Goal: Communication & Community: Answer question/provide support

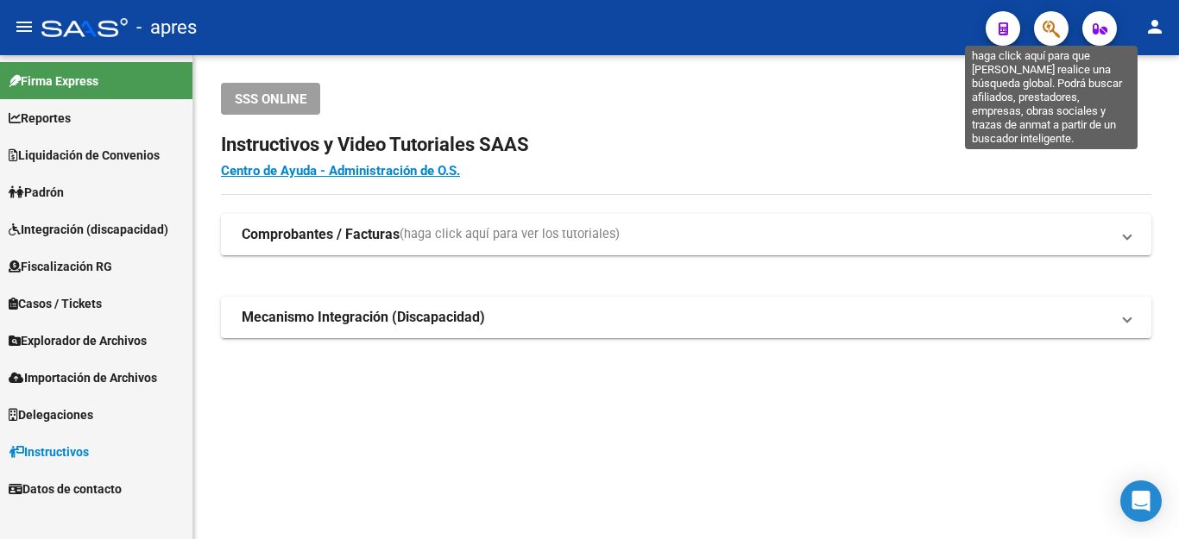
click at [1052, 26] on icon "button" at bounding box center [1050, 29] width 17 height 20
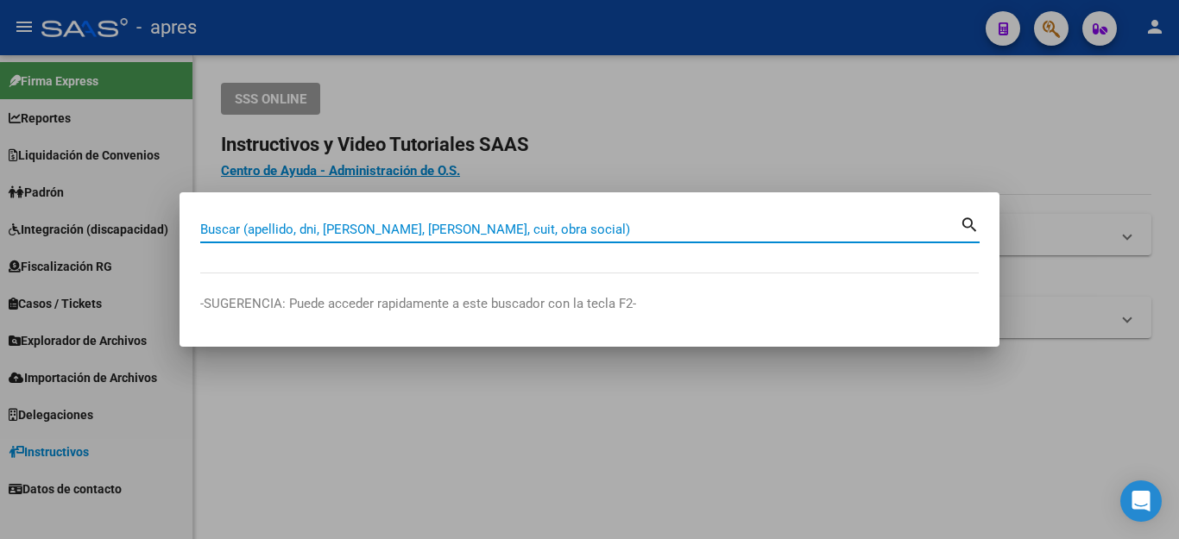
paste input "27335286931"
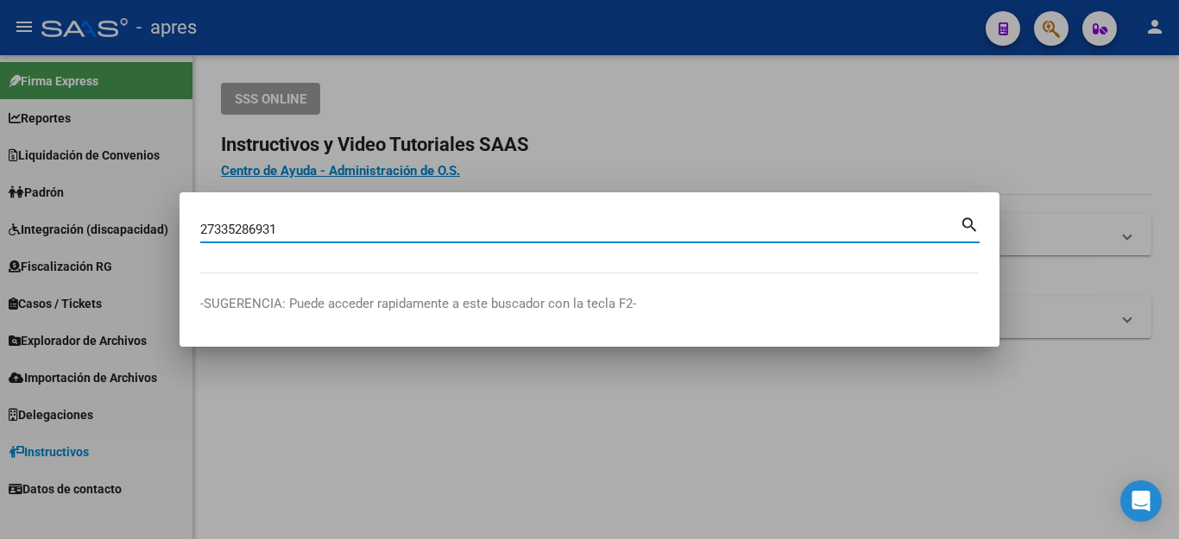
type input "27335286931"
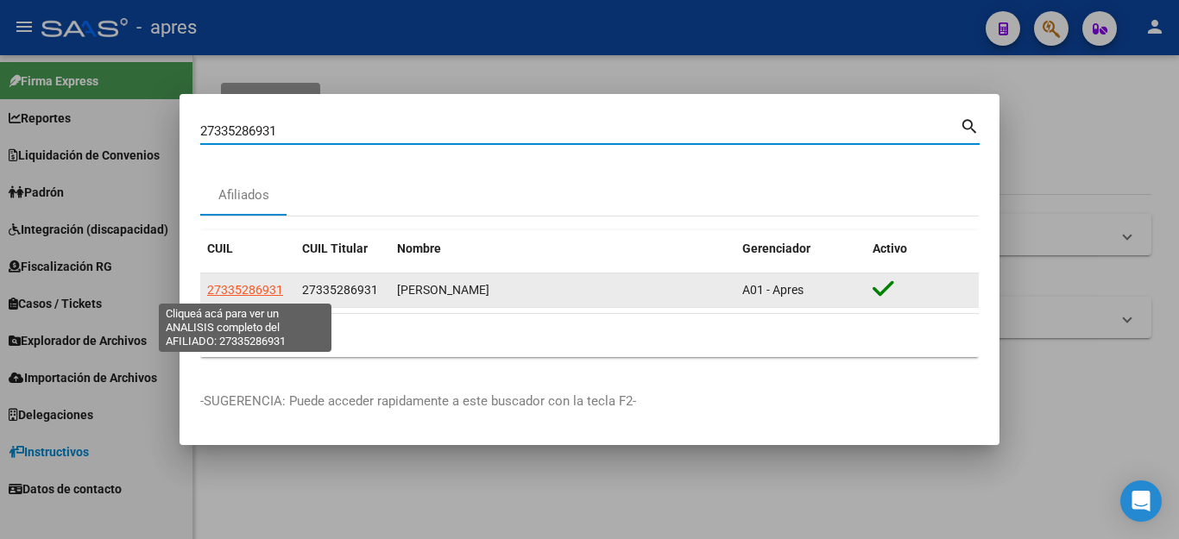
click at [238, 294] on span "27335286931" at bounding box center [245, 290] width 76 height 14
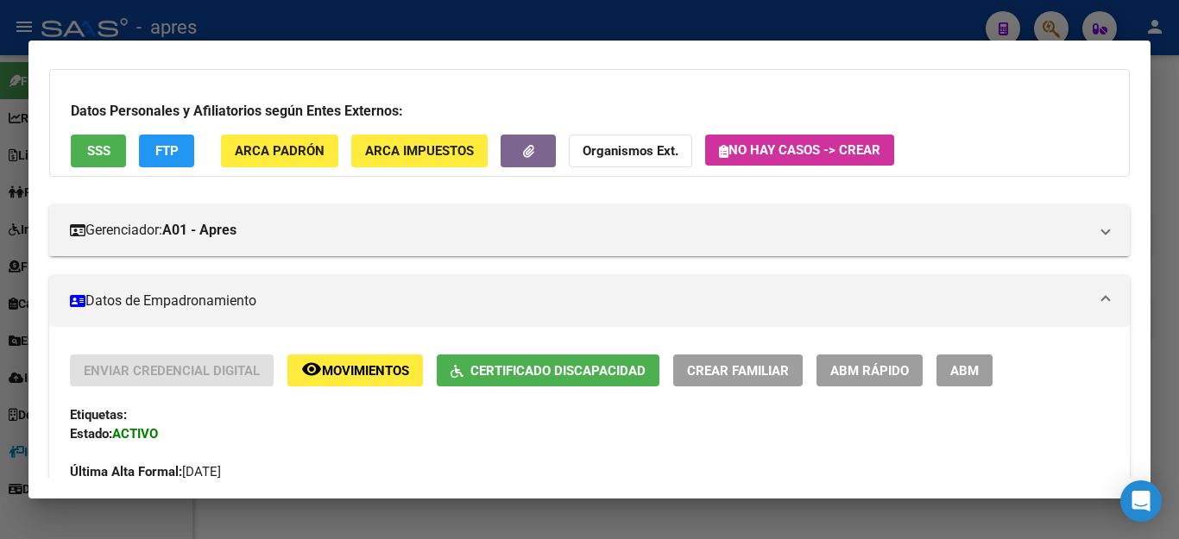
scroll to position [80, 0]
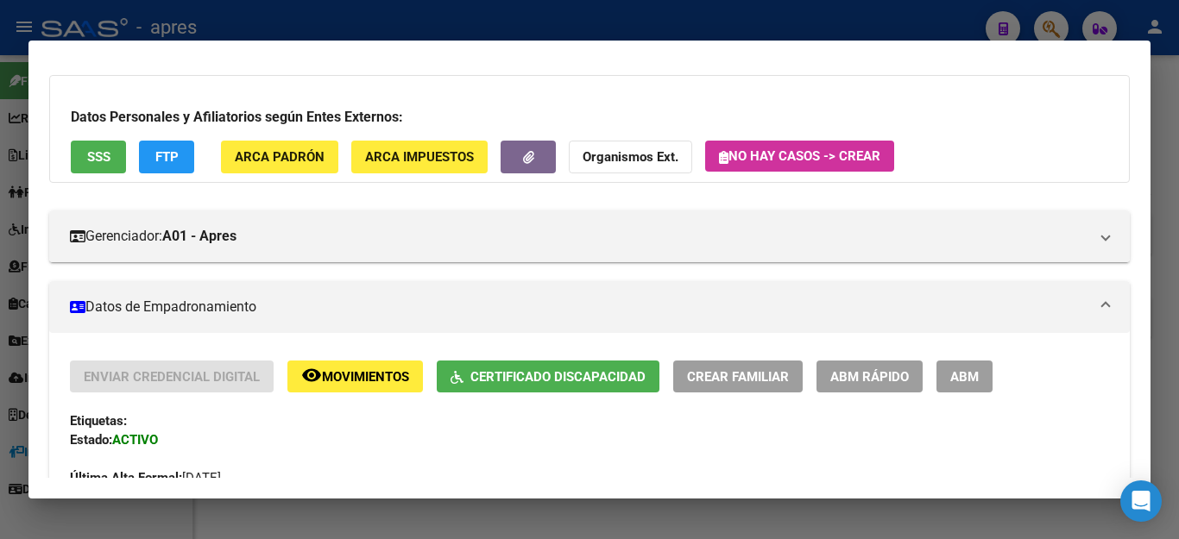
click at [154, 155] on button "FTP" at bounding box center [166, 157] width 55 height 32
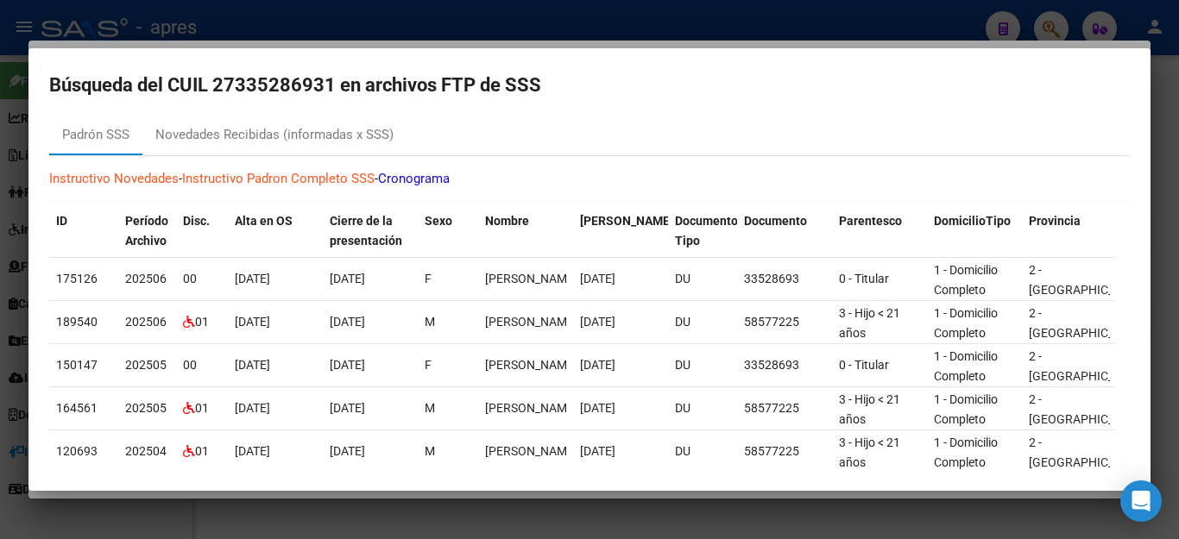
scroll to position [0, 0]
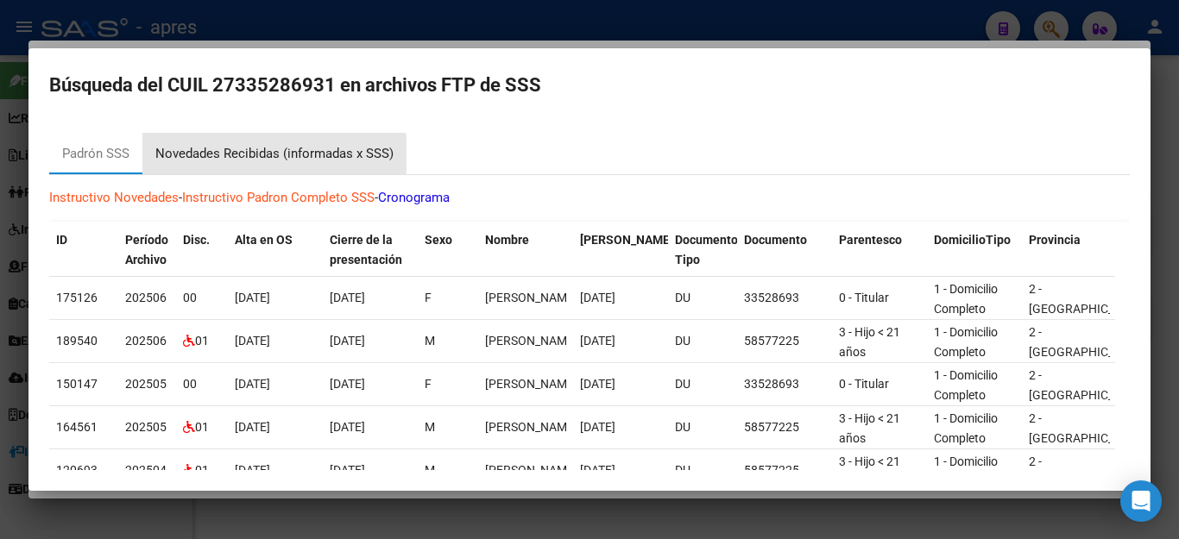
click at [243, 154] on div "Novedades Recibidas (informadas x SSS)" at bounding box center [274, 154] width 238 height 20
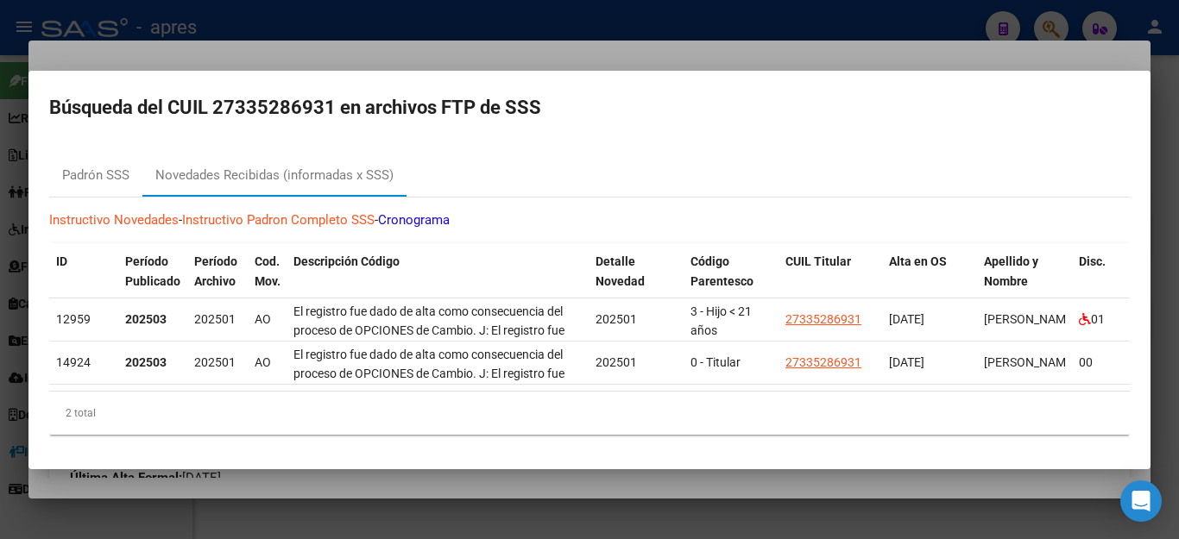
click at [376, 522] on div at bounding box center [589, 269] width 1179 height 539
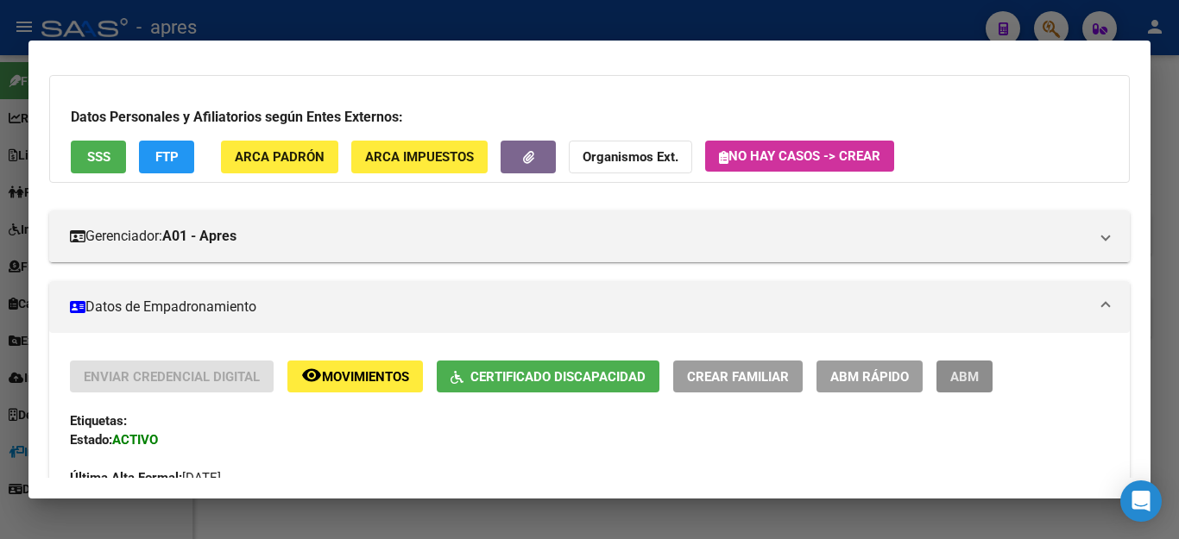
click at [971, 375] on span "ABM" at bounding box center [964, 377] width 28 height 16
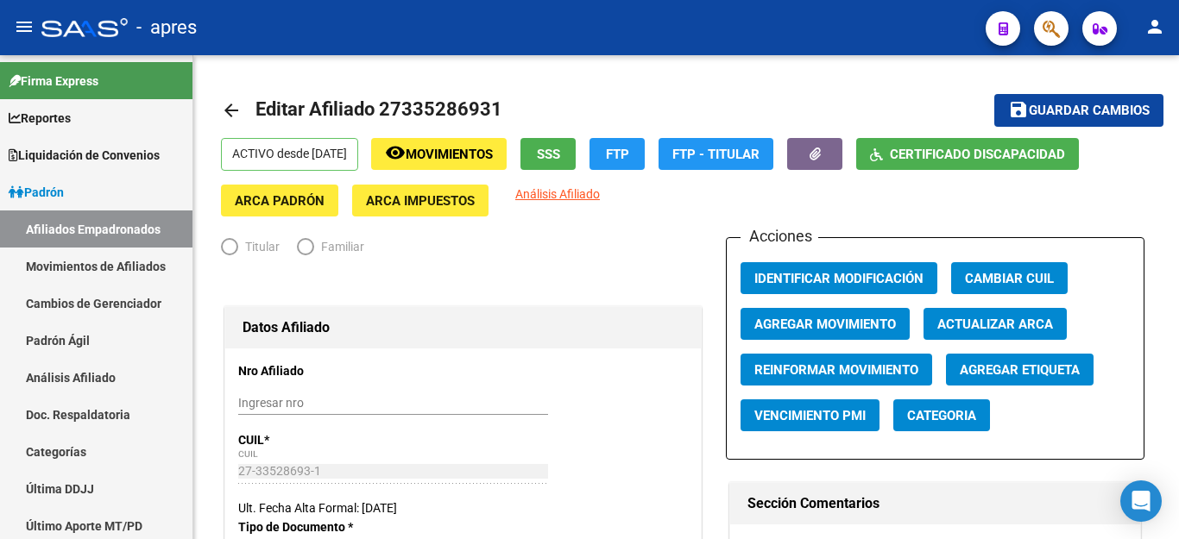
radio input "true"
type input "33-53771667-9"
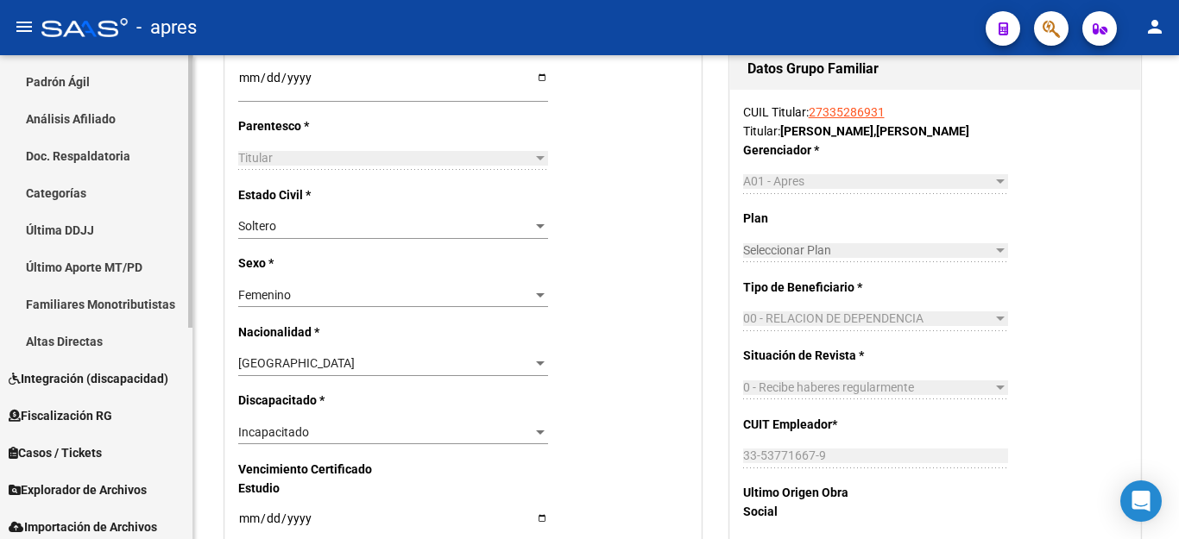
scroll to position [345, 0]
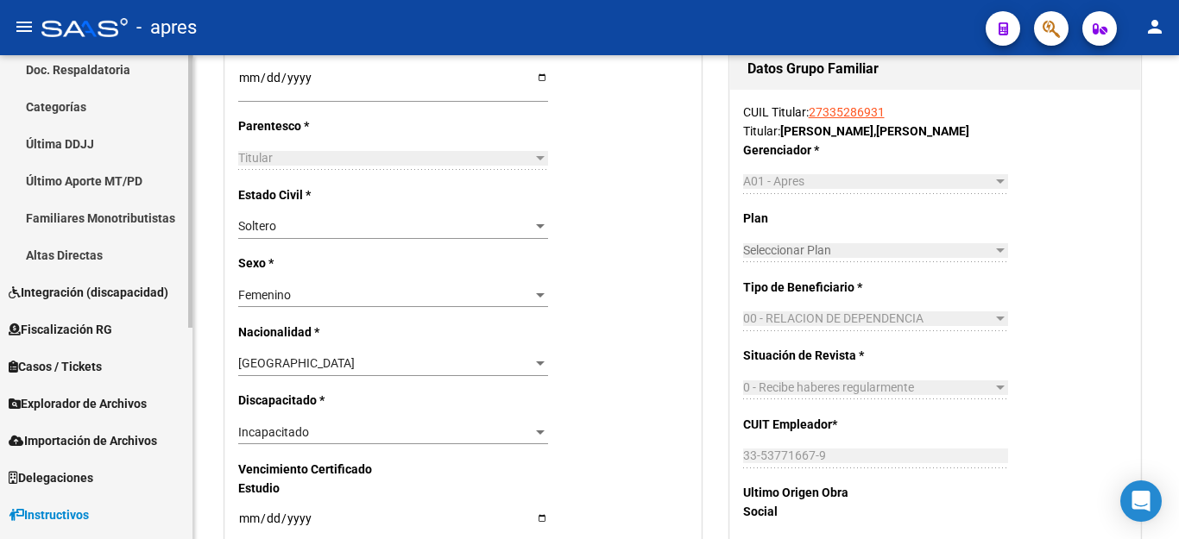
click at [93, 404] on span "Explorador de Archivos" at bounding box center [78, 403] width 138 height 19
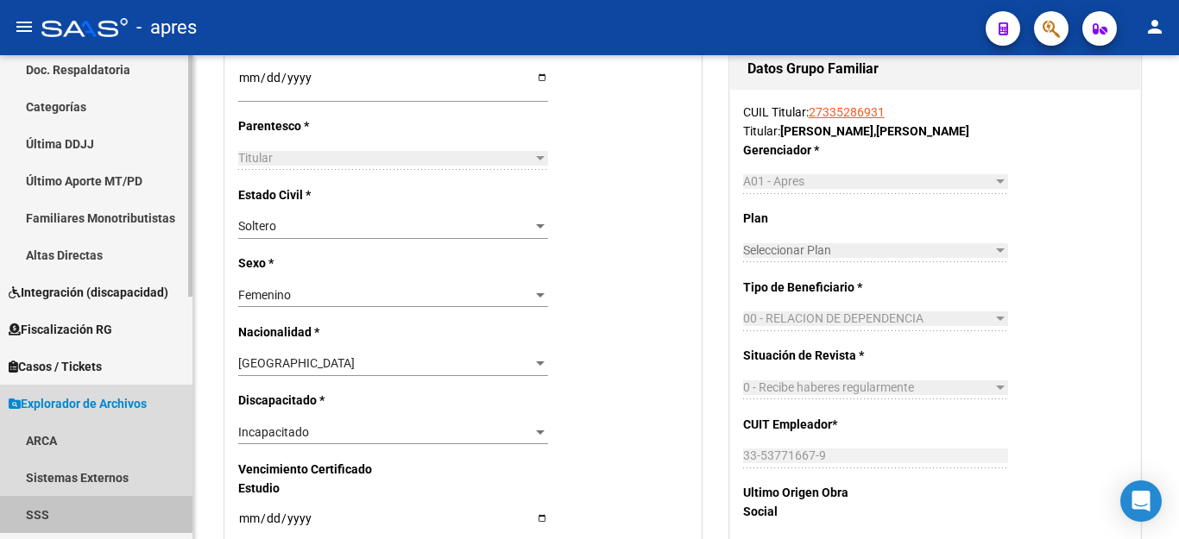
click at [42, 509] on link "SSS" at bounding box center [96, 514] width 192 height 37
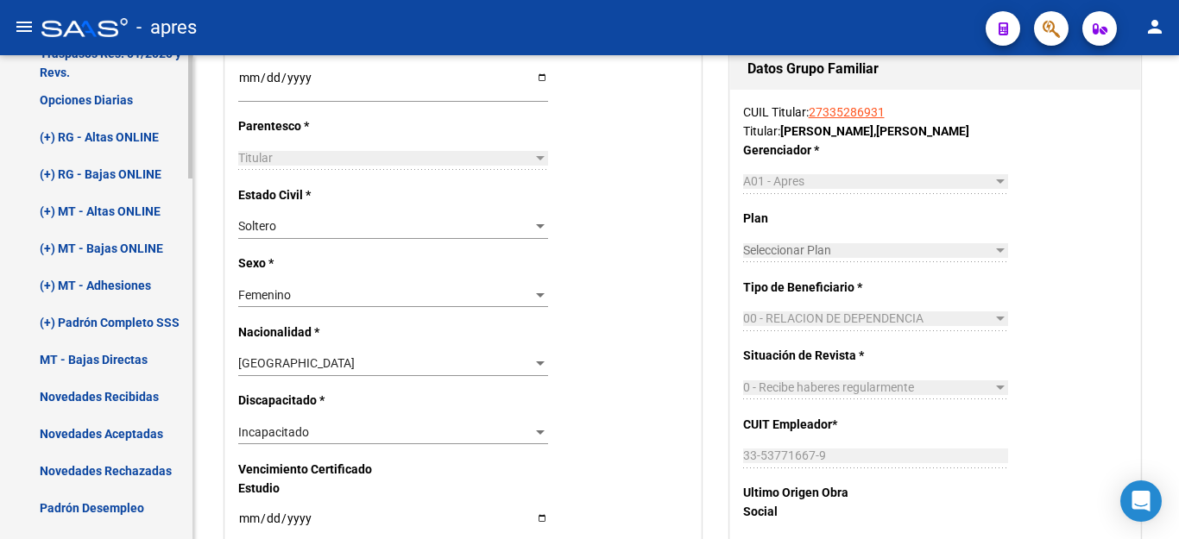
scroll to position [949, 0]
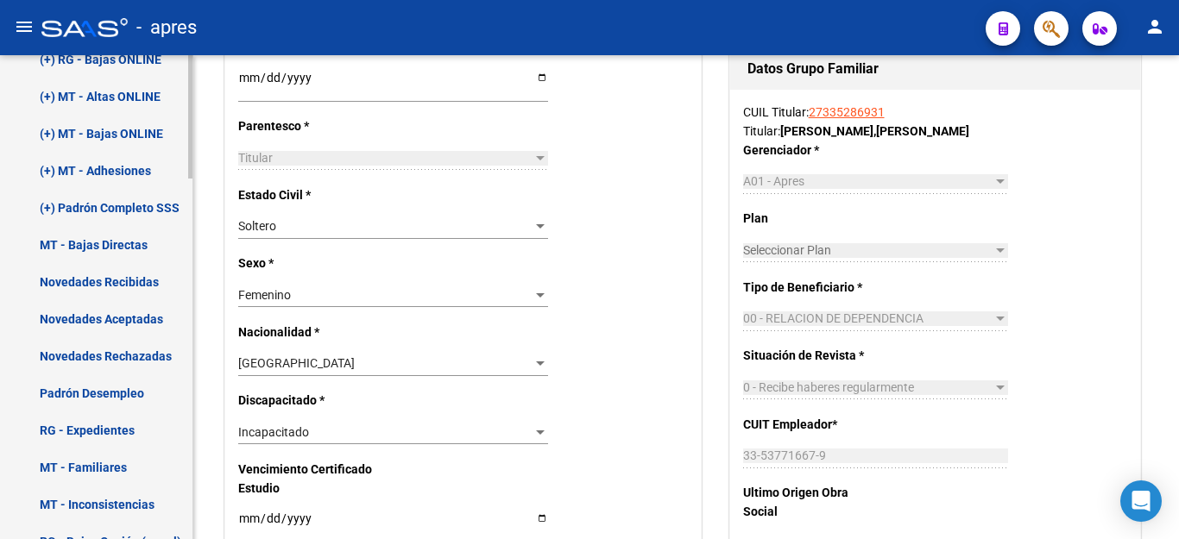
click at [97, 309] on link "Novedades Aceptadas" at bounding box center [96, 318] width 192 height 37
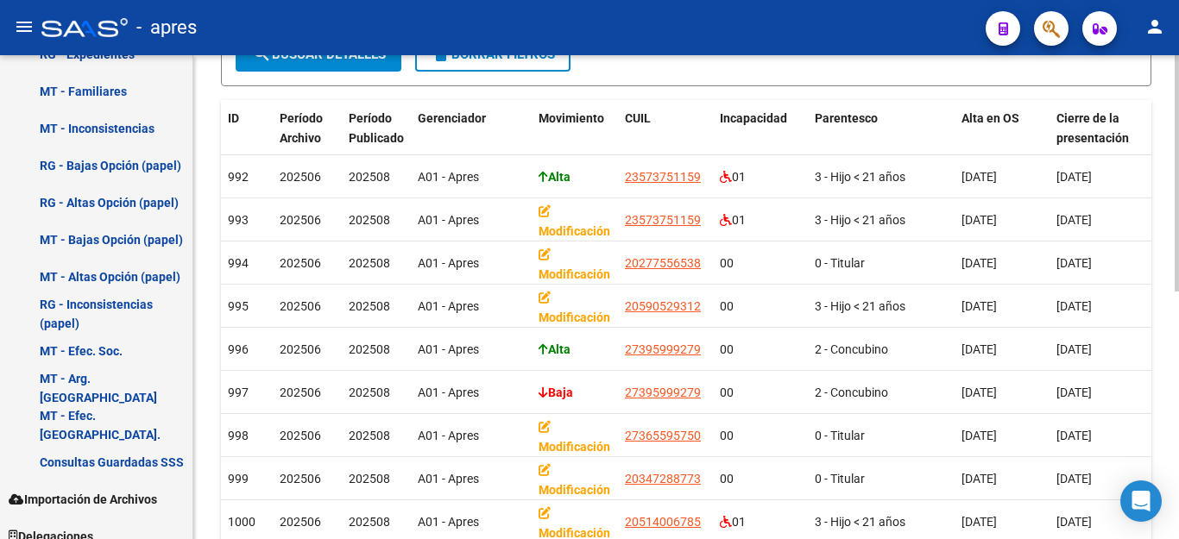
scroll to position [76, 0]
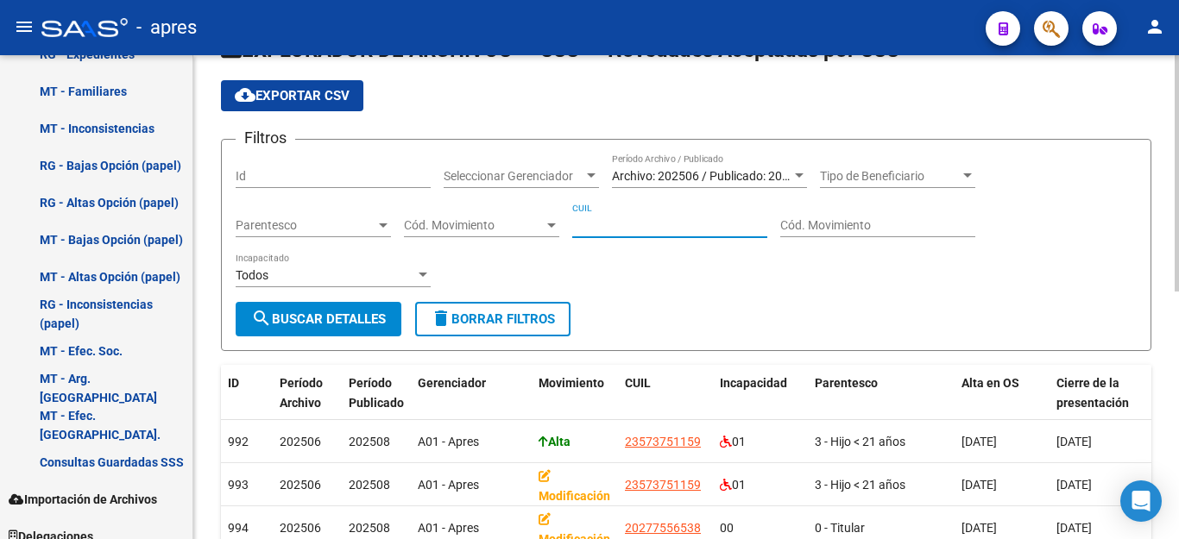
click at [689, 220] on input "CUIL" at bounding box center [669, 225] width 195 height 15
paste input "27-33528693-1"
type input "27-33528693-1"
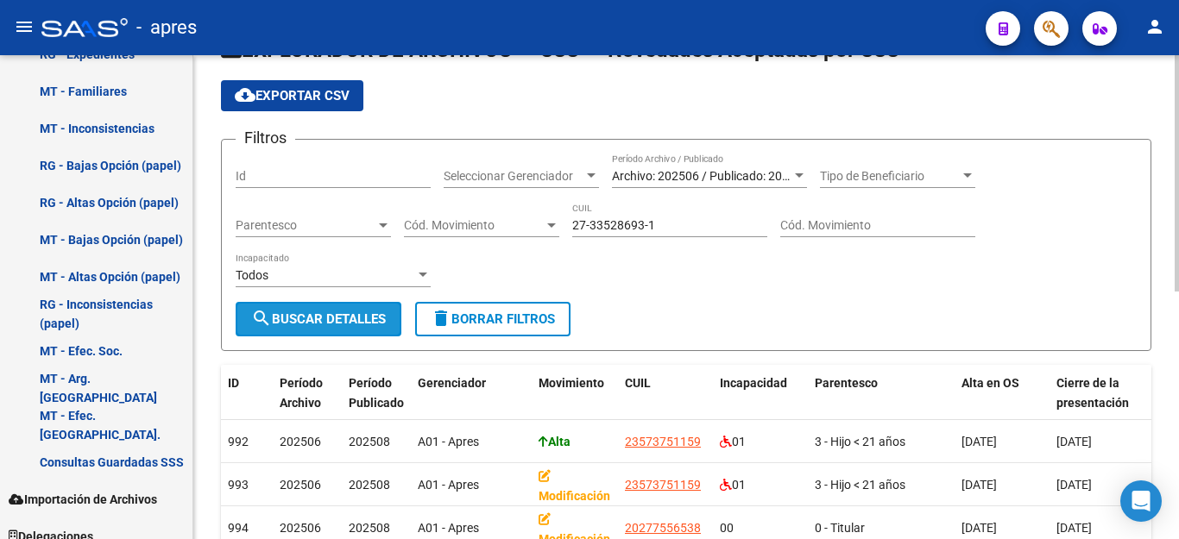
click at [331, 318] on span "search Buscar Detalles" at bounding box center [318, 320] width 135 height 16
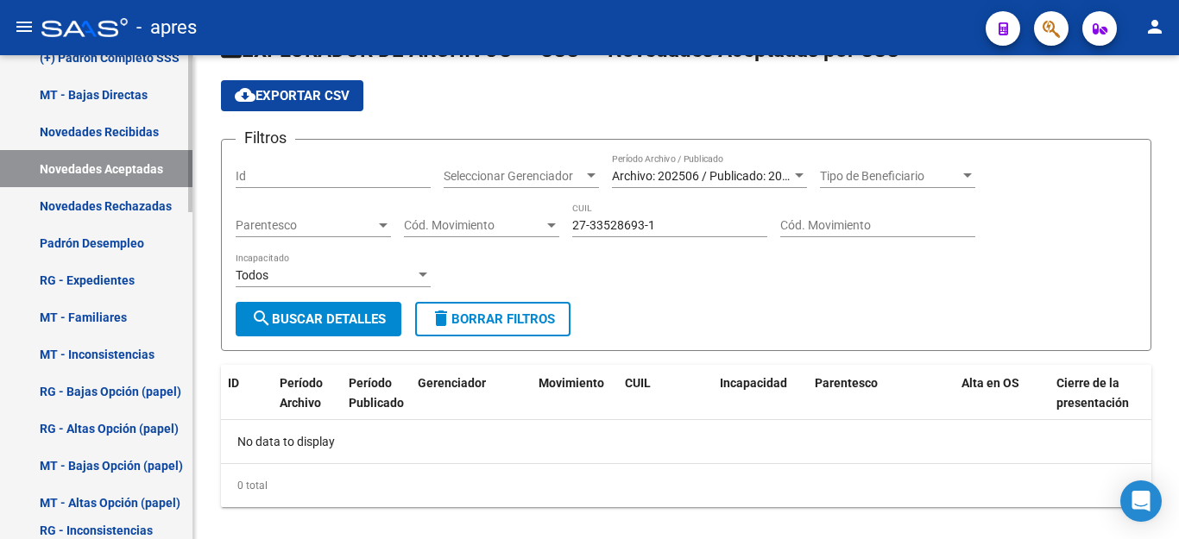
scroll to position [662, 0]
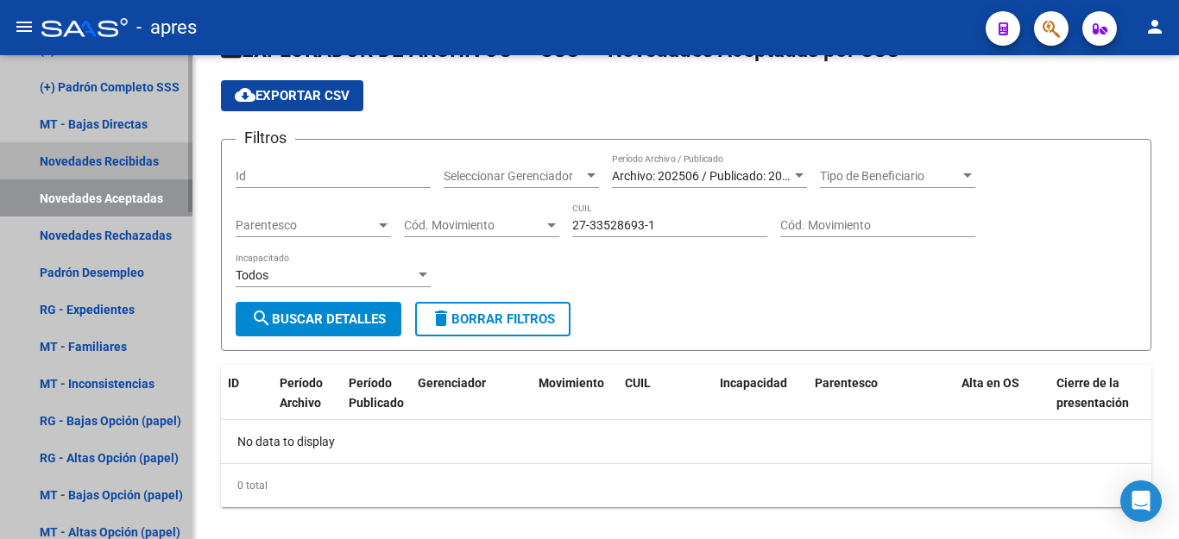
click at [126, 162] on link "Novedades Recibidas" at bounding box center [96, 160] width 192 height 37
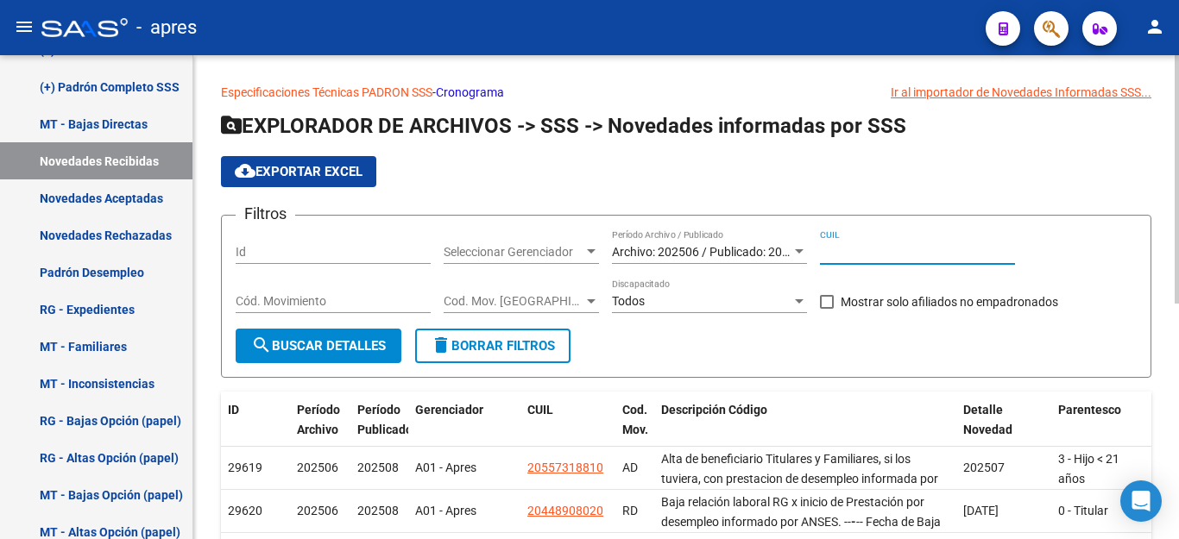
click at [926, 245] on input "CUIL" at bounding box center [917, 252] width 195 height 15
paste input "27-33528693-1"
type input "27-33528693-1"
click at [268, 348] on mat-icon "search" at bounding box center [261, 345] width 21 height 21
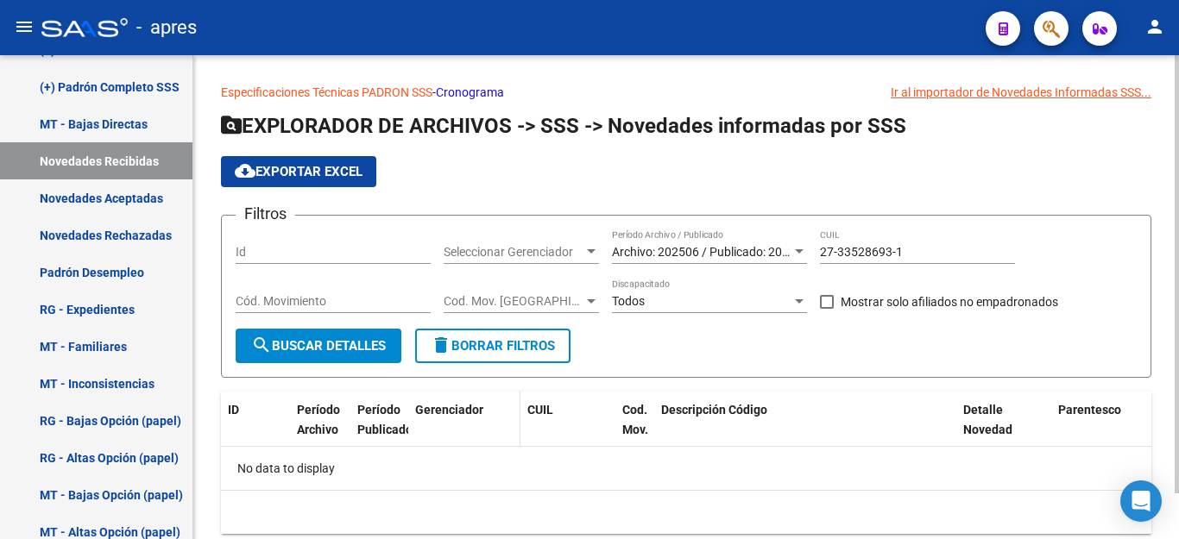
scroll to position [50, 0]
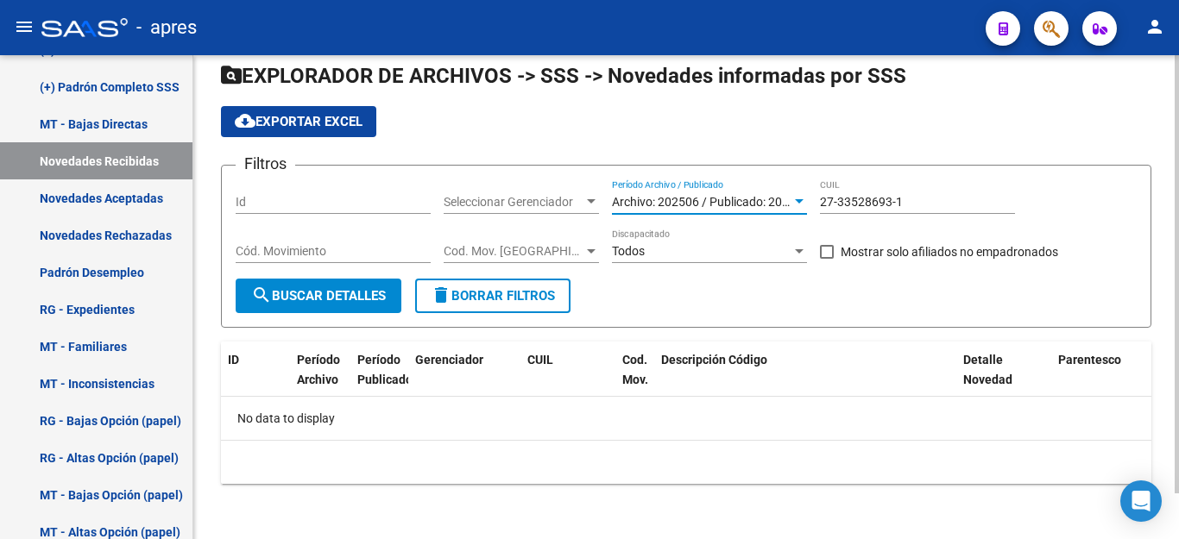
click at [713, 198] on span "Archivo: 202506 / Publicado: 202508" at bounding box center [711, 202] width 198 height 14
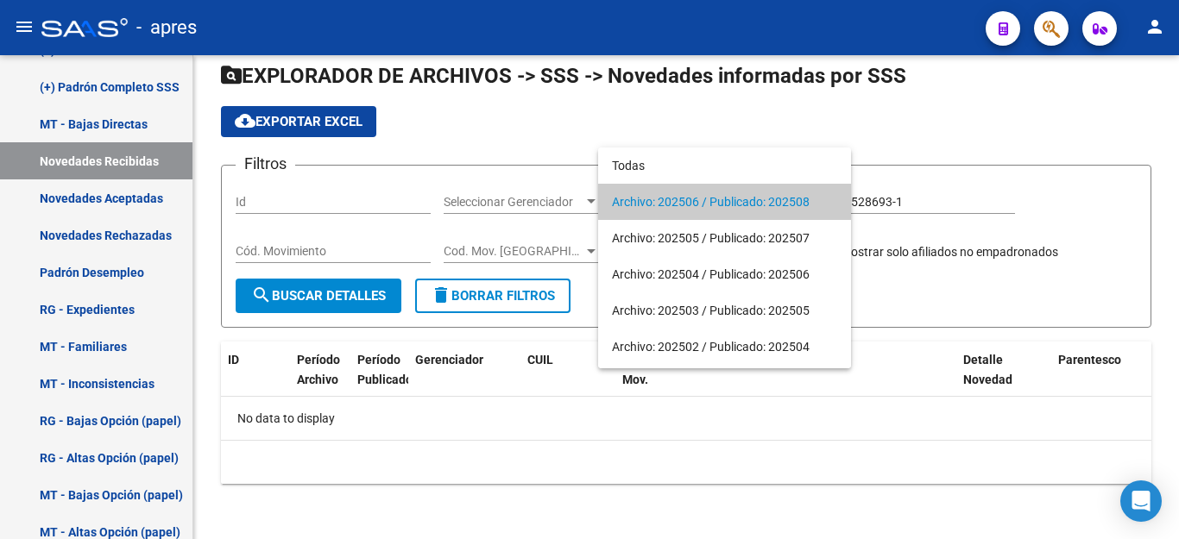
click at [660, 507] on div at bounding box center [589, 269] width 1179 height 539
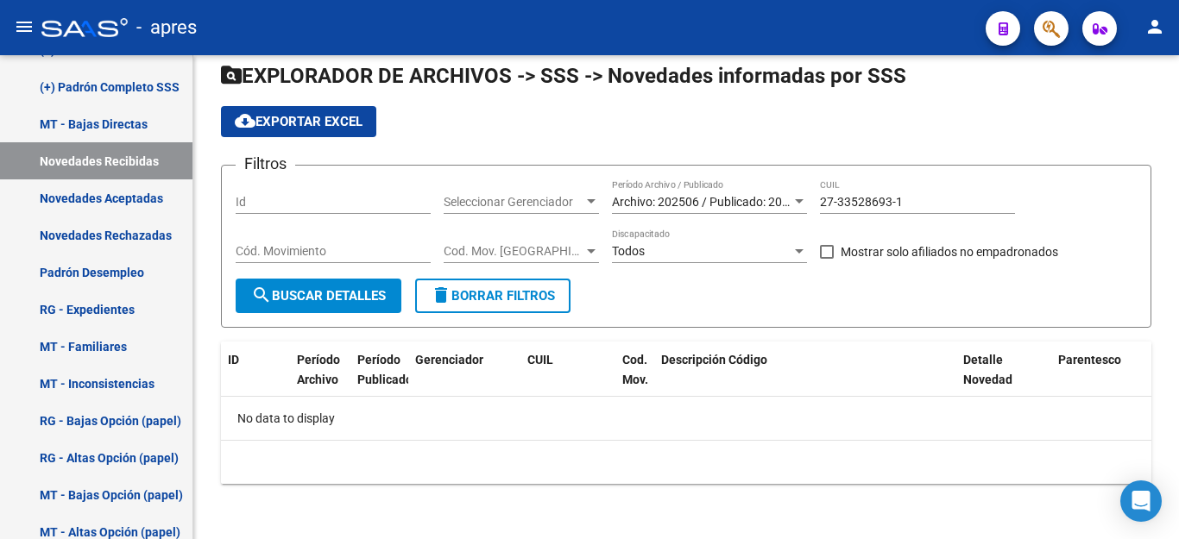
click at [1038, 30] on button "button" at bounding box center [1051, 28] width 35 height 35
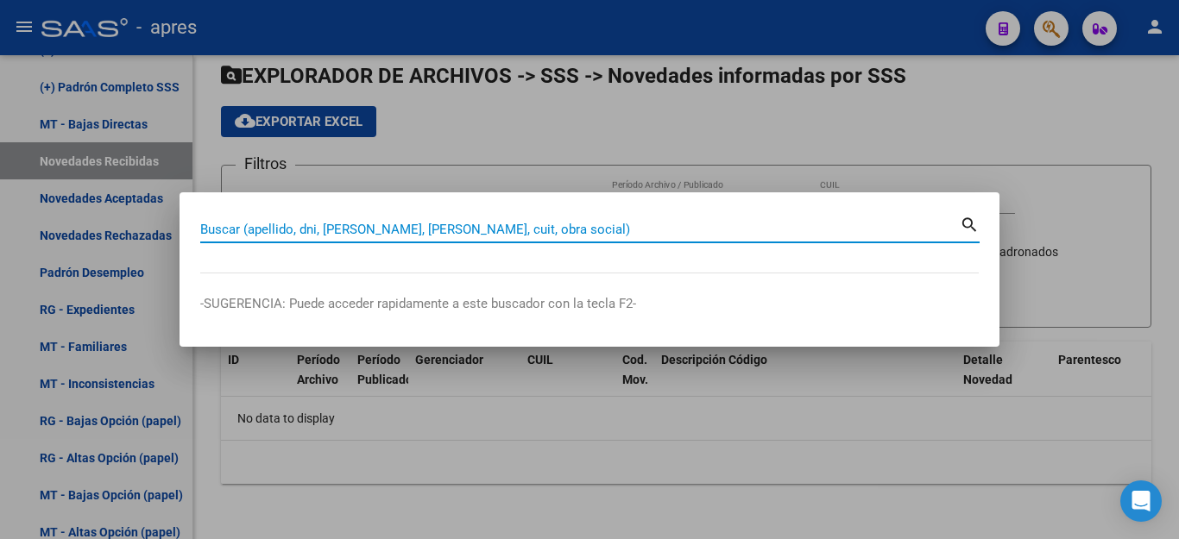
paste input "27335286931"
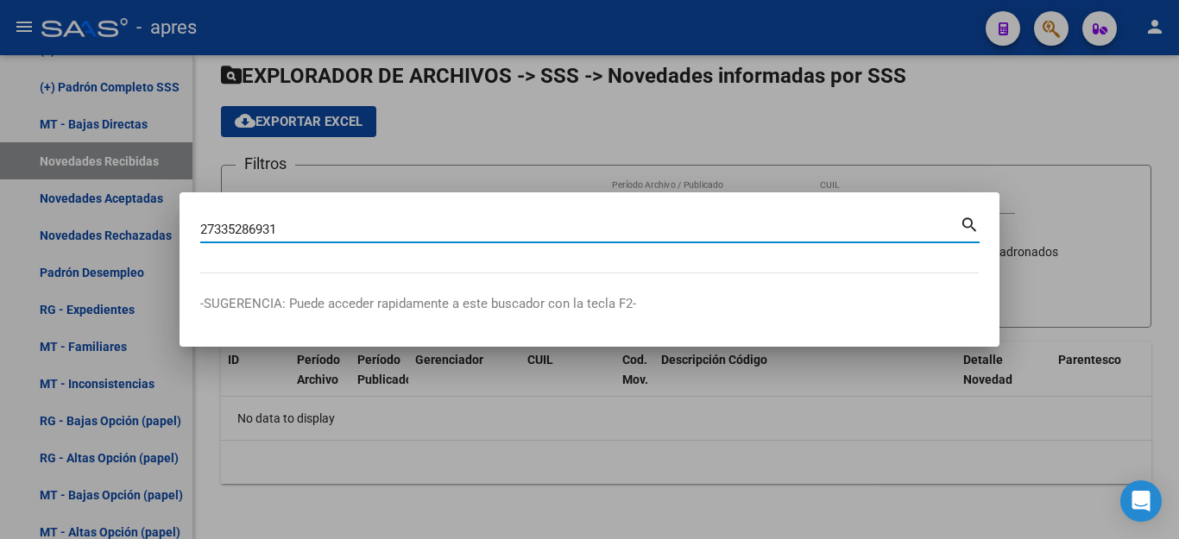
type input "27335286931"
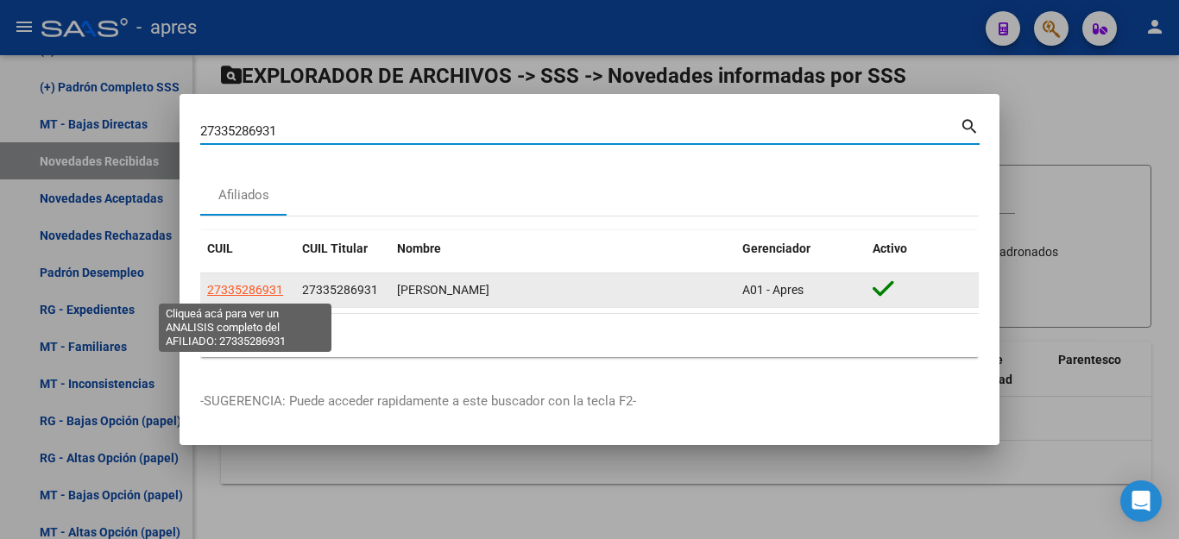
click at [221, 288] on span "27335286931" at bounding box center [245, 290] width 76 height 14
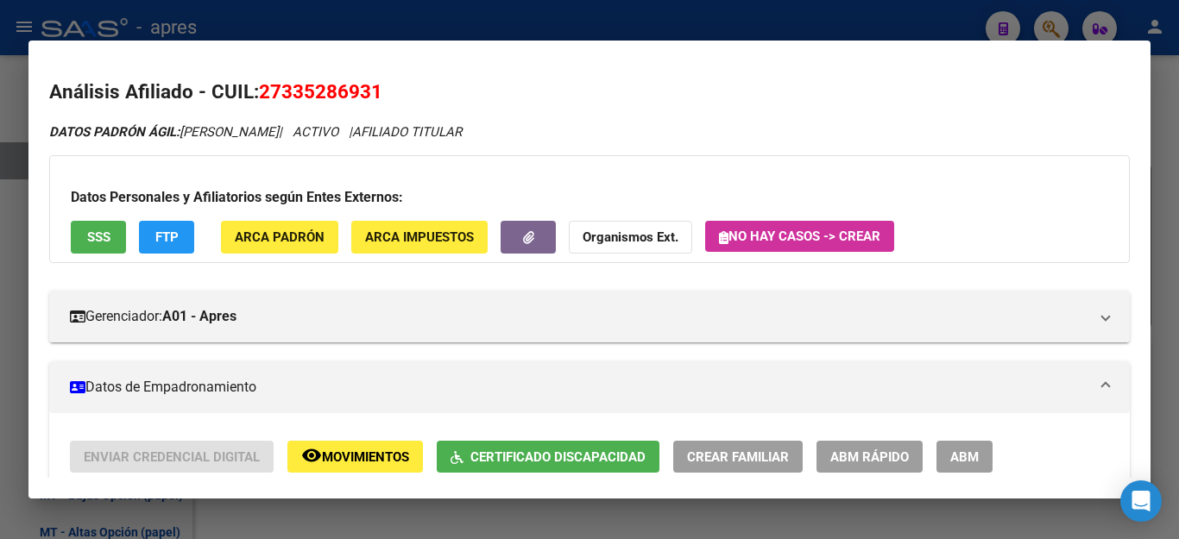
scroll to position [259, 0]
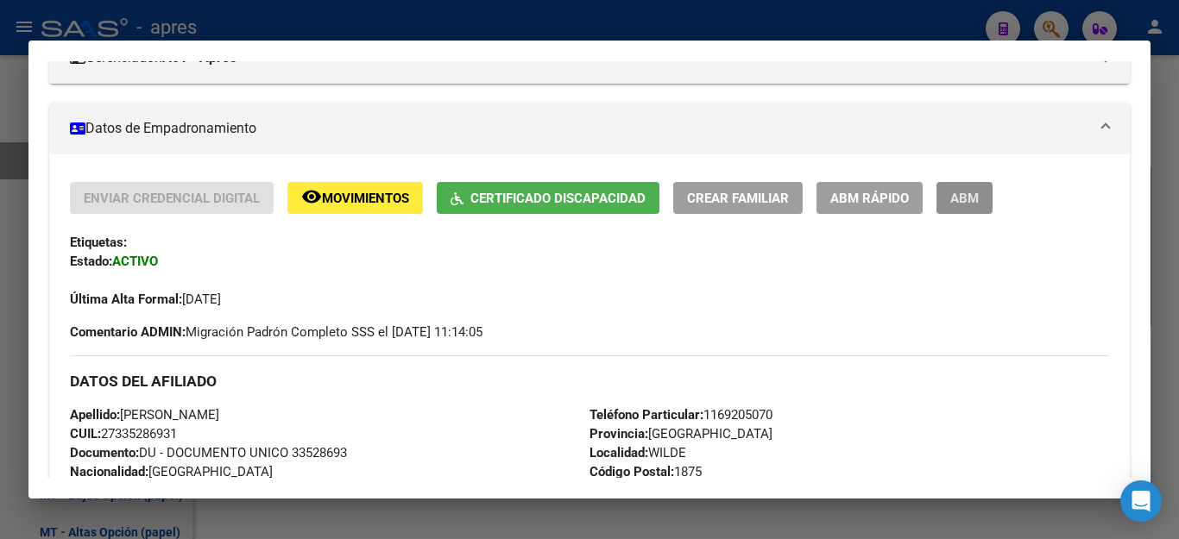
click at [970, 192] on span "ABM" at bounding box center [964, 199] width 28 height 16
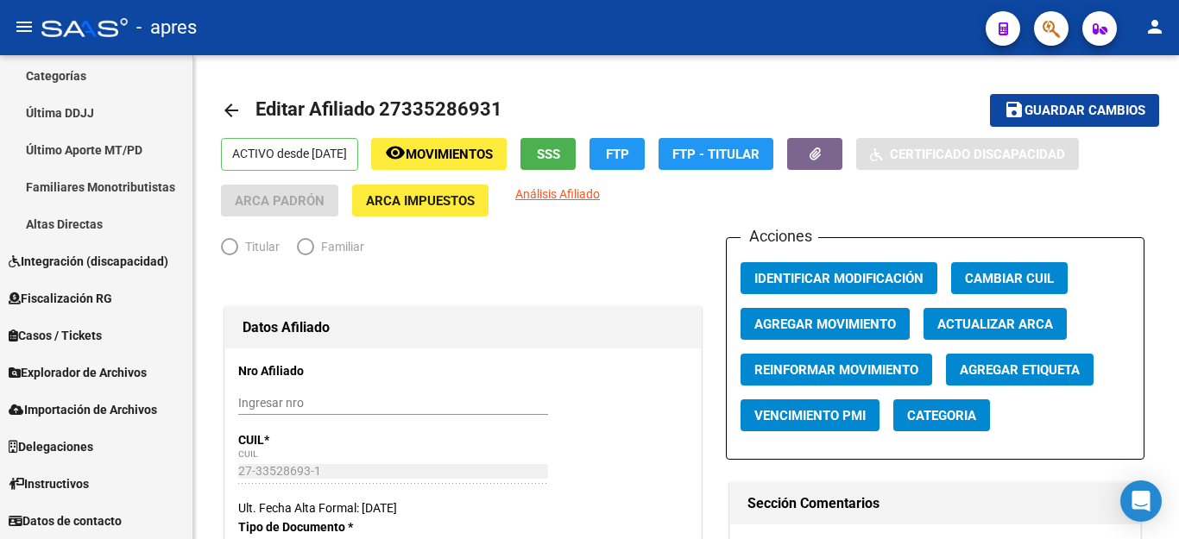
radio input "true"
type input "33-53771667-9"
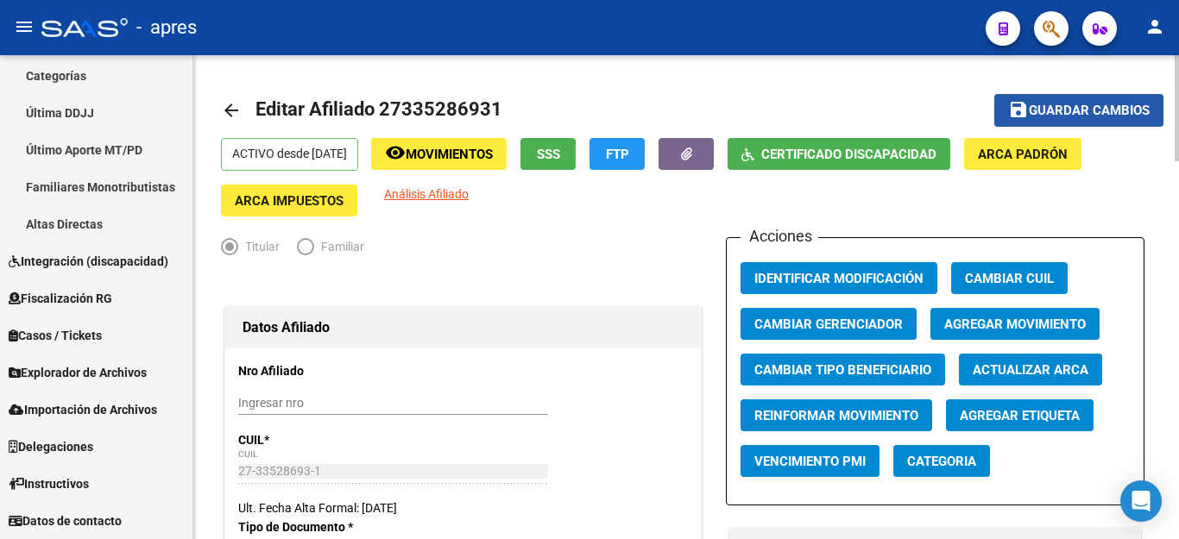
click at [1075, 109] on span "Guardar cambios" at bounding box center [1089, 112] width 121 height 16
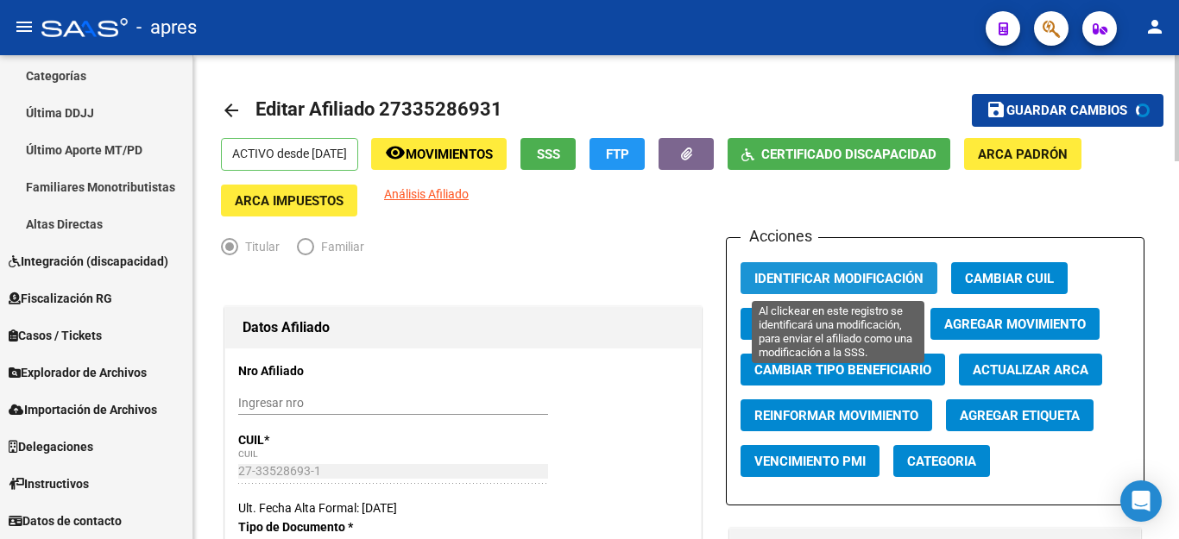
click at [860, 280] on span "Identificar Modificación" at bounding box center [838, 279] width 169 height 16
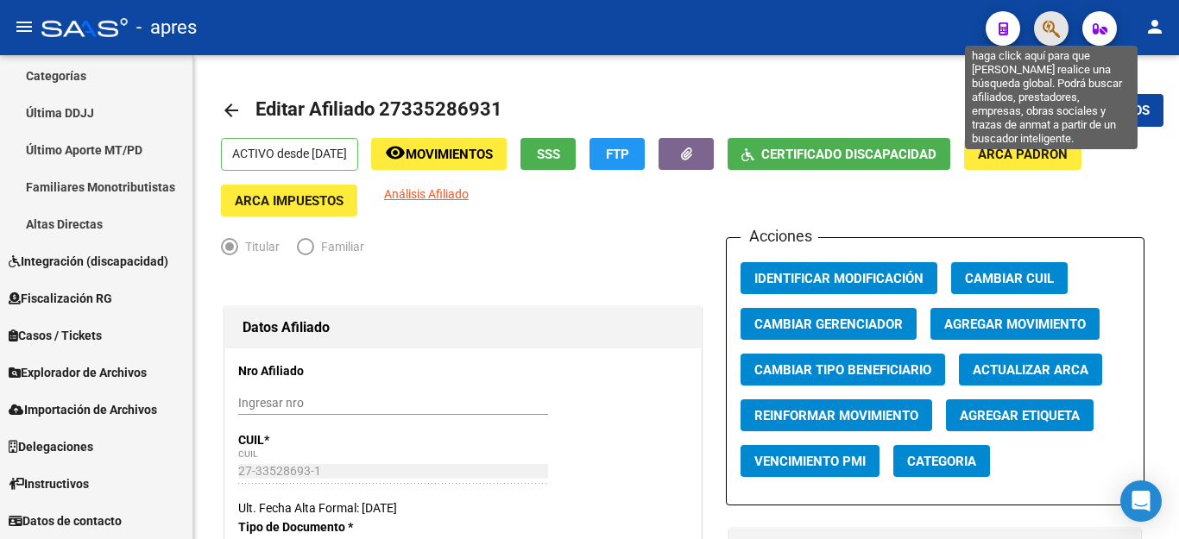
click at [1051, 25] on icon "button" at bounding box center [1050, 29] width 17 height 20
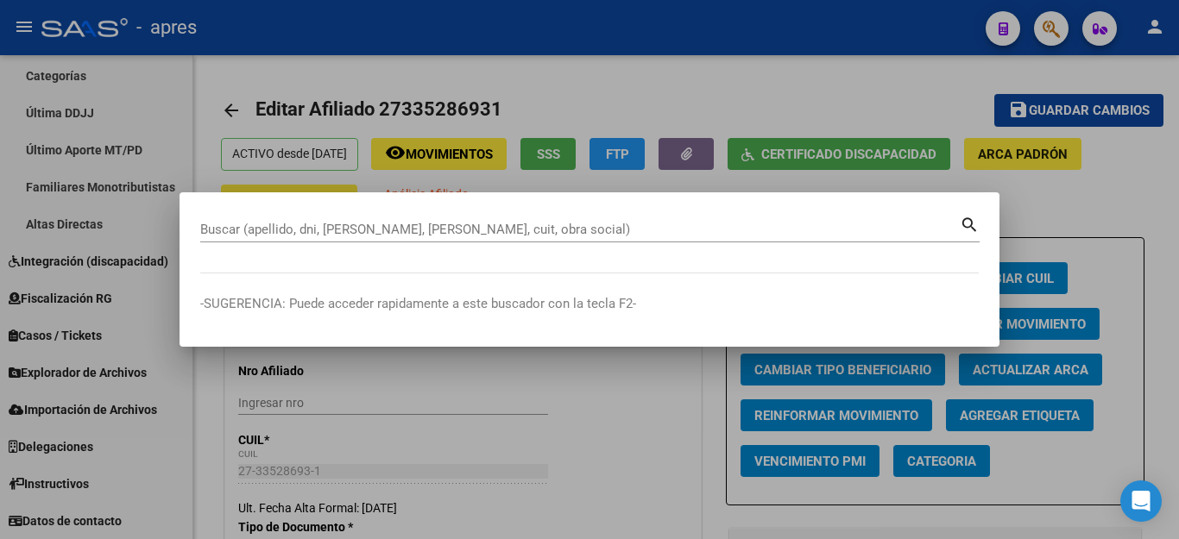
paste input "27543469713"
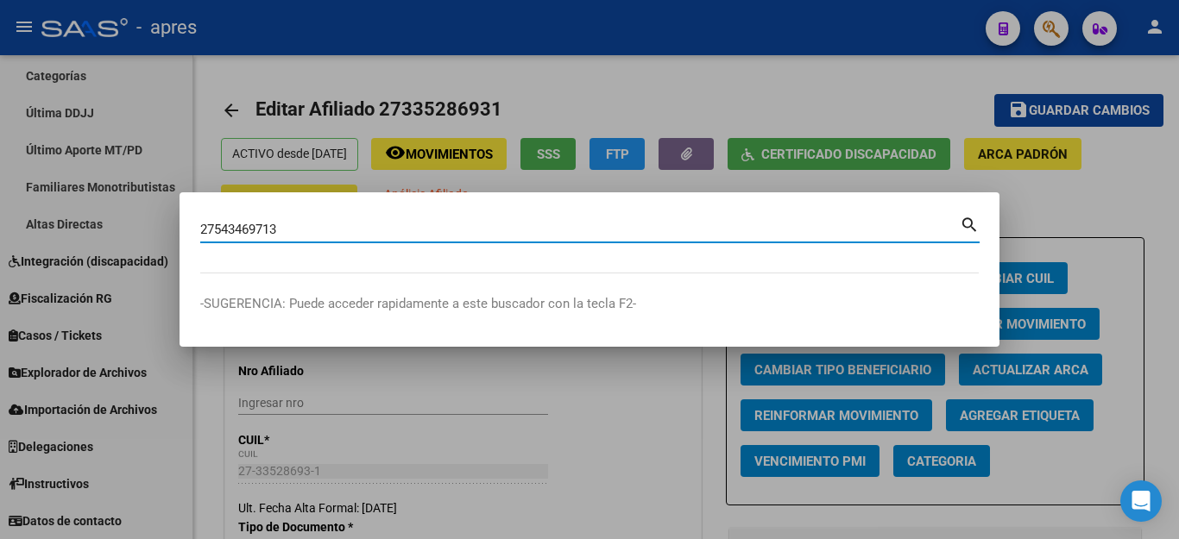
type input "27543469713"
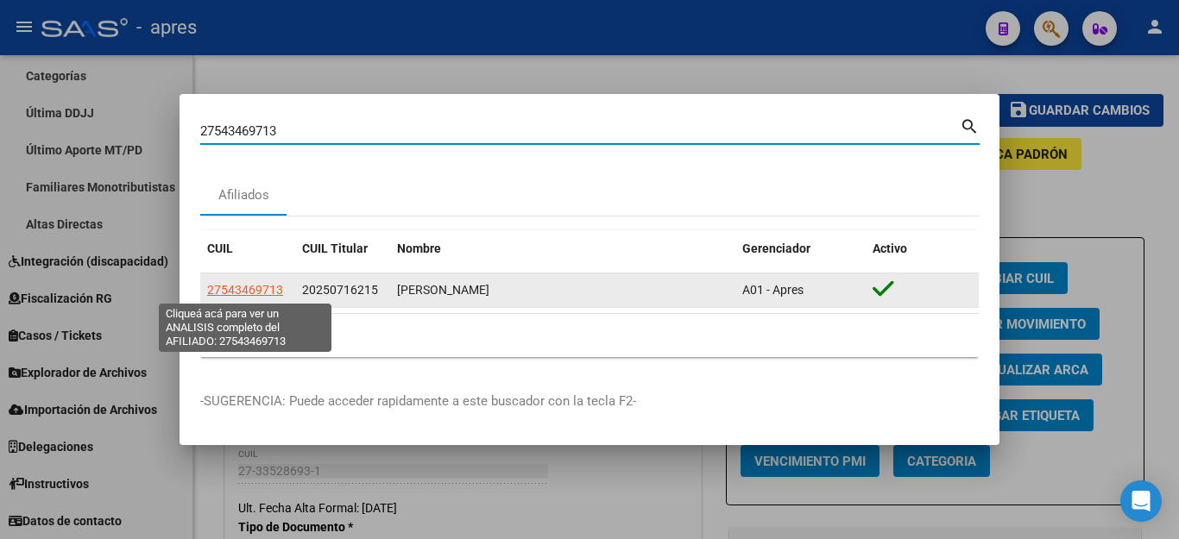
click at [242, 294] on span "27543469713" at bounding box center [245, 290] width 76 height 14
type textarea "27543469713"
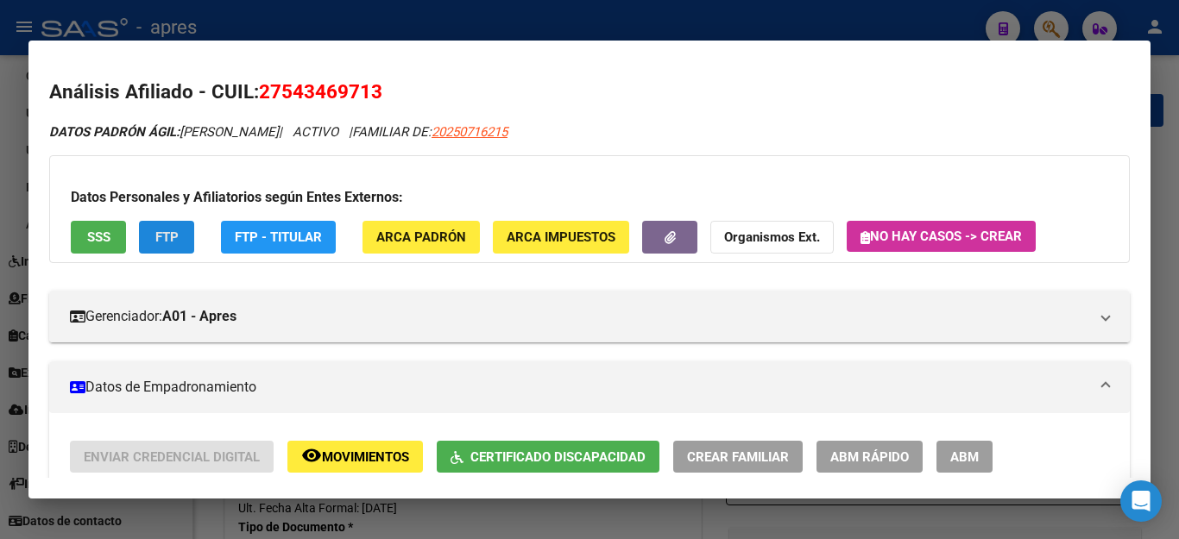
click at [165, 228] on button "FTP" at bounding box center [166, 237] width 55 height 32
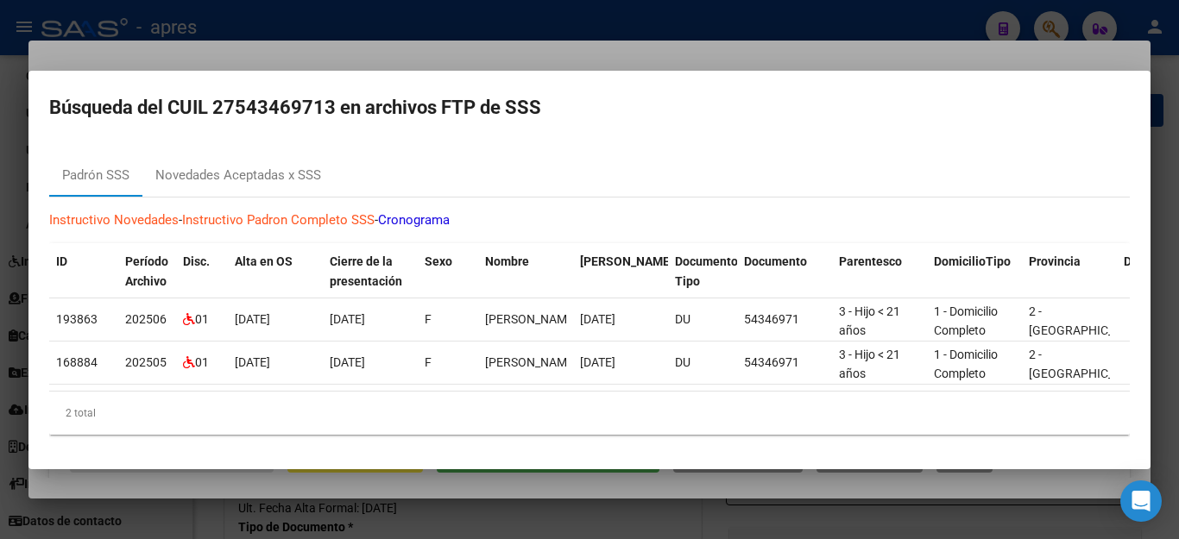
click at [512, 533] on div at bounding box center [589, 269] width 1179 height 539
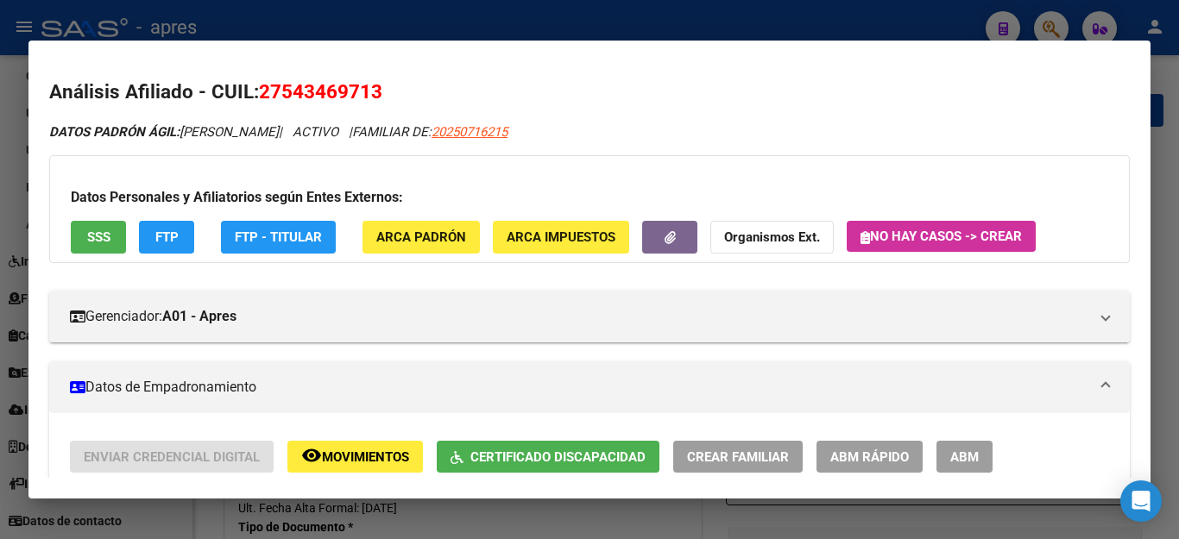
click at [171, 242] on span "FTP" at bounding box center [166, 238] width 23 height 16
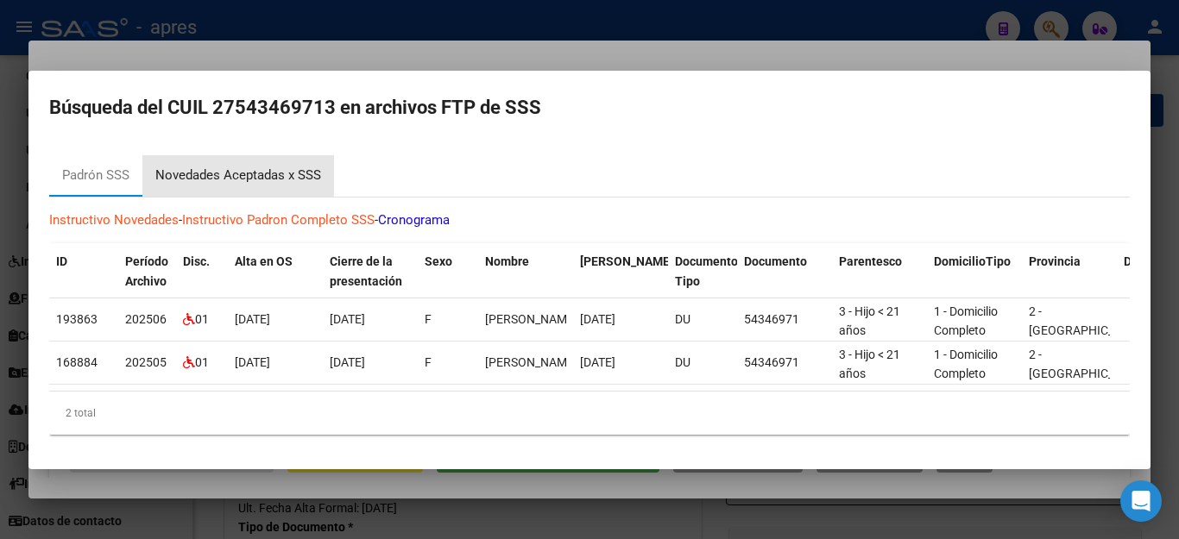
click at [236, 166] on div "Novedades Aceptadas x SSS" at bounding box center [238, 176] width 166 height 20
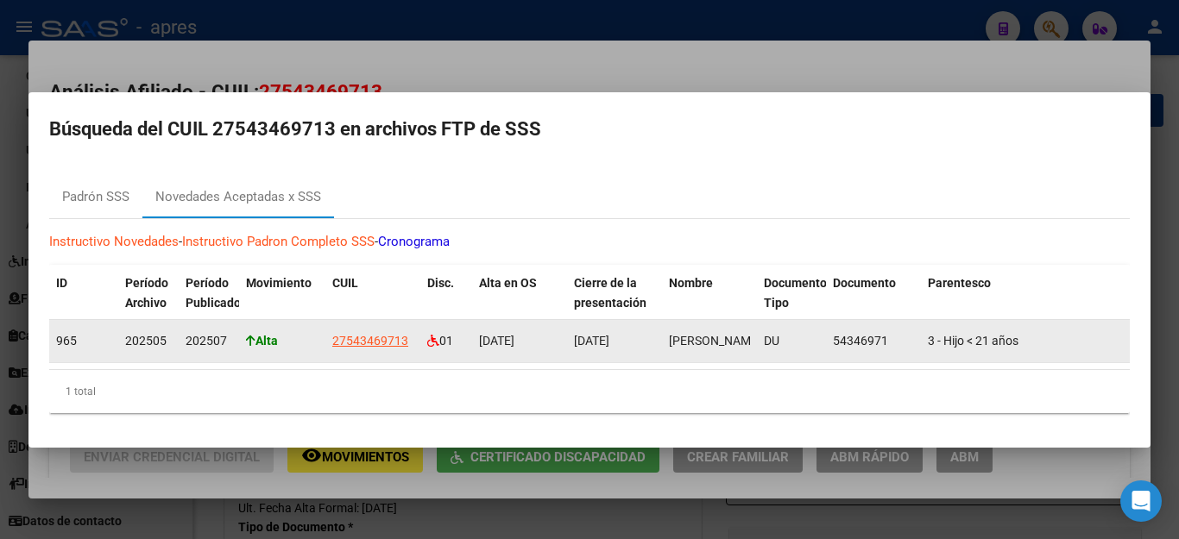
drag, startPoint x: 331, startPoint y: 333, endPoint x: 412, endPoint y: 332, distance: 80.3
click at [412, 332] on datatable-body-cell "27543469713" at bounding box center [372, 341] width 95 height 42
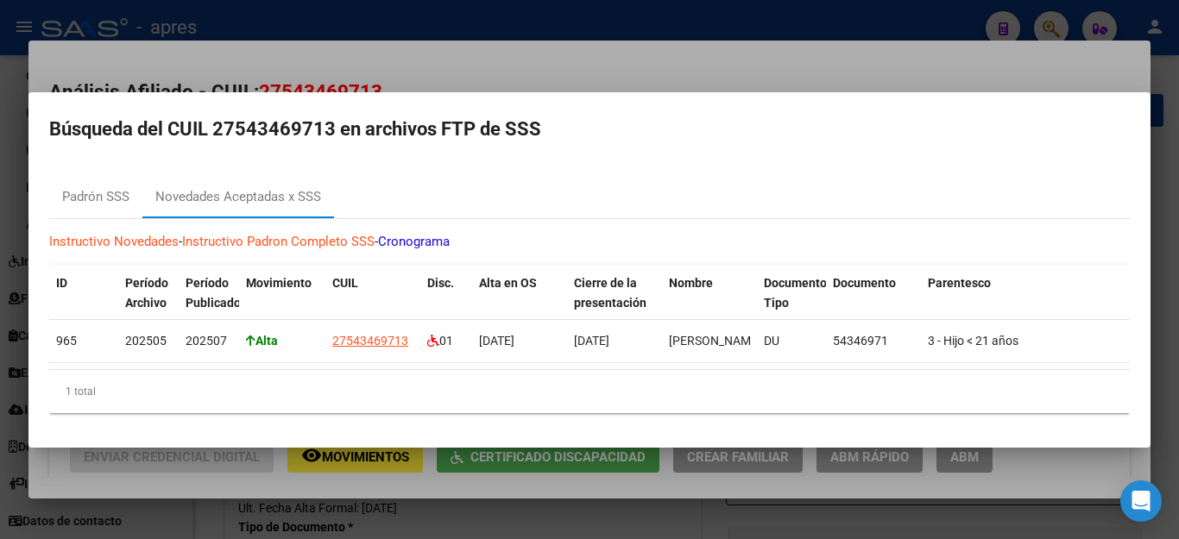
copy span "27543469713"
click at [748, 41] on div at bounding box center [589, 269] width 1179 height 539
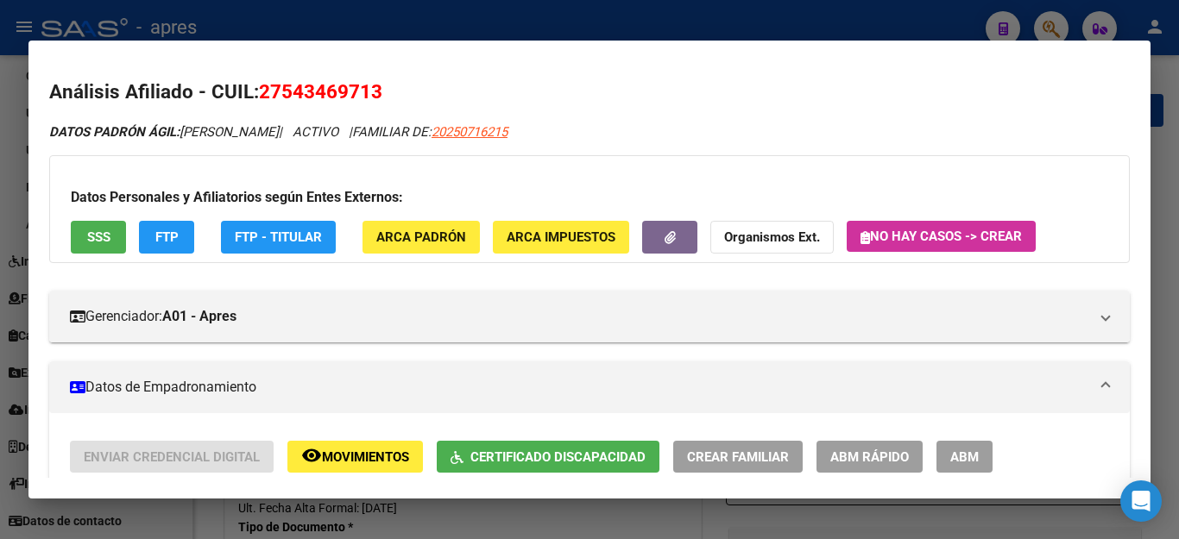
click at [757, 35] on div at bounding box center [589, 269] width 1179 height 539
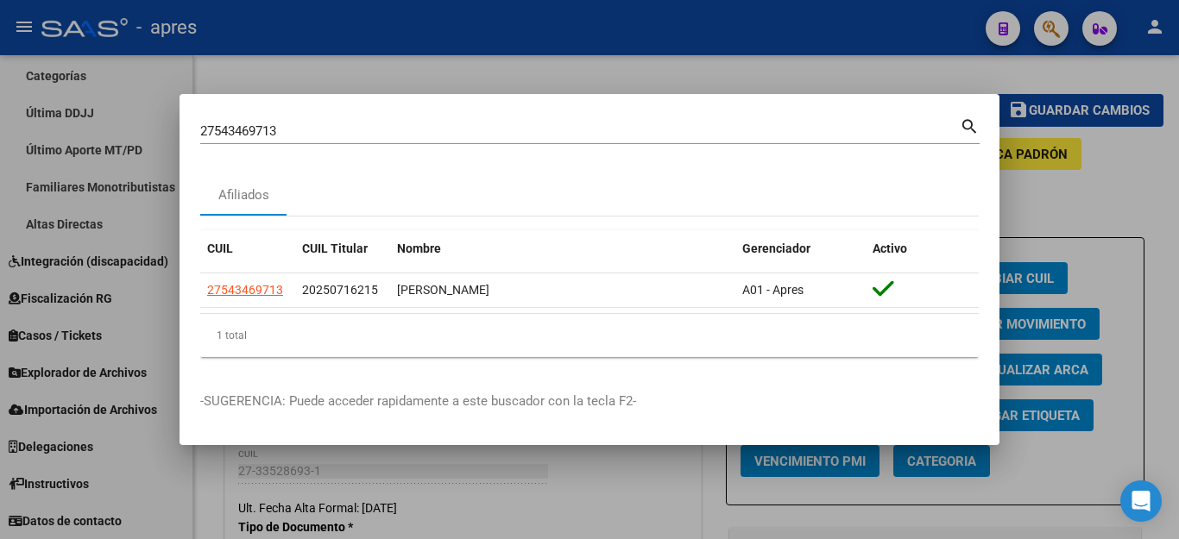
click at [828, 30] on div at bounding box center [589, 269] width 1179 height 539
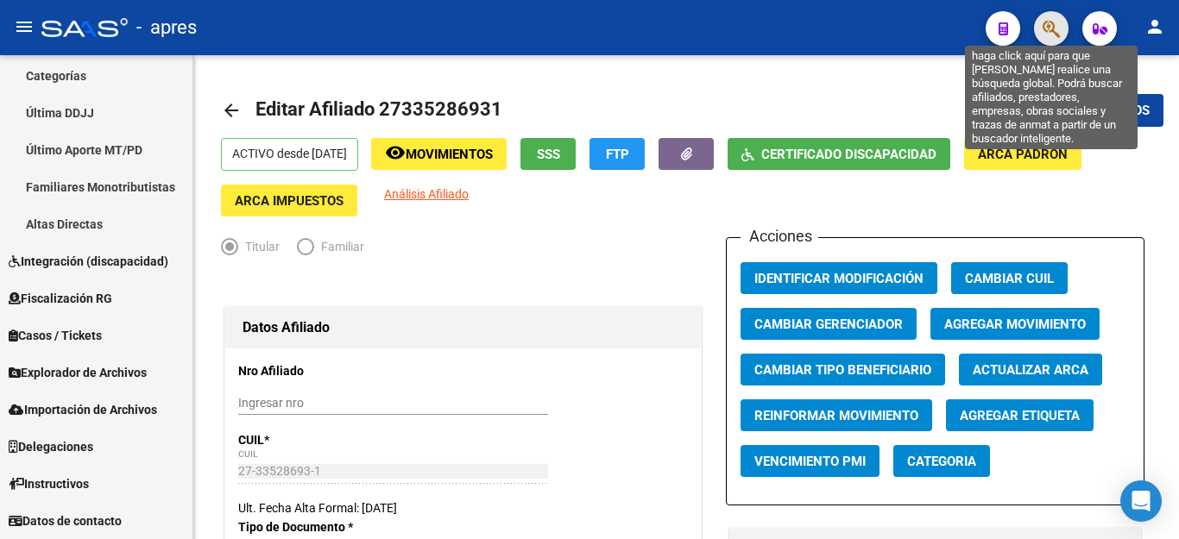
click at [1058, 28] on icon "button" at bounding box center [1050, 29] width 17 height 20
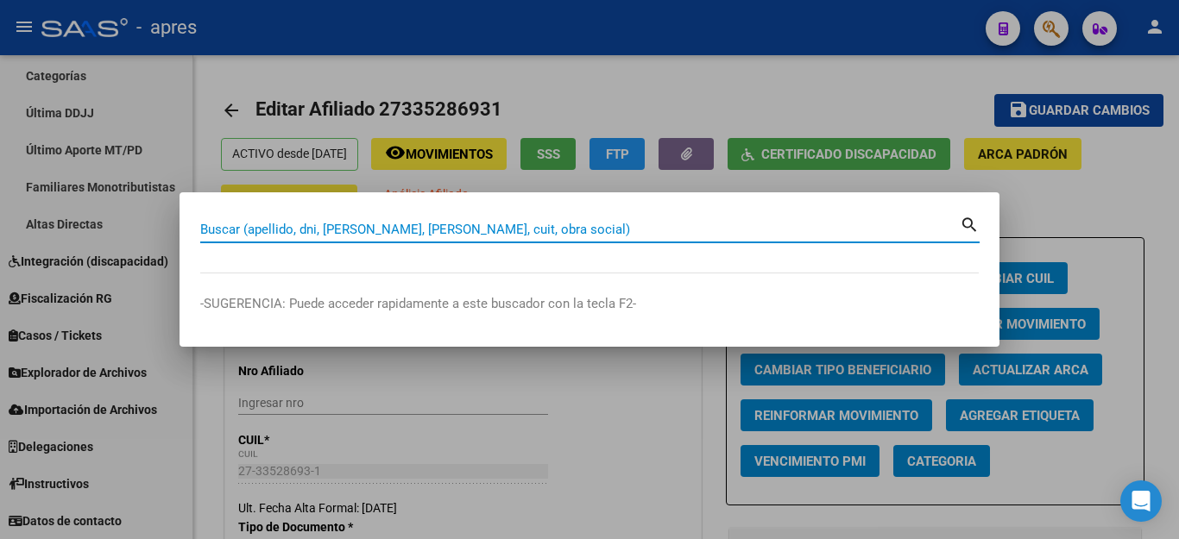
paste input "23573751159"
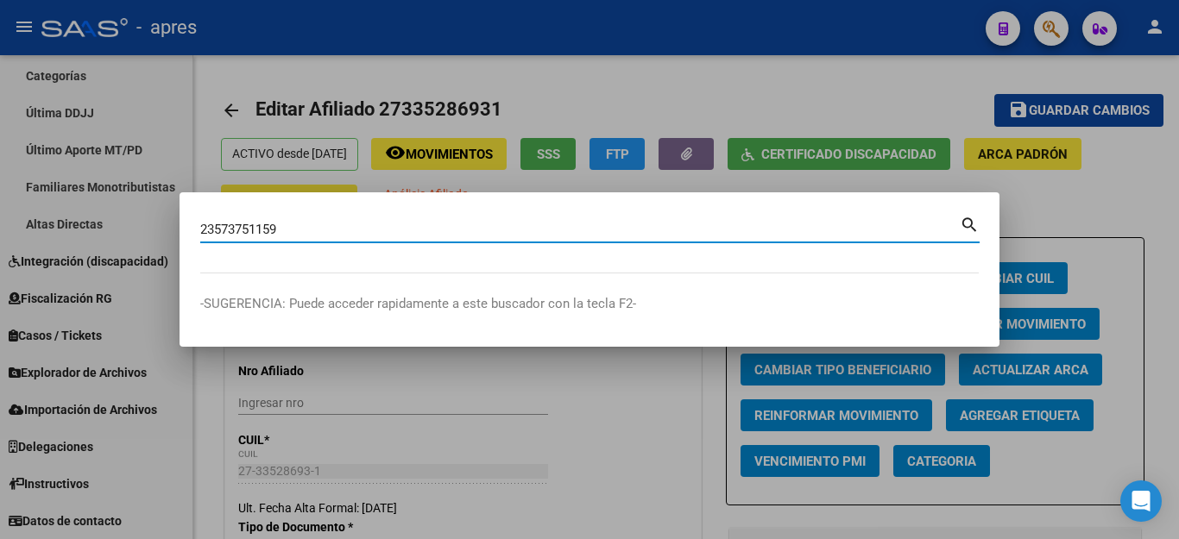
type input "23573751159"
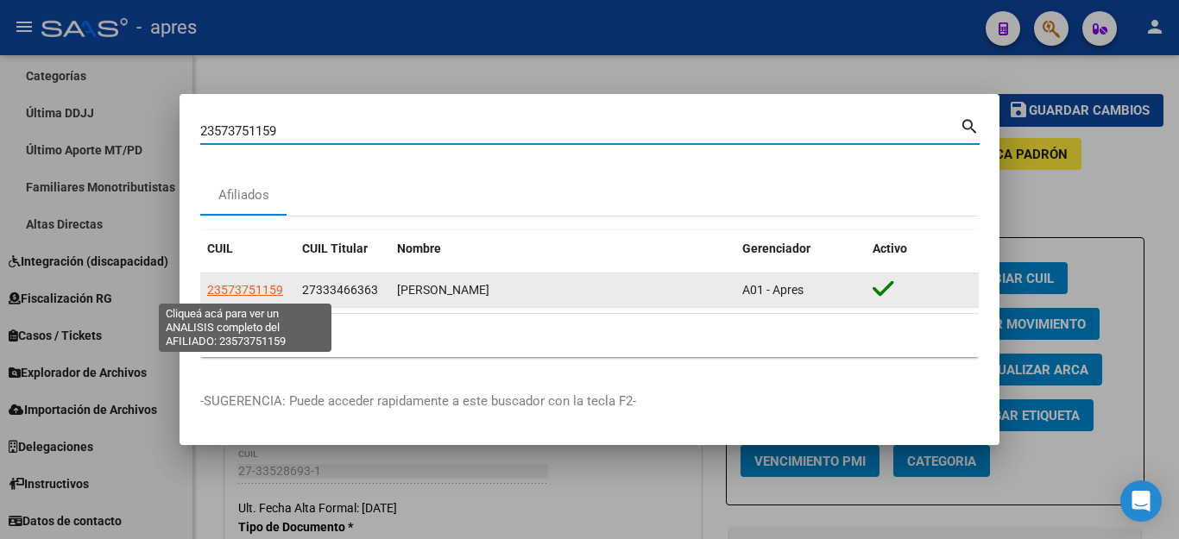
click at [267, 289] on span "23573751159" at bounding box center [245, 290] width 76 height 14
type textarea "23573751159"
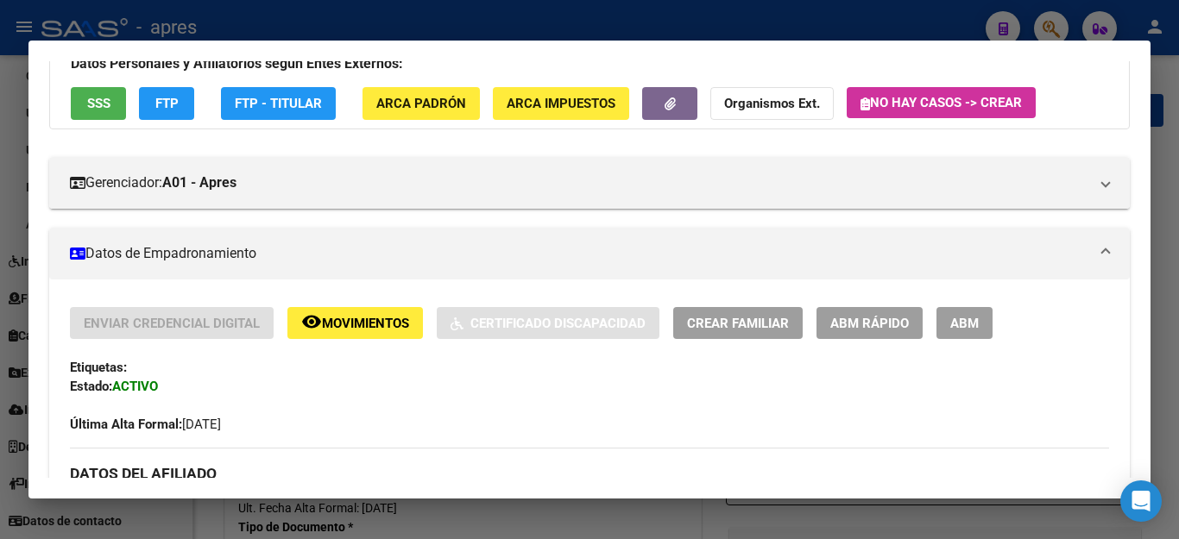
scroll to position [173, 0]
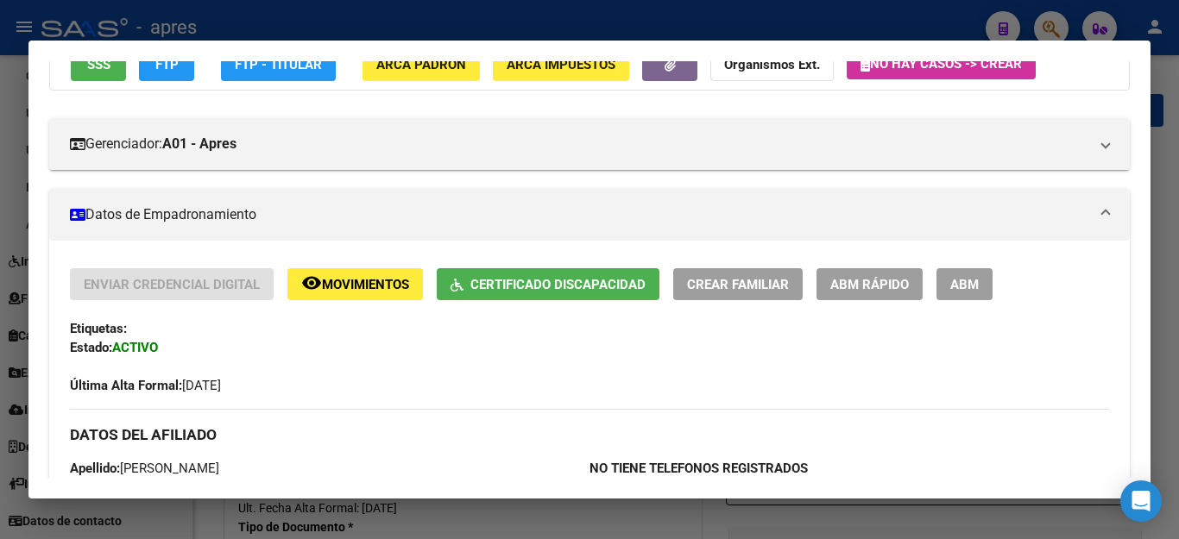
click at [147, 69] on button "FTP" at bounding box center [166, 64] width 55 height 32
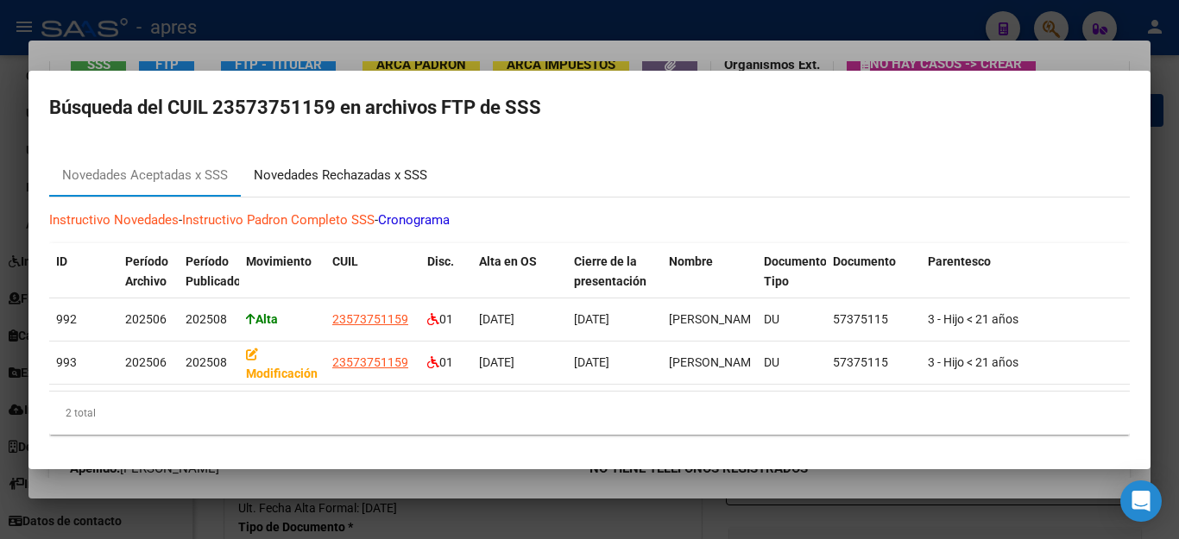
click at [300, 166] on div "Novedades Rechazadas x SSS" at bounding box center [340, 176] width 173 height 20
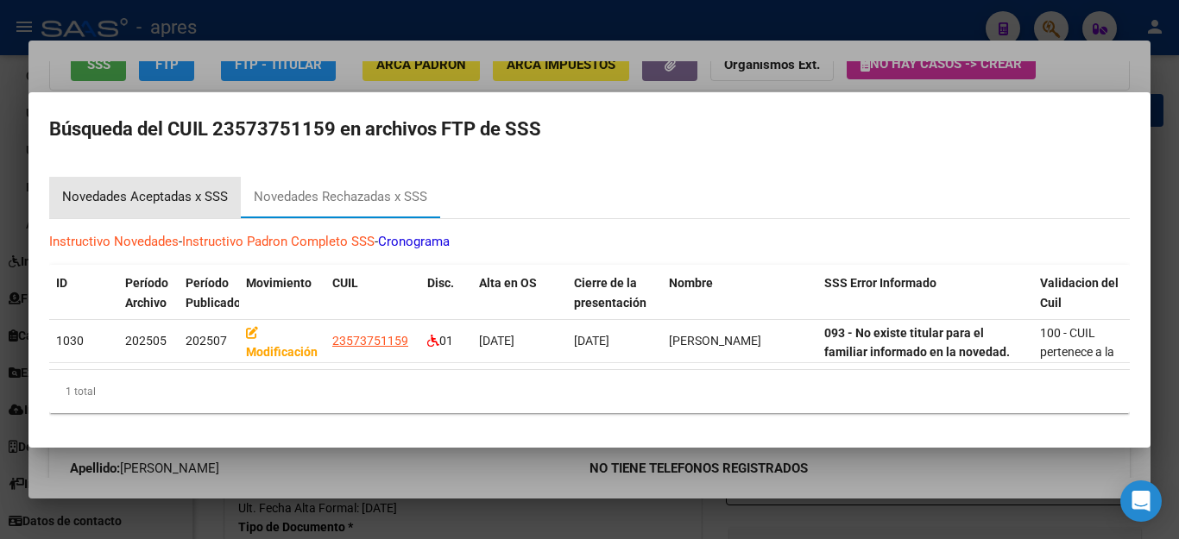
click at [166, 191] on div "Novedades Aceptadas x SSS" at bounding box center [145, 197] width 166 height 20
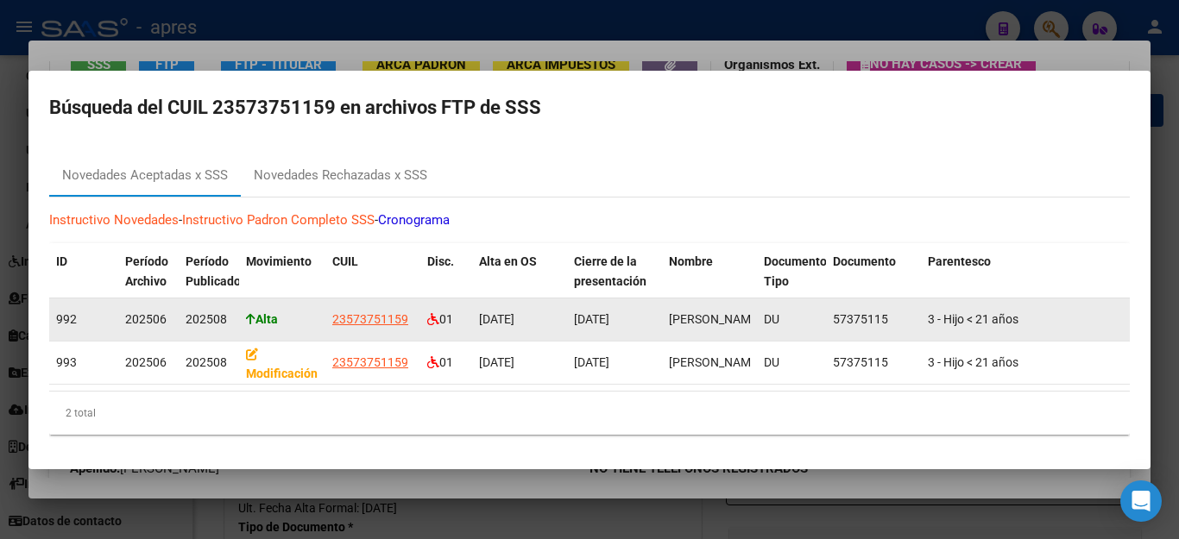
drag, startPoint x: 331, startPoint y: 315, endPoint x: 411, endPoint y: 312, distance: 79.4
click at [411, 312] on datatable-body-cell "23573751159" at bounding box center [372, 320] width 95 height 42
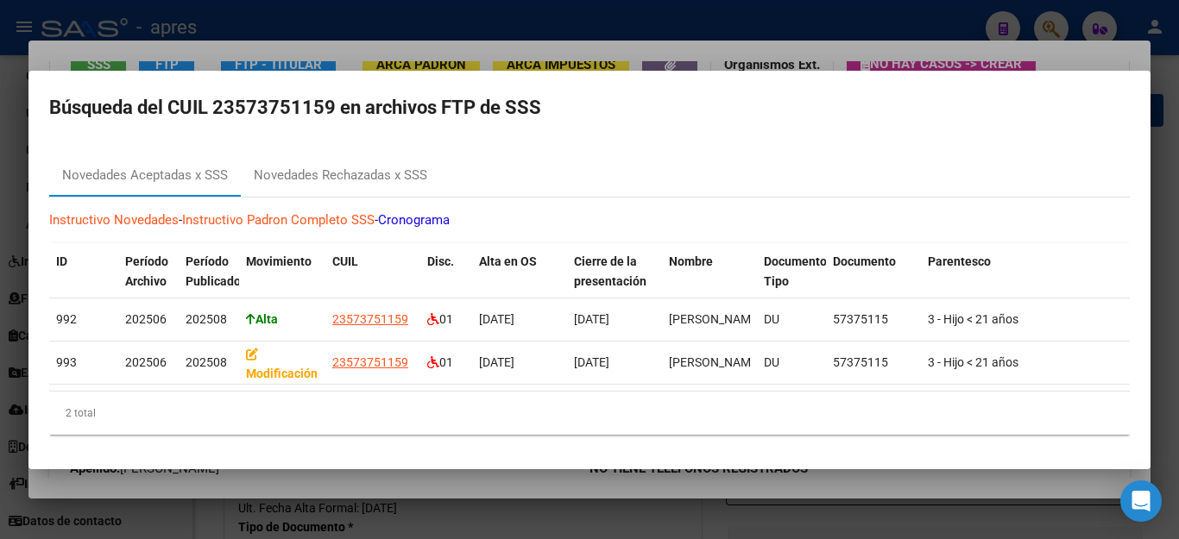
copy span "23573751159"
click at [505, 518] on div at bounding box center [589, 269] width 1179 height 539
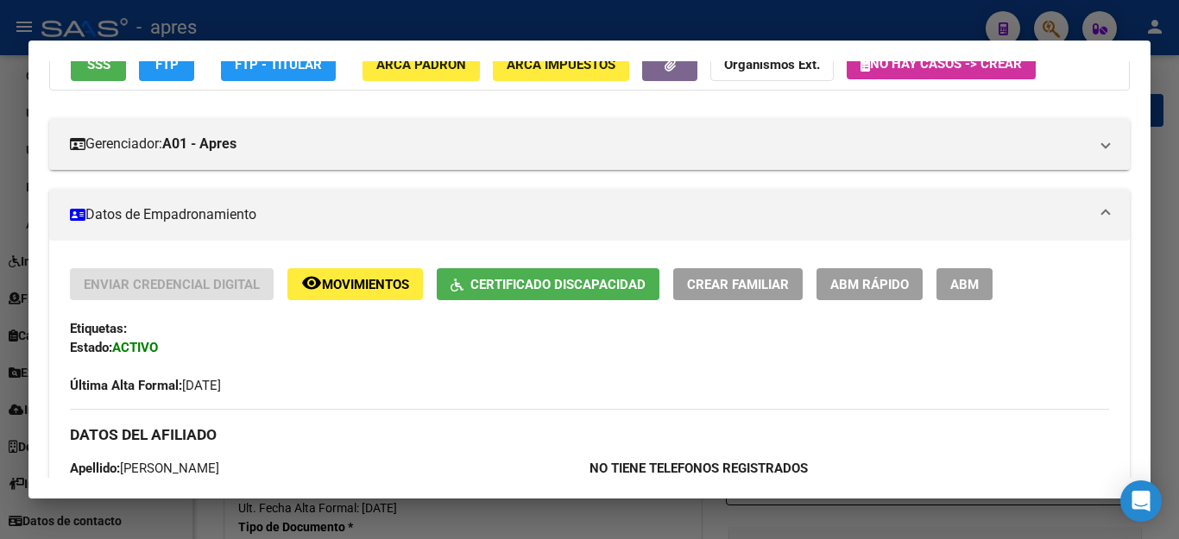
scroll to position [161, 0]
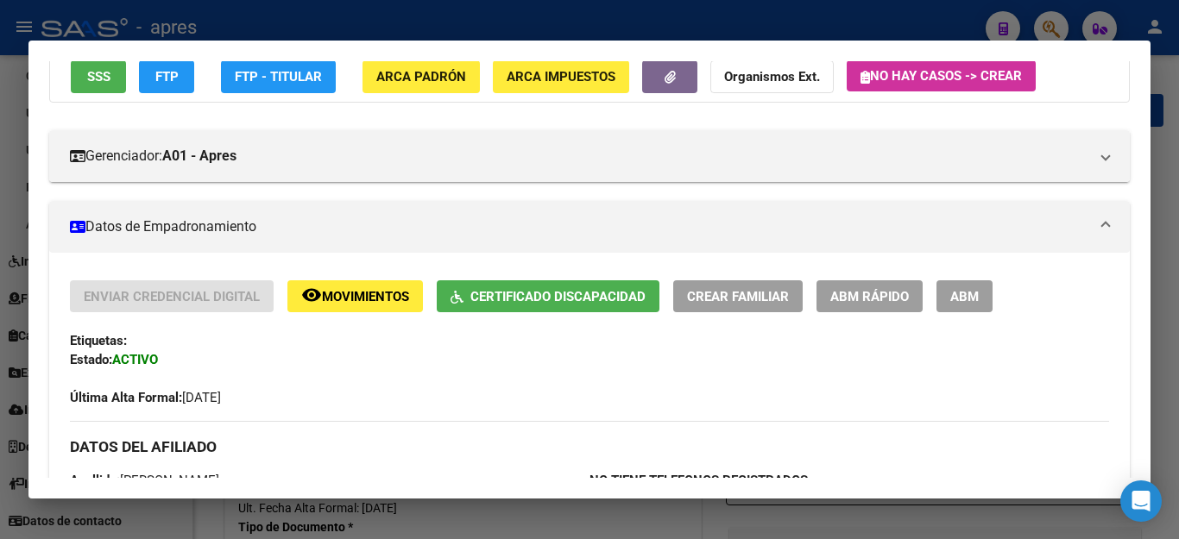
click at [567, 517] on div at bounding box center [589, 269] width 1179 height 539
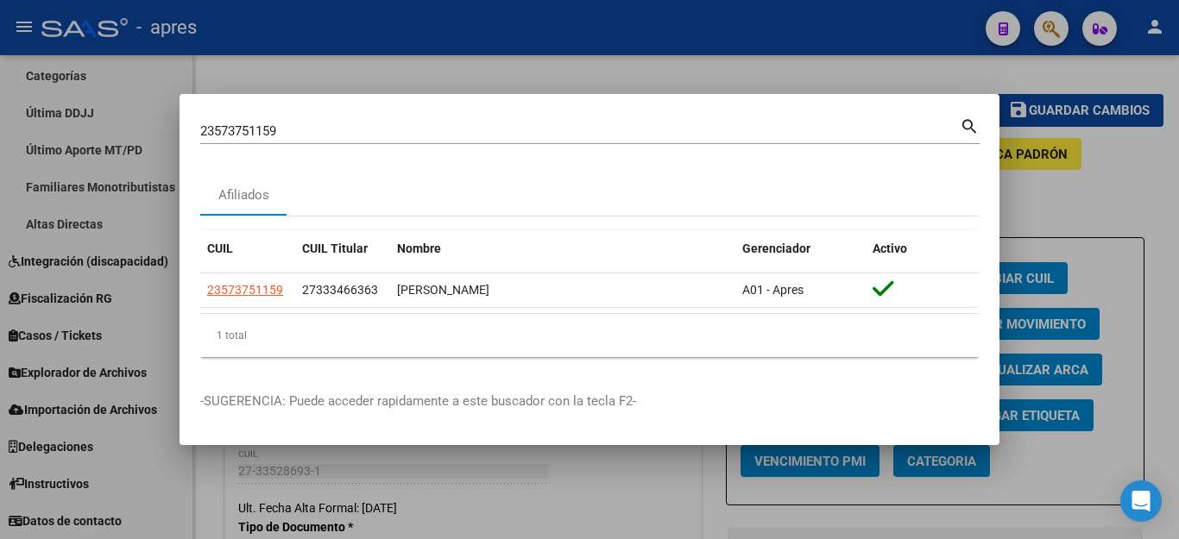
click at [622, 472] on div at bounding box center [589, 269] width 1179 height 539
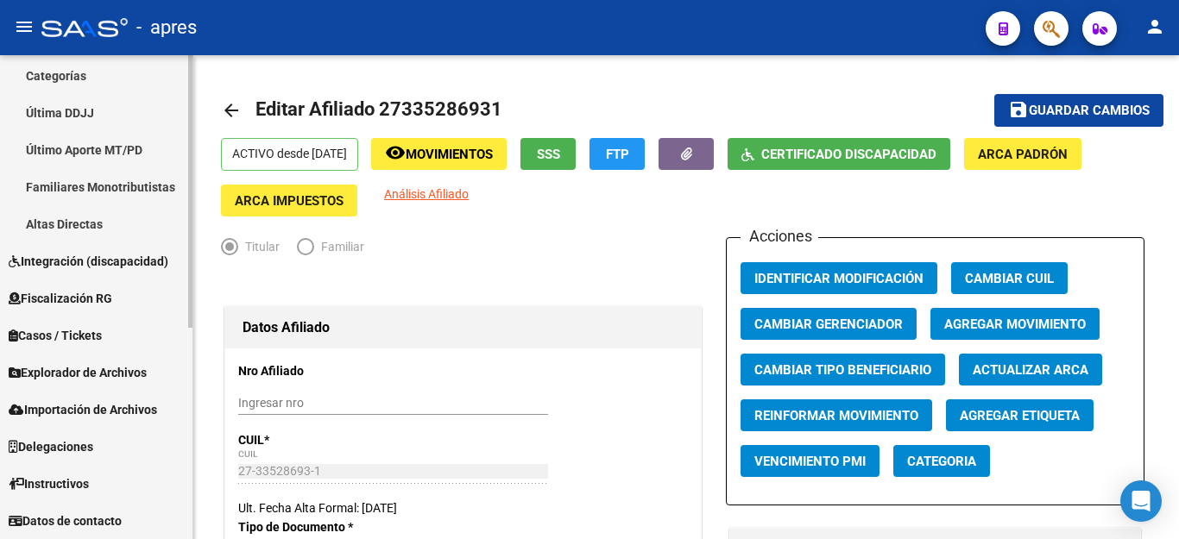
click at [204, 502] on mat-sidenav-container "Firma Express Reportes Ingresos Percibidos Análisis de todos los conceptos (his…" at bounding box center [589, 297] width 1179 height 484
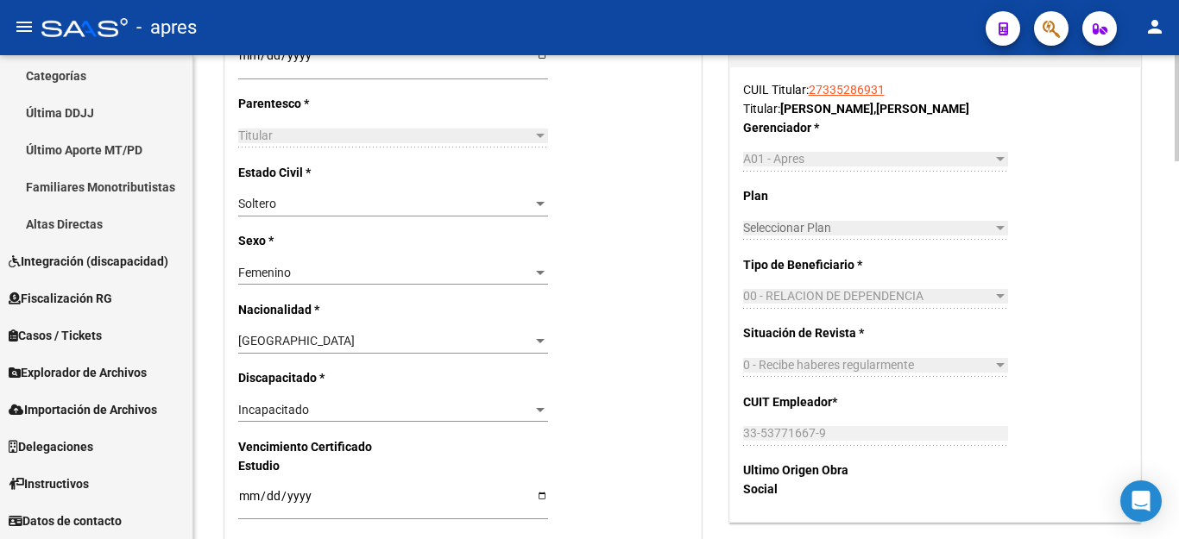
scroll to position [431, 0]
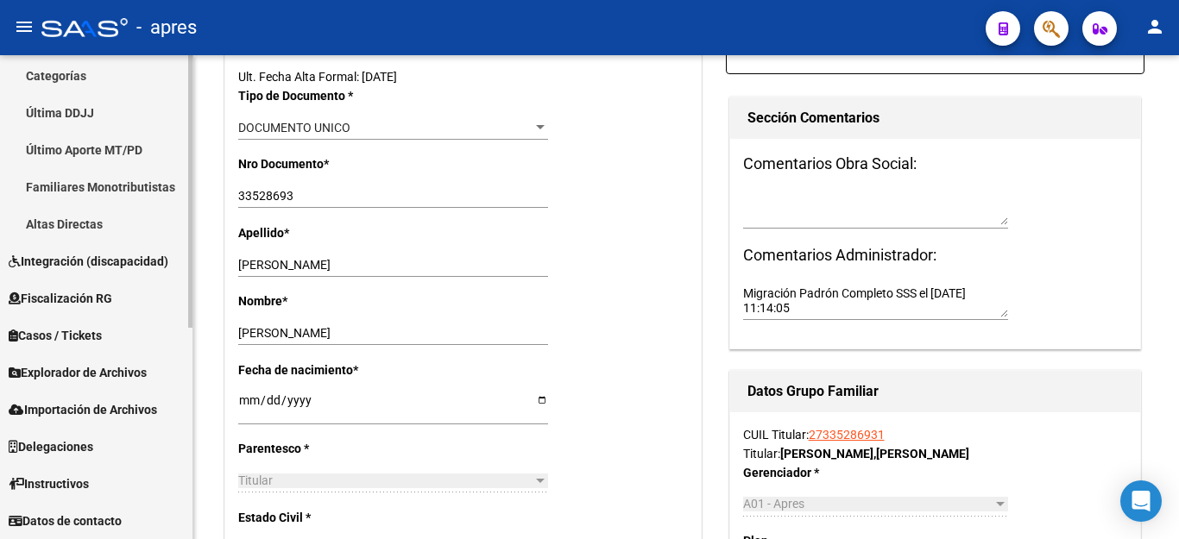
click at [73, 364] on span "Explorador de Archivos" at bounding box center [78, 372] width 138 height 19
click at [120, 368] on span "Explorador de Archivos" at bounding box center [78, 372] width 138 height 19
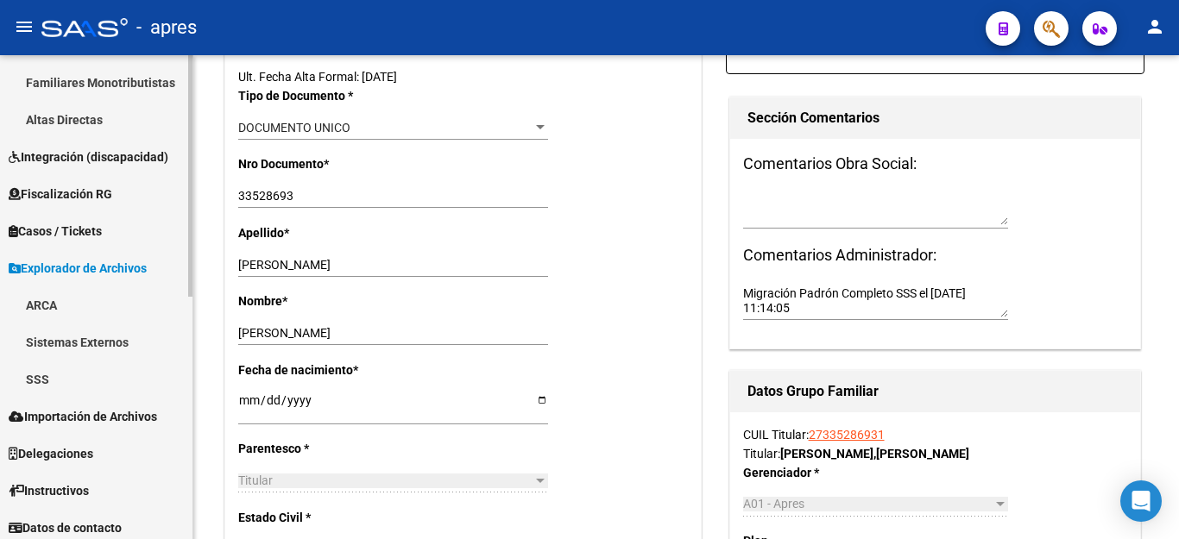
scroll to position [488, 0]
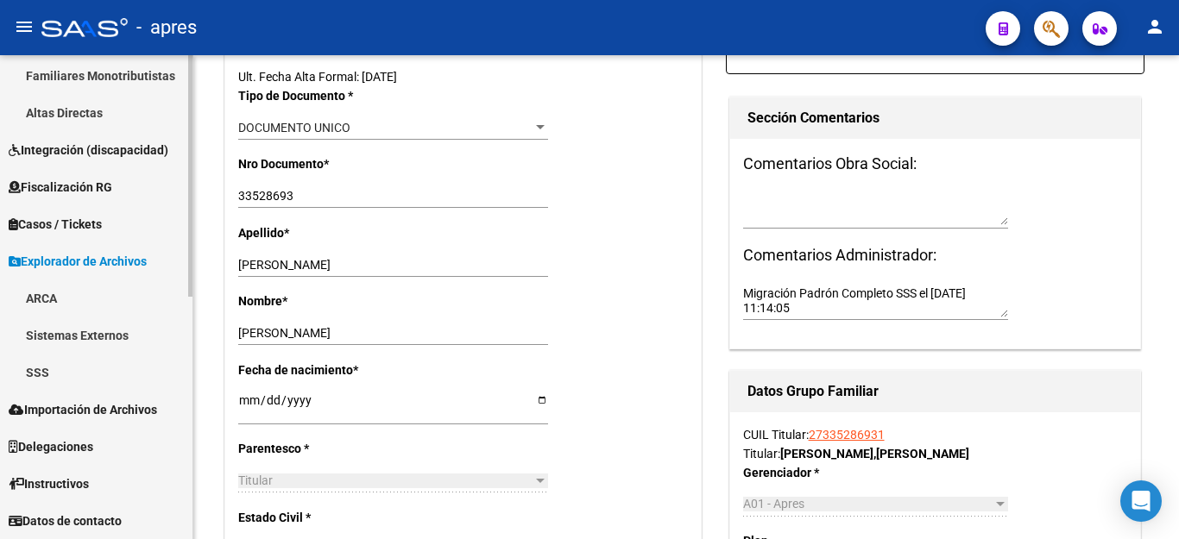
click at [33, 372] on link "SSS" at bounding box center [96, 372] width 192 height 37
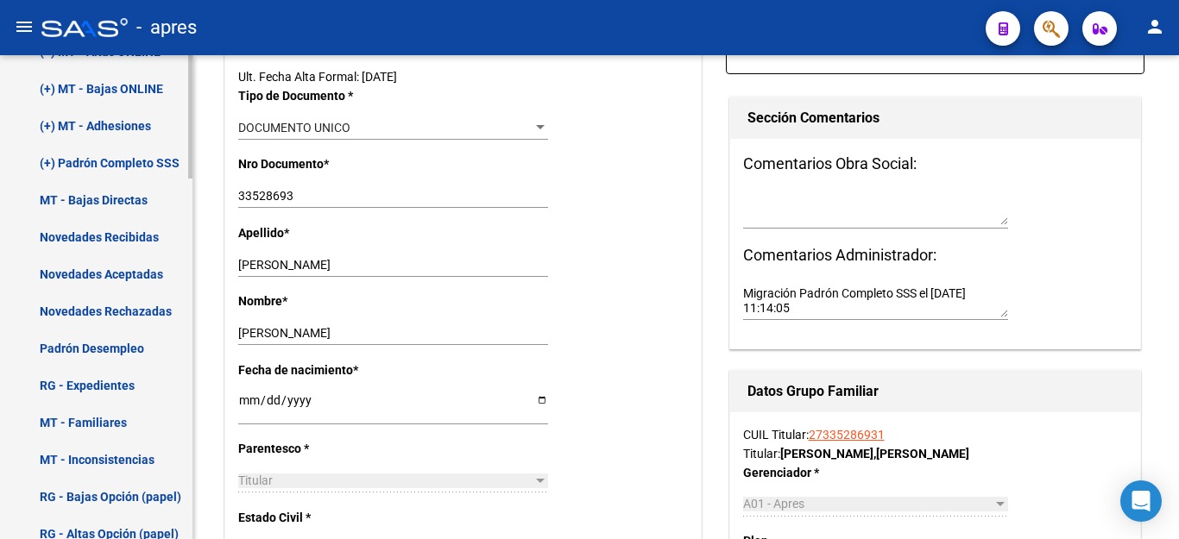
scroll to position [1005, 0]
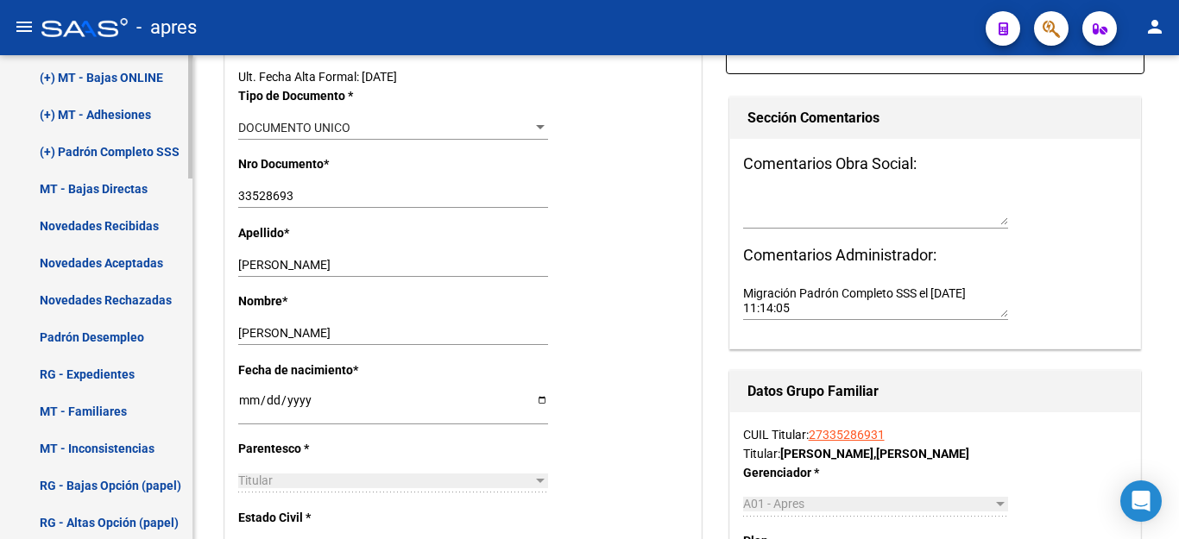
click at [123, 261] on link "Novedades Aceptadas" at bounding box center [96, 262] width 192 height 37
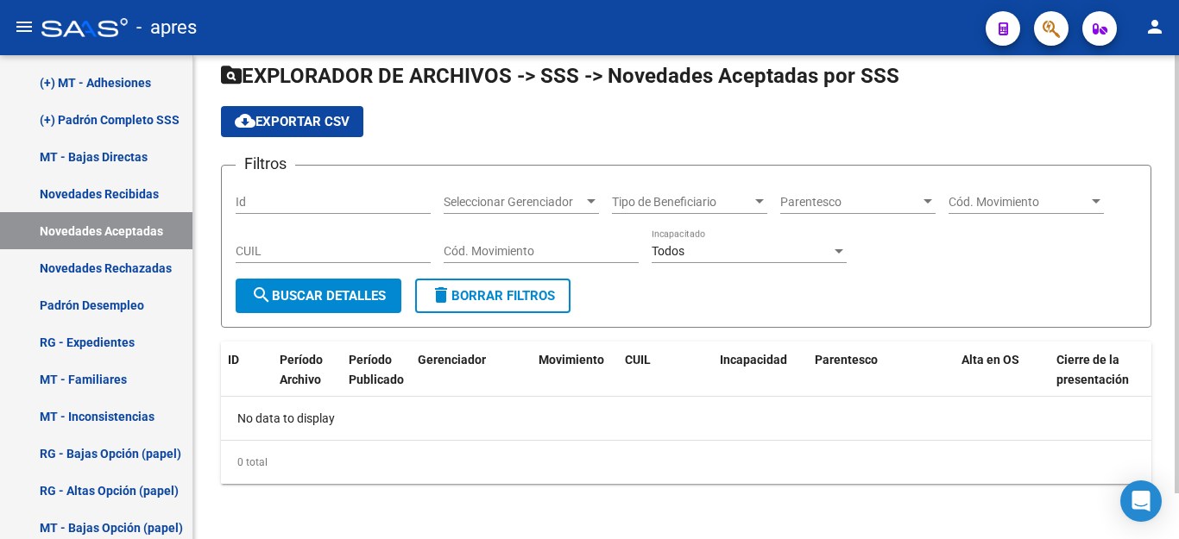
scroll to position [597, 0]
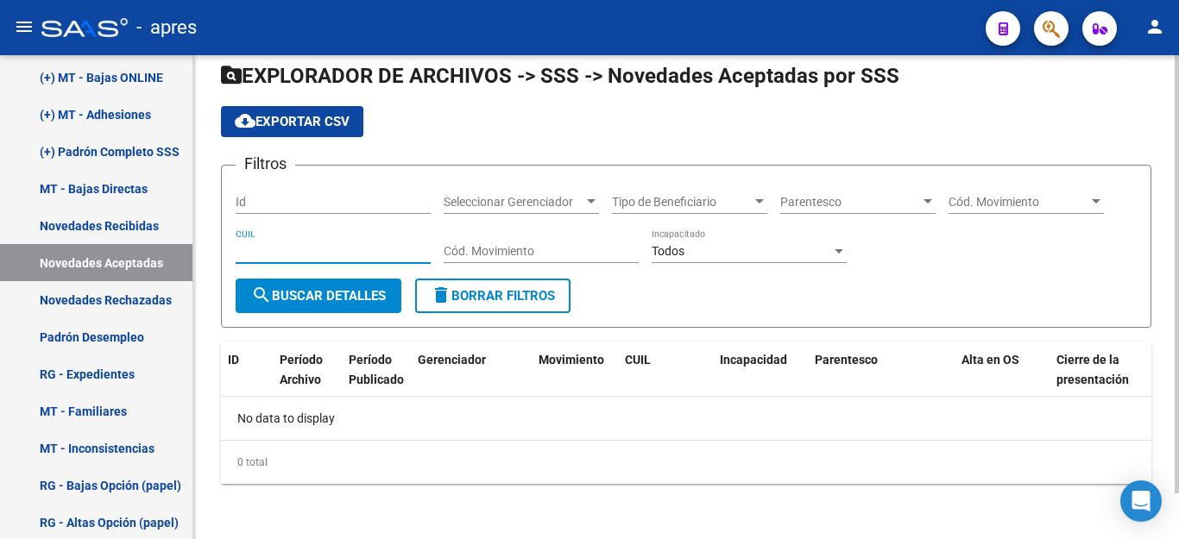
click at [311, 246] on input "CUIL" at bounding box center [333, 251] width 195 height 15
paste input "23-57375115-9"
type input "23-57375115-9"
click at [335, 298] on span "search Buscar Detalles" at bounding box center [318, 296] width 135 height 16
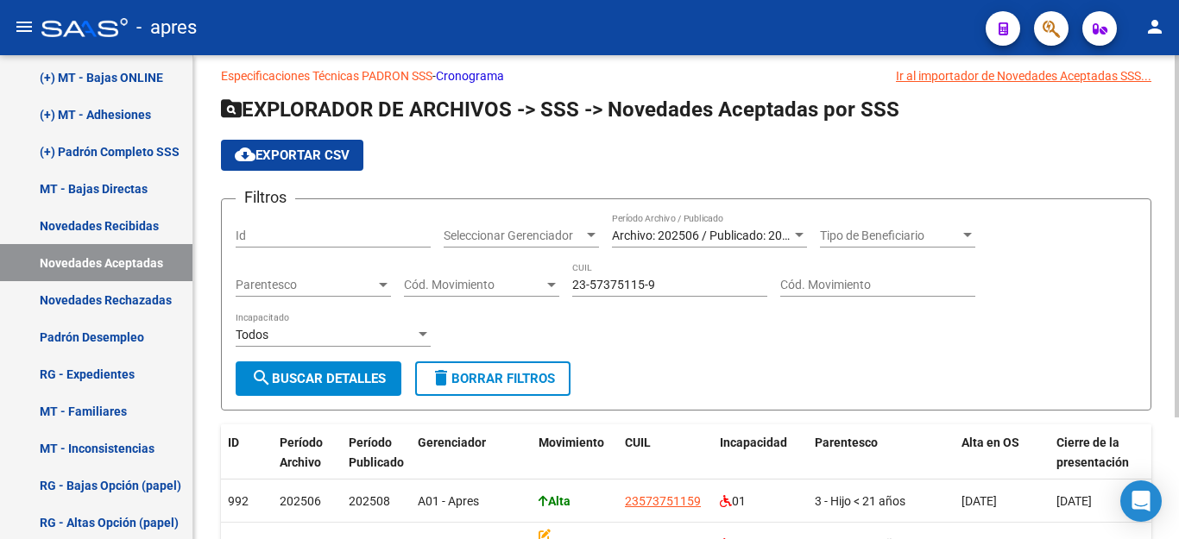
scroll to position [0, 0]
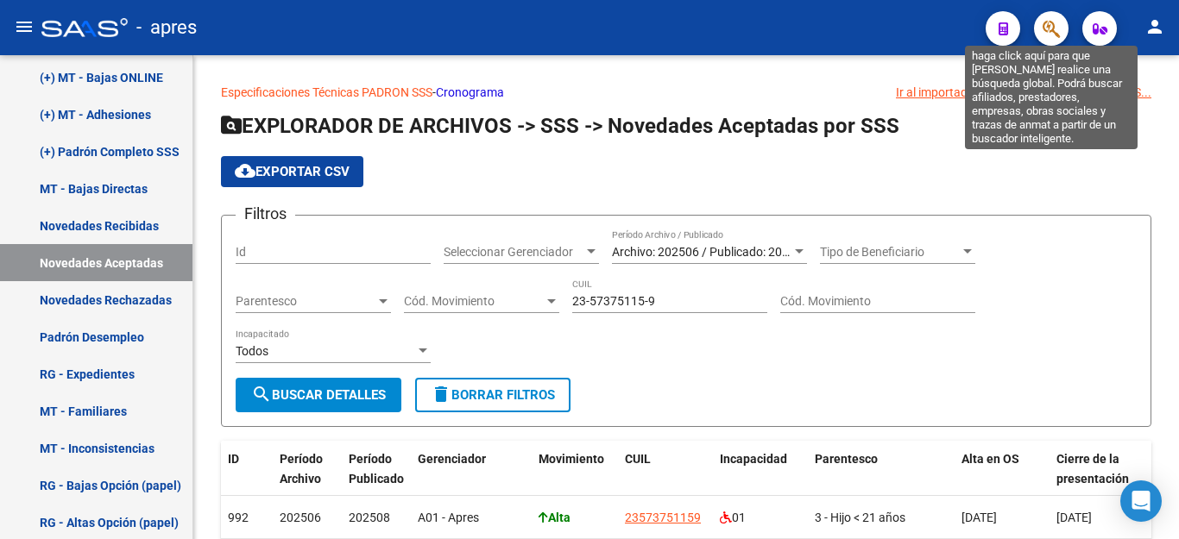
click at [1042, 31] on icon "button" at bounding box center [1050, 29] width 17 height 20
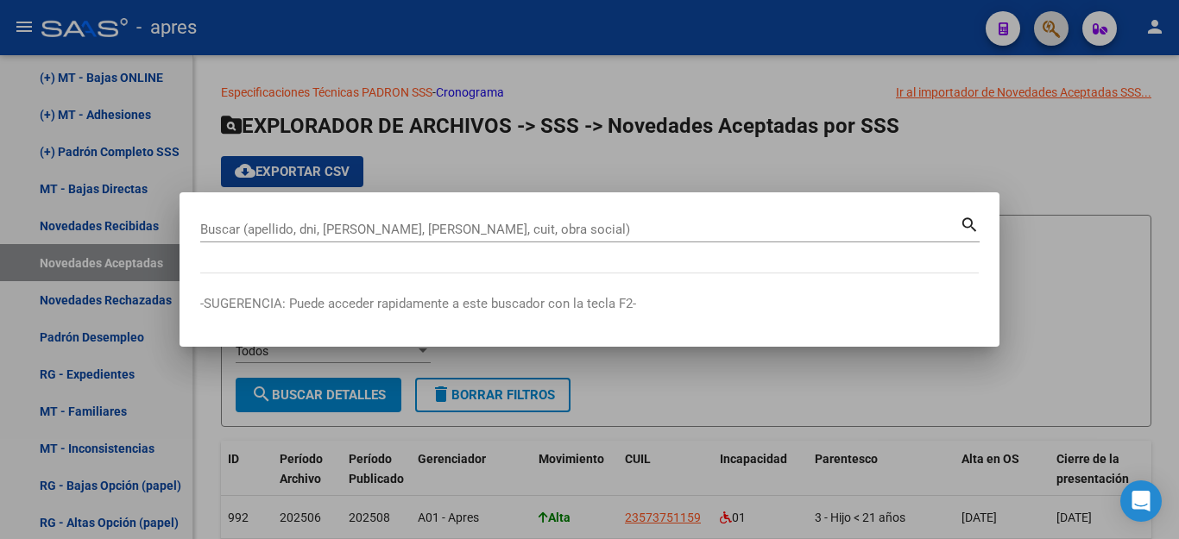
paste input "20590872718"
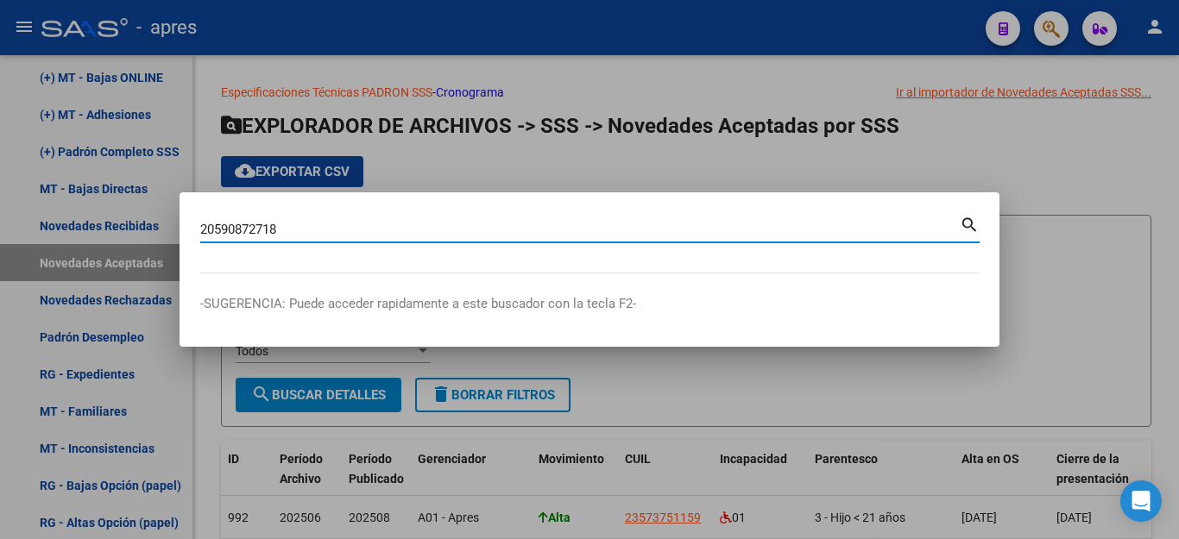
type input "20590872718"
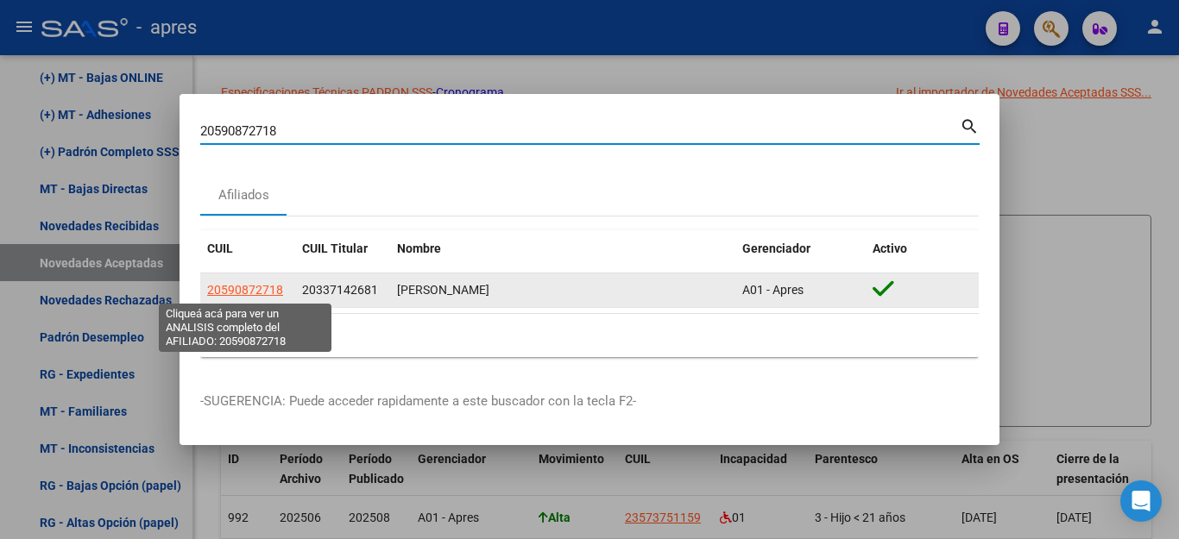
click at [245, 288] on span "20590872718" at bounding box center [245, 290] width 76 height 14
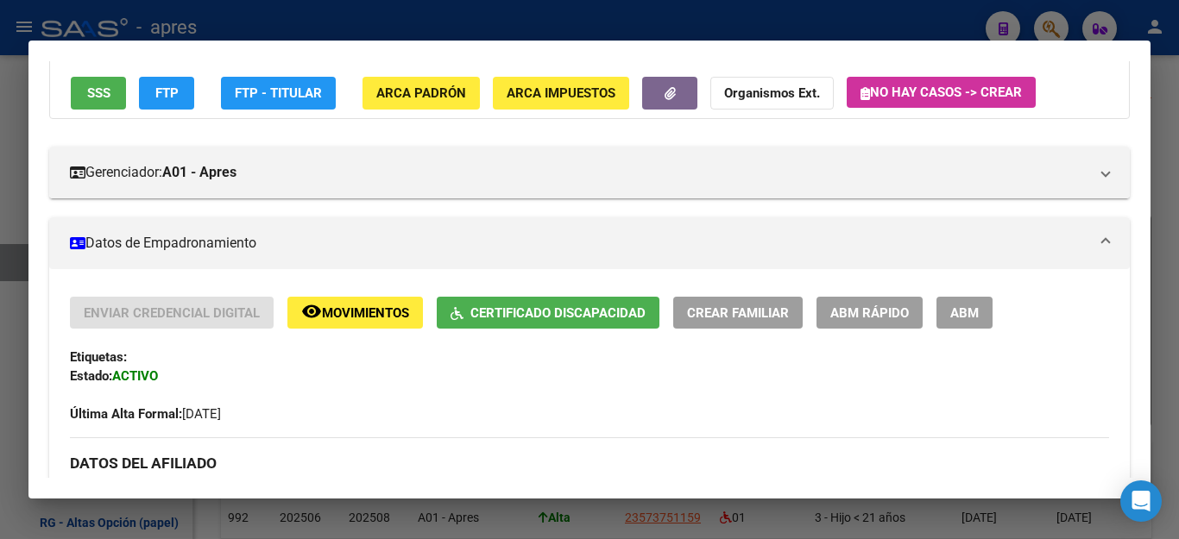
scroll to position [173, 0]
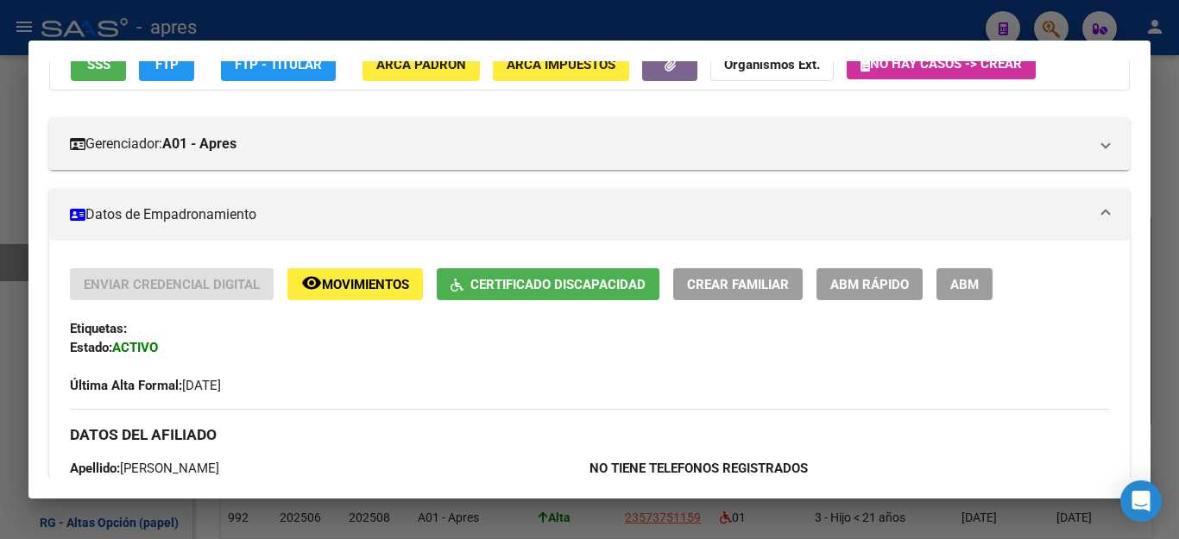
click at [155, 72] on span "FTP" at bounding box center [166, 66] width 23 height 16
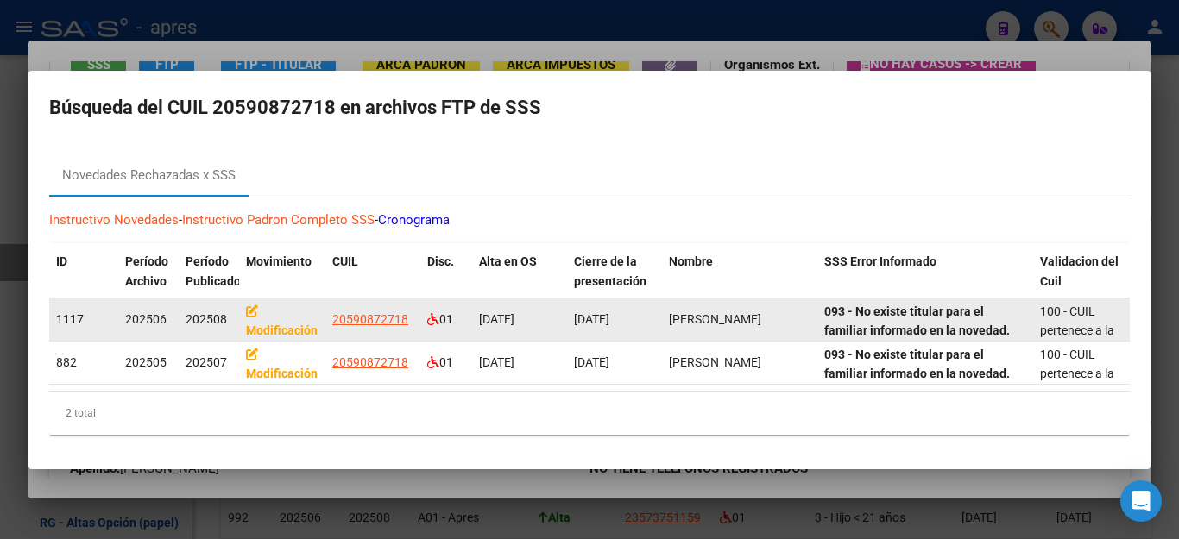
drag, startPoint x: 331, startPoint y: 311, endPoint x: 410, endPoint y: 313, distance: 79.4
click at [410, 313] on datatable-body-cell "20590872718" at bounding box center [372, 320] width 95 height 42
copy span "20590872718"
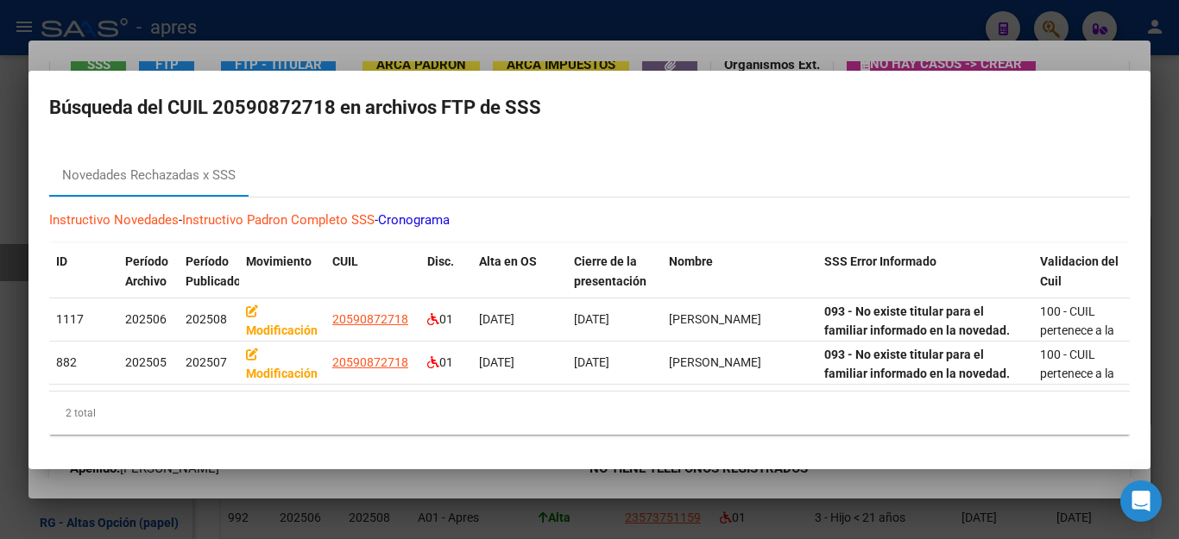
click at [281, 520] on div at bounding box center [589, 269] width 1179 height 539
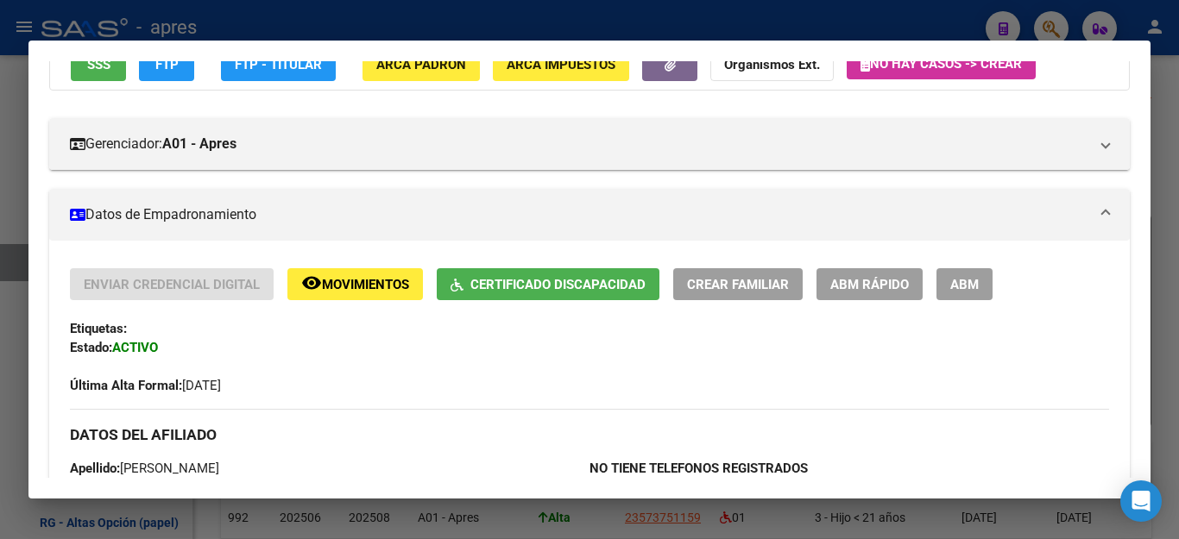
scroll to position [161, 0]
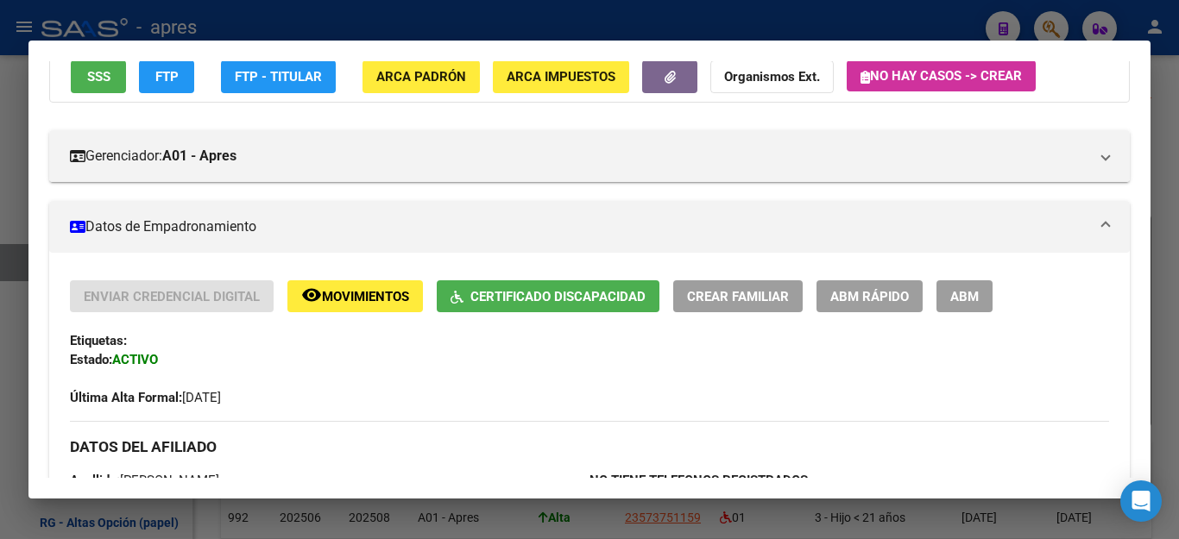
click at [281, 509] on div at bounding box center [589, 269] width 1179 height 539
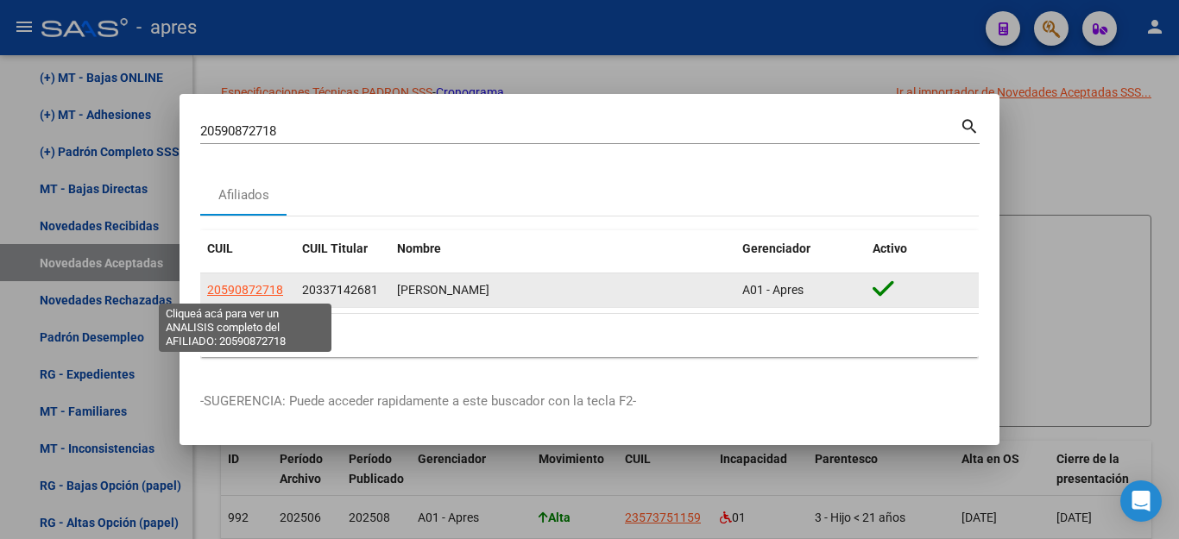
click at [244, 289] on span "20590872718" at bounding box center [245, 290] width 76 height 14
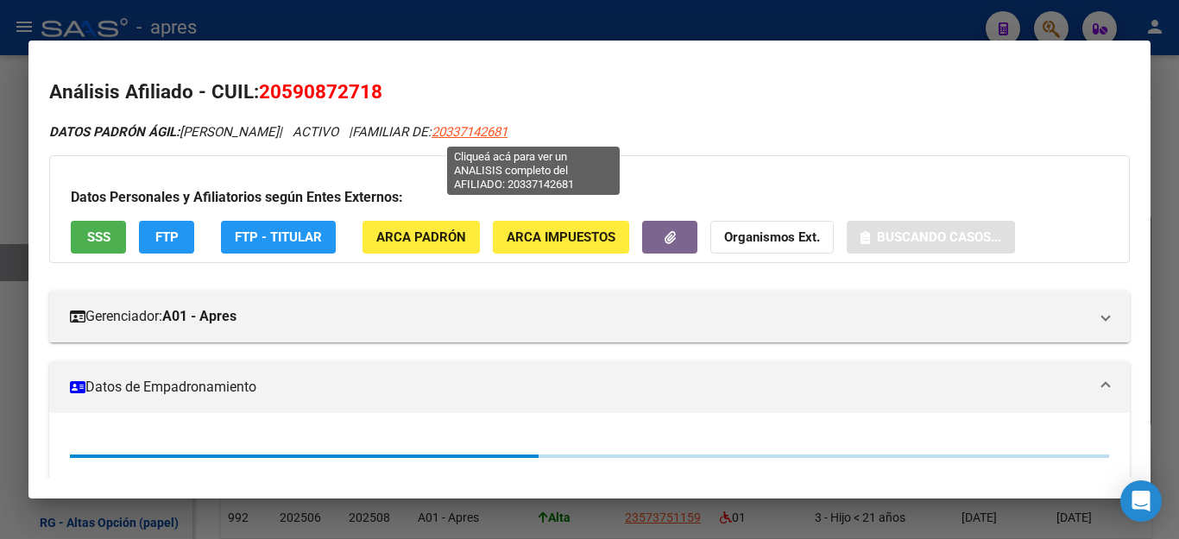
click at [507, 129] on span "20337142681" at bounding box center [469, 132] width 76 height 16
type textarea "20337142681"
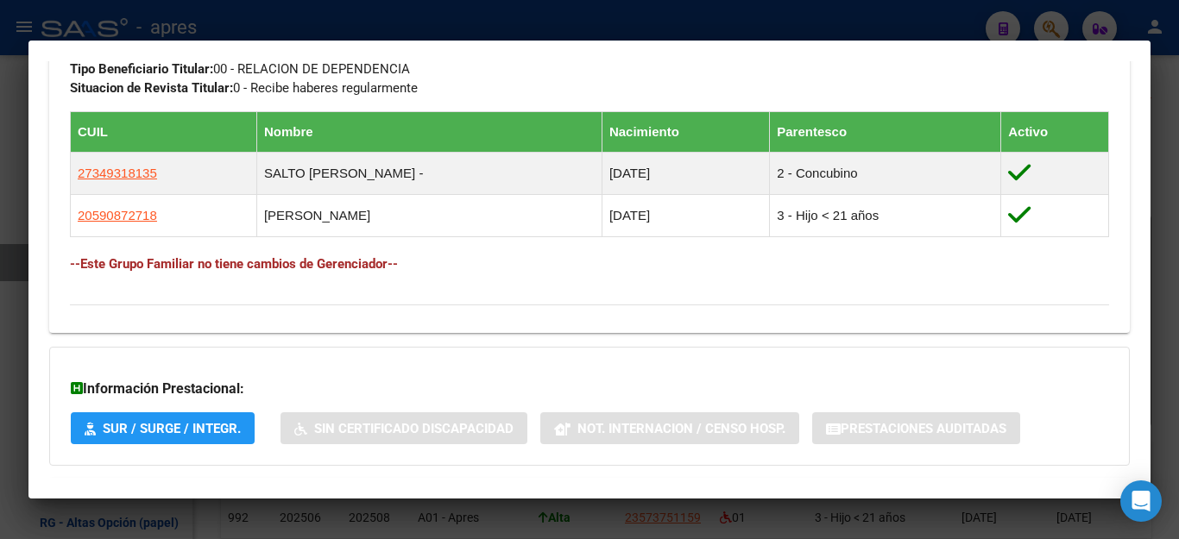
scroll to position [911, 0]
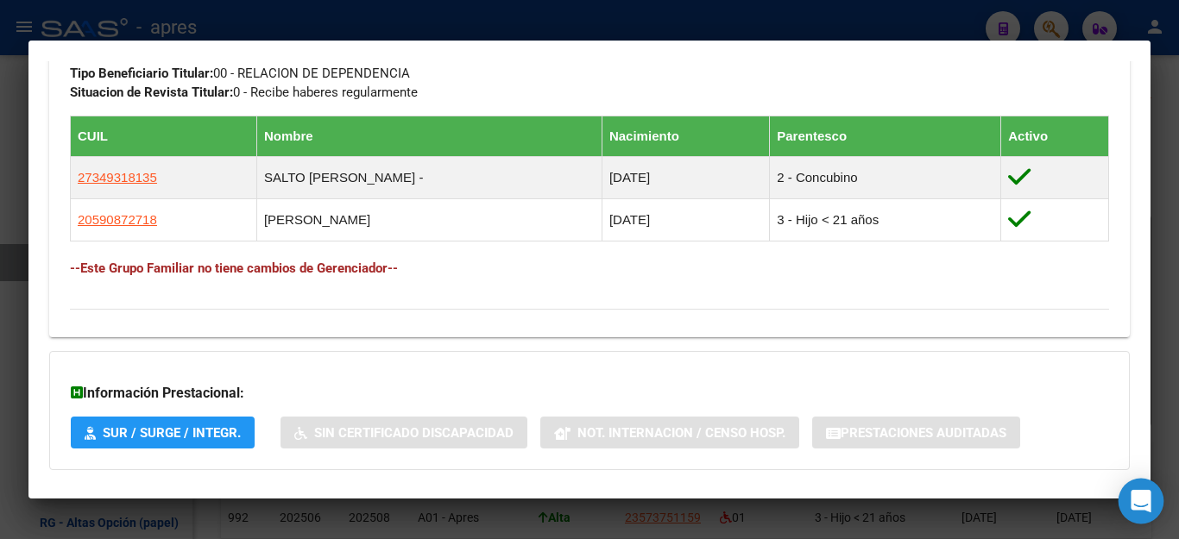
click at [1139, 501] on icon "Open Intercom Messenger" at bounding box center [1141, 501] width 20 height 22
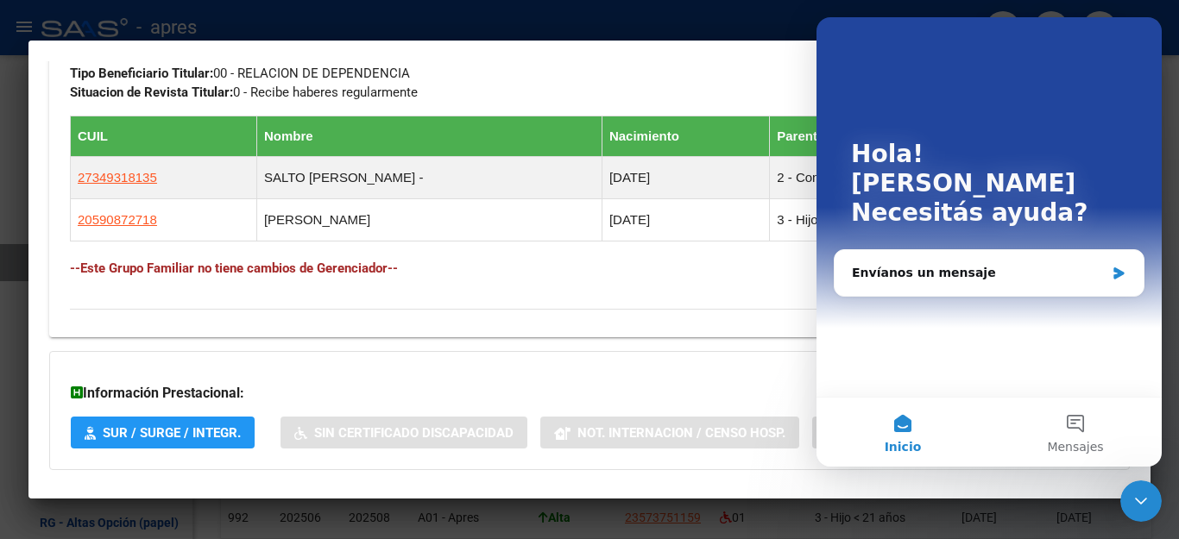
scroll to position [0, 0]
click at [925, 264] on div "Envíanos un mensaje" at bounding box center [978, 273] width 253 height 18
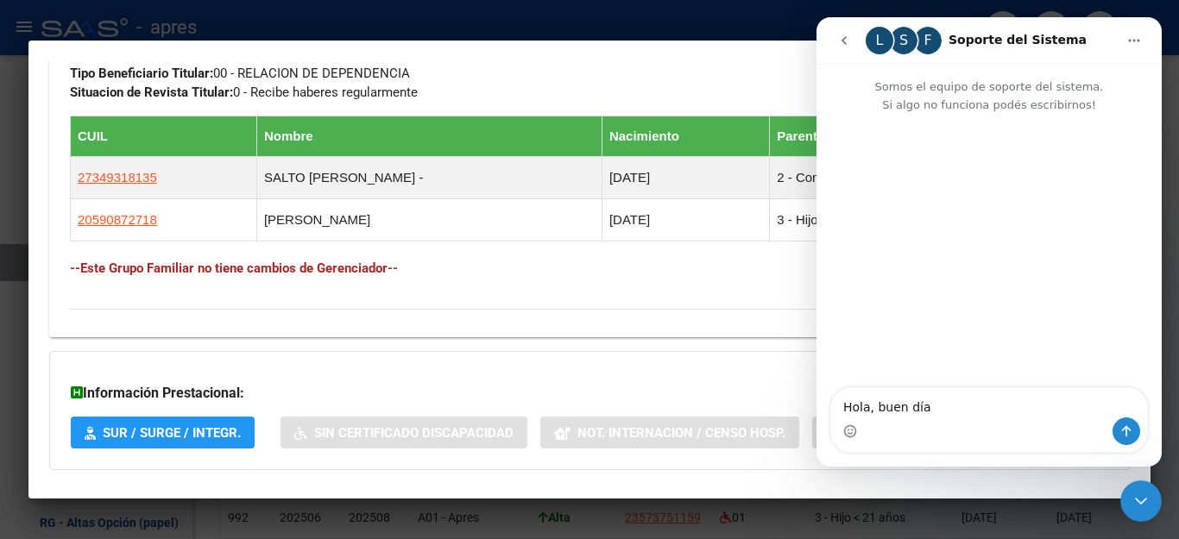
type textarea "Hola, buen día!"
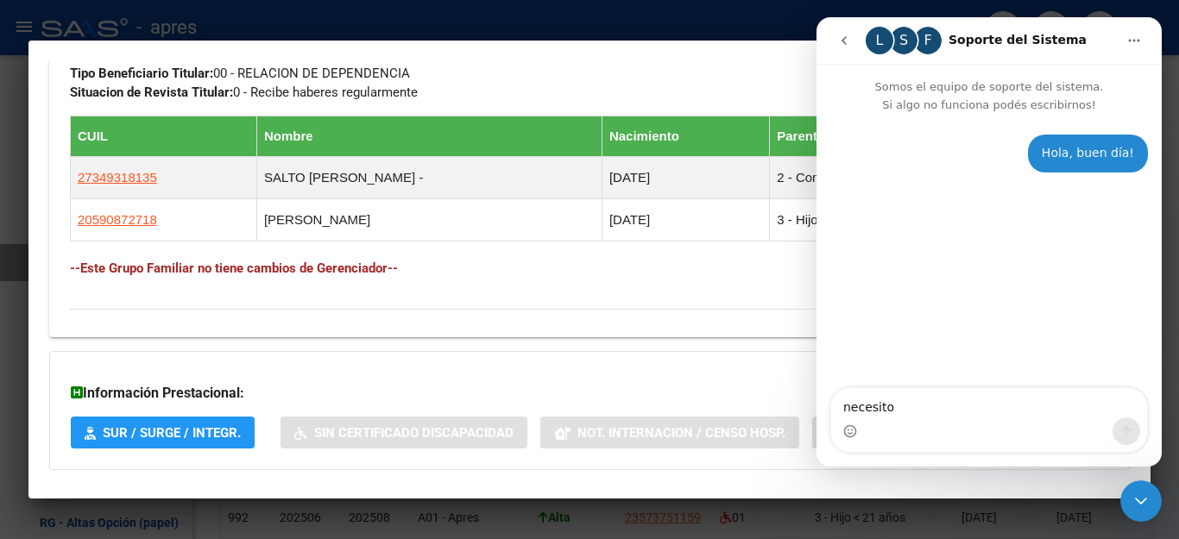
type textarea "necesito"
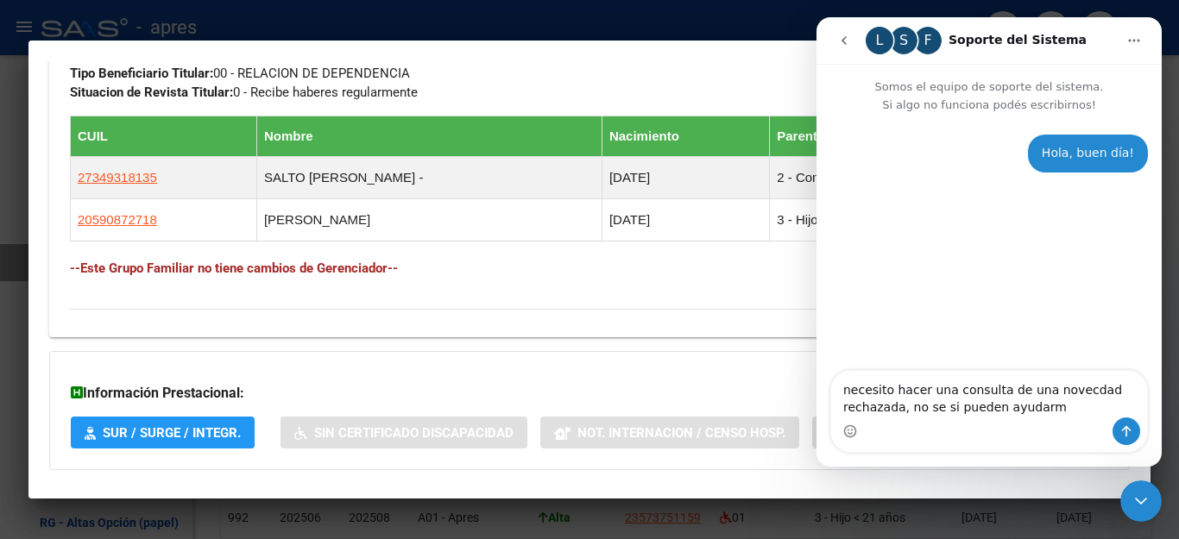
type textarea "necesito hacer una consulta de una novecdad rechazada, no se si pueden ayudarme"
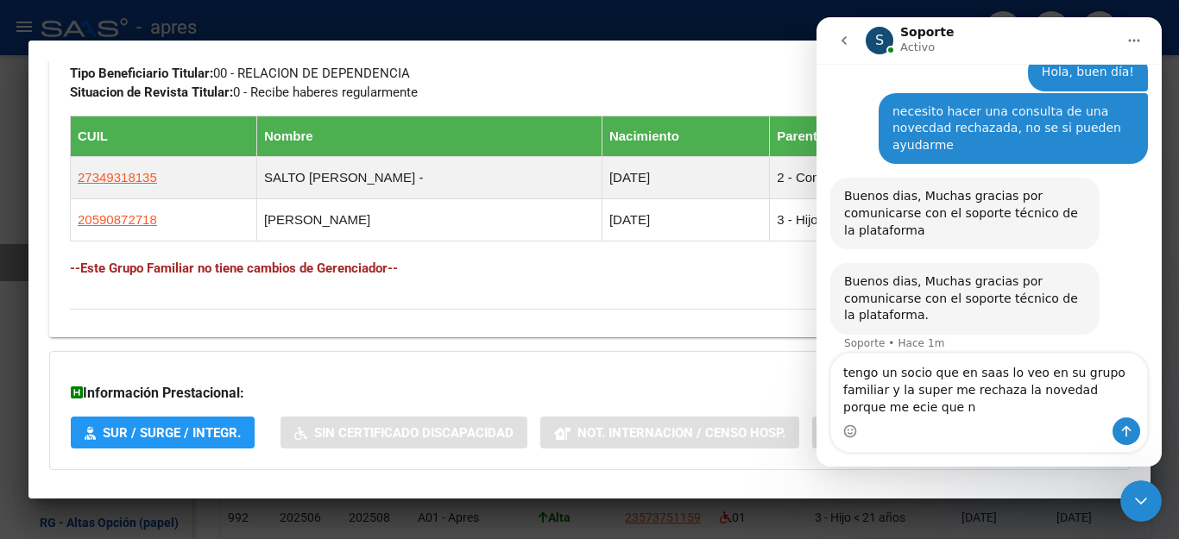
scroll to position [98, 0]
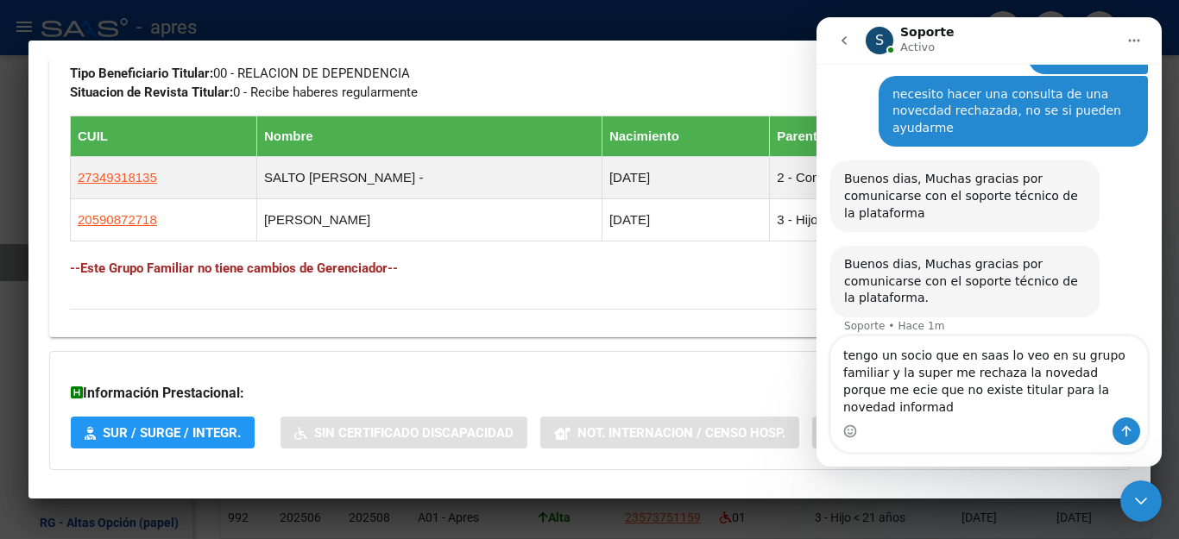
type textarea "tengo un socio que en saas lo veo en su grupo familiar y la super me rechaza la…"
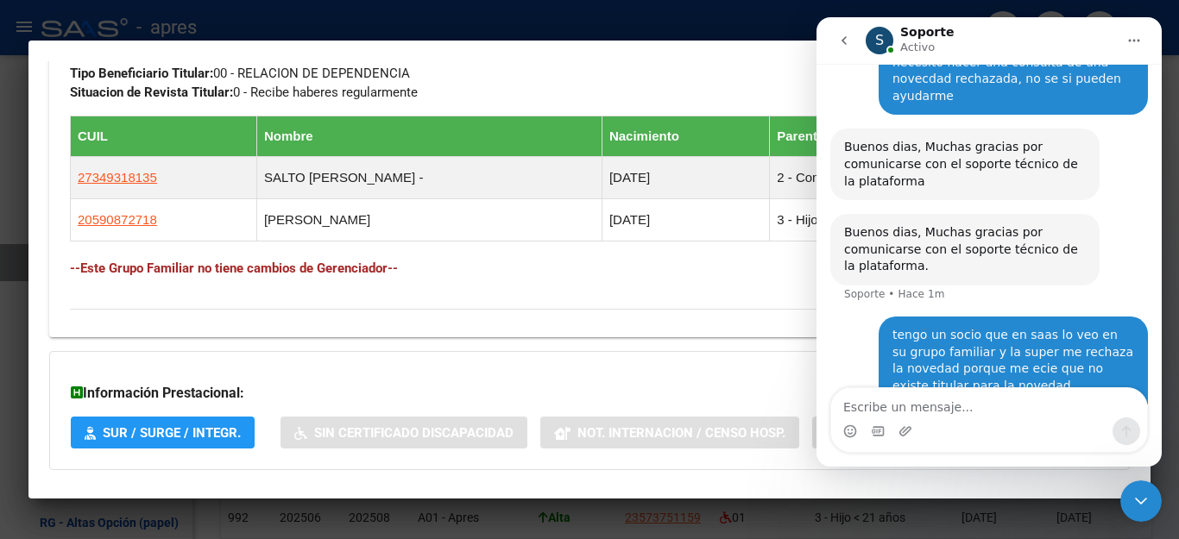
scroll to position [166, 0]
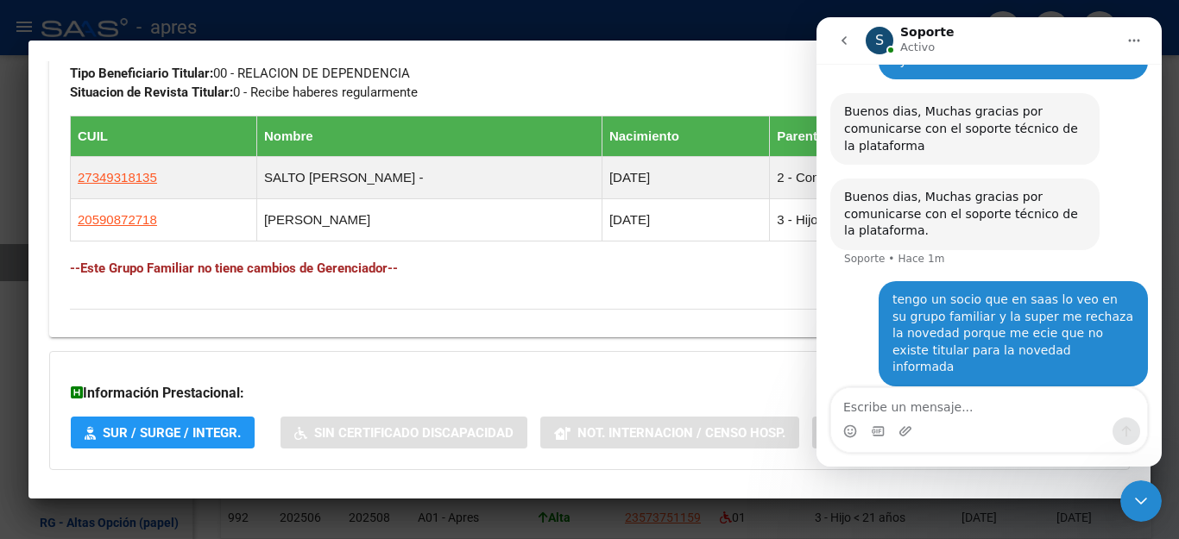
click at [1148, 502] on icon "Cerrar Intercom Messenger" at bounding box center [1141, 501] width 21 height 21
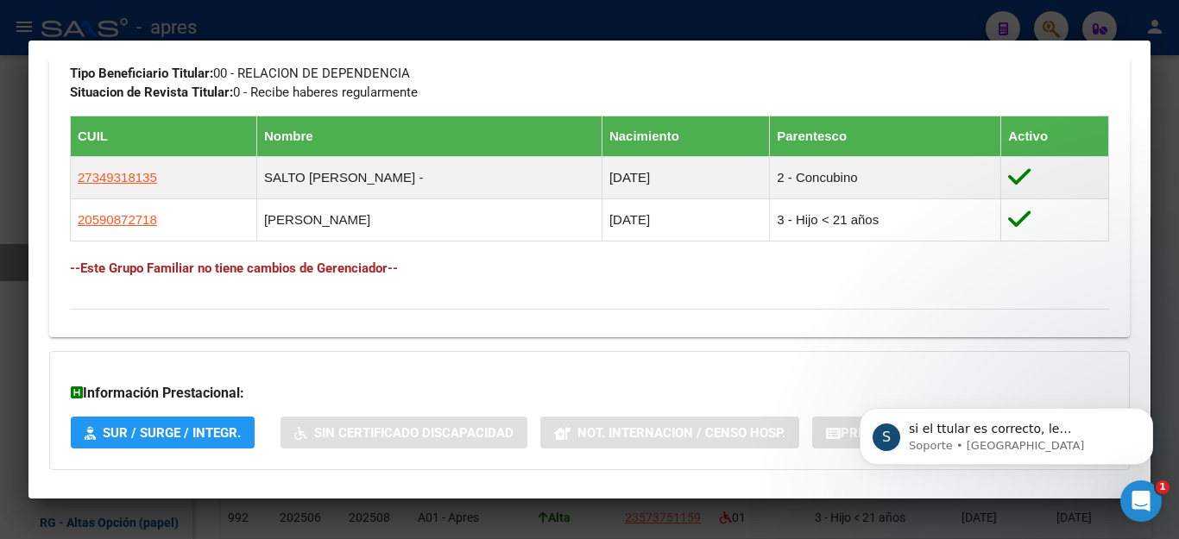
scroll to position [235, 0]
click at [1023, 438] on p "Soporte • [GEOGRAPHIC_DATA]" at bounding box center [1020, 446] width 223 height 16
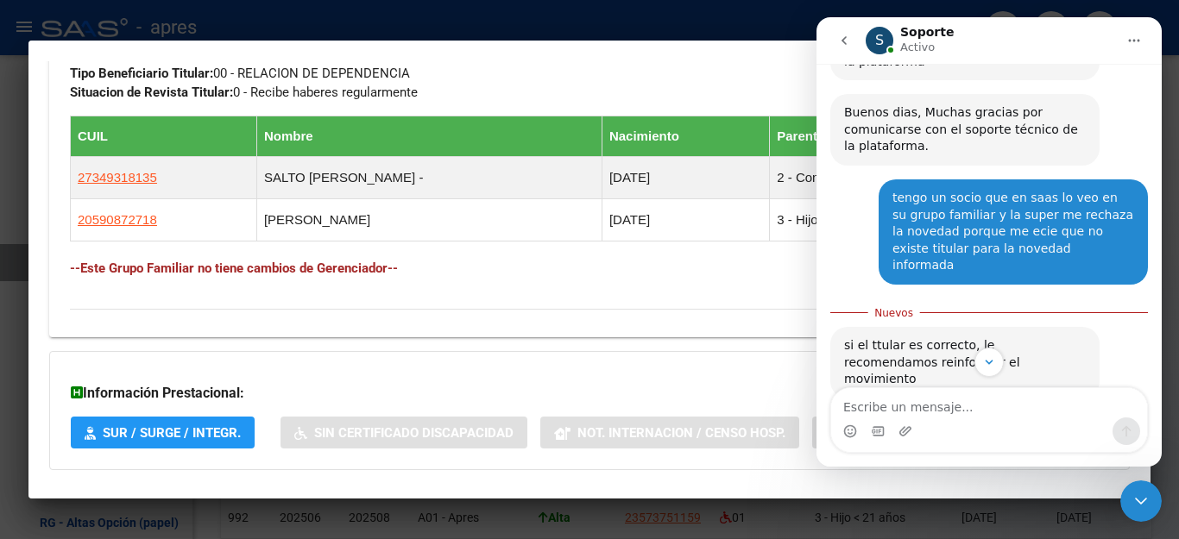
scroll to position [263, 0]
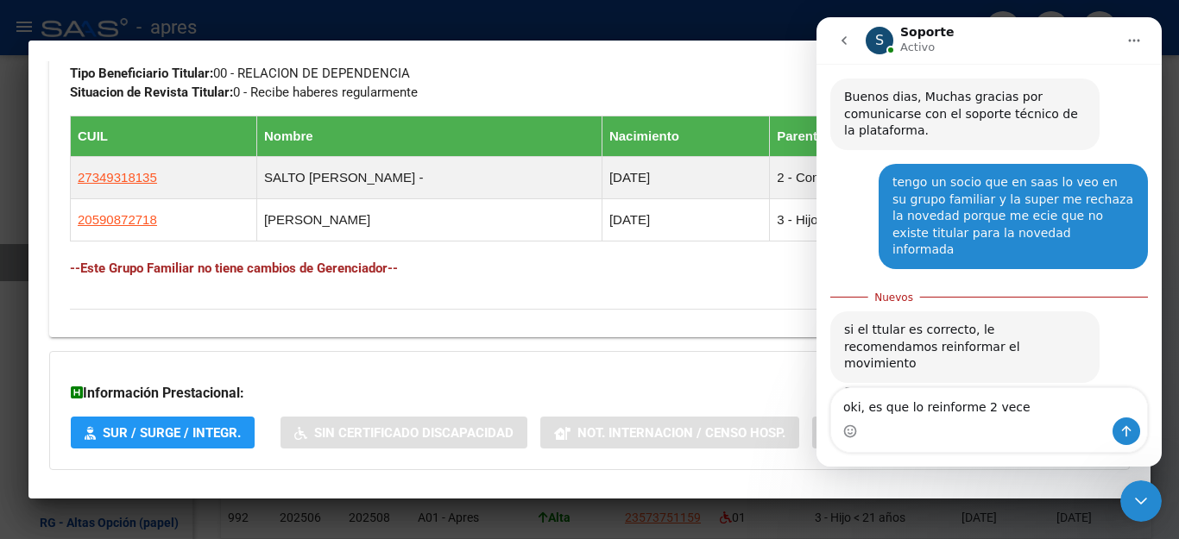
type textarea "oki, es que lo reinforme 2 veces"
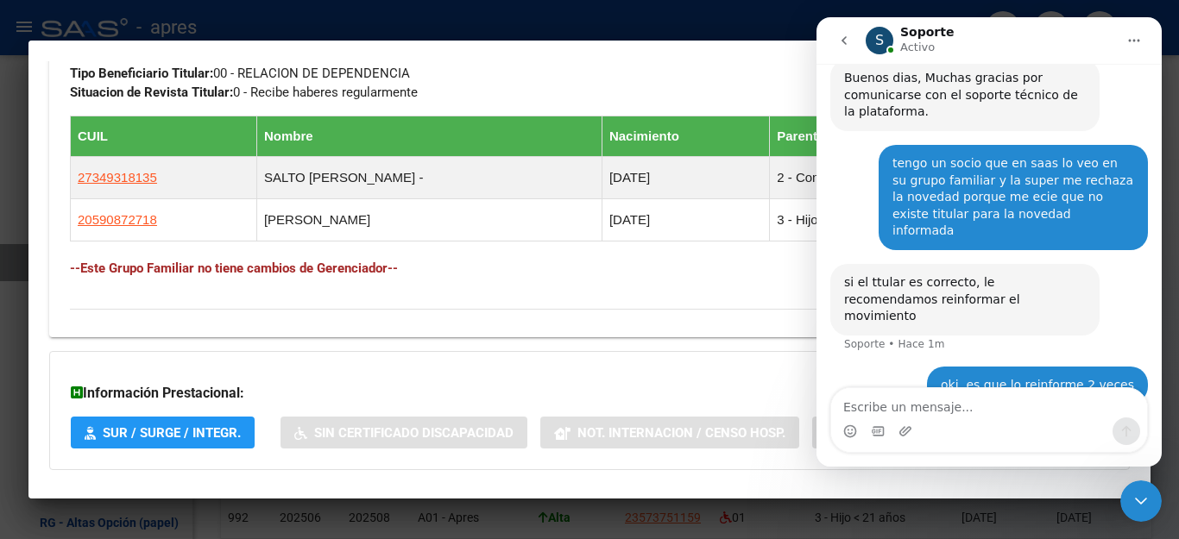
scroll to position [286, 0]
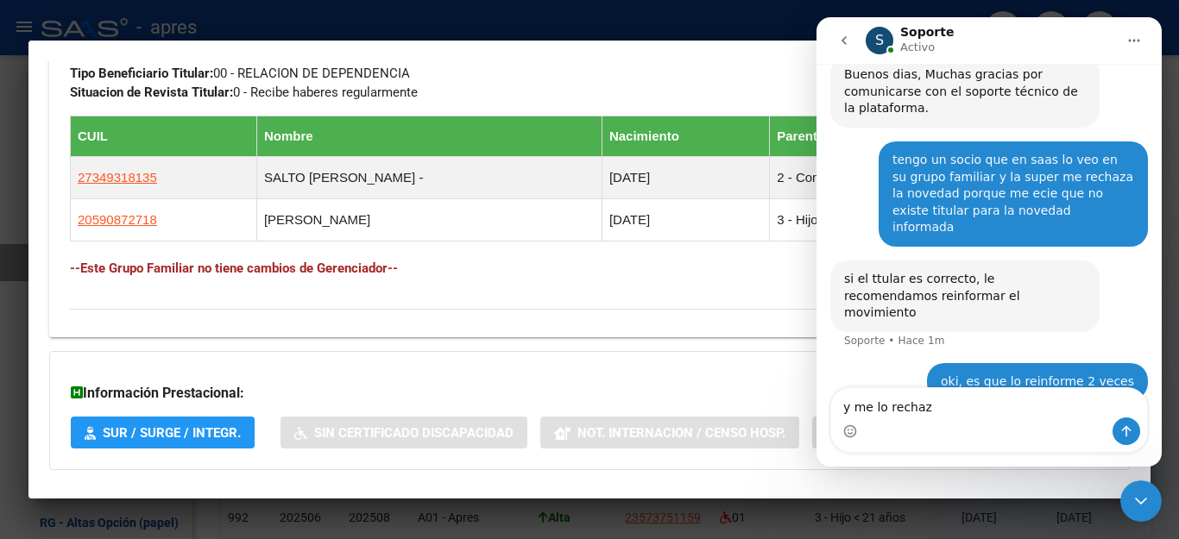
type textarea "y me lo rechazo"
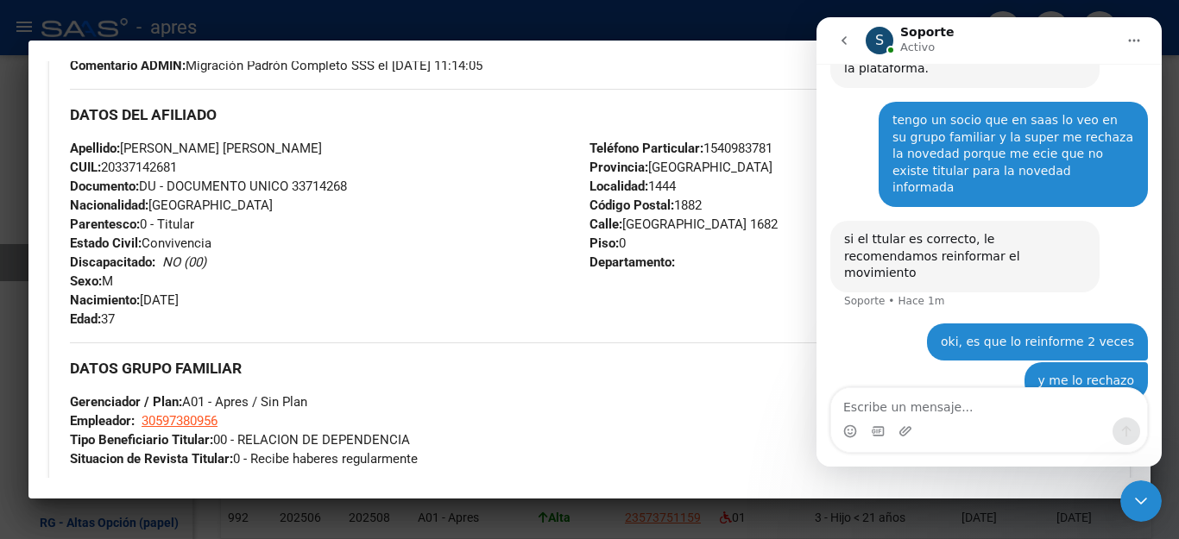
scroll to position [863, 0]
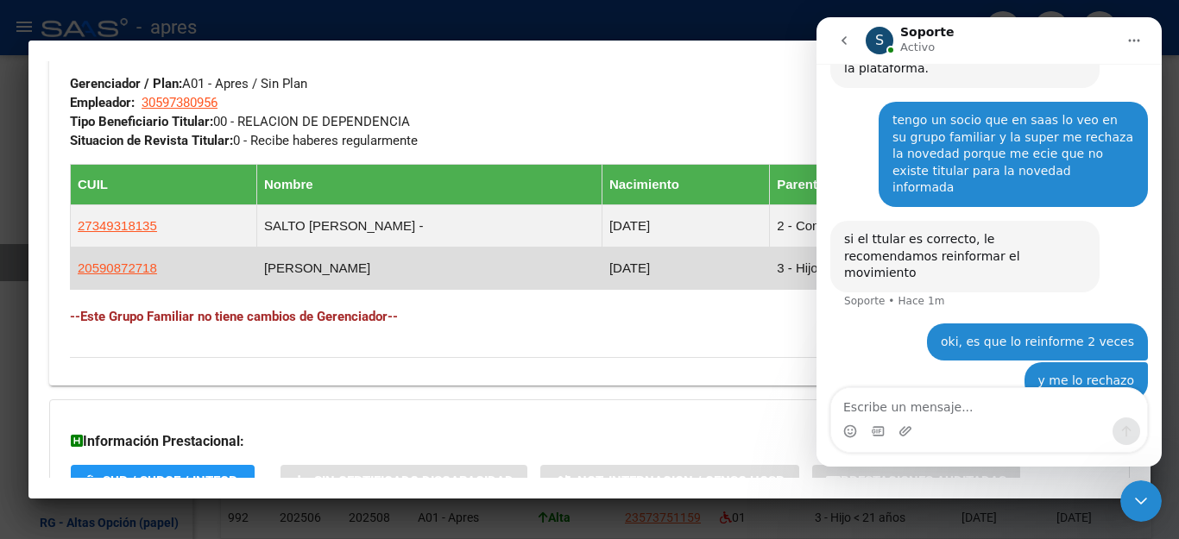
drag, startPoint x: 78, startPoint y: 270, endPoint x: 198, endPoint y: 279, distance: 120.3
click at [198, 279] on td "20590872718" at bounding box center [164, 269] width 186 height 42
copy span "20590872718"
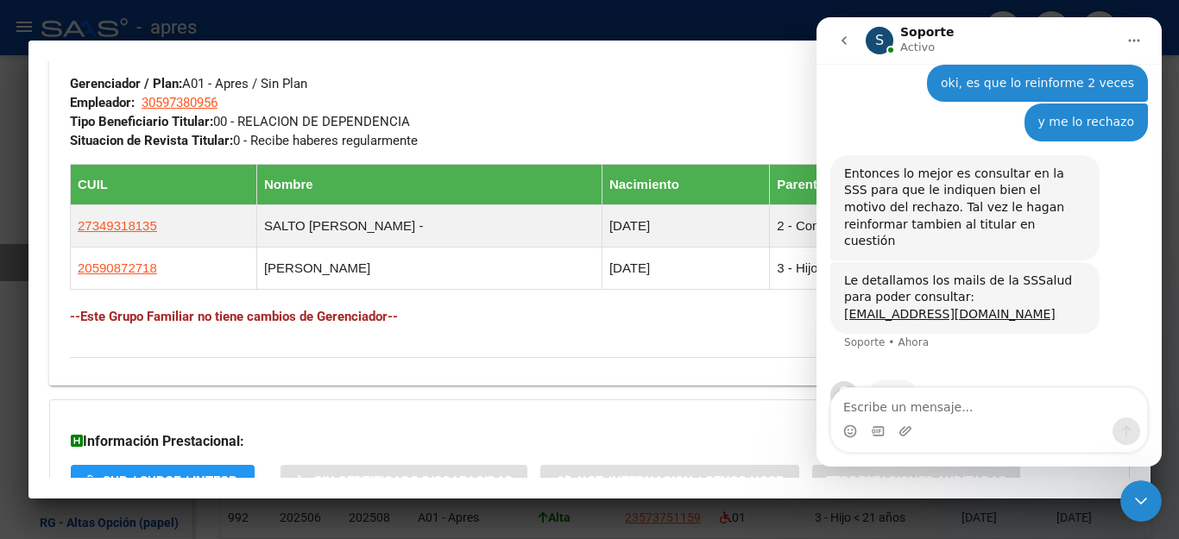
scroll to position [501, 0]
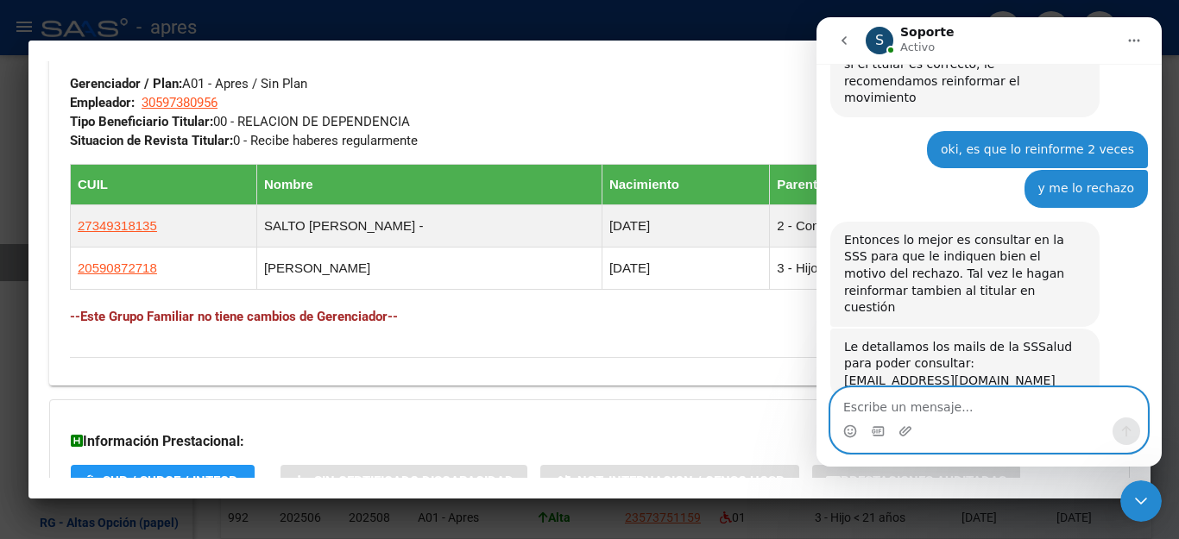
click at [995, 407] on textarea "Escribe un mensaje..." at bounding box center [989, 402] width 316 height 29
type textarea "gracias!"
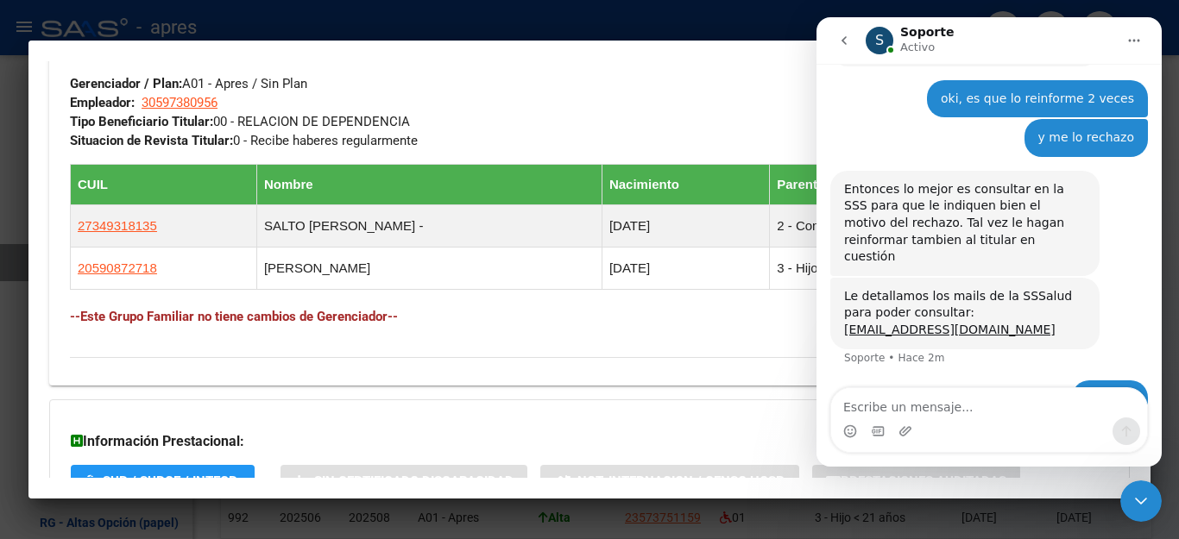
drag, startPoint x: 157, startPoint y: 268, endPoint x: 55, endPoint y: 268, distance: 101.8
copy table "CUIL Nombre Nacimiento Parentesco Activo 27349318135 SALTO [PERSON_NAME] - [DAT…"
click at [375, 404] on div "Información Prestacional: SUR / SURGE / INTEGR. Sin Certificado Discapacidad No…" at bounding box center [589, 459] width 1080 height 119
click at [1135, 507] on icon "Cerrar Intercom Messenger" at bounding box center [1141, 501] width 21 height 21
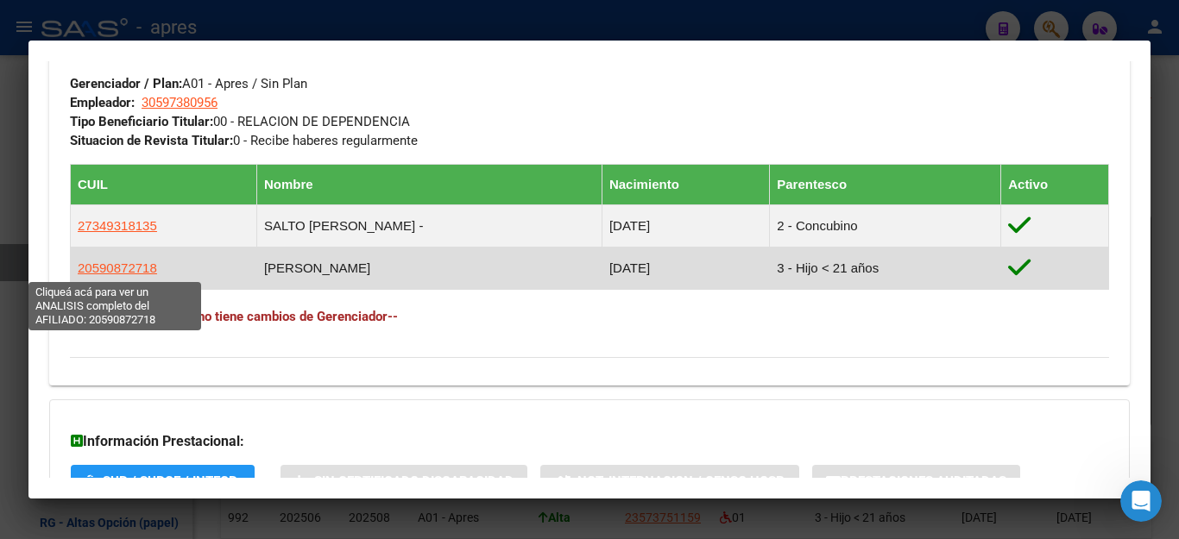
click at [83, 269] on span "20590872718" at bounding box center [117, 268] width 79 height 15
type textarea "20590872718"
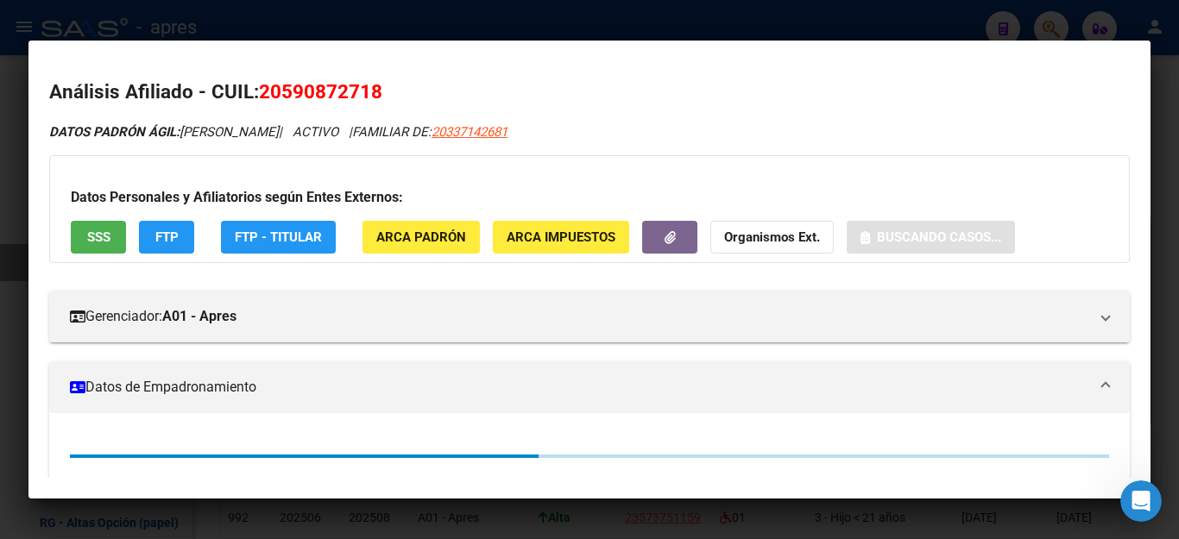
drag, startPoint x: 268, startPoint y: 90, endPoint x: 507, endPoint y: 85, distance: 239.1
click at [507, 85] on h2 "Análisis Afiliado - CUIL: 20590872718" at bounding box center [589, 92] width 1080 height 29
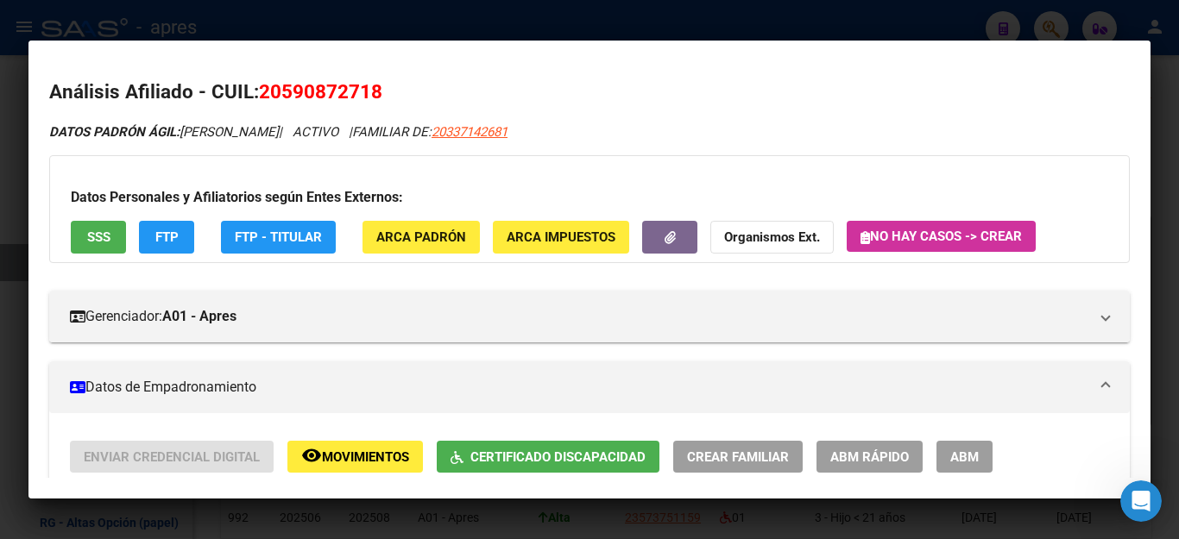
copy span "20590872718"
click at [850, 22] on div at bounding box center [589, 269] width 1179 height 539
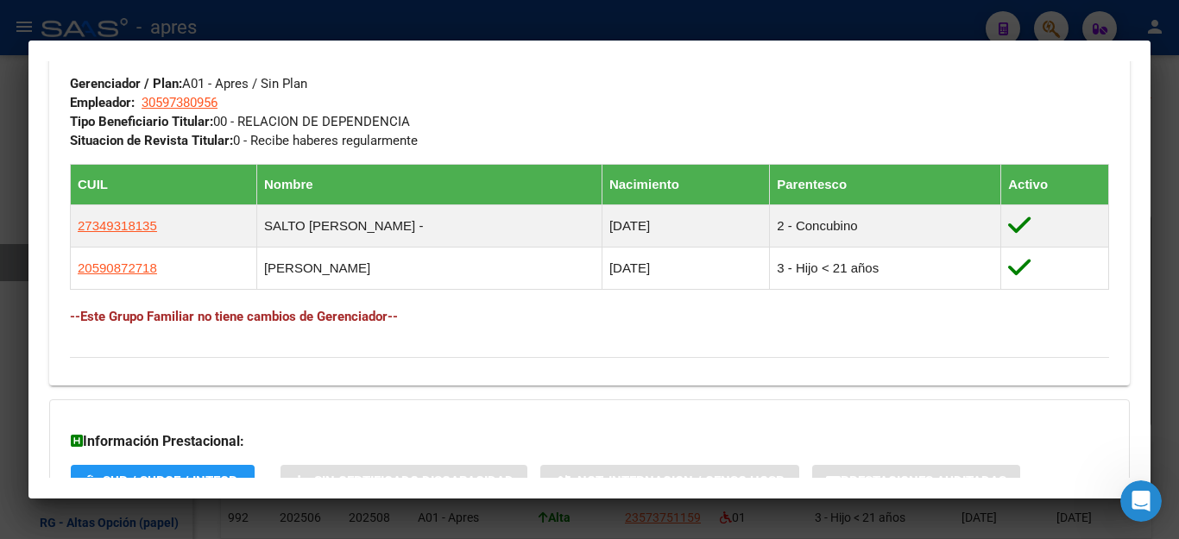
click at [944, 32] on div at bounding box center [589, 269] width 1179 height 539
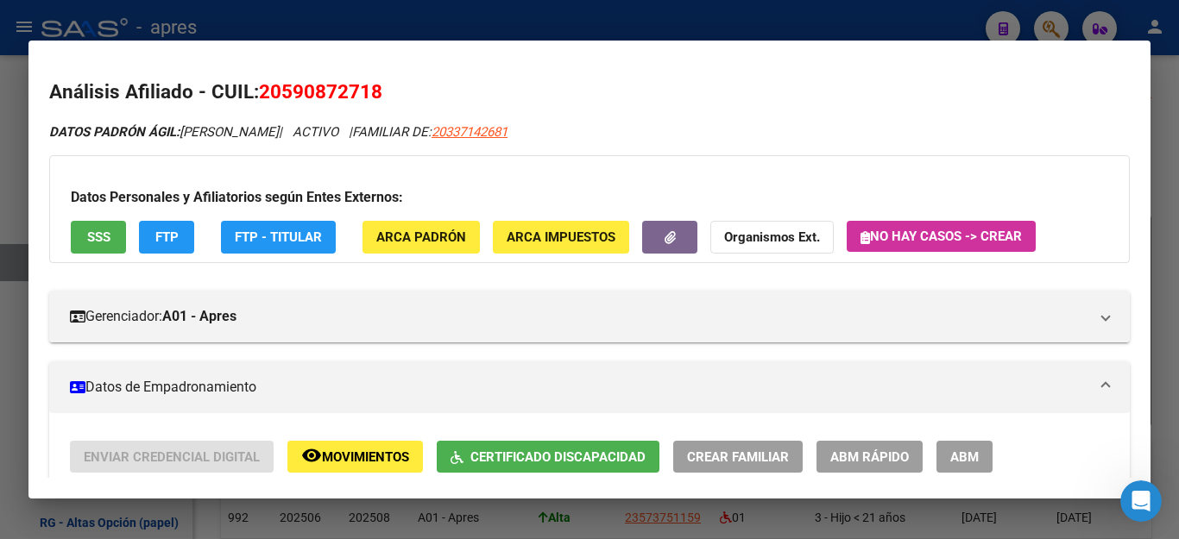
click at [1161, 287] on div at bounding box center [589, 269] width 1179 height 539
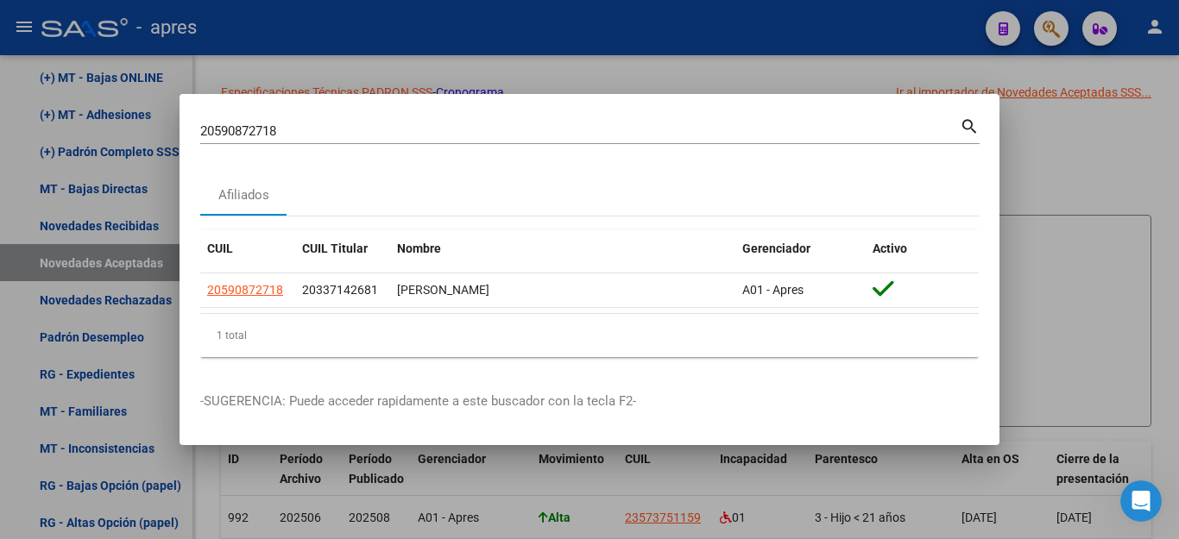
click at [1093, 211] on div at bounding box center [589, 269] width 1179 height 539
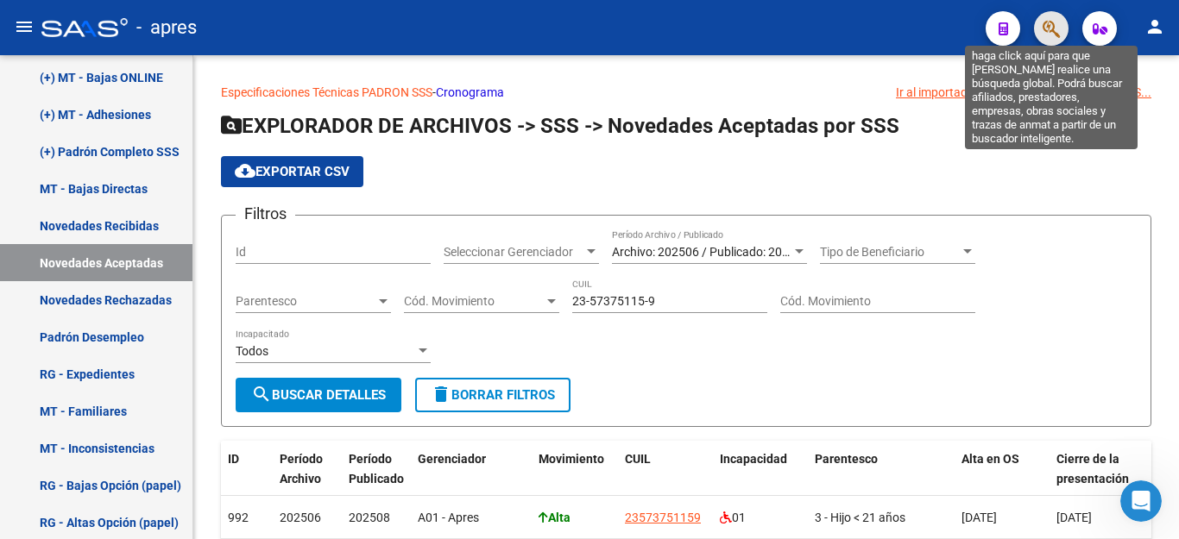
click at [1050, 27] on icon "button" at bounding box center [1050, 29] width 17 height 20
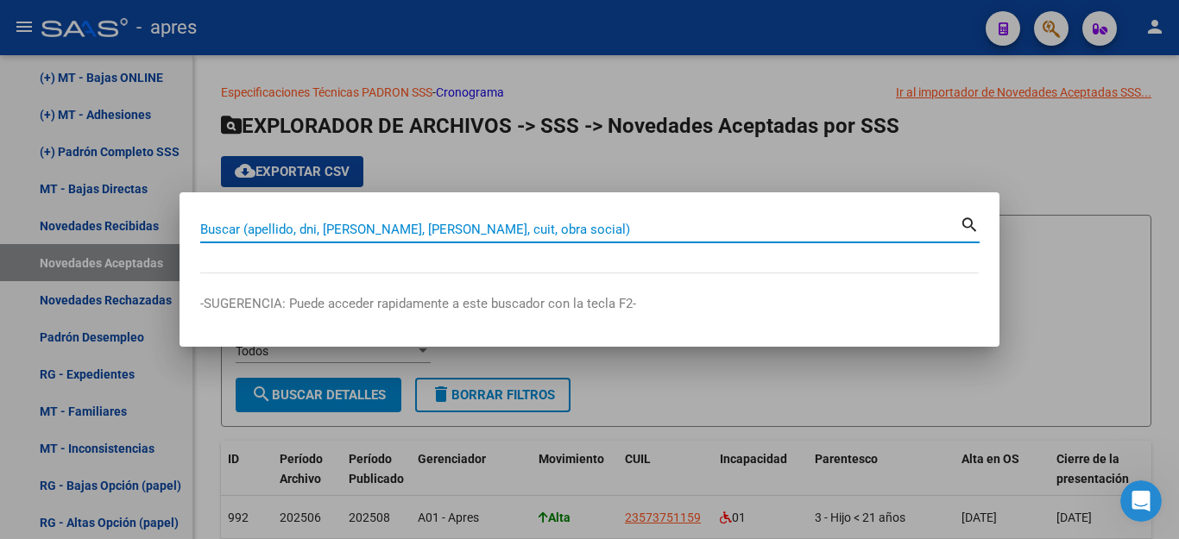
paste input "20337142681"
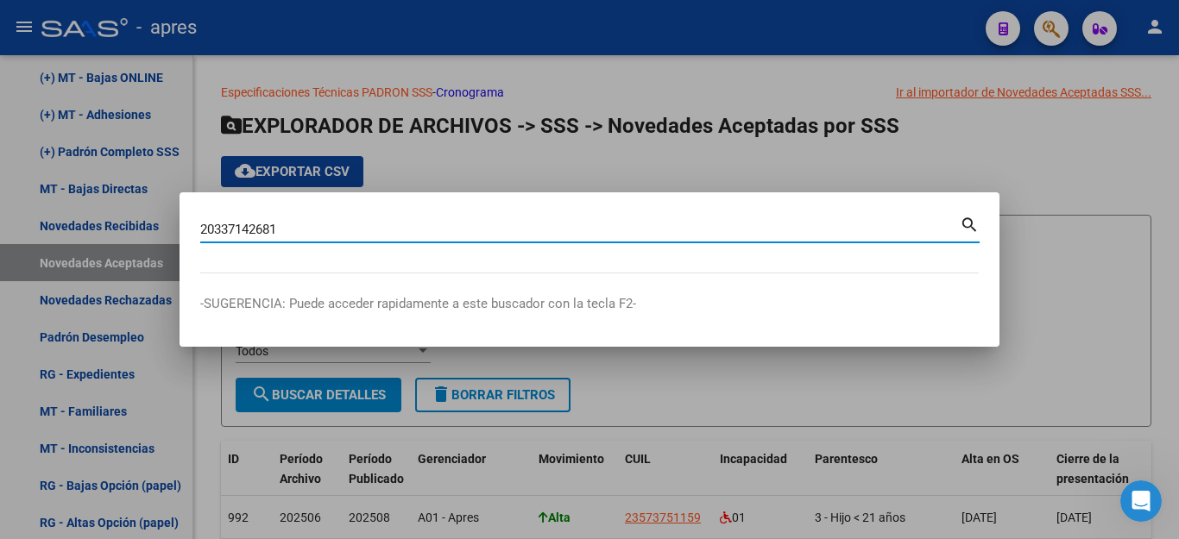
type input "20337142681"
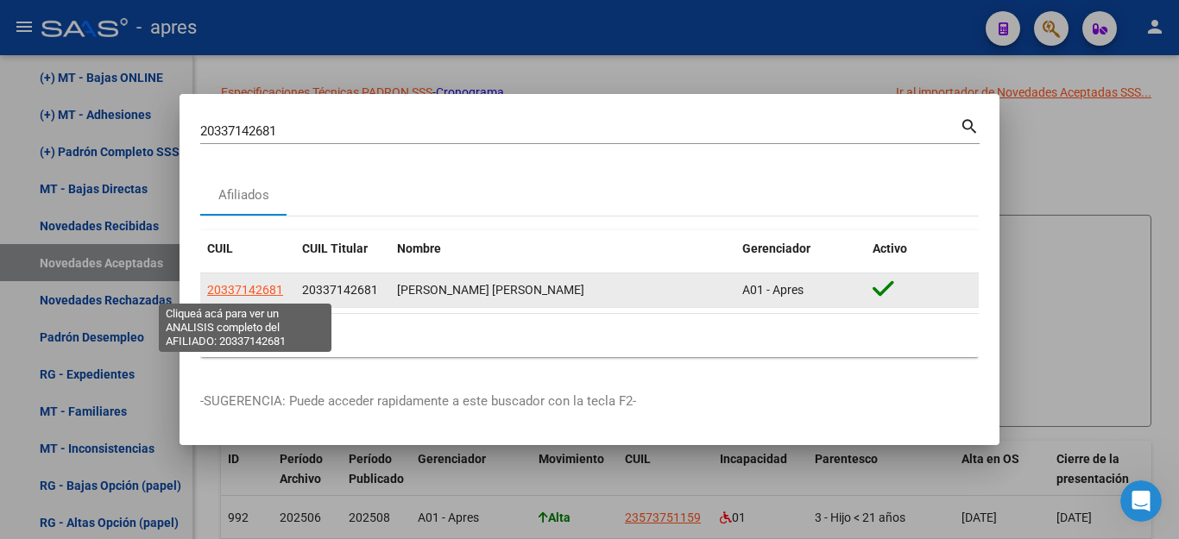
click at [224, 293] on span "20337142681" at bounding box center [245, 290] width 76 height 14
type textarea "20337142681"
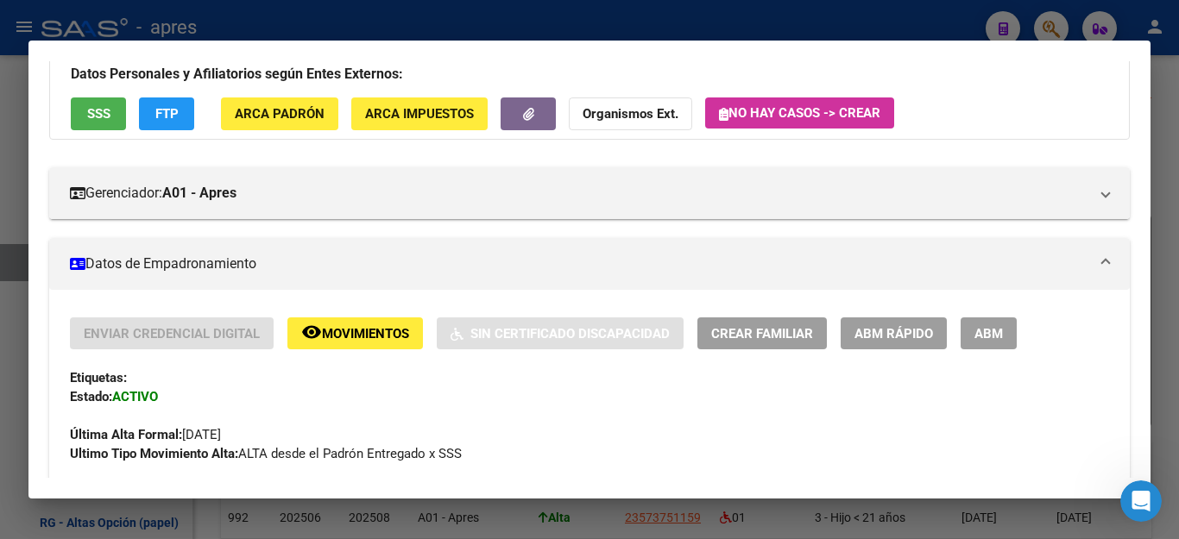
scroll to position [0, 0]
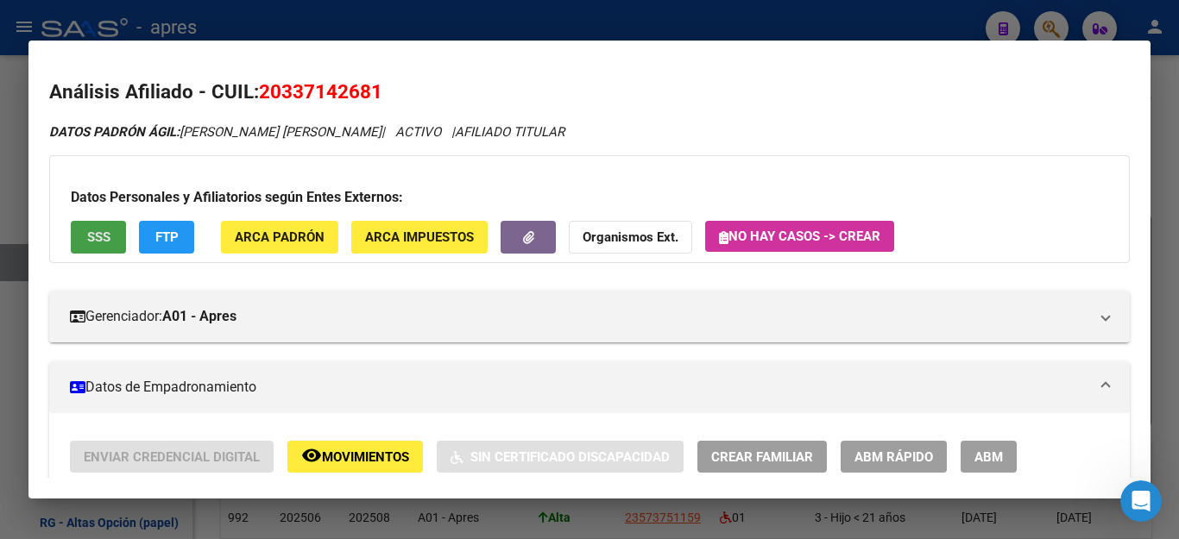
click at [98, 230] on span "SSS" at bounding box center [98, 238] width 23 height 16
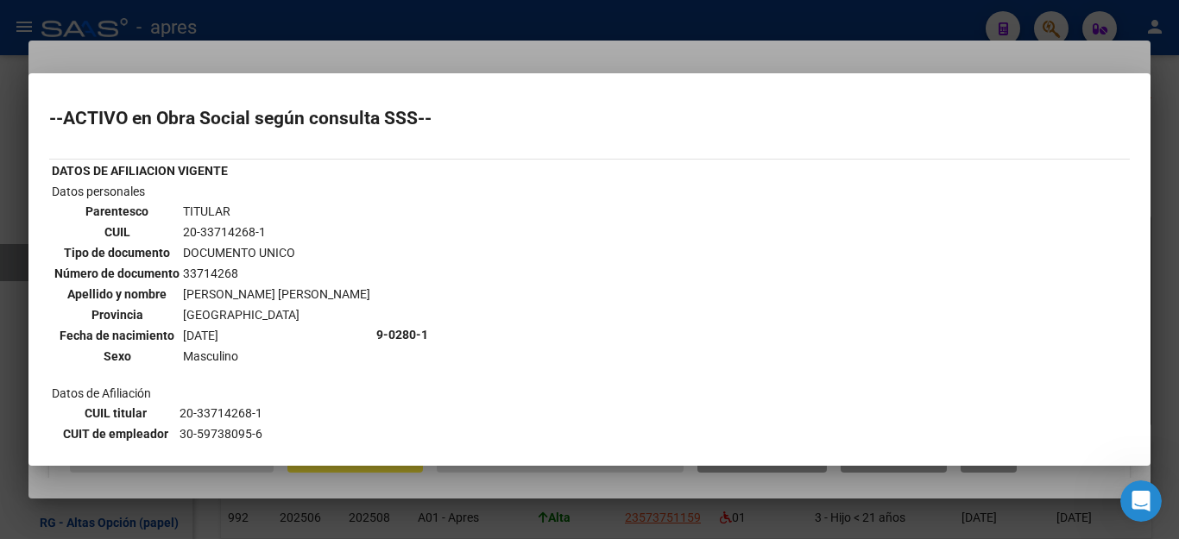
click at [626, 504] on div at bounding box center [589, 269] width 1179 height 539
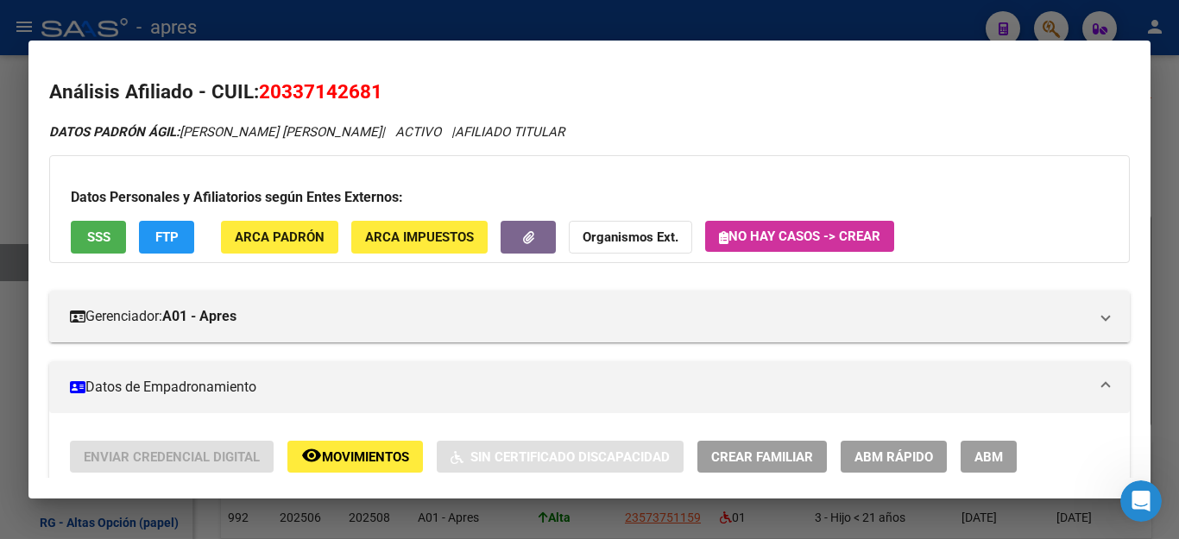
click at [770, 523] on div at bounding box center [589, 269] width 1179 height 539
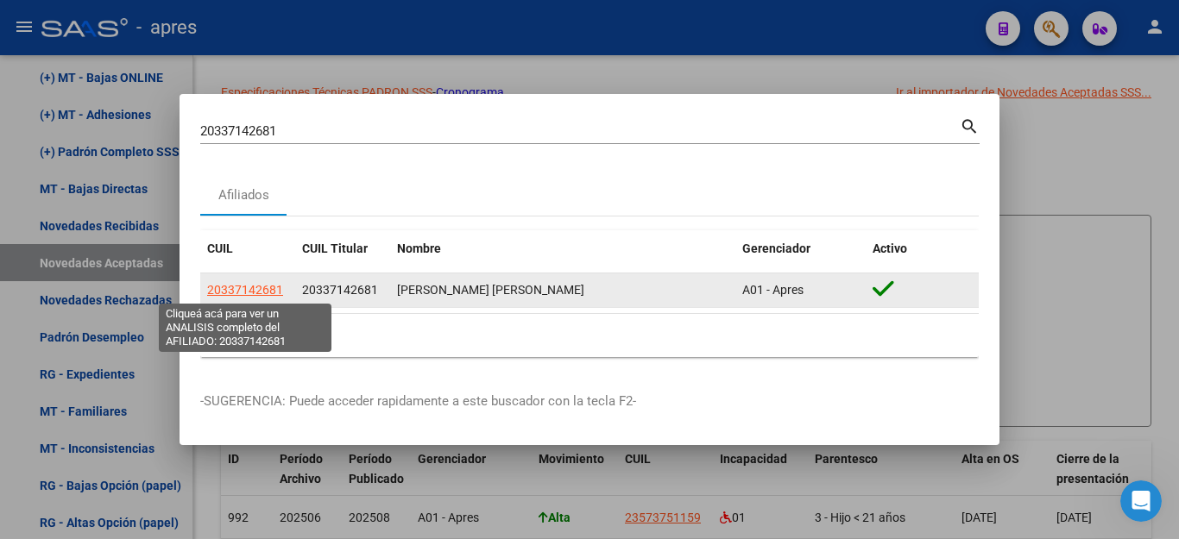
click at [233, 284] on span "20337142681" at bounding box center [245, 290] width 76 height 14
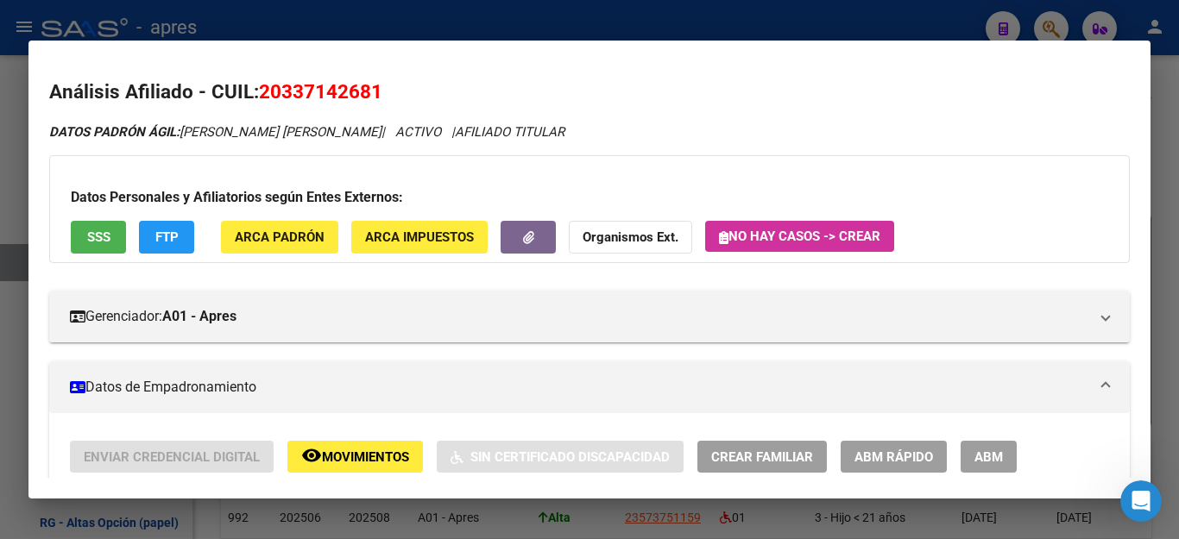
click at [1147, 499] on icon "Abrir Intercom Messenger" at bounding box center [1141, 502] width 28 height 28
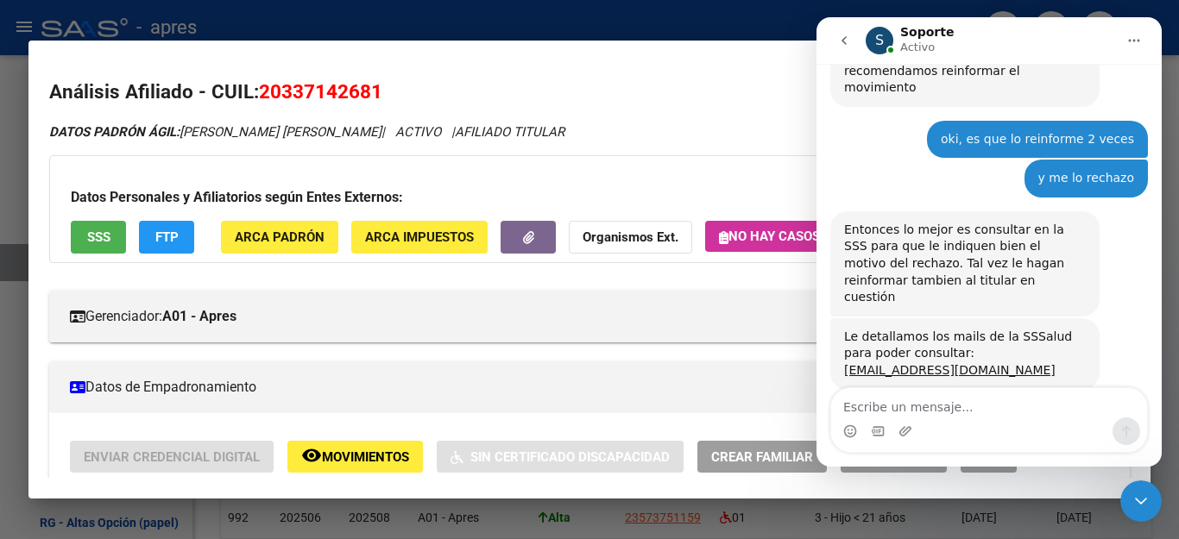
scroll to position [551, 0]
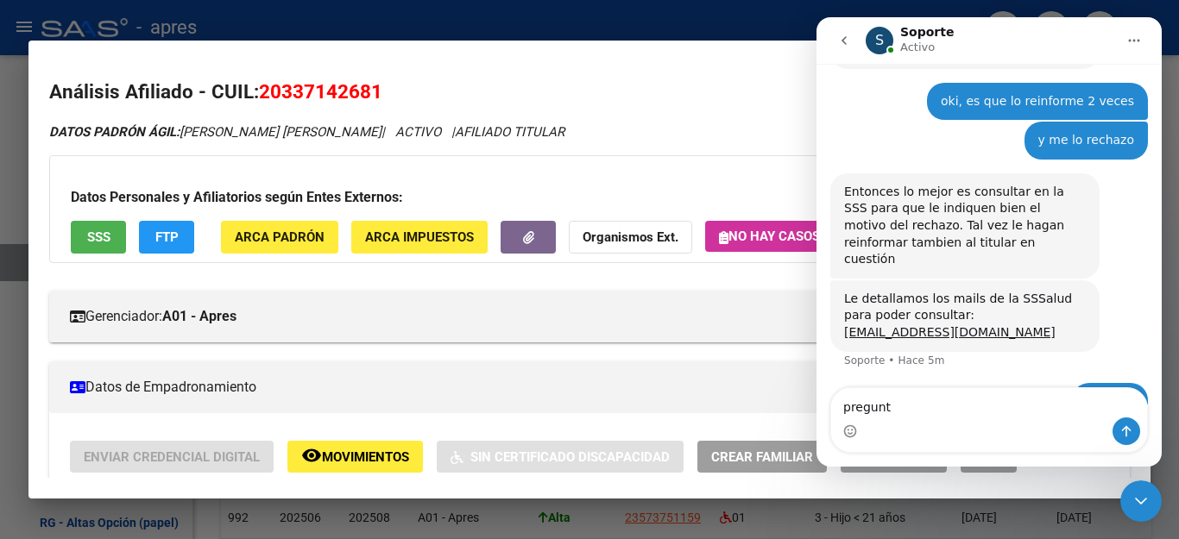
type textarea "pregunta"
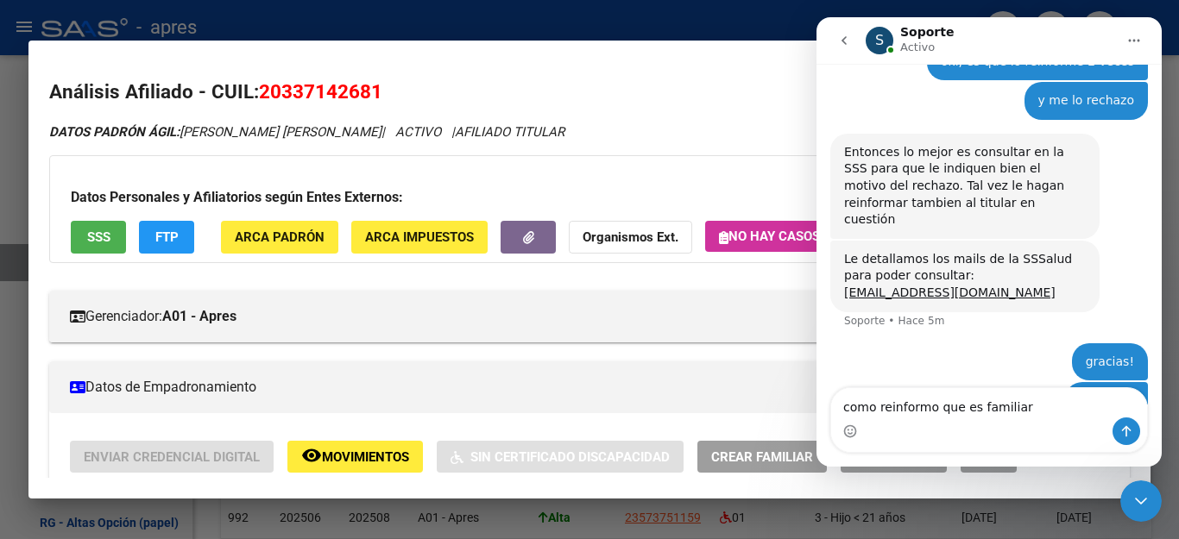
type textarea "como reinformo que es familiar?"
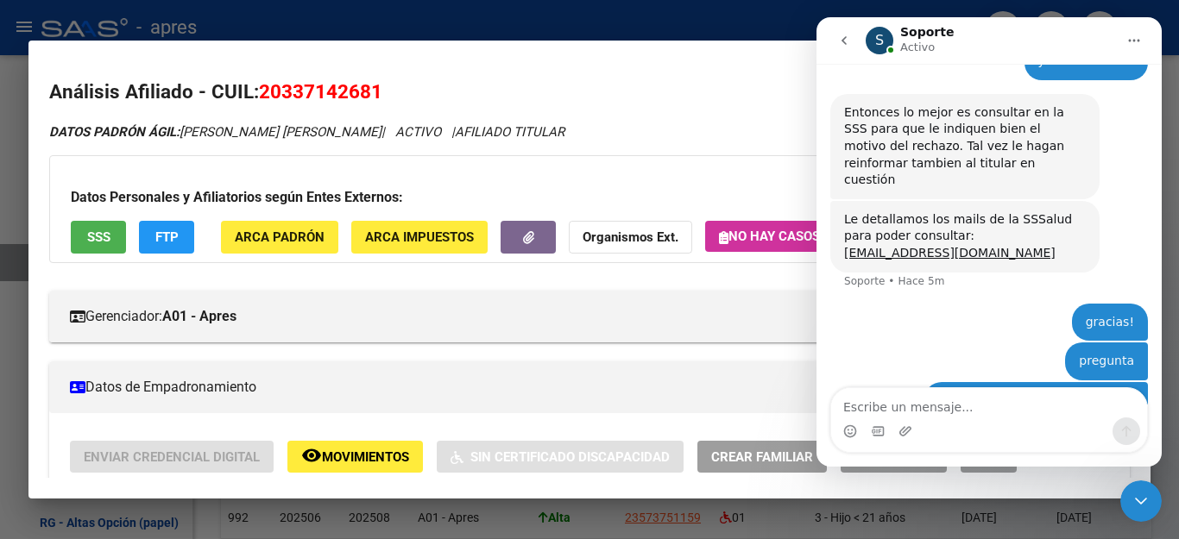
click at [1137, 494] on icon "Cerrar Intercom Messenger" at bounding box center [1141, 501] width 21 height 21
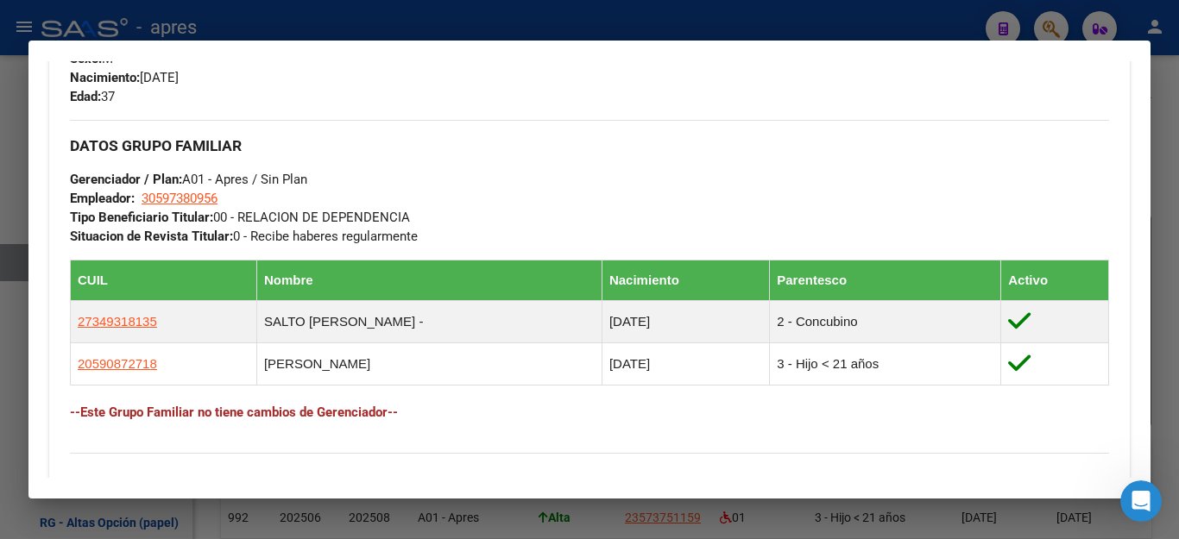
scroll to position [777, 0]
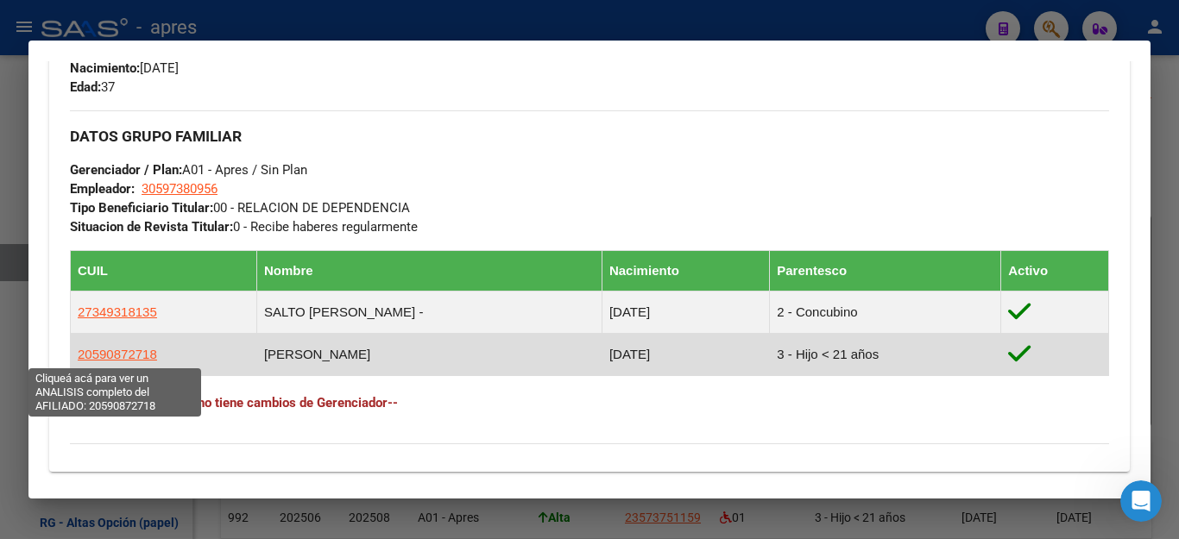
click at [101, 348] on span "20590872718" at bounding box center [117, 354] width 79 height 15
type textarea "20590872718"
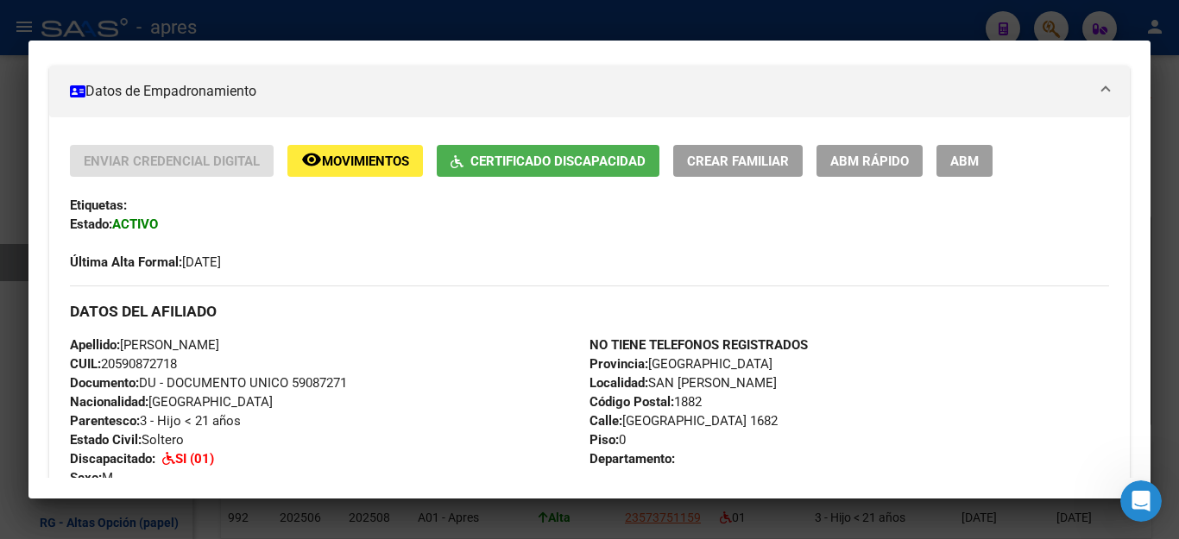
scroll to position [173, 0]
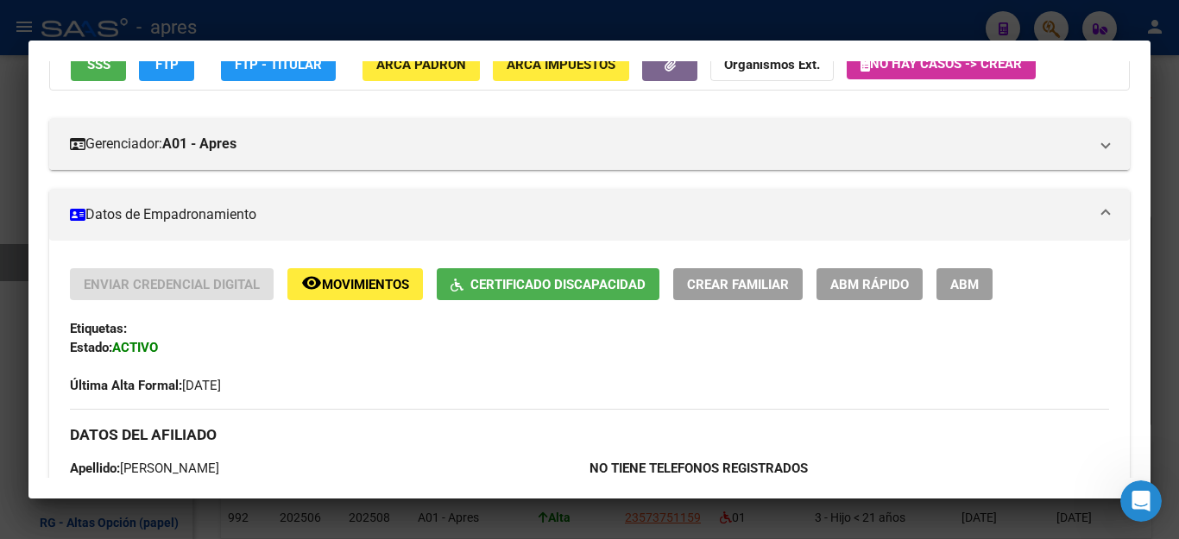
click at [360, 289] on span "Movimientos" at bounding box center [365, 285] width 87 height 16
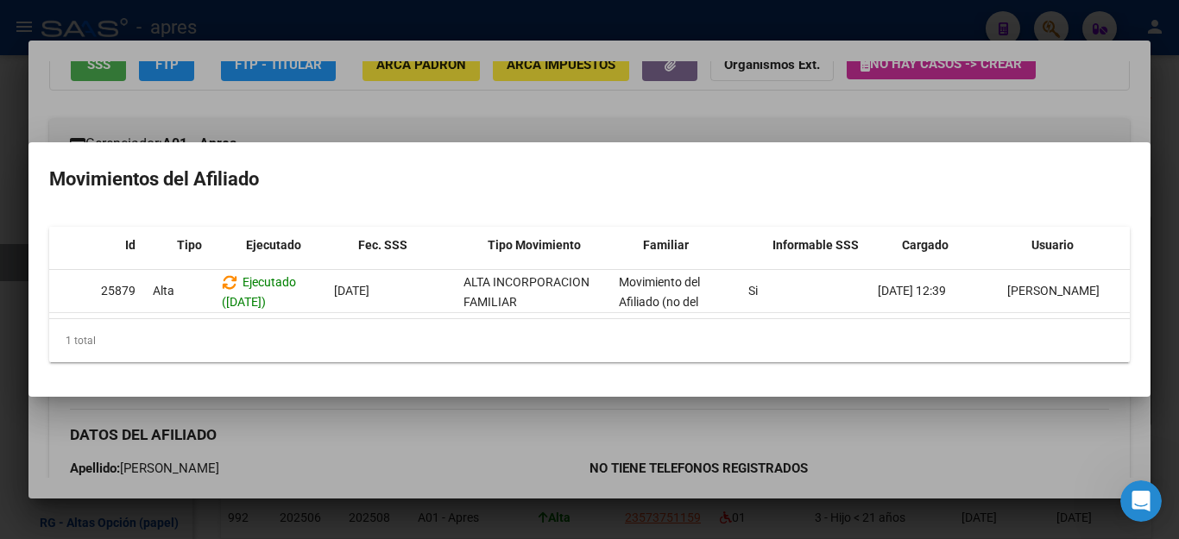
scroll to position [0, 0]
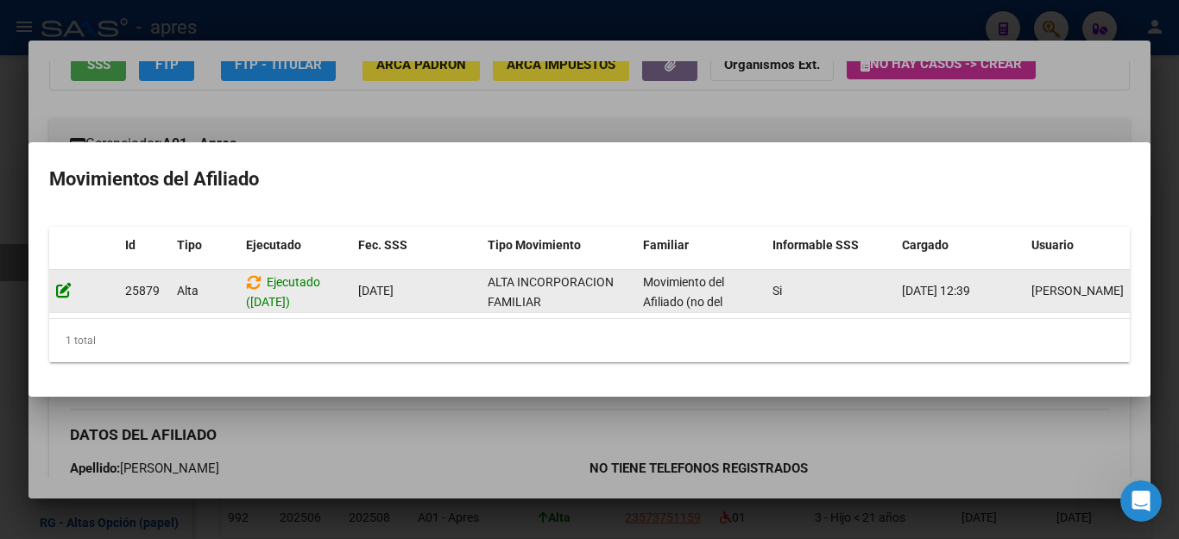
click at [62, 282] on icon at bounding box center [64, 290] width 16 height 16
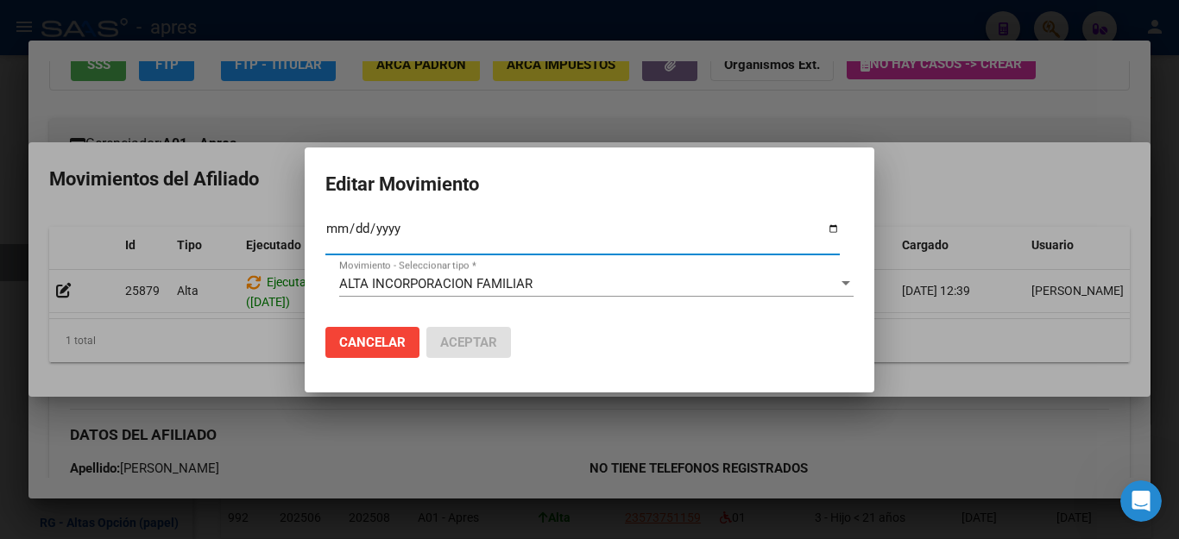
click at [838, 283] on div at bounding box center [846, 284] width 16 height 14
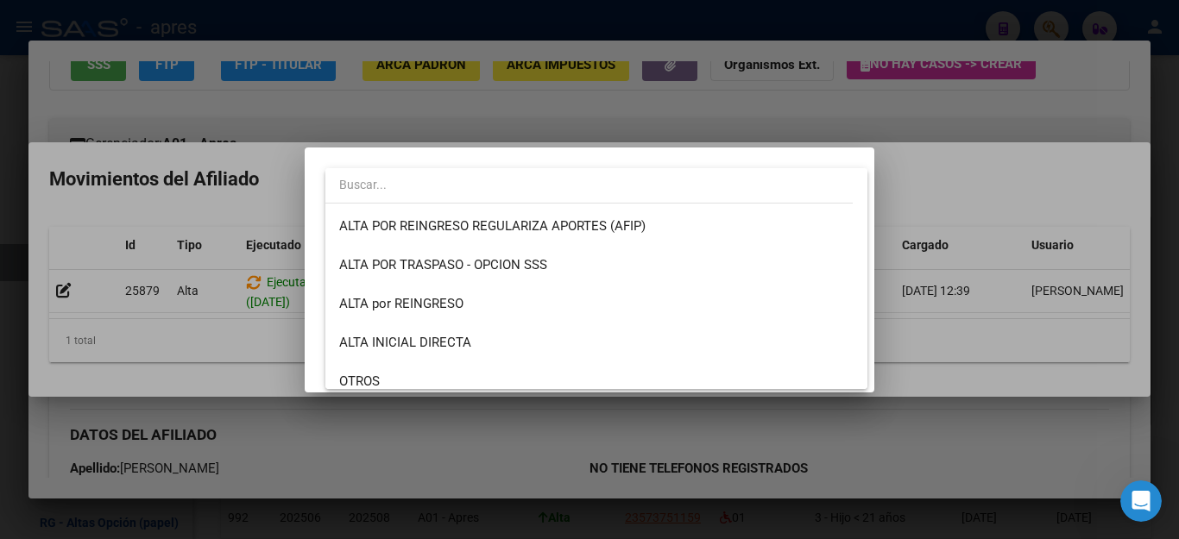
scroll to position [219, 0]
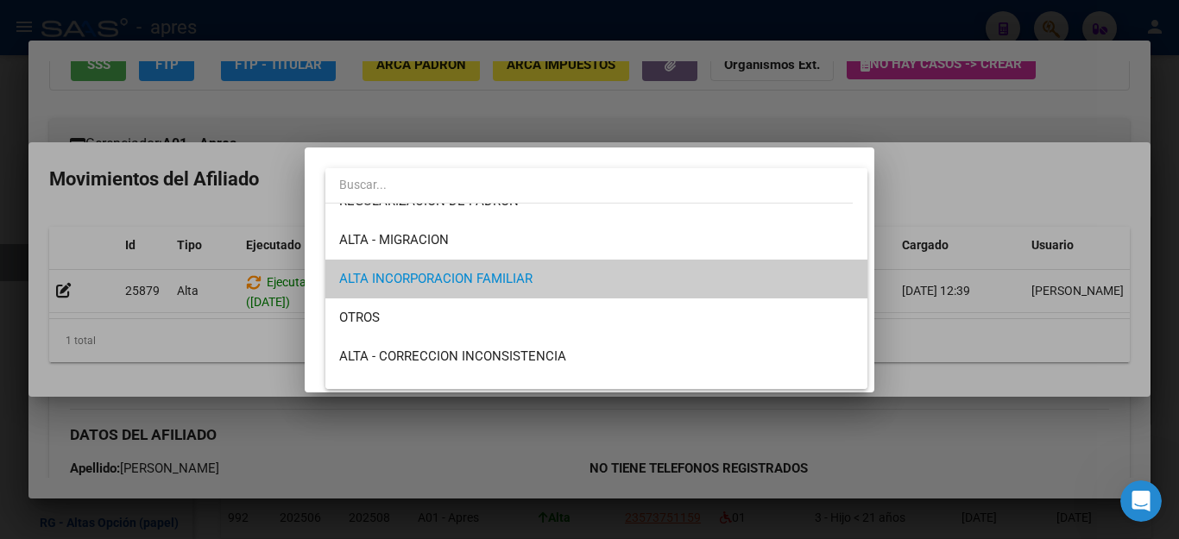
click at [838, 283] on span "ALTA INCORPORACION FAMILIAR" at bounding box center [596, 279] width 514 height 39
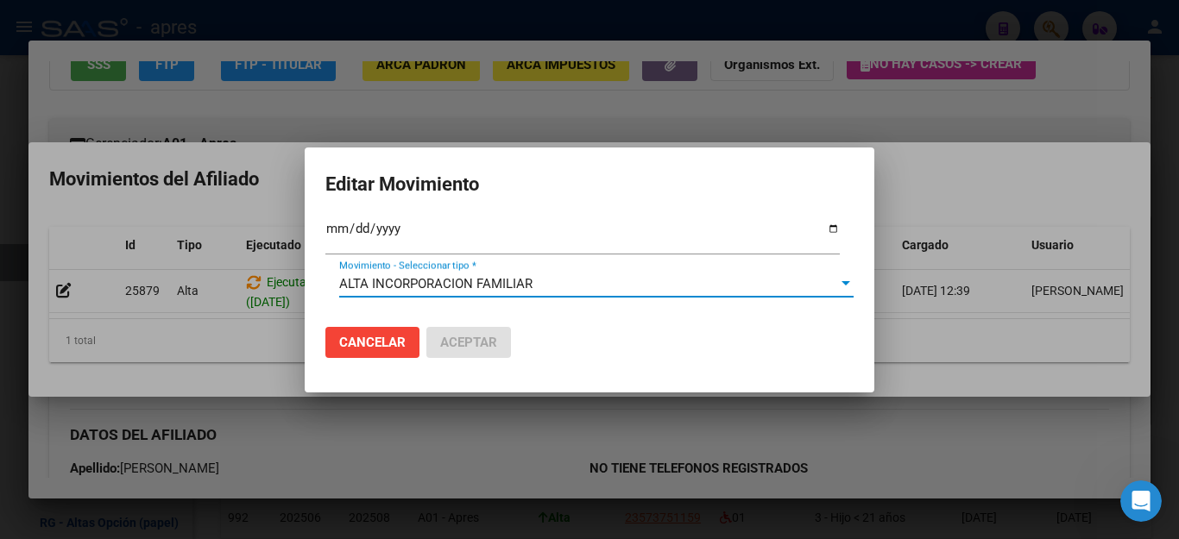
click at [838, 283] on div at bounding box center [846, 284] width 16 height 14
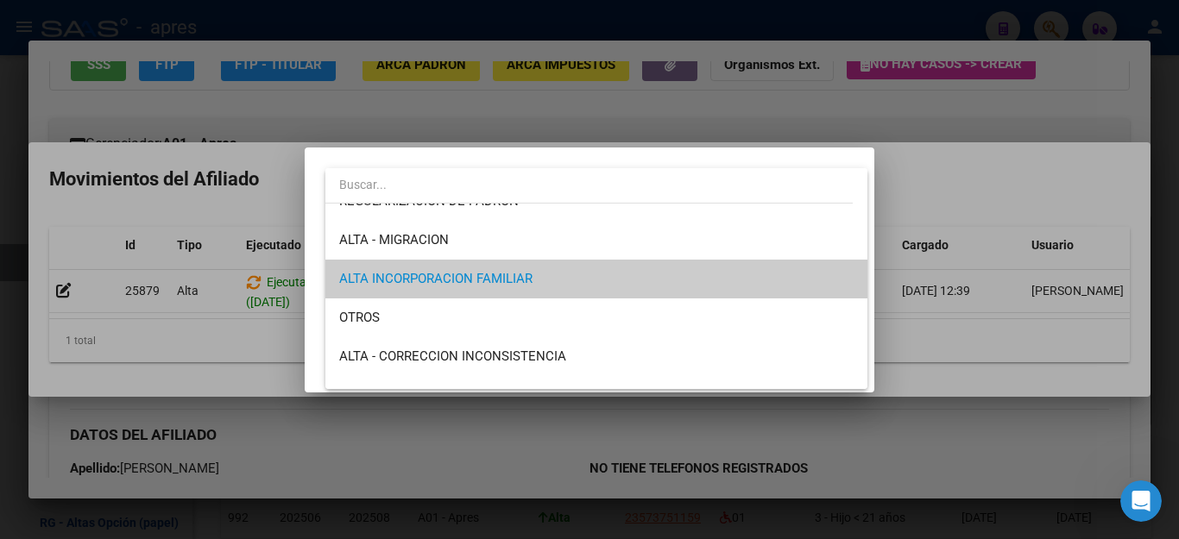
click at [838, 283] on span "ALTA INCORPORACION FAMILIAR" at bounding box center [596, 279] width 514 height 39
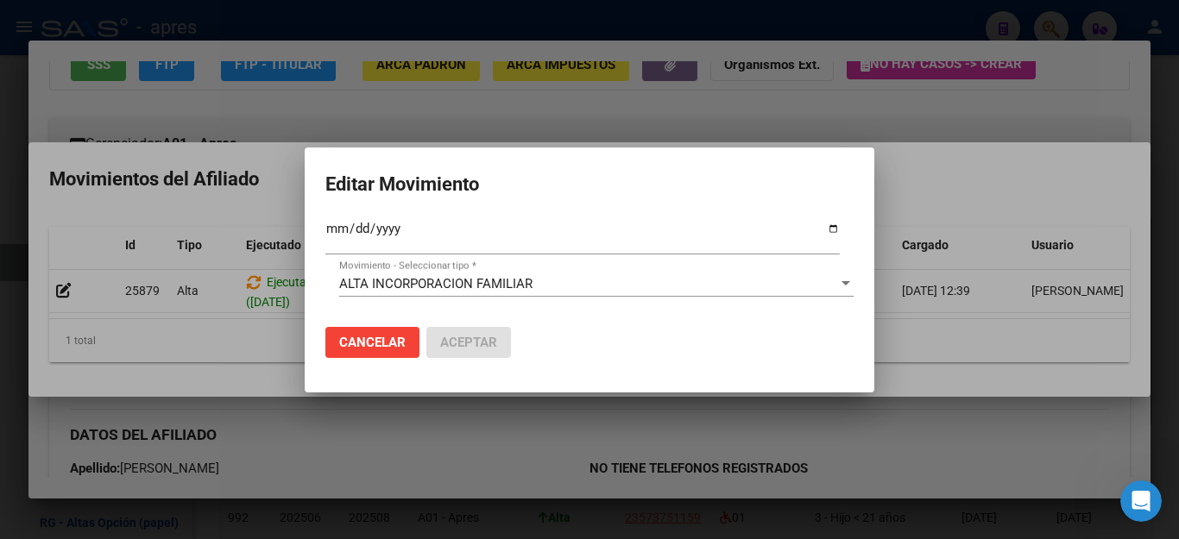
click at [946, 357] on div at bounding box center [589, 269] width 1179 height 539
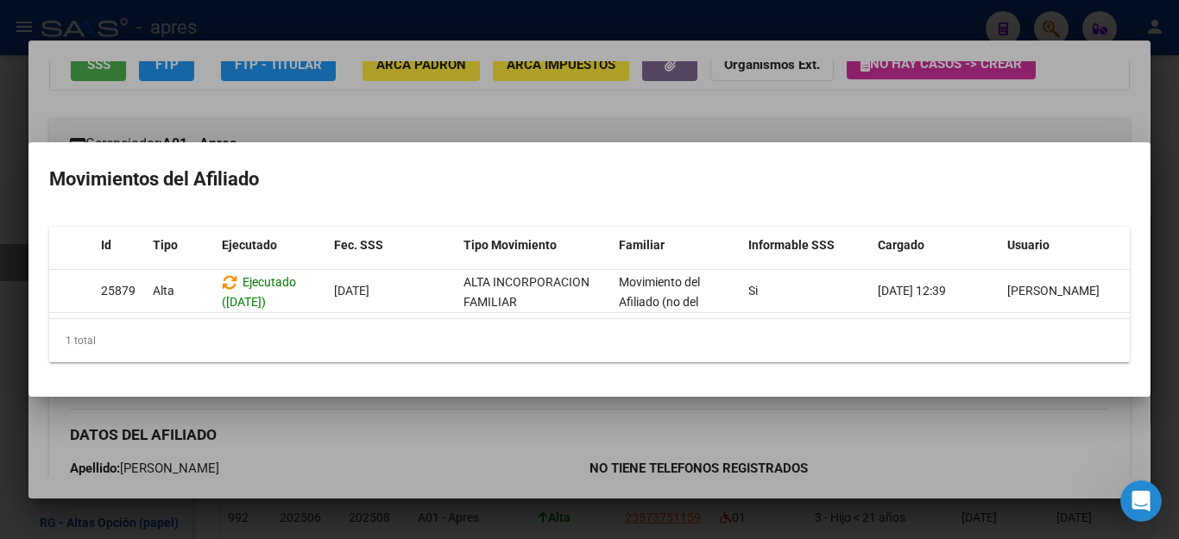
scroll to position [0, 0]
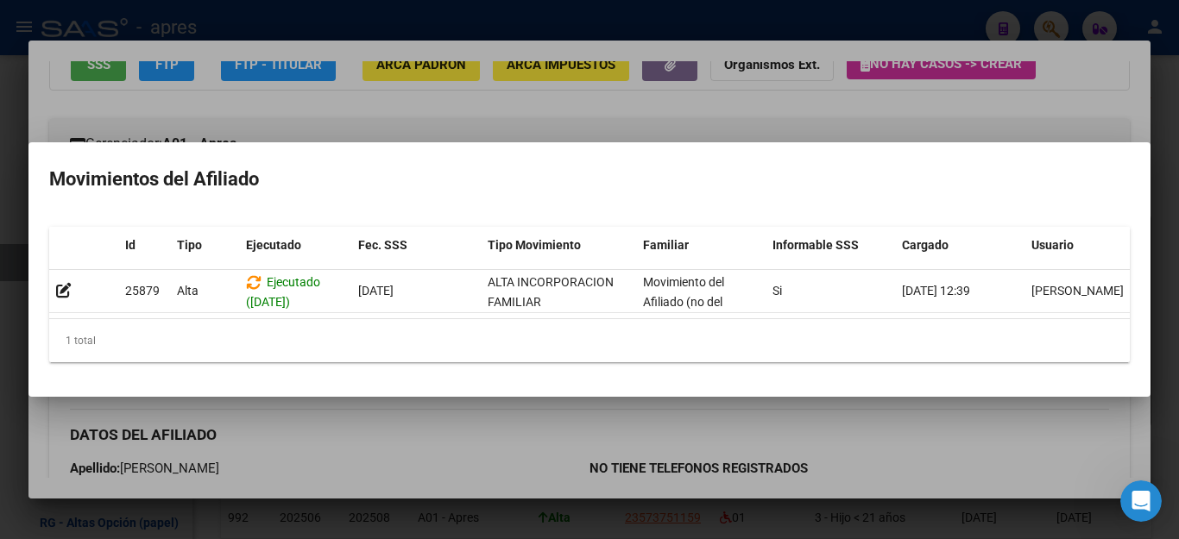
click at [972, 440] on div at bounding box center [589, 269] width 1179 height 539
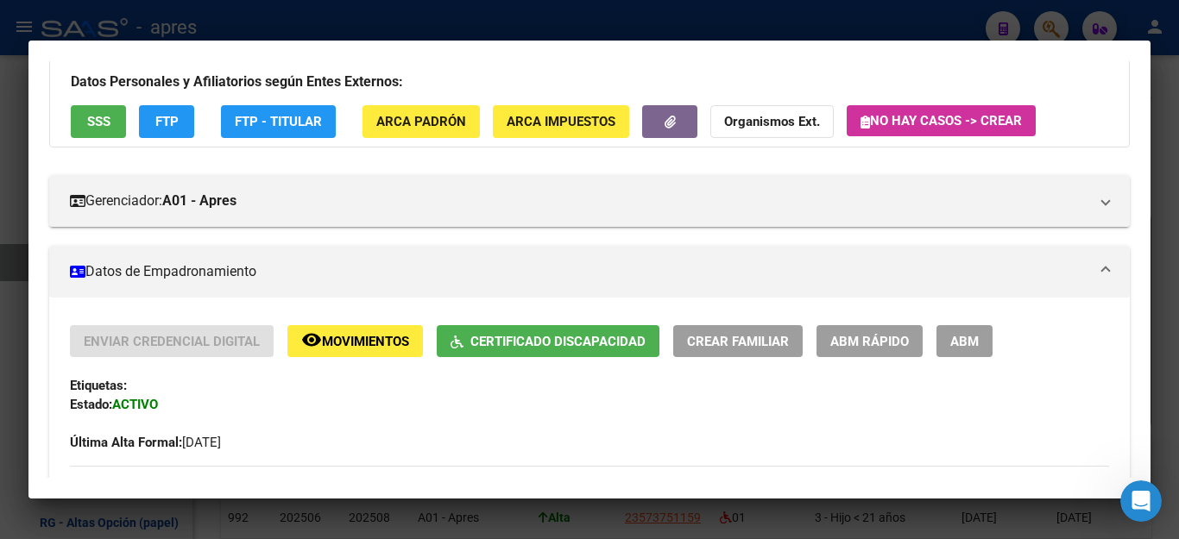
scroll to position [173, 0]
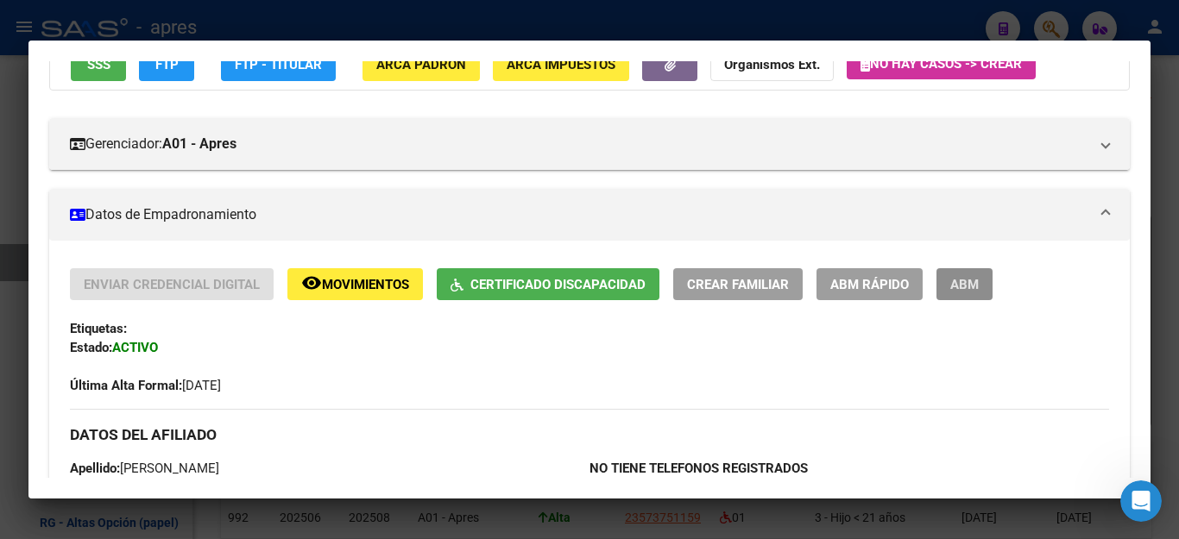
click at [967, 288] on span "ABM" at bounding box center [964, 285] width 28 height 16
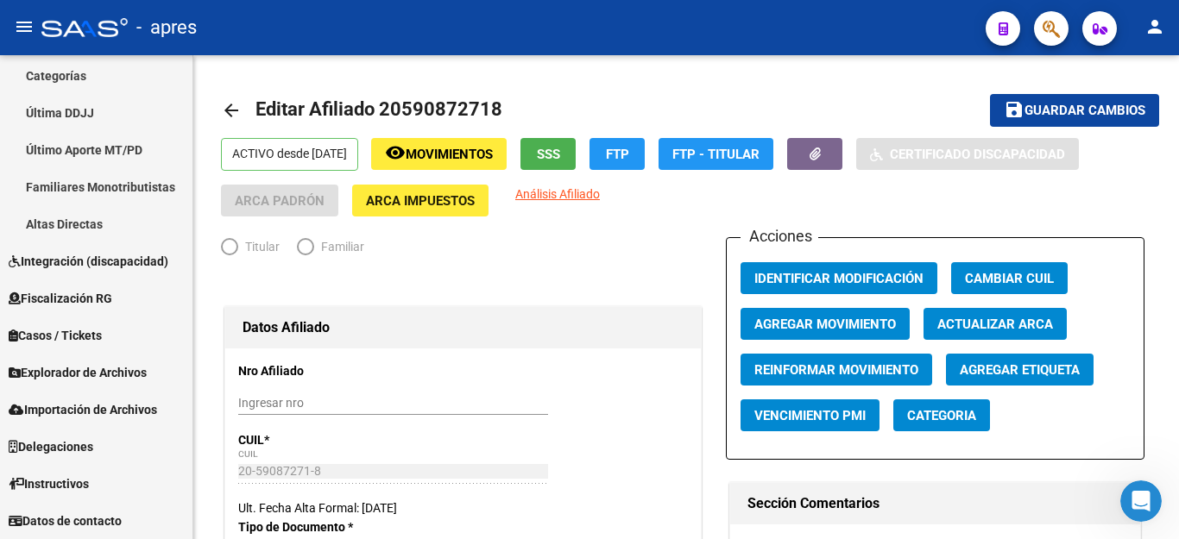
scroll to position [376, 0]
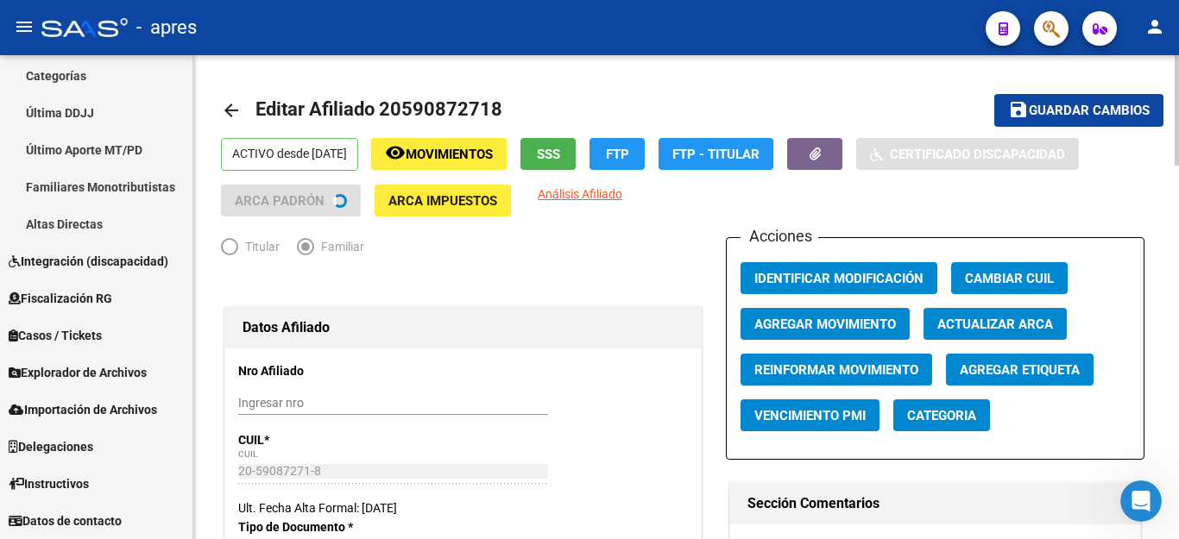
radio input "true"
type input "30-59738095-6"
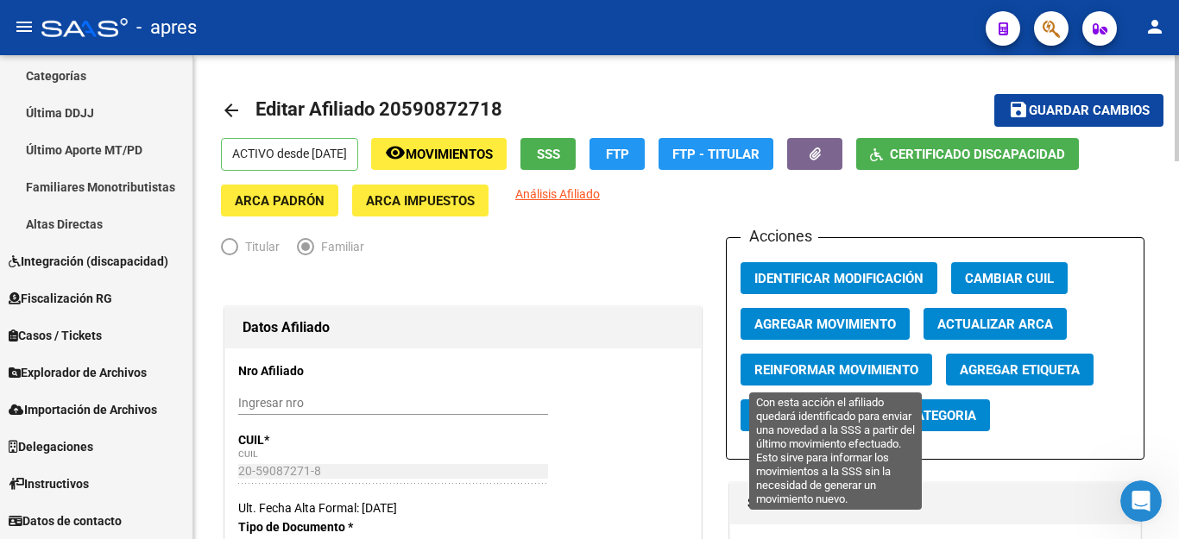
click at [899, 374] on span "Reinformar Movimiento" at bounding box center [836, 370] width 164 height 16
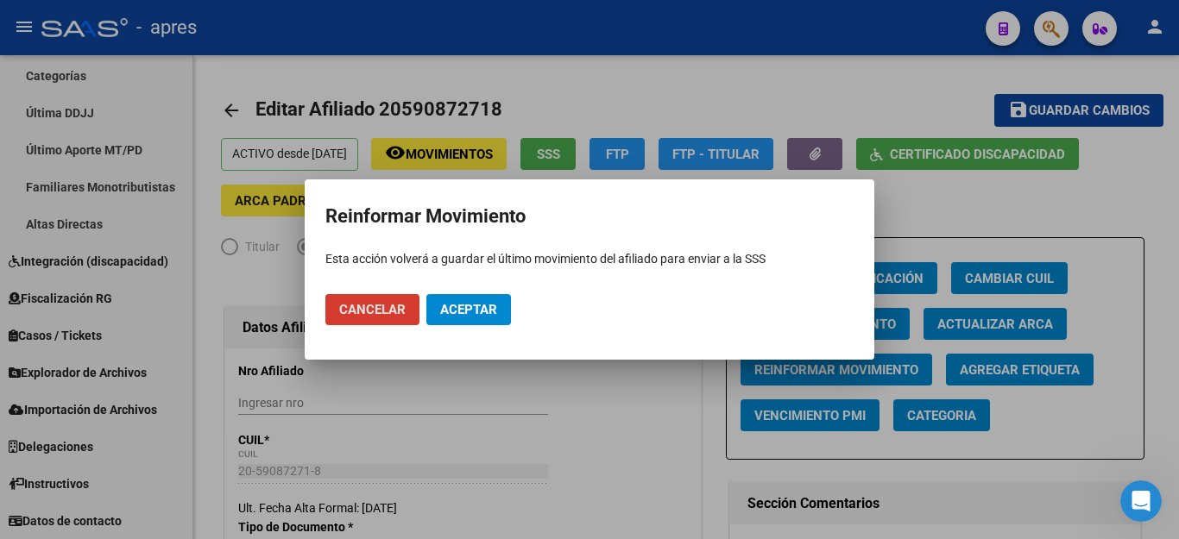
click at [470, 305] on span "Aceptar" at bounding box center [468, 310] width 57 height 16
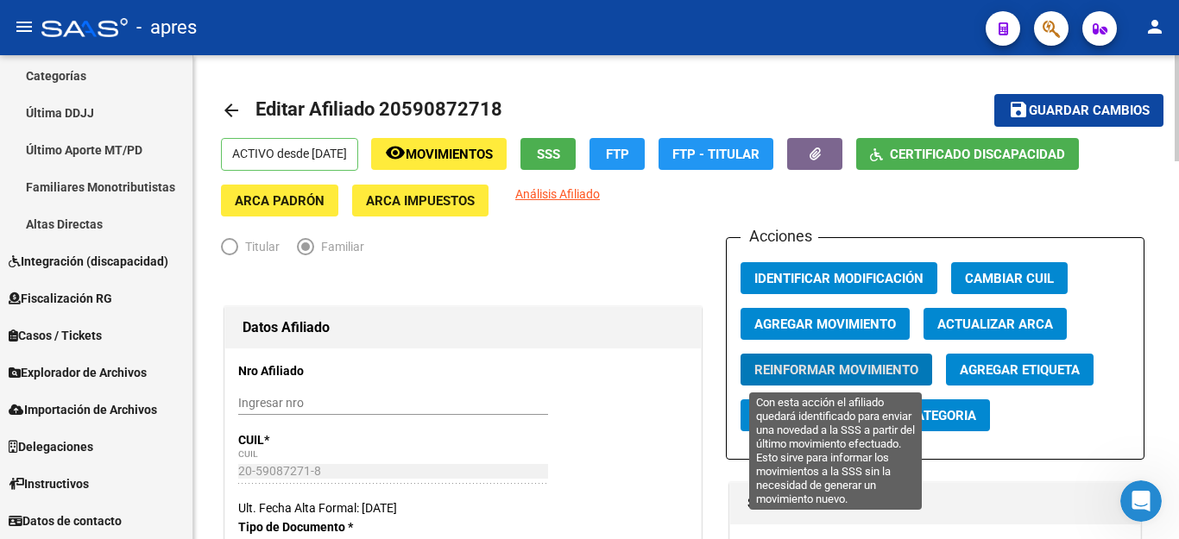
click at [793, 373] on span "Reinformar Movimiento" at bounding box center [836, 370] width 164 height 16
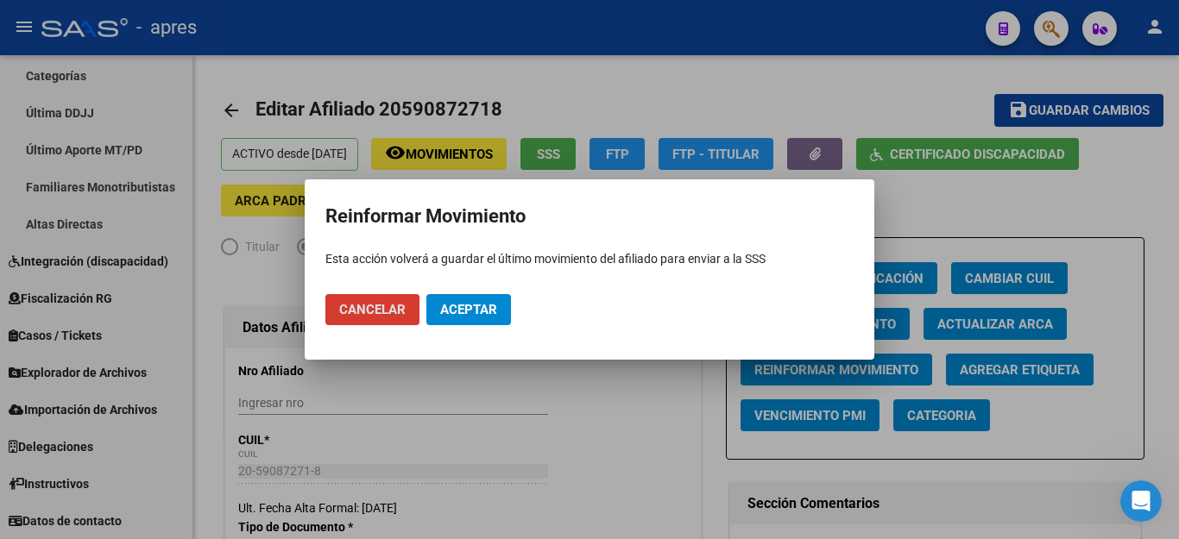
click at [481, 307] on span "Aceptar" at bounding box center [468, 310] width 57 height 16
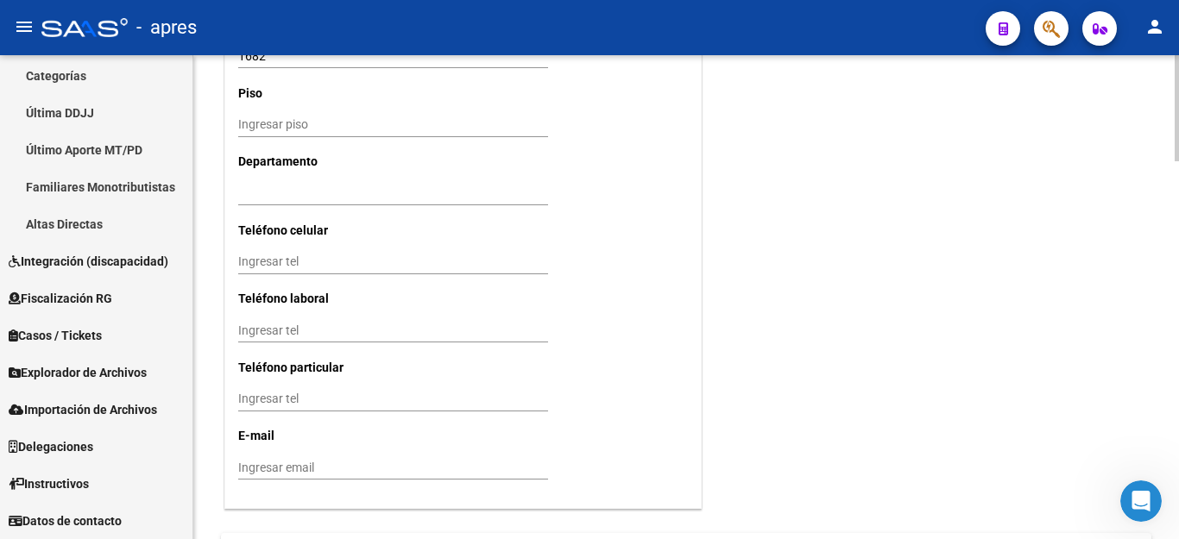
scroll to position [1716, 0]
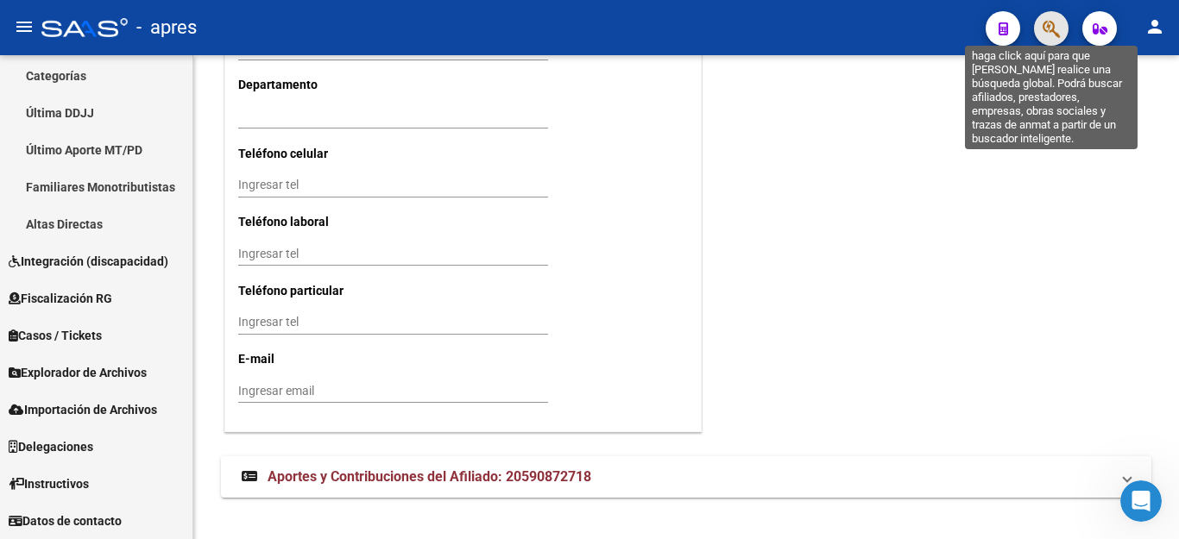
click at [1049, 32] on icon "button" at bounding box center [1050, 29] width 17 height 20
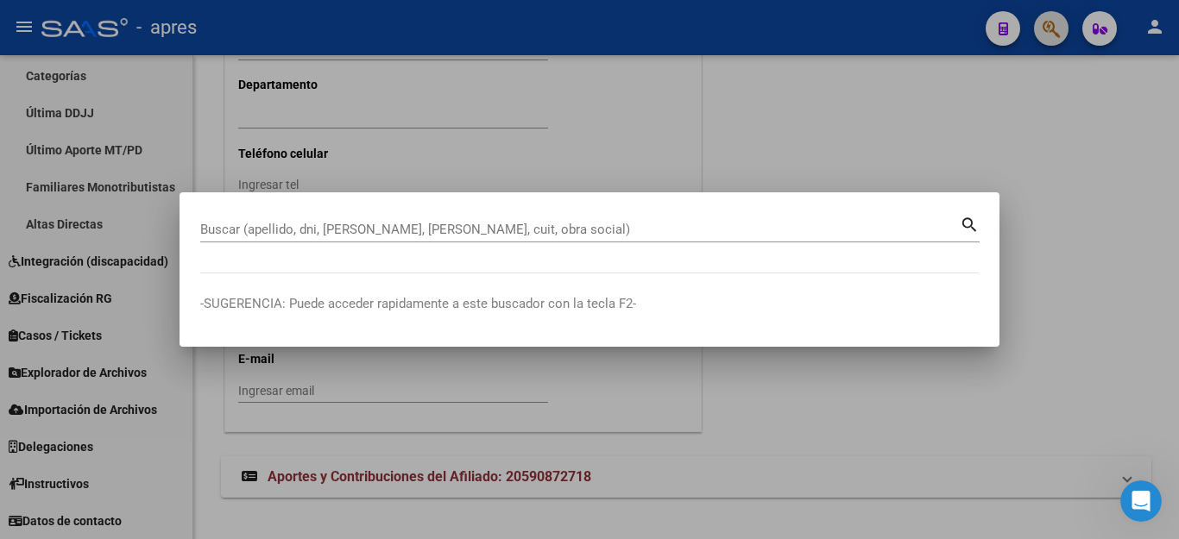
paste input "27456267144"
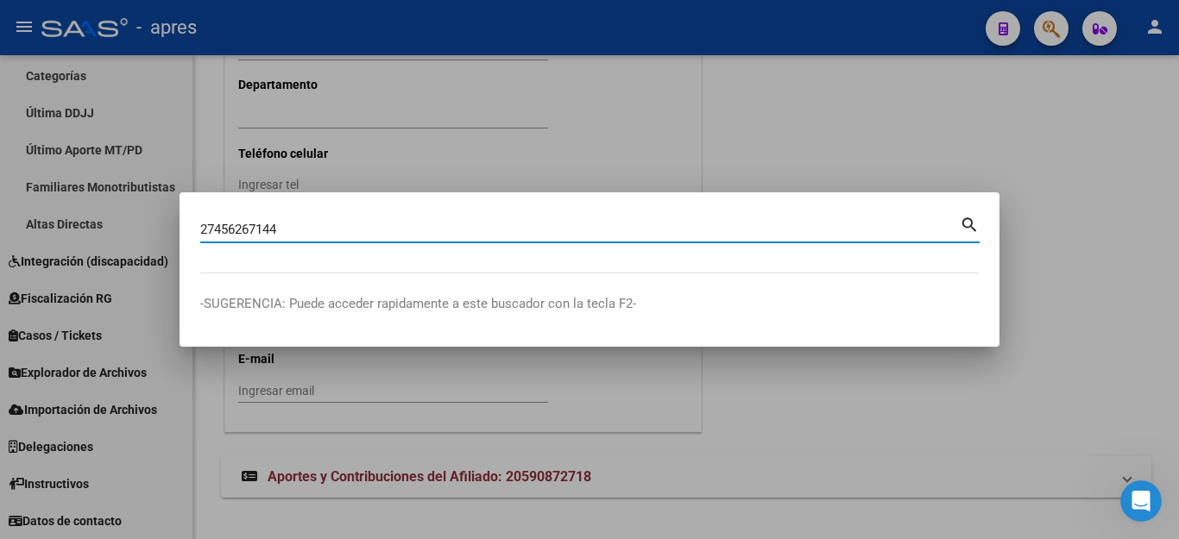
type input "27456267144"
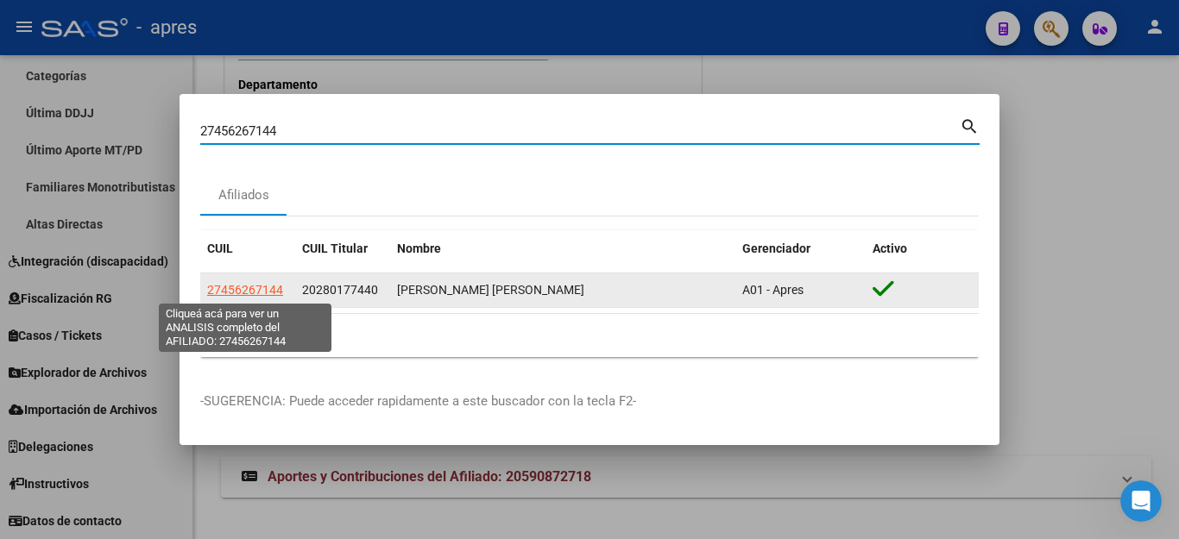
click at [271, 293] on span "27456267144" at bounding box center [245, 290] width 76 height 14
type textarea "27456267144"
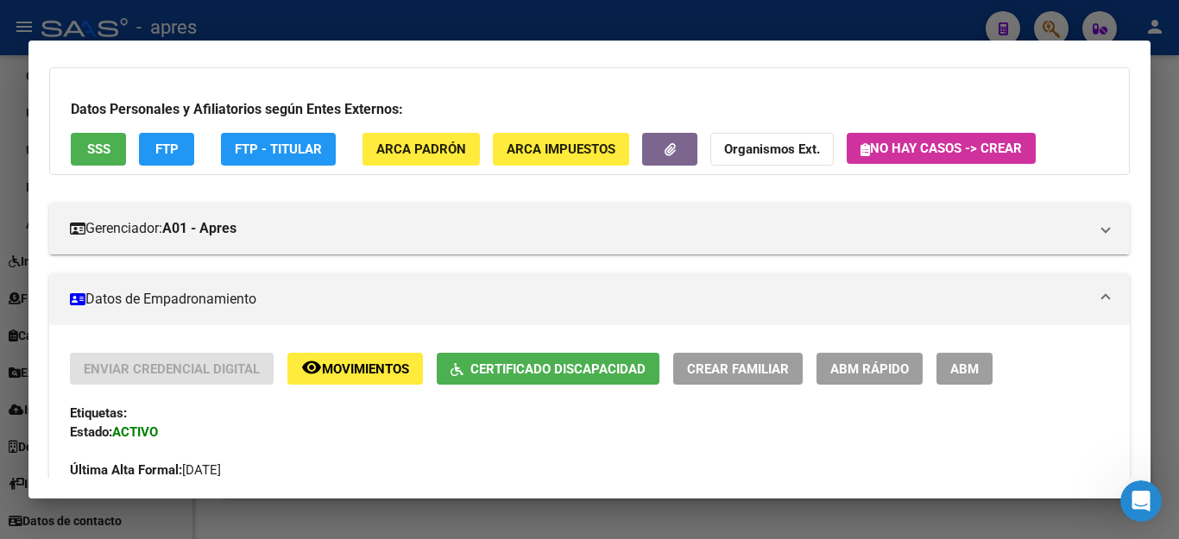
scroll to position [86, 0]
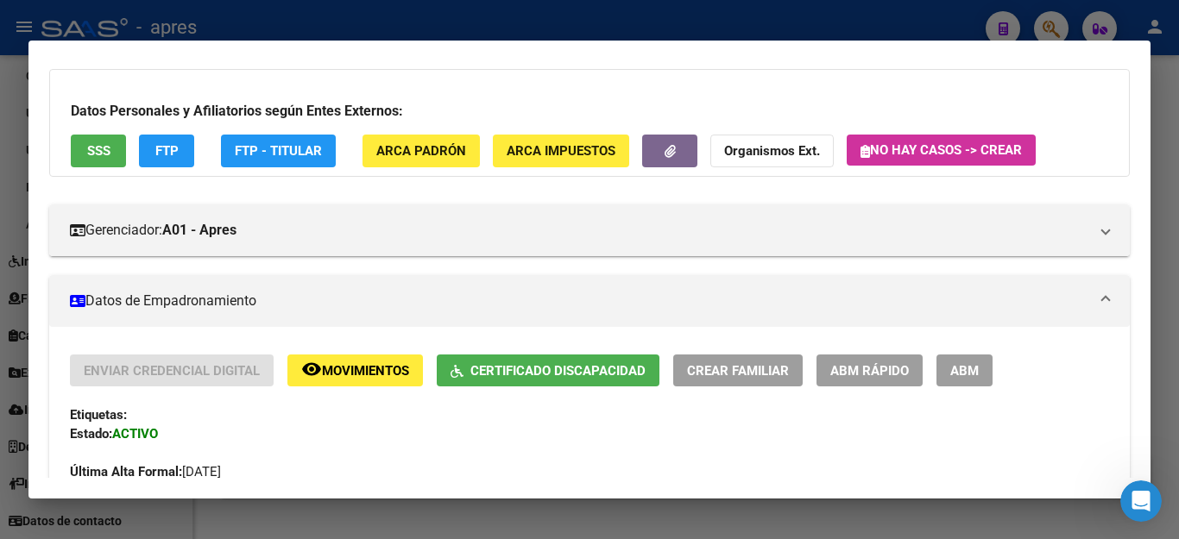
click at [955, 363] on span "ABM" at bounding box center [964, 371] width 28 height 16
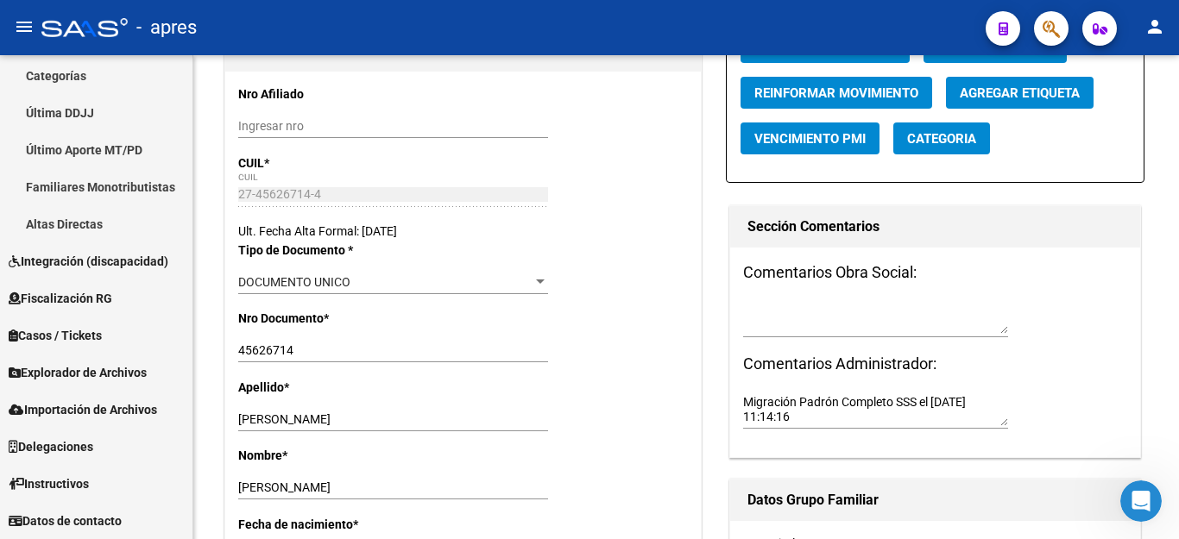
scroll to position [173, 0]
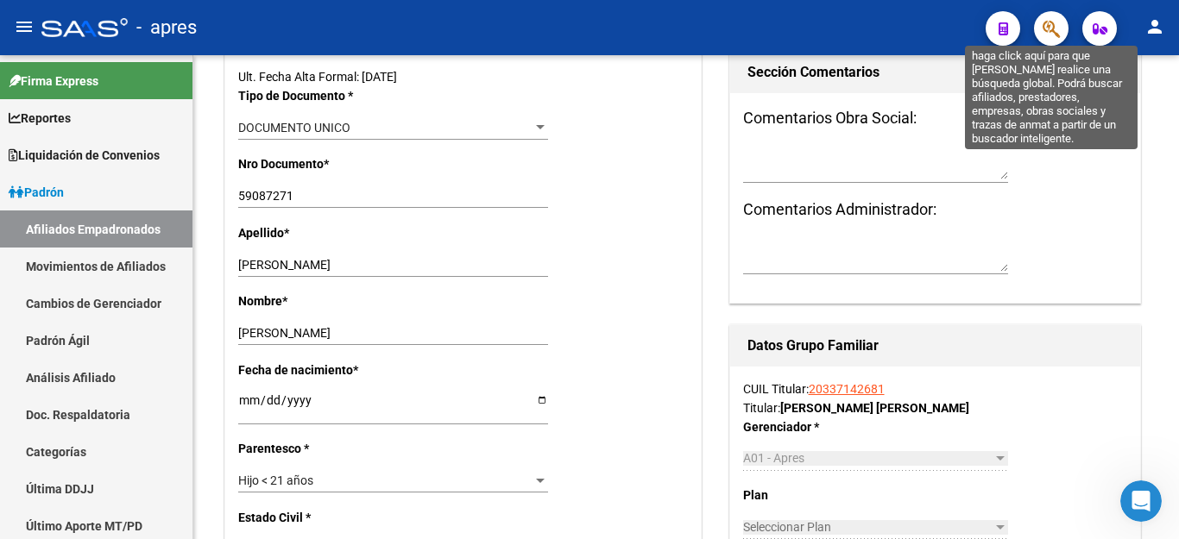
click at [1052, 23] on icon "button" at bounding box center [1050, 29] width 17 height 20
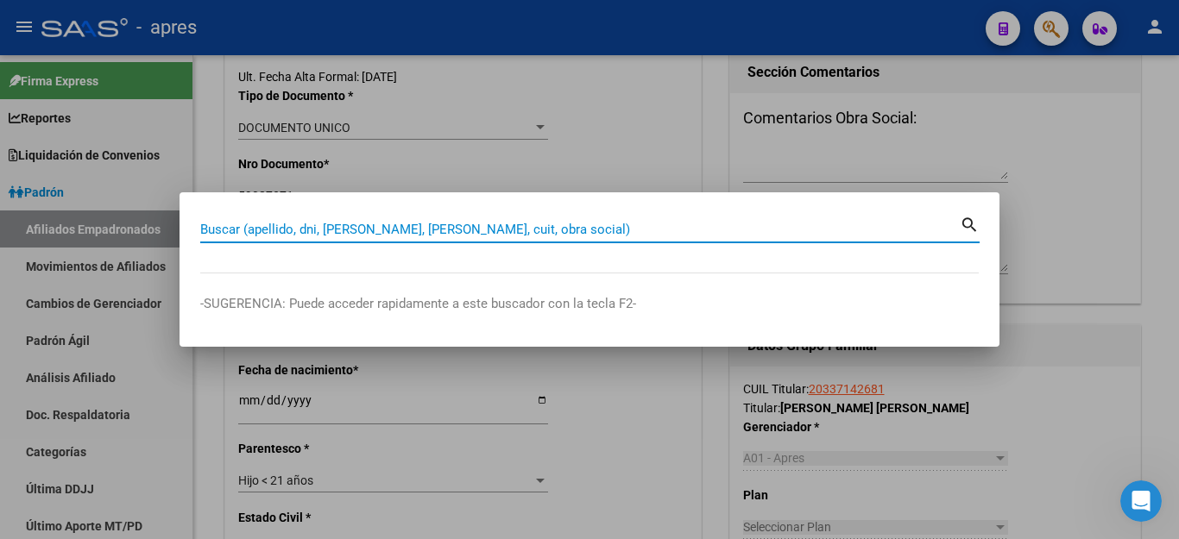
click at [387, 224] on input "Buscar (apellido, dni, [PERSON_NAME], [PERSON_NAME], cuit, obra social)" at bounding box center [579, 230] width 759 height 16
paste input "27456267144"
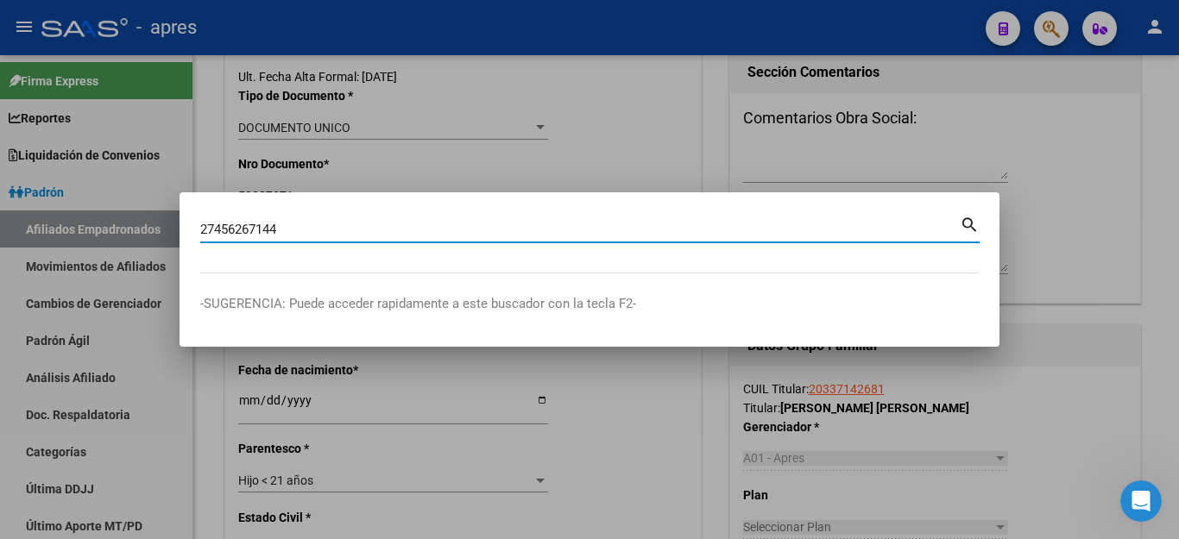
type input "27456267144"
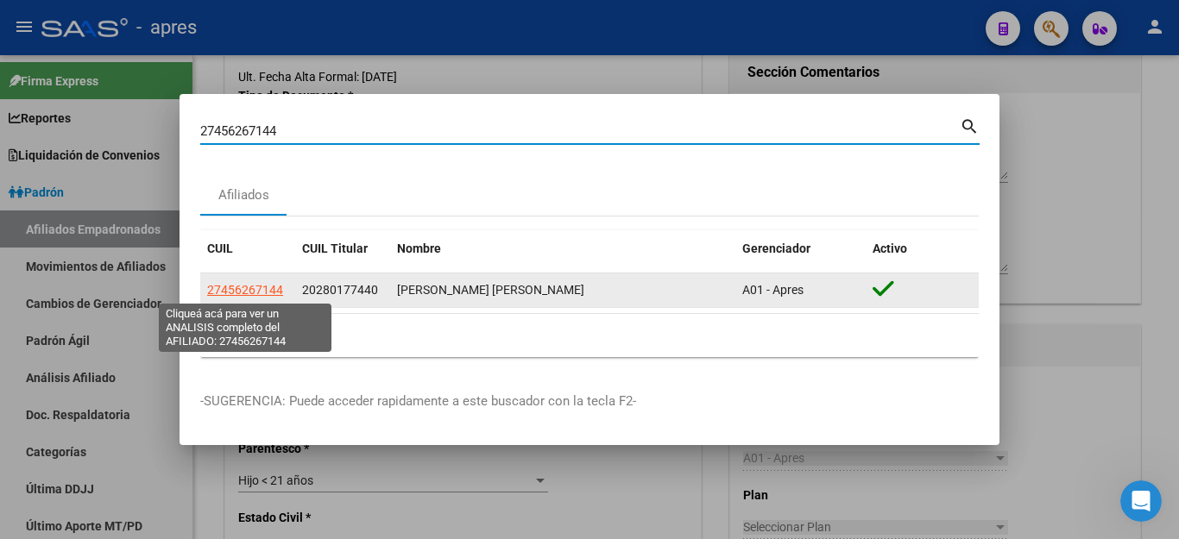
click at [256, 291] on span "27456267144" at bounding box center [245, 290] width 76 height 14
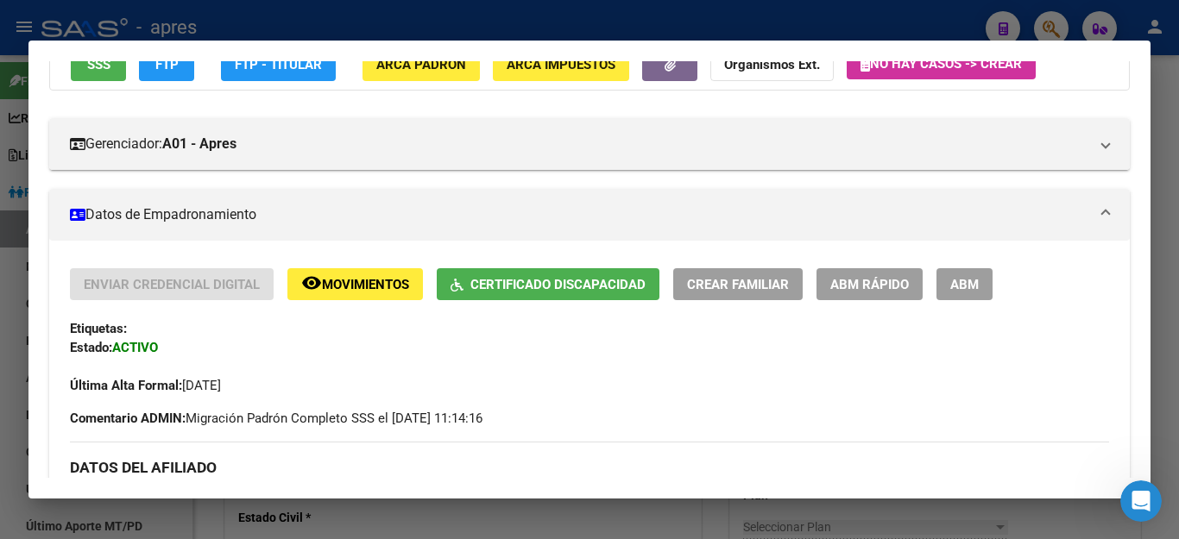
scroll to position [86, 0]
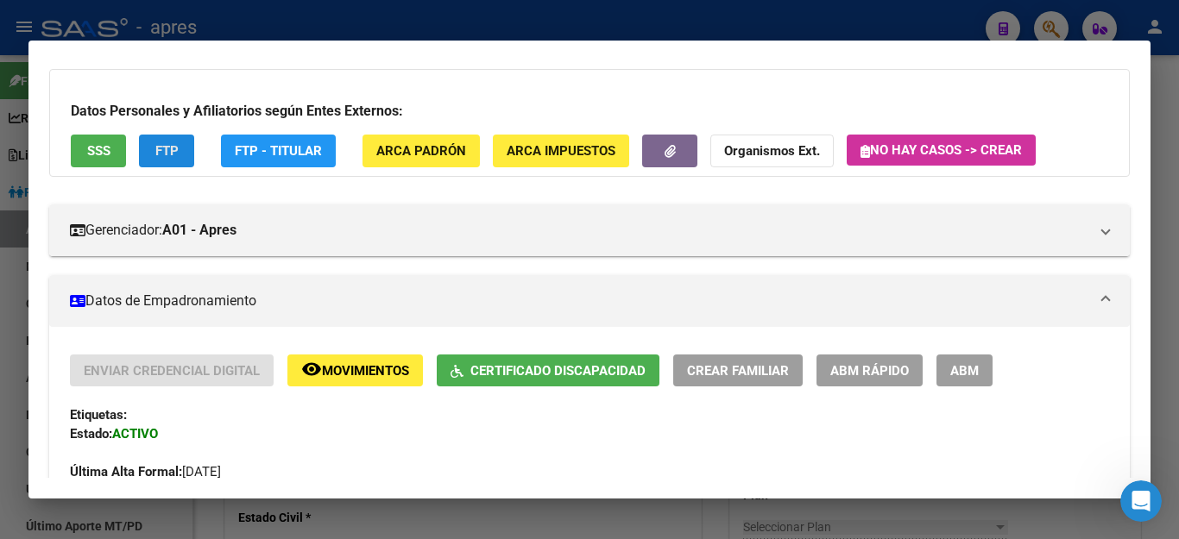
click at [157, 153] on span "FTP" at bounding box center [166, 152] width 23 height 16
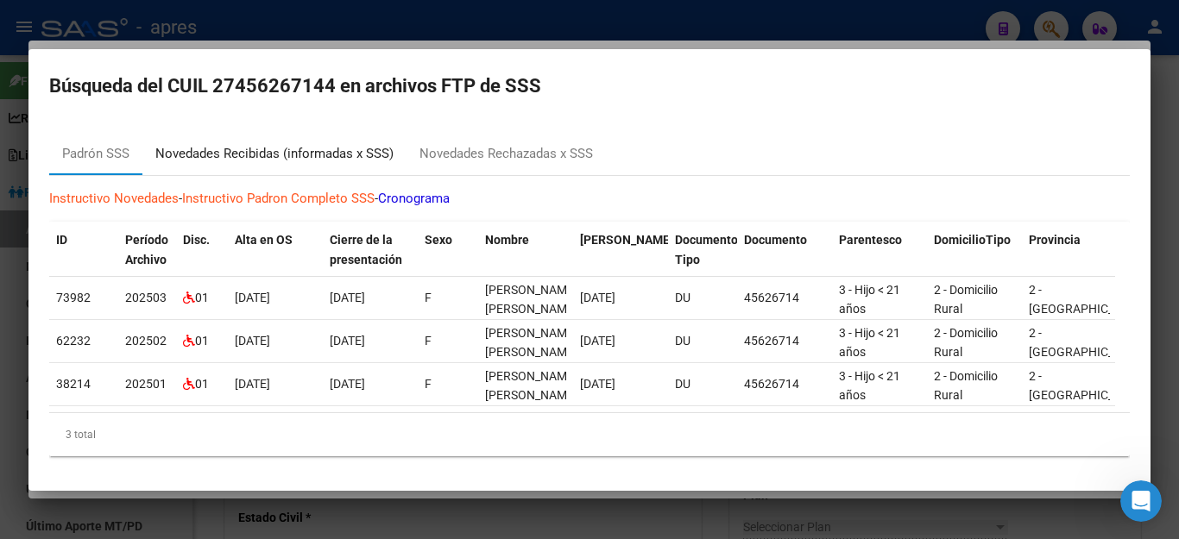
click at [224, 154] on div "Novedades Recibidas (informadas x SSS)" at bounding box center [274, 154] width 238 height 20
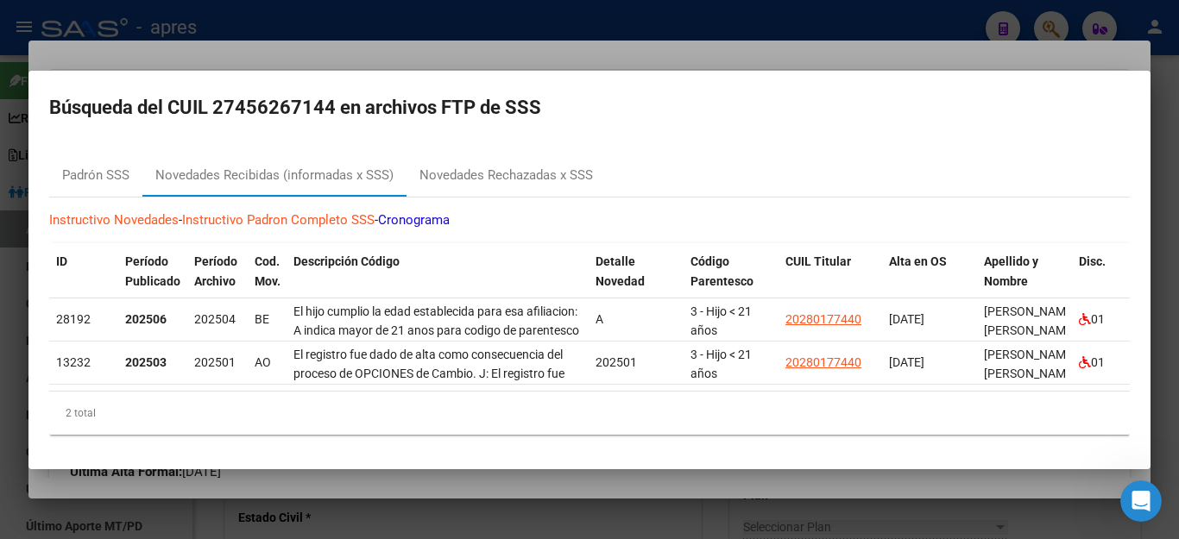
click at [696, 509] on div at bounding box center [589, 269] width 1179 height 539
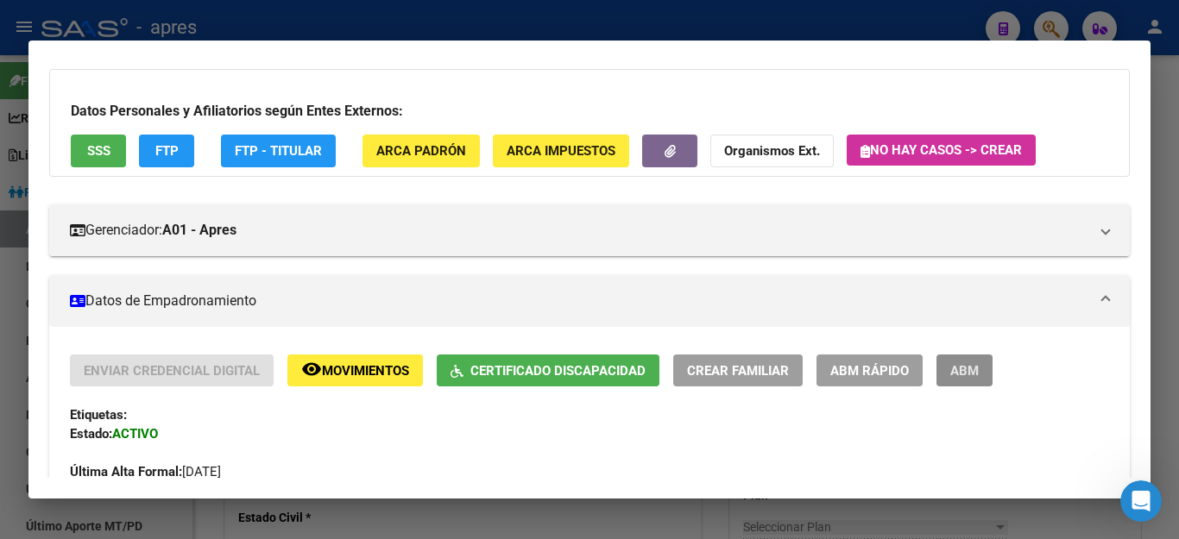
click at [950, 362] on span "ABM" at bounding box center [964, 370] width 28 height 16
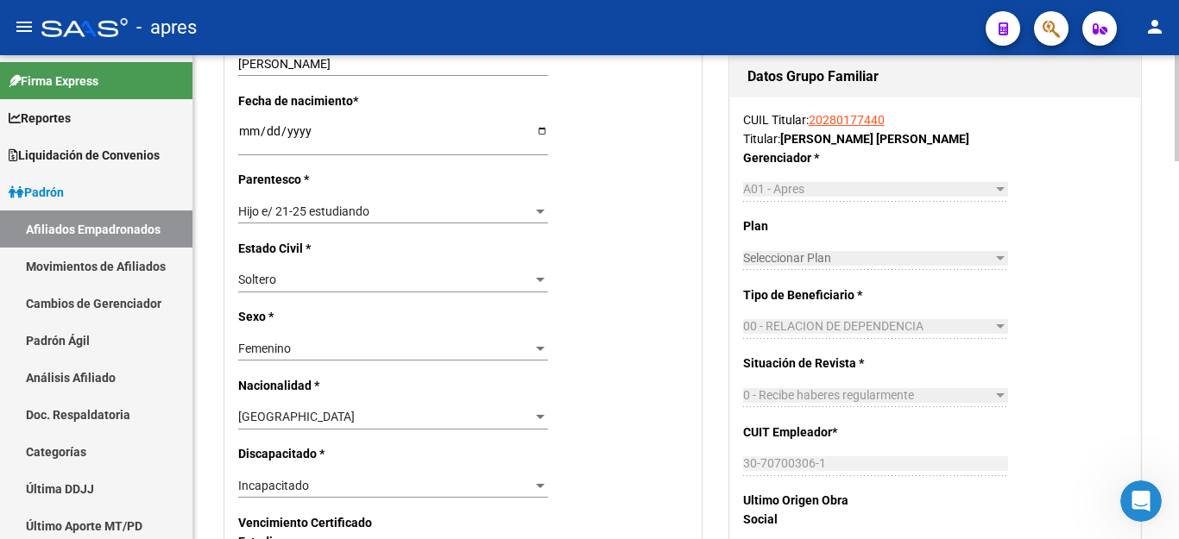
scroll to position [690, 0]
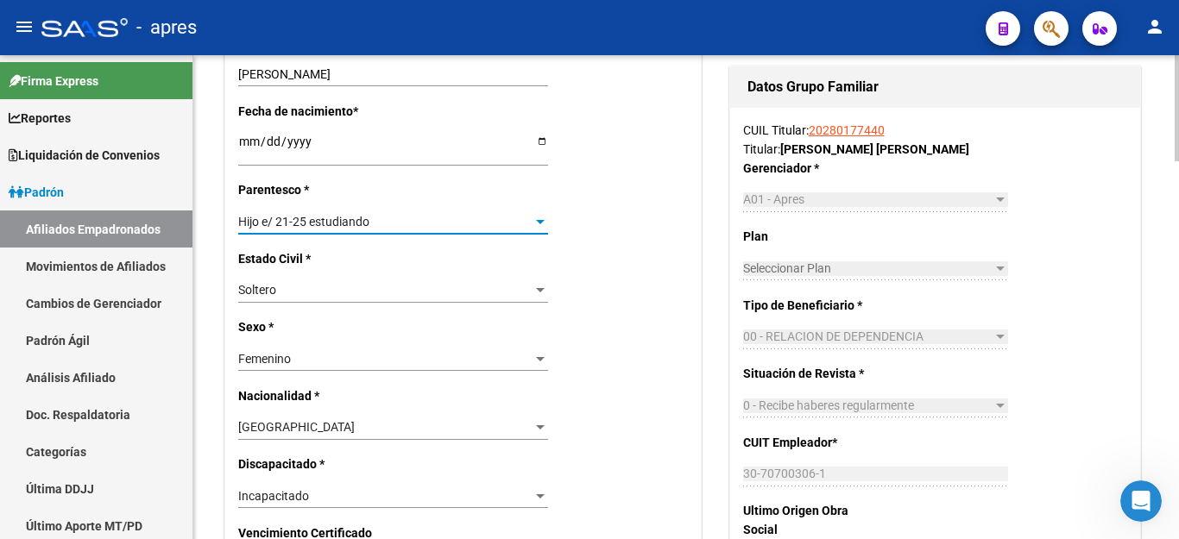
click at [293, 215] on span "Hijo e/ 21-25 estudiando" at bounding box center [303, 222] width 131 height 14
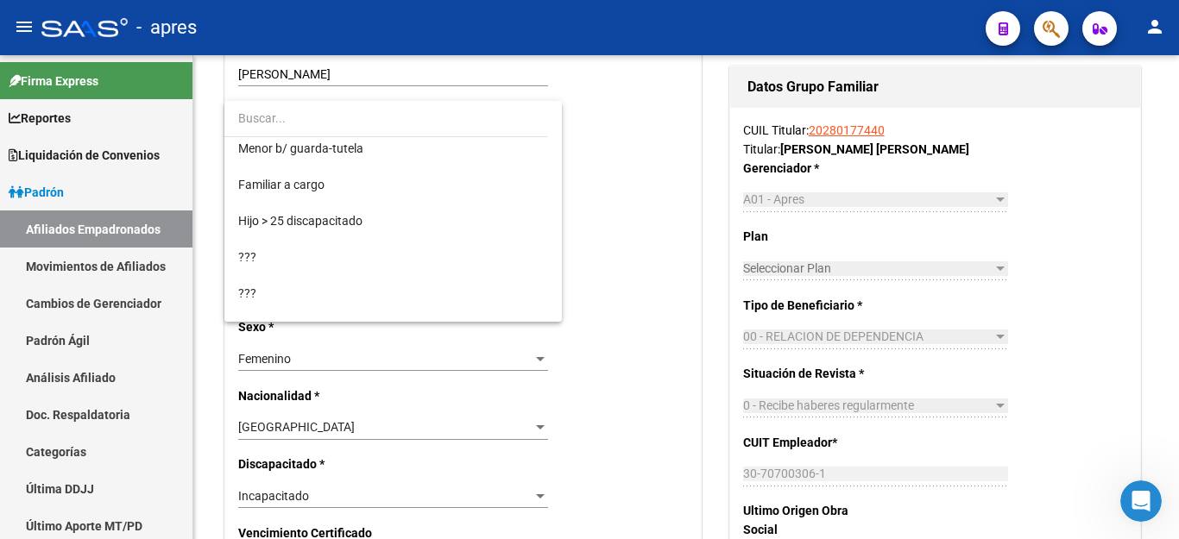
scroll to position [225, 0]
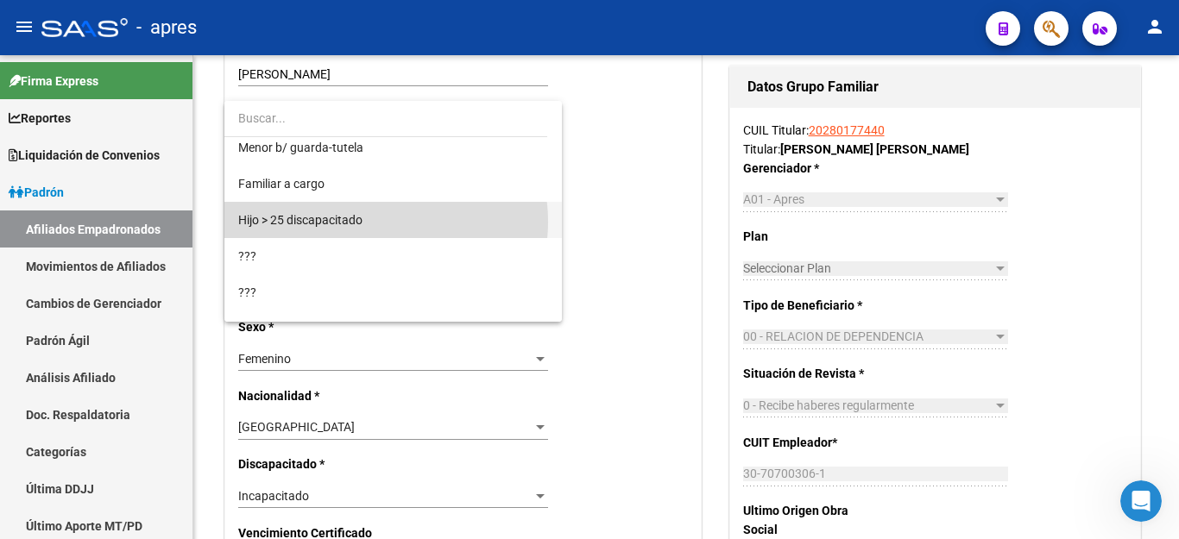
click at [371, 222] on span "Hijo > 25 discapacitado" at bounding box center [393, 220] width 310 height 36
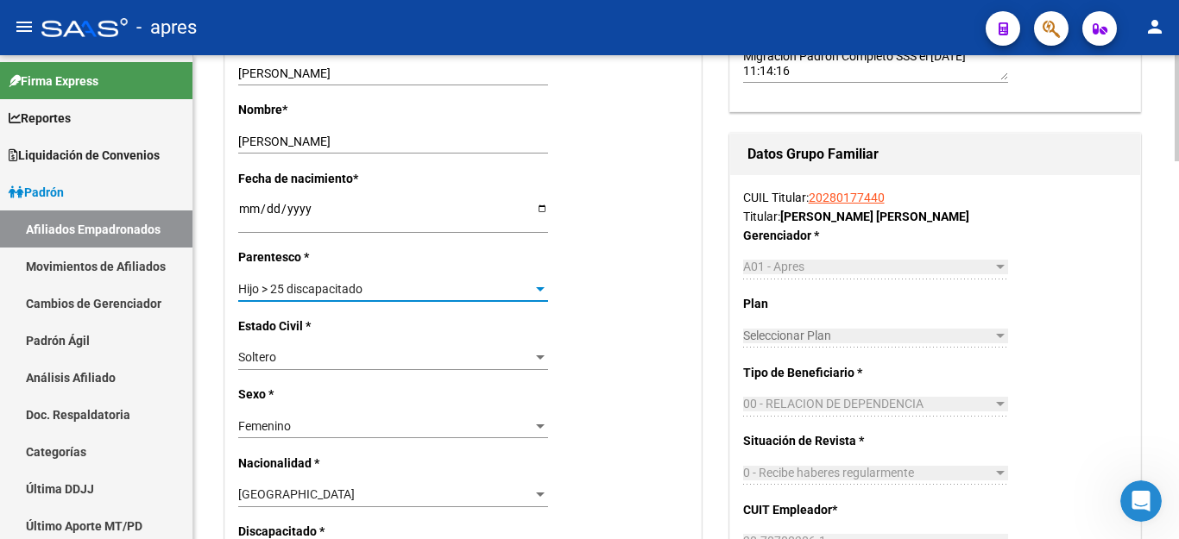
scroll to position [604, 0]
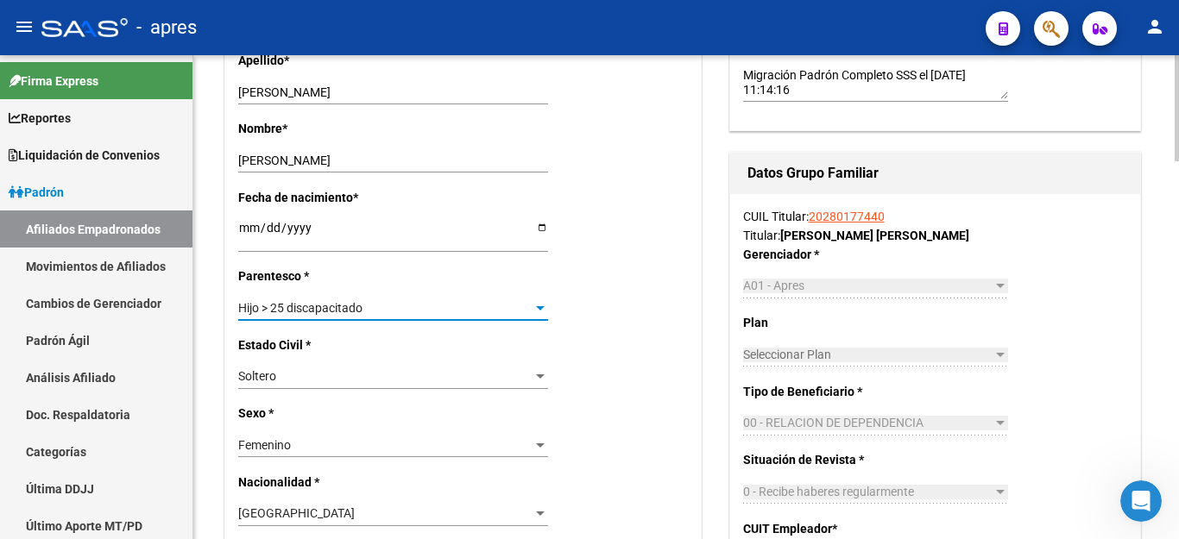
click at [337, 301] on span "Hijo > 25 discapacitado" at bounding box center [300, 308] width 124 height 14
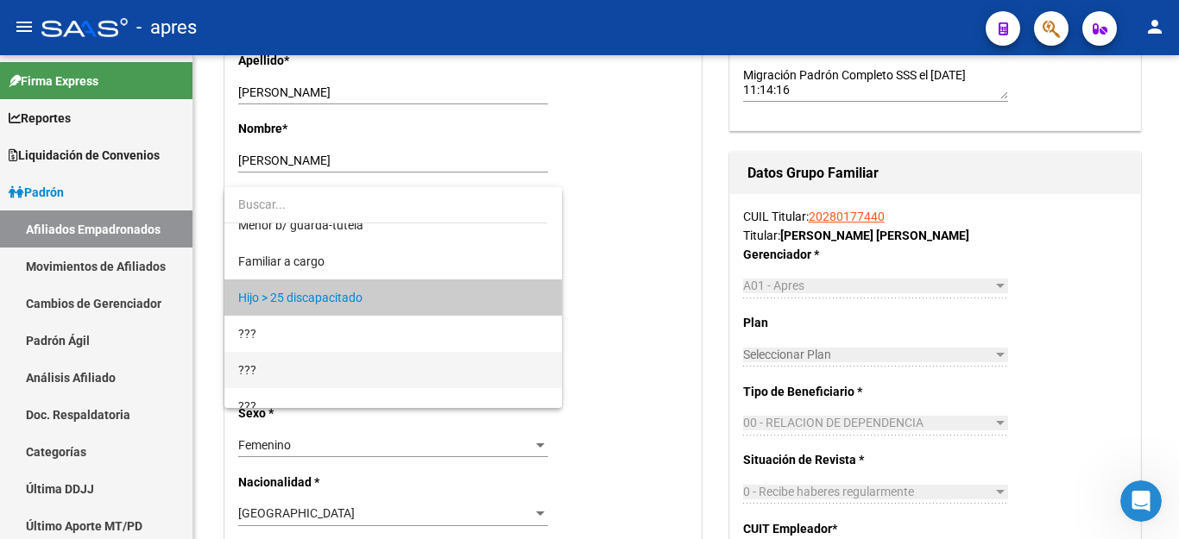
scroll to position [148, 0]
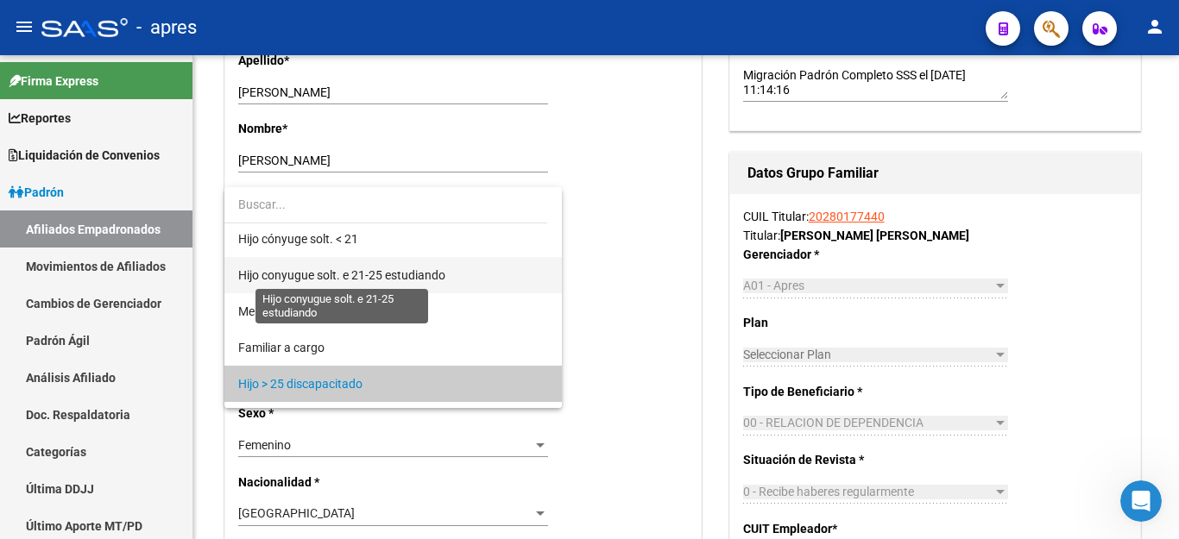
click at [331, 274] on span "Hijo conyugue solt. e 21-25 estudiando" at bounding box center [341, 275] width 207 height 14
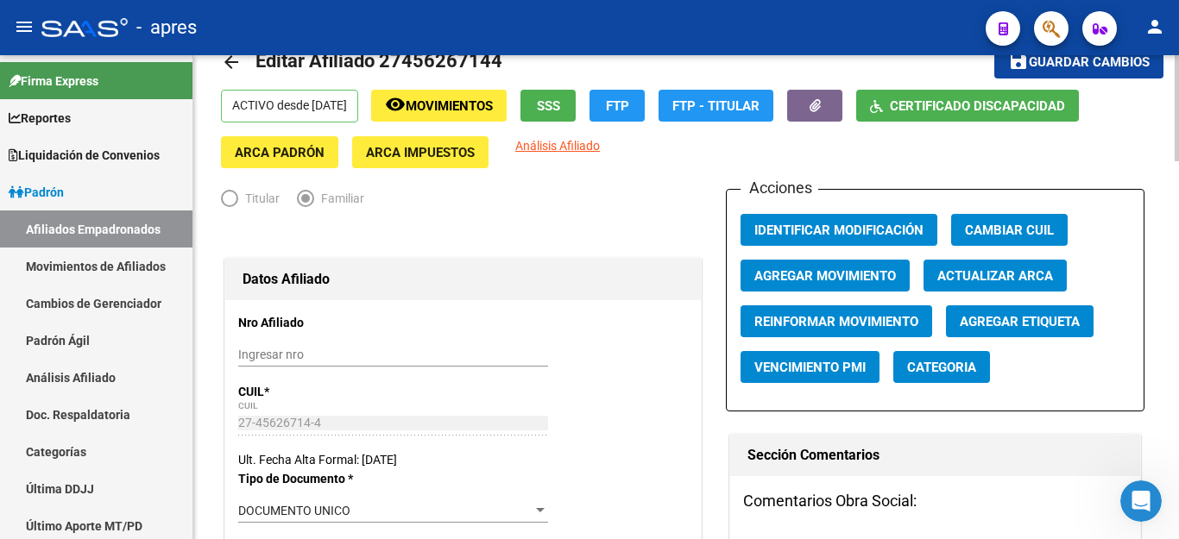
scroll to position [0, 0]
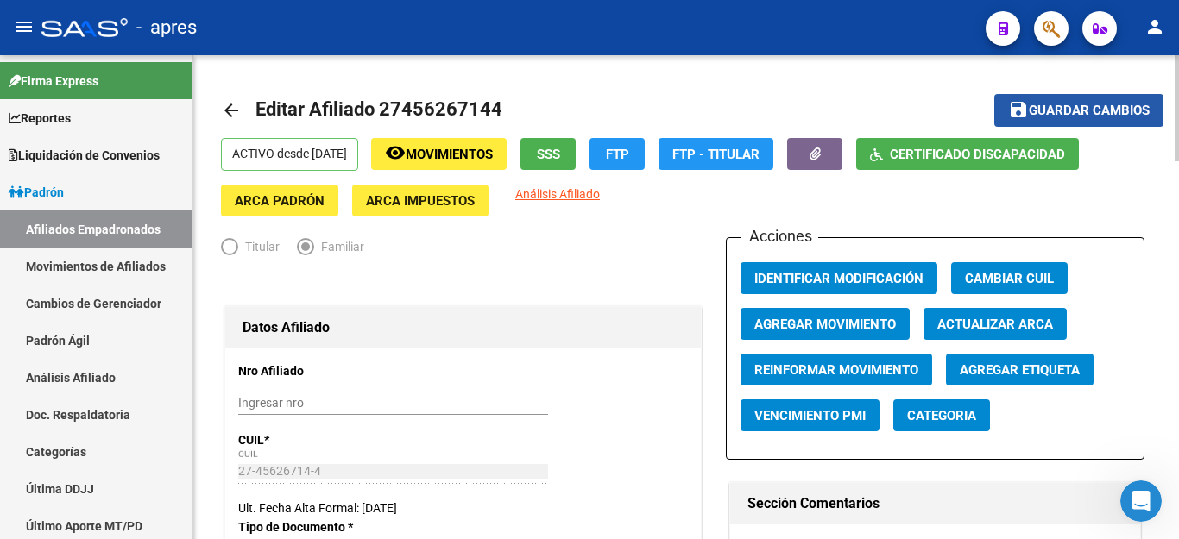
click at [1044, 109] on span "Guardar cambios" at bounding box center [1089, 112] width 121 height 16
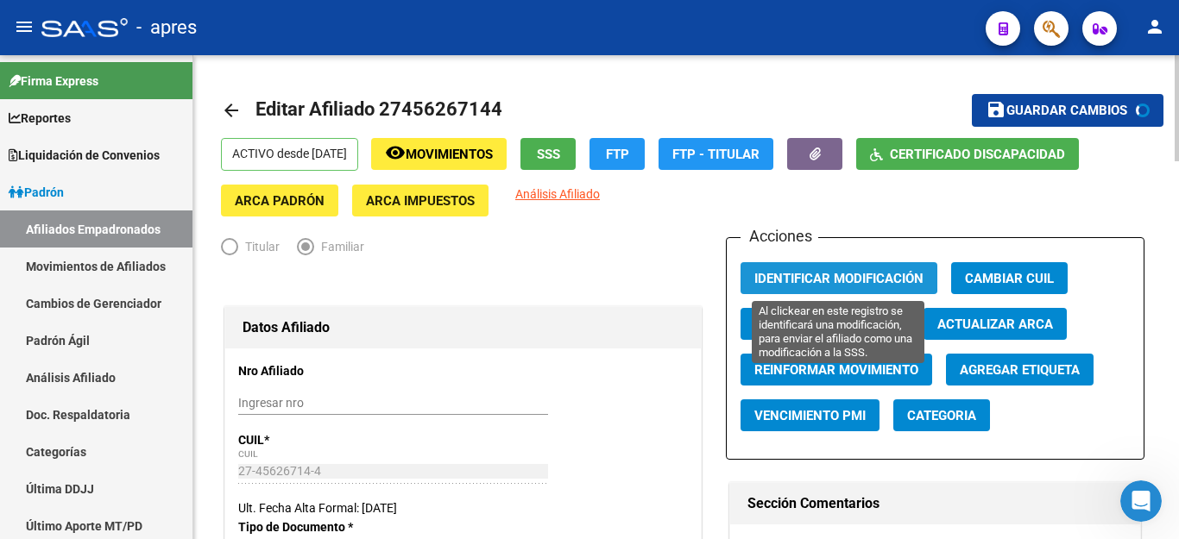
click at [828, 275] on span "Identificar Modificación" at bounding box center [838, 279] width 169 height 16
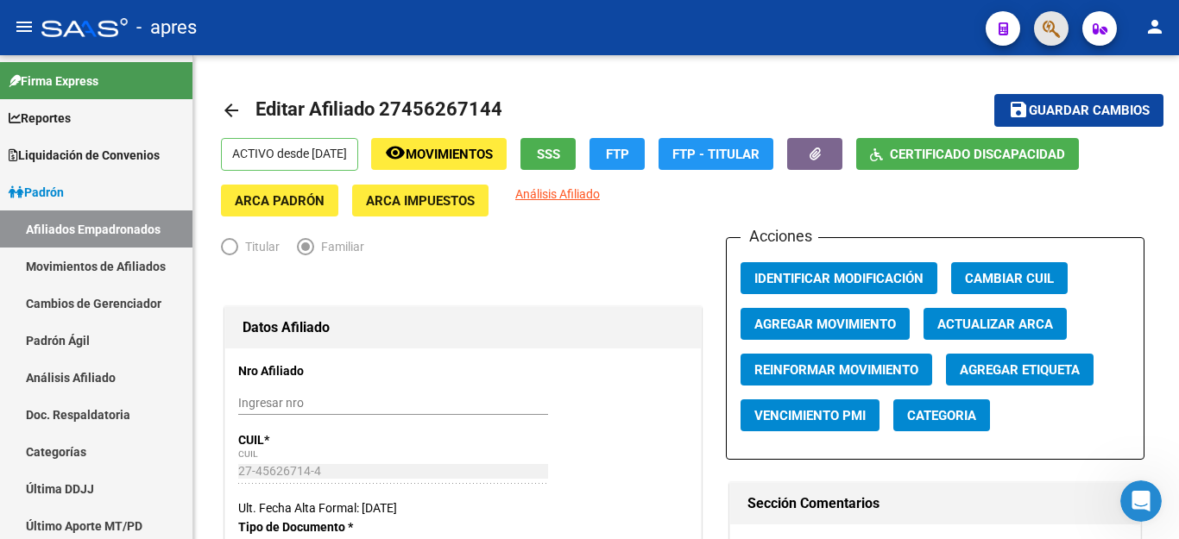
click at [1063, 21] on button "button" at bounding box center [1051, 28] width 35 height 35
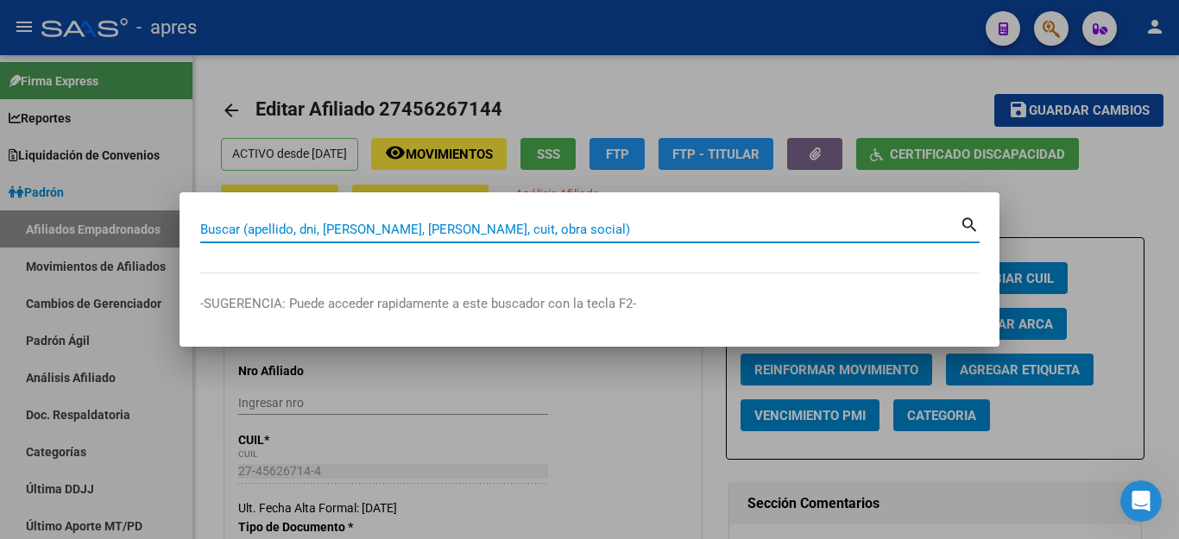
paste input "27293812875"
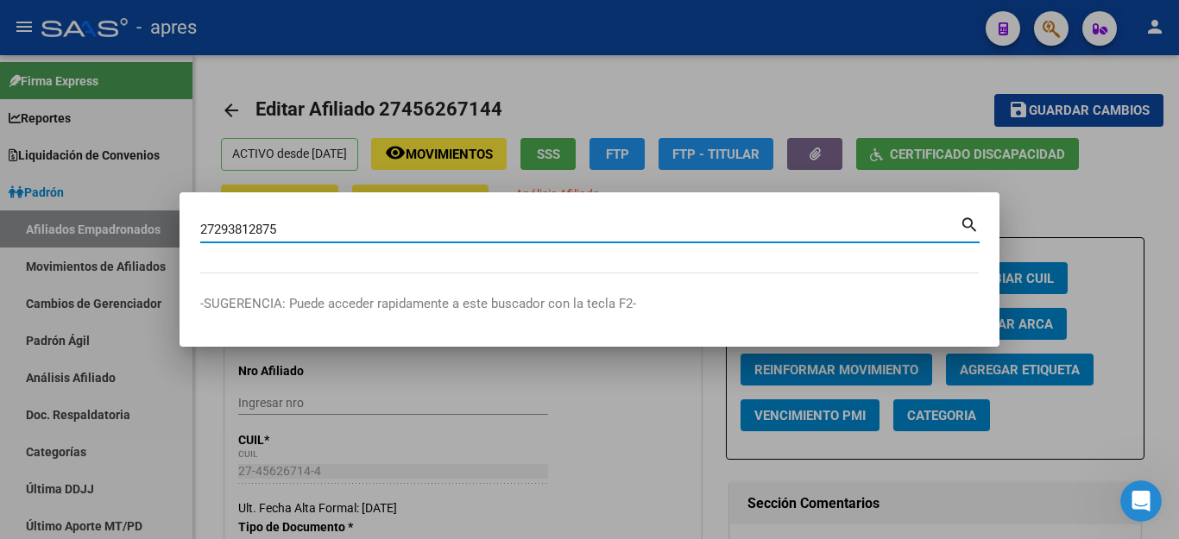
type input "27293812875"
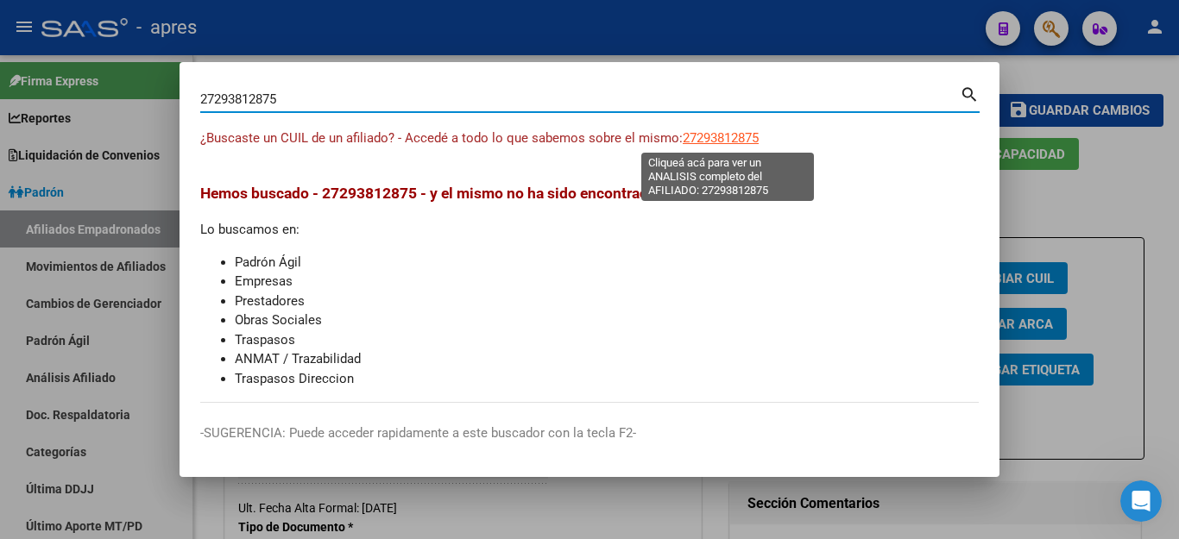
click at [724, 142] on span "27293812875" at bounding box center [721, 138] width 76 height 16
type textarea "27293812875"
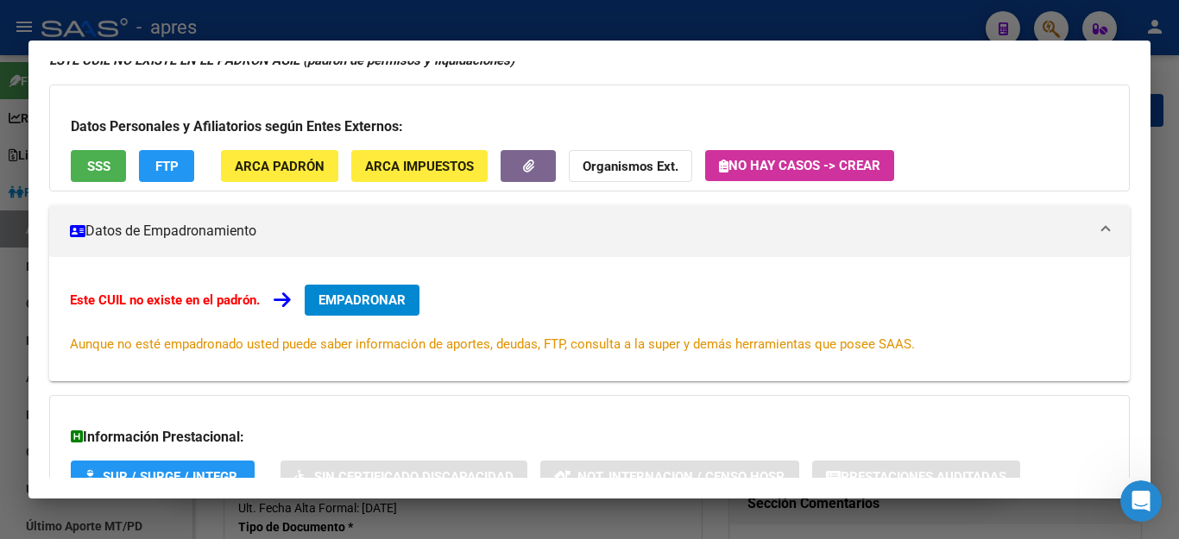
scroll to position [173, 0]
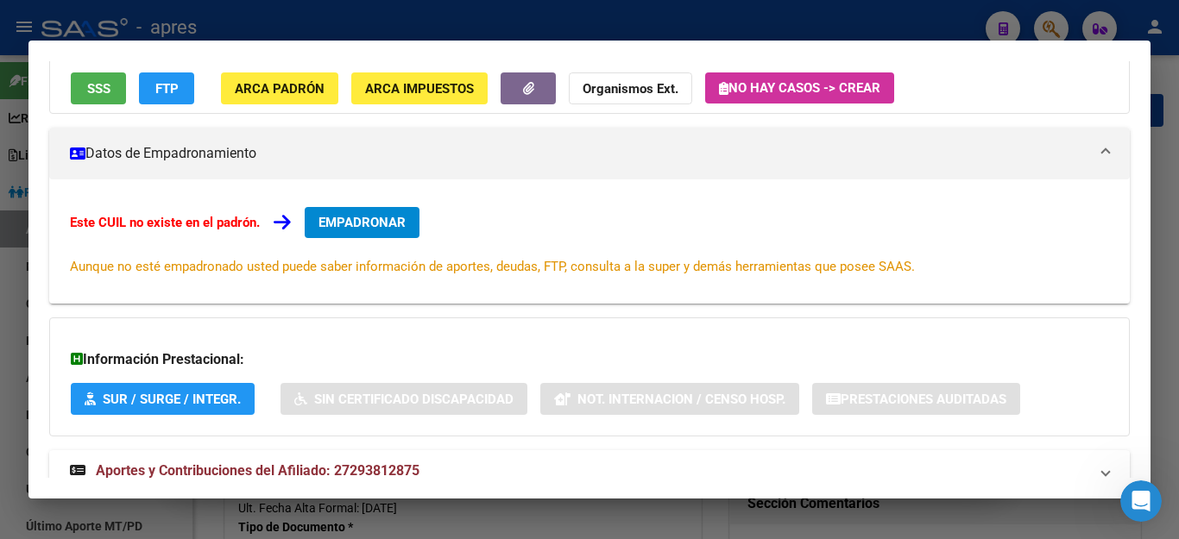
click at [346, 219] on span "EMPADRONAR" at bounding box center [361, 223] width 87 height 16
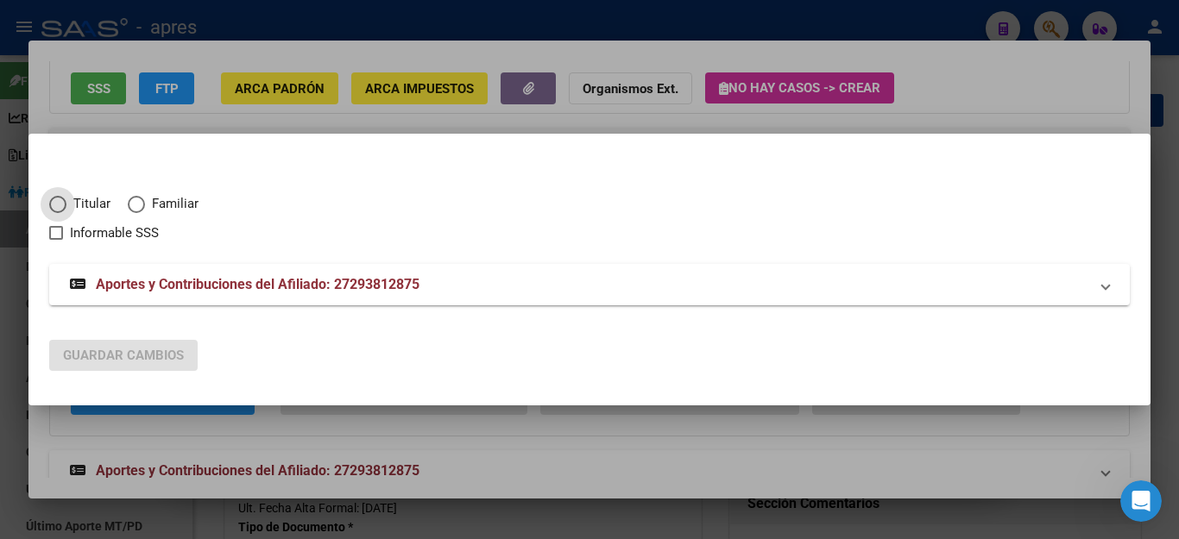
click at [141, 205] on span "Elija una opción" at bounding box center [136, 204] width 17 height 17
click at [141, 205] on input "Familiar" at bounding box center [136, 204] width 17 height 17
radio input "true"
checkbox input "true"
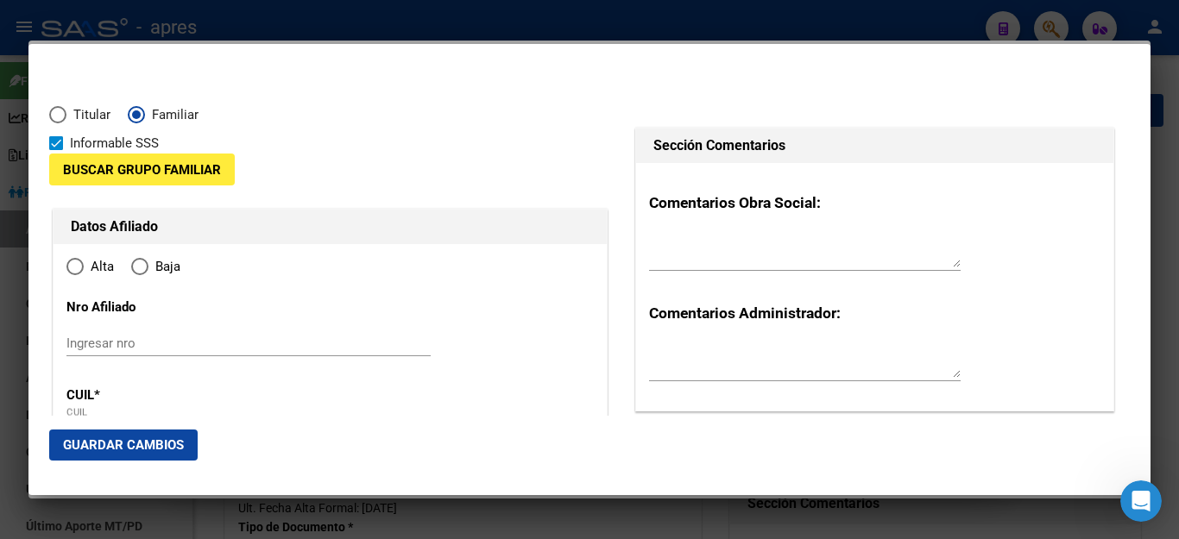
radio input "true"
type input "27-29381287-5"
type input "29381287"
type input "[PERSON_NAME]"
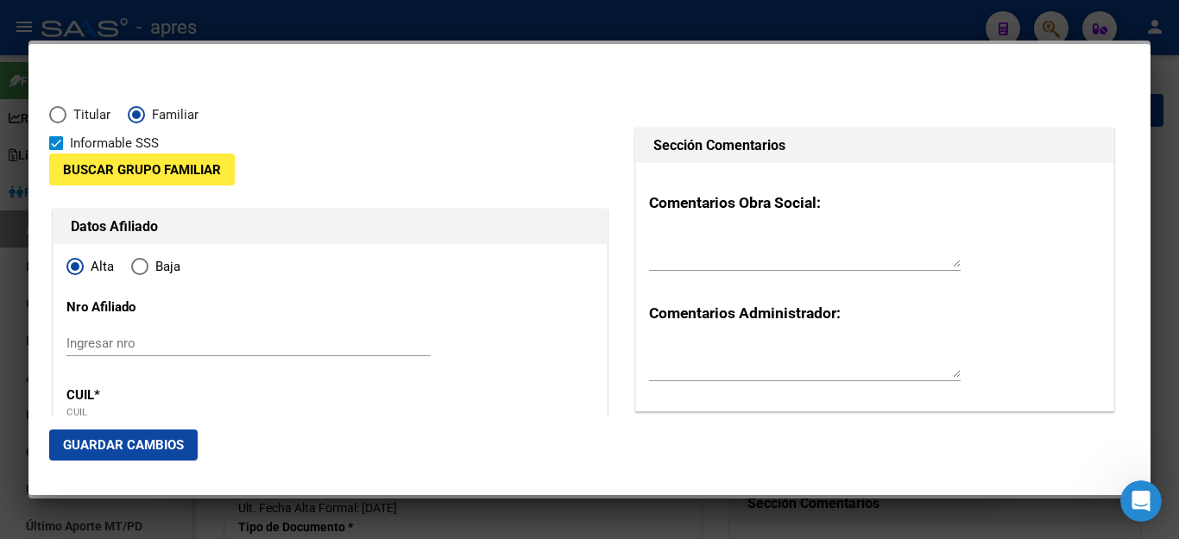
type input "[DATE]"
type input "QUILMES"
type input "1878"
type input "MORENO"
type input "1124"
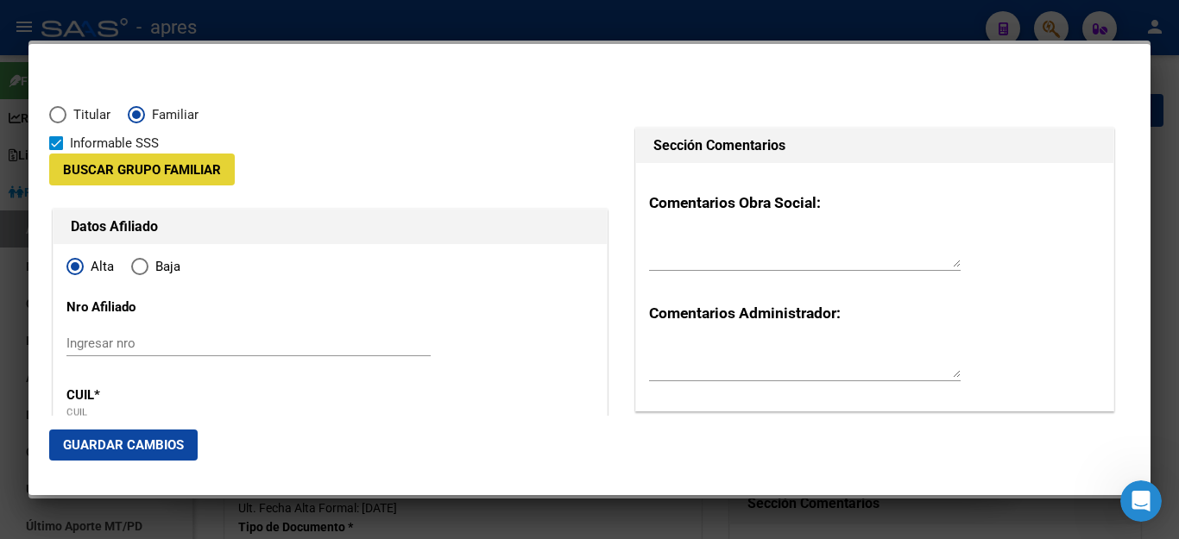
click at [122, 165] on span "Buscar Grupo Familiar" at bounding box center [142, 170] width 158 height 16
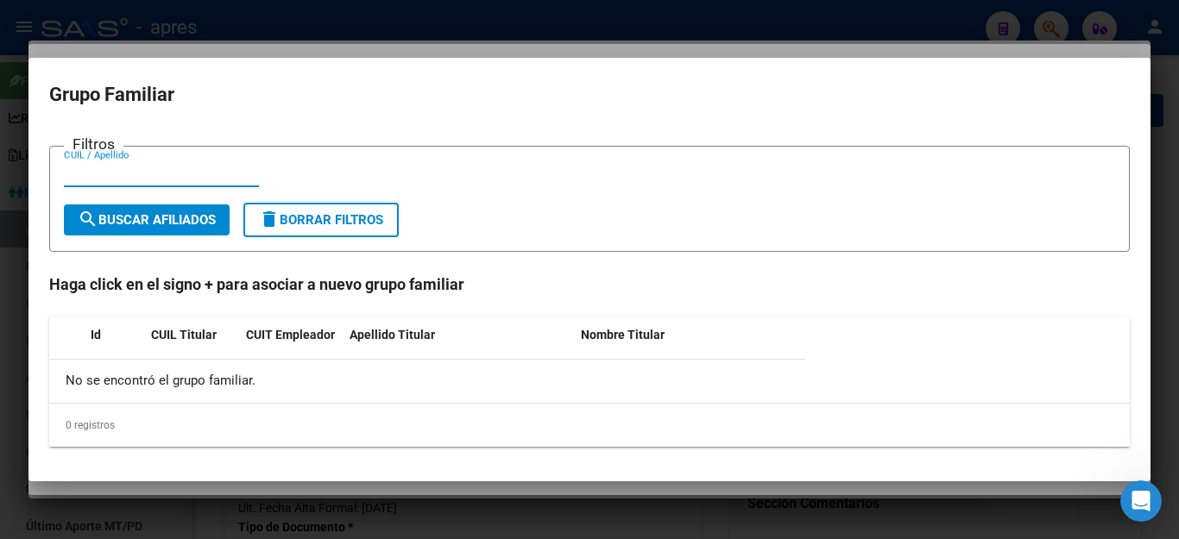
paste input "20258245386"
type input "20258245386"
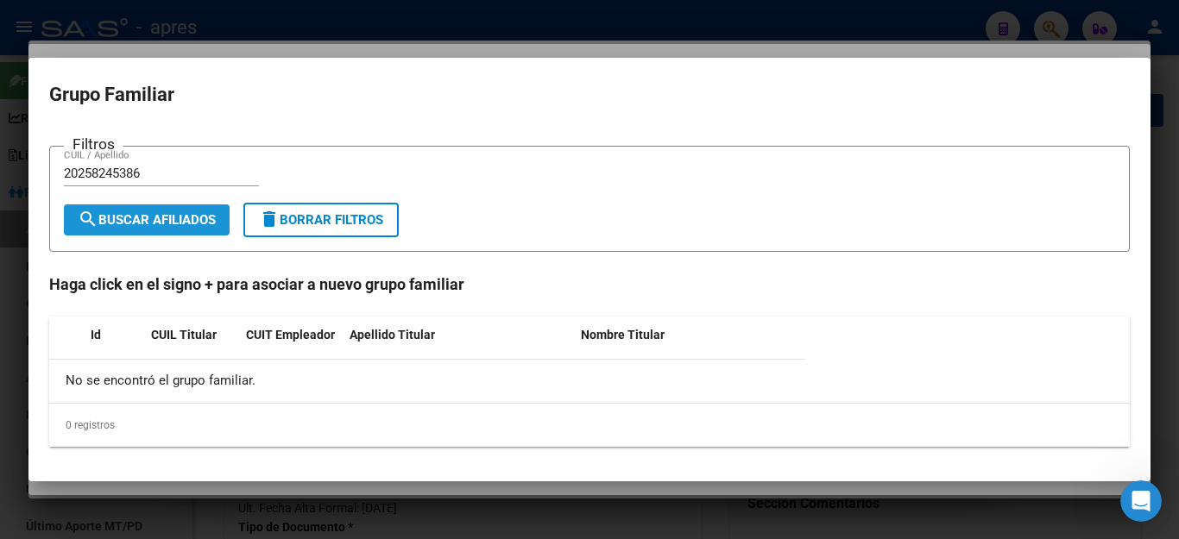
click at [128, 210] on button "search Buscar Afiliados" at bounding box center [147, 220] width 166 height 31
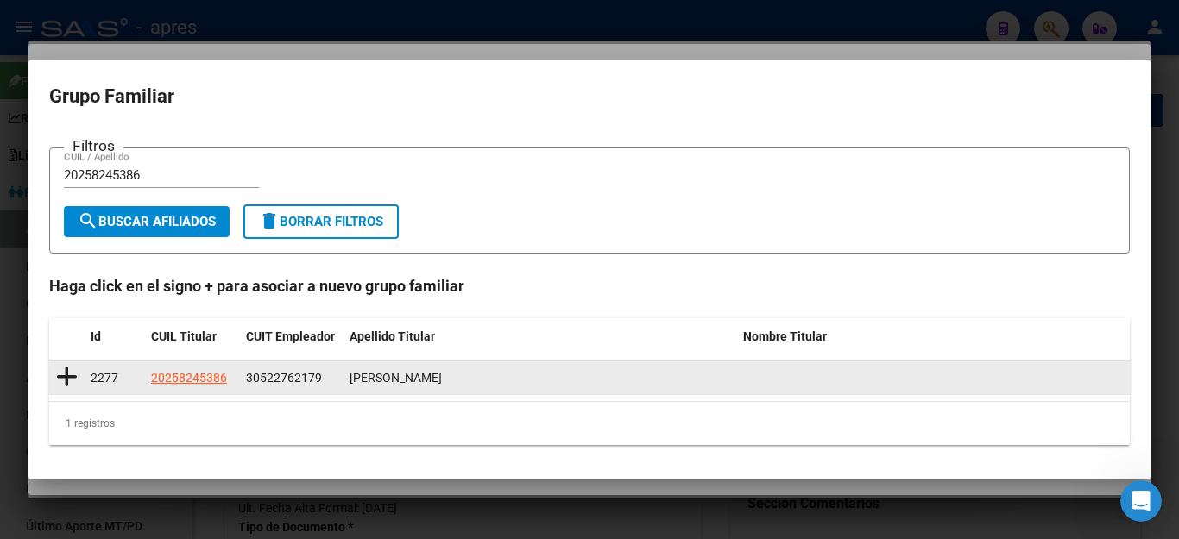
click at [65, 381] on icon at bounding box center [67, 377] width 22 height 24
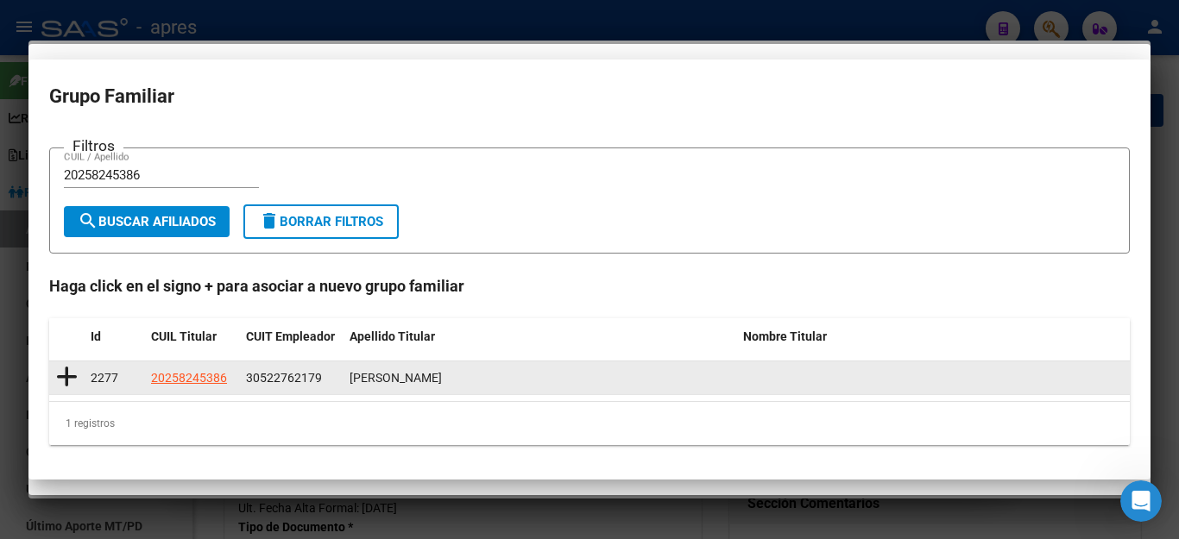
type input "30-52276217-9"
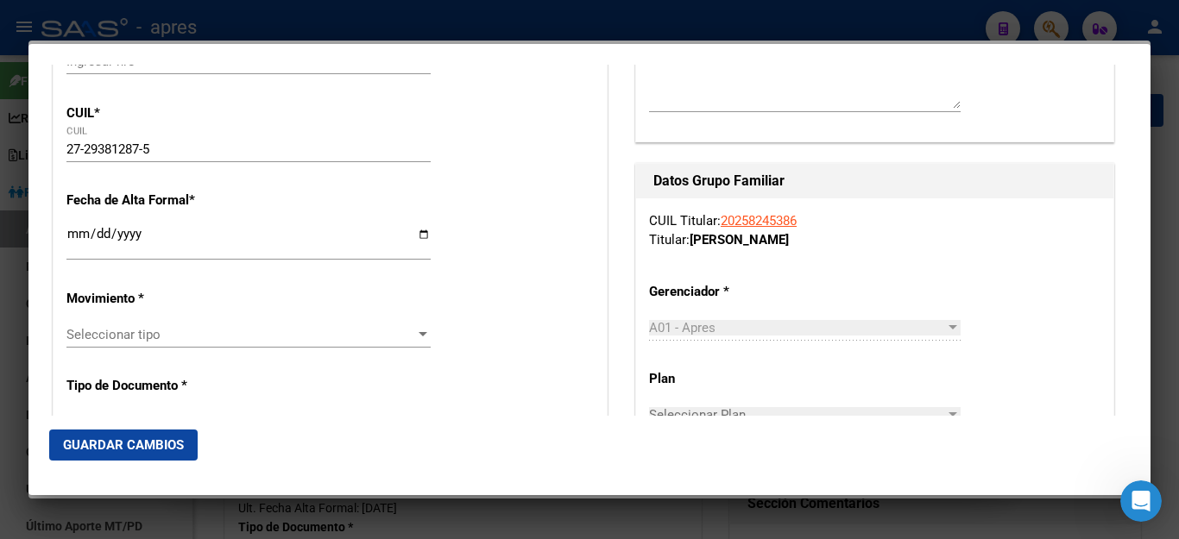
scroll to position [345, 0]
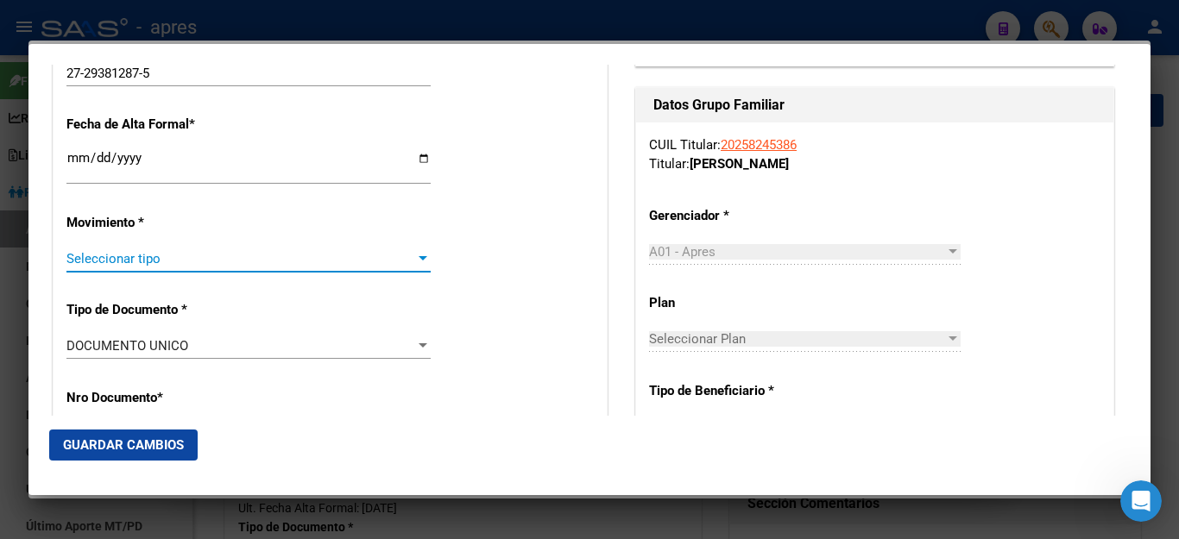
click at [92, 251] on span "Seleccionar tipo" at bounding box center [240, 259] width 349 height 16
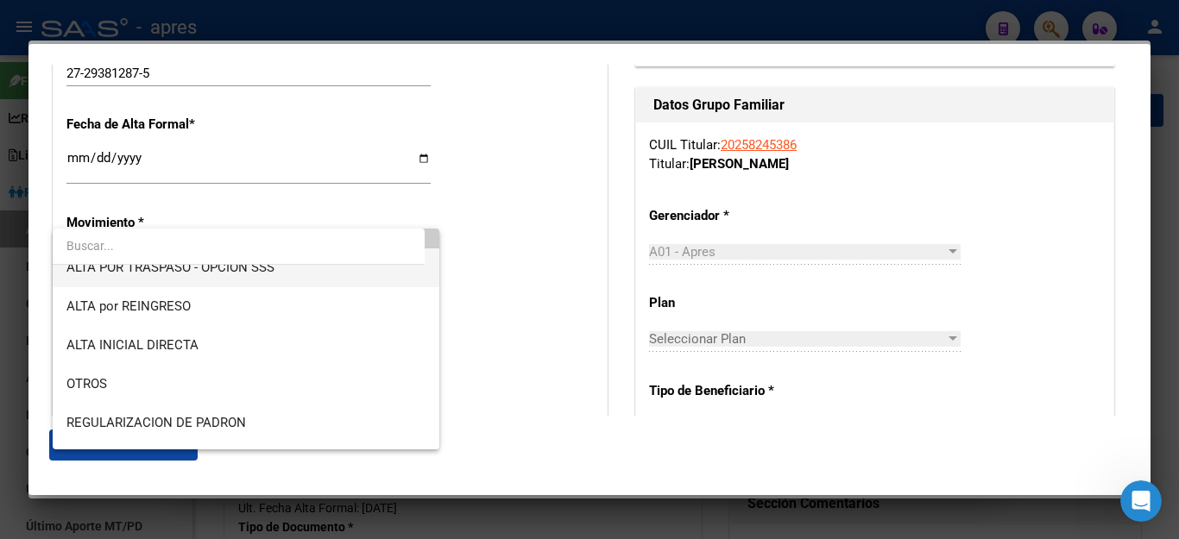
scroll to position [173, 0]
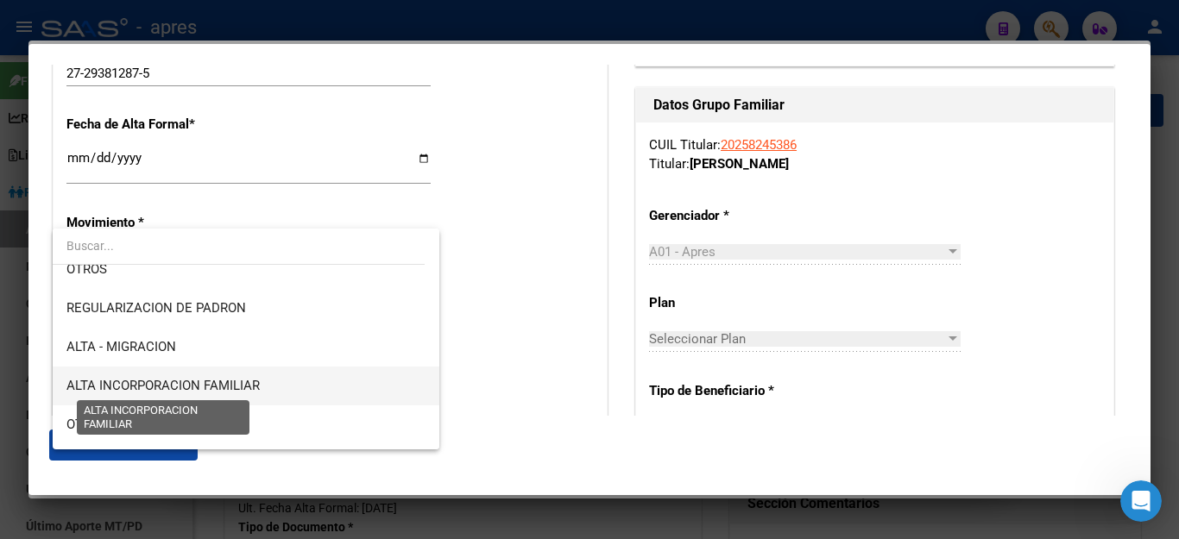
click at [147, 382] on span "ALTA INCORPORACION FAMILIAR" at bounding box center [162, 386] width 193 height 16
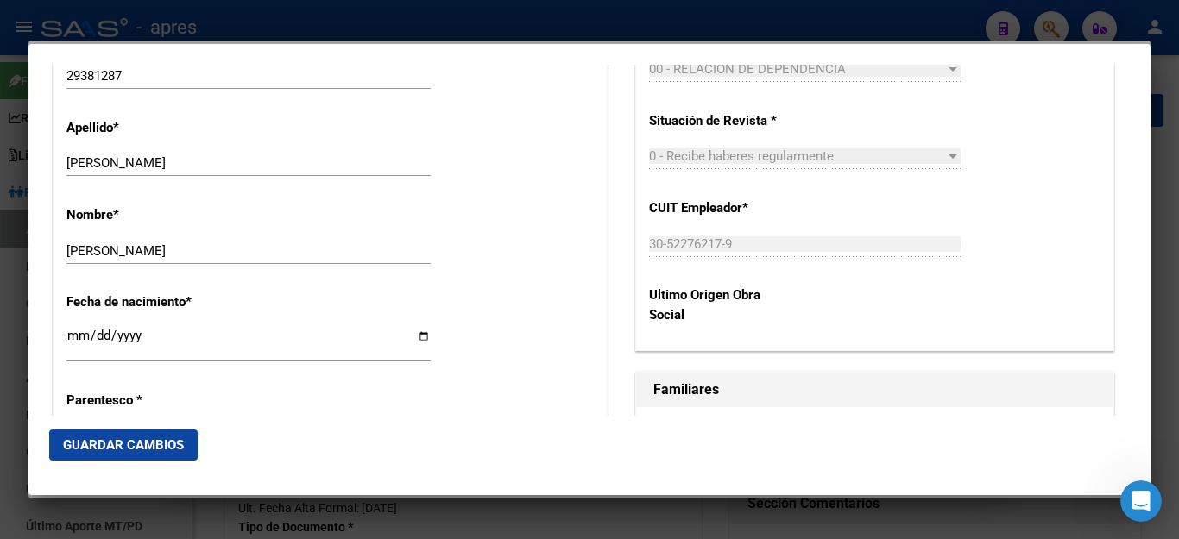
scroll to position [777, 0]
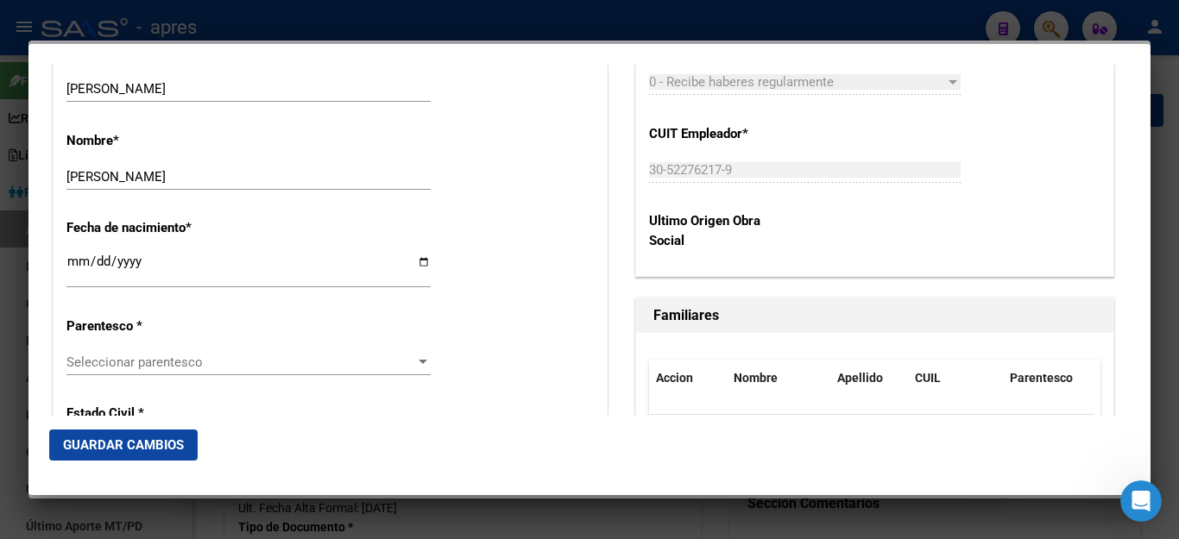
click at [153, 355] on span "Seleccionar parentesco" at bounding box center [240, 363] width 349 height 16
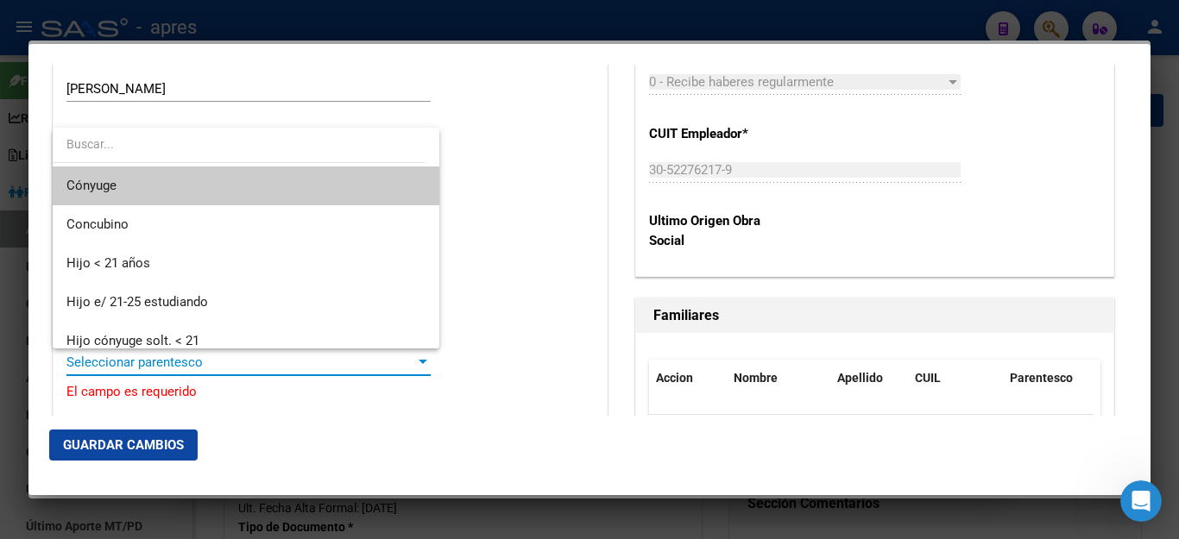
click at [187, 193] on span "Cónyuge" at bounding box center [245, 186] width 359 height 39
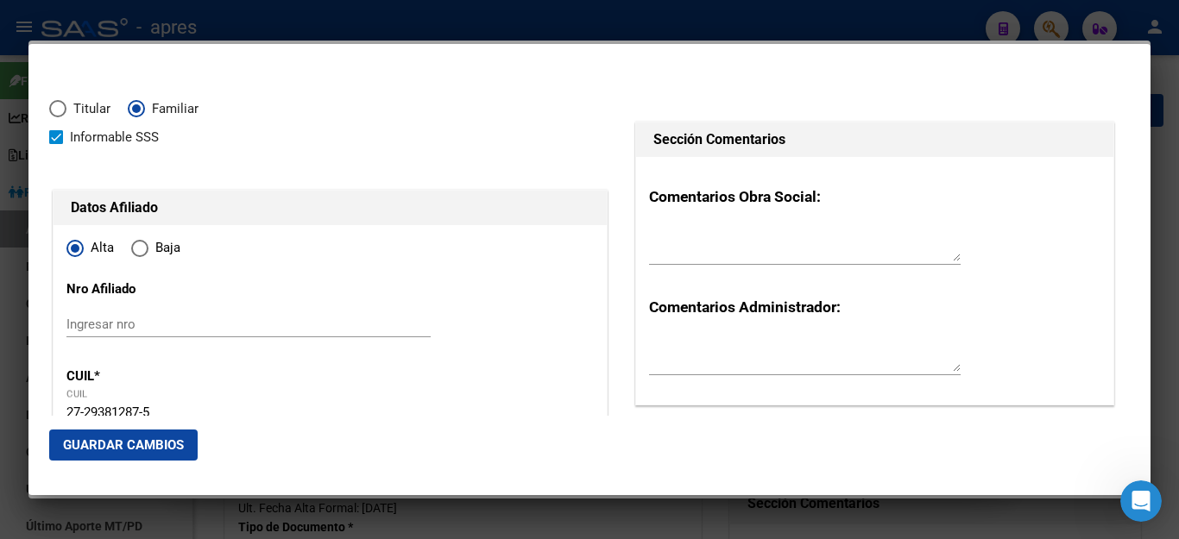
scroll to position [0, 0]
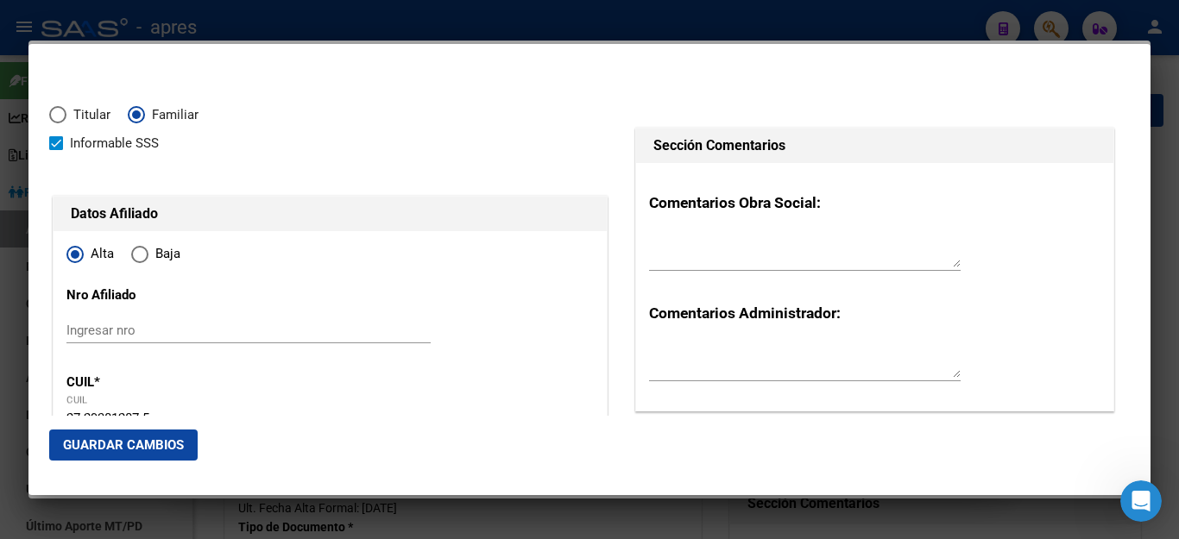
click at [167, 447] on span "Guardar Cambios" at bounding box center [123, 446] width 121 height 16
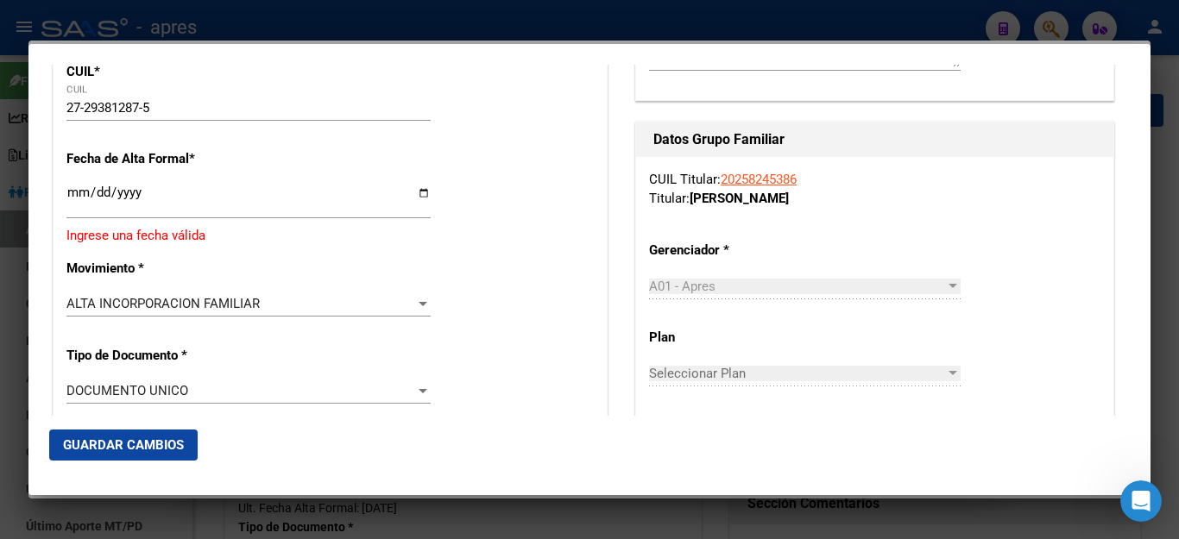
scroll to position [345, 0]
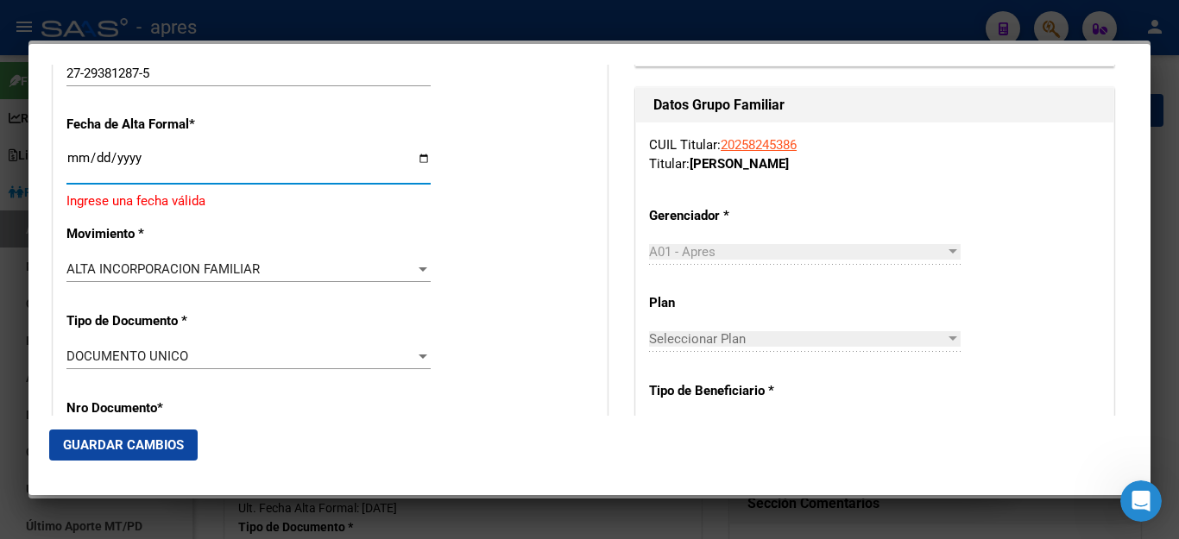
click at [149, 158] on input "Ingresar fecha" at bounding box center [248, 165] width 364 height 28
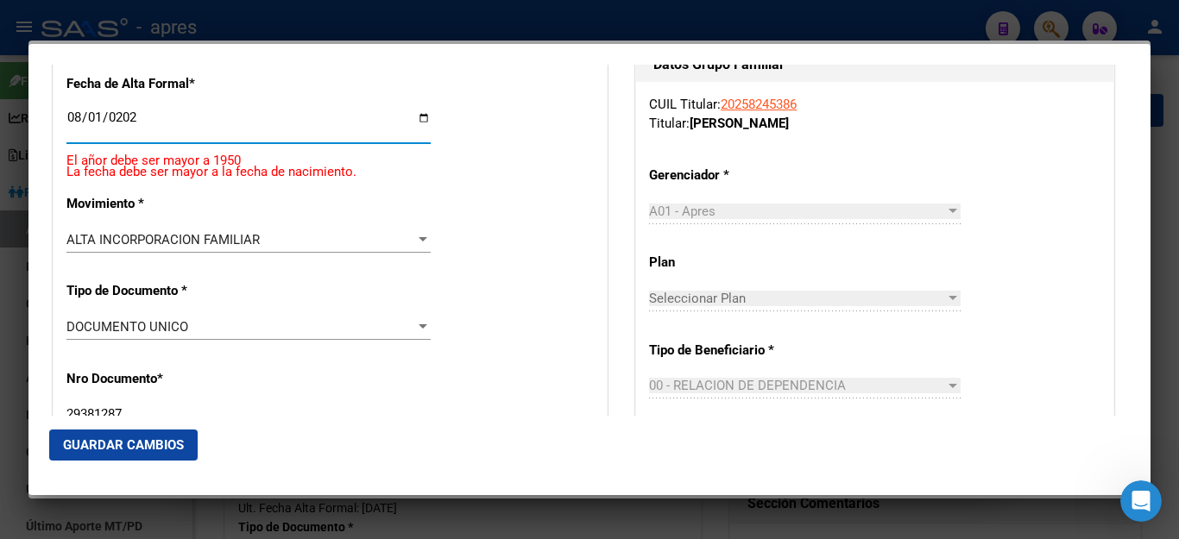
type input "[DATE]"
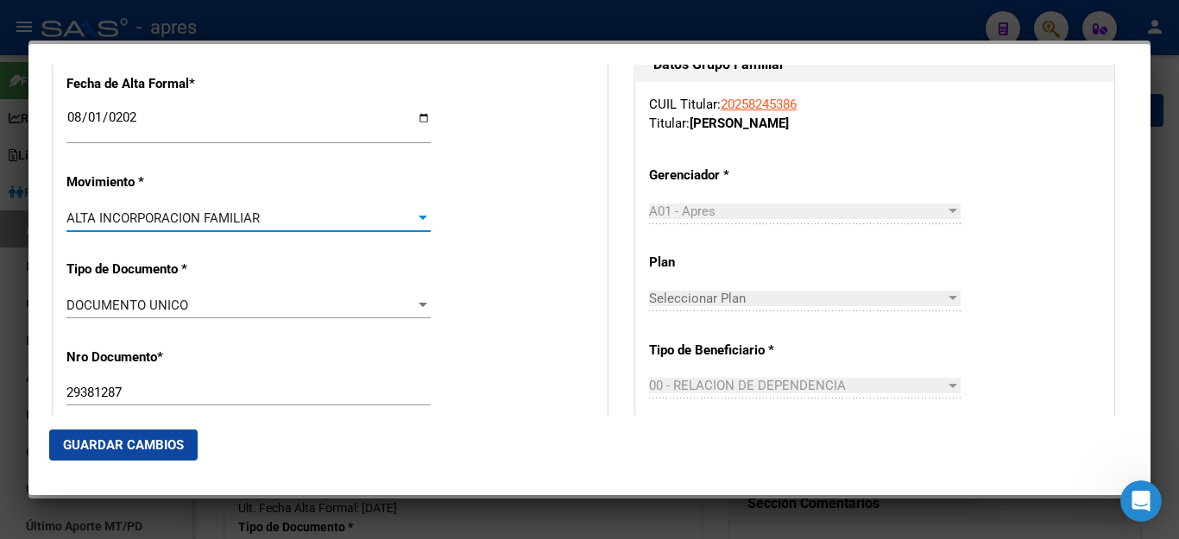
click at [167, 211] on span "ALTA INCORPORACION FAMILIAR" at bounding box center [162, 219] width 193 height 16
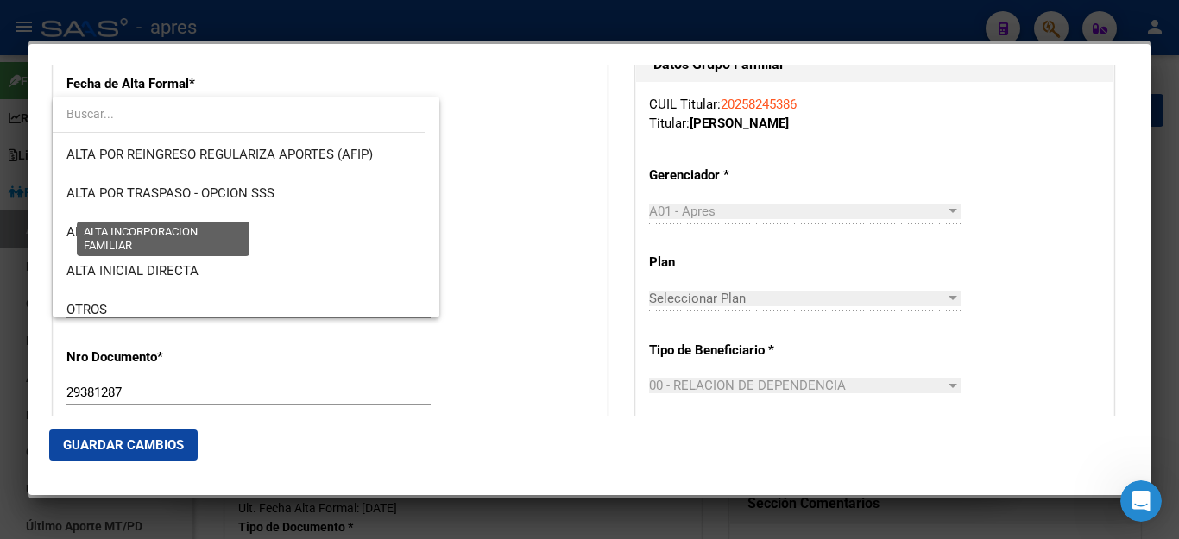
scroll to position [219, 0]
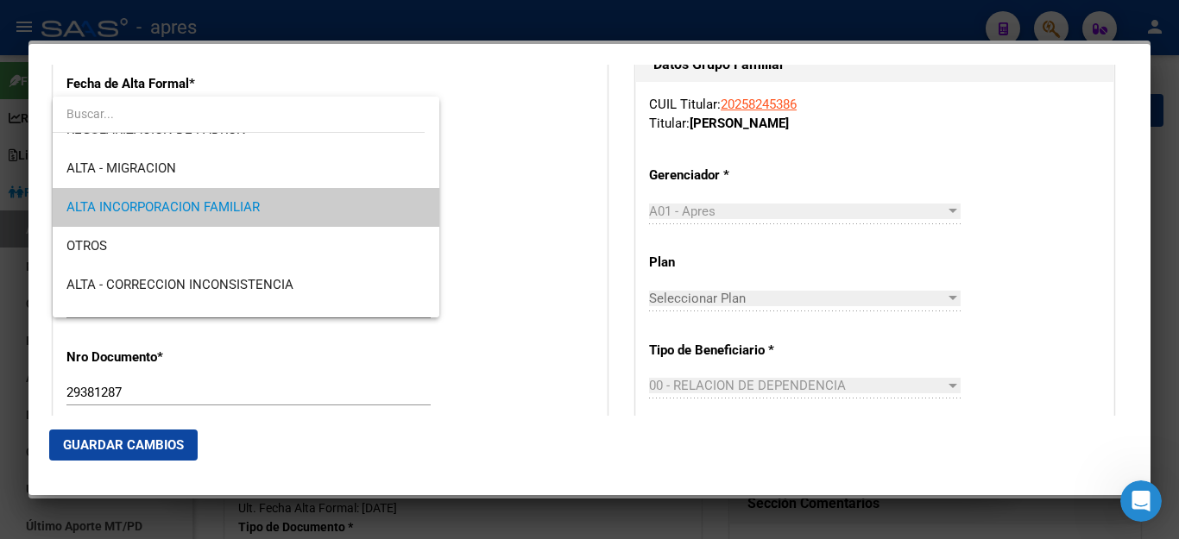
click at [367, 204] on span "ALTA INCORPORACION FAMILIAR" at bounding box center [245, 207] width 359 height 39
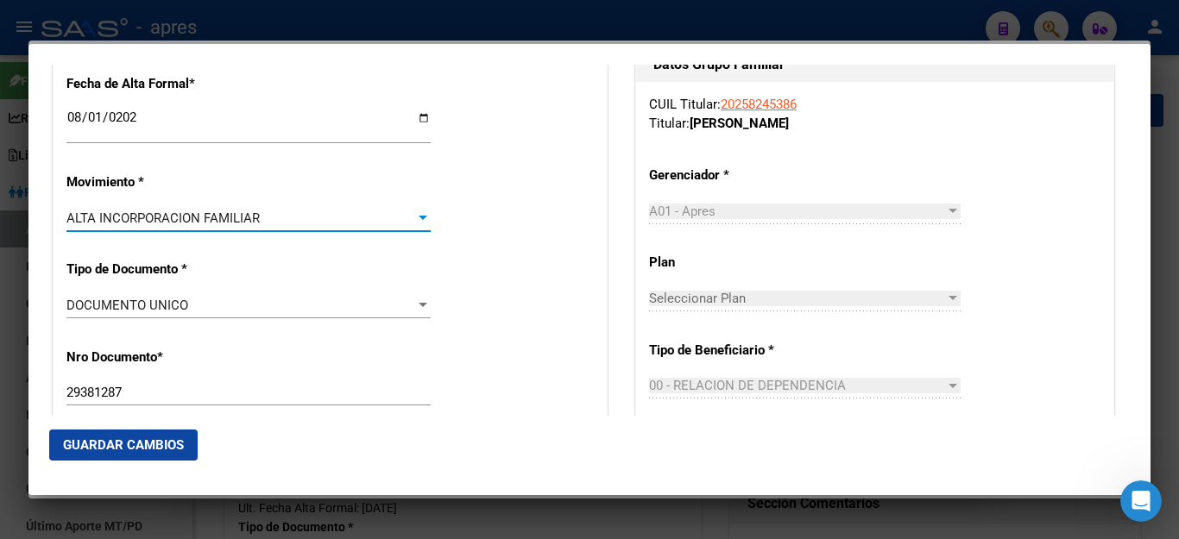
click at [347, 211] on div "ALTA INCORPORACION FAMILIAR" at bounding box center [240, 219] width 349 height 16
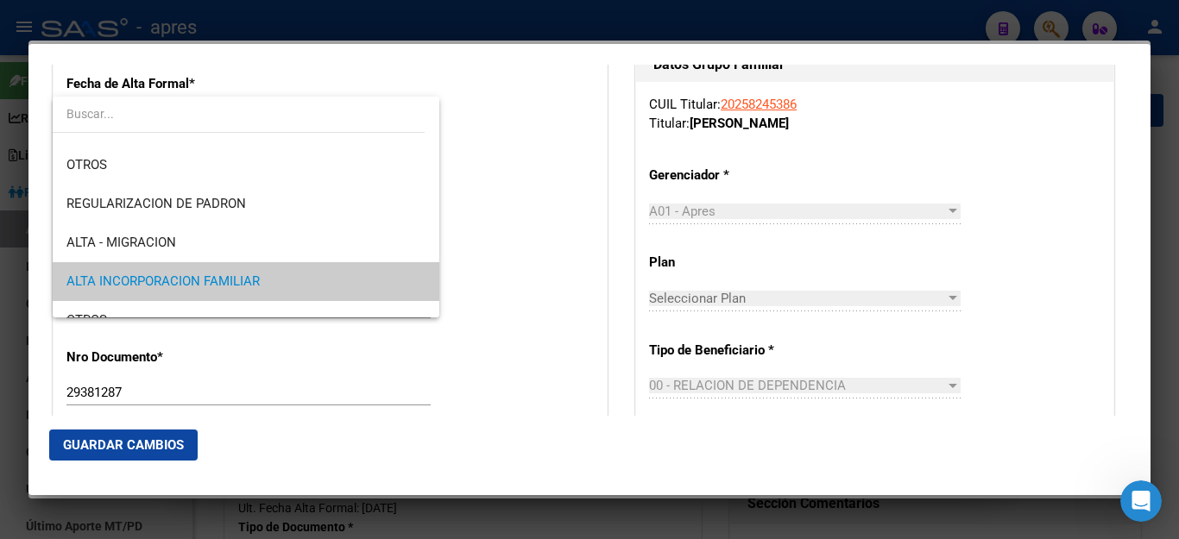
scroll to position [173, 0]
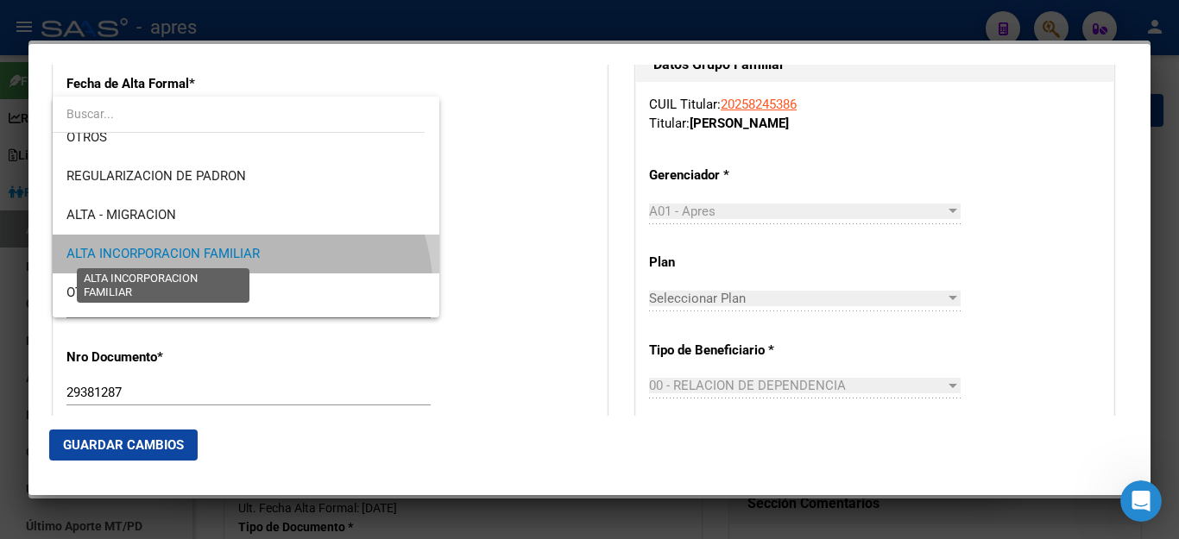
click at [212, 249] on span "ALTA INCORPORACION FAMILIAR" at bounding box center [162, 254] width 193 height 16
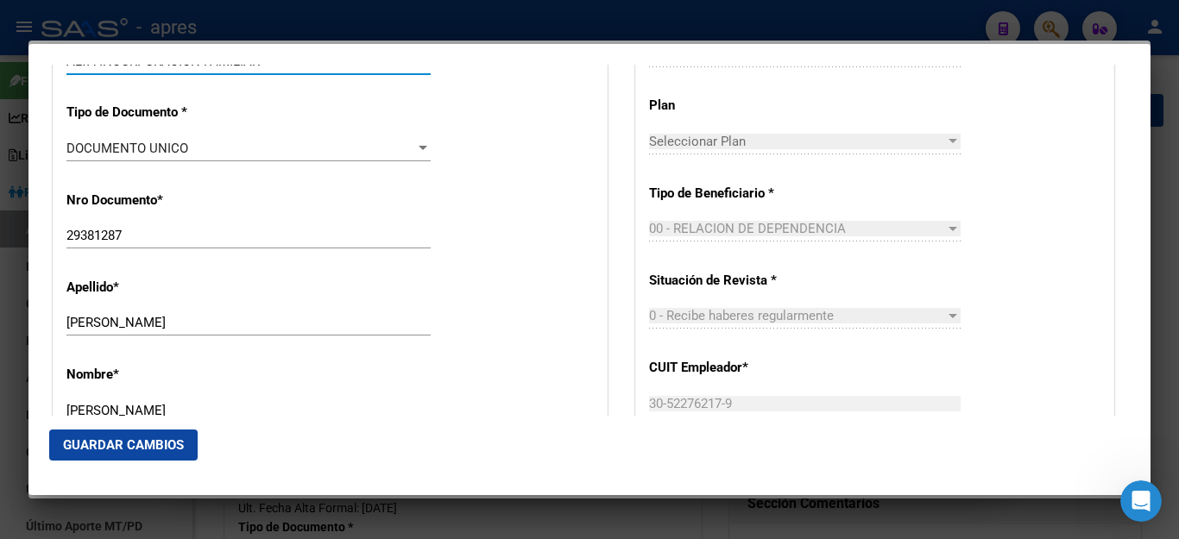
scroll to position [558, 0]
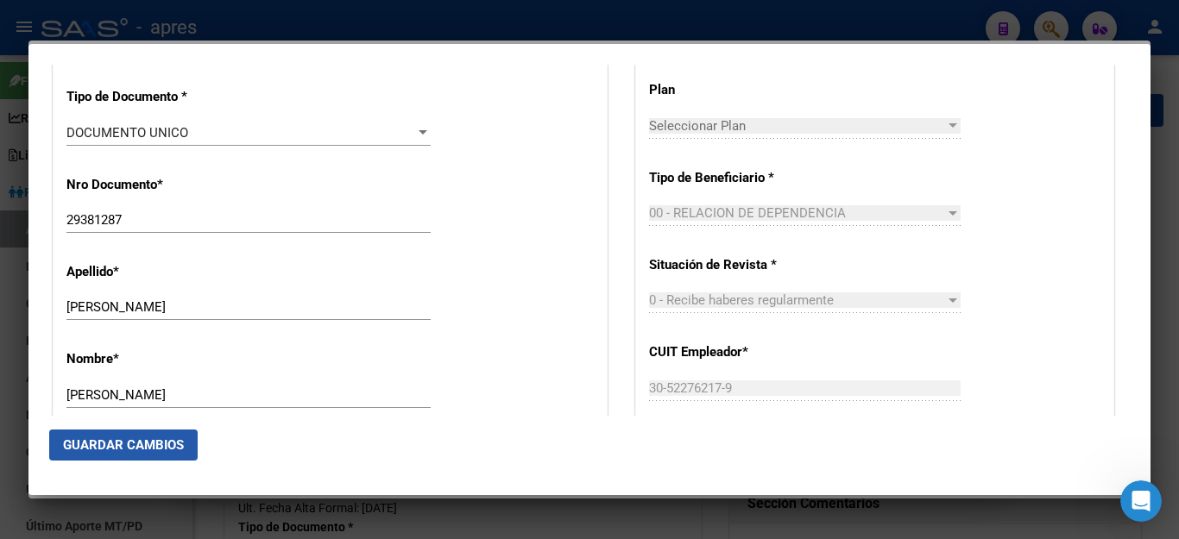
click at [142, 454] on button "Guardar Cambios" at bounding box center [123, 445] width 148 height 31
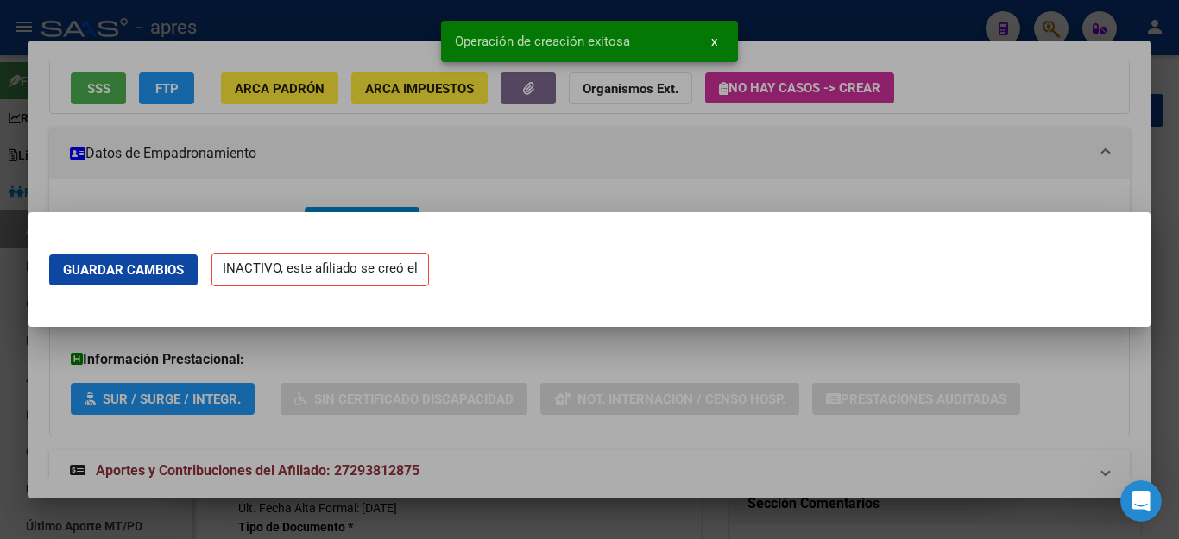
scroll to position [0, 0]
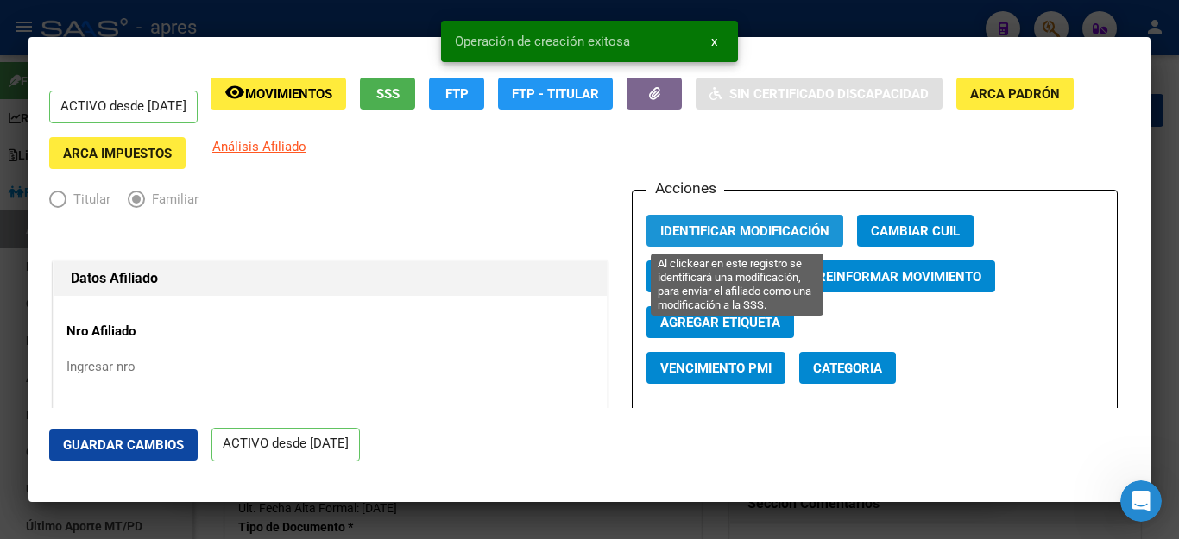
click at [779, 225] on span "Identificar Modificación" at bounding box center [744, 232] width 169 height 16
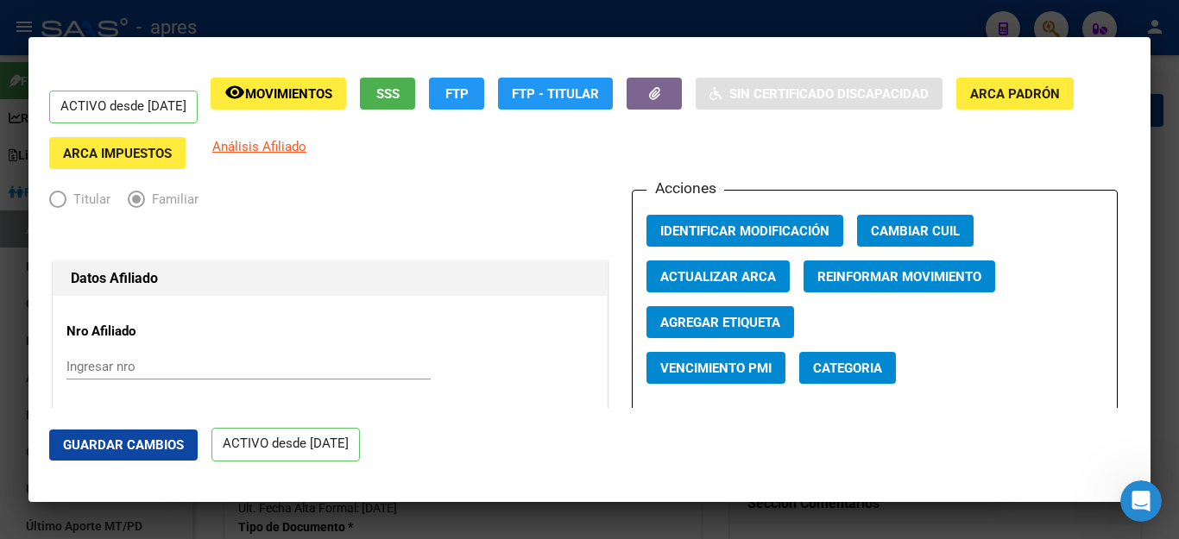
click at [861, 26] on div at bounding box center [589, 269] width 1179 height 539
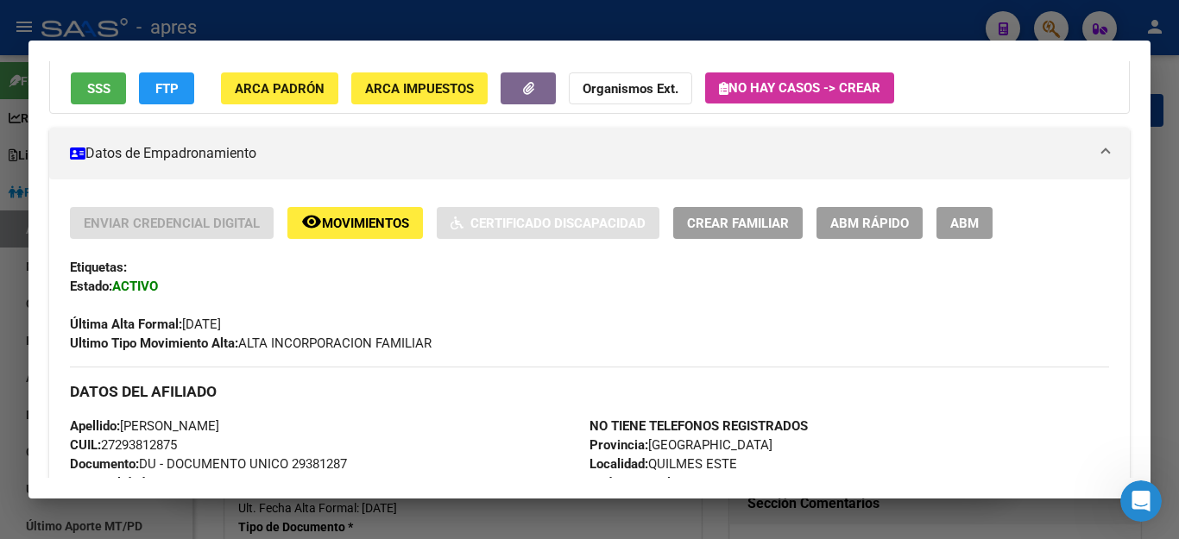
click at [930, 18] on div at bounding box center [589, 269] width 1179 height 539
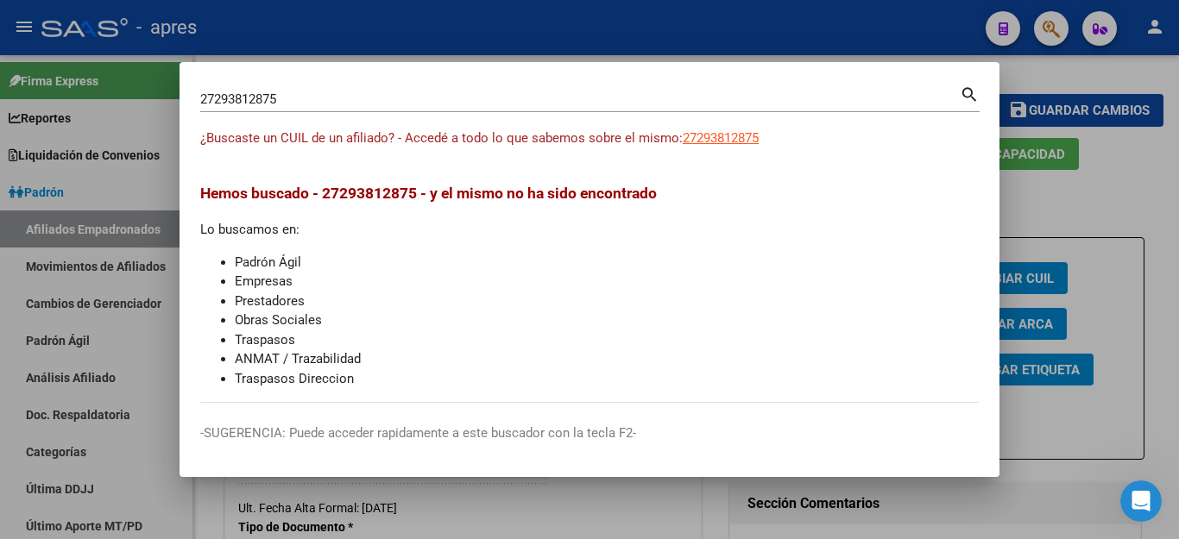
click at [1044, 32] on div at bounding box center [589, 269] width 1179 height 539
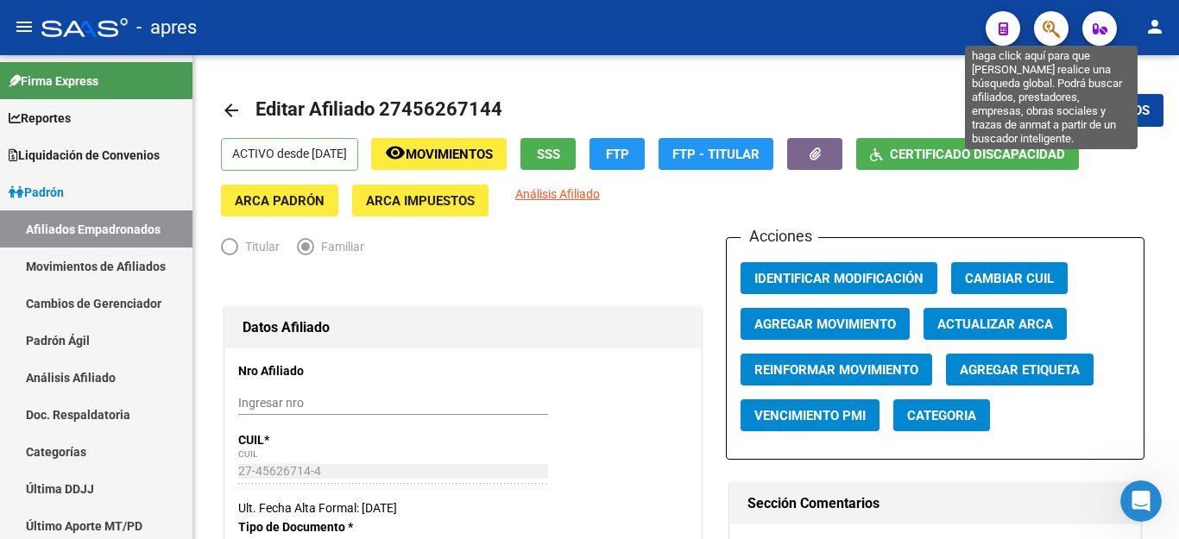
click at [1034, 11] on button "button" at bounding box center [1051, 28] width 35 height 35
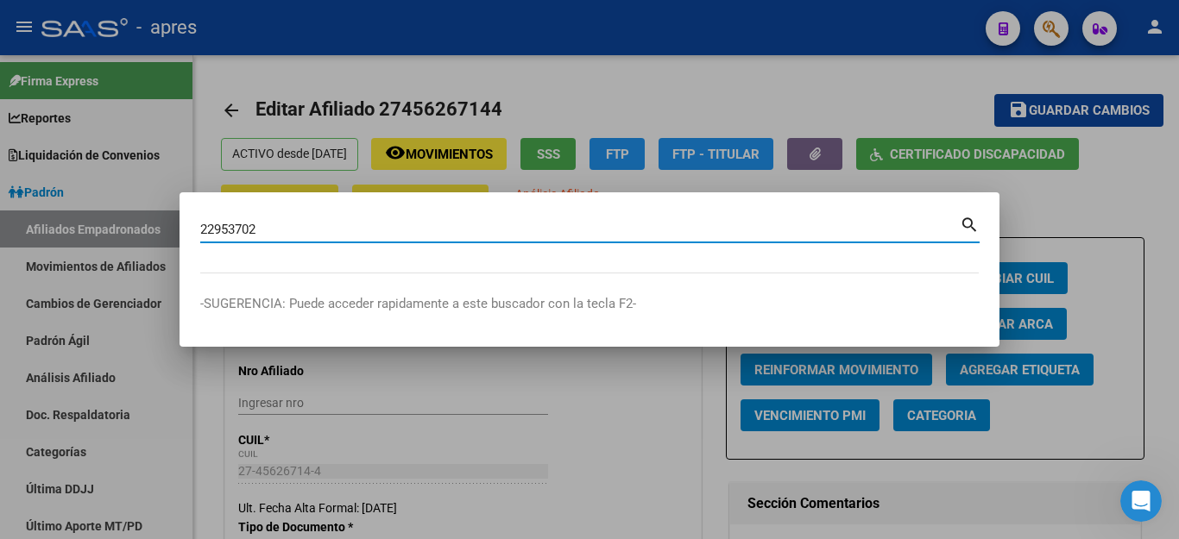
type input "22953702"
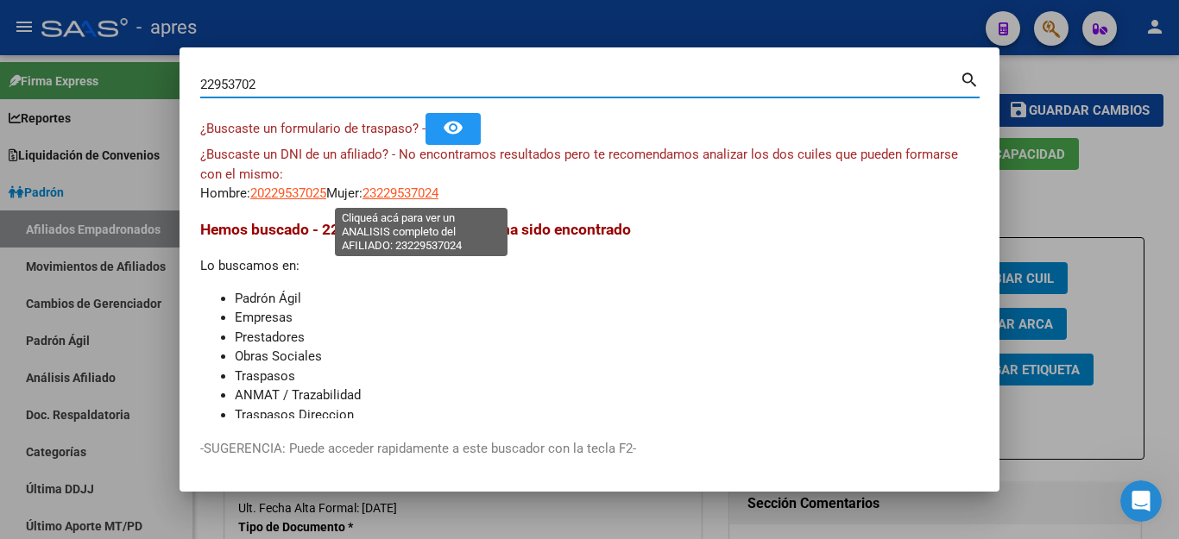
click at [419, 192] on span "23229537024" at bounding box center [400, 194] width 76 height 16
type textarea "23229537024"
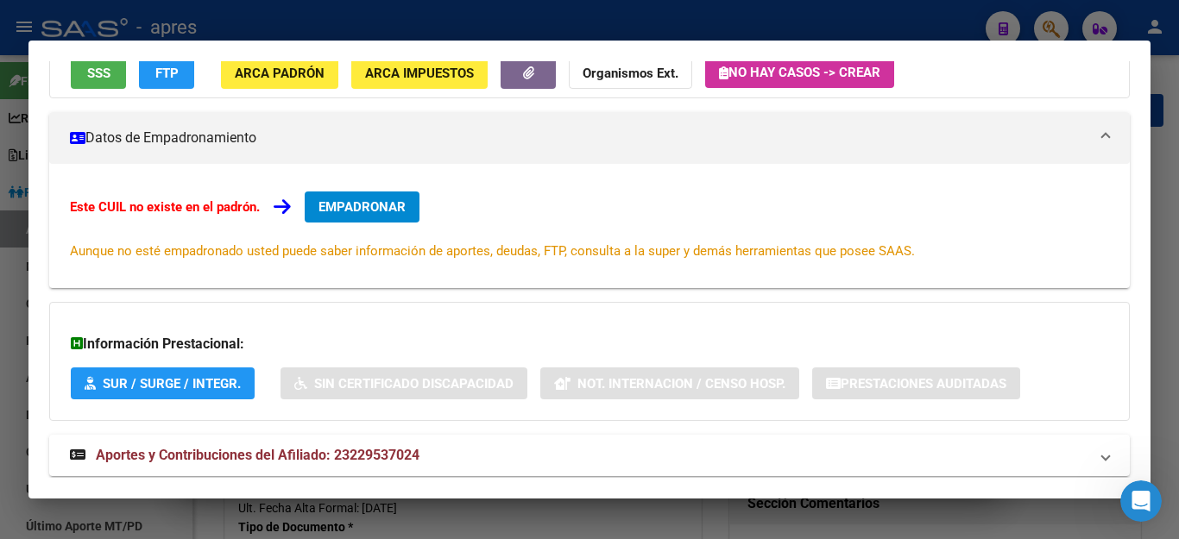
scroll to position [38, 0]
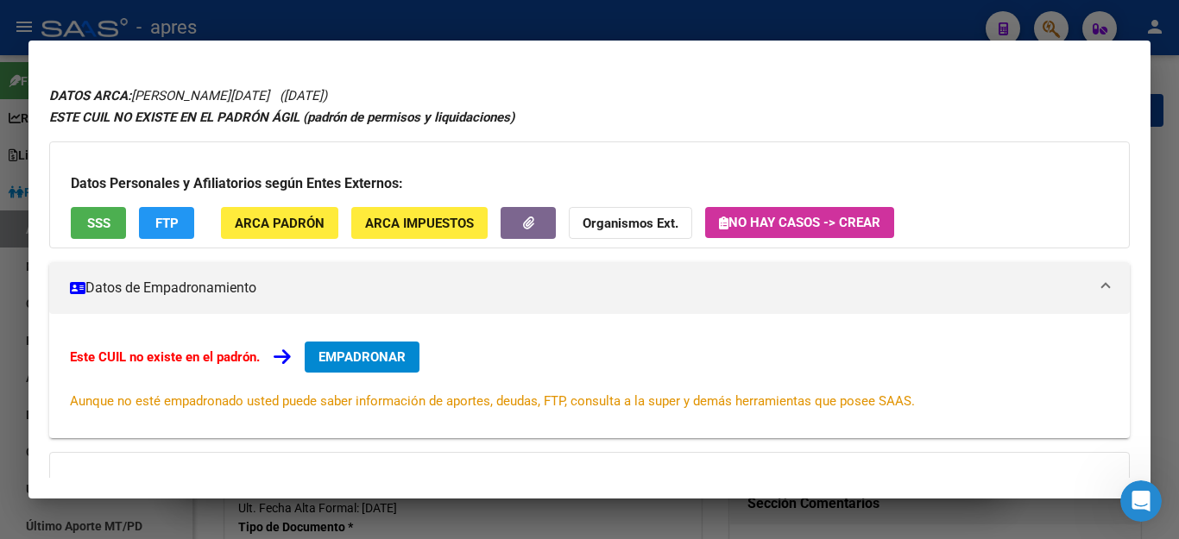
click at [858, 28] on div at bounding box center [589, 269] width 1179 height 539
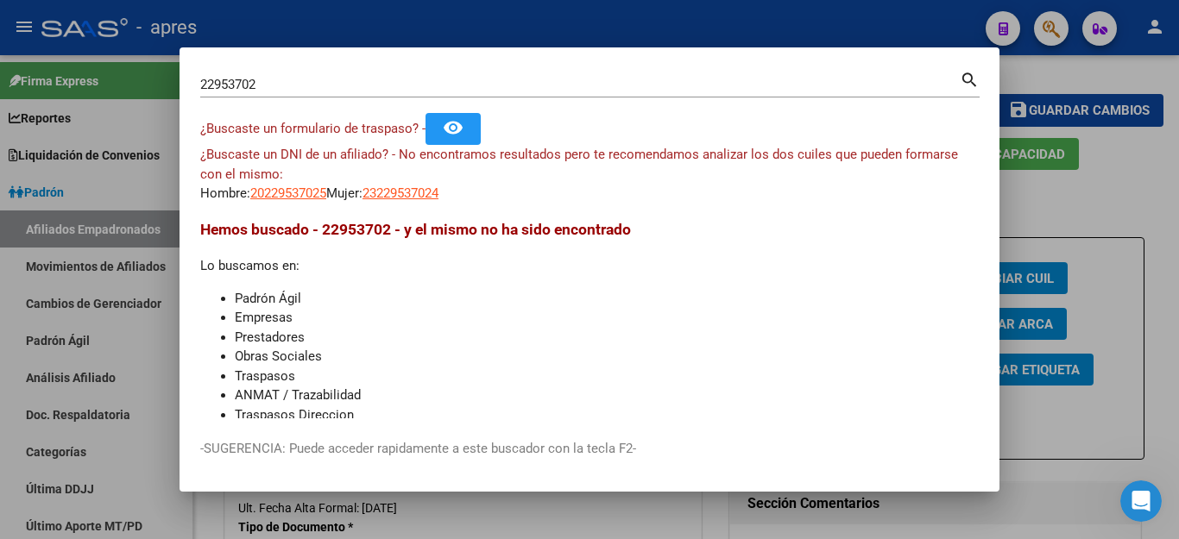
click at [900, 24] on div at bounding box center [589, 269] width 1179 height 539
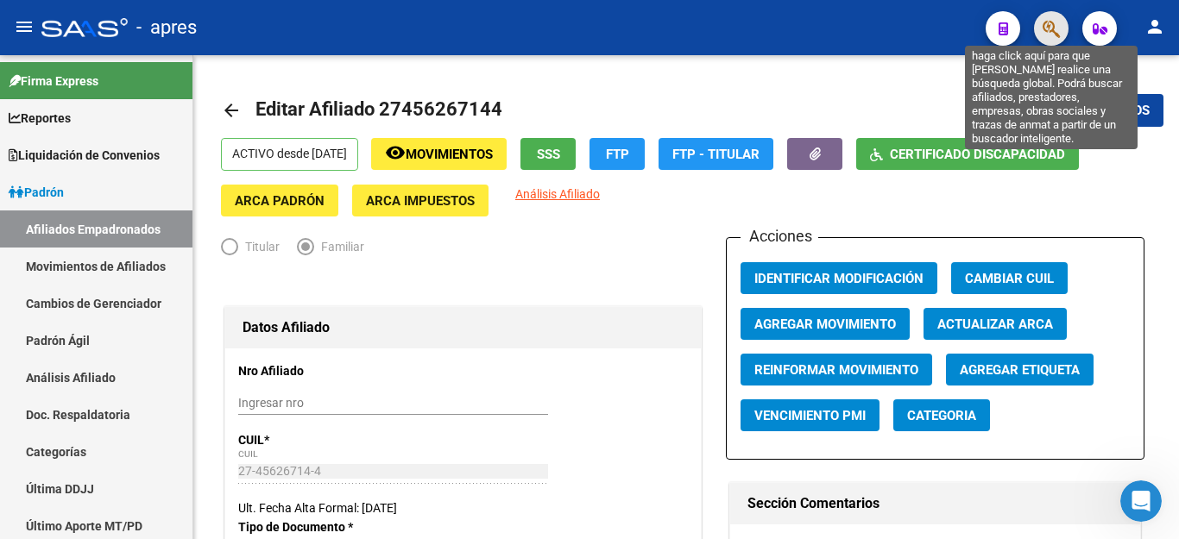
click at [1055, 28] on icon "button" at bounding box center [1050, 29] width 17 height 20
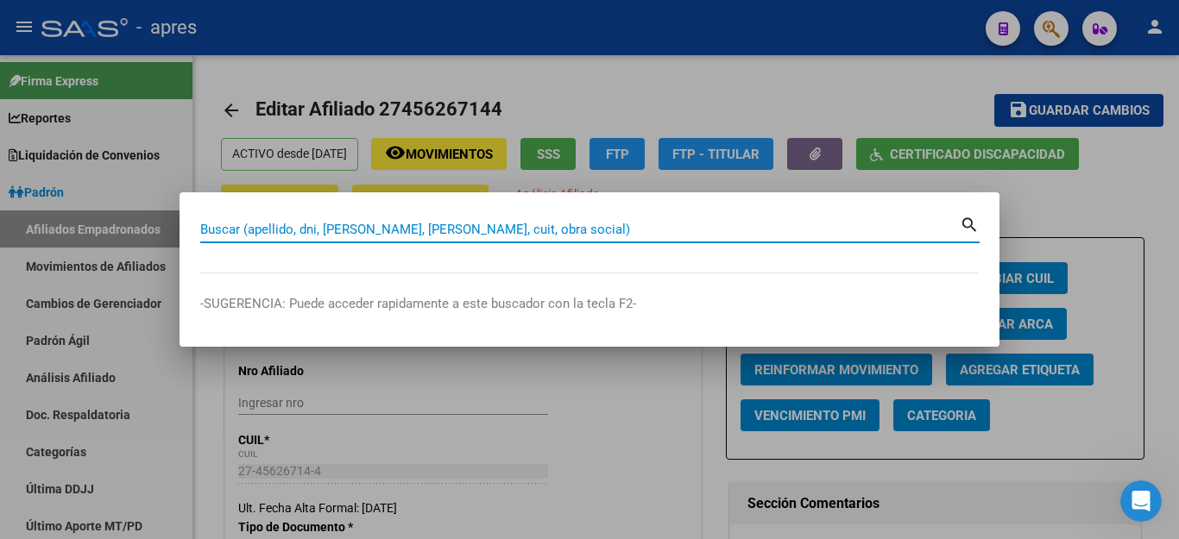
paste input "27289513340"
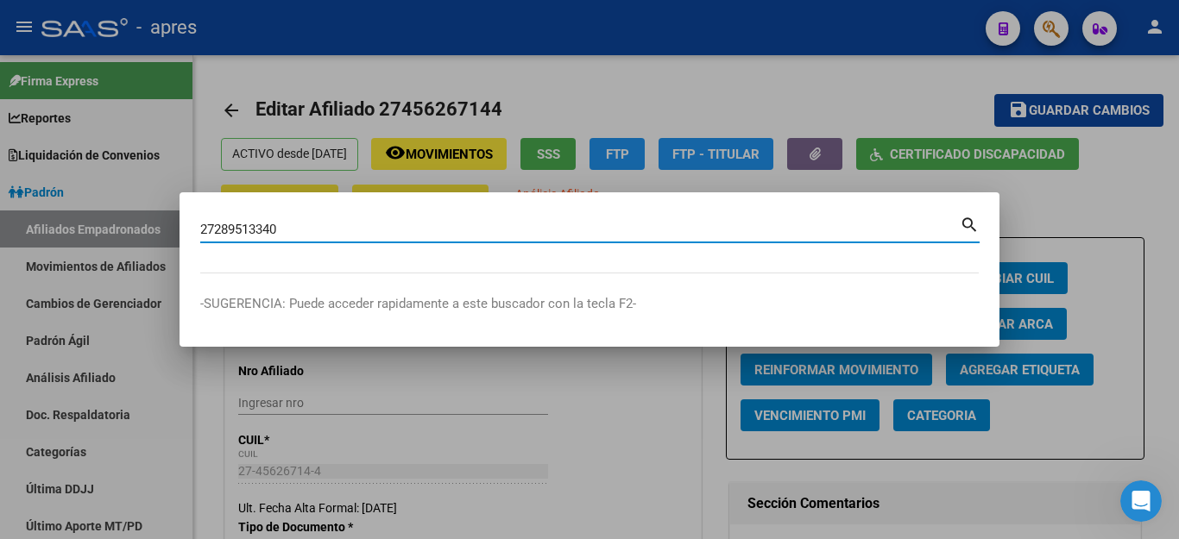
type input "27289513340"
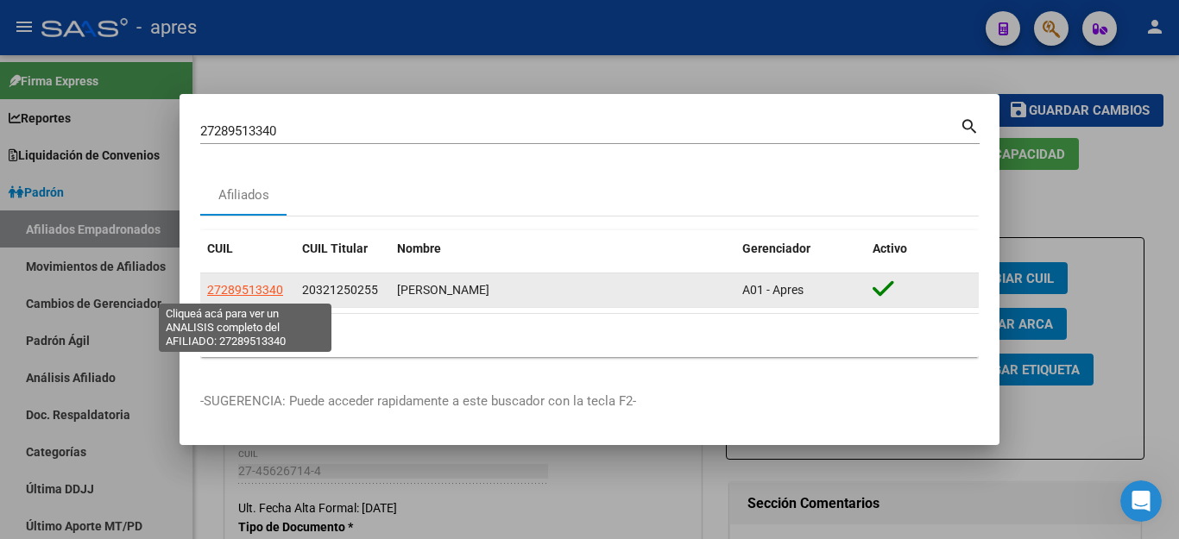
click at [231, 286] on span "27289513340" at bounding box center [245, 290] width 76 height 14
type textarea "27289513340"
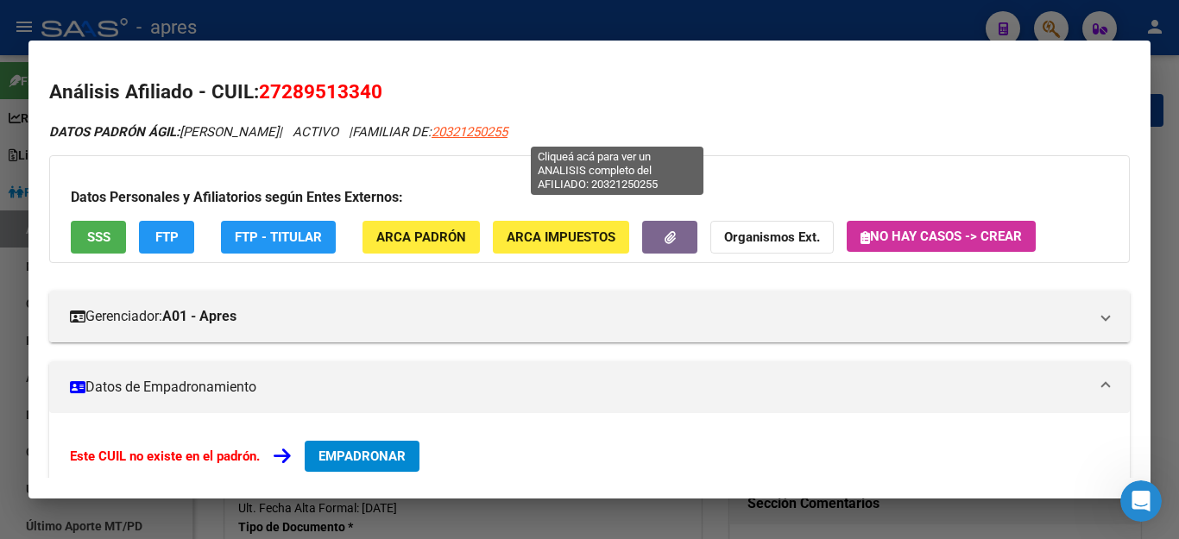
scroll to position [173, 0]
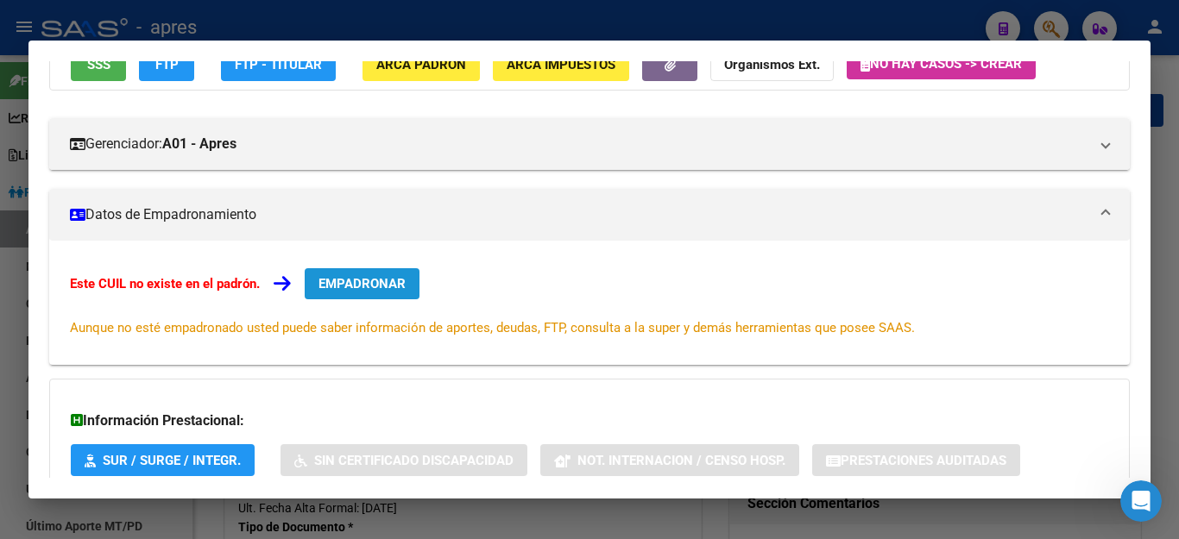
click at [370, 285] on span "EMPADRONAR" at bounding box center [361, 284] width 87 height 16
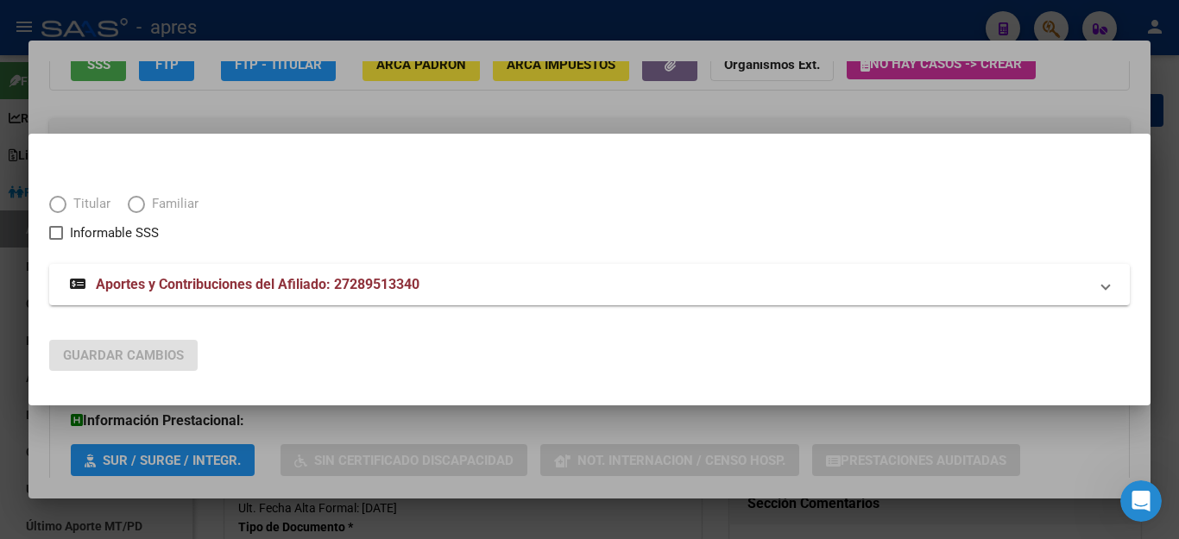
click at [138, 201] on span "Elija una opción" at bounding box center [136, 204] width 17 height 17
click at [136, 206] on span "Elija una opción" at bounding box center [136, 204] width 17 height 17
click at [146, 208] on span "Familiar" at bounding box center [172, 204] width 54 height 20
click at [145, 208] on input "Familiar" at bounding box center [136, 204] width 17 height 17
radio input "true"
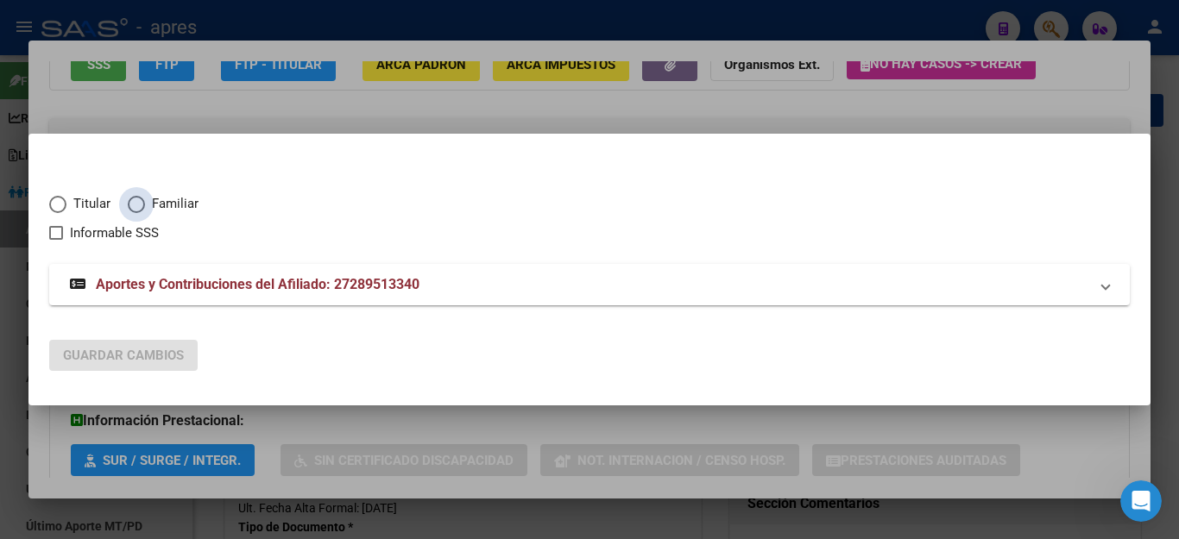
checkbox input "true"
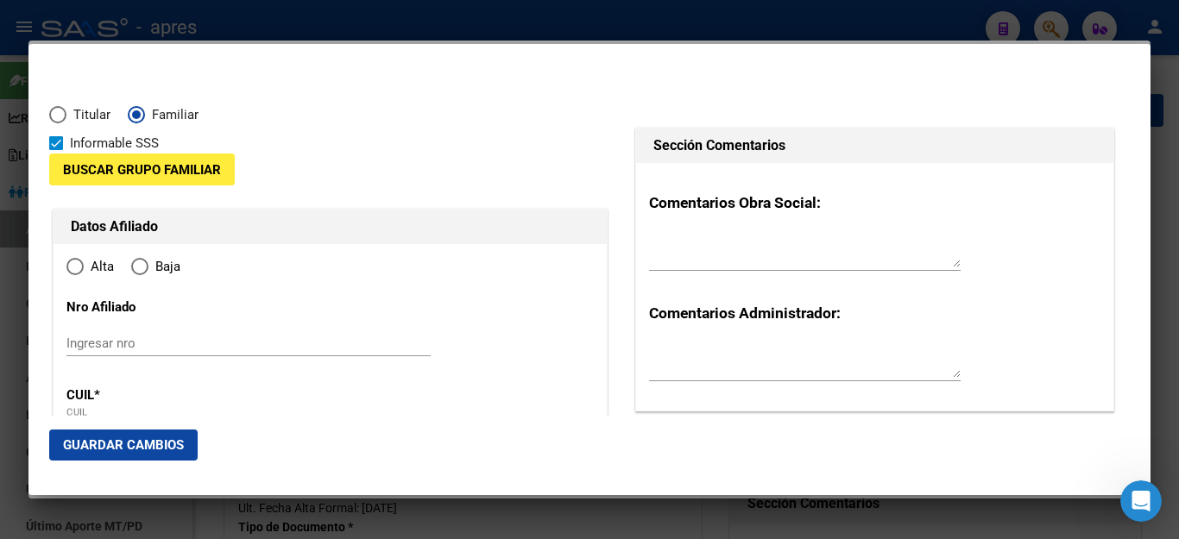
radio input "true"
type input "27-28951334-0"
click at [122, 170] on span "Buscar Grupo Familiar" at bounding box center [142, 170] width 158 height 16
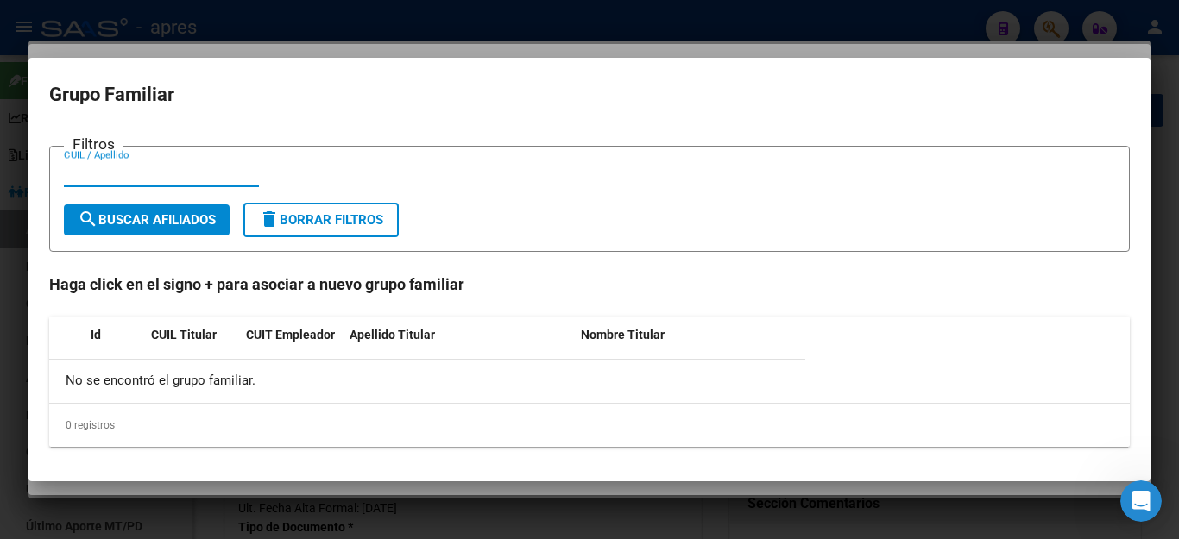
type input "28951334"
type input "[PERSON_NAME]"
type input "[DATE]"
type input "QUILMES"
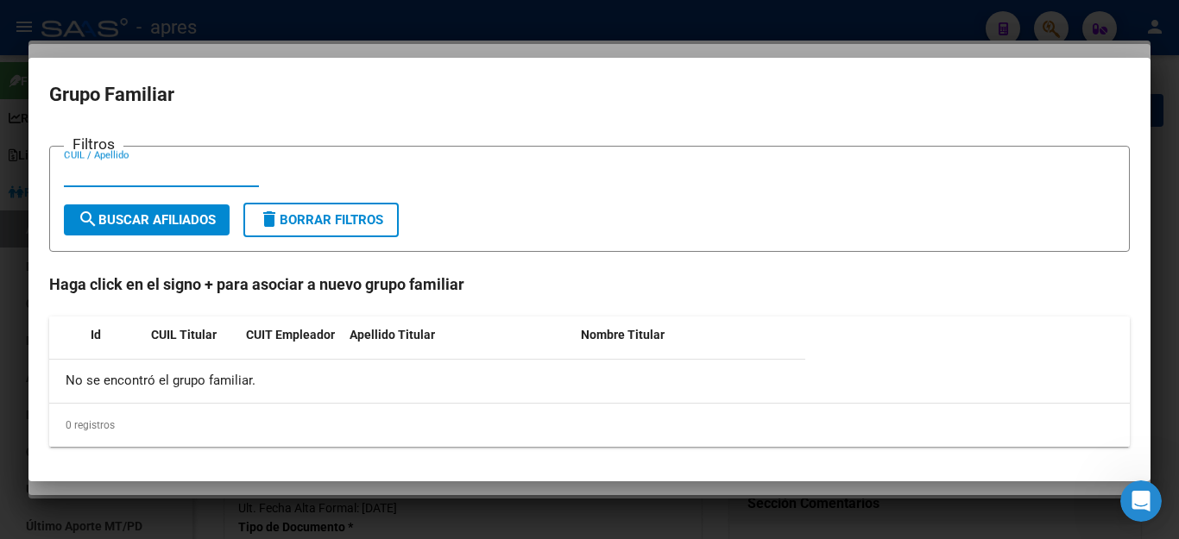
type input "1878"
type input "LAPRIDA"
type input "1150"
paste input "20321250255"
type input "20321250255"
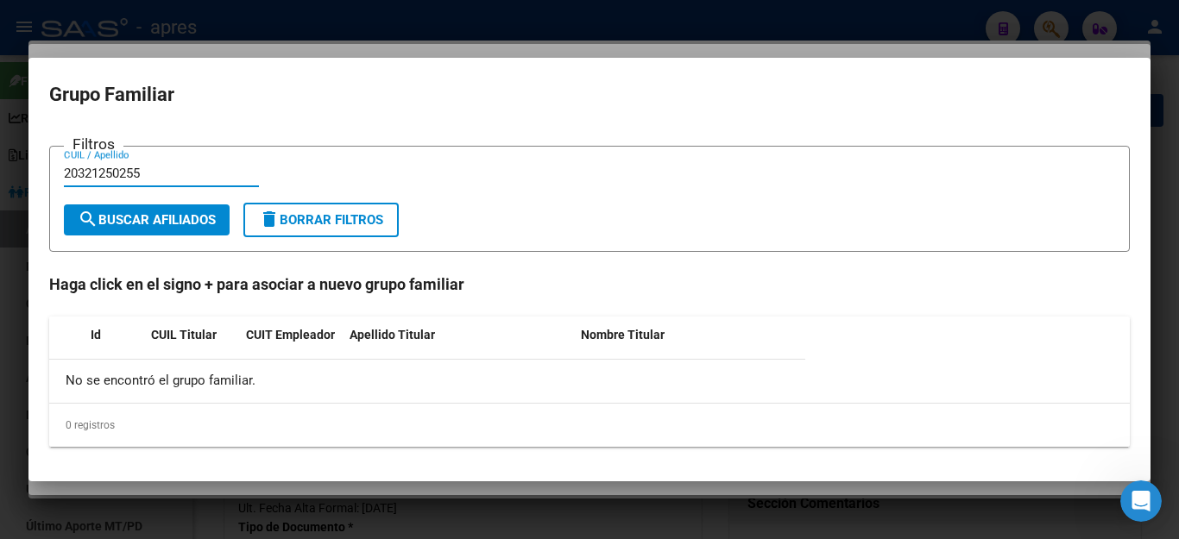
click at [212, 227] on span "search Buscar Afiliados" at bounding box center [147, 220] width 138 height 16
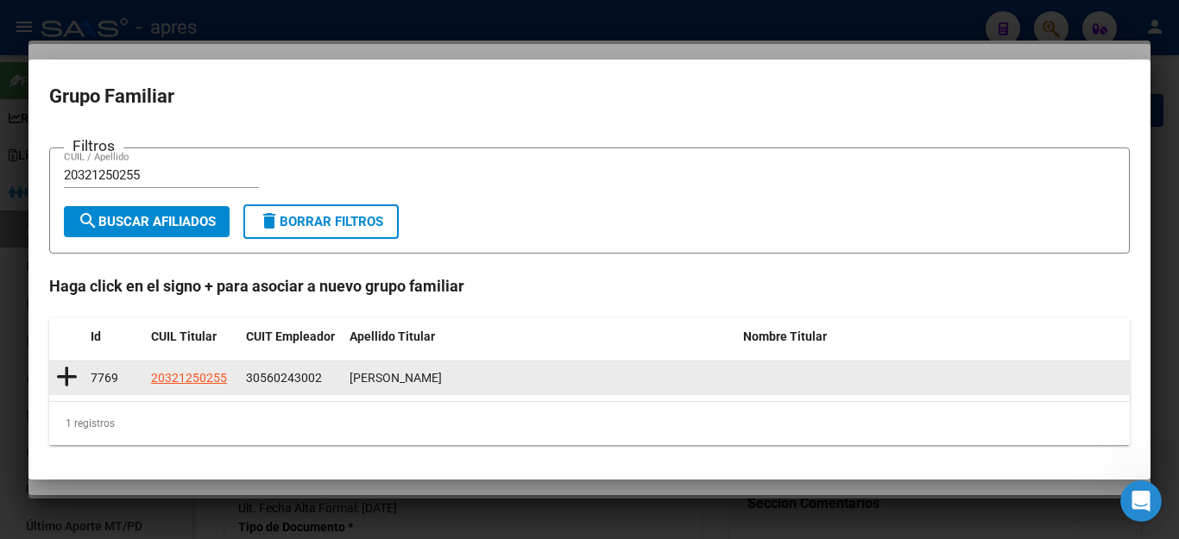
click at [66, 379] on icon at bounding box center [67, 377] width 22 height 24
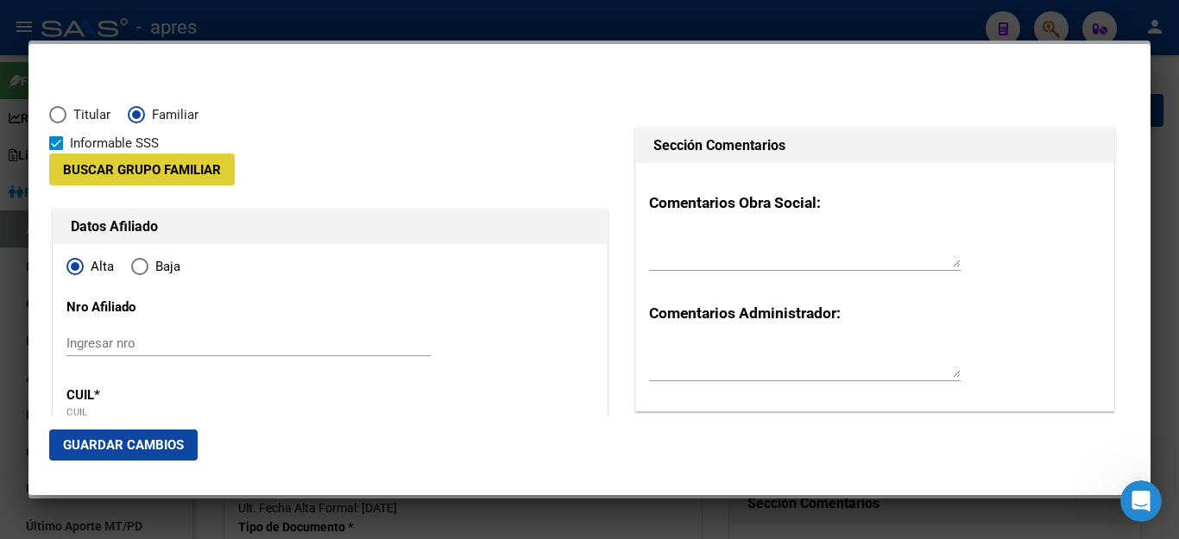
type input "30-56024300-2"
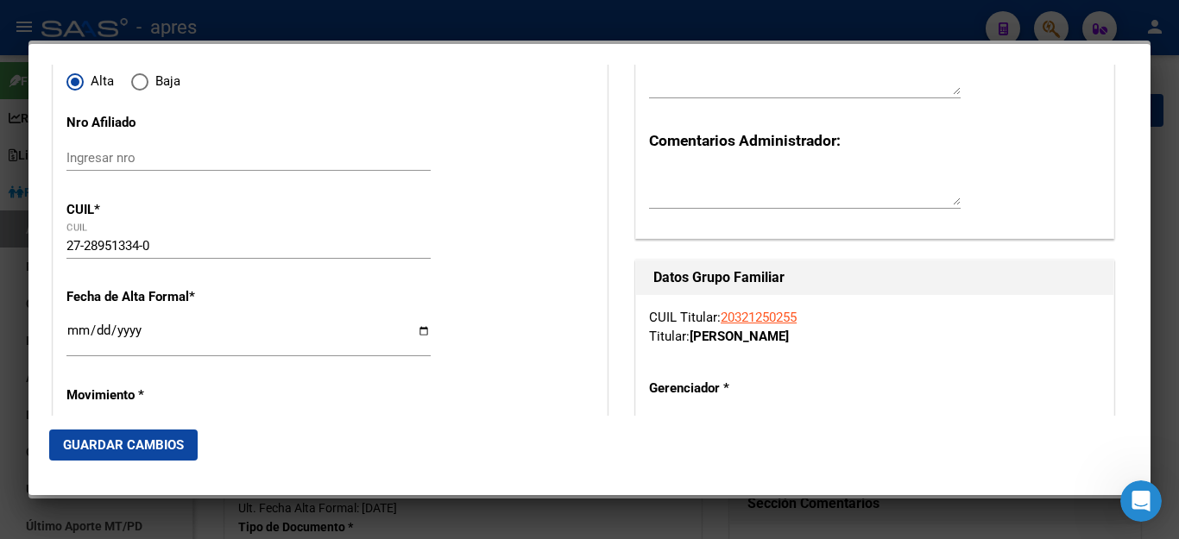
scroll to position [259, 0]
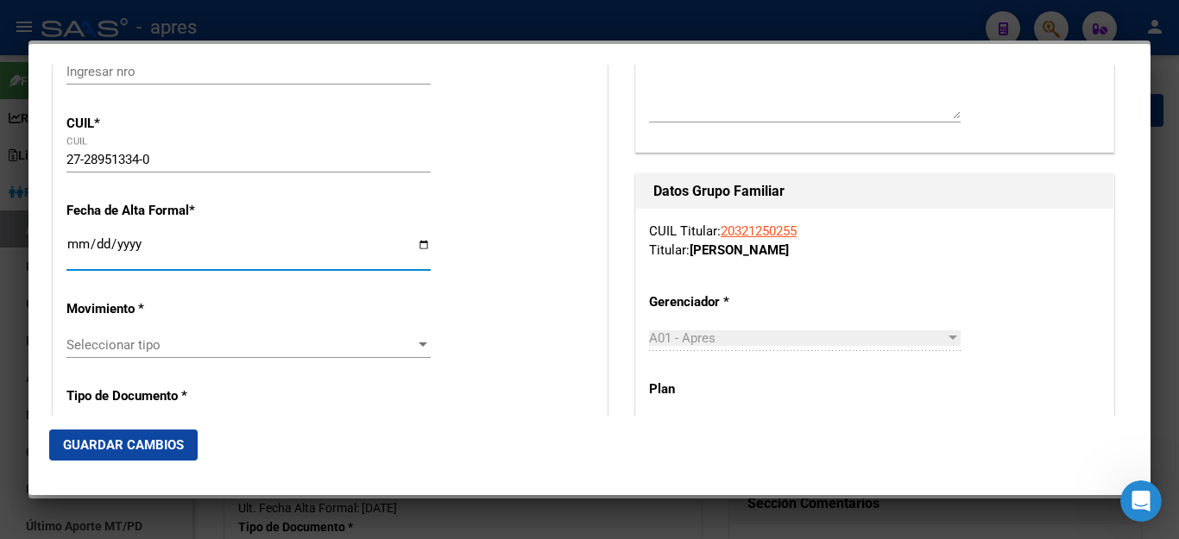
click at [157, 242] on input "Ingresar fecha" at bounding box center [248, 251] width 364 height 28
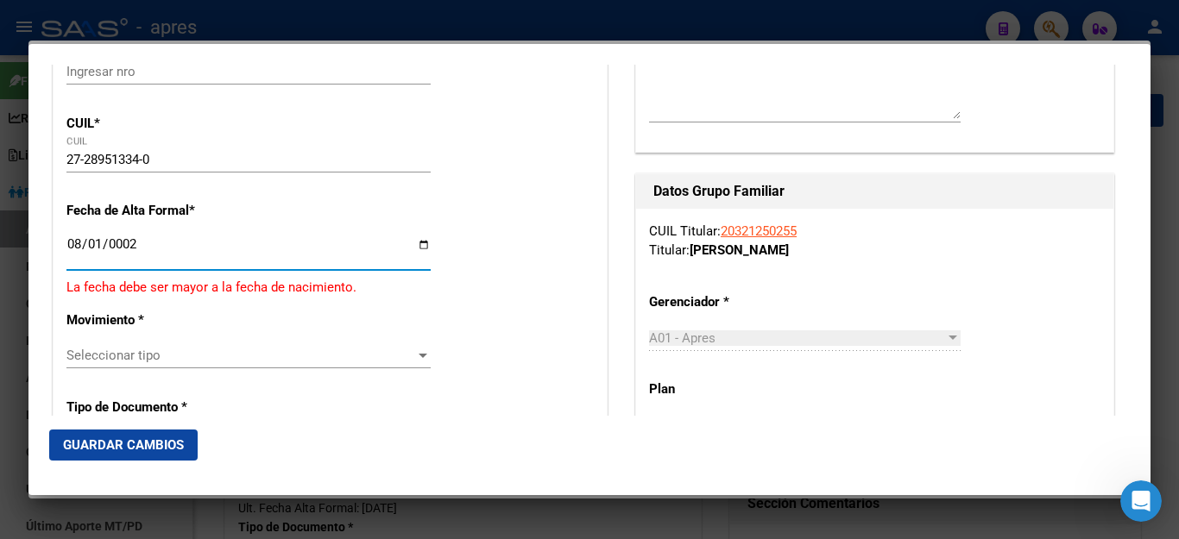
scroll to position [300, 0]
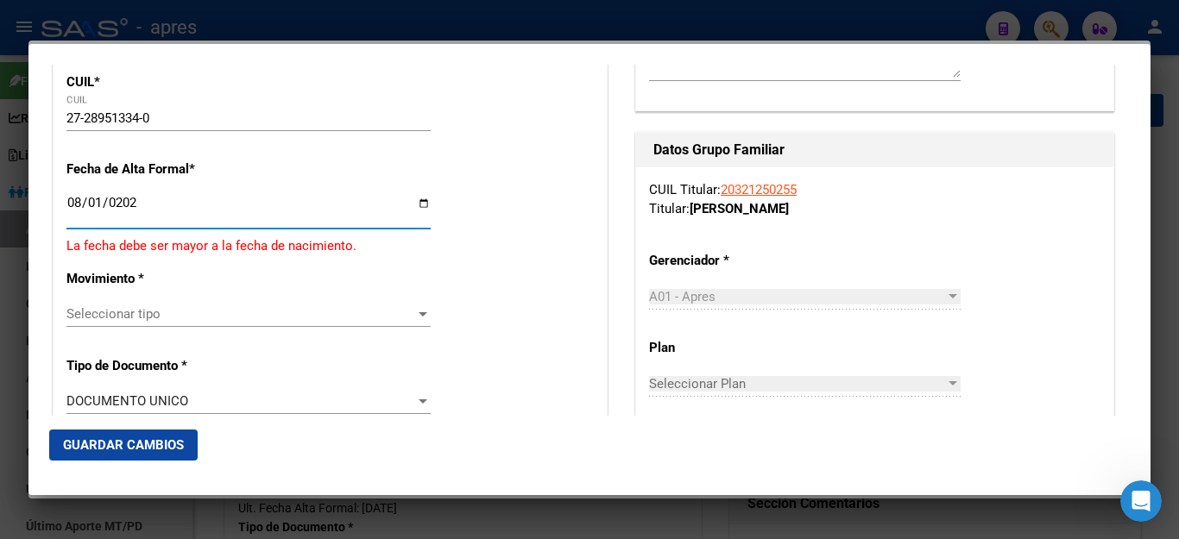
type input "[DATE]"
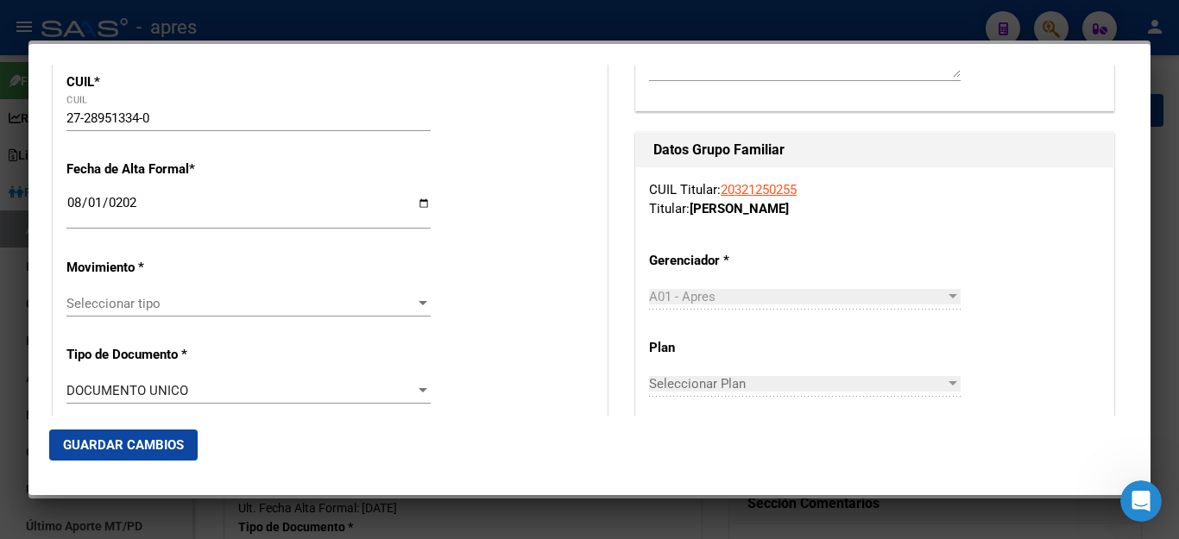
click at [157, 301] on div "Seleccionar tipo Seleccionar tipo" at bounding box center [248, 304] width 364 height 26
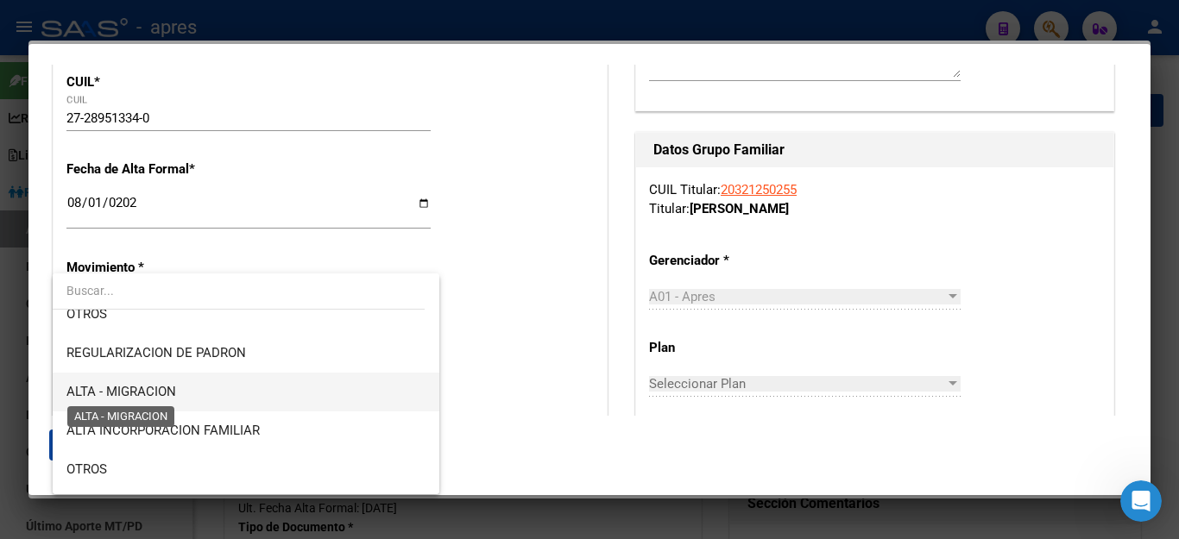
scroll to position [259, 0]
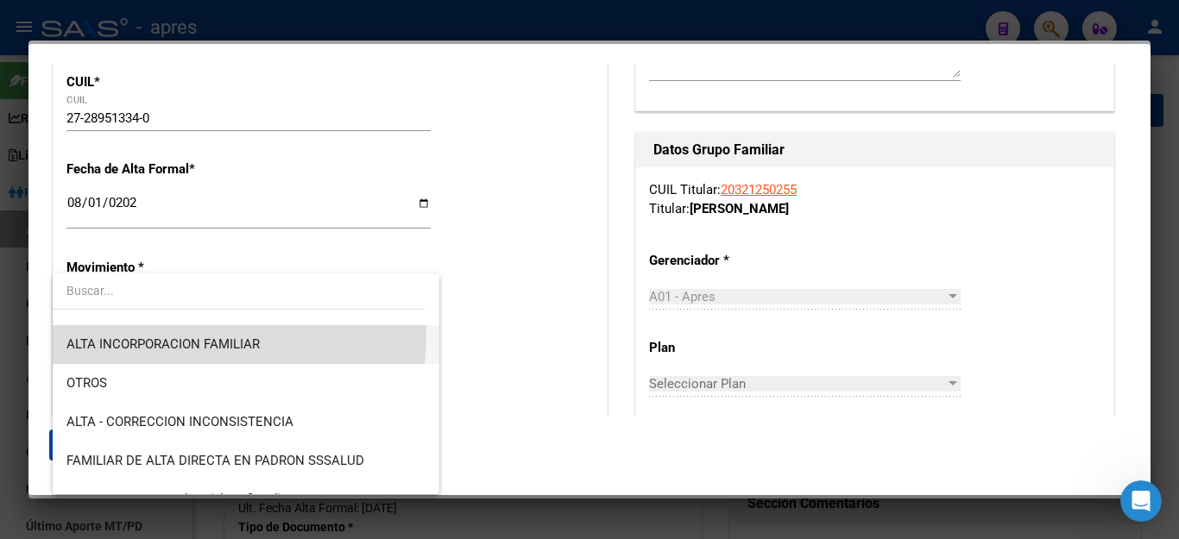
click at [168, 334] on span "ALTA INCORPORACION FAMILIAR" at bounding box center [245, 344] width 359 height 39
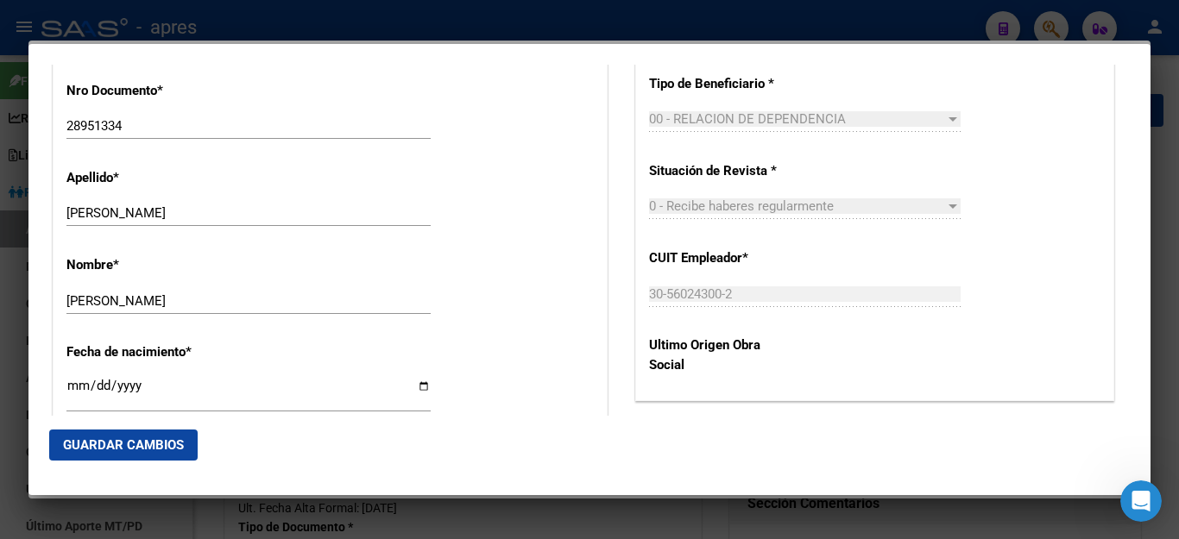
scroll to position [732, 0]
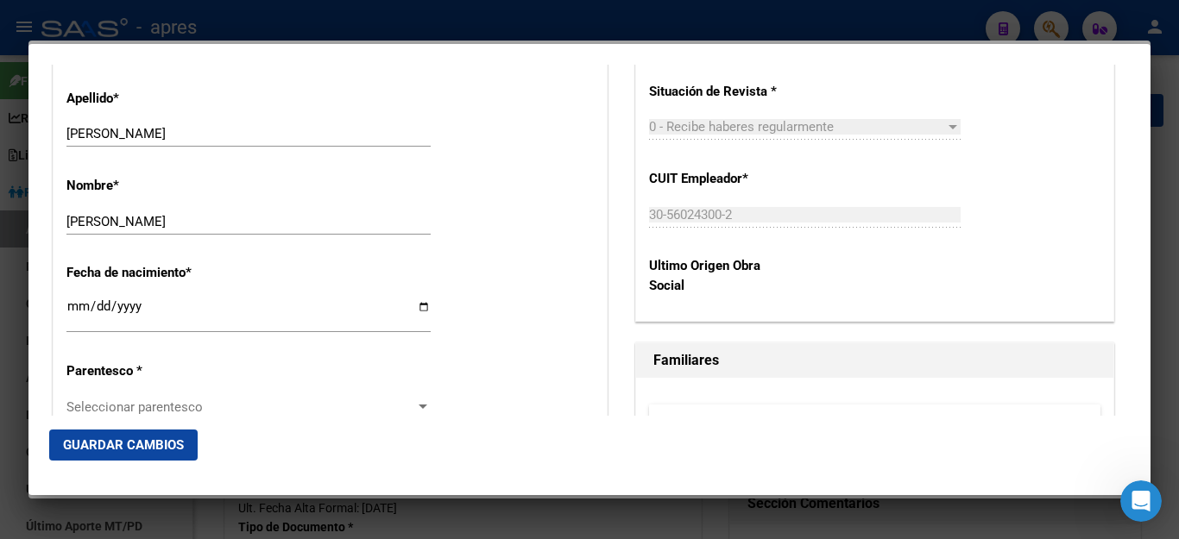
click at [172, 400] on span "Seleccionar parentesco" at bounding box center [240, 408] width 349 height 16
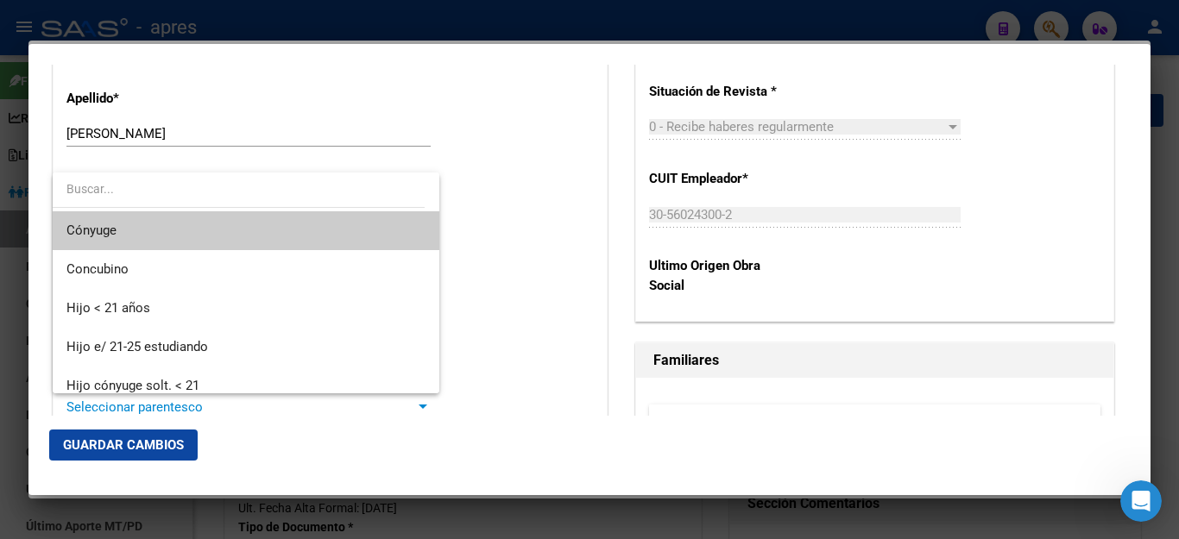
click at [195, 230] on span "Cónyuge" at bounding box center [245, 230] width 359 height 39
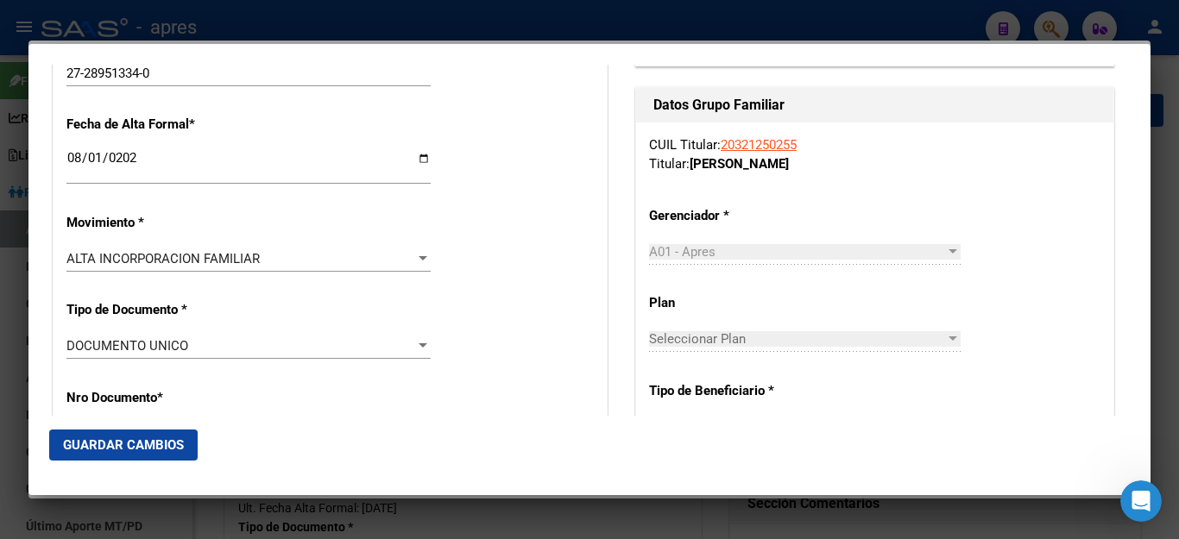
scroll to position [518, 0]
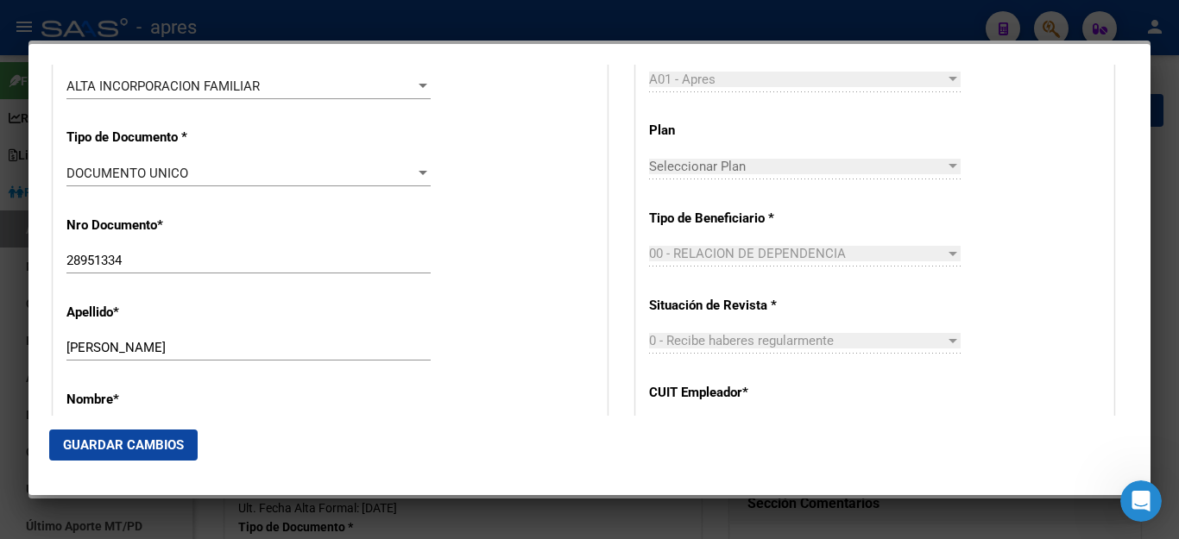
click at [147, 451] on span "Guardar Cambios" at bounding box center [123, 446] width 121 height 16
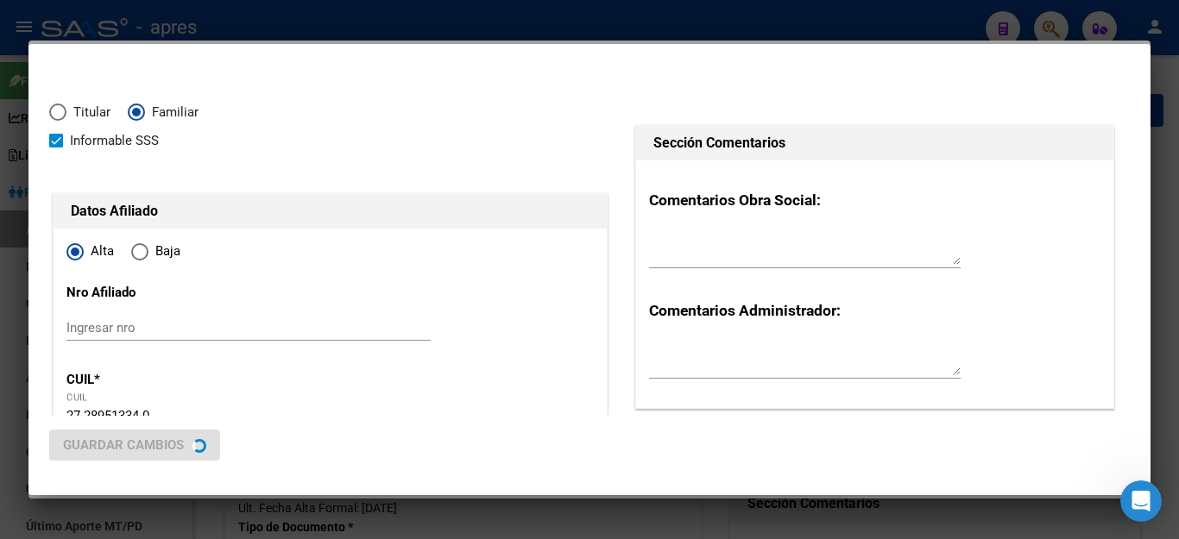
scroll to position [0, 0]
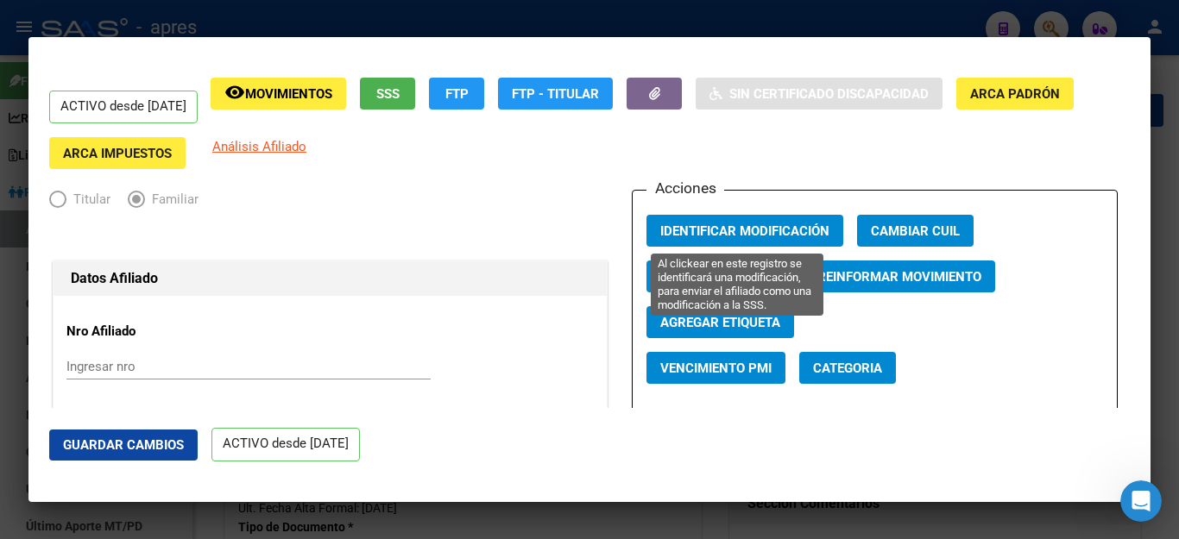
click at [715, 229] on span "Identificar Modificación" at bounding box center [744, 232] width 169 height 16
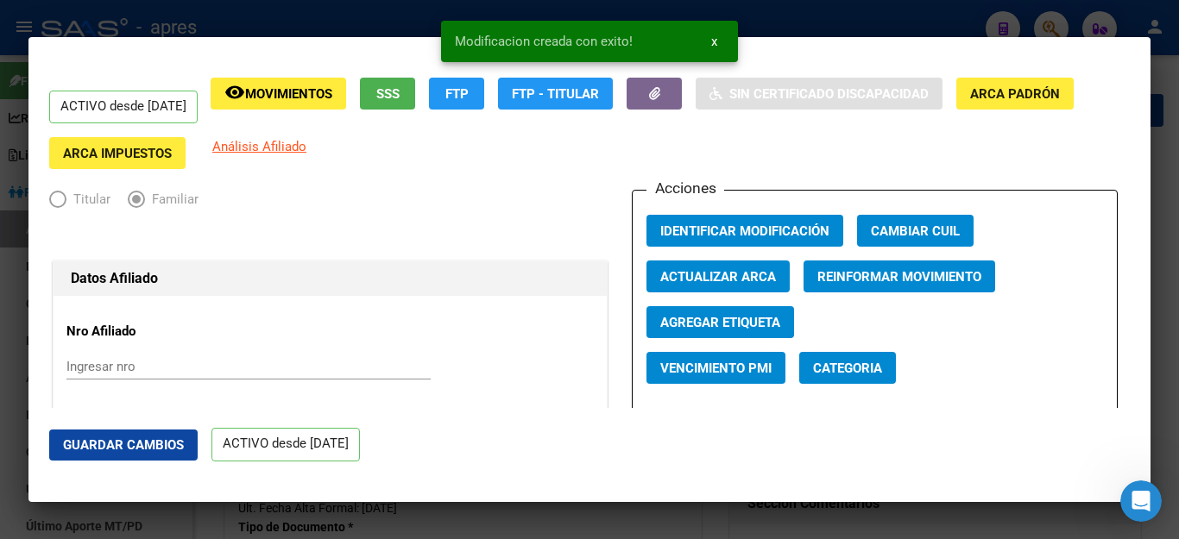
click at [835, 531] on div at bounding box center [589, 269] width 1179 height 539
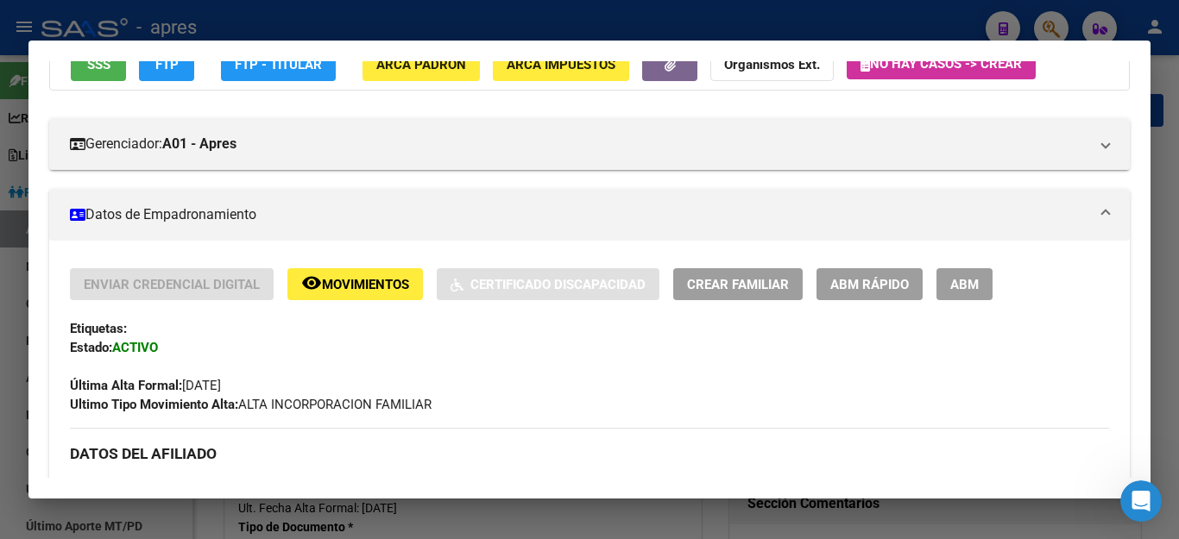
click at [702, 520] on div at bounding box center [589, 269] width 1179 height 539
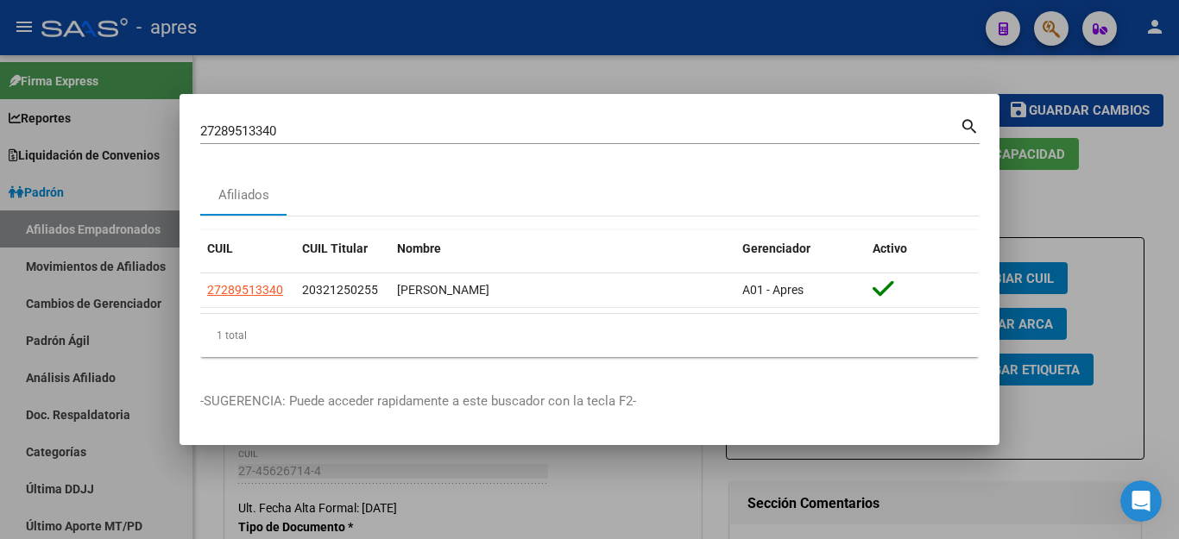
click at [919, 60] on div at bounding box center [589, 269] width 1179 height 539
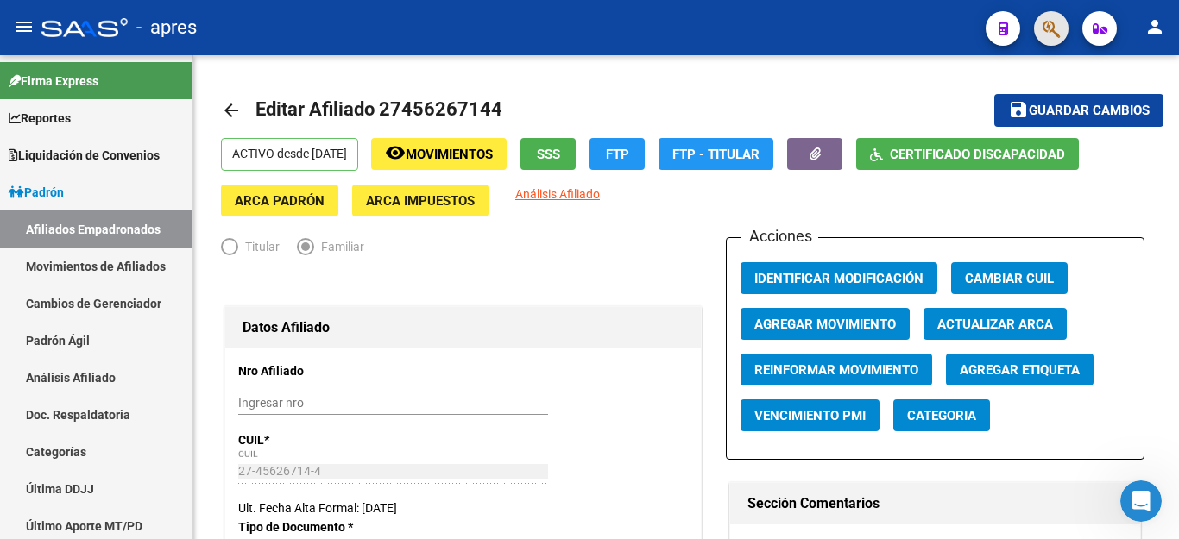
click at [1040, 31] on button "button" at bounding box center [1051, 28] width 35 height 35
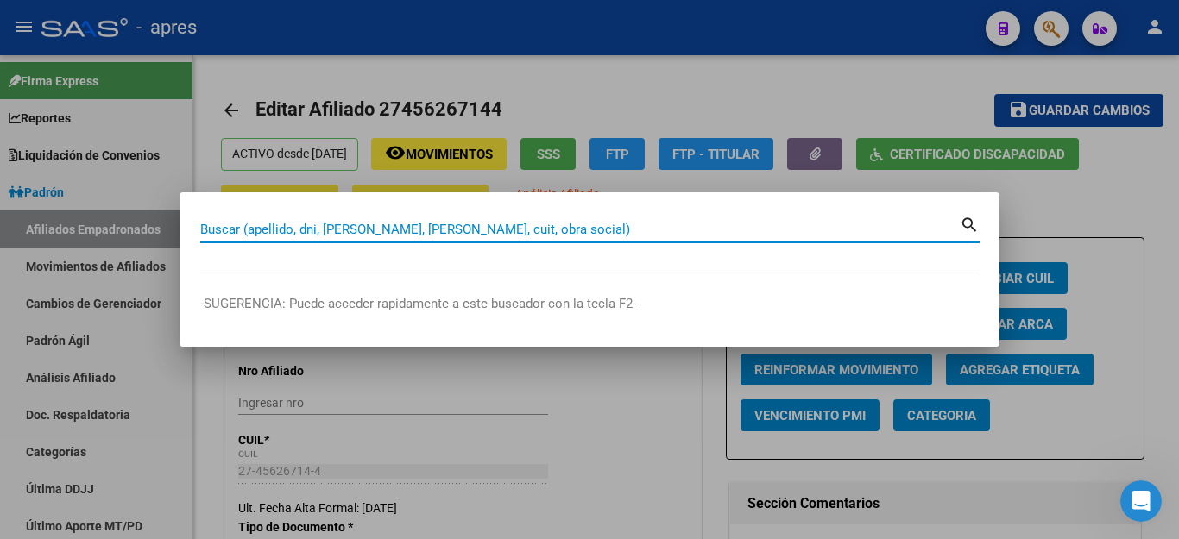
paste input "48490997"
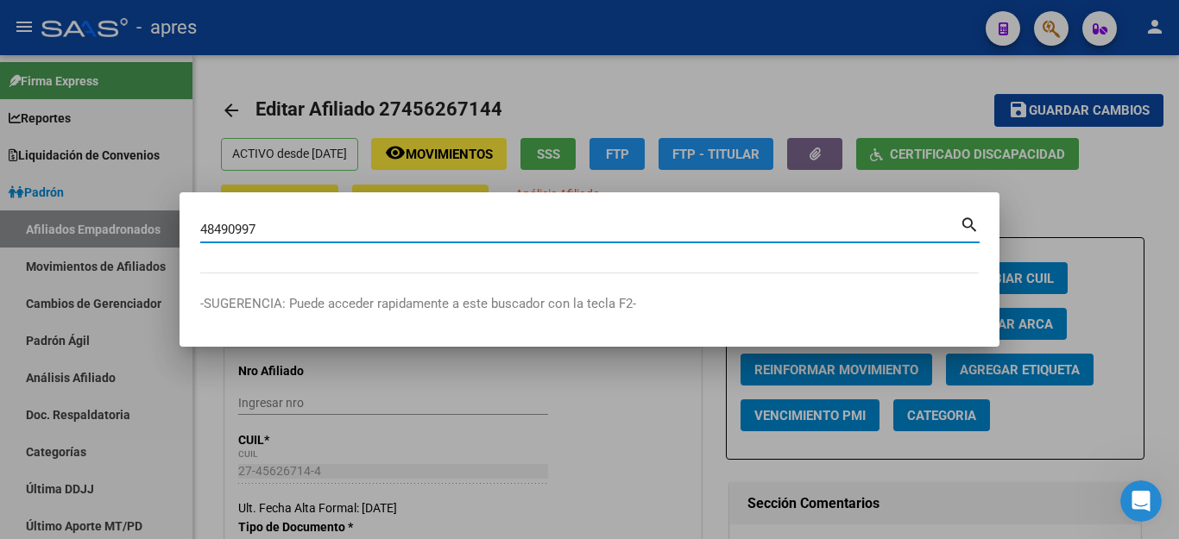
type input "48490997"
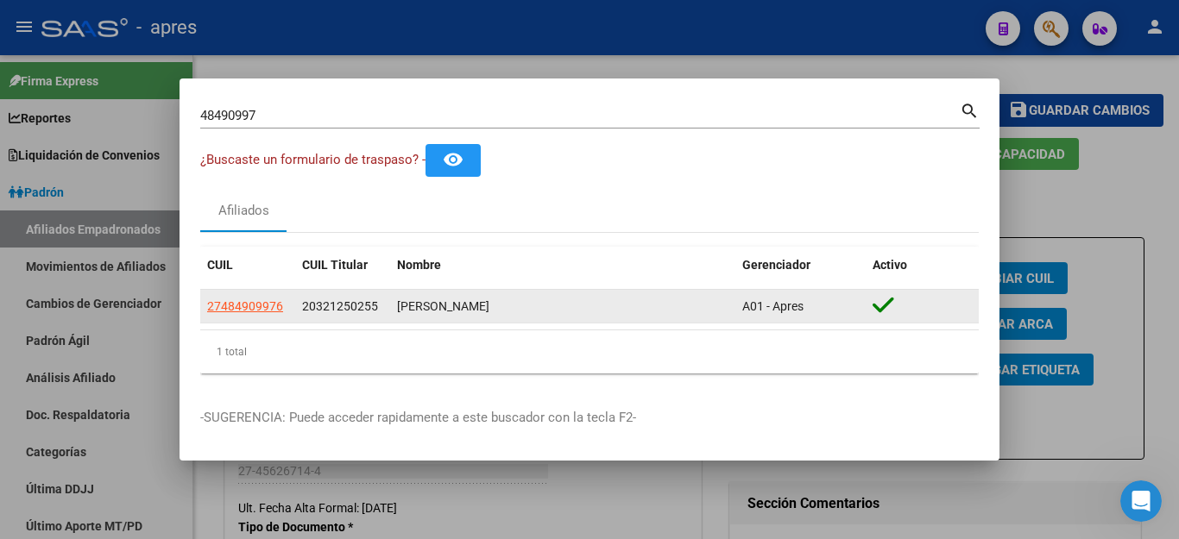
click at [240, 313] on app-link-go-to "27484909976" at bounding box center [245, 307] width 76 height 20
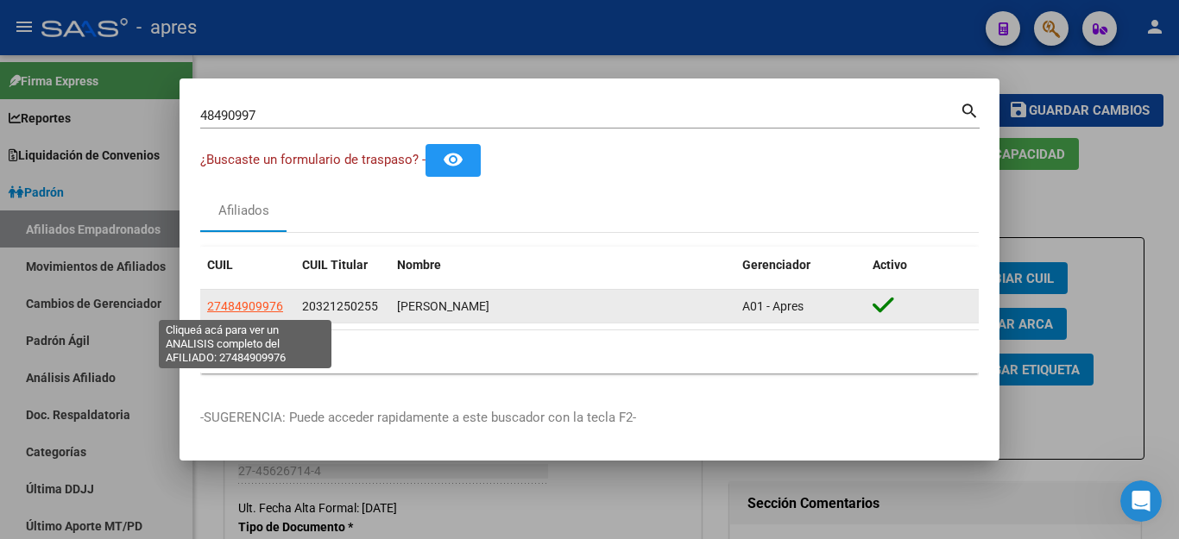
click at [242, 302] on span "27484909976" at bounding box center [245, 306] width 76 height 14
type textarea "27484909976"
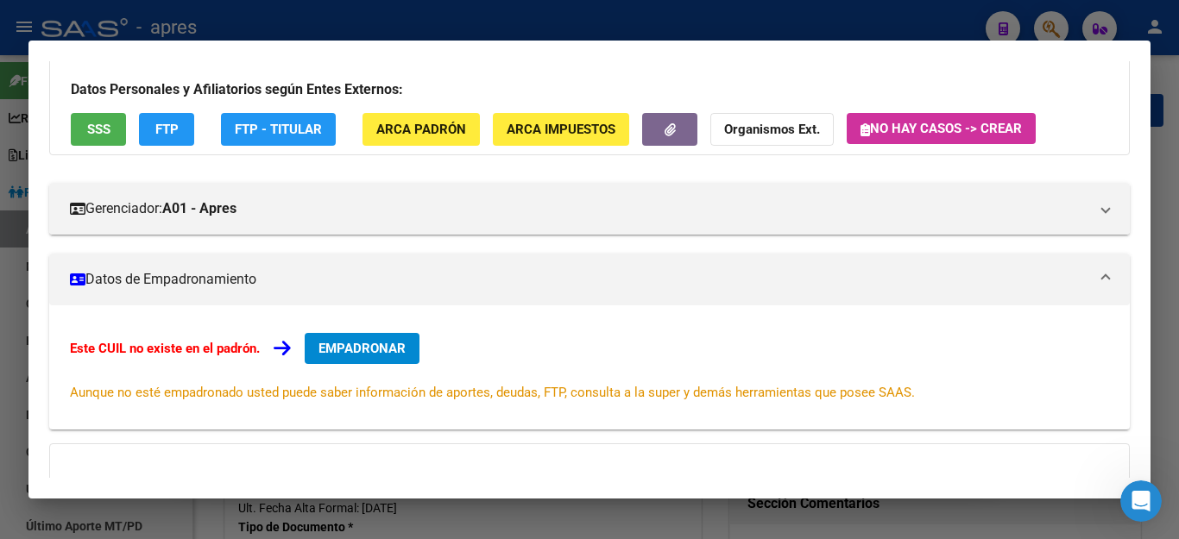
scroll to position [86, 0]
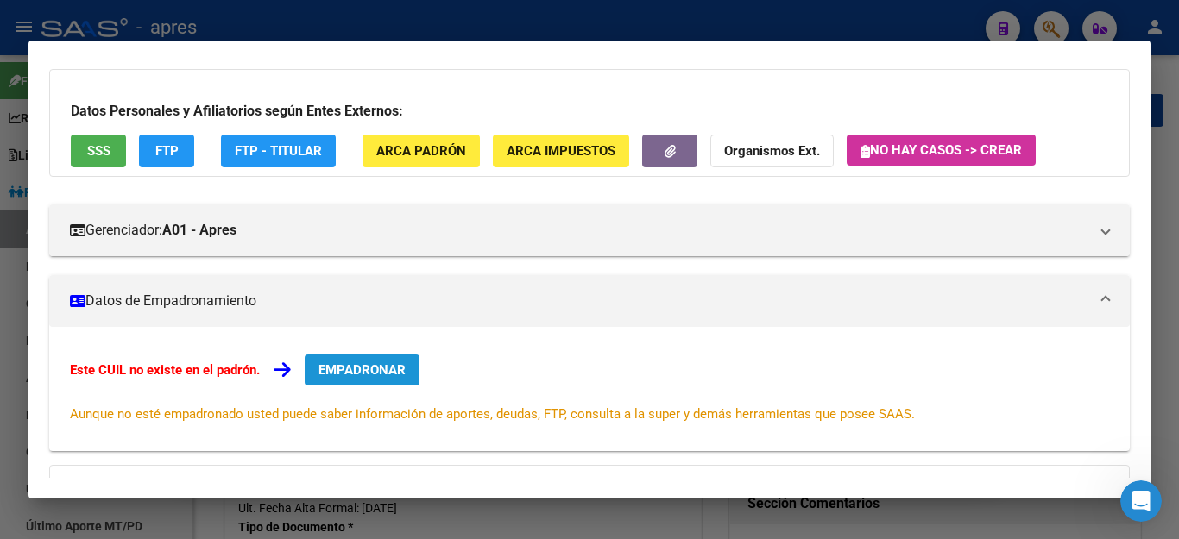
click at [357, 373] on span "EMPADRONAR" at bounding box center [361, 370] width 87 height 16
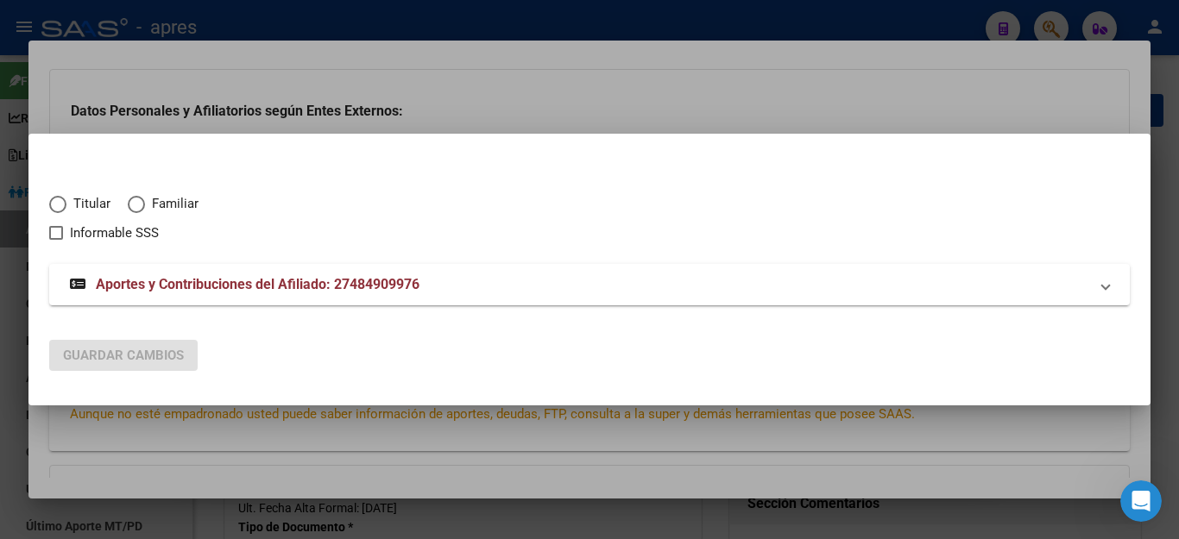
click at [137, 202] on span "Elija una opción" at bounding box center [136, 204] width 17 height 17
click at [137, 202] on input "Familiar" at bounding box center [136, 204] width 17 height 17
radio input "true"
checkbox input "true"
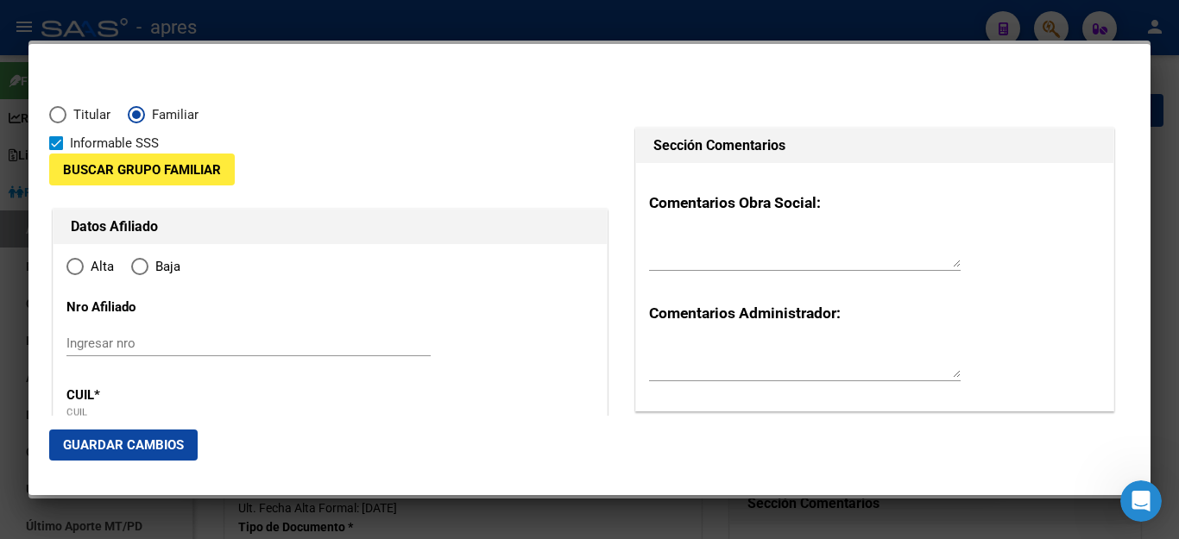
type input "27-48490997-6"
radio input "true"
click at [150, 173] on span "Buscar Grupo Familiar" at bounding box center [142, 170] width 158 height 16
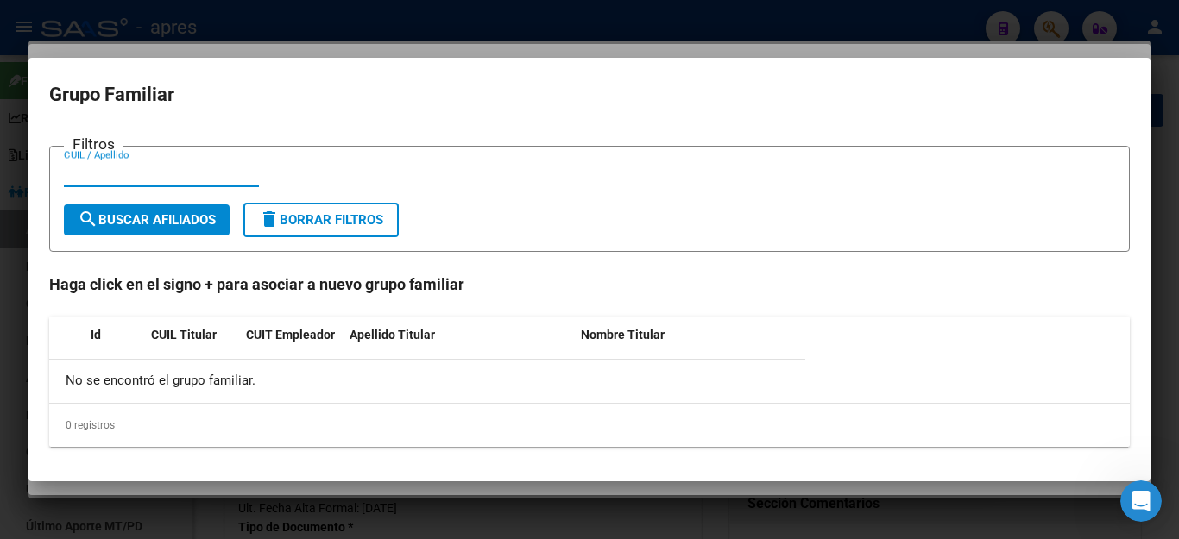
paste input "20321250255"
type input "20321250255"
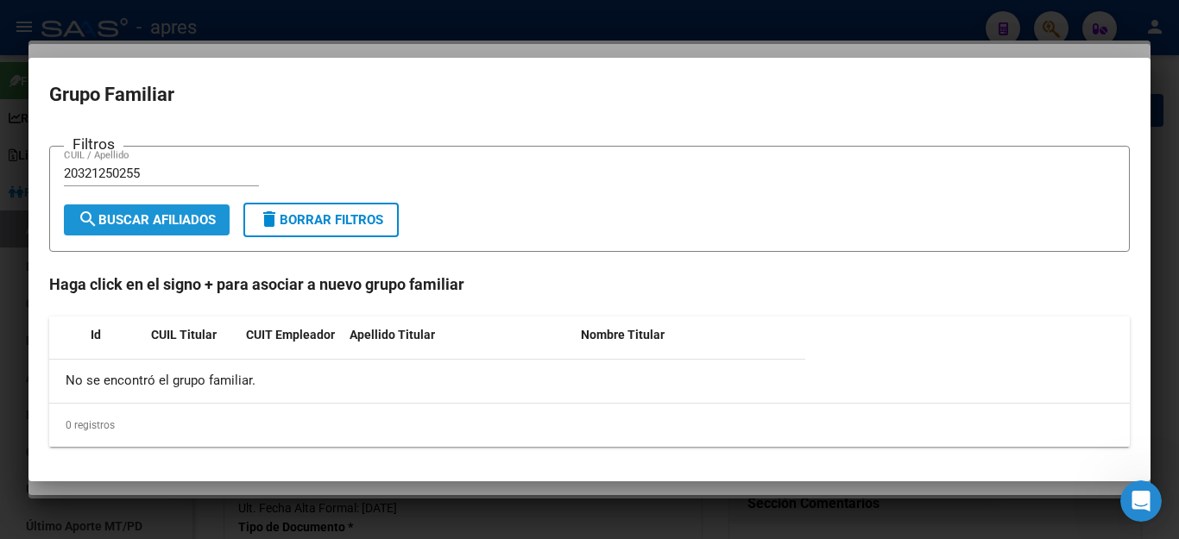
click at [130, 218] on span "search Buscar Afiliados" at bounding box center [147, 220] width 138 height 16
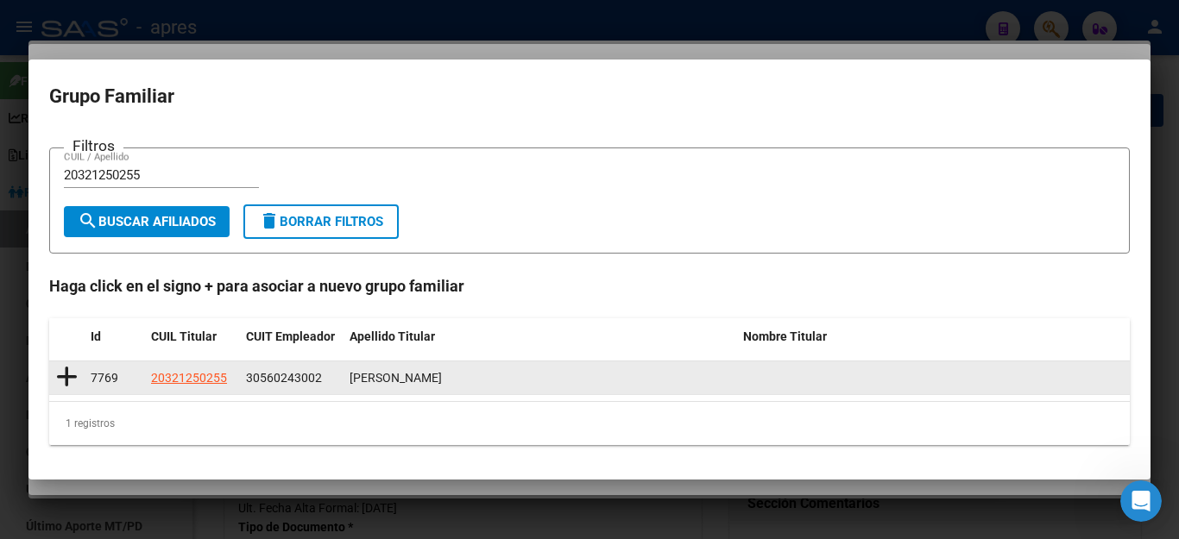
click at [68, 377] on icon at bounding box center [67, 377] width 22 height 24
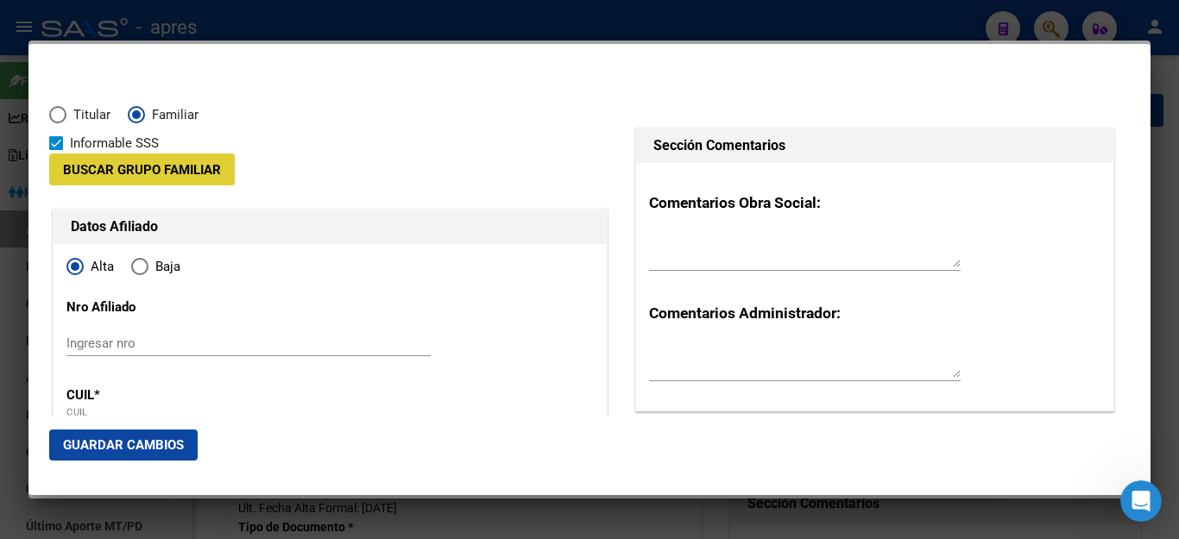
type input "30-56024300-2"
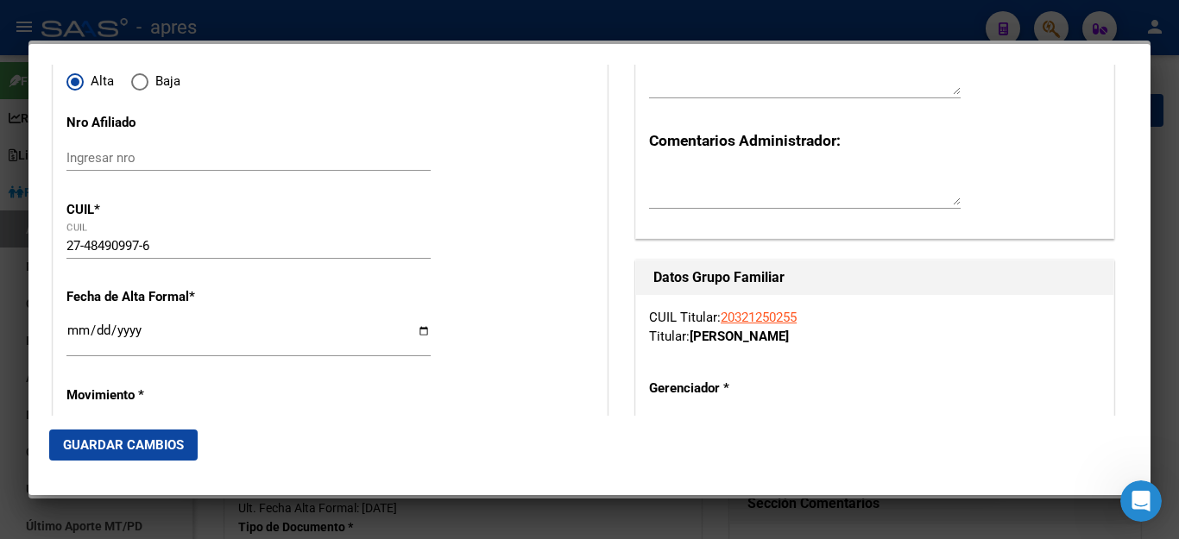
scroll to position [259, 0]
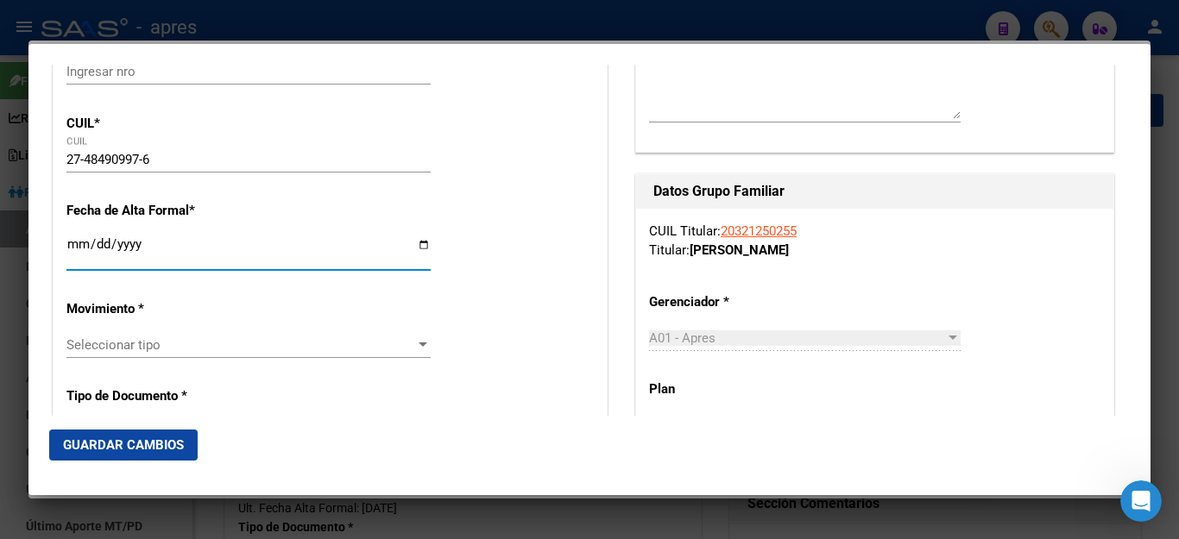
click at [186, 242] on input "Ingresar fecha" at bounding box center [248, 251] width 364 height 28
type input "[DATE]"
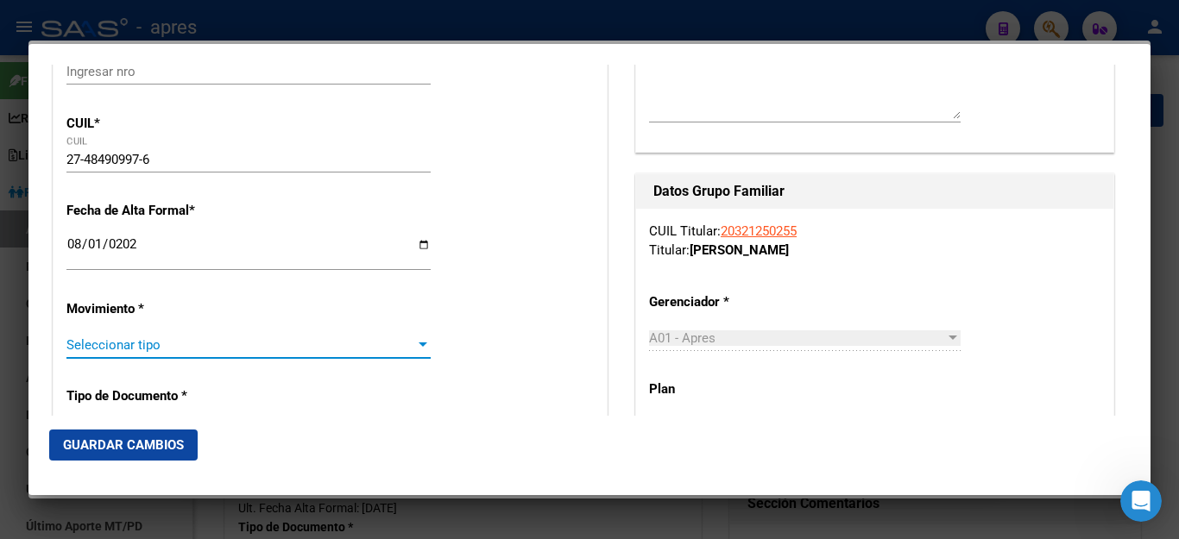
click at [178, 337] on span "Seleccionar tipo" at bounding box center [240, 345] width 349 height 16
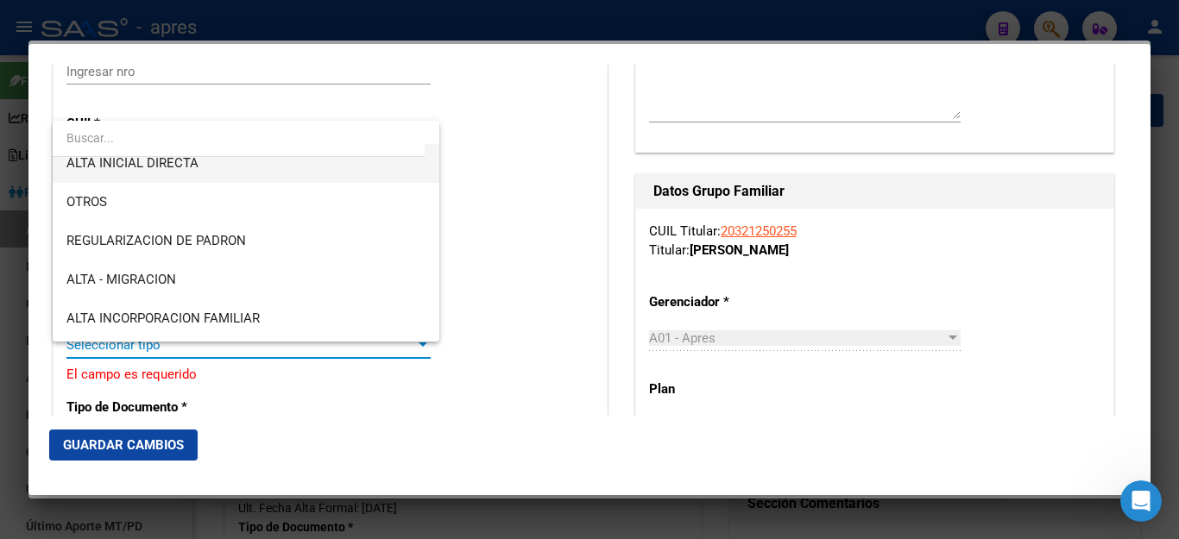
scroll to position [173, 0]
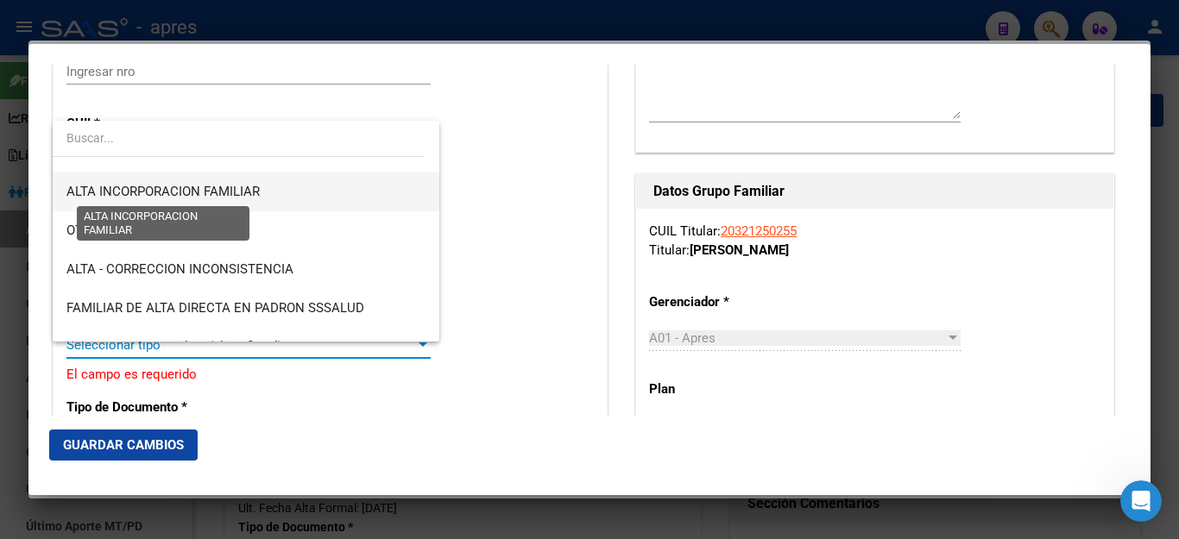
click at [198, 195] on span "ALTA INCORPORACION FAMILIAR" at bounding box center [162, 192] width 193 height 16
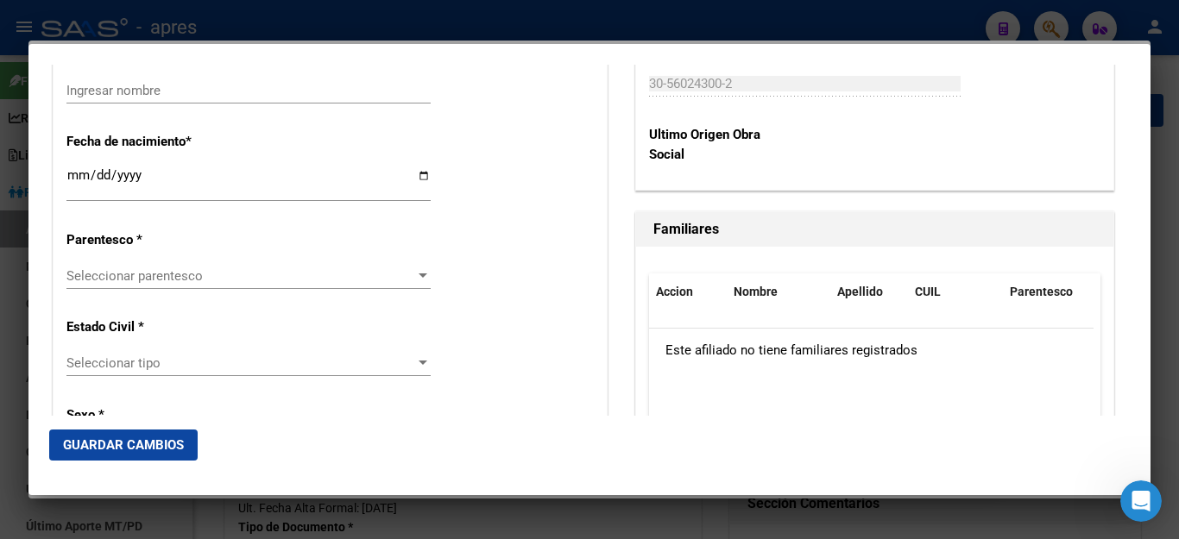
scroll to position [949, 0]
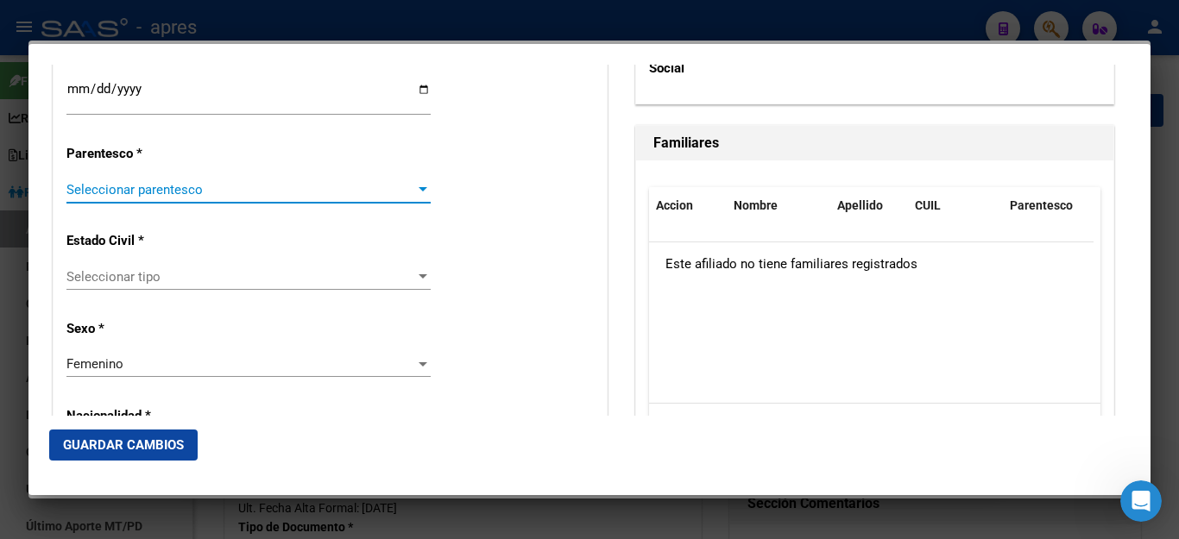
click at [234, 182] on span "Seleccionar parentesco" at bounding box center [240, 190] width 349 height 16
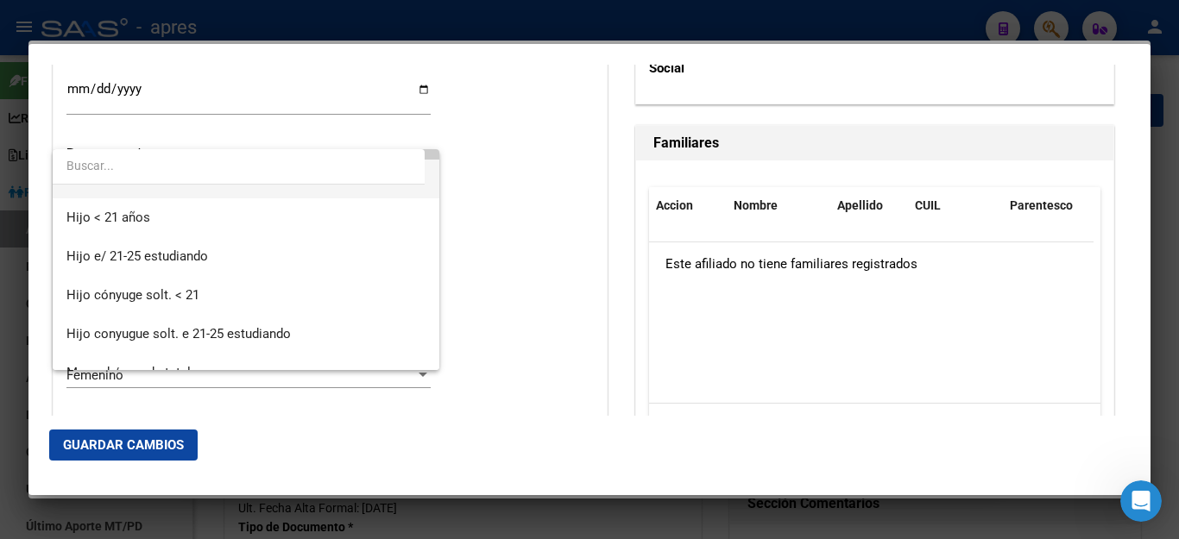
scroll to position [86, 0]
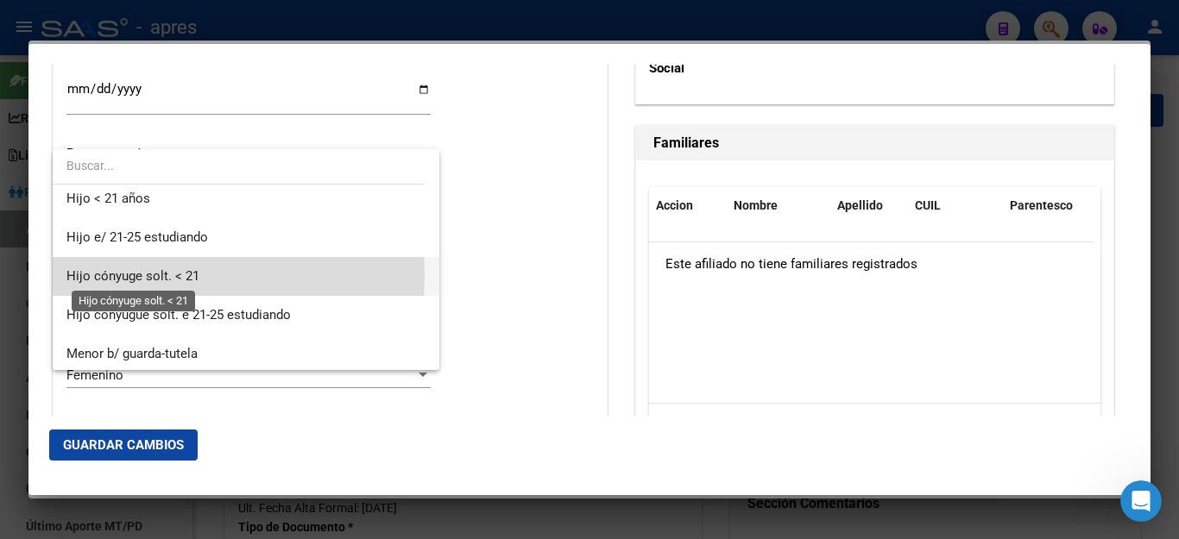
click at [142, 274] on span "Hijo cónyuge solt. < 21" at bounding box center [132, 276] width 133 height 16
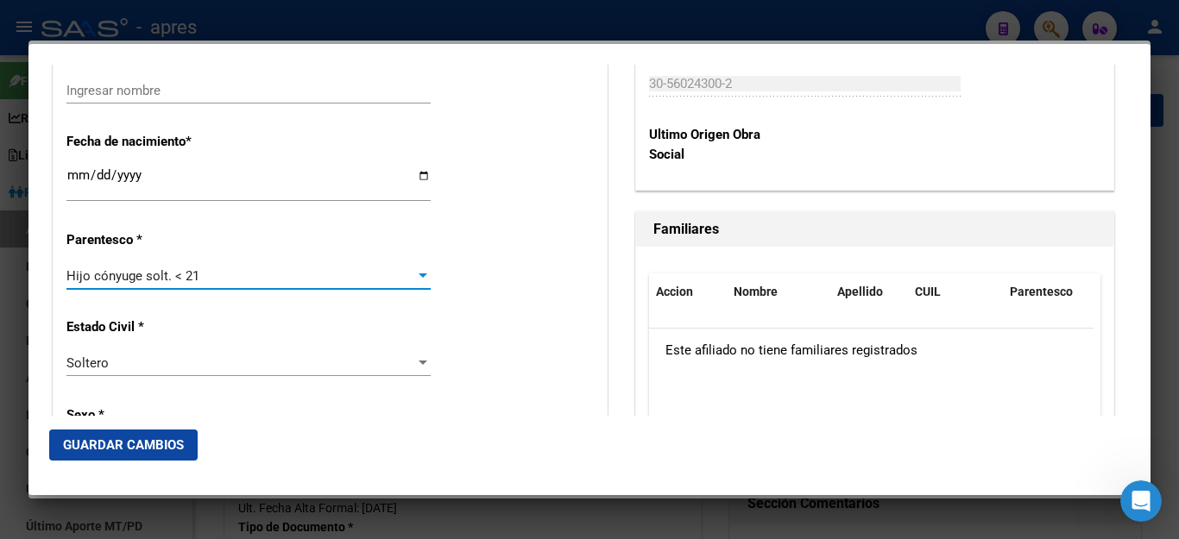
scroll to position [1036, 0]
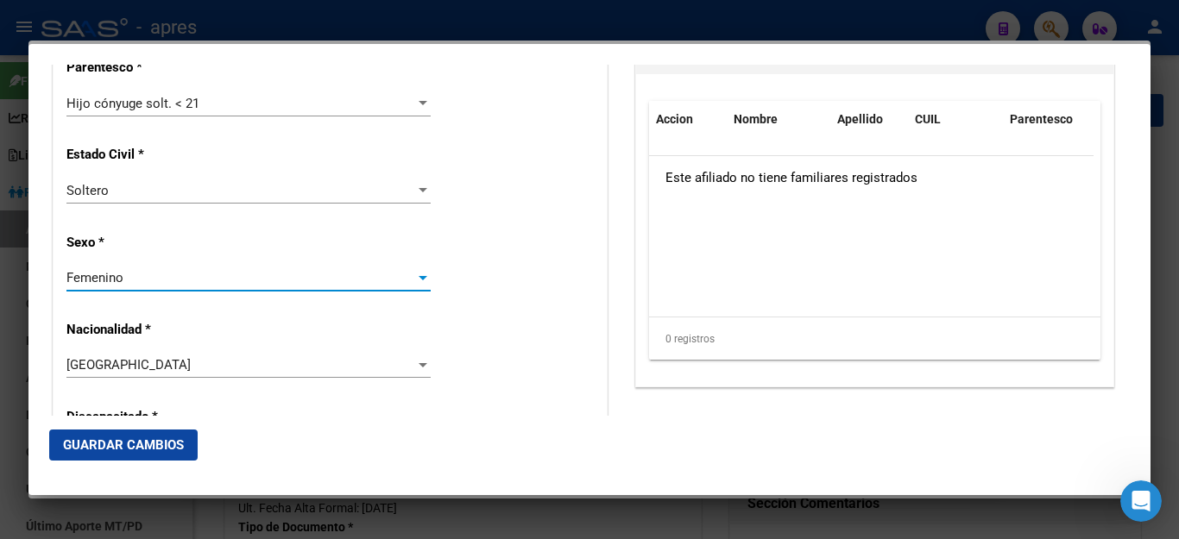
click at [188, 270] on div "Femenino" at bounding box center [240, 278] width 349 height 16
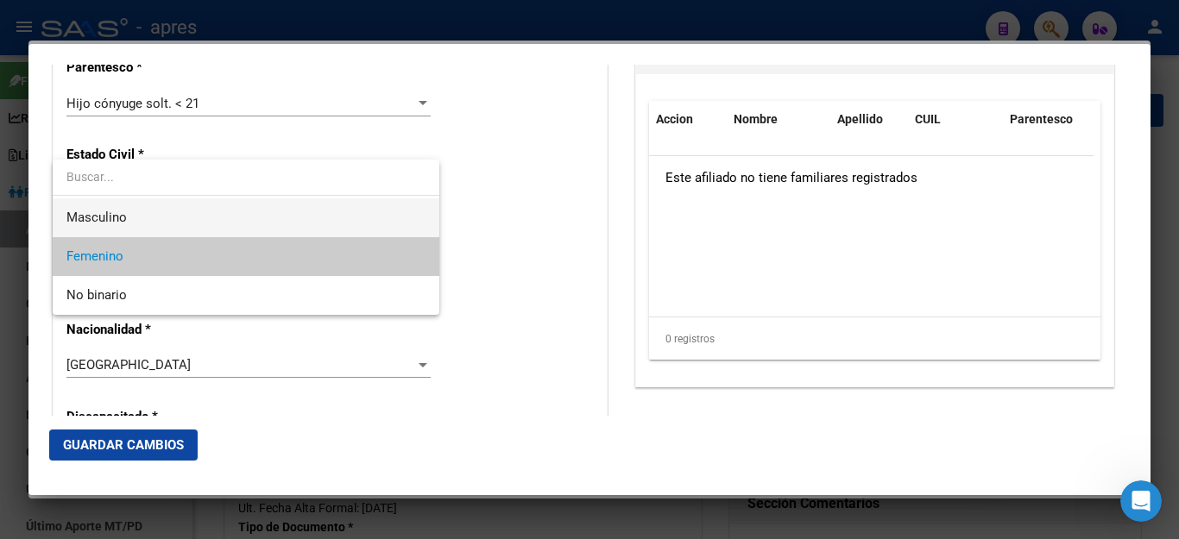
click at [180, 207] on span "Masculino" at bounding box center [245, 217] width 359 height 39
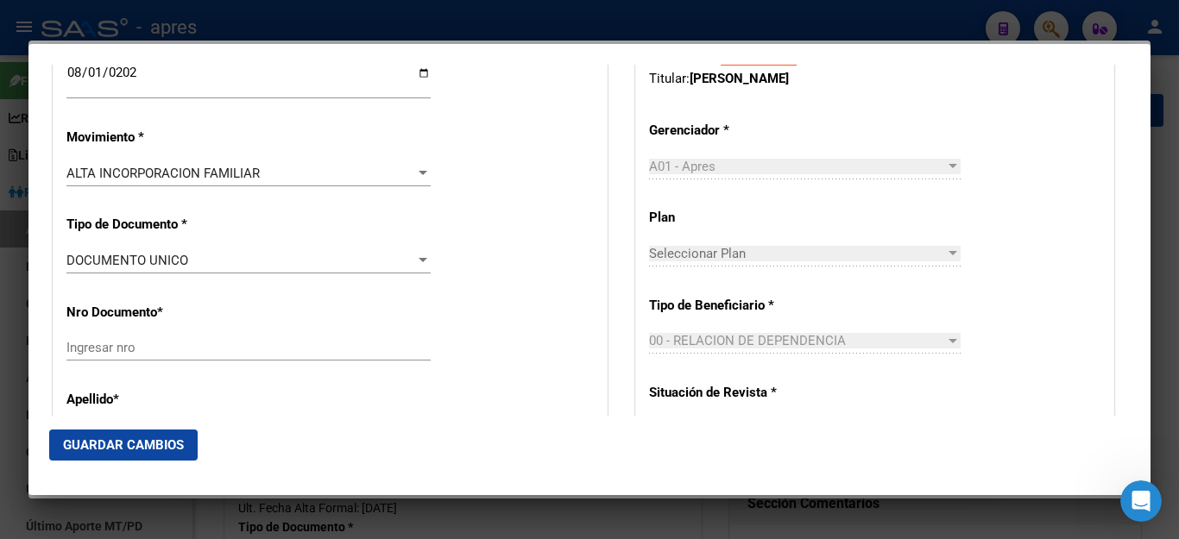
scroll to position [518, 0]
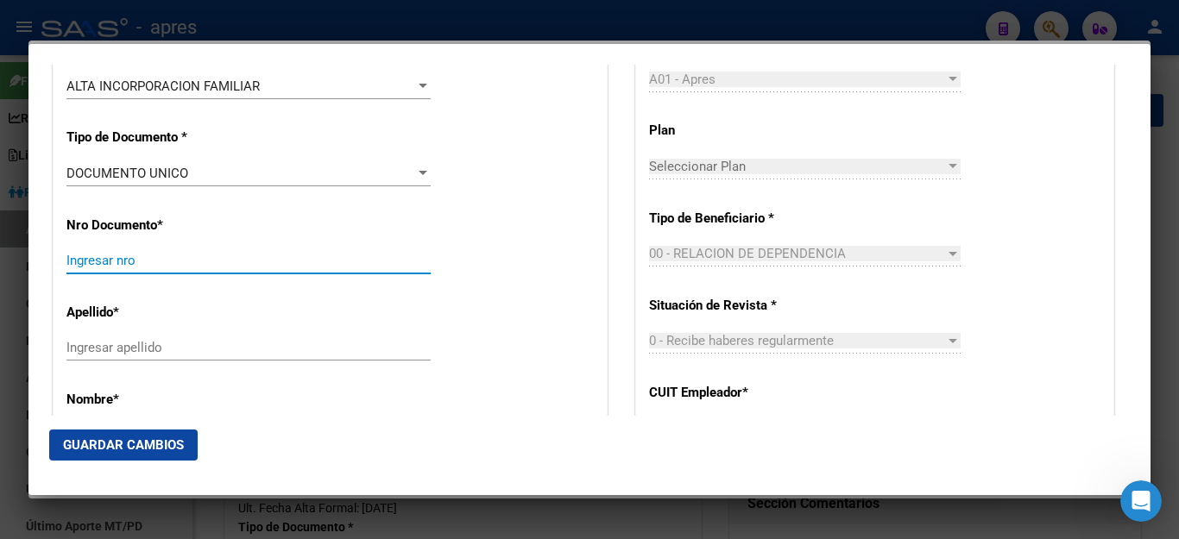
click at [171, 253] on input "Ingresar nro" at bounding box center [248, 261] width 364 height 16
paste input "48490997"
type input "48490997"
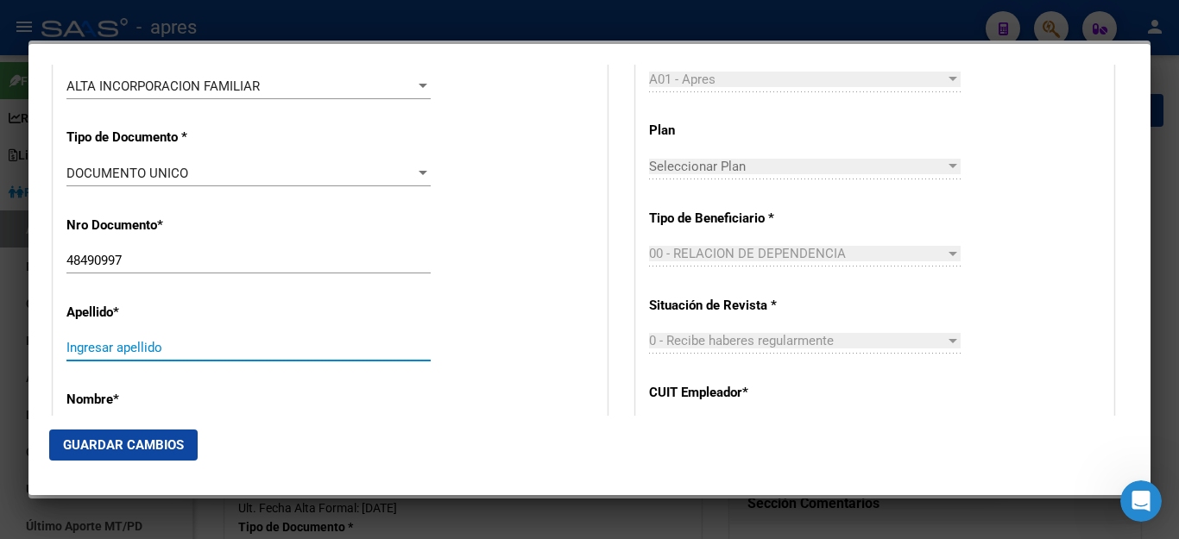
click at [212, 340] on input "Ingresar apellido" at bounding box center [248, 348] width 364 height 16
paste input "[PERSON_NAME]"
drag, startPoint x: 120, startPoint y: 337, endPoint x: 561, endPoint y: 355, distance: 441.3
click at [561, 355] on div "Apellido * [PERSON_NAME] apellido" at bounding box center [329, 333] width 527 height 87
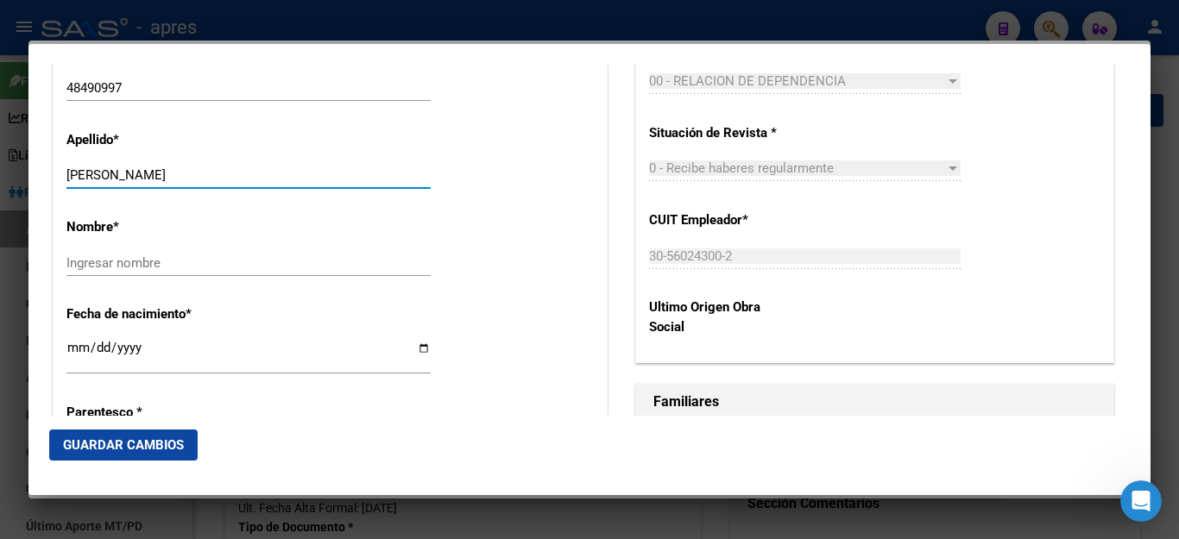
scroll to position [777, 0]
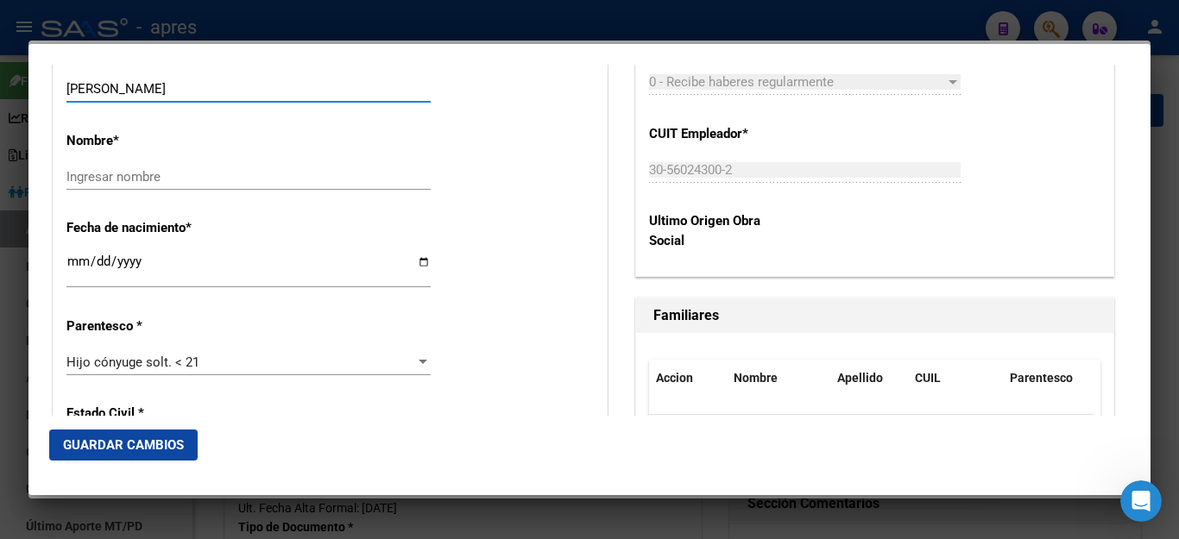
type input "[PERSON_NAME]"
click at [128, 169] on input "Ingresar nombre" at bounding box center [248, 177] width 364 height 16
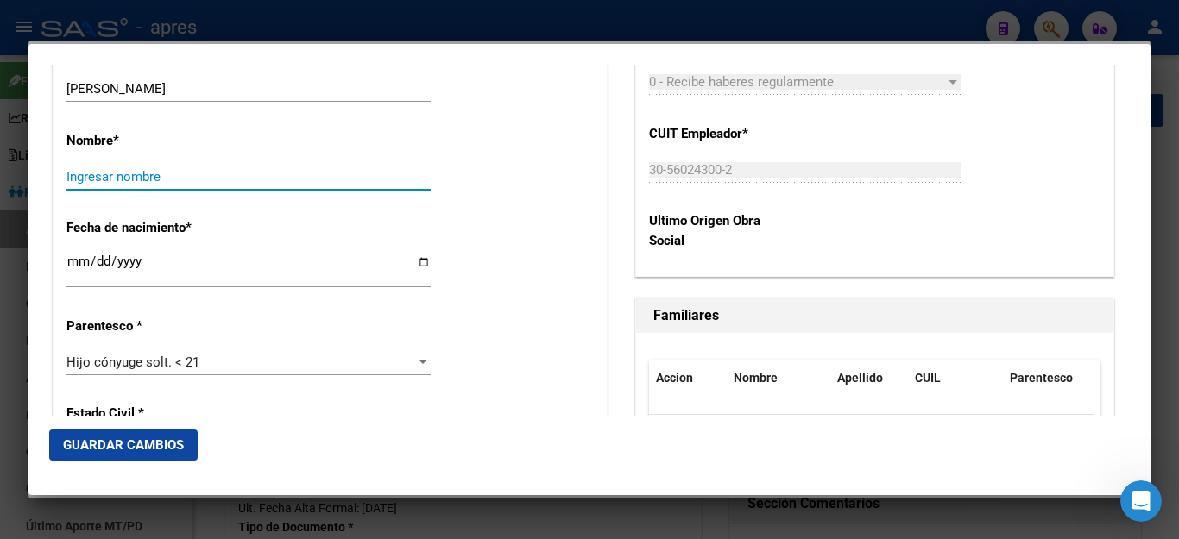
paste input "[PERSON_NAME]"
type input "[PERSON_NAME]"
click at [160, 258] on input "Ingresar fecha" at bounding box center [248, 269] width 364 height 28
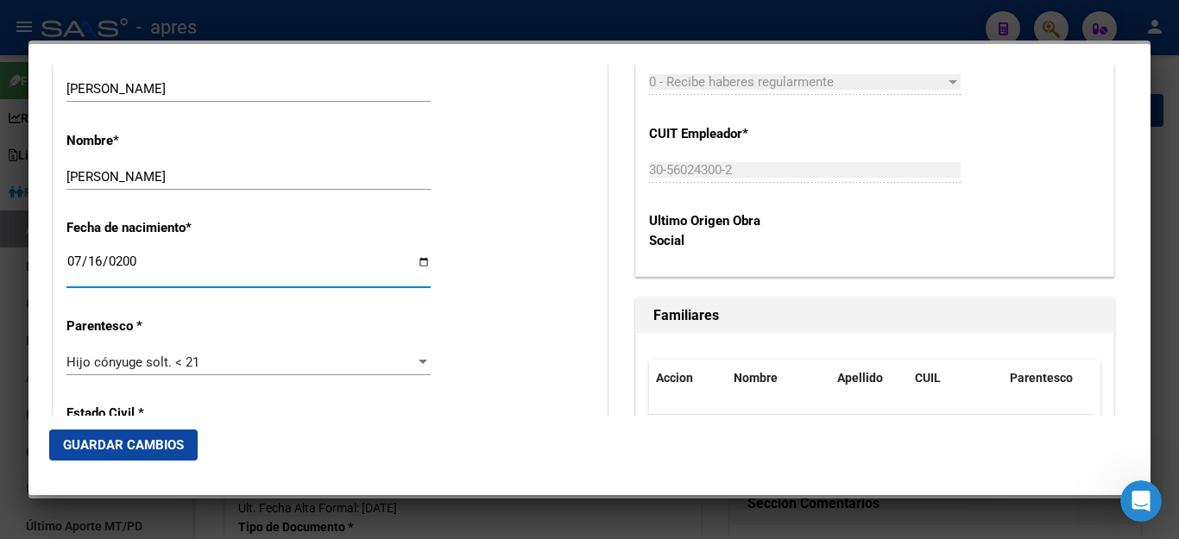
type input "[DATE]"
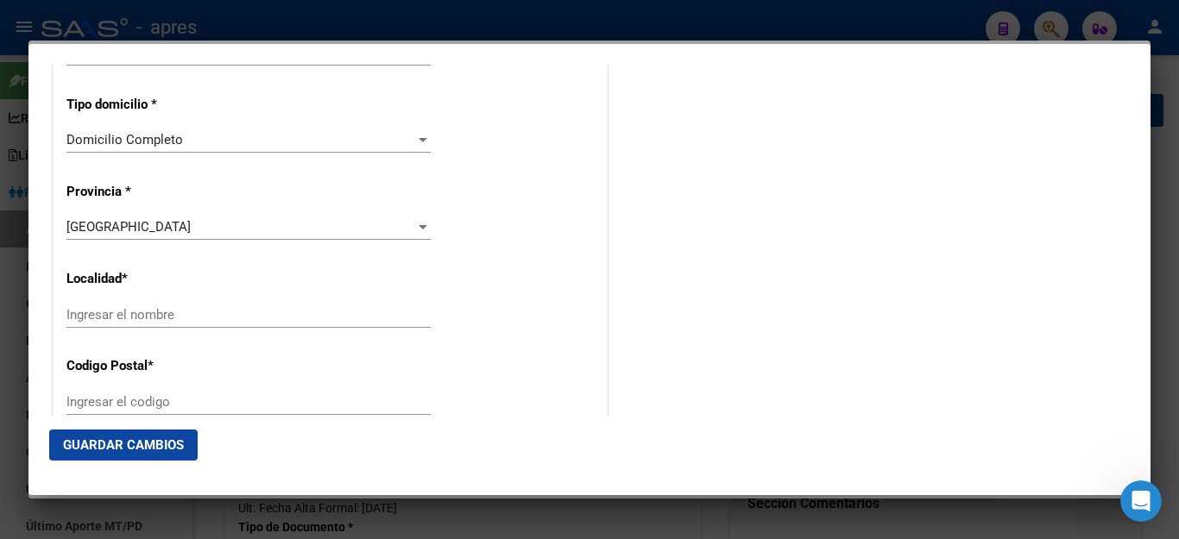
scroll to position [1640, 0]
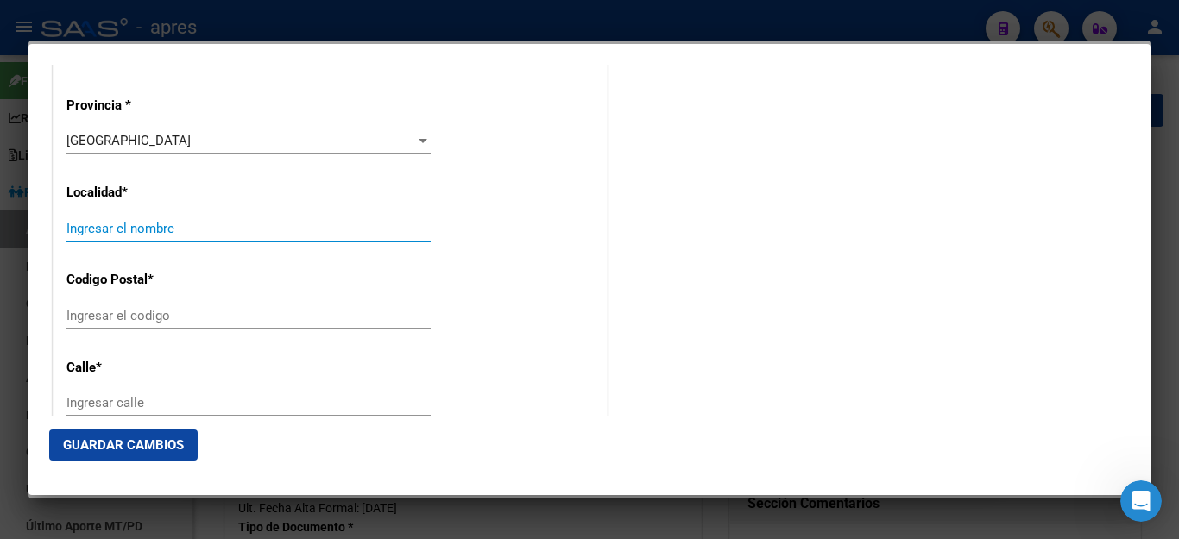
click at [156, 221] on input "Ingresar el nombre" at bounding box center [248, 229] width 364 height 16
type input "QUILMES"
click at [144, 303] on div "Ingresar el codigo" at bounding box center [248, 316] width 364 height 26
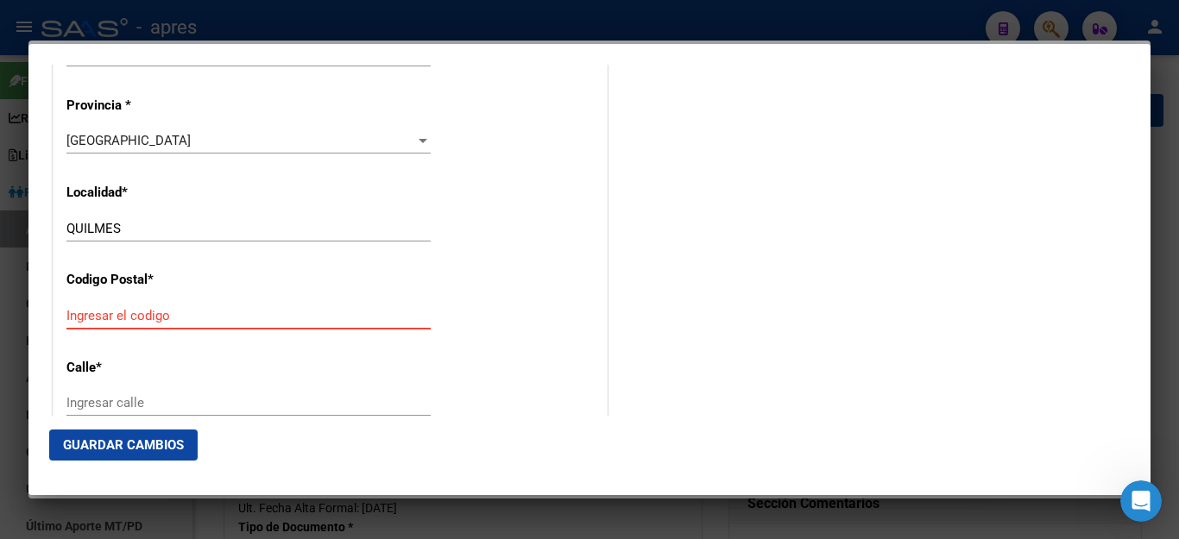
click at [123, 308] on input "Ingresar el codigo" at bounding box center [248, 316] width 364 height 16
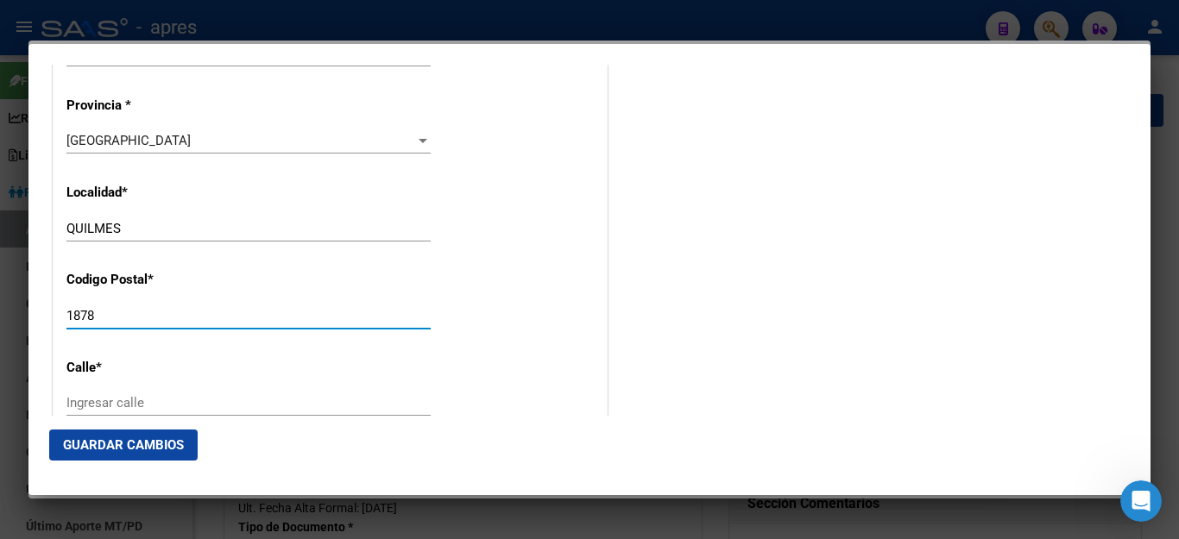
type input "1878"
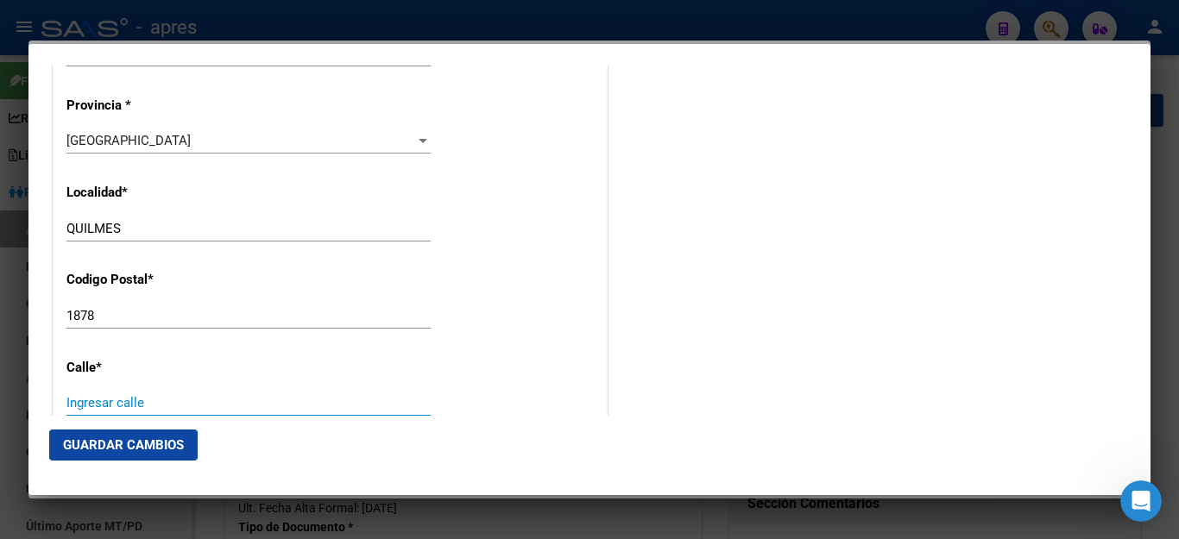
click at [111, 395] on input "Ingresar calle" at bounding box center [248, 403] width 364 height 16
type input "AV [PERSON_NAME]"
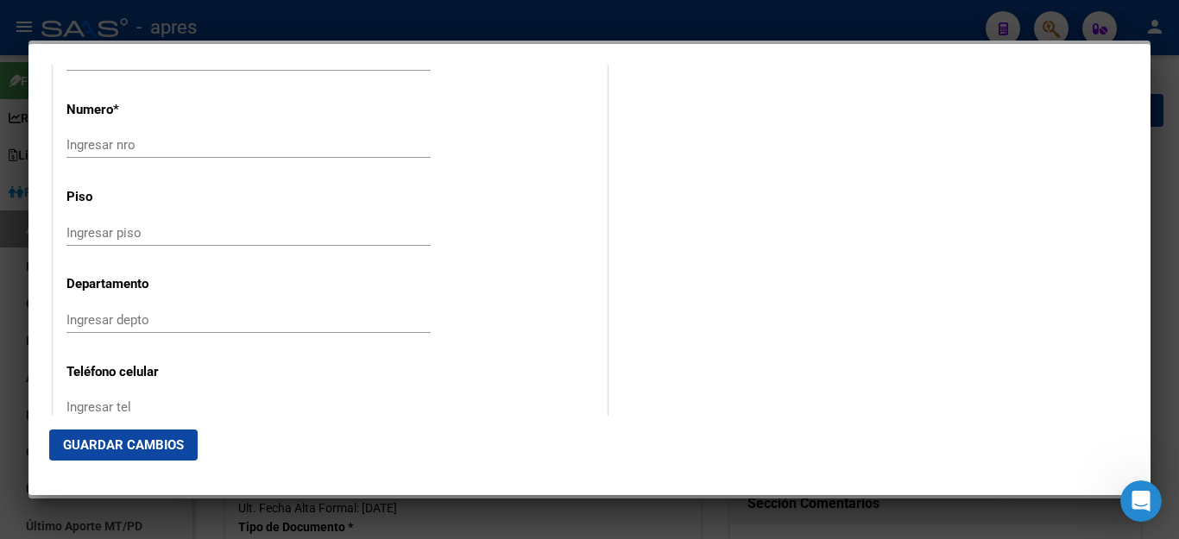
scroll to position [1899, 0]
click at [108, 224] on input "Ingresar nro" at bounding box center [248, 232] width 364 height 16
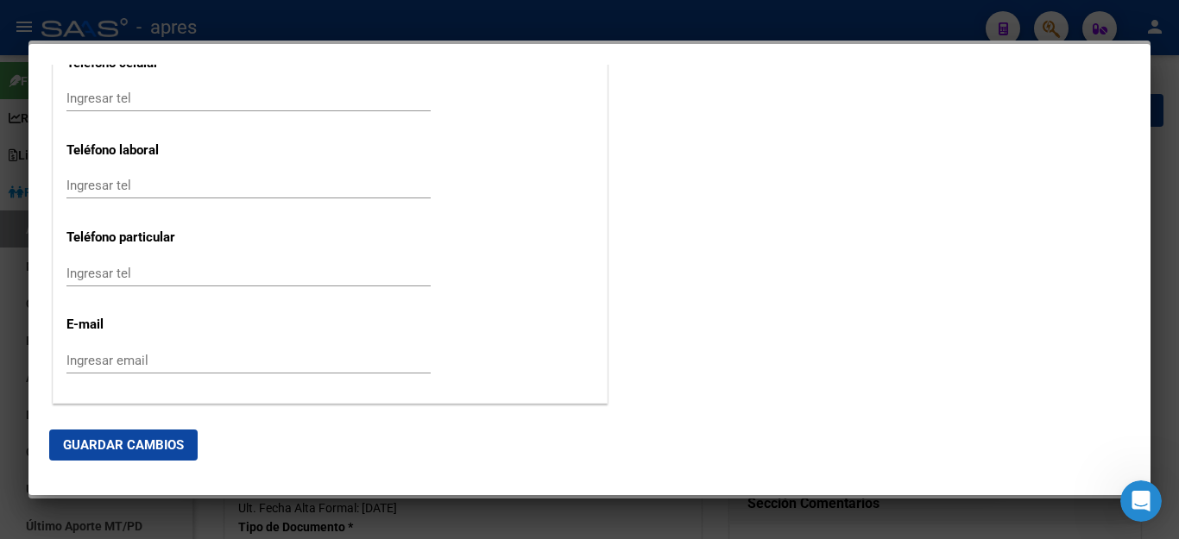
type input "SIN N°"
click at [142, 446] on span "Guardar Cambios" at bounding box center [123, 446] width 121 height 16
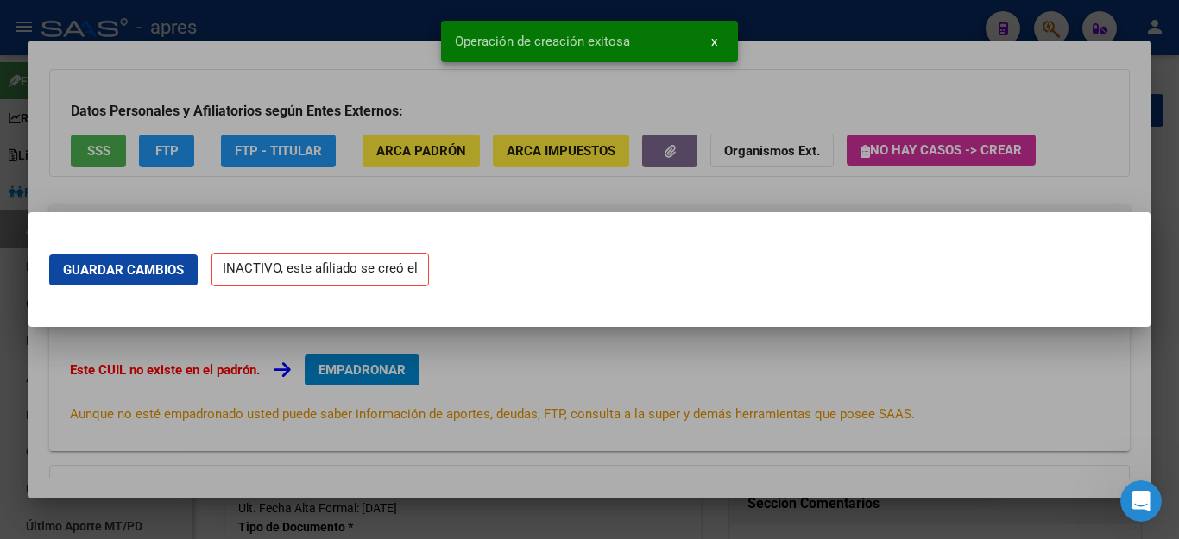
scroll to position [0, 0]
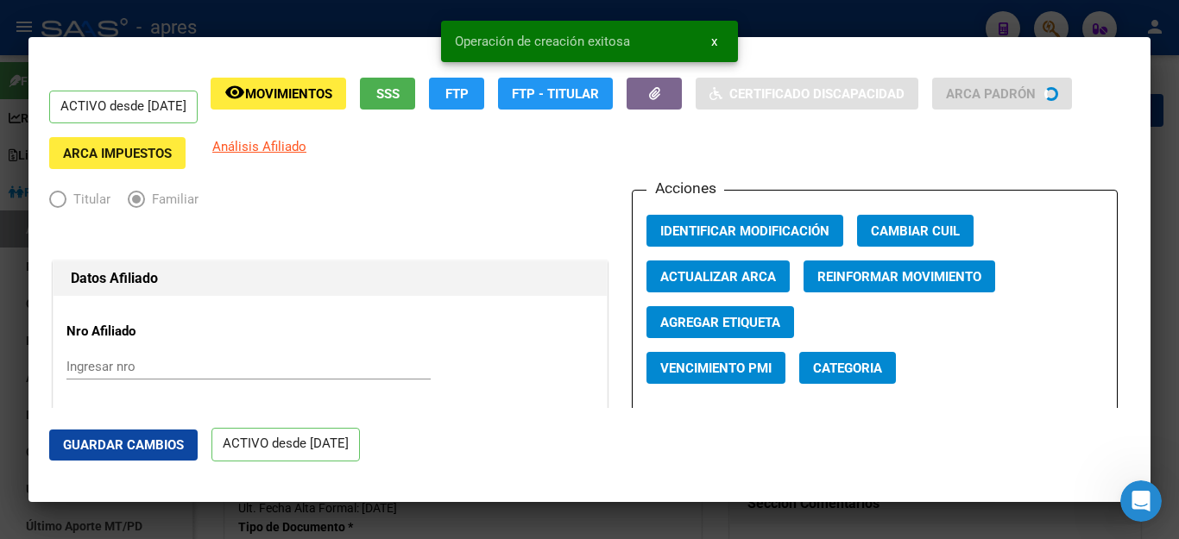
click at [722, 224] on span "Identificar Modificación" at bounding box center [744, 232] width 169 height 16
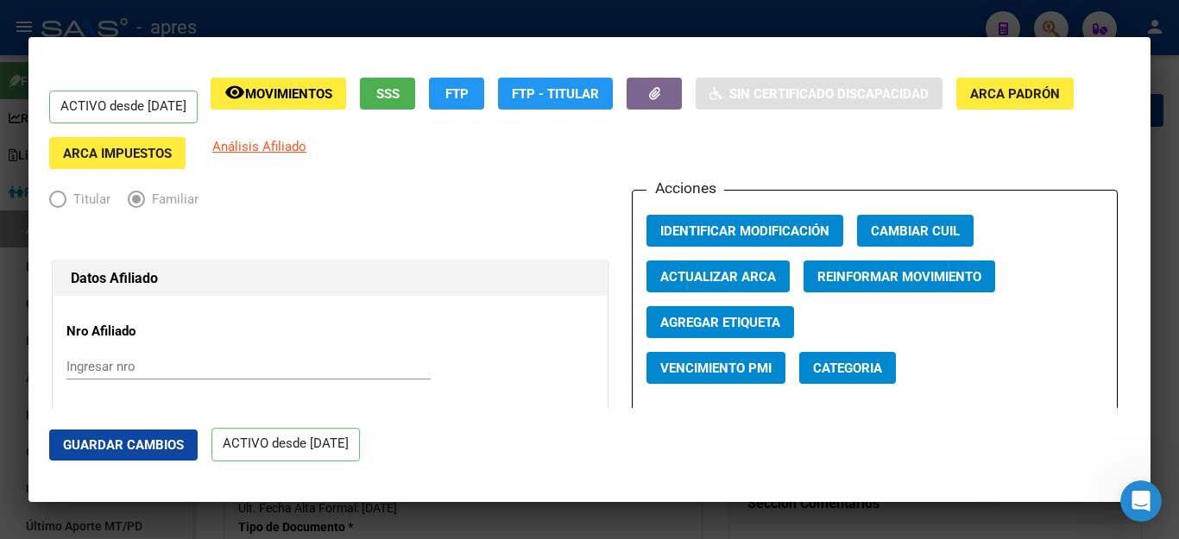
click at [535, 513] on div at bounding box center [589, 269] width 1179 height 539
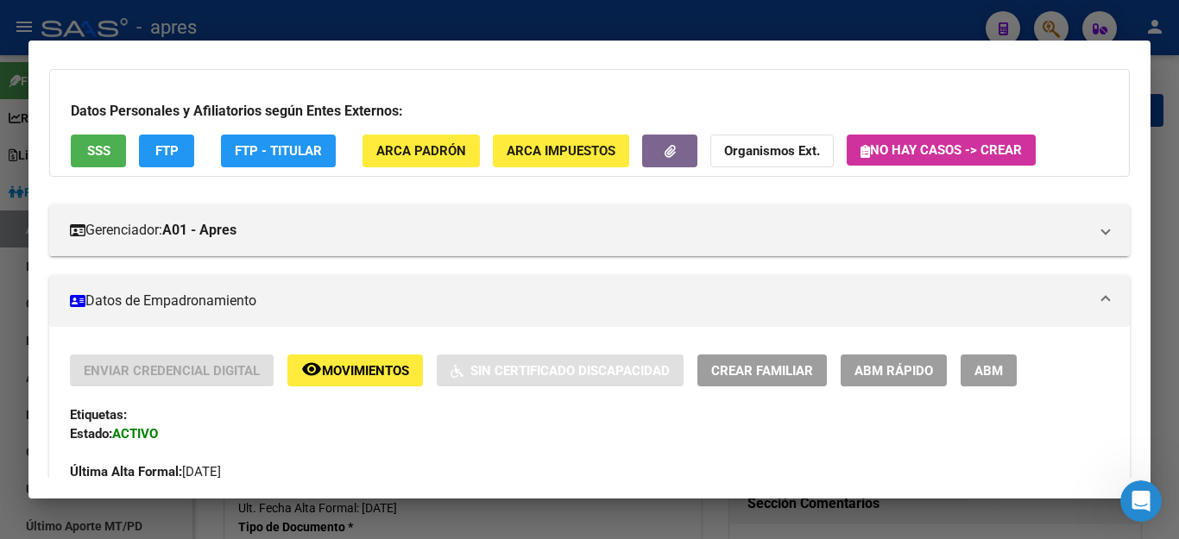
click at [535, 513] on div at bounding box center [589, 269] width 1179 height 539
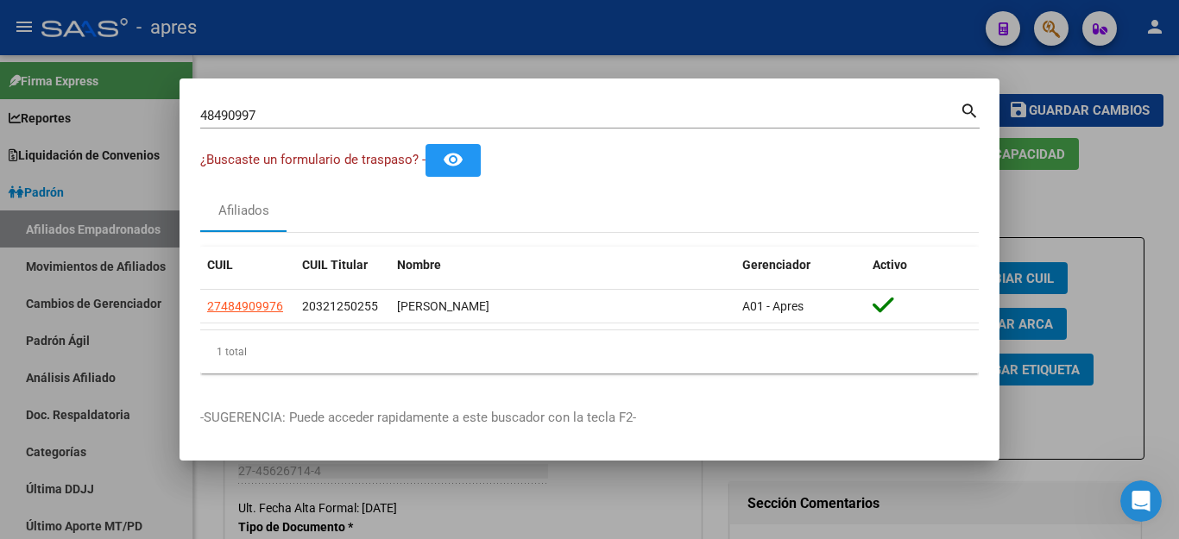
click at [1037, 219] on div at bounding box center [589, 269] width 1179 height 539
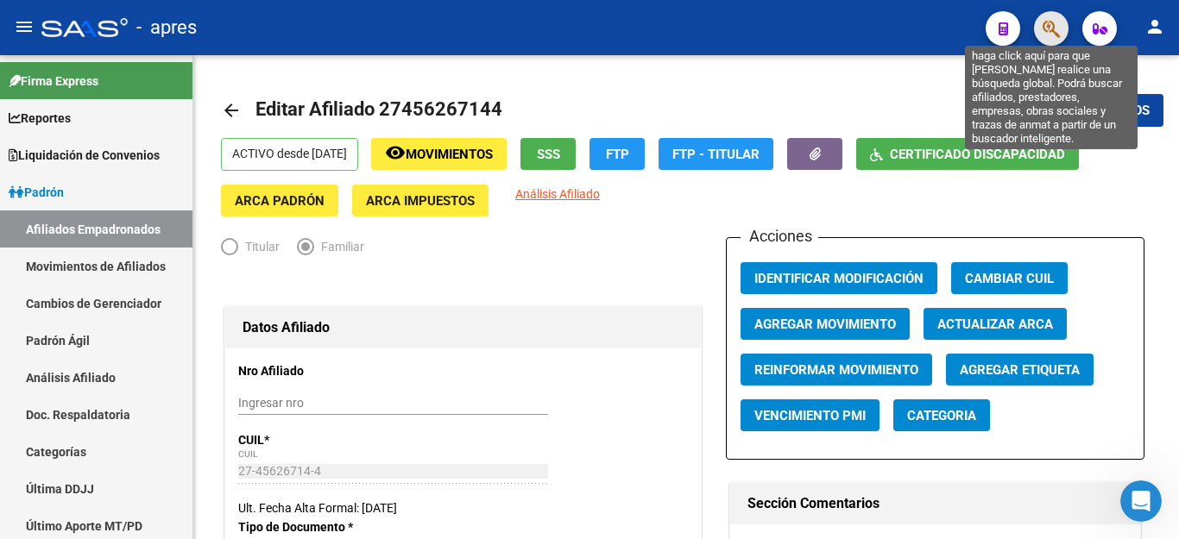
click at [1042, 32] on icon "button" at bounding box center [1050, 29] width 17 height 20
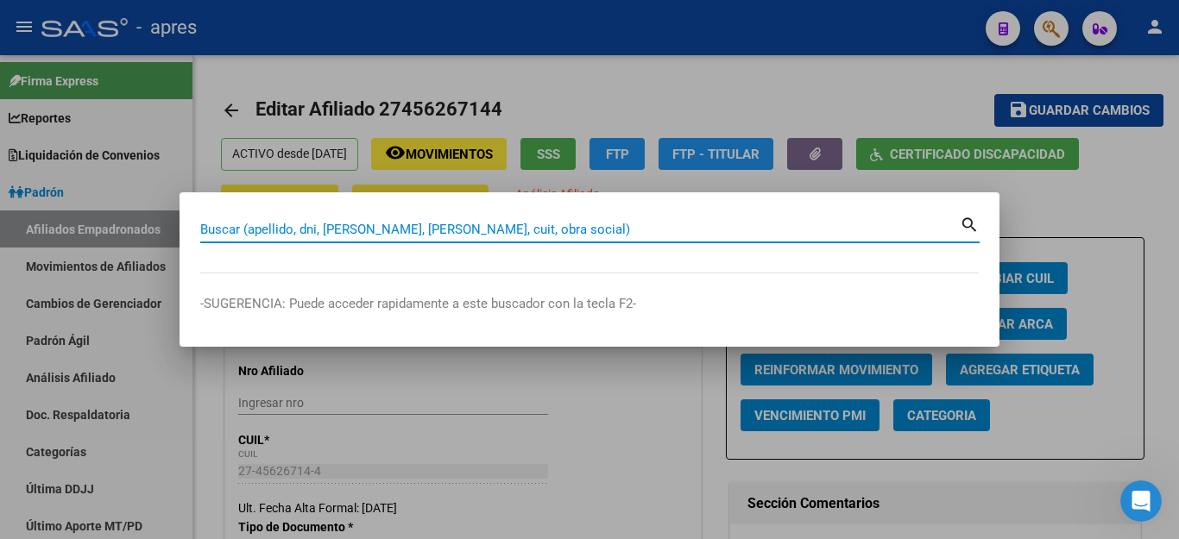
paste input "59511408"
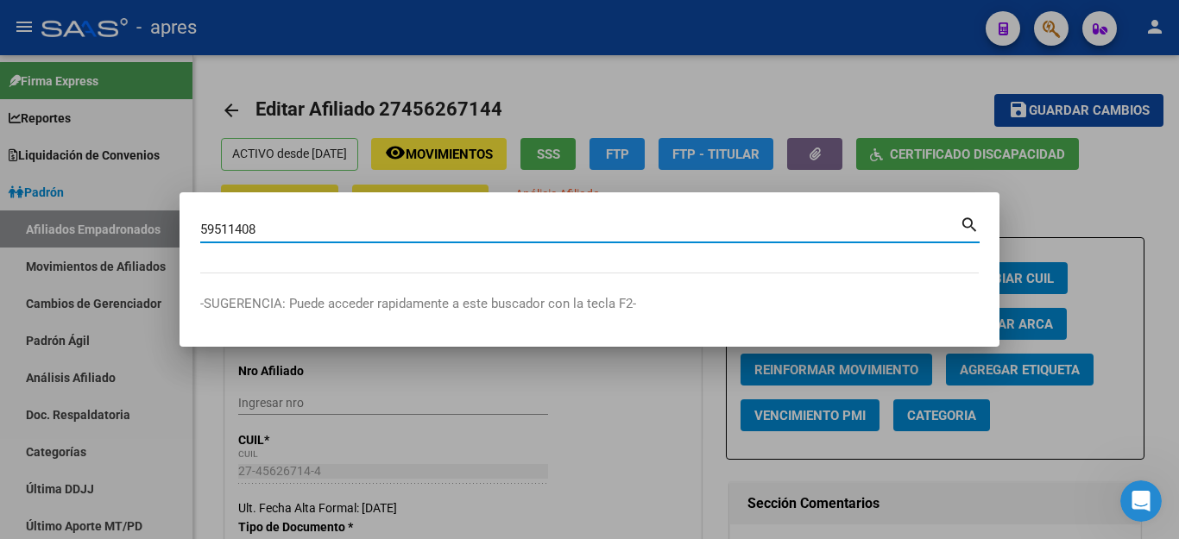
type input "59511408"
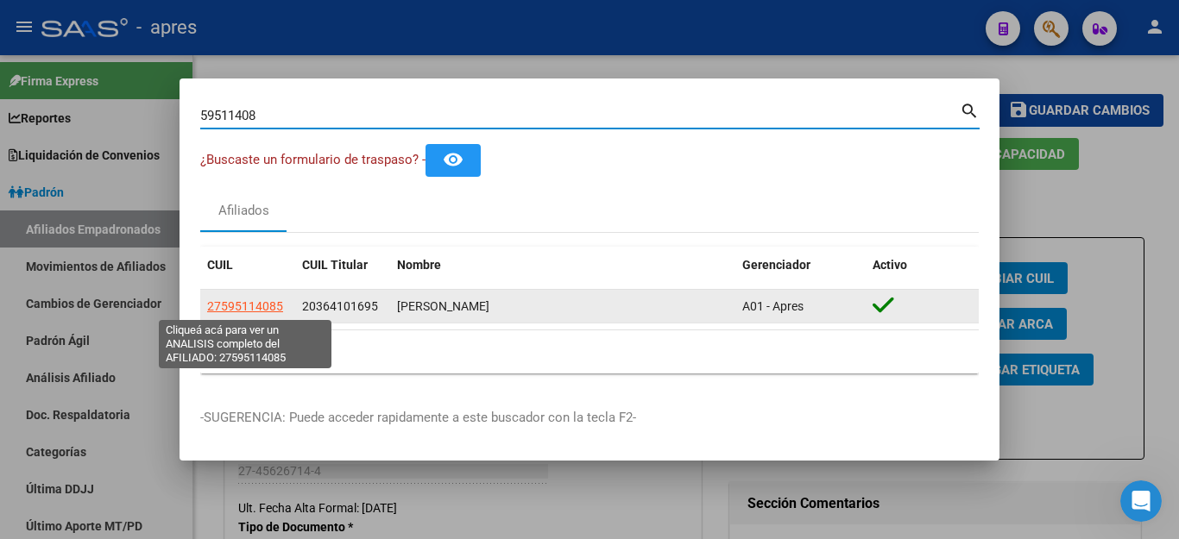
click at [243, 303] on span "27595114085" at bounding box center [245, 306] width 76 height 14
type textarea "27595114085"
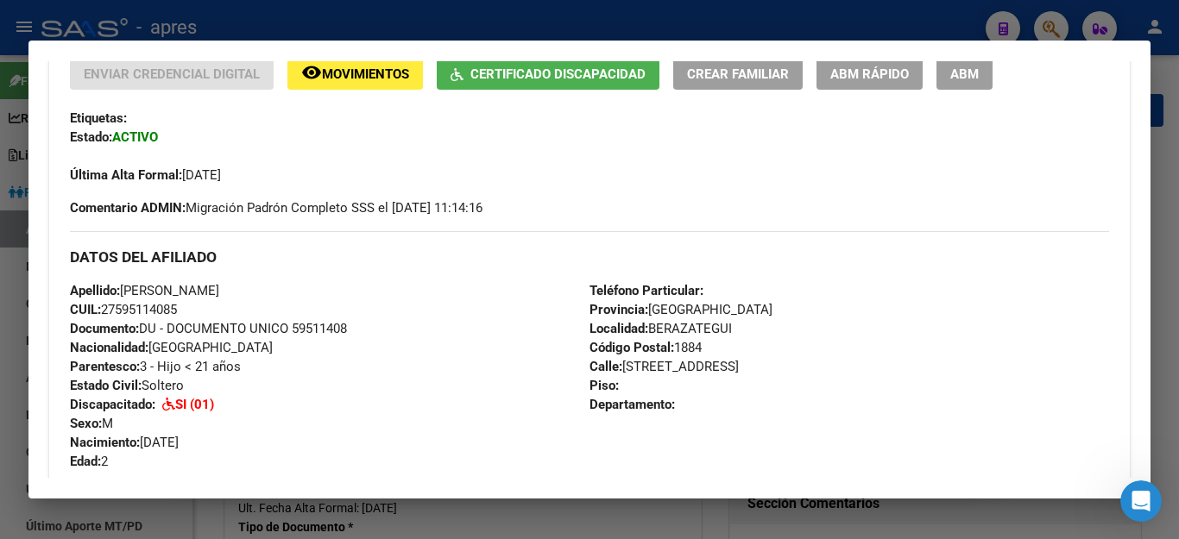
scroll to position [345, 0]
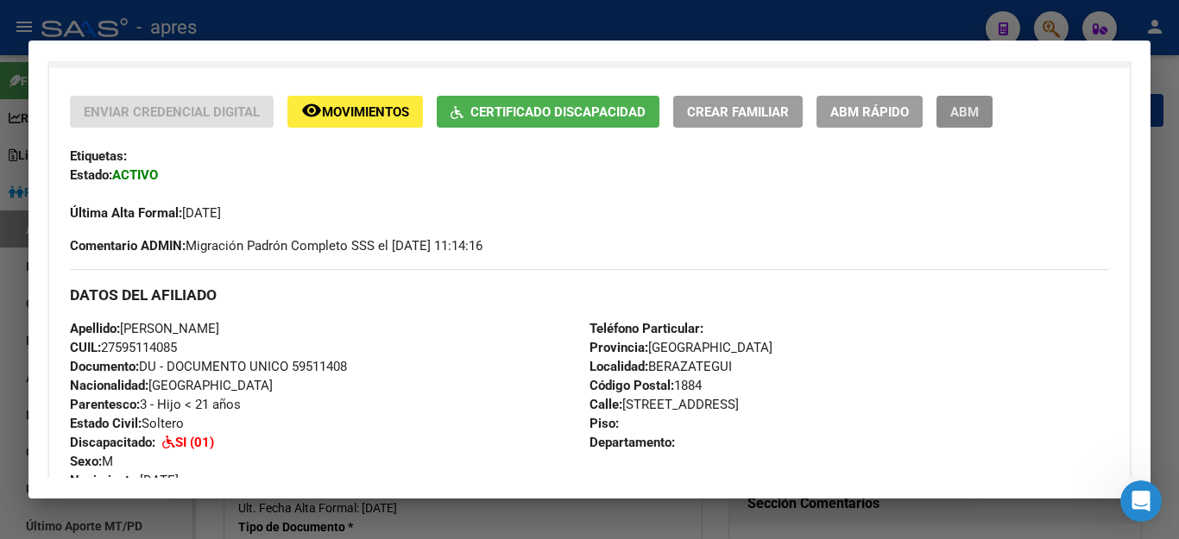
click at [962, 111] on span "ABM" at bounding box center [964, 112] width 28 height 16
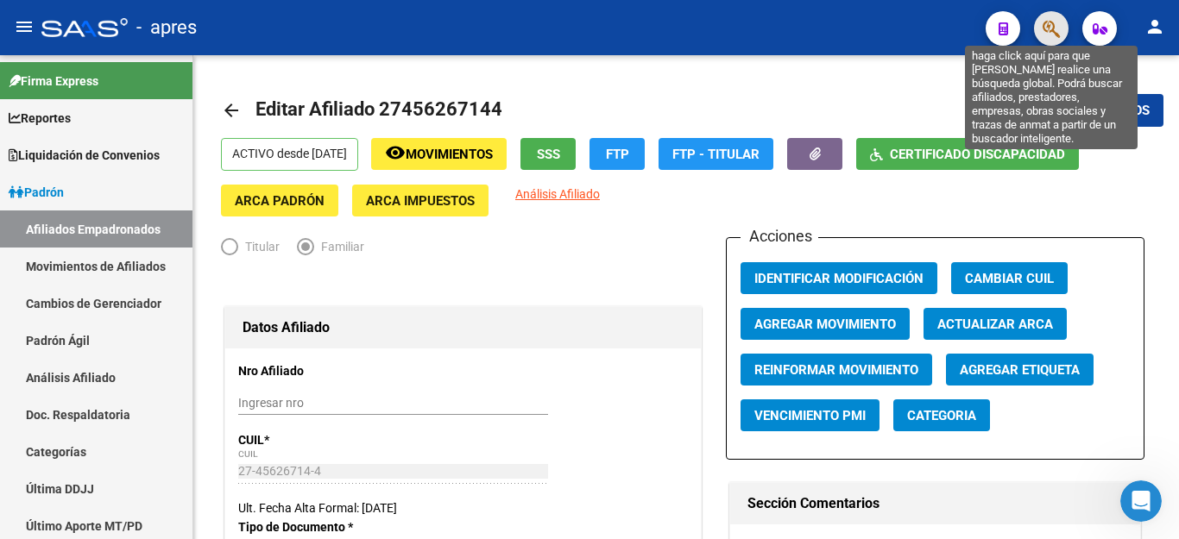
click at [1046, 27] on icon "button" at bounding box center [1050, 29] width 17 height 20
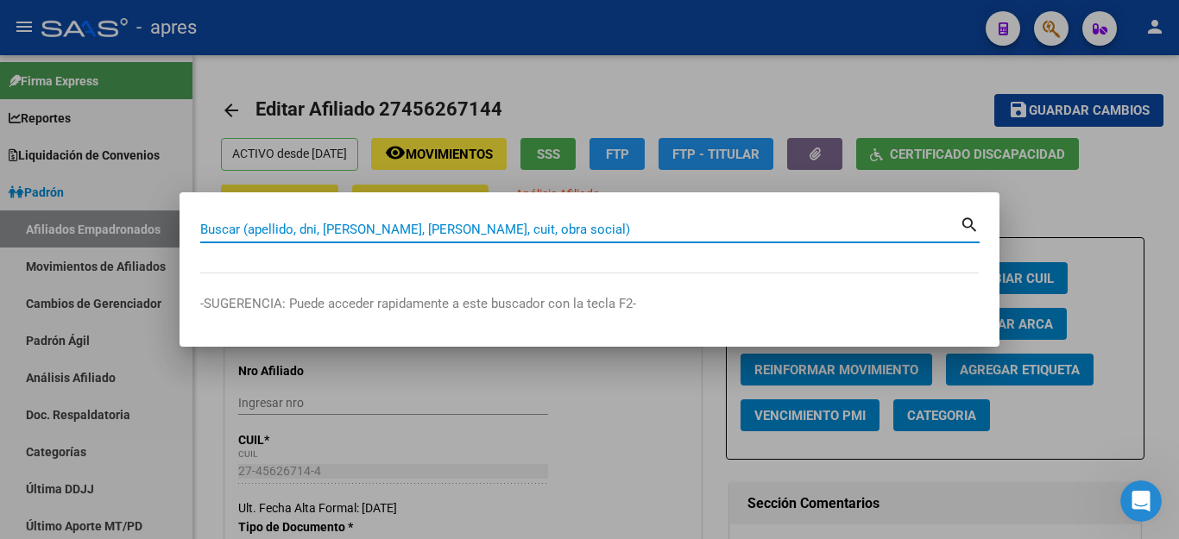
paste input "27595114085"
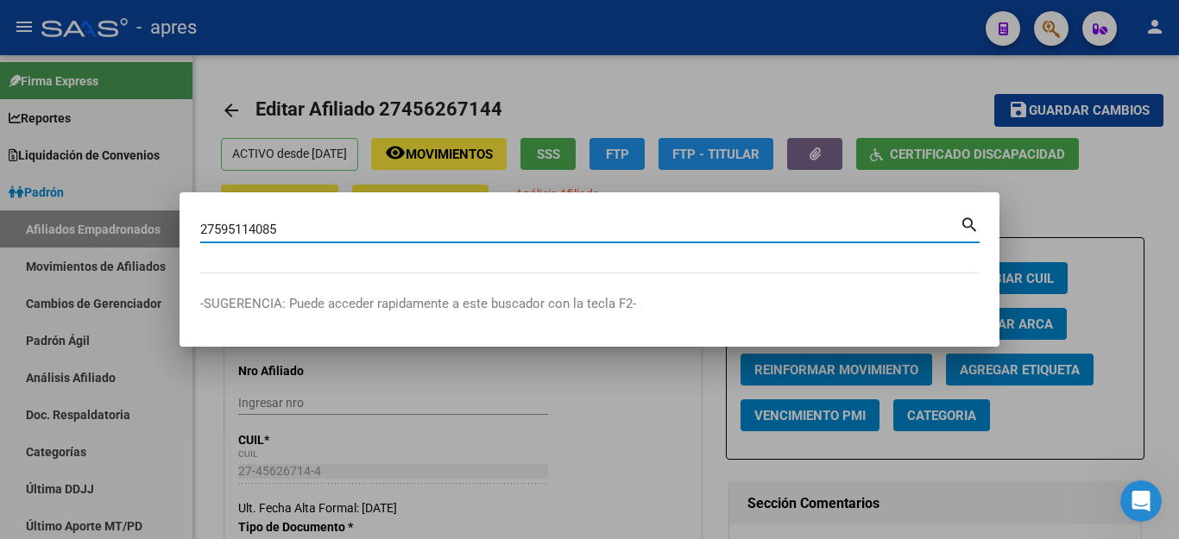
type input "27595114085"
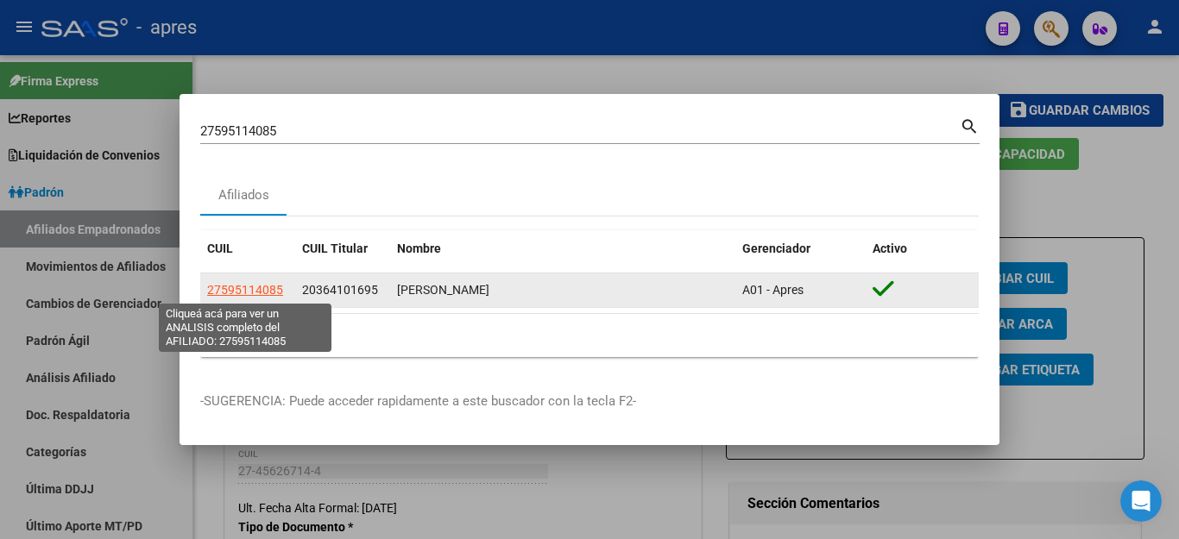
click at [223, 290] on span "27595114085" at bounding box center [245, 290] width 76 height 14
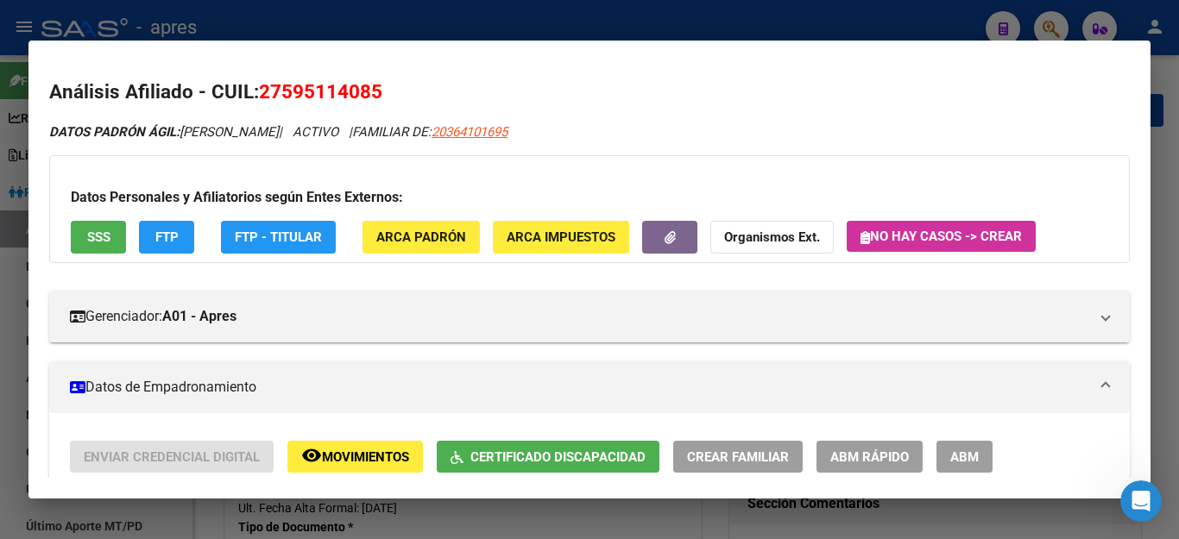
click at [164, 244] on span "FTP" at bounding box center [166, 238] width 23 height 16
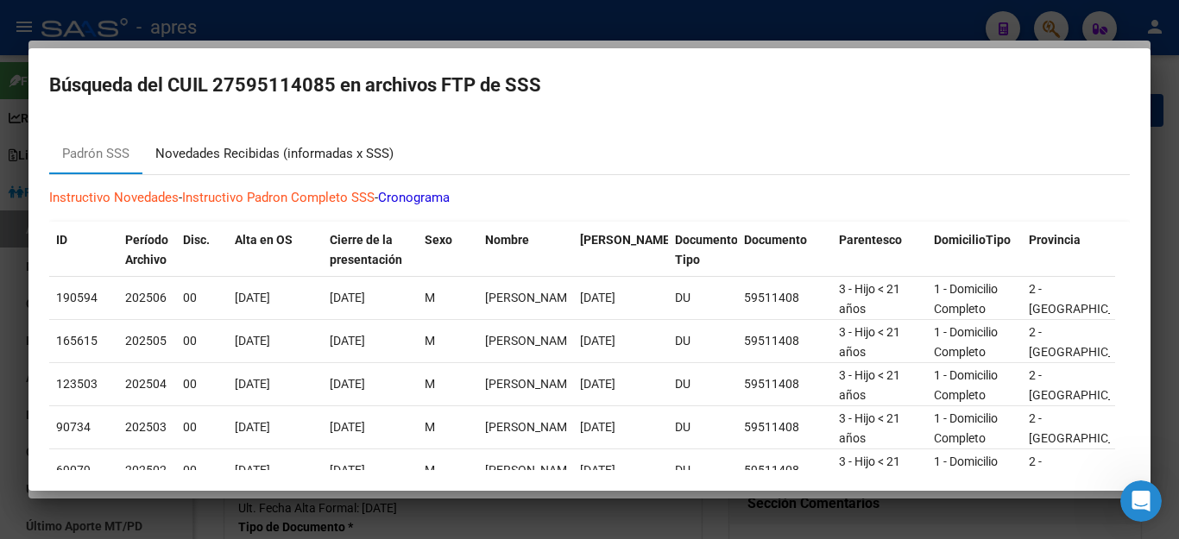
click at [308, 157] on div "Novedades Recibidas (informadas x SSS)" at bounding box center [274, 154] width 238 height 20
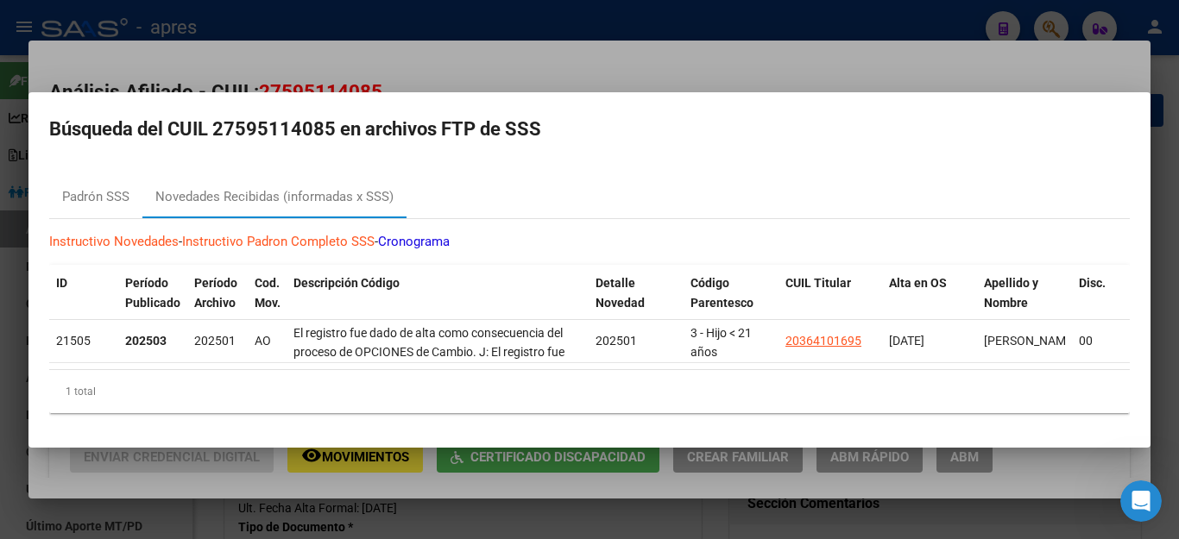
click at [427, 529] on div at bounding box center [589, 269] width 1179 height 539
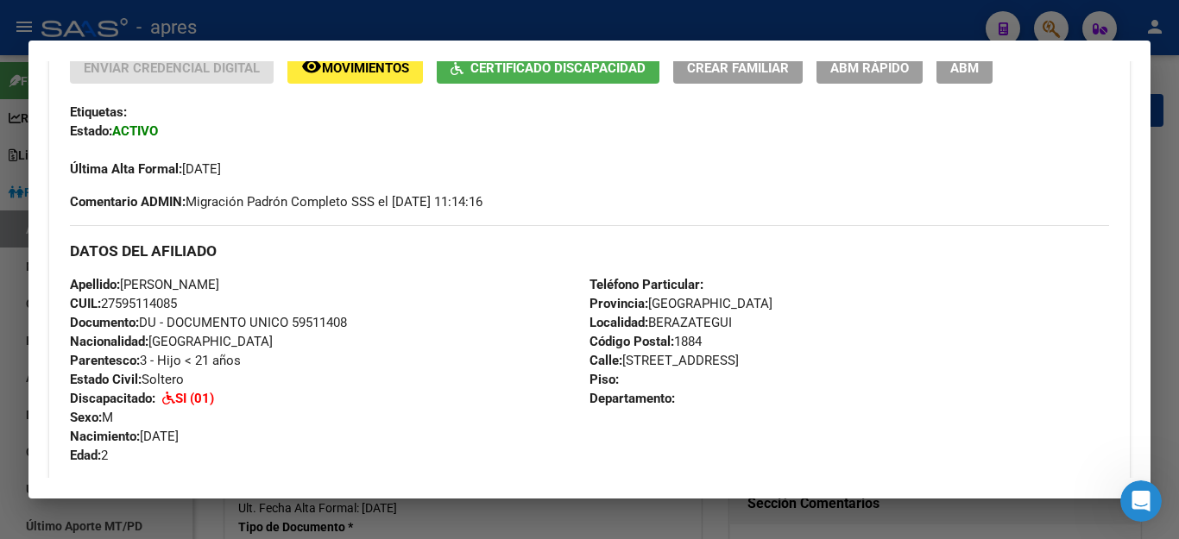
scroll to position [173, 0]
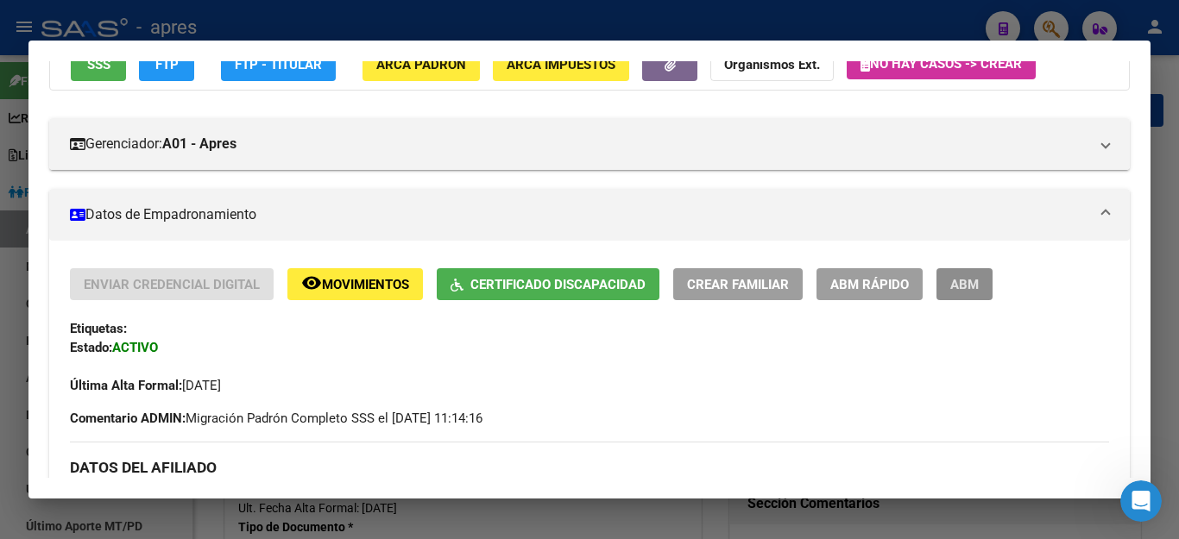
click at [969, 288] on span "ABM" at bounding box center [964, 285] width 28 height 16
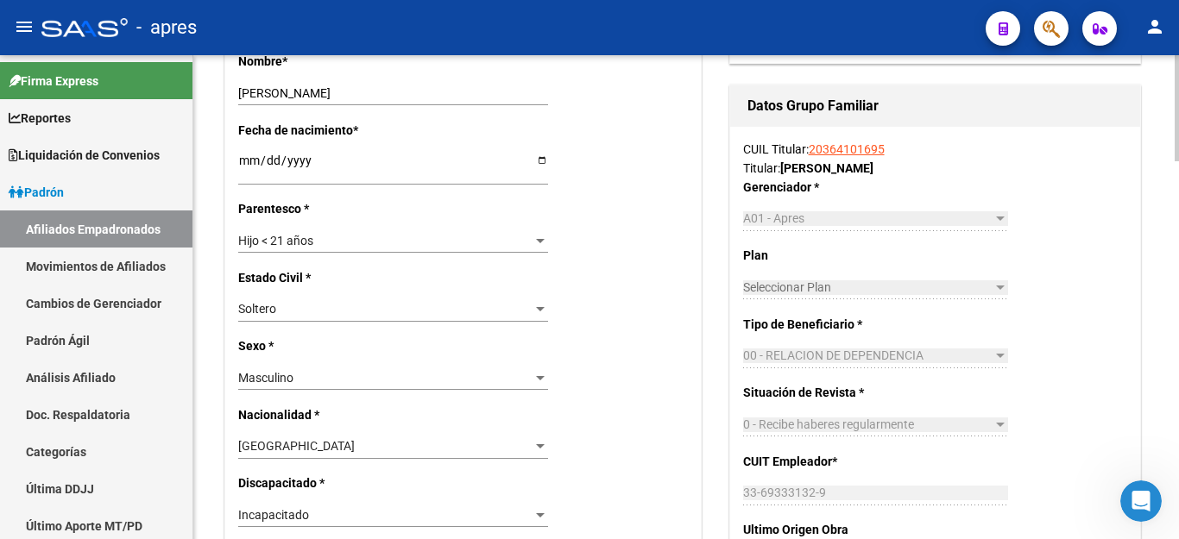
scroll to position [777, 0]
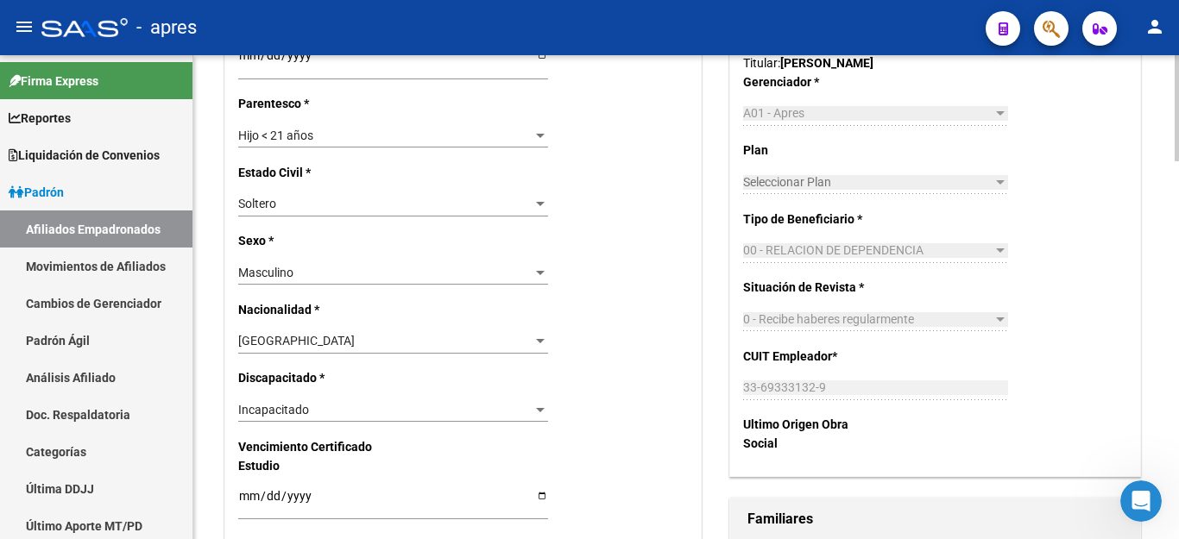
click at [313, 398] on div "Incapacitado Seleccionar tipo" at bounding box center [393, 410] width 310 height 24
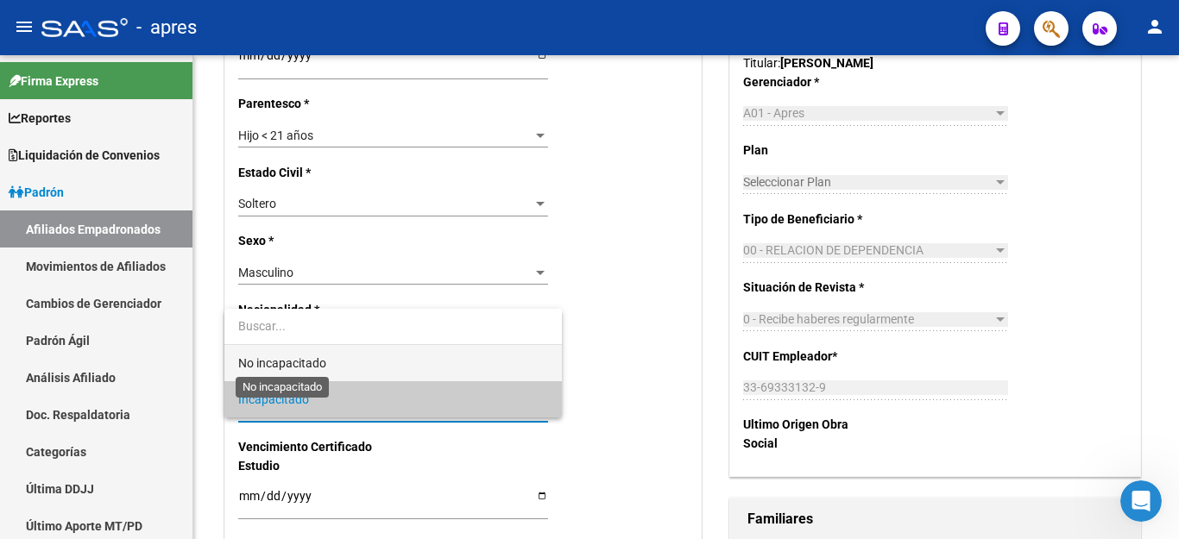
click at [305, 362] on span "No incapacitado" at bounding box center [282, 363] width 88 height 14
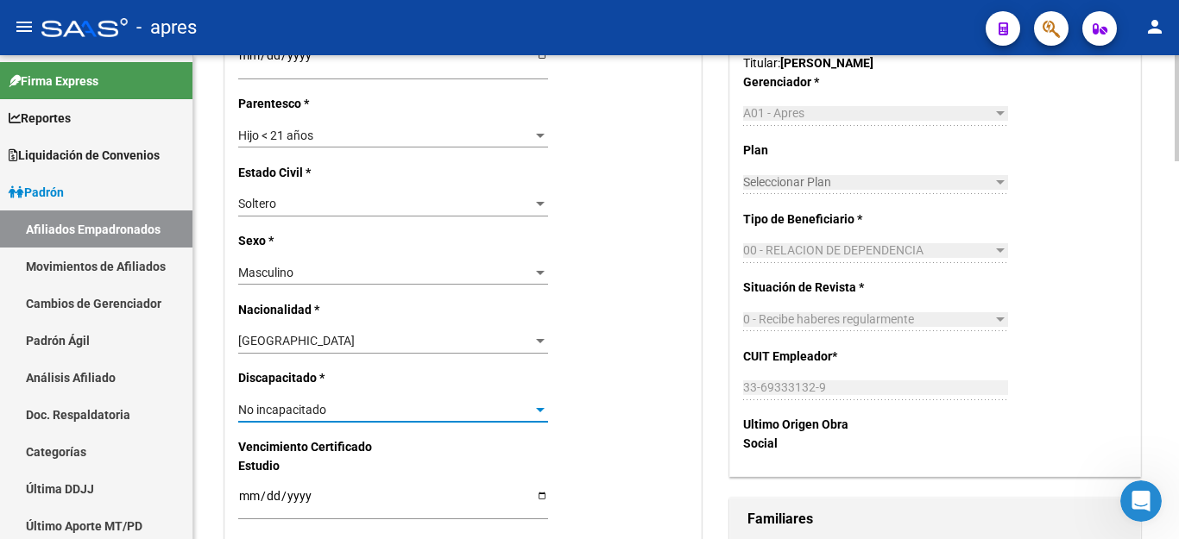
click at [299, 403] on span "No incapacitado" at bounding box center [282, 410] width 88 height 14
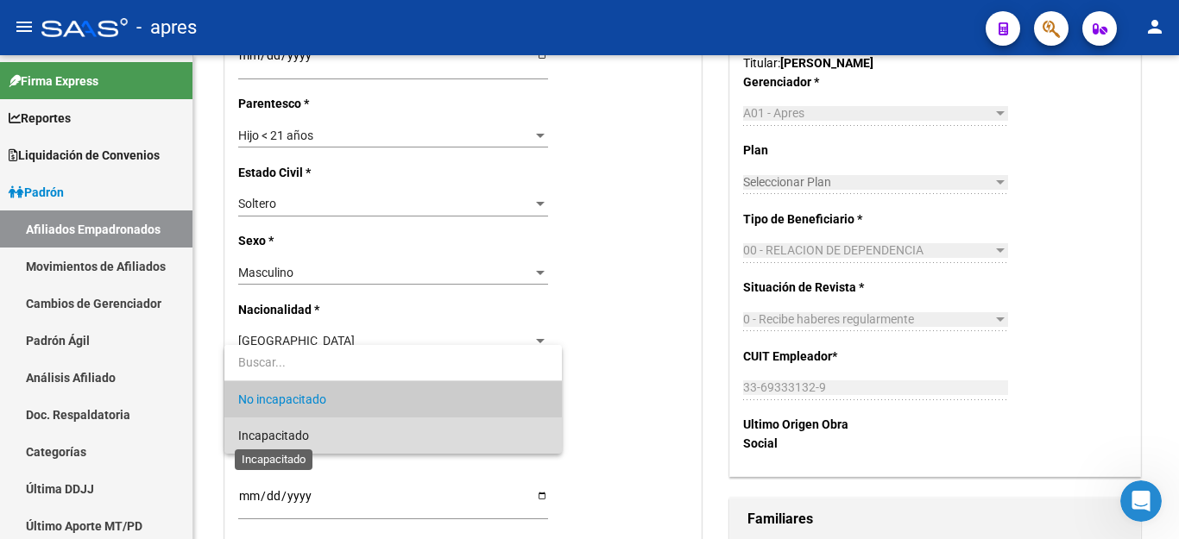
click at [297, 439] on span "Incapacitado" at bounding box center [273, 436] width 71 height 14
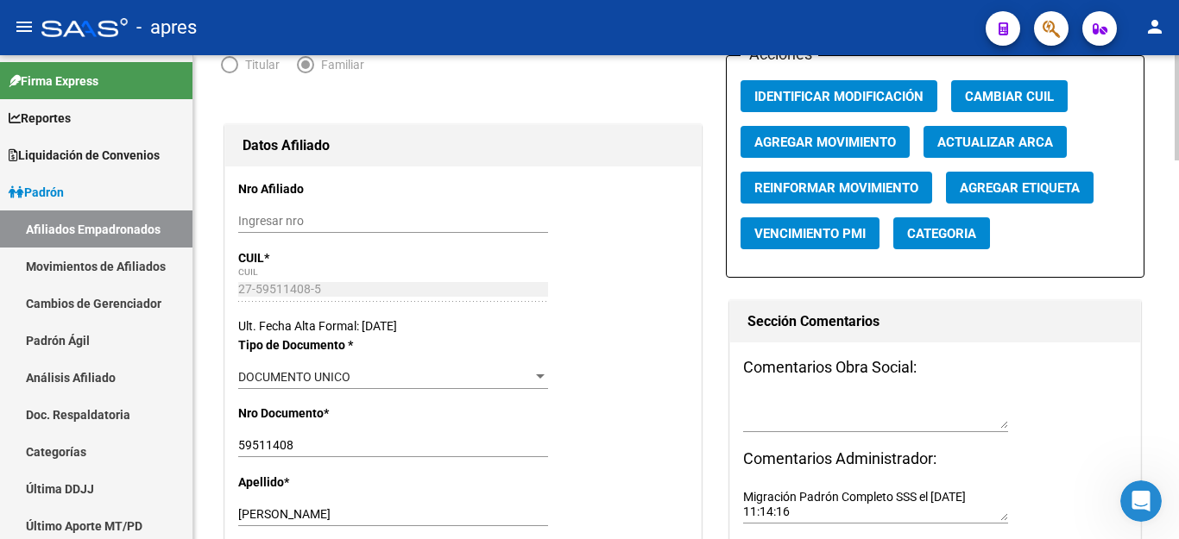
scroll to position [0, 0]
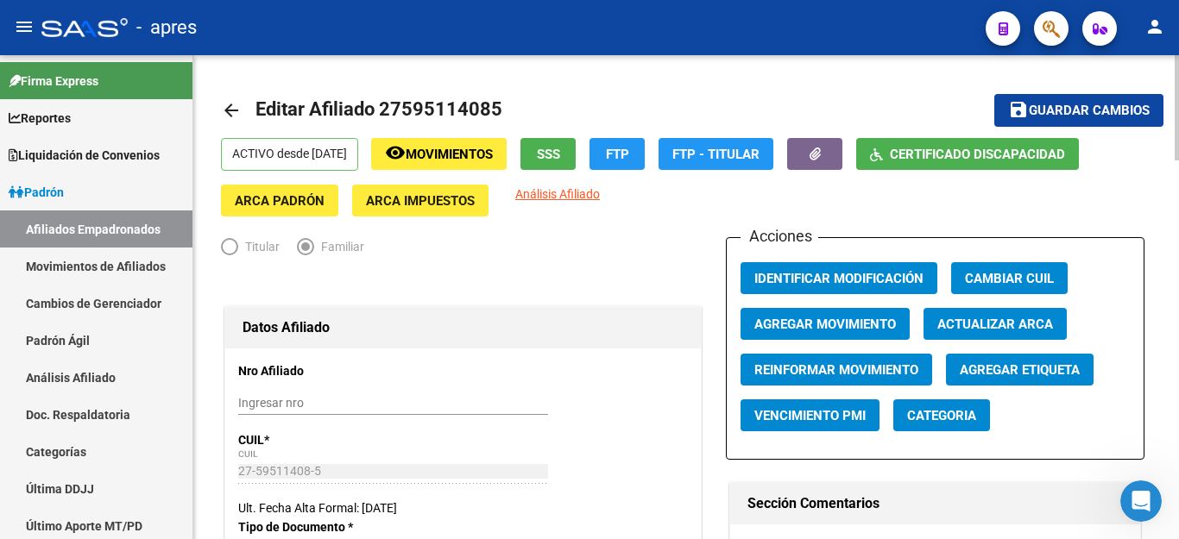
click at [1035, 109] on span "Guardar cambios" at bounding box center [1089, 112] width 121 height 16
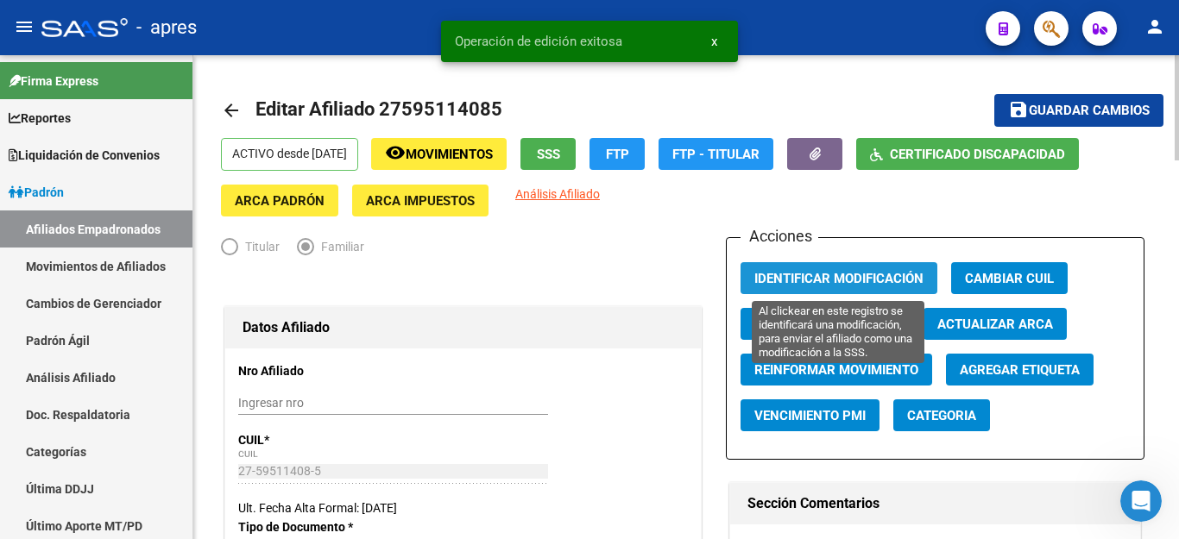
click at [799, 269] on button "Identificar Modificación" at bounding box center [838, 278] width 197 height 32
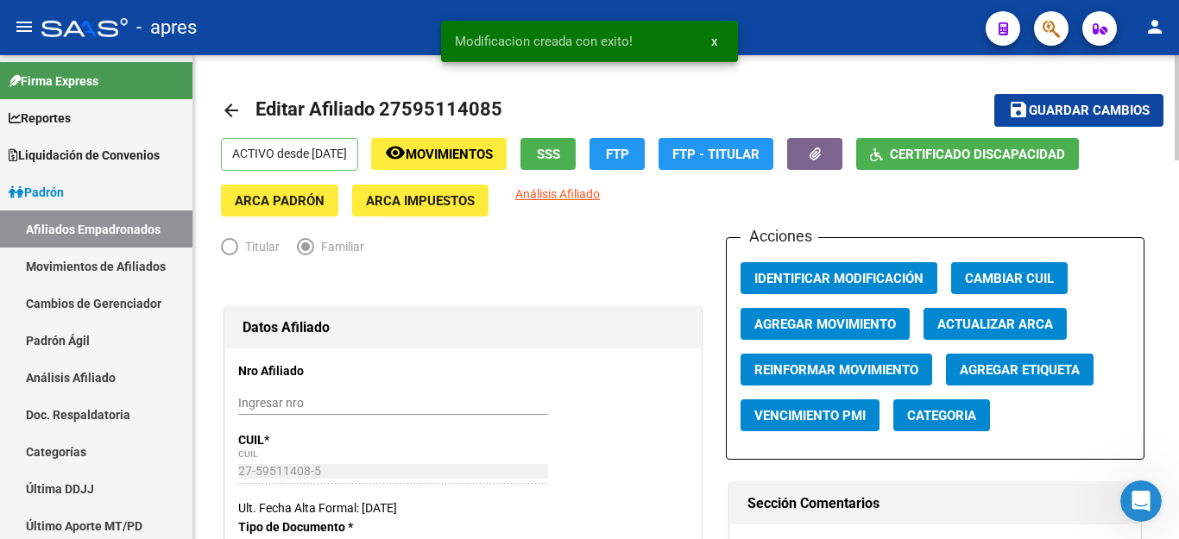
click at [629, 157] on span "FTP" at bounding box center [617, 155] width 23 height 16
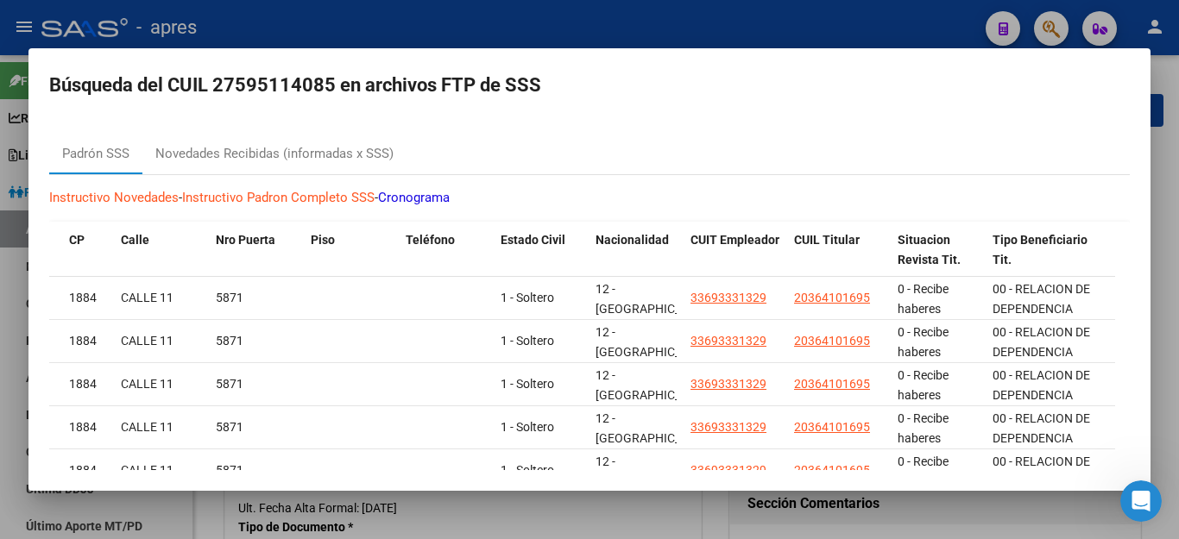
click at [670, 520] on div at bounding box center [589, 269] width 1179 height 539
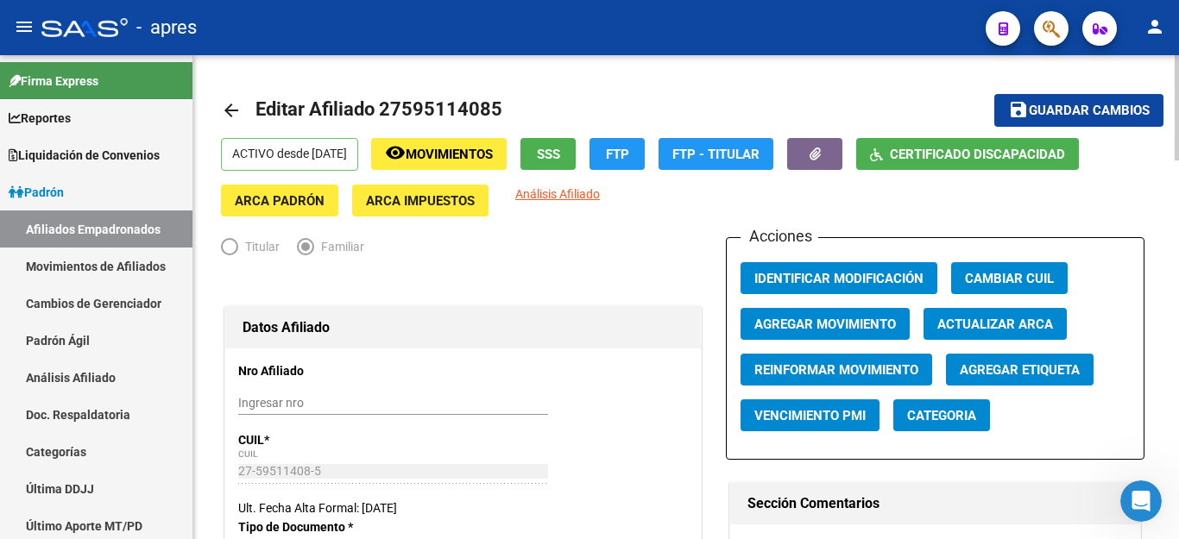
click at [974, 154] on span "Certificado Discapacidad" at bounding box center [977, 155] width 175 height 16
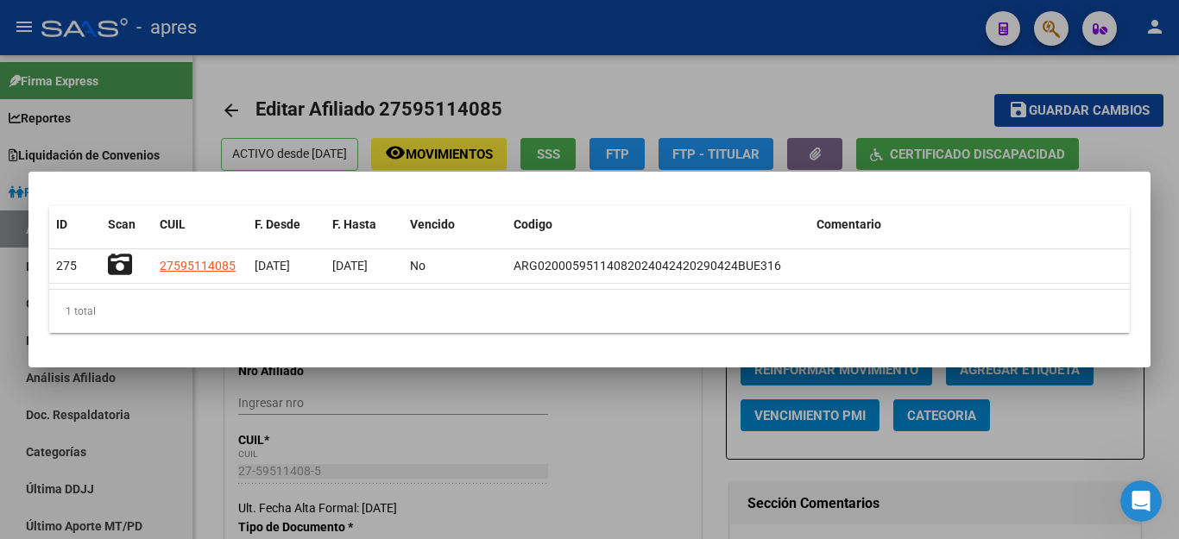
click at [620, 488] on div at bounding box center [589, 269] width 1179 height 539
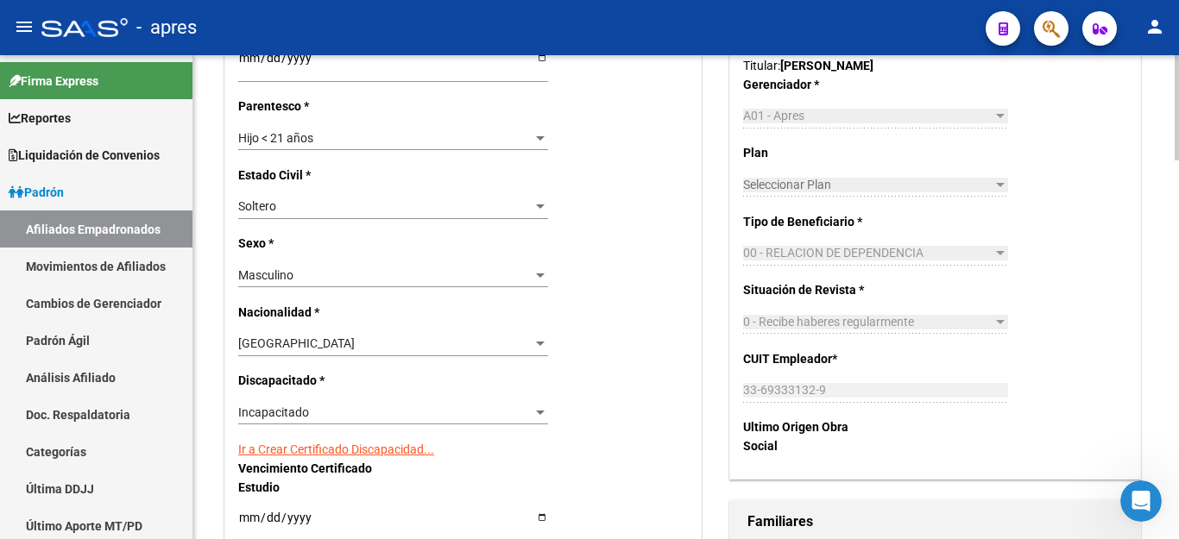
scroll to position [777, 0]
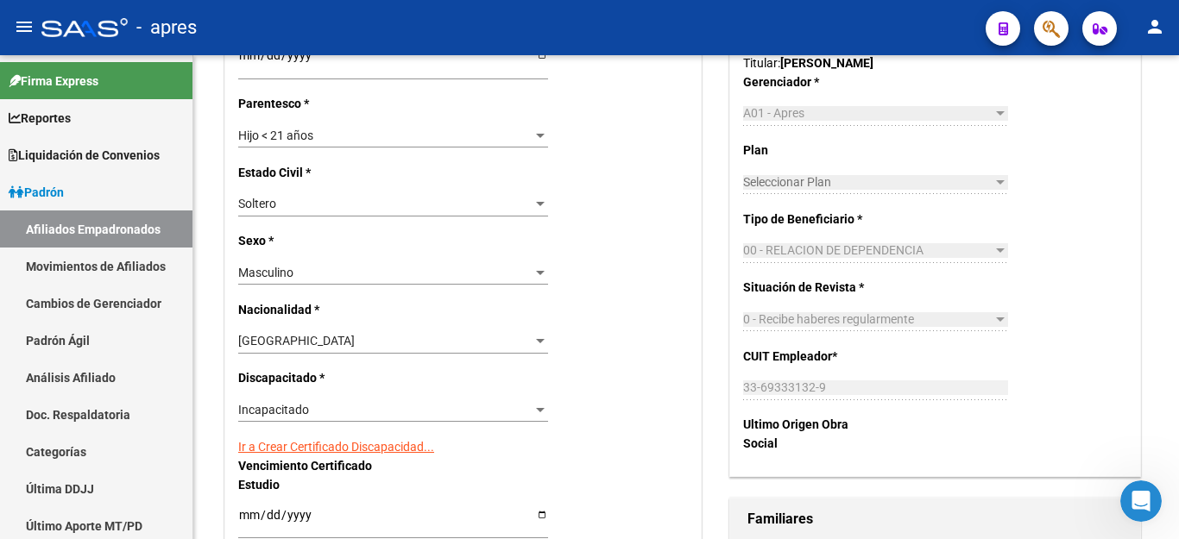
click at [1062, 30] on button "button" at bounding box center [1051, 28] width 35 height 35
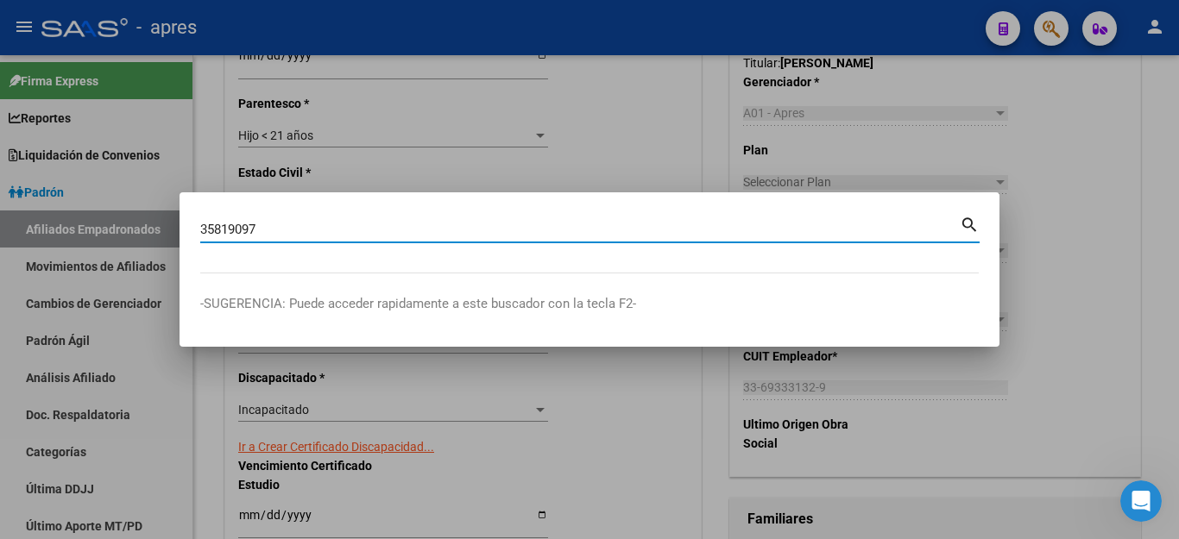
type input "35819097"
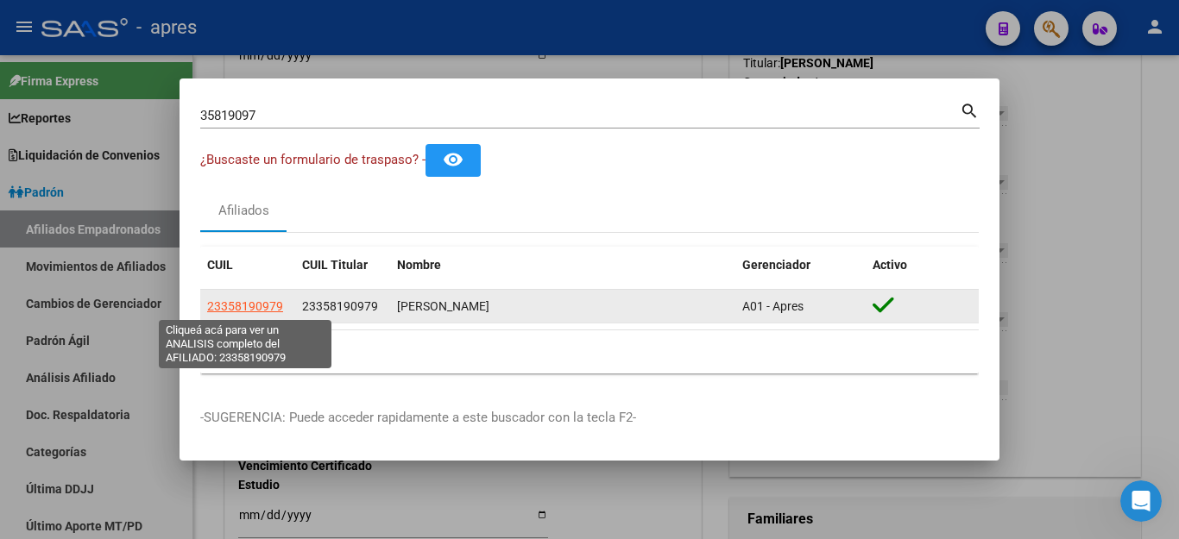
click at [246, 307] on span "23358190979" at bounding box center [245, 306] width 76 height 14
type textarea "23358190979"
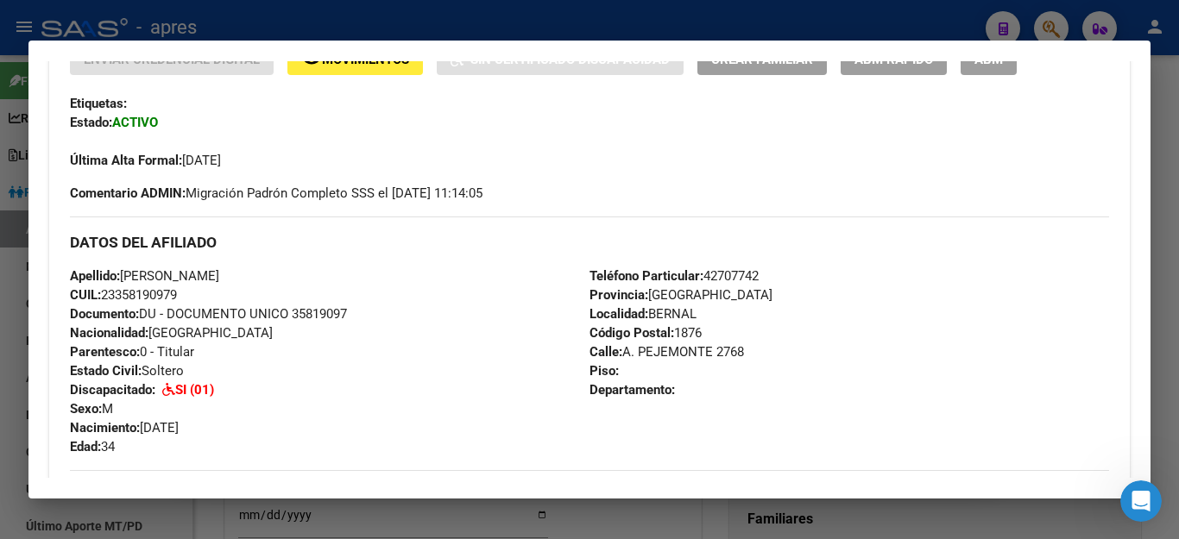
scroll to position [431, 0]
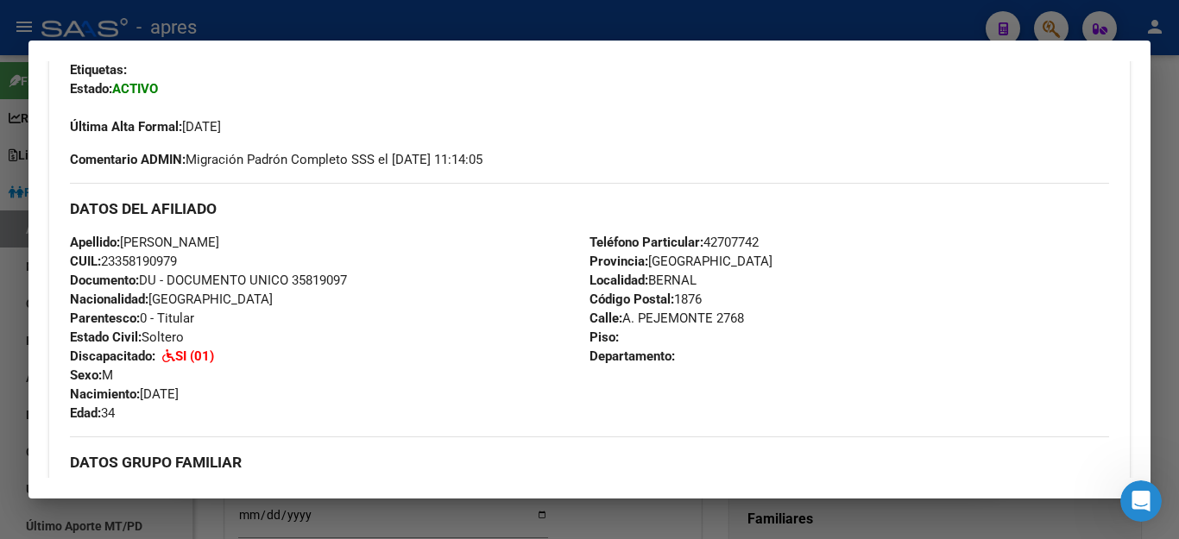
drag, startPoint x: 296, startPoint y: 282, endPoint x: 463, endPoint y: 282, distance: 166.6
click at [463, 282] on div "Apellido: [PERSON_NAME] CUIL: 23358190979 Documento: DU - DOCUMENTO UNICO 35819…" at bounding box center [330, 328] width 520 height 190
copy span "35819097"
click at [656, 25] on div at bounding box center [589, 269] width 1179 height 539
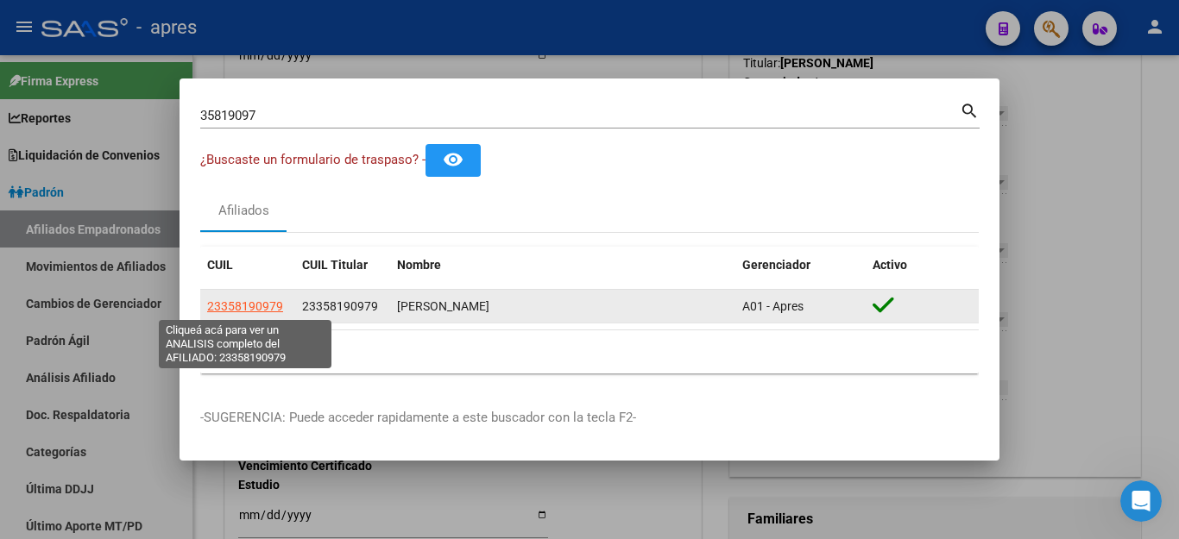
click at [237, 305] on span "23358190979" at bounding box center [245, 306] width 76 height 14
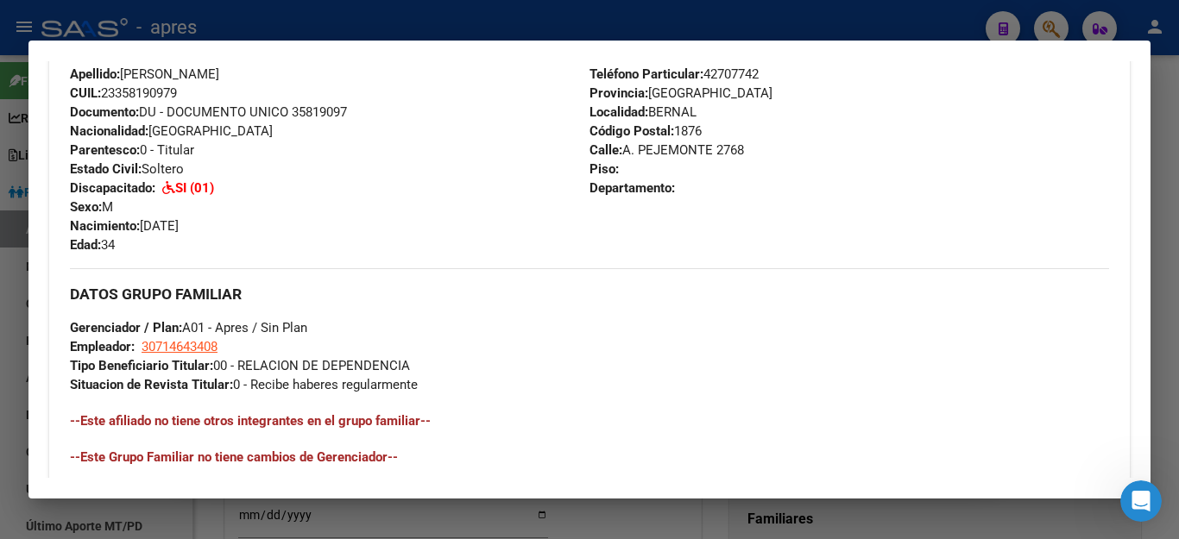
scroll to position [604, 0]
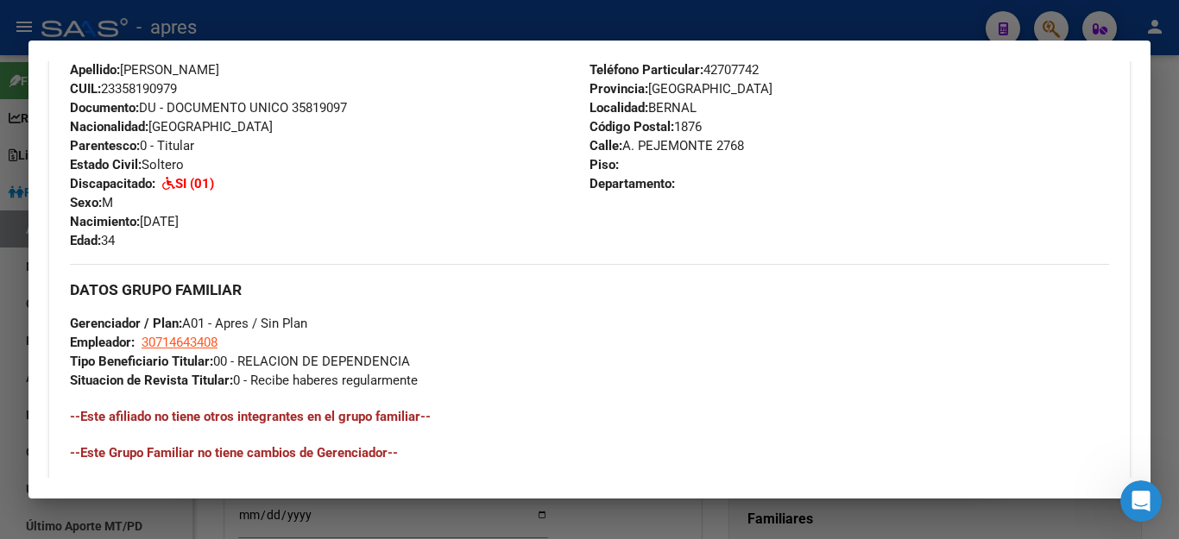
click at [462, 517] on div at bounding box center [589, 269] width 1179 height 539
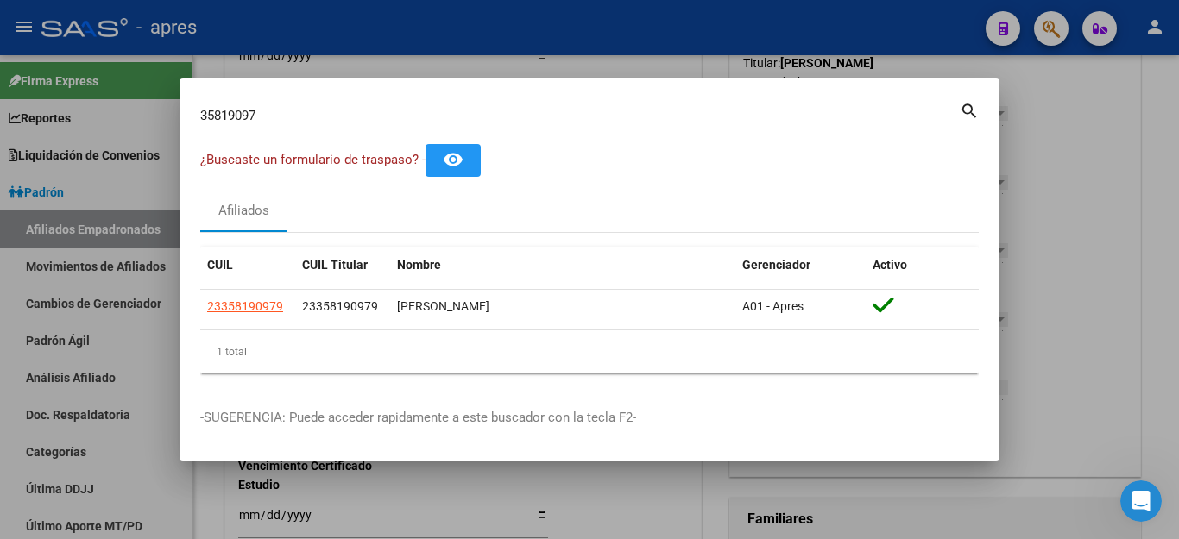
click at [601, 499] on div at bounding box center [589, 269] width 1179 height 539
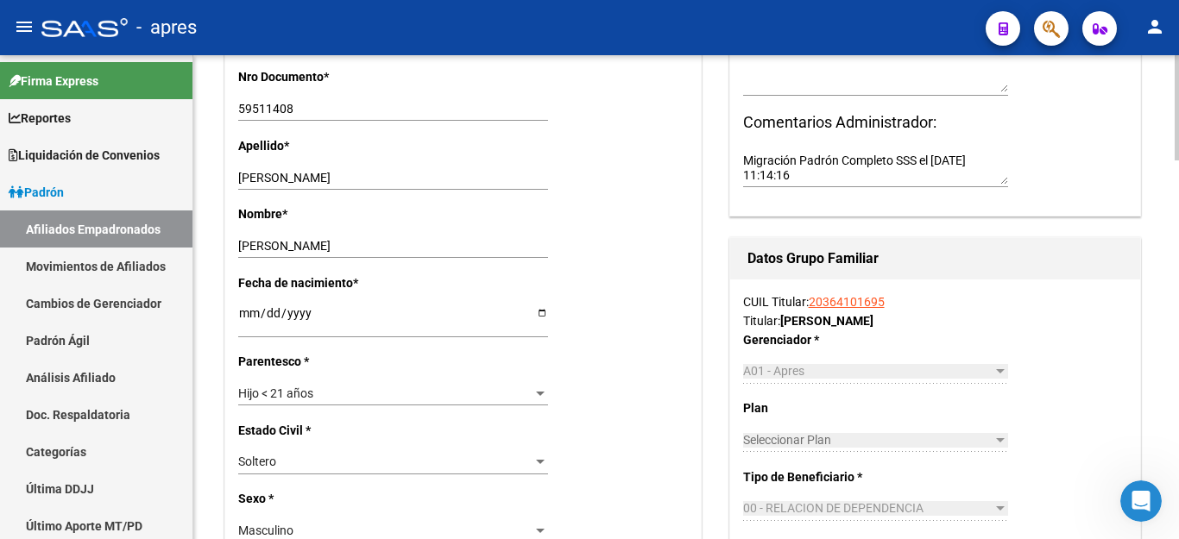
scroll to position [518, 0]
click at [872, 297] on link "20364101695" at bounding box center [847, 303] width 76 height 14
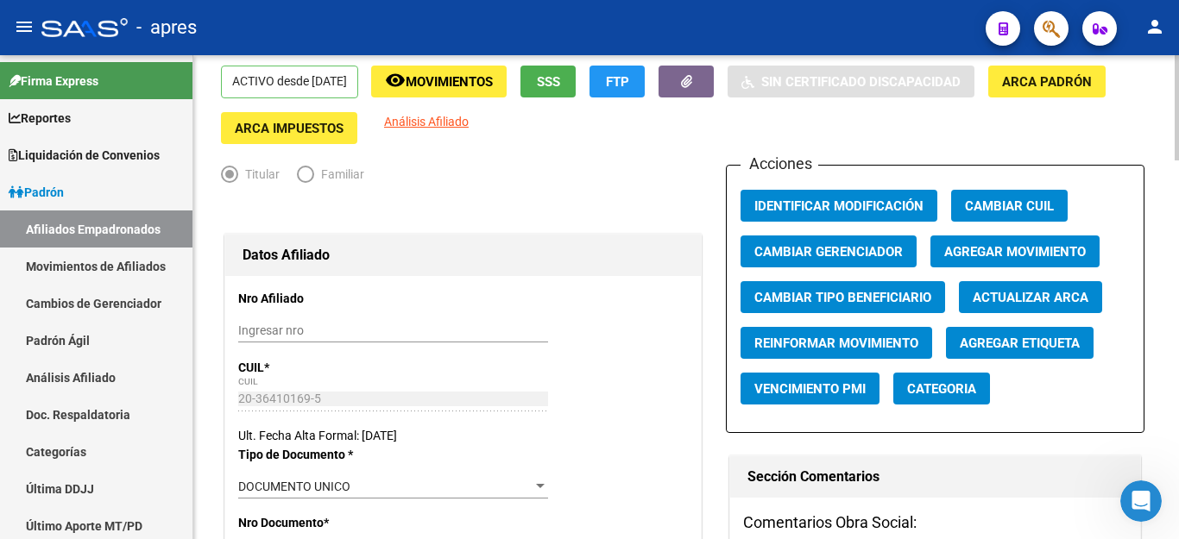
scroll to position [431, 0]
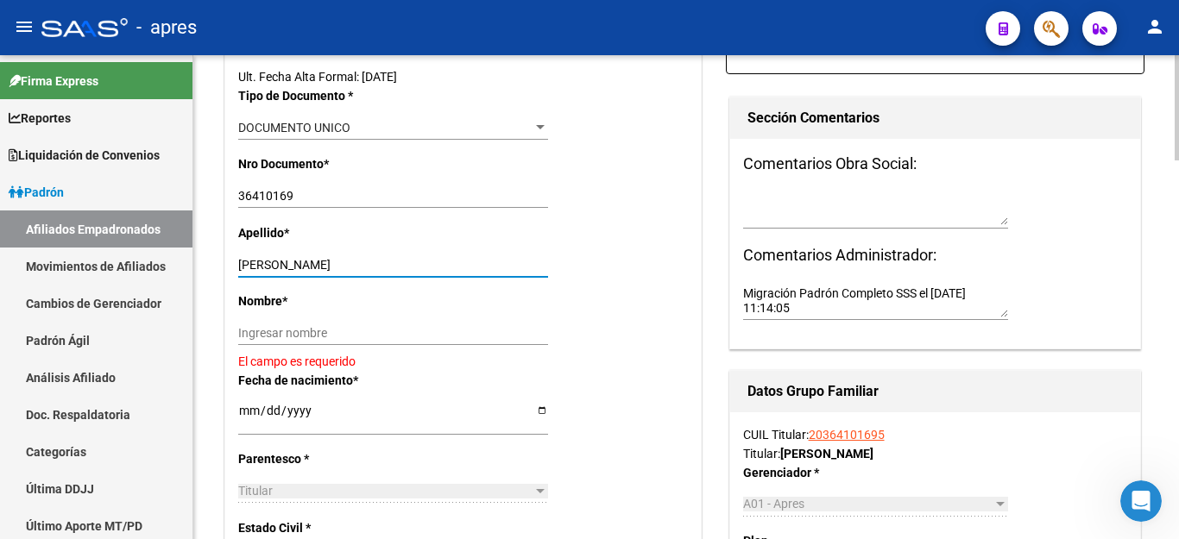
drag, startPoint x: 280, startPoint y: 263, endPoint x: 564, endPoint y: 263, distance: 283.1
click at [564, 263] on div "Apellido * [PERSON_NAME] apellido" at bounding box center [463, 258] width 450 height 68
click at [419, 333] on input "Ingresar nombre" at bounding box center [393, 333] width 310 height 15
paste input "[PERSON_NAME]"
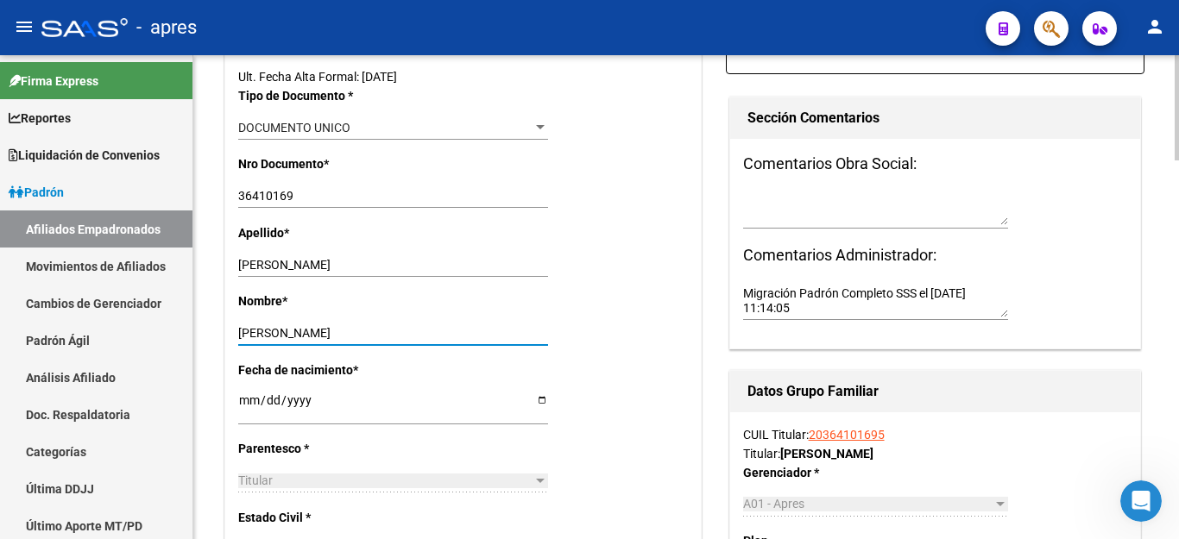
type input "[PERSON_NAME]"
drag, startPoint x: 280, startPoint y: 262, endPoint x: 721, endPoint y: 265, distance: 441.0
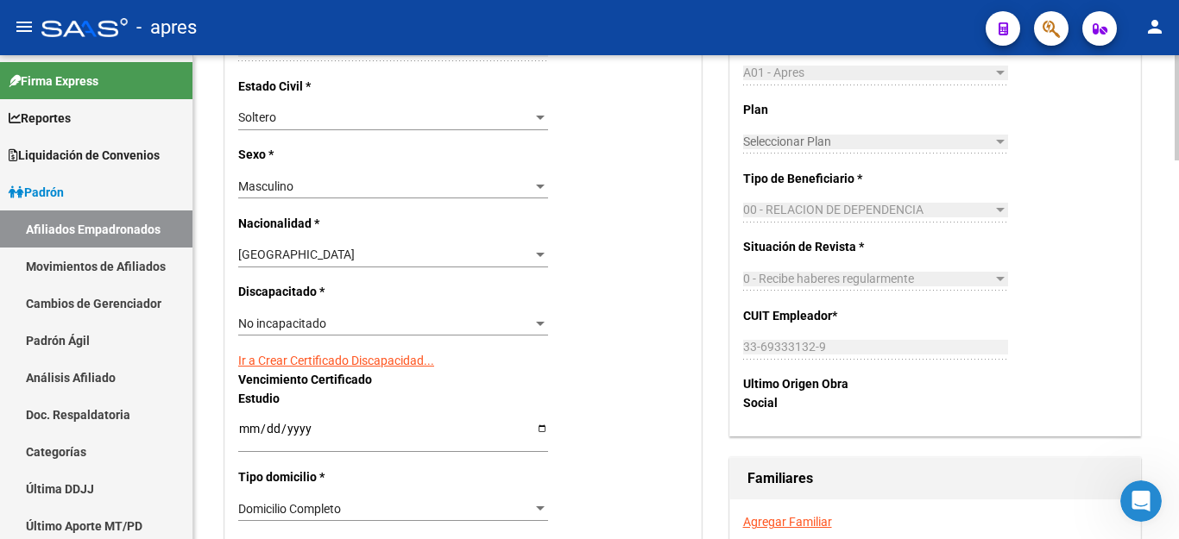
scroll to position [1036, 0]
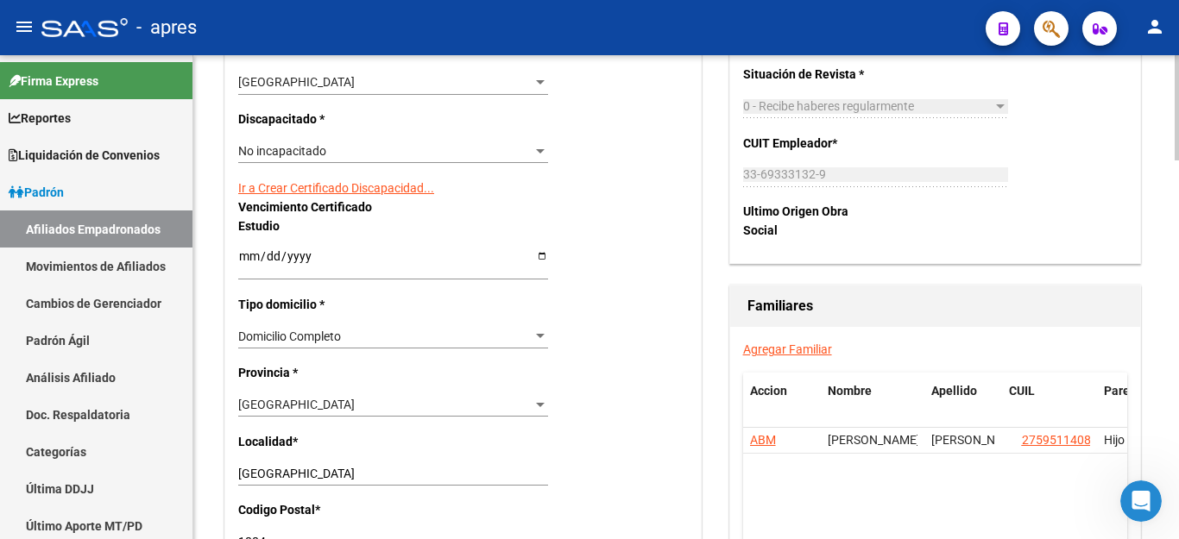
type input "[PERSON_NAME]"
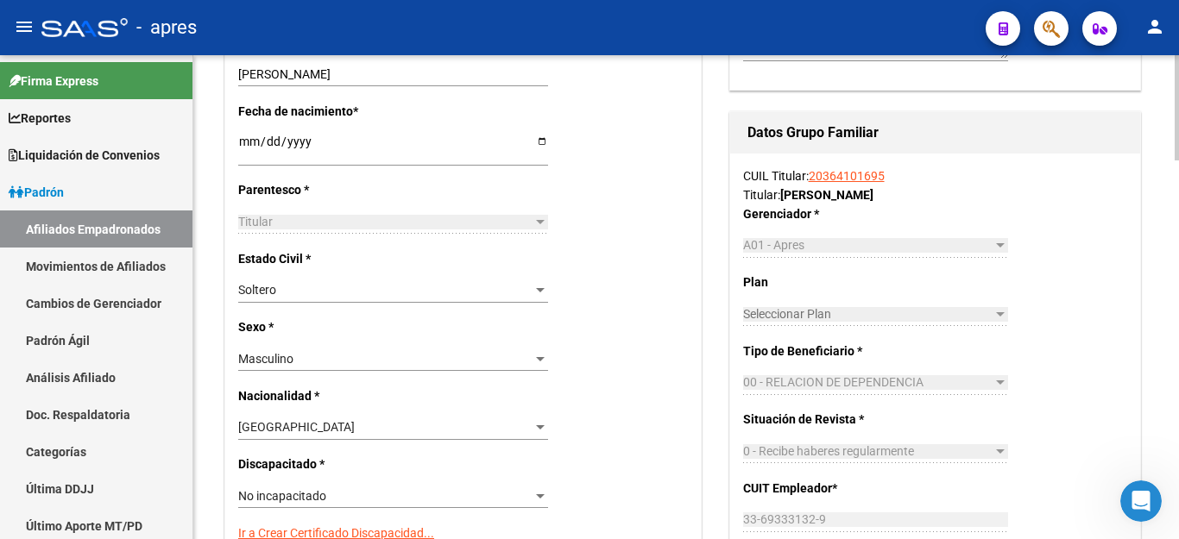
scroll to position [1122, 0]
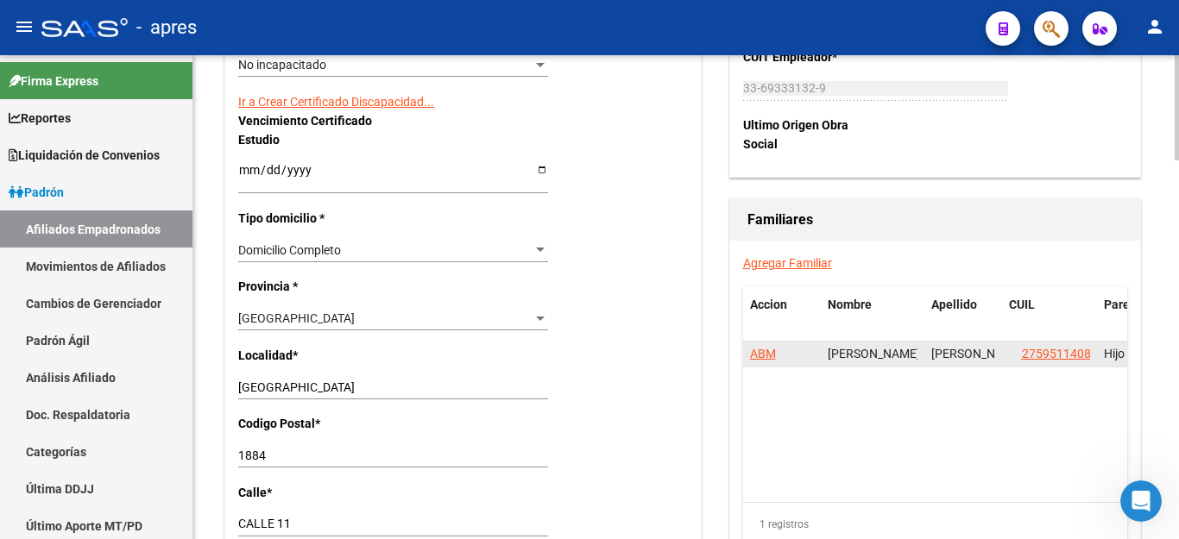
click at [1050, 362] on app-link-go-to "27595114085" at bounding box center [1060, 354] width 76 height 20
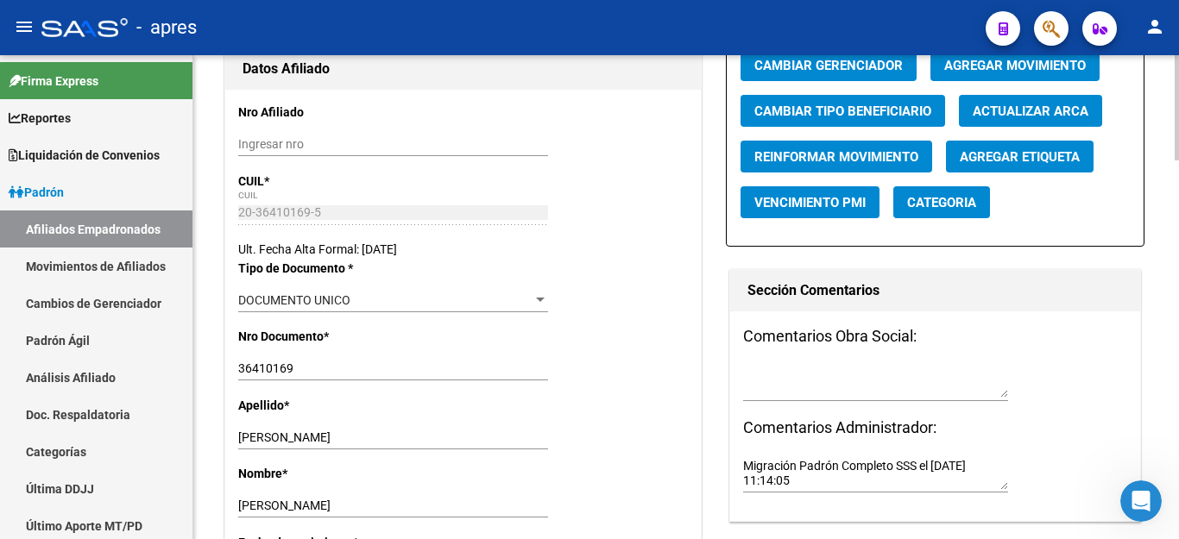
scroll to position [0, 0]
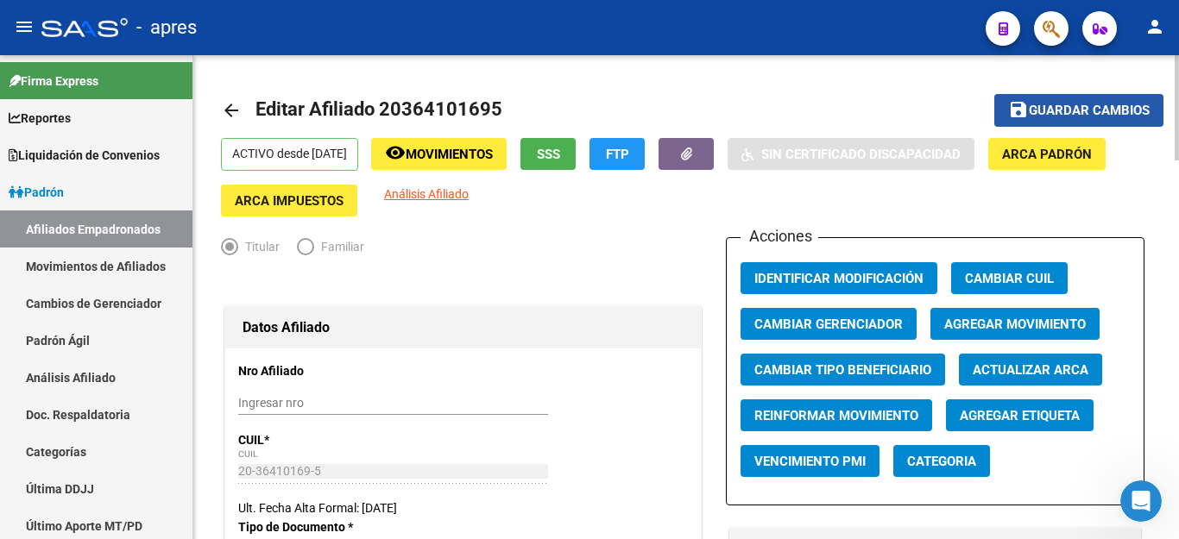
click at [1074, 101] on button "save Guardar cambios" at bounding box center [1078, 110] width 169 height 32
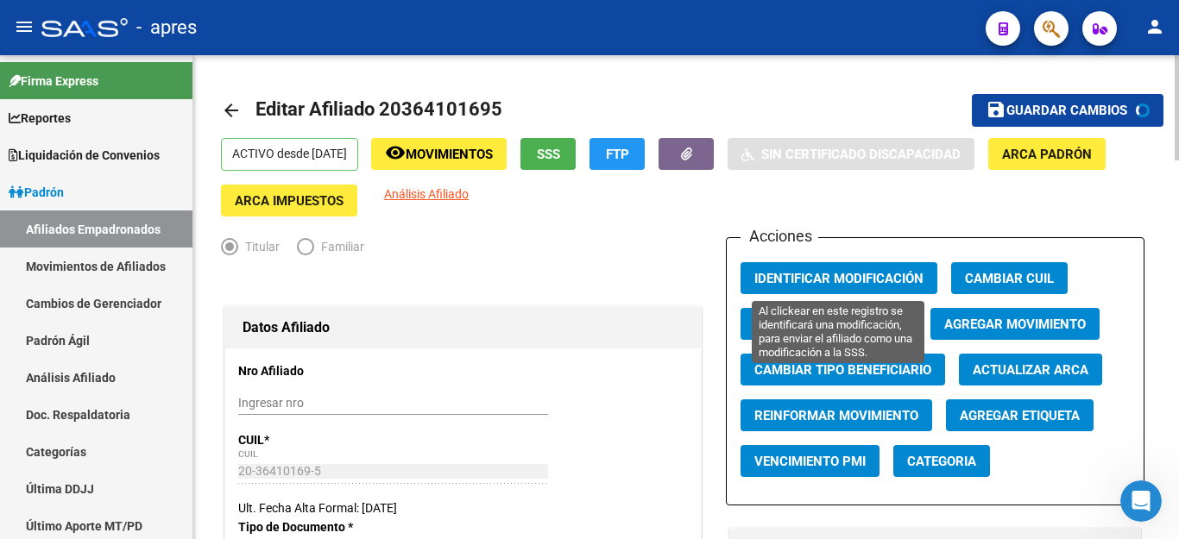
click at [829, 276] on span "Identificar Modificación" at bounding box center [838, 279] width 169 height 16
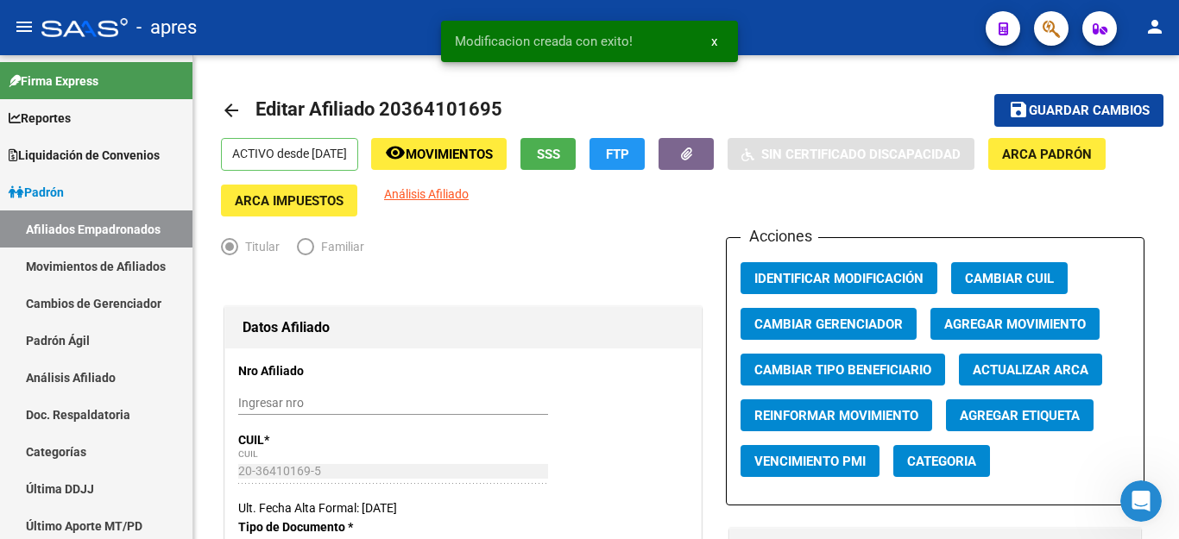
click at [1041, 33] on button "button" at bounding box center [1051, 28] width 35 height 35
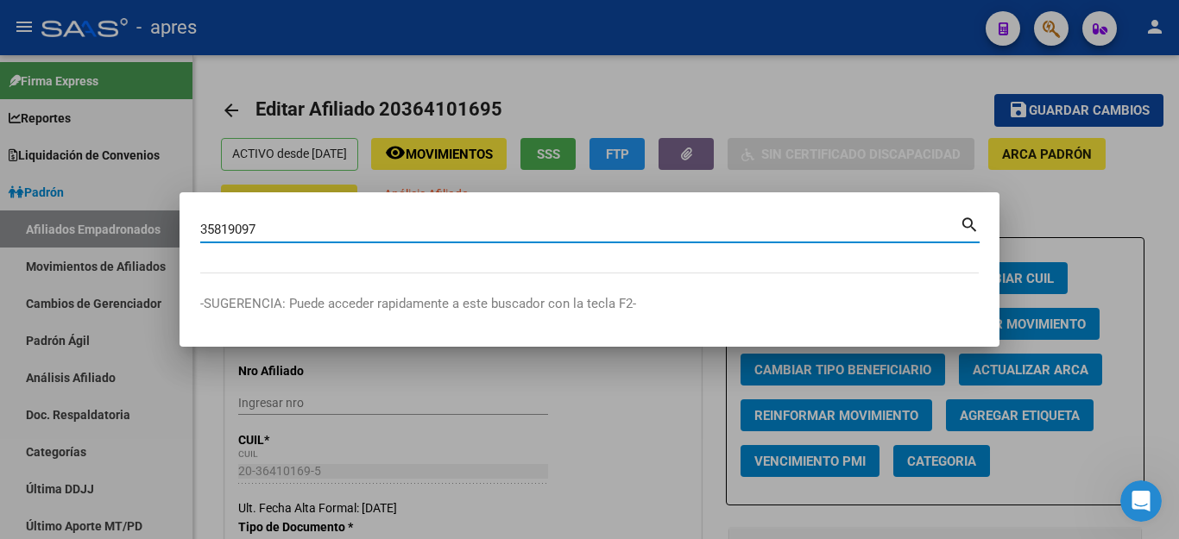
type input "35819097"
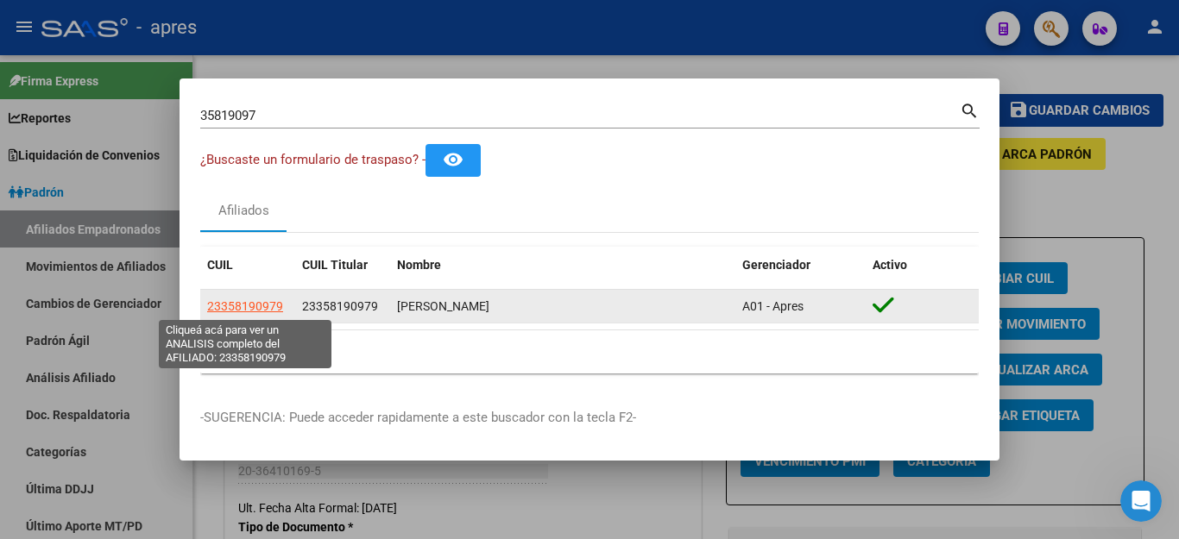
click at [220, 305] on span "23358190979" at bounding box center [245, 306] width 76 height 14
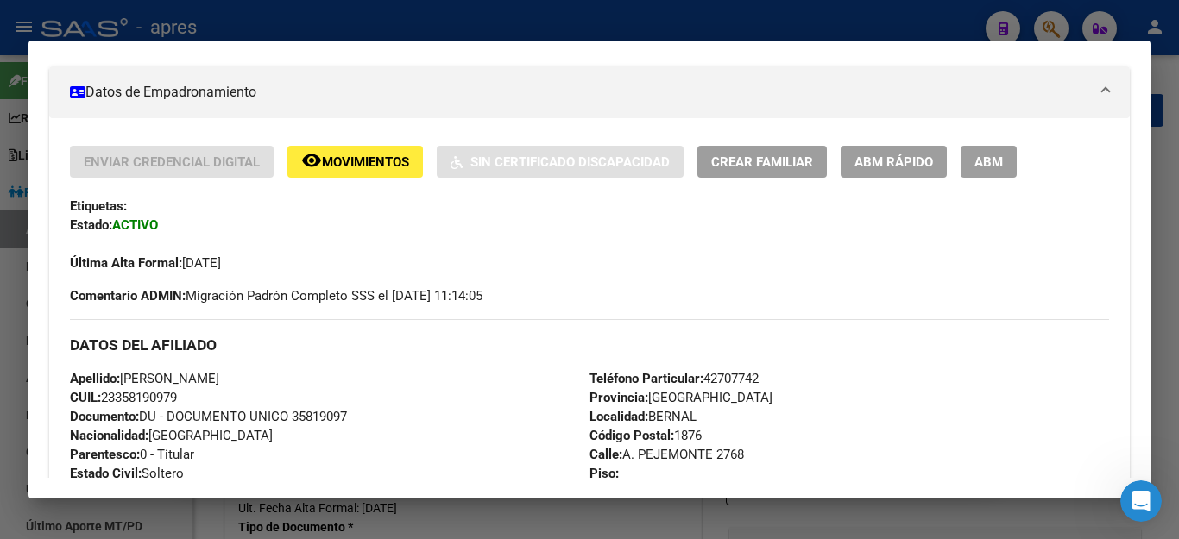
scroll to position [357, 0]
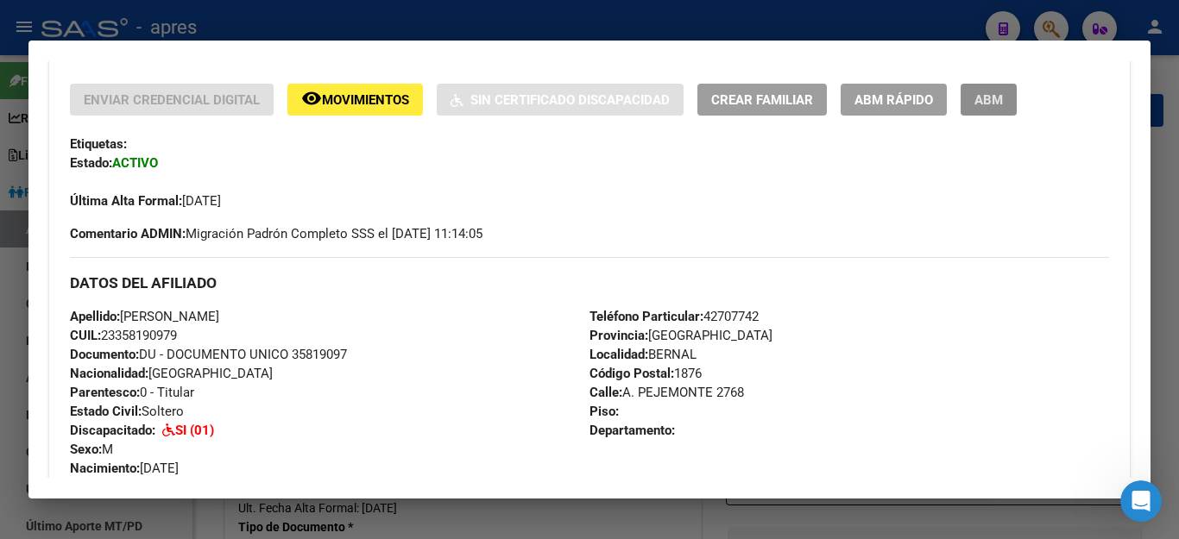
click at [977, 90] on button "ABM" at bounding box center [989, 100] width 56 height 32
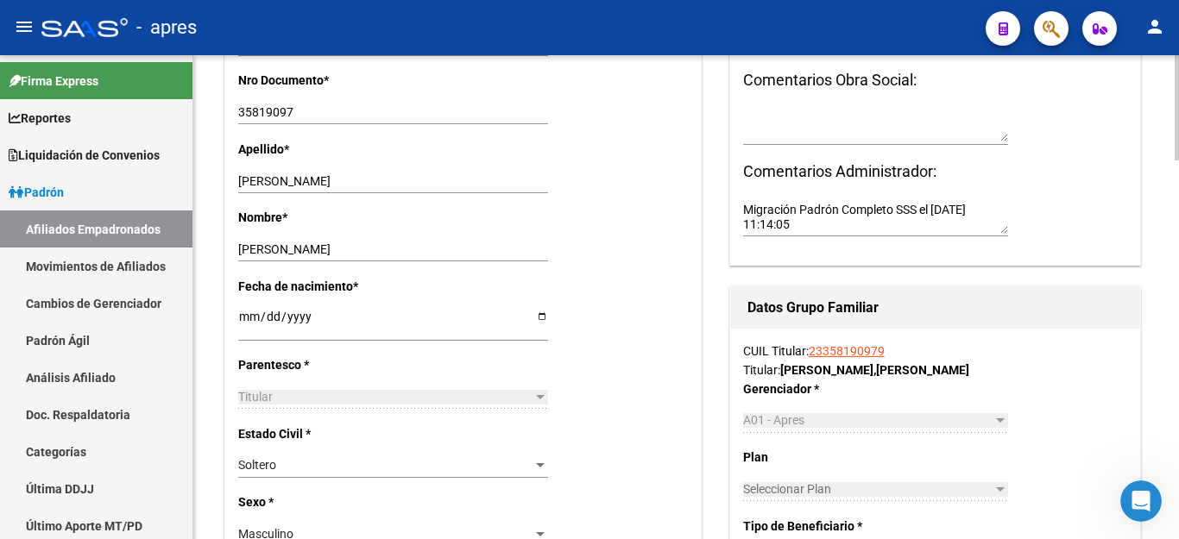
scroll to position [518, 0]
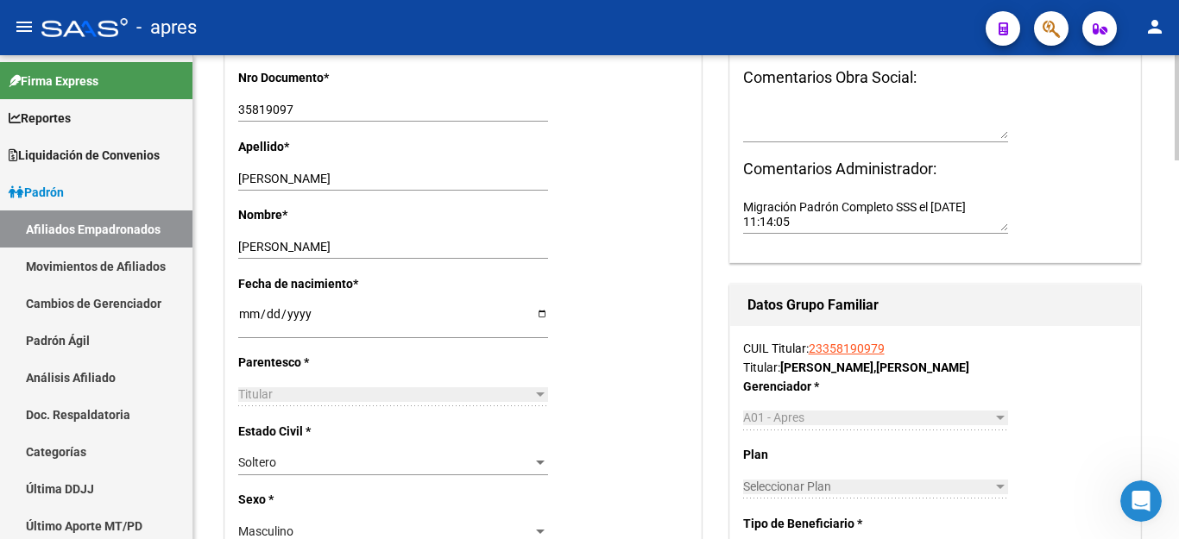
click at [865, 352] on link "23358190979" at bounding box center [847, 349] width 76 height 14
click at [855, 349] on link "23358190979" at bounding box center [847, 349] width 76 height 14
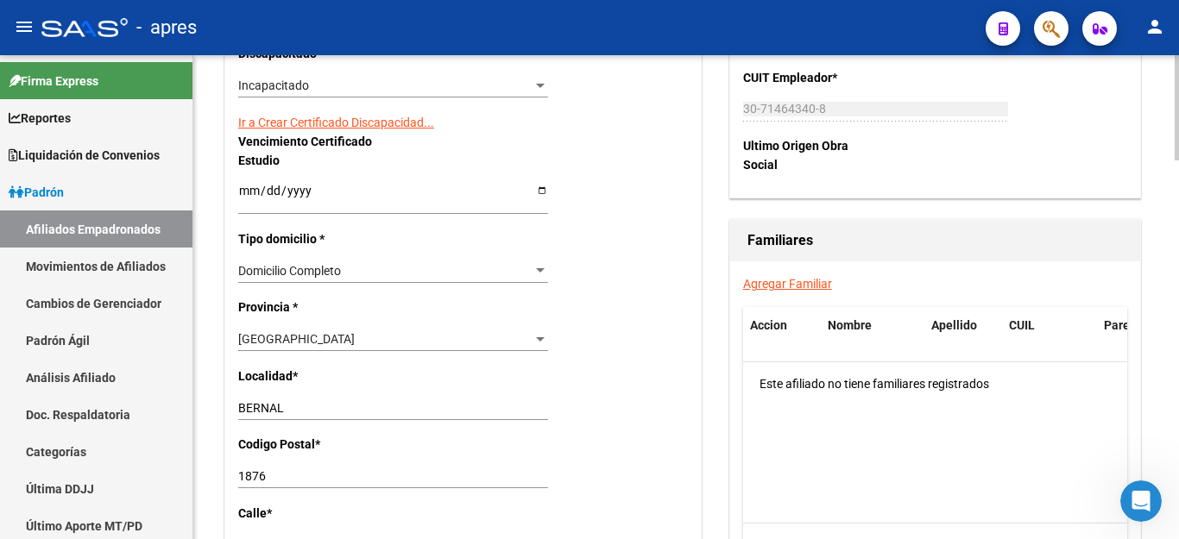
scroll to position [949, 0]
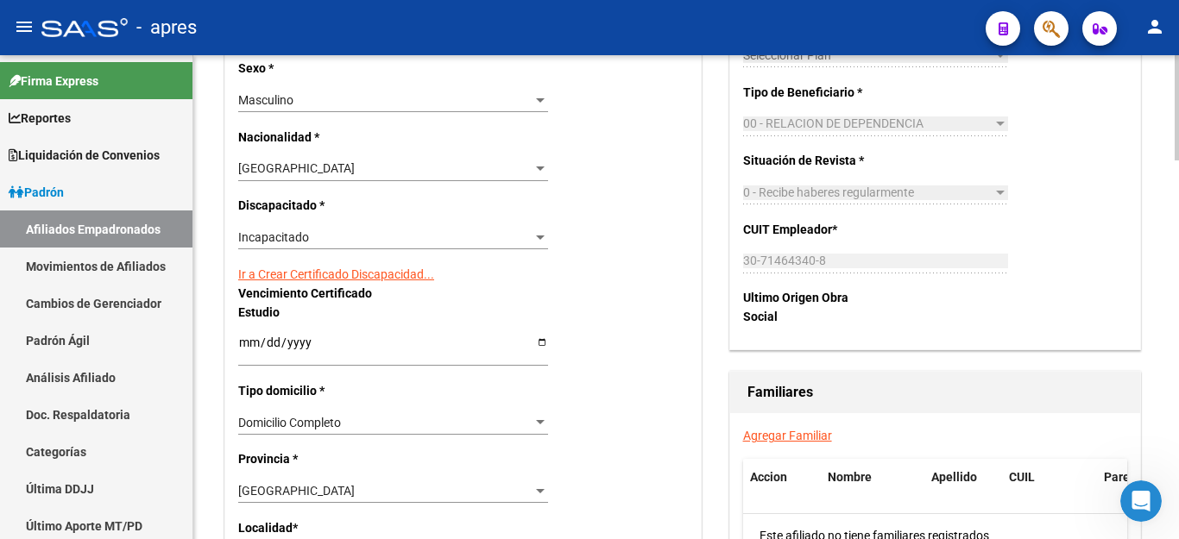
click at [353, 230] on div "Incapacitado" at bounding box center [385, 237] width 294 height 15
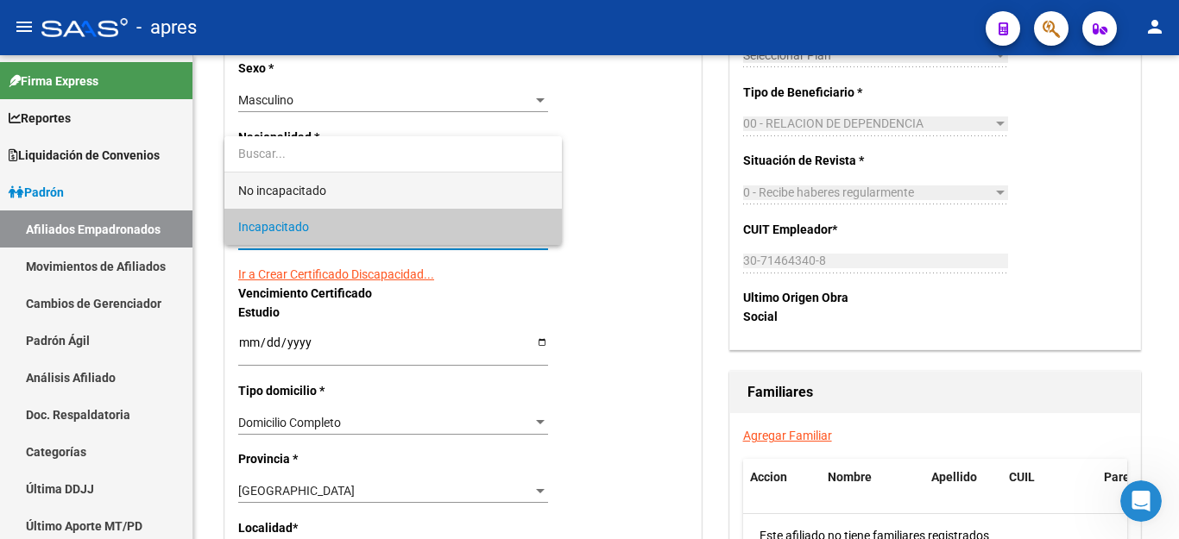
click at [330, 187] on span "No incapacitado" at bounding box center [393, 191] width 310 height 36
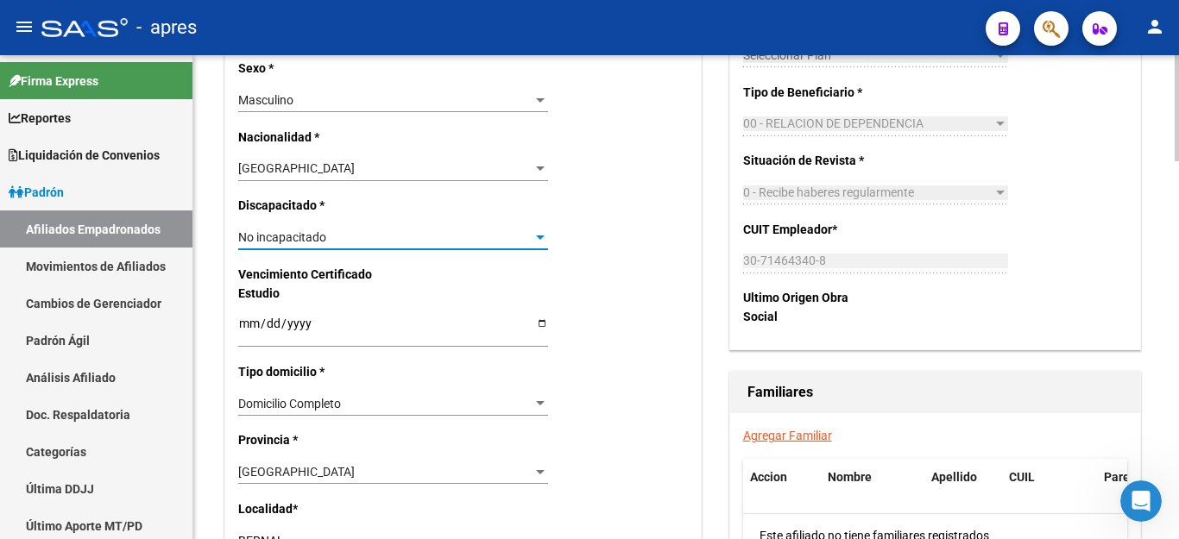
click at [343, 209] on div "Nro Afiliado Ingresar nro CUIL * 23-35819097-9 CUIL ARCA Padrón Ult. Fecha Alta…" at bounding box center [463, 298] width 476 height 1799
click at [336, 230] on div "No incapacitado" at bounding box center [385, 237] width 294 height 15
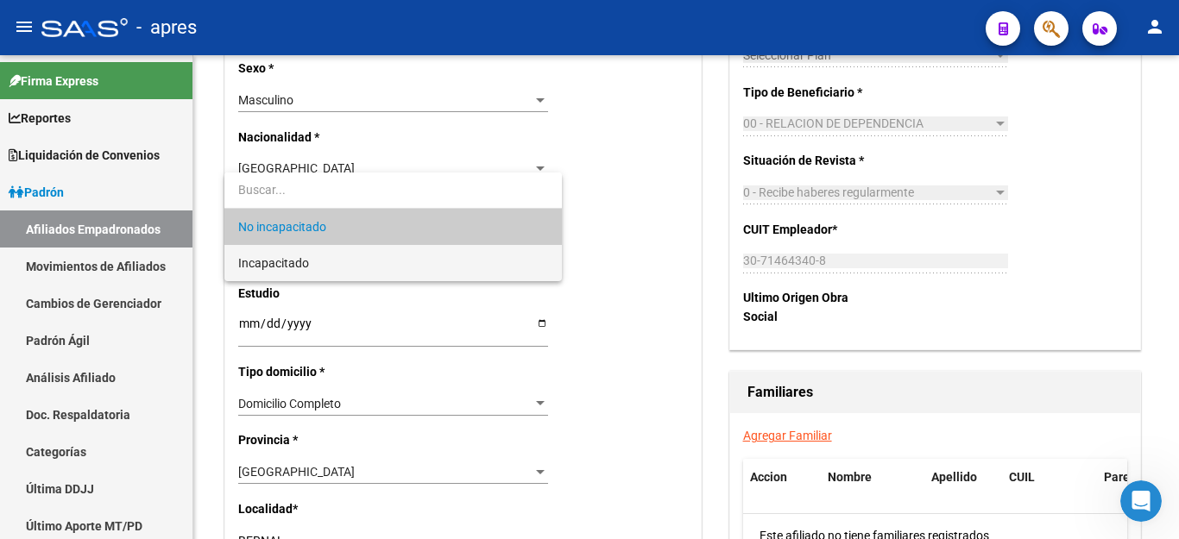
click at [322, 257] on span "Incapacitado" at bounding box center [393, 263] width 310 height 36
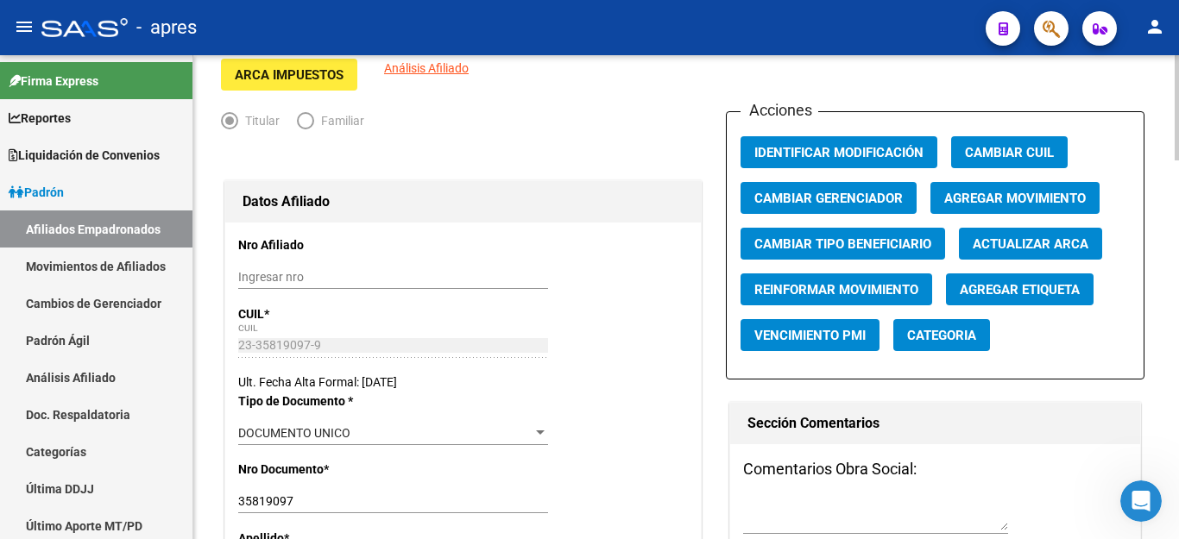
scroll to position [96, 0]
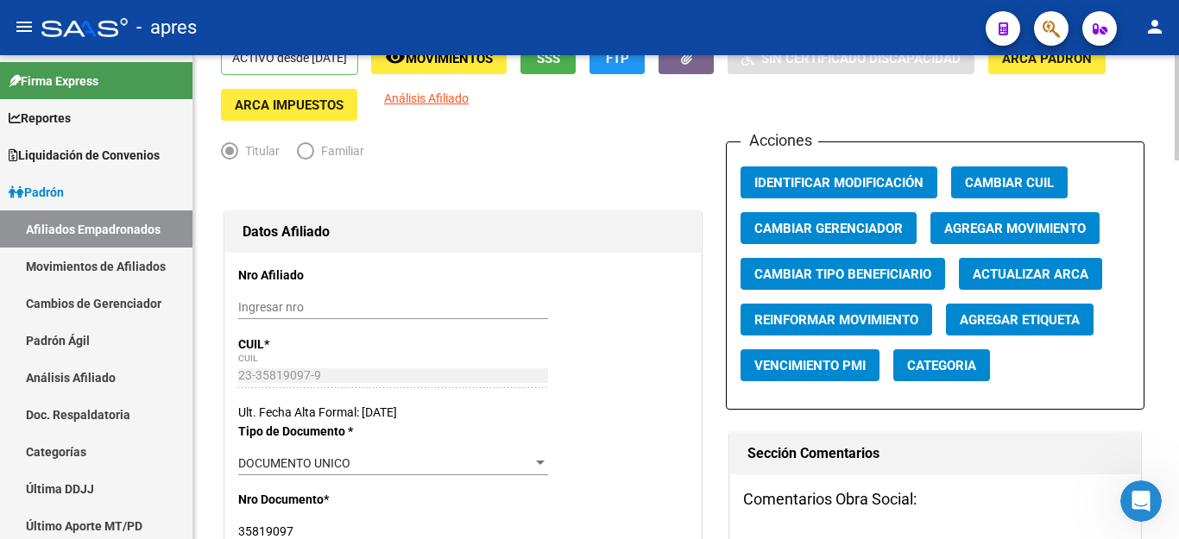
click at [1036, 229] on span "Agregar Movimiento" at bounding box center [1015, 229] width 142 height 16
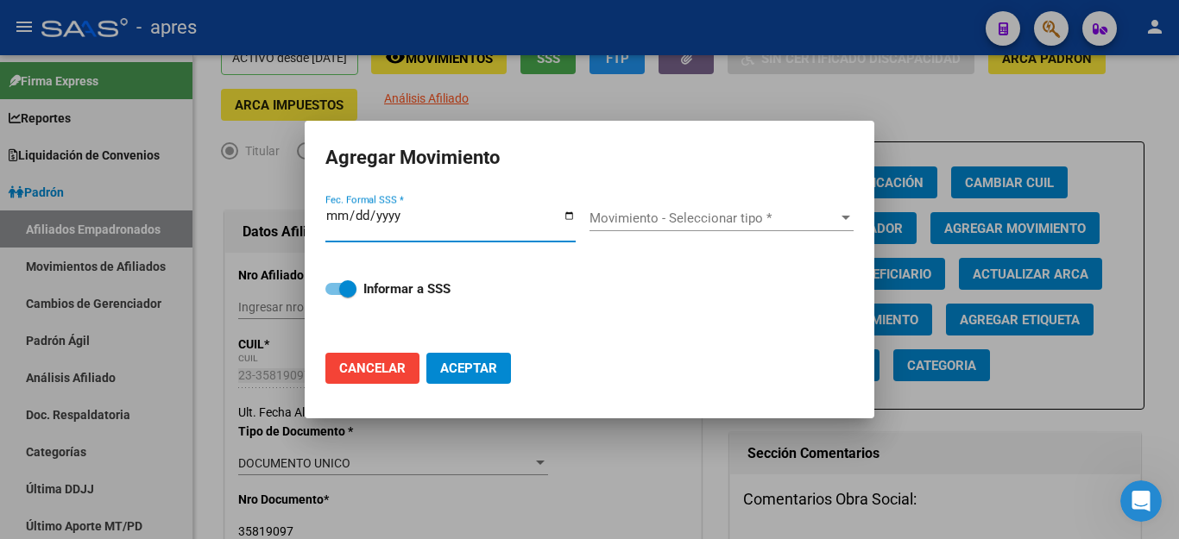
click at [810, 224] on span "Movimiento - Seleccionar tipo *" at bounding box center [713, 219] width 249 height 16
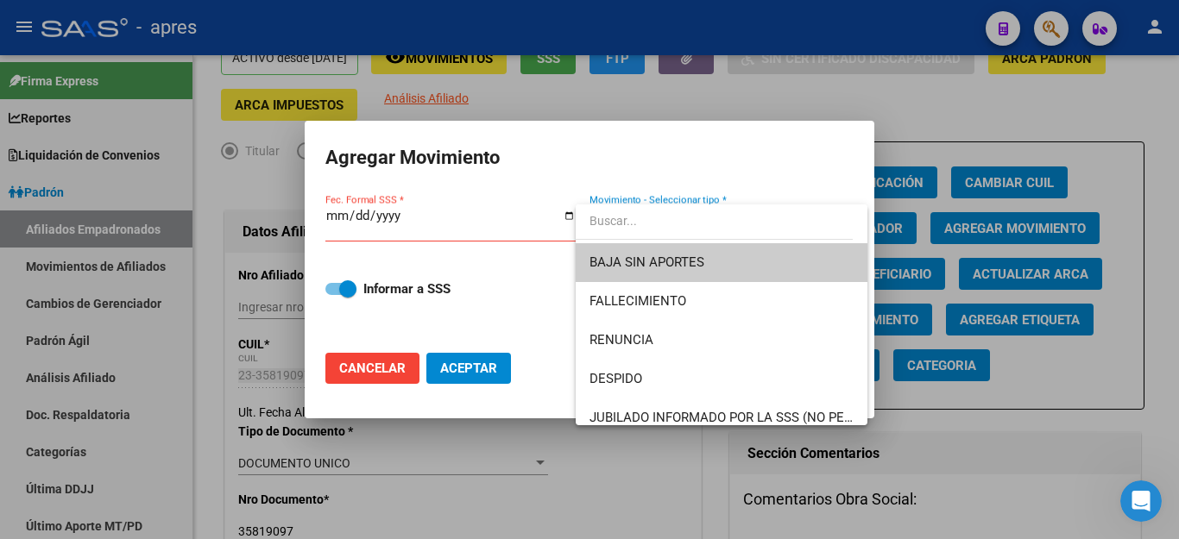
click at [810, 224] on input "dropdown search" at bounding box center [714, 221] width 277 height 36
click at [377, 371] on div at bounding box center [589, 269] width 1179 height 539
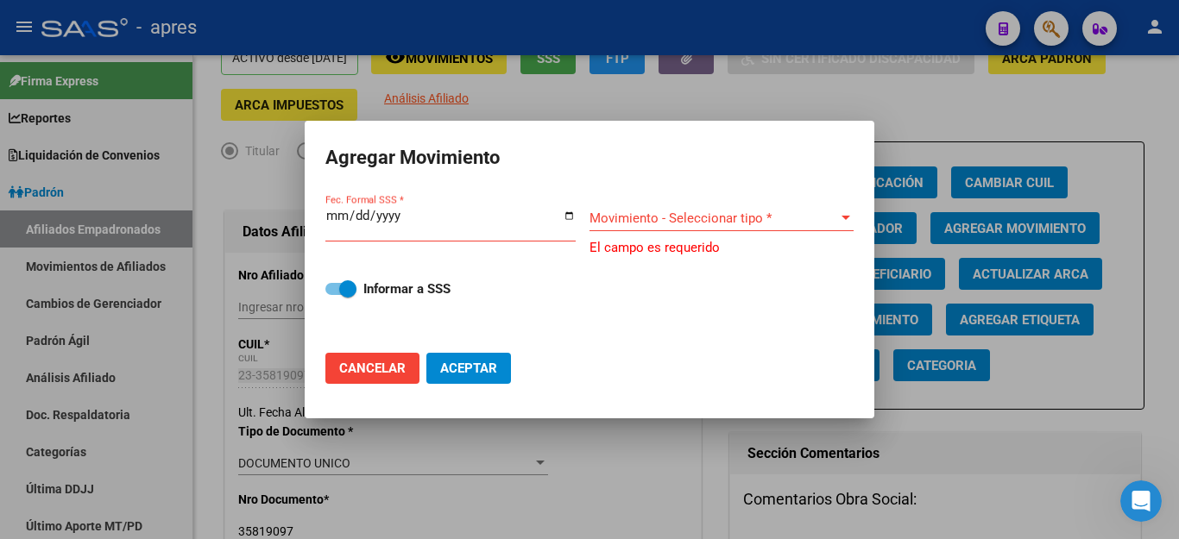
click at [381, 373] on span "Cancelar" at bounding box center [372, 369] width 66 height 16
checkbox input "false"
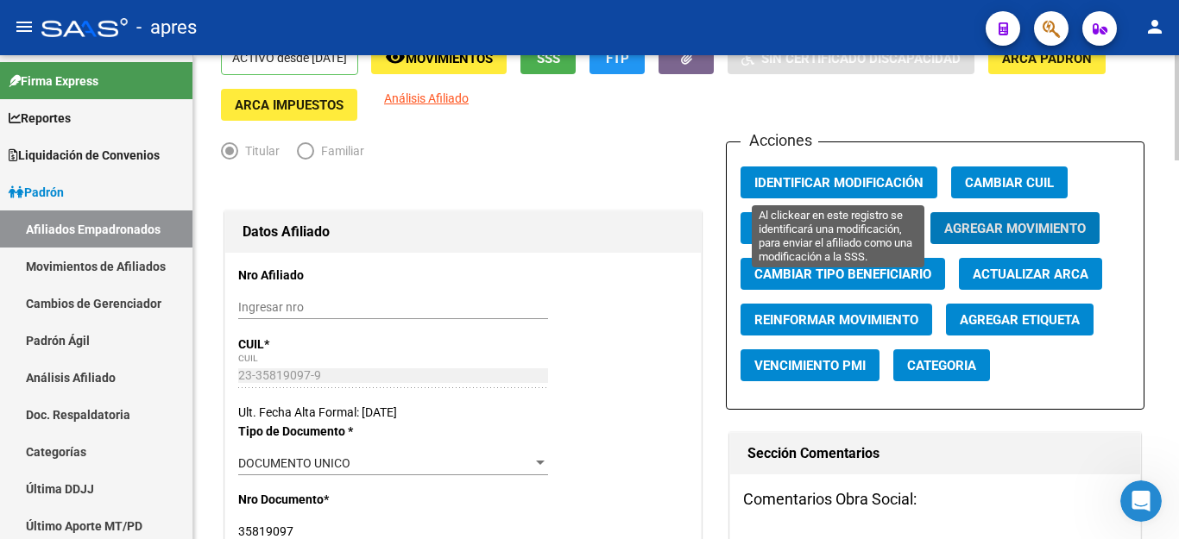
click at [778, 179] on span "Identificar Modificación" at bounding box center [838, 183] width 169 height 16
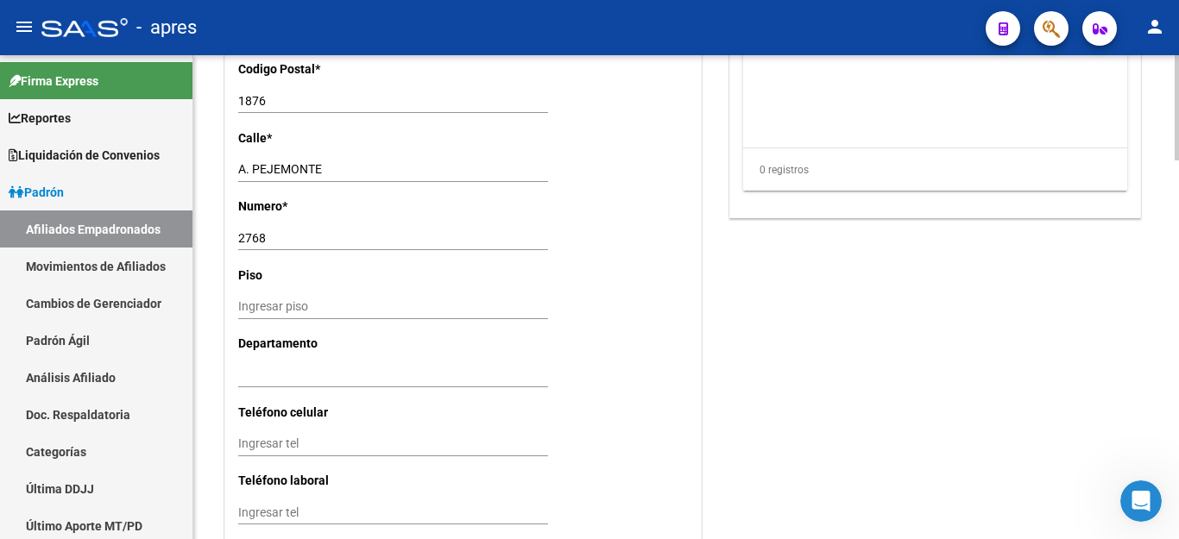
scroll to position [1735, 0]
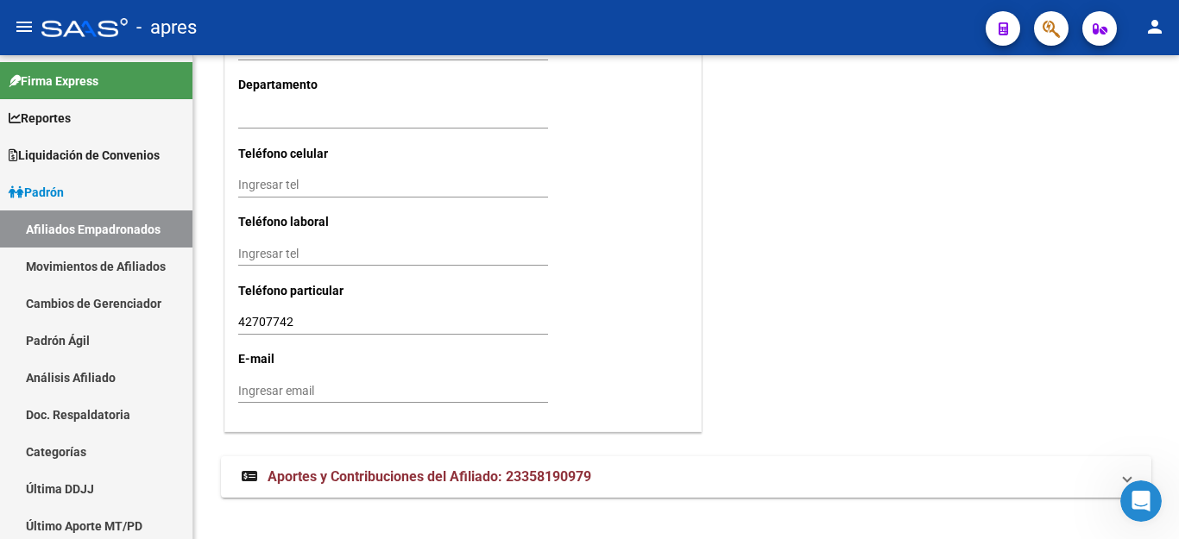
click at [1040, 24] on button "button" at bounding box center [1051, 28] width 35 height 35
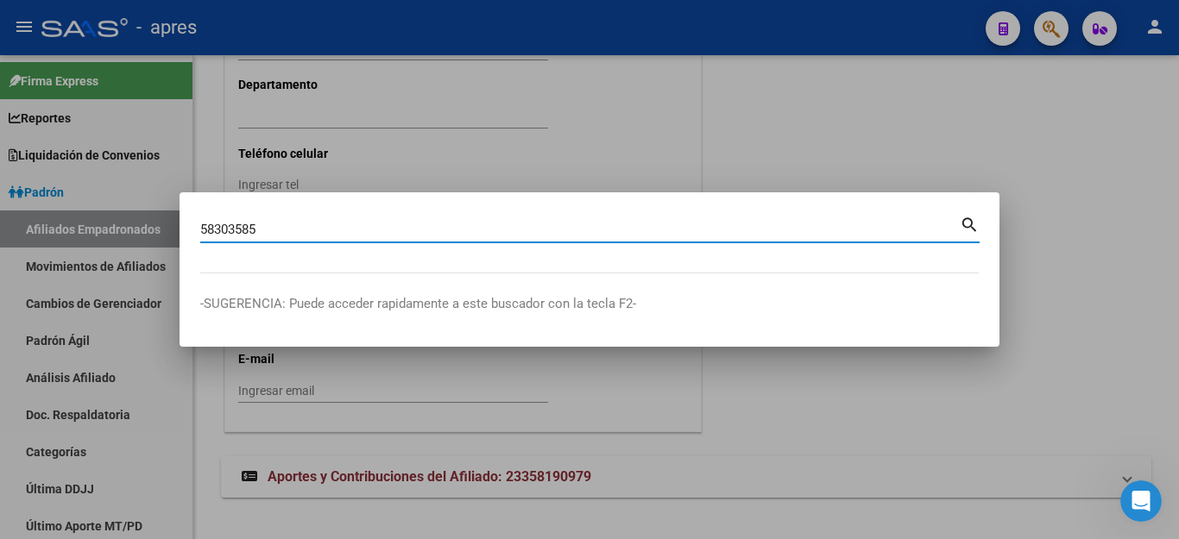
type input "58303585"
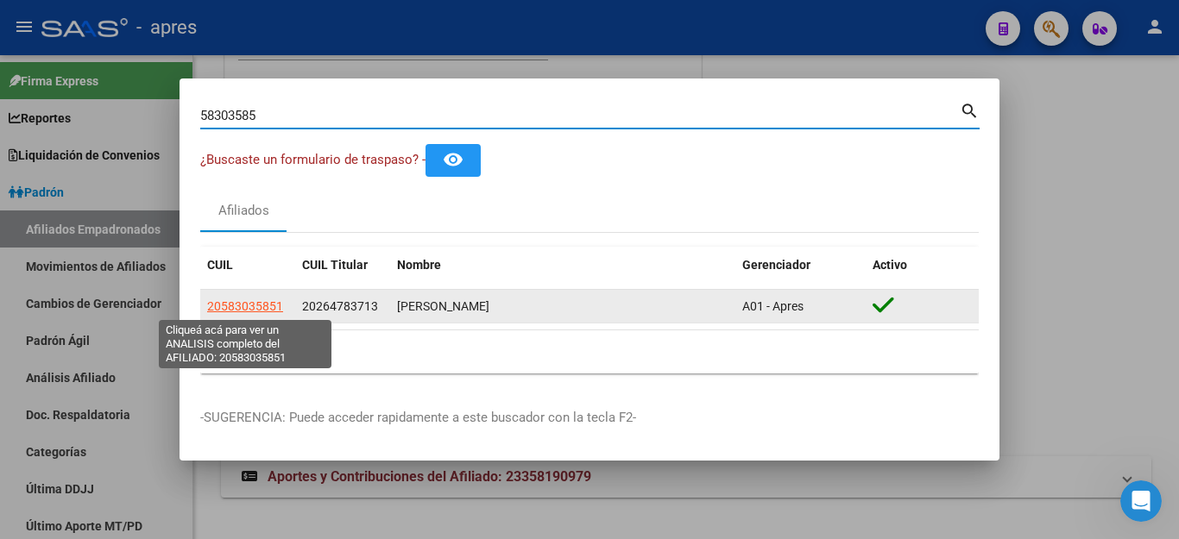
click at [244, 301] on span "20583035851" at bounding box center [245, 306] width 76 height 14
type textarea "20583035851"
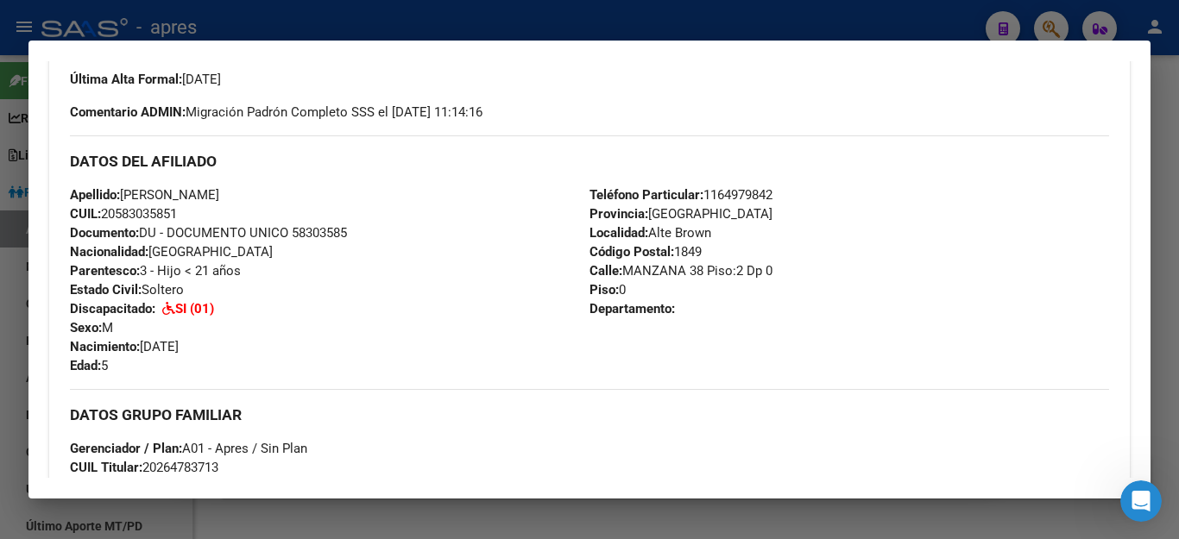
scroll to position [345, 0]
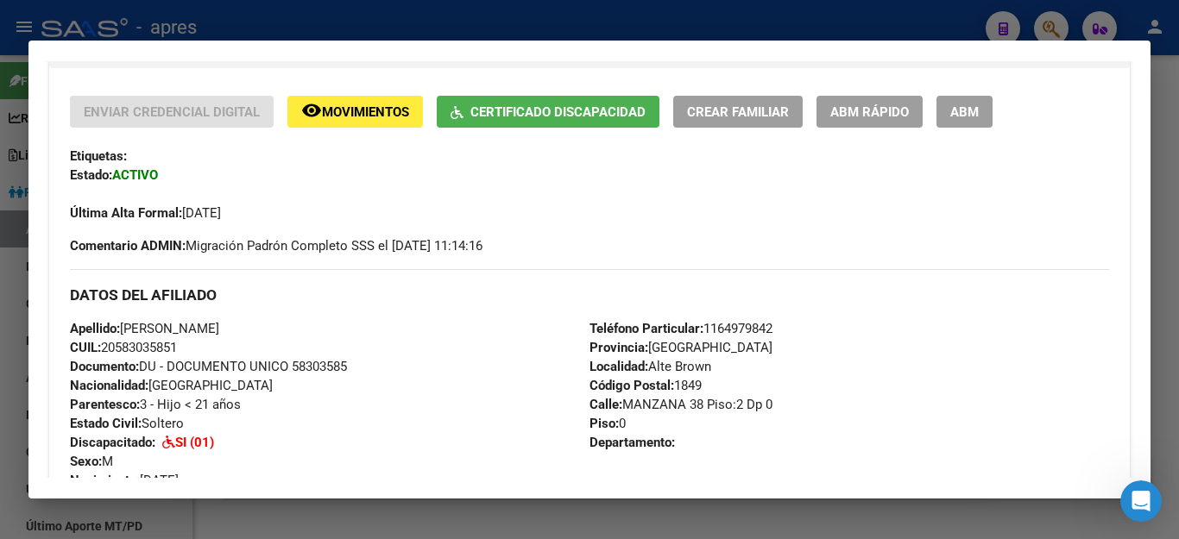
click at [968, 110] on span "ABM" at bounding box center [964, 112] width 28 height 16
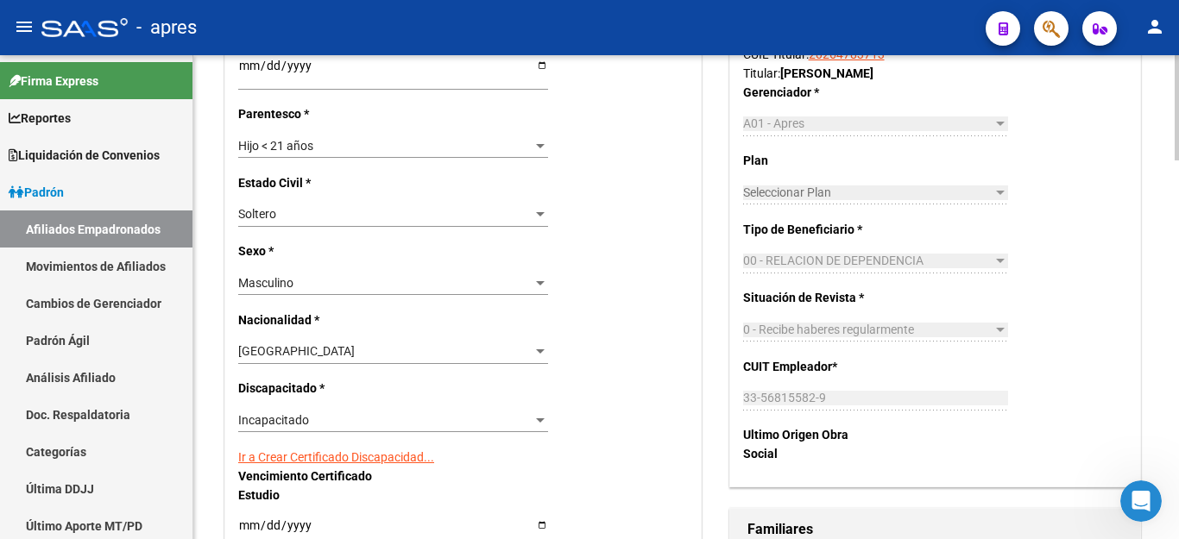
scroll to position [777, 0]
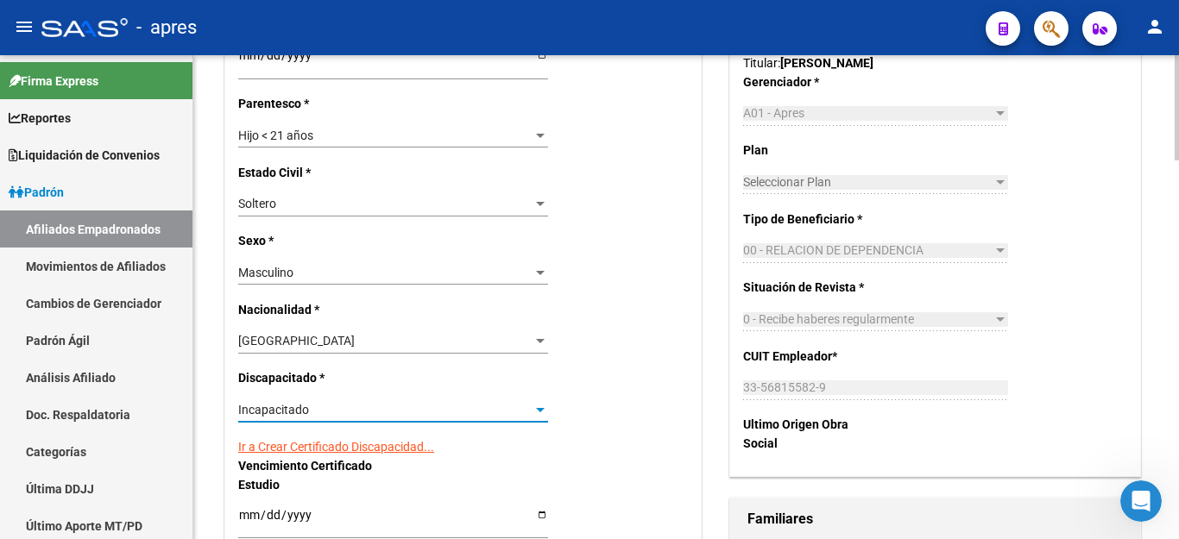
click at [307, 403] on span "Incapacitado" at bounding box center [273, 410] width 71 height 14
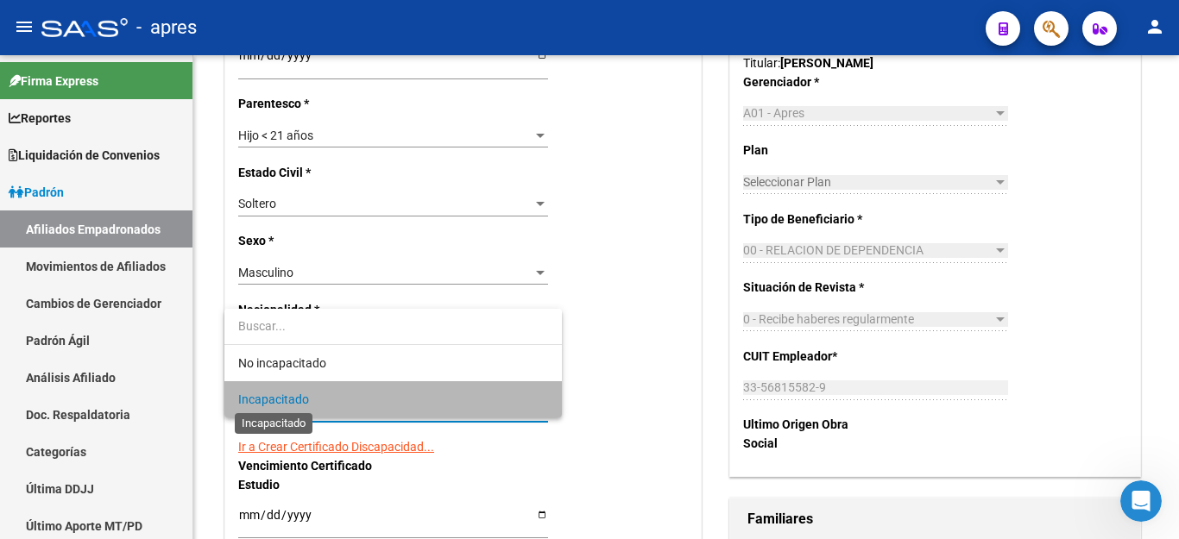
click at [281, 400] on span "Incapacitado" at bounding box center [273, 400] width 71 height 14
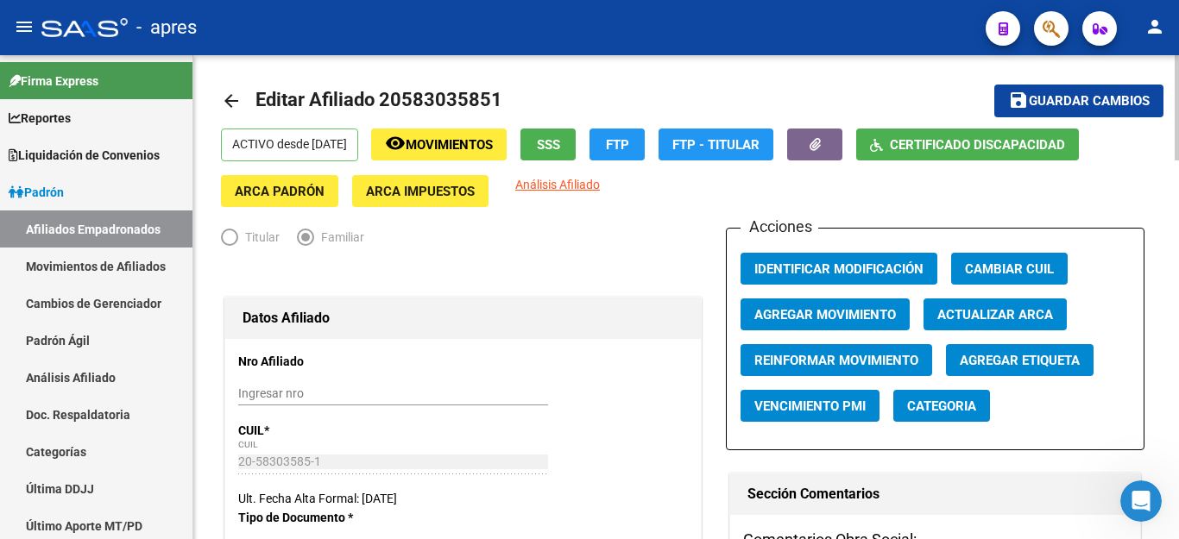
scroll to position [0, 0]
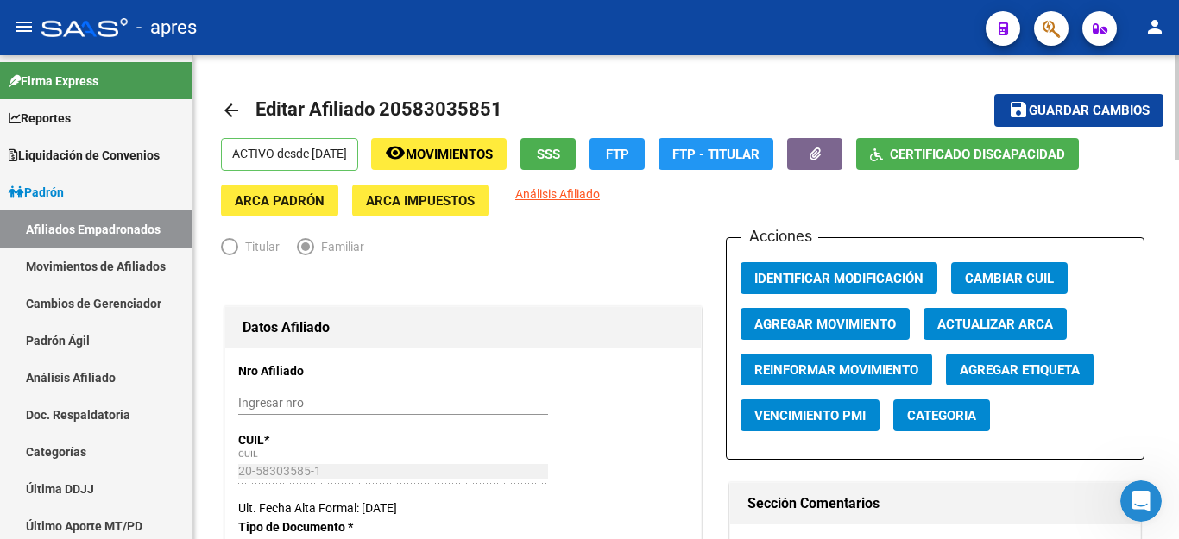
click at [1089, 105] on span "Guardar cambios" at bounding box center [1089, 112] width 121 height 16
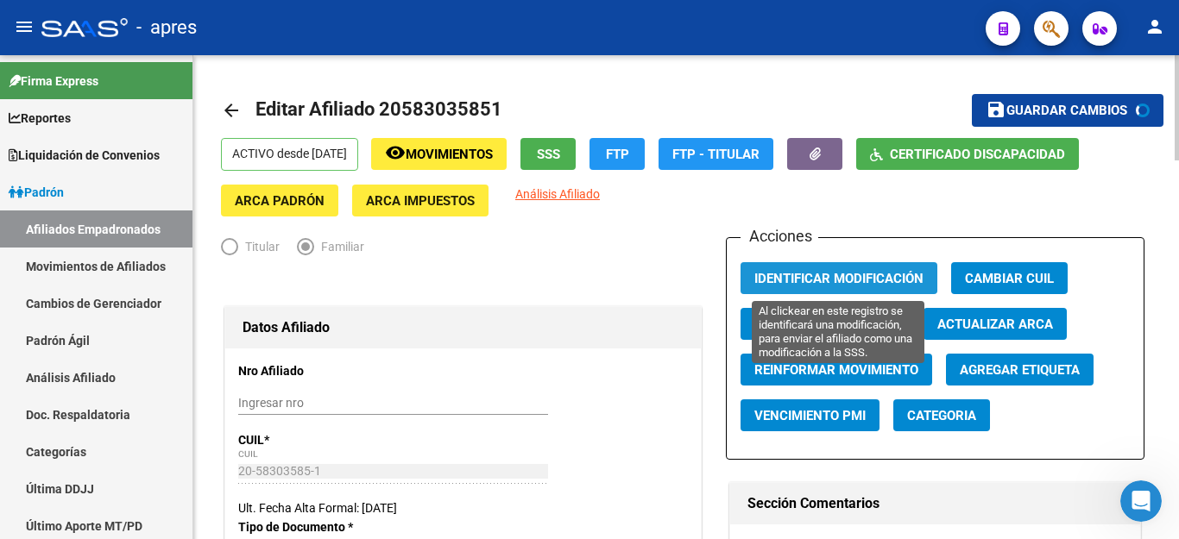
click at [816, 275] on span "Identificar Modificación" at bounding box center [838, 279] width 169 height 16
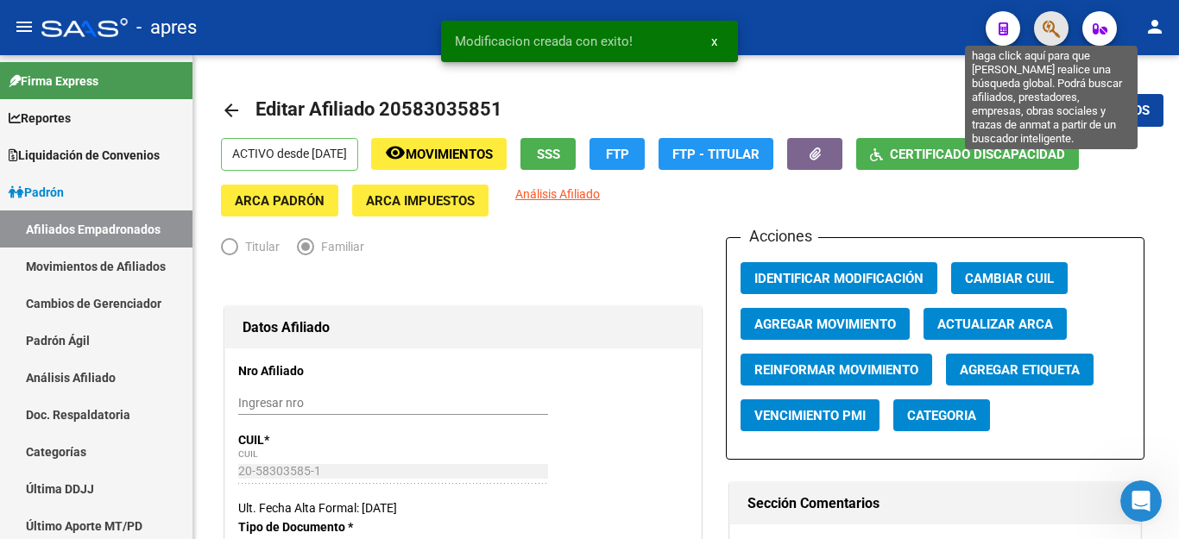
click at [1047, 28] on icon "button" at bounding box center [1050, 29] width 17 height 20
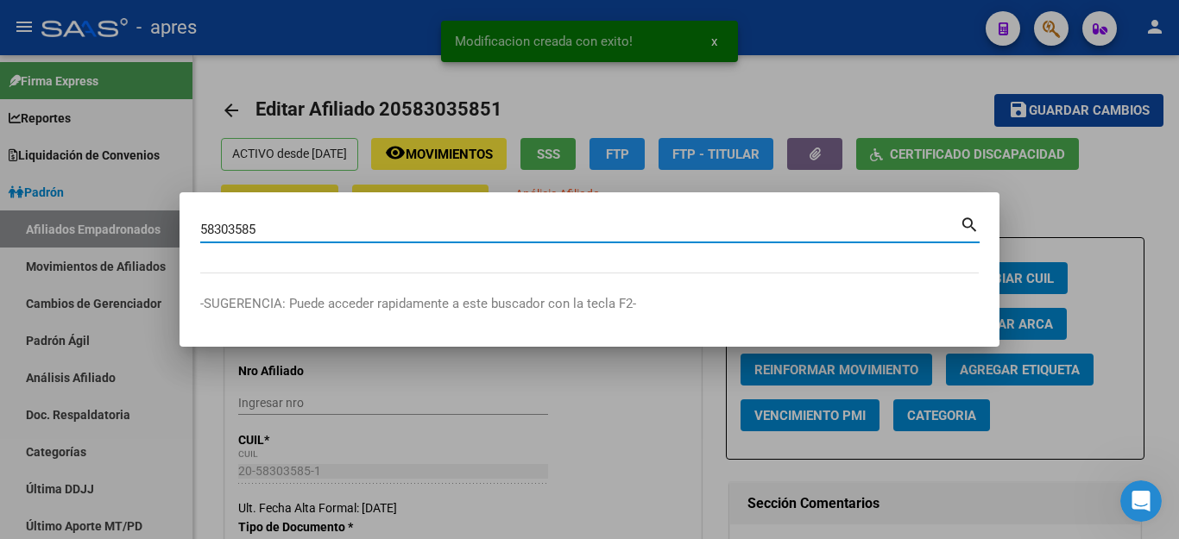
type input "58303585"
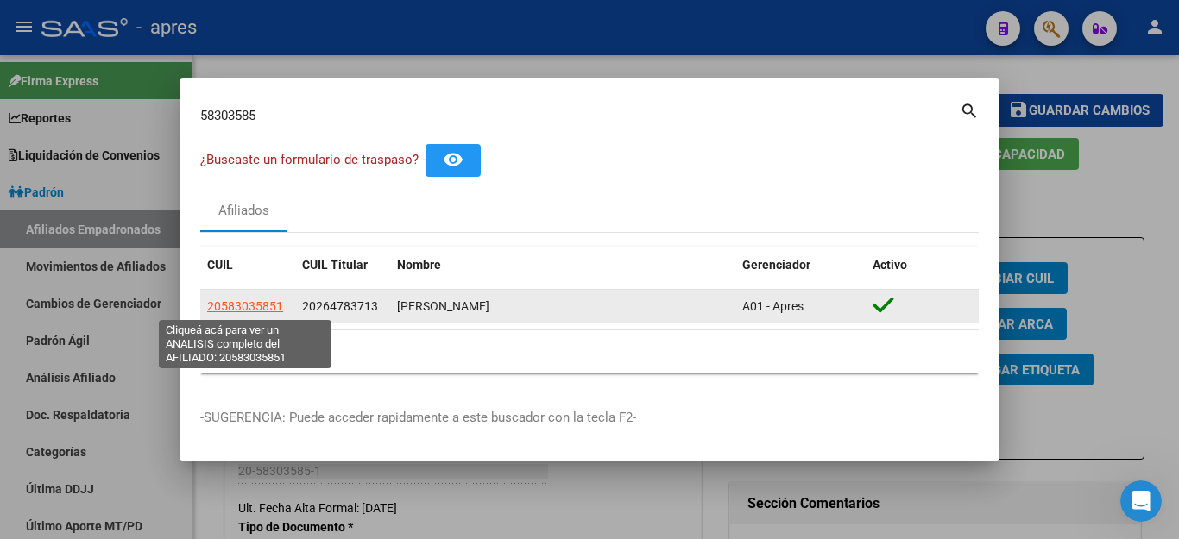
click at [260, 312] on span "20583035851" at bounding box center [245, 306] width 76 height 14
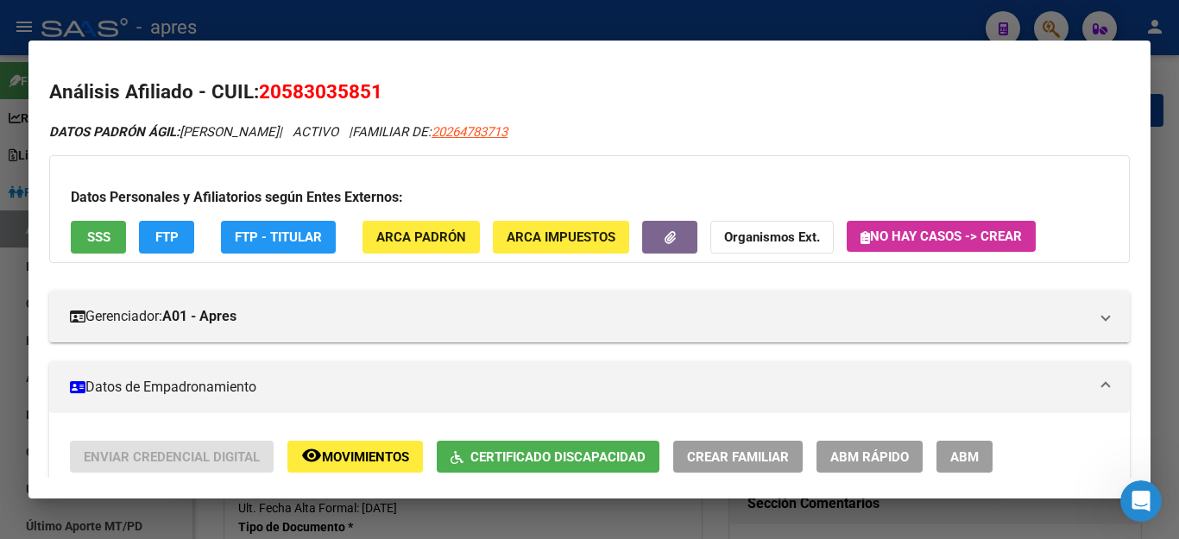
click at [155, 240] on span "FTP" at bounding box center [166, 238] width 23 height 16
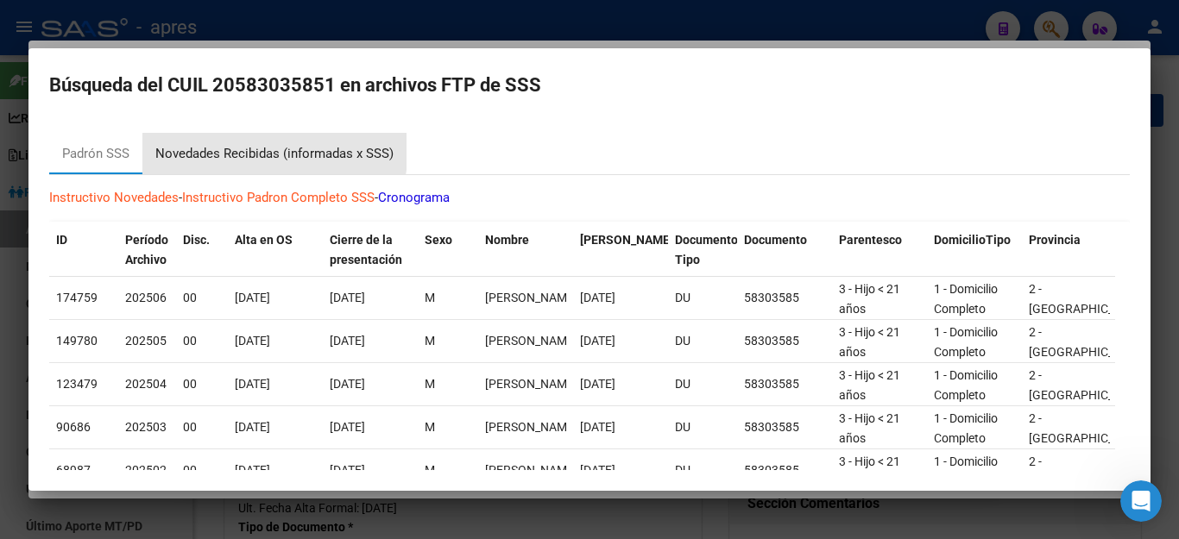
click at [266, 149] on div "Novedades Recibidas (informadas x SSS)" at bounding box center [274, 154] width 238 height 20
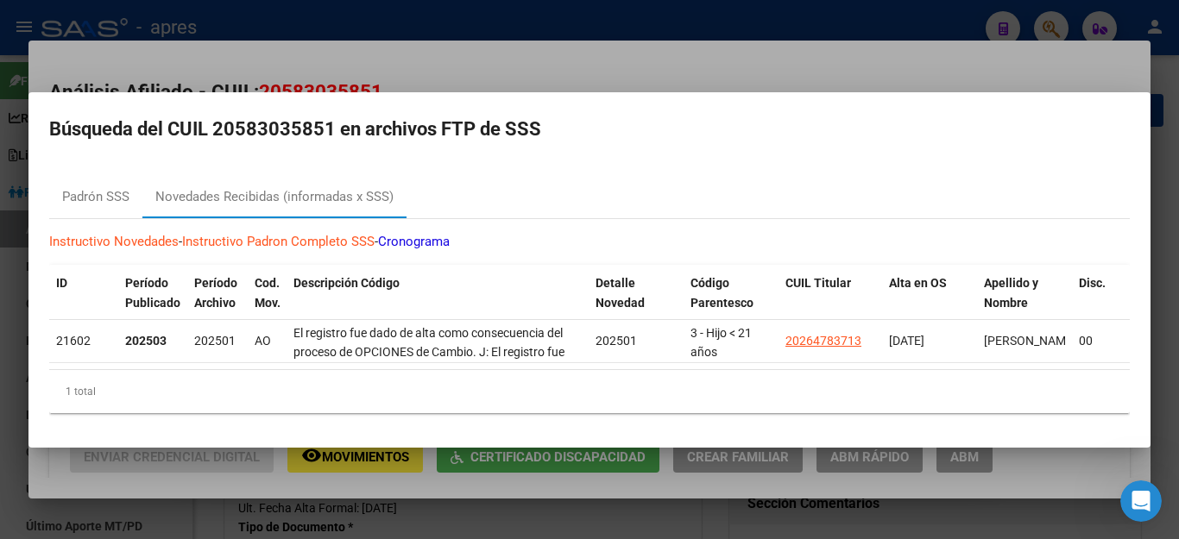
click at [759, 410] on div "1 total" at bounding box center [589, 391] width 1080 height 43
click at [771, 496] on div at bounding box center [589, 269] width 1179 height 539
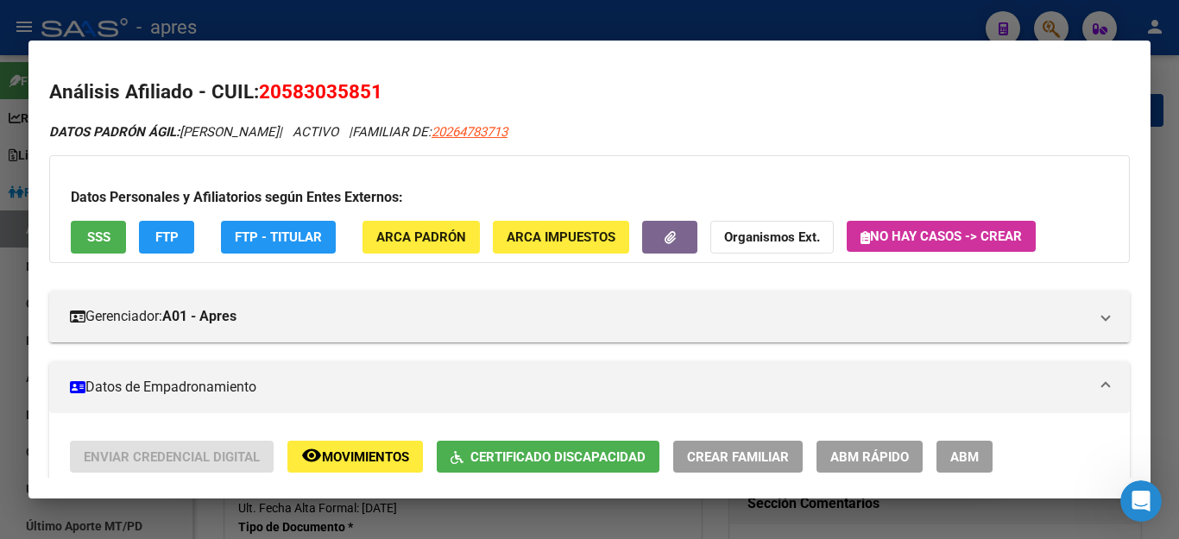
click at [800, 522] on div at bounding box center [589, 269] width 1179 height 539
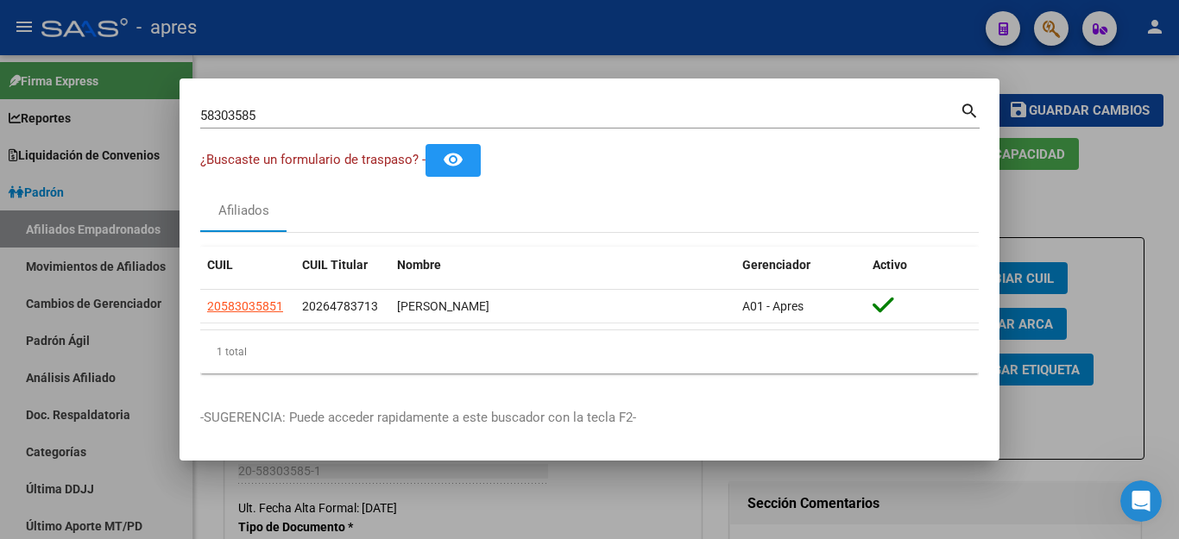
click at [1024, 500] on div at bounding box center [589, 269] width 1179 height 539
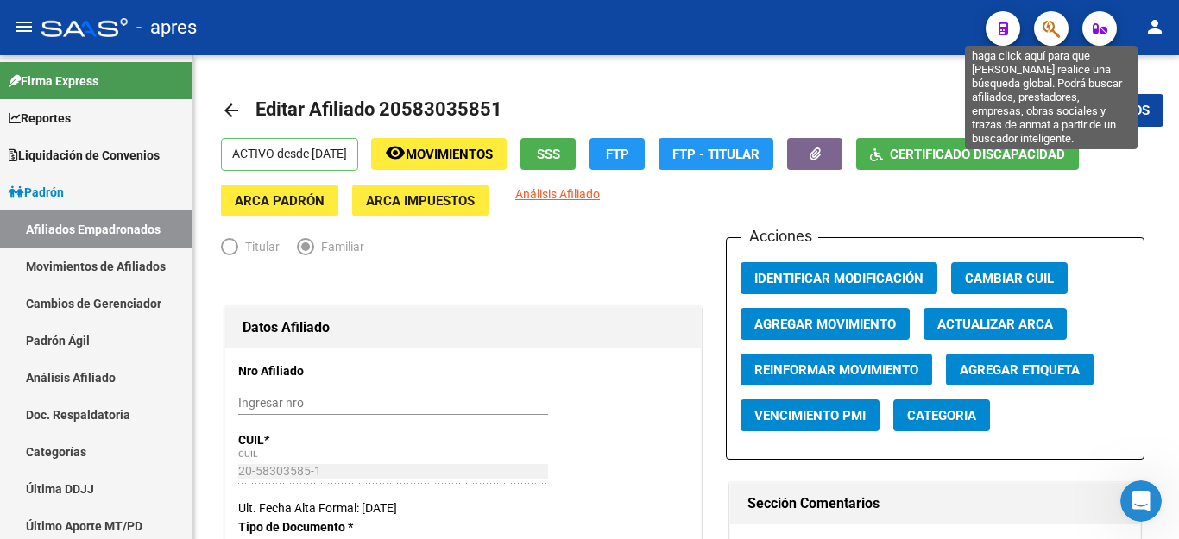
click at [1057, 28] on icon "button" at bounding box center [1050, 29] width 17 height 20
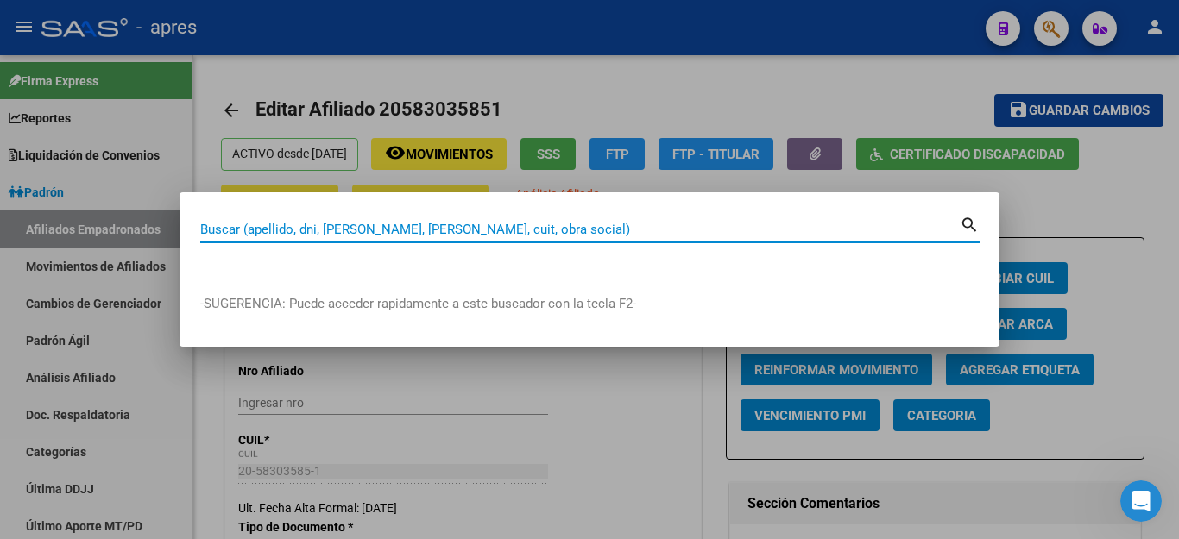
scroll to position [697, 0]
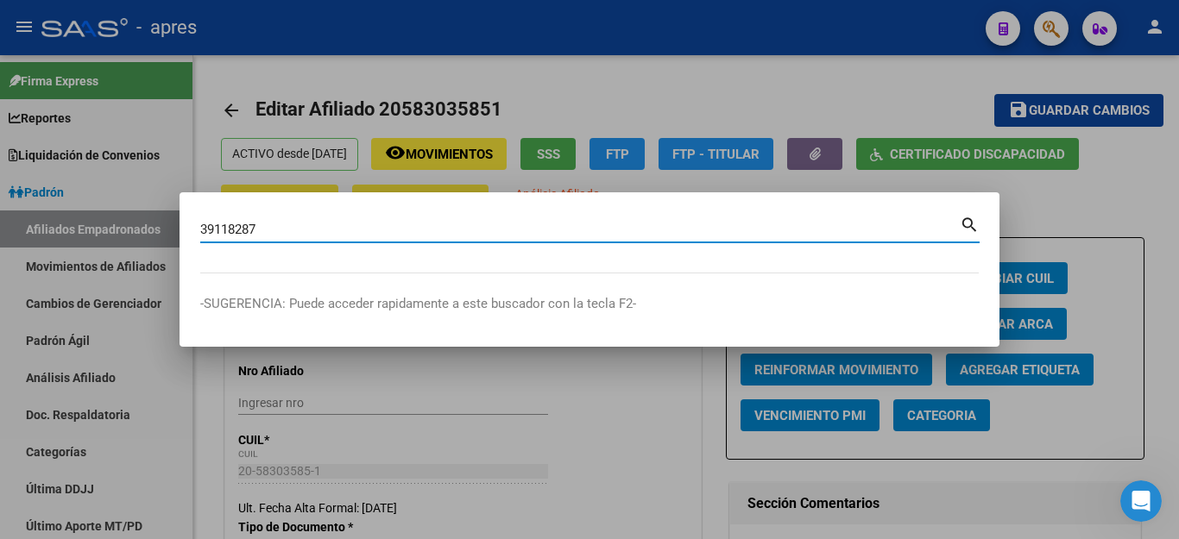
type input "39118287"
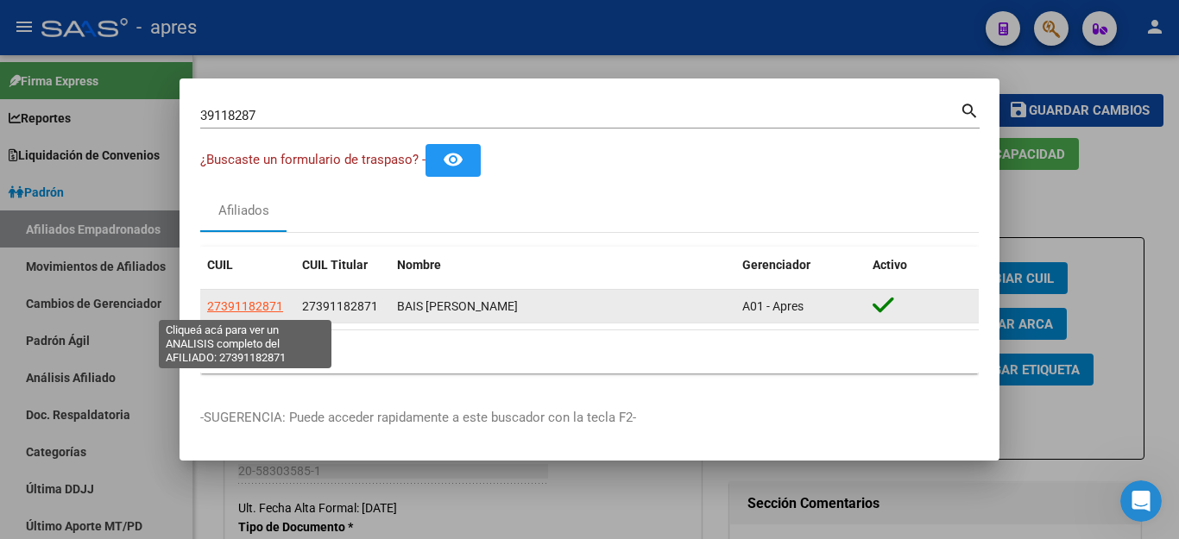
click at [249, 301] on span "27391182871" at bounding box center [245, 306] width 76 height 14
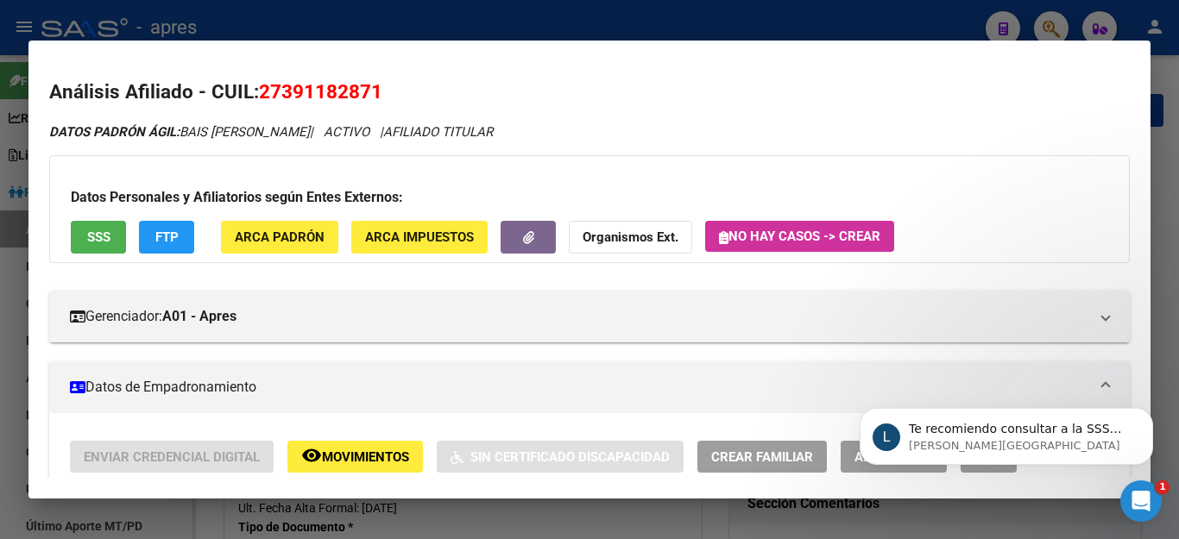
scroll to position [799, 0]
click at [1143, 491] on icon "Abrir Intercom Messenger" at bounding box center [1141, 502] width 28 height 28
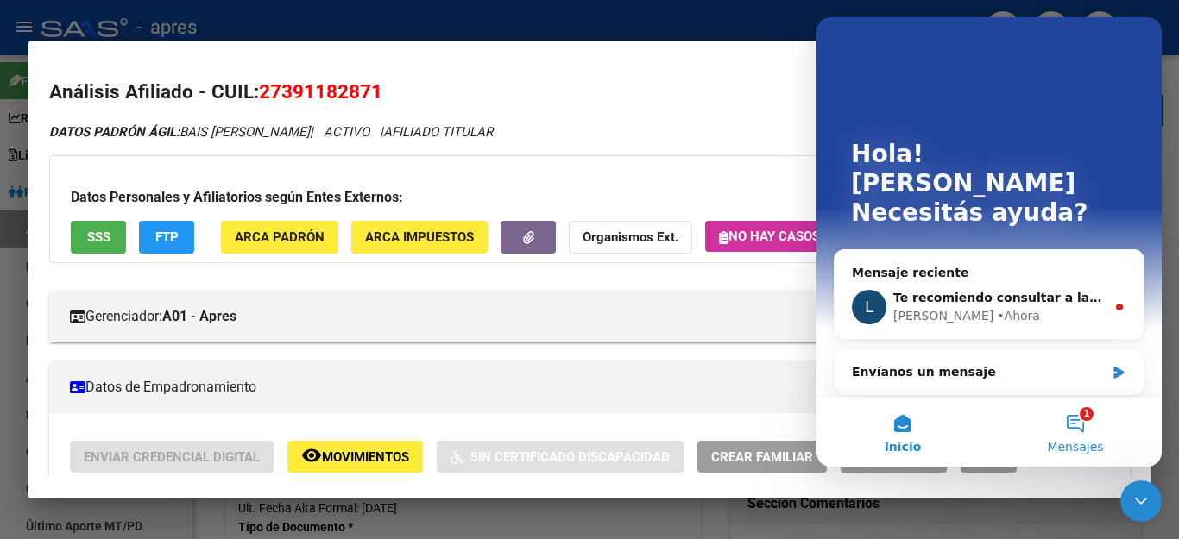
click at [1081, 427] on button "1 Mensajes" at bounding box center [1075, 432] width 173 height 69
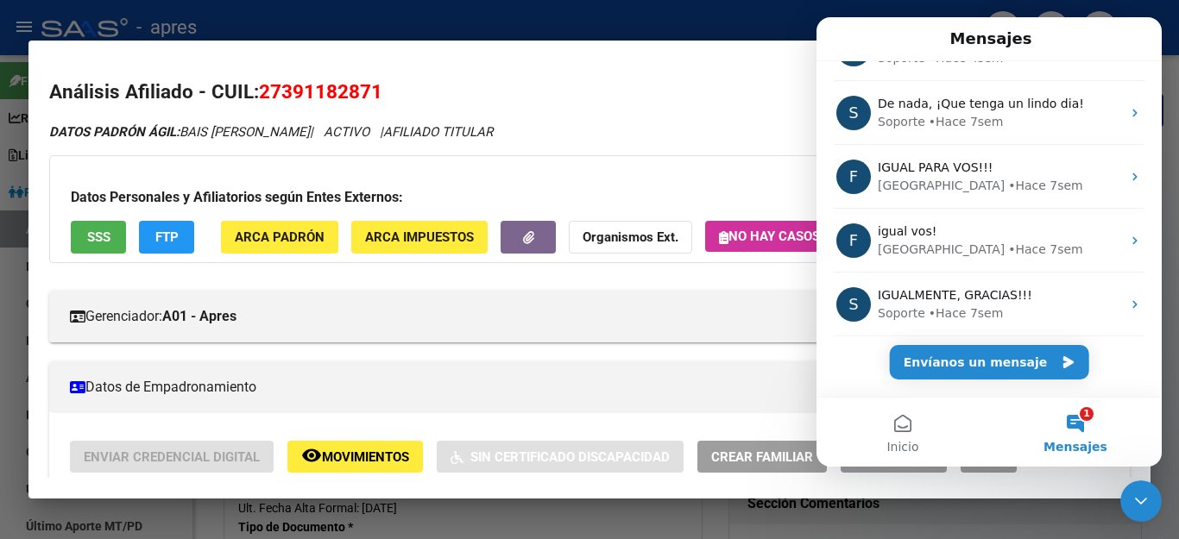
scroll to position [438, 0]
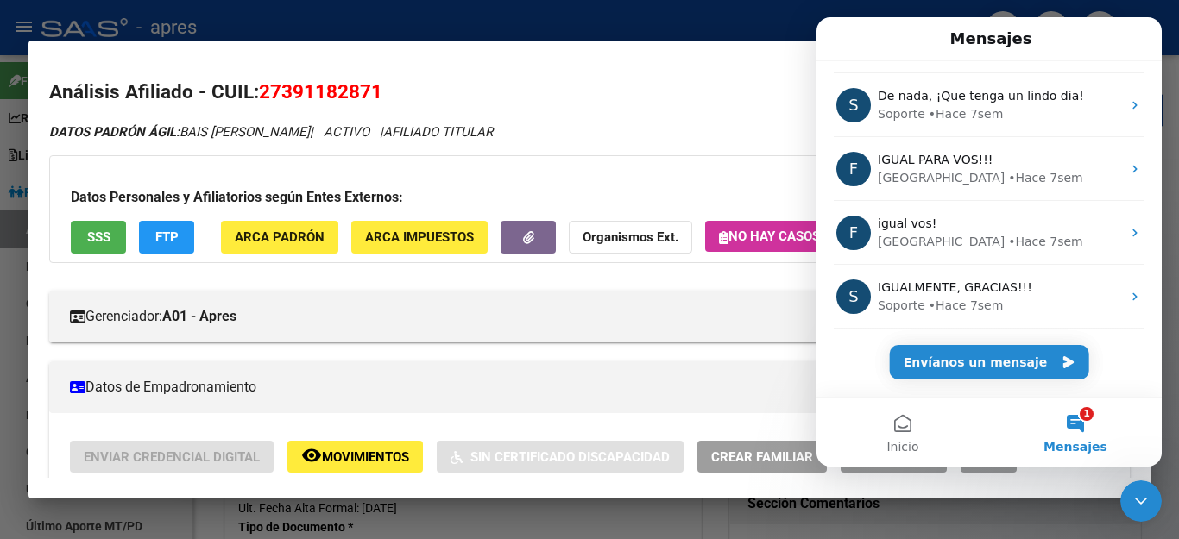
click at [1077, 426] on button "1 Mensajes" at bounding box center [1075, 432] width 173 height 69
click at [1137, 507] on icon "Cerrar Intercom Messenger" at bounding box center [1141, 501] width 21 height 21
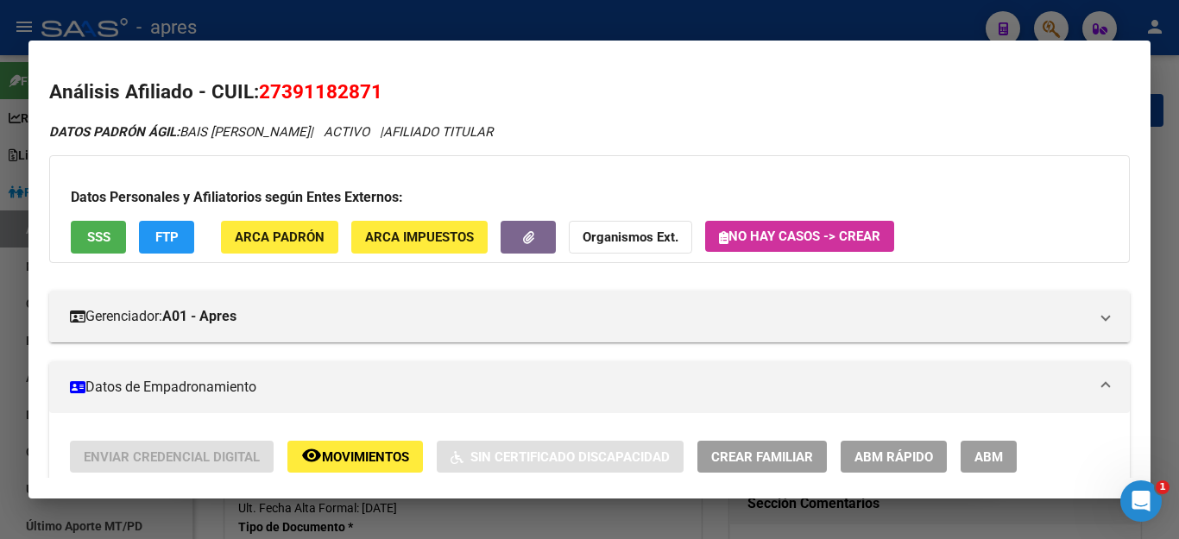
click at [1138, 507] on icon "Abrir Intercom Messenger" at bounding box center [1141, 502] width 28 height 28
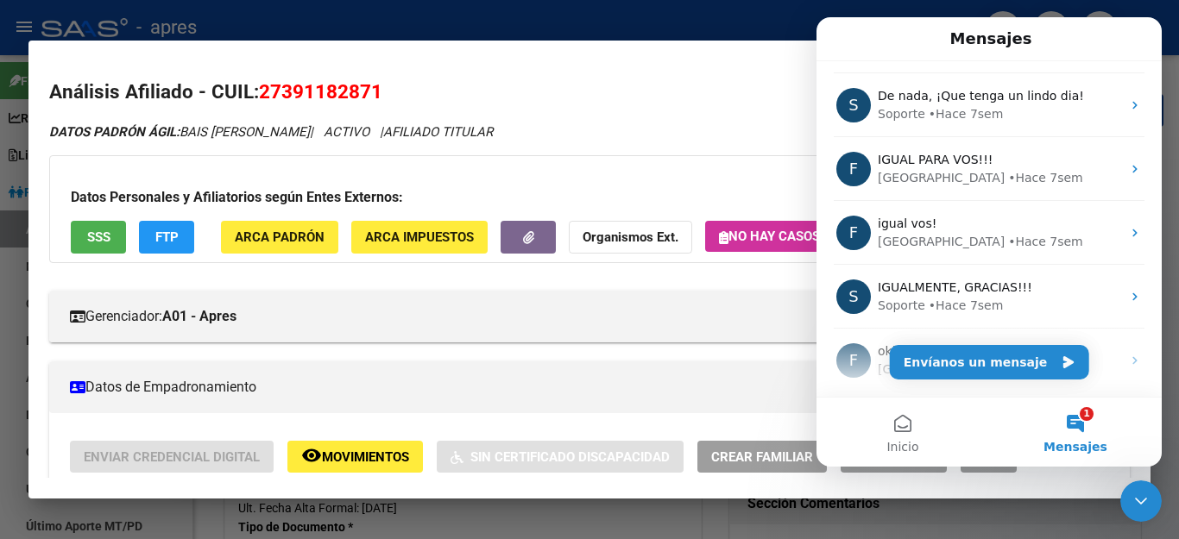
click at [1085, 412] on button "1 Mensajes" at bounding box center [1075, 432] width 173 height 69
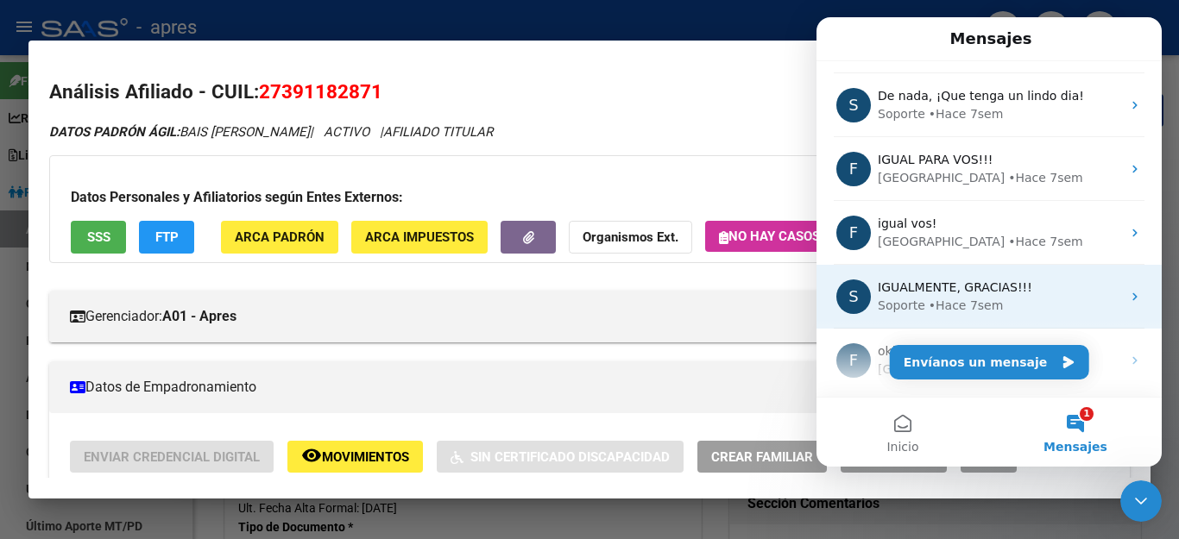
click at [950, 265] on div "S IGUALMENTE, GRACIAS!!! Soporte • Hace 7sem" at bounding box center [988, 297] width 345 height 64
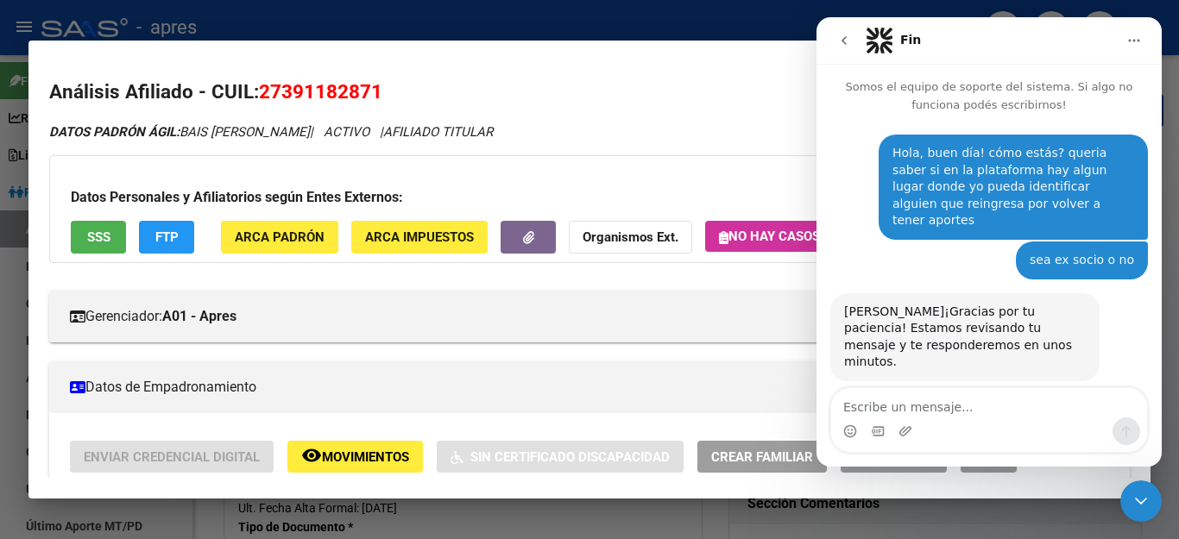
click at [1133, 506] on icon "Cerrar Intercom Messenger" at bounding box center [1141, 501] width 21 height 21
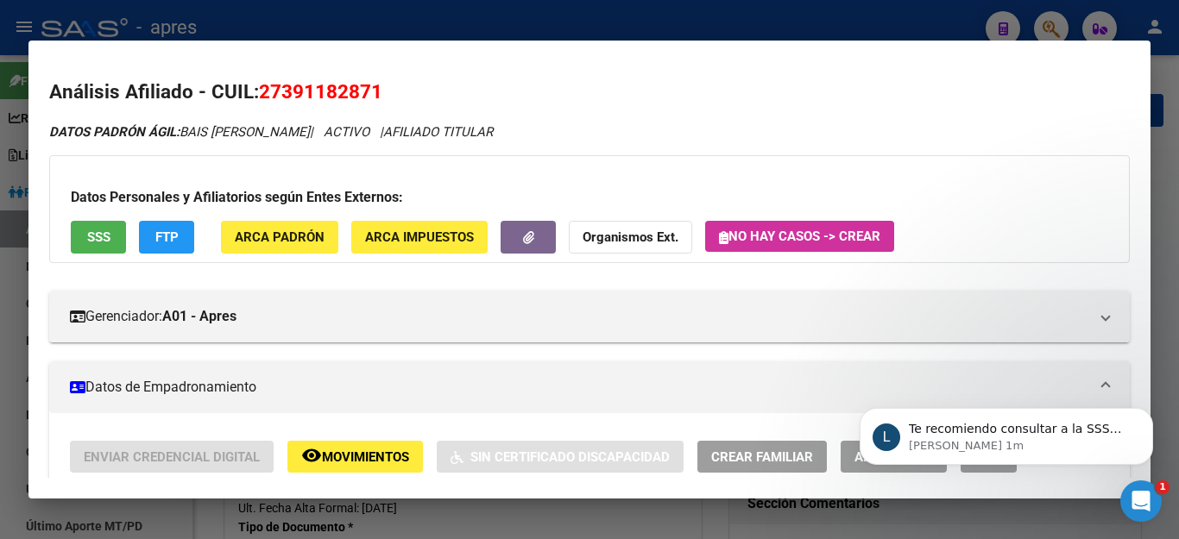
scroll to position [0, 0]
click at [1142, 492] on icon "Abrir Intercom Messenger" at bounding box center [1141, 502] width 28 height 28
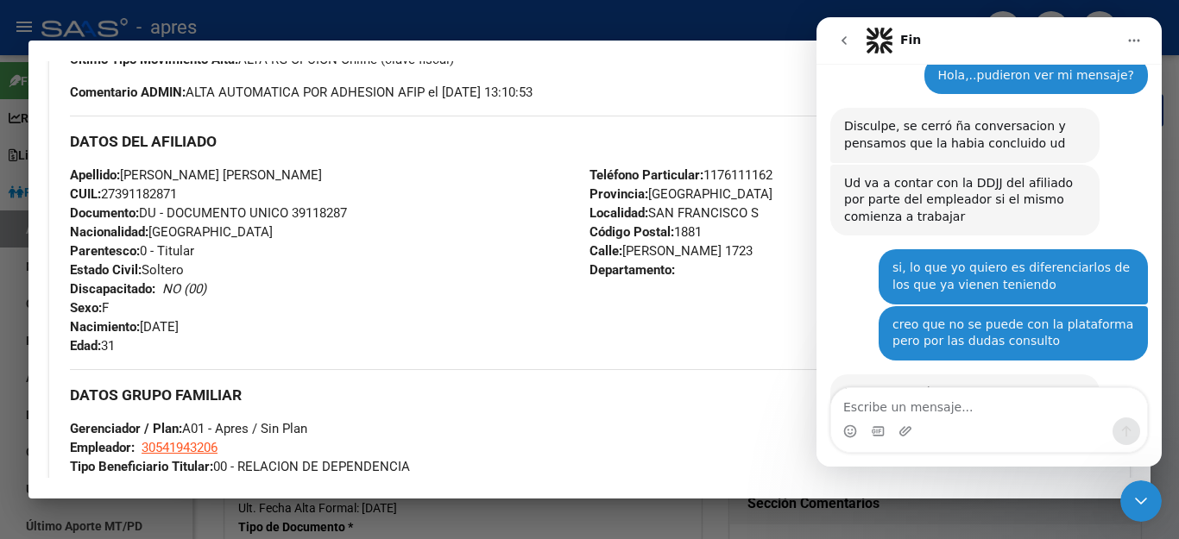
scroll to position [627, 0]
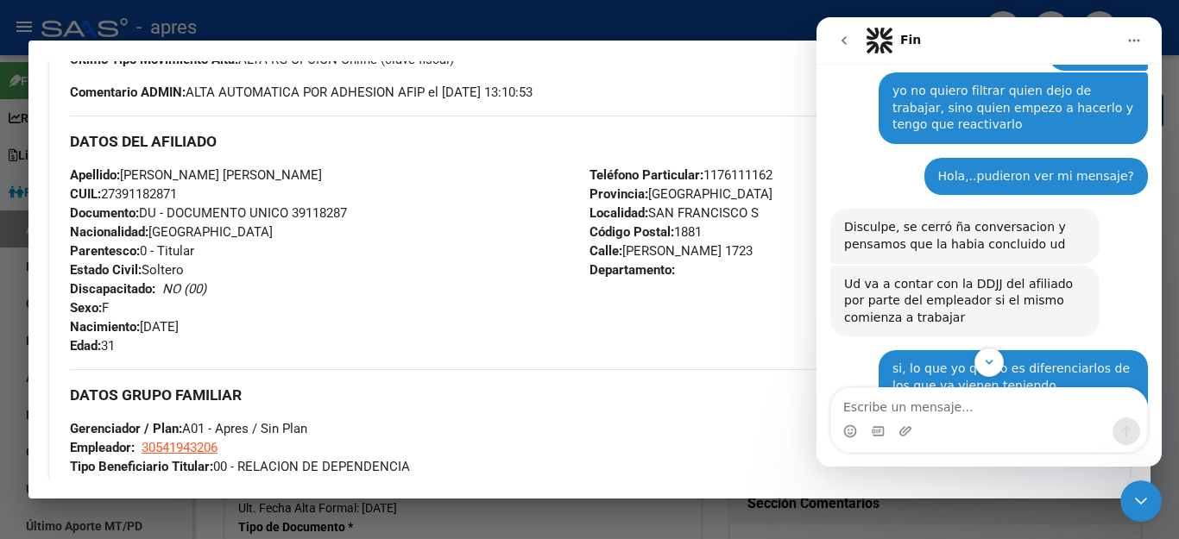
click at [840, 38] on icon "go back" at bounding box center [844, 41] width 14 height 14
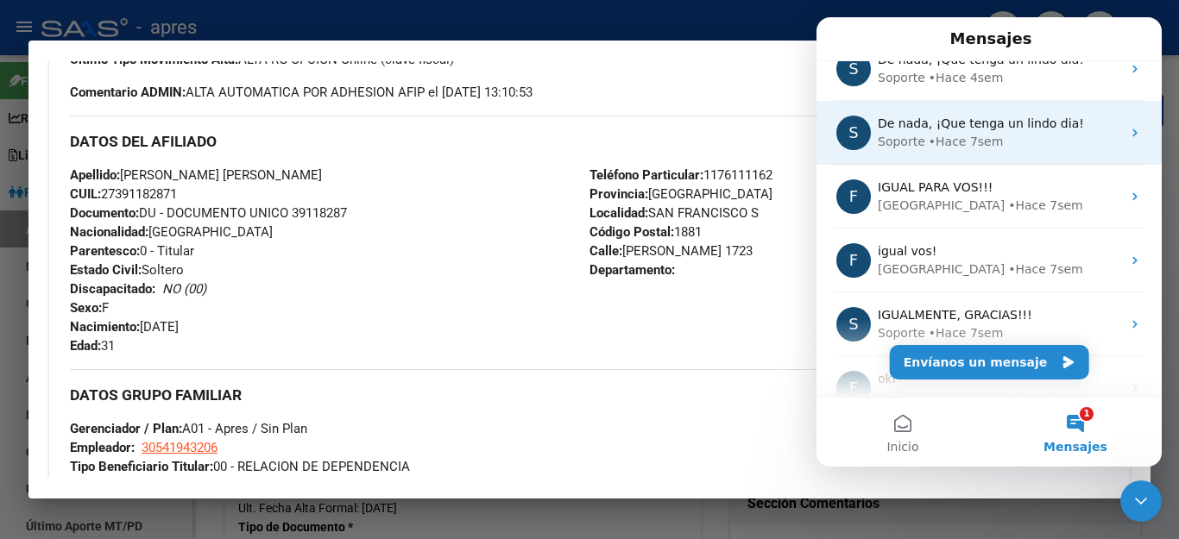
scroll to position [0, 0]
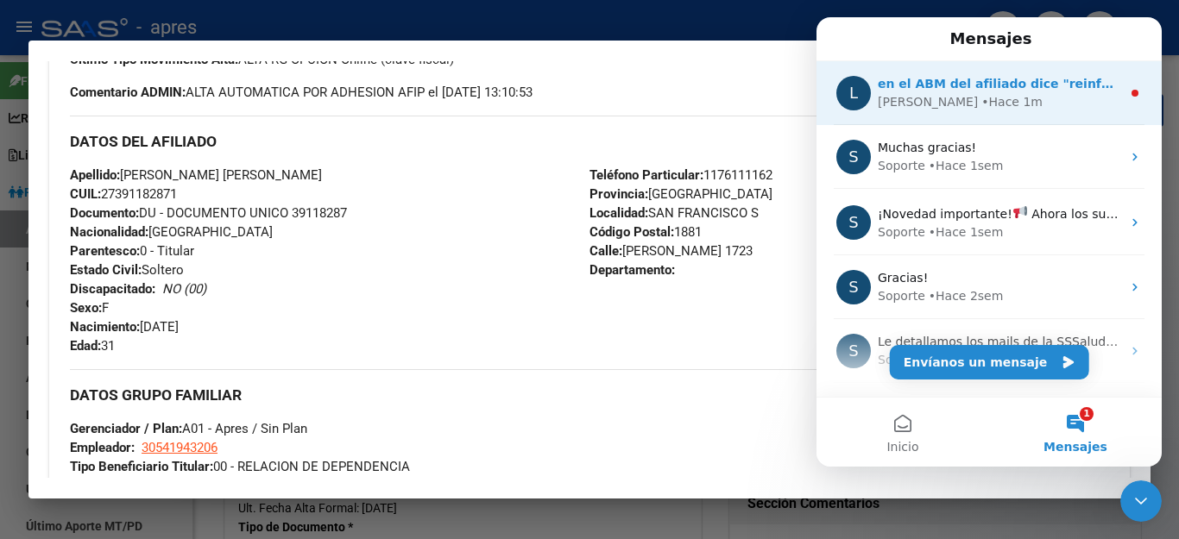
click at [981, 95] on div "• Hace 1m" at bounding box center [1011, 102] width 61 height 18
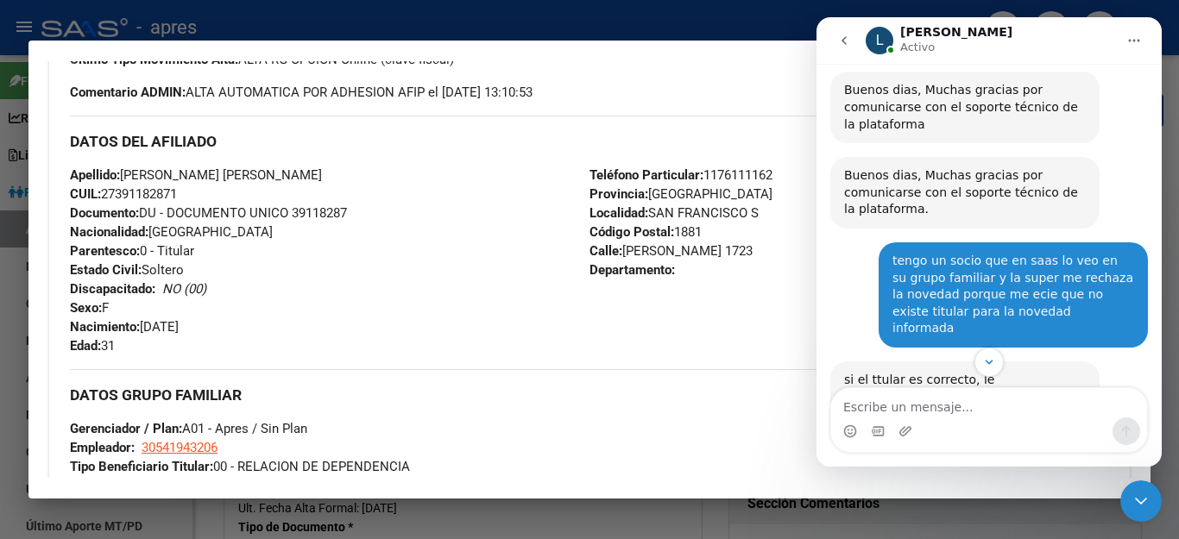
scroll to position [817, 0]
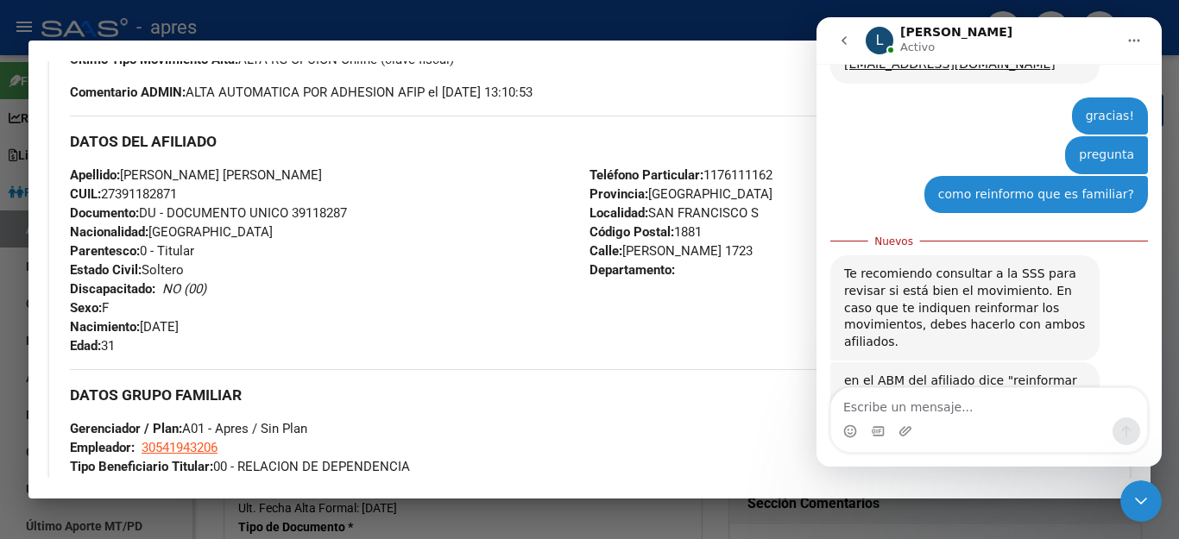
click at [1143, 499] on icon "Cerrar Intercom Messenger" at bounding box center [1141, 501] width 21 height 21
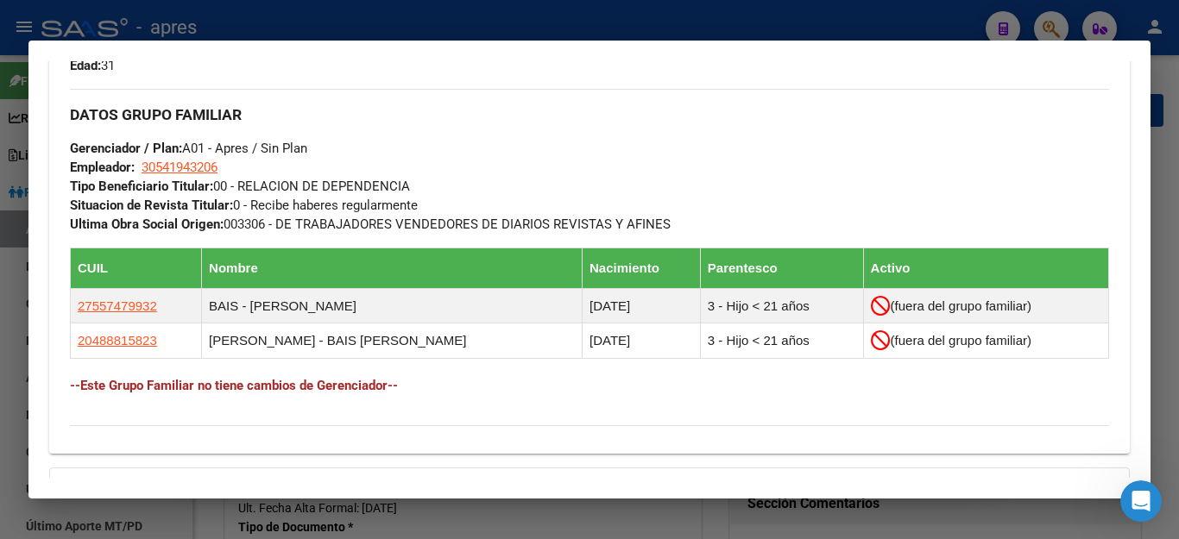
scroll to position [916, 0]
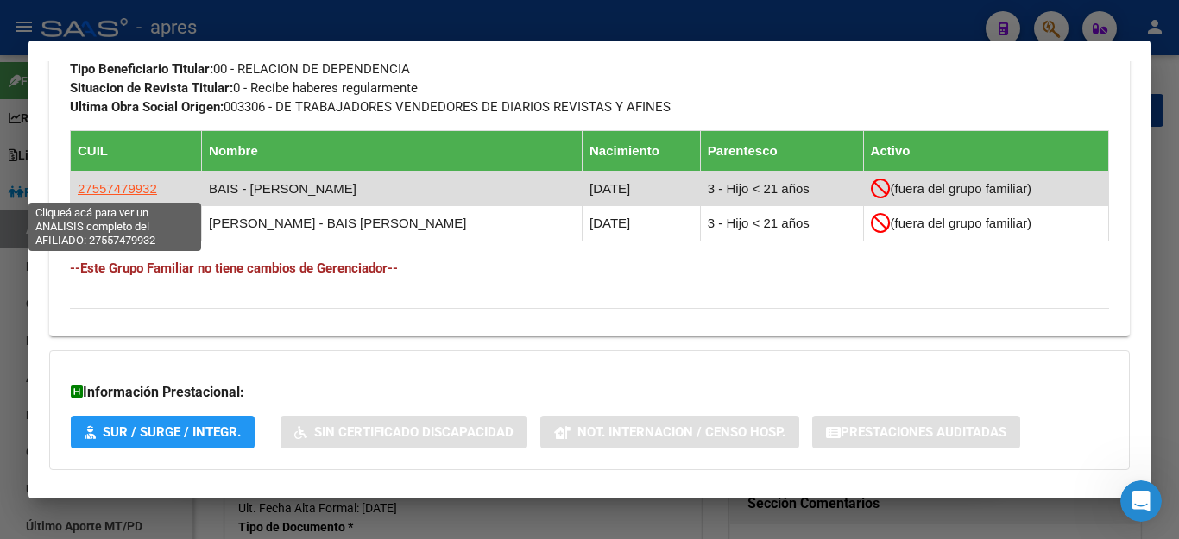
click at [133, 186] on span "27557479932" at bounding box center [117, 188] width 79 height 15
type textarea "27557479932"
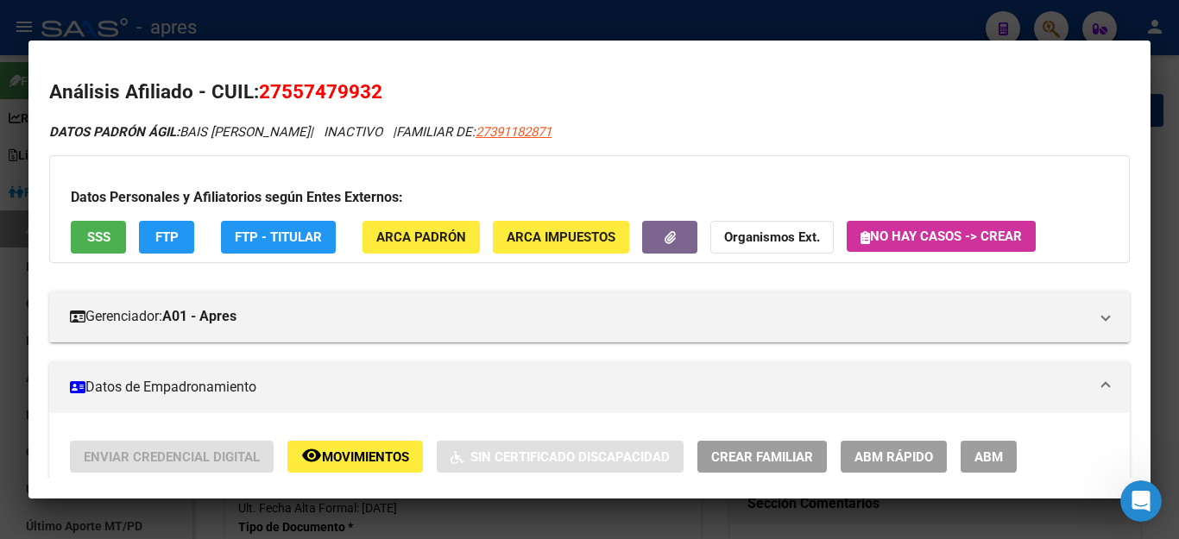
scroll to position [431, 0]
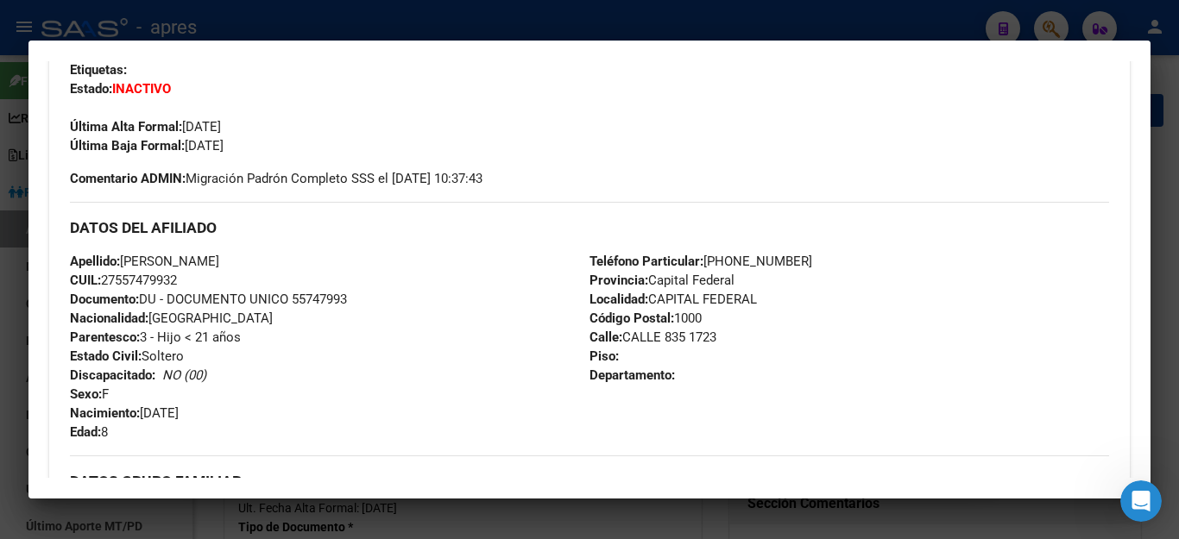
click at [891, 30] on div at bounding box center [589, 269] width 1179 height 539
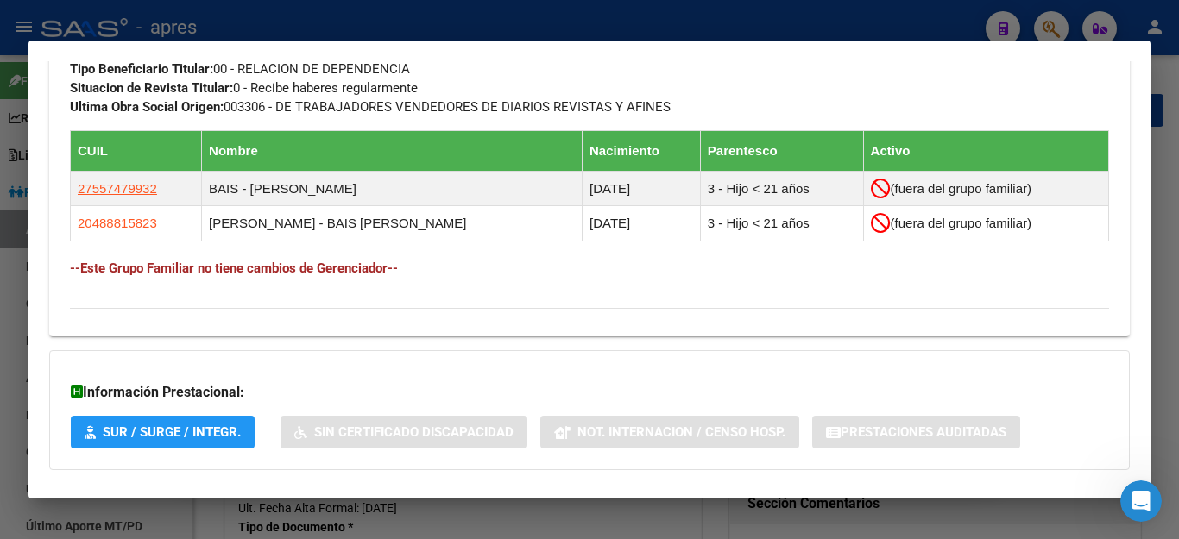
click at [883, 28] on div at bounding box center [589, 269] width 1179 height 539
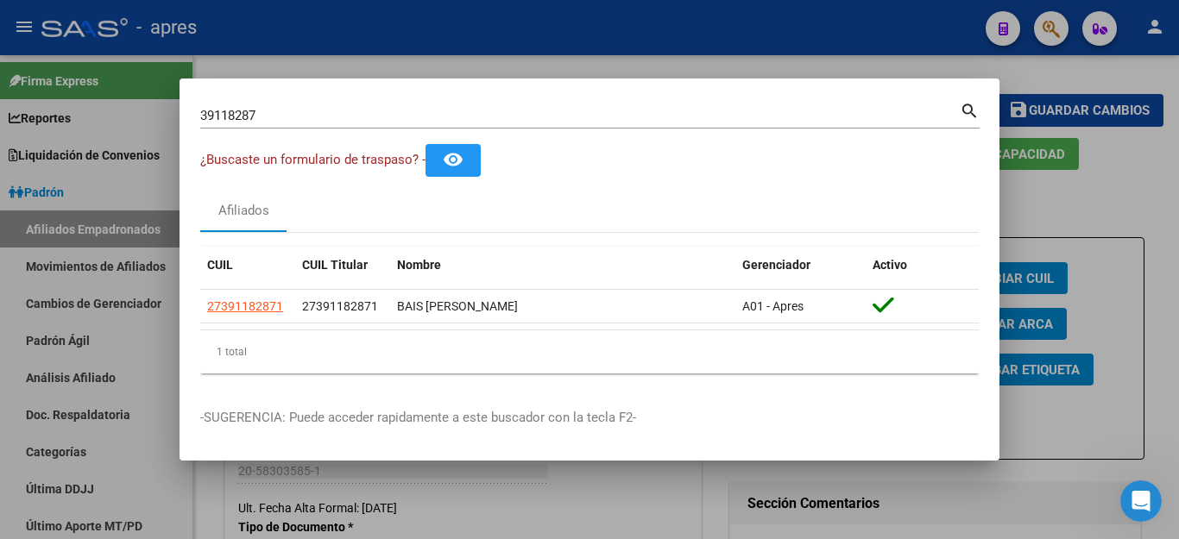
click at [883, 28] on div at bounding box center [589, 269] width 1179 height 539
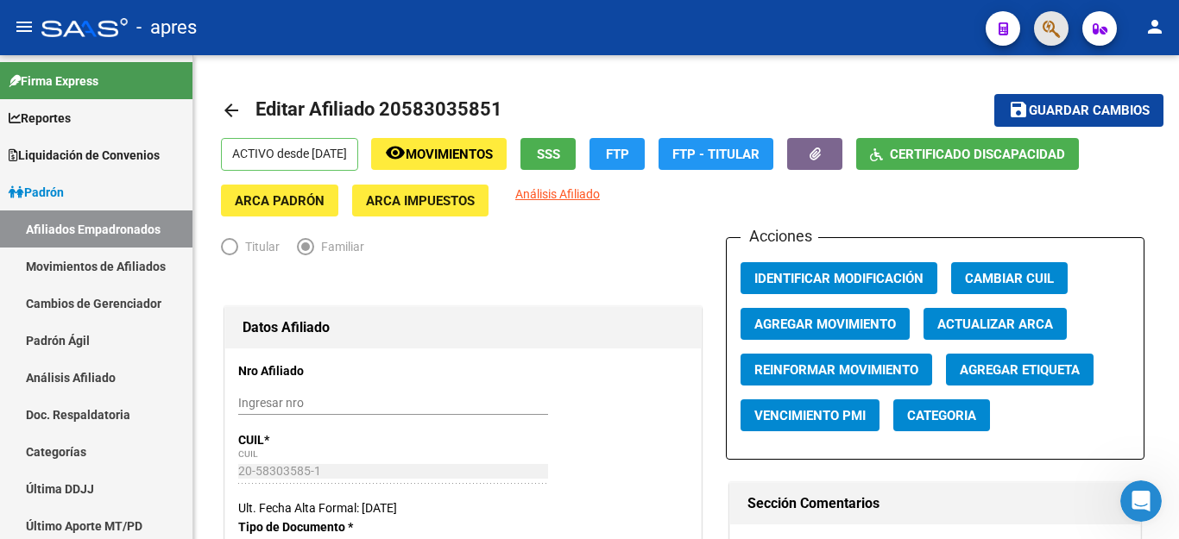
click at [1041, 28] on button "button" at bounding box center [1051, 28] width 35 height 35
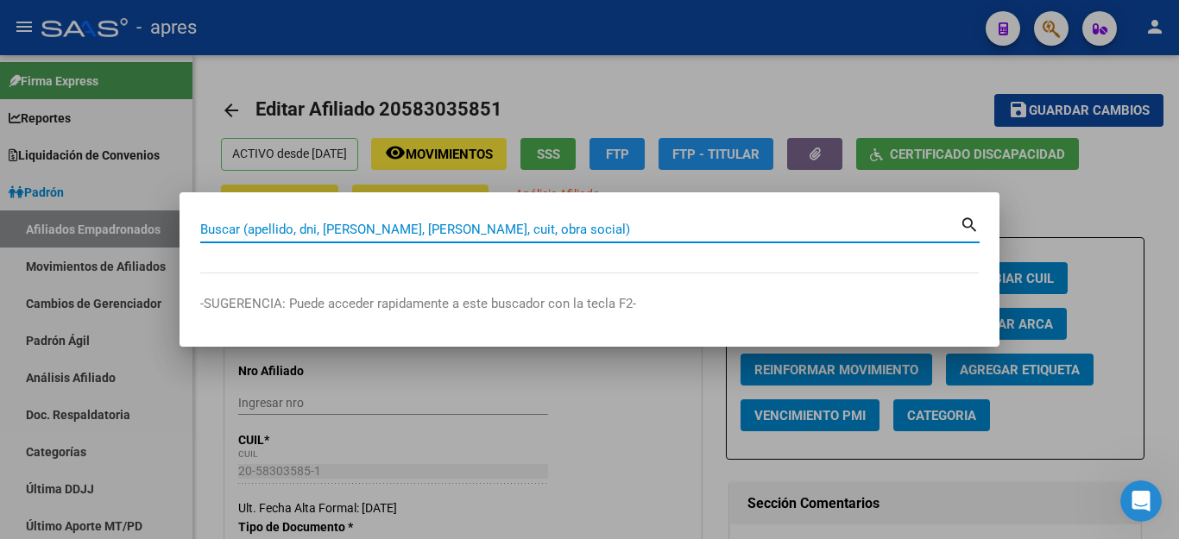
click at [476, 236] on input "Buscar (apellido, dni, [PERSON_NAME], [PERSON_NAME], cuit, obra social)" at bounding box center [579, 230] width 759 height 16
paste input "58288341"
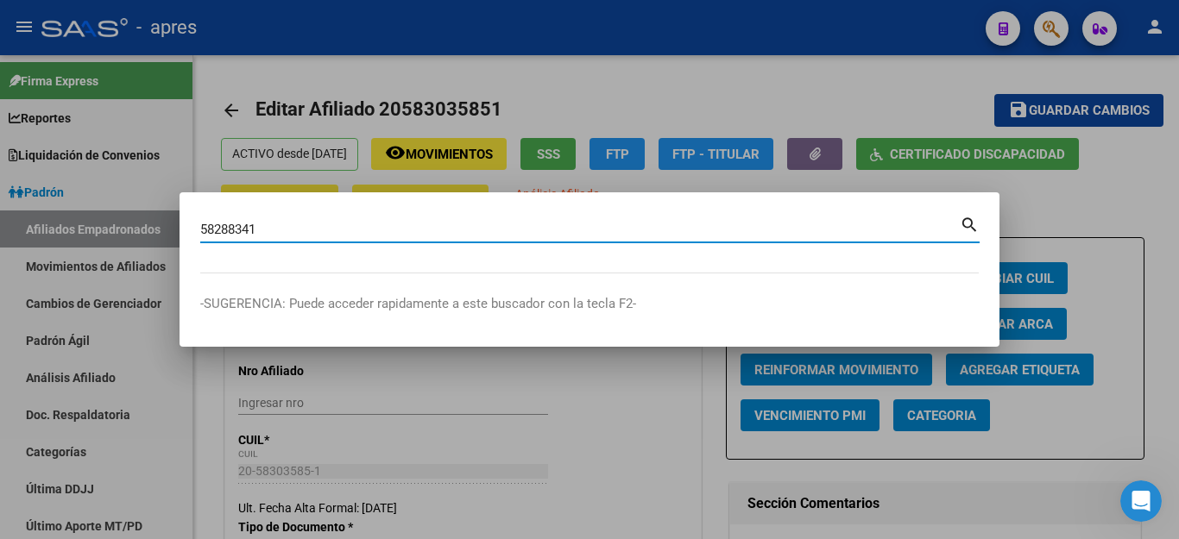
type input "58288341"
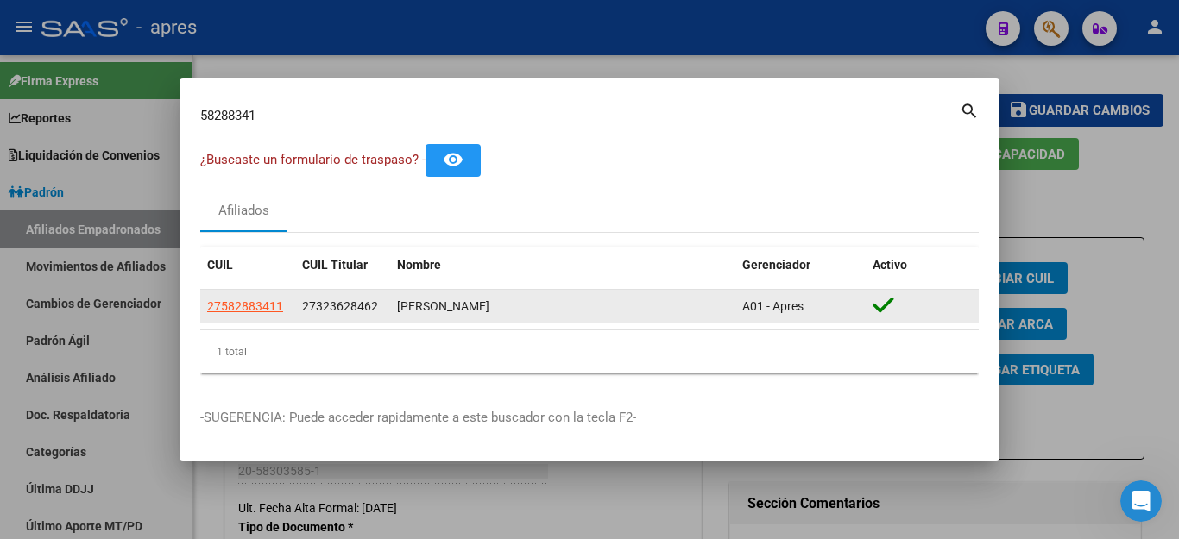
click at [240, 313] on app-link-go-to "27582883411" at bounding box center [245, 307] width 76 height 20
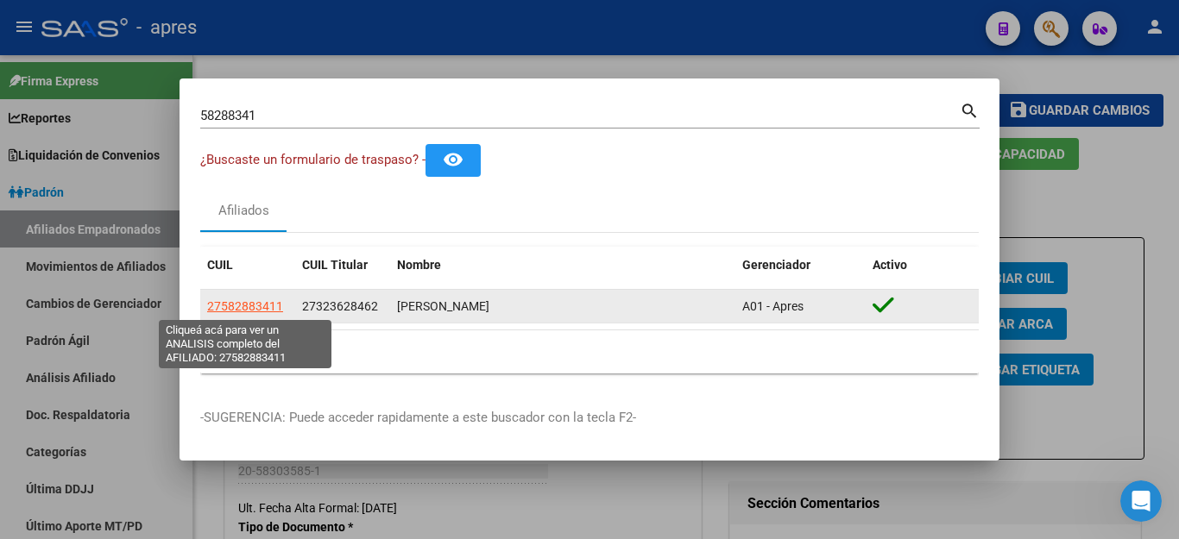
click at [240, 306] on span "27582883411" at bounding box center [245, 306] width 76 height 14
type textarea "27582883411"
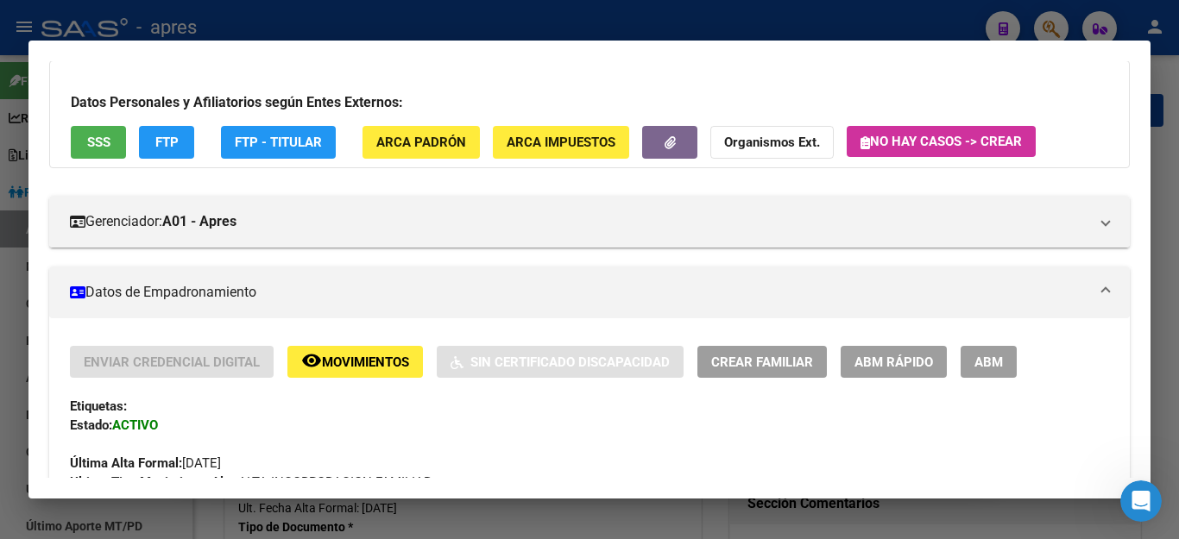
scroll to position [0, 0]
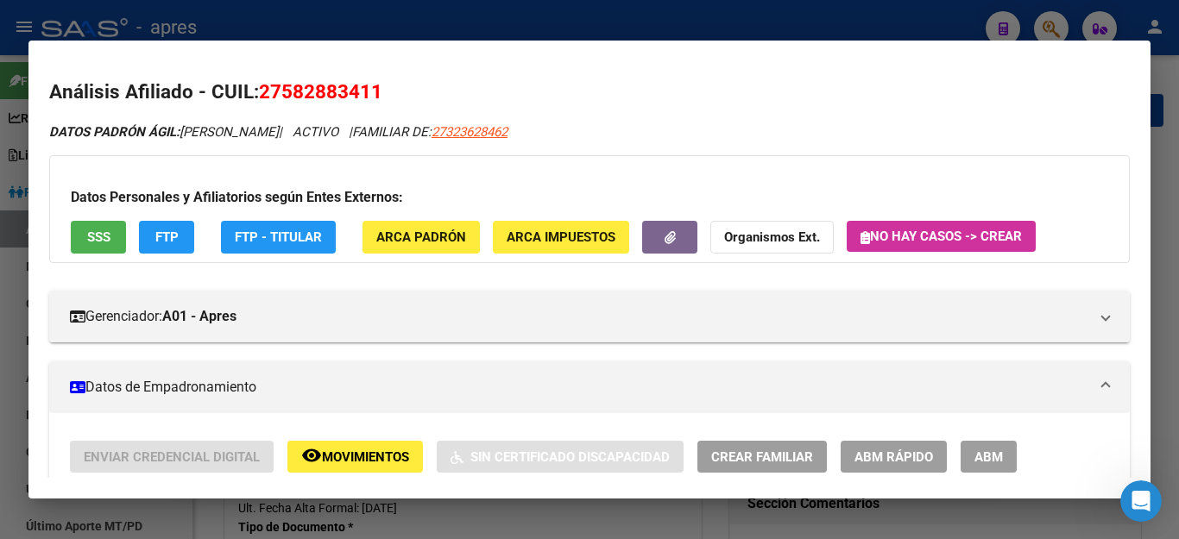
drag, startPoint x: 265, startPoint y: 91, endPoint x: 671, endPoint y: 123, distance: 406.9
drag, startPoint x: 264, startPoint y: 93, endPoint x: 399, endPoint y: 86, distance: 134.8
click at [399, 86] on h2 "Análisis Afiliado - CUIL: 27582883411" at bounding box center [589, 92] width 1080 height 29
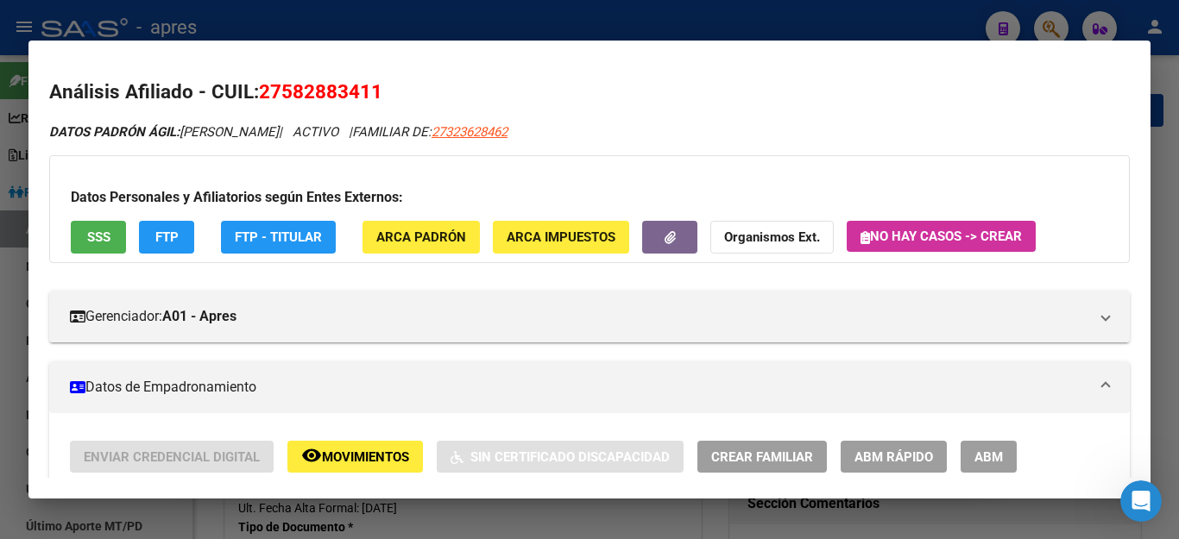
copy span "27582883411"
click at [160, 229] on span "FTP" at bounding box center [166, 237] width 23 height 16
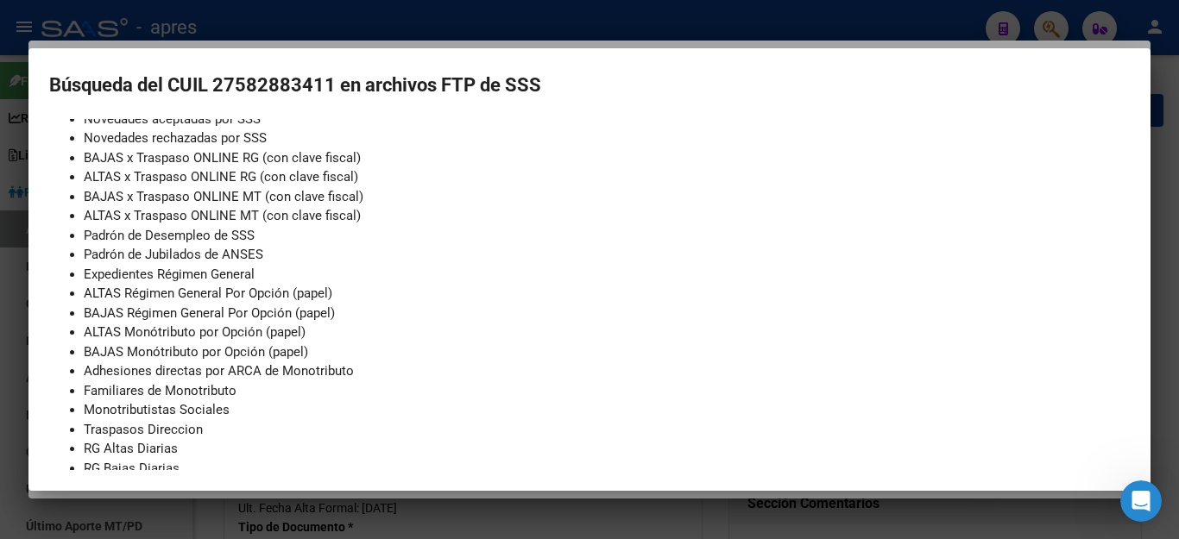
scroll to position [215, 0]
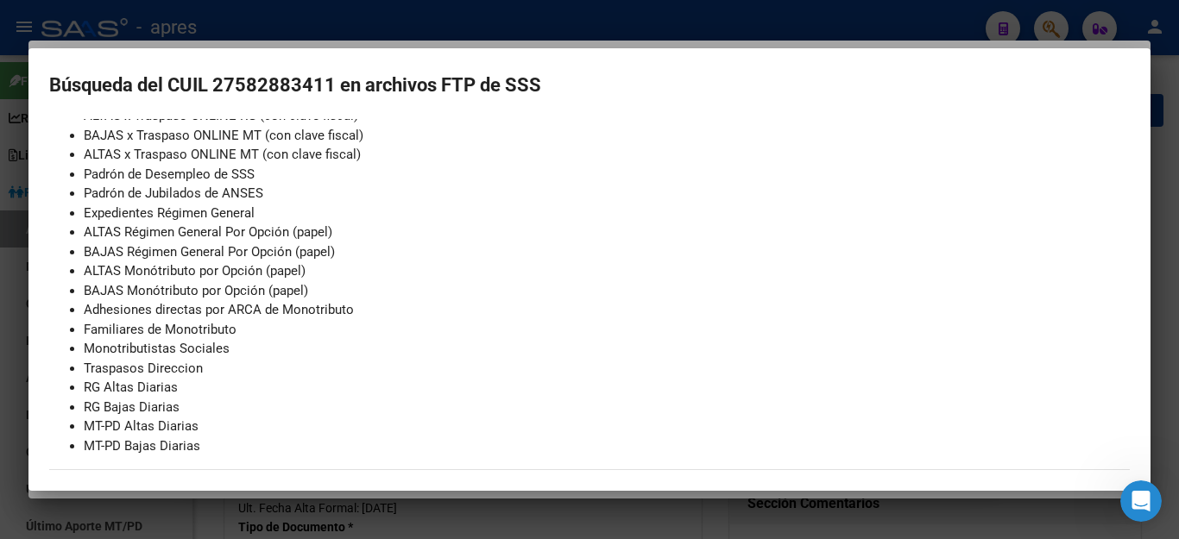
click at [551, 525] on div at bounding box center [589, 269] width 1179 height 539
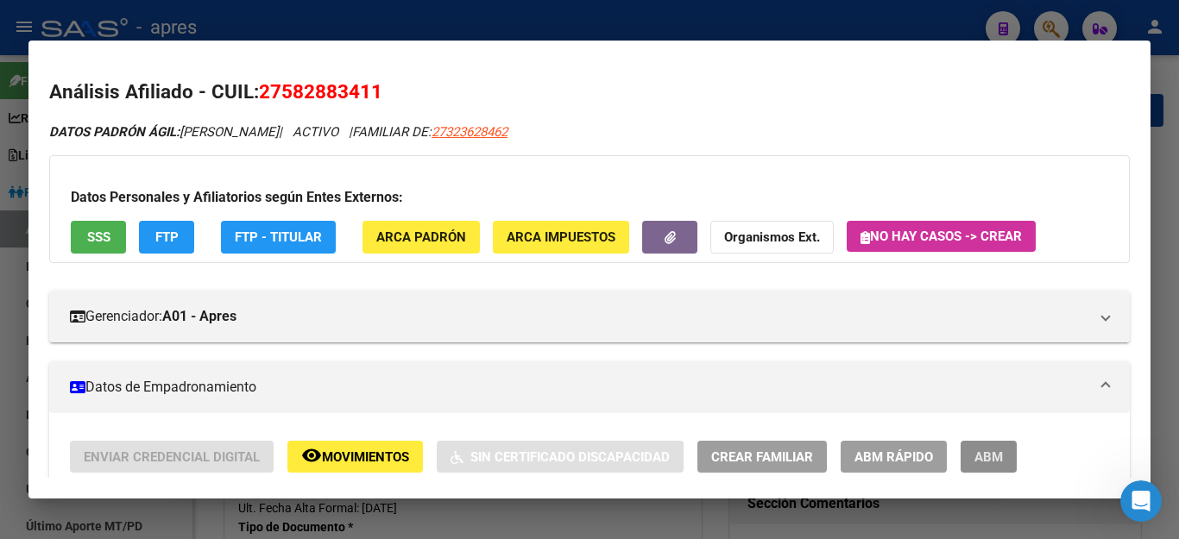
click at [1004, 457] on button "ABM" at bounding box center [989, 457] width 56 height 32
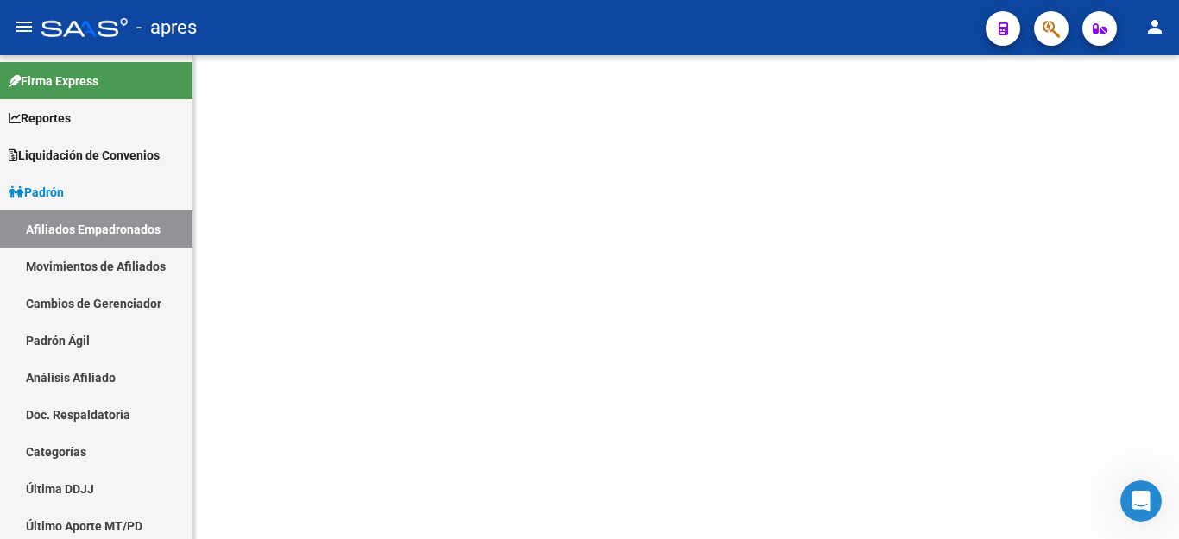
click at [706, 244] on mat-sidenav-content at bounding box center [686, 297] width 986 height 484
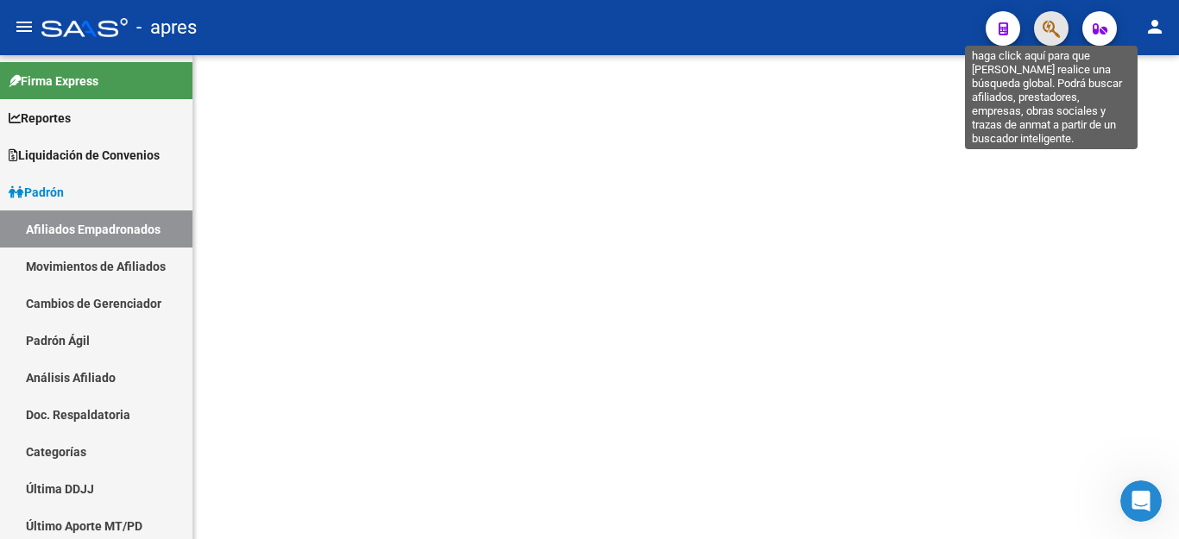
click at [1045, 34] on icon "button" at bounding box center [1050, 29] width 17 height 20
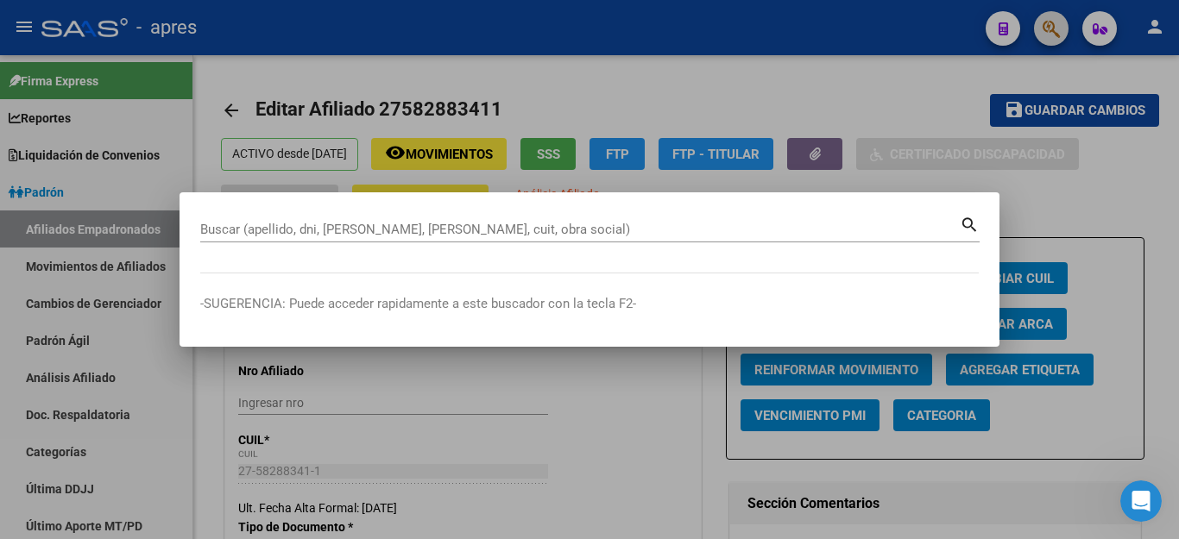
paste input "27582883411"
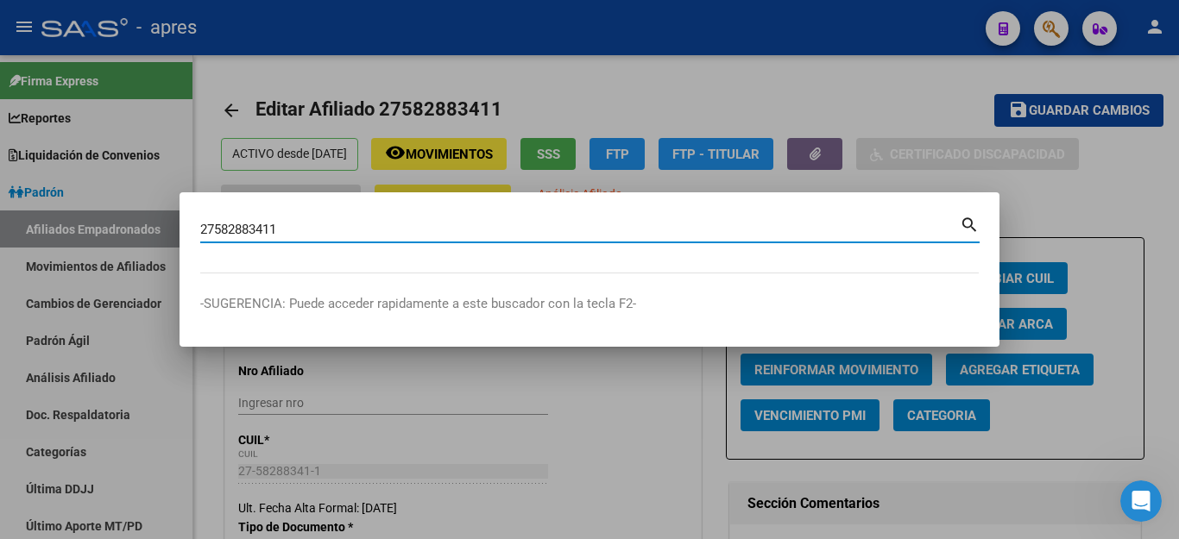
type input "27582883411"
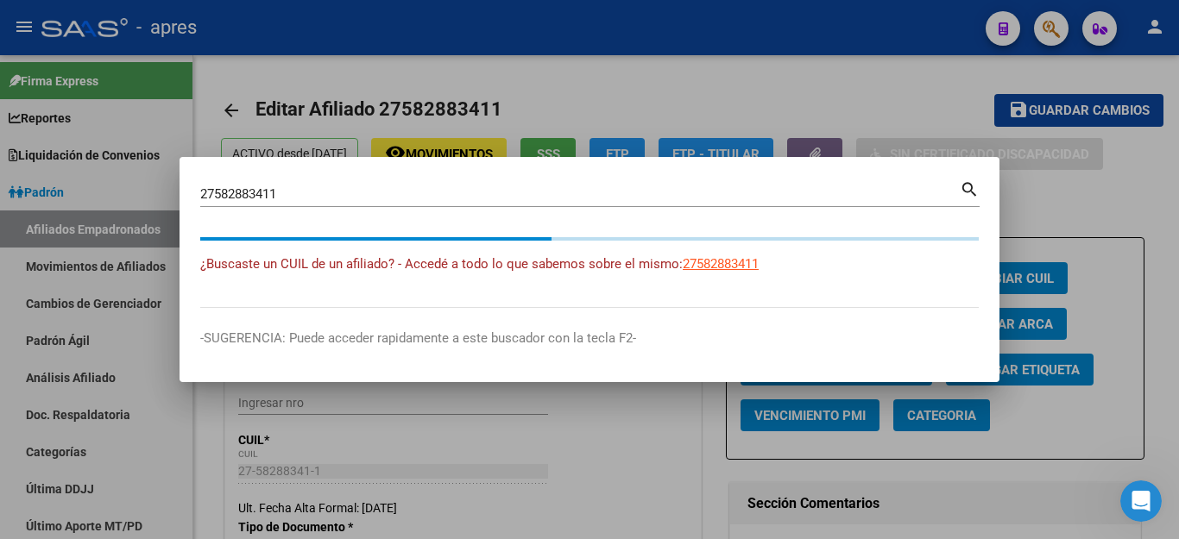
click at [811, 70] on div at bounding box center [589, 269] width 1179 height 539
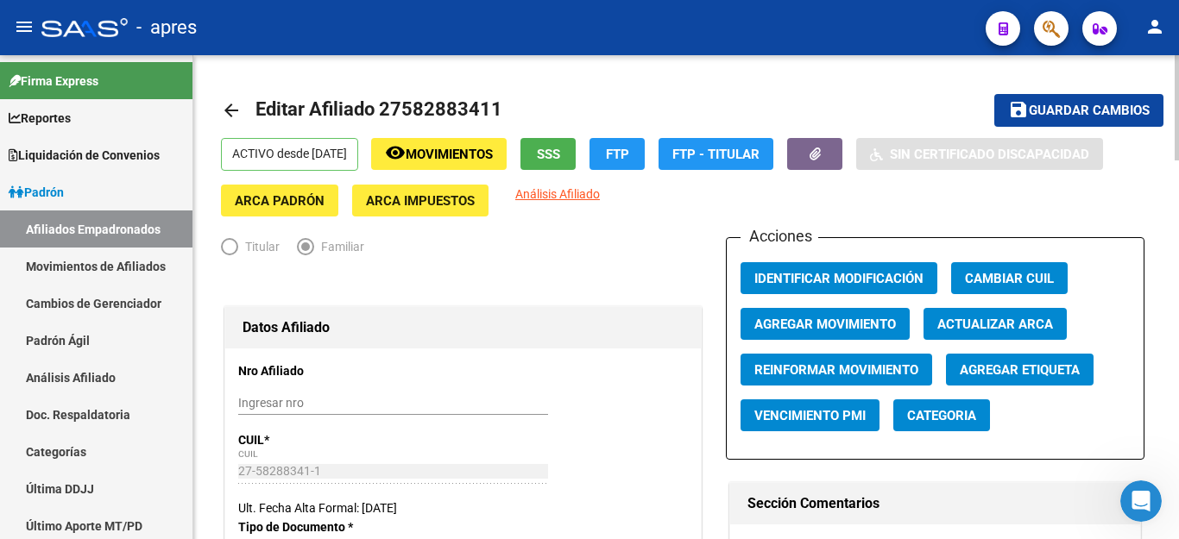
click at [1115, 105] on span "Guardar cambios" at bounding box center [1089, 112] width 121 height 16
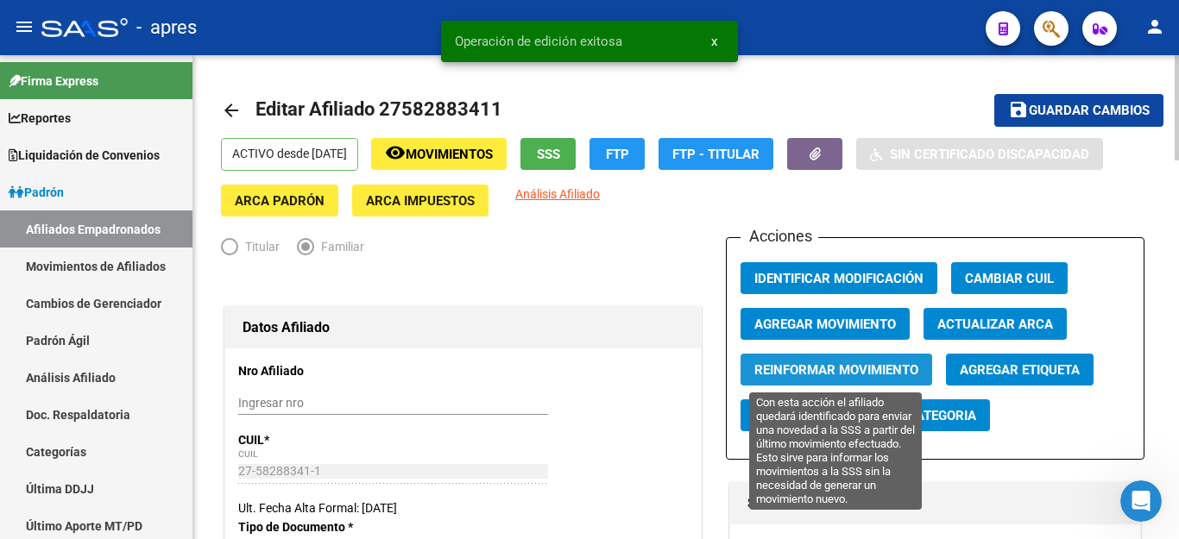
click at [823, 372] on span "Reinformar Movimiento" at bounding box center [836, 370] width 164 height 16
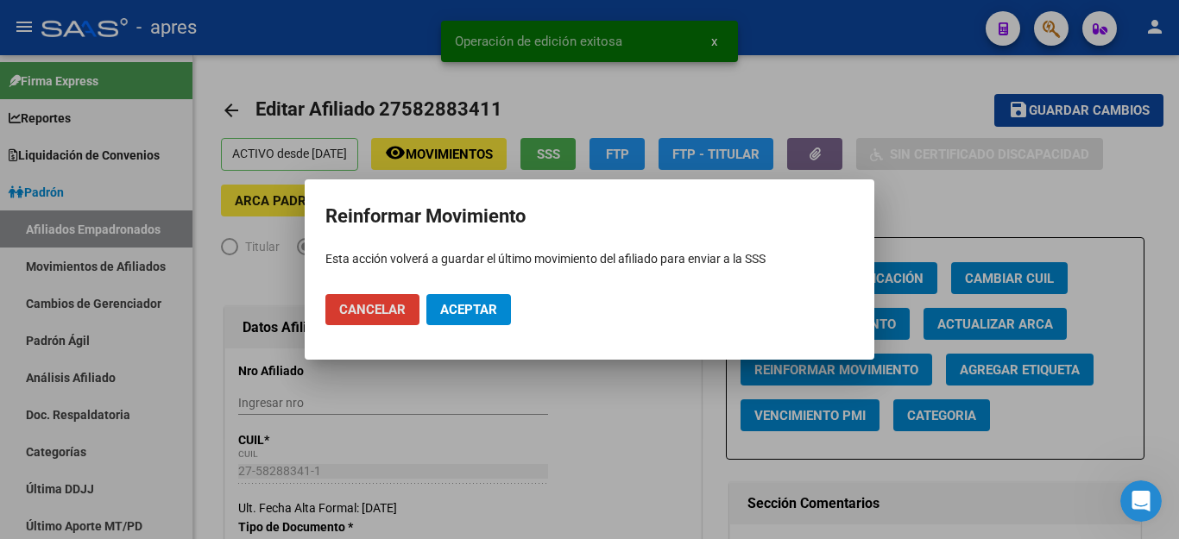
click at [451, 301] on button "Aceptar" at bounding box center [468, 309] width 85 height 31
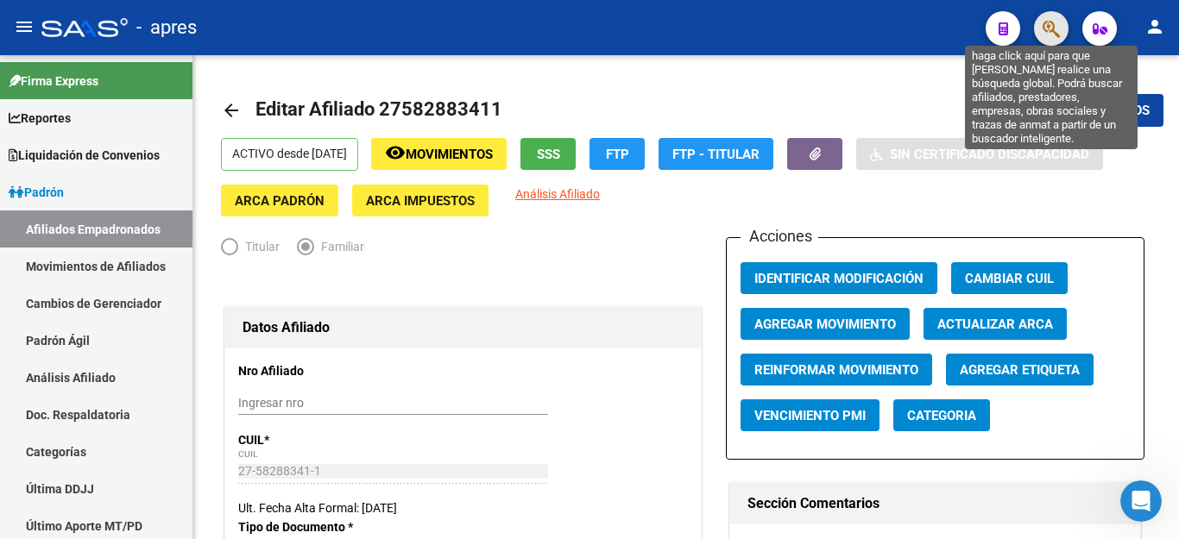
click at [1046, 28] on icon "button" at bounding box center [1050, 29] width 17 height 20
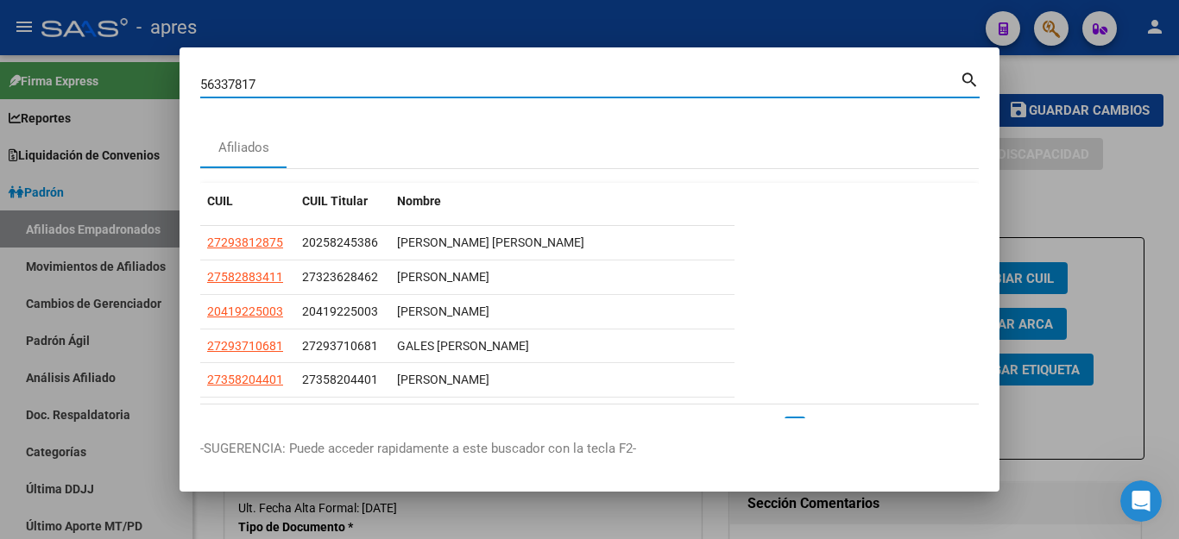
type input "56337817"
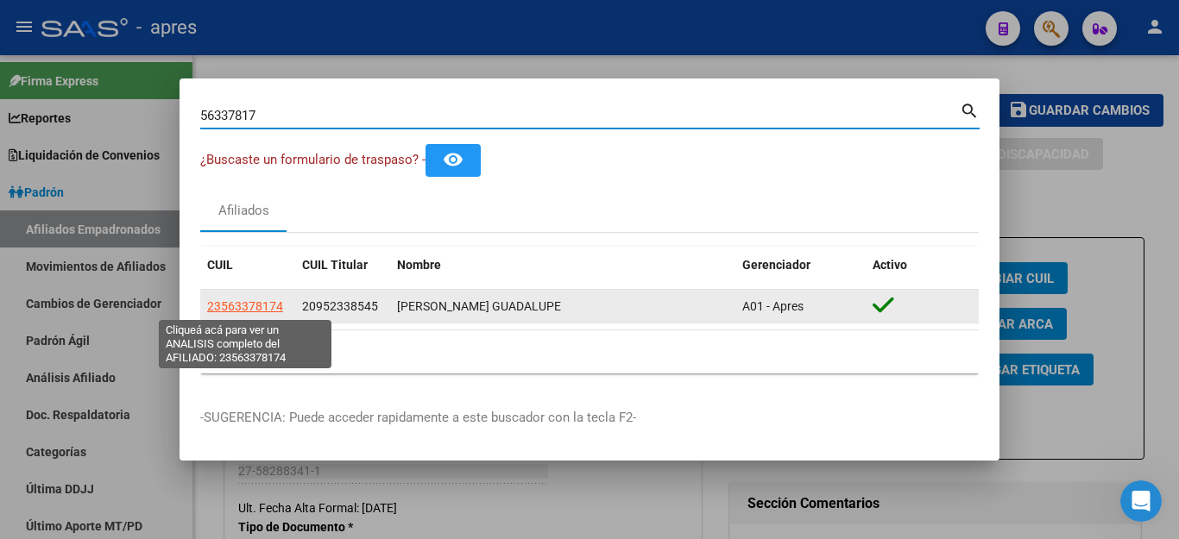
click at [230, 306] on span "23563378174" at bounding box center [245, 306] width 76 height 14
type textarea "23563378174"
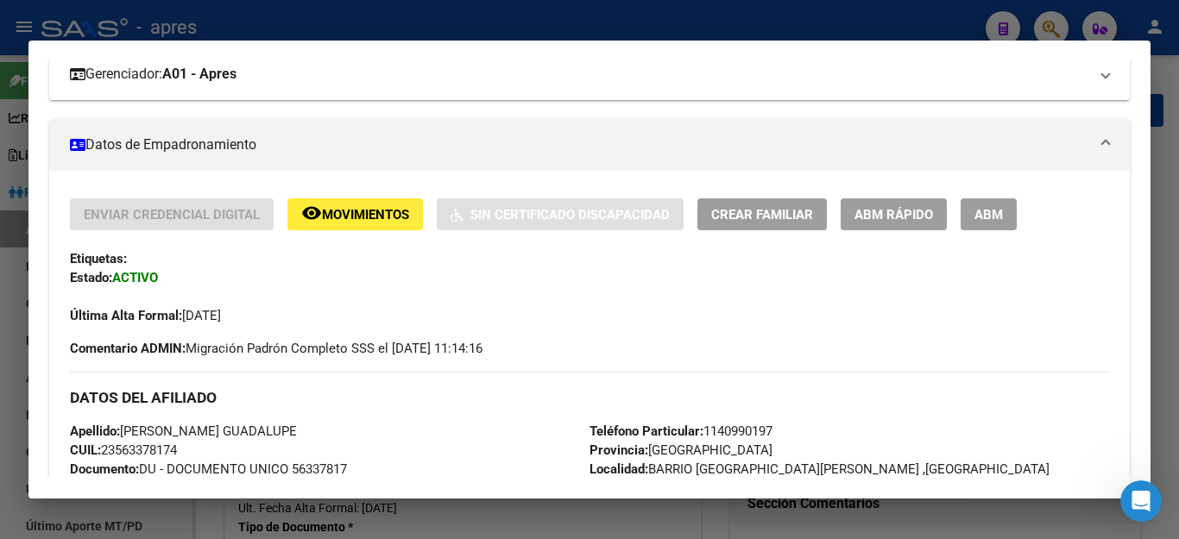
scroll to position [173, 0]
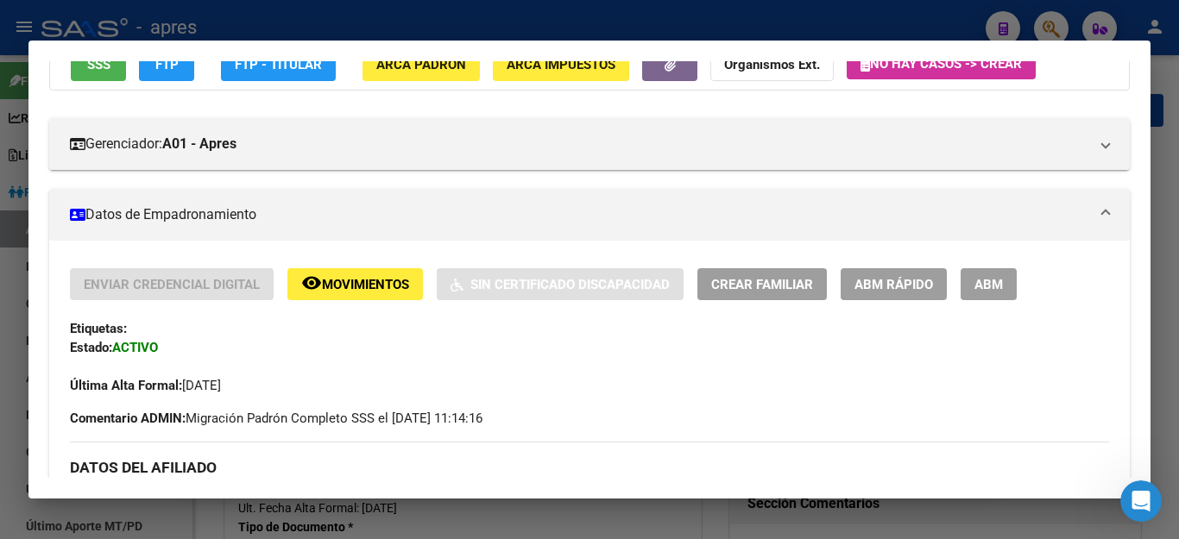
click at [367, 289] on span "Movimientos" at bounding box center [365, 285] width 87 height 16
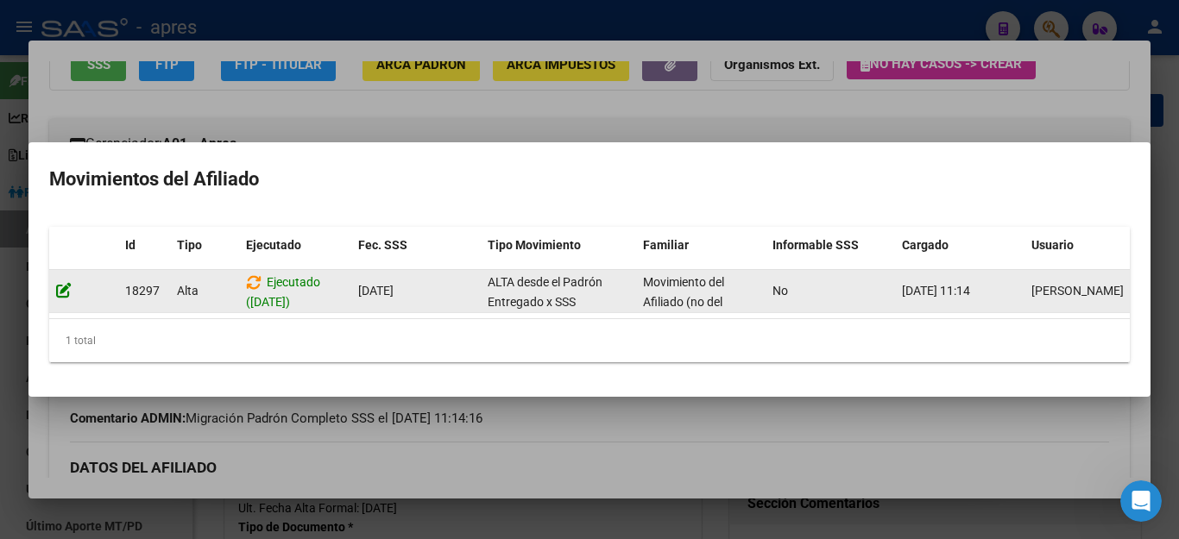
click at [59, 282] on icon at bounding box center [64, 290] width 16 height 16
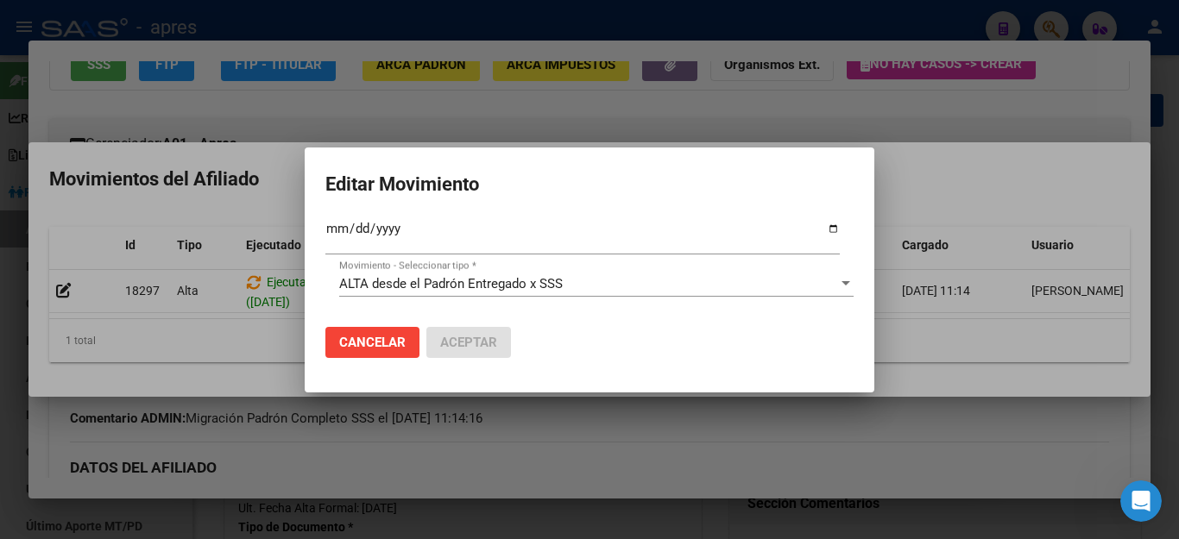
click at [655, 466] on div at bounding box center [589, 269] width 1179 height 539
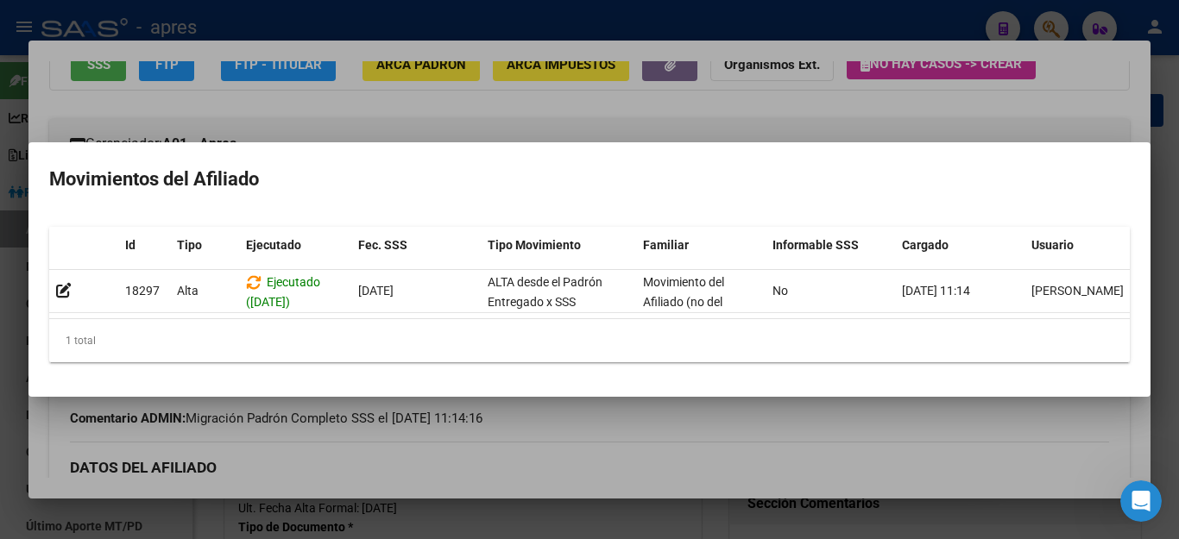
click at [594, 469] on div at bounding box center [589, 269] width 1179 height 539
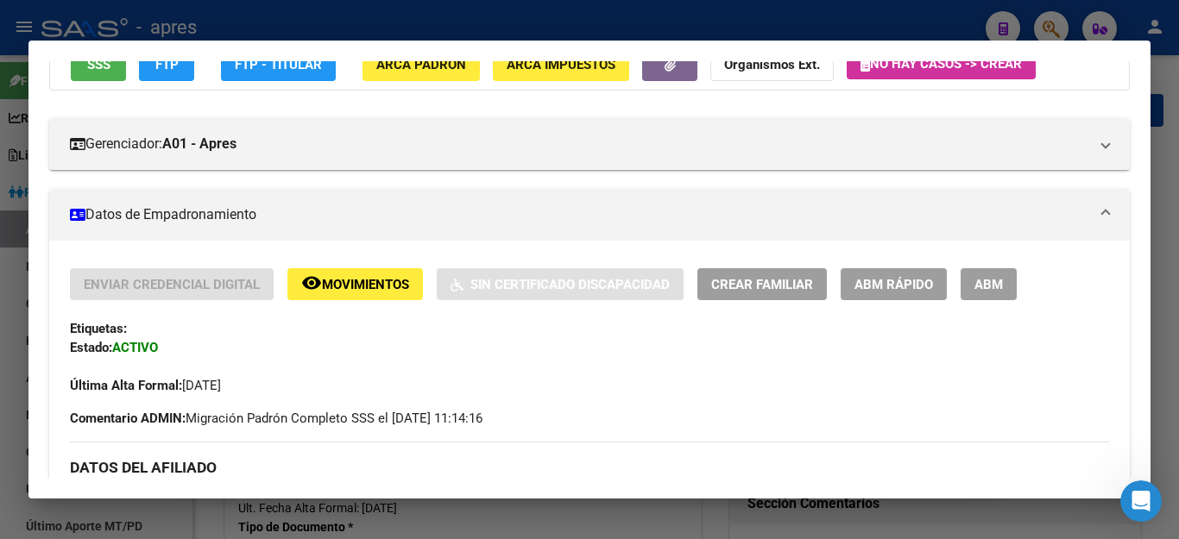
click at [977, 289] on span "ABM" at bounding box center [988, 285] width 28 height 16
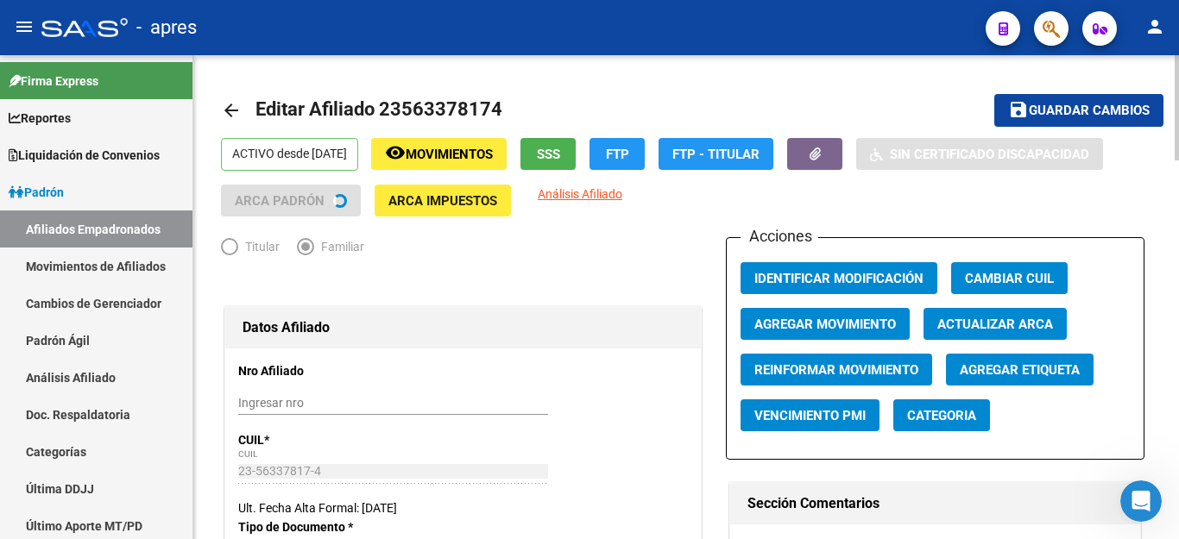
click at [839, 324] on span "Agregar Movimiento" at bounding box center [825, 325] width 142 height 16
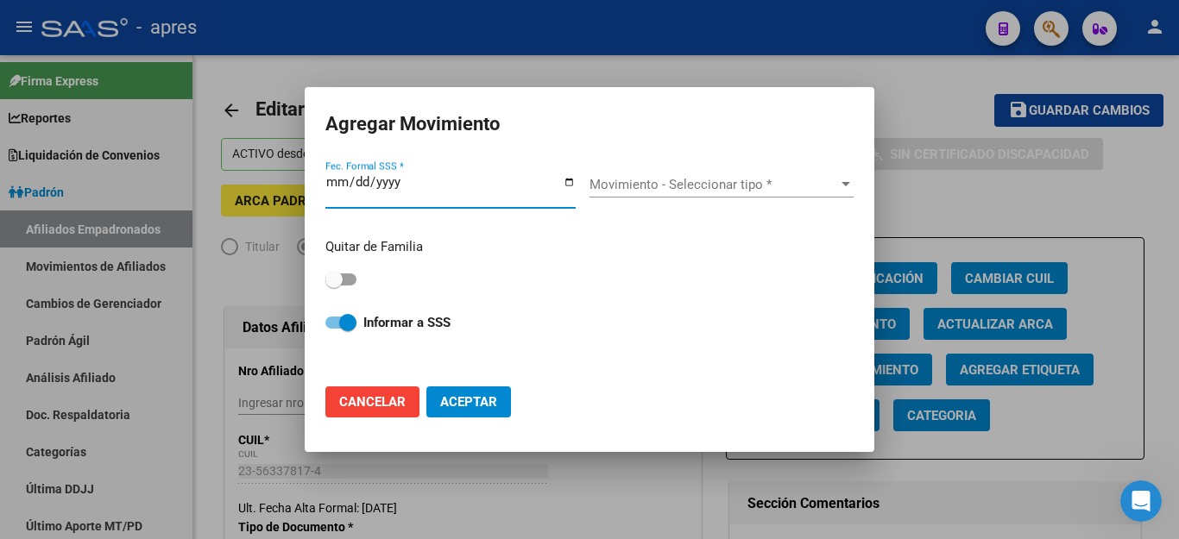
click at [328, 187] on input "Fec. Formal SSS *" at bounding box center [450, 189] width 250 height 28
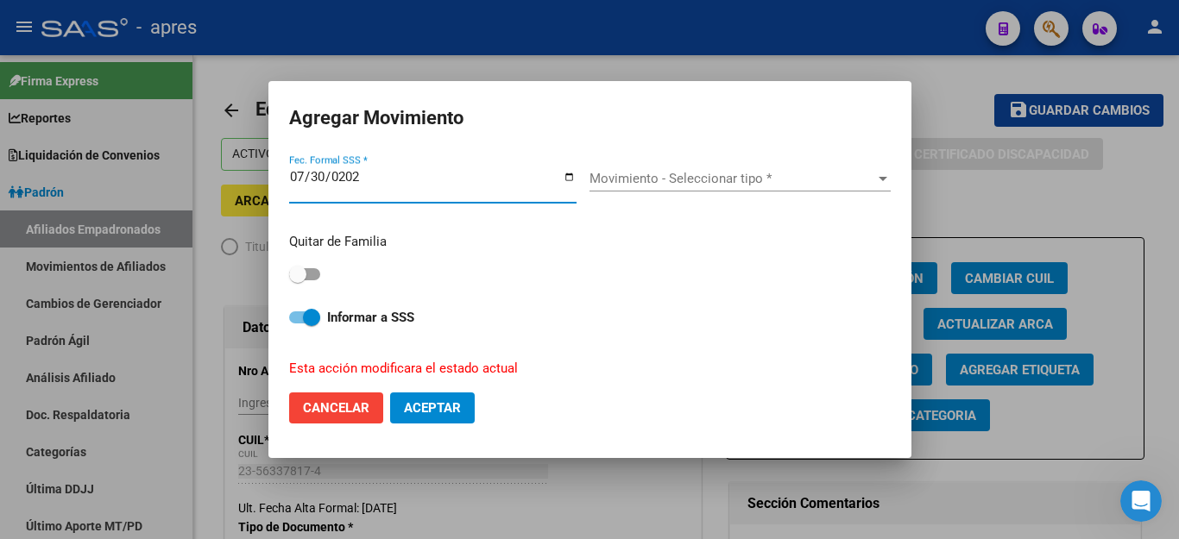
type input "[DATE]"
click at [752, 184] on span "Movimiento - Seleccionar tipo *" at bounding box center [732, 179] width 286 height 16
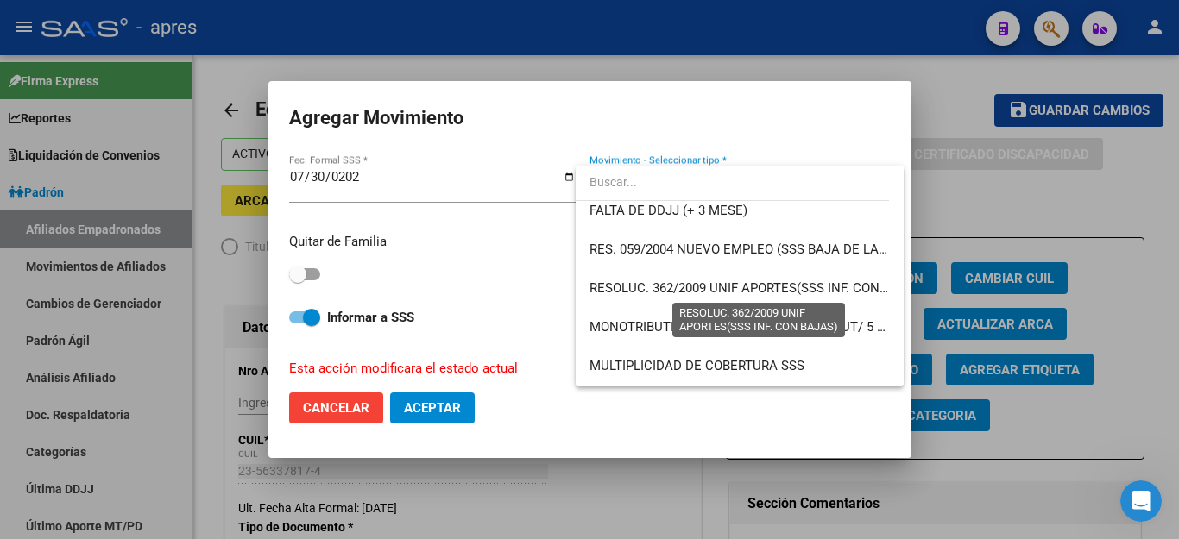
scroll to position [604, 0]
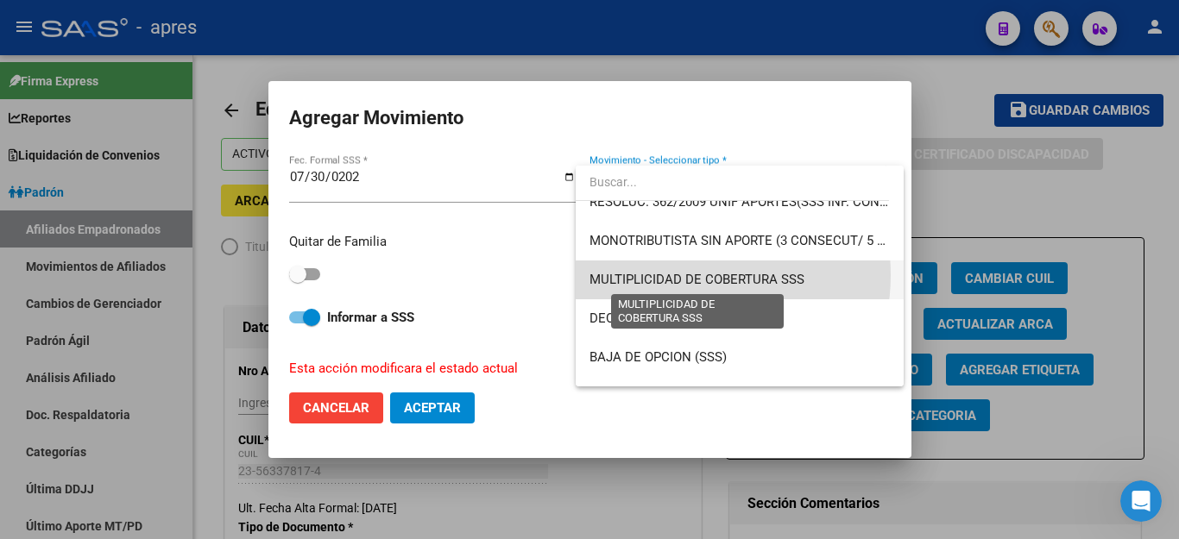
click at [676, 275] on span "MULTIPLICIDAD DE COBERTURA SSS" at bounding box center [696, 280] width 215 height 16
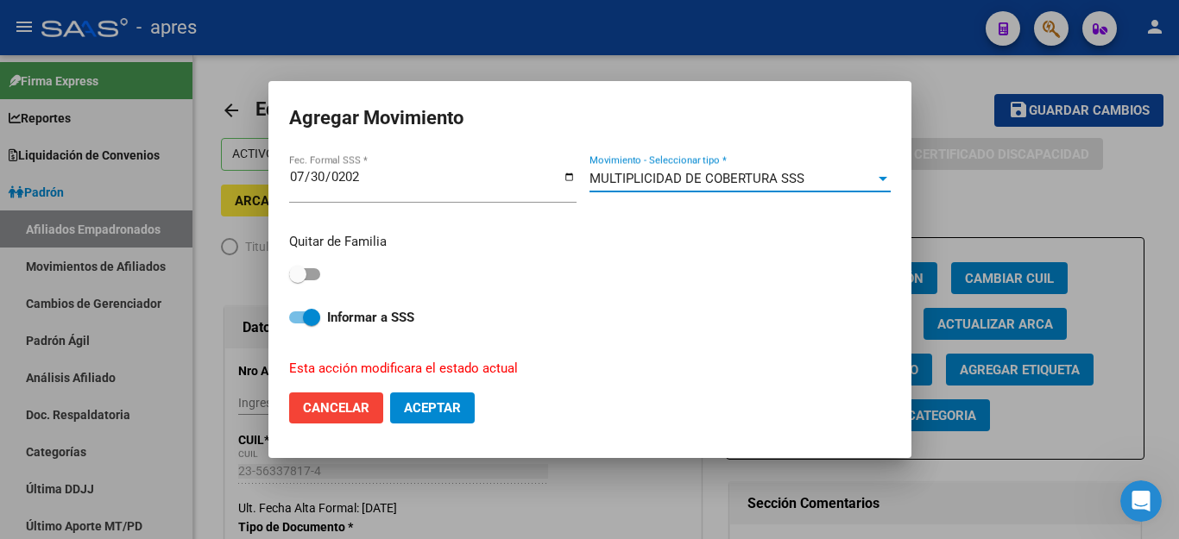
click at [321, 261] on div "Quitar de Familia" at bounding box center [590, 259] width 602 height 54
click at [315, 268] on span at bounding box center [304, 274] width 31 height 12
click at [298, 280] on input "checkbox" at bounding box center [297, 280] width 1 height 1
checkbox input "true"
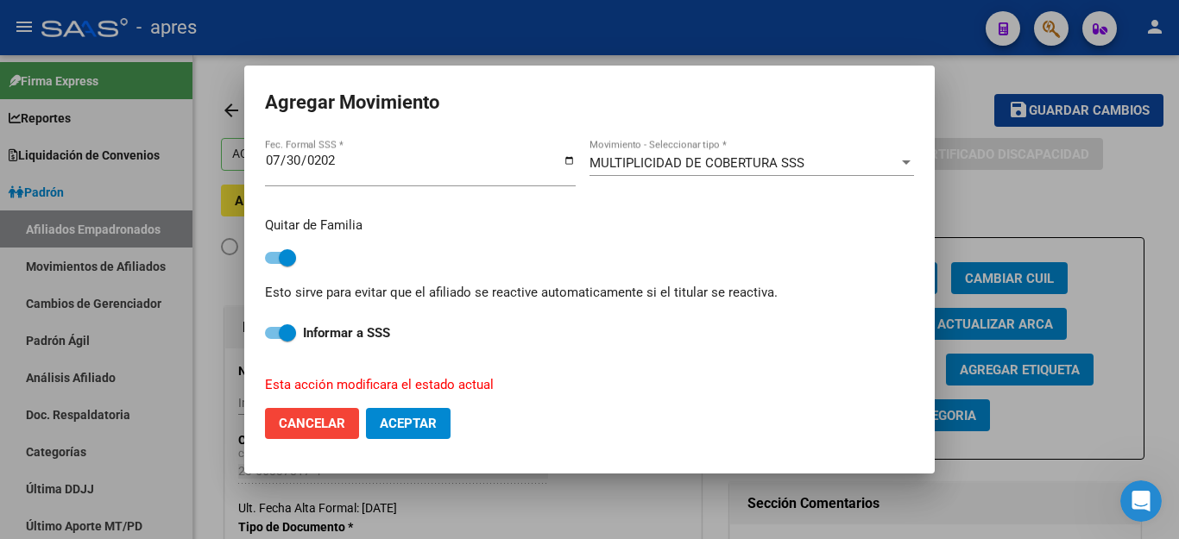
click at [424, 416] on span "Aceptar" at bounding box center [408, 424] width 57 height 16
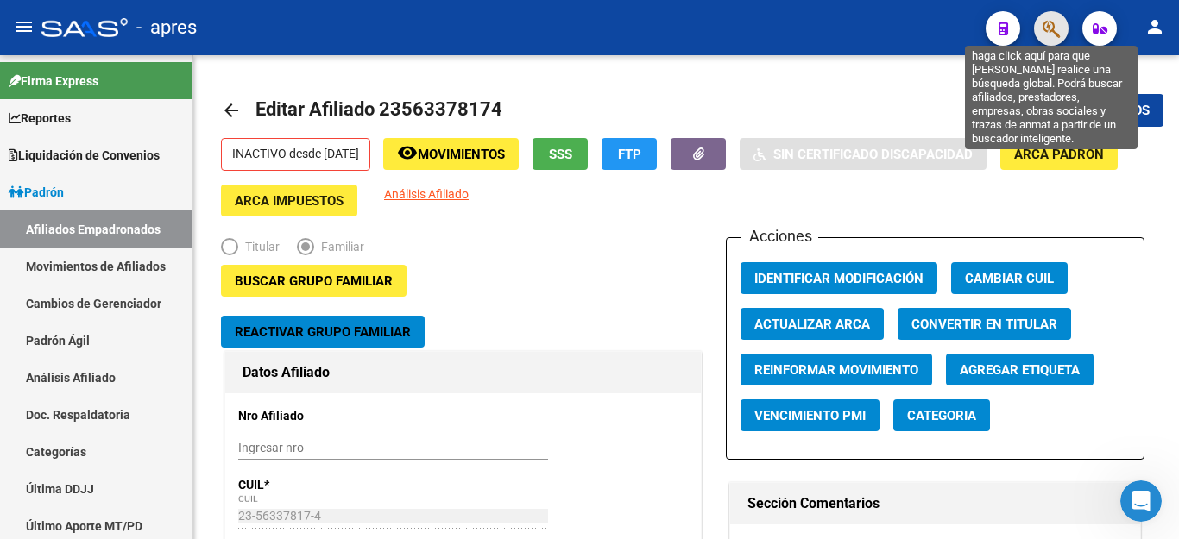
click at [1054, 22] on icon "button" at bounding box center [1050, 29] width 17 height 20
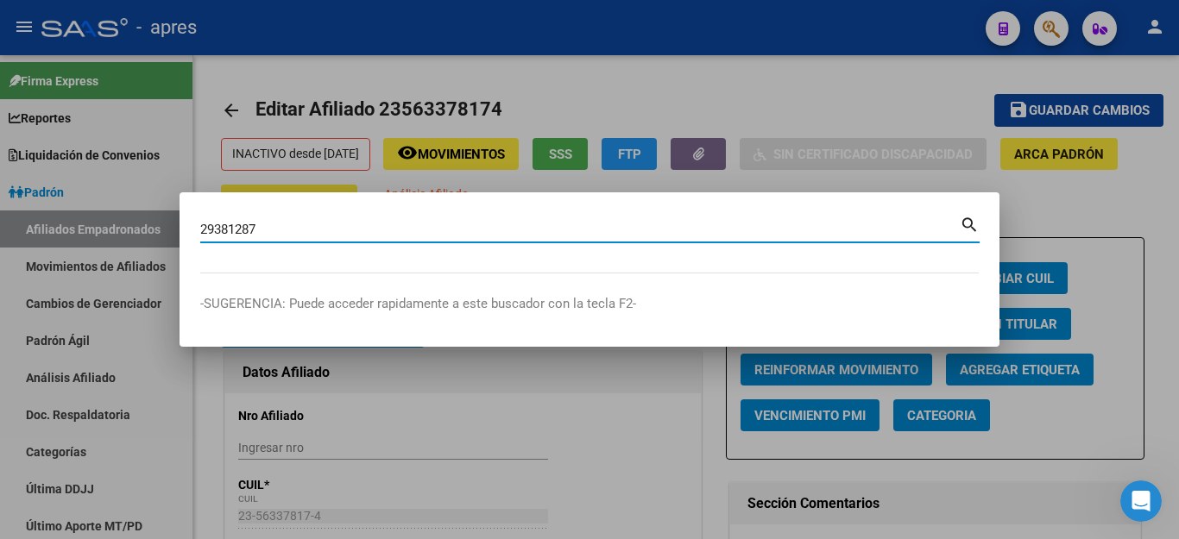
type input "29381287"
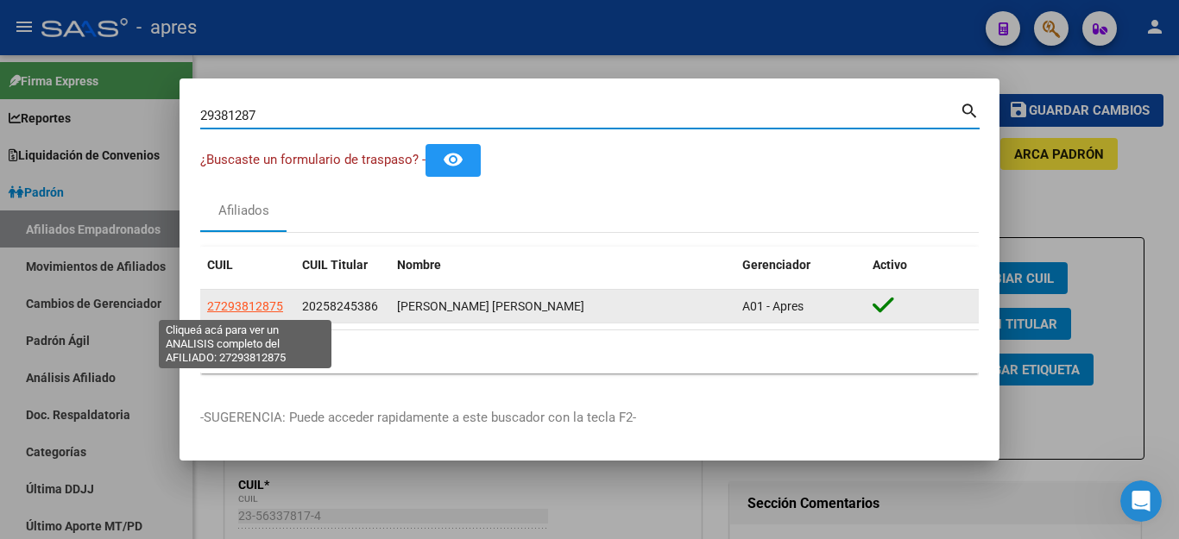
click at [246, 305] on span "27293812875" at bounding box center [245, 306] width 76 height 14
type textarea "27293812875"
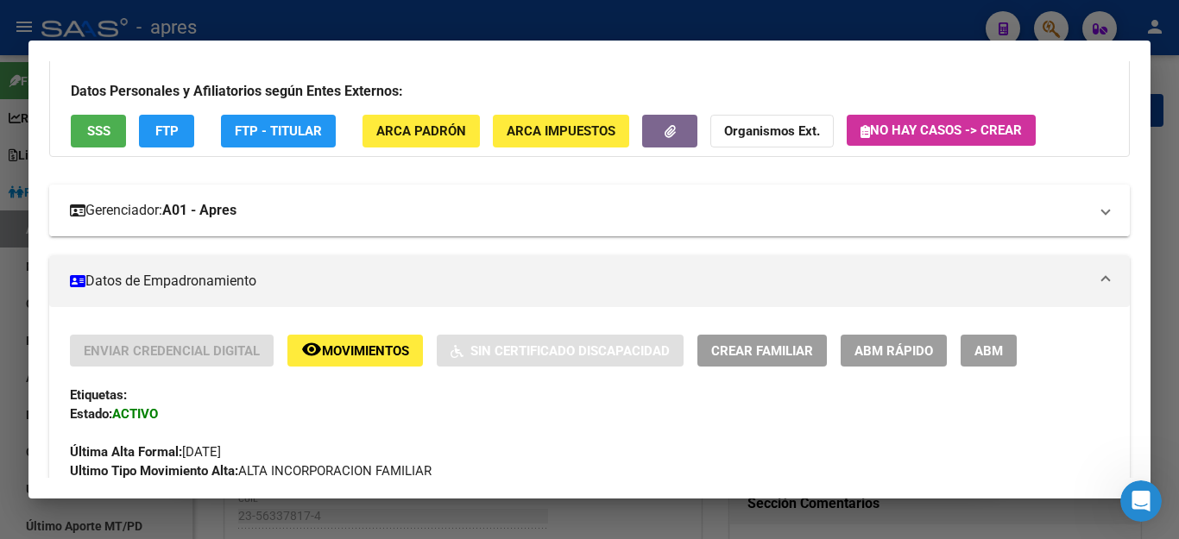
scroll to position [86, 0]
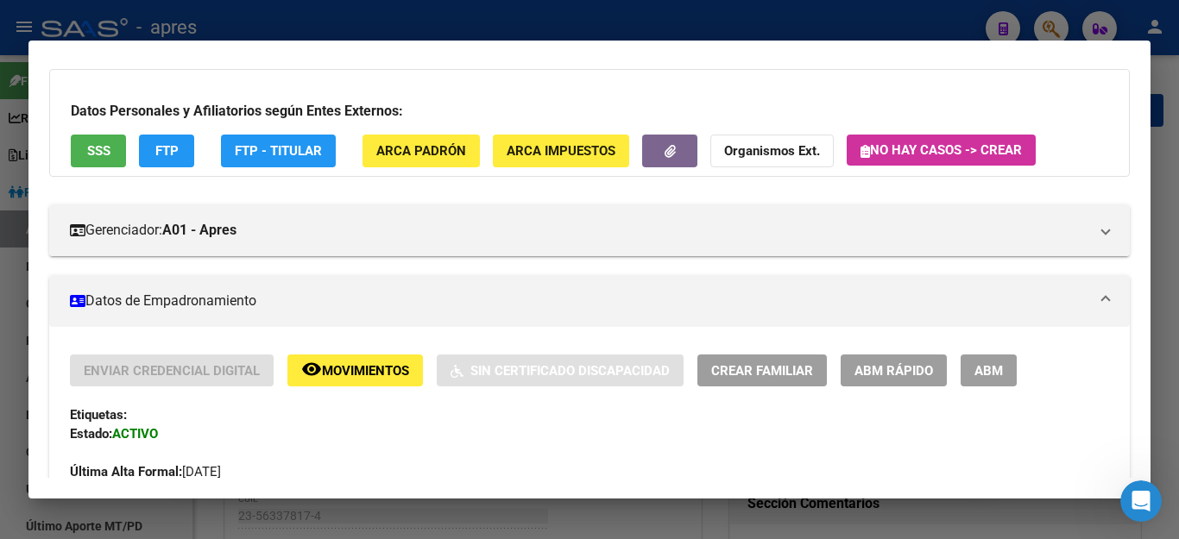
click at [177, 148] on span "FTP" at bounding box center [166, 152] width 23 height 16
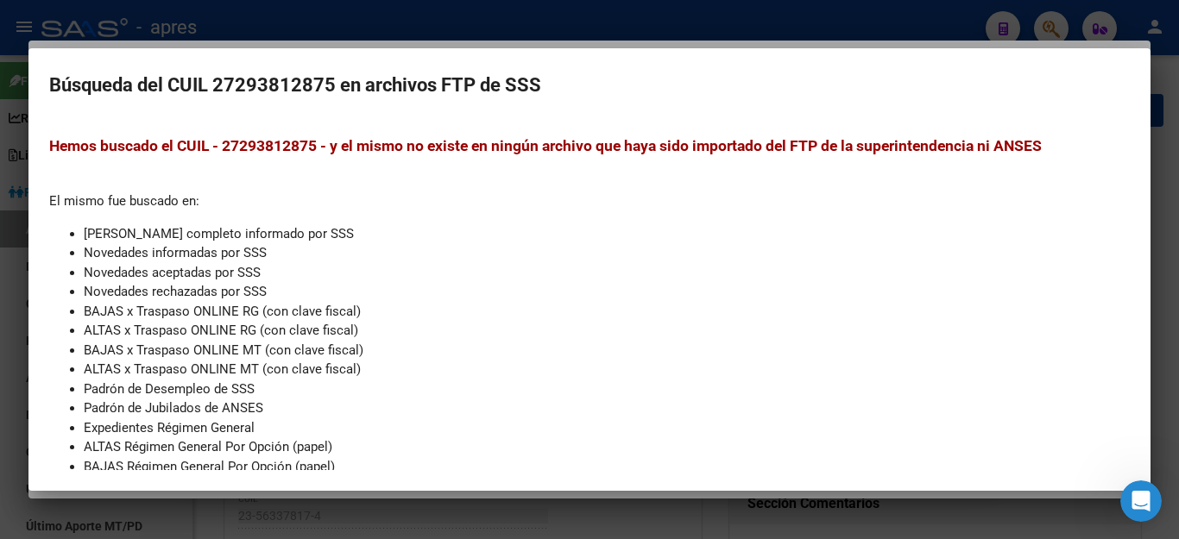
click at [521, 515] on div at bounding box center [589, 269] width 1179 height 539
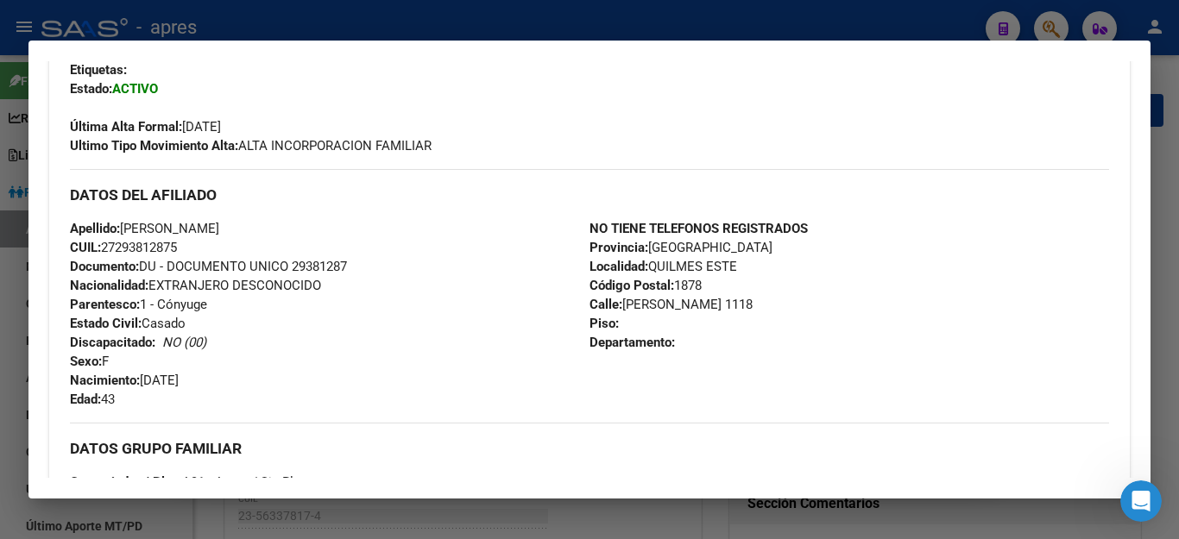
scroll to position [345, 0]
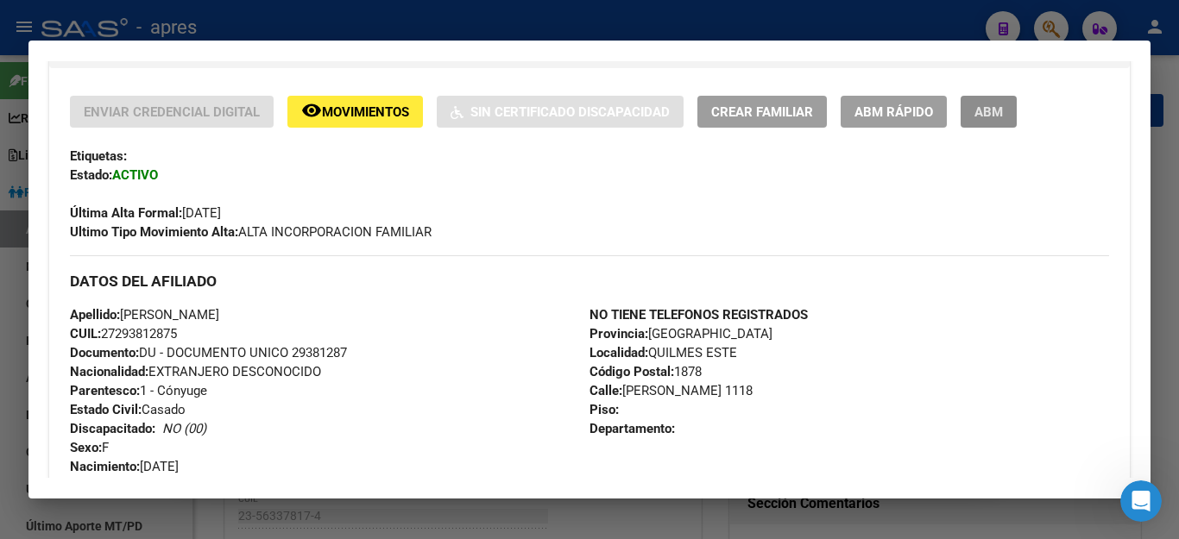
click at [973, 122] on button "ABM" at bounding box center [989, 112] width 56 height 32
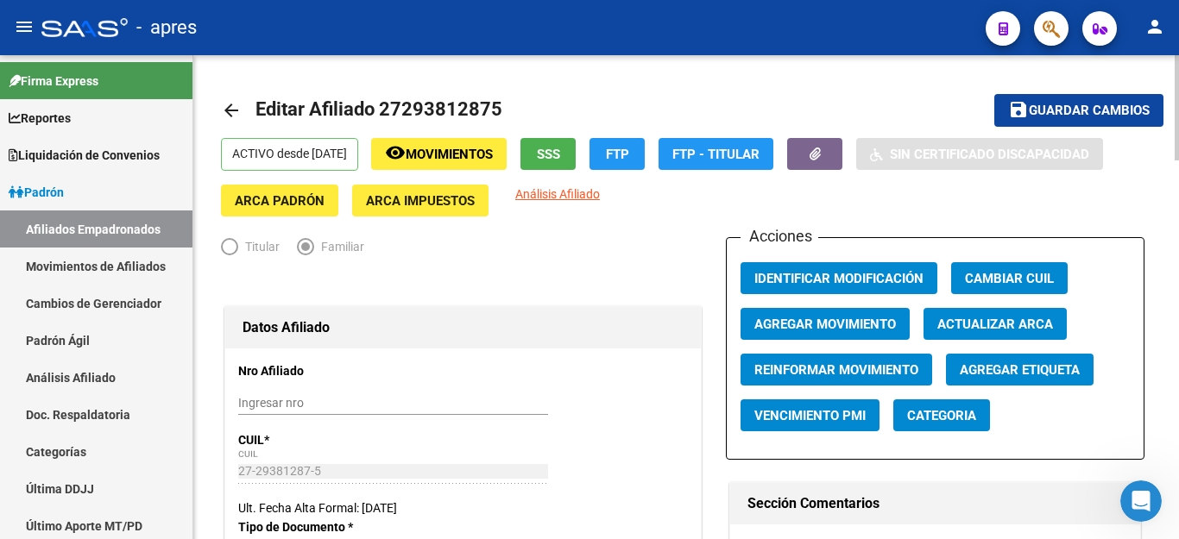
scroll to position [173, 0]
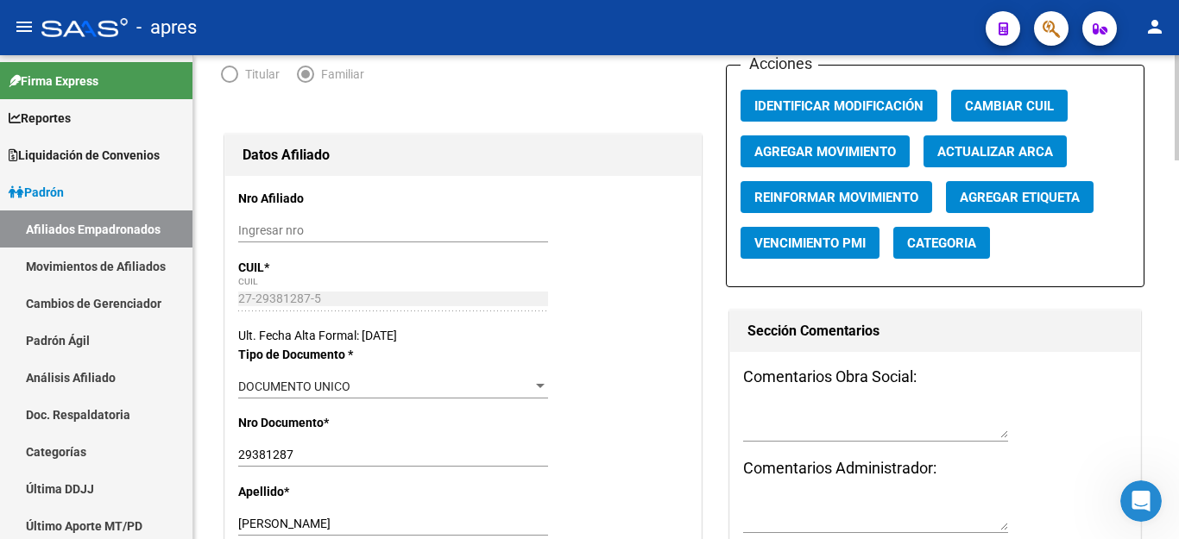
click at [362, 338] on div "Ult. Fecha Alta Formal: [DATE]" at bounding box center [463, 335] width 450 height 19
click at [377, 333] on div "Ult. Fecha Alta Formal: [DATE]" at bounding box center [463, 335] width 450 height 19
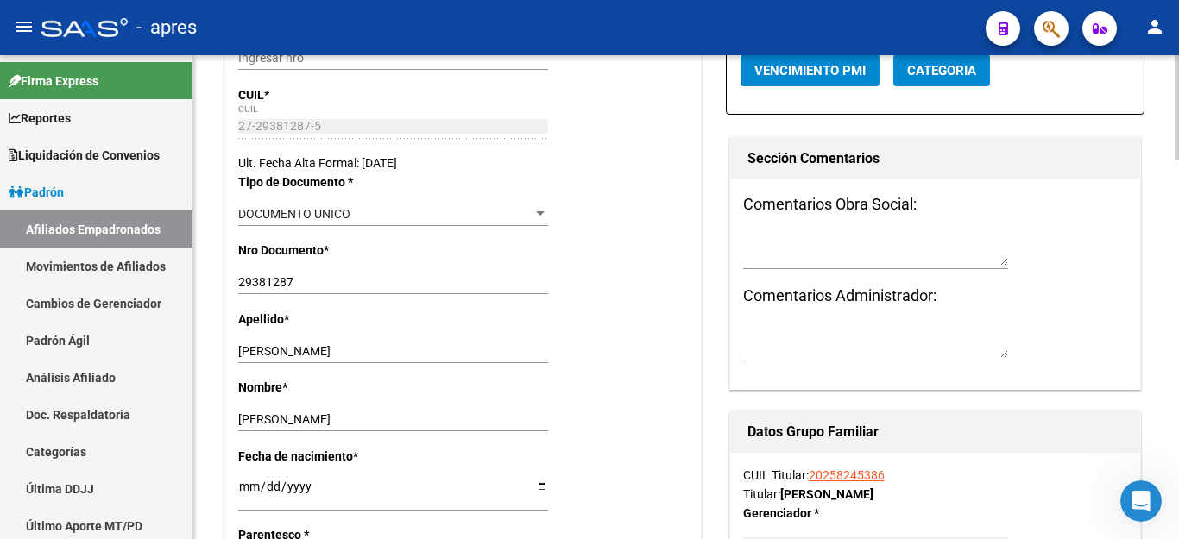
scroll to position [259, 0]
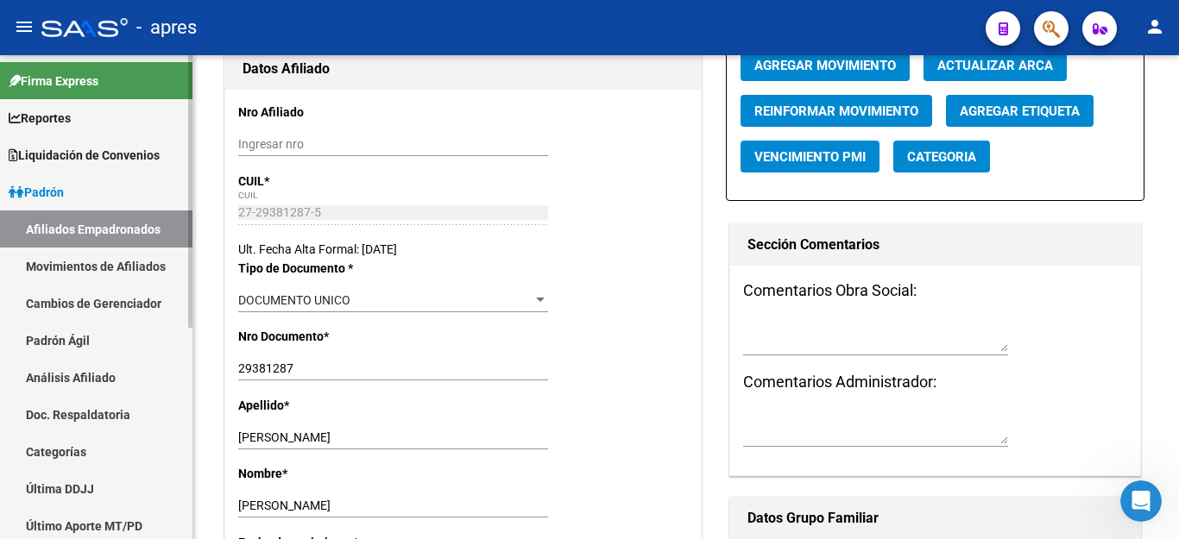
click at [98, 260] on link "Movimientos de Afiliados" at bounding box center [96, 266] width 192 height 37
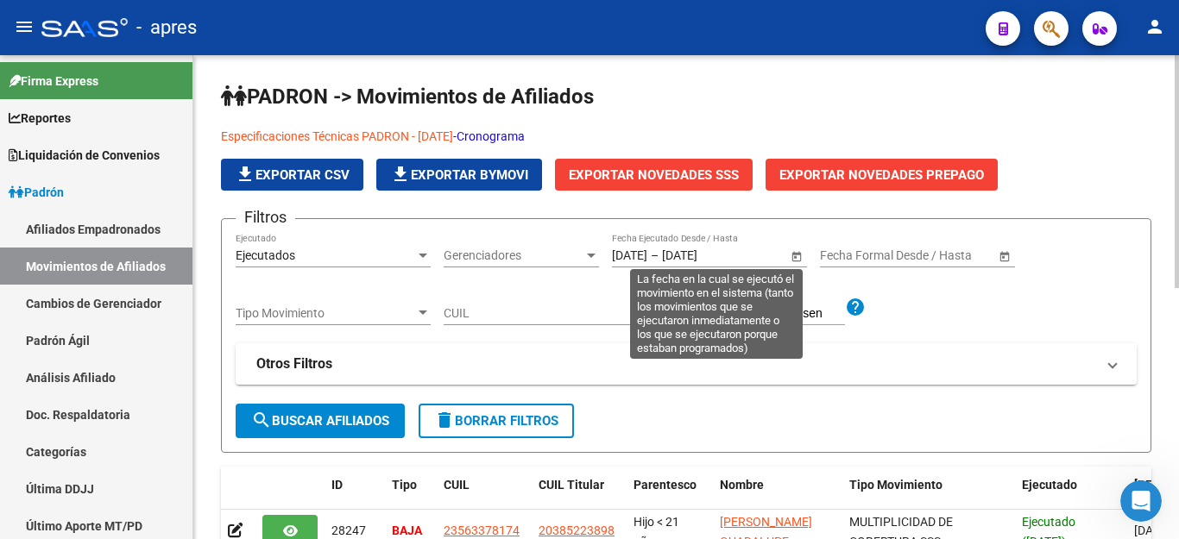
click at [717, 252] on input "[DATE]" at bounding box center [704, 256] width 85 height 15
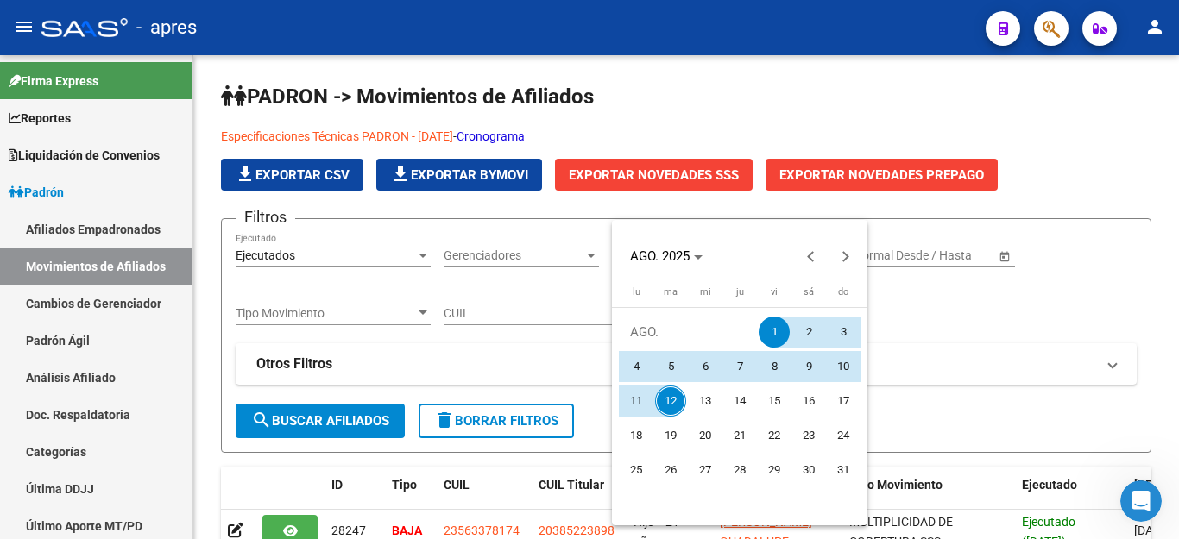
click at [738, 253] on div "AGO. 2025" at bounding box center [739, 256] width 247 height 35
click at [483, 316] on div at bounding box center [589, 269] width 1179 height 539
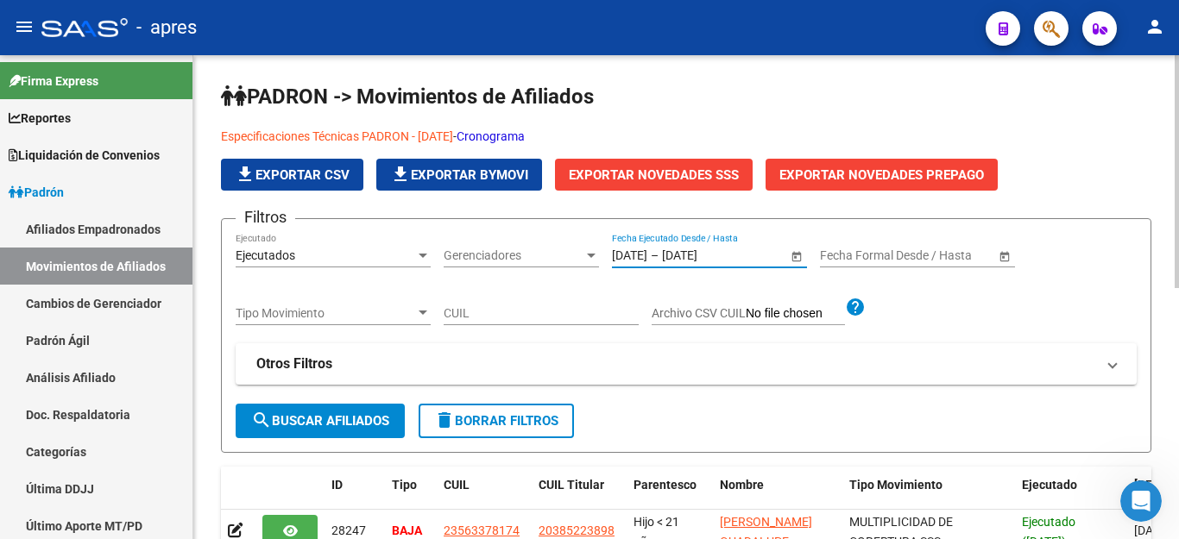
click at [498, 313] on input "CUIL" at bounding box center [541, 313] width 195 height 15
paste input "27293812875"
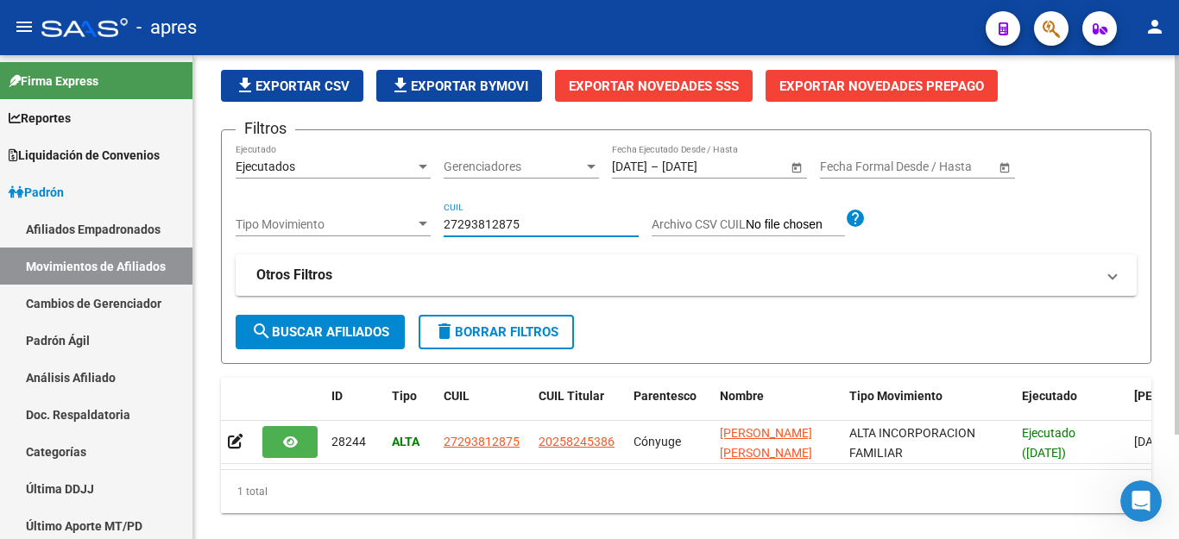
scroll to position [133, 0]
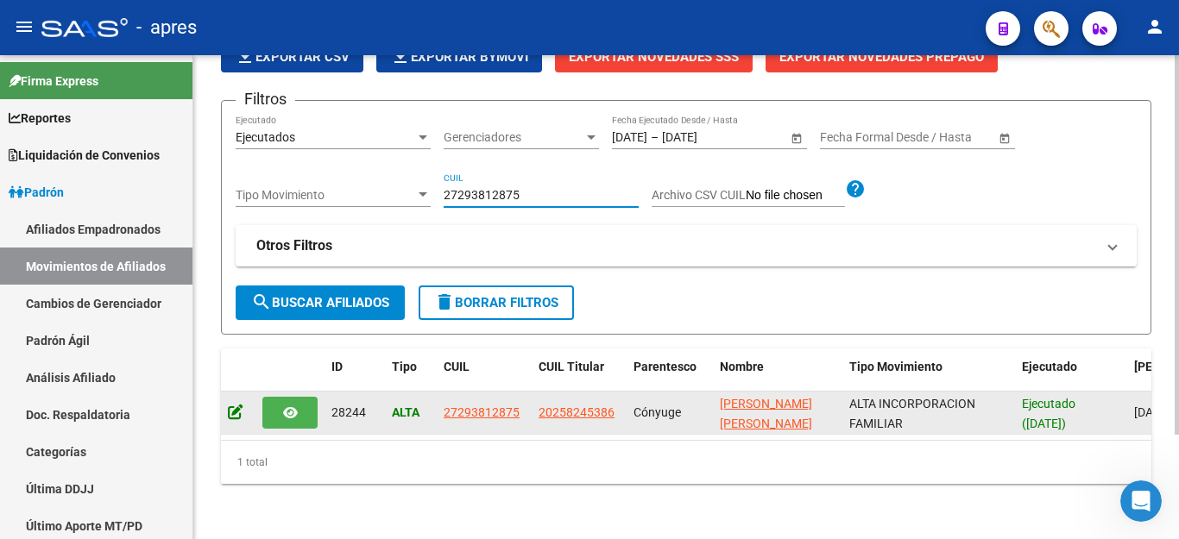
type input "27293812875"
click at [233, 404] on icon at bounding box center [236, 412] width 16 height 16
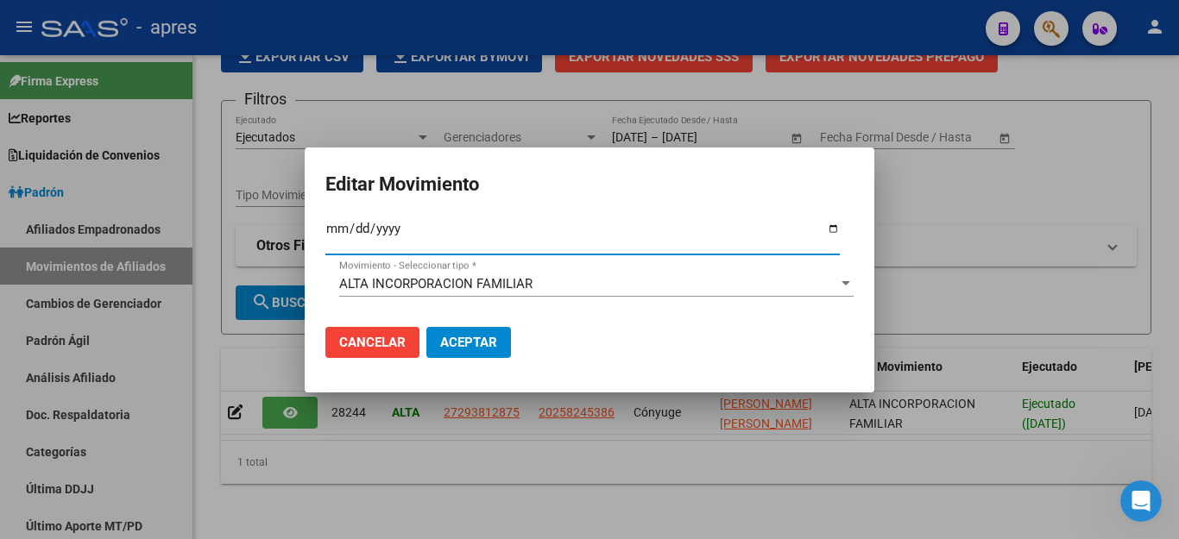
type input "[DATE]"
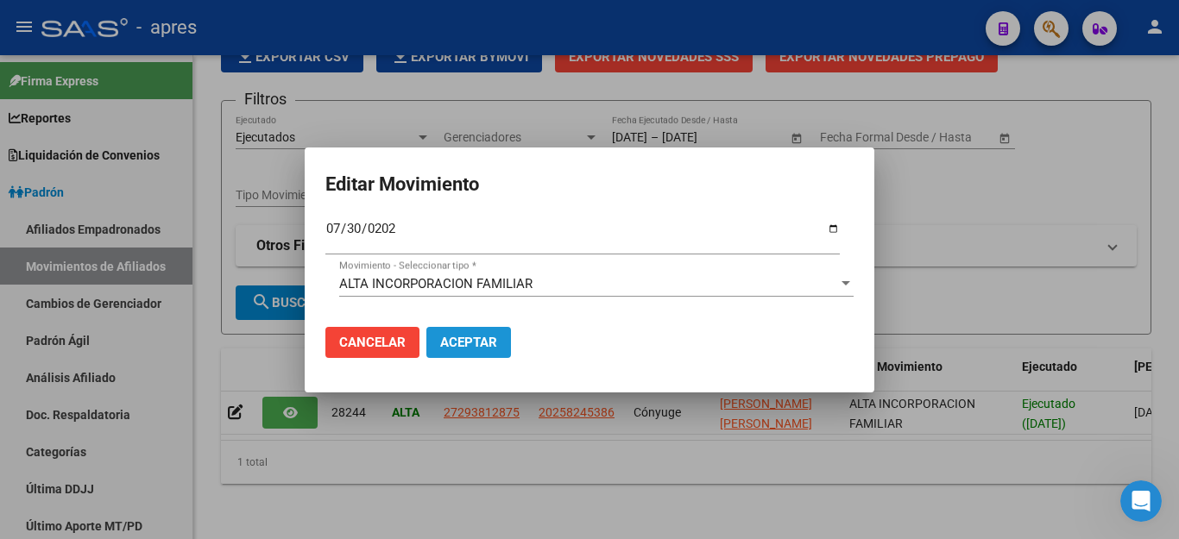
click at [480, 340] on span "Aceptar" at bounding box center [468, 343] width 57 height 16
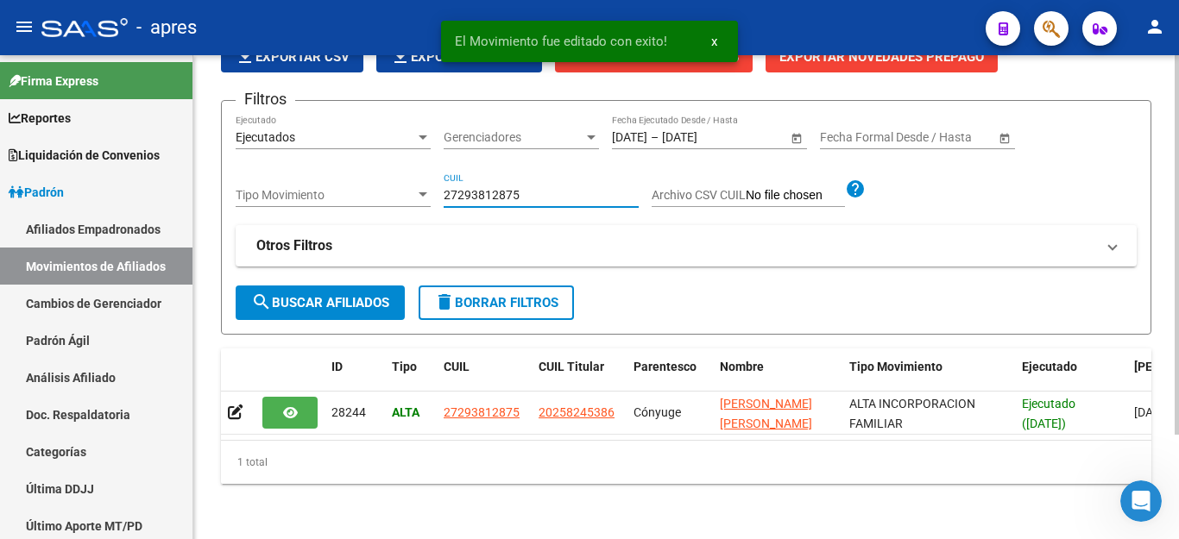
drag, startPoint x: 551, startPoint y: 180, endPoint x: 264, endPoint y: 164, distance: 287.0
click at [264, 164] on div "Filtros Ejecutados Ejecutado Gerenciadores Gerenciadores [DATE] [DATE] – [DATE]…" at bounding box center [686, 200] width 901 height 170
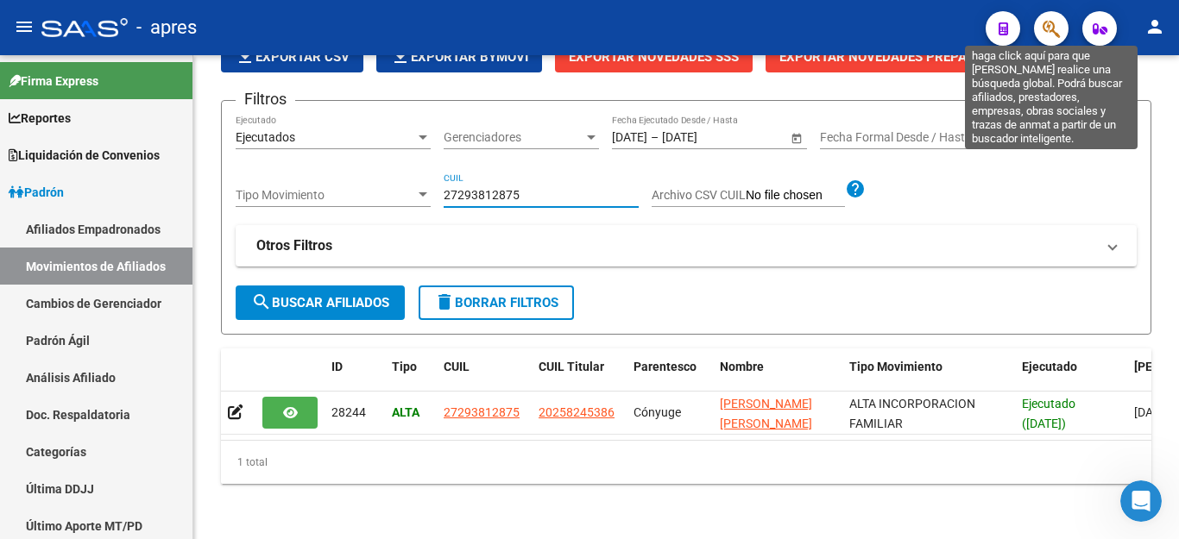
click at [1054, 27] on icon "button" at bounding box center [1050, 29] width 17 height 20
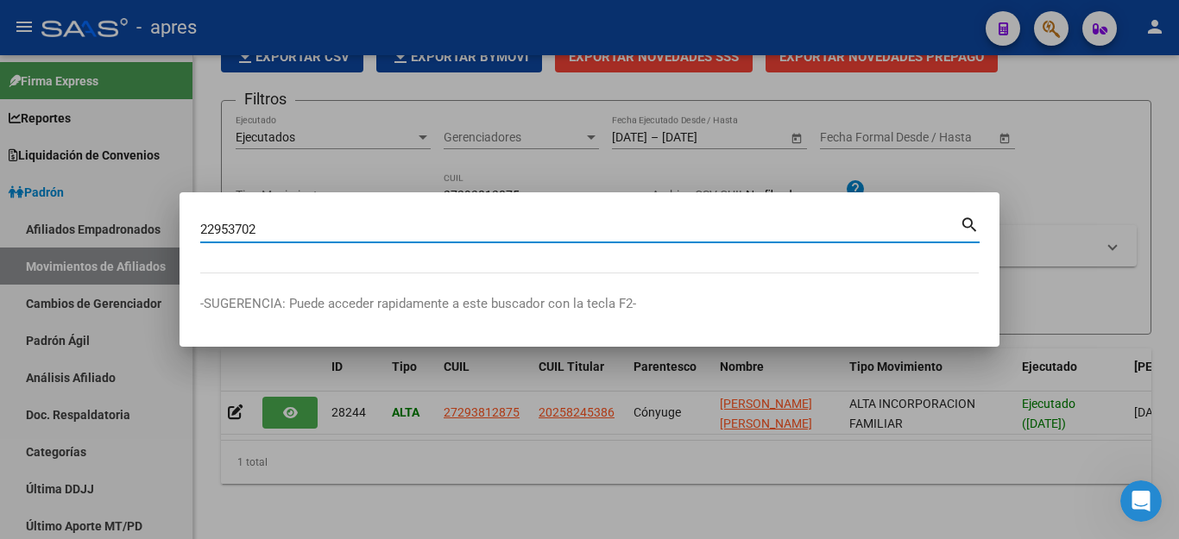
type input "22953702"
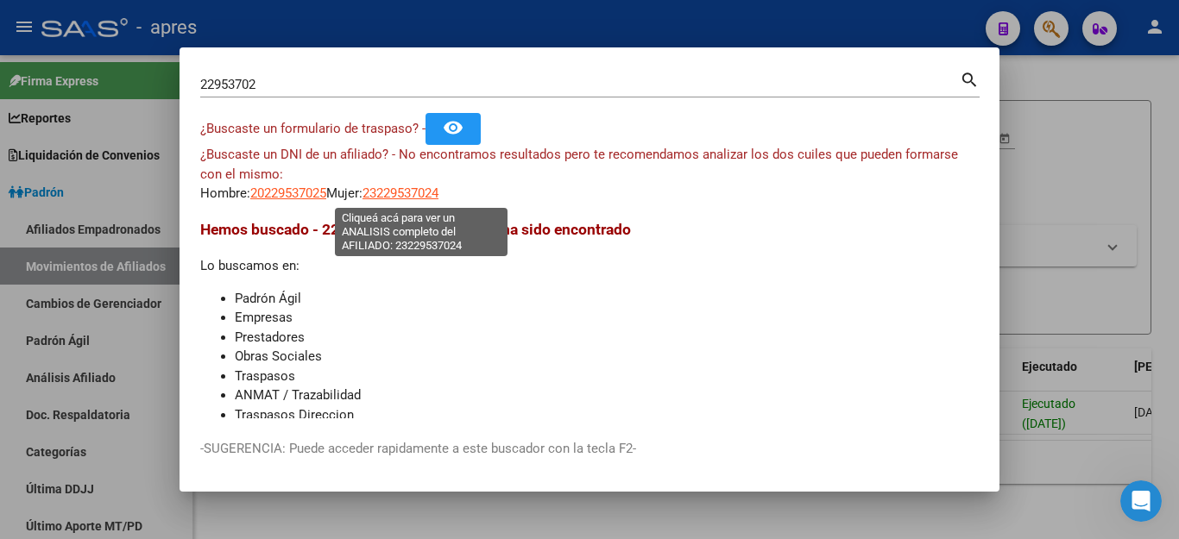
click at [424, 194] on span "23229537024" at bounding box center [400, 194] width 76 height 16
type textarea "23229537024"
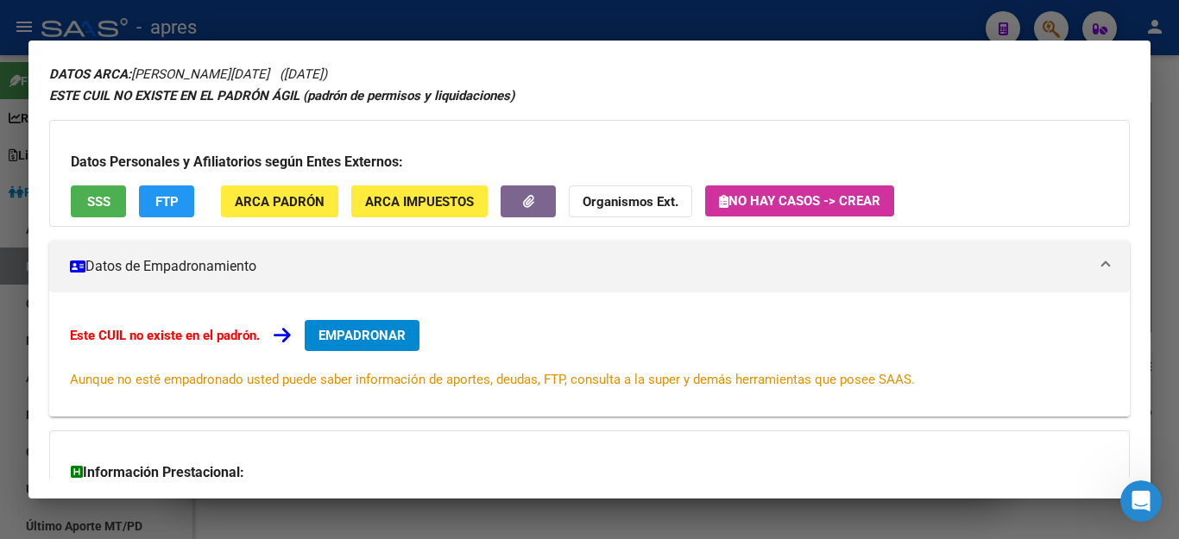
scroll to position [0, 0]
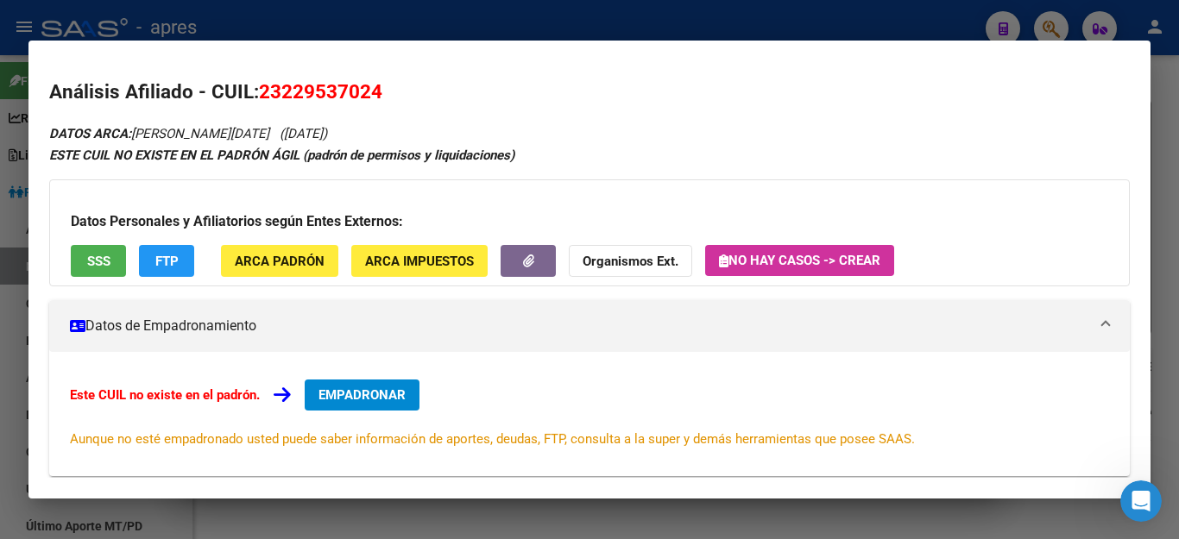
click at [749, 525] on div at bounding box center [589, 269] width 1179 height 539
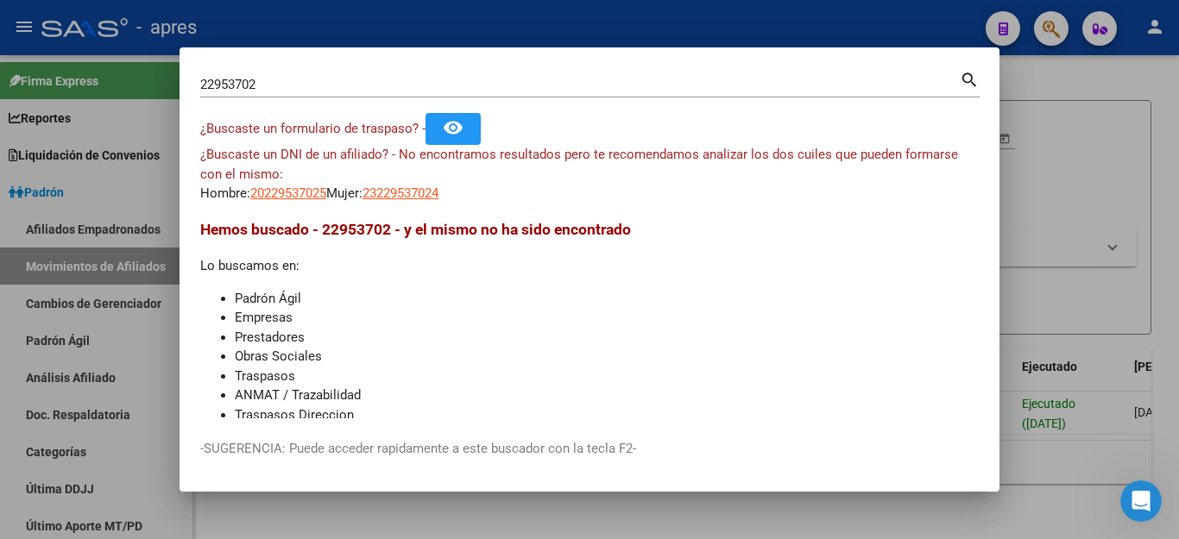
click at [749, 525] on div at bounding box center [589, 269] width 1179 height 539
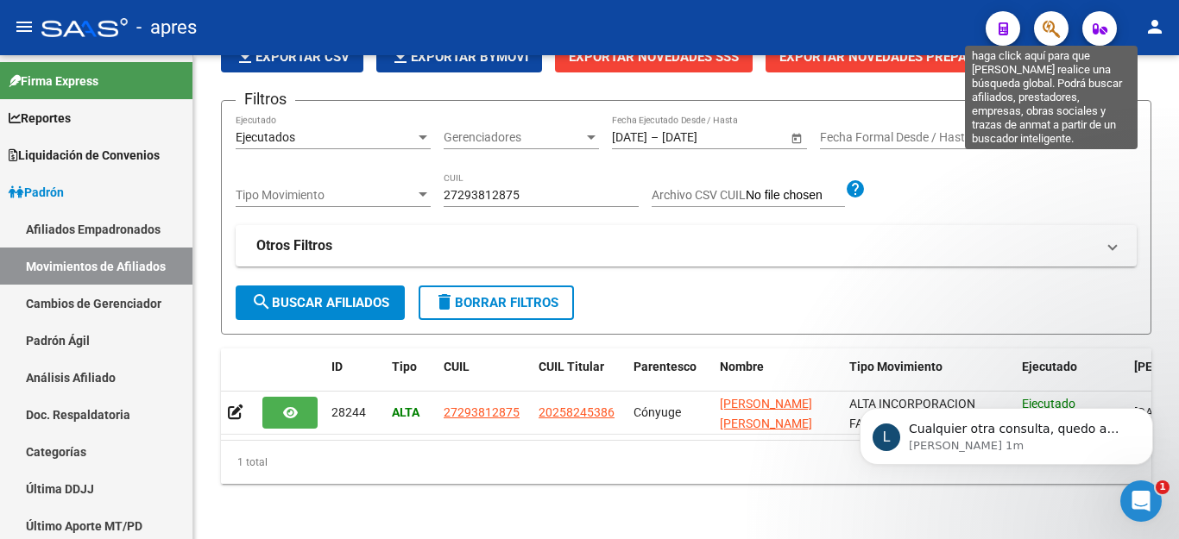
click at [1047, 29] on icon "button" at bounding box center [1050, 29] width 17 height 20
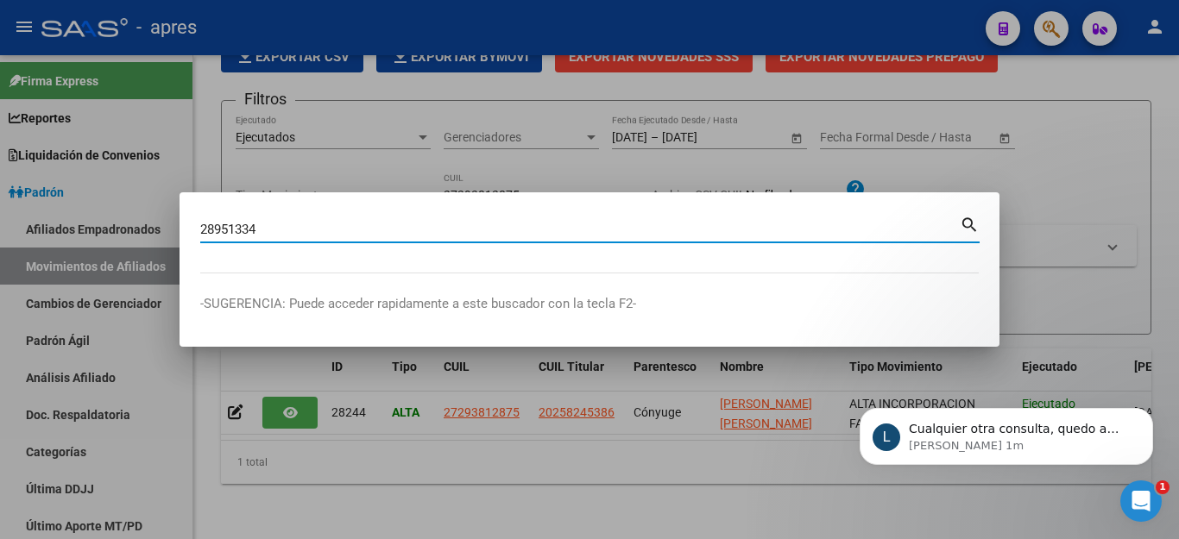
type input "28951334"
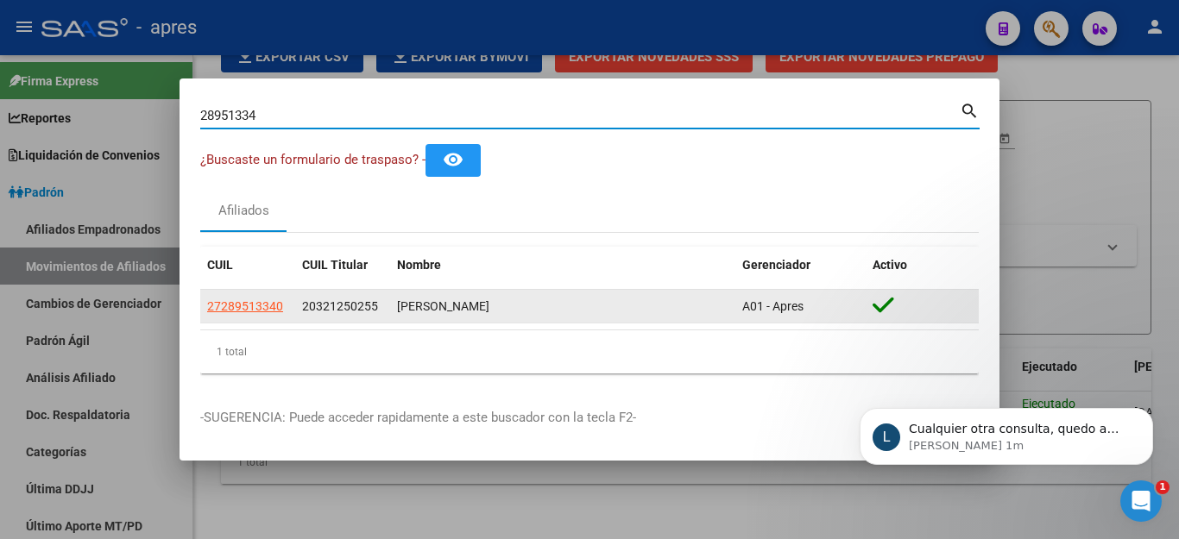
click at [226, 298] on app-link-go-to "27289513340" at bounding box center [245, 307] width 76 height 20
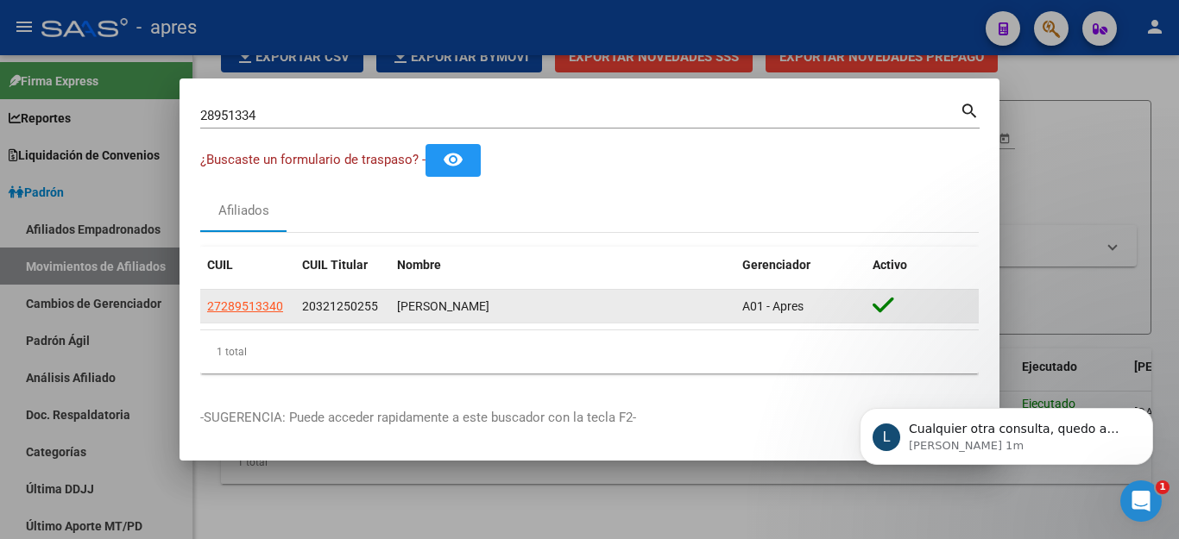
drag, startPoint x: 196, startPoint y: 304, endPoint x: 283, endPoint y: 315, distance: 87.9
click at [283, 315] on mat-dialog-content "28951334 Buscar (apellido, dni, cuil, nro traspaso, cuit, obra social) search ¿…" at bounding box center [590, 243] width 820 height 288
copy datatable-body-row "27289513340"
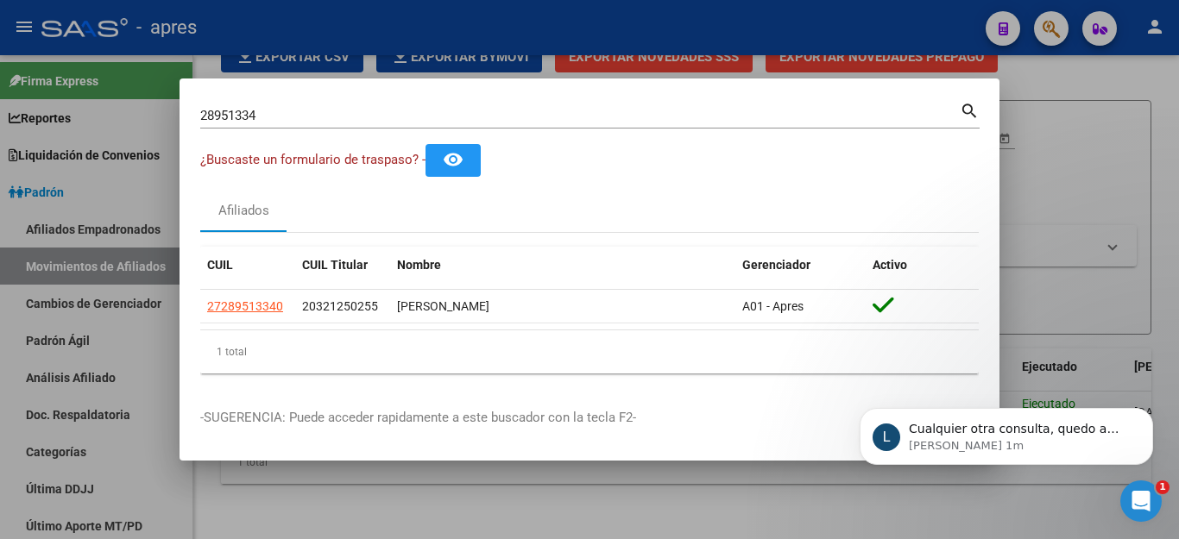
click at [570, 55] on div at bounding box center [589, 269] width 1179 height 539
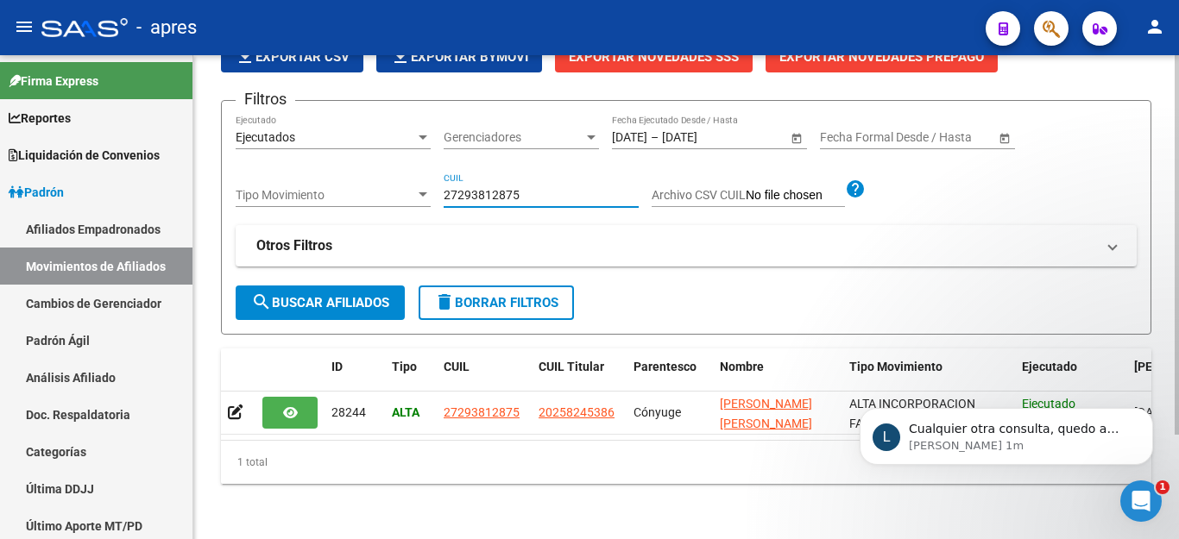
drag, startPoint x: 522, startPoint y: 174, endPoint x: 263, endPoint y: 186, distance: 259.1
click at [263, 186] on div "Filtros Ejecutados Ejecutado Gerenciadores Gerenciadores [DATE] [DATE] – [DATE]…" at bounding box center [686, 200] width 901 height 170
paste input "27289513340"
type input "27289513340"
click at [305, 295] on span "search Buscar Afiliados" at bounding box center [320, 303] width 138 height 16
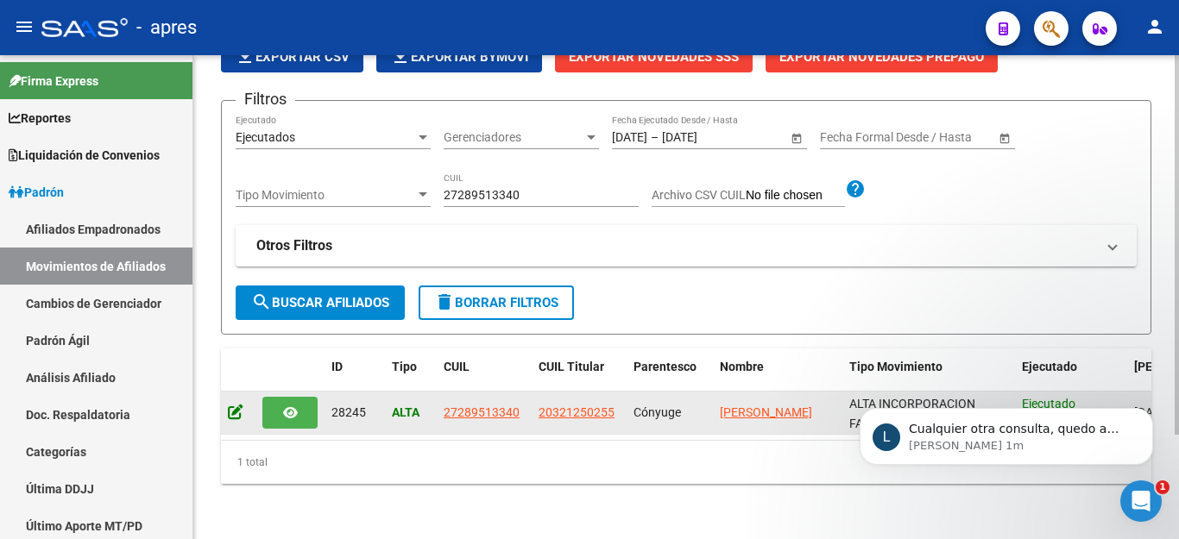
click at [235, 404] on icon at bounding box center [236, 412] width 16 height 16
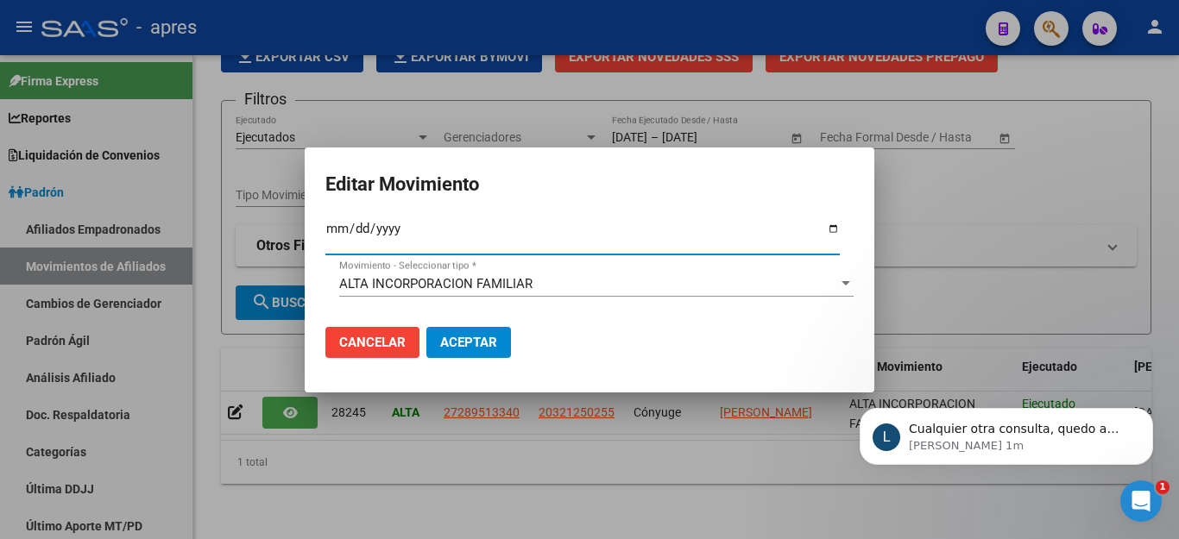
type input "[DATE]"
click at [467, 342] on span "Aceptar" at bounding box center [468, 343] width 57 height 16
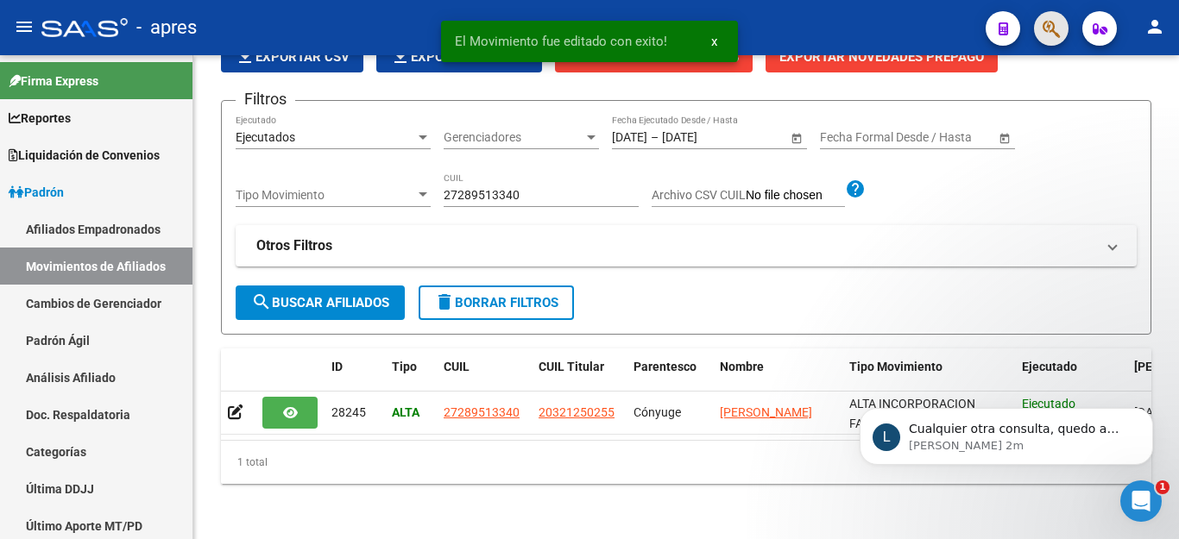
click at [1039, 23] on button "button" at bounding box center [1051, 28] width 35 height 35
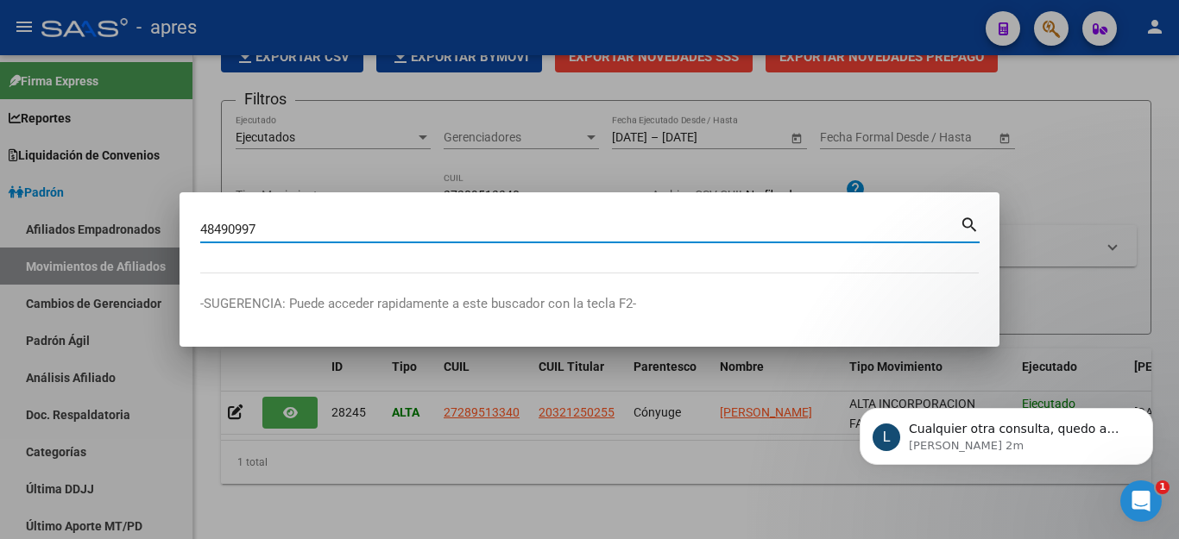
type input "48490997"
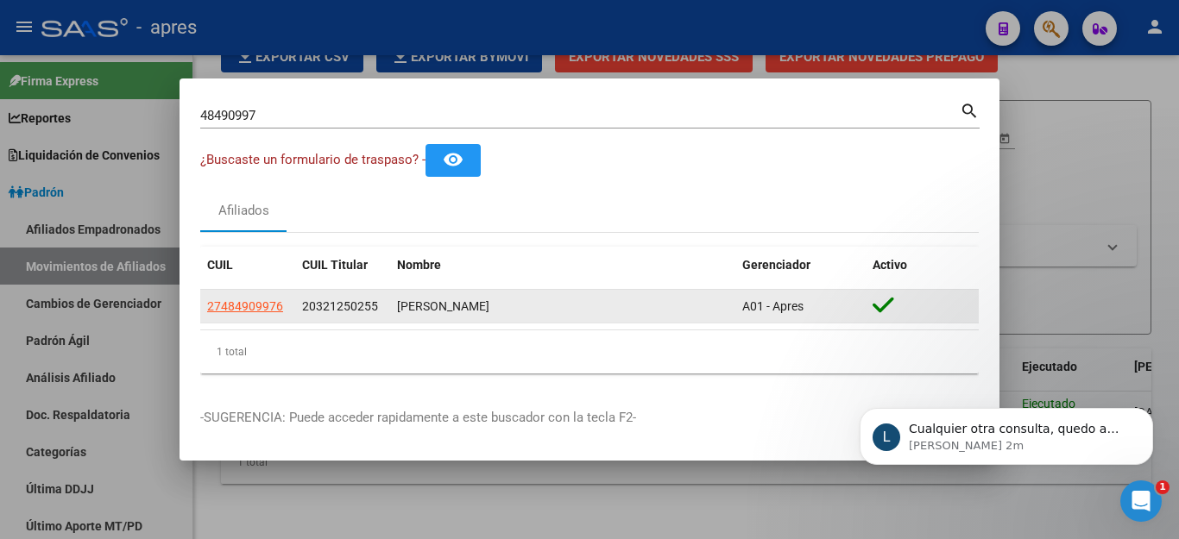
drag, startPoint x: 209, startPoint y: 301, endPoint x: 285, endPoint y: 301, distance: 75.9
click at [285, 301] on div "27484909976" at bounding box center [247, 307] width 81 height 20
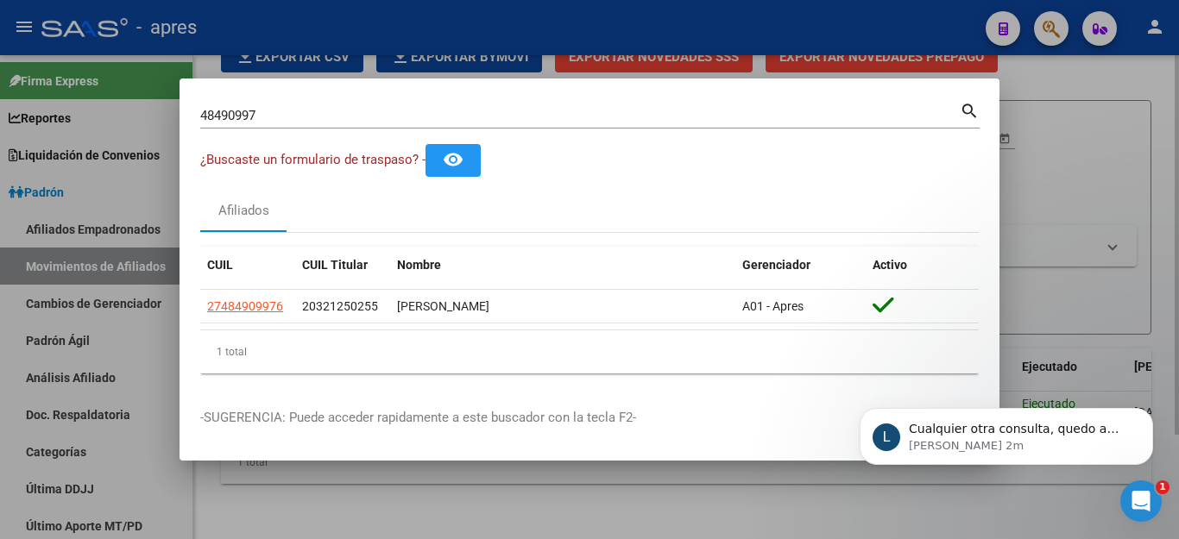
click at [453, 499] on div at bounding box center [589, 269] width 1179 height 539
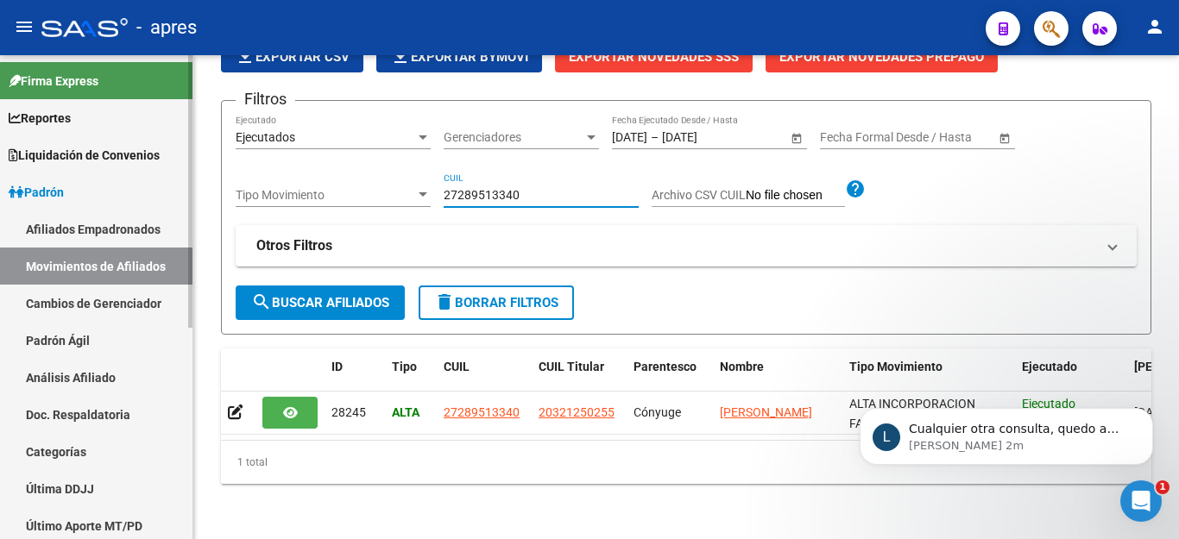
drag, startPoint x: 541, startPoint y: 178, endPoint x: 0, endPoint y: 96, distance: 547.3
click at [0, 103] on mat-sidenav-container "Firma Express Reportes Ingresos Percibidos Análisis de todos los conceptos (his…" at bounding box center [589, 297] width 1179 height 484
paste input "27484909976"
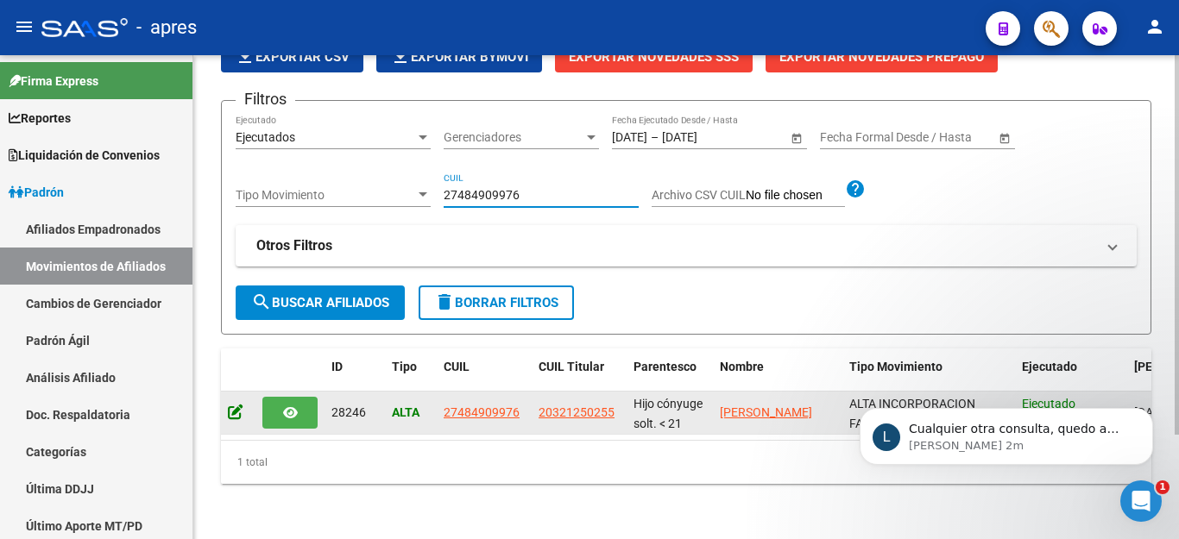
type input "27484909976"
click at [234, 404] on icon at bounding box center [236, 412] width 16 height 16
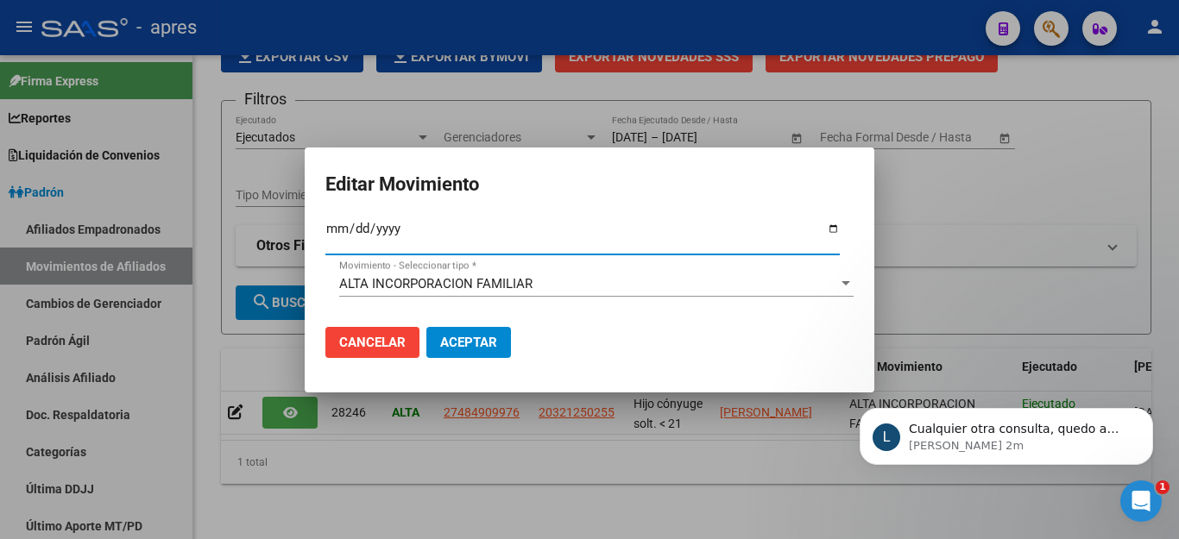
type input "[DATE]"
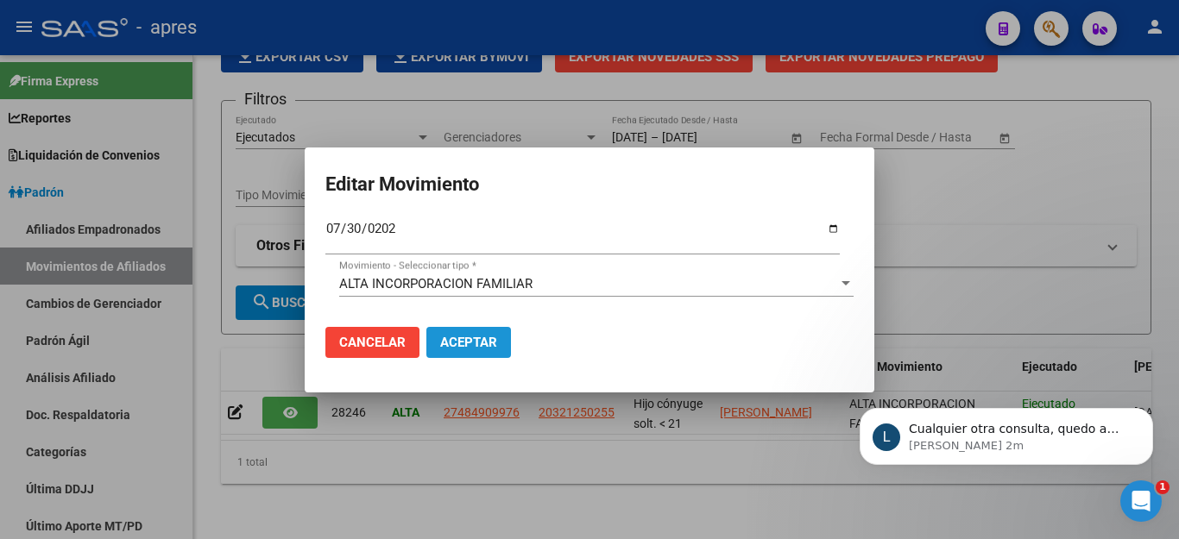
click at [476, 335] on span "Aceptar" at bounding box center [468, 343] width 57 height 16
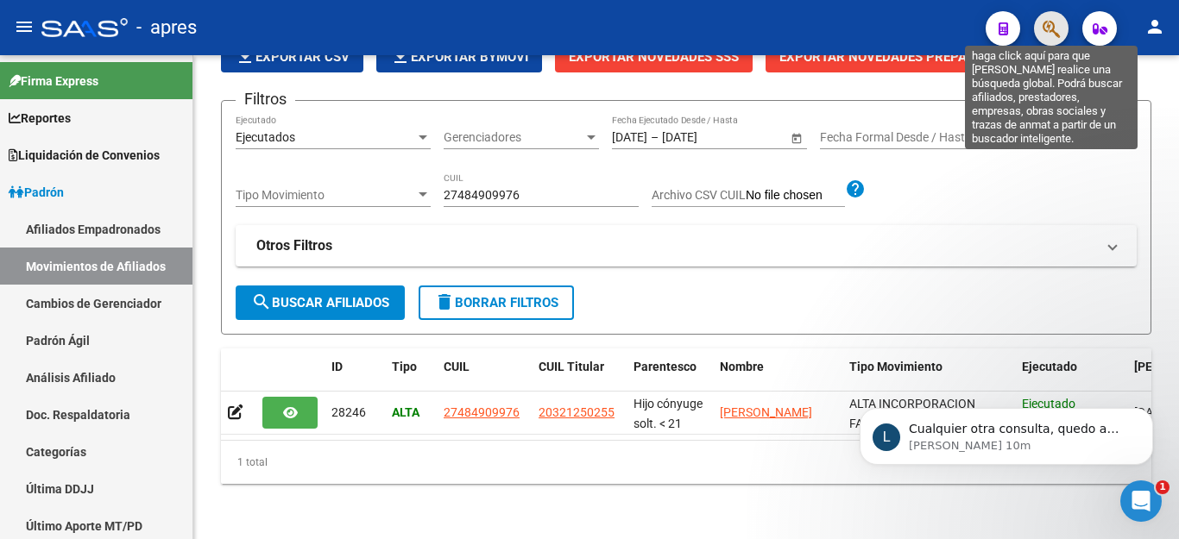
click at [1048, 31] on icon "button" at bounding box center [1050, 29] width 17 height 20
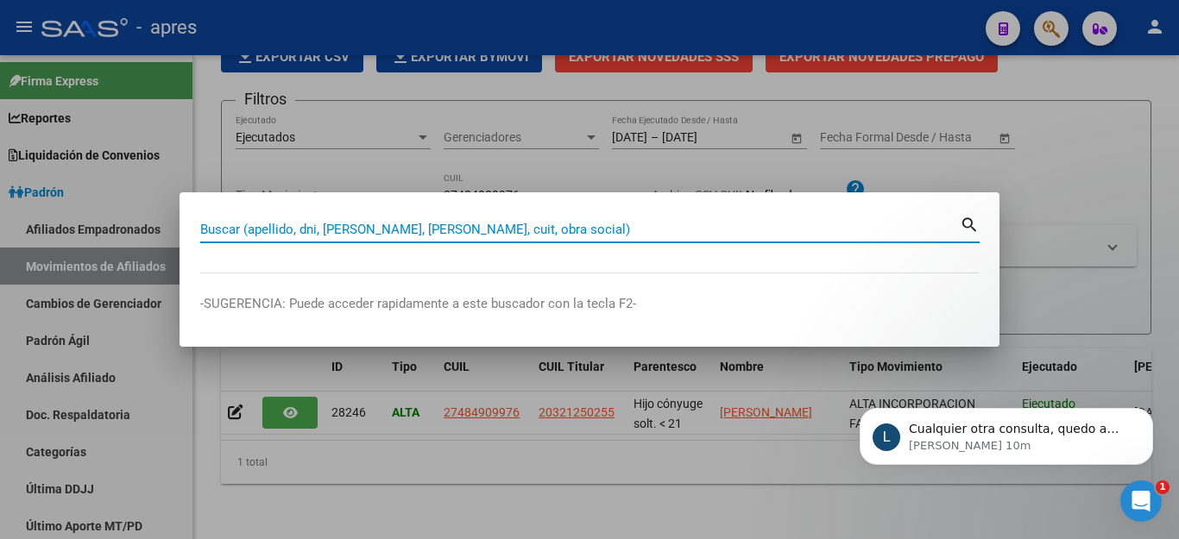
paste input "55040412"
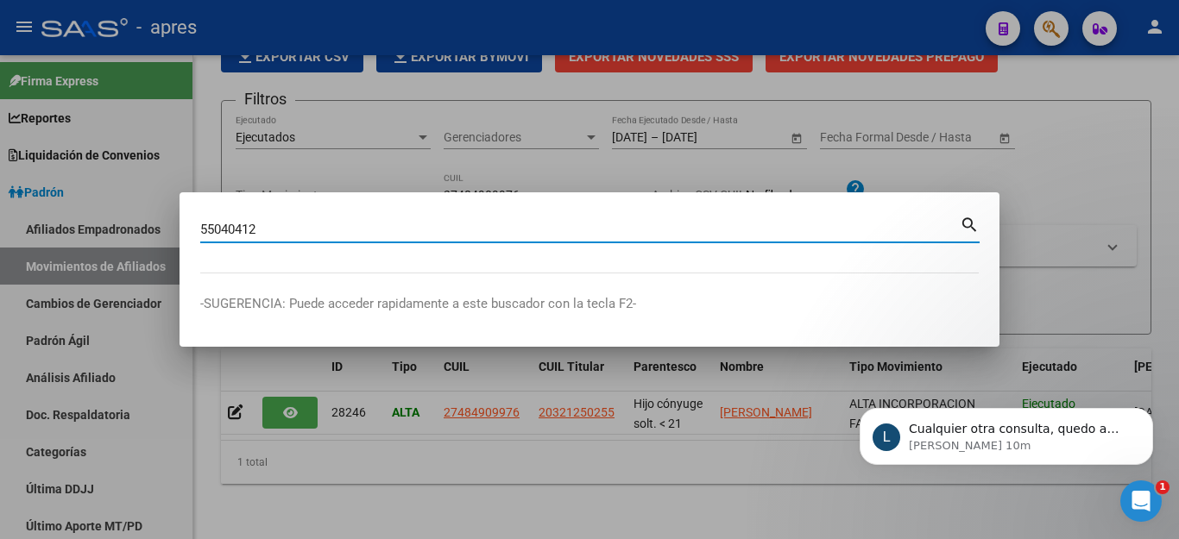
type input "55040412"
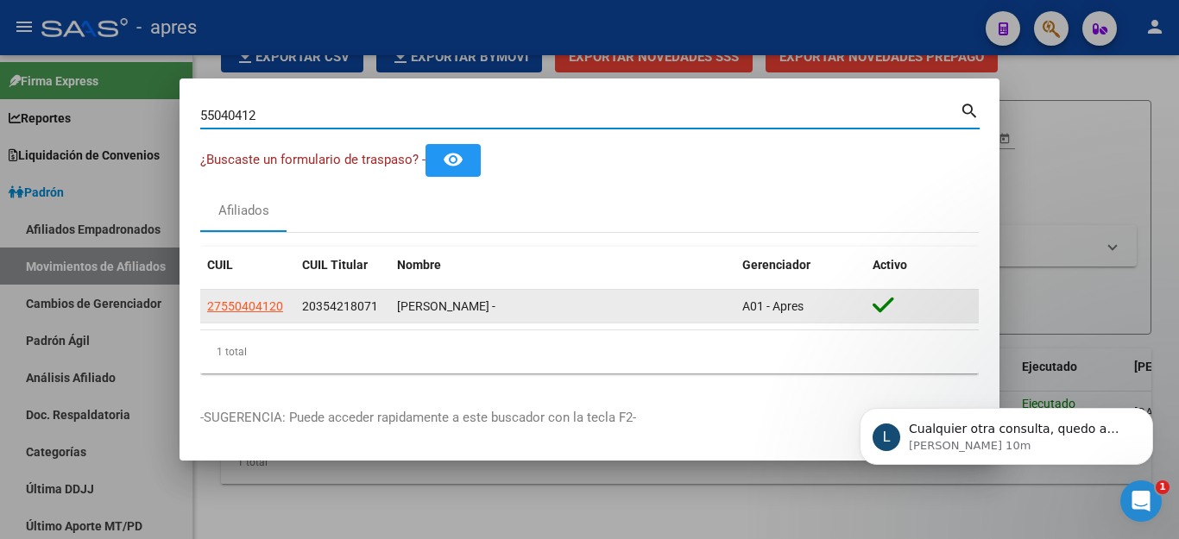
click at [224, 312] on span "27550404120" at bounding box center [245, 306] width 76 height 14
type textarea "27550404120"
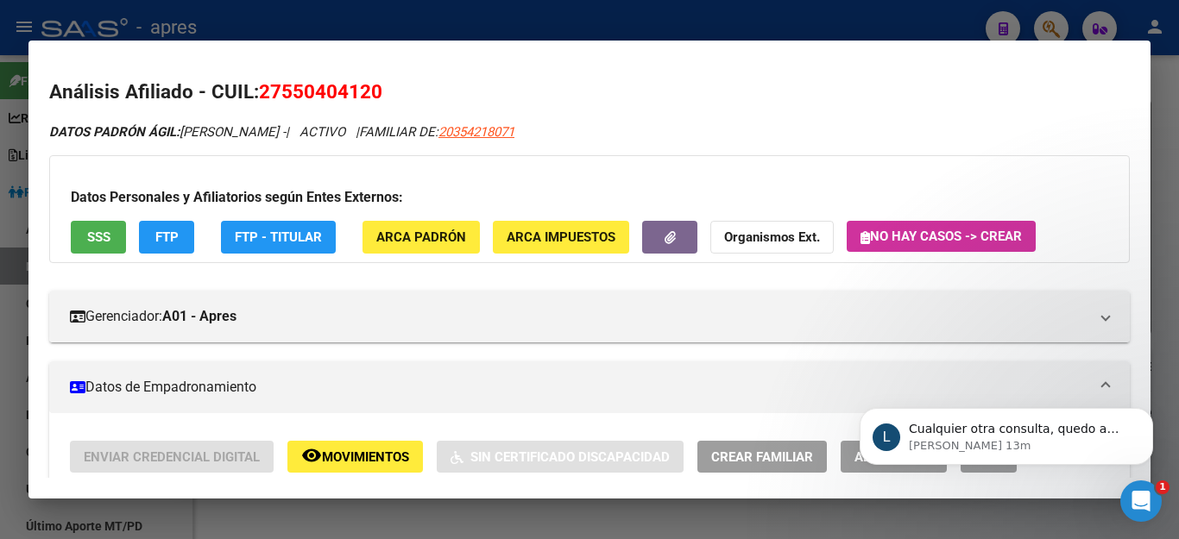
click at [698, 37] on div at bounding box center [589, 269] width 1179 height 539
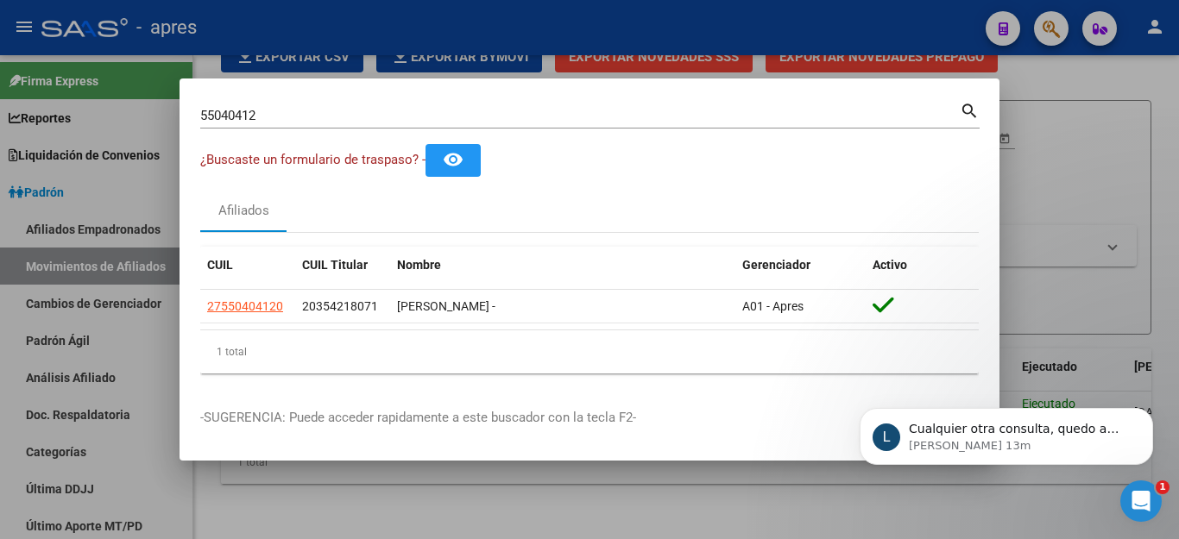
click at [698, 37] on div at bounding box center [589, 269] width 1179 height 539
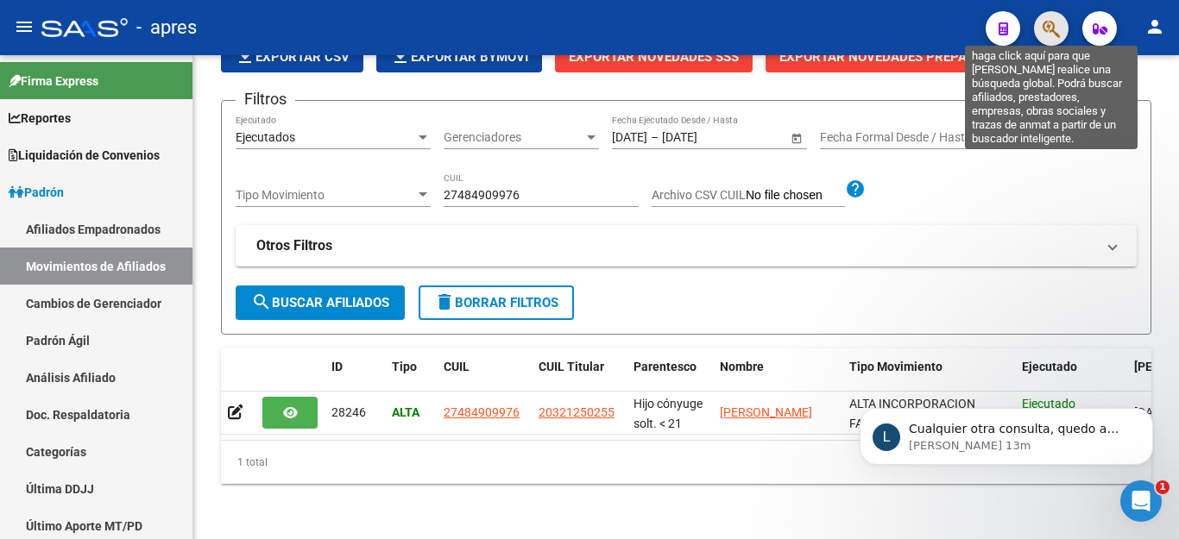
click at [1055, 28] on icon "button" at bounding box center [1050, 29] width 17 height 20
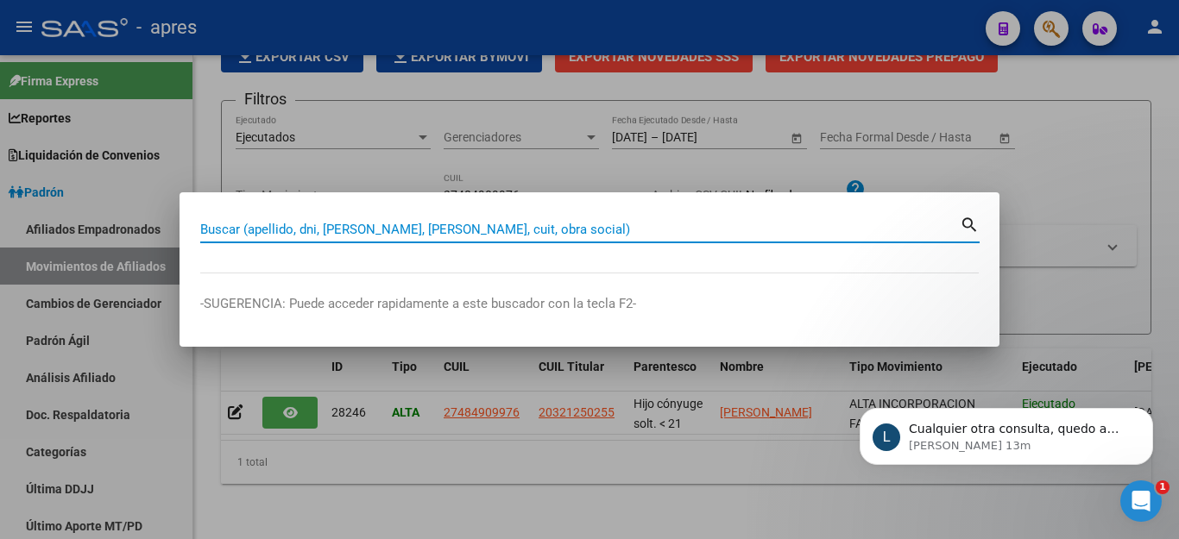
paste input "27336970739"
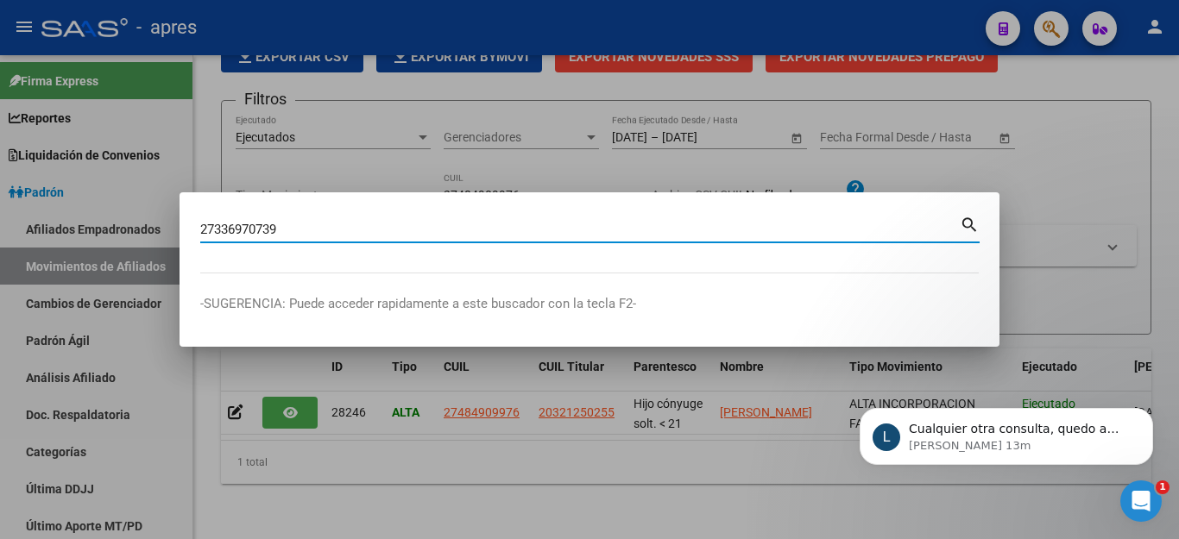
type input "27336970739"
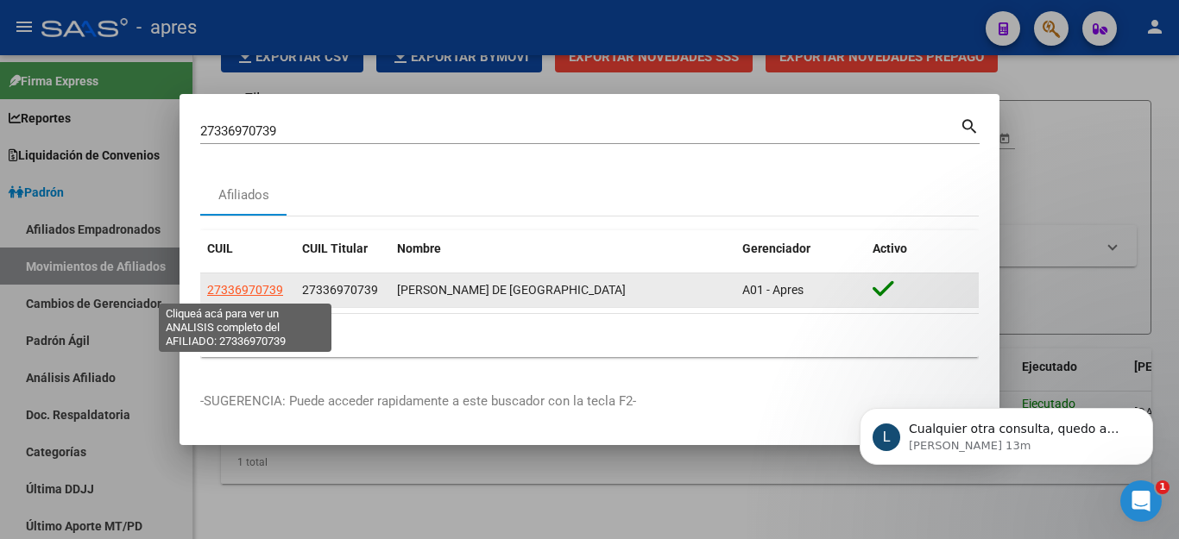
click at [231, 296] on span "27336970739" at bounding box center [245, 290] width 76 height 14
type textarea "27336970739"
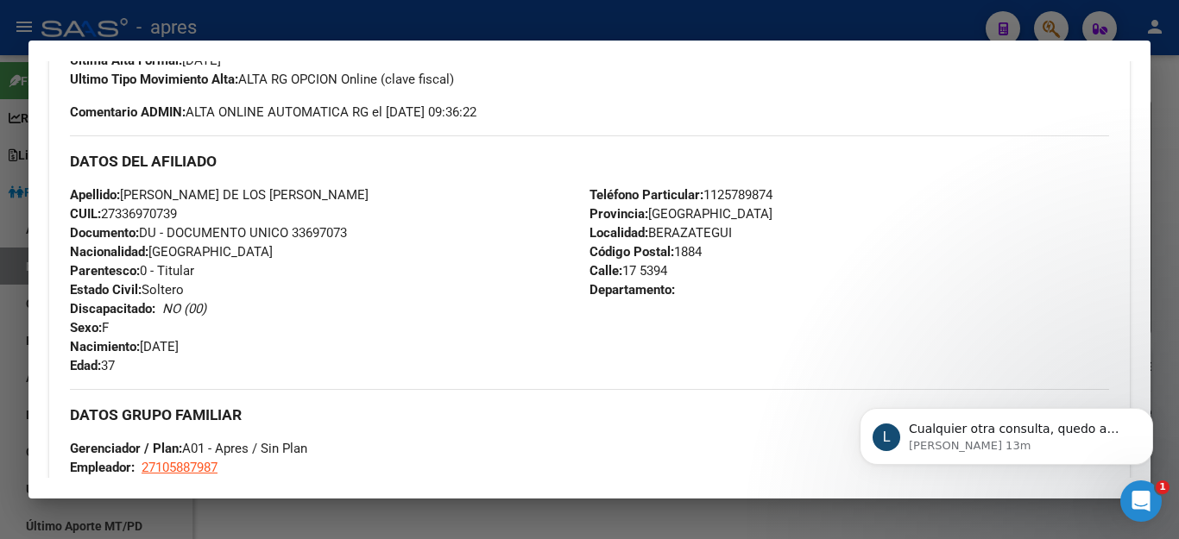
scroll to position [431, 0]
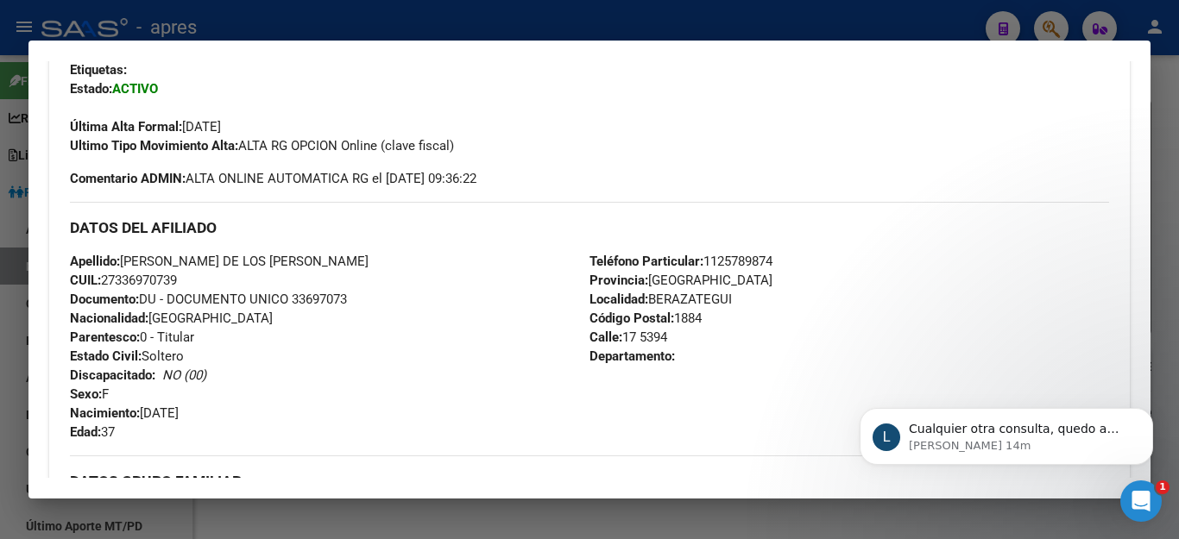
click at [902, 29] on div at bounding box center [589, 269] width 1179 height 539
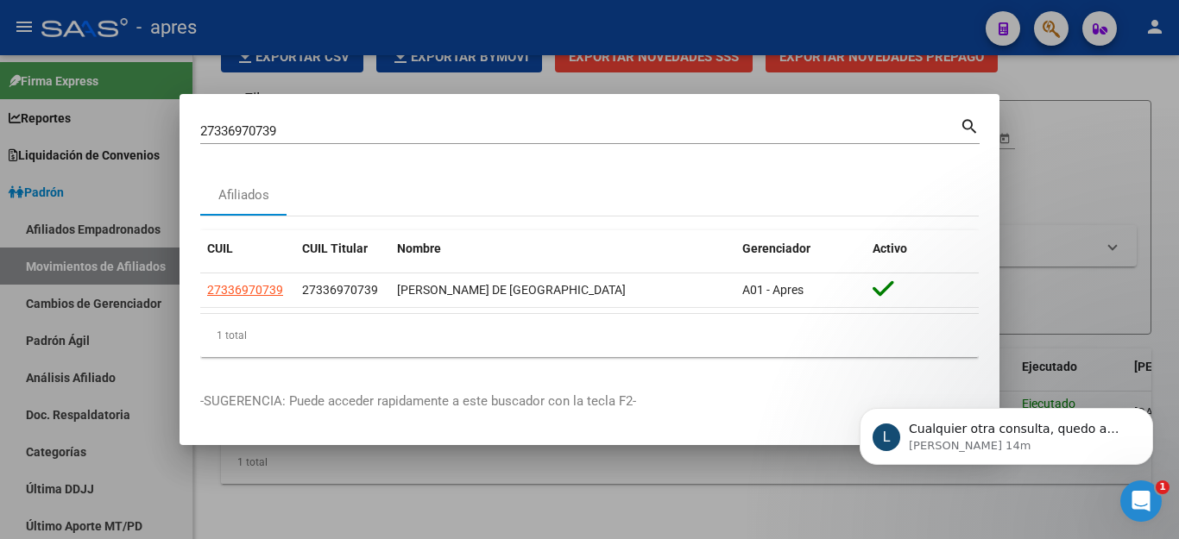
click at [920, 54] on div at bounding box center [589, 269] width 1179 height 539
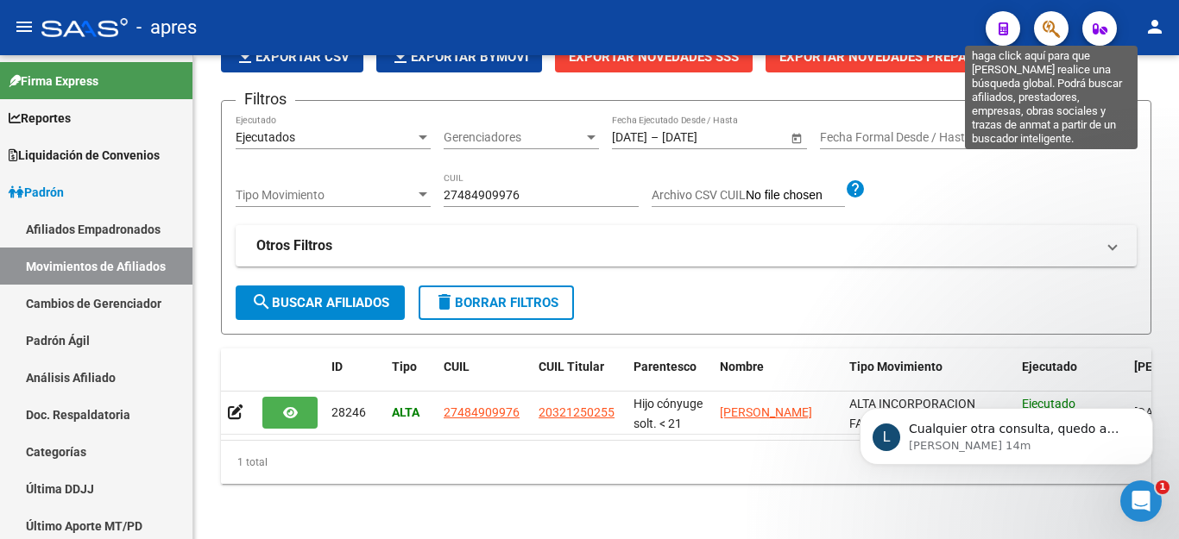
click at [1049, 34] on icon "button" at bounding box center [1050, 29] width 17 height 20
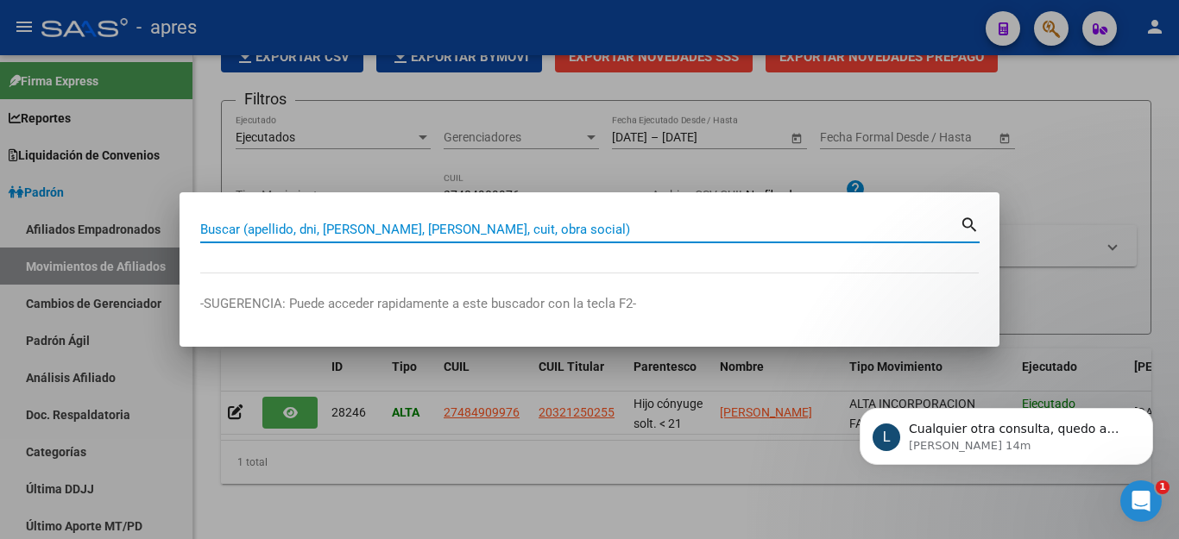
paste input "47888730"
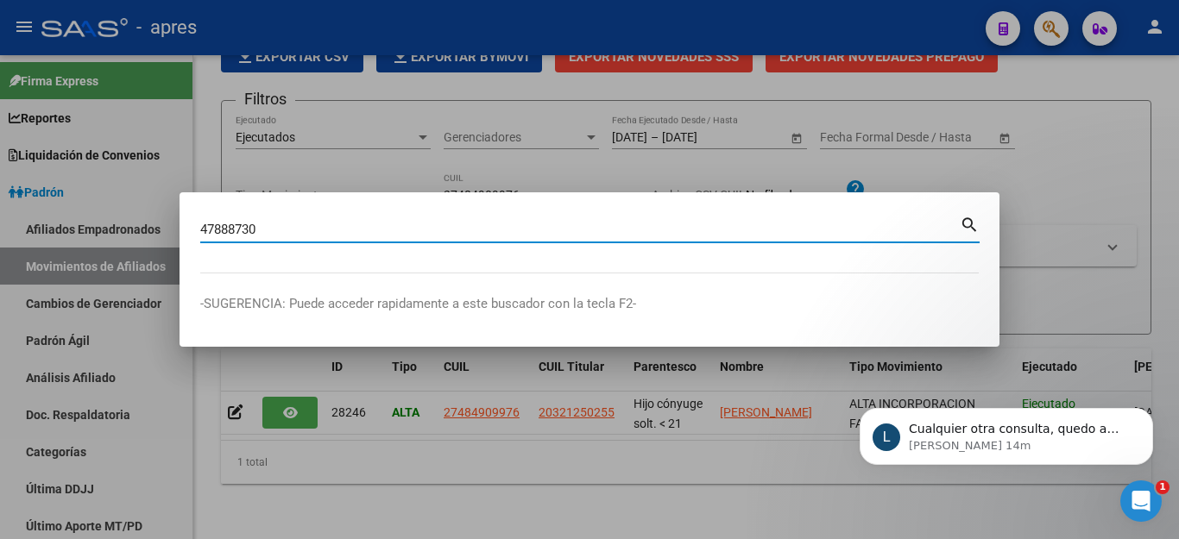
type input "47888730"
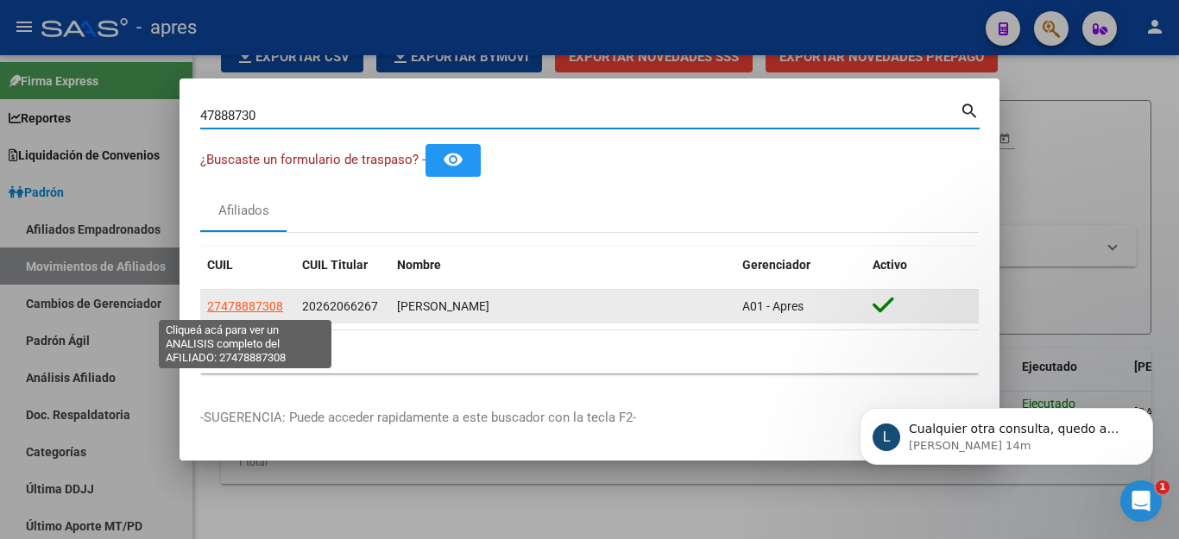
click at [236, 305] on span "27478887308" at bounding box center [245, 306] width 76 height 14
type textarea "27478887308"
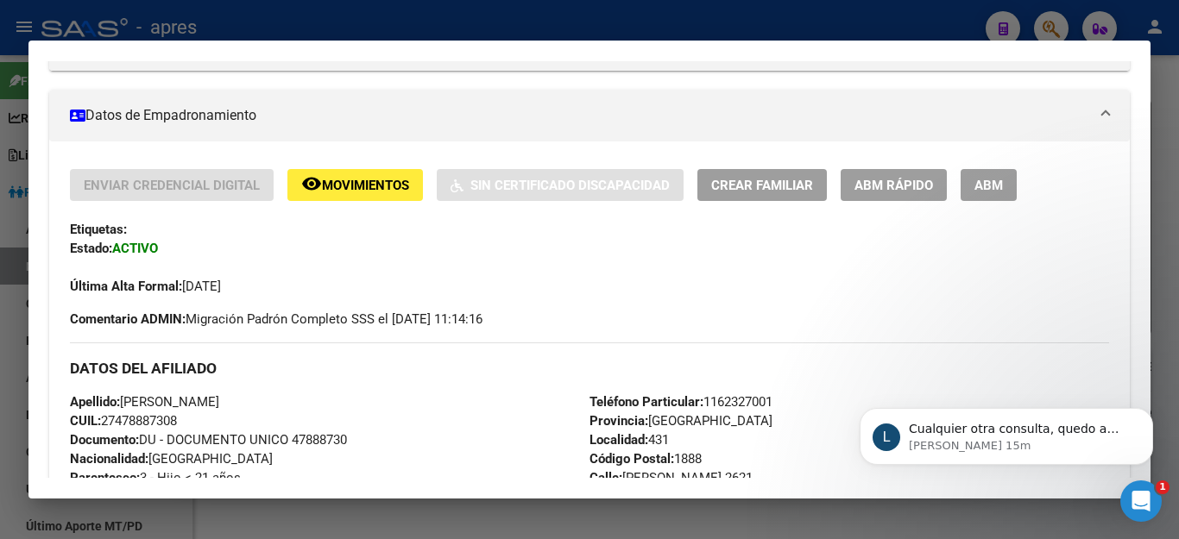
scroll to position [259, 0]
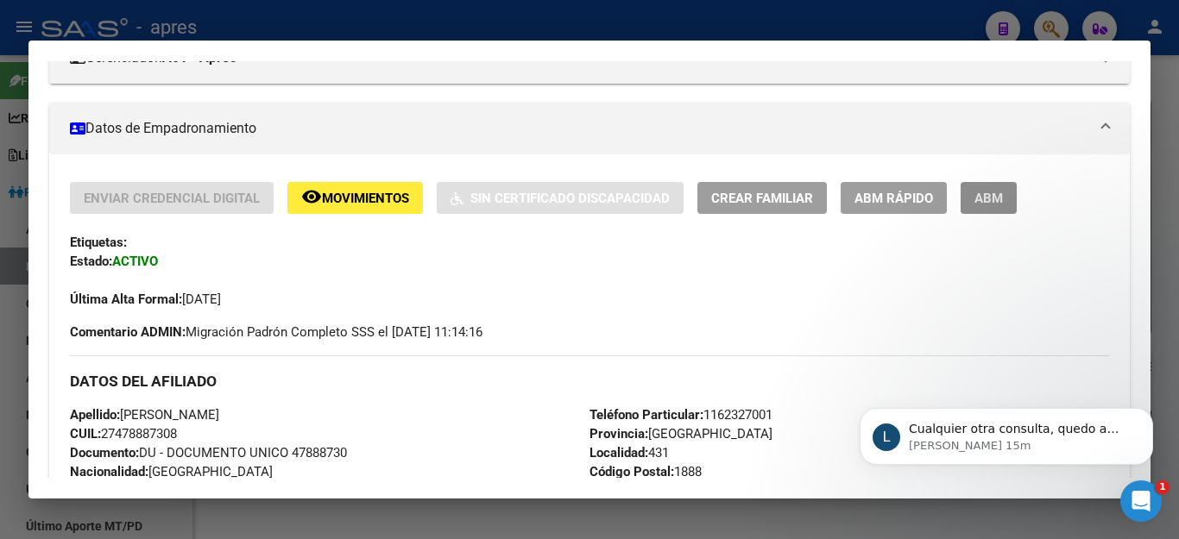
click at [996, 201] on span "ABM" at bounding box center [988, 199] width 28 height 16
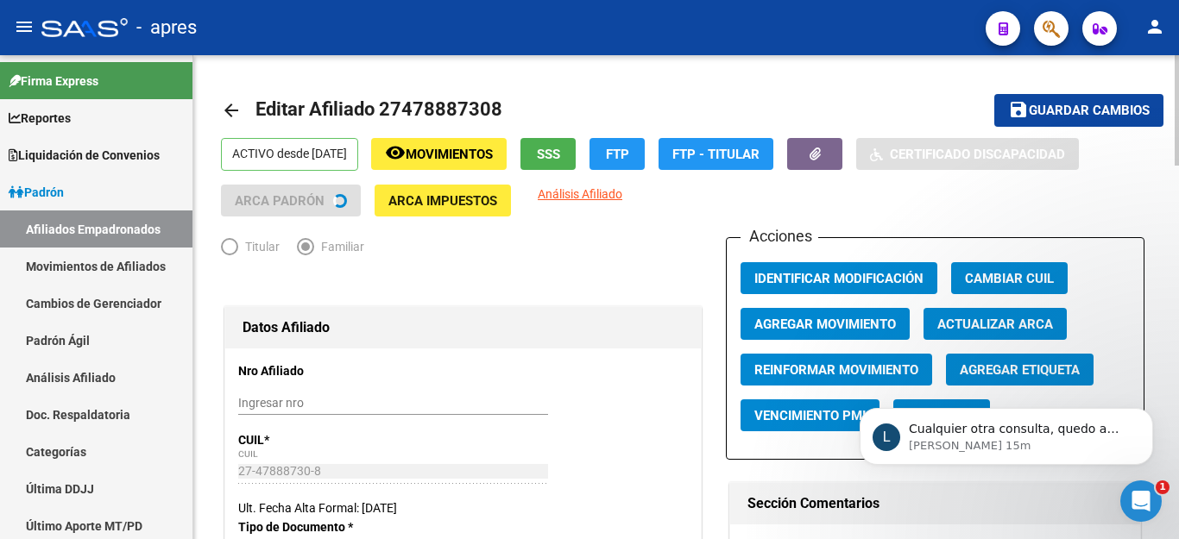
radio input "true"
type input "30-54563704-5"
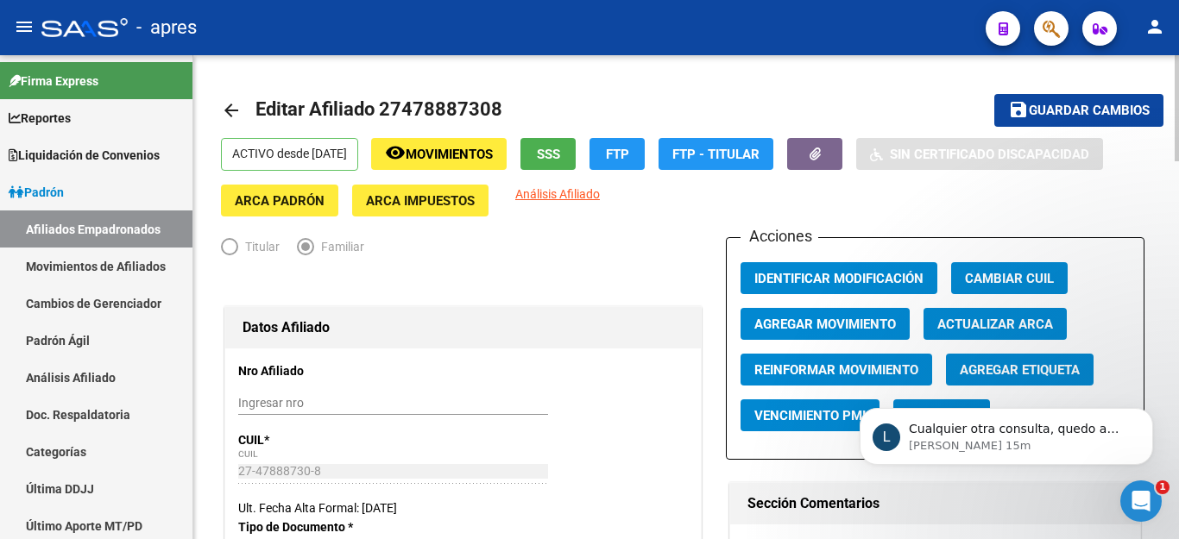
scroll to position [173, 0]
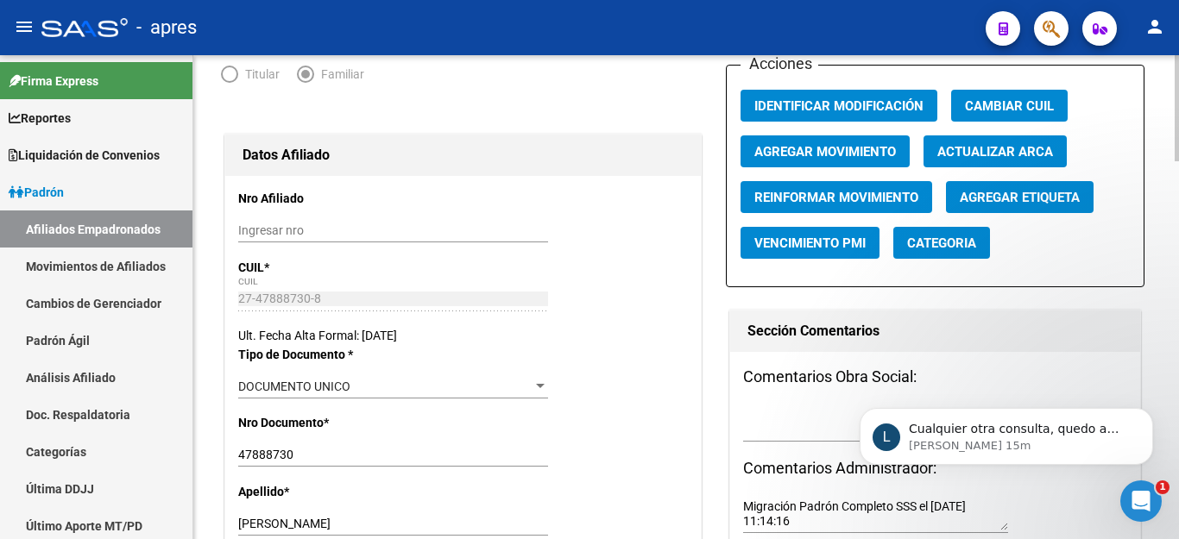
click at [870, 140] on button "Agregar Movimiento" at bounding box center [824, 151] width 169 height 32
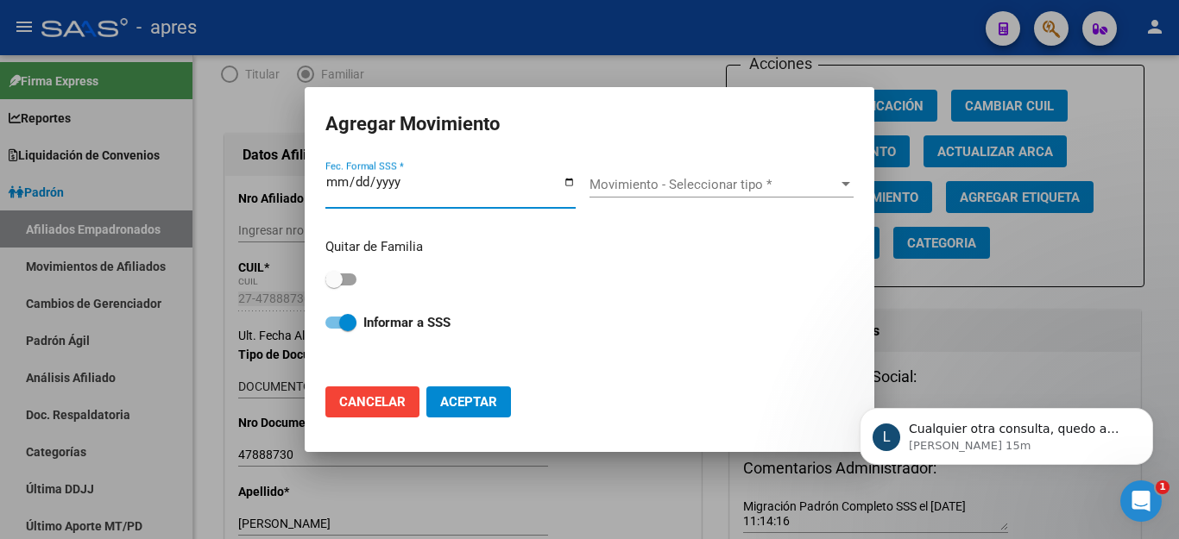
scroll to position [3, 0]
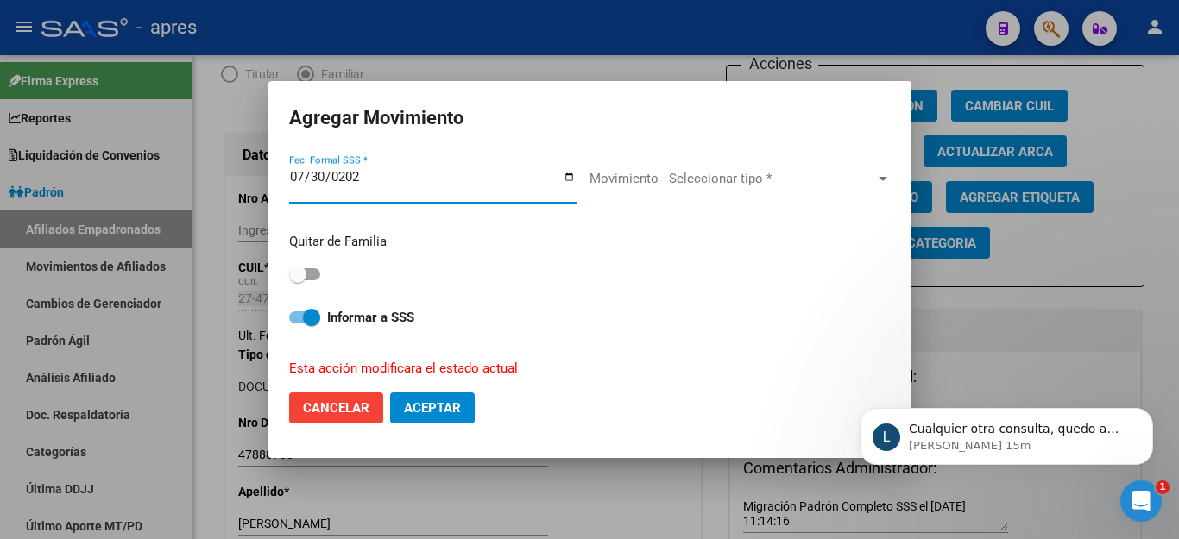
type input "[DATE]"
click at [727, 185] on span "Movimiento - Seleccionar tipo *" at bounding box center [732, 179] width 286 height 16
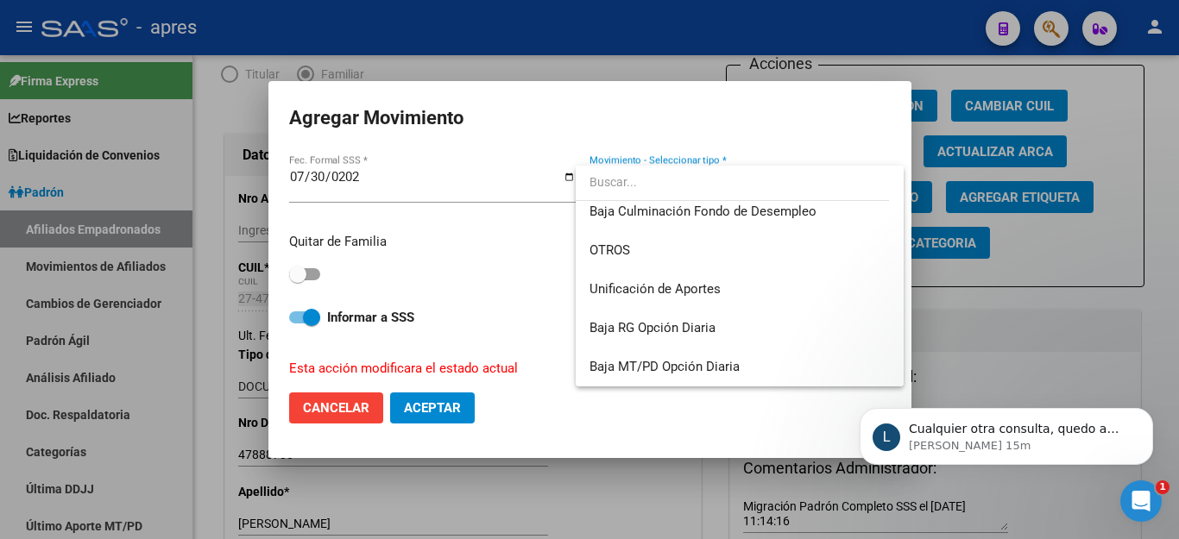
scroll to position [1168, 0]
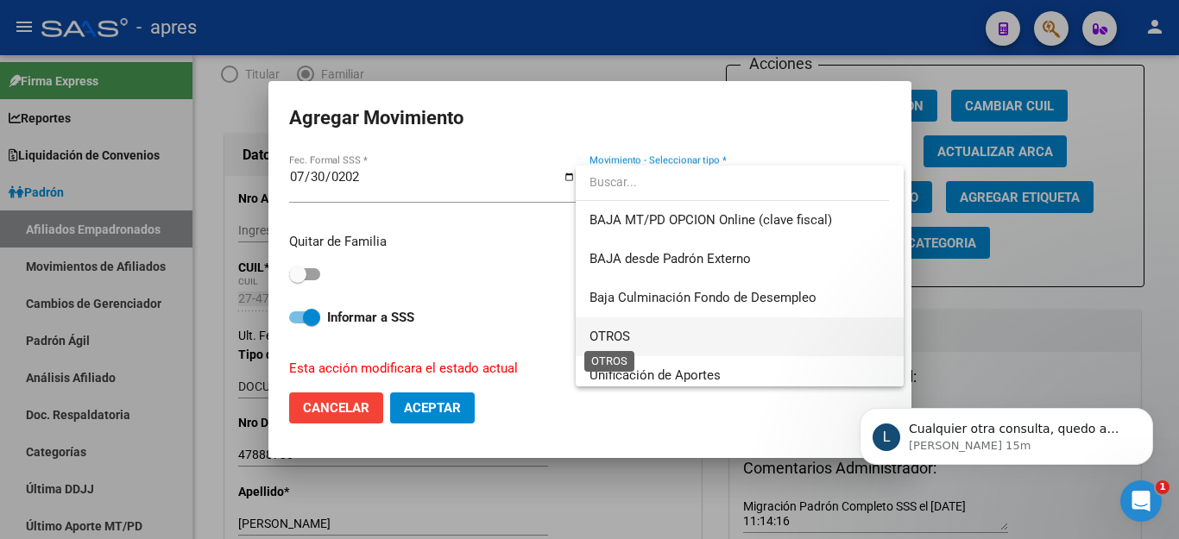
click at [607, 334] on span "OTROS" at bounding box center [609, 337] width 41 height 16
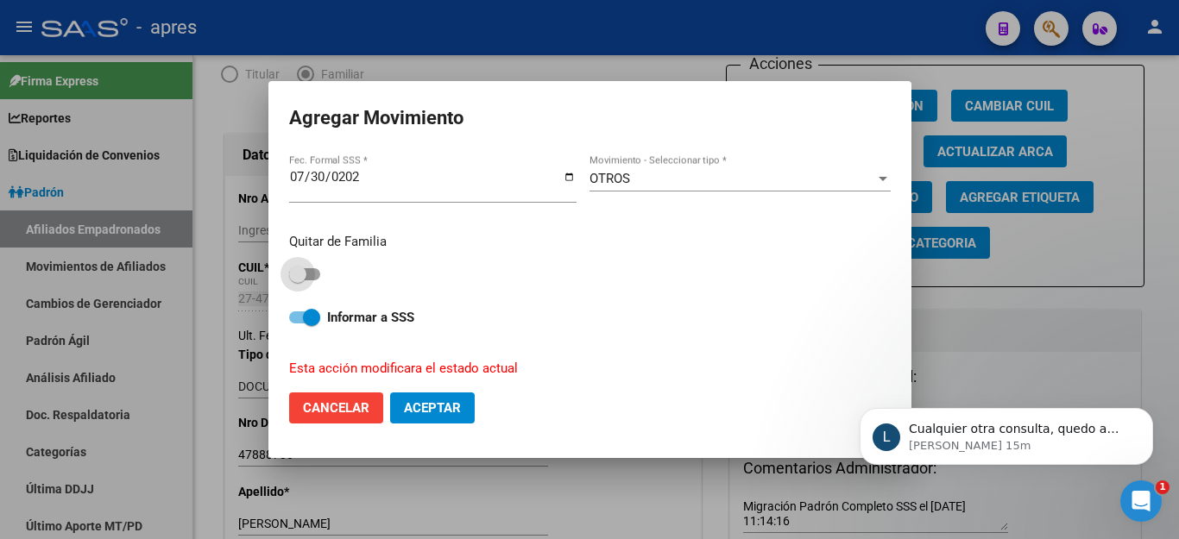
drag, startPoint x: 304, startPoint y: 265, endPoint x: 348, endPoint y: 275, distance: 45.2
click at [307, 268] on span at bounding box center [304, 274] width 31 height 12
click at [298, 280] on input "checkbox" at bounding box center [297, 280] width 1 height 1
checkbox input "true"
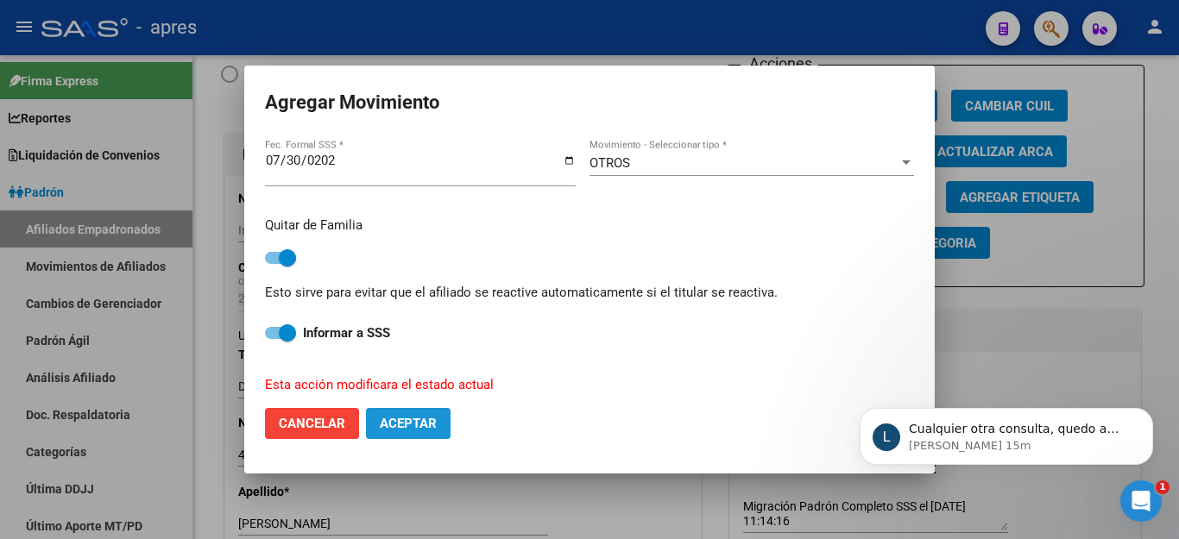
click at [431, 425] on span "Aceptar" at bounding box center [408, 424] width 57 height 16
checkbox input "false"
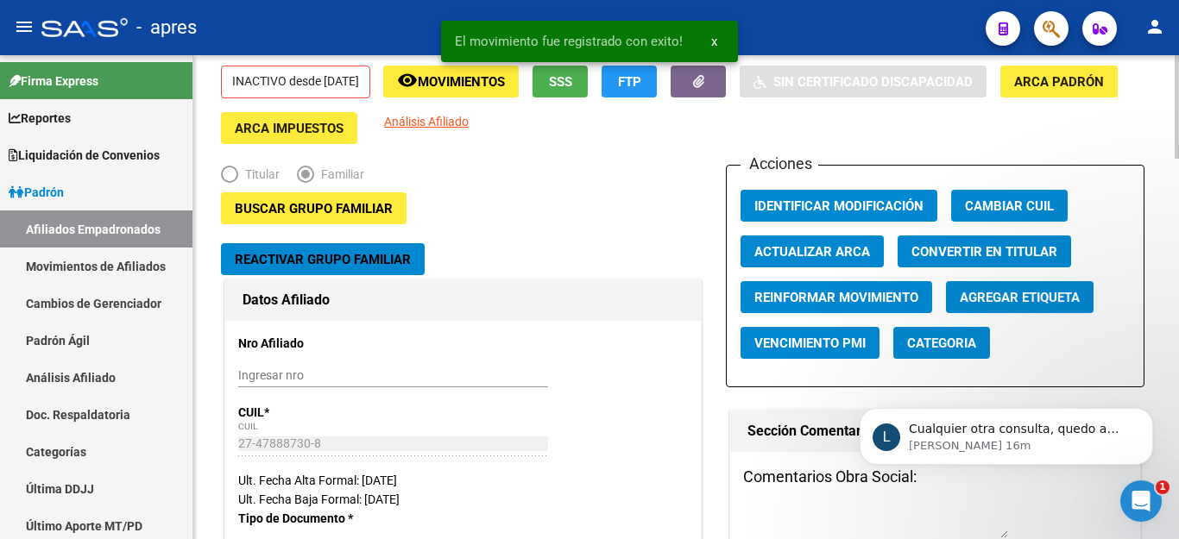
scroll to position [0, 0]
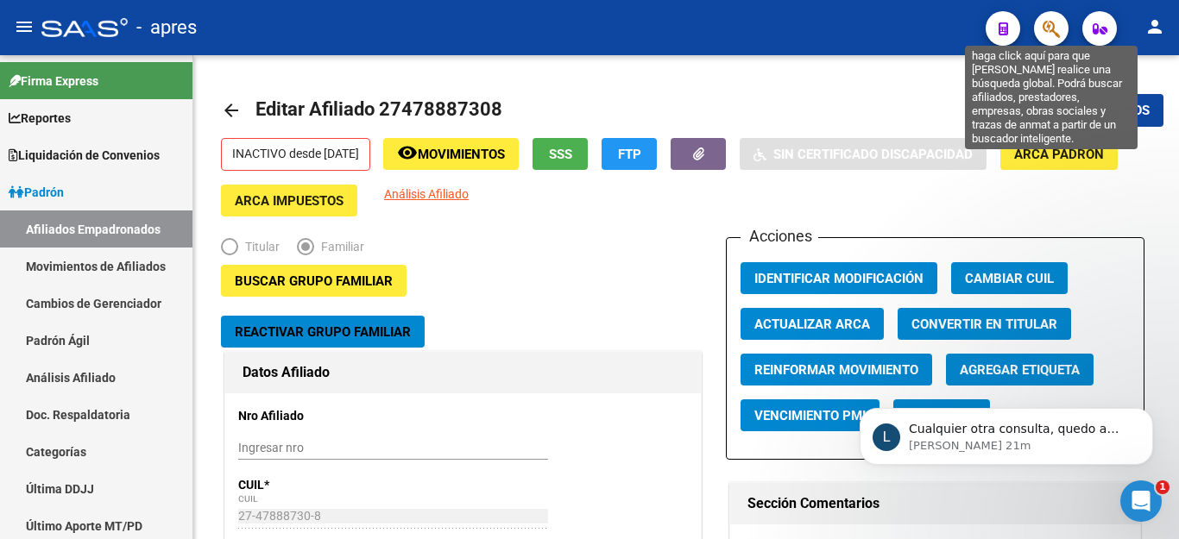
click at [1053, 16] on span "button" at bounding box center [1050, 28] width 17 height 35
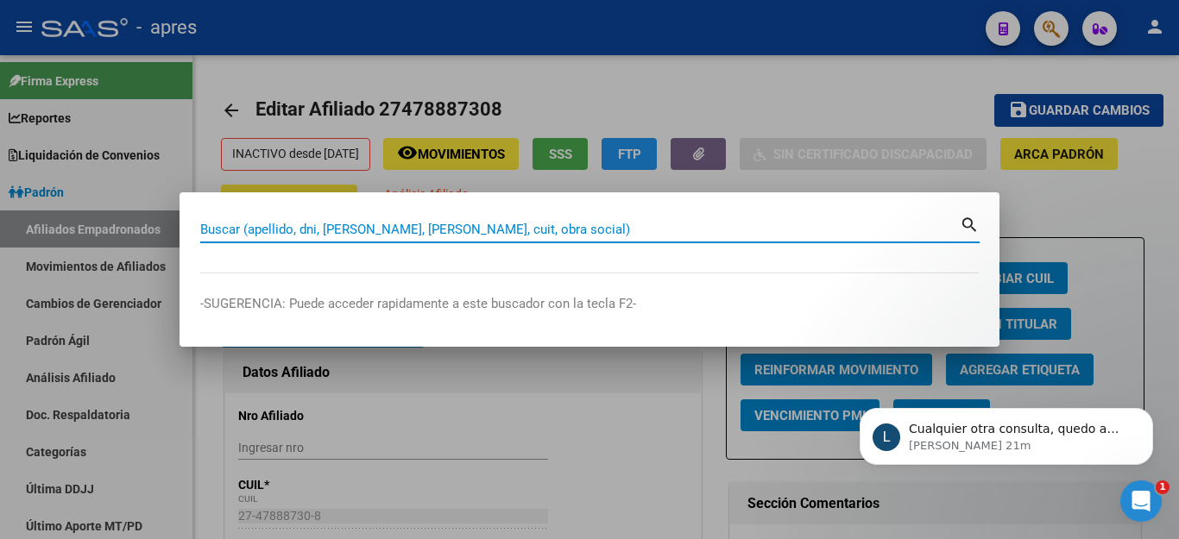
paste input "27277105514"
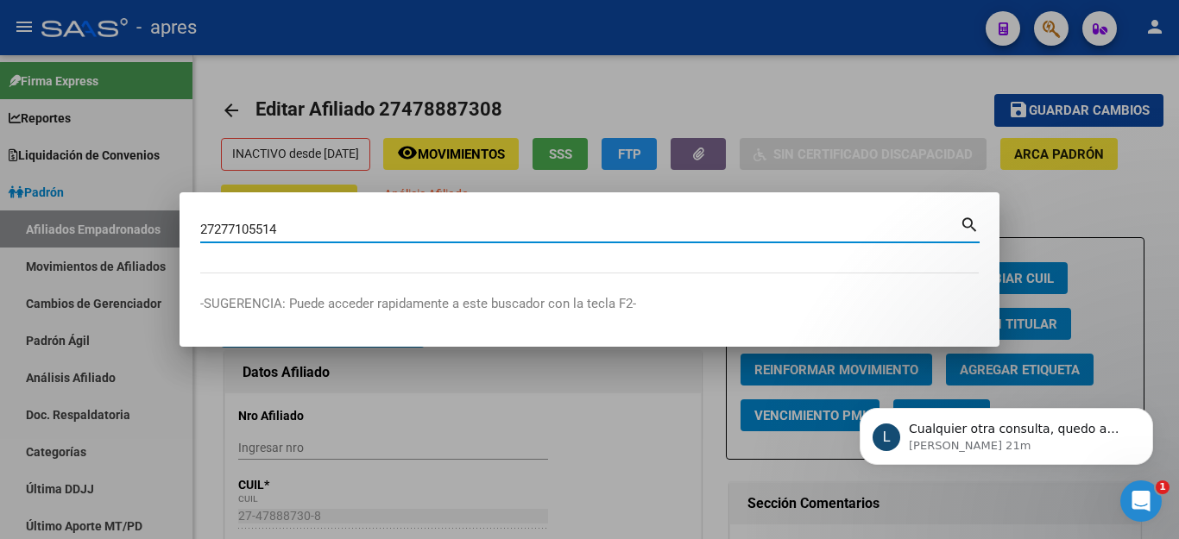
type input "27277105514"
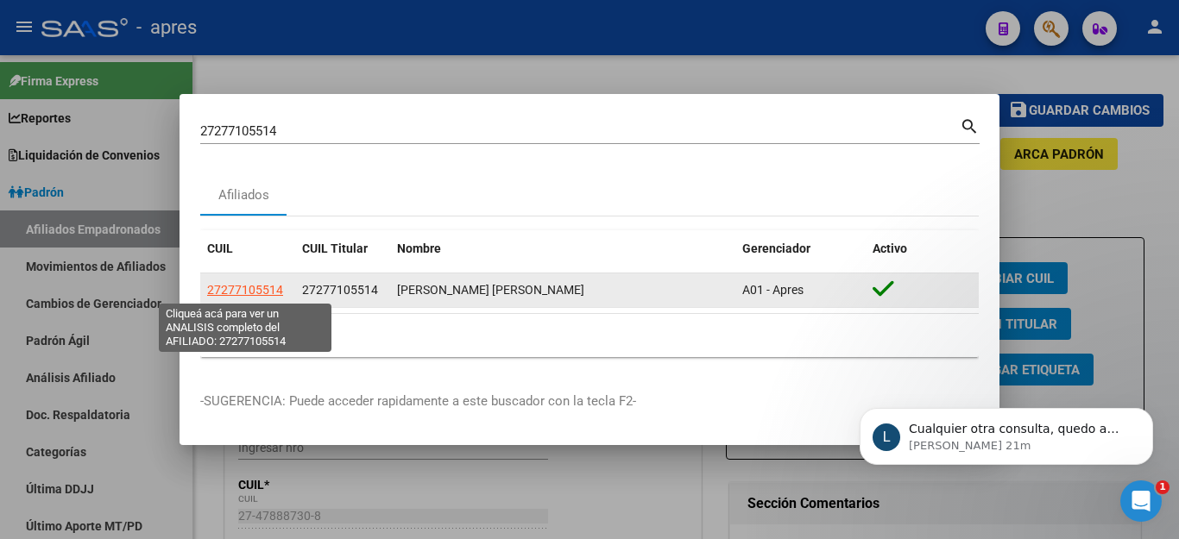
click at [245, 296] on span "27277105514" at bounding box center [245, 290] width 76 height 14
type textarea "27277105514"
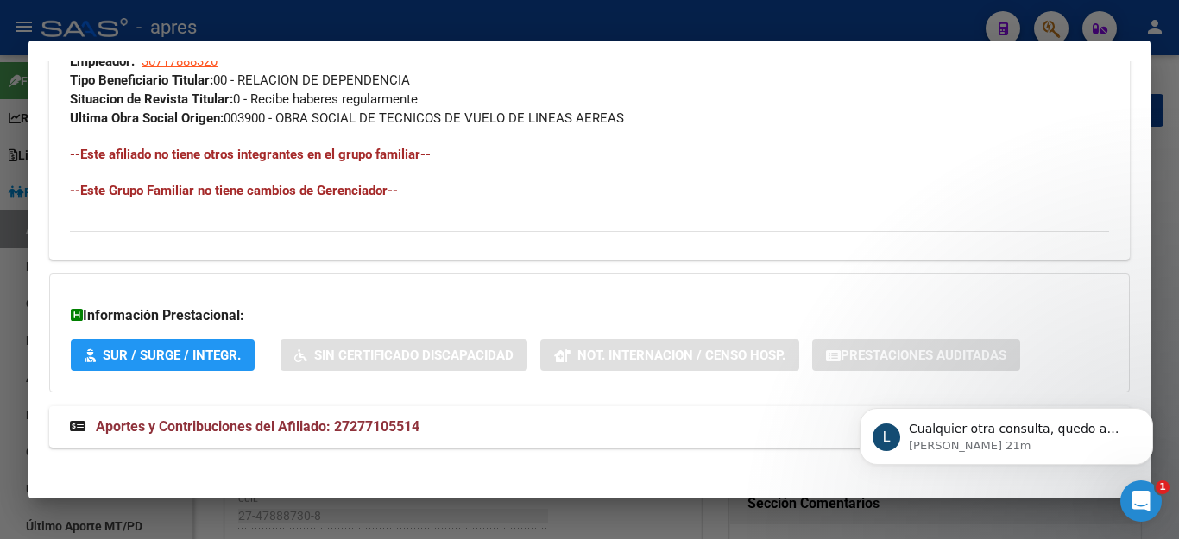
scroll to position [913, 0]
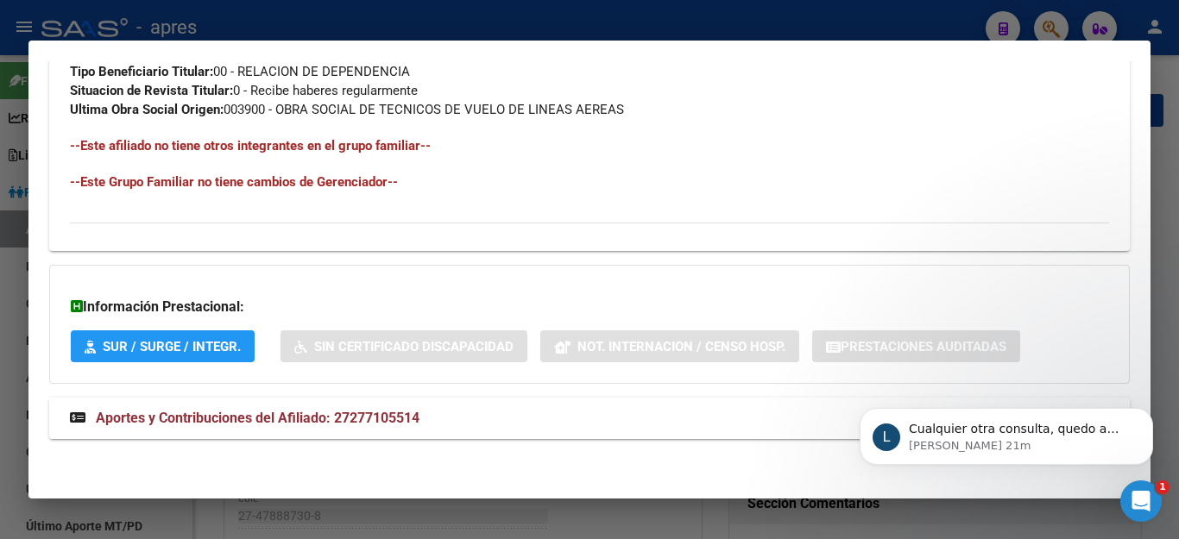
click at [324, 425] on span "Aportes y Contribuciones del Afiliado: 27277105514" at bounding box center [258, 418] width 324 height 16
click at [324, 494] on div at bounding box center [589, 503] width 1039 height 18
click div "Transferencias ARCA"
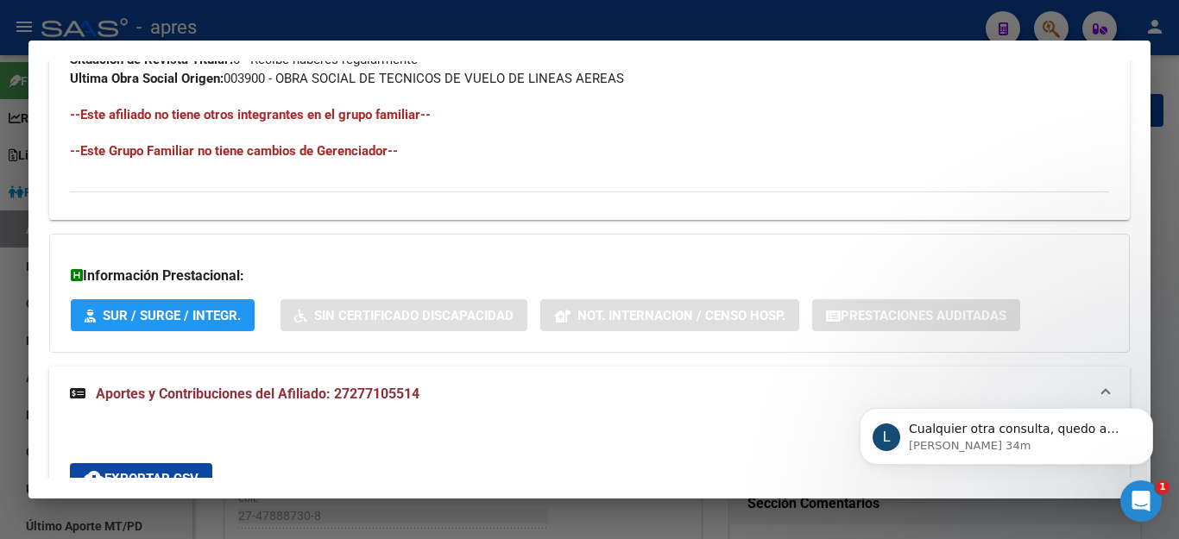
click at [712, 521] on div at bounding box center [589, 269] width 1179 height 539
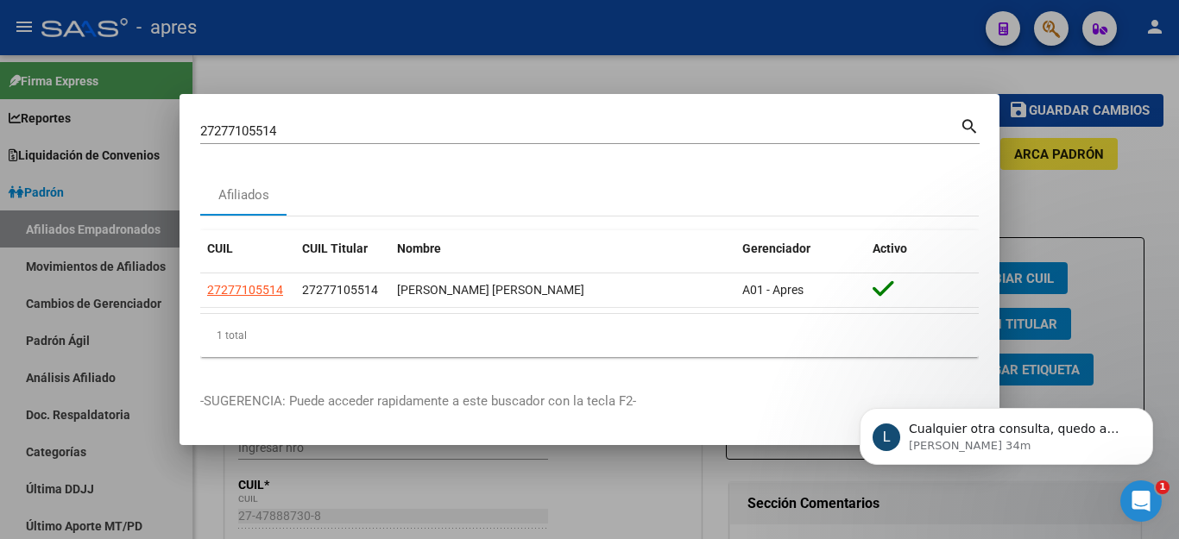
click at [712, 516] on div at bounding box center [589, 269] width 1179 height 539
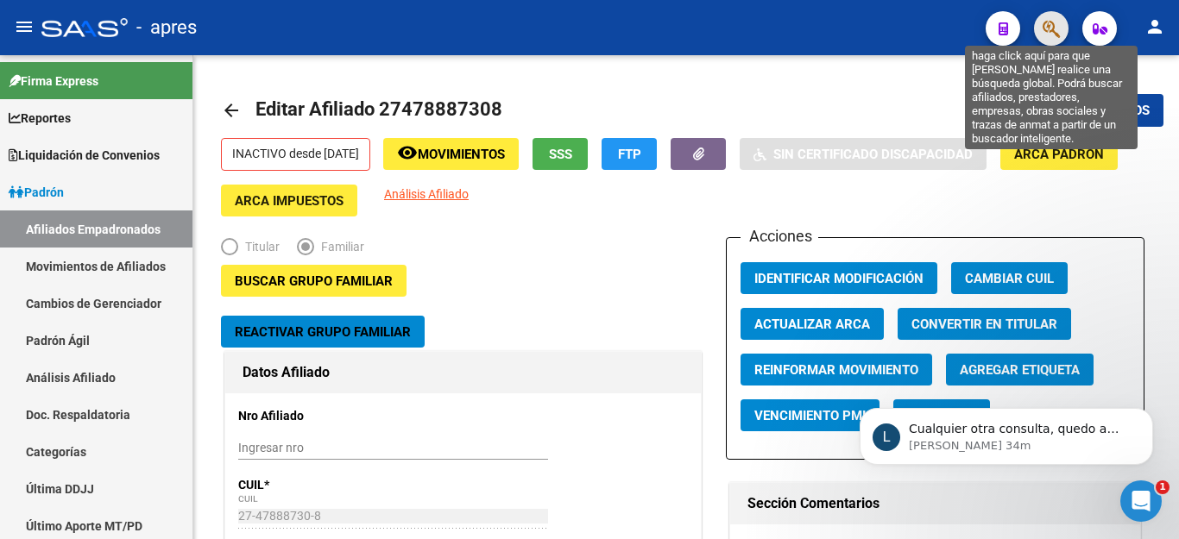
click at [1053, 23] on icon "button" at bounding box center [1050, 29] width 17 height 20
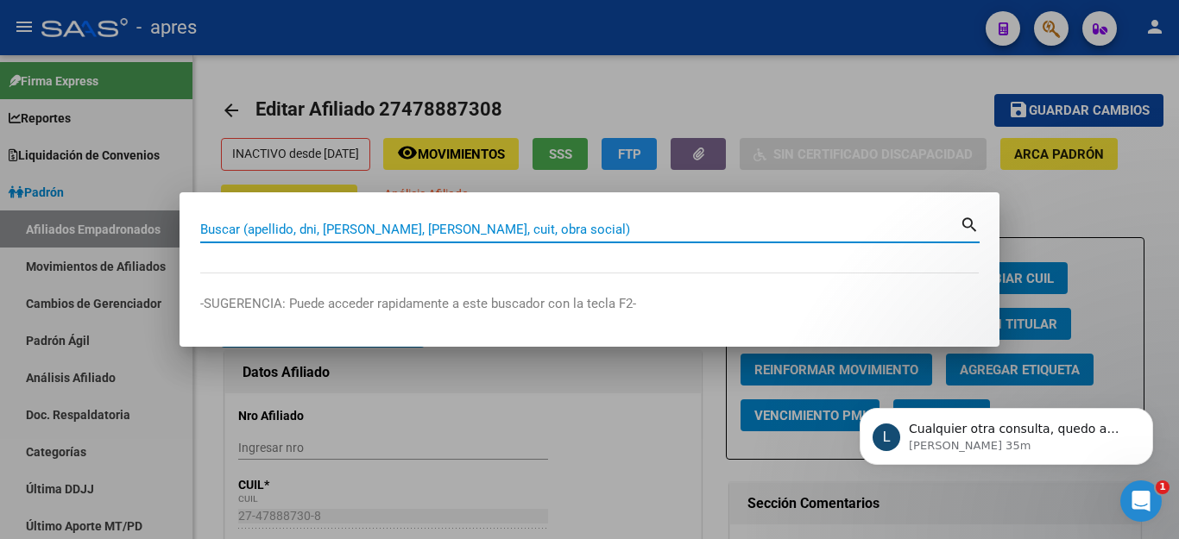
click at [418, 229] on input "Buscar (apellido, dni, [PERSON_NAME], [PERSON_NAME], cuit, obra social)" at bounding box center [579, 230] width 759 height 16
paste input "59507569"
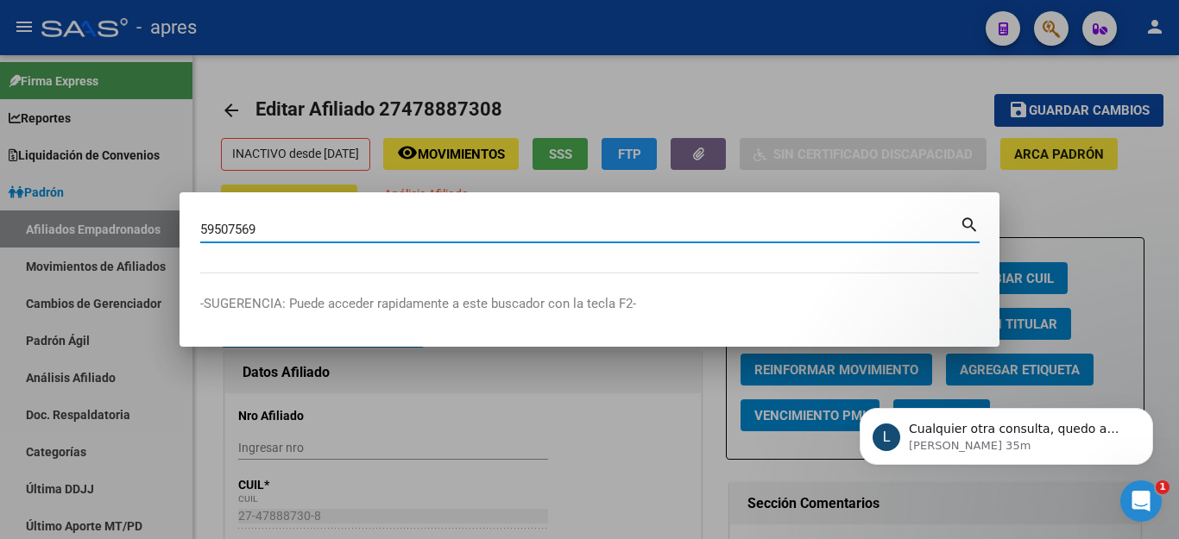
type input "59507569"
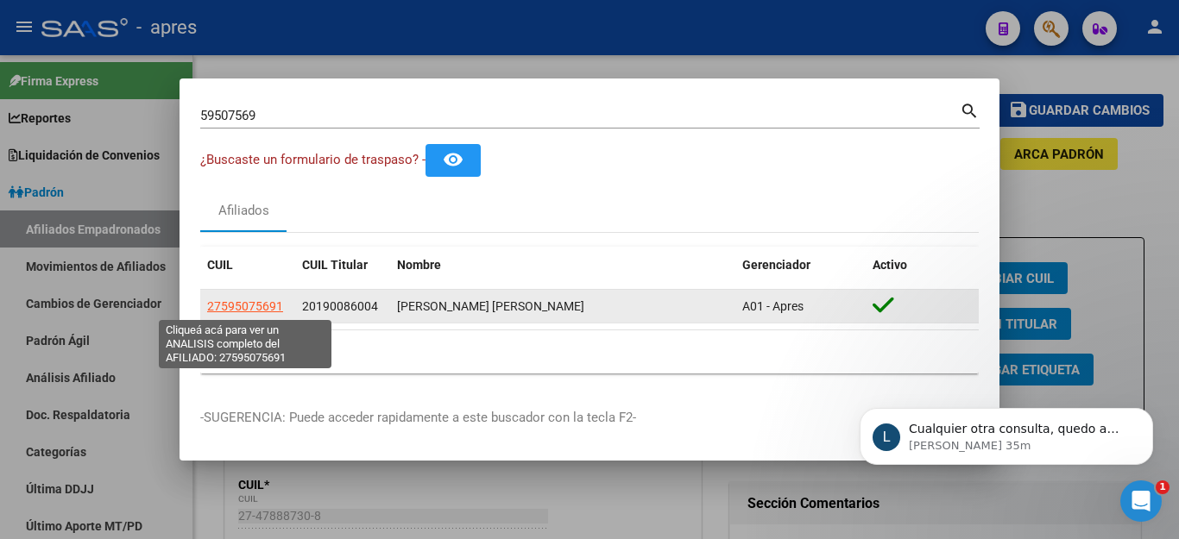
click at [235, 303] on span "27595075691" at bounding box center [245, 306] width 76 height 14
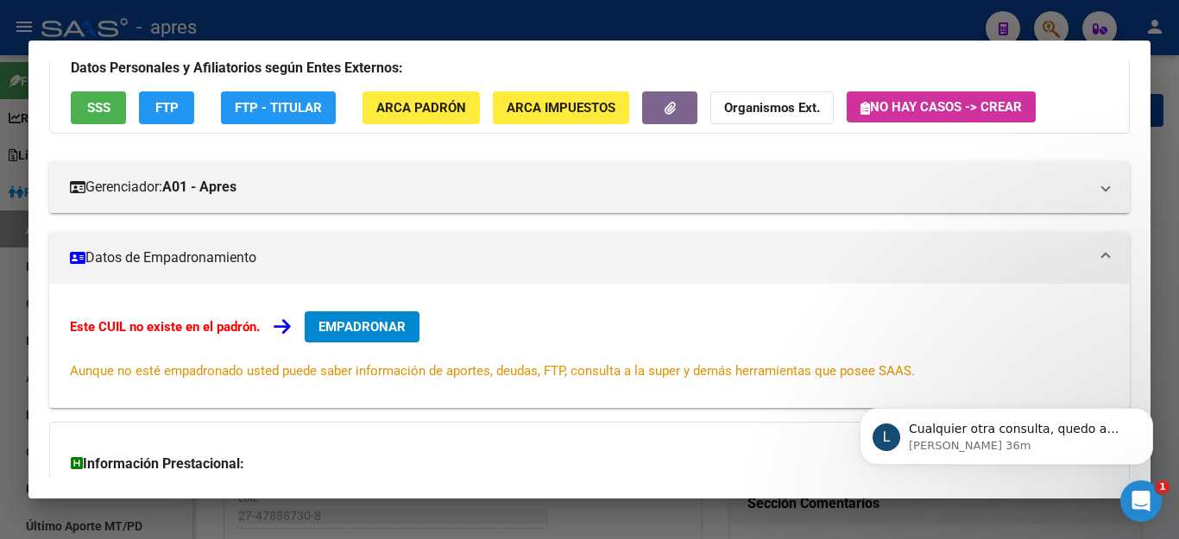
scroll to position [0, 0]
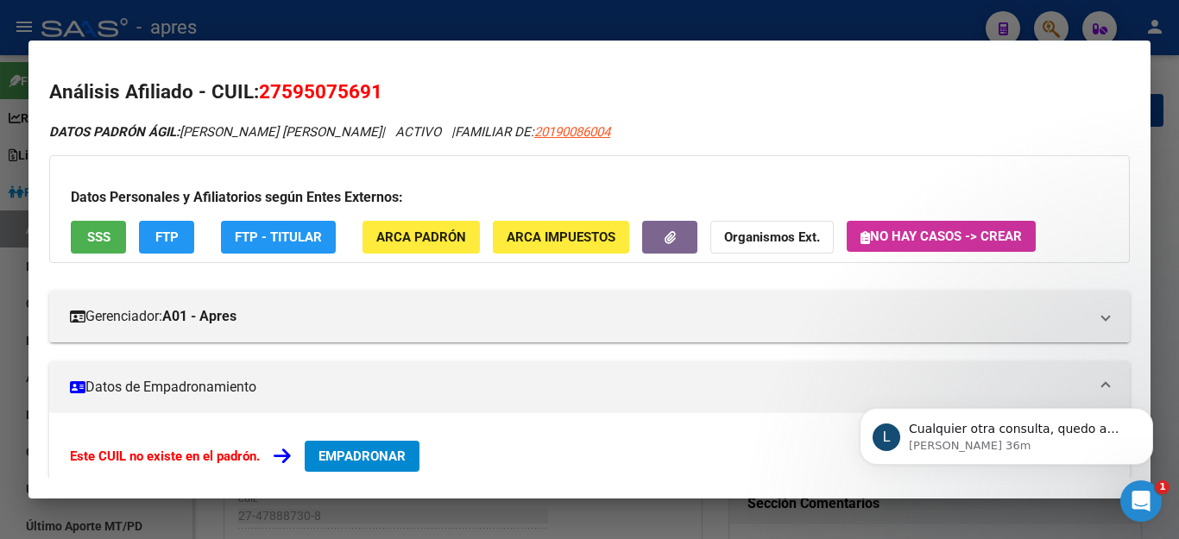
click at [184, 224] on button "FTP" at bounding box center [166, 237] width 55 height 32
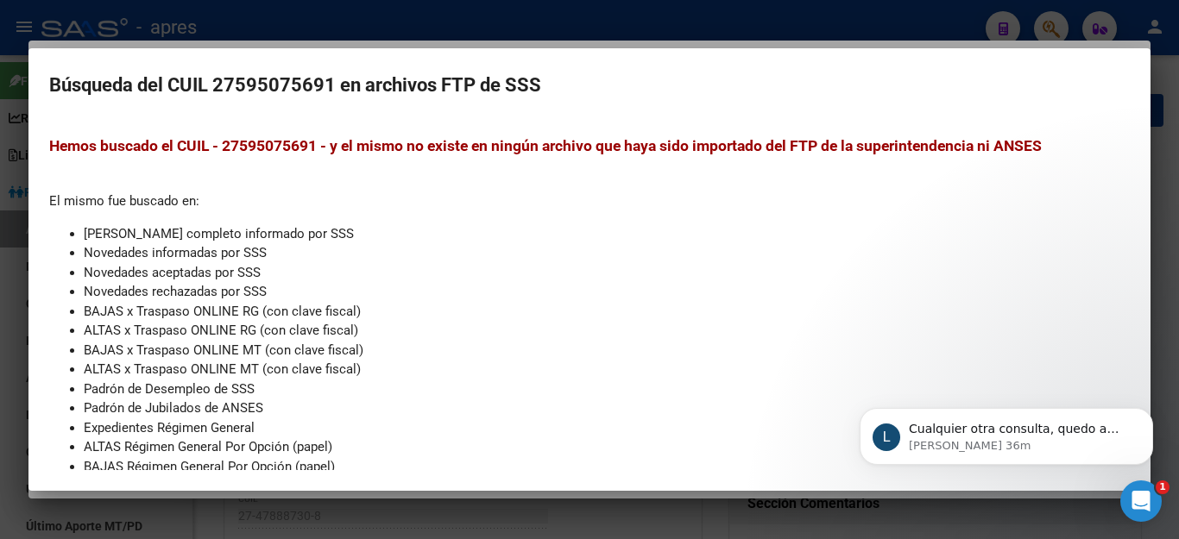
click at [913, 31] on div at bounding box center [589, 269] width 1179 height 539
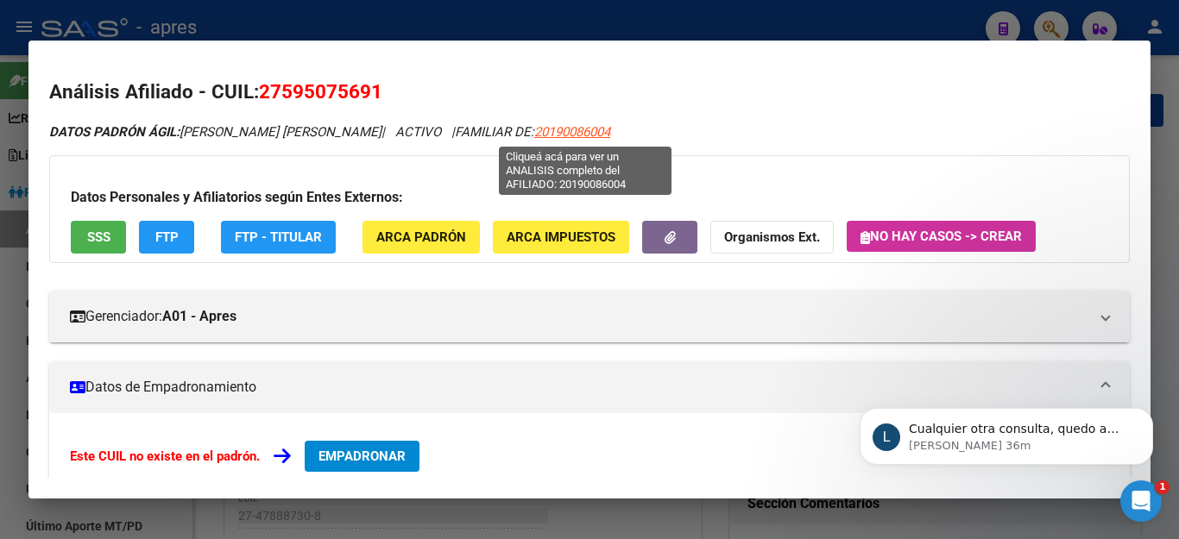
click at [571, 128] on span "20190086004" at bounding box center [572, 132] width 76 height 16
type textarea "20190086004"
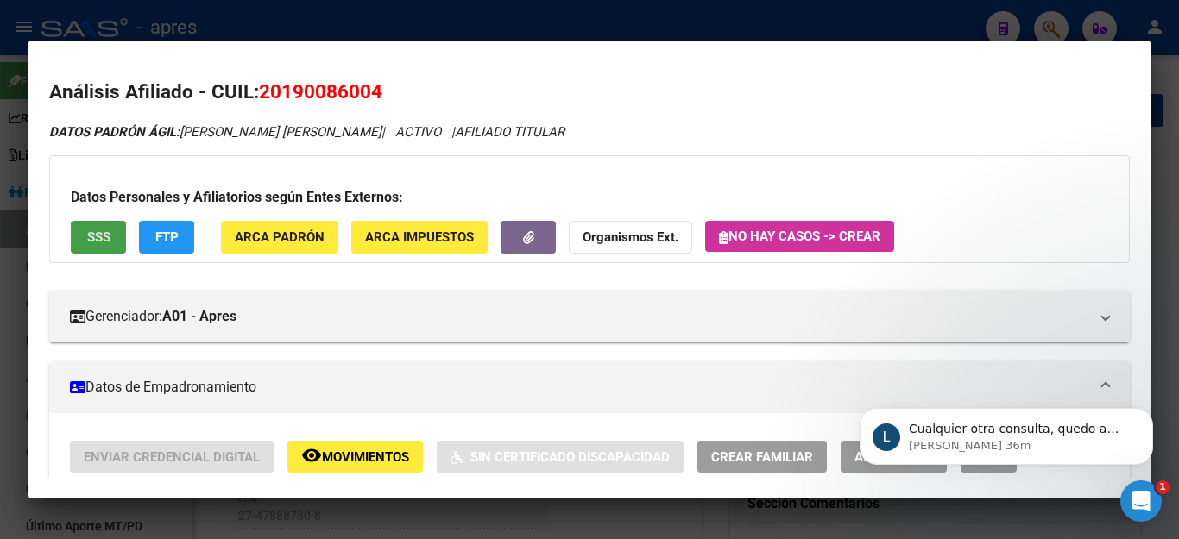
click at [93, 240] on span "SSS" at bounding box center [98, 238] width 23 height 16
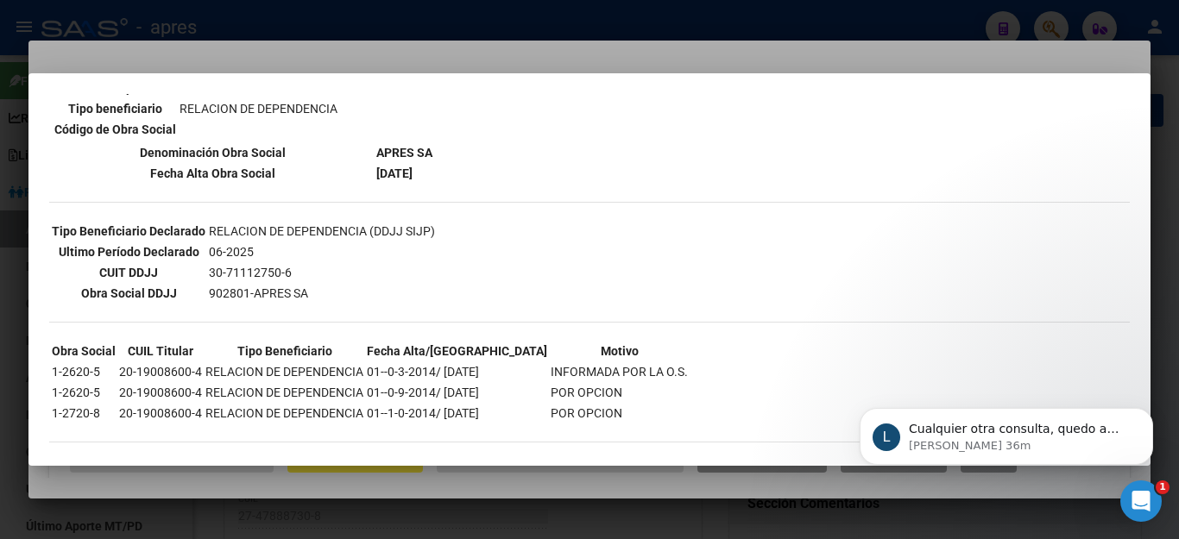
scroll to position [361, 0]
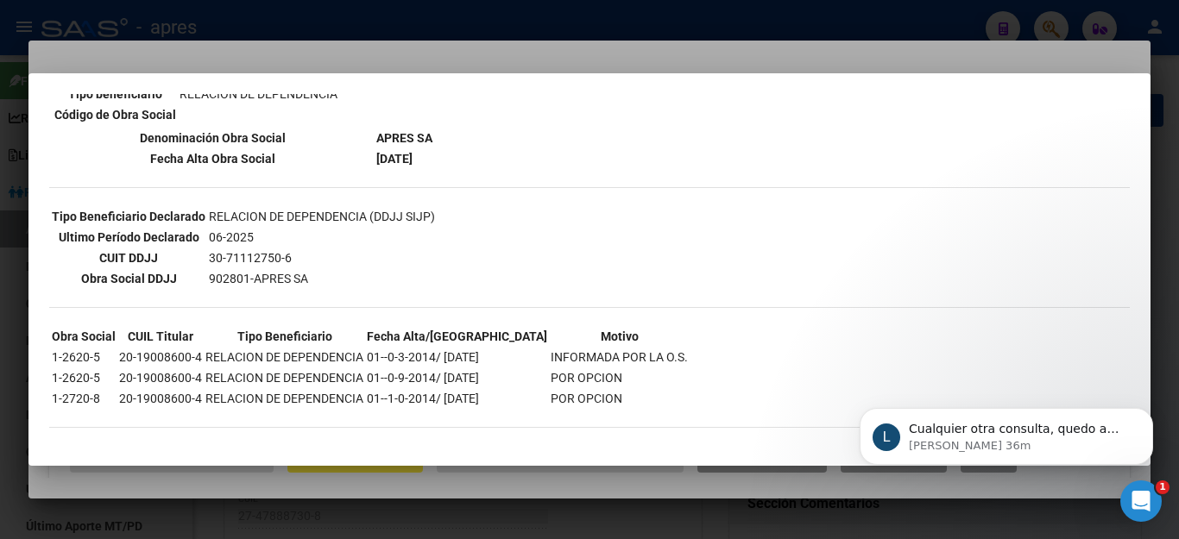
click at [477, 496] on div at bounding box center [589, 269] width 1179 height 539
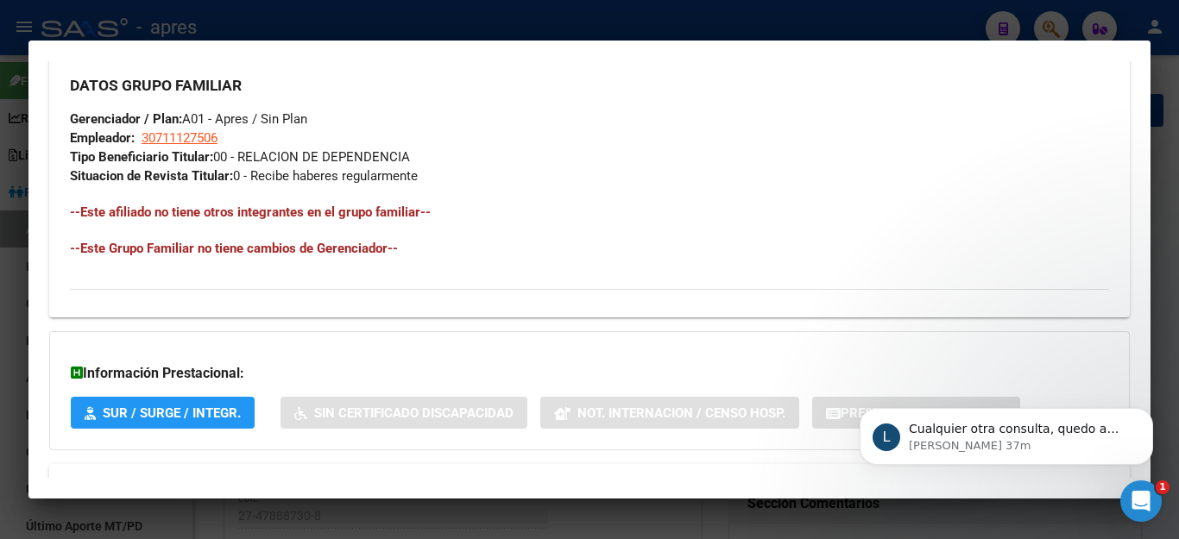
scroll to position [894, 0]
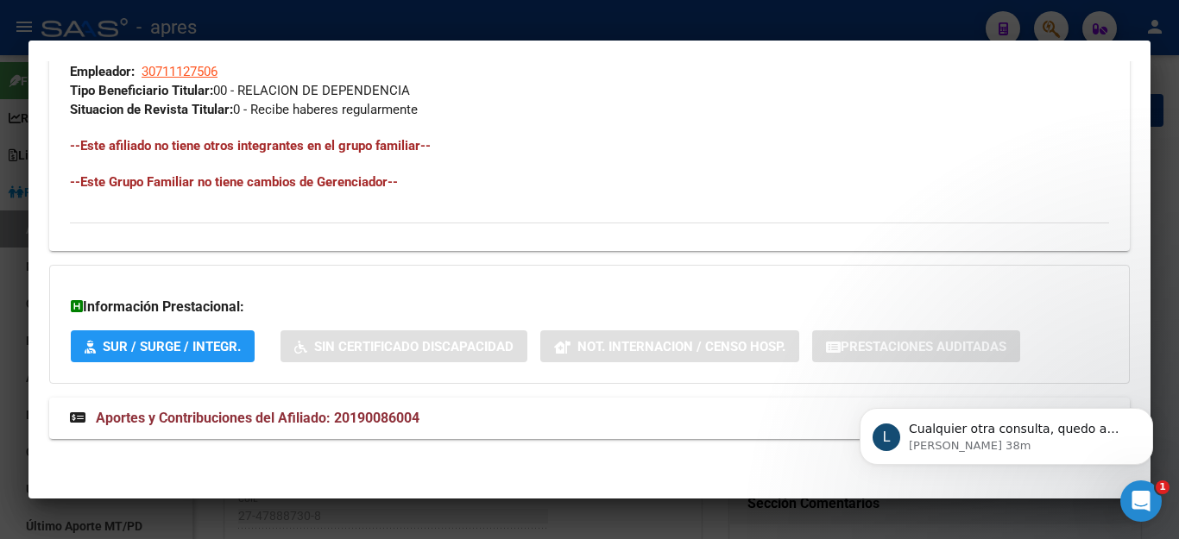
click at [464, 521] on div at bounding box center [589, 269] width 1179 height 539
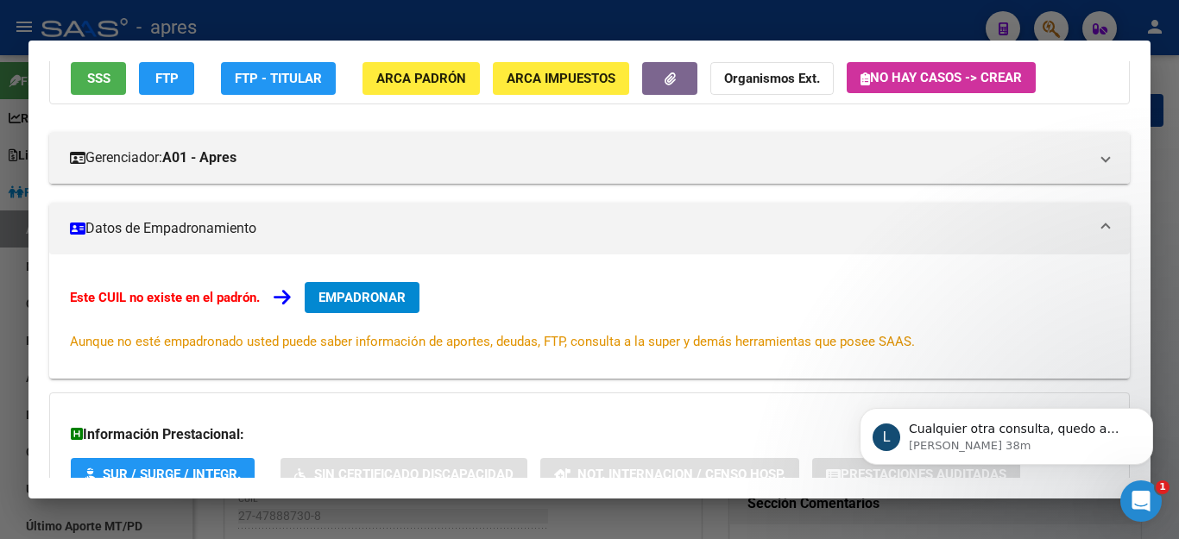
scroll to position [259, 0]
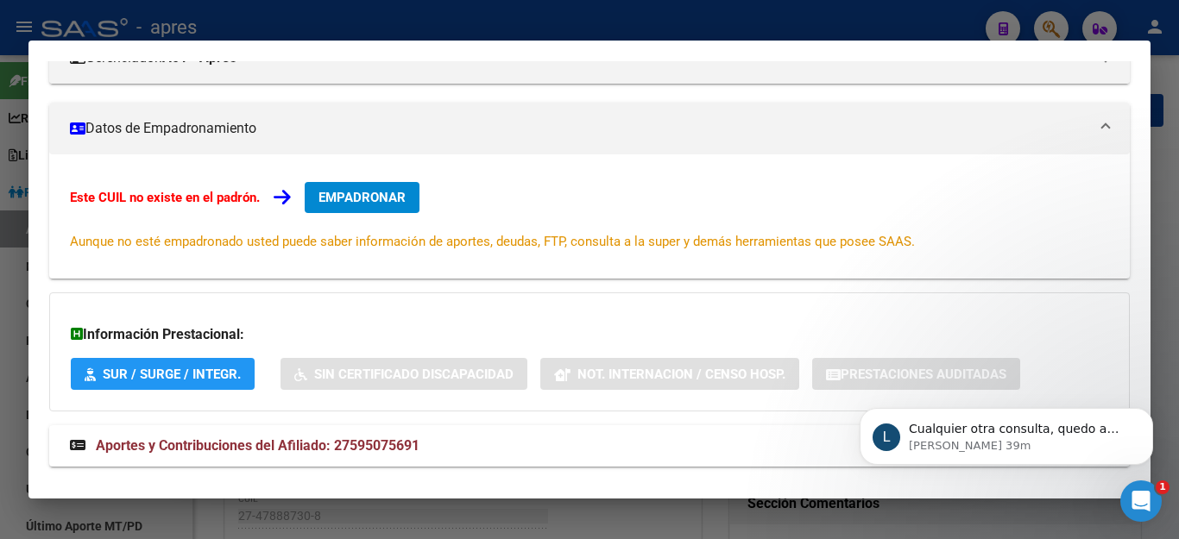
click at [706, 513] on div at bounding box center [589, 269] width 1179 height 539
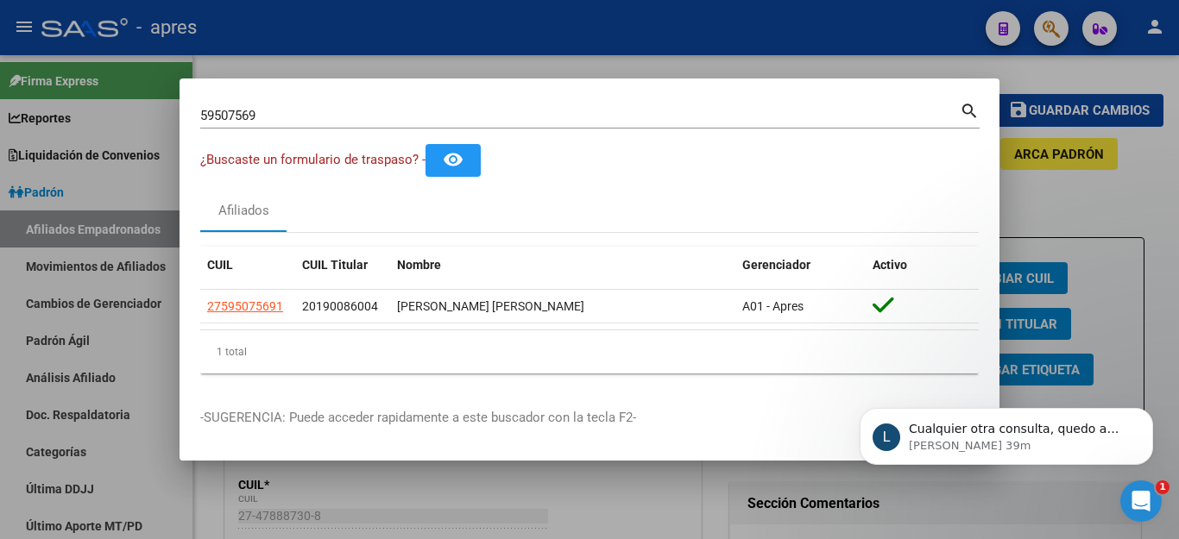
click at [708, 514] on div at bounding box center [589, 269] width 1179 height 539
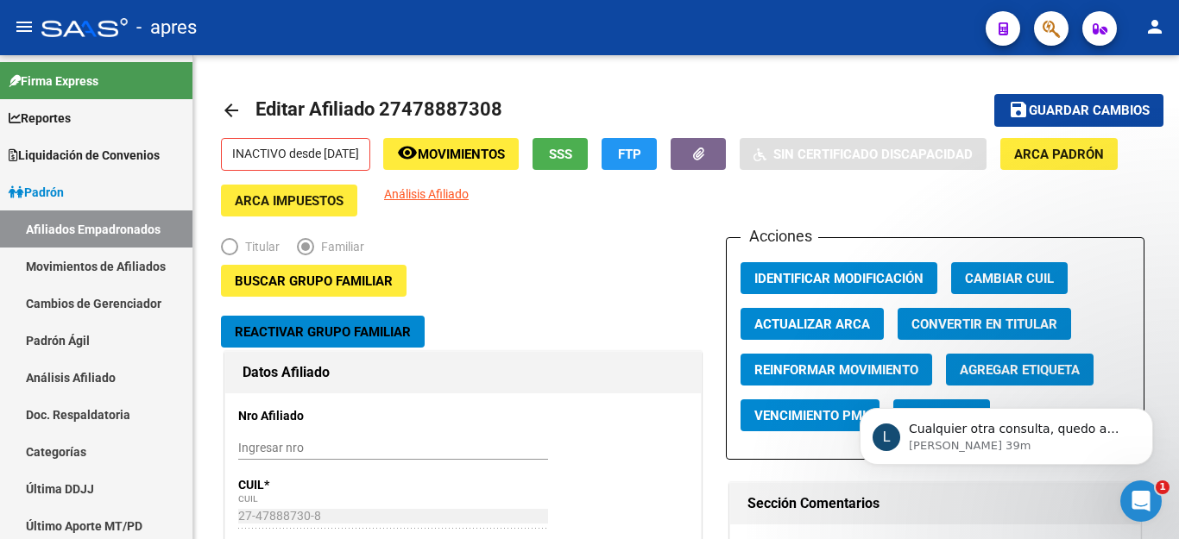
click at [1058, 28] on icon "button" at bounding box center [1050, 29] width 17 height 20
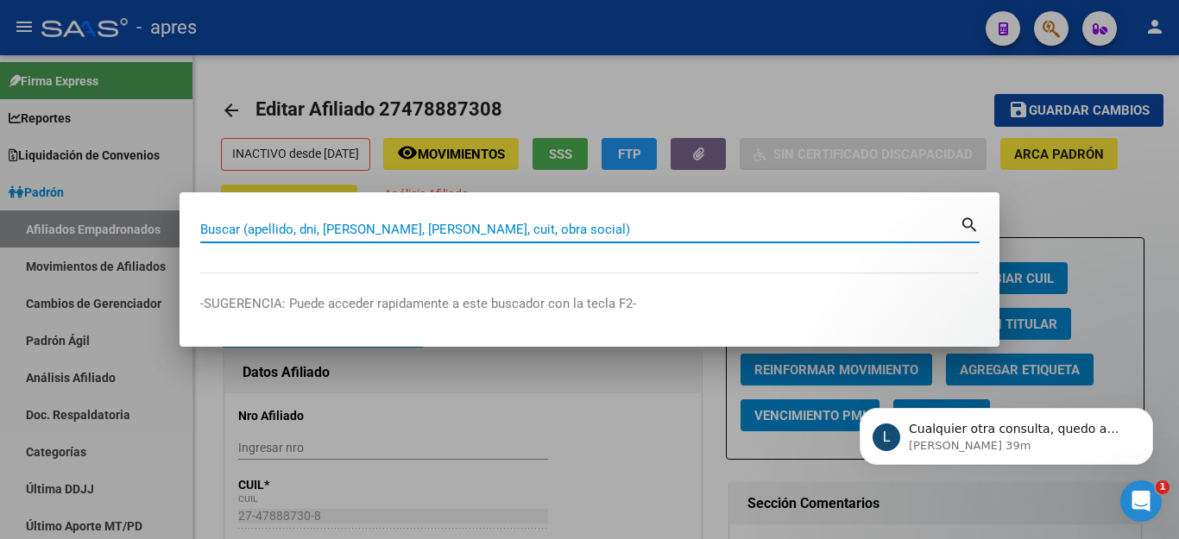
paste input "70209128"
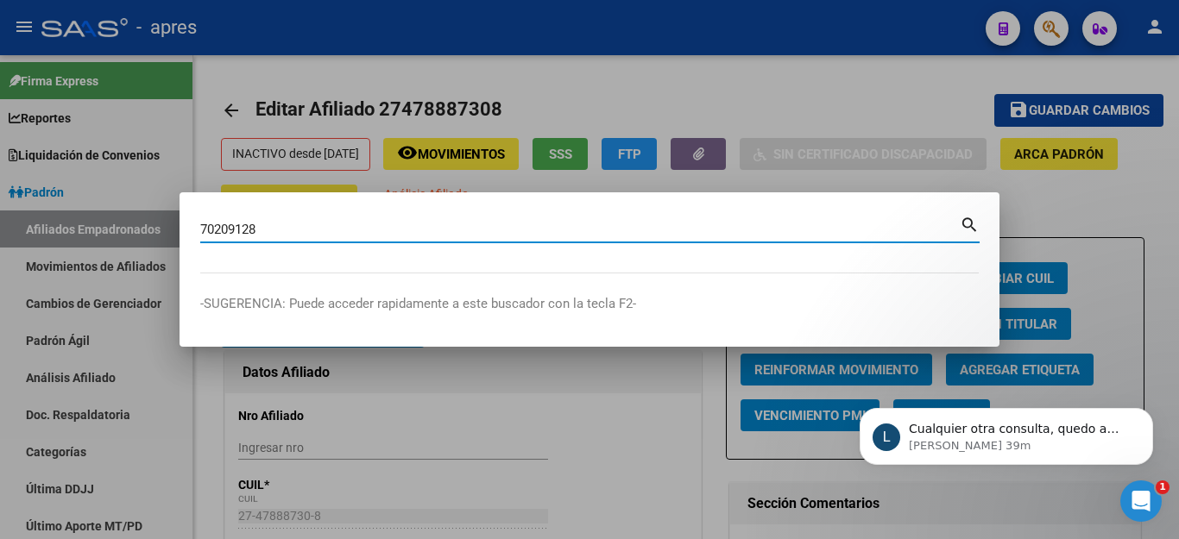
type input "70209128"
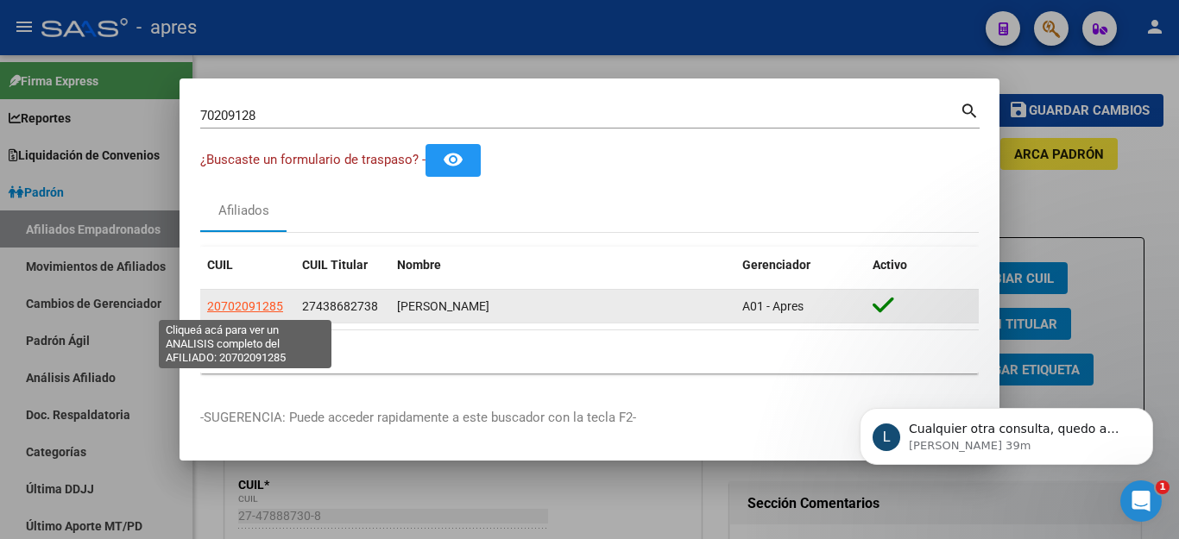
click at [235, 312] on span "20702091285" at bounding box center [245, 306] width 76 height 14
type textarea "20702091285"
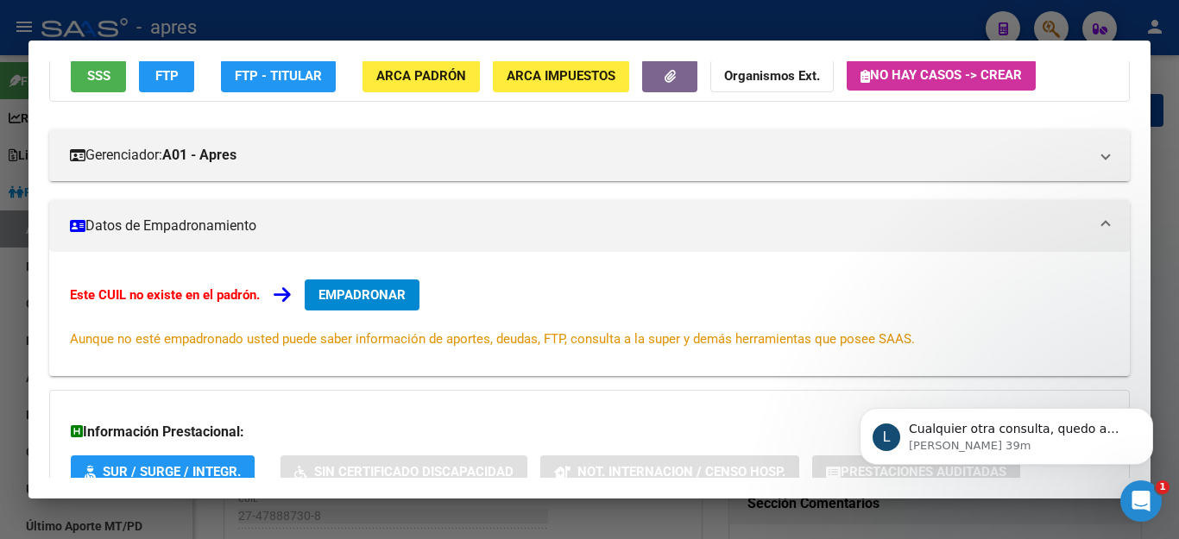
scroll to position [173, 0]
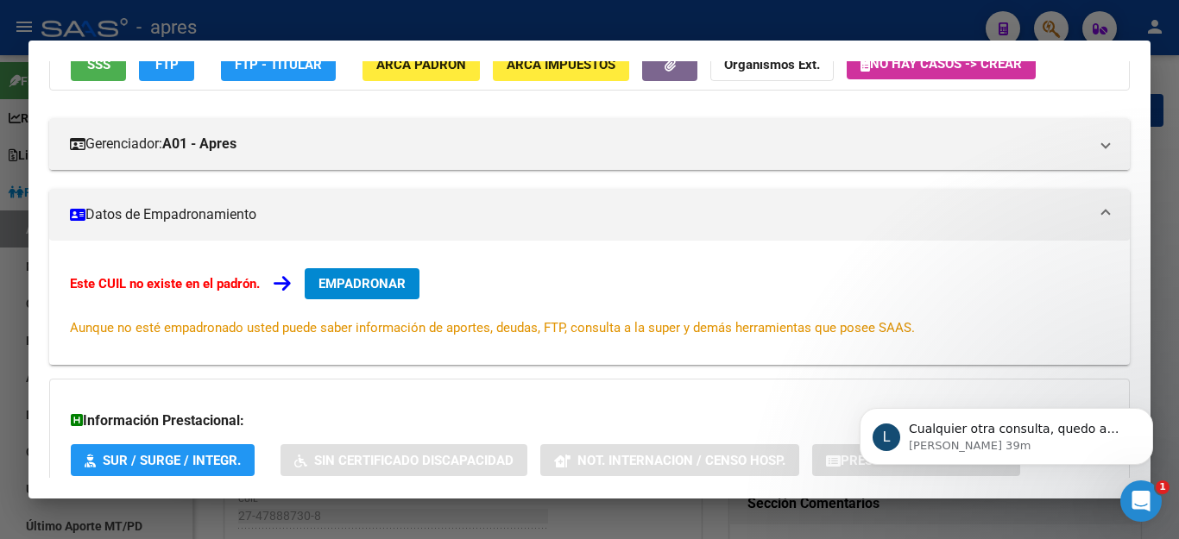
click at [1150, 486] on div "Abrir Intercom Messenger" at bounding box center [1140, 501] width 57 height 57
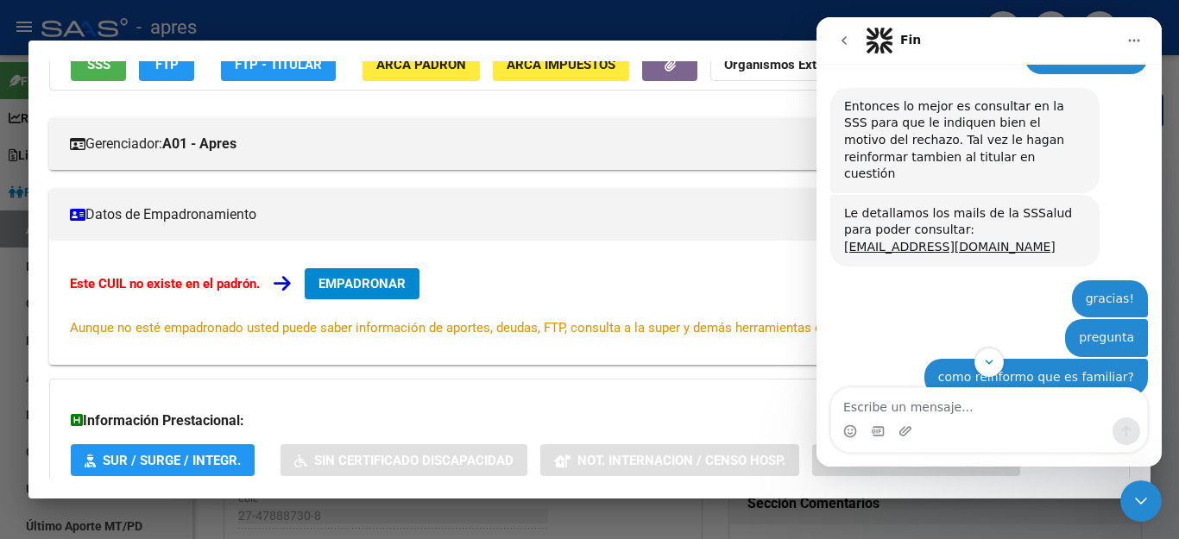
scroll to position [857, 0]
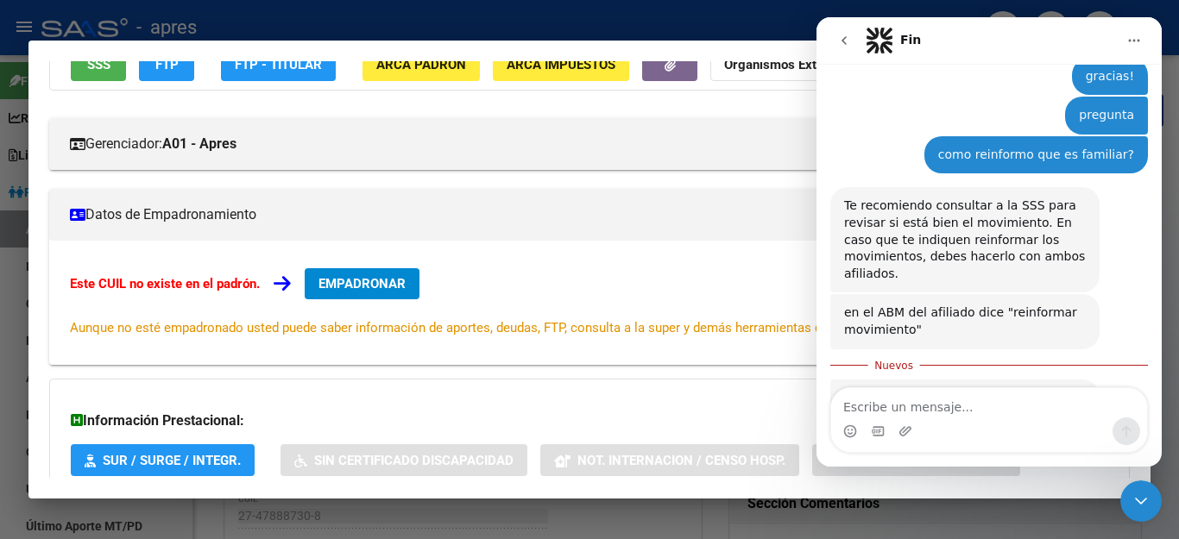
click at [979, 400] on textarea "Escribe un mensaje..." at bounding box center [989, 402] width 316 height 29
type textarea "te consulto"
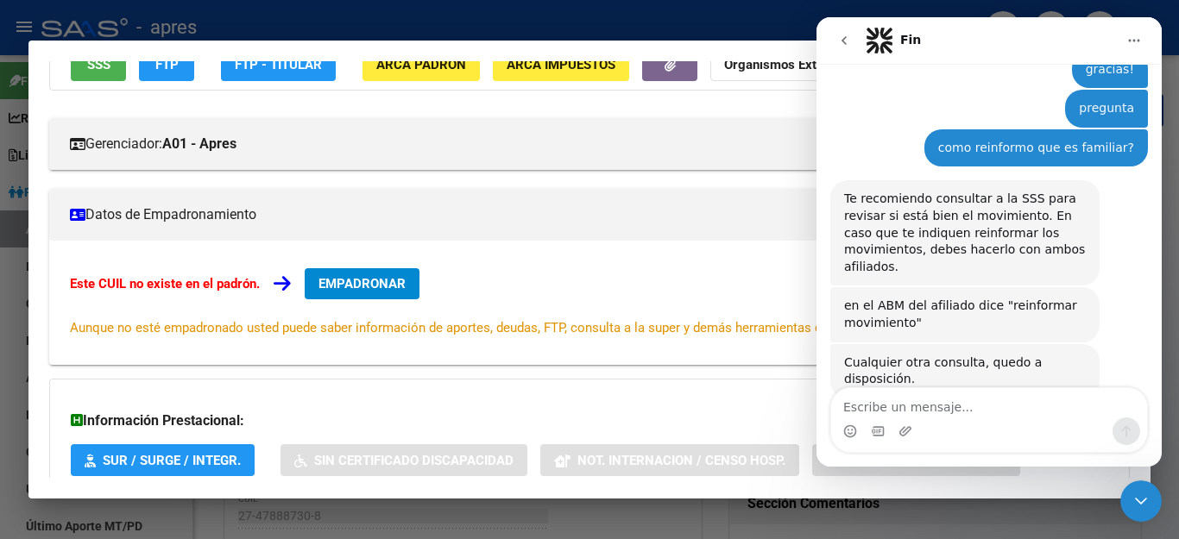
scroll to position [879, 0]
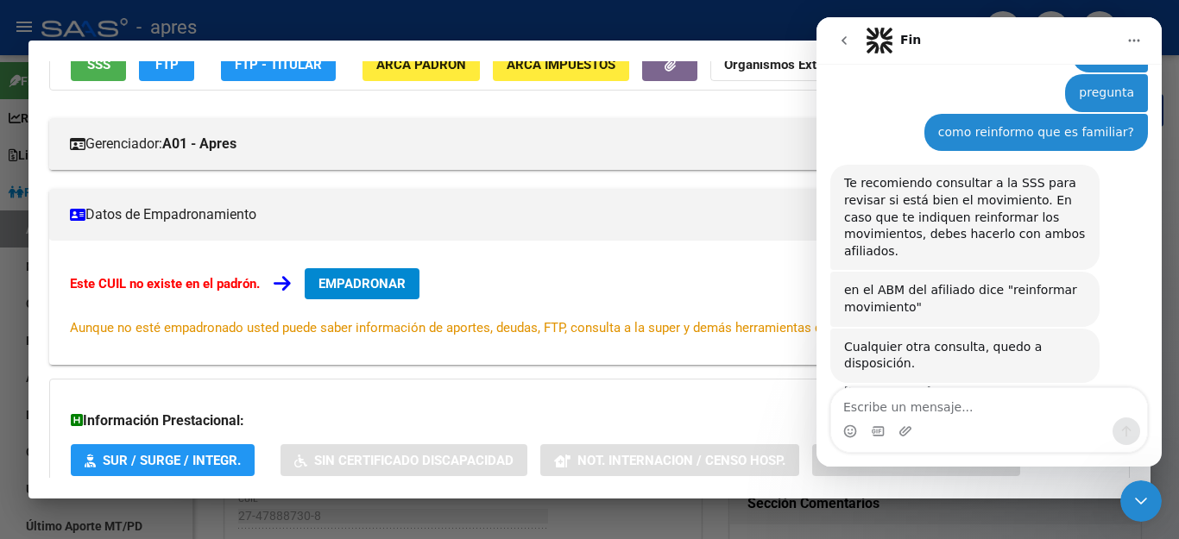
type textarea "j"
type textarea "hola"
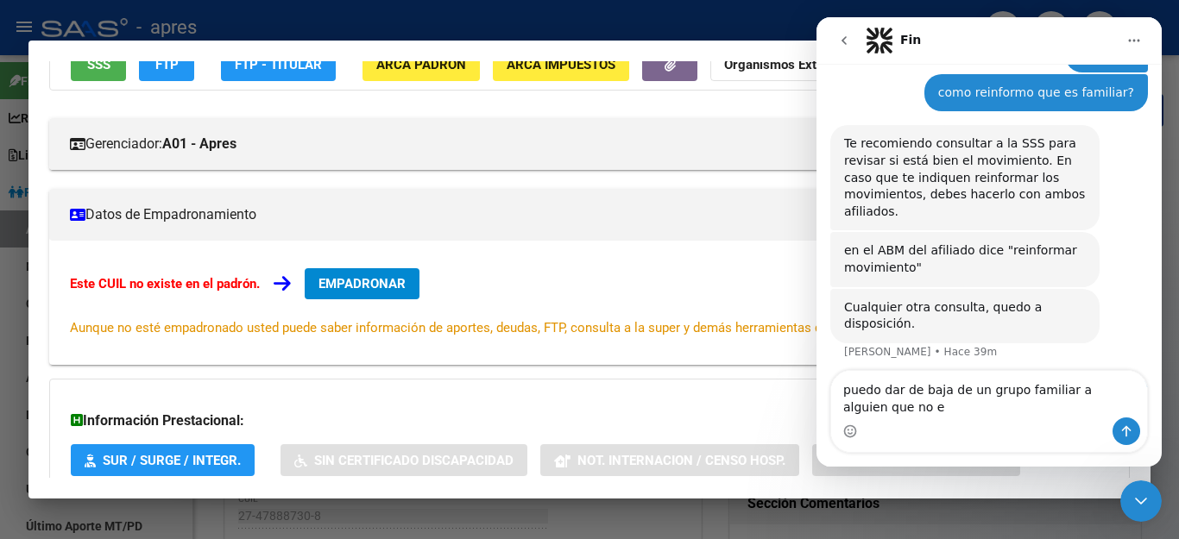
scroll to position [936, 0]
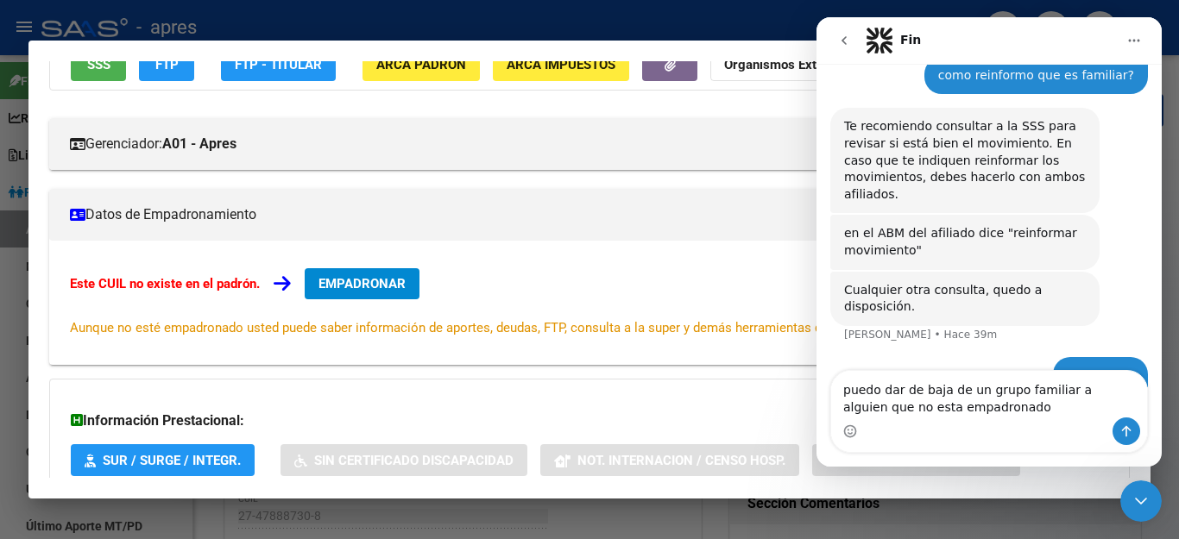
type textarea "puedo dar de baja de un grupo familiar a alguien que no esta empadronado?"
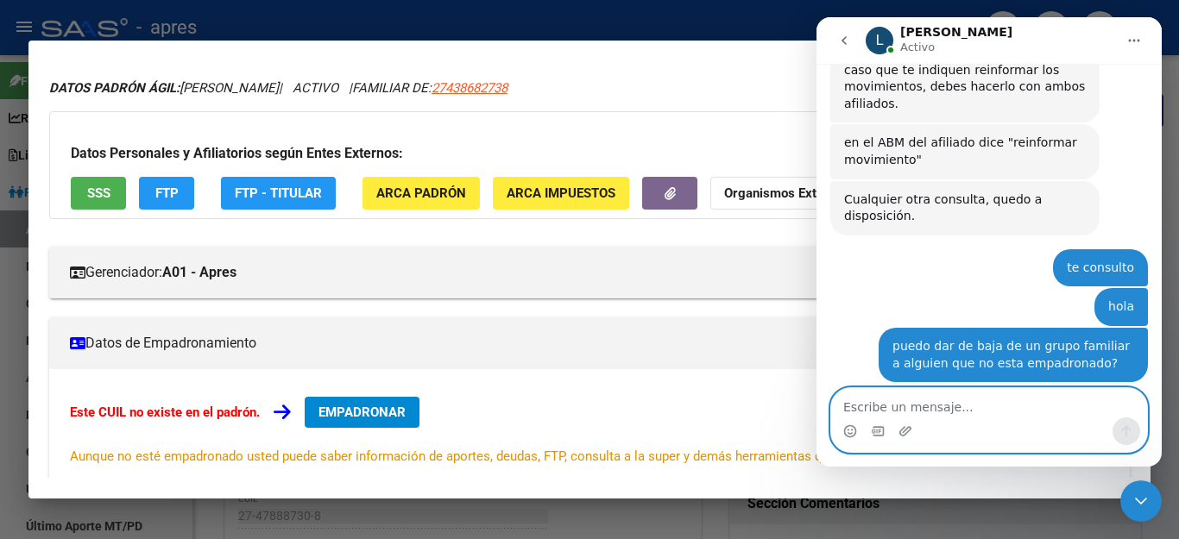
scroll to position [0, 0]
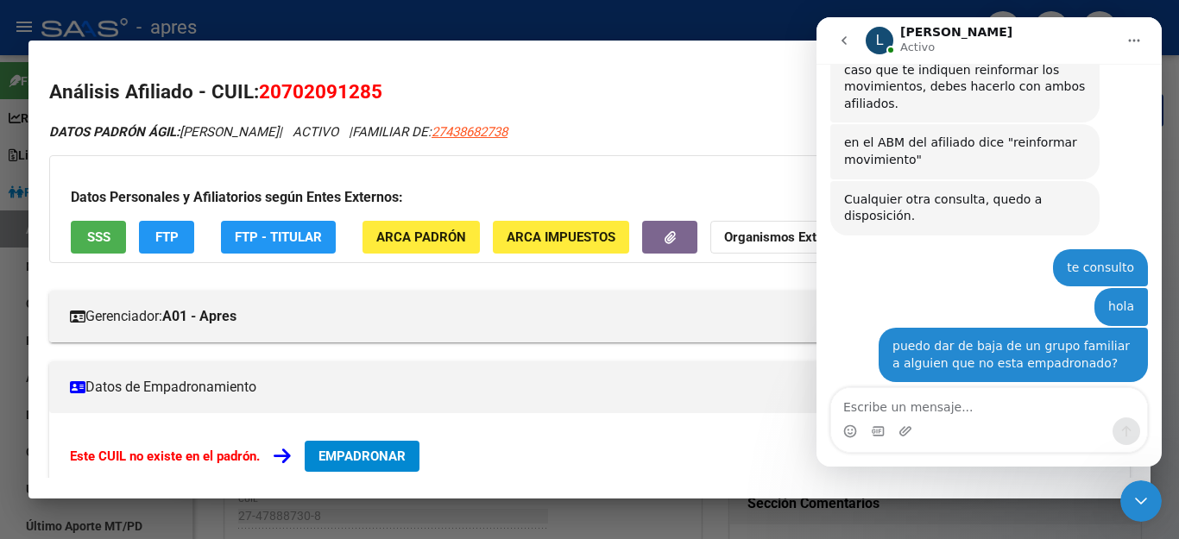
click at [527, 198] on h3 "Datos Personales y Afiliatorios según Entes Externos:" at bounding box center [589, 197] width 1037 height 21
drag, startPoint x: 269, startPoint y: 91, endPoint x: 501, endPoint y: 110, distance: 232.1
click at [501, 110] on div "Análisis Afiliado - CUIL: 20702091285 DATOS PADRÓN ÁGIL: HERNANDEZ GAEL | ACTIV…" at bounding box center [589, 442] width 1080 height 728
click at [488, 94] on h2 "Análisis Afiliado - CUIL: 20702091285" at bounding box center [589, 92] width 1080 height 29
drag, startPoint x: 264, startPoint y: 87, endPoint x: 431, endPoint y: 88, distance: 167.4
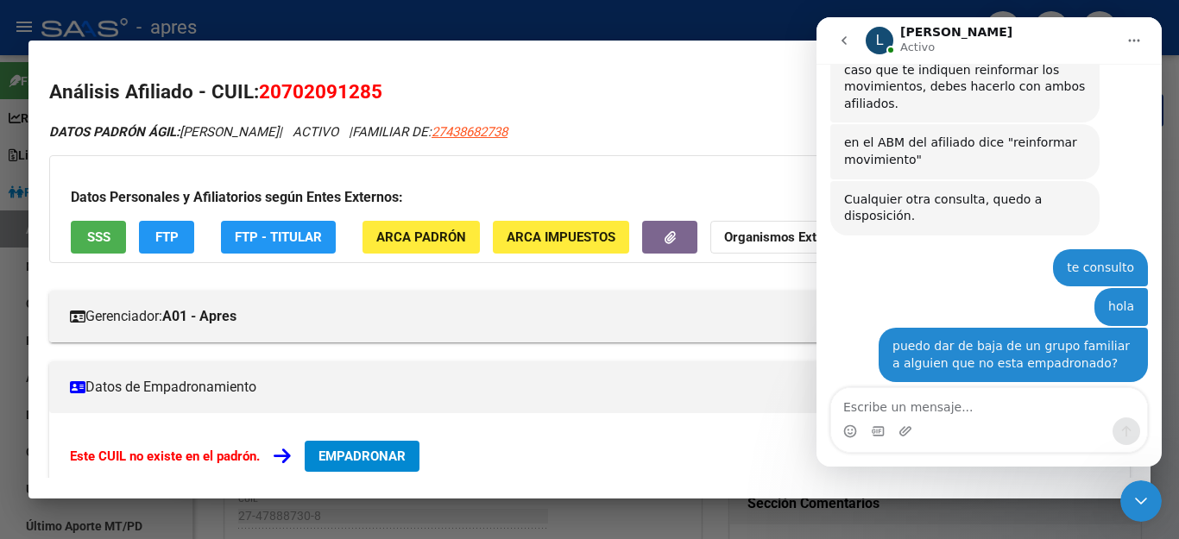
click at [431, 88] on h2 "Análisis Afiliado - CUIL: 20702091285" at bounding box center [589, 92] width 1080 height 29
copy span "20702091285"
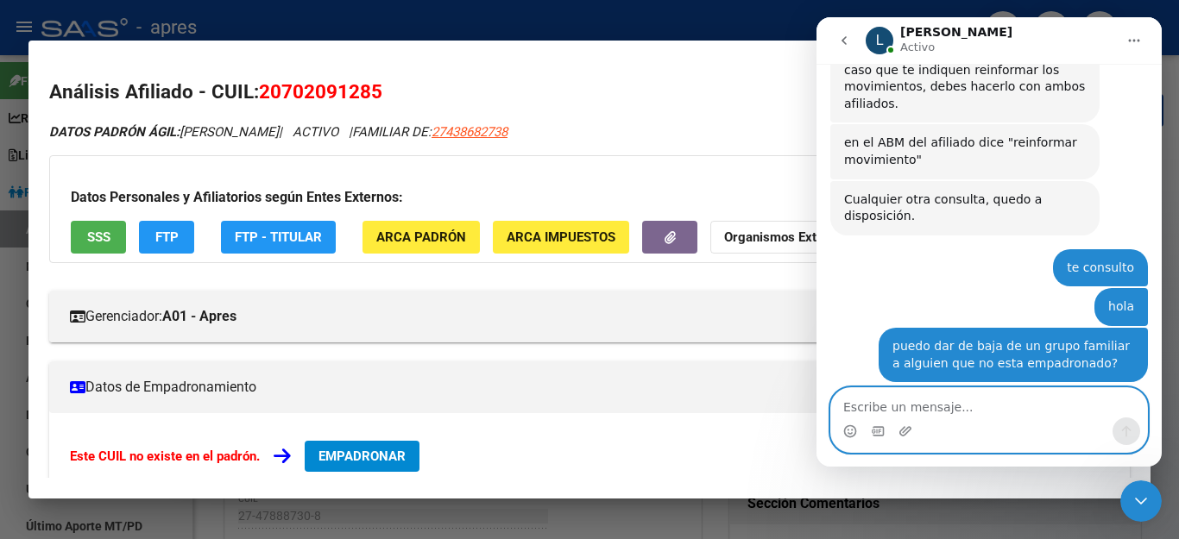
click at [889, 406] on textarea "Escribe un mensaje..." at bounding box center [989, 402] width 316 height 29
type textarea "te paso un caso (tengo varios)"
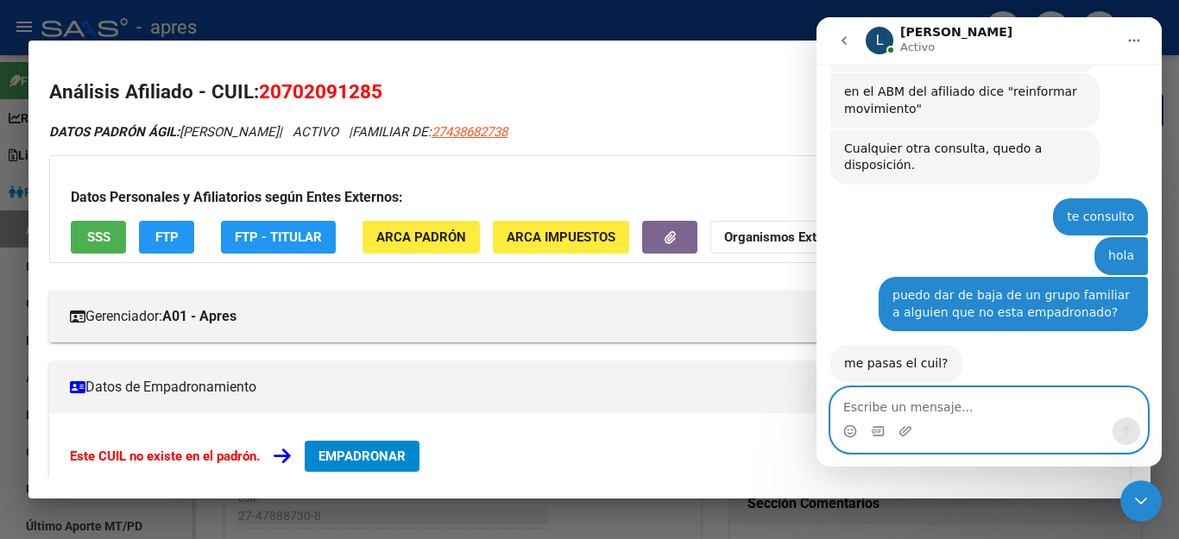
type textarea "20702091285"
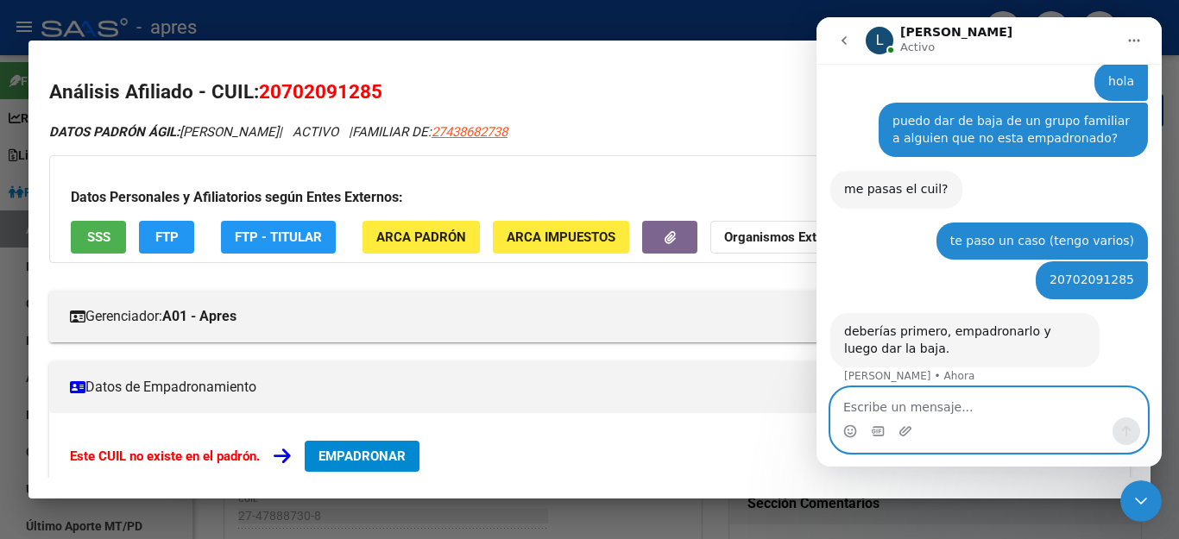
scroll to position [1186, 0]
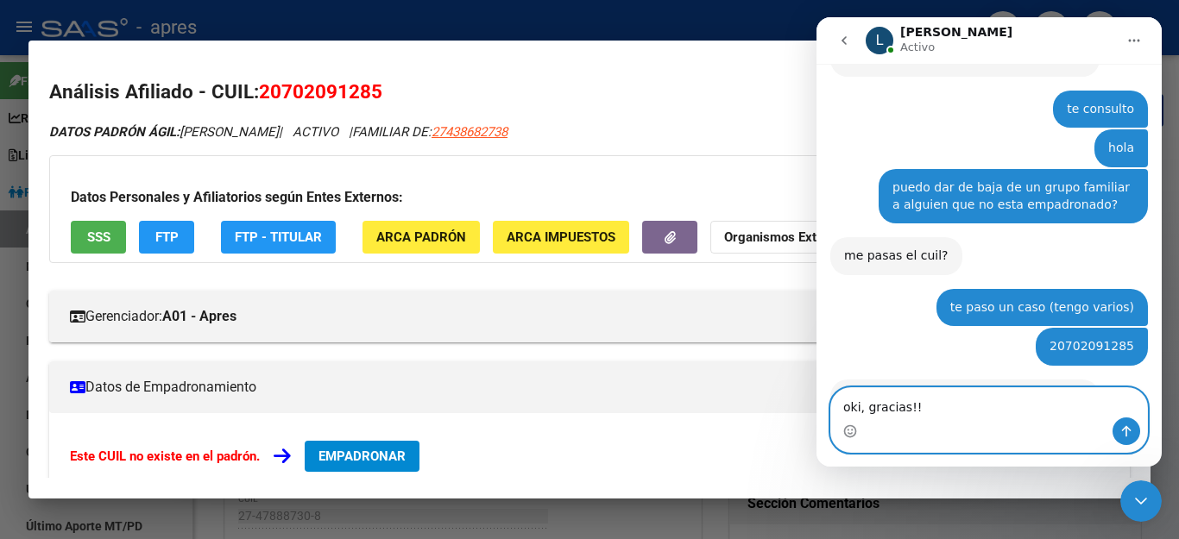
type textarea "oki, gracias!!!"
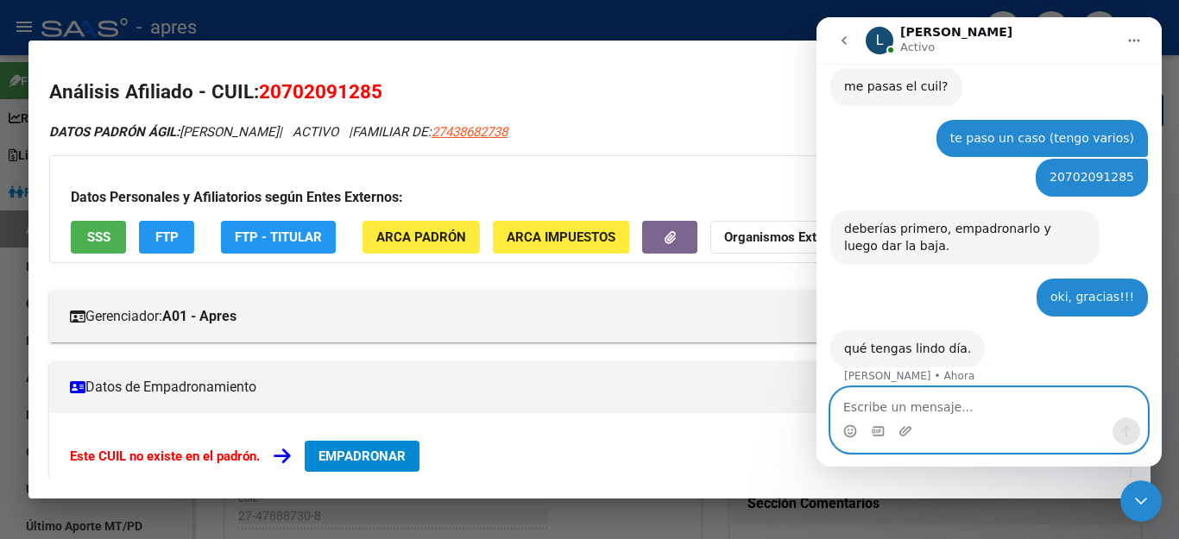
scroll to position [1288, 0]
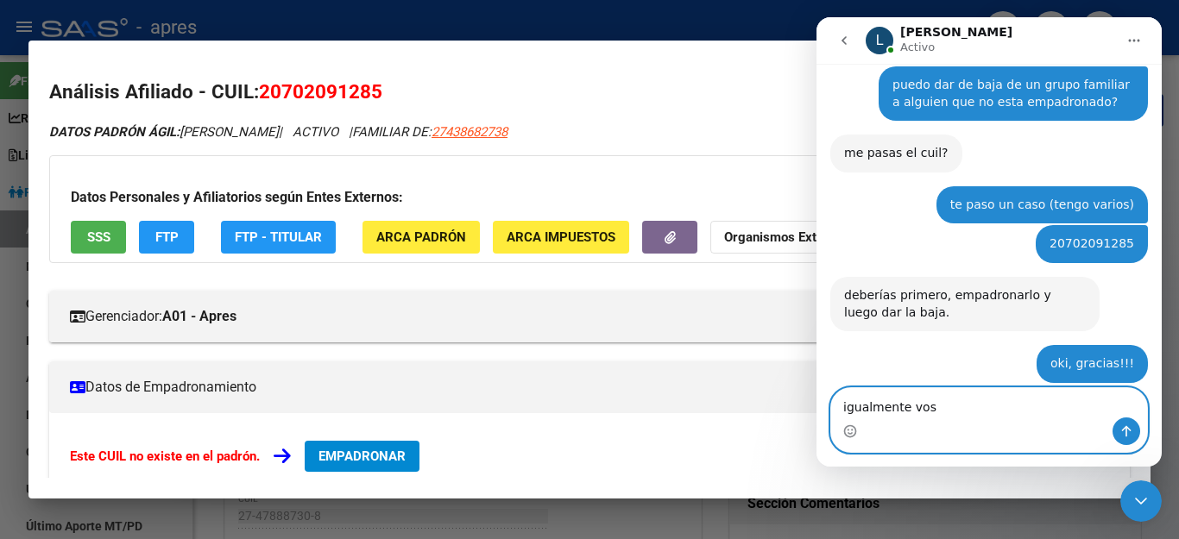
type textarea "igualmente vos!"
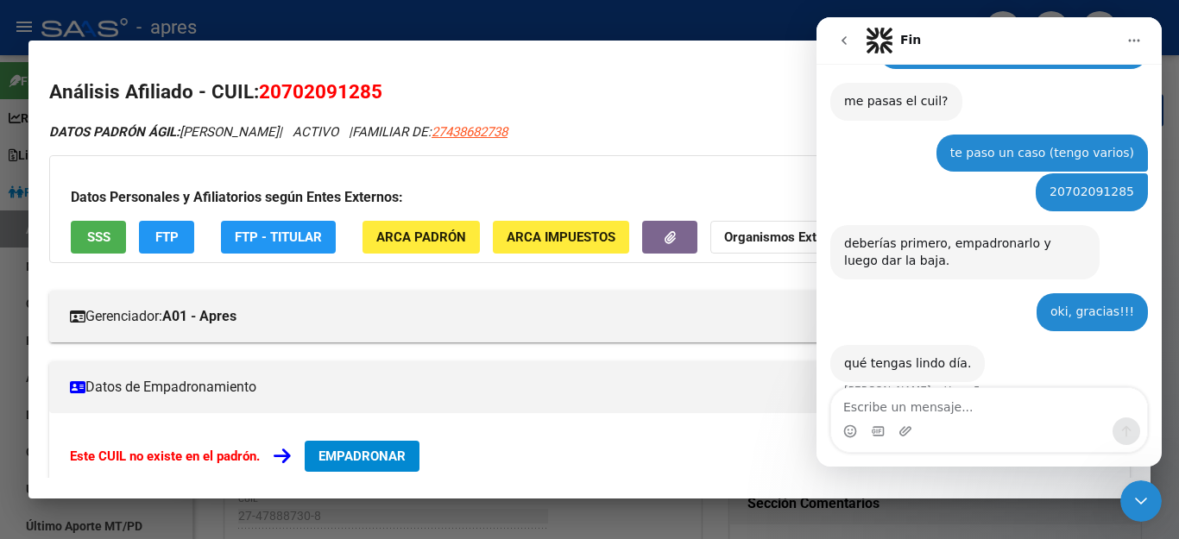
click at [1130, 494] on div "Cerrar Intercom Messenger" at bounding box center [1140, 501] width 41 height 41
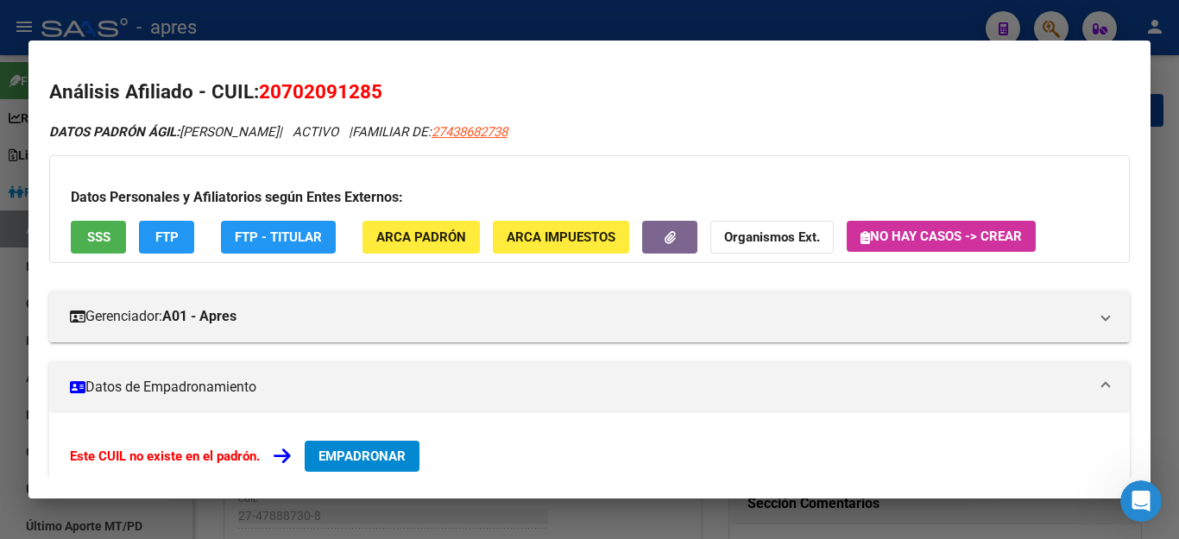
click at [738, 23] on div at bounding box center [589, 269] width 1179 height 539
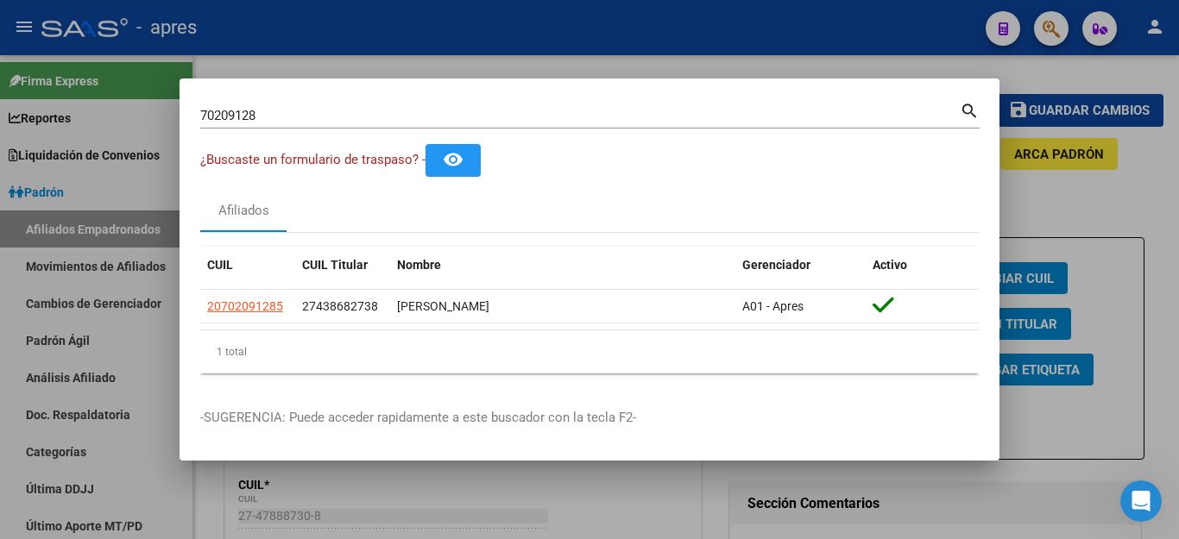
click at [829, 52] on div at bounding box center [589, 269] width 1179 height 539
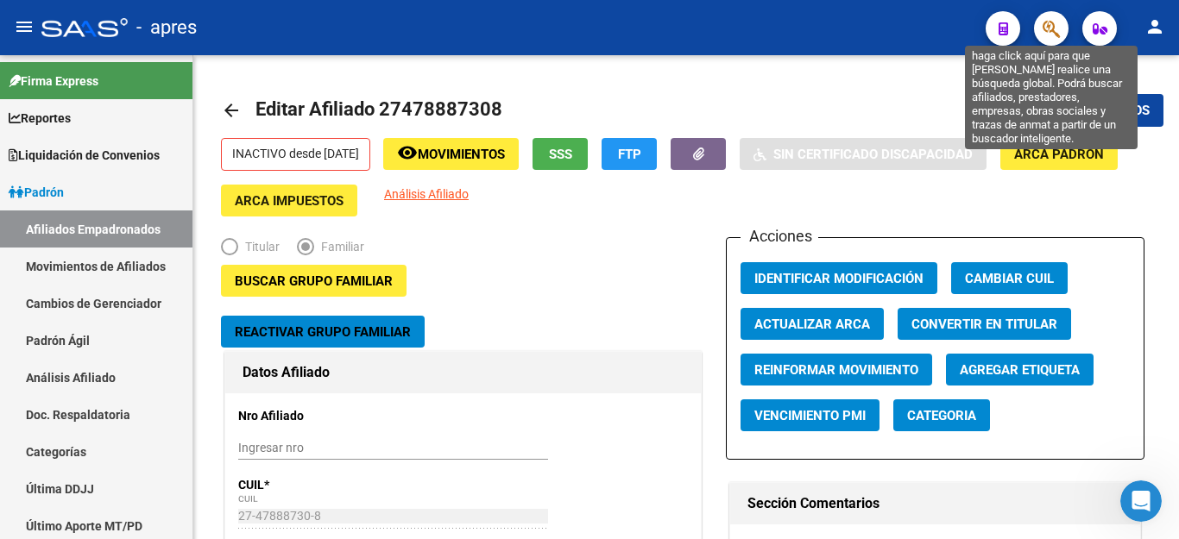
click at [1041, 31] on button "button" at bounding box center [1051, 28] width 35 height 35
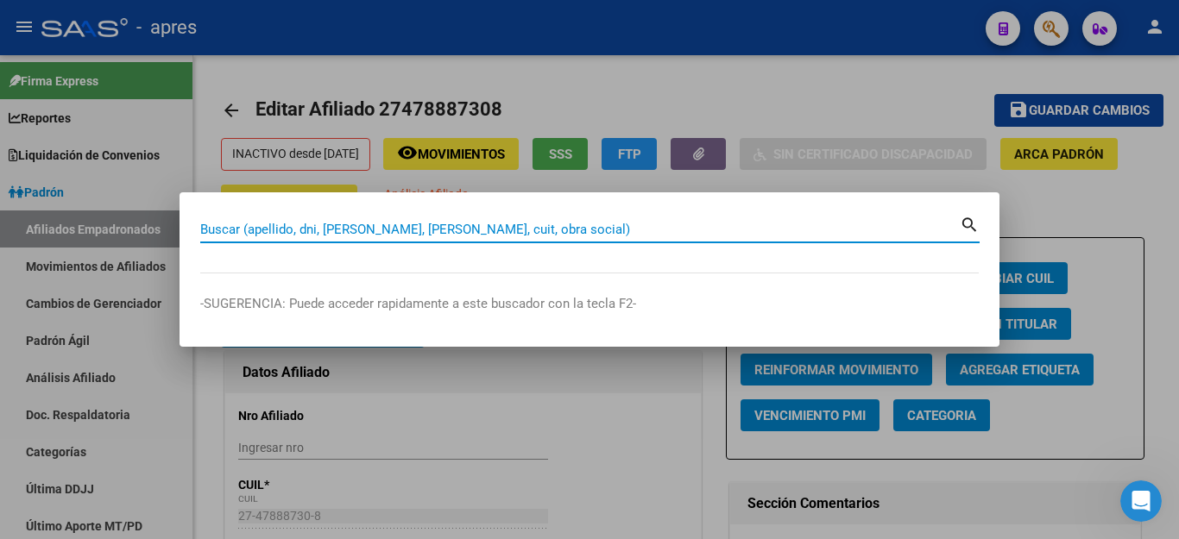
paste input "59507569"
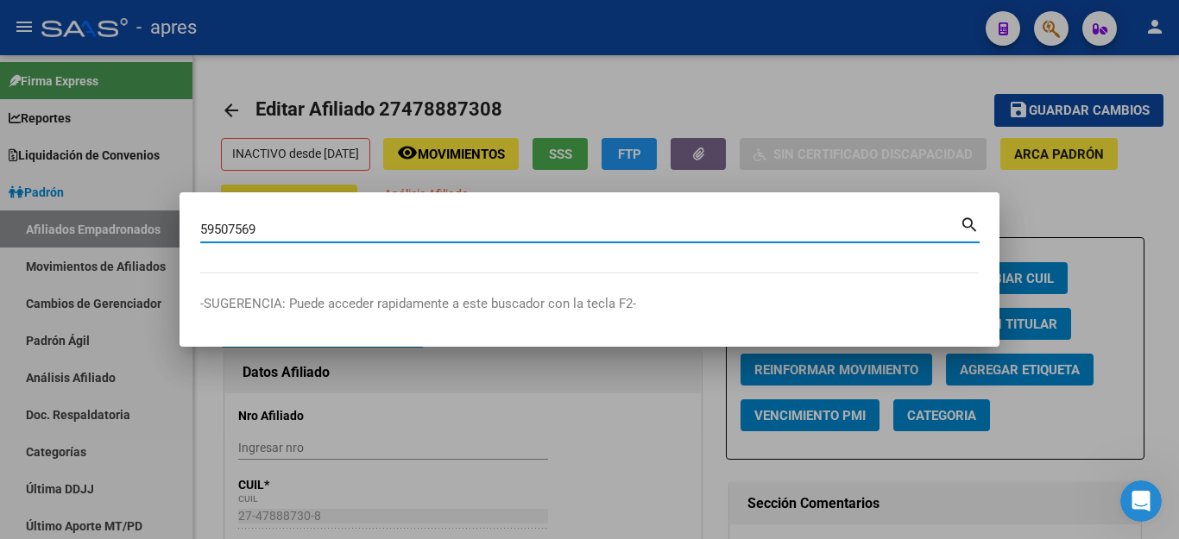
type input "59507569"
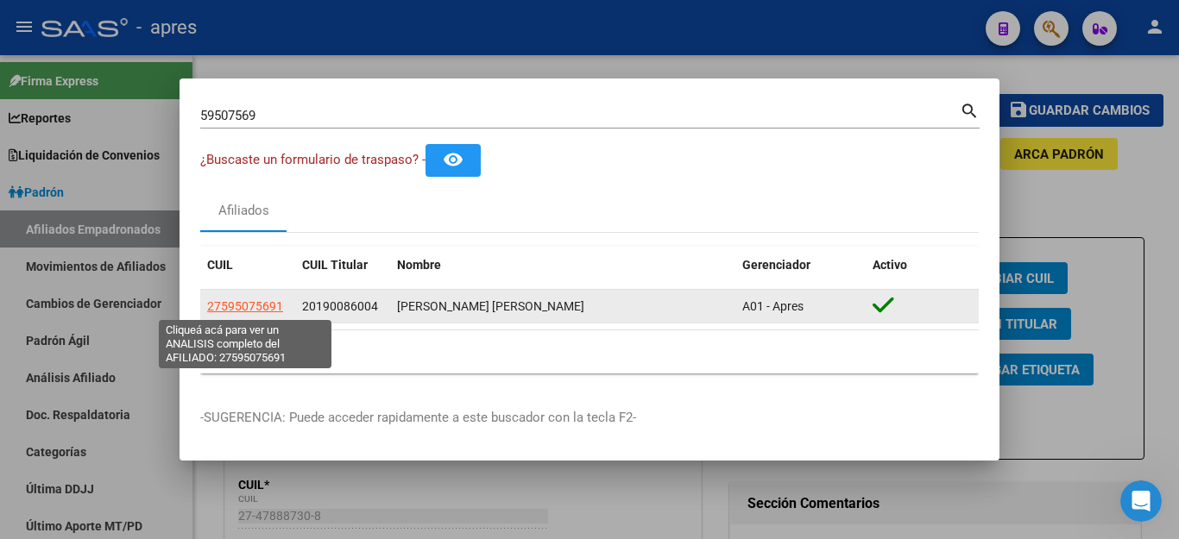
click at [249, 309] on span "27595075691" at bounding box center [245, 306] width 76 height 14
type textarea "27595075691"
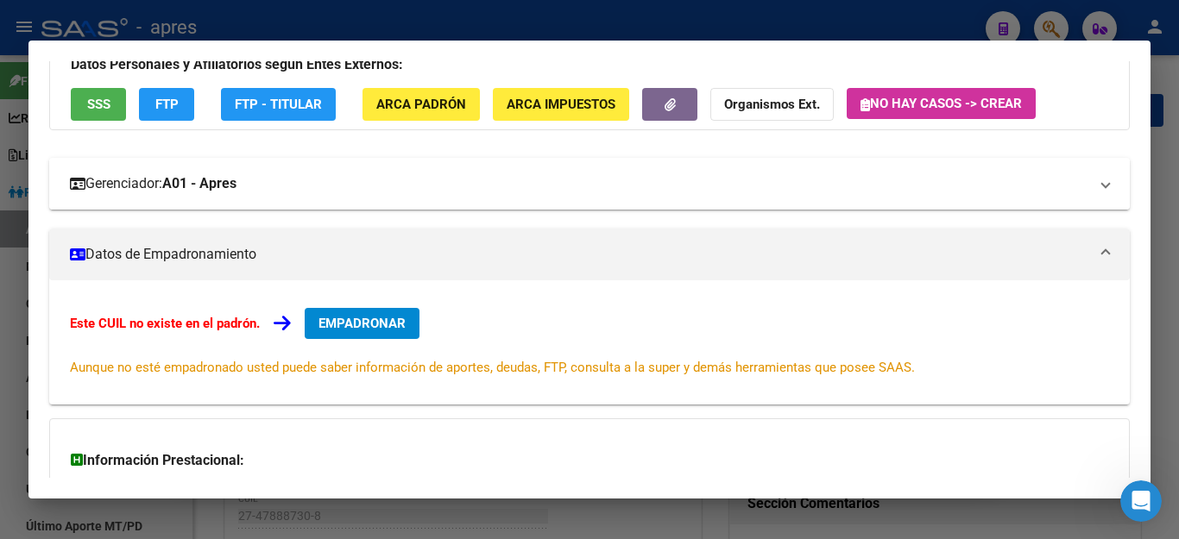
scroll to position [173, 0]
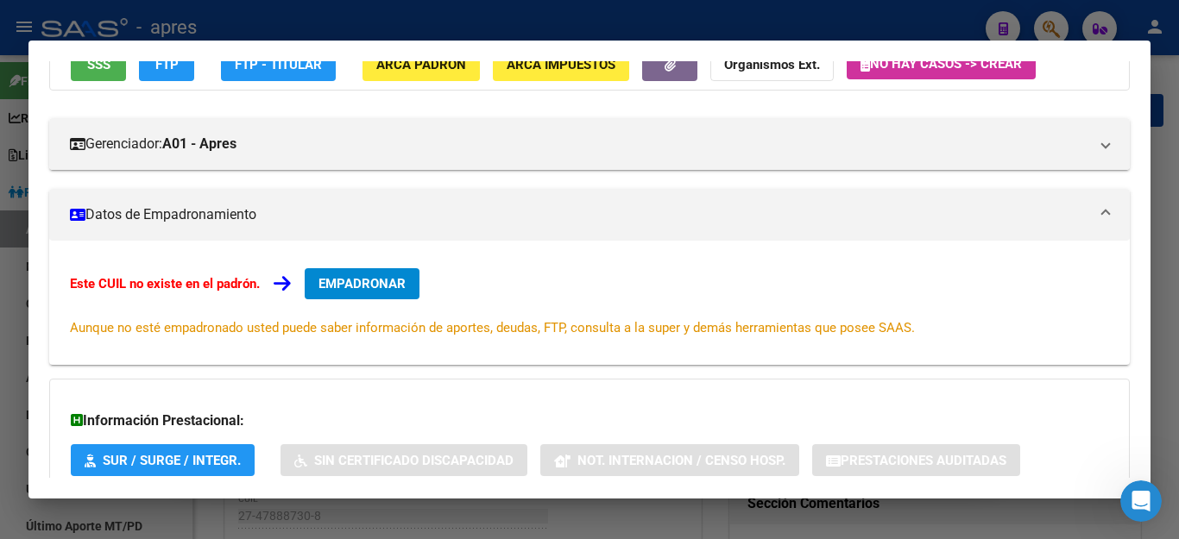
click at [378, 277] on span "EMPADRONAR" at bounding box center [361, 284] width 87 height 16
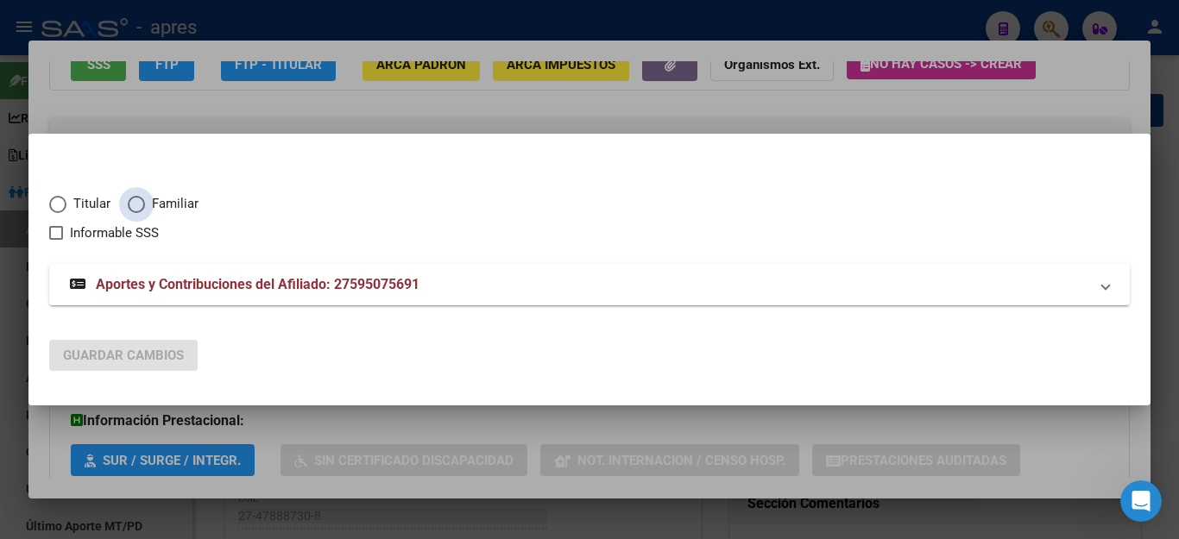
click at [135, 199] on span "Elija una opción" at bounding box center [136, 204] width 17 height 17
click at [135, 199] on input "Familiar" at bounding box center [136, 204] width 17 height 17
radio input "true"
checkbox input "true"
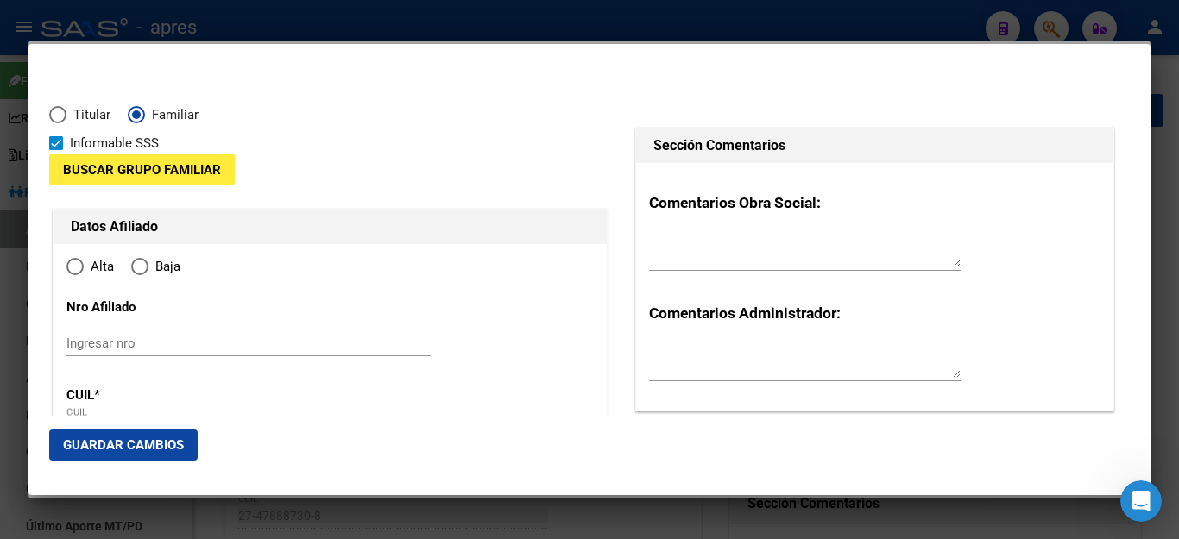
radio input "true"
type input "27-59507569-1"
type input "59507569"
type input "VIDELA DE MARCO"
type input "CIELO BELEN"
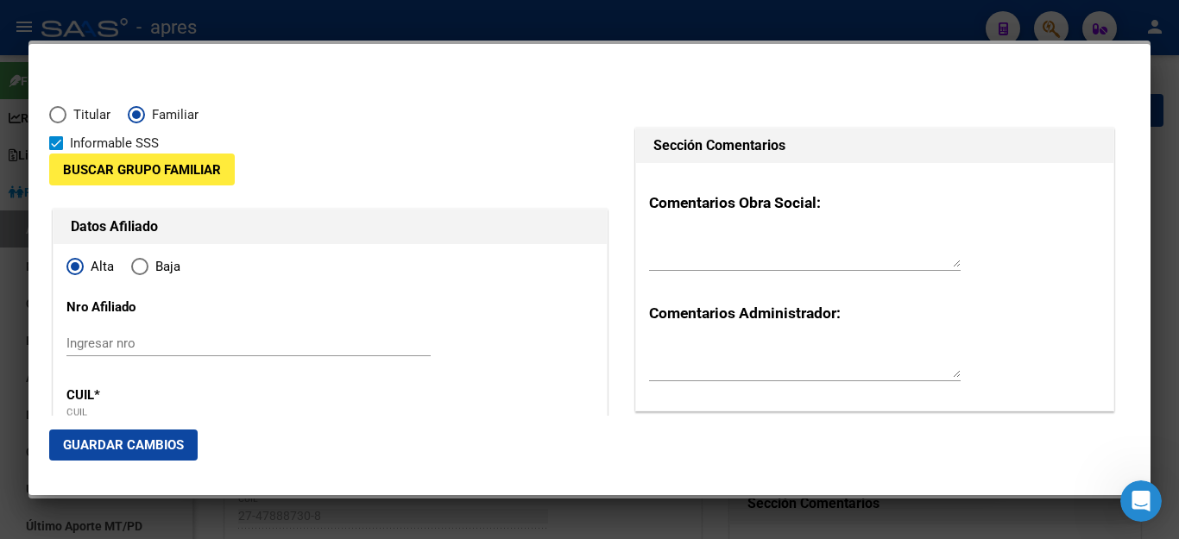
type input "2022-08-04"
type input "[PERSON_NAME]"
type input "1888"
type input "[GEOGRAPHIC_DATA]"
type input "182"
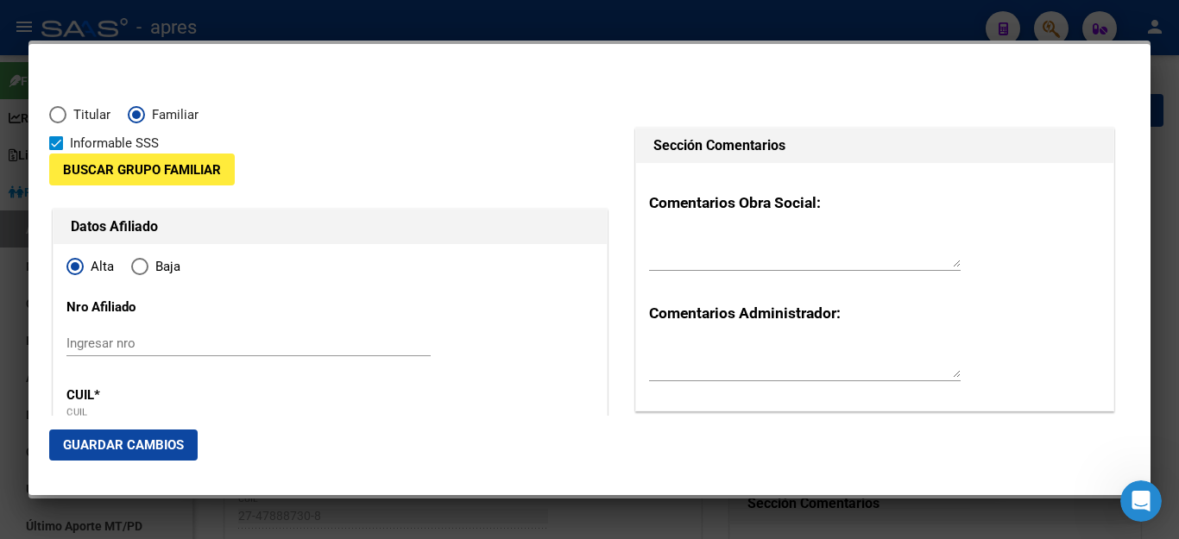
click at [158, 164] on span "Buscar Grupo Familiar" at bounding box center [142, 170] width 158 height 16
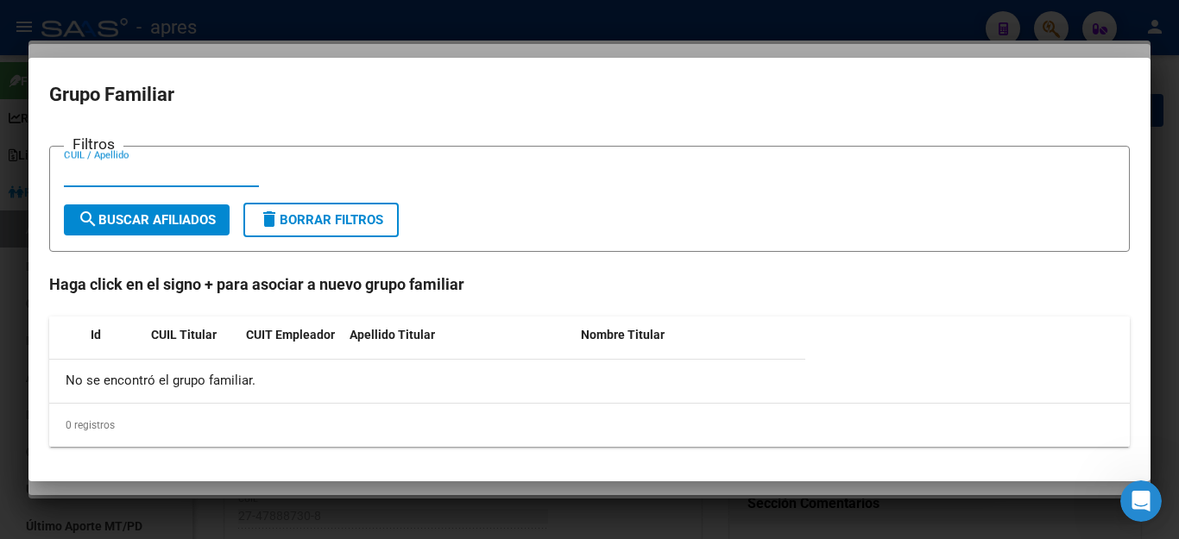
paste input "20190086004"
type input "20190086004"
click at [163, 221] on span "search Buscar Afiliados" at bounding box center [147, 220] width 138 height 16
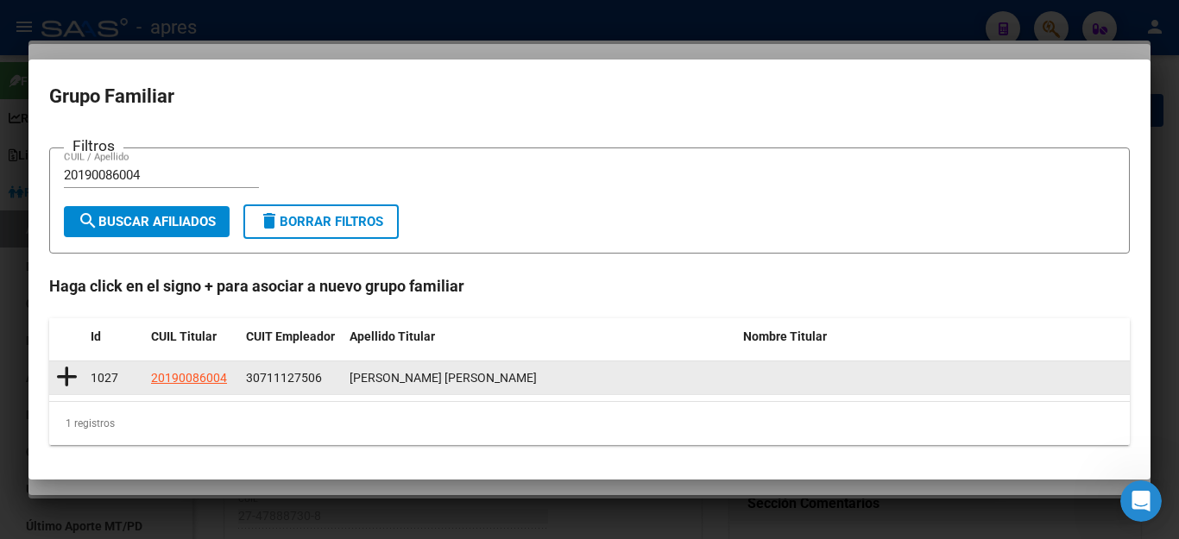
click at [63, 373] on icon at bounding box center [67, 377] width 22 height 24
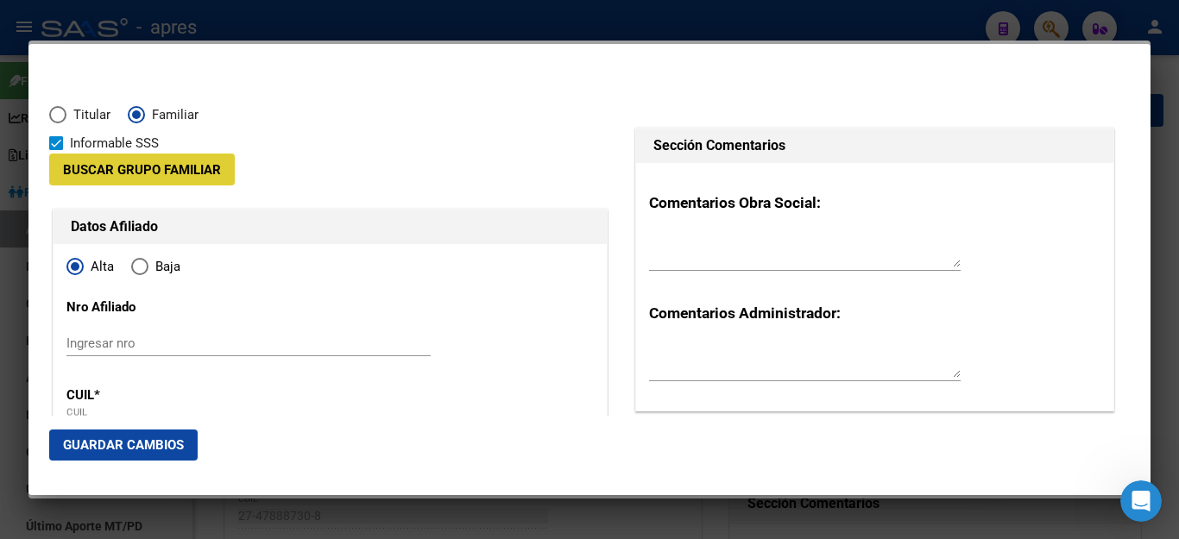
type input "30-71112750-6"
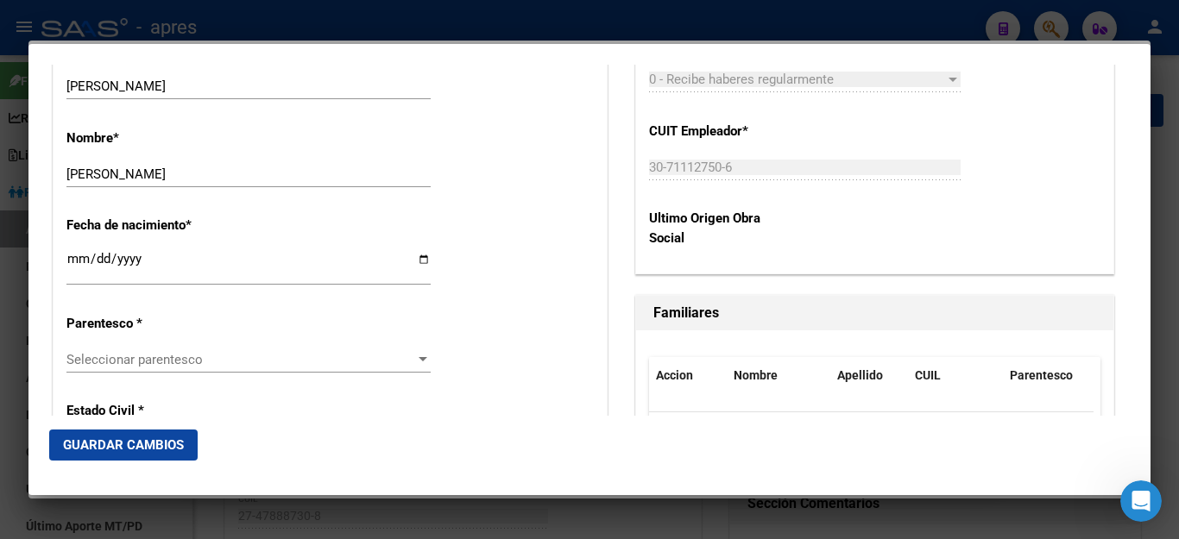
scroll to position [863, 0]
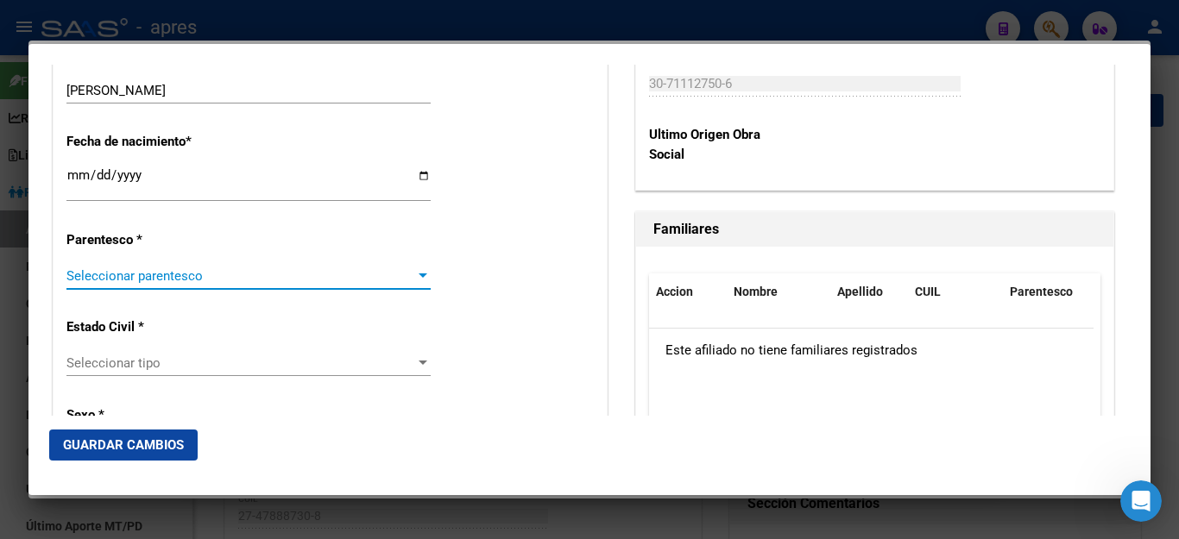
click at [129, 268] on span "Seleccionar parentesco" at bounding box center [240, 276] width 349 height 16
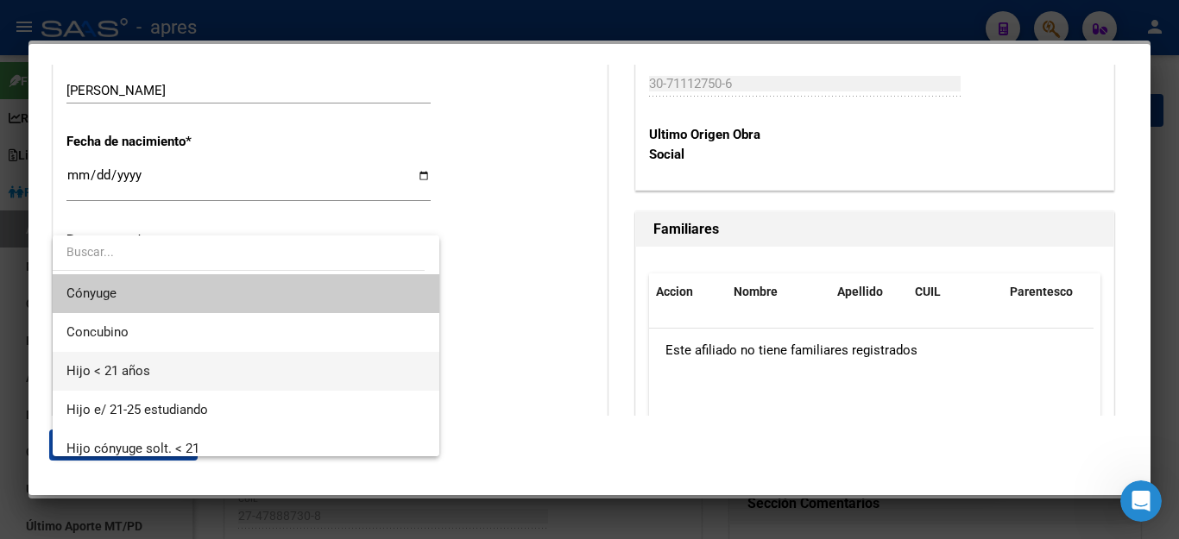
click at [163, 366] on span "Hijo < 21 años" at bounding box center [245, 371] width 359 height 39
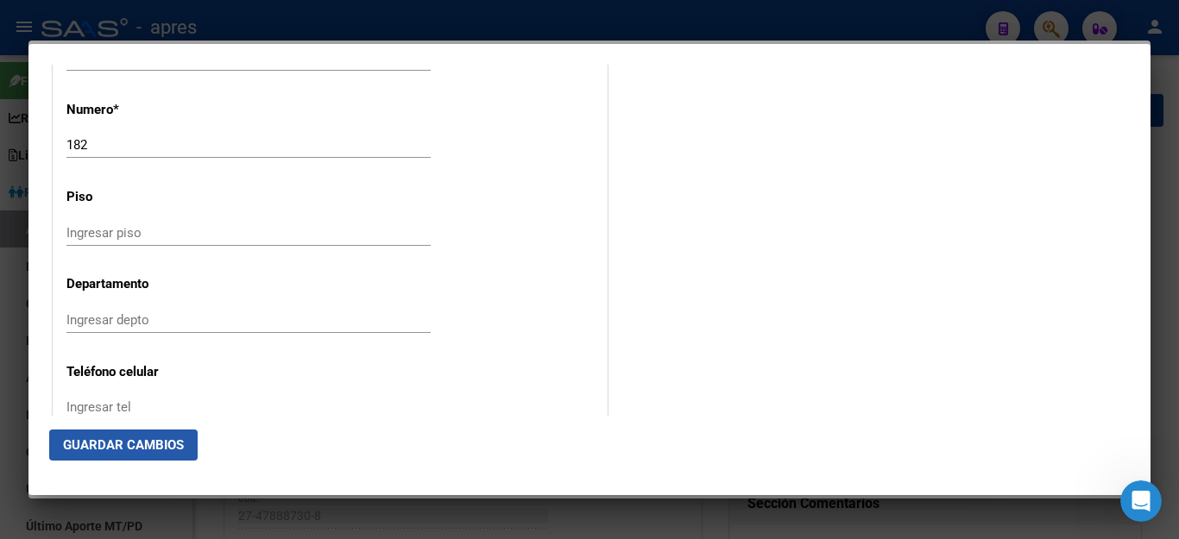
click at [124, 450] on span "Guardar Cambios" at bounding box center [123, 446] width 121 height 16
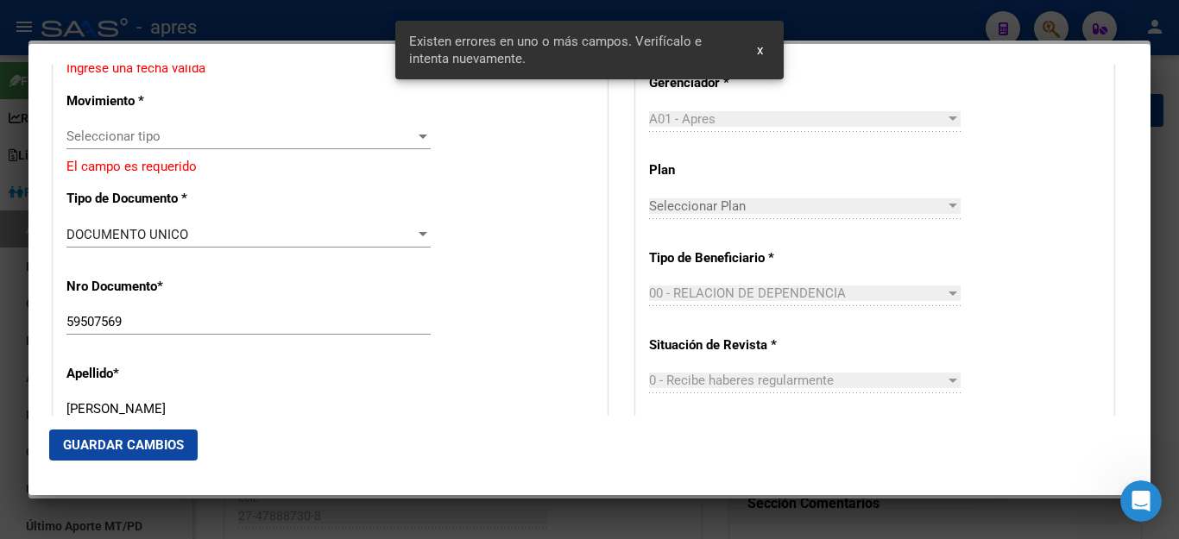
scroll to position [367, 0]
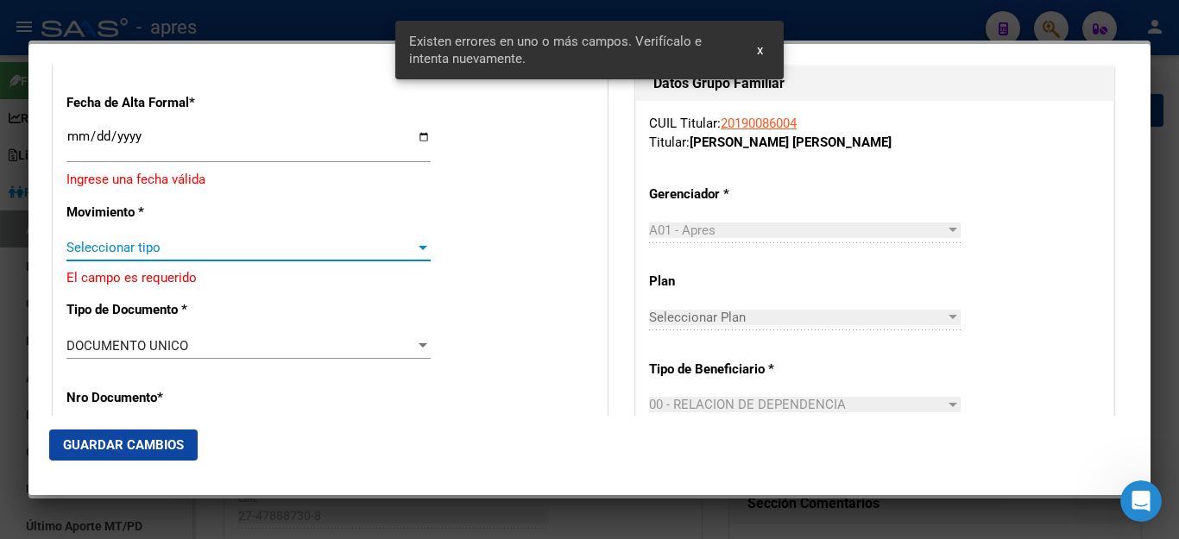
click at [94, 240] on span "Seleccionar tipo" at bounding box center [240, 248] width 349 height 16
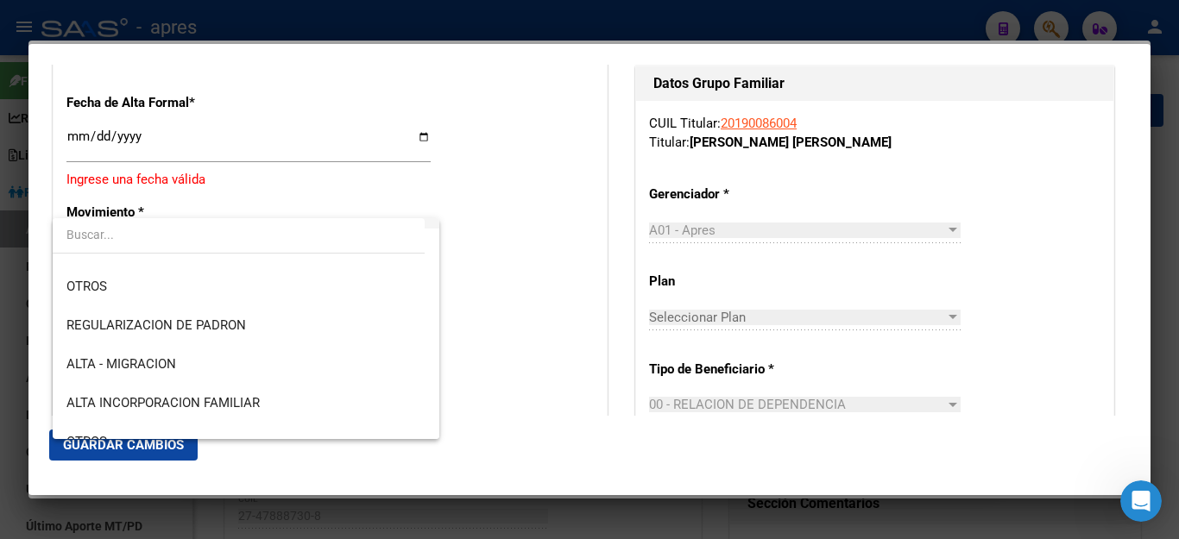
scroll to position [163, 0]
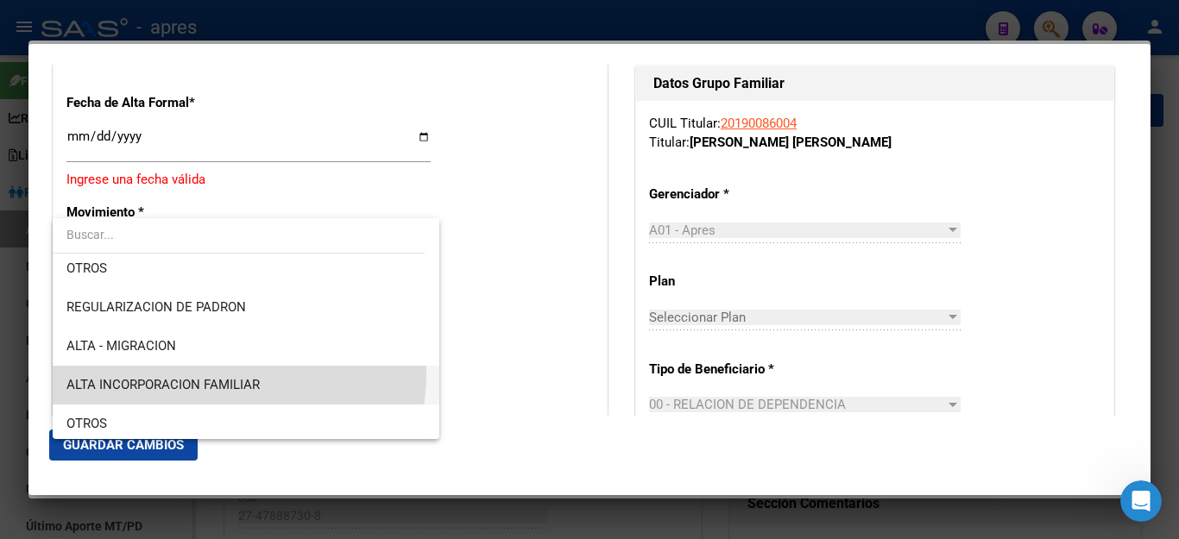
click at [165, 371] on span "ALTA INCORPORACION FAMILIAR" at bounding box center [245, 385] width 359 height 39
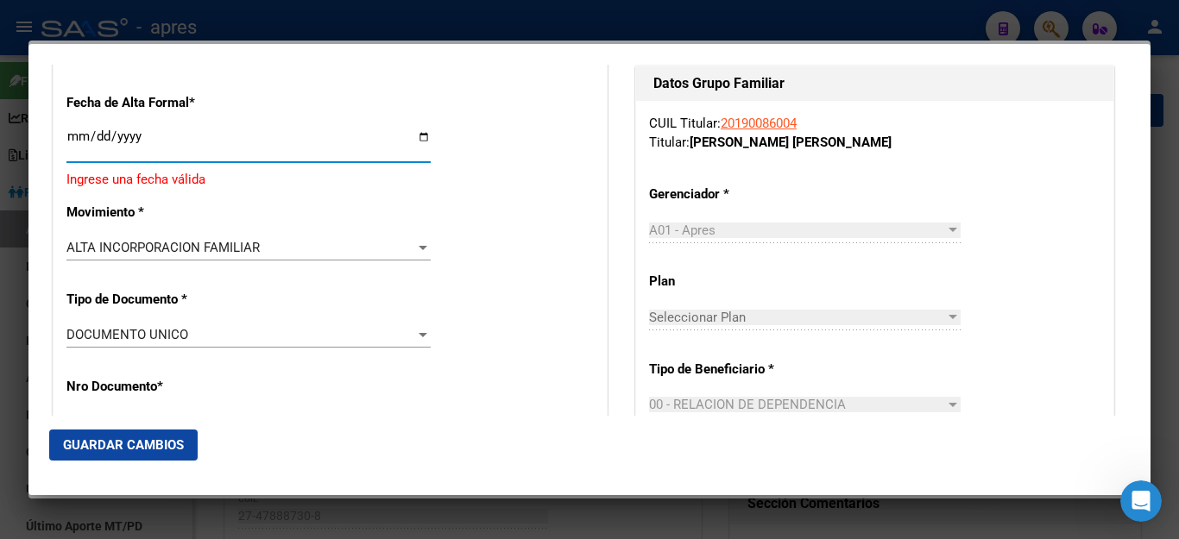
click at [144, 134] on input "Ingresar fecha" at bounding box center [248, 143] width 364 height 28
click at [76, 139] on input "Ingresar fecha" at bounding box center [248, 143] width 364 height 28
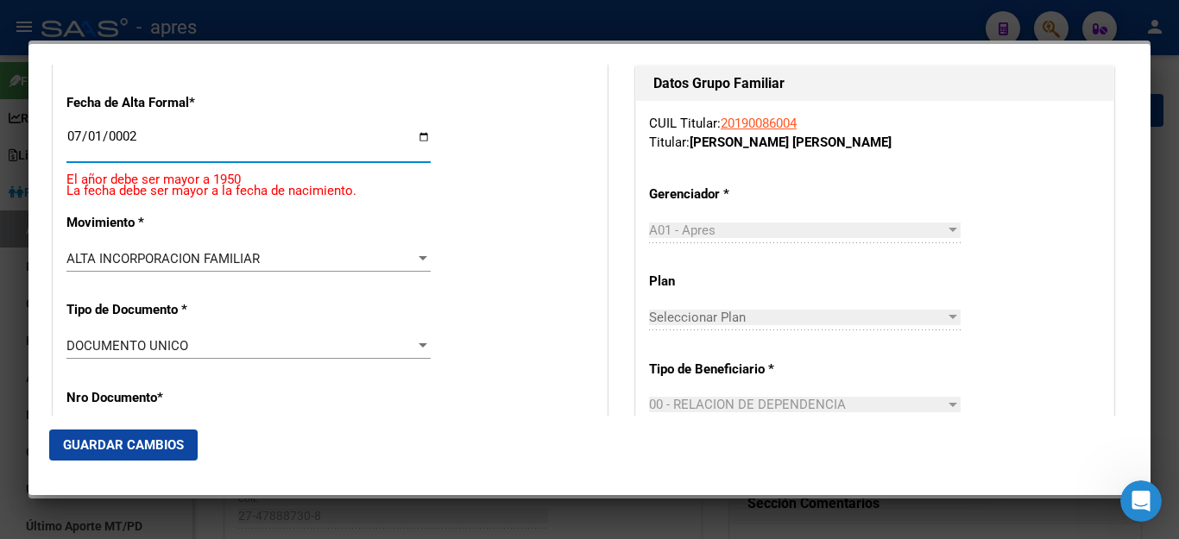
scroll to position [407, 0]
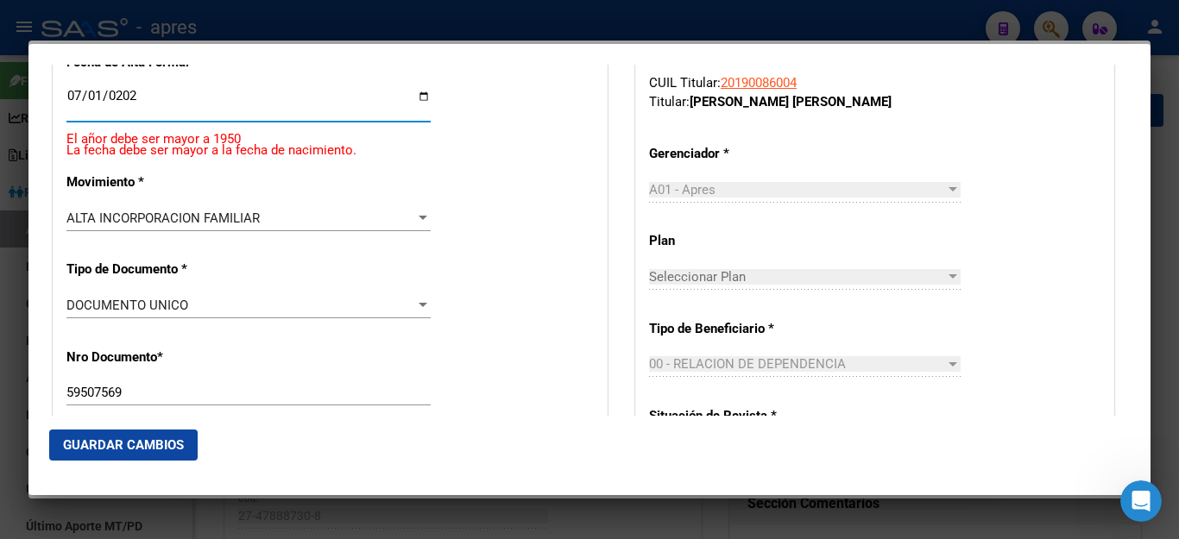
type input "2025-07-01"
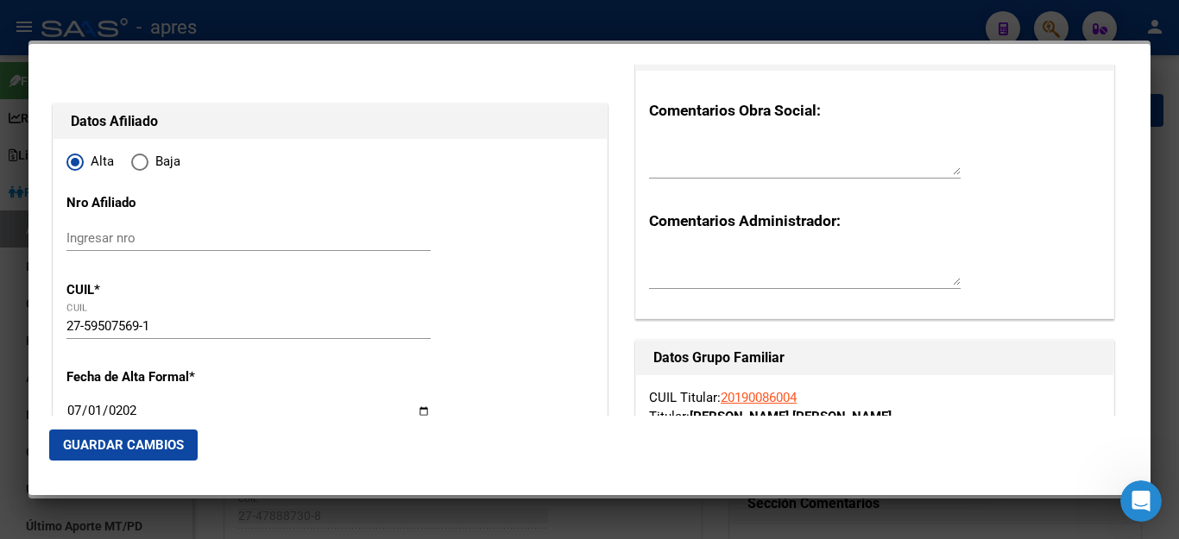
scroll to position [173, 0]
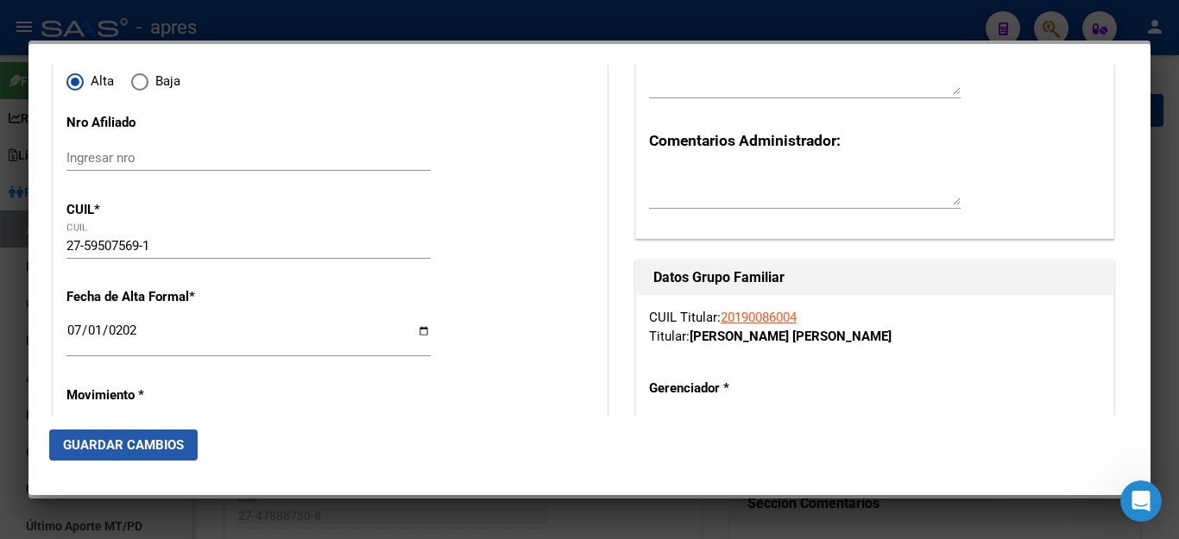
click at [154, 447] on span "Guardar Cambios" at bounding box center [123, 446] width 121 height 16
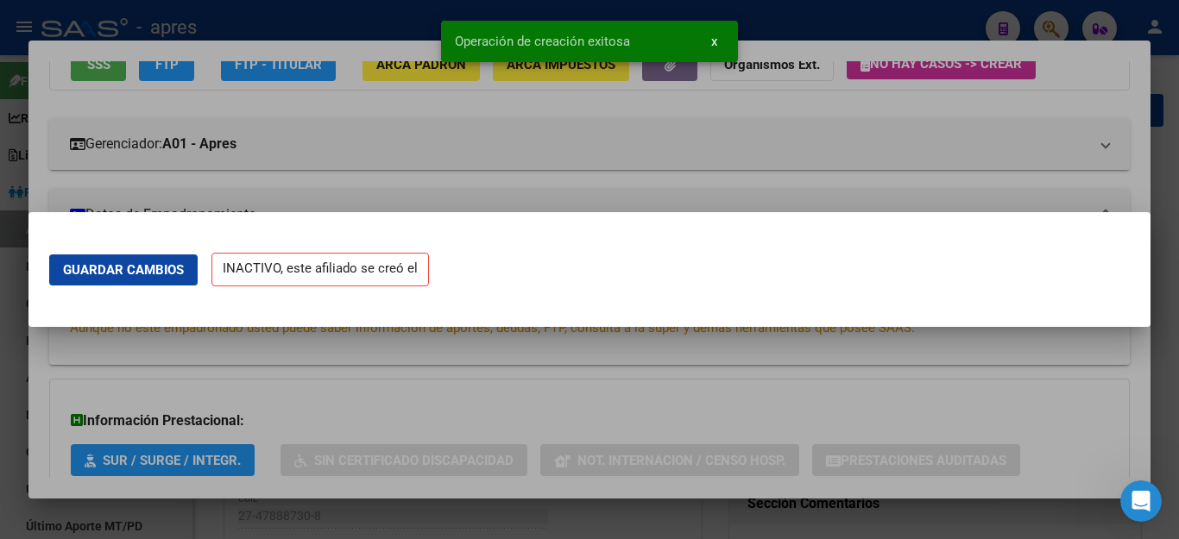
scroll to position [0, 0]
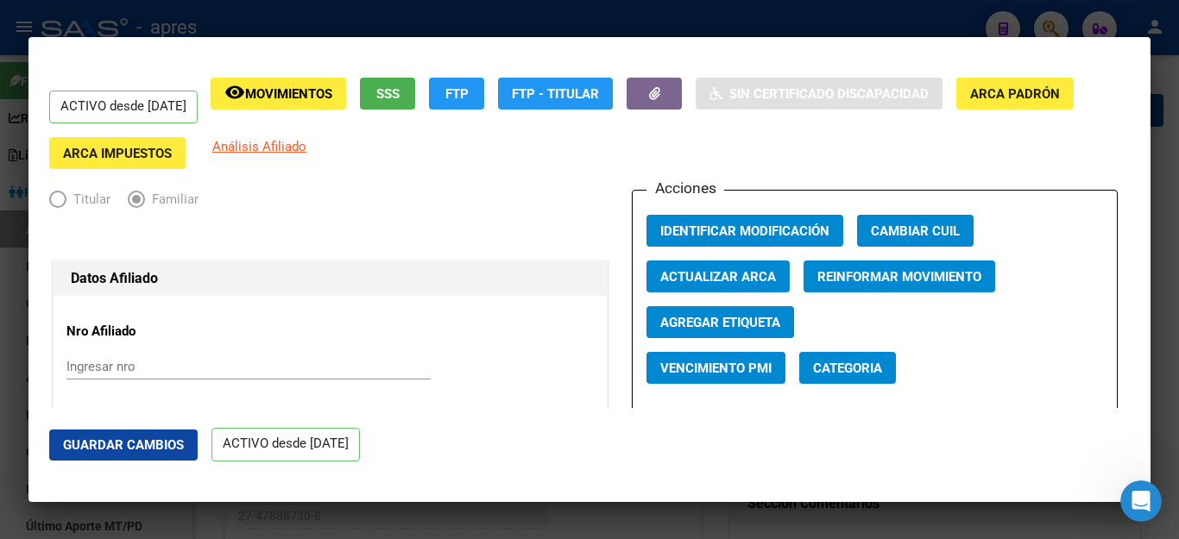
click at [829, 23] on div at bounding box center [589, 269] width 1179 height 539
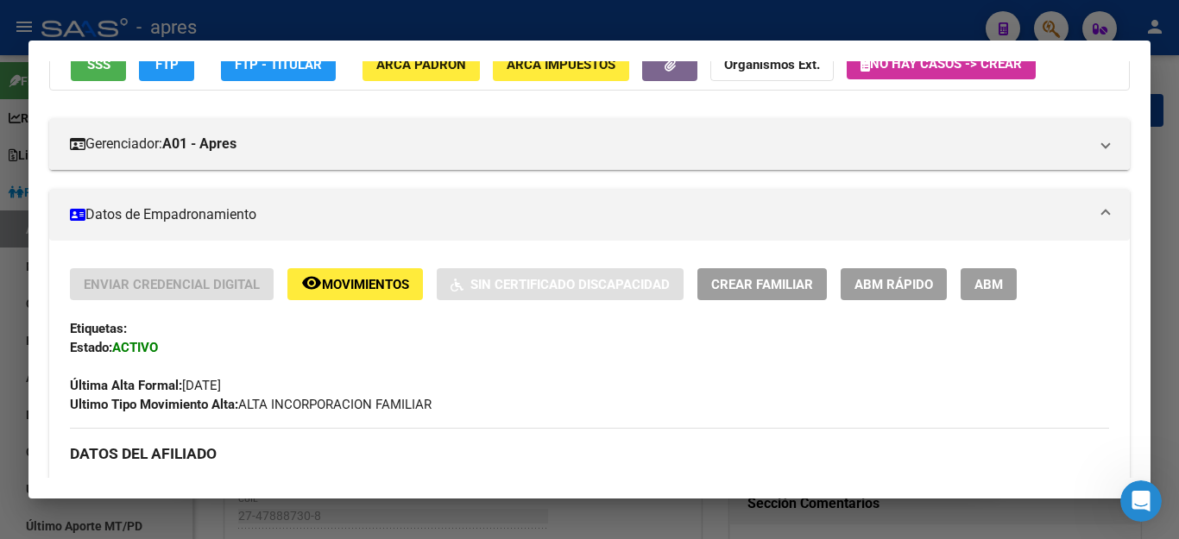
click at [847, 525] on div at bounding box center [589, 269] width 1179 height 539
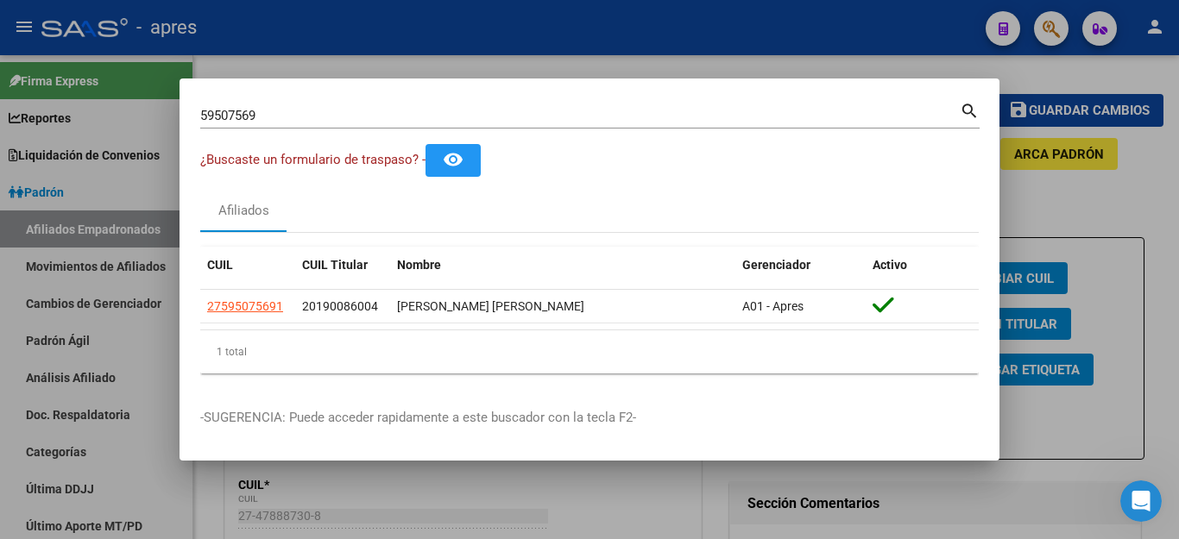
click at [1093, 166] on div at bounding box center [589, 269] width 1179 height 539
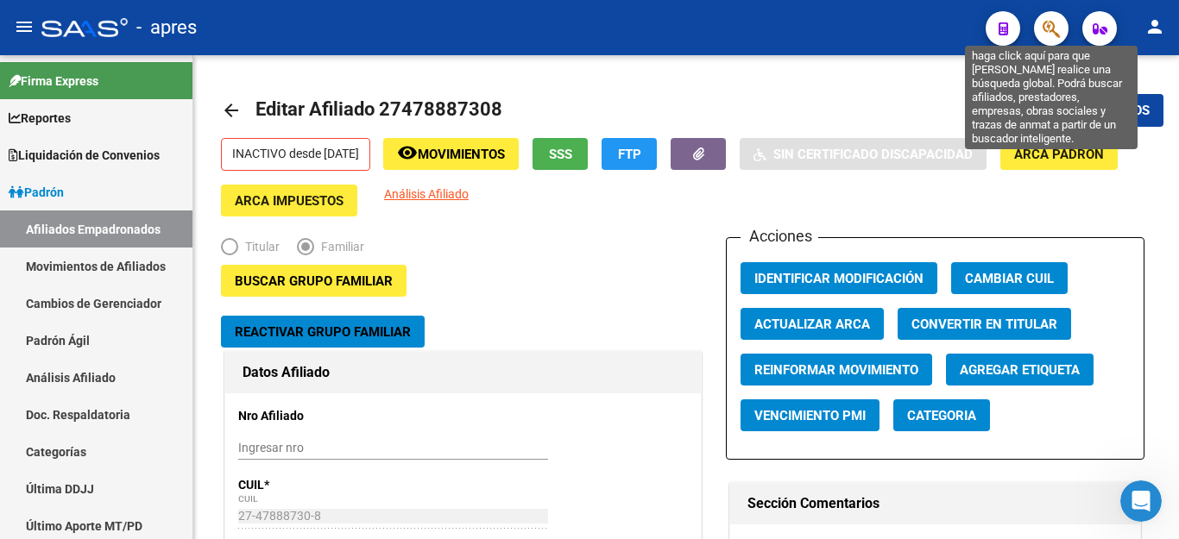
click at [1043, 36] on icon "button" at bounding box center [1050, 29] width 17 height 20
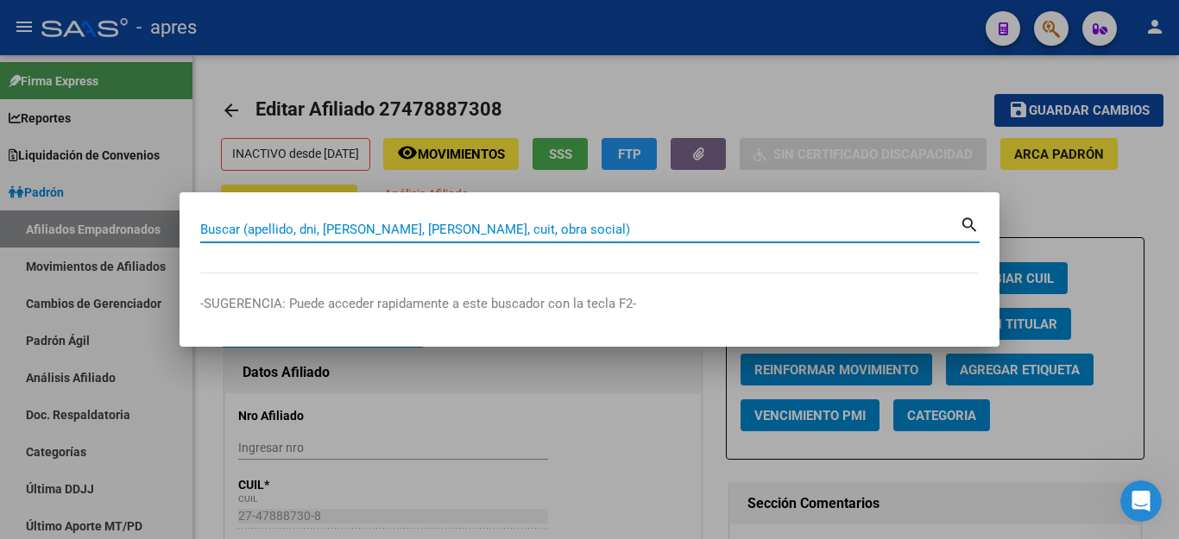
paste input "20190086004"
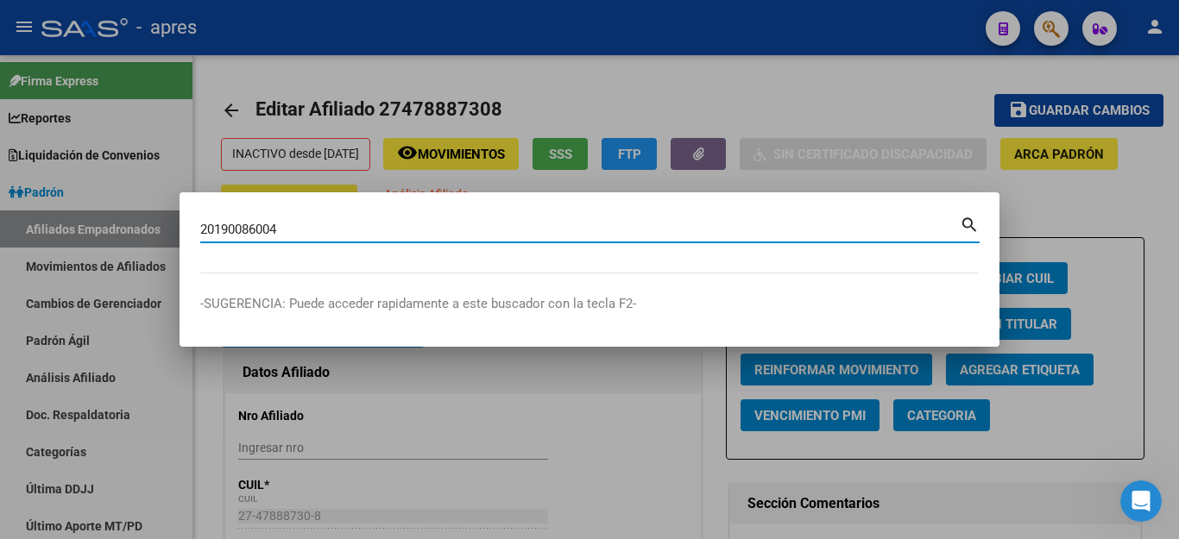
type input "20190086004"
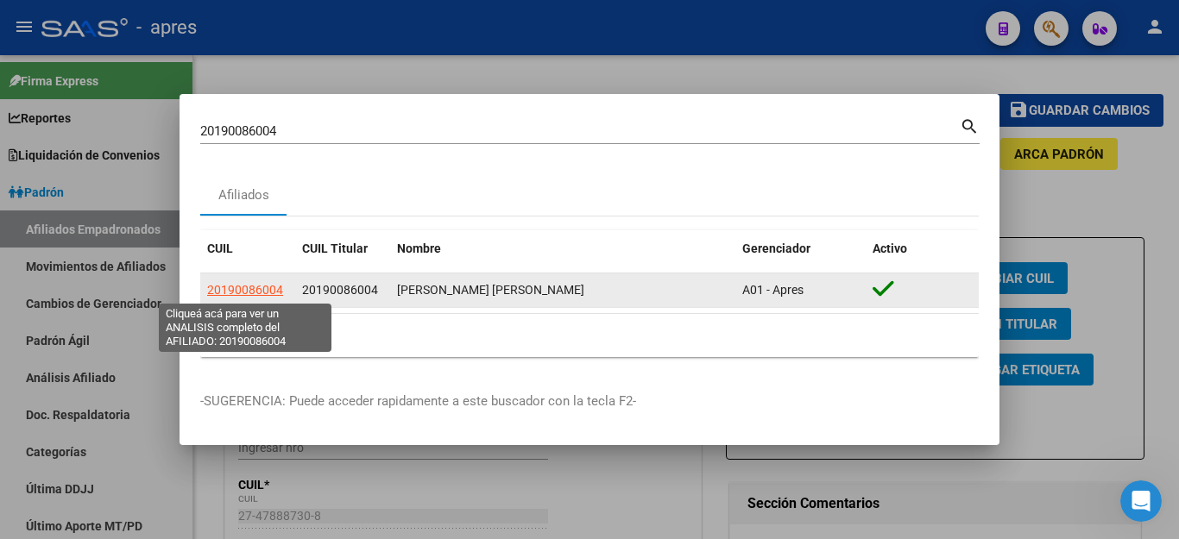
click at [254, 293] on span "20190086004" at bounding box center [245, 290] width 76 height 14
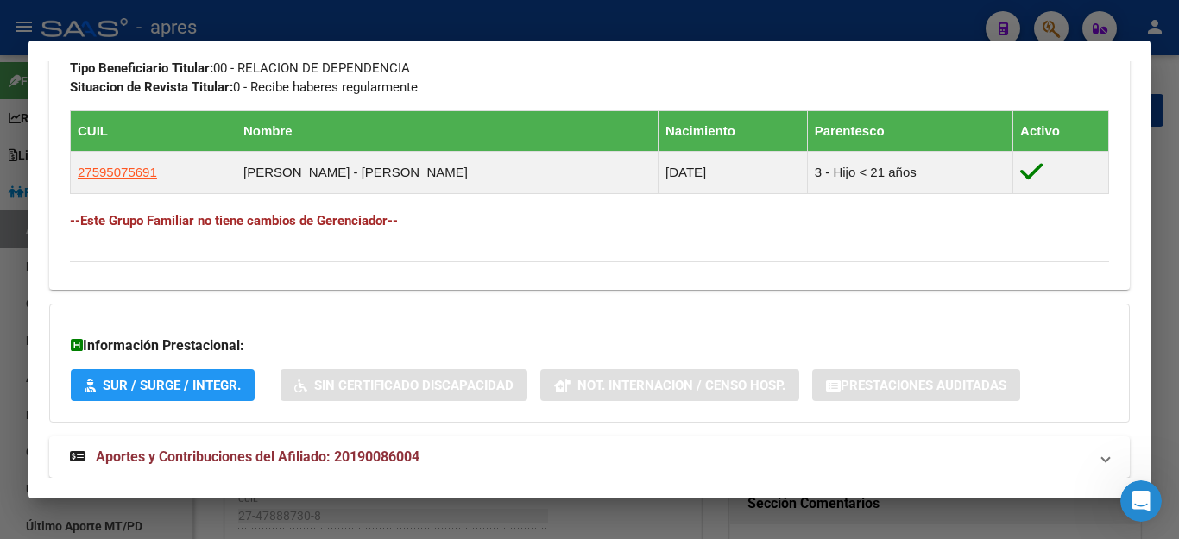
scroll to position [955, 0]
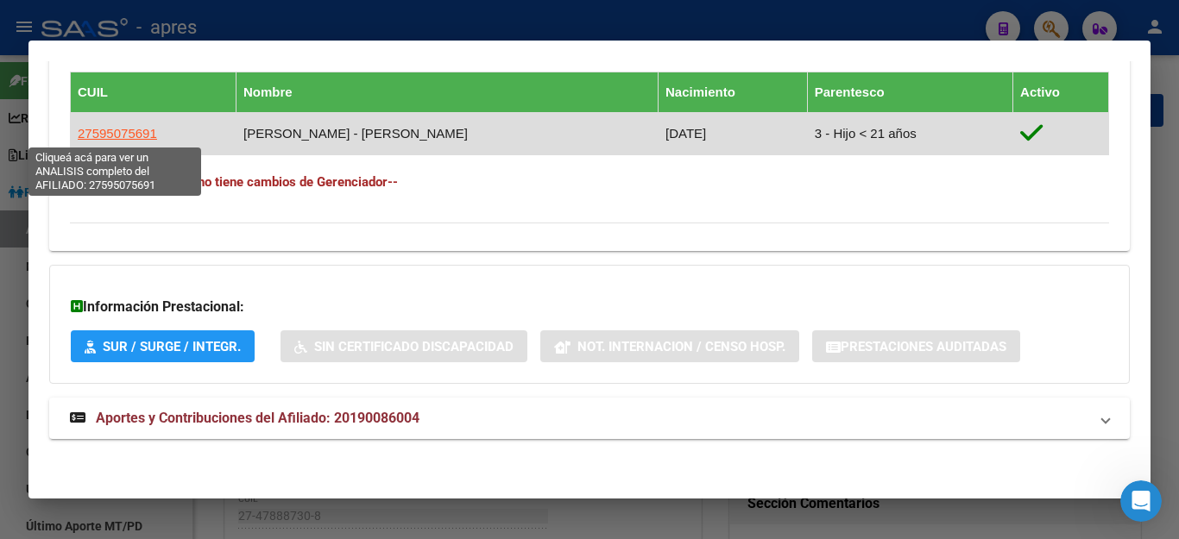
click at [110, 135] on span "27595075691" at bounding box center [117, 133] width 79 height 15
type textarea "27595075691"
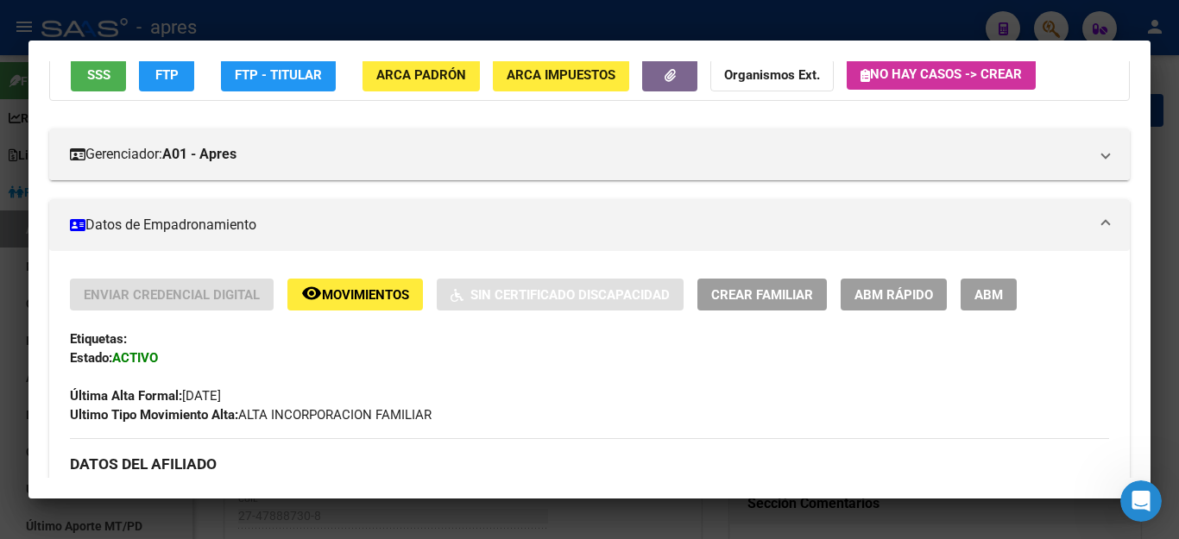
scroll to position [173, 0]
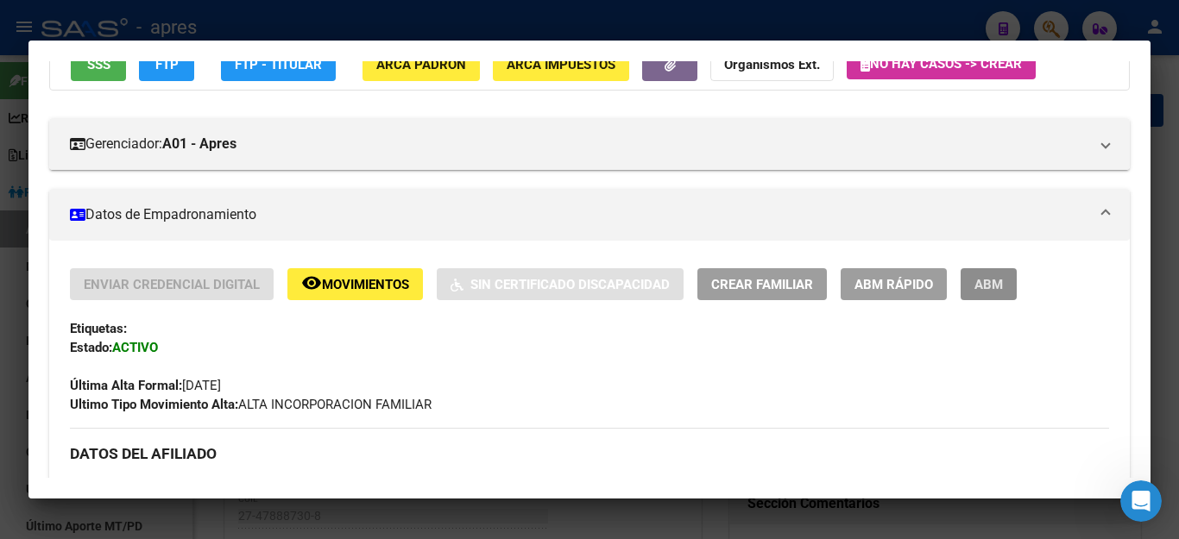
click at [988, 282] on span "ABM" at bounding box center [988, 285] width 28 height 16
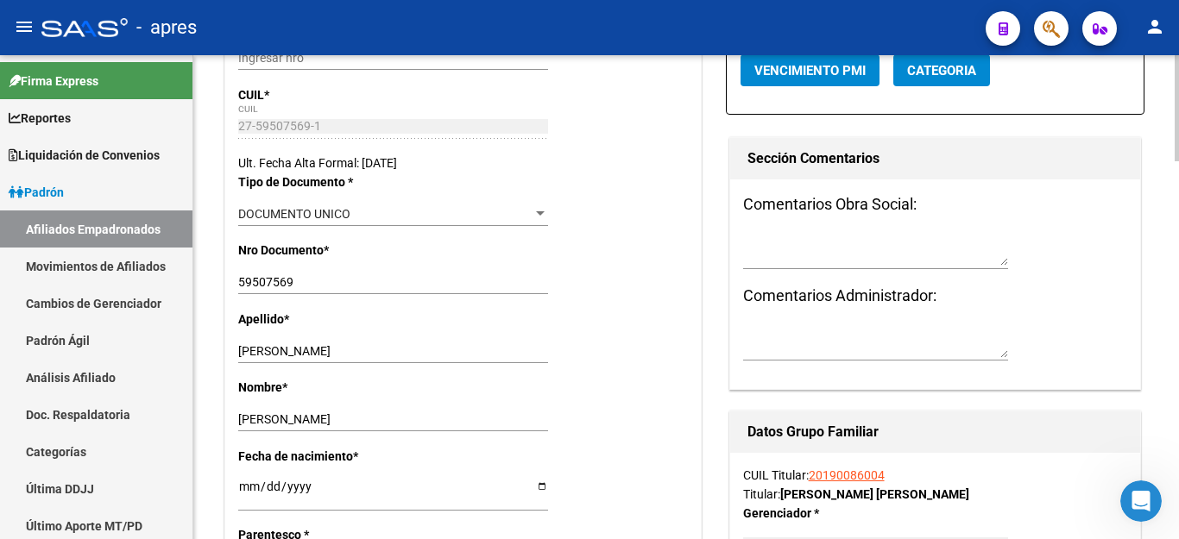
scroll to position [173, 0]
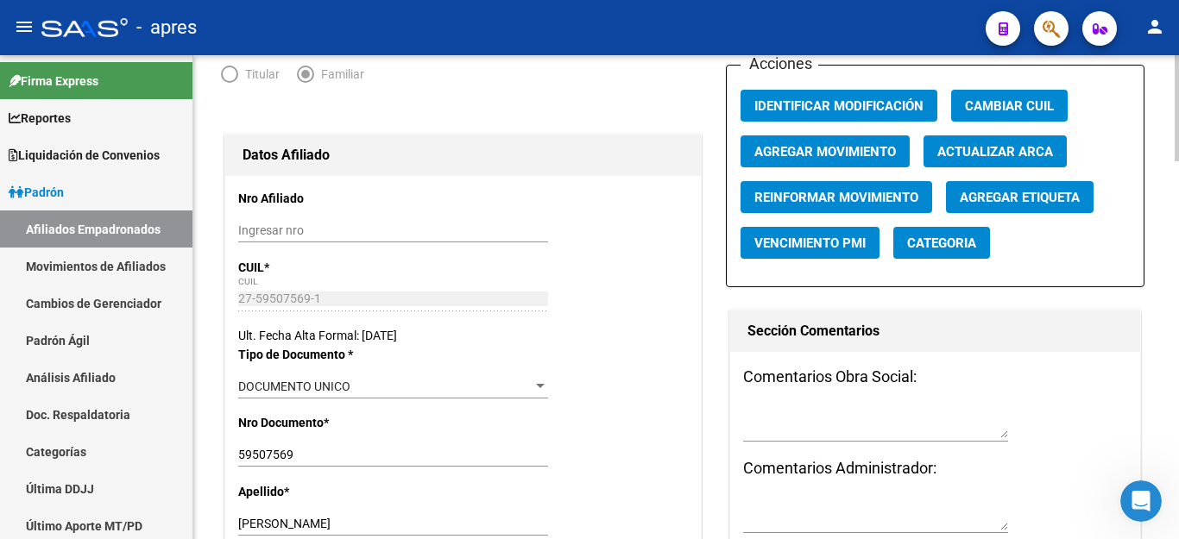
click at [828, 150] on span "Agregar Movimiento" at bounding box center [825, 152] width 142 height 16
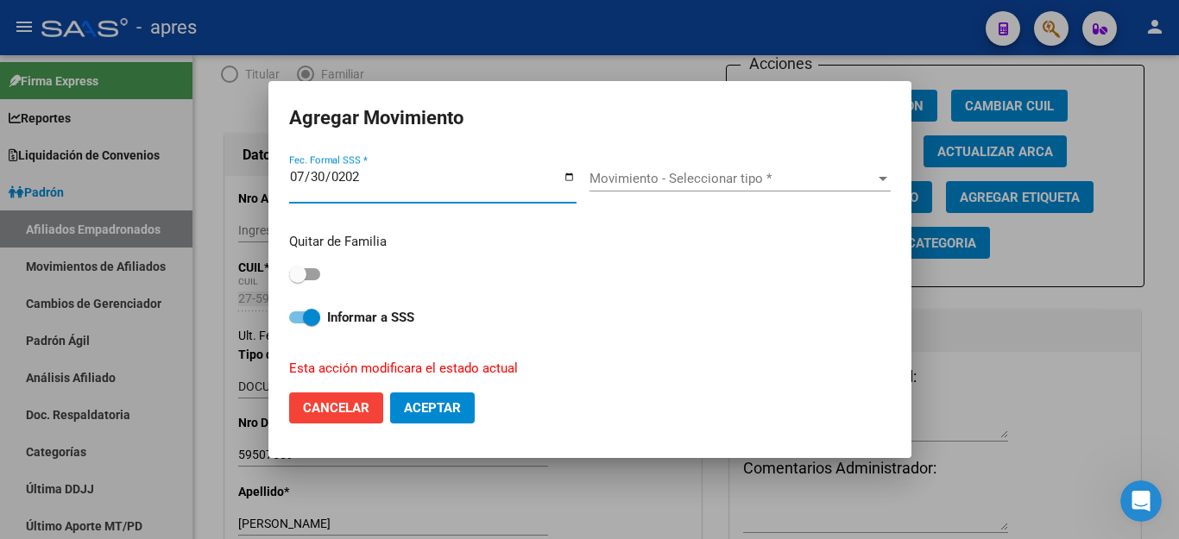
type input "[DATE]"
click at [649, 180] on span "Movimiento - Seleccionar tipo *" at bounding box center [732, 179] width 286 height 16
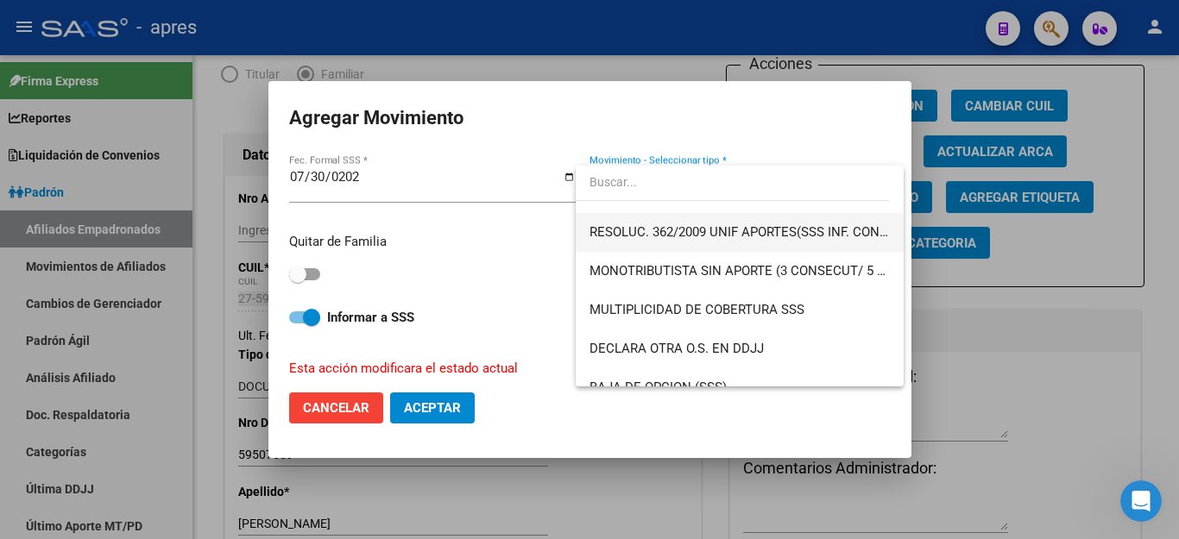
scroll to position [604, 0]
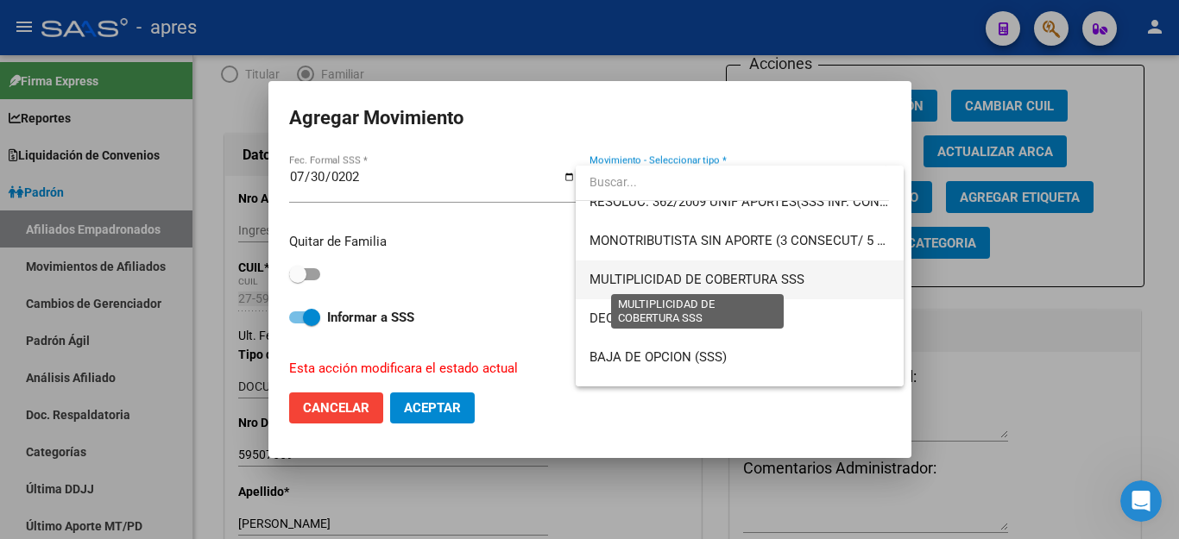
click at [648, 284] on span "MULTIPLICIDAD DE COBERTURA SSS" at bounding box center [696, 280] width 215 height 16
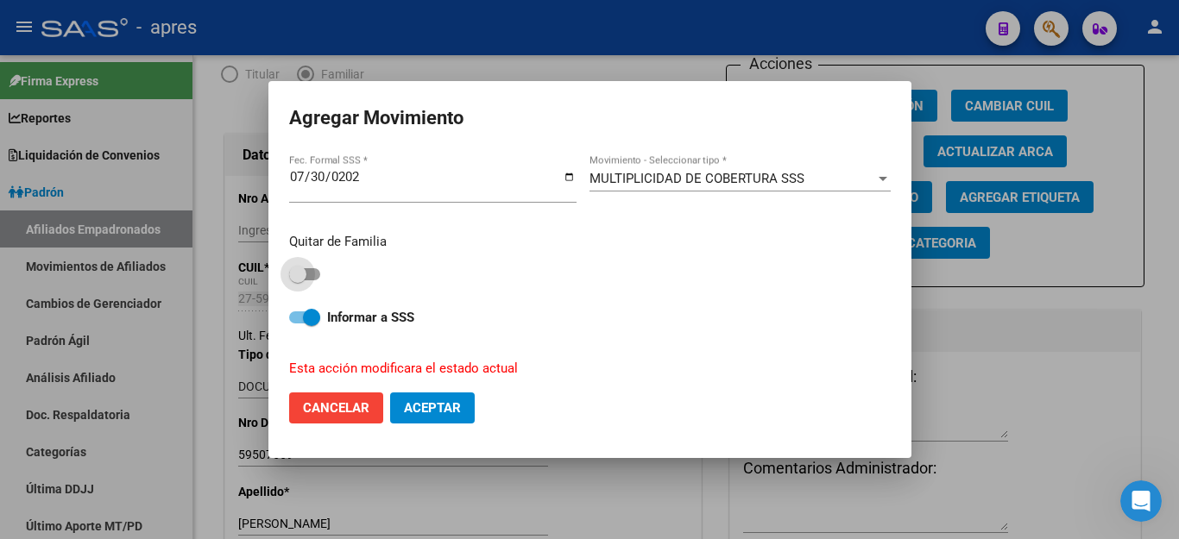
click at [302, 266] on span at bounding box center [297, 274] width 17 height 17
click at [298, 280] on input "checkbox" at bounding box center [297, 280] width 1 height 1
checkbox input "true"
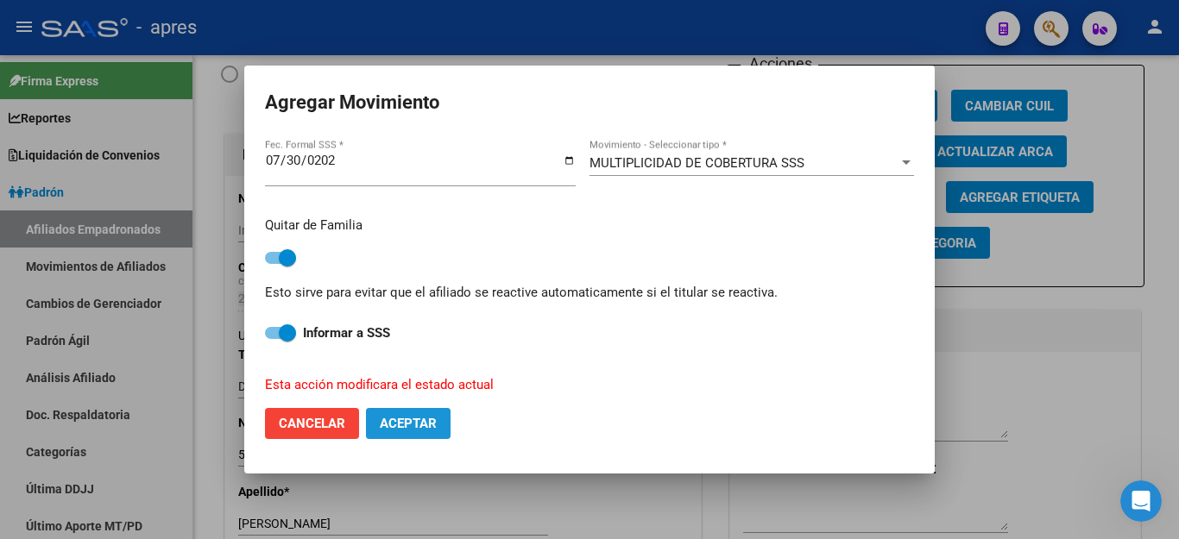
click at [419, 425] on span "Aceptar" at bounding box center [408, 424] width 57 height 16
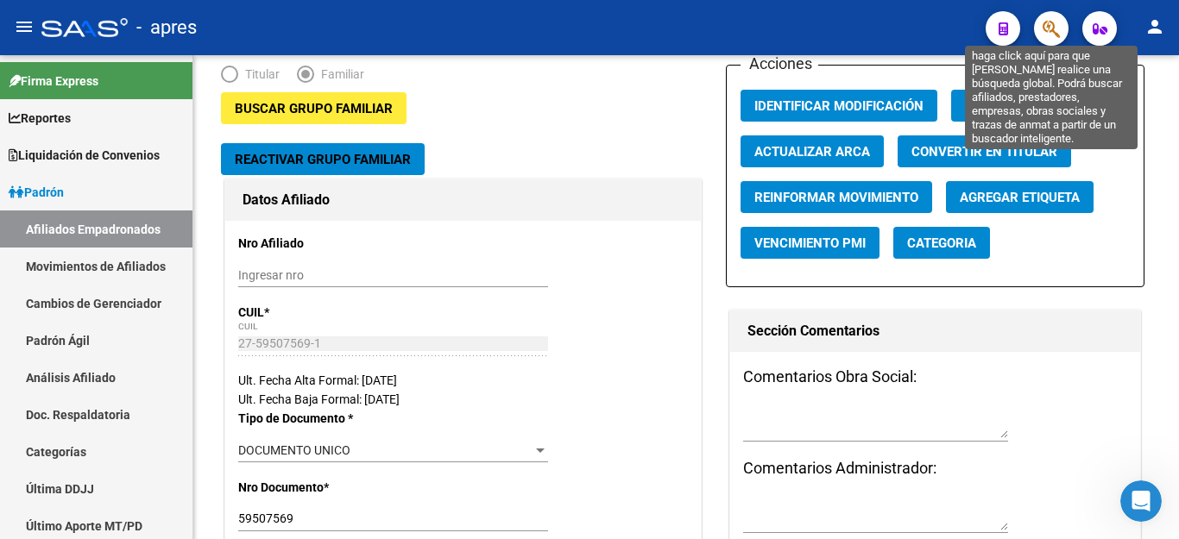
click at [1050, 35] on icon "button" at bounding box center [1050, 29] width 17 height 20
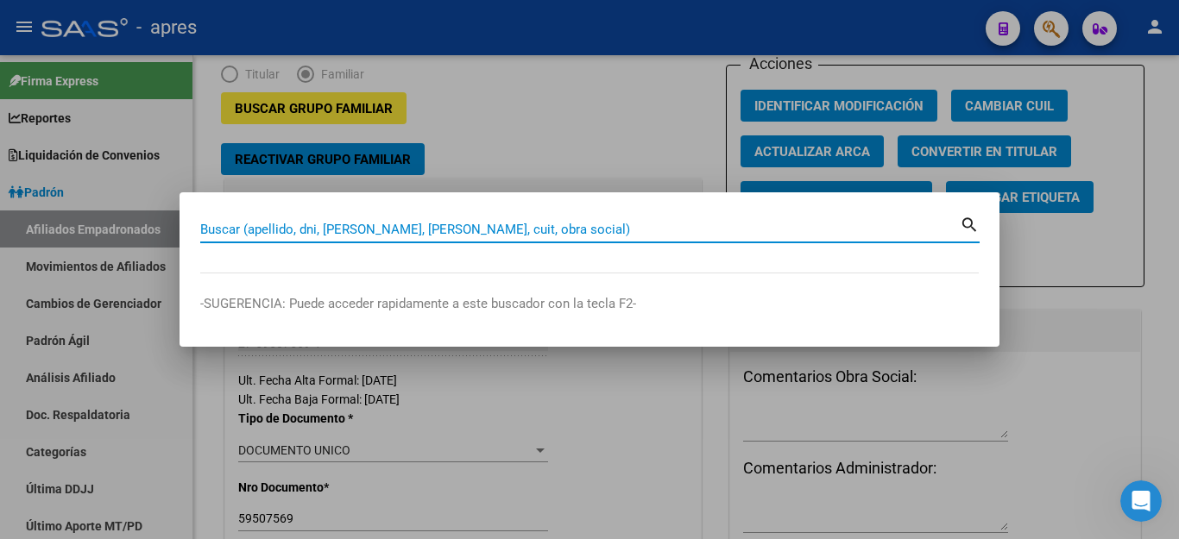
paste input "70209128"
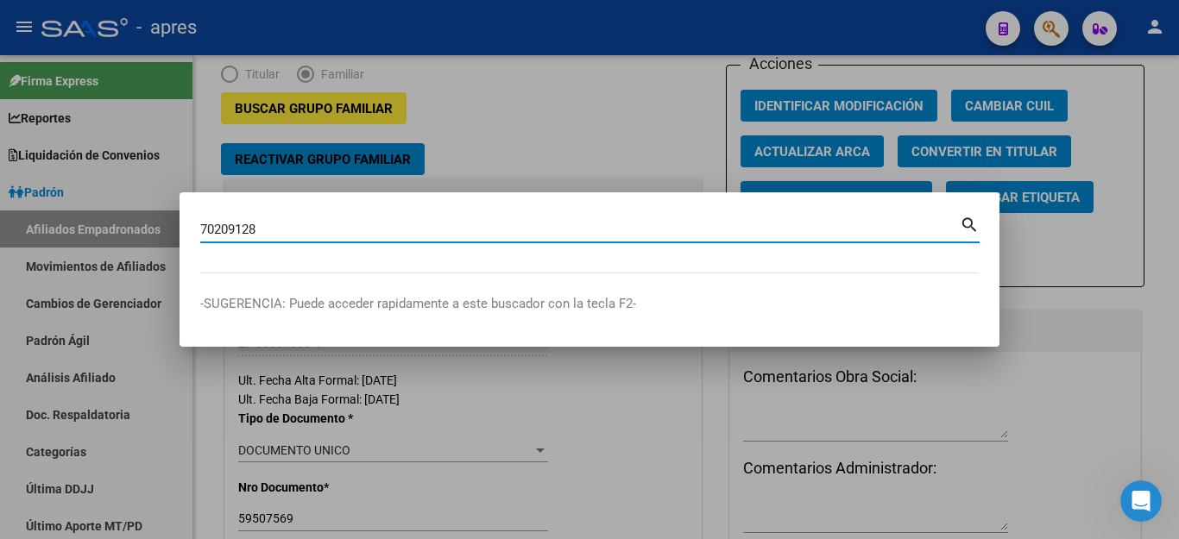
type input "70209128"
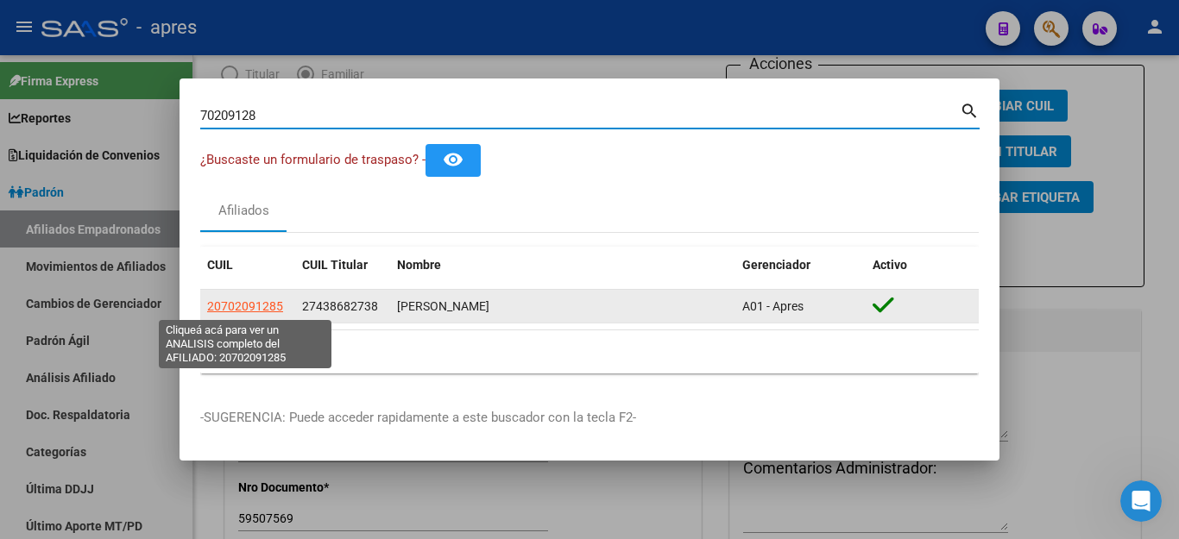
click at [234, 309] on span "20702091285" at bounding box center [245, 306] width 76 height 14
type textarea "20702091285"
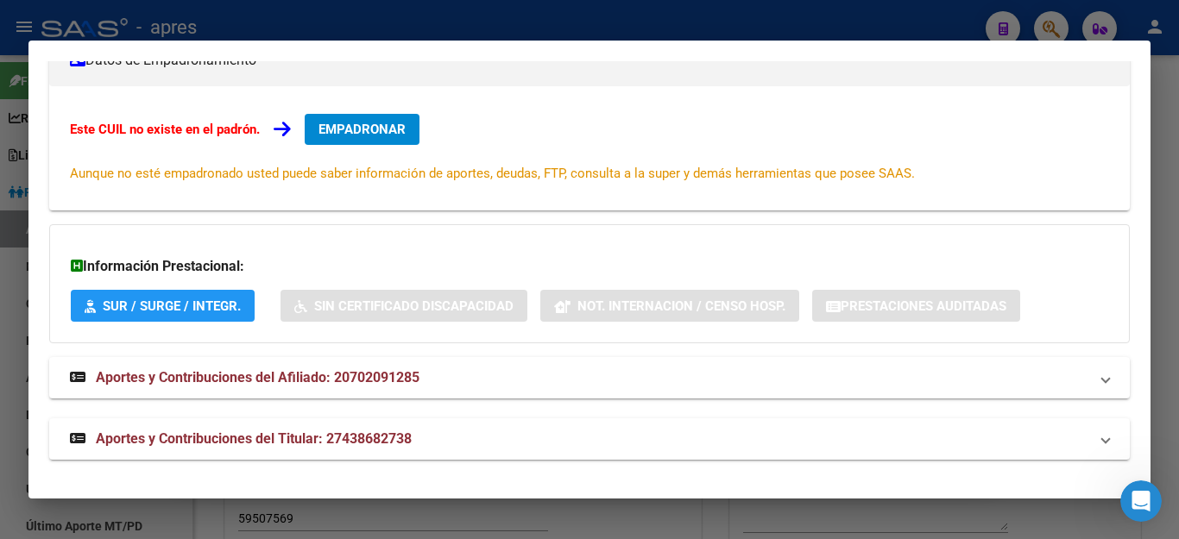
scroll to position [328, 0]
click at [364, 137] on button "EMPADRONAR" at bounding box center [362, 128] width 115 height 31
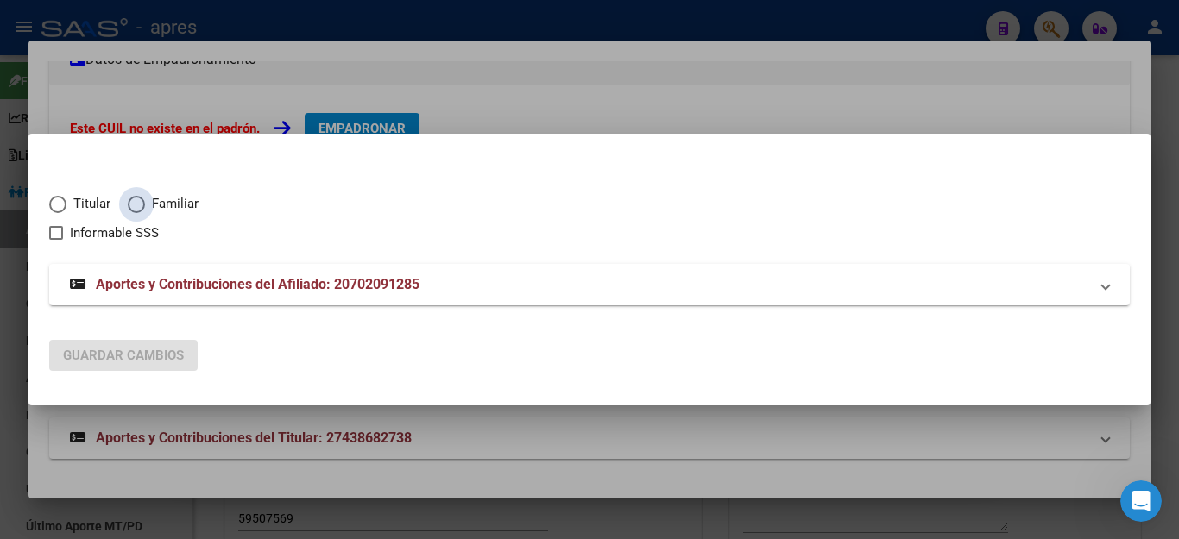
click at [128, 206] on span "Elija una opción" at bounding box center [136, 204] width 17 height 17
click at [128, 206] on input "Familiar" at bounding box center [136, 204] width 17 height 17
radio input "true"
checkbox input "true"
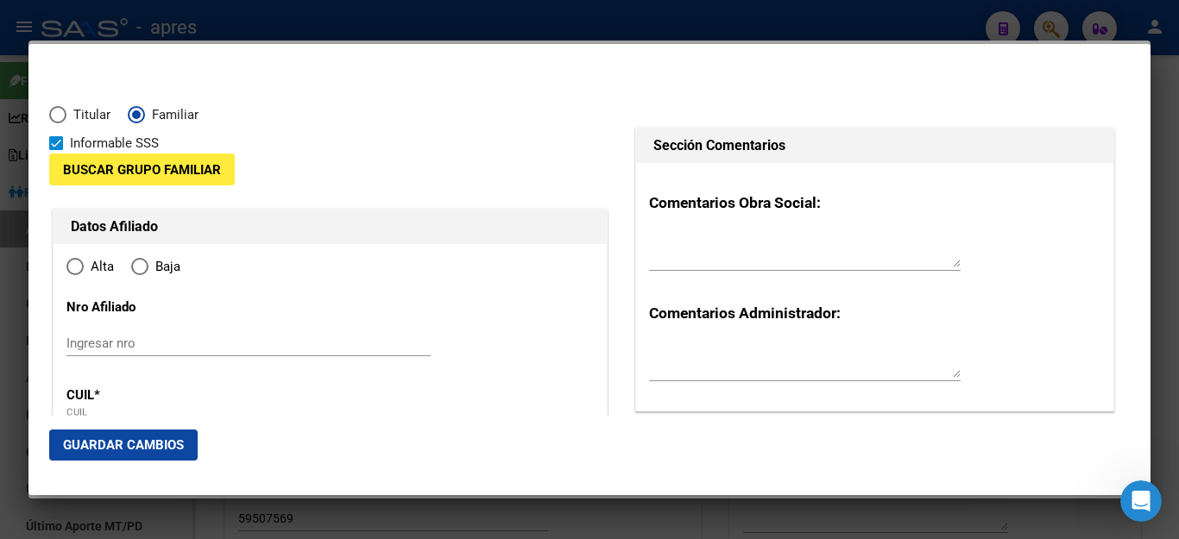
type input "20-70209128-5"
radio input "true"
type input "70209128"
type input "HERNANDEZ"
type input "GAEL"
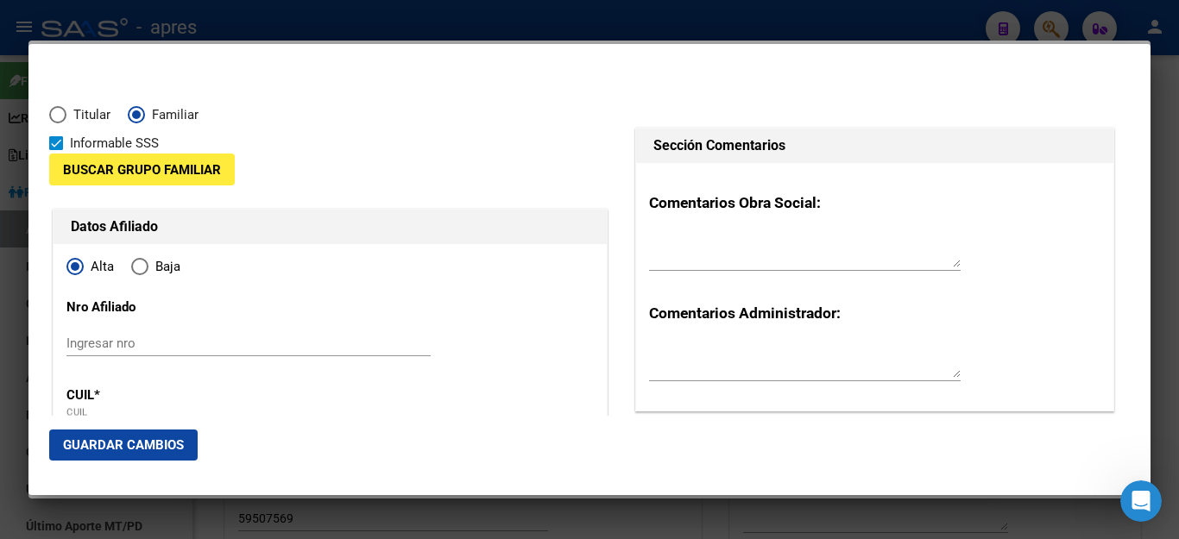
type input "2024-04-20"
type input "EZPELETA ESTE"
type input "1882"
type input "PADRE BRUZZONE"
type input "1651"
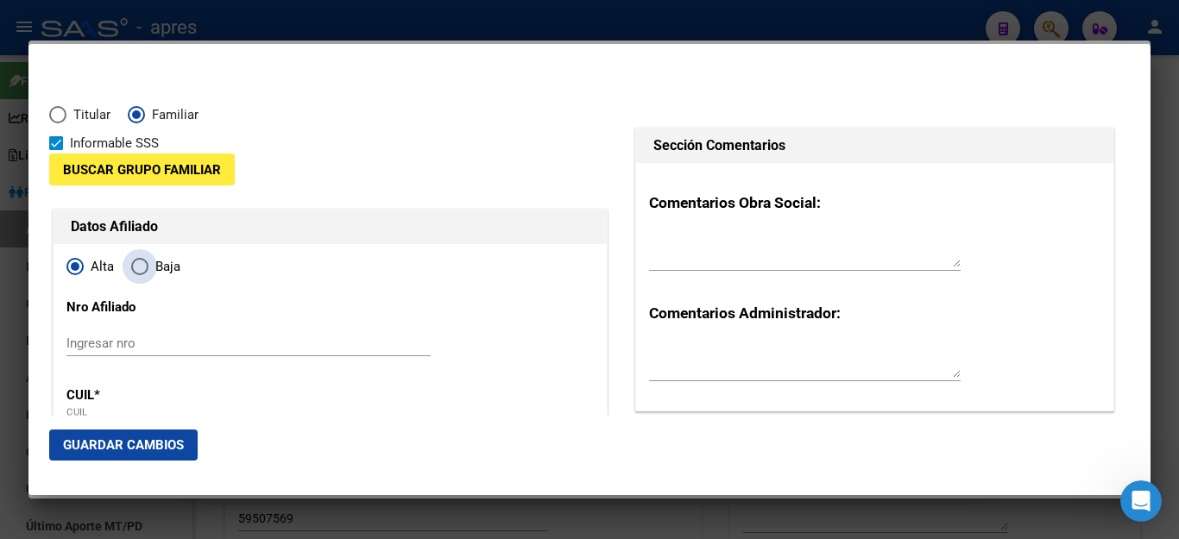
click at [140, 272] on span "Elija una opción" at bounding box center [139, 266] width 17 height 17
click at [140, 272] on input "Baja" at bounding box center [139, 266] width 17 height 17
radio input "true"
click at [192, 160] on button "Buscar Grupo Familiar" at bounding box center [142, 170] width 186 height 32
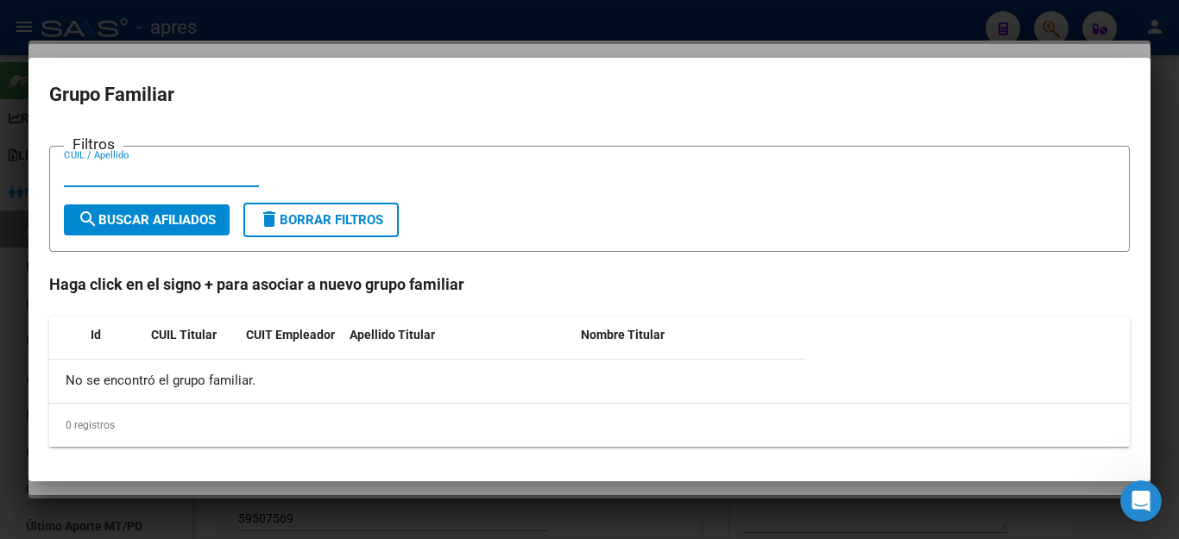
paste input "27438682738"
type input "27438682738"
click at [191, 219] on span "search Buscar Afiliados" at bounding box center [147, 220] width 138 height 16
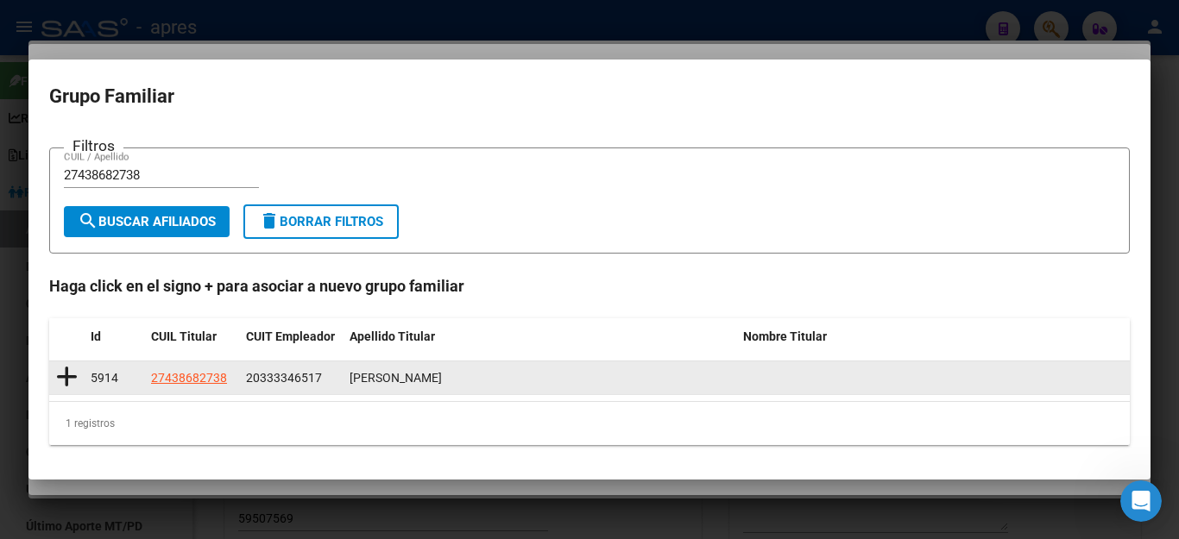
click at [66, 380] on icon at bounding box center [67, 377] width 22 height 24
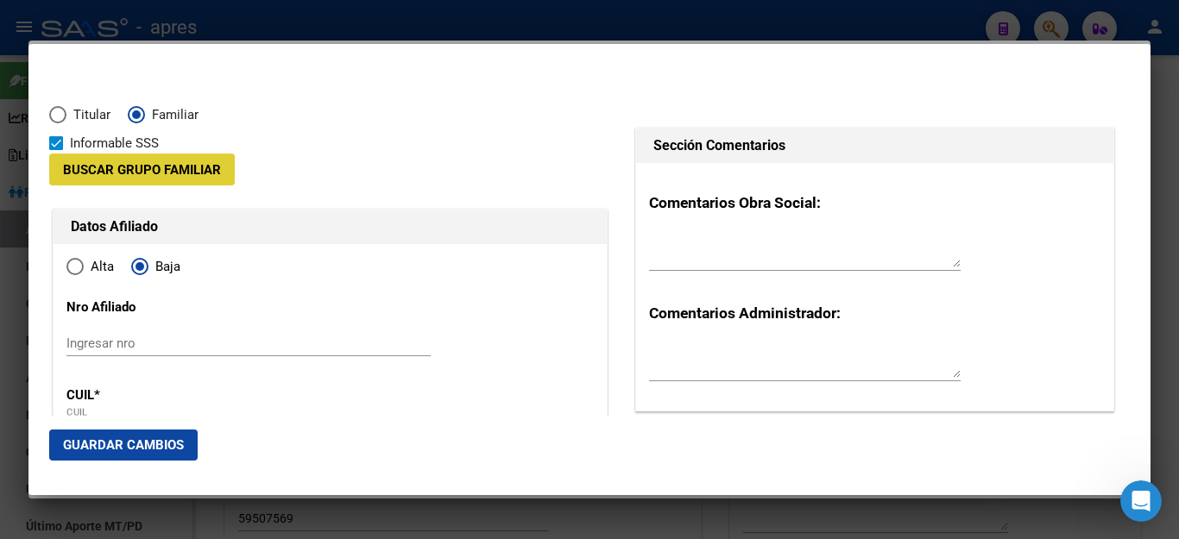
type input "20-33334651-7"
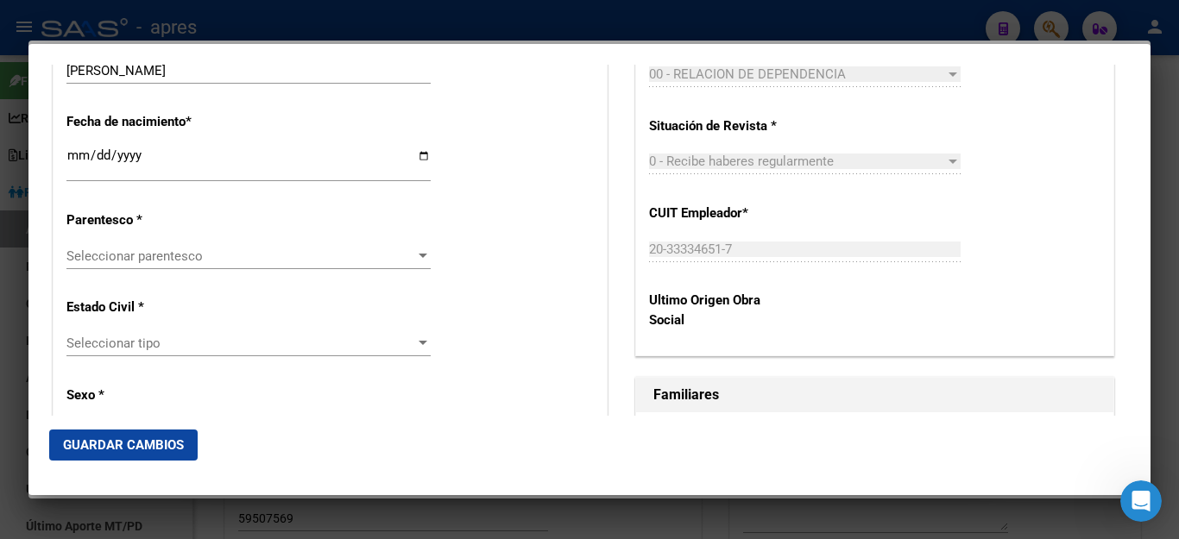
scroll to position [777, 0]
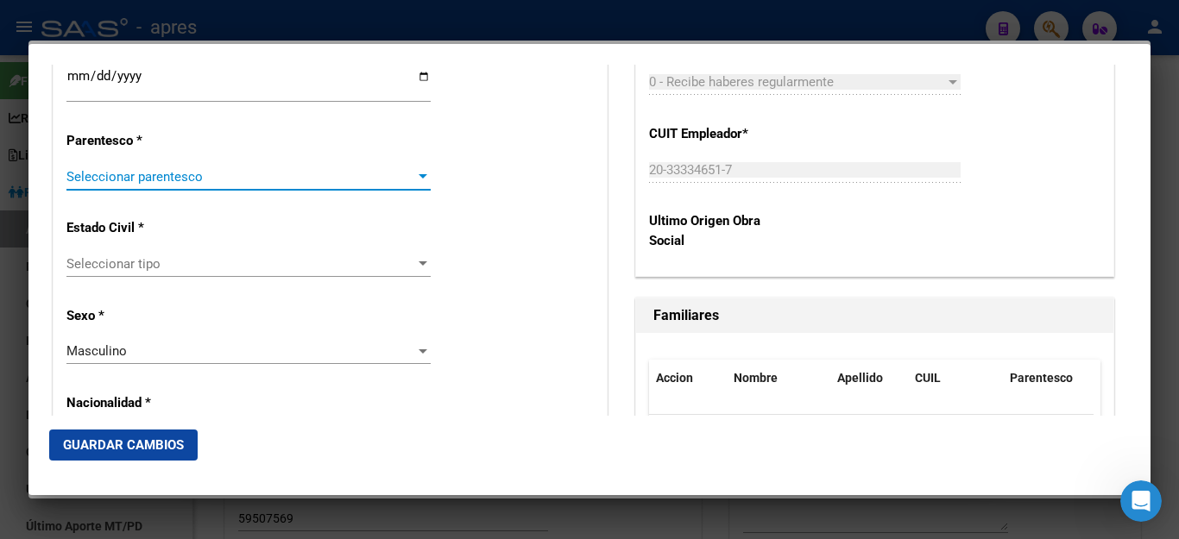
click at [160, 169] on span "Seleccionar parentesco" at bounding box center [240, 177] width 349 height 16
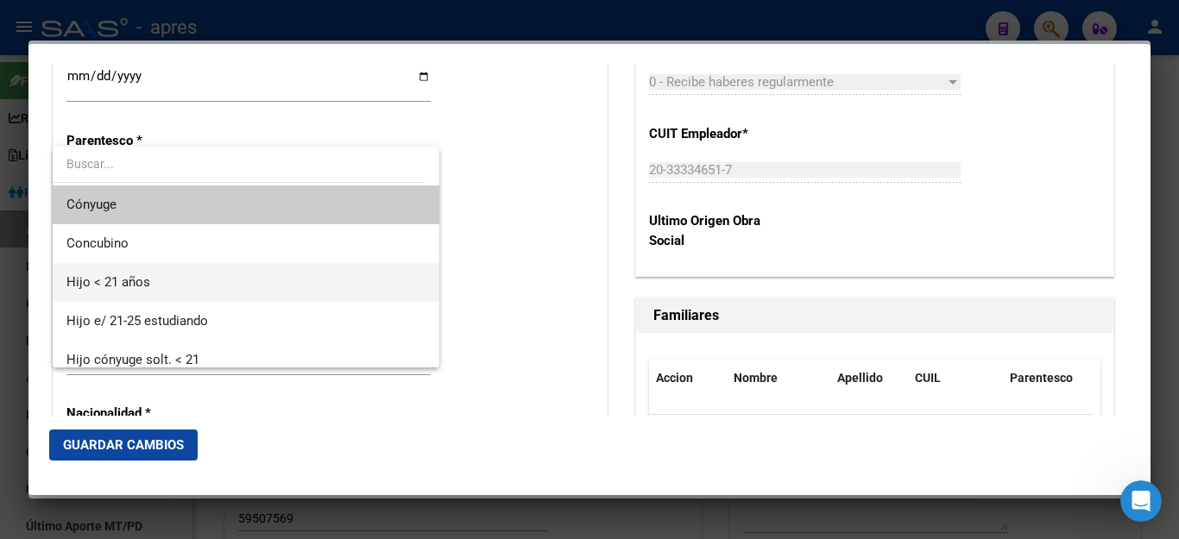
click at [156, 286] on span "Hijo < 21 años" at bounding box center [245, 282] width 359 height 39
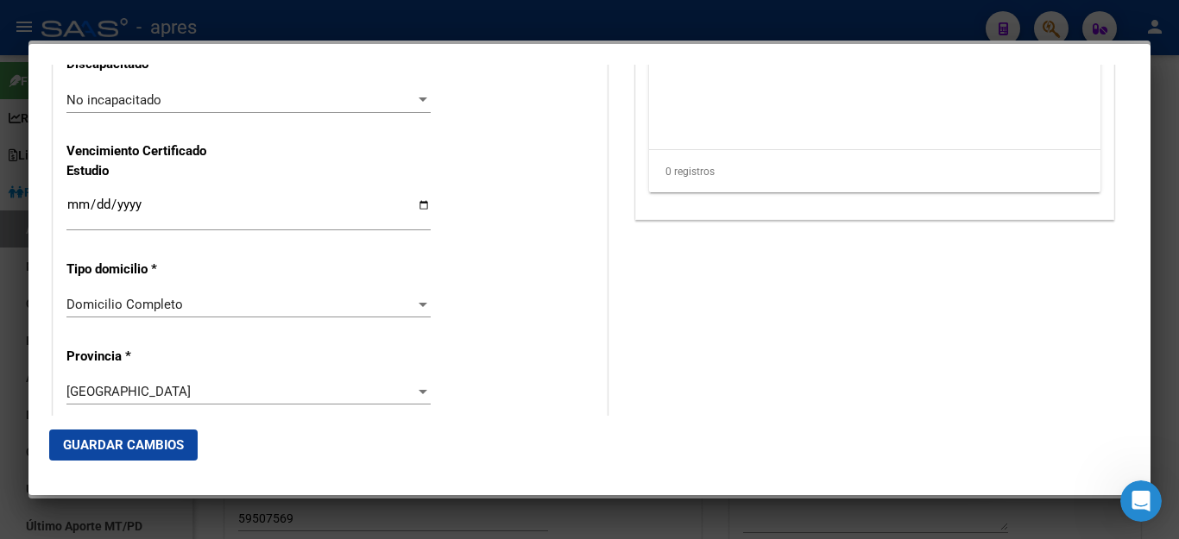
scroll to position [1294, 0]
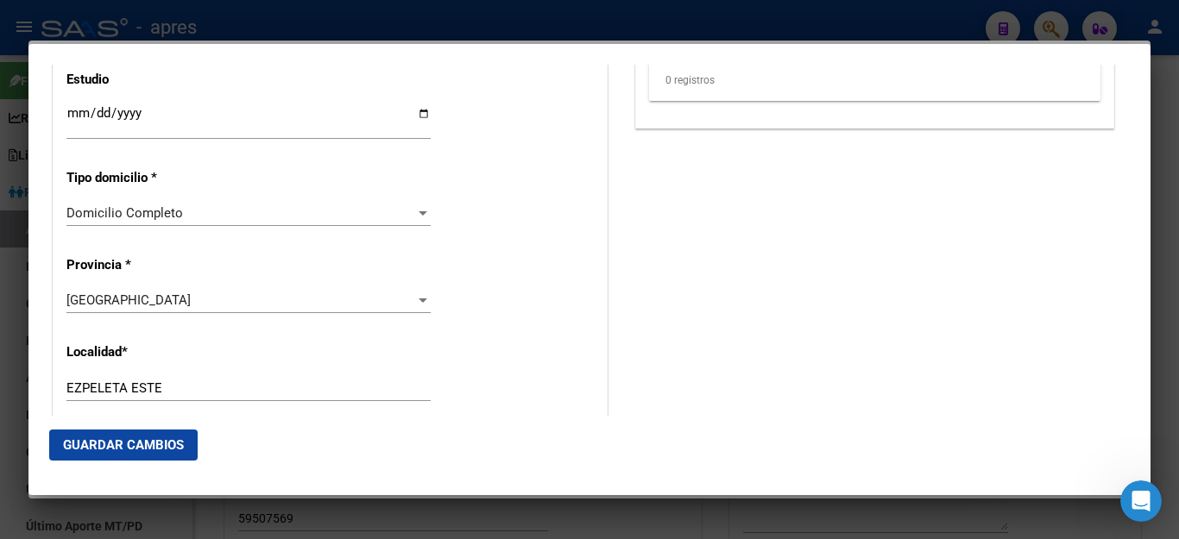
click at [125, 453] on button "Guardar Cambios" at bounding box center [123, 445] width 148 height 31
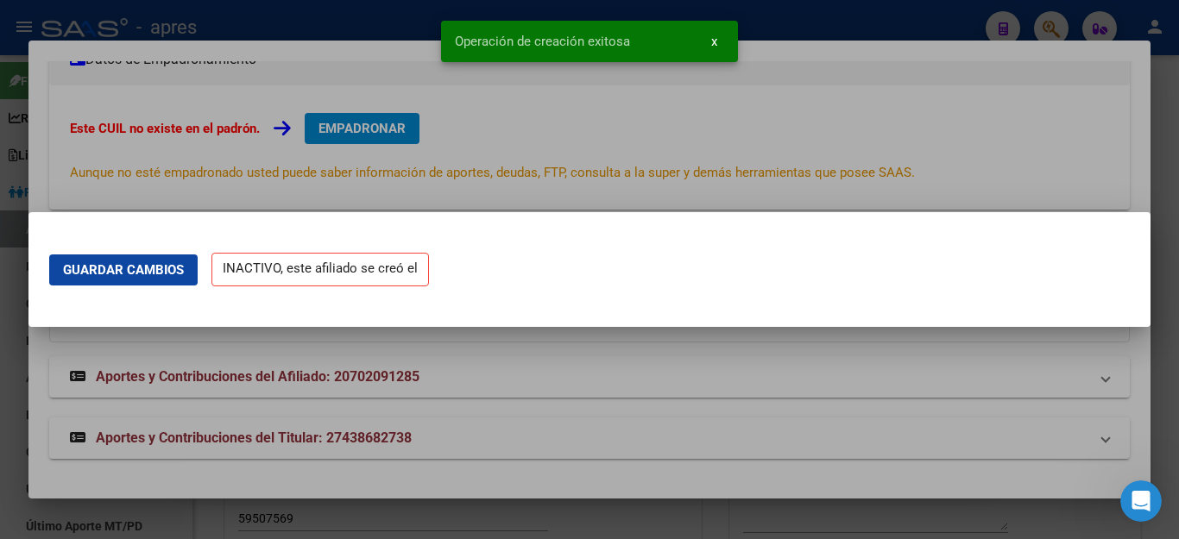
scroll to position [0, 0]
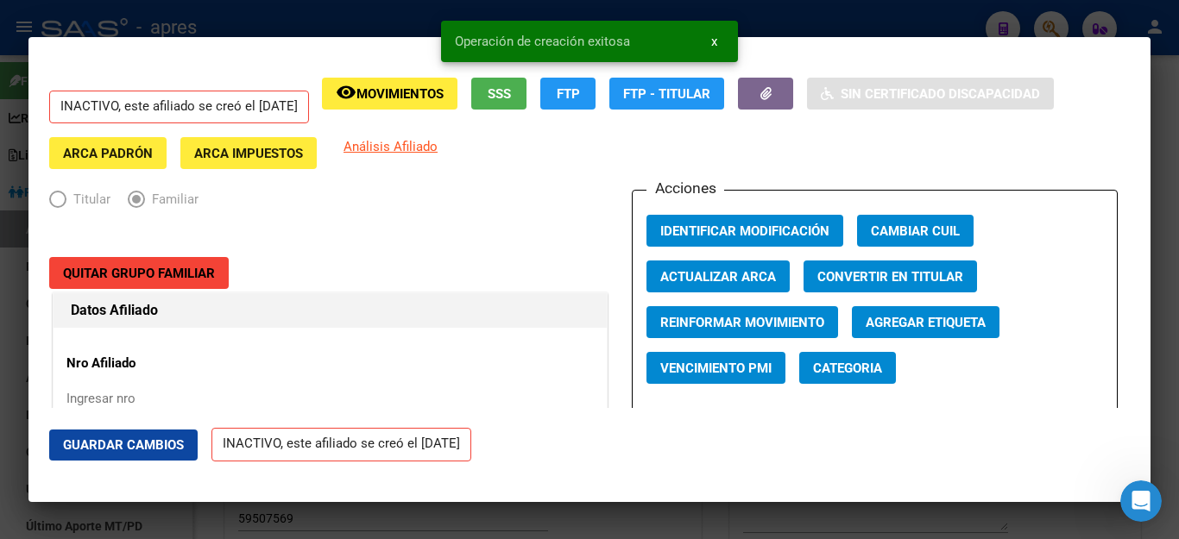
click at [162, 270] on span "Quitar Grupo Familiar" at bounding box center [139, 274] width 152 height 16
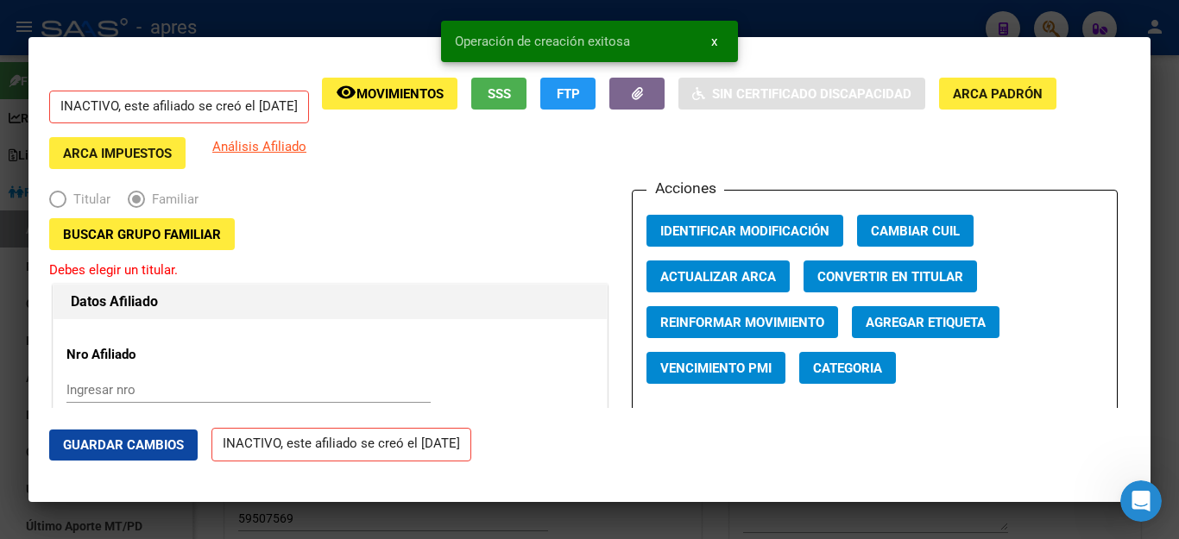
radio input "false"
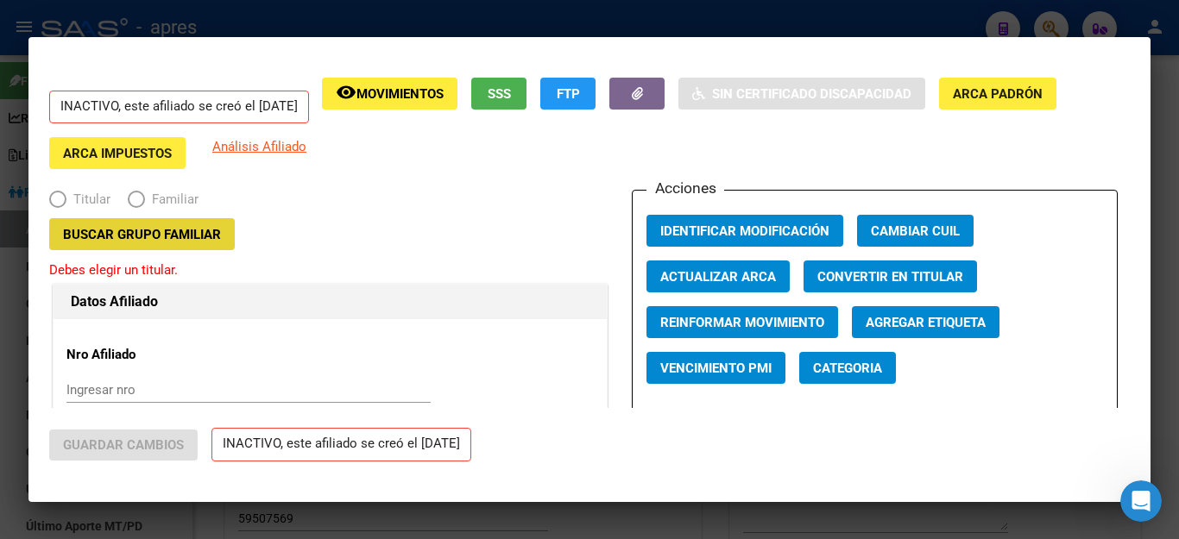
click at [189, 236] on span "Buscar Grupo Familiar" at bounding box center [142, 235] width 158 height 16
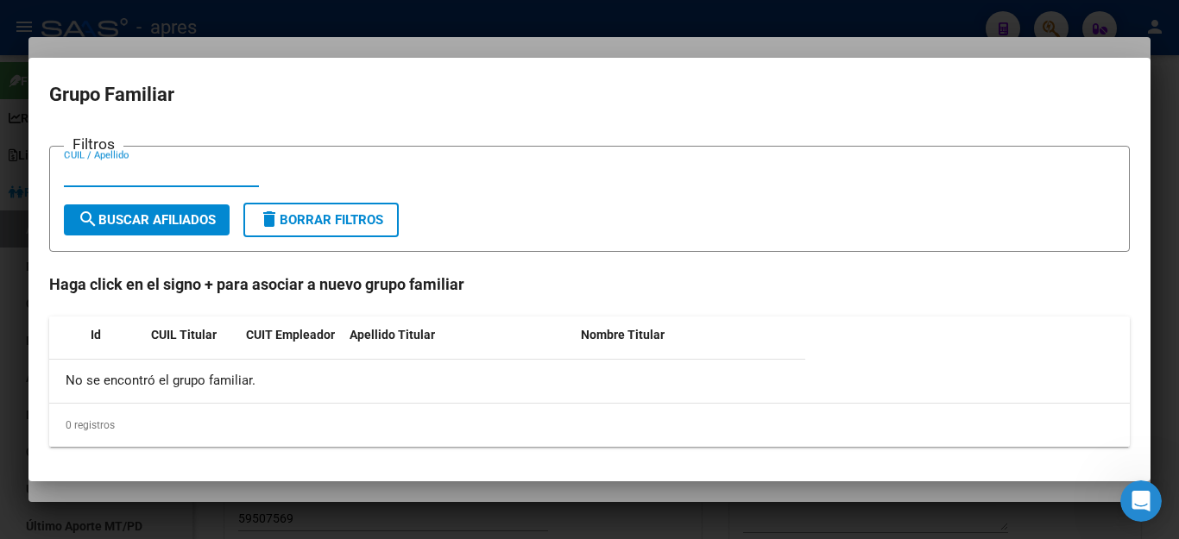
paste input "27438682738"
type input "27438682738"
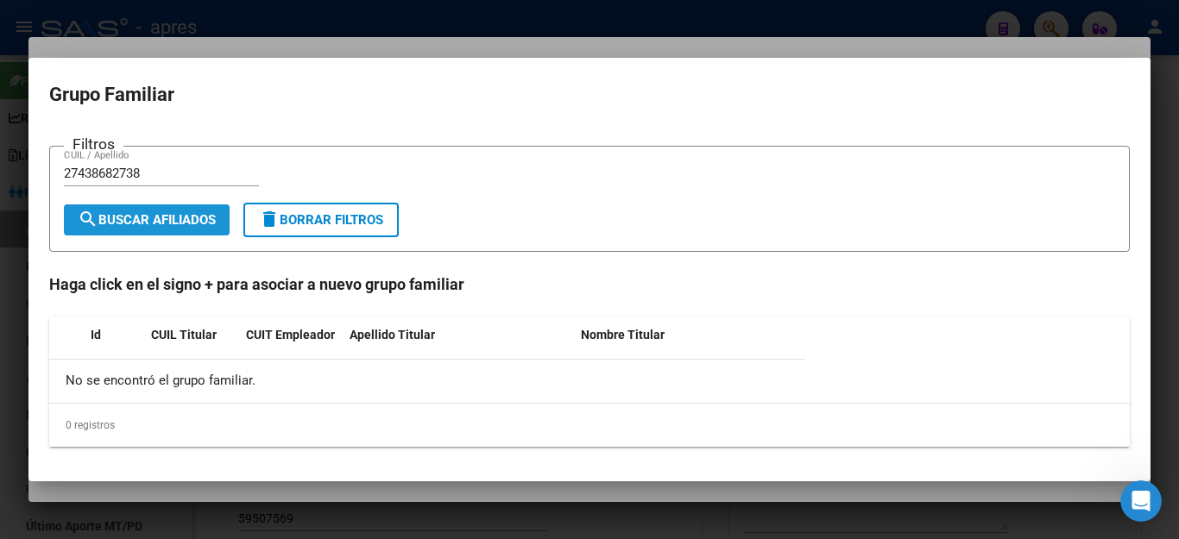
click at [151, 217] on span "search Buscar Afiliados" at bounding box center [147, 220] width 138 height 16
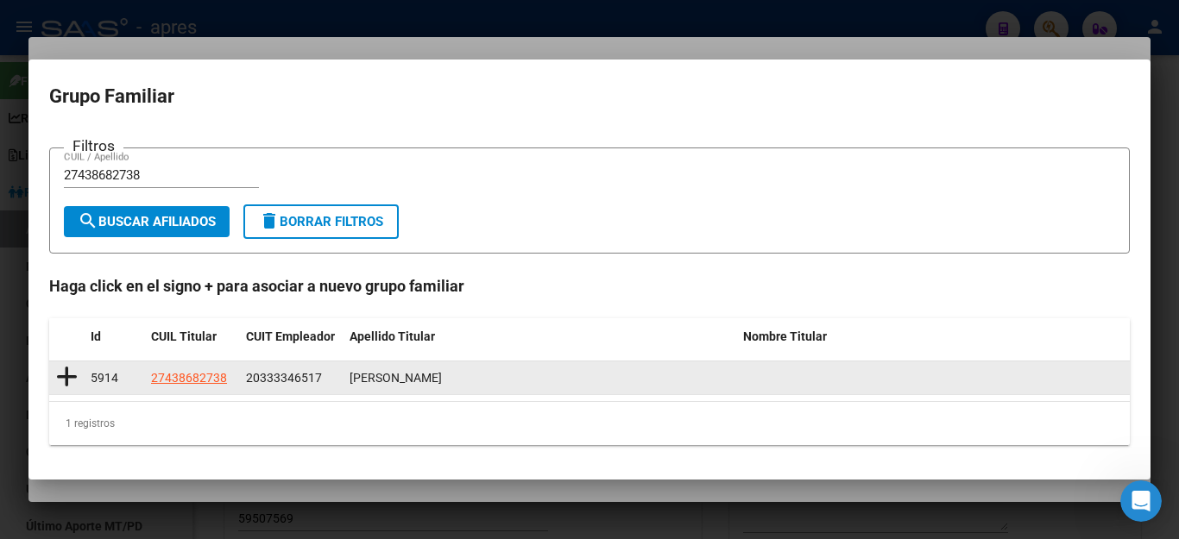
click at [66, 377] on icon at bounding box center [67, 377] width 22 height 24
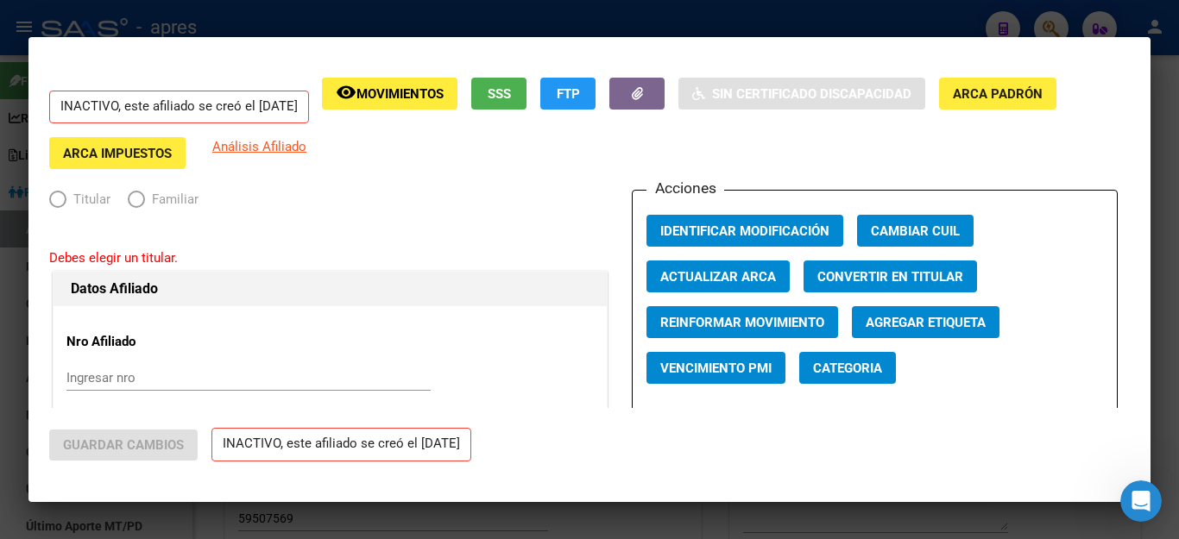
type input "20-33334651-7"
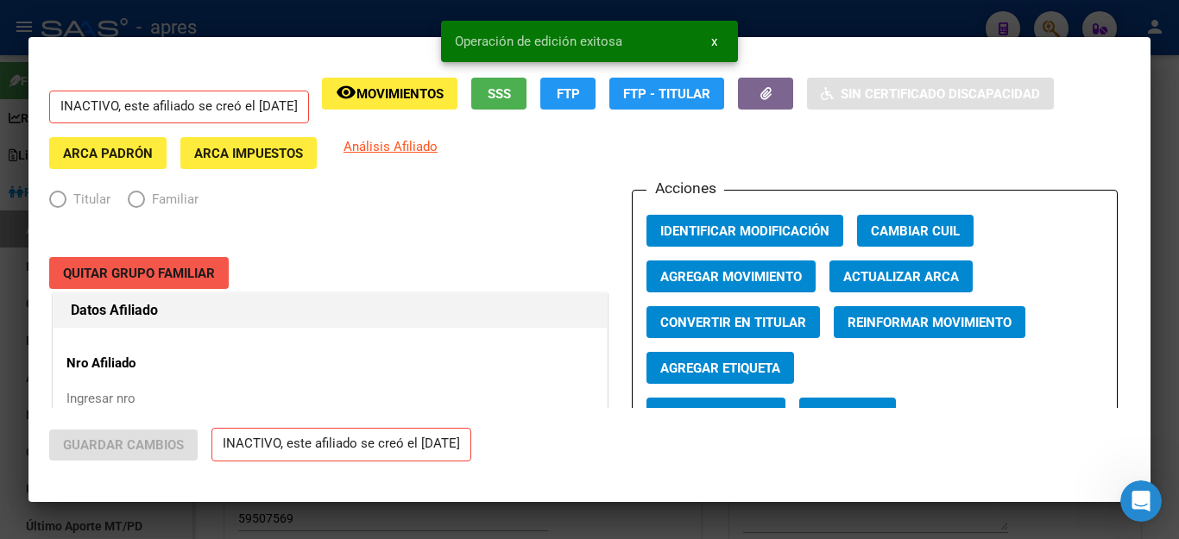
click at [201, 266] on span "Quitar Grupo Familiar" at bounding box center [139, 274] width 152 height 16
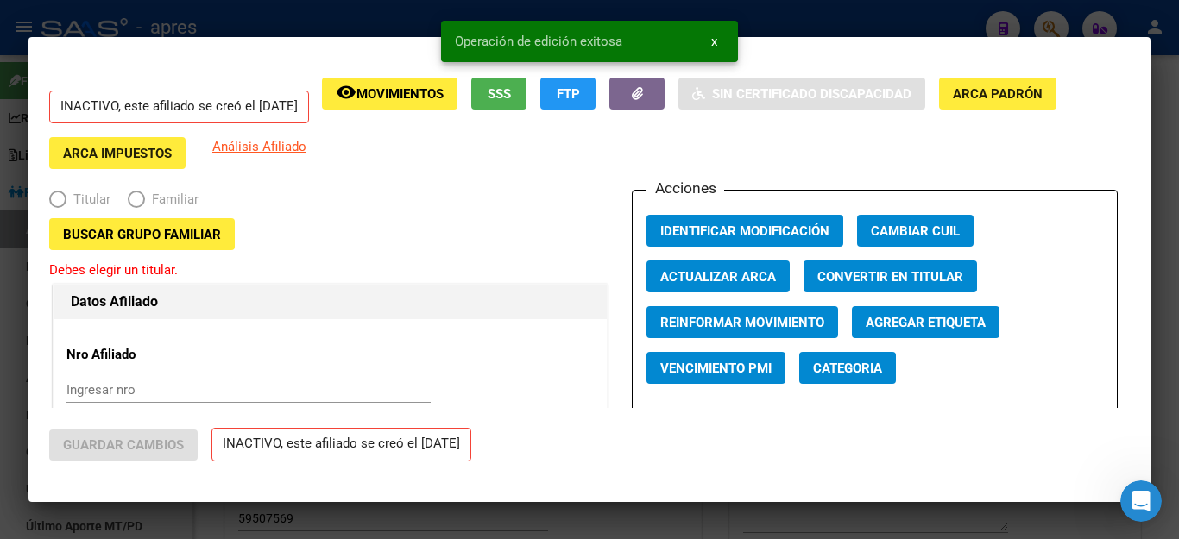
click at [882, 514] on div at bounding box center [589, 269] width 1179 height 539
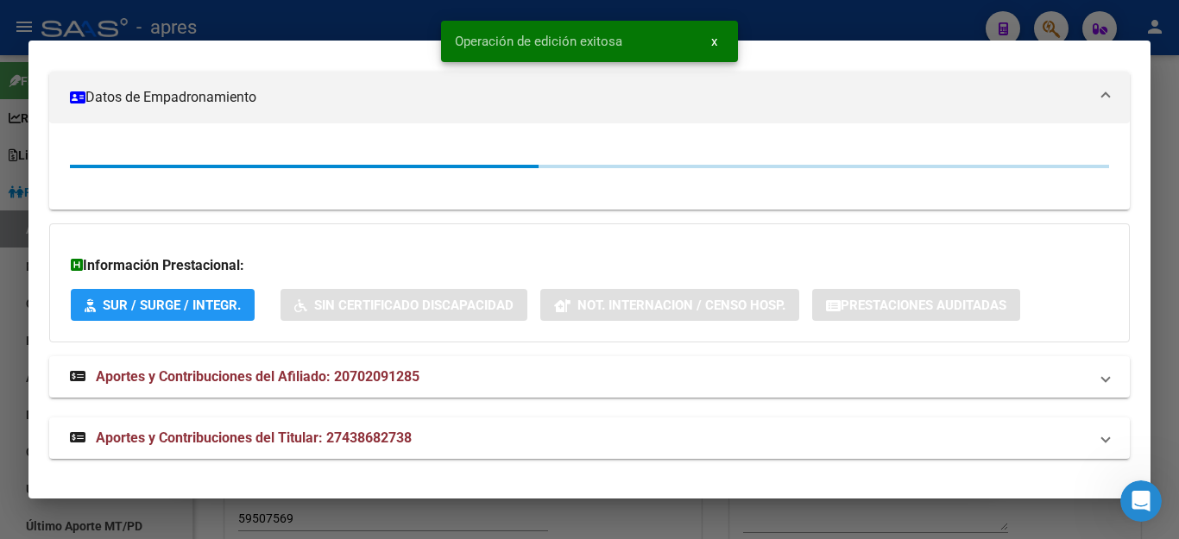
scroll to position [328, 0]
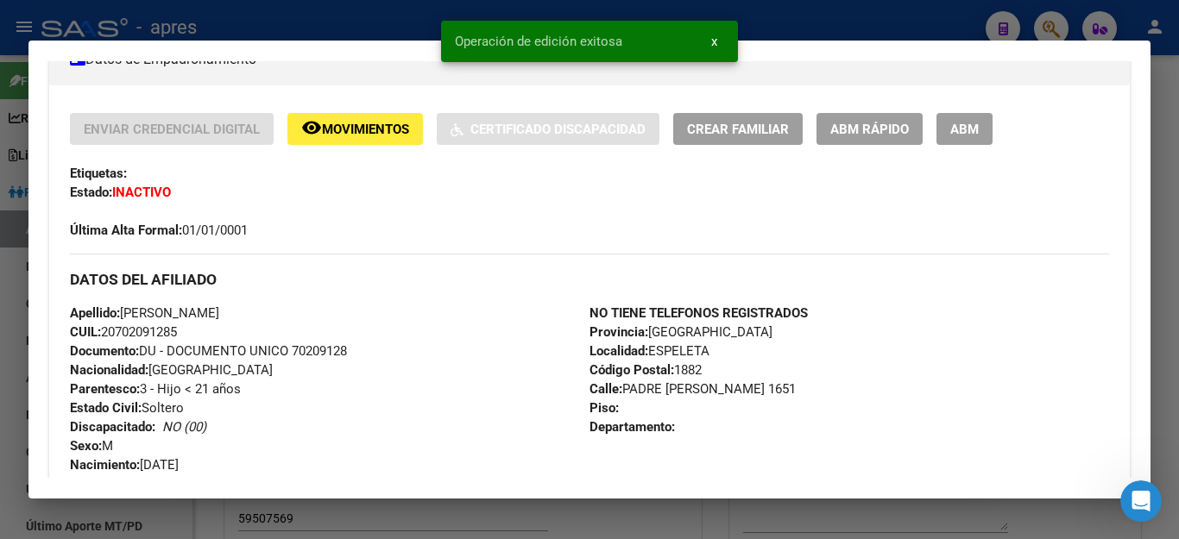
click at [853, 524] on div at bounding box center [589, 269] width 1179 height 539
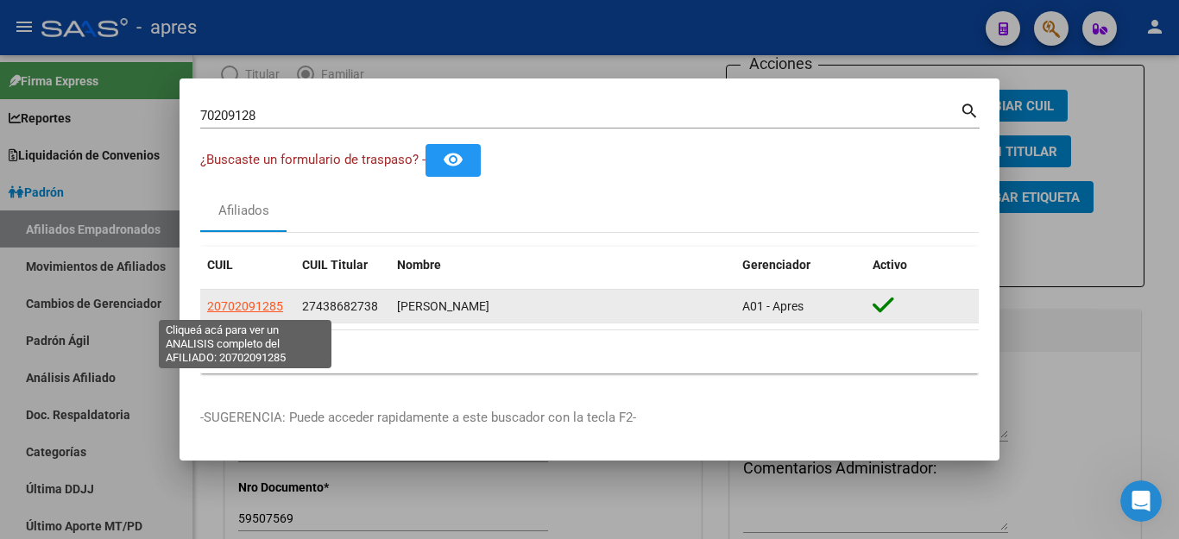
click at [223, 307] on span "20702091285" at bounding box center [245, 306] width 76 height 14
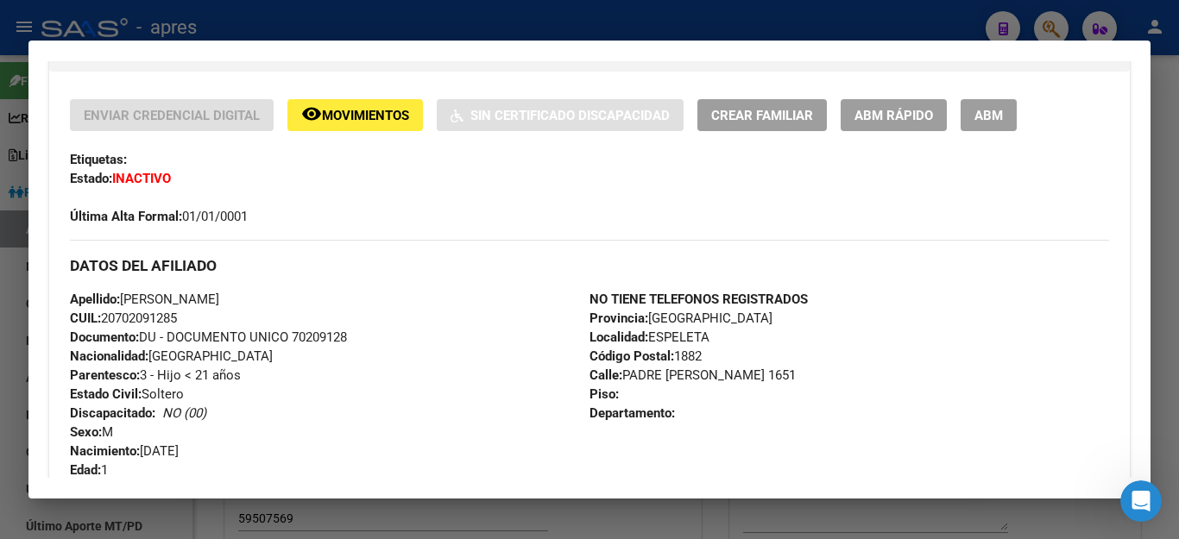
scroll to position [259, 0]
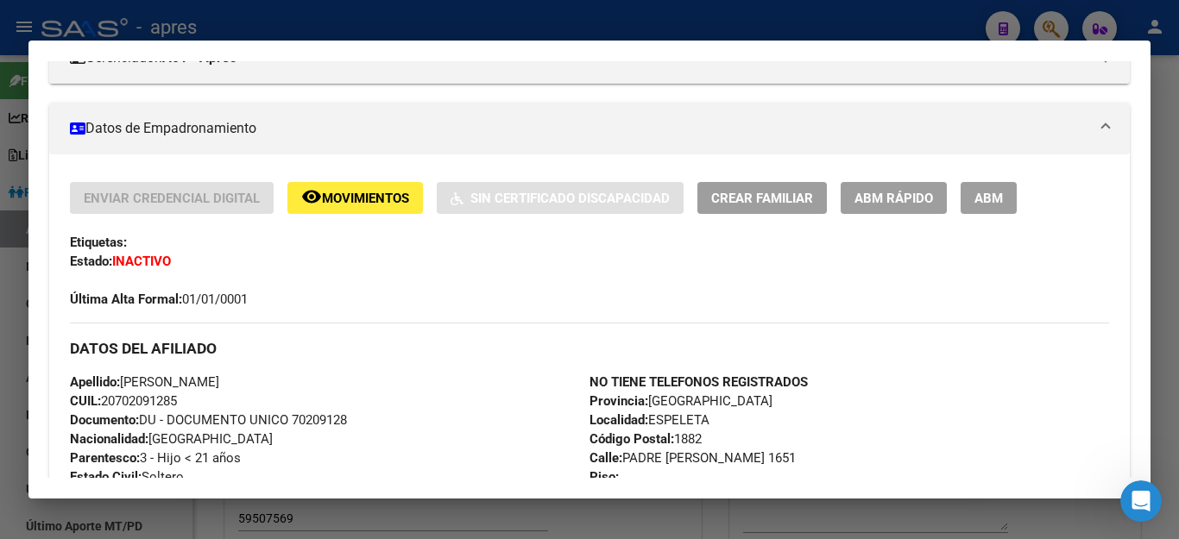
click at [990, 202] on span "ABM" at bounding box center [988, 199] width 28 height 16
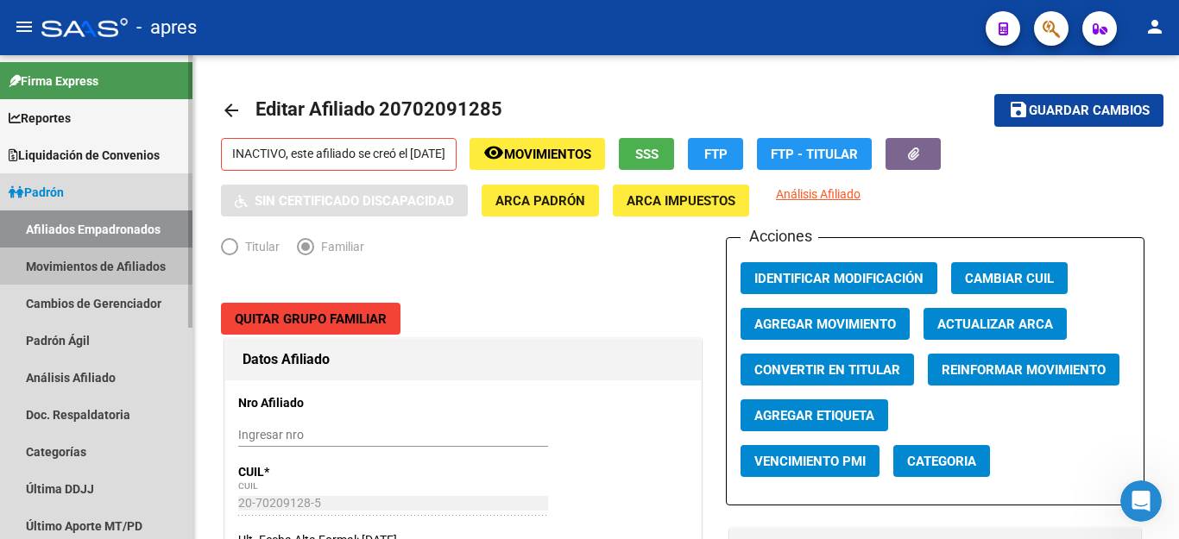
click at [92, 273] on link "Movimientos de Afiliados" at bounding box center [96, 266] width 192 height 37
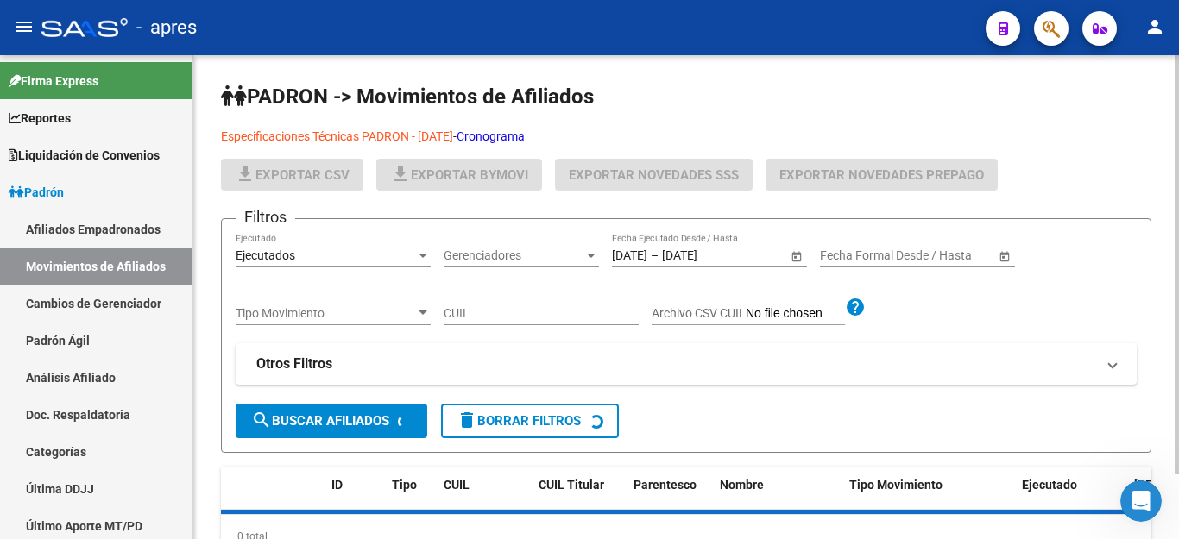
click at [521, 316] on input "CUIL" at bounding box center [541, 313] width 195 height 15
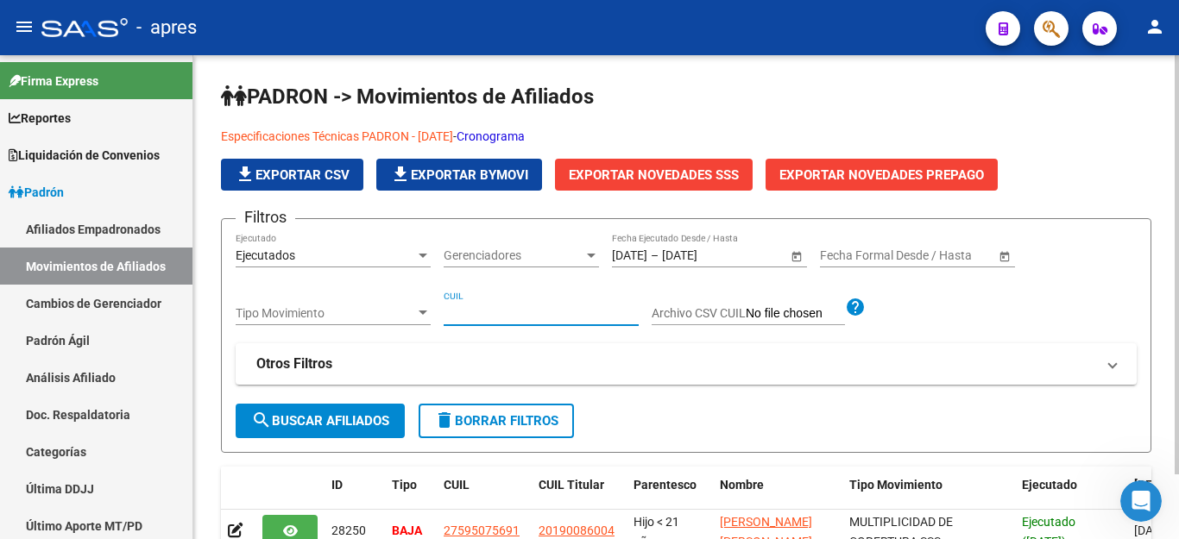
paste input "20702091285"
type input "20702091285"
click at [318, 424] on span "search Buscar Afiliados" at bounding box center [320, 421] width 138 height 16
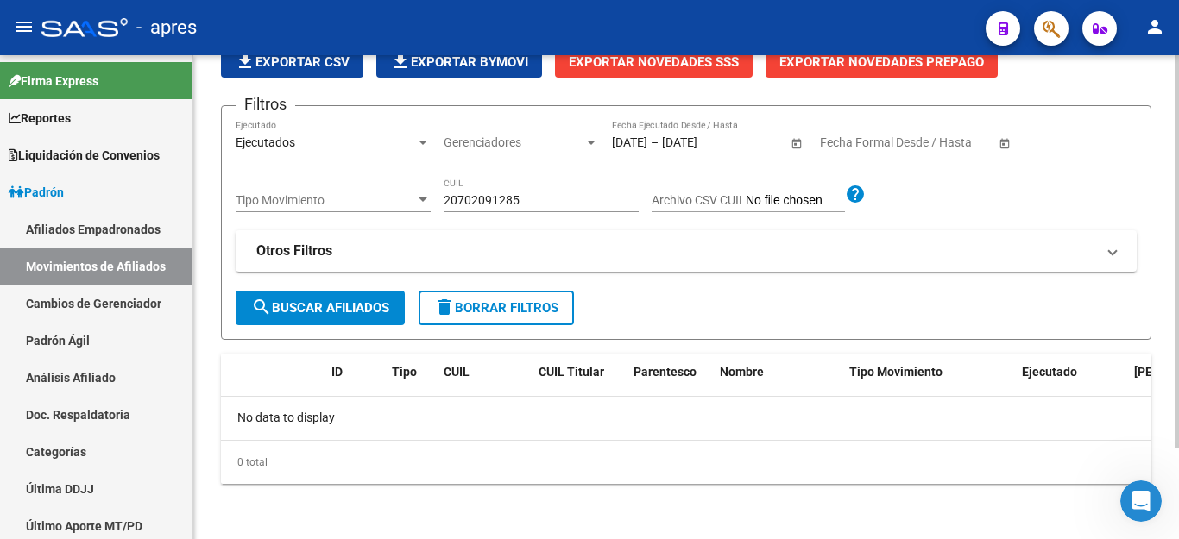
click at [357, 305] on span "search Buscar Afiliados" at bounding box center [320, 308] width 138 height 16
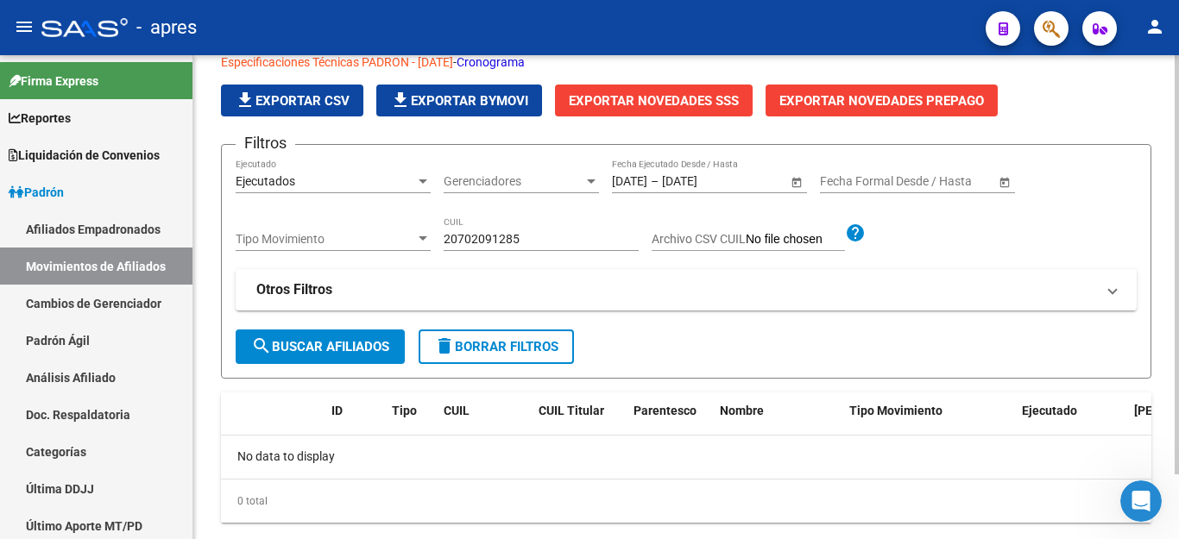
scroll to position [113, 0]
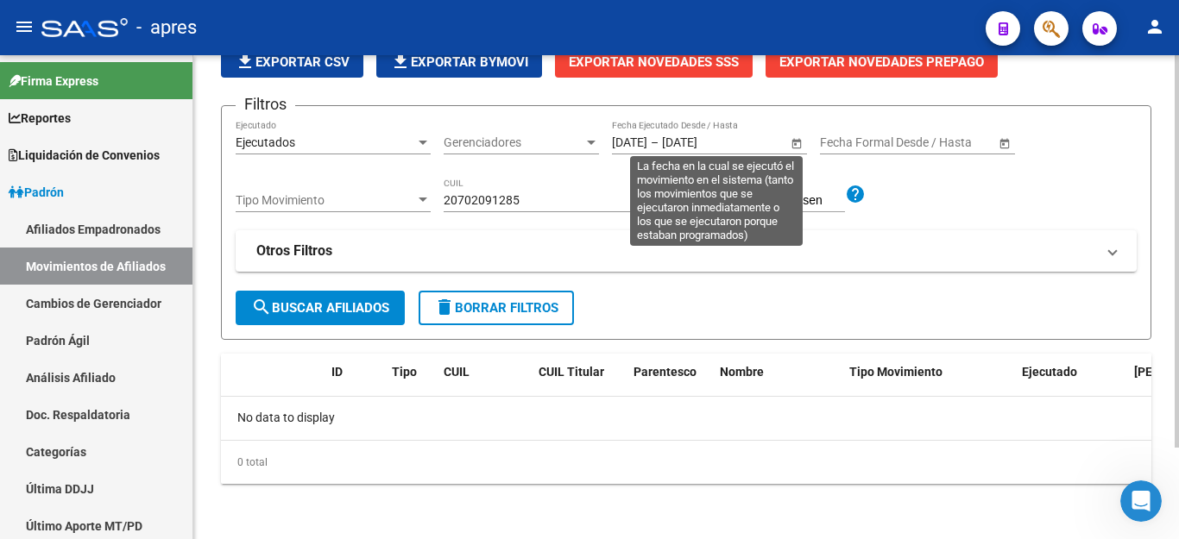
click at [797, 142] on span "Open calendar" at bounding box center [796, 143] width 41 height 41
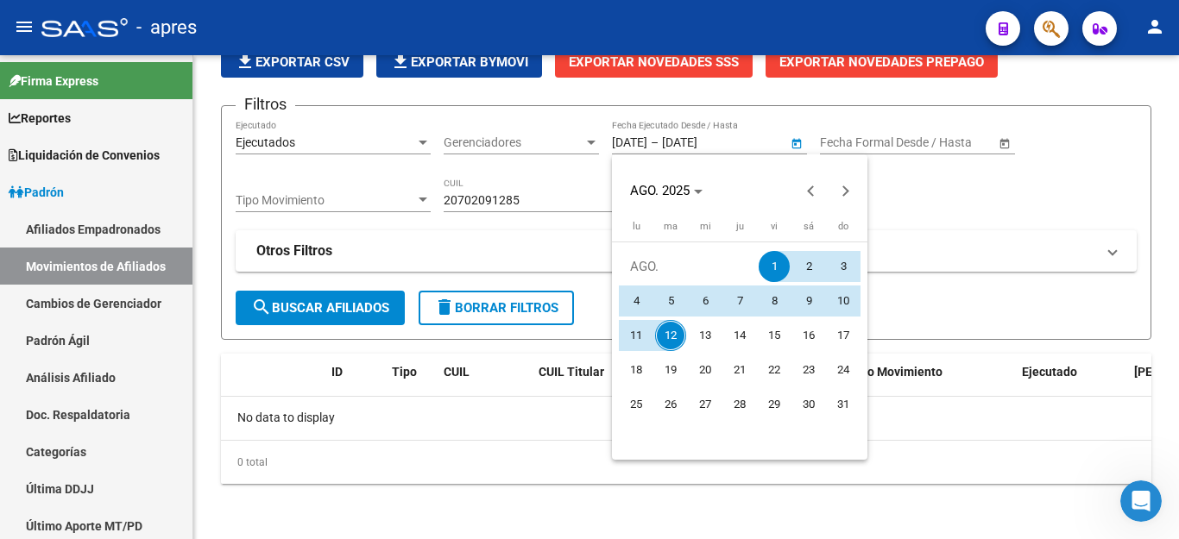
click at [651, 142] on div at bounding box center [589, 269] width 1179 height 539
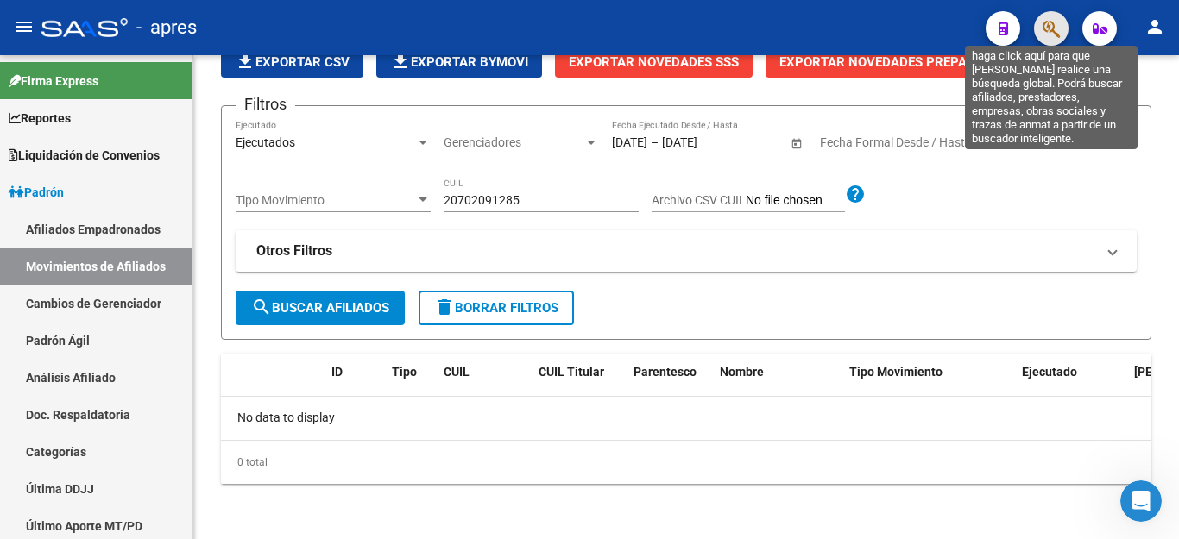
click at [1051, 30] on icon "button" at bounding box center [1050, 29] width 17 height 20
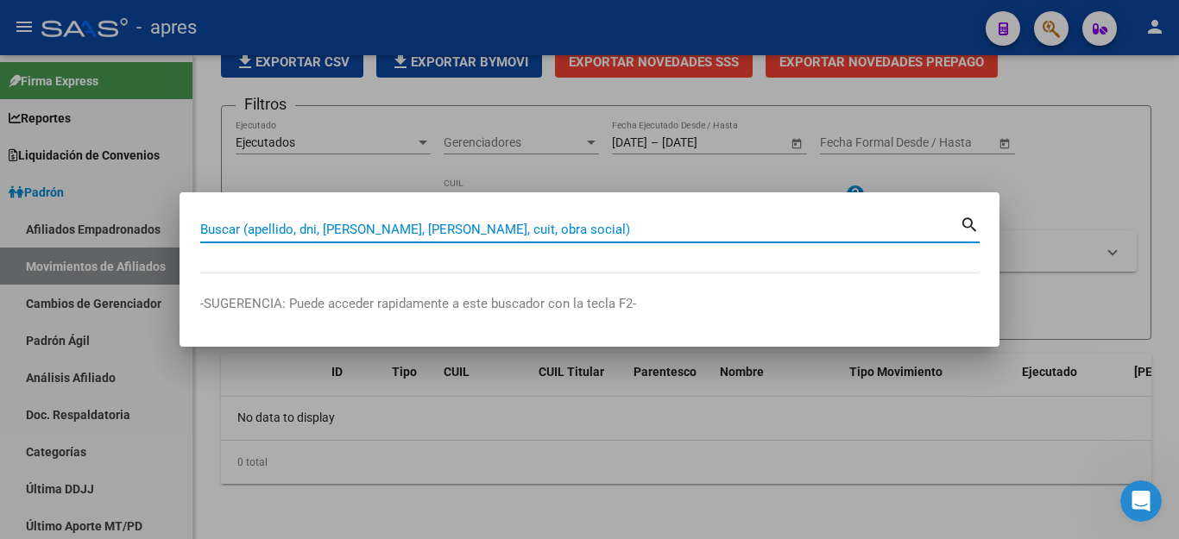
paste input "20702091285"
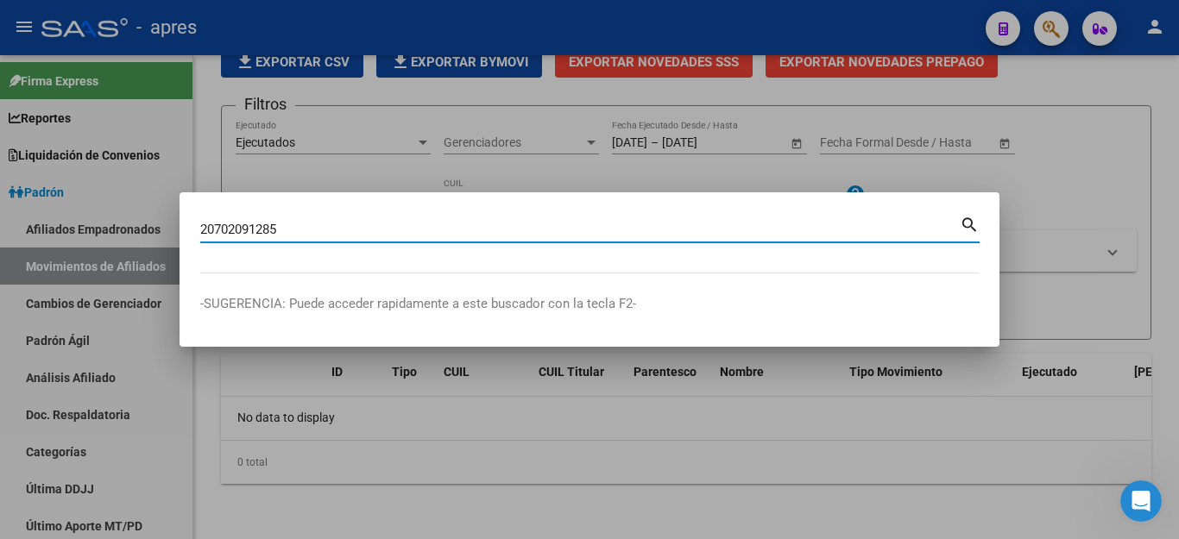
type input "20702091285"
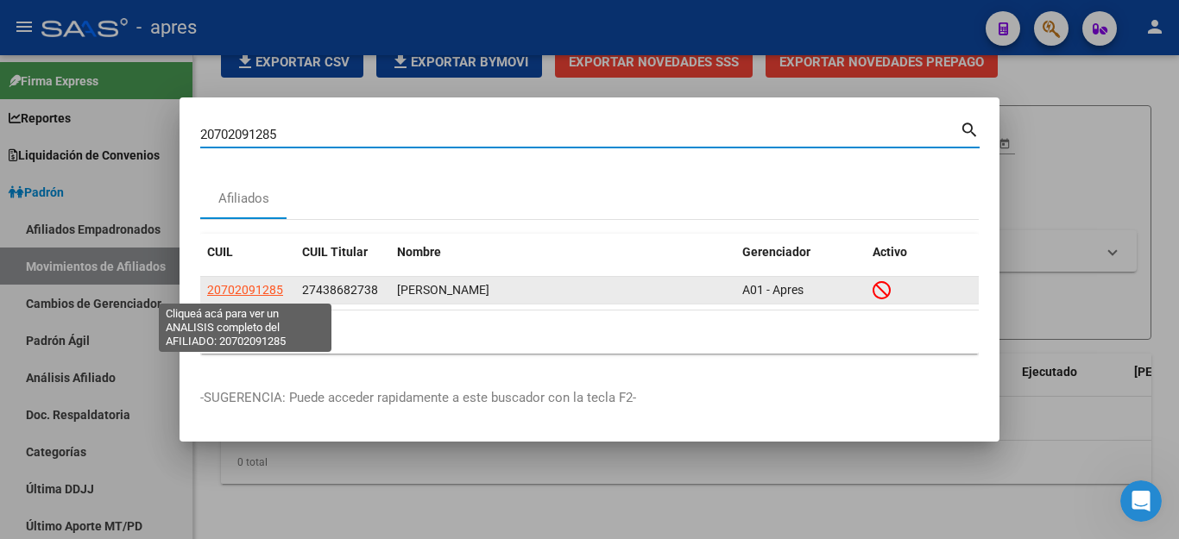
click at [265, 290] on span "20702091285" at bounding box center [245, 290] width 76 height 14
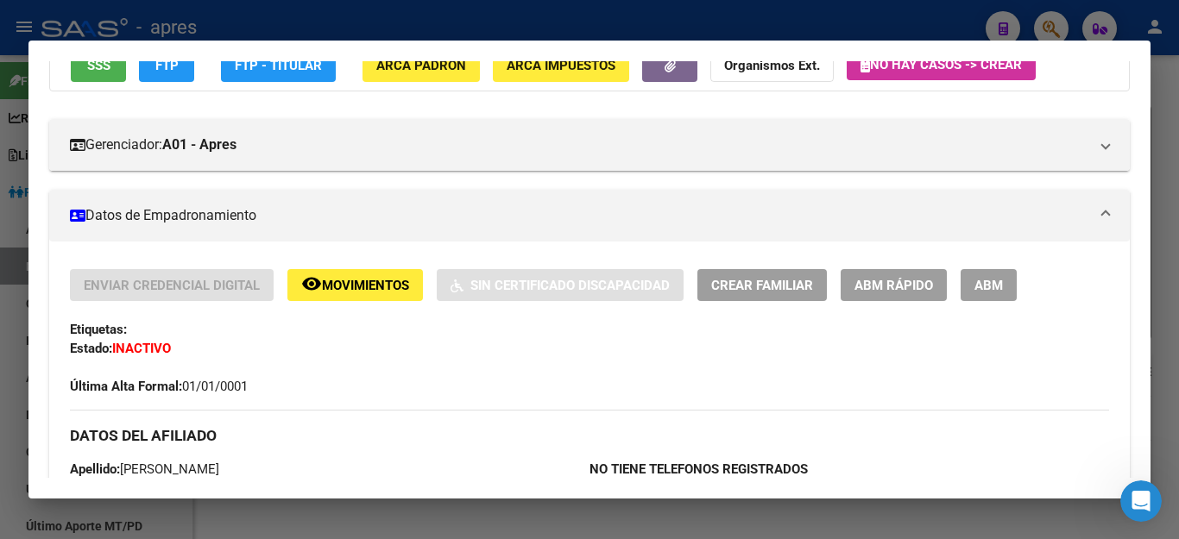
scroll to position [173, 0]
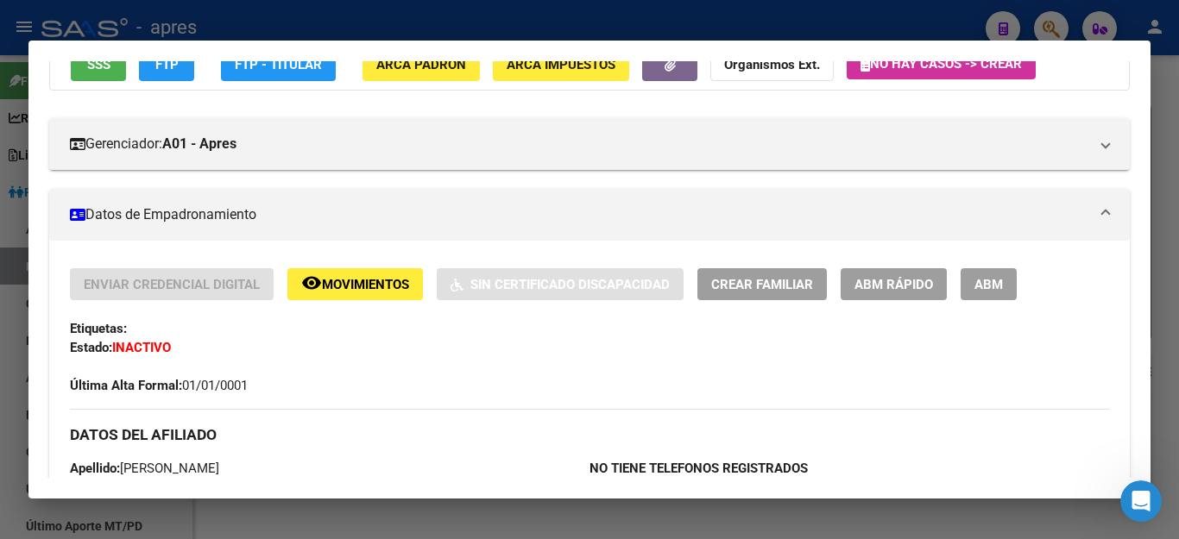
click at [404, 286] on span "Movimientos" at bounding box center [365, 285] width 87 height 16
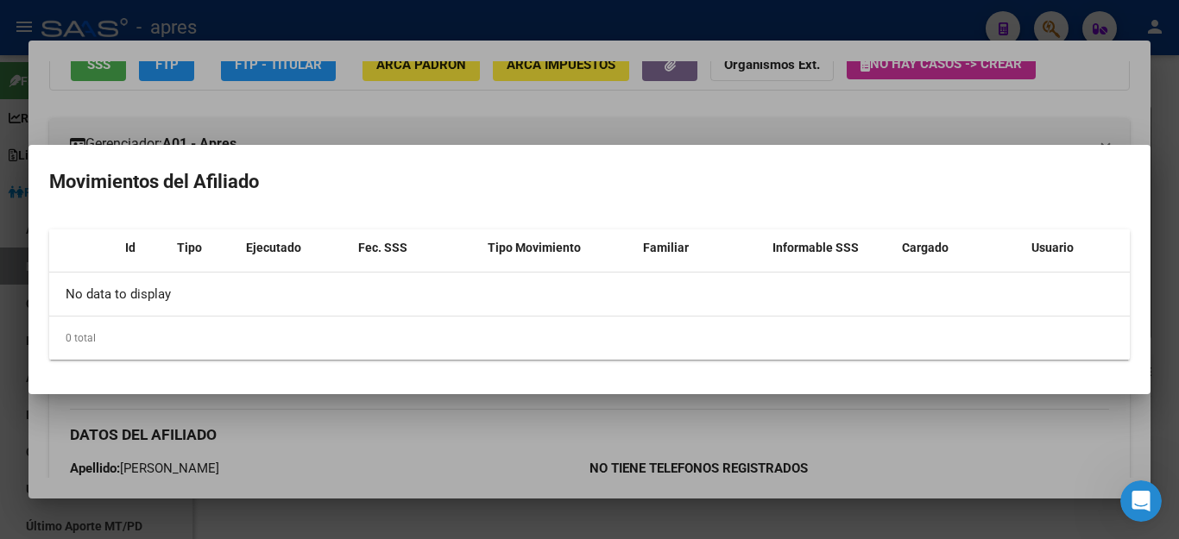
click at [422, 457] on div at bounding box center [589, 269] width 1179 height 539
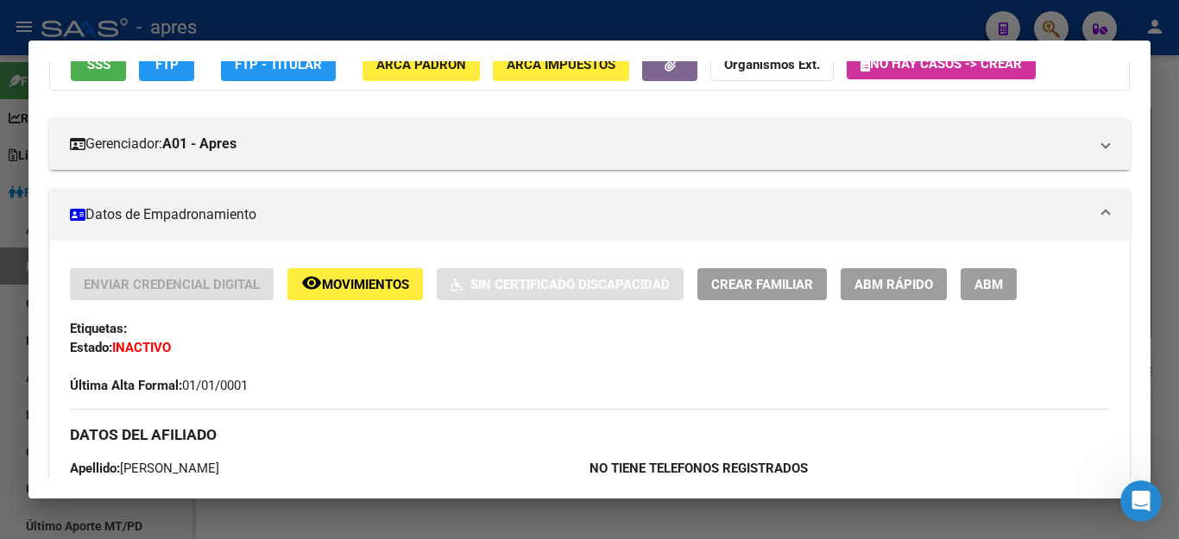
scroll to position [86, 0]
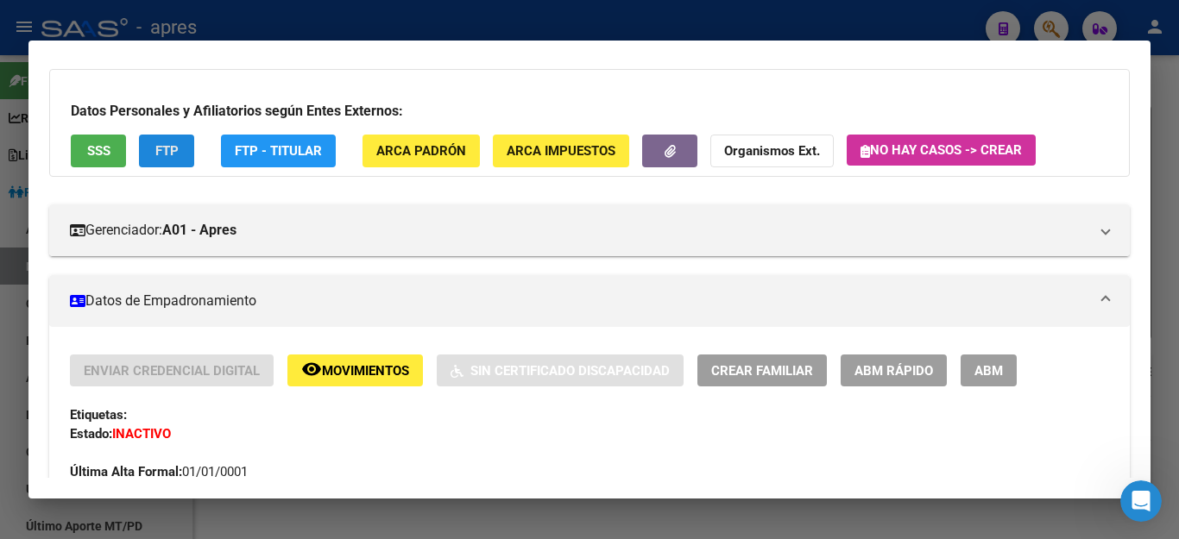
click at [155, 146] on span "FTP" at bounding box center [166, 152] width 23 height 16
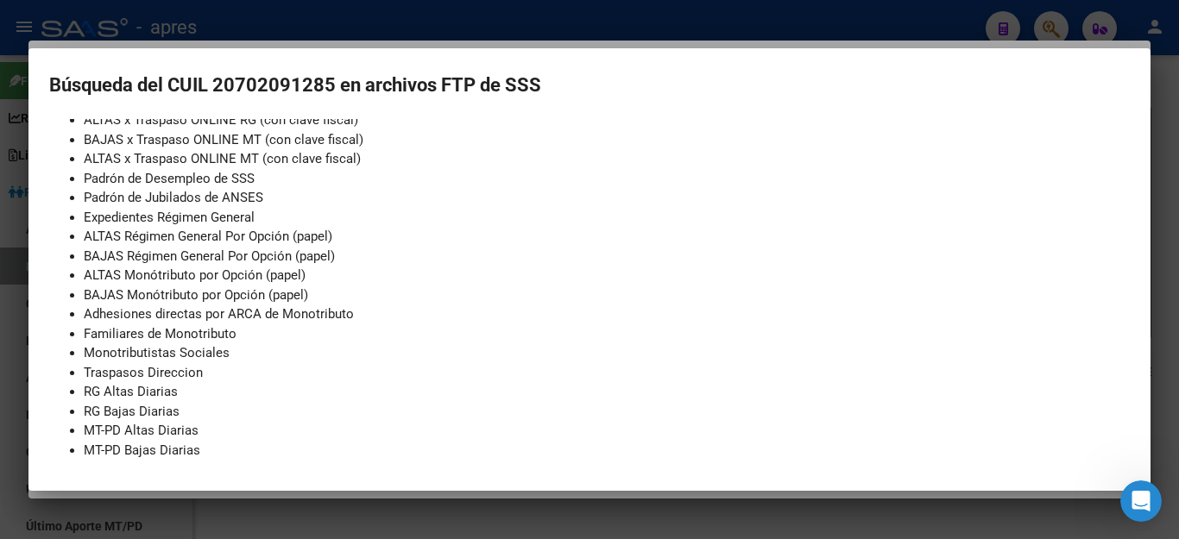
scroll to position [215, 0]
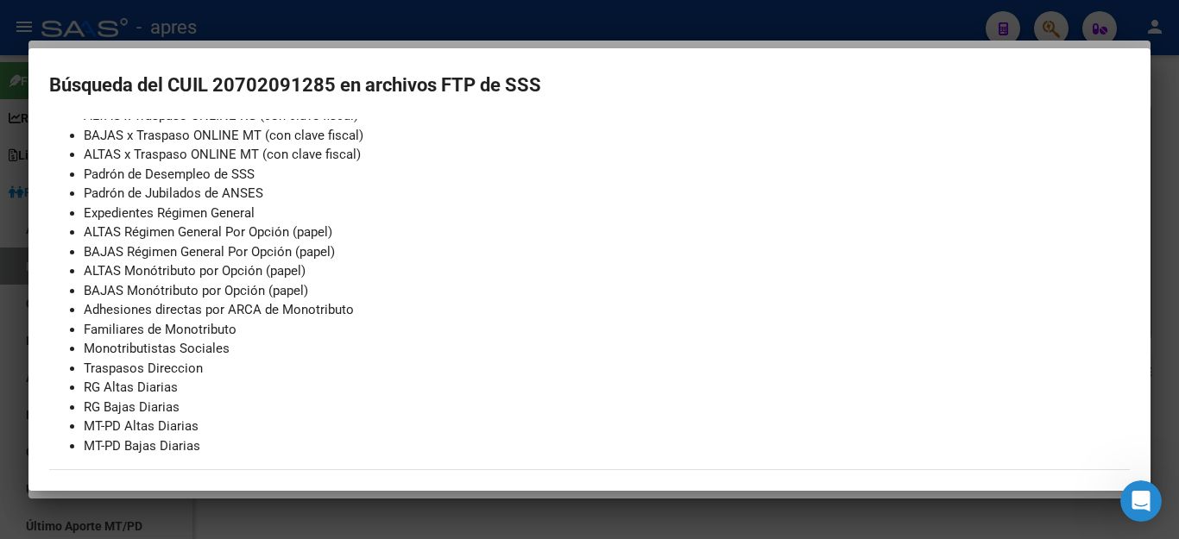
click at [432, 521] on div at bounding box center [589, 269] width 1179 height 539
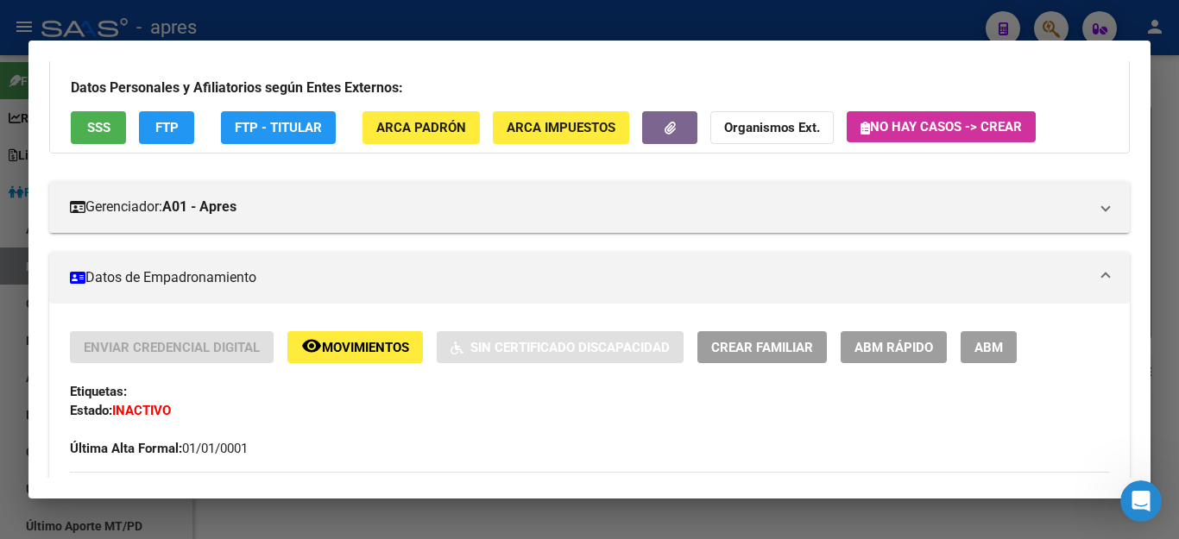
scroll to position [86, 0]
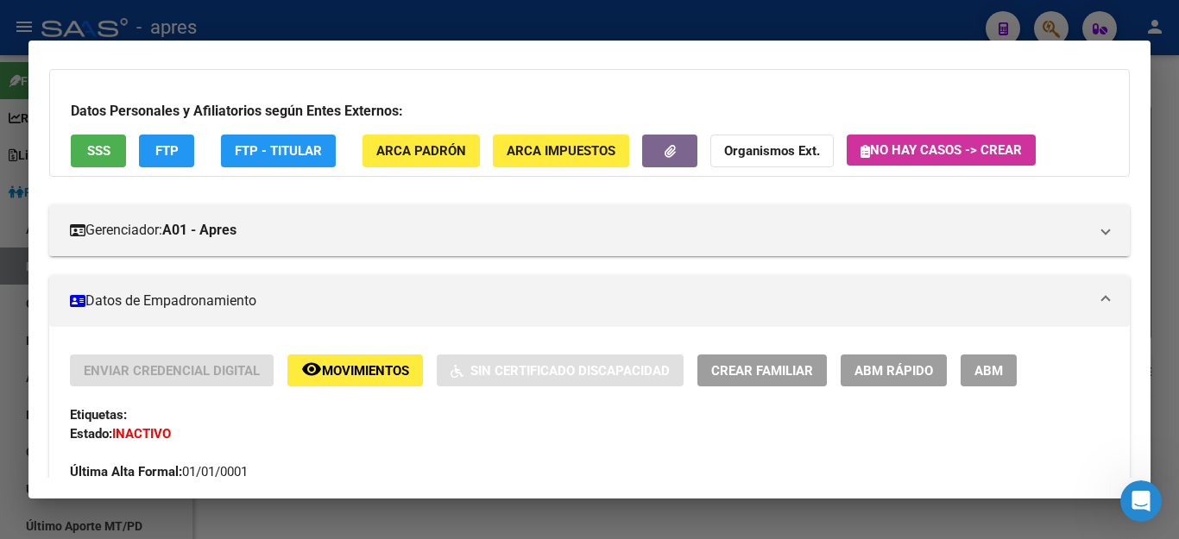
click at [285, 147] on span "FTP - Titular" at bounding box center [278, 152] width 87 height 16
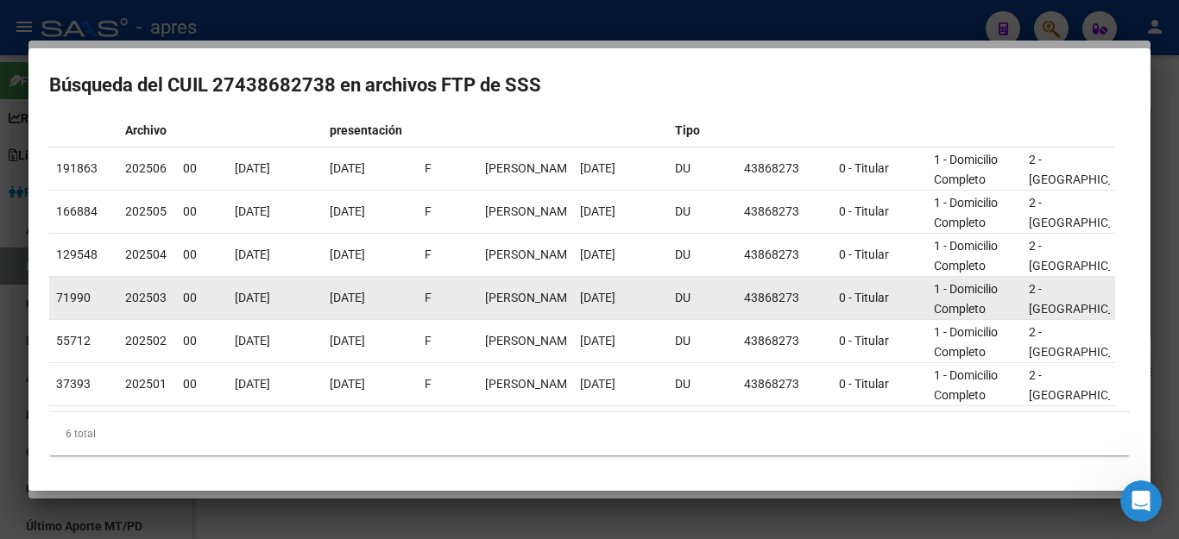
scroll to position [143, 0]
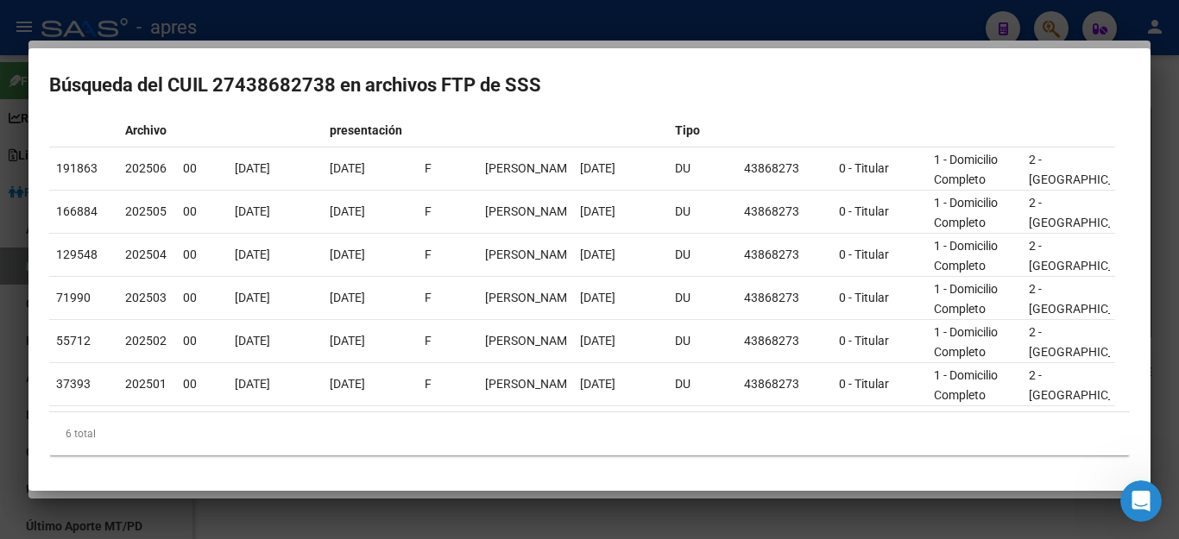
click at [441, 515] on div at bounding box center [589, 269] width 1179 height 539
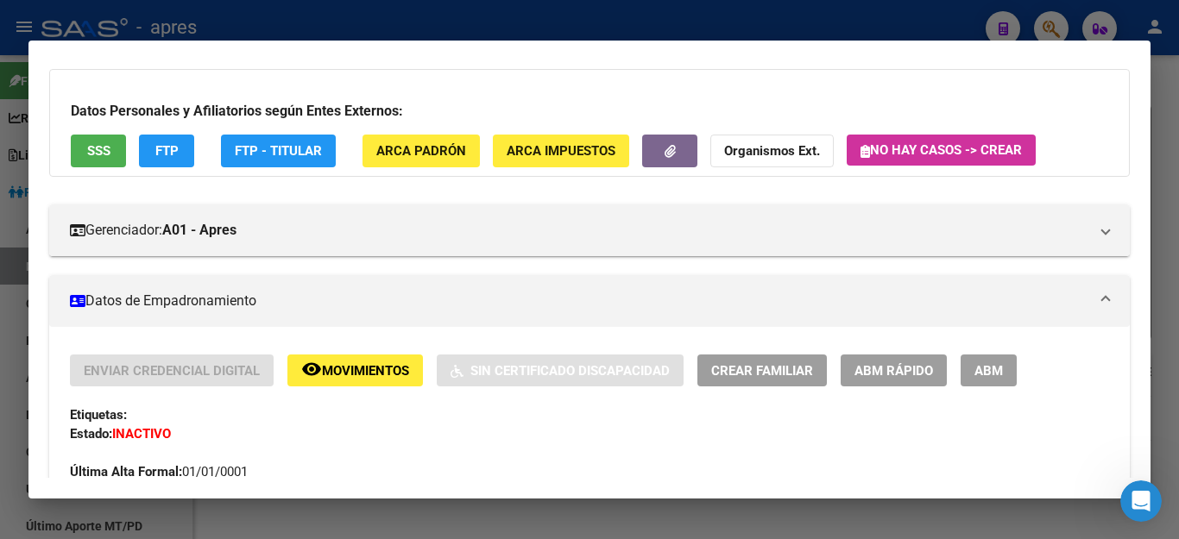
click at [441, 515] on div at bounding box center [589, 269] width 1179 height 539
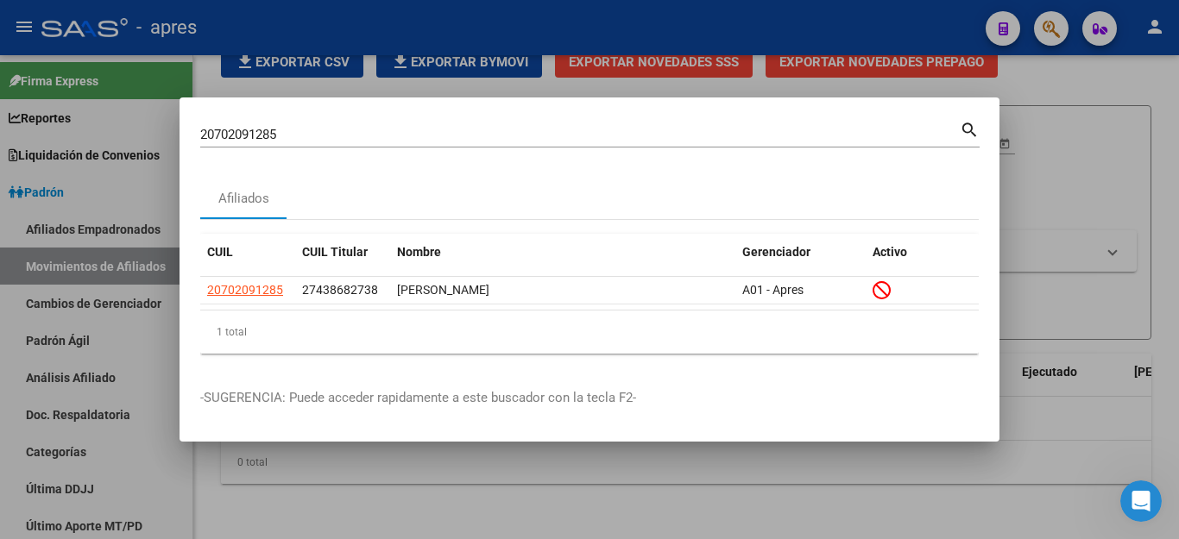
click at [327, 469] on div at bounding box center [589, 269] width 1179 height 539
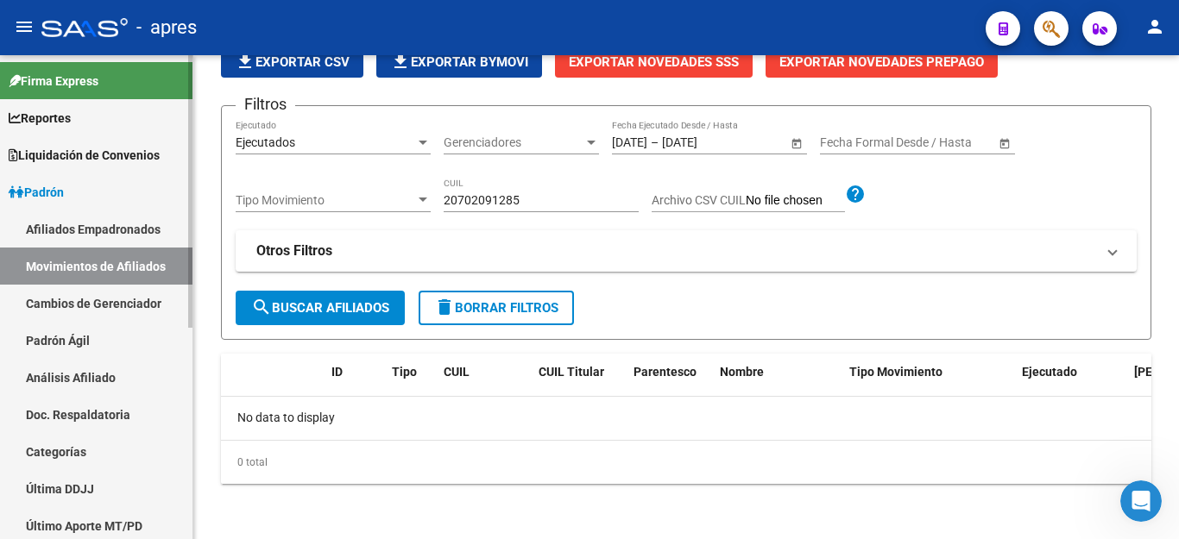
scroll to position [86, 0]
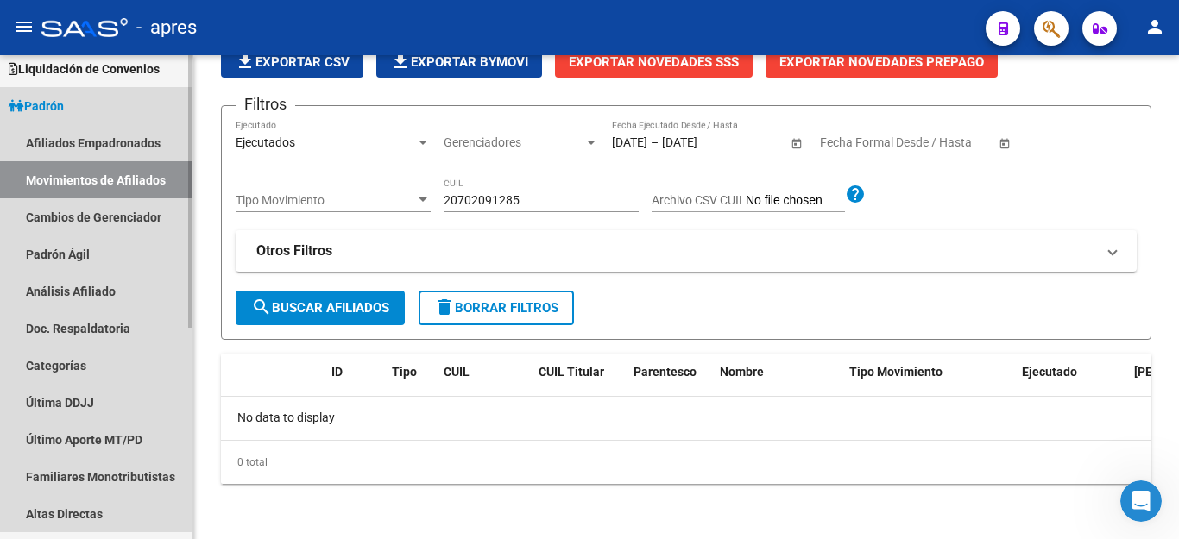
click at [88, 175] on link "Movimientos de Afiliados" at bounding box center [96, 179] width 192 height 37
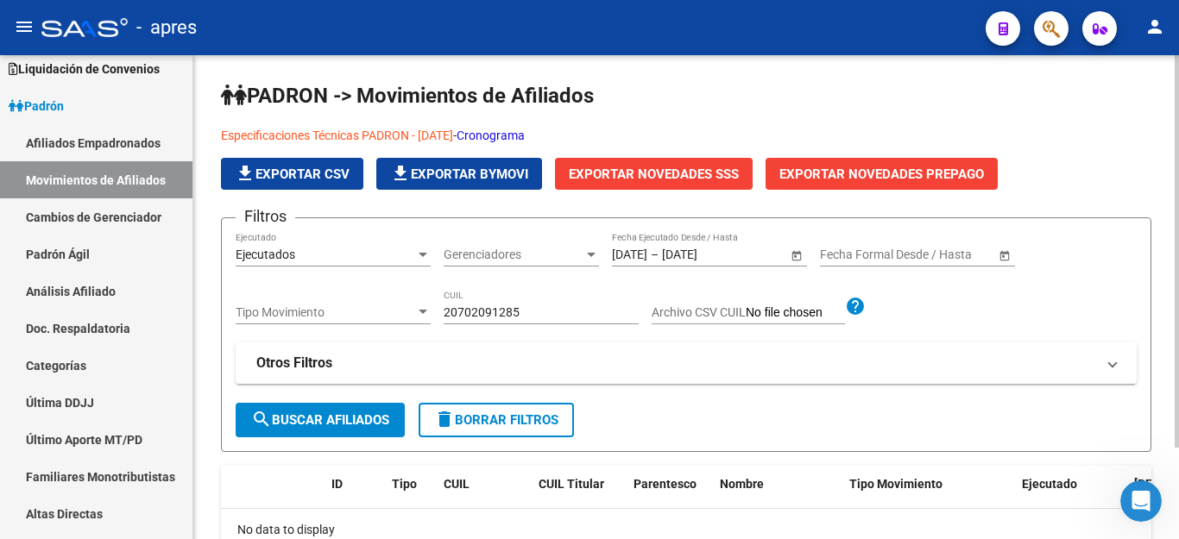
scroll to position [0, 0]
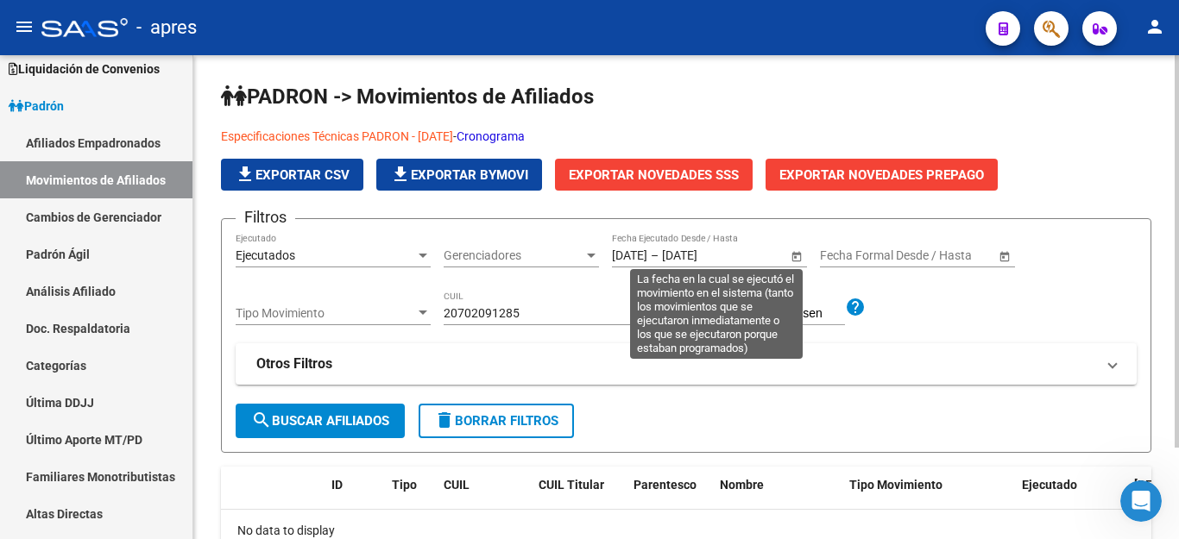
click at [791, 259] on span "Open calendar" at bounding box center [796, 256] width 41 height 41
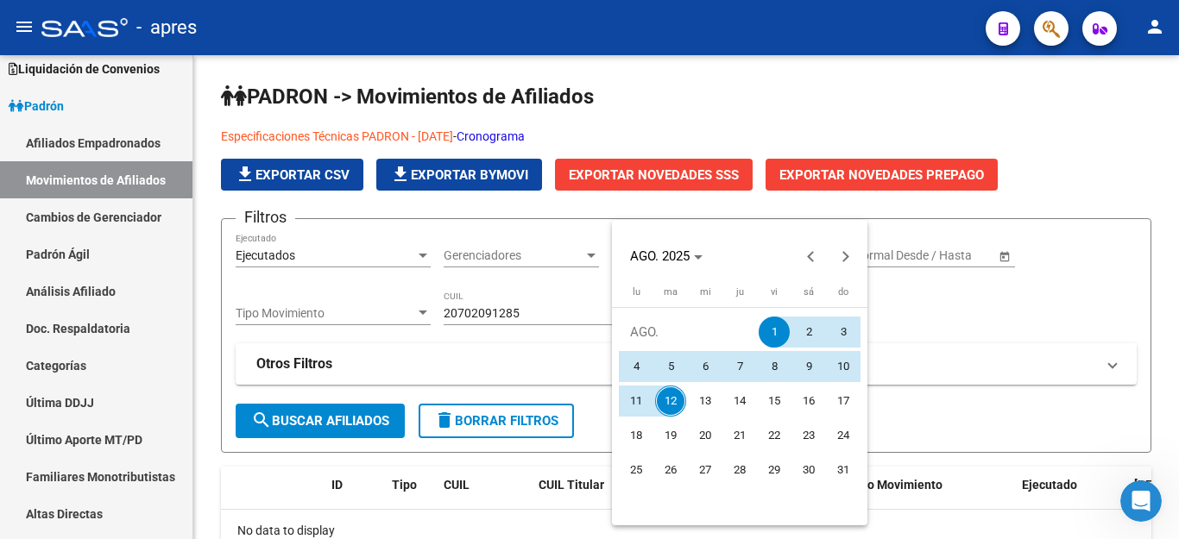
click at [1021, 318] on div at bounding box center [589, 269] width 1179 height 539
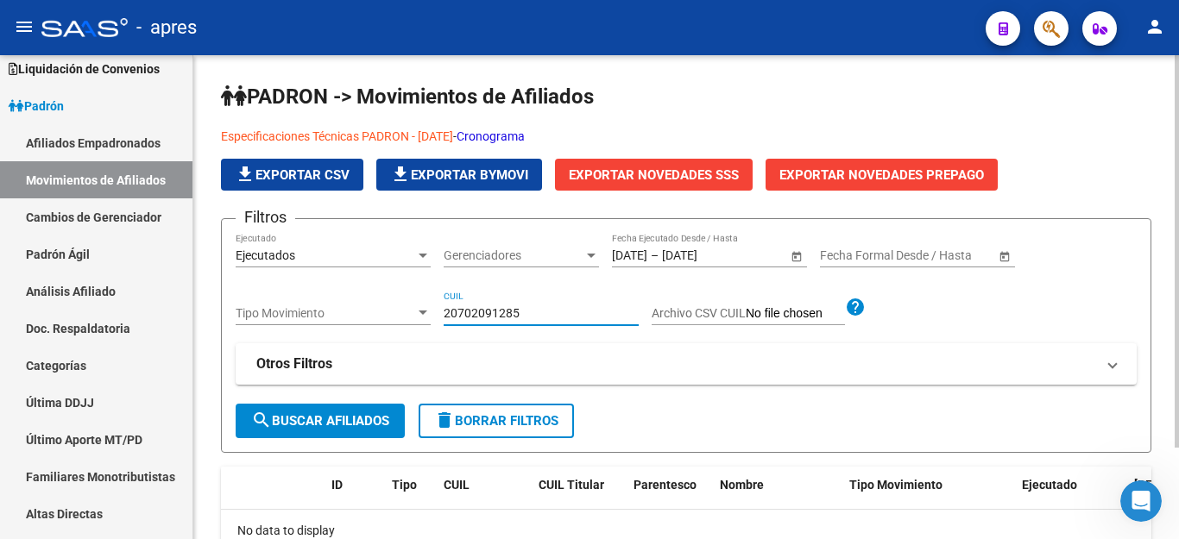
click at [533, 312] on input "20702091285" at bounding box center [541, 313] width 195 height 15
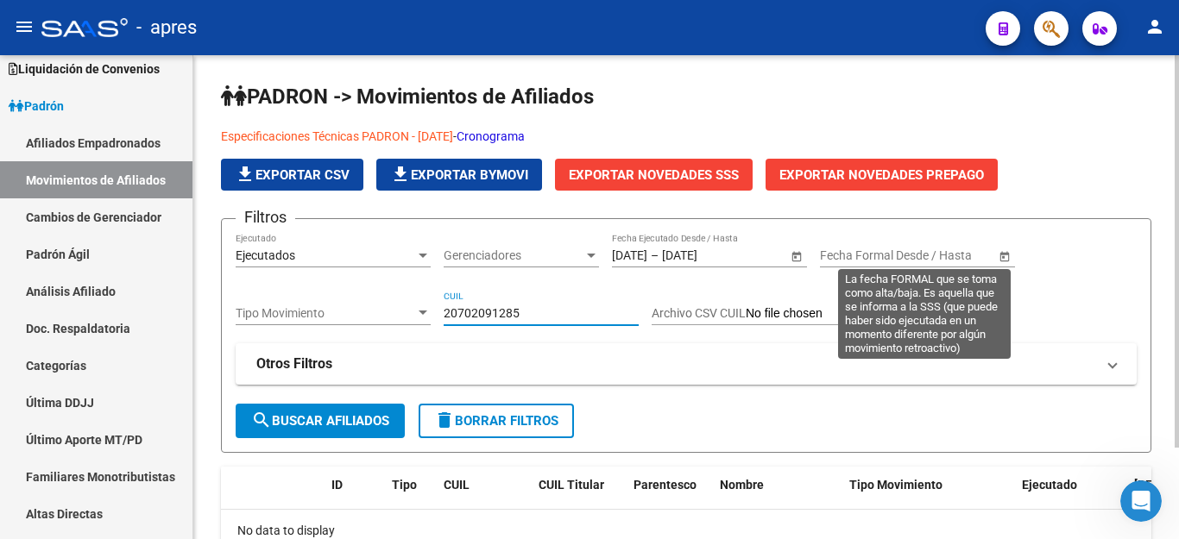
click at [885, 240] on div "Start date – End date Fecha Formal Desde / Hasta" at bounding box center [907, 250] width 175 height 35
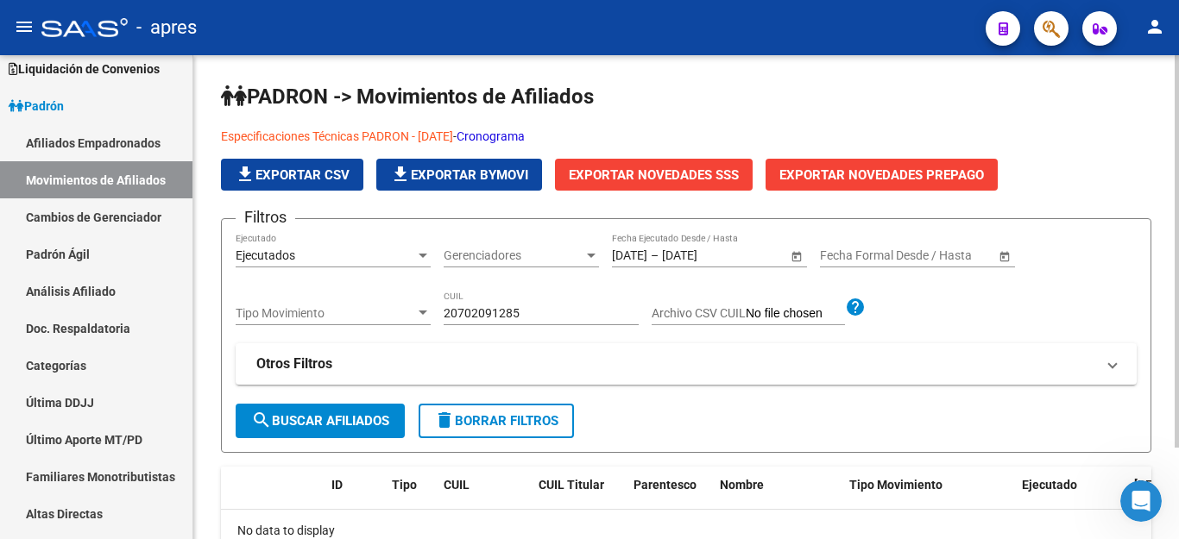
click at [1005, 255] on span "Open calendar" at bounding box center [1004, 256] width 41 height 41
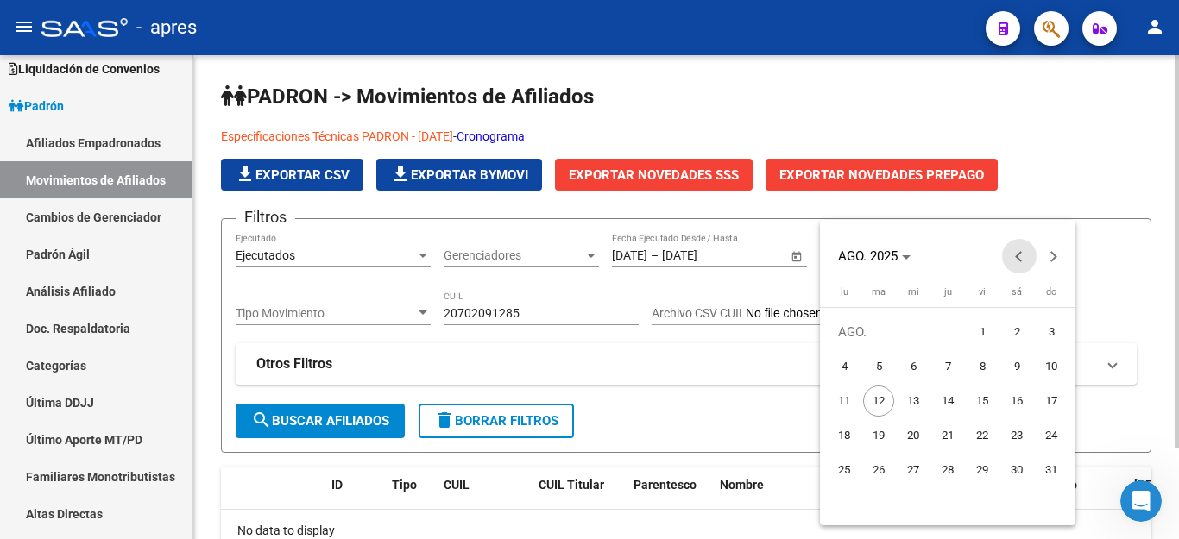
click at [1005, 255] on span "Previous month" at bounding box center [1019, 256] width 35 height 35
click at [1096, 268] on div at bounding box center [589, 269] width 1179 height 539
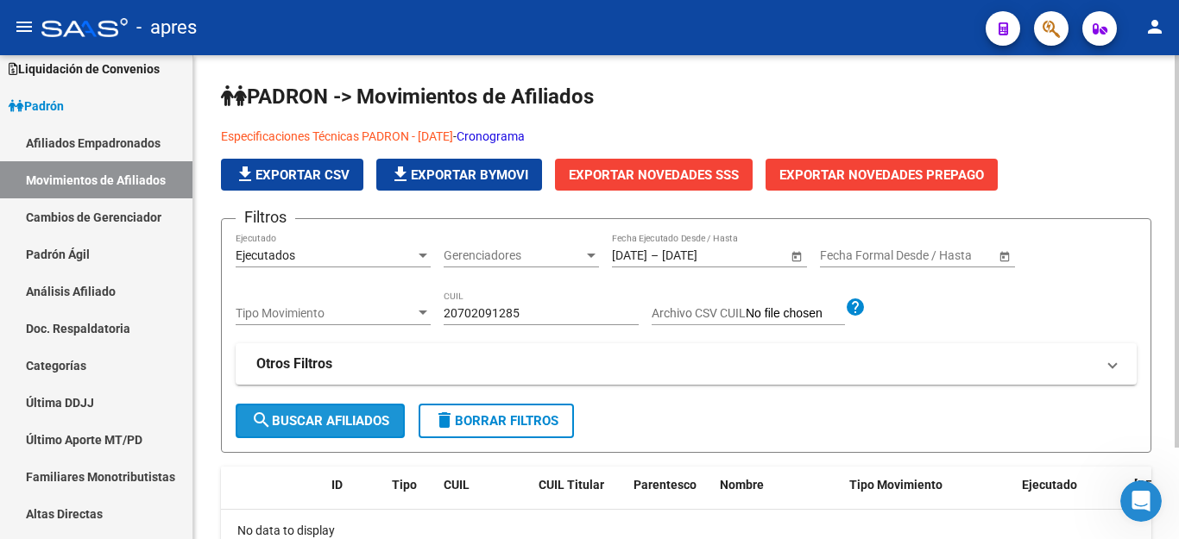
click at [310, 417] on span "search Buscar Afiliados" at bounding box center [320, 421] width 138 height 16
click at [407, 256] on div "Ejecutados" at bounding box center [326, 256] width 180 height 15
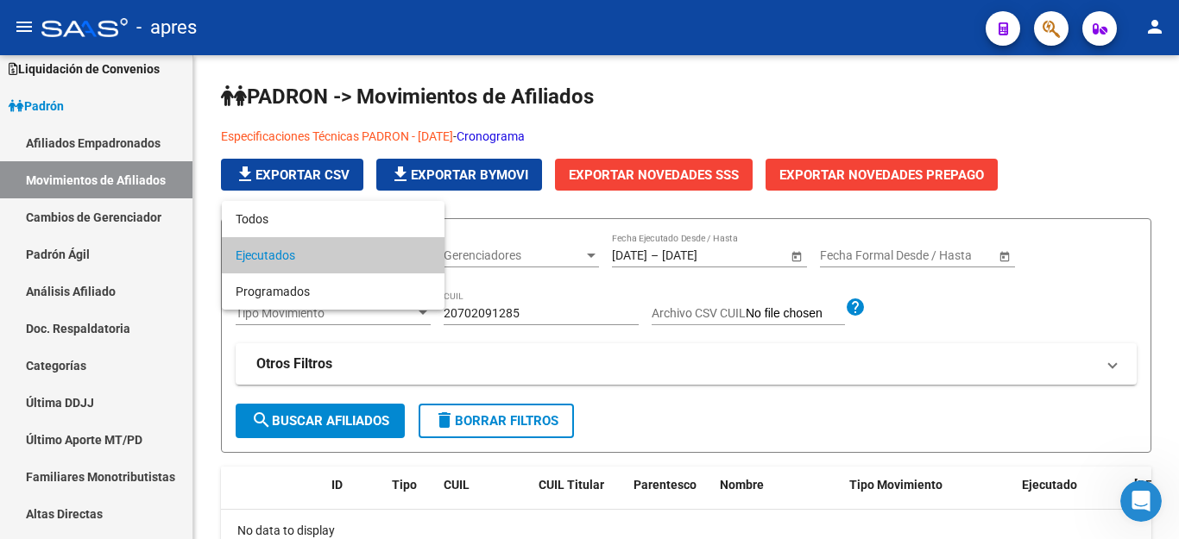
click at [641, 391] on div at bounding box center [589, 269] width 1179 height 539
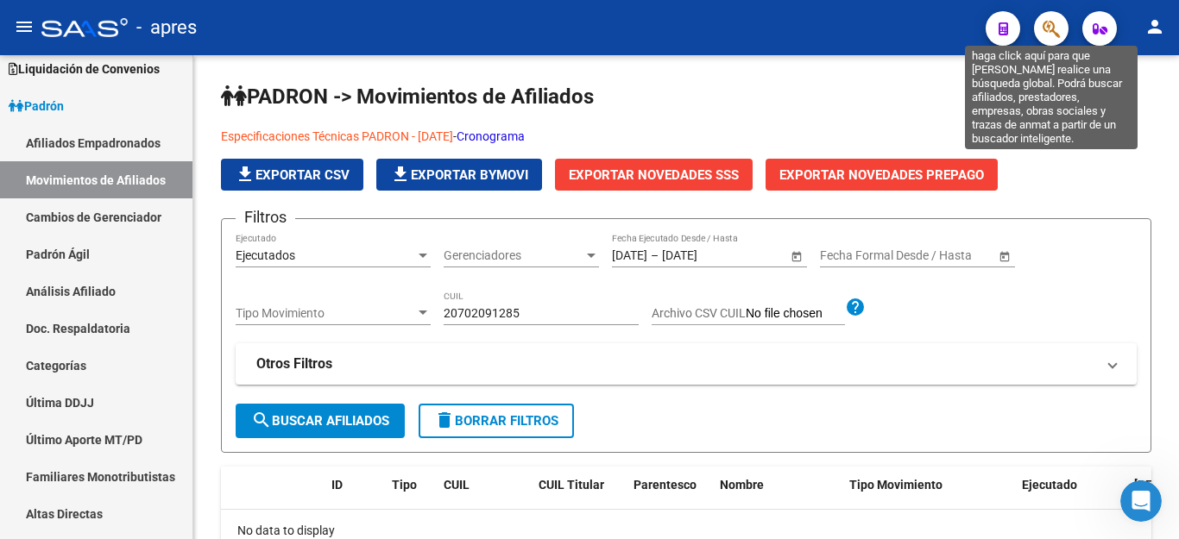
click at [1055, 27] on icon "button" at bounding box center [1050, 29] width 17 height 20
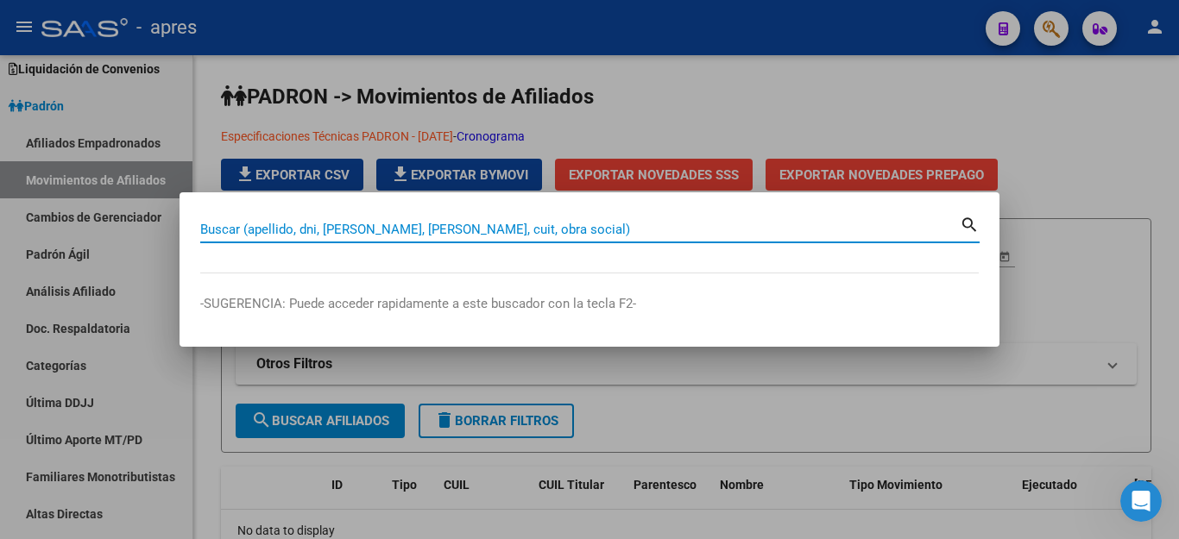
paste input "20702091285"
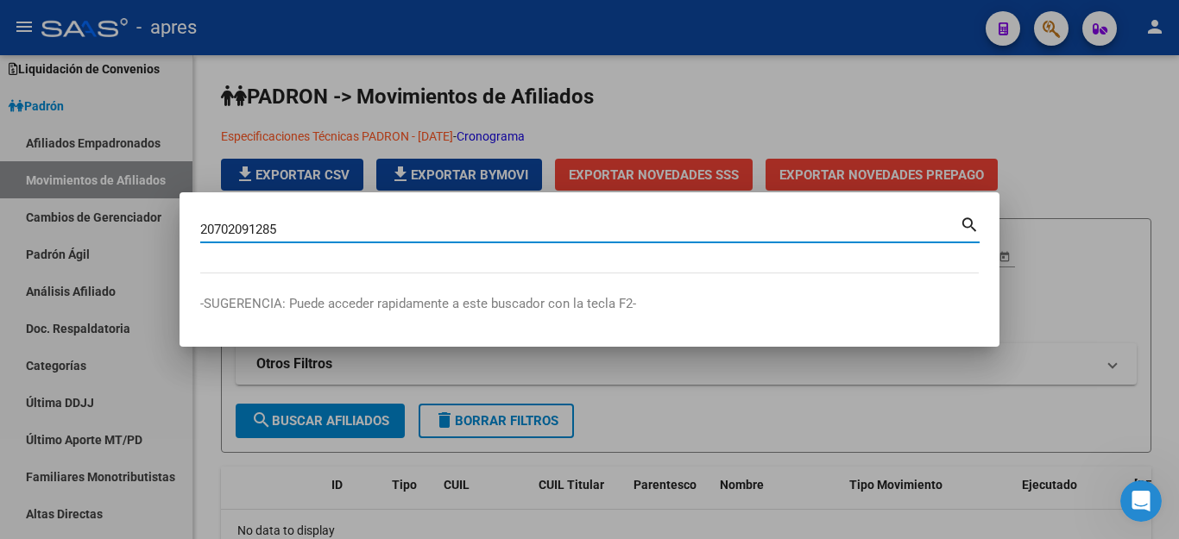
type input "20702091285"
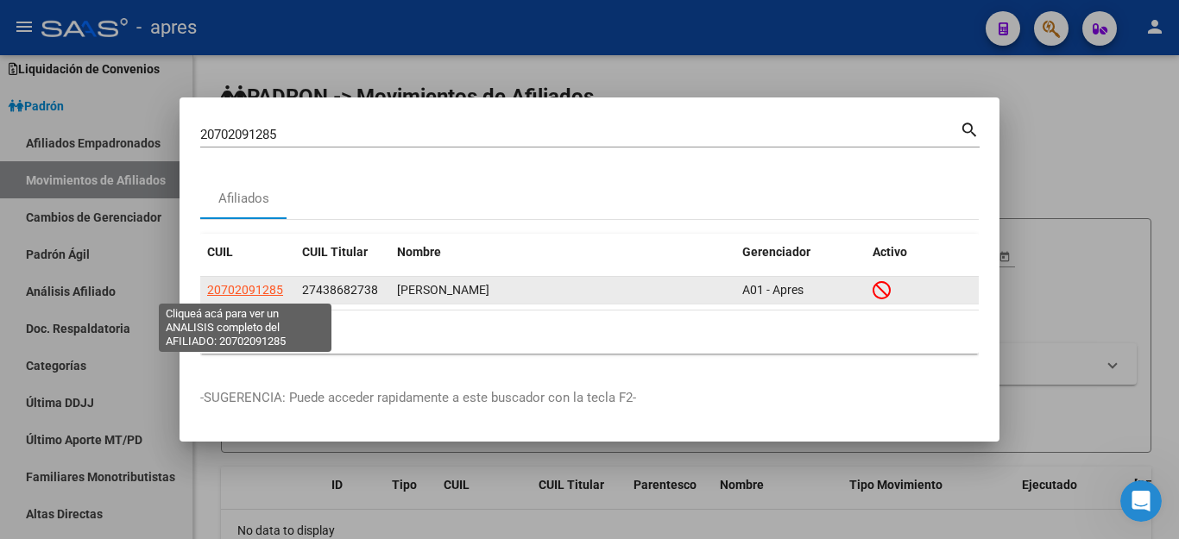
click at [219, 293] on span "20702091285" at bounding box center [245, 290] width 76 height 14
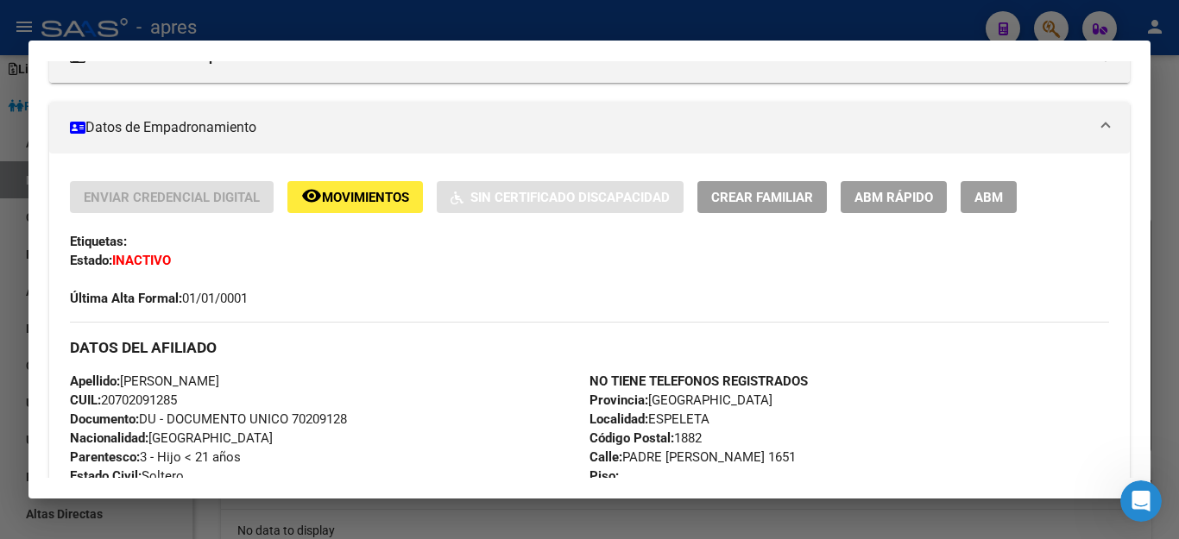
scroll to position [259, 0]
click at [317, 195] on mat-icon "remove_red_eye" at bounding box center [311, 196] width 21 height 21
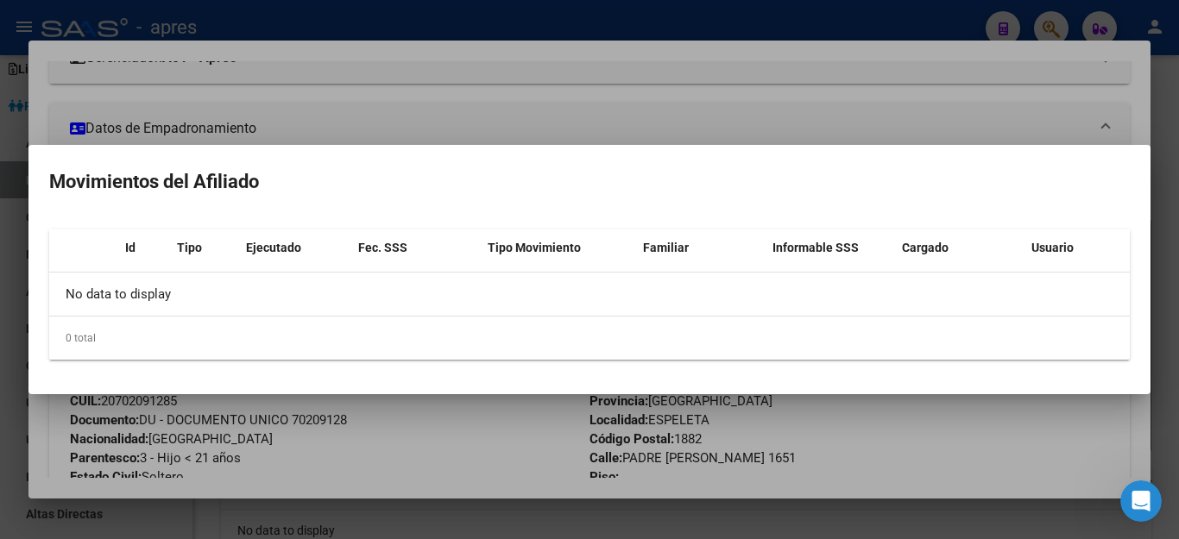
click at [387, 452] on div at bounding box center [589, 269] width 1179 height 539
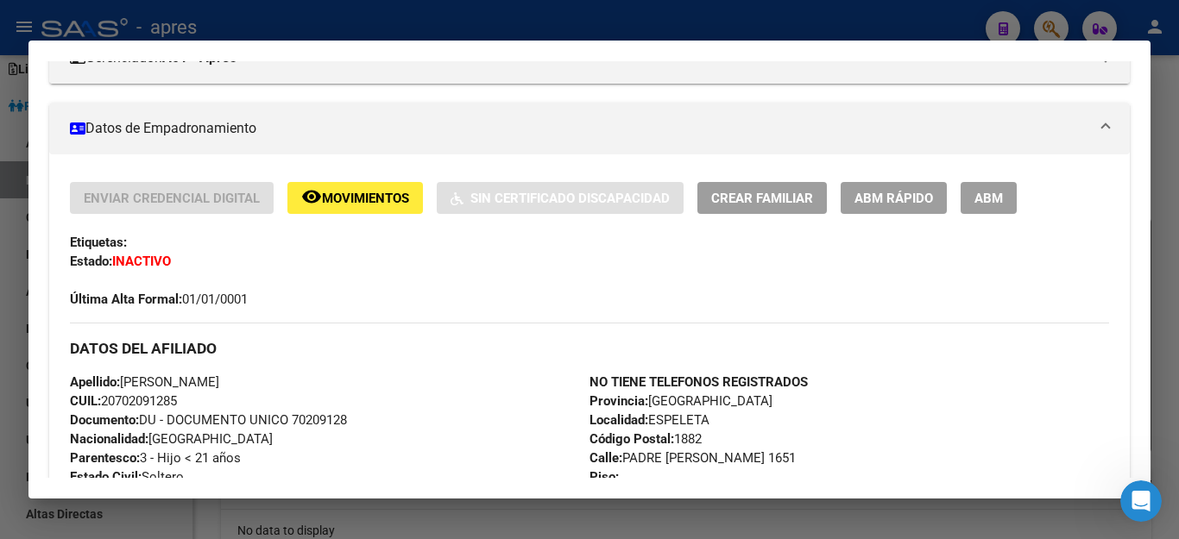
click at [360, 194] on span "Movimientos" at bounding box center [365, 199] width 87 height 16
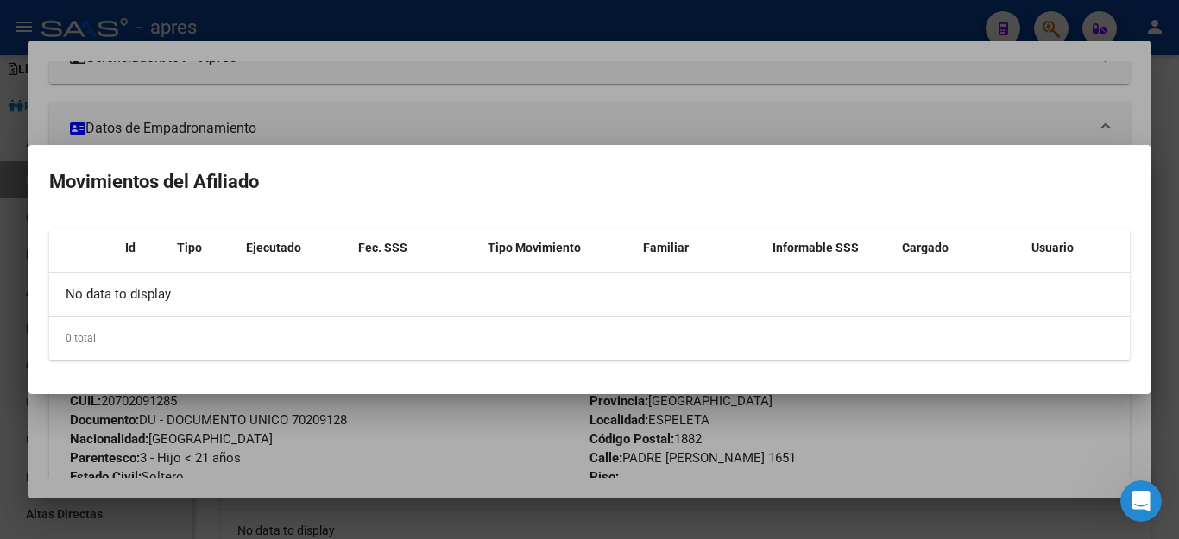
click at [367, 128] on div at bounding box center [589, 269] width 1179 height 539
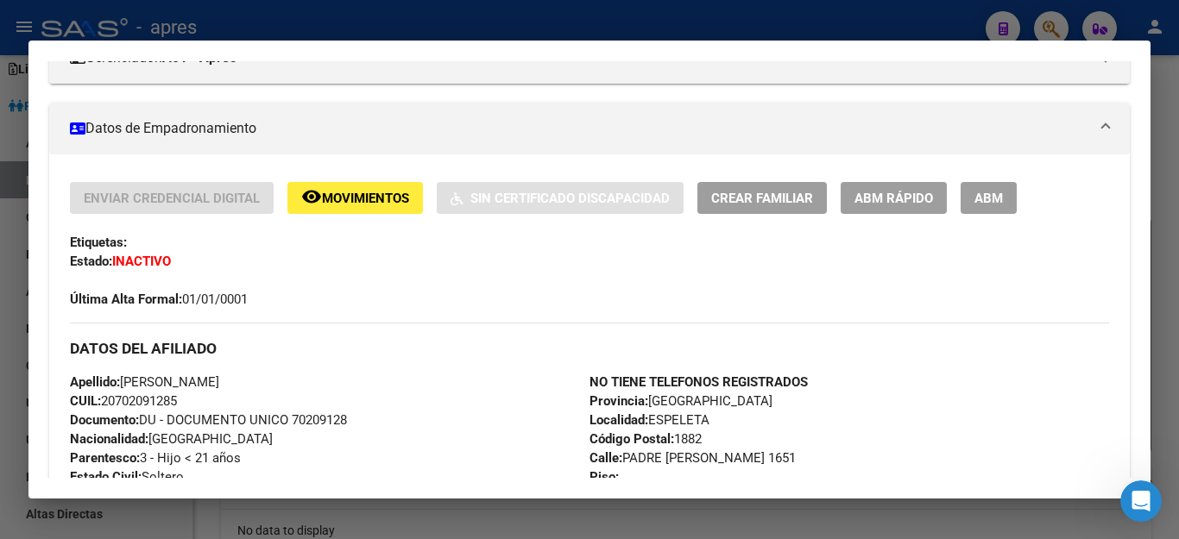
scroll to position [0, 0]
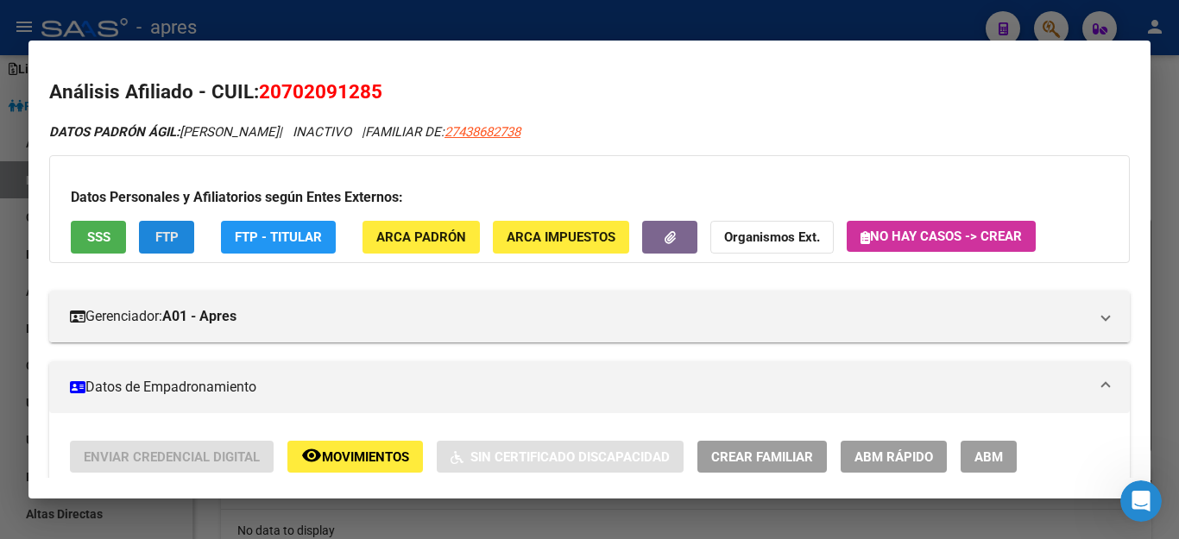
click at [162, 230] on span "FTP" at bounding box center [166, 238] width 23 height 16
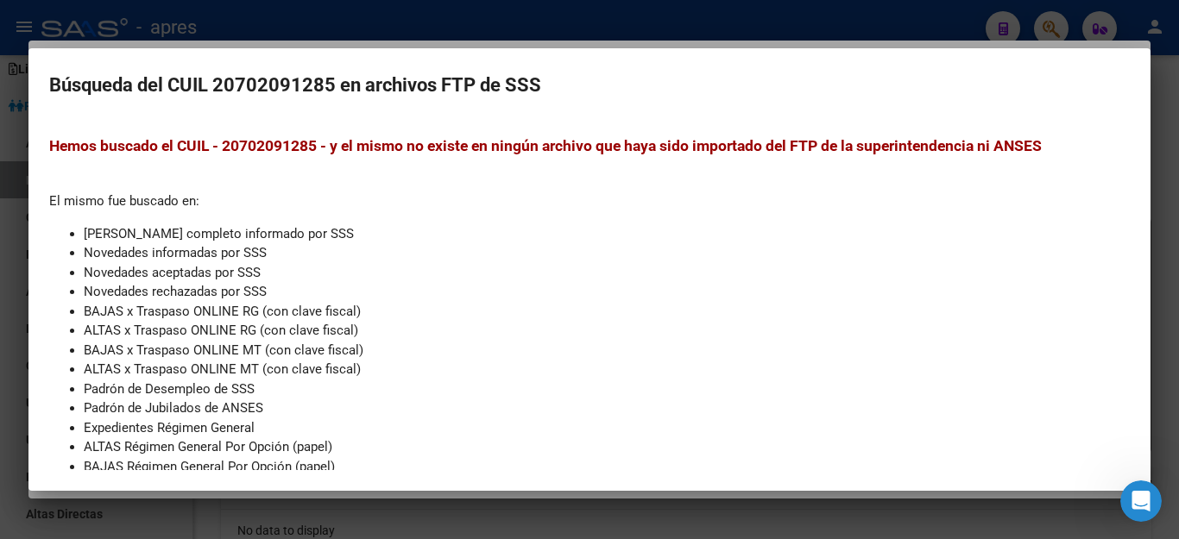
click at [567, 332] on li "ALTAS x Traspaso ONLINE RG (con clave fiscal)" at bounding box center [607, 331] width 1046 height 20
click at [623, 513] on div at bounding box center [589, 269] width 1179 height 539
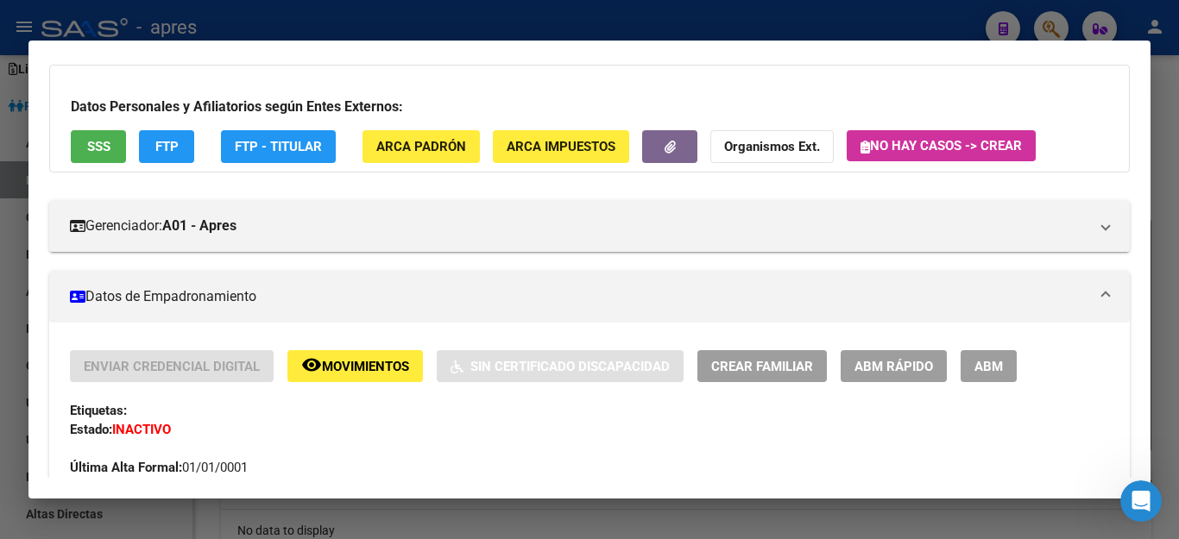
scroll to position [86, 0]
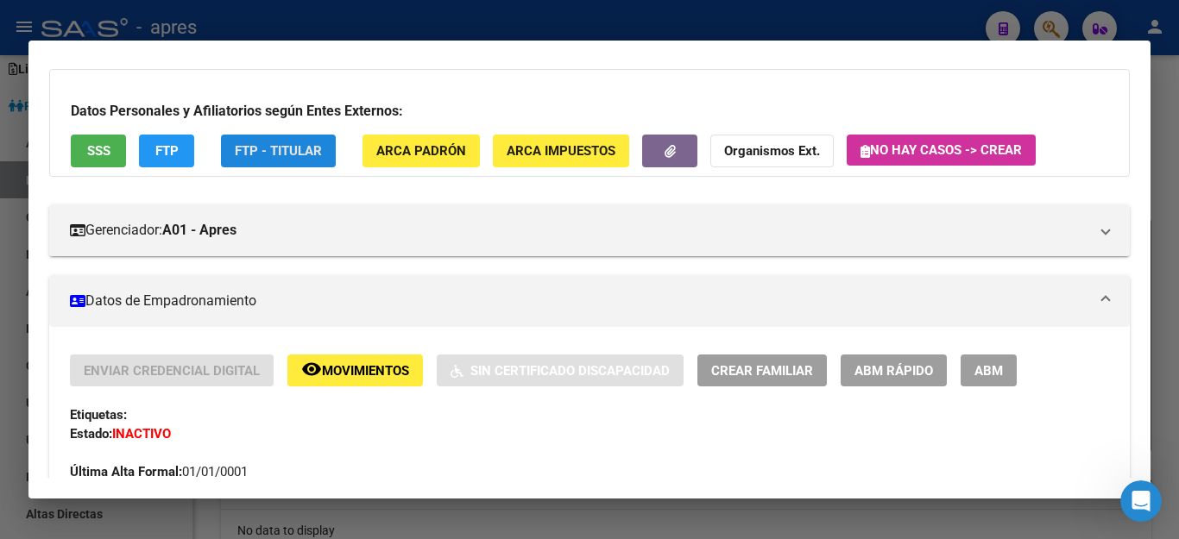
click at [252, 156] on span "FTP - Titular" at bounding box center [278, 152] width 87 height 16
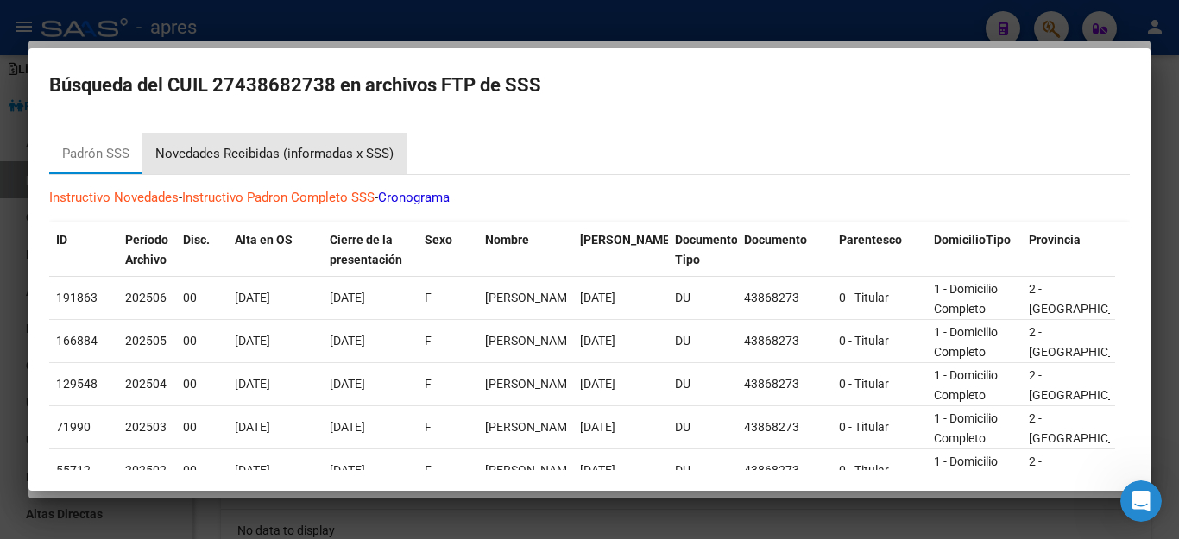
click at [312, 154] on div "Novedades Recibidas (informadas x SSS)" at bounding box center [274, 154] width 238 height 20
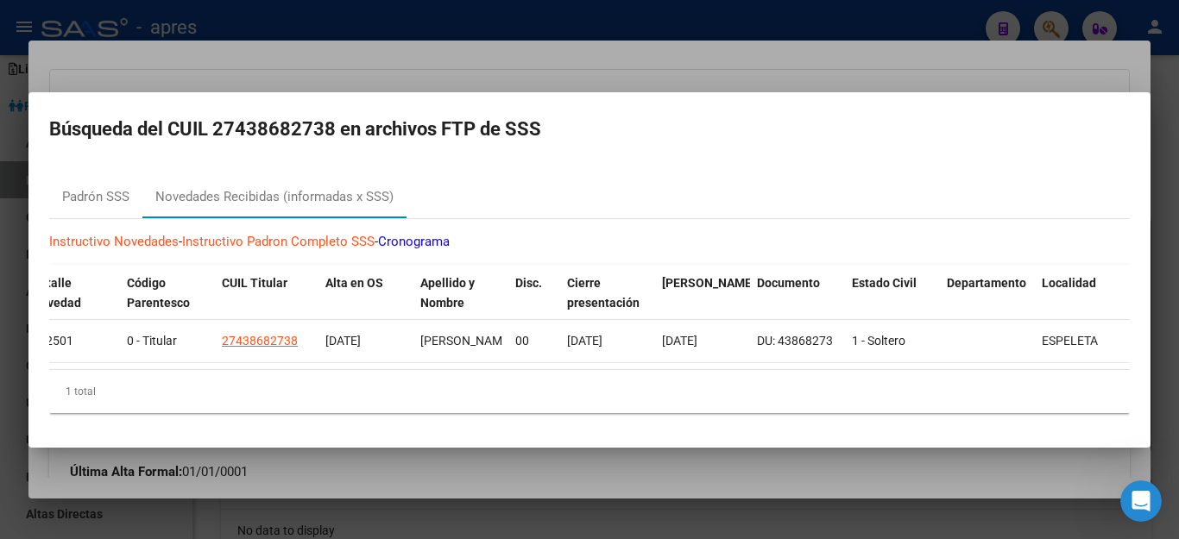
scroll to position [0, 1284]
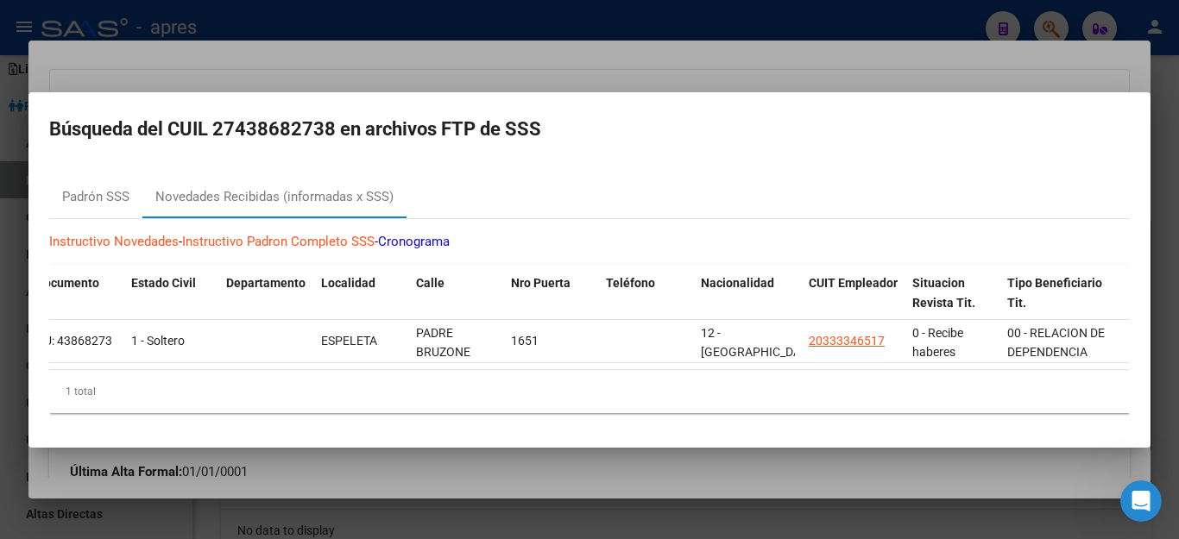
click at [809, 492] on div at bounding box center [589, 269] width 1179 height 539
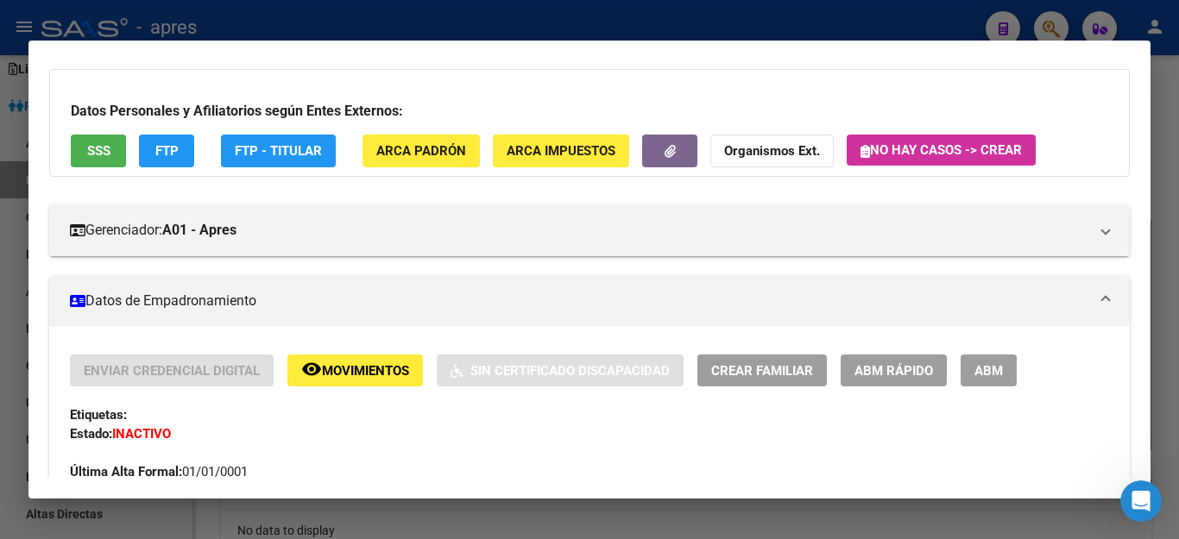
click at [808, 31] on div at bounding box center [589, 269] width 1179 height 539
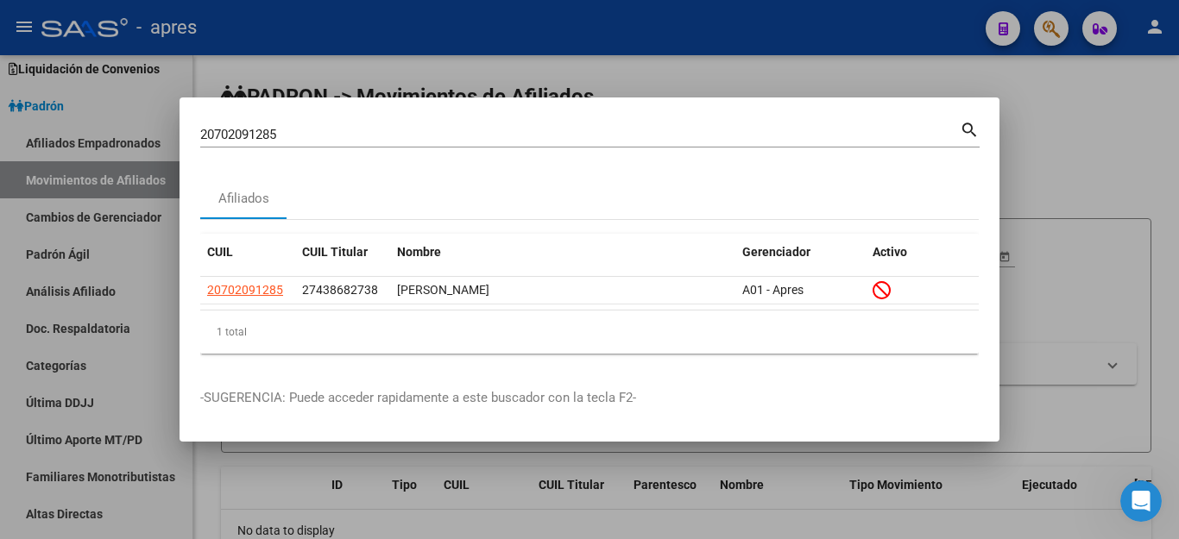
click at [809, 58] on div at bounding box center [589, 269] width 1179 height 539
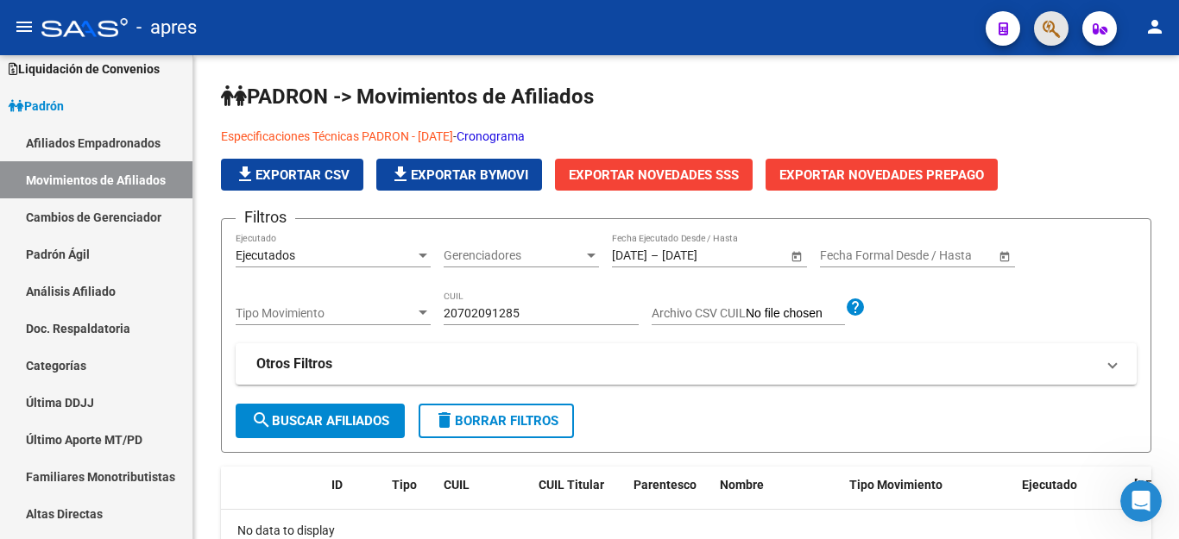
click at [1061, 22] on button "button" at bounding box center [1051, 28] width 35 height 35
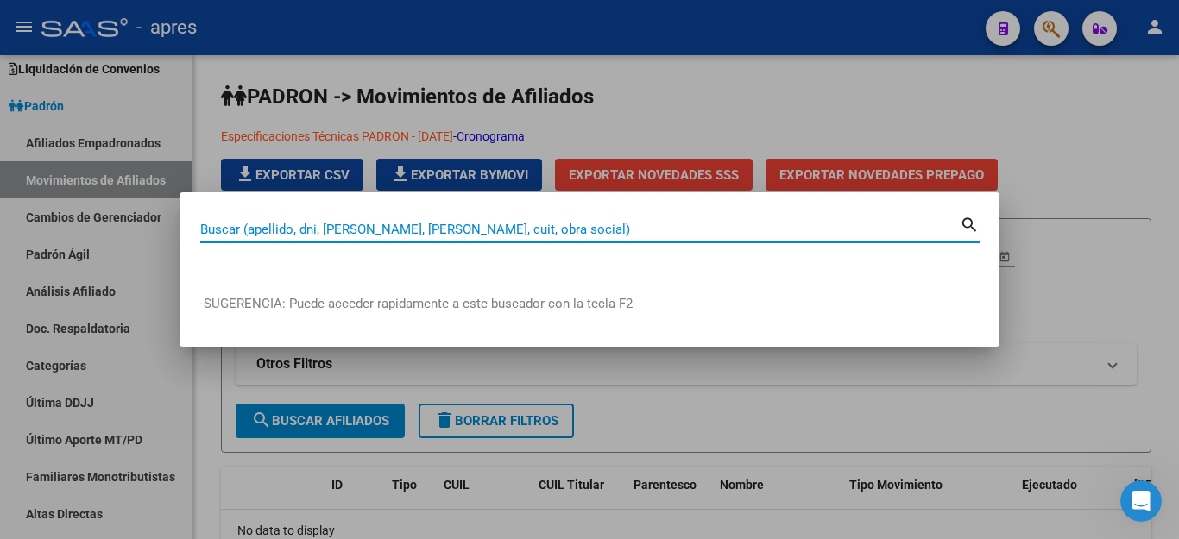
paste input "70209128"
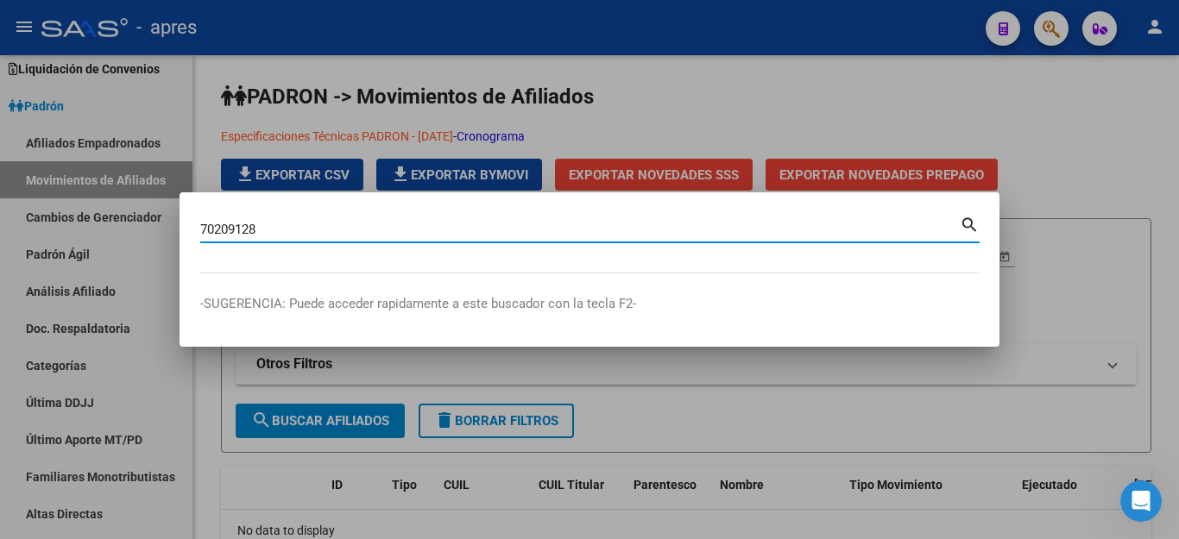
type input "70209128"
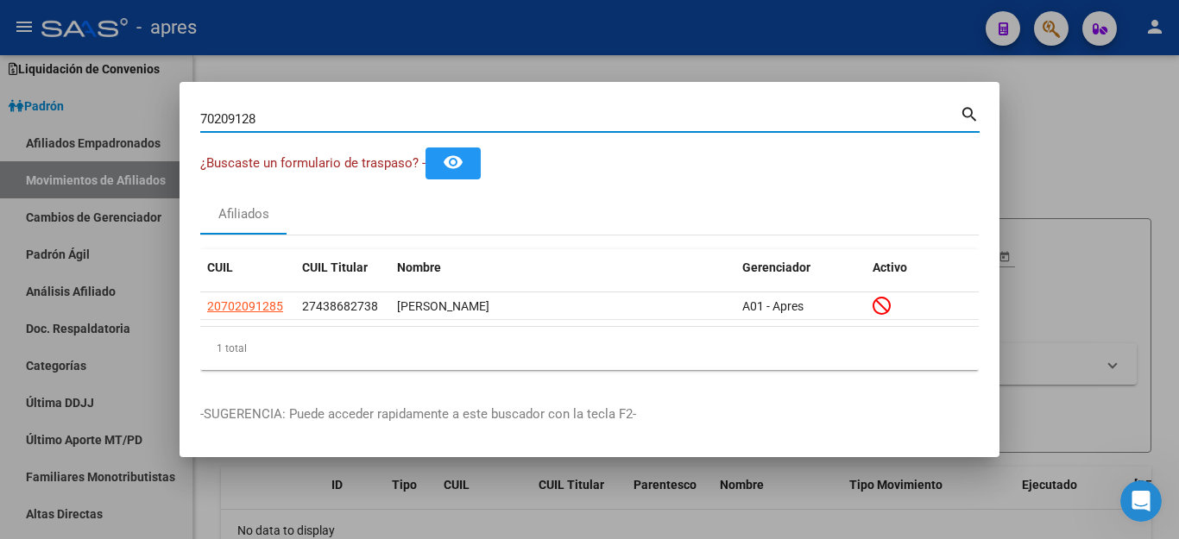
click at [463, 160] on mat-icon "remove_red_eye" at bounding box center [453, 162] width 21 height 21
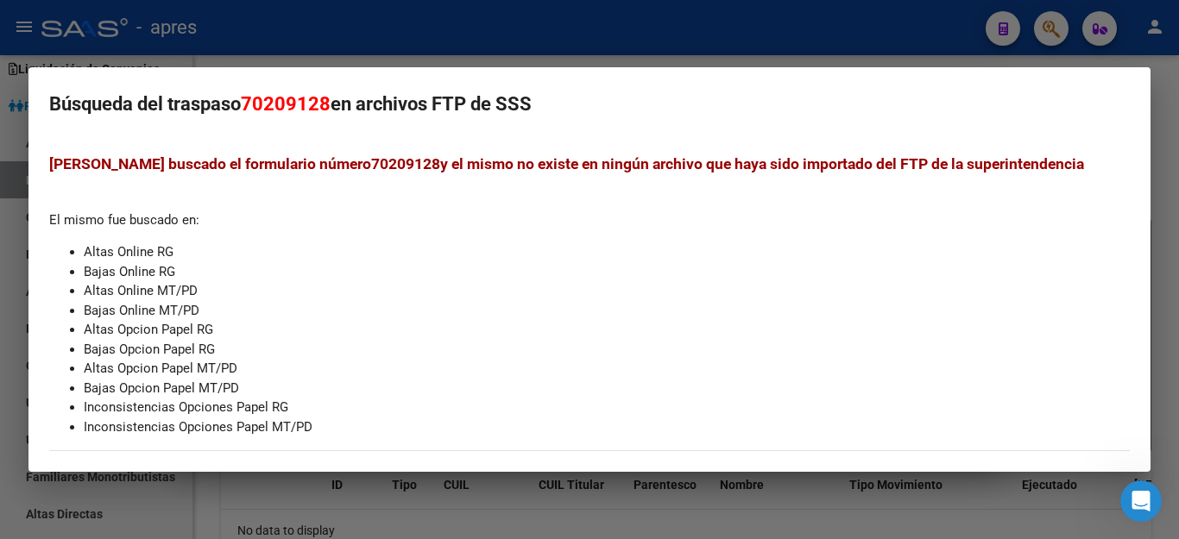
click at [878, 64] on div at bounding box center [589, 269] width 1179 height 539
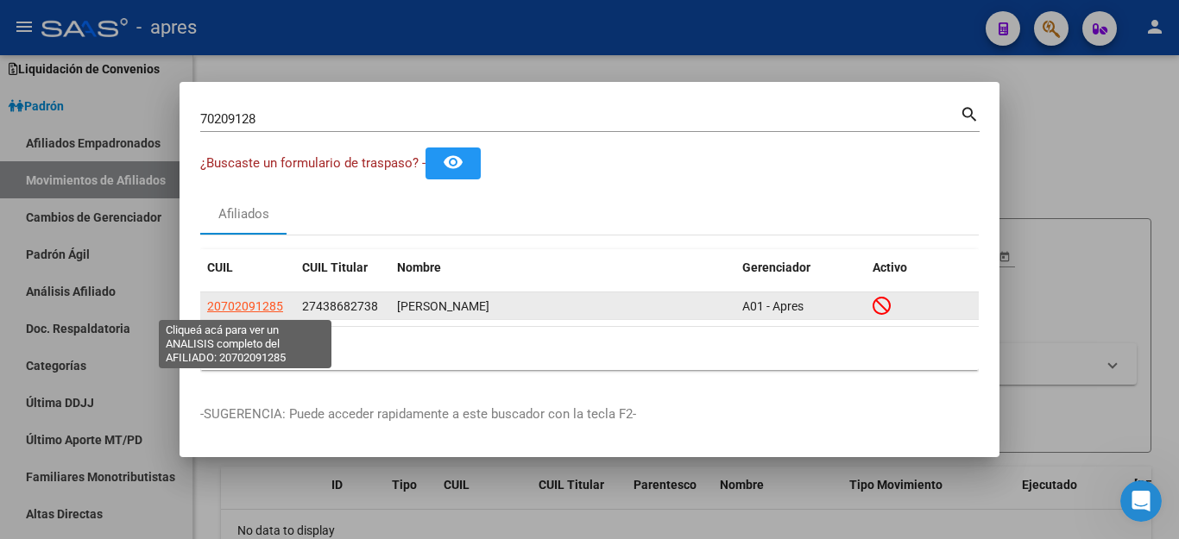
click at [227, 310] on span "20702091285" at bounding box center [245, 306] width 76 height 14
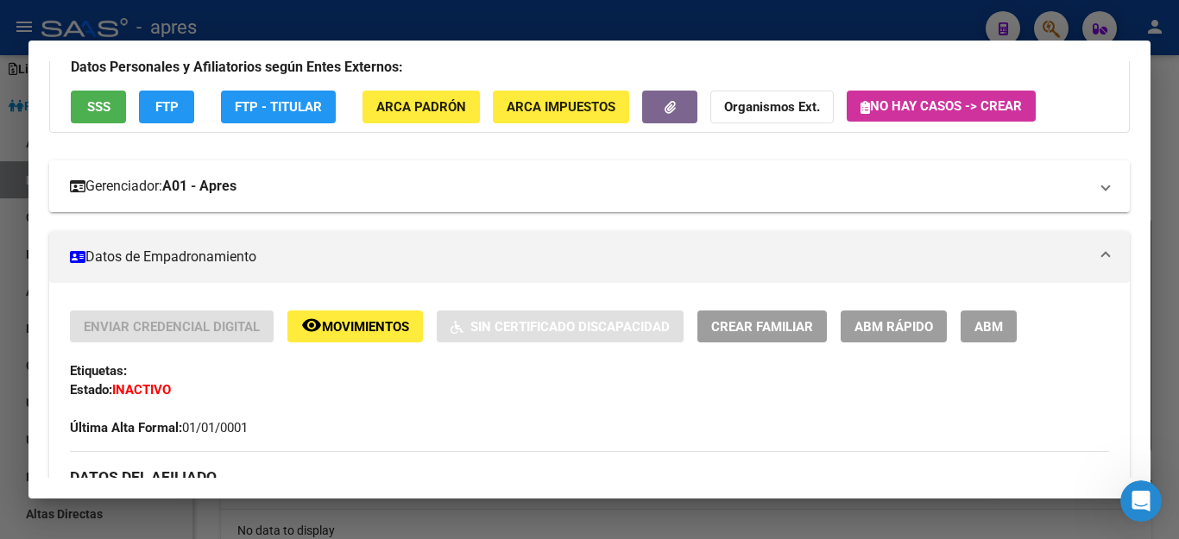
scroll to position [173, 0]
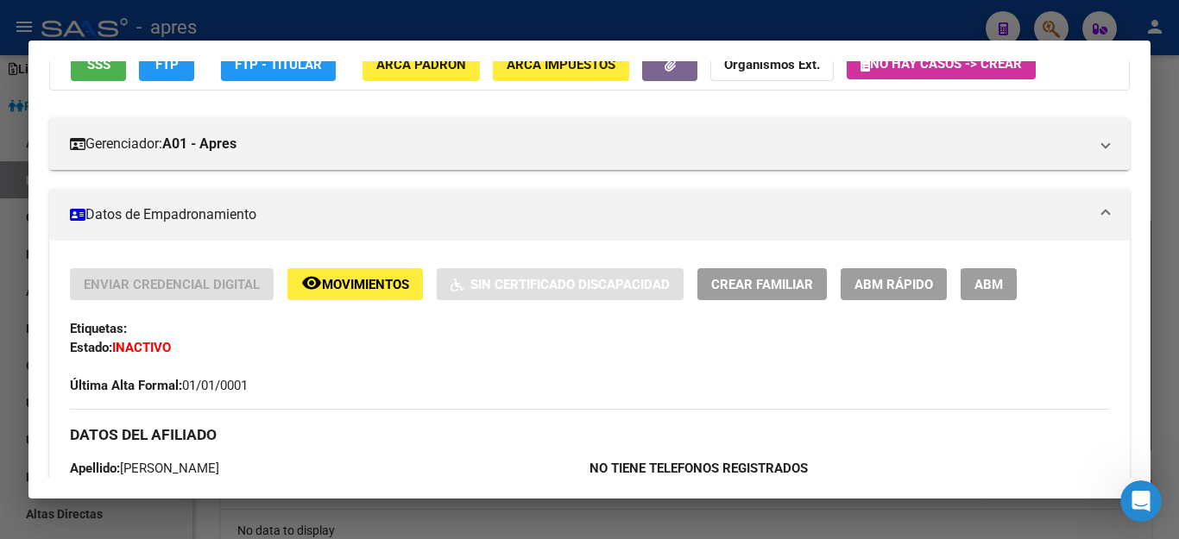
click at [189, 218] on mat-panel-title "Datos de Empadronamiento" at bounding box center [579, 215] width 1018 height 21
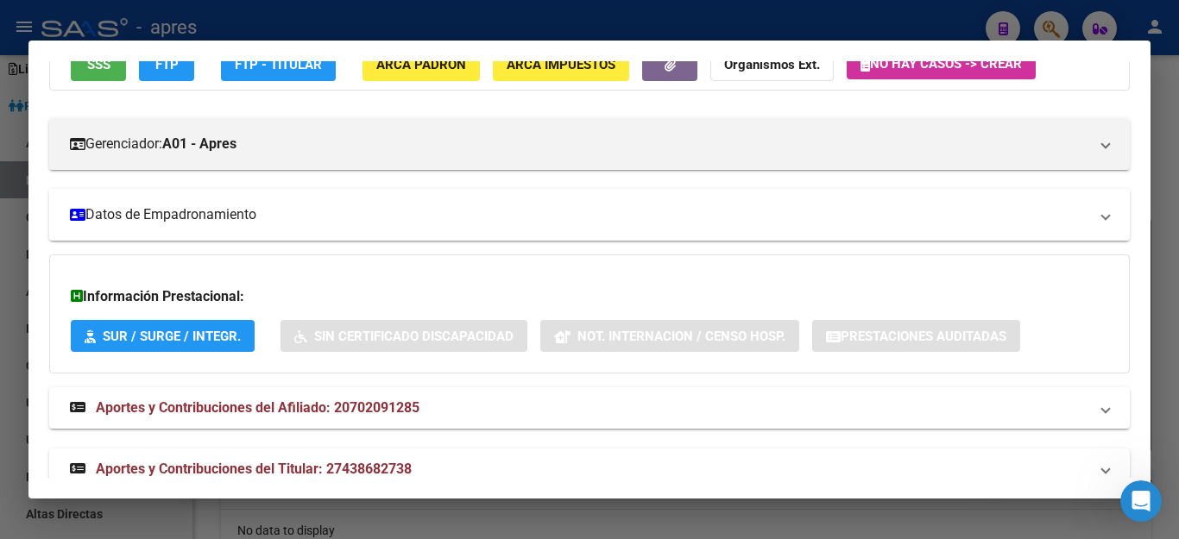
click at [189, 218] on mat-panel-title "Datos de Empadronamiento" at bounding box center [579, 215] width 1018 height 21
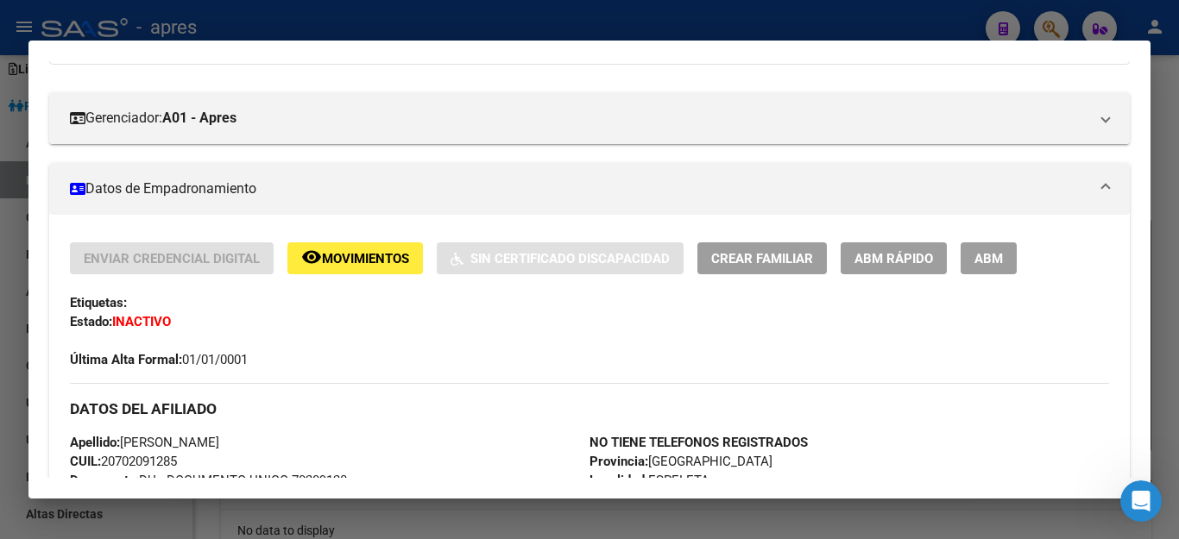
scroll to position [259, 0]
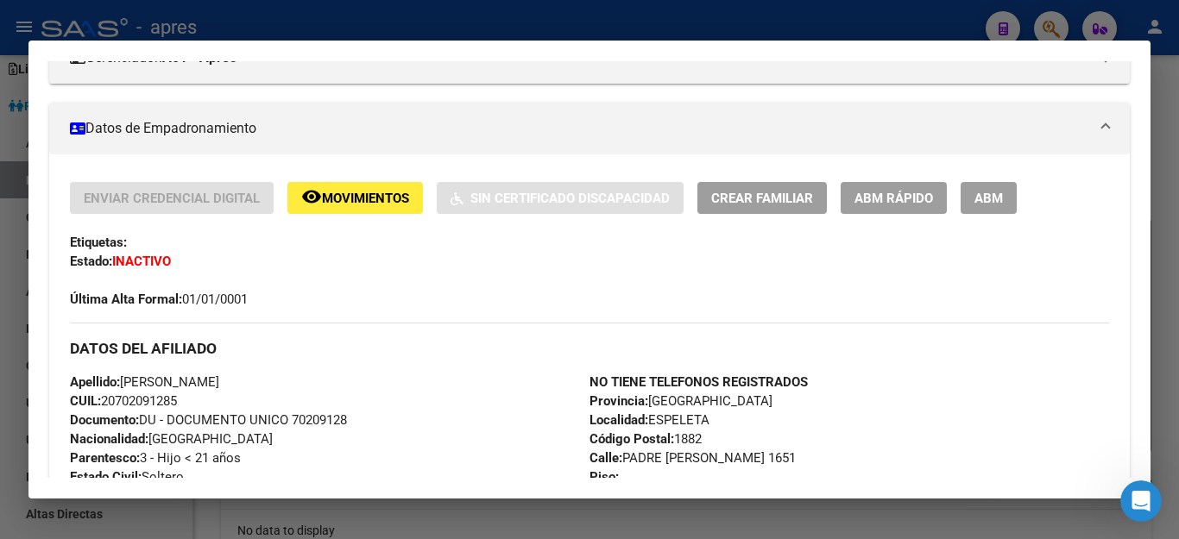
click at [986, 199] on span "ABM" at bounding box center [988, 199] width 28 height 16
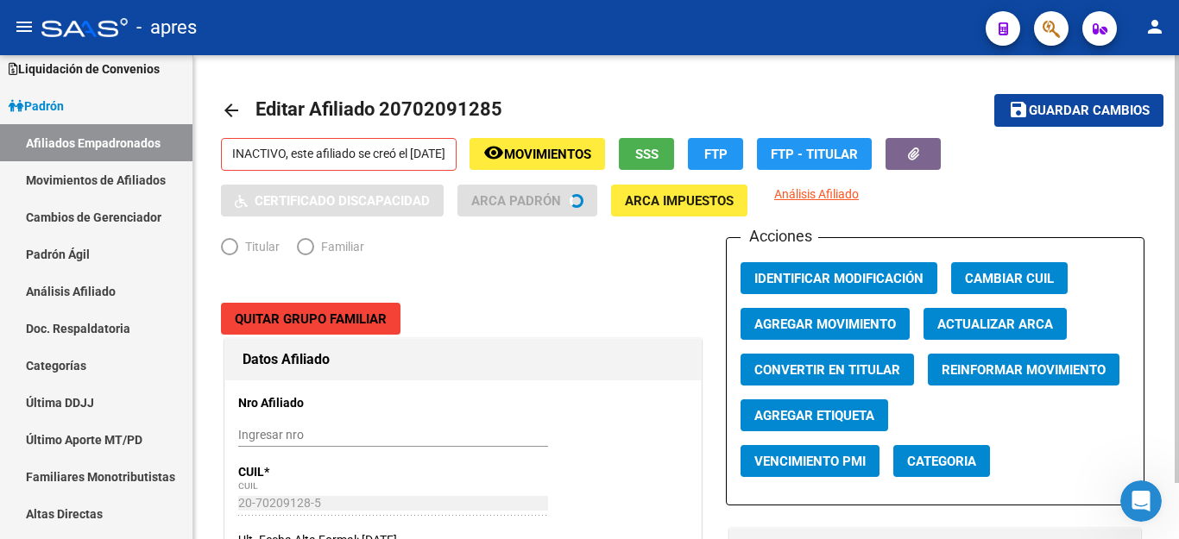
radio input "true"
type input "20-33334651-7"
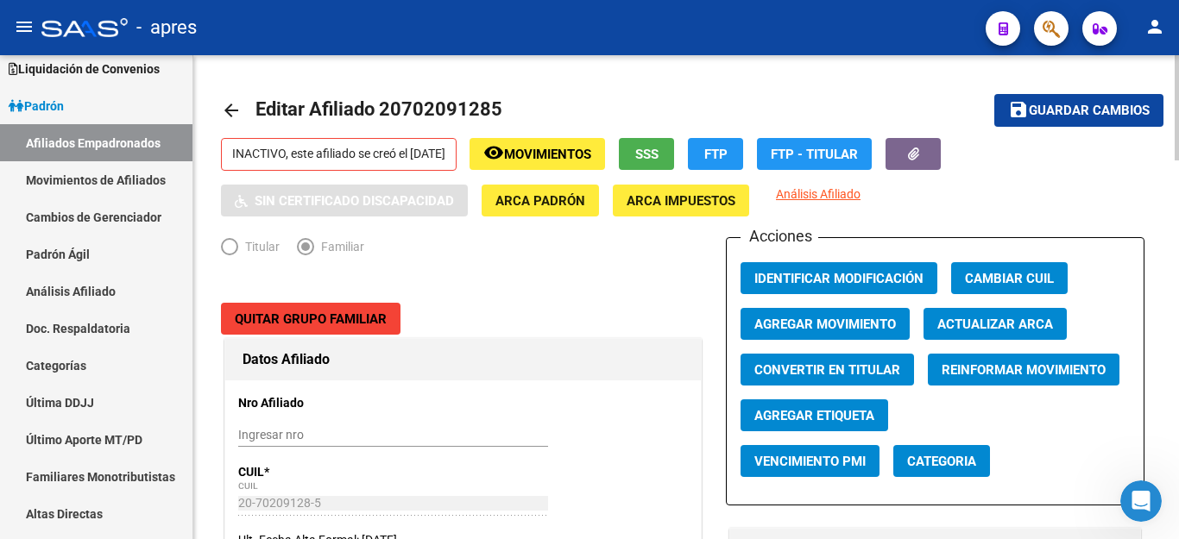
click at [284, 312] on span "Quitar Grupo Familiar" at bounding box center [311, 320] width 152 height 16
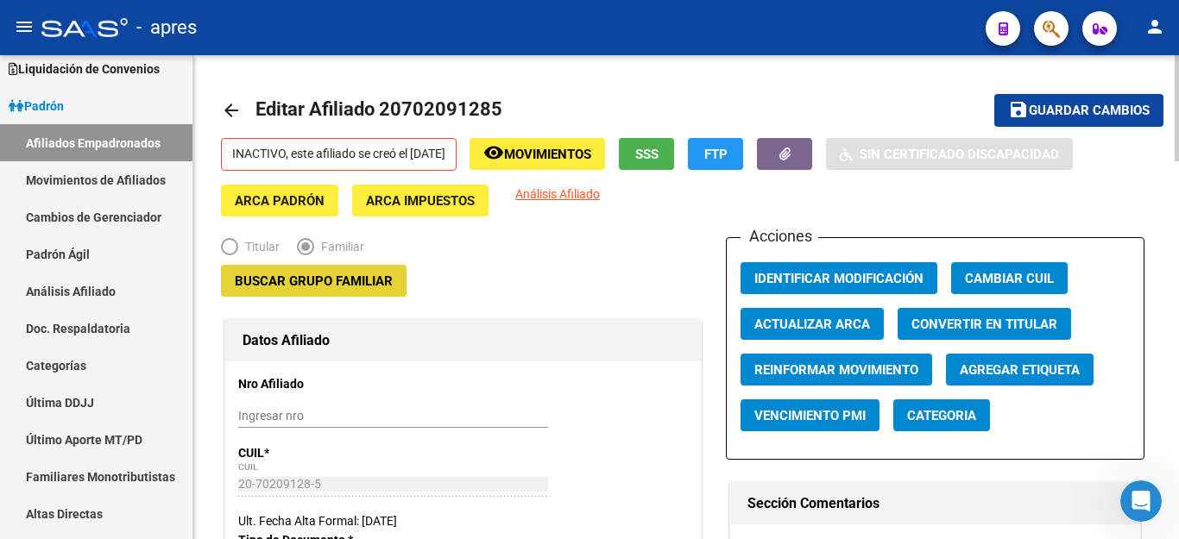
click at [293, 281] on span "Buscar Grupo Familiar" at bounding box center [314, 282] width 158 height 16
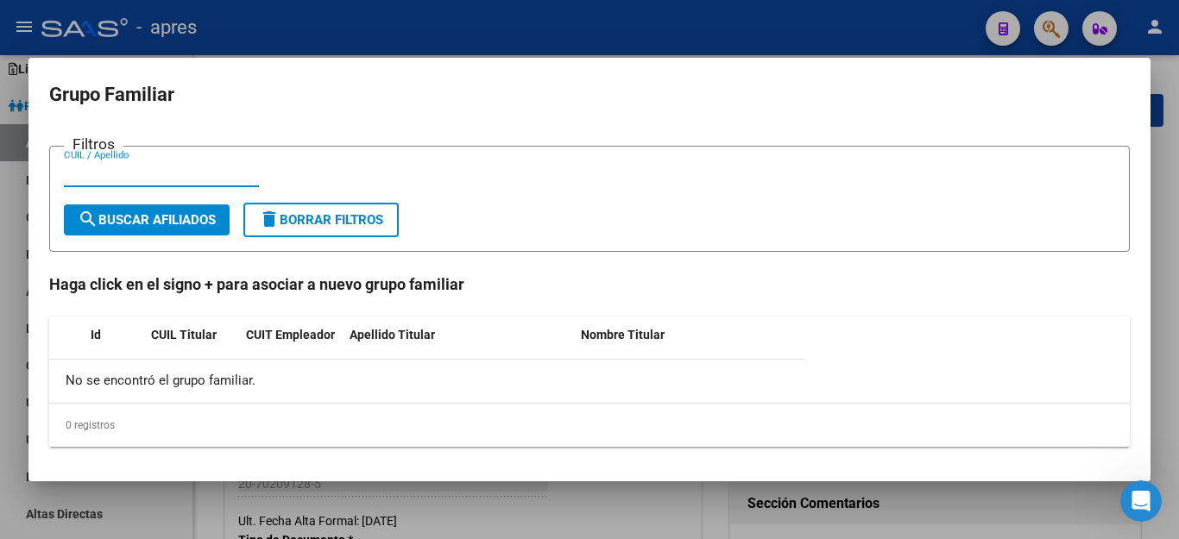
paste input "27438682738"
type input "27438682738"
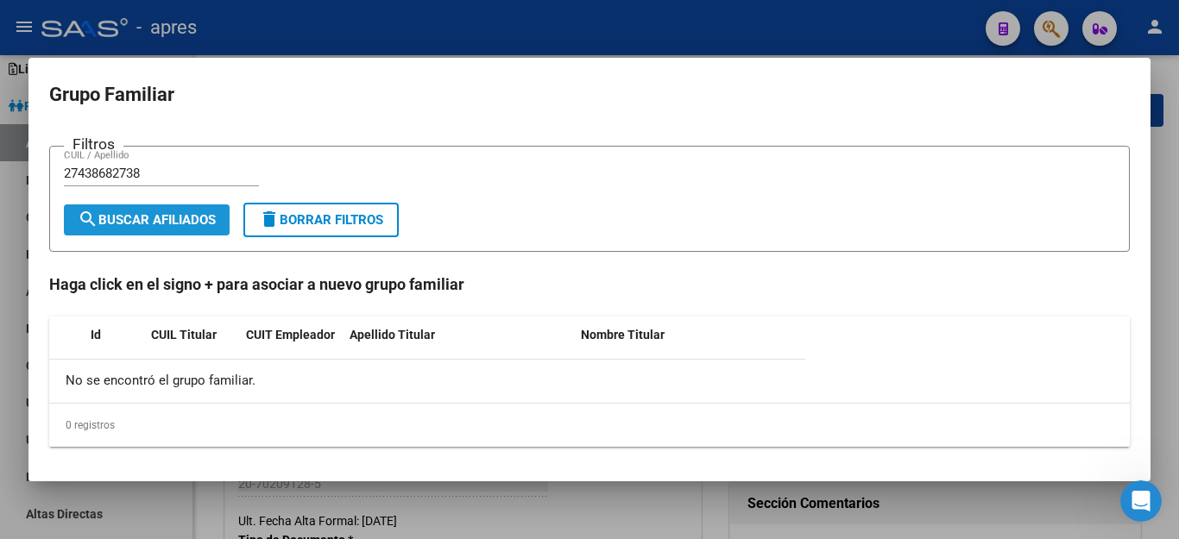
click at [196, 223] on span "search Buscar Afiliados" at bounding box center [147, 220] width 138 height 16
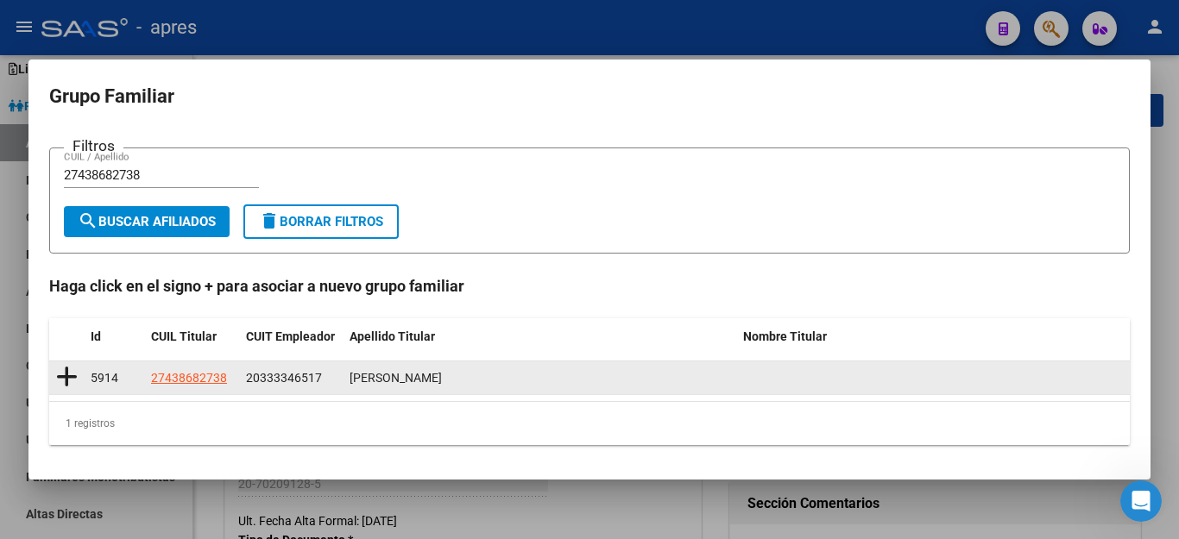
click at [64, 375] on icon at bounding box center [67, 377] width 22 height 24
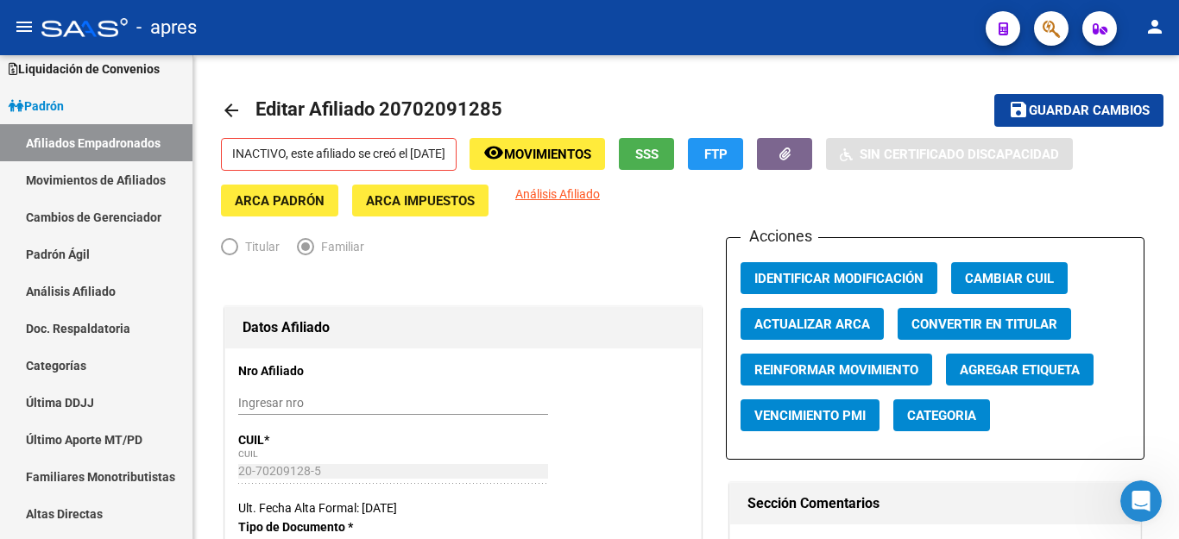
type input "20-33334651-7"
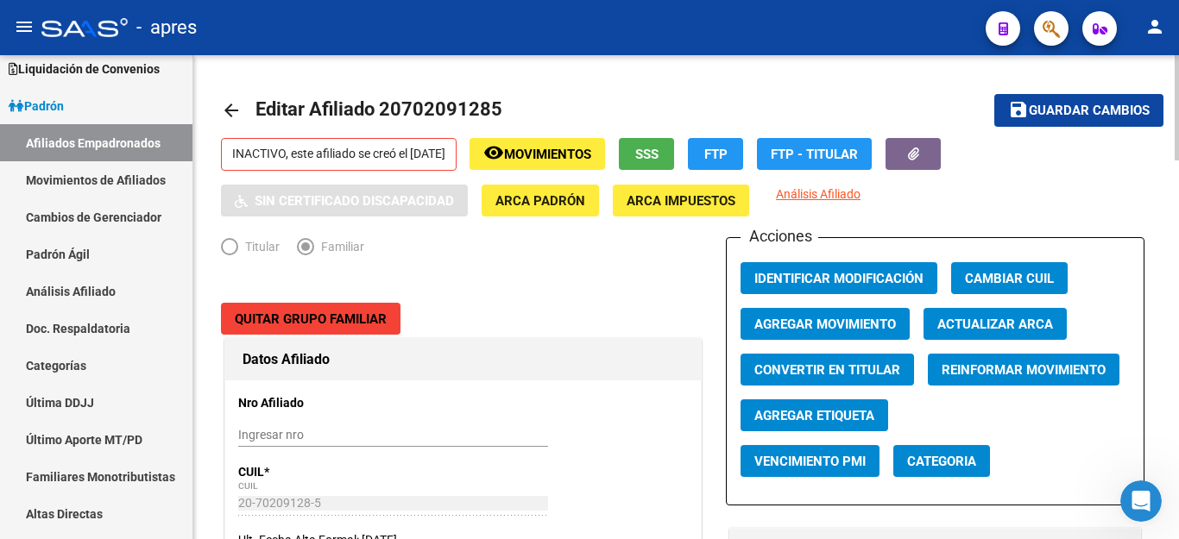
click at [1109, 112] on span "Guardar cambios" at bounding box center [1089, 112] width 121 height 16
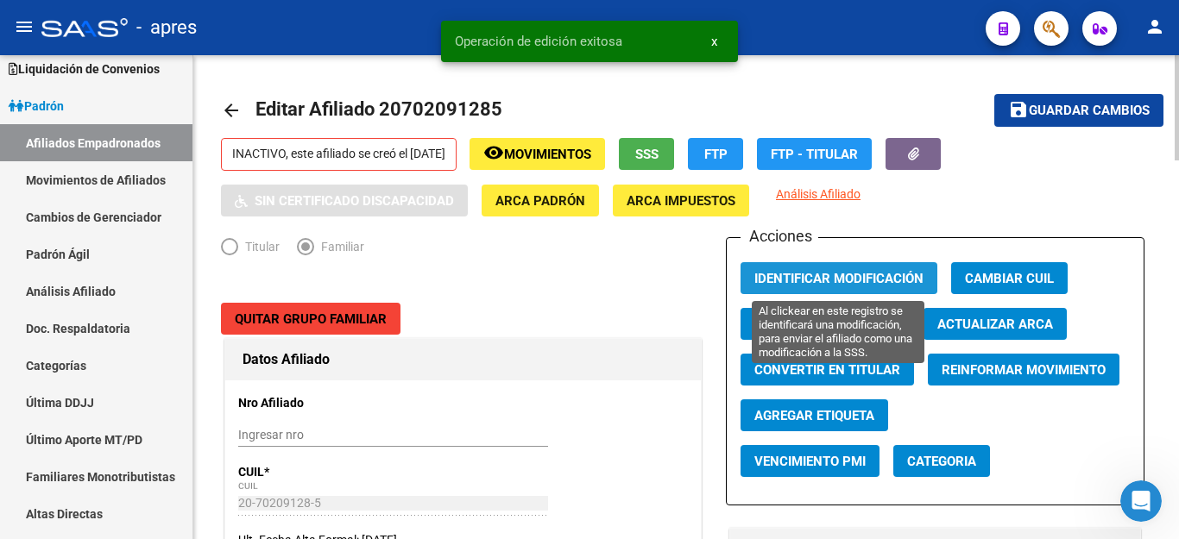
click at [837, 277] on span "Identificar Modificación" at bounding box center [838, 279] width 169 height 16
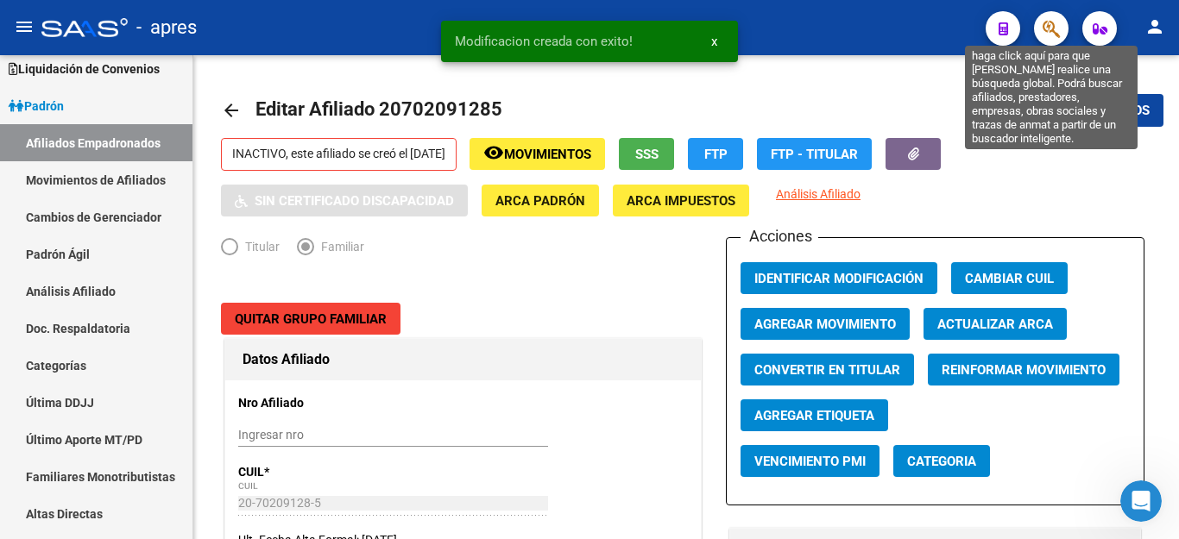
click at [1053, 35] on icon "button" at bounding box center [1050, 29] width 17 height 20
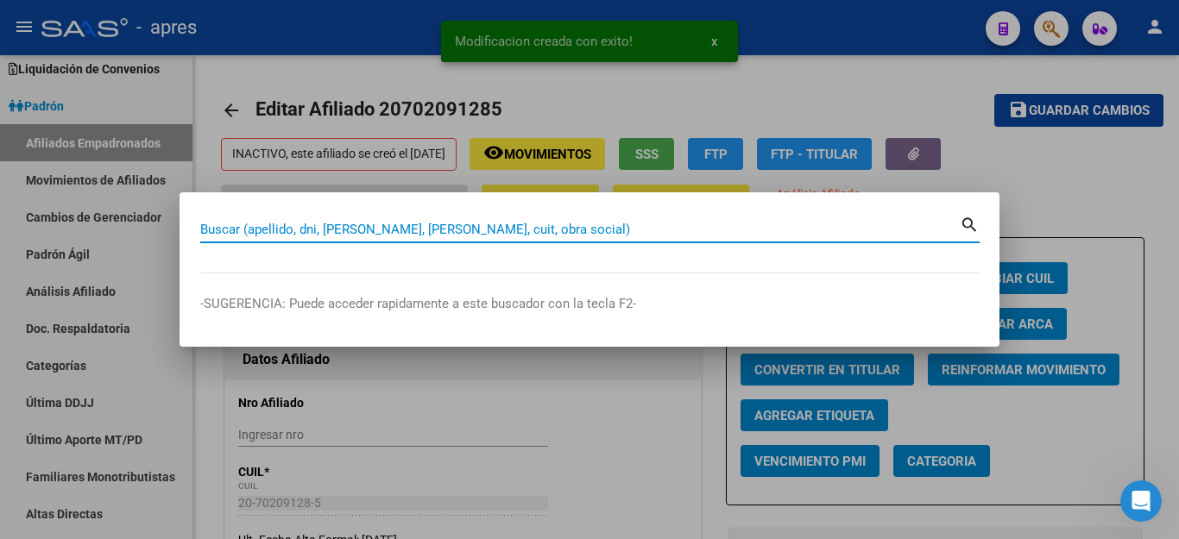
paste input "27438682738"
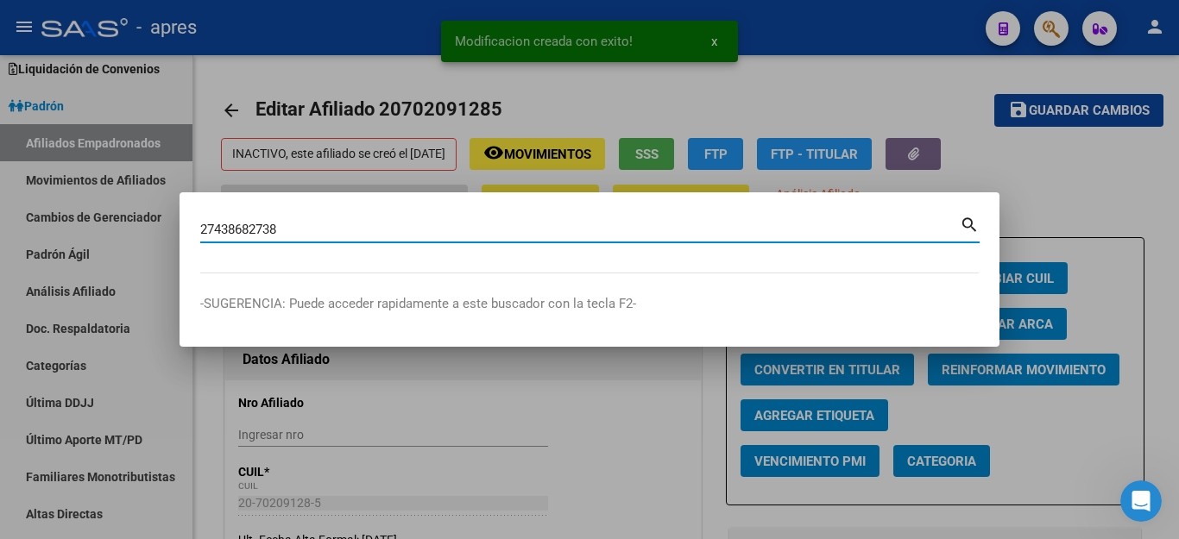
type input "27438682738"
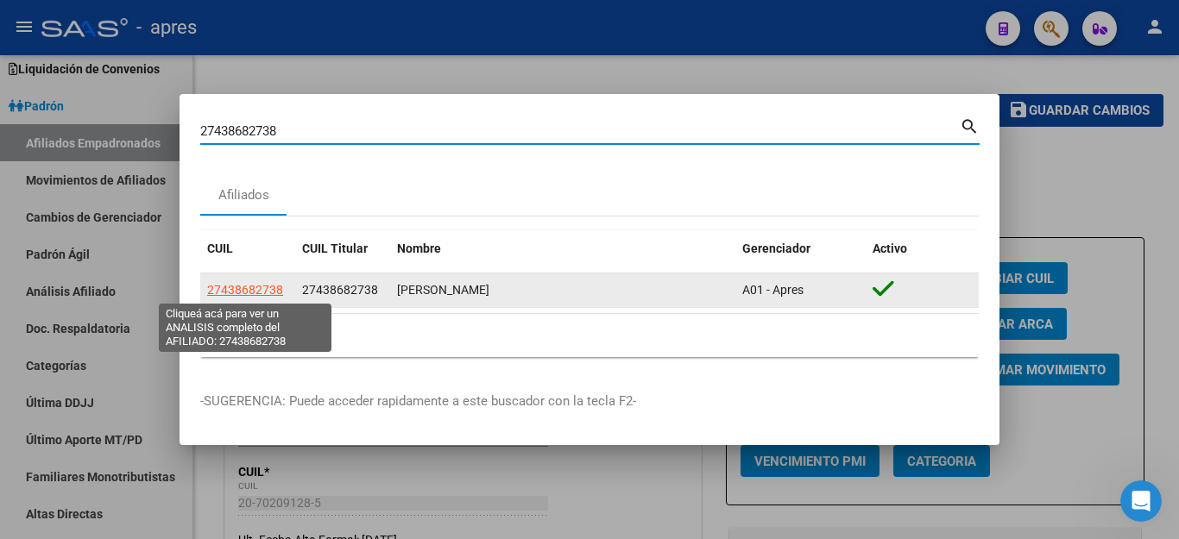
click at [264, 287] on span "27438682738" at bounding box center [245, 290] width 76 height 14
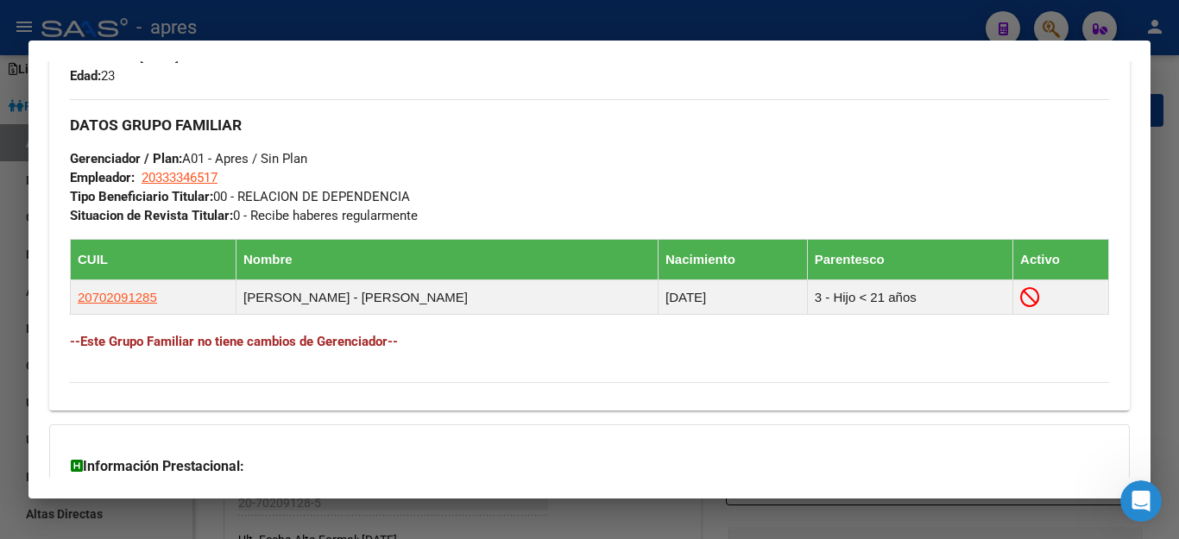
scroll to position [863, 0]
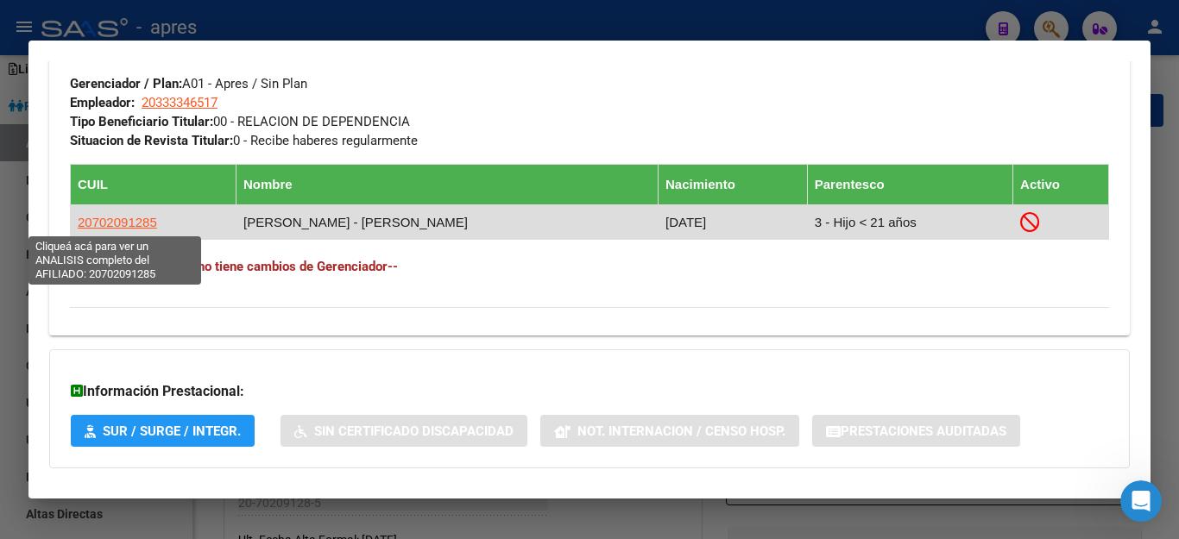
click at [126, 227] on span "20702091285" at bounding box center [117, 222] width 79 height 15
type textarea "20702091285"
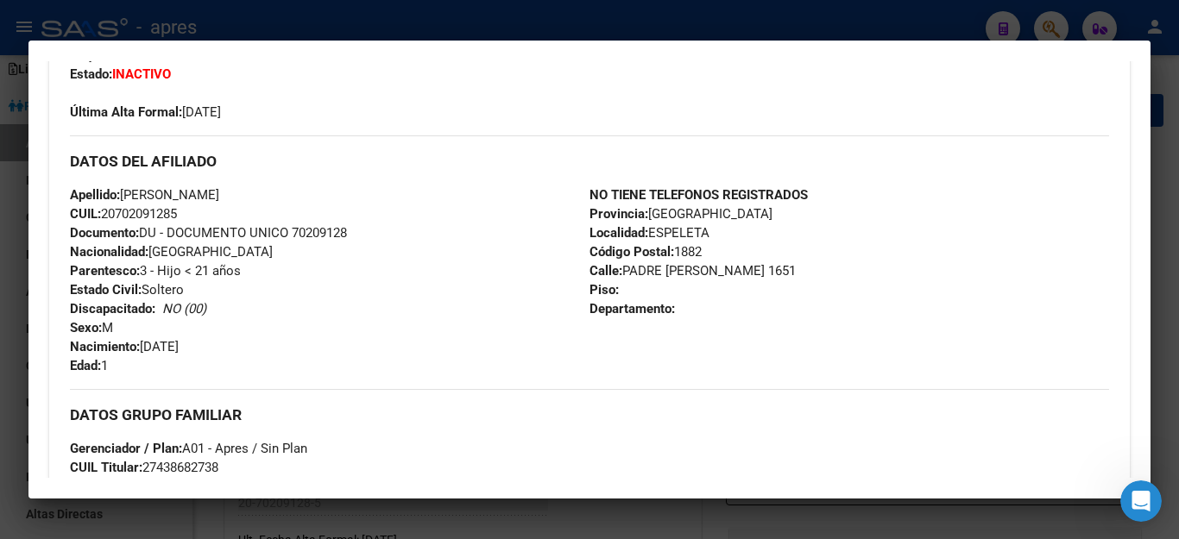
scroll to position [0, 0]
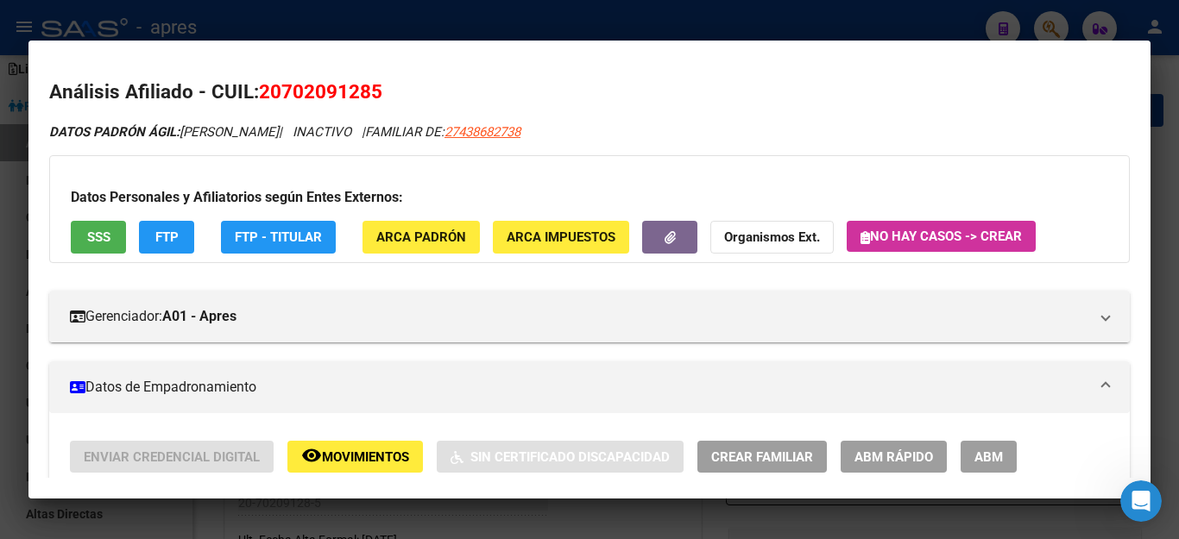
click at [949, 15] on div at bounding box center [589, 269] width 1179 height 539
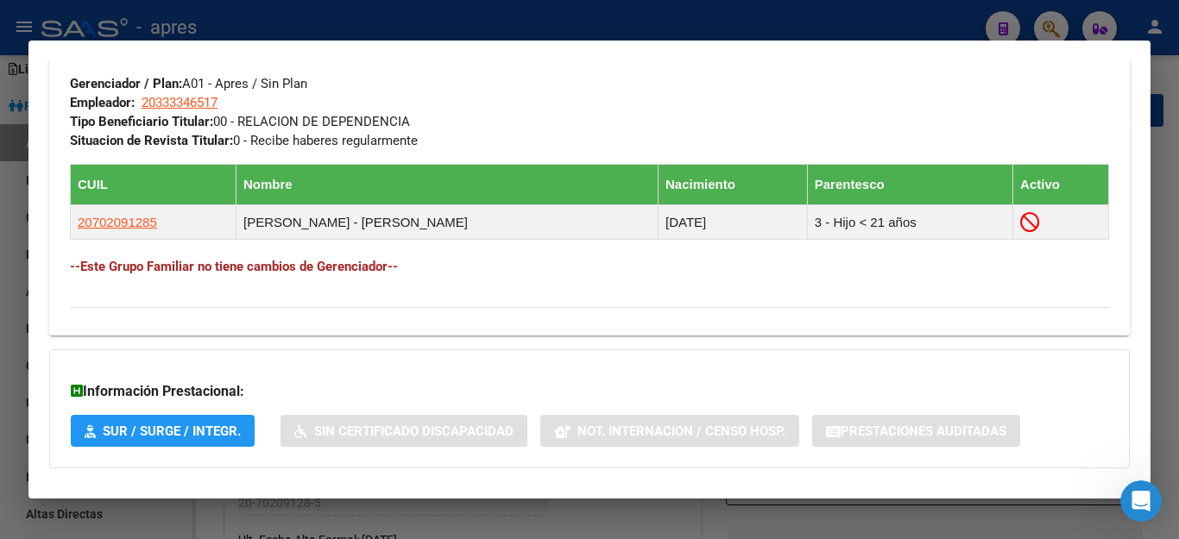
click at [580, 531] on div at bounding box center [589, 269] width 1179 height 539
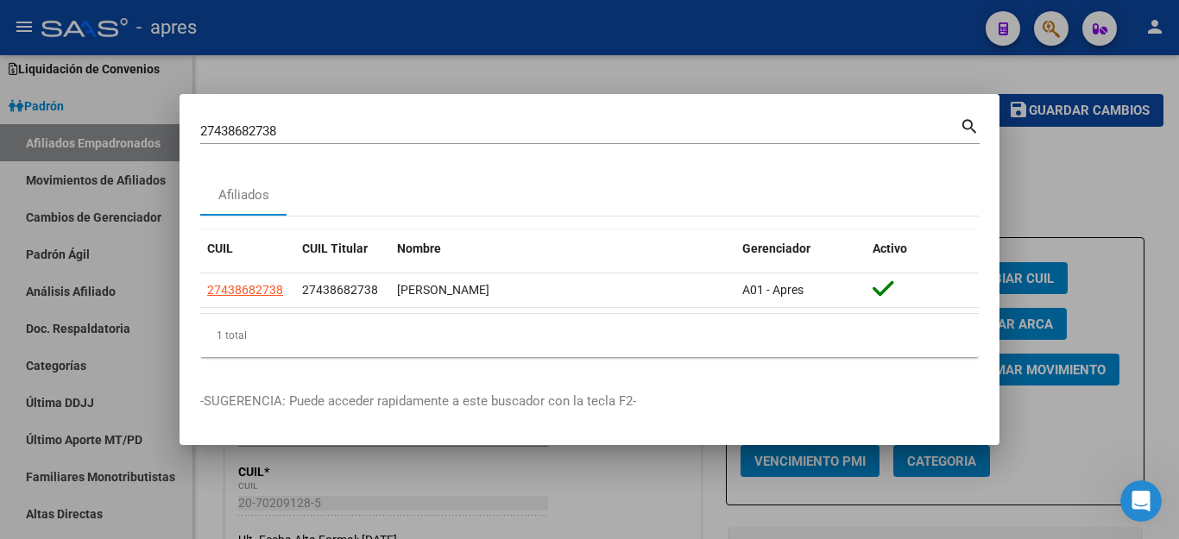
click at [476, 488] on div at bounding box center [589, 269] width 1179 height 539
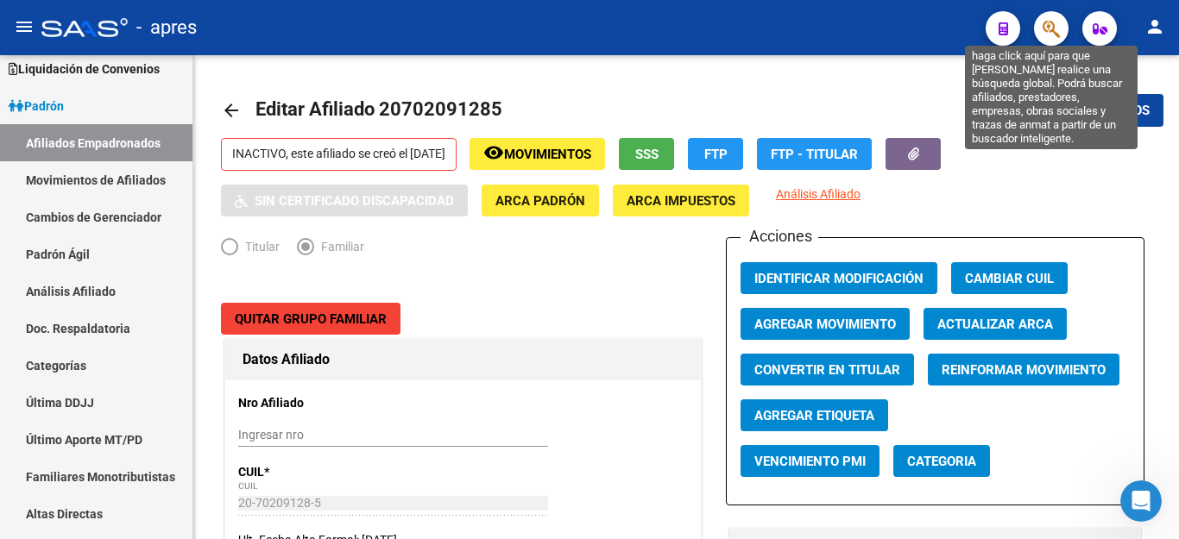
click at [1052, 29] on icon "button" at bounding box center [1050, 29] width 17 height 20
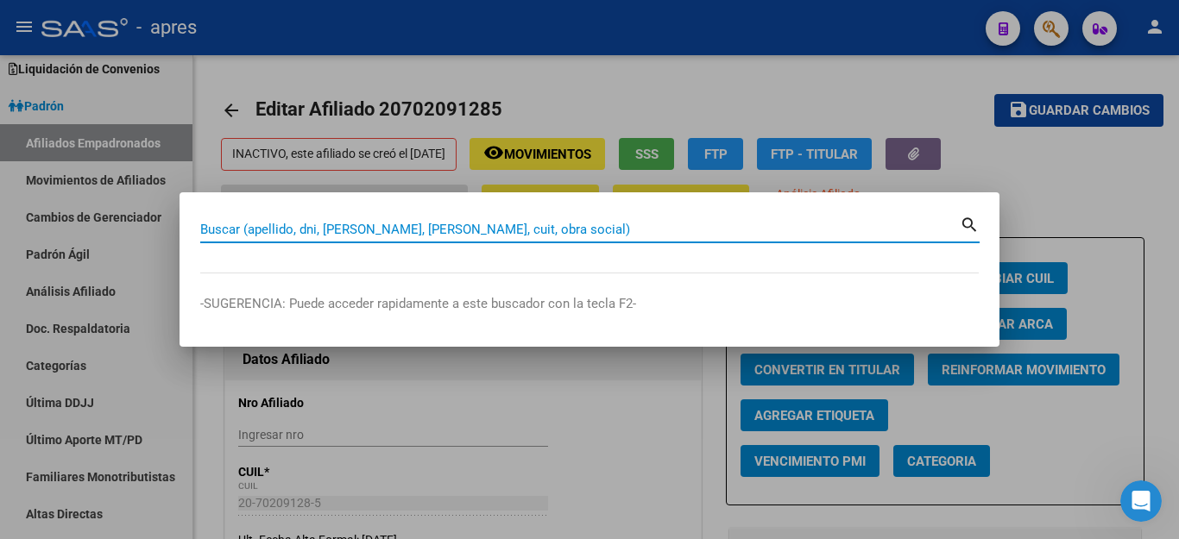
paste input "20702091285"
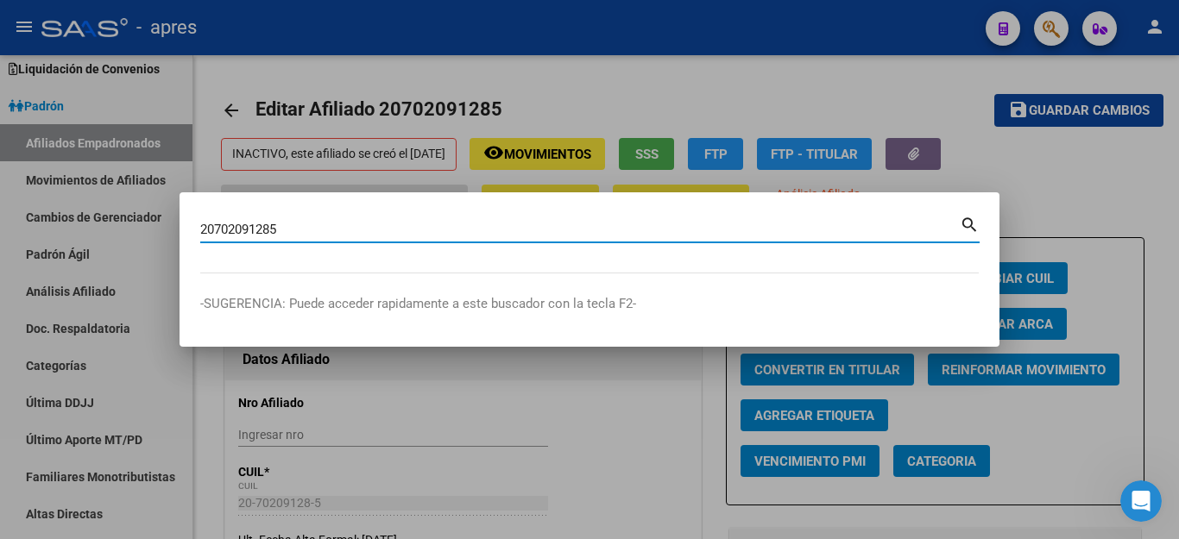
type input "20702091285"
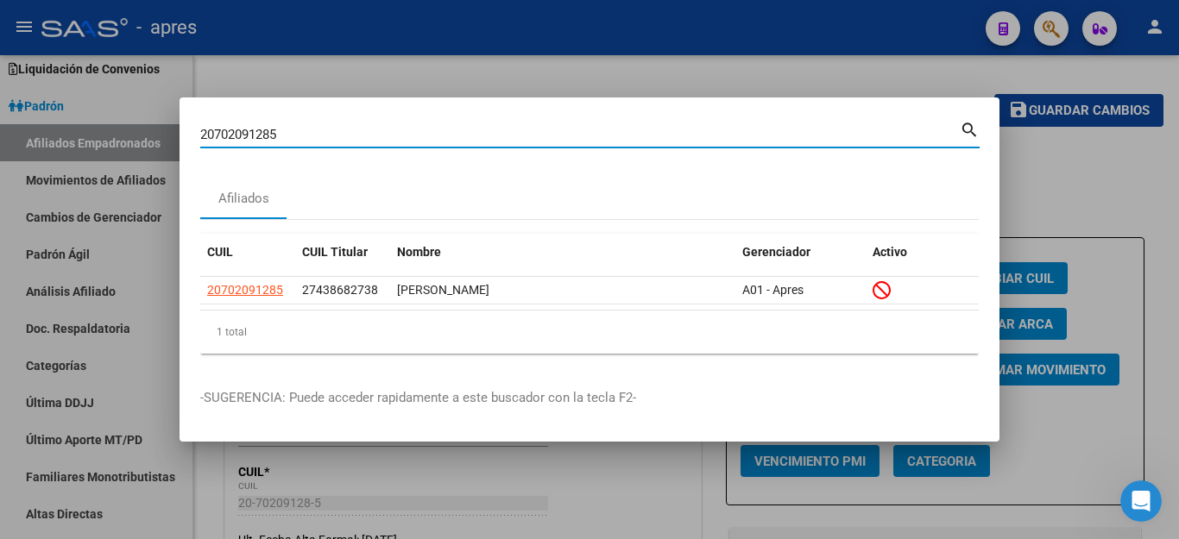
click at [1103, 218] on div at bounding box center [589, 269] width 1179 height 539
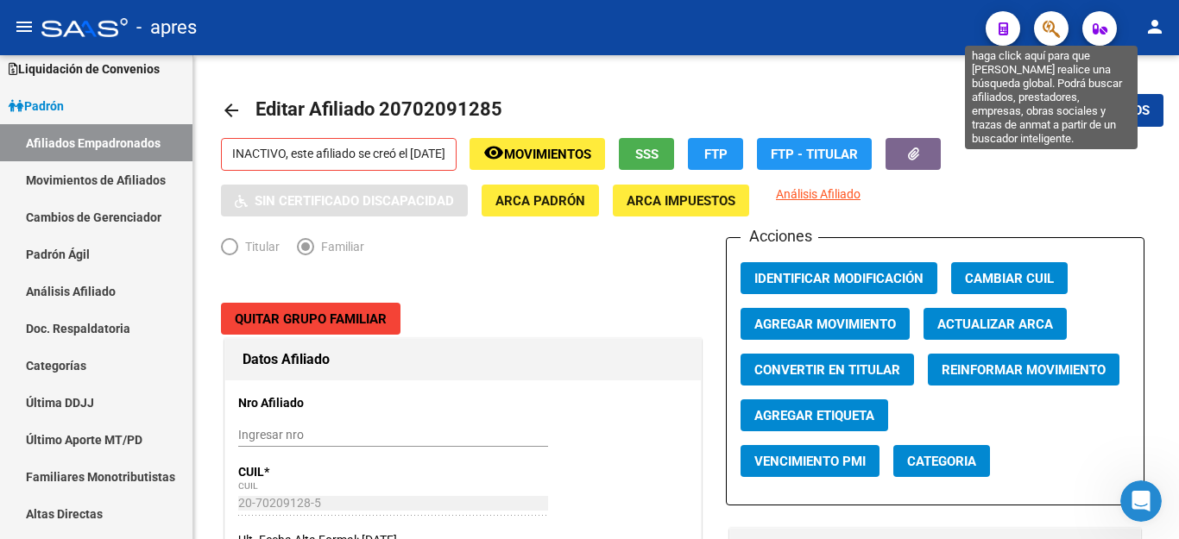
click at [1050, 36] on icon "button" at bounding box center [1050, 29] width 17 height 20
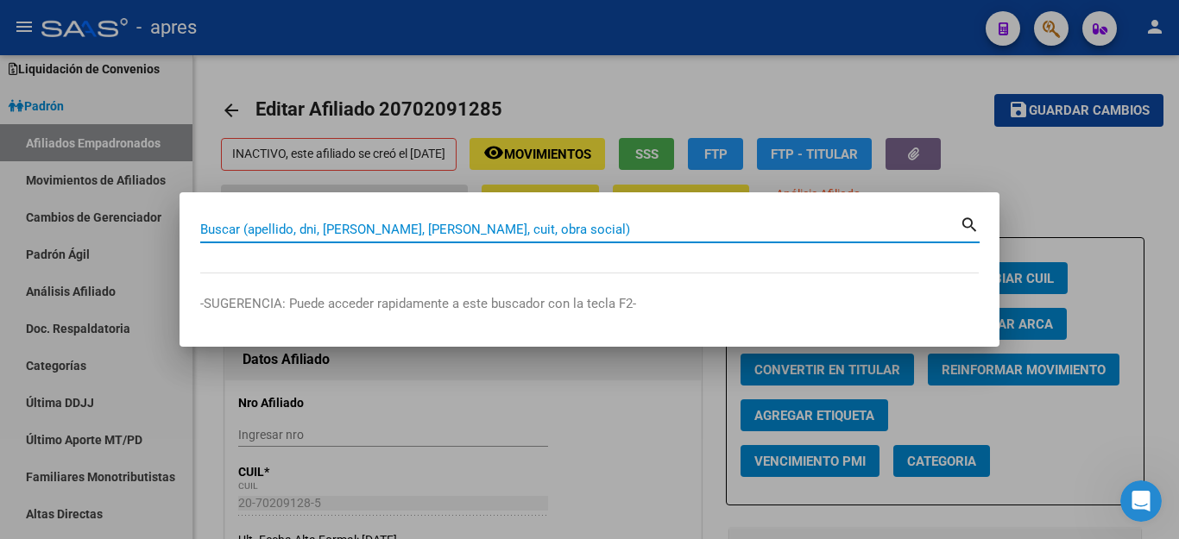
paste input "50137111"
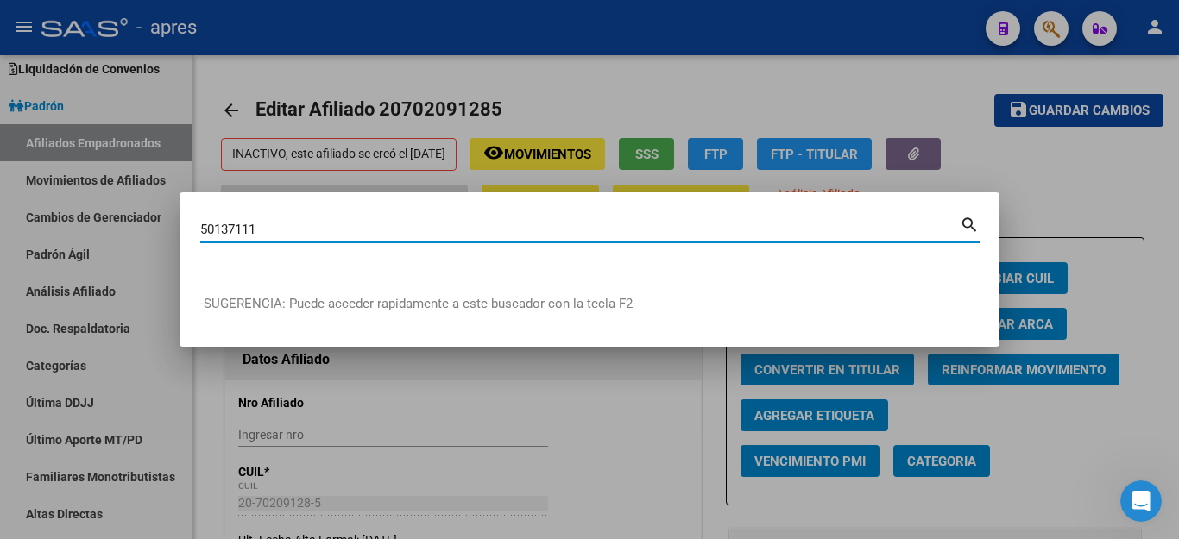
type input "50137111"
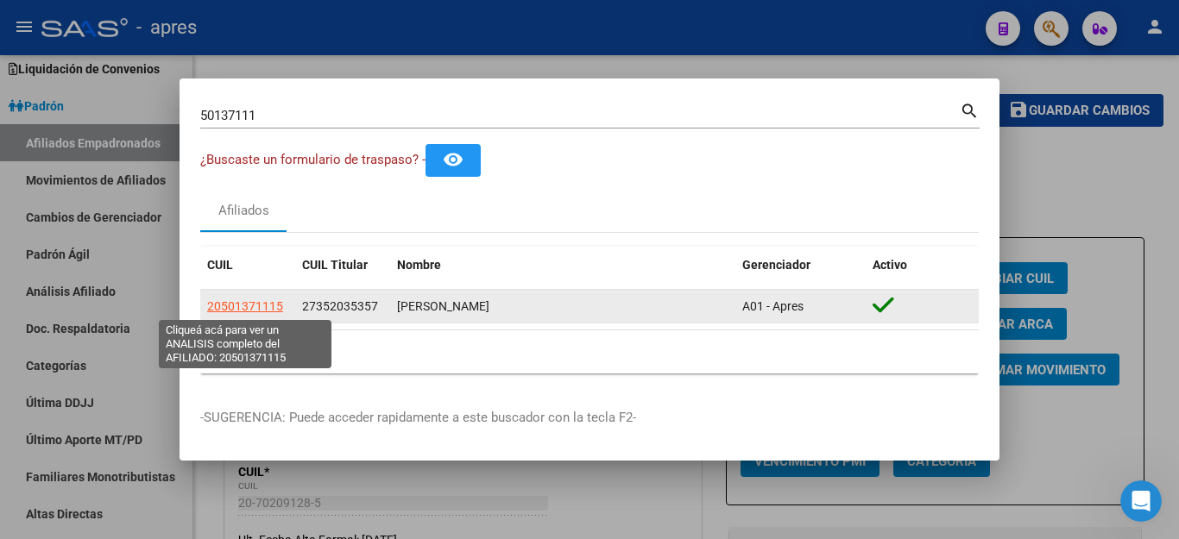
click at [238, 309] on span "20501371115" at bounding box center [245, 306] width 76 height 14
type textarea "20501371115"
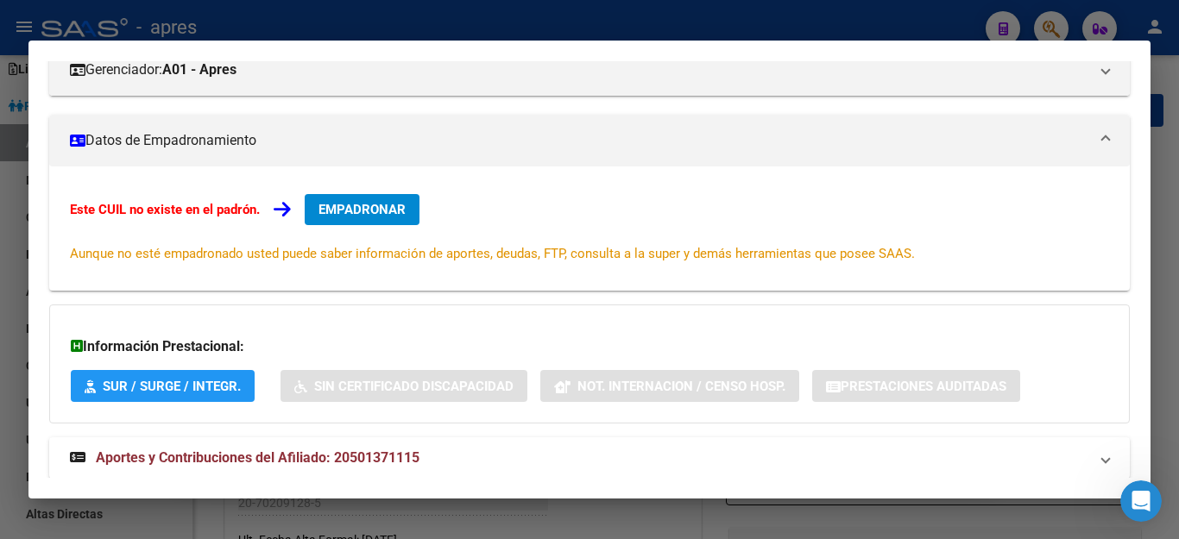
scroll to position [259, 0]
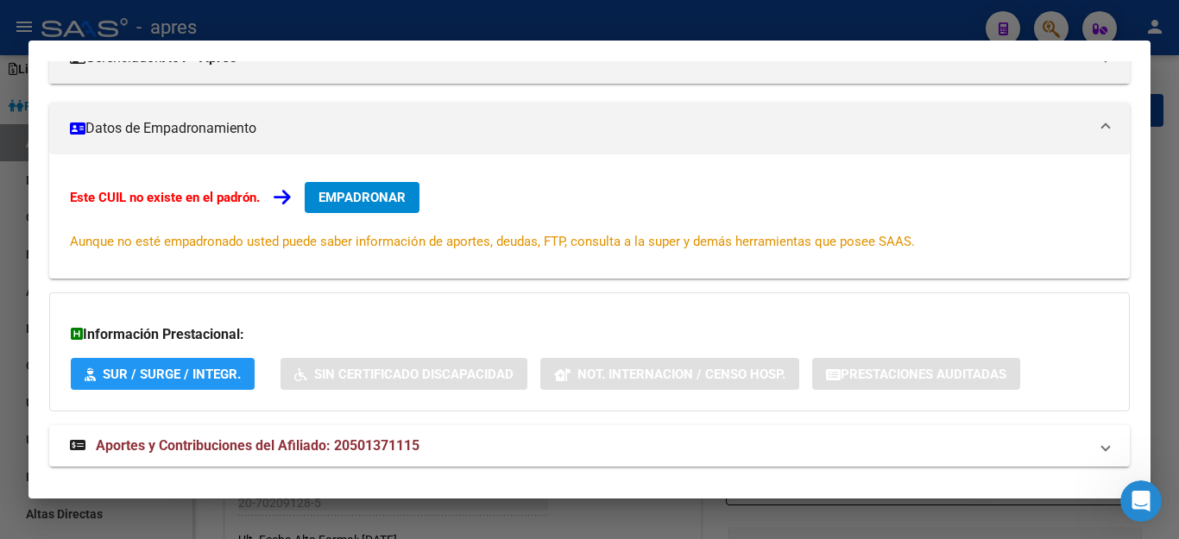
click at [379, 193] on span "EMPADRONAR" at bounding box center [361, 198] width 87 height 16
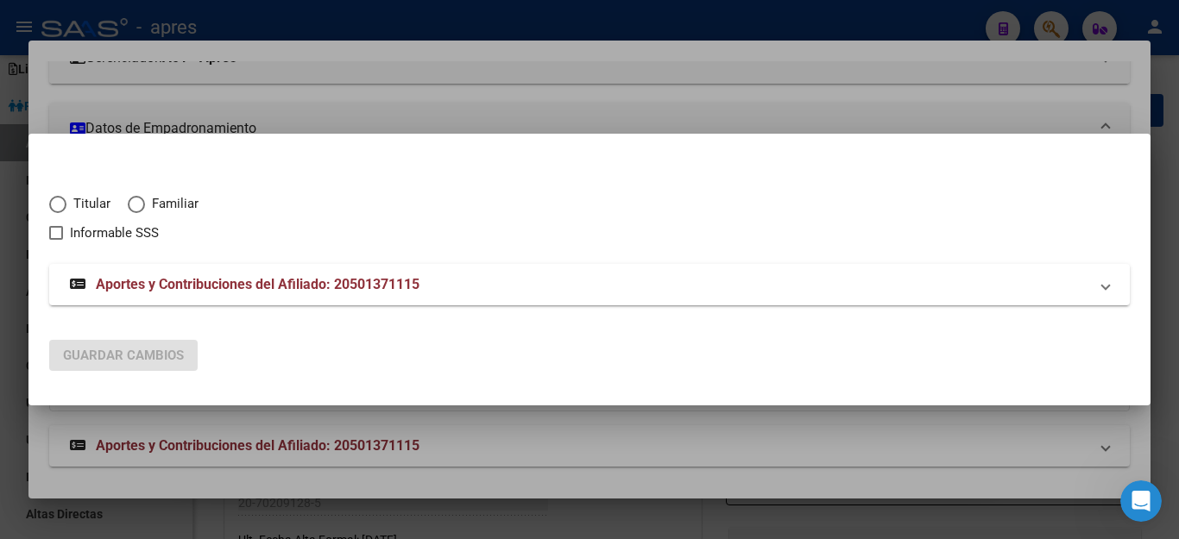
click at [136, 199] on span "Elija una opción" at bounding box center [136, 204] width 17 height 17
click at [136, 199] on input "Familiar" at bounding box center [136, 204] width 17 height 17
radio input "true"
checkbox input "true"
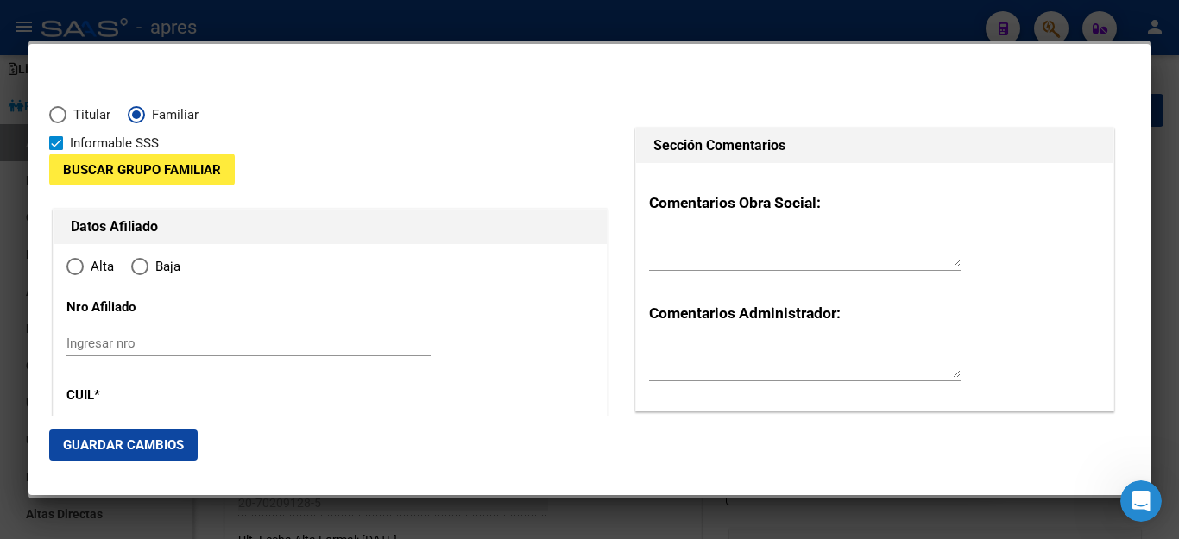
type input "20-50137111-5"
radio input "true"
click at [79, 272] on span "Elija una opción" at bounding box center [74, 266] width 17 height 17
click at [79, 272] on input "Alta" at bounding box center [74, 266] width 17 height 17
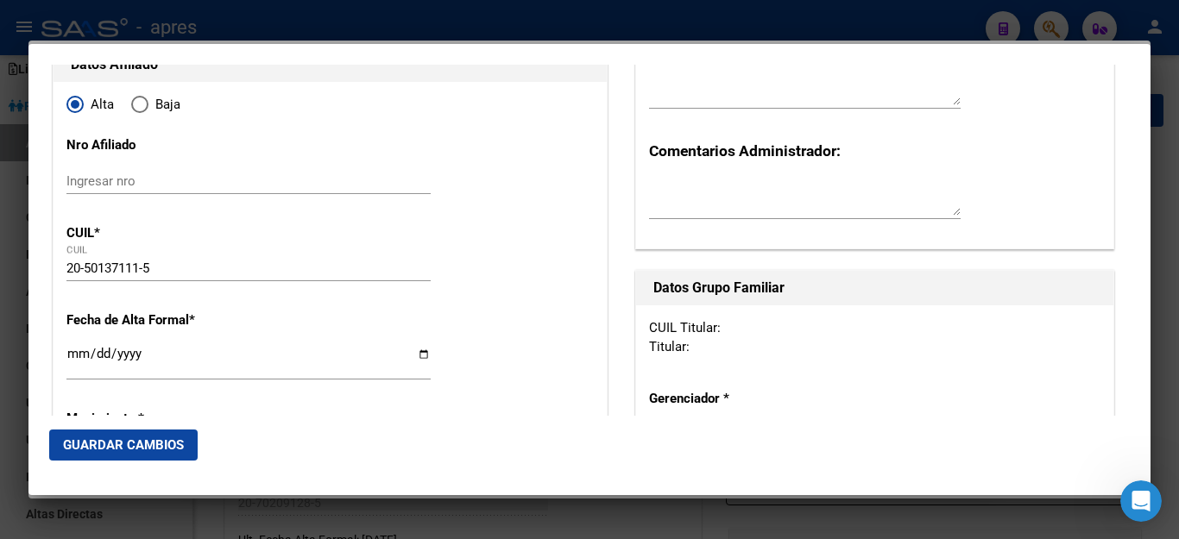
scroll to position [0, 0]
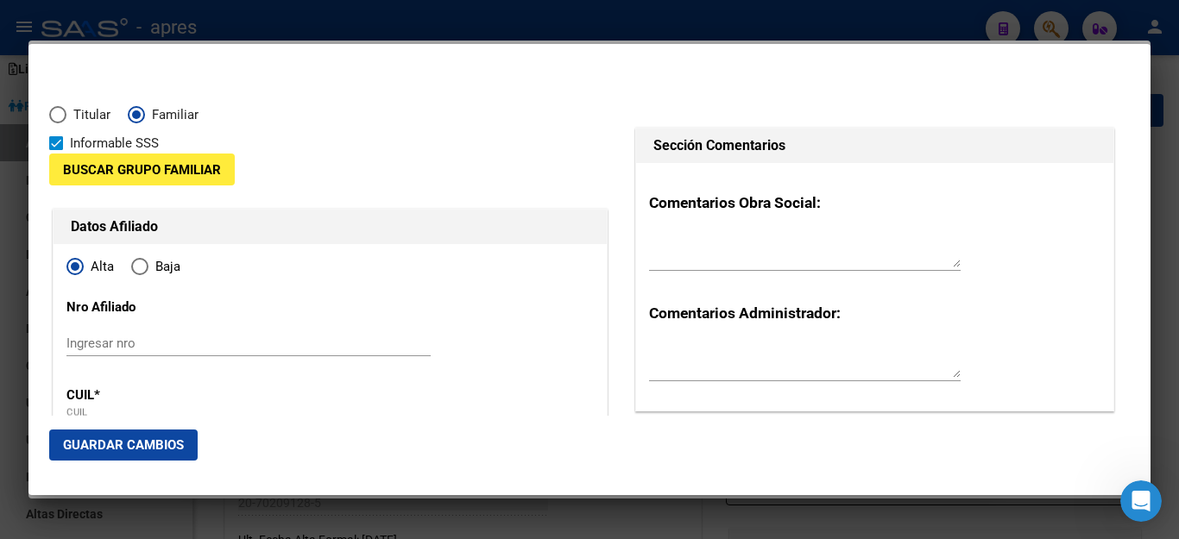
click at [162, 161] on button "Buscar Grupo Familiar" at bounding box center [142, 170] width 186 height 32
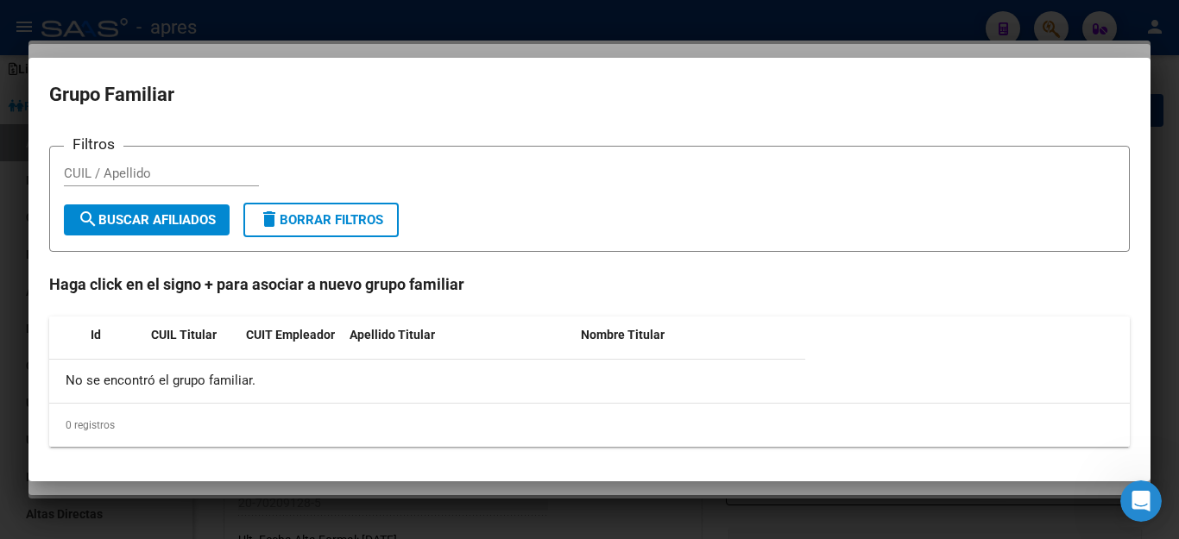
type input "50137111"
type input "FEVOLA"
type input "GIULIANO"
type input "2010-03-24"
type input "QUILMES"
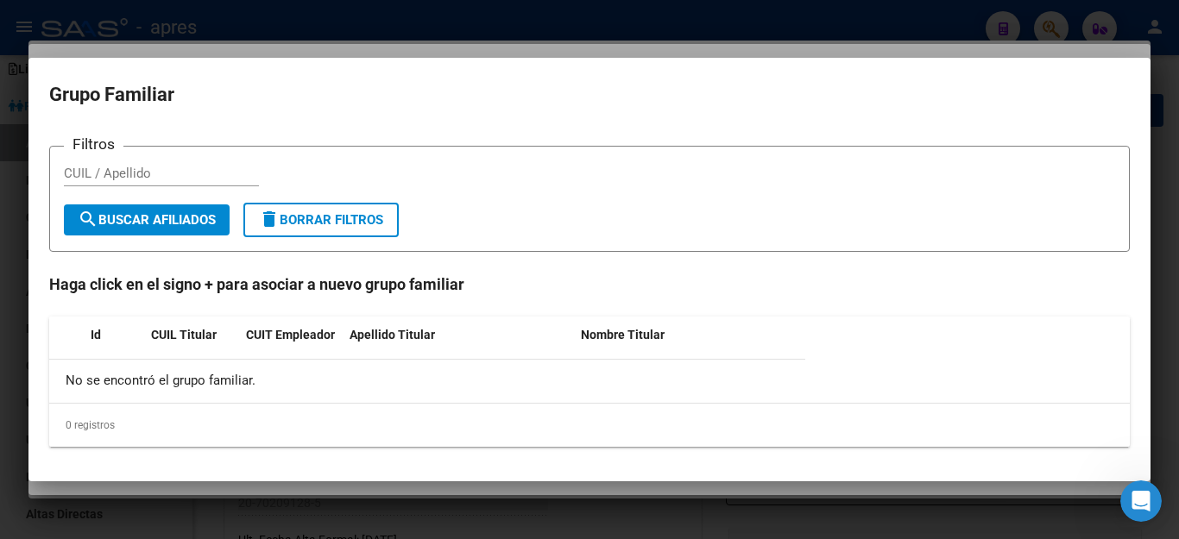
type input "1878"
type input "BELGRANO"
type input "1607"
paste input "27352035357"
type input "27352035357"
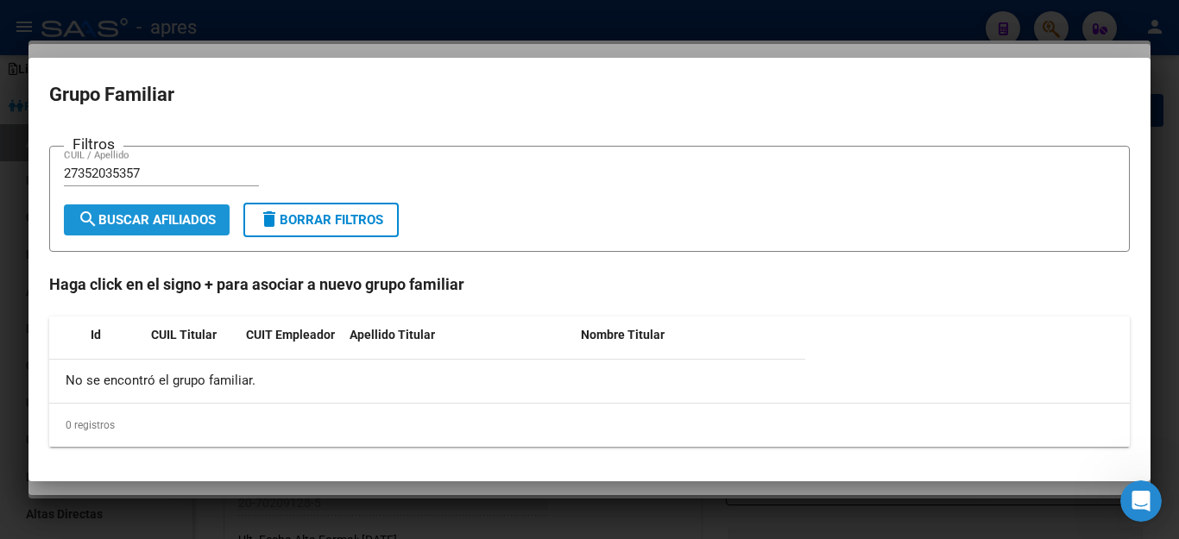
click at [192, 222] on span "search Buscar Afiliados" at bounding box center [147, 220] width 138 height 16
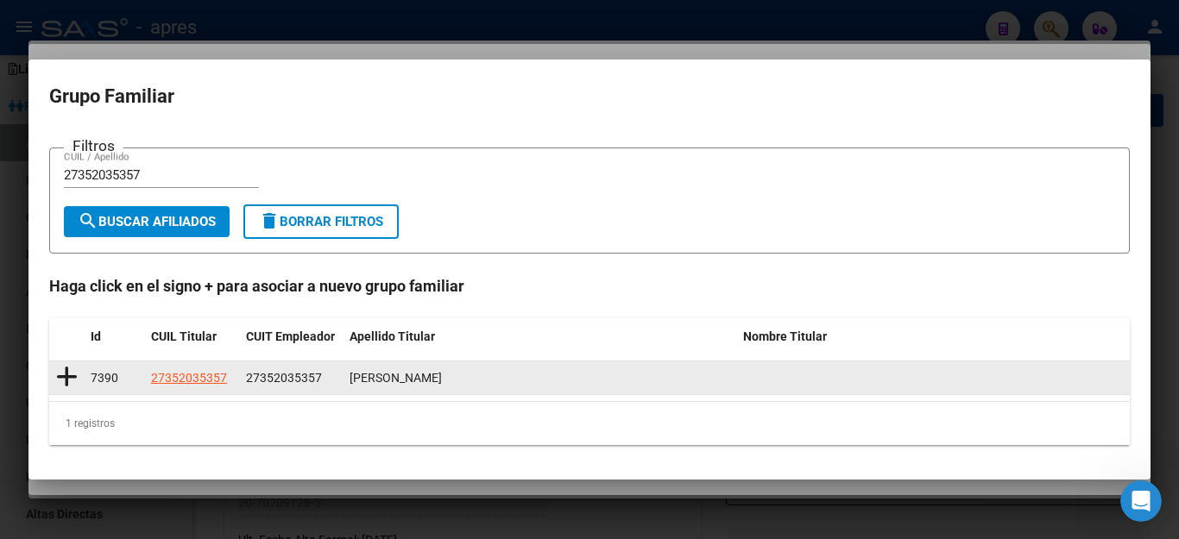
click at [68, 380] on icon at bounding box center [67, 377] width 22 height 24
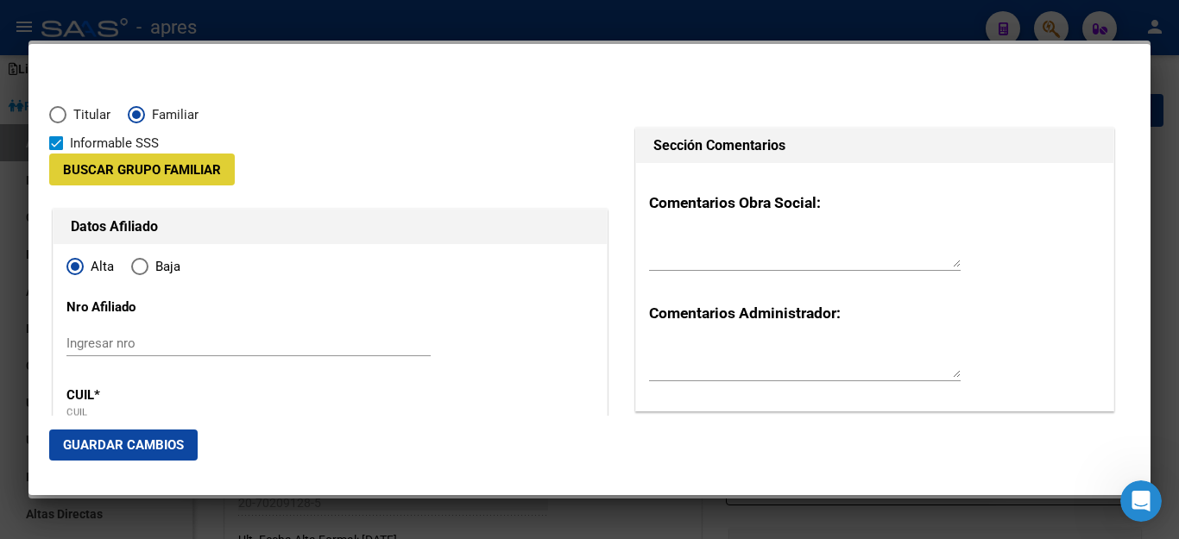
type input "27-35203535-7"
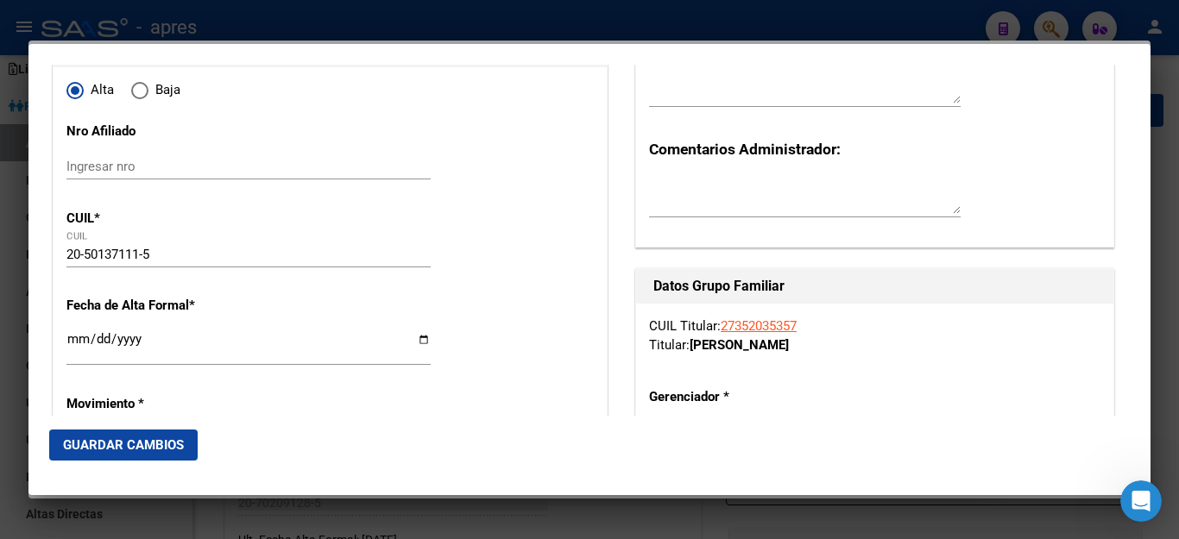
scroll to position [173, 0]
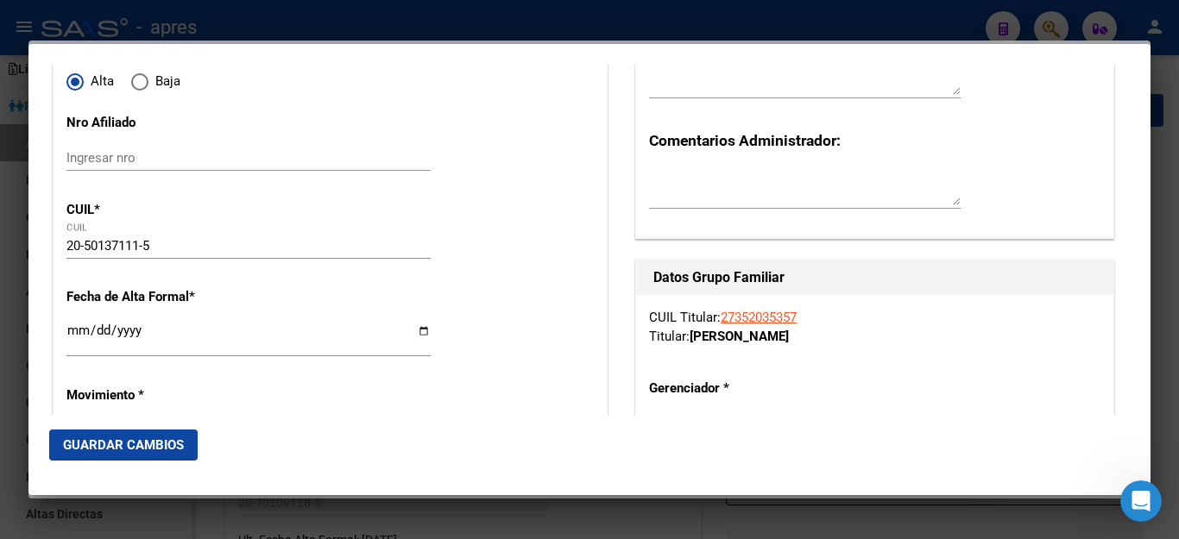
click at [143, 332] on input "Ingresar fecha" at bounding box center [248, 338] width 364 height 28
click at [79, 337] on input "Ingresar fecha" at bounding box center [248, 338] width 364 height 28
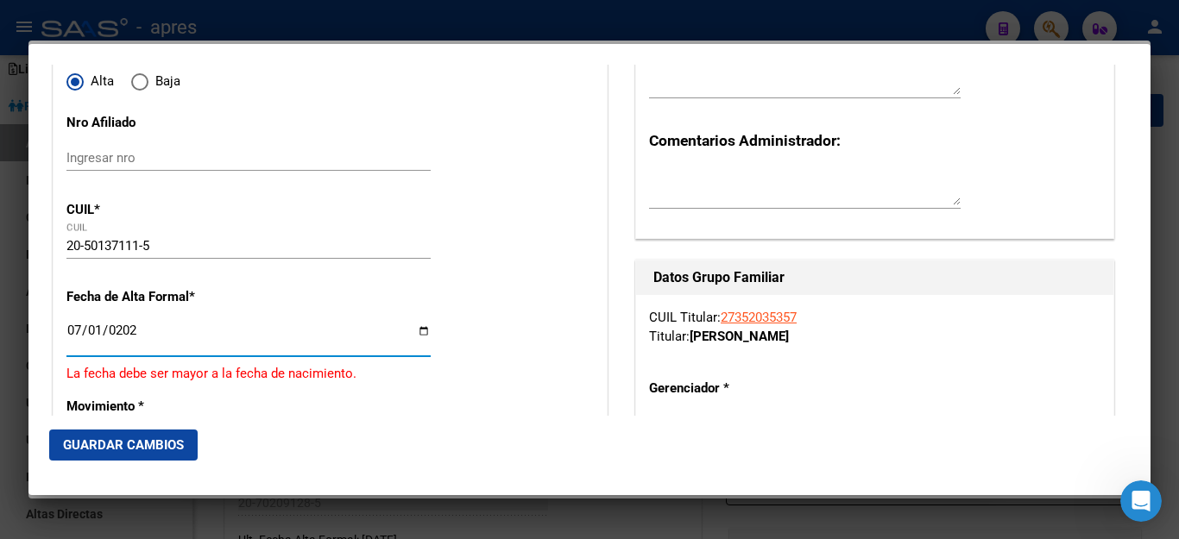
type input "2025-07-01"
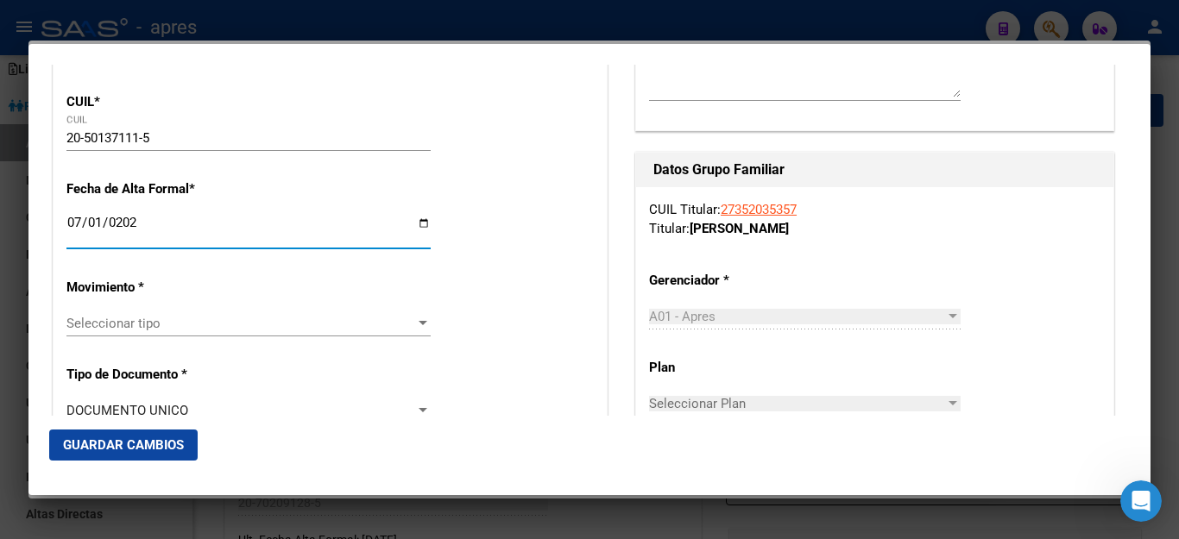
scroll to position [345, 0]
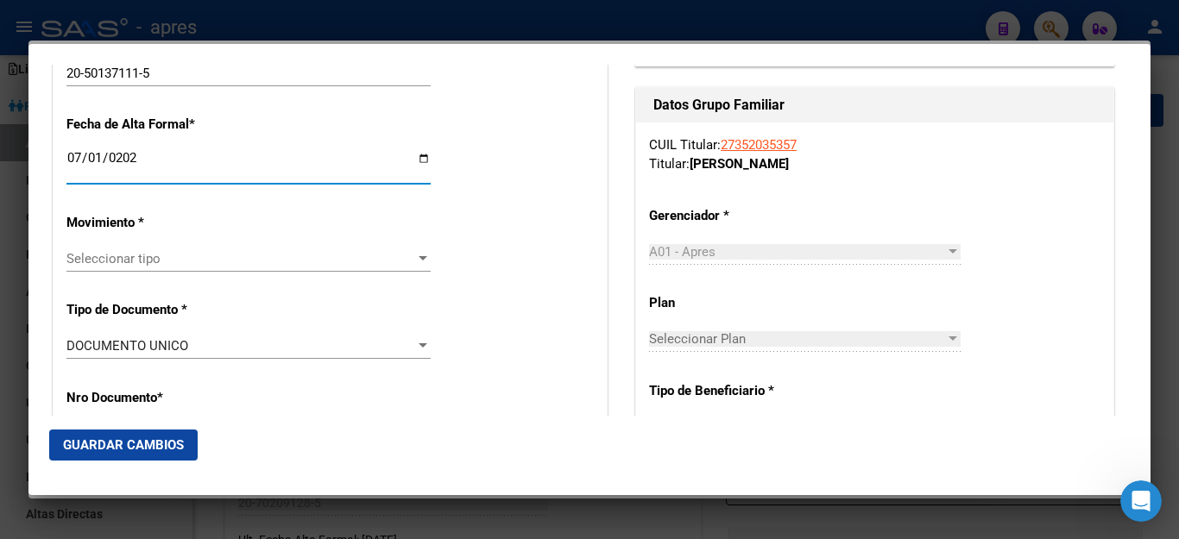
click at [169, 251] on span "Seleccionar tipo" at bounding box center [240, 259] width 349 height 16
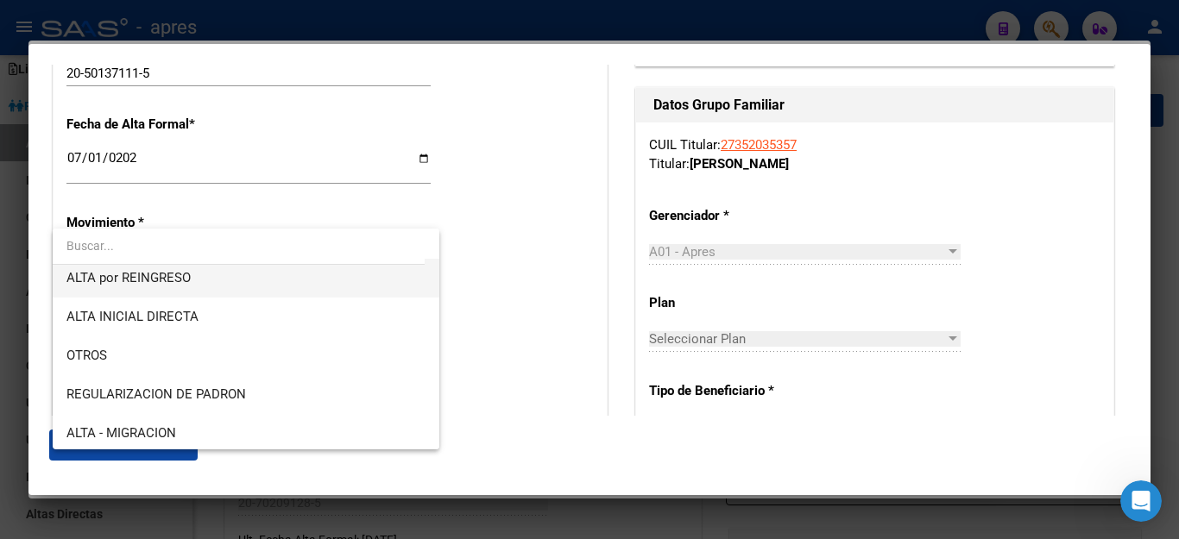
scroll to position [173, 0]
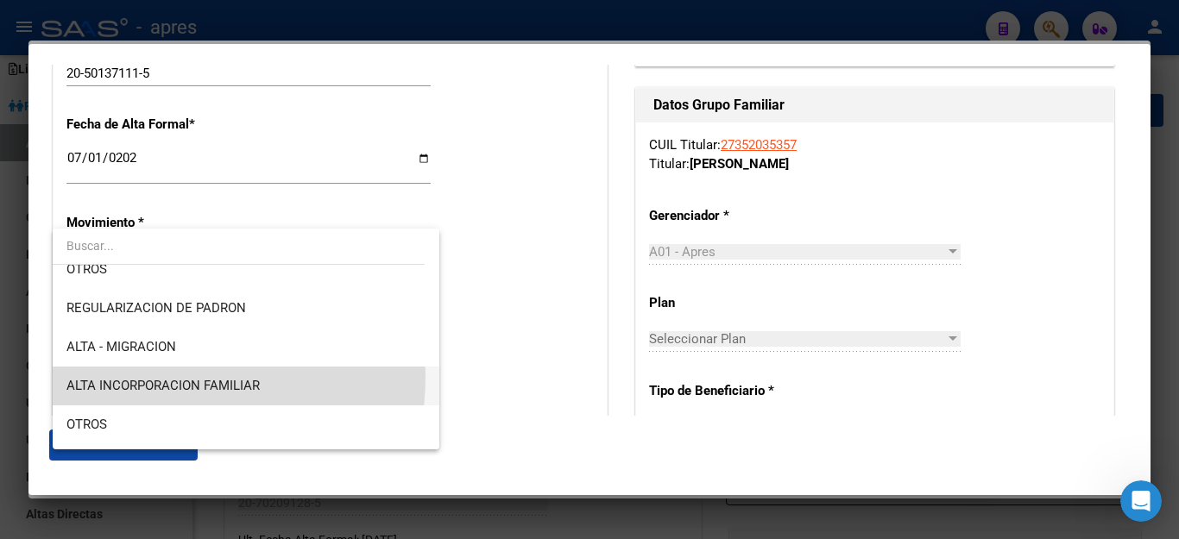
click at [162, 377] on span "ALTA INCORPORACION FAMILIAR" at bounding box center [245, 386] width 359 height 39
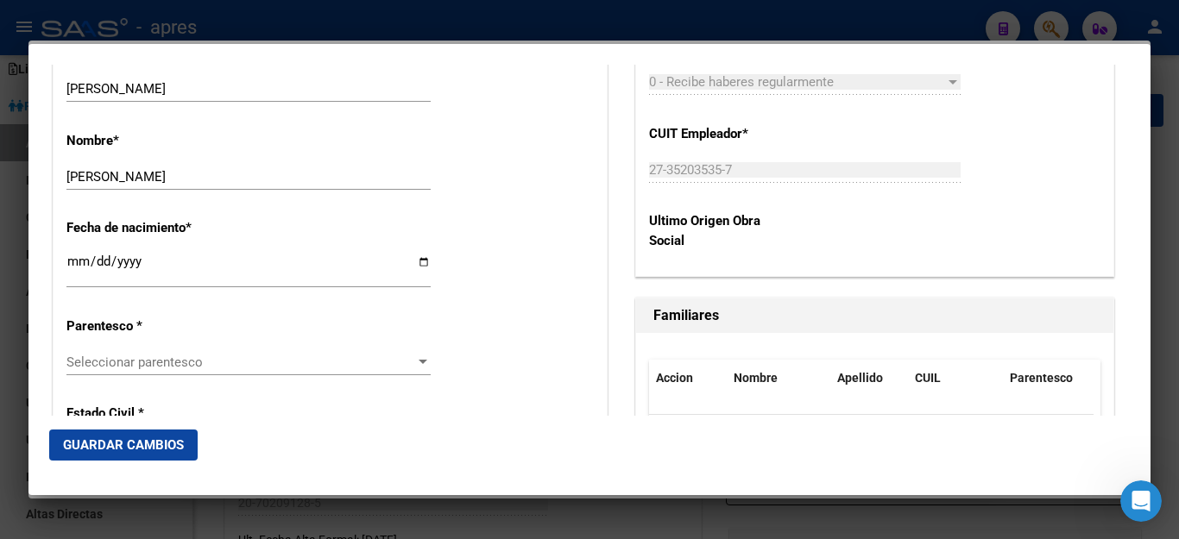
scroll to position [949, 0]
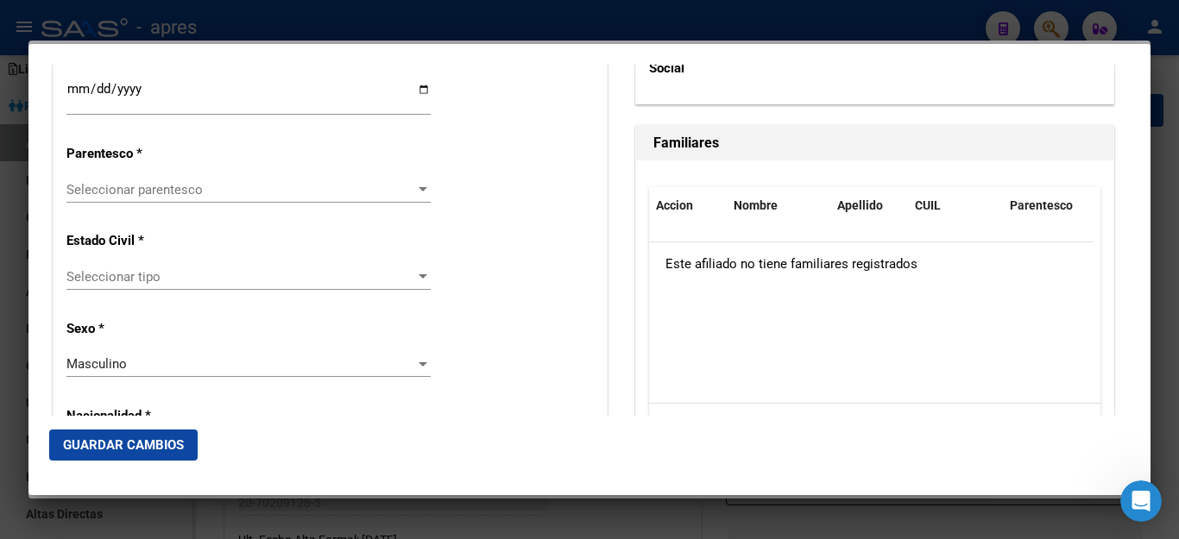
click at [220, 182] on span "Seleccionar parentesco" at bounding box center [240, 190] width 349 height 16
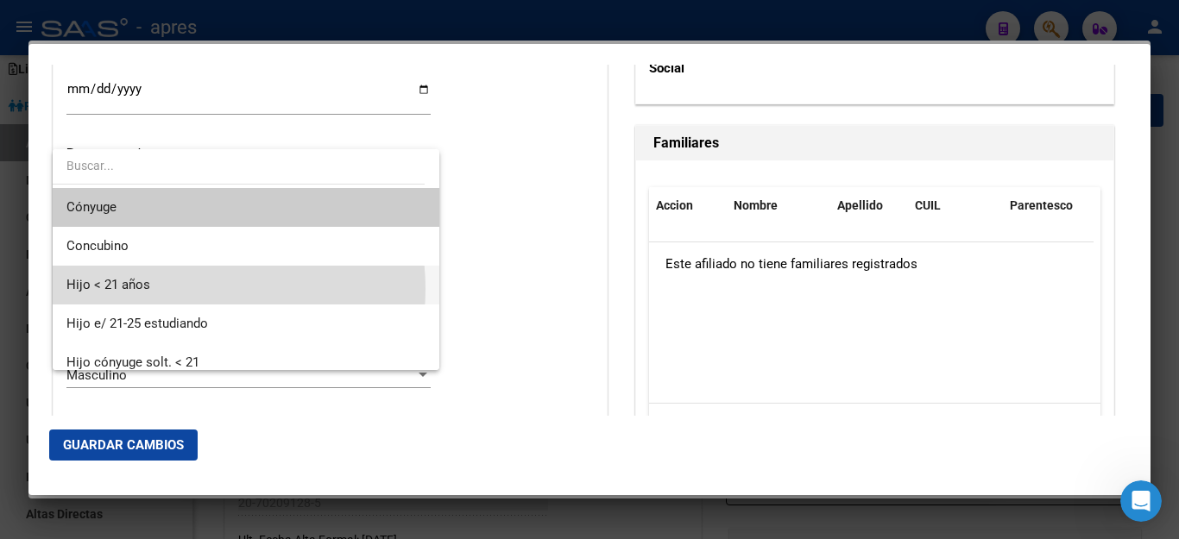
click at [178, 289] on span "Hijo < 21 años" at bounding box center [245, 285] width 359 height 39
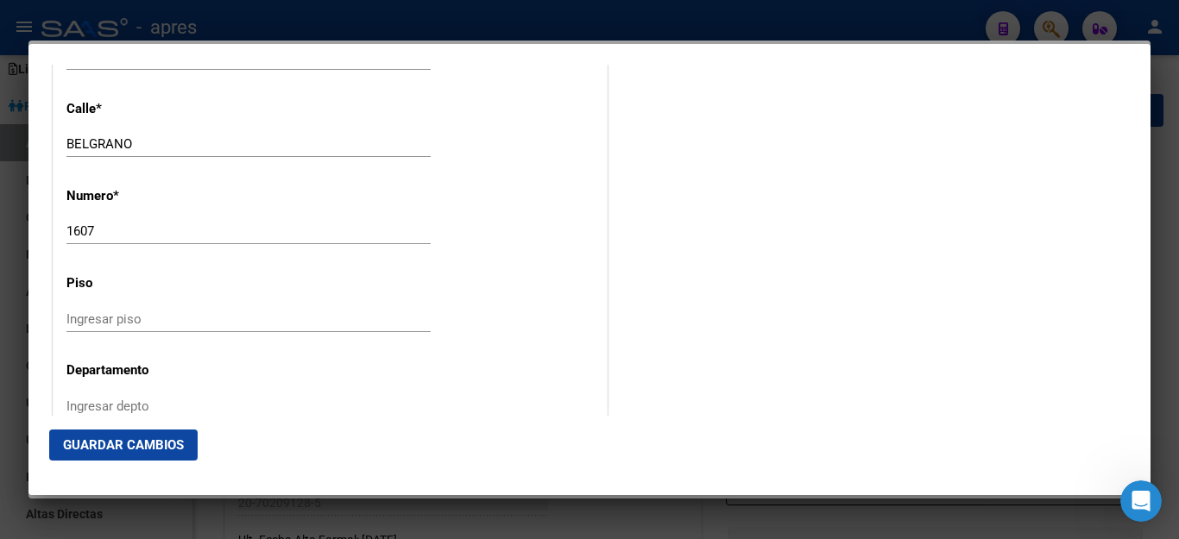
scroll to position [2157, 0]
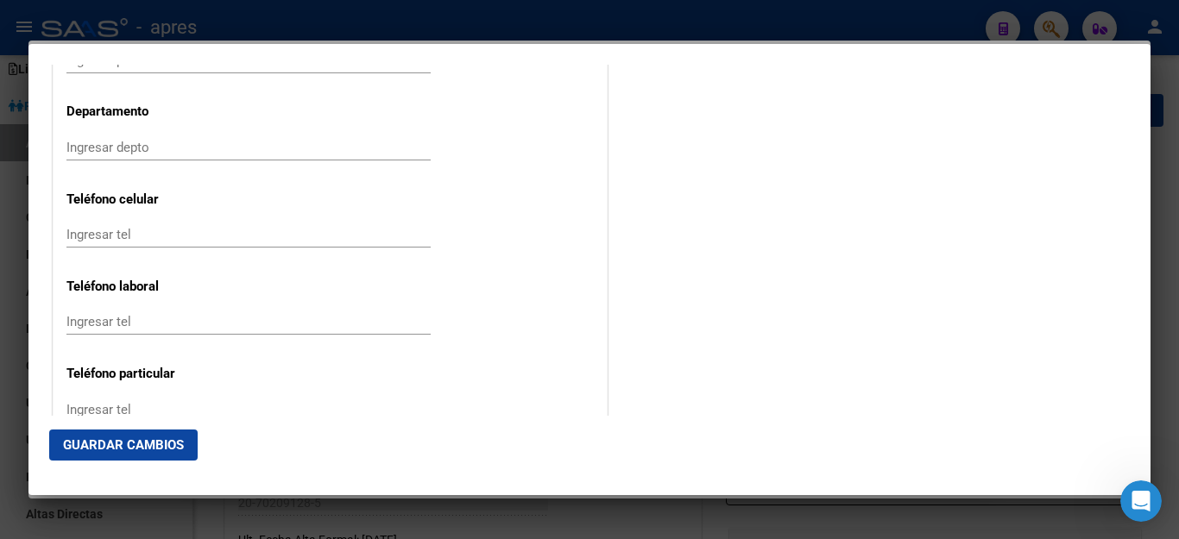
click at [141, 449] on span "Guardar Cambios" at bounding box center [123, 446] width 121 height 16
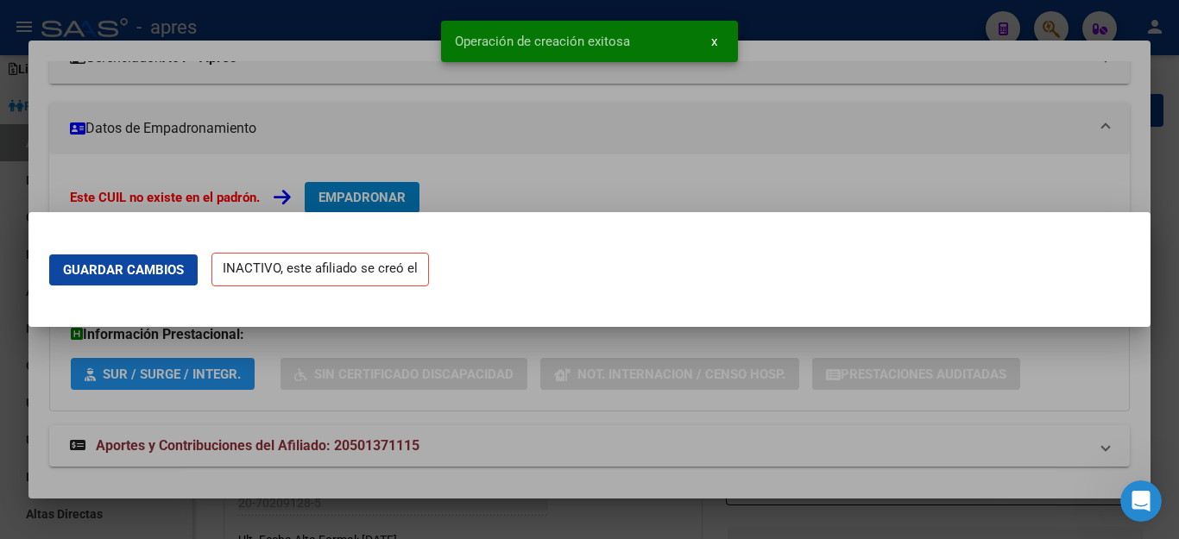
scroll to position [0, 0]
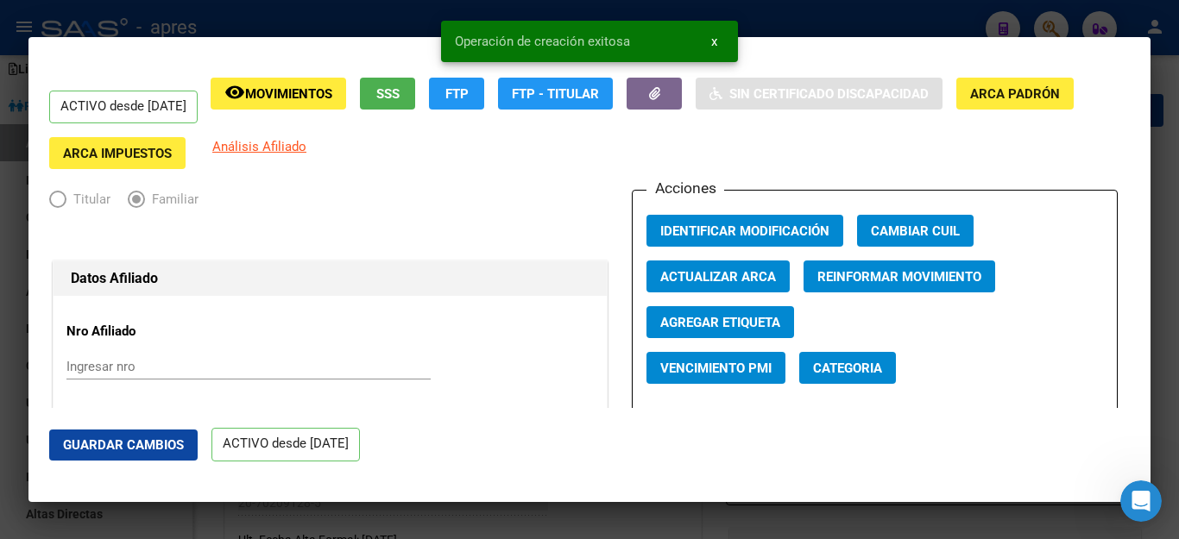
click at [790, 529] on div at bounding box center [589, 269] width 1179 height 539
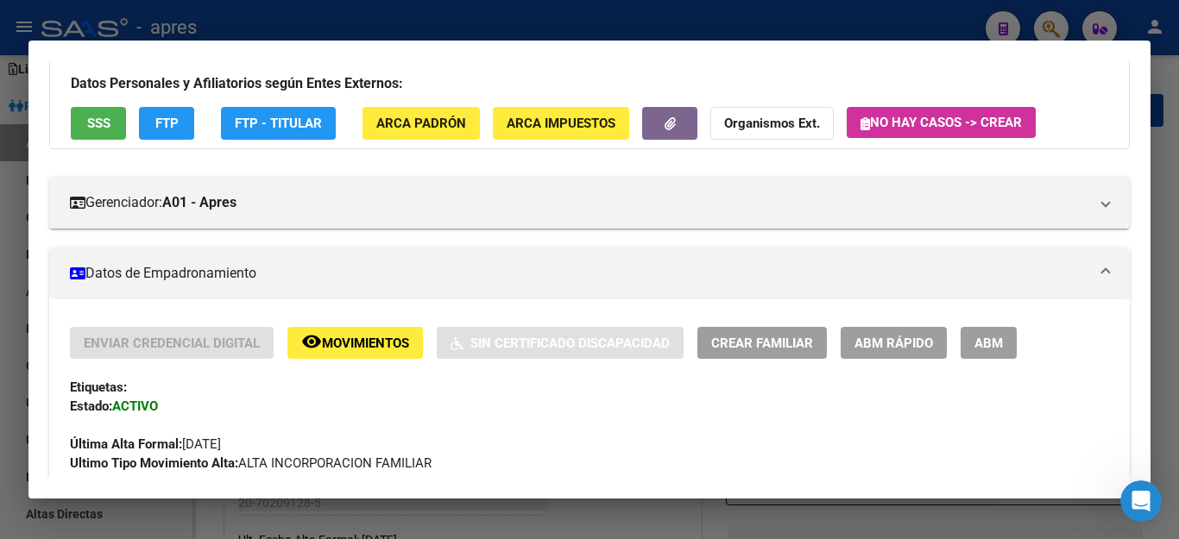
scroll to position [86, 0]
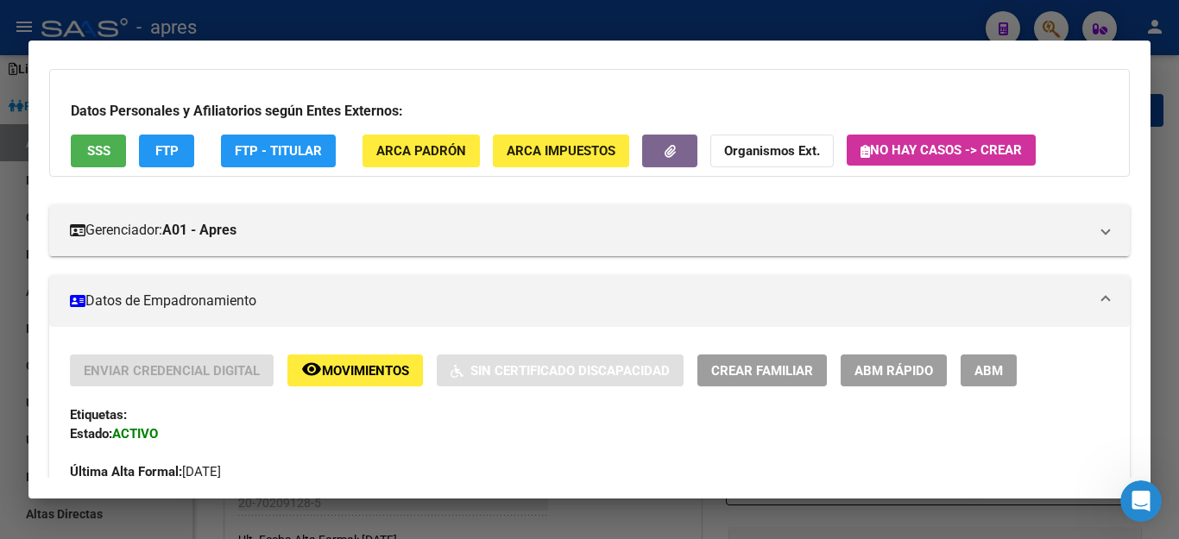
click at [997, 377] on span "ABM" at bounding box center [988, 371] width 28 height 16
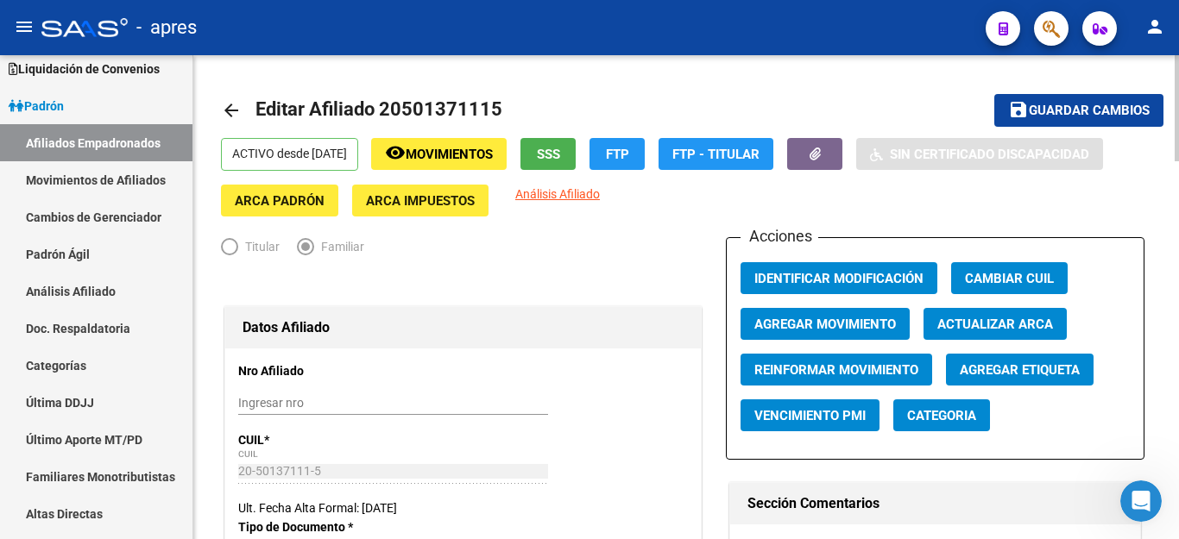
click at [830, 331] on span "Agregar Movimiento" at bounding box center [825, 325] width 142 height 16
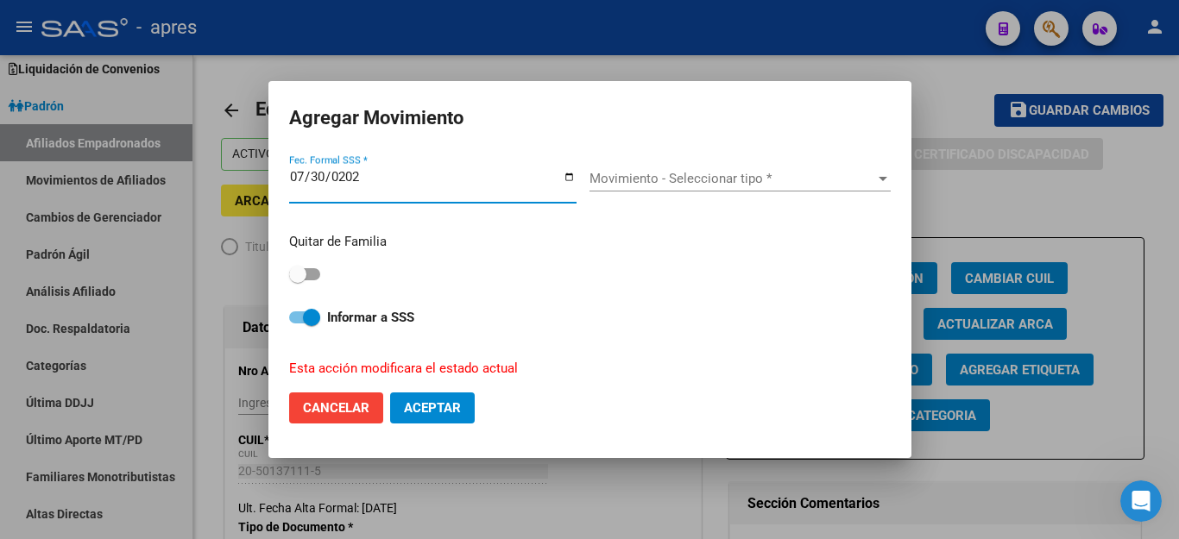
type input "[DATE]"
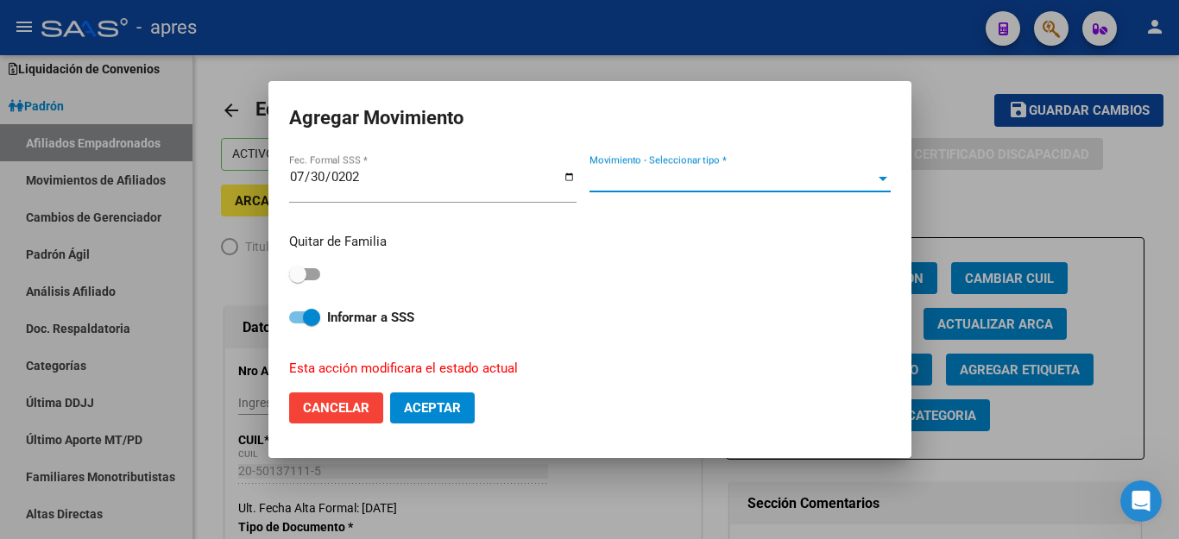
click at [652, 184] on span "Movimiento - Seleccionar tipo *" at bounding box center [732, 179] width 286 height 16
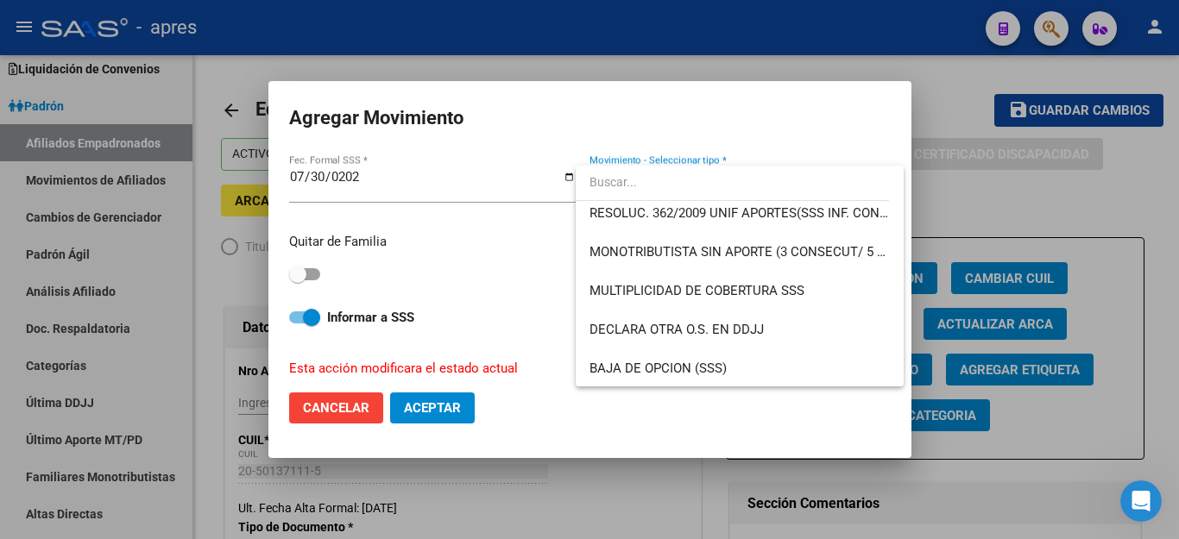
scroll to position [604, 0]
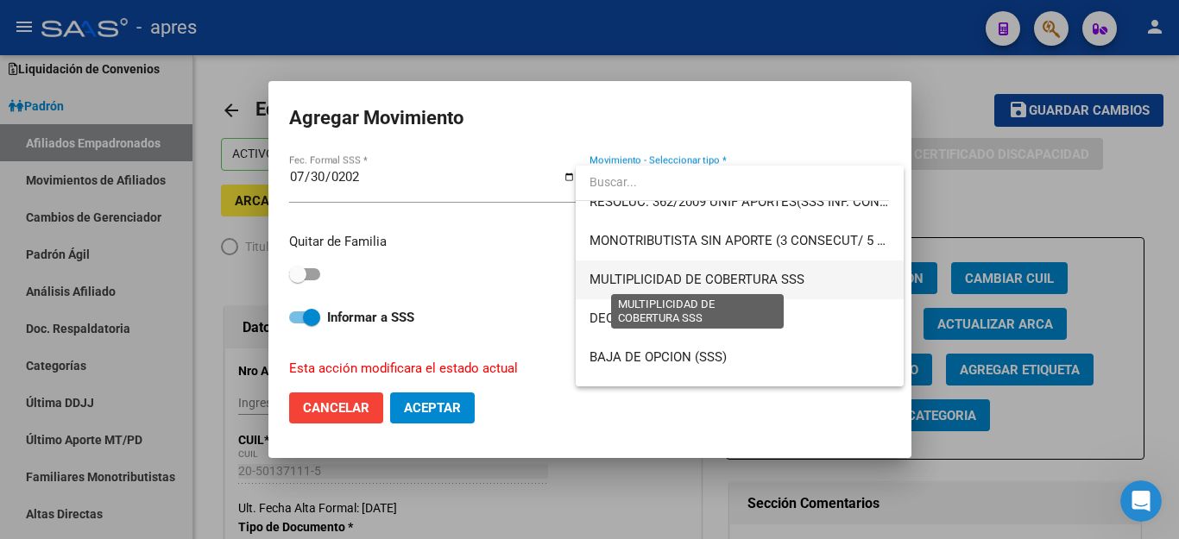
click at [648, 277] on span "MULTIPLICIDAD DE COBERTURA SSS" at bounding box center [696, 280] width 215 height 16
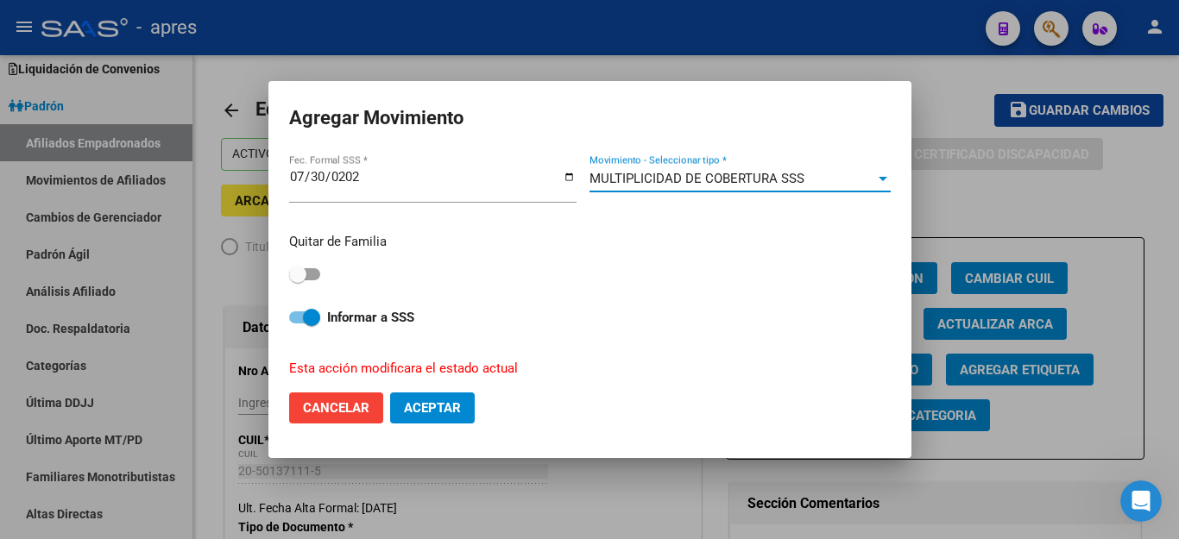
click at [303, 268] on span at bounding box center [297, 274] width 17 height 17
click at [298, 280] on input "checkbox" at bounding box center [297, 280] width 1 height 1
checkbox input "true"
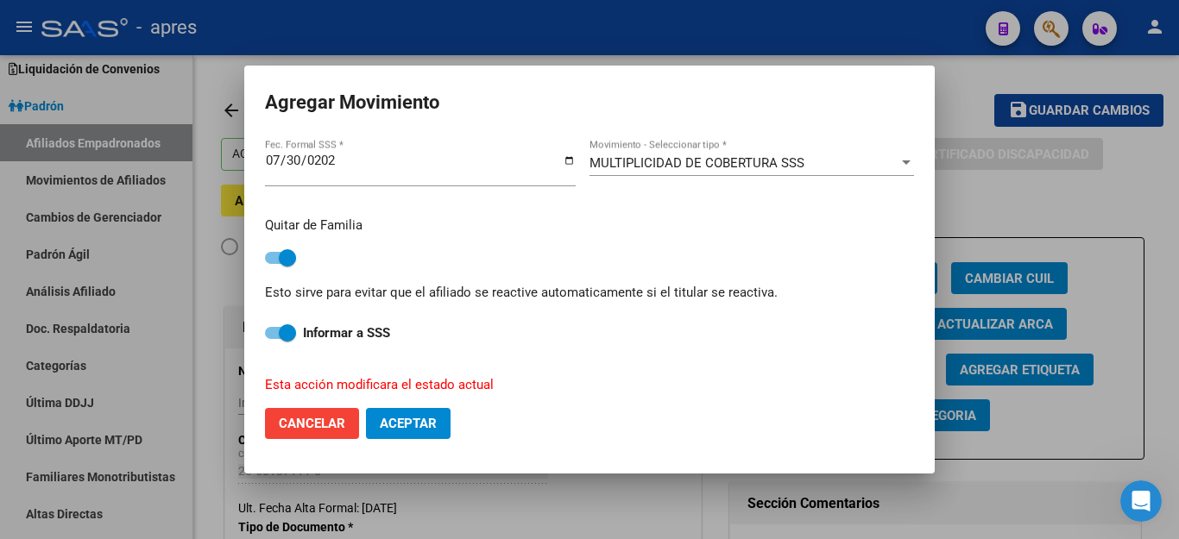
click at [407, 416] on span "Aceptar" at bounding box center [408, 424] width 57 height 16
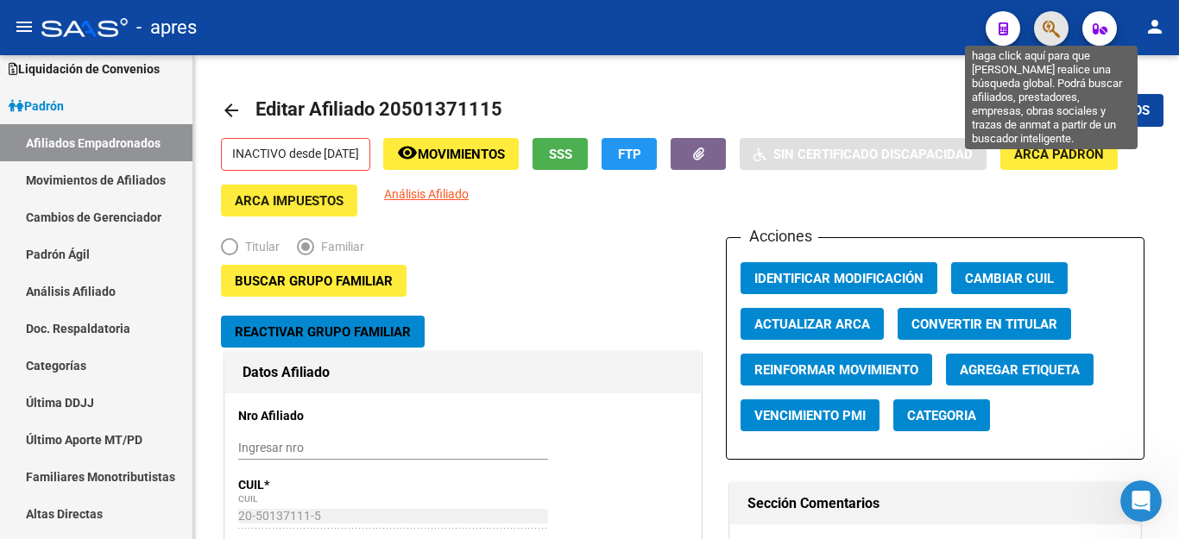
click at [1048, 34] on icon "button" at bounding box center [1050, 29] width 17 height 20
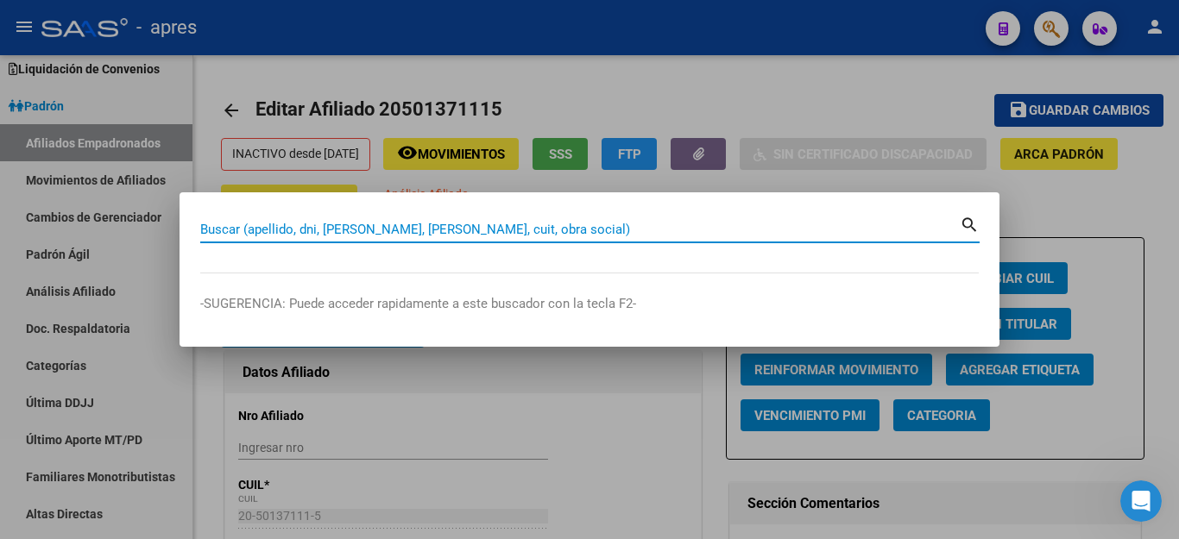
paste input "51140406"
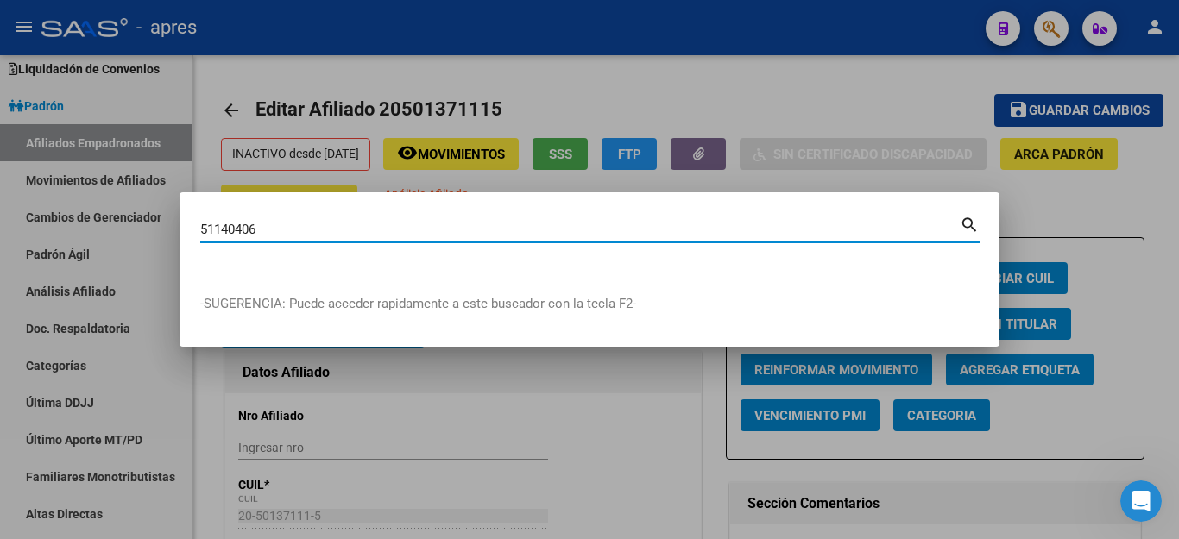
type input "51140406"
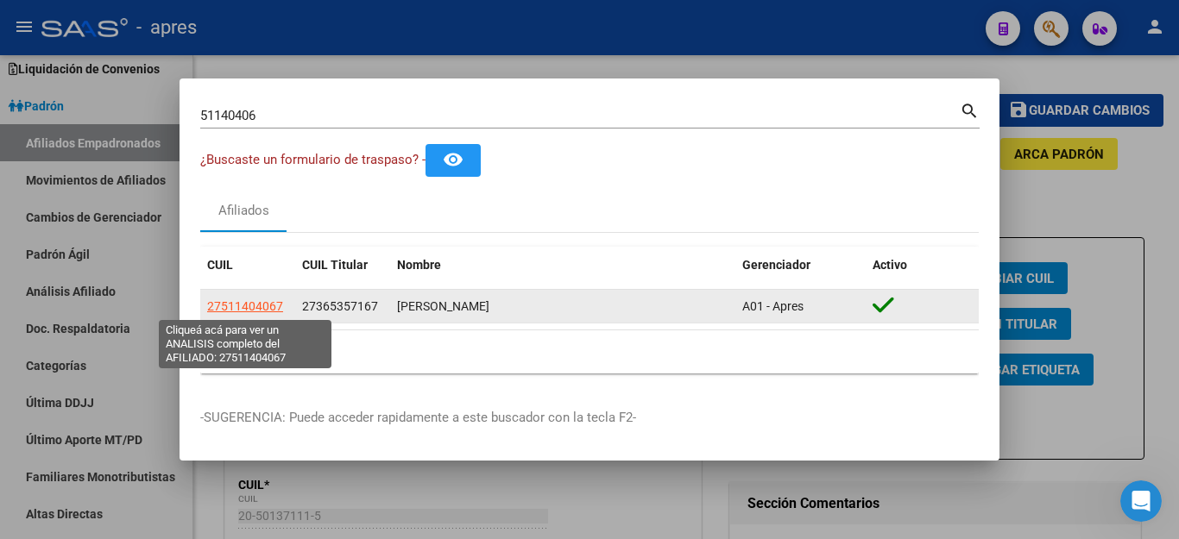
click at [241, 305] on span "27511404067" at bounding box center [245, 306] width 76 height 14
type textarea "27511404067"
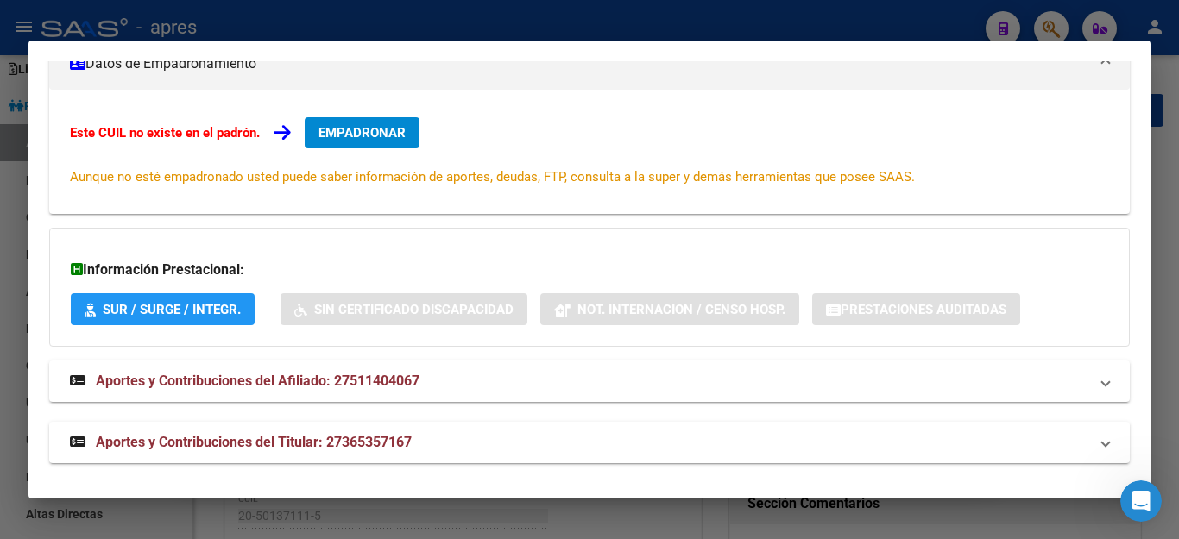
scroll to position [328, 0]
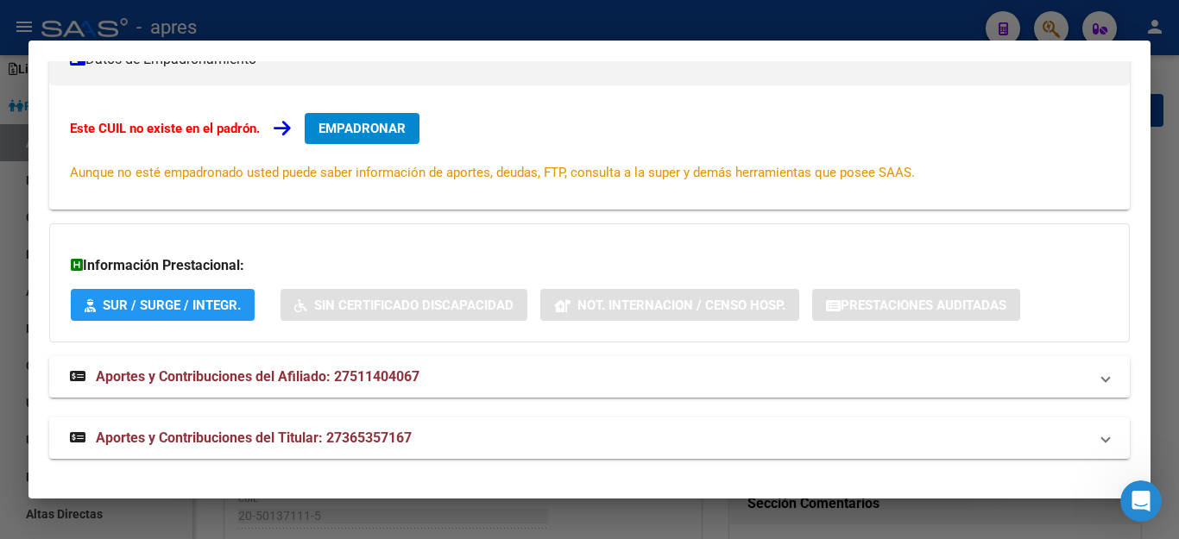
click at [375, 132] on span "EMPADRONAR" at bounding box center [361, 129] width 87 height 16
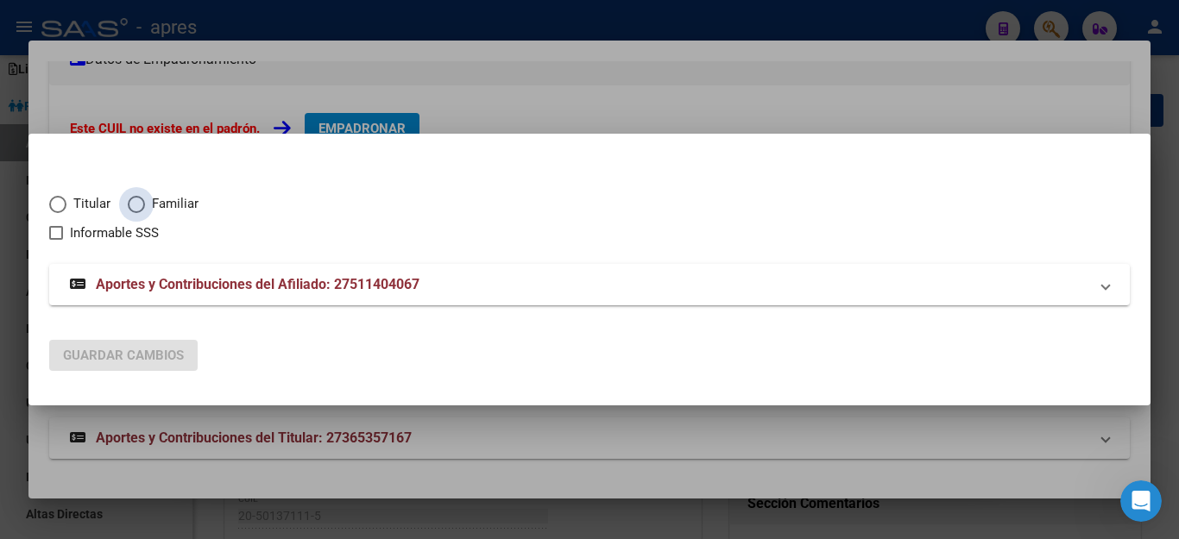
click at [131, 206] on span "Elija una opción" at bounding box center [136, 204] width 17 height 17
click at [131, 206] on input "Familiar" at bounding box center [136, 204] width 17 height 17
radio input "true"
checkbox input "true"
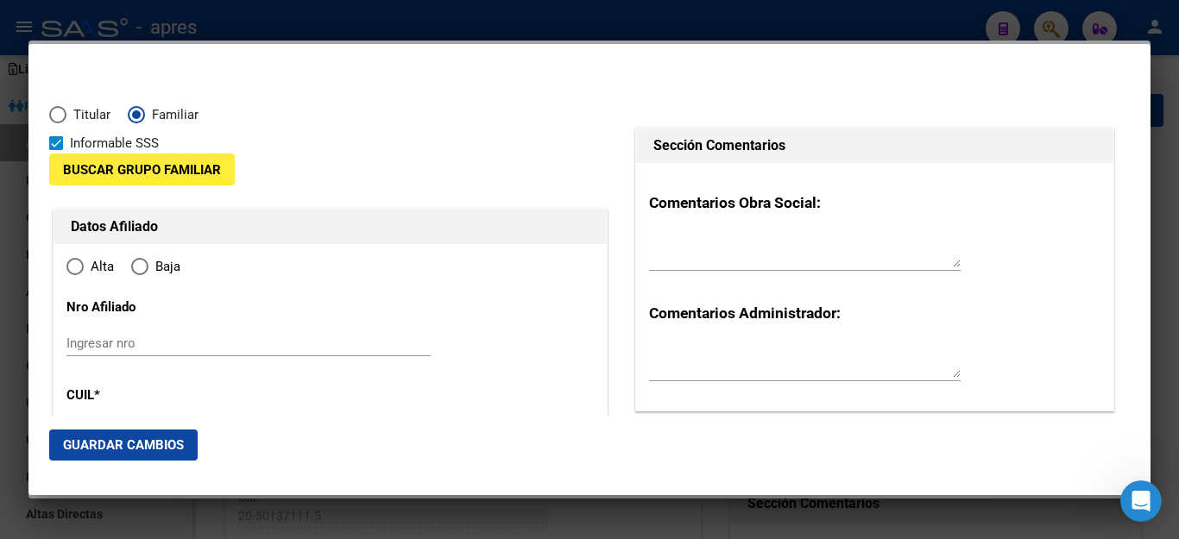
type input "27-51140406-7"
radio input "true"
type input "51140406"
type input "BULACIO"
type input "JAZMIN AGOSTINA"
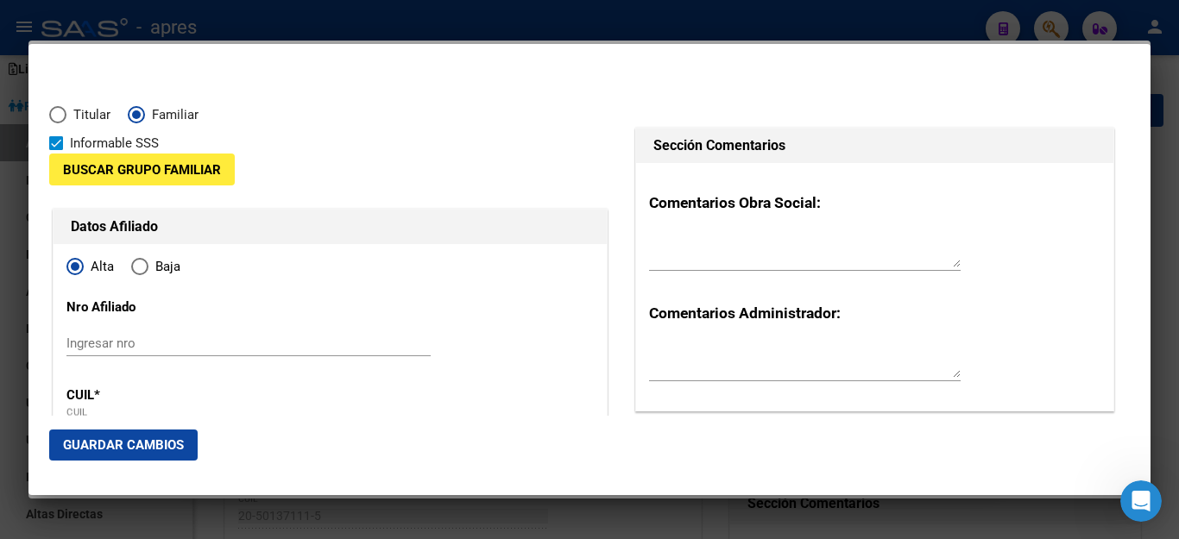
type input "2011-05-15"
type input "EL PATO"
type input "1884"
type input "517 E/ COLECTORA Y 6"
type input "13"
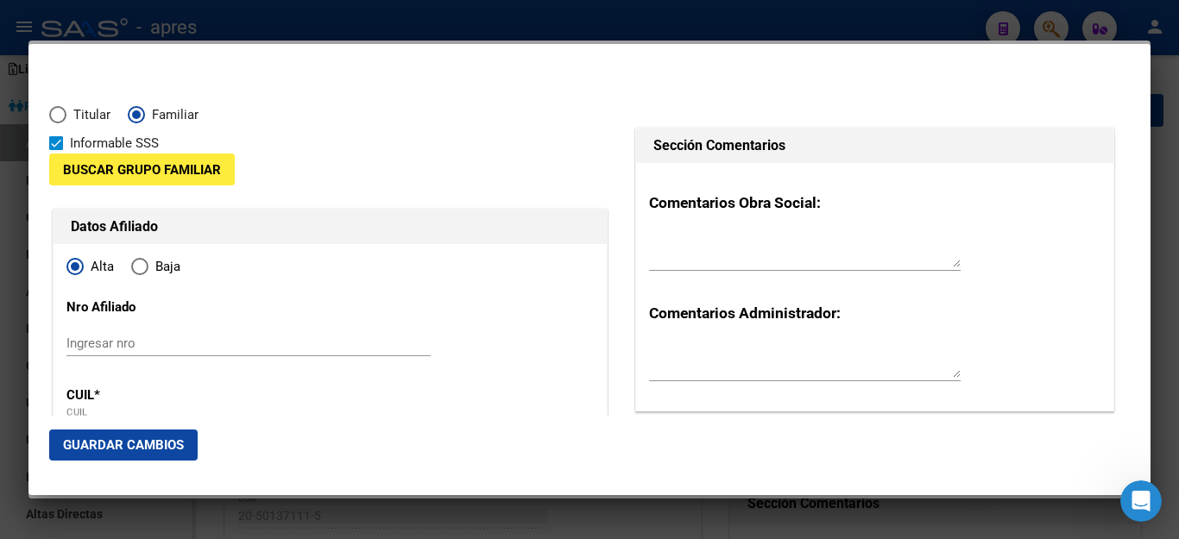
click at [53, 145] on span at bounding box center [56, 143] width 14 height 14
click at [55, 150] on input "Informable SSS" at bounding box center [55, 150] width 1 height 1
checkbox input "false"
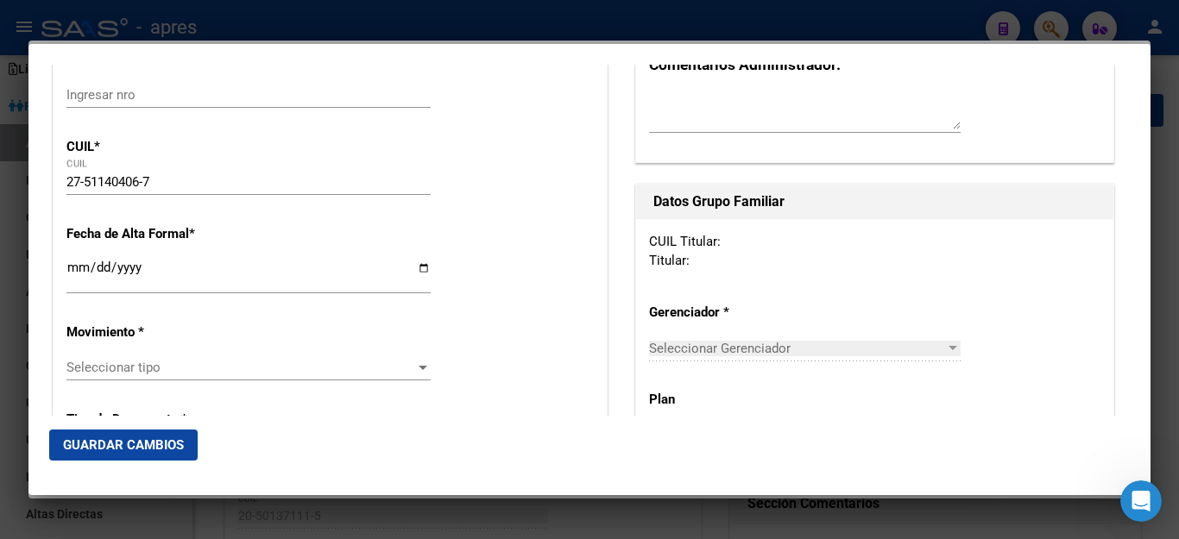
scroll to position [259, 0]
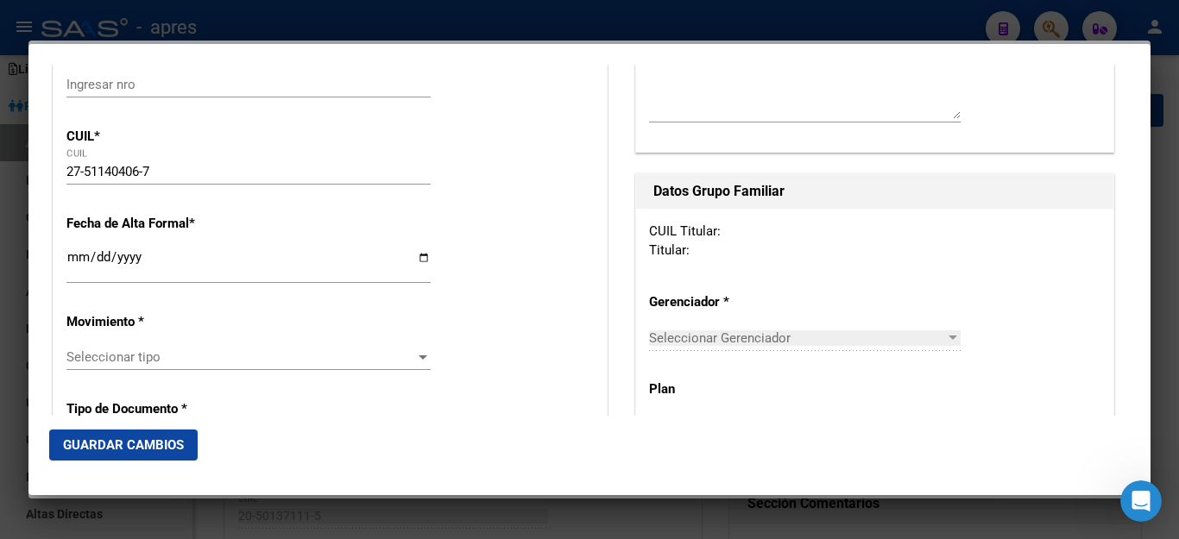
click at [155, 263] on input "Ingresar fecha" at bounding box center [248, 264] width 364 height 28
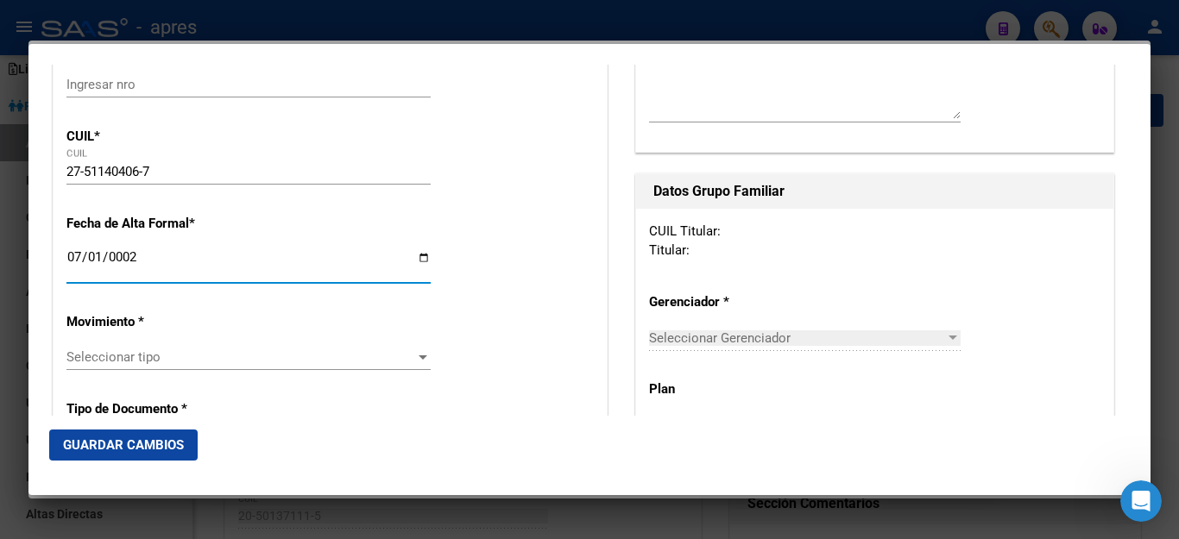
scroll to position [300, 0]
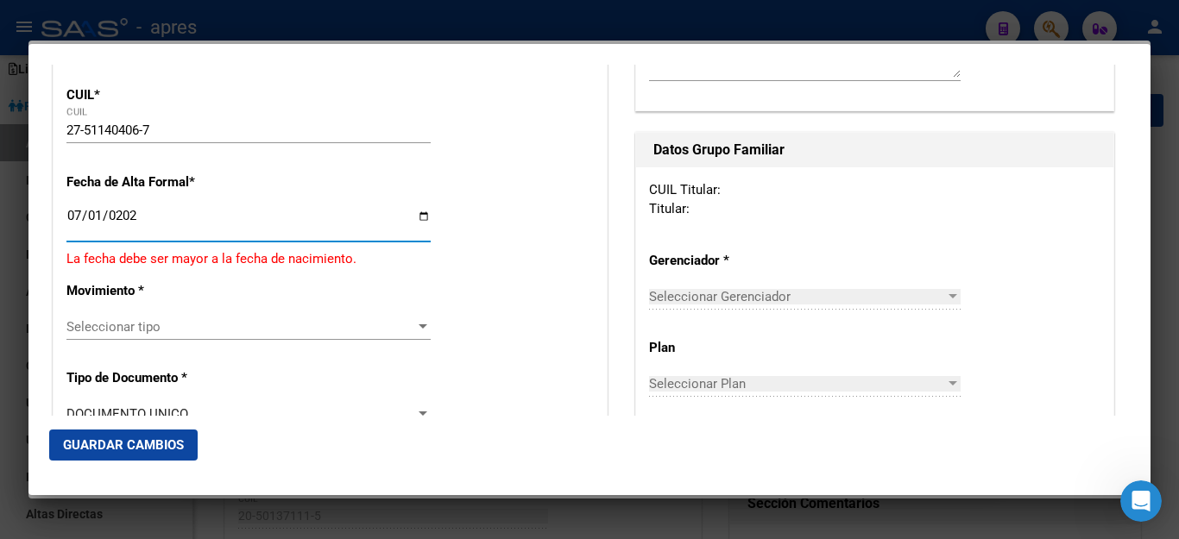
type input "2025-07-01"
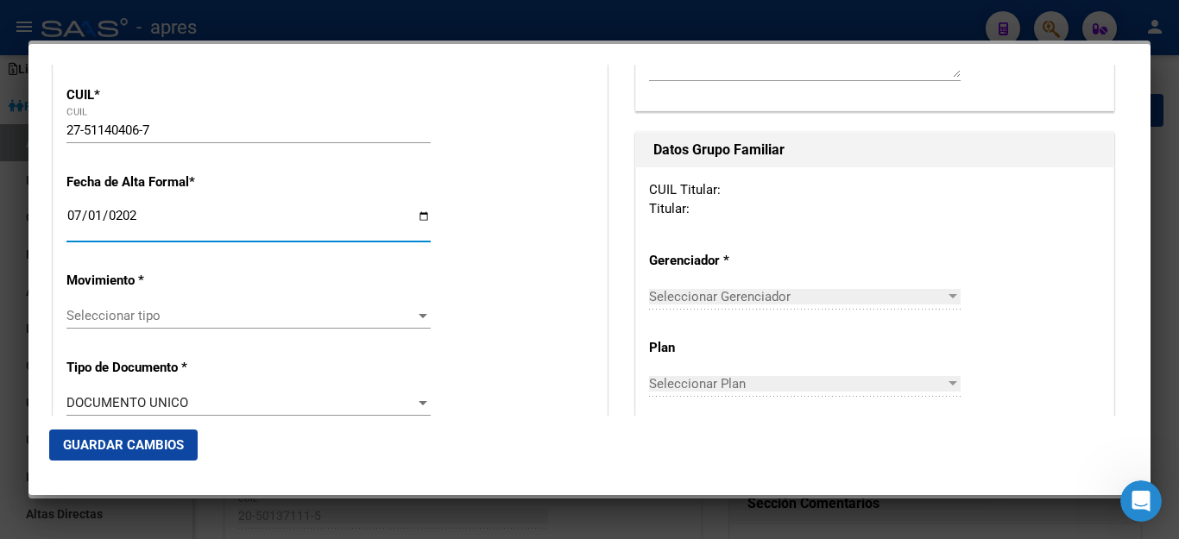
click at [111, 308] on span "Seleccionar tipo" at bounding box center [240, 316] width 349 height 16
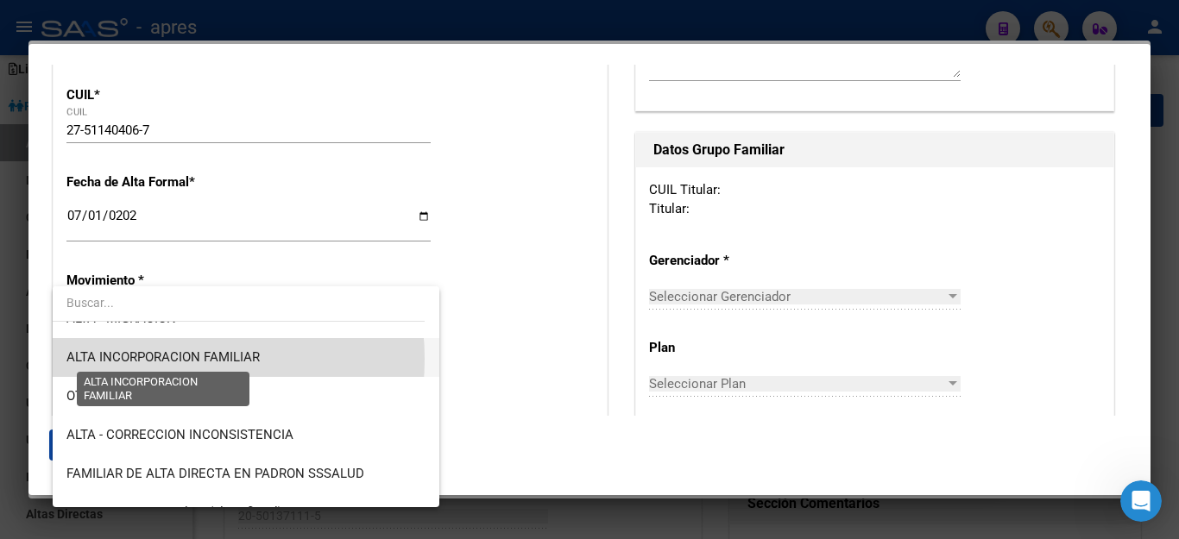
click at [146, 359] on span "ALTA INCORPORACION FAMILIAR" at bounding box center [162, 358] width 193 height 16
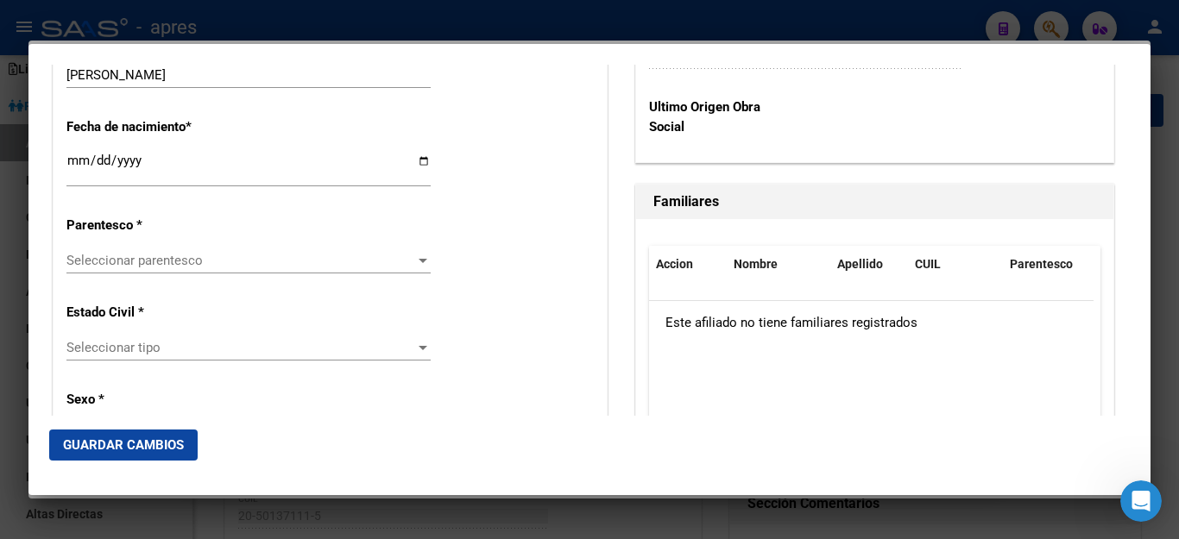
scroll to position [904, 0]
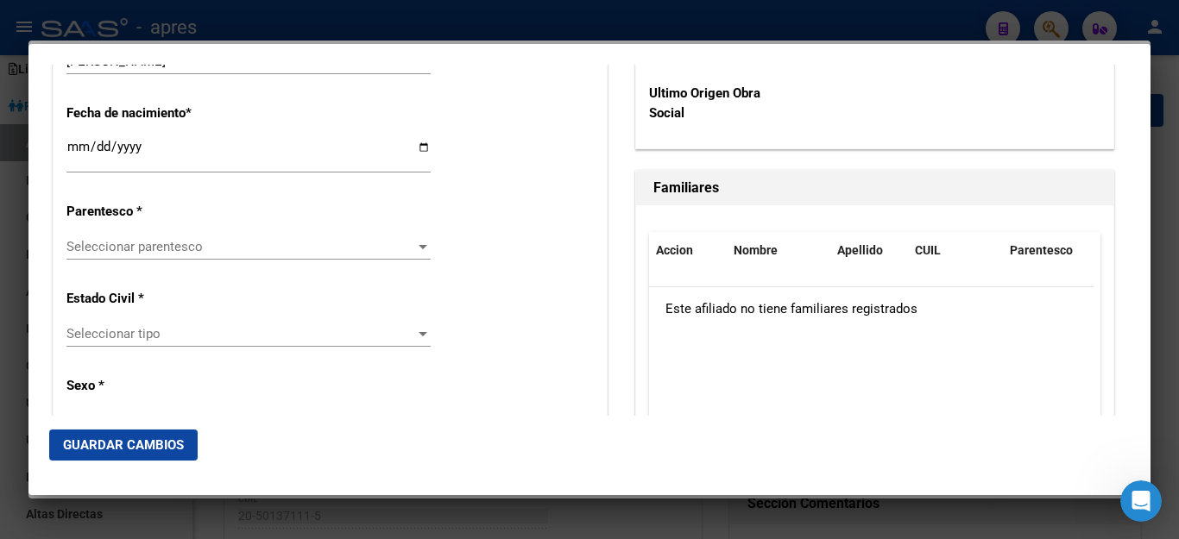
click at [193, 239] on span "Seleccionar parentesco" at bounding box center [240, 247] width 349 height 16
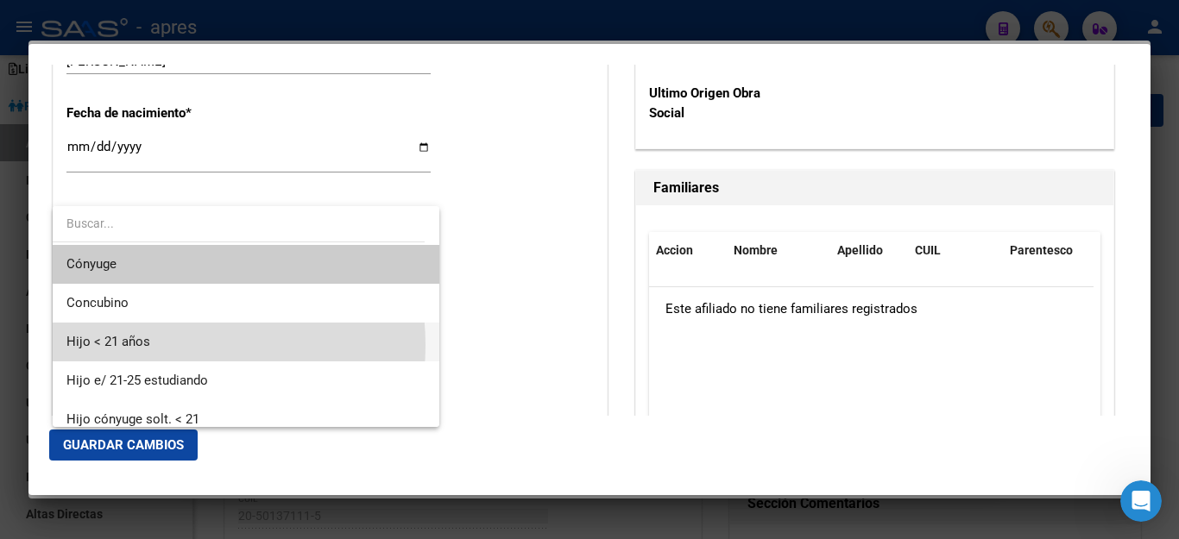
click at [170, 345] on span "Hijo < 21 años" at bounding box center [245, 342] width 359 height 39
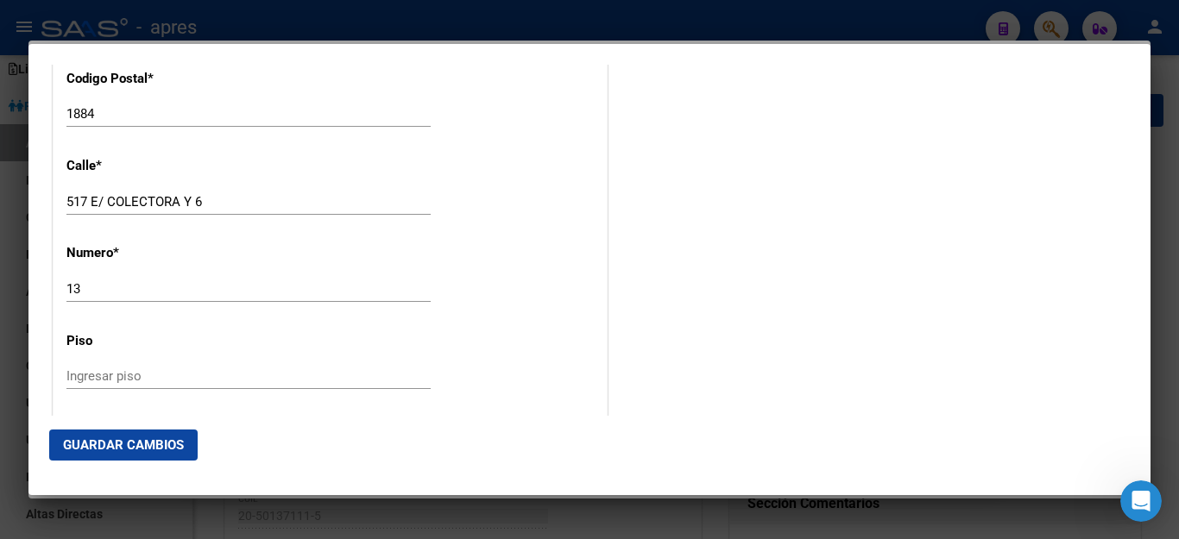
click at [148, 444] on span "Guardar Cambios" at bounding box center [123, 446] width 121 height 16
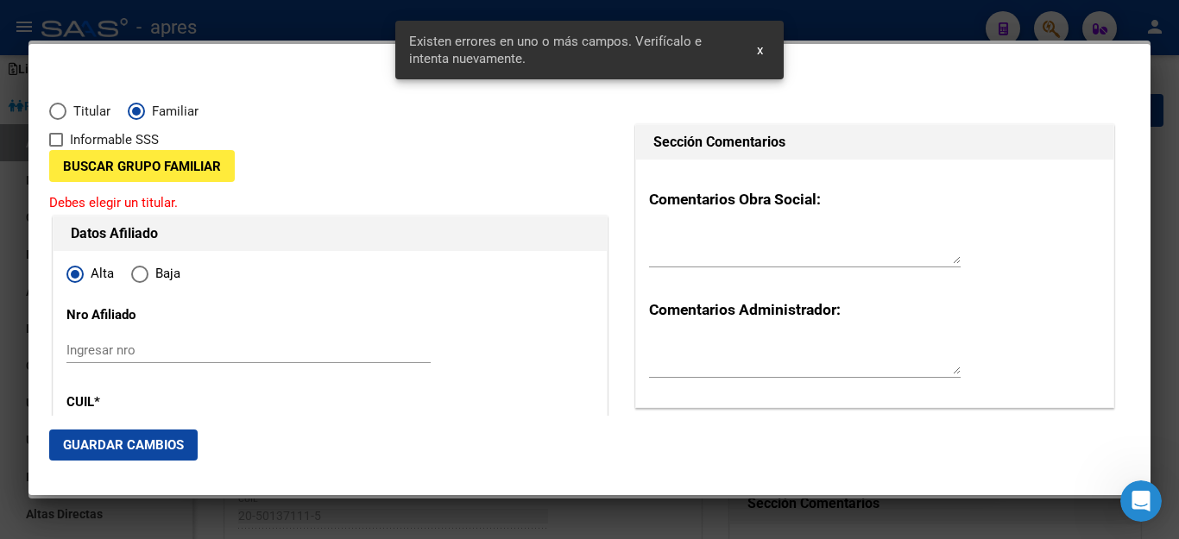
scroll to position [0, 0]
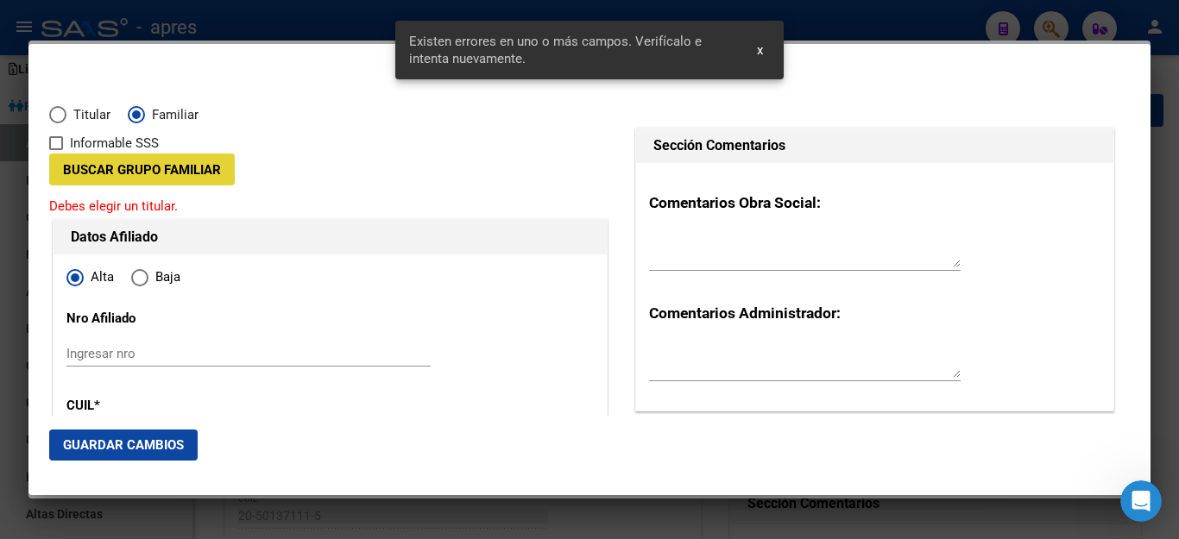
click at [88, 166] on span "Buscar Grupo Familiar" at bounding box center [142, 170] width 158 height 16
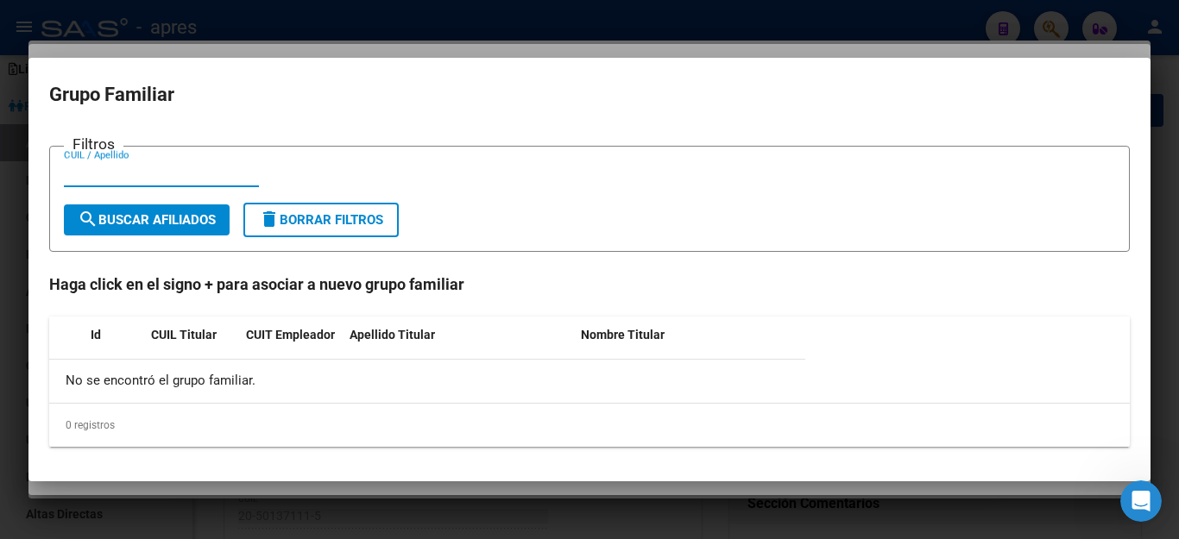
paste input "27365357167"
type input "27365357167"
click at [137, 222] on span "search Buscar Afiliados" at bounding box center [147, 220] width 138 height 16
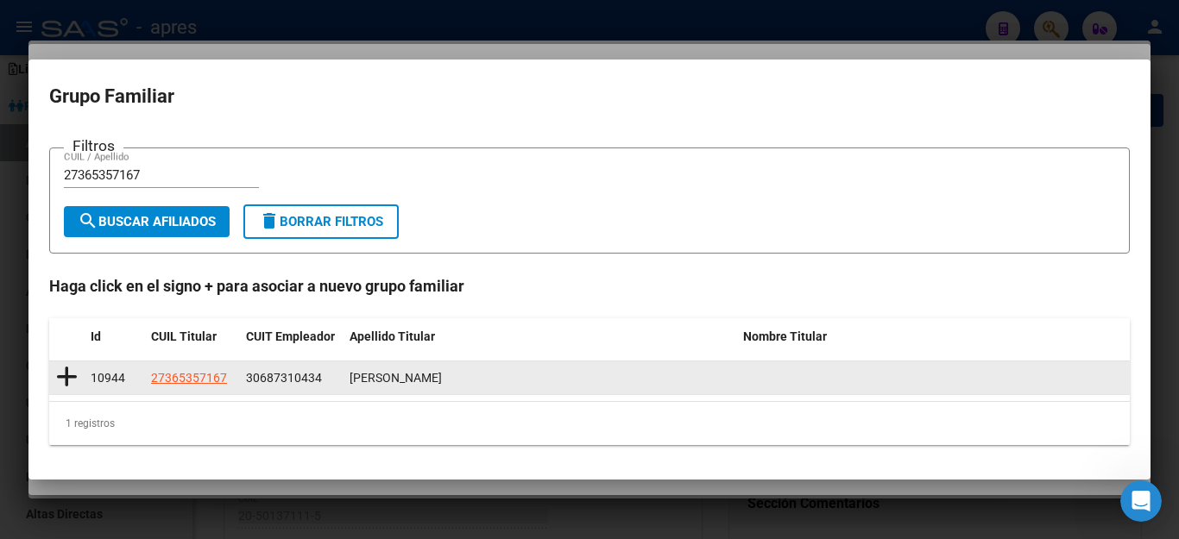
click at [63, 378] on icon at bounding box center [67, 377] width 22 height 24
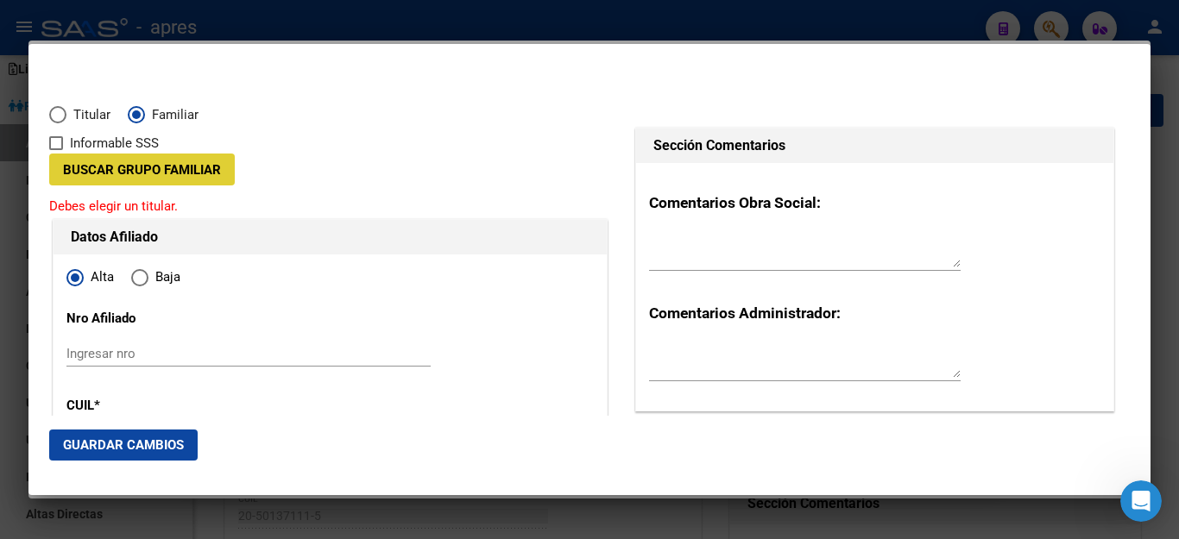
type input "30-68731043-4"
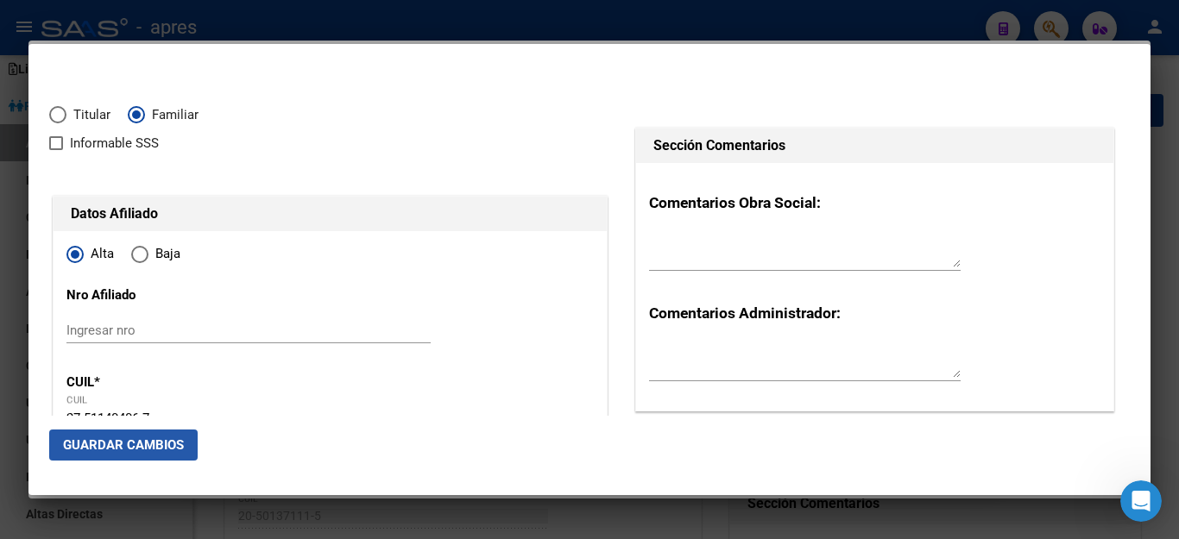
click at [116, 439] on span "Guardar Cambios" at bounding box center [123, 446] width 121 height 16
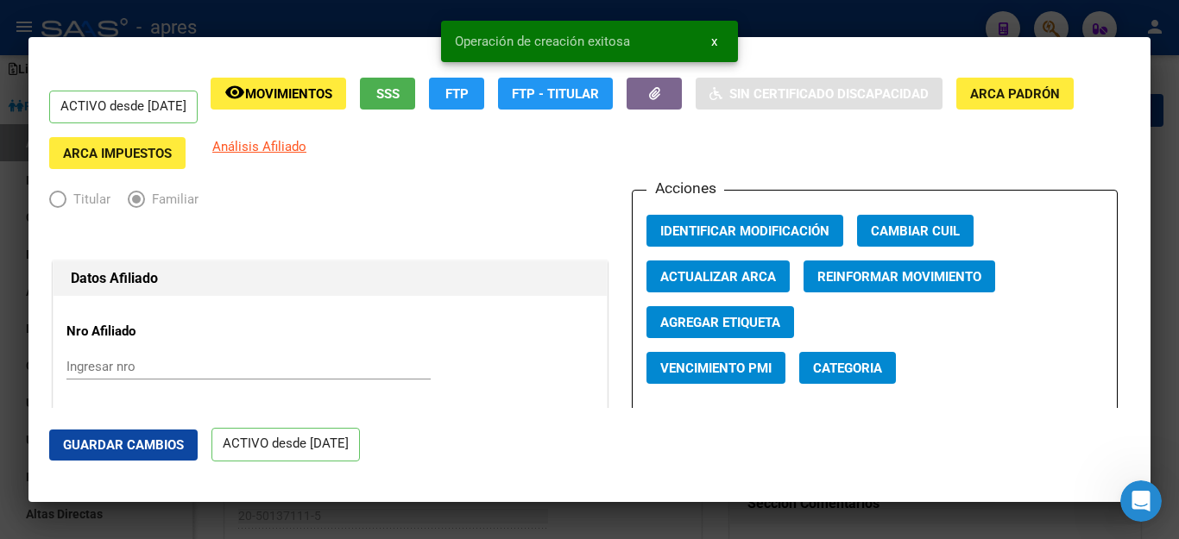
click at [869, 29] on div at bounding box center [589, 269] width 1179 height 539
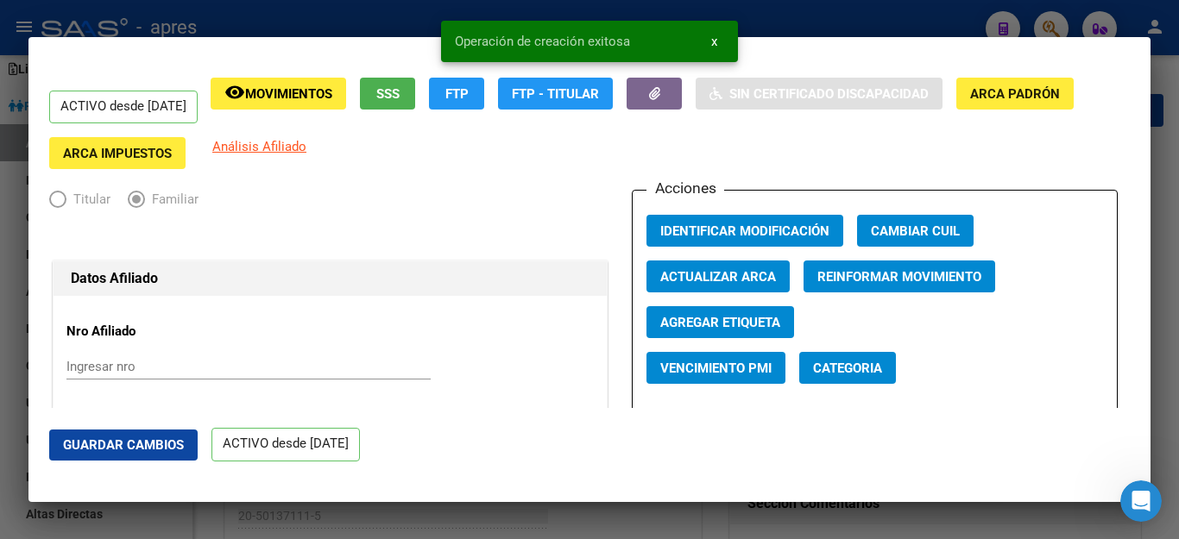
scroll to position [290, 0]
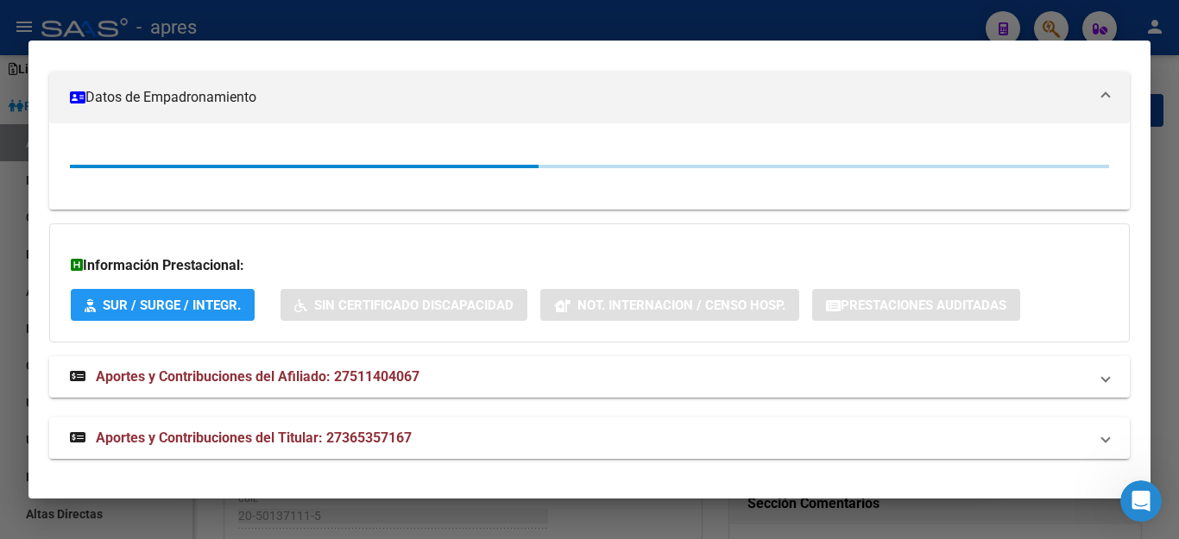
click at [855, 16] on div at bounding box center [589, 269] width 1179 height 539
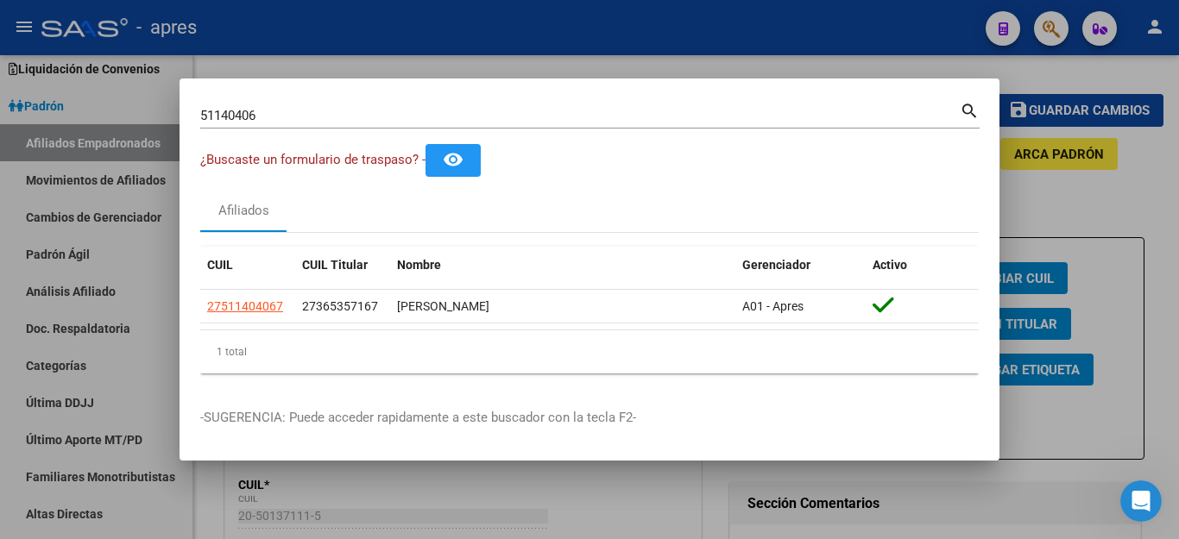
click at [783, 50] on div at bounding box center [589, 269] width 1179 height 539
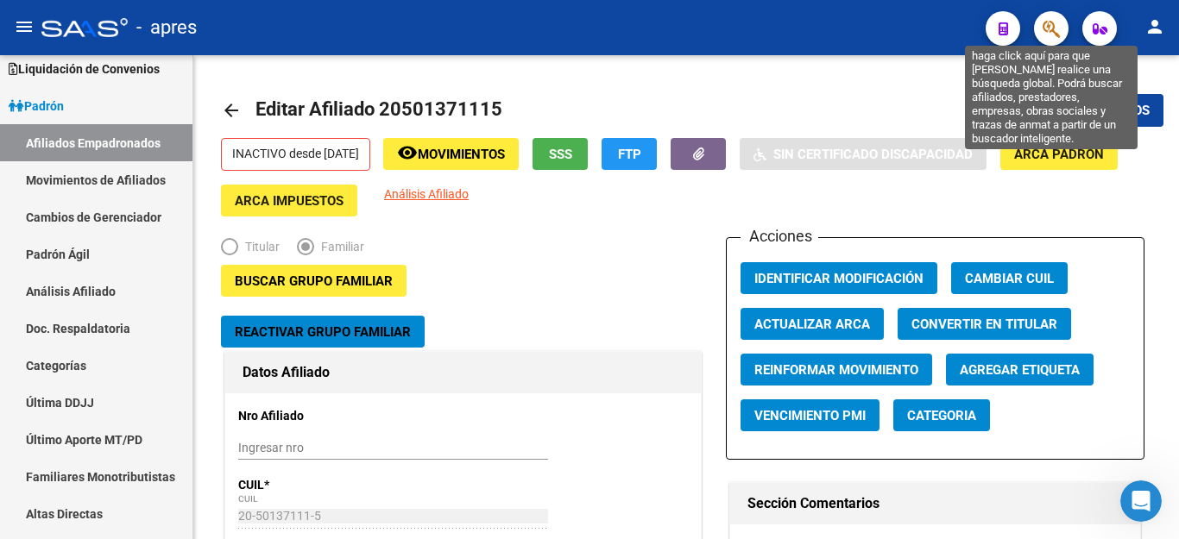
click at [1053, 29] on icon "button" at bounding box center [1050, 29] width 17 height 20
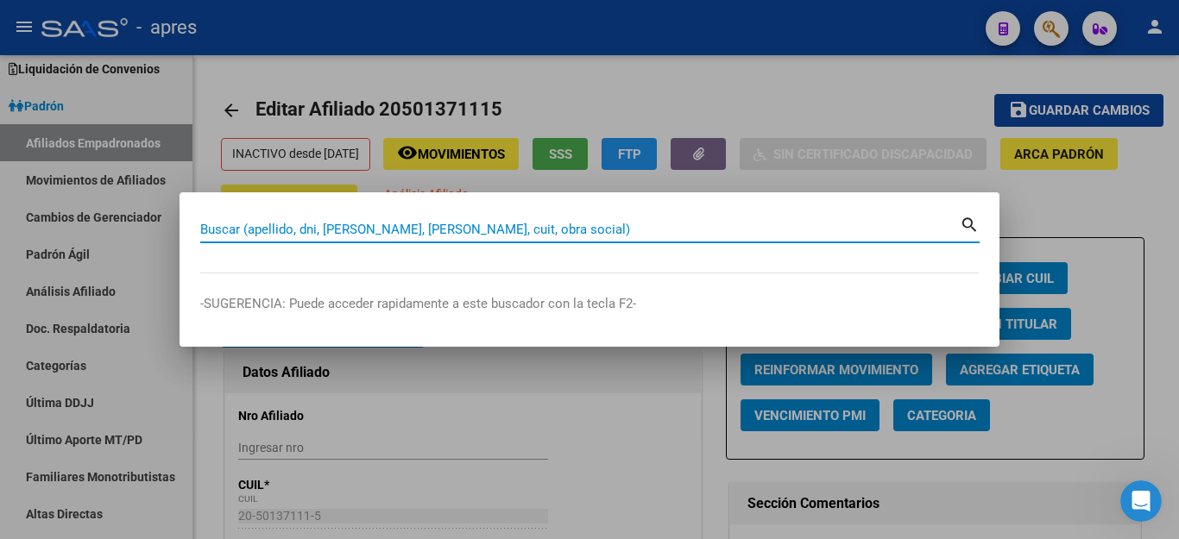
paste input "51140406"
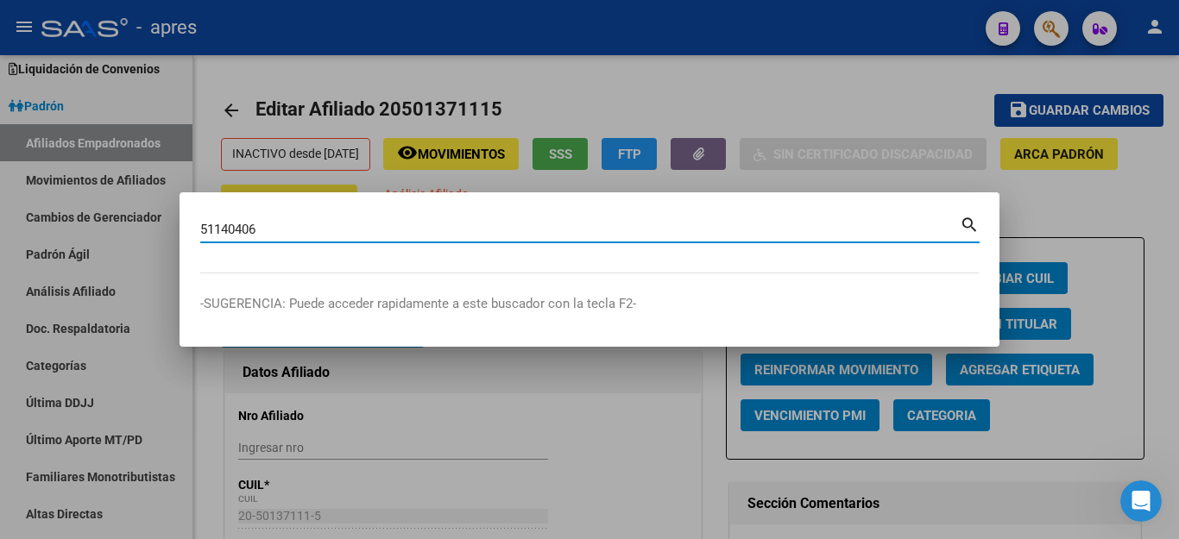
type input "51140406"
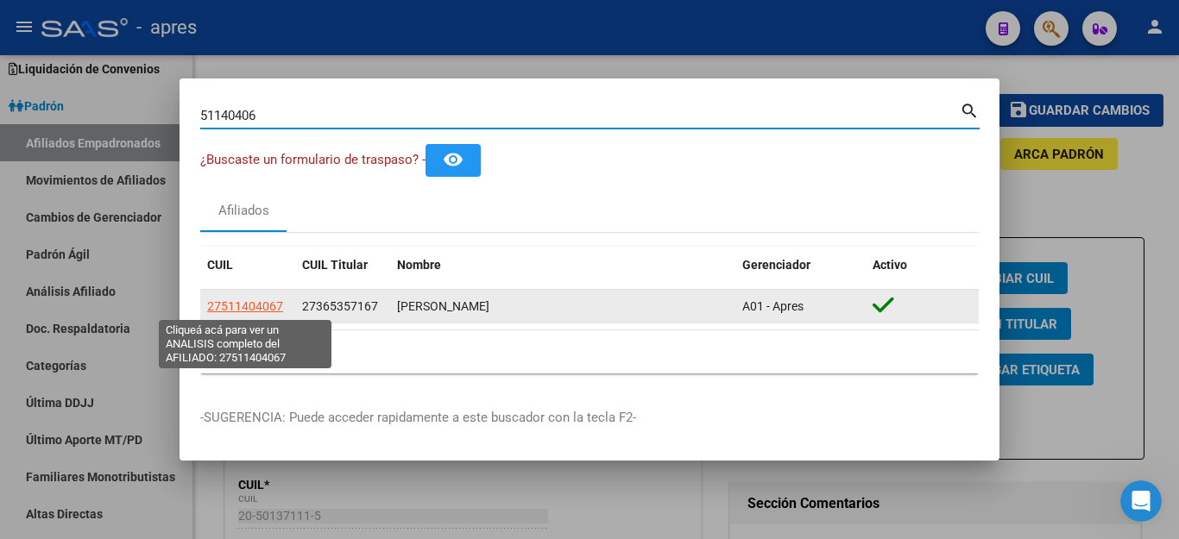
click at [247, 309] on span "27511404067" at bounding box center [245, 306] width 76 height 14
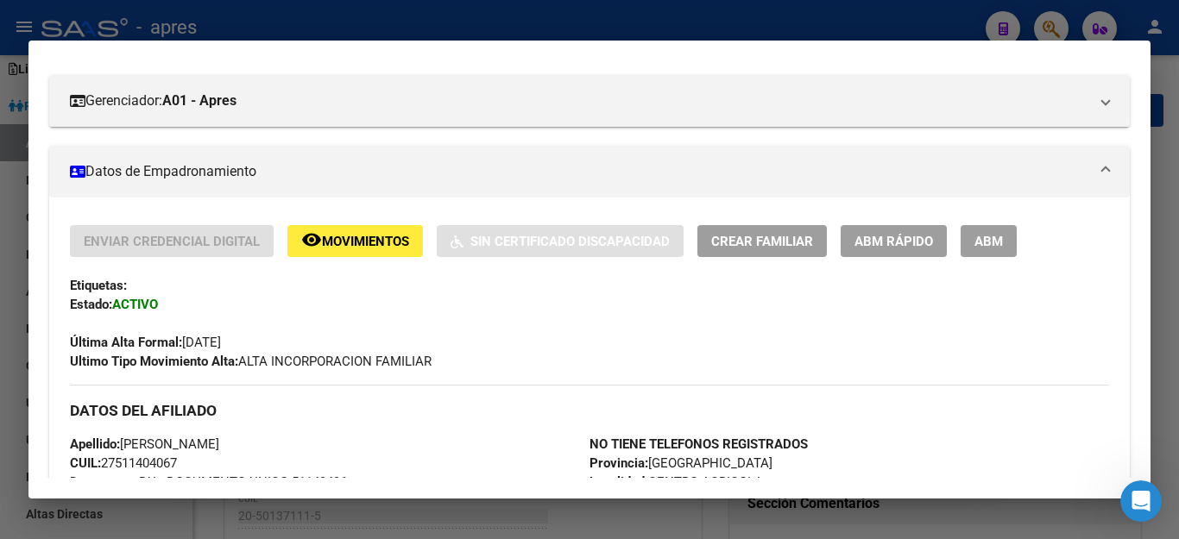
scroll to position [173, 0]
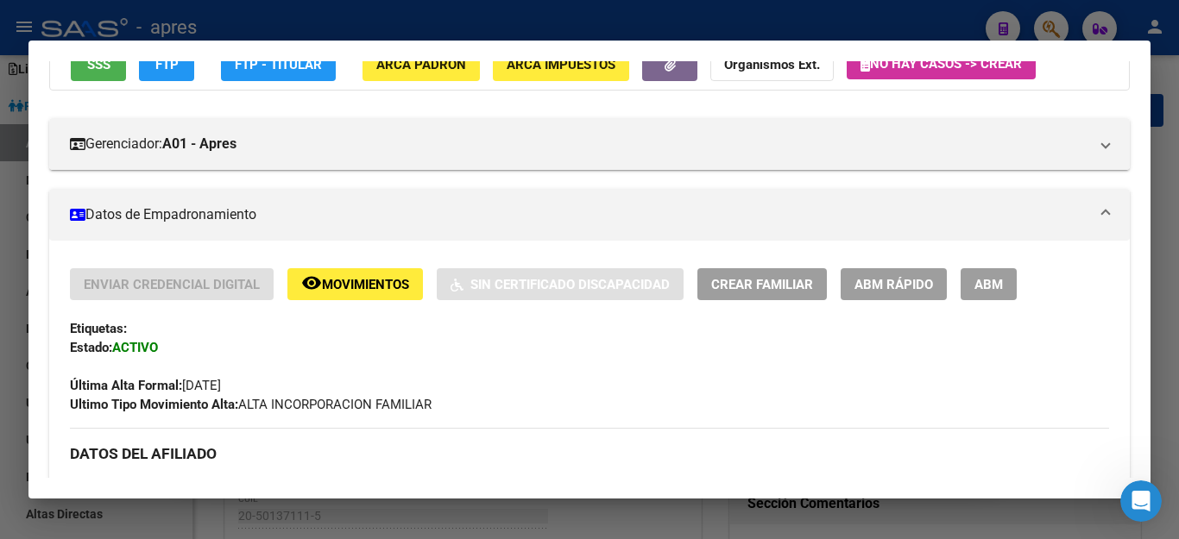
click at [986, 287] on span "ABM" at bounding box center [988, 285] width 28 height 16
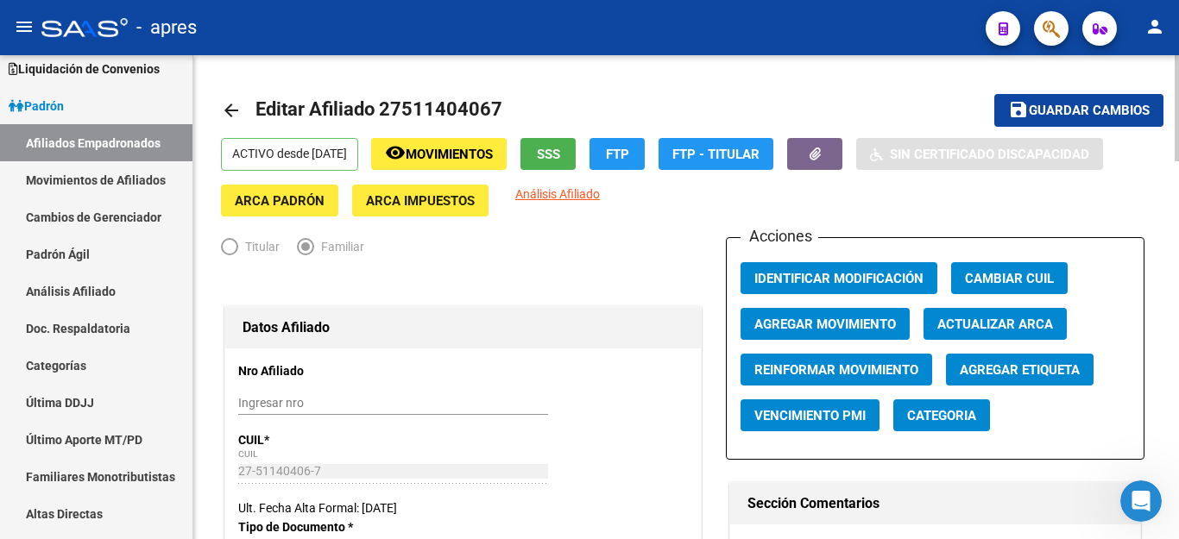
click at [809, 326] on span "Agregar Movimiento" at bounding box center [825, 325] width 142 height 16
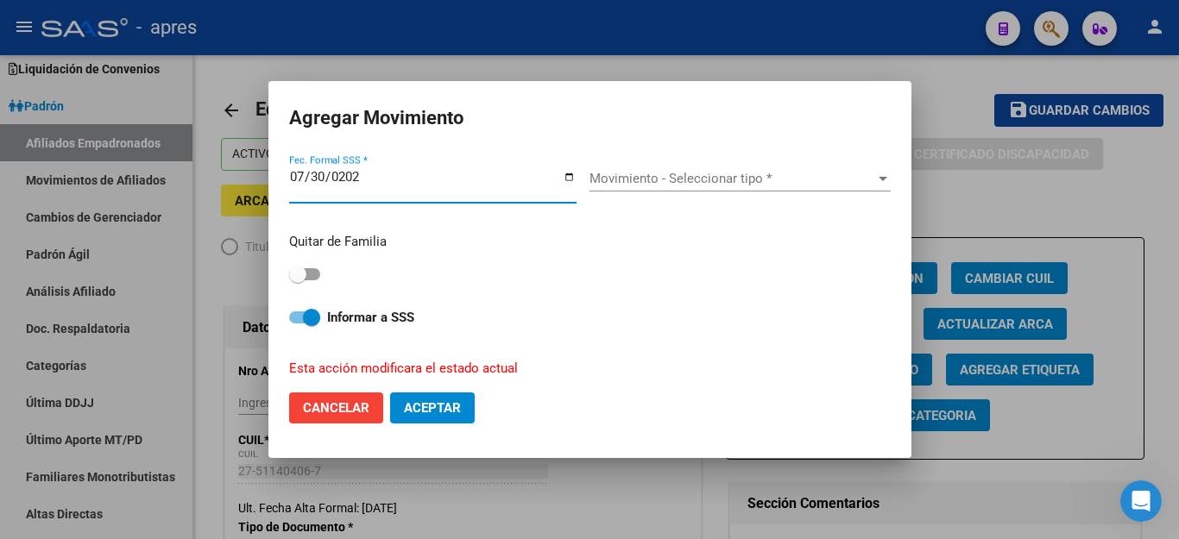
type input "[DATE]"
click at [674, 174] on div "Movimiento - Seleccionar tipo * Movimiento - Seleccionar tipo *" at bounding box center [739, 179] width 301 height 26
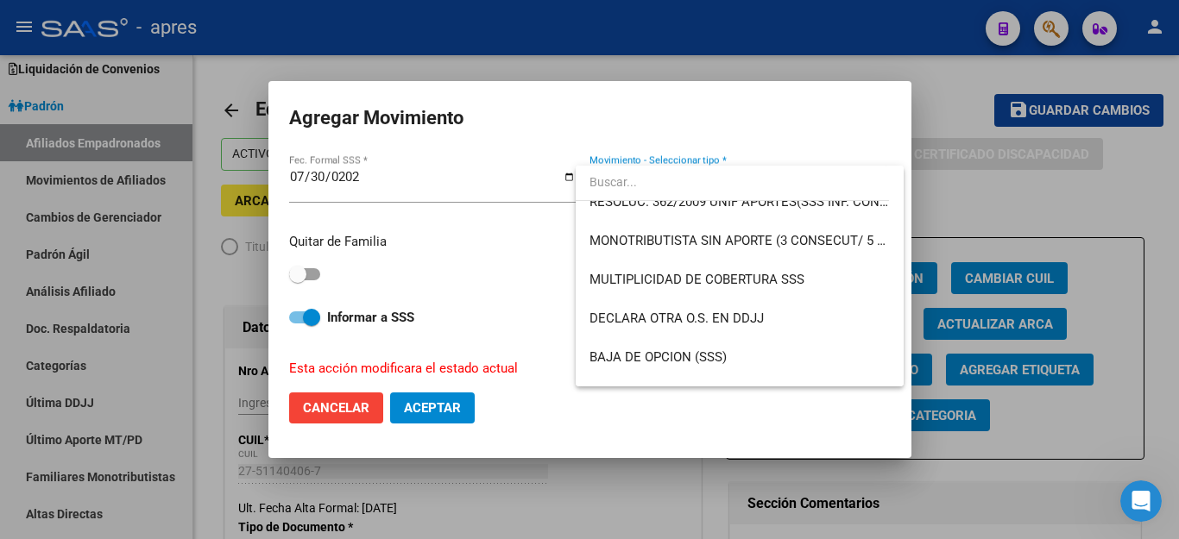
scroll to position [518, 0]
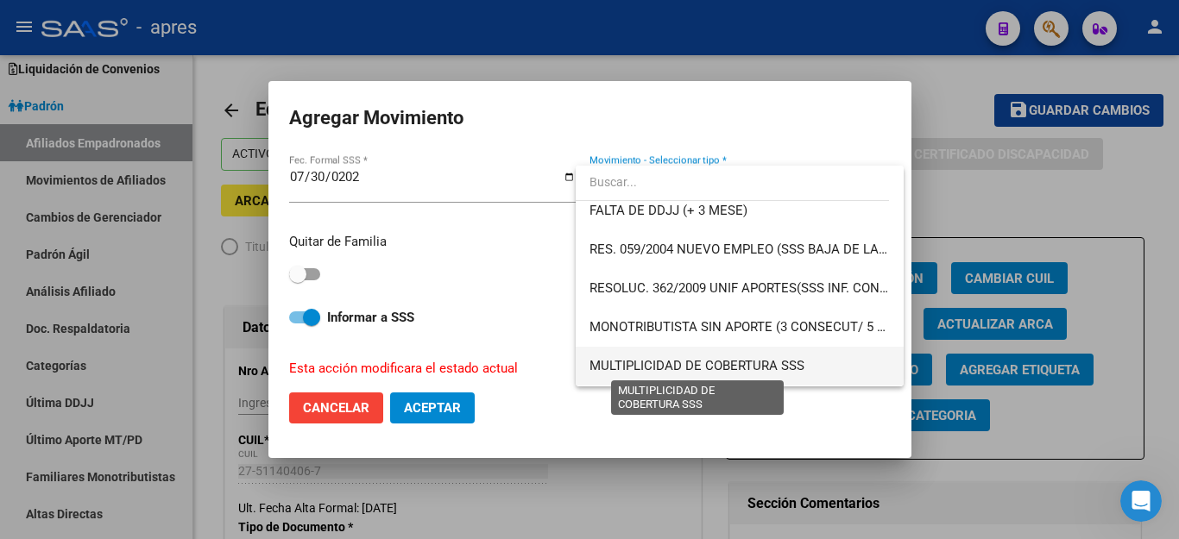
click at [666, 361] on span "MULTIPLICIDAD DE COBERTURA SSS" at bounding box center [696, 366] width 215 height 16
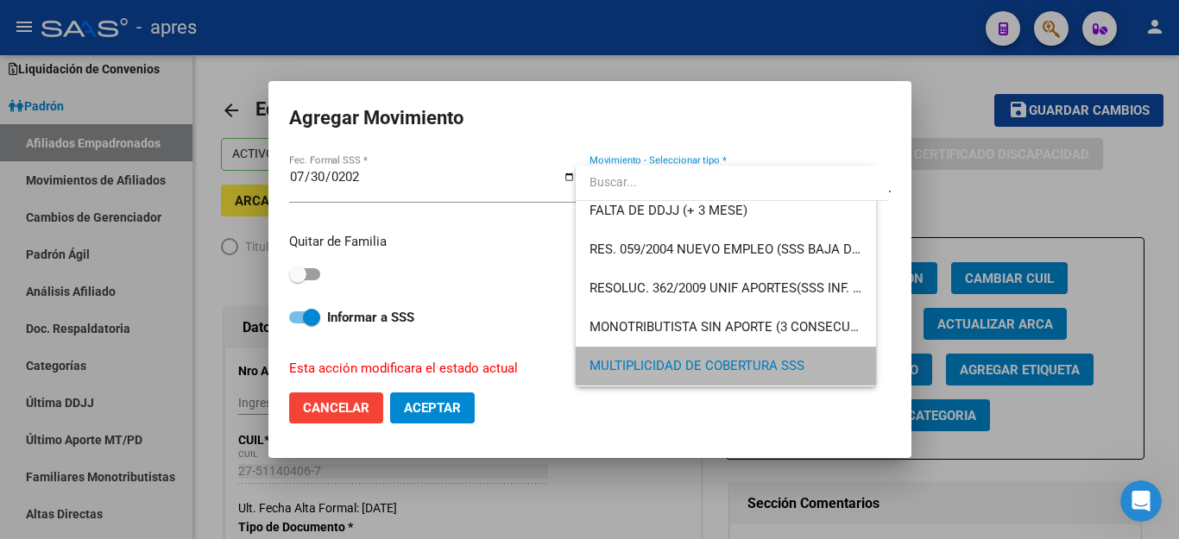
scroll to position [514, 0]
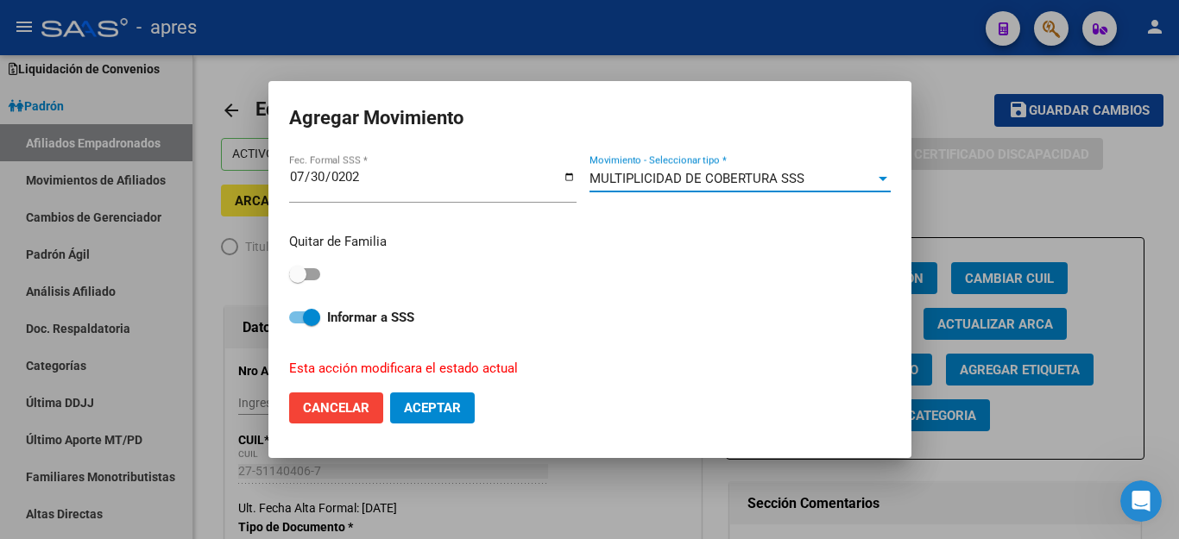
click at [305, 269] on span at bounding box center [297, 274] width 17 height 17
click at [298, 280] on input "checkbox" at bounding box center [297, 280] width 1 height 1
checkbox input "true"
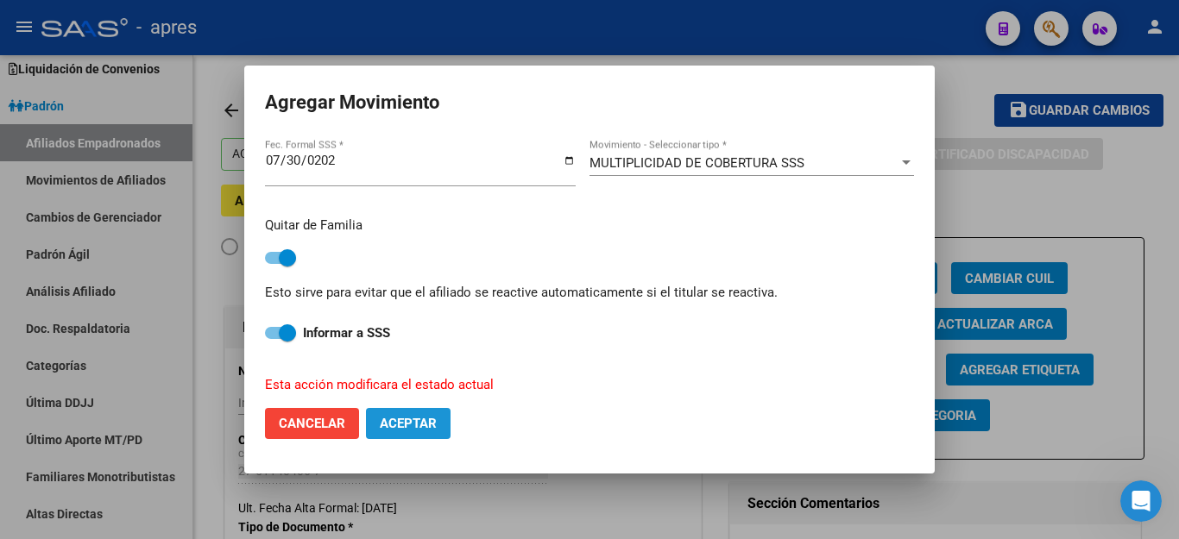
click at [426, 416] on span "Aceptar" at bounding box center [408, 424] width 57 height 16
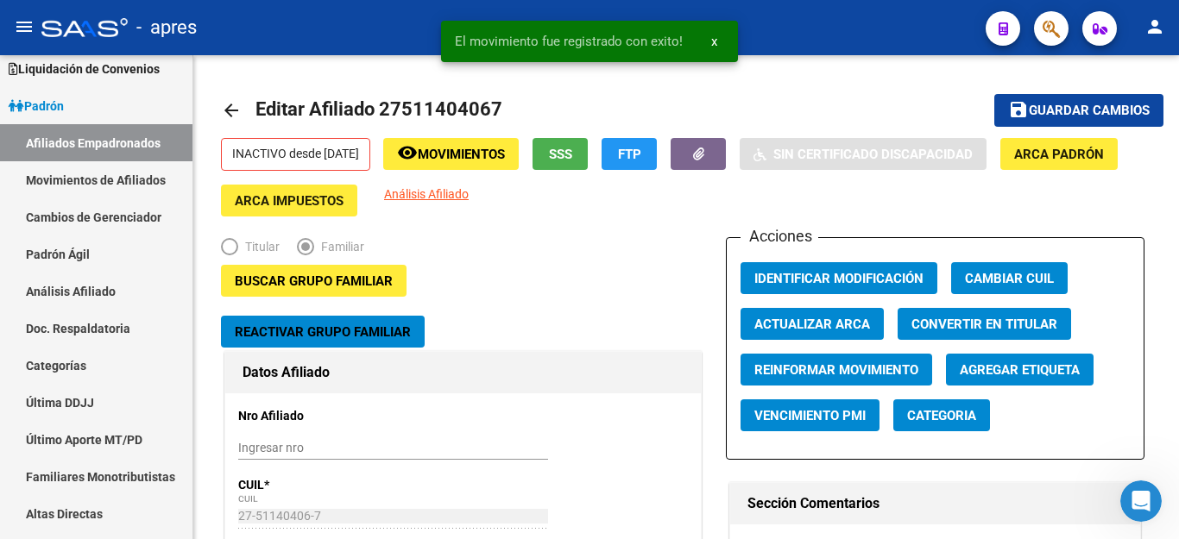
click at [1060, 22] on icon "button" at bounding box center [1050, 29] width 17 height 20
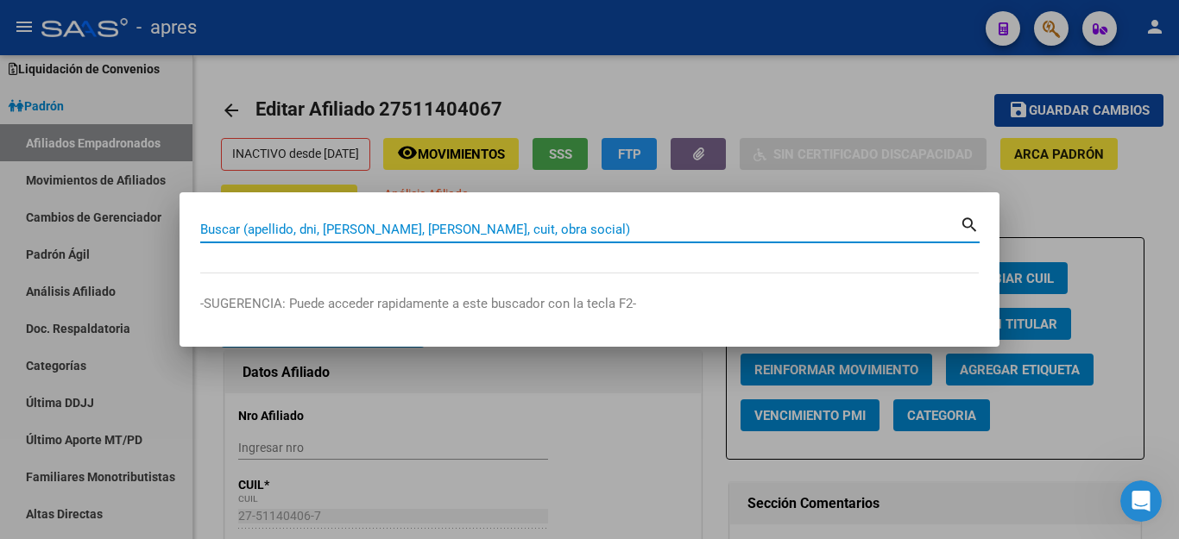
paste input "27511404067"
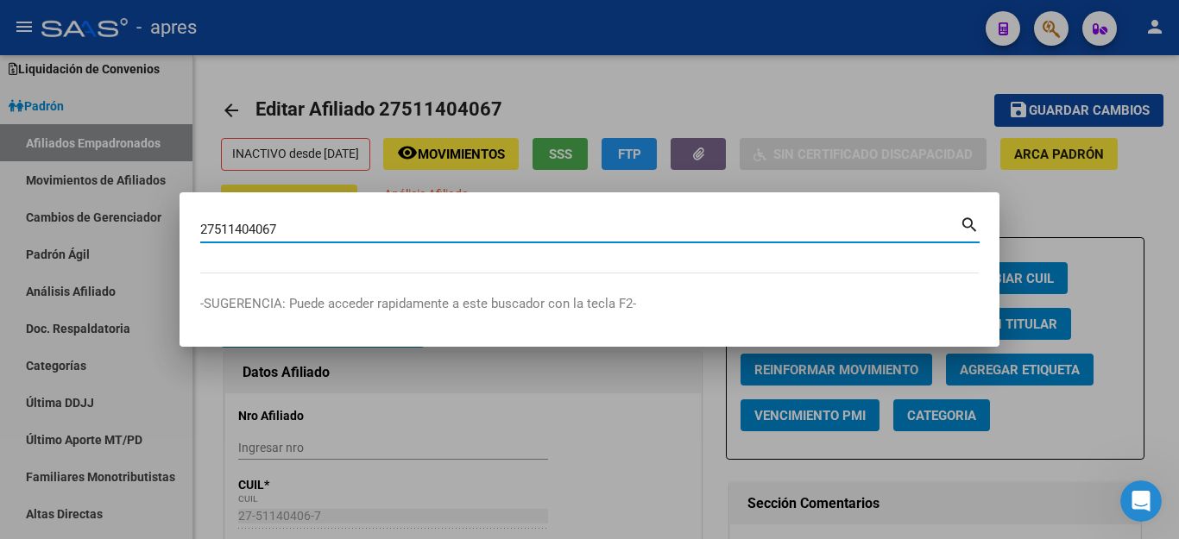
type input "27511404067"
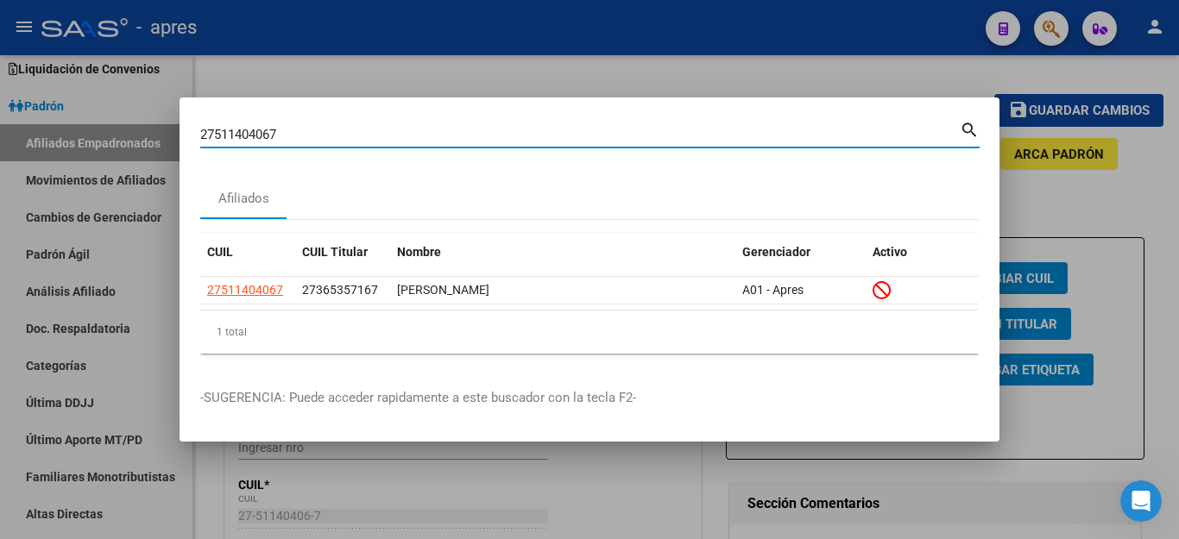
click at [823, 77] on div at bounding box center [589, 269] width 1179 height 539
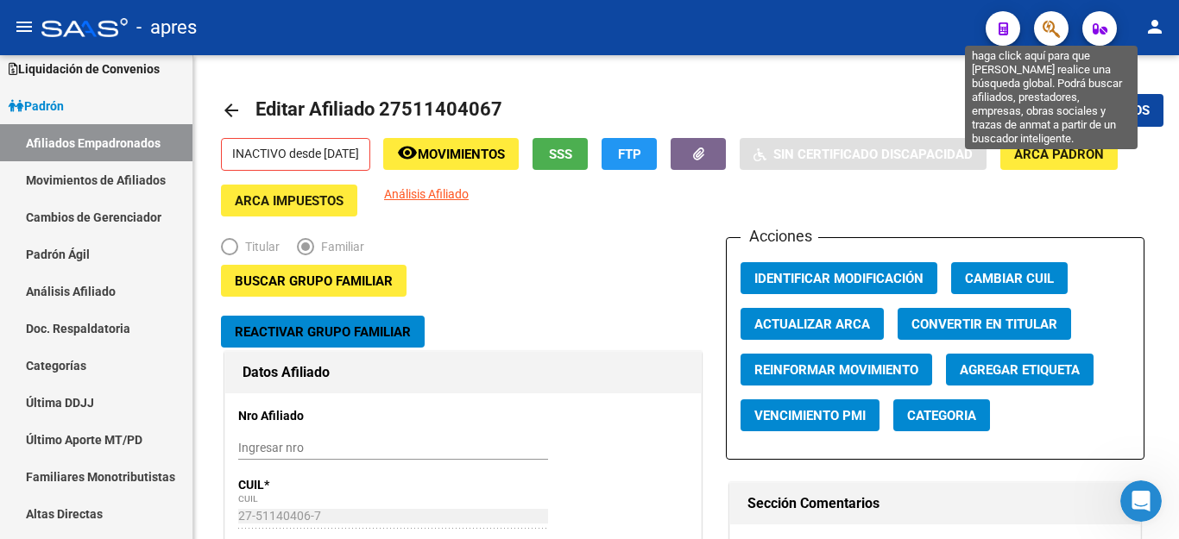
click at [1050, 19] on icon "button" at bounding box center [1050, 29] width 17 height 20
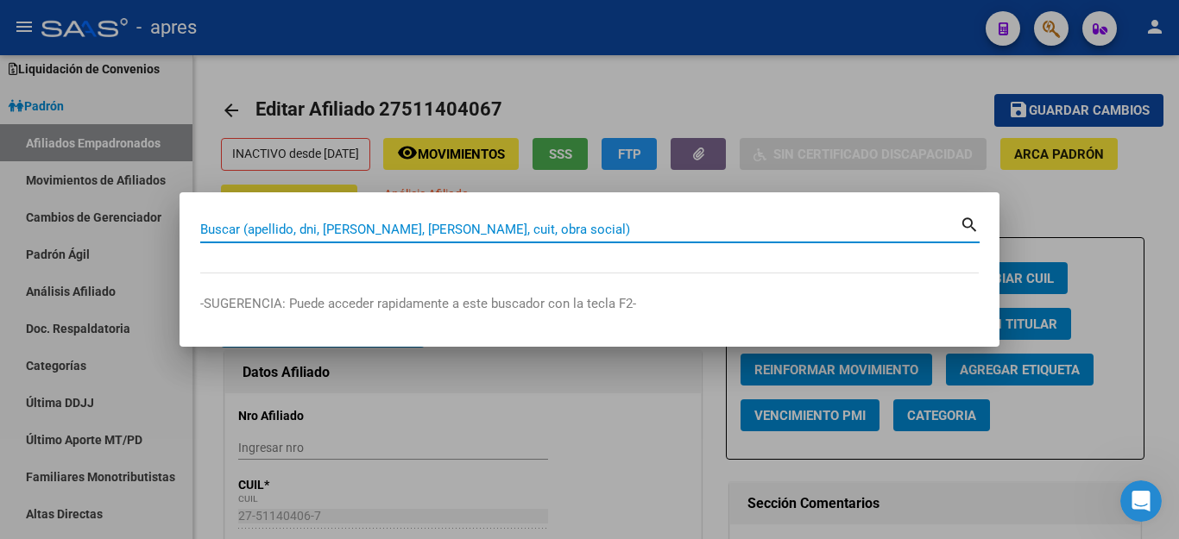
paste input "48385975"
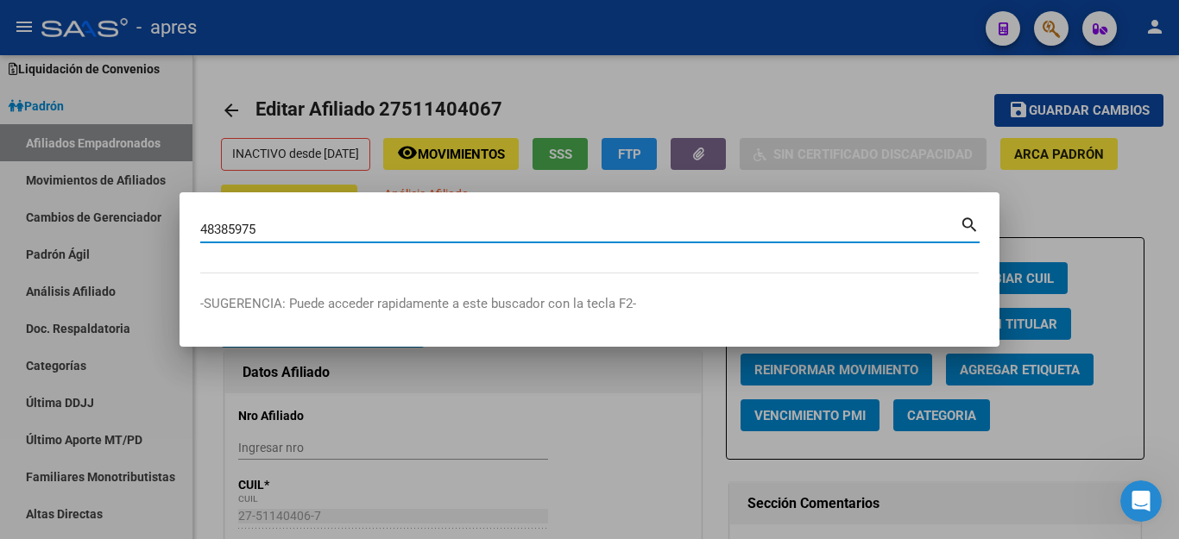
type input "48385975"
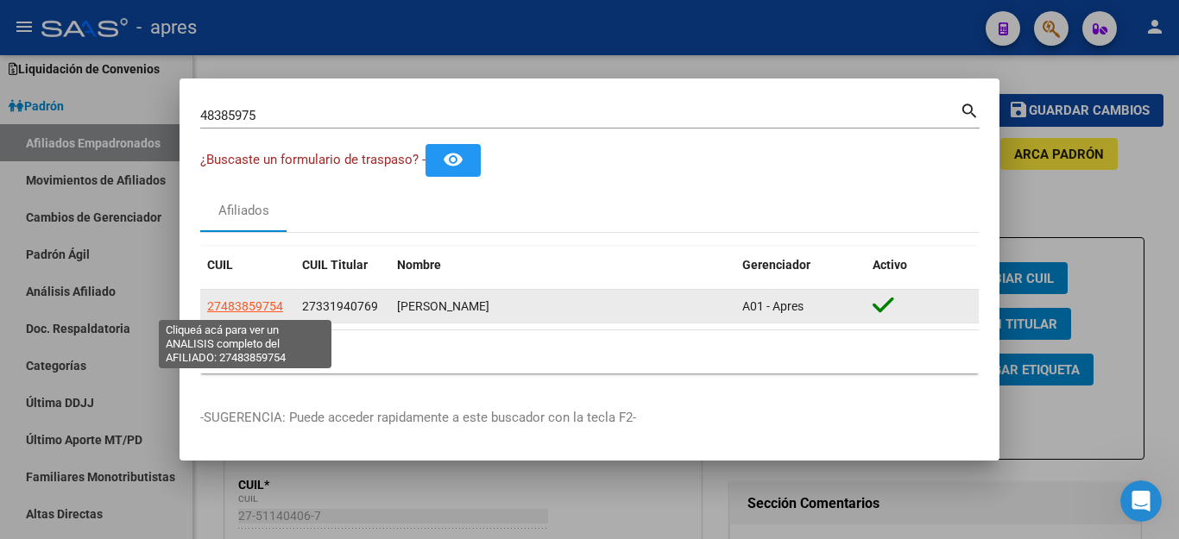
click at [221, 308] on span "27483859754" at bounding box center [245, 306] width 76 height 14
type textarea "27483859754"
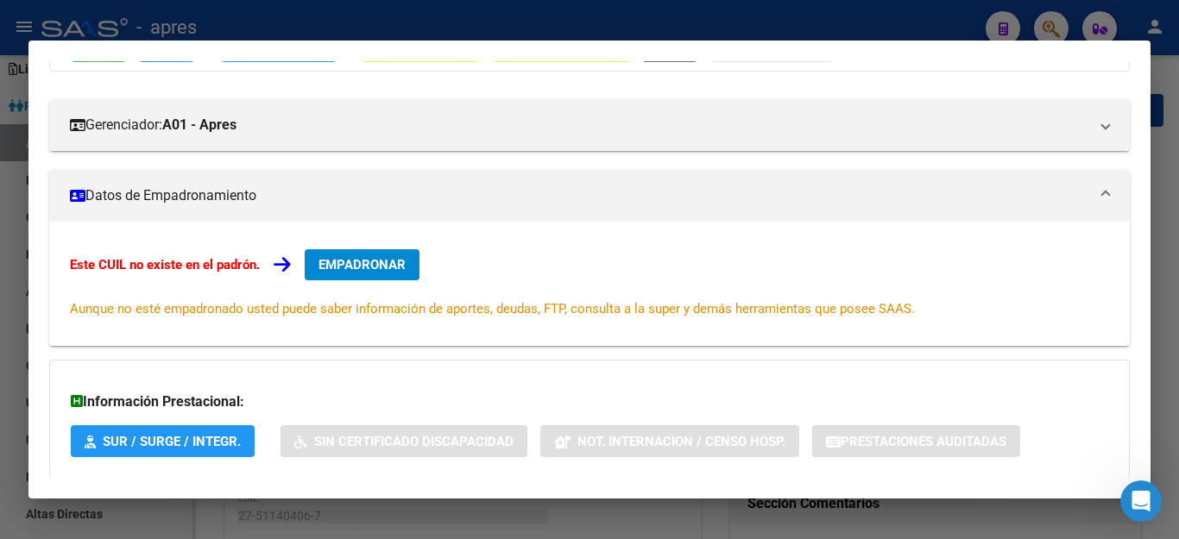
scroll to position [328, 0]
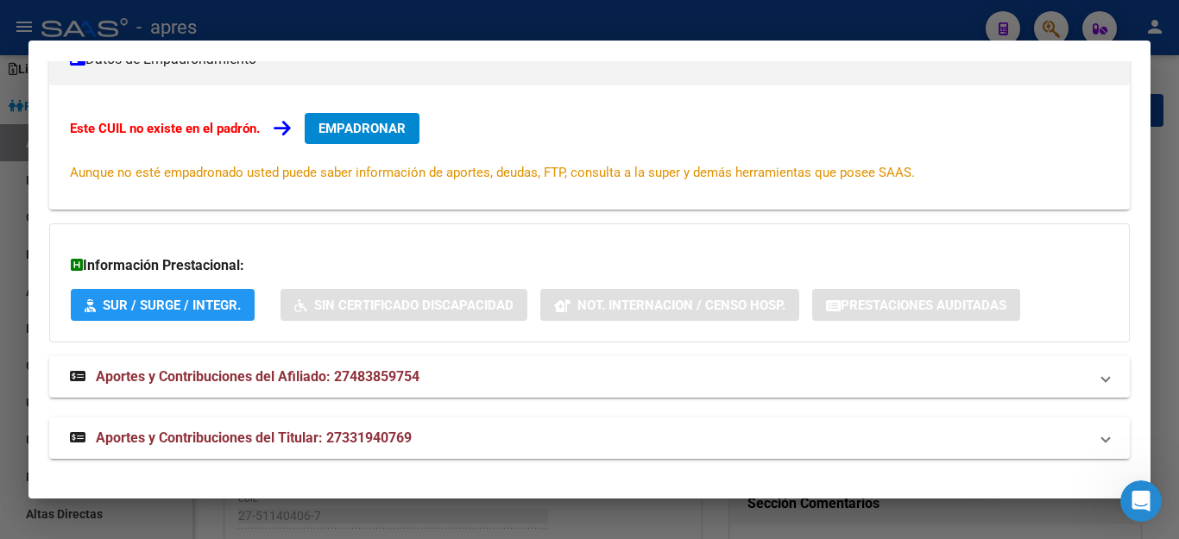
click at [398, 129] on span "EMPADRONAR" at bounding box center [361, 129] width 87 height 16
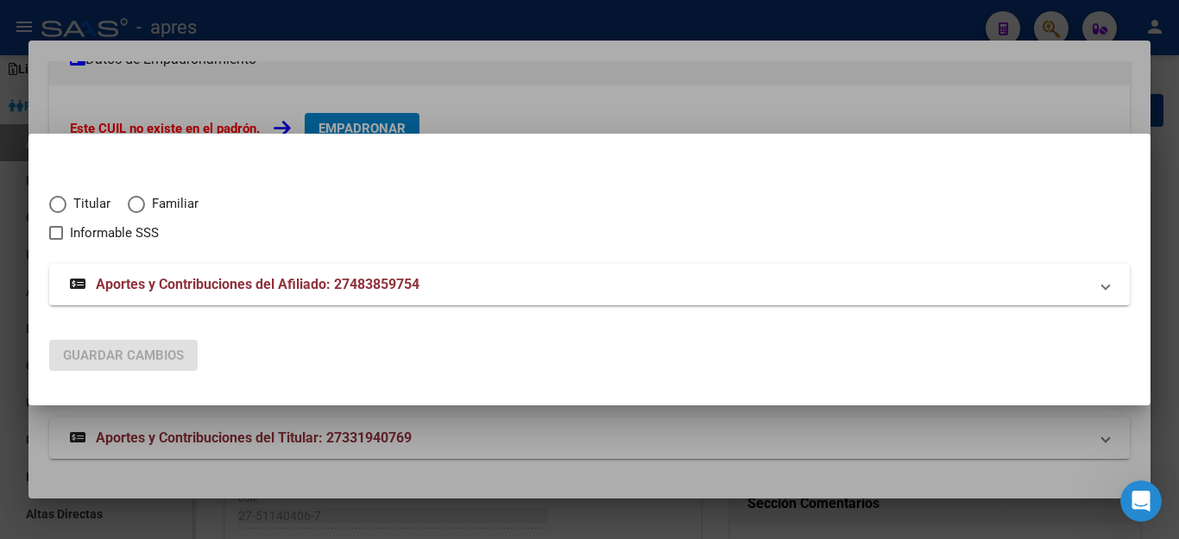
click at [140, 206] on span "Elija una opción" at bounding box center [136, 204] width 17 height 17
click at [140, 206] on input "Familiar" at bounding box center [136, 204] width 17 height 17
radio input "true"
checkbox input "true"
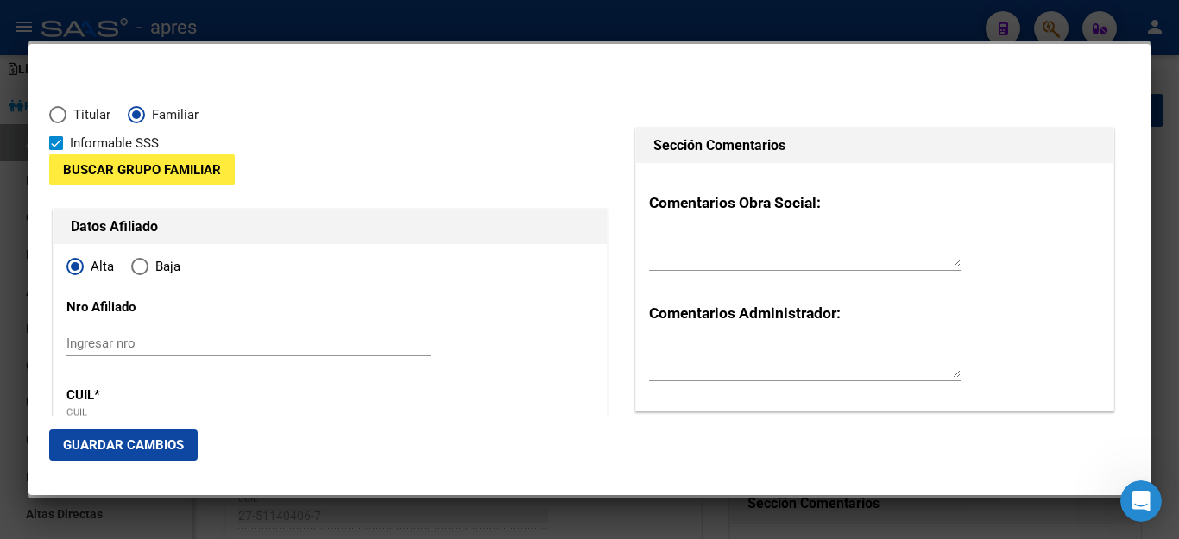
radio input "true"
type input "27-48385975-4"
click at [60, 137] on span at bounding box center [56, 143] width 14 height 14
click at [56, 150] on input "Informable SSS" at bounding box center [55, 150] width 1 height 1
checkbox input "false"
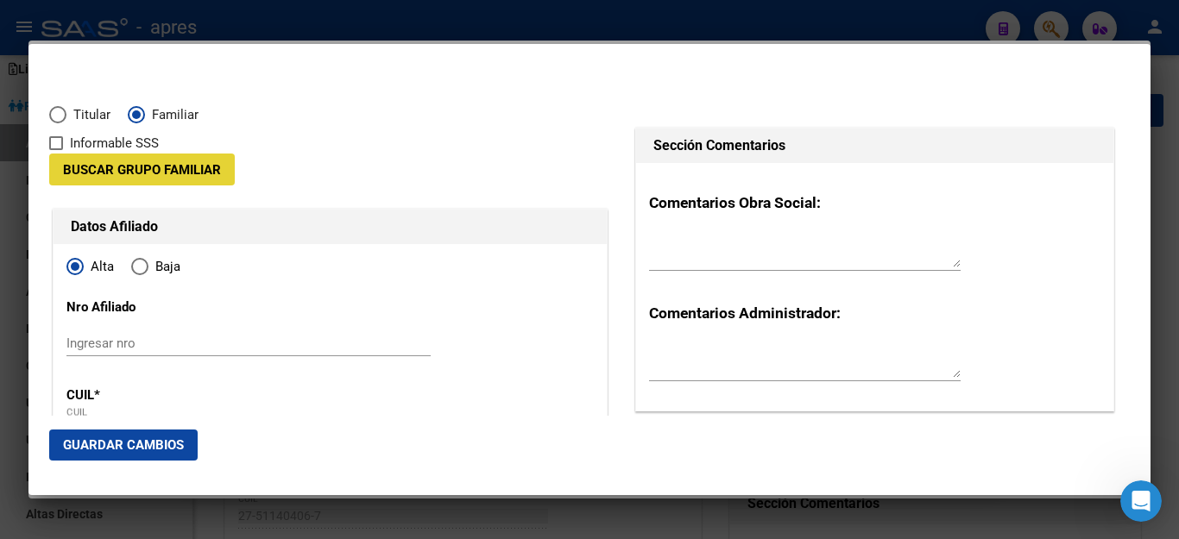
click at [110, 166] on span "Buscar Grupo Familiar" at bounding box center [142, 170] width 158 height 16
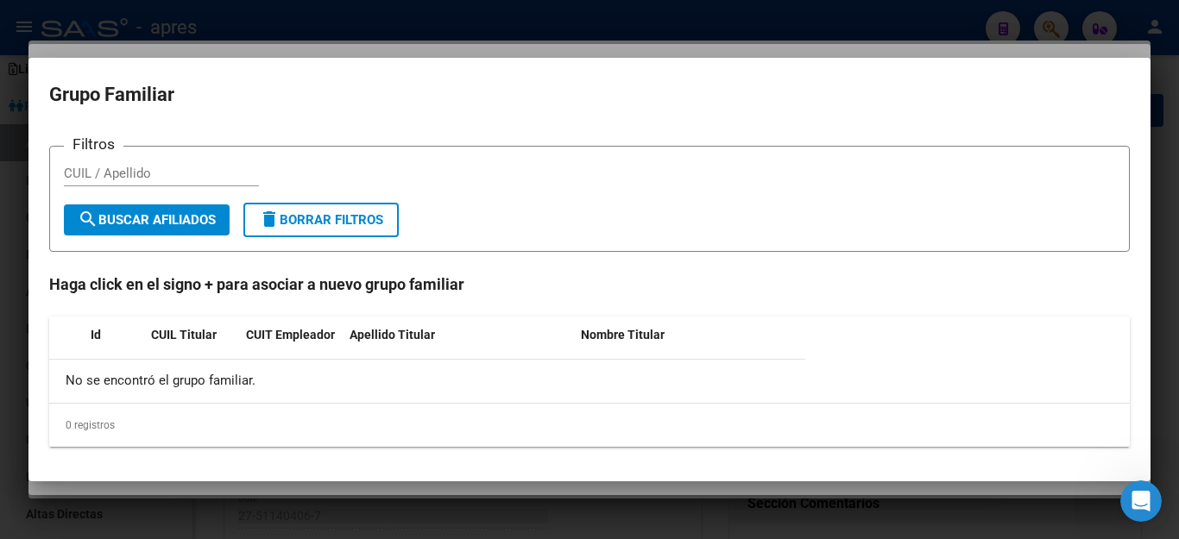
type input "48385975"
type input "RIOS"
type input "JAZM­N ANTONELLA"
type input "2008-01-05"
type input "LONGCHAMPS"
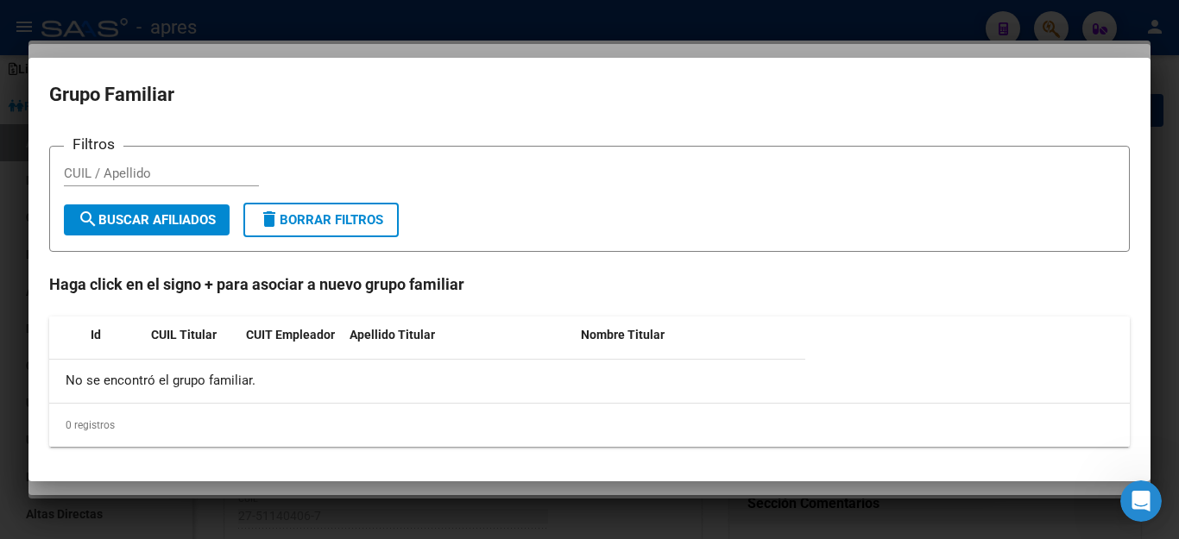
type input "1854"
type input "MZA 26 B CASA 11"
paste input "27331940769"
type input "27331940769"
click at [205, 221] on span "search Buscar Afiliados" at bounding box center [147, 220] width 138 height 16
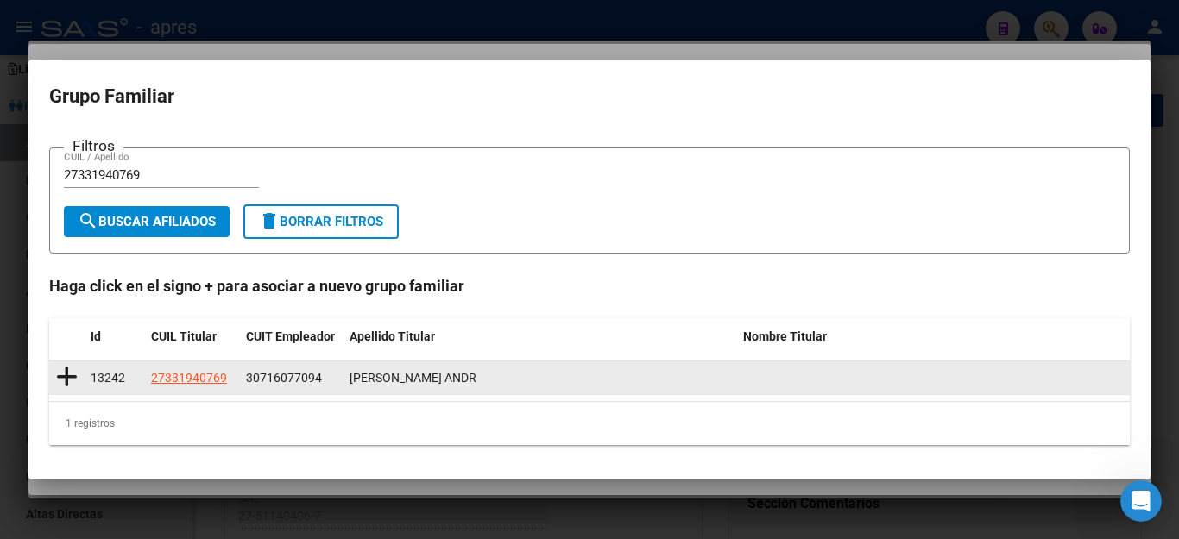
click at [67, 380] on icon at bounding box center [67, 377] width 22 height 24
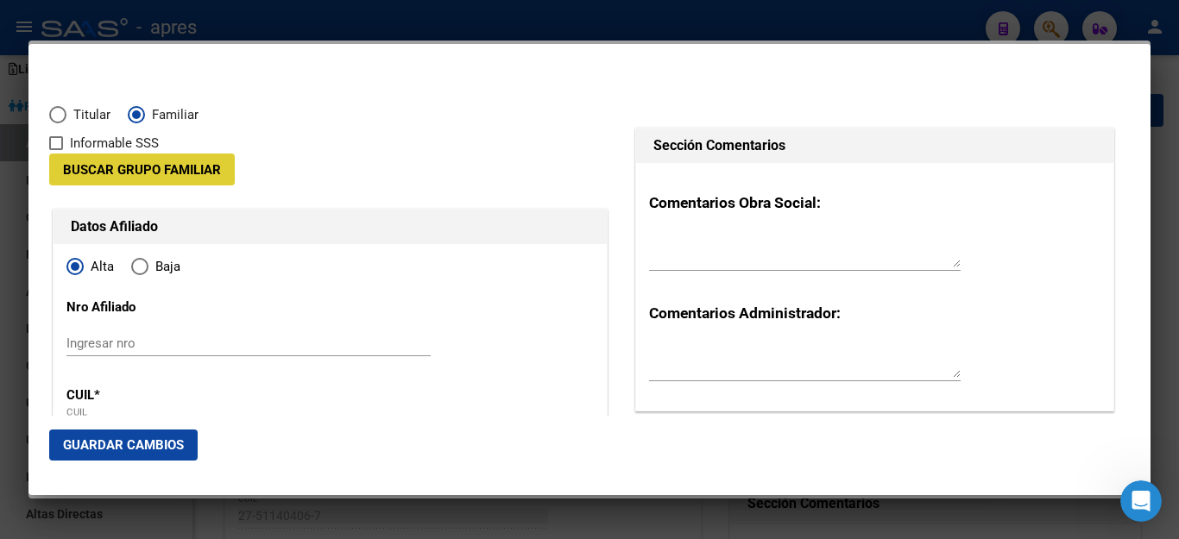
type input "30-71607709-4"
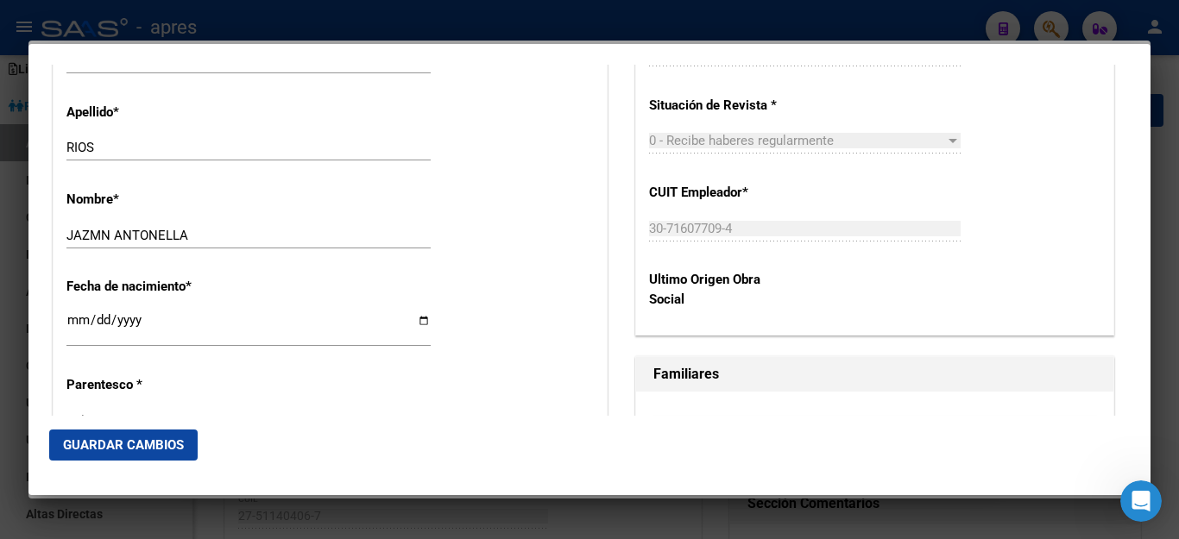
scroll to position [777, 0]
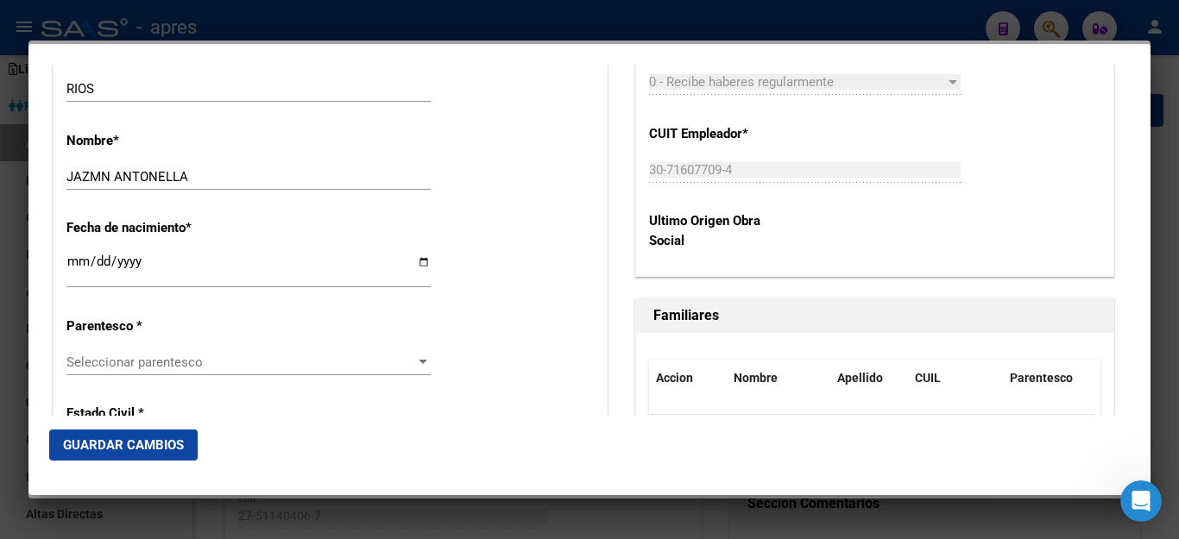
click at [150, 355] on span "Seleccionar parentesco" at bounding box center [240, 363] width 349 height 16
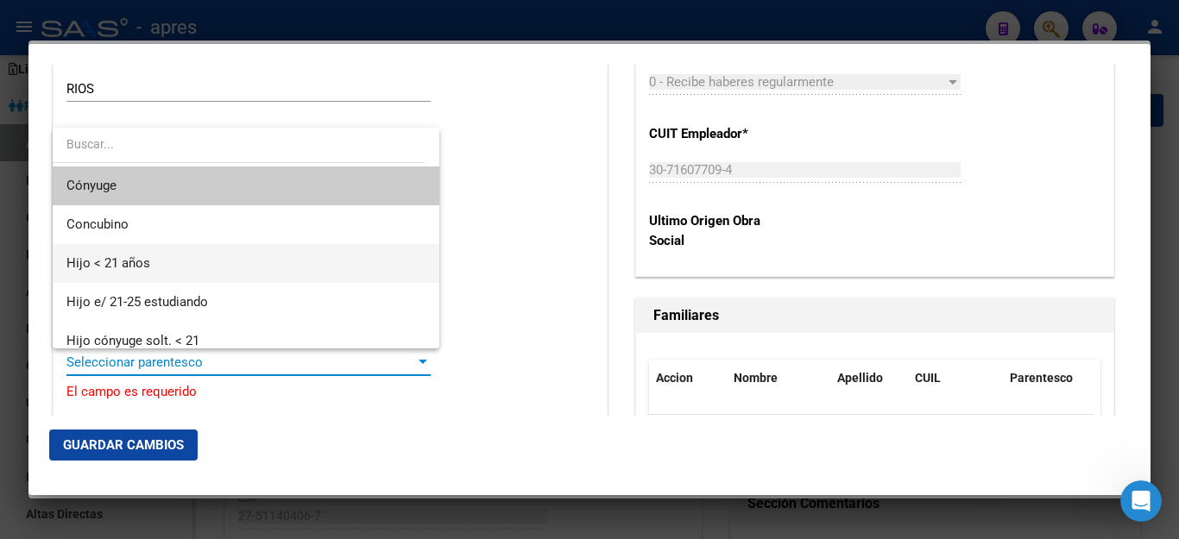
click at [165, 261] on span "Hijo < 21 años" at bounding box center [245, 263] width 359 height 39
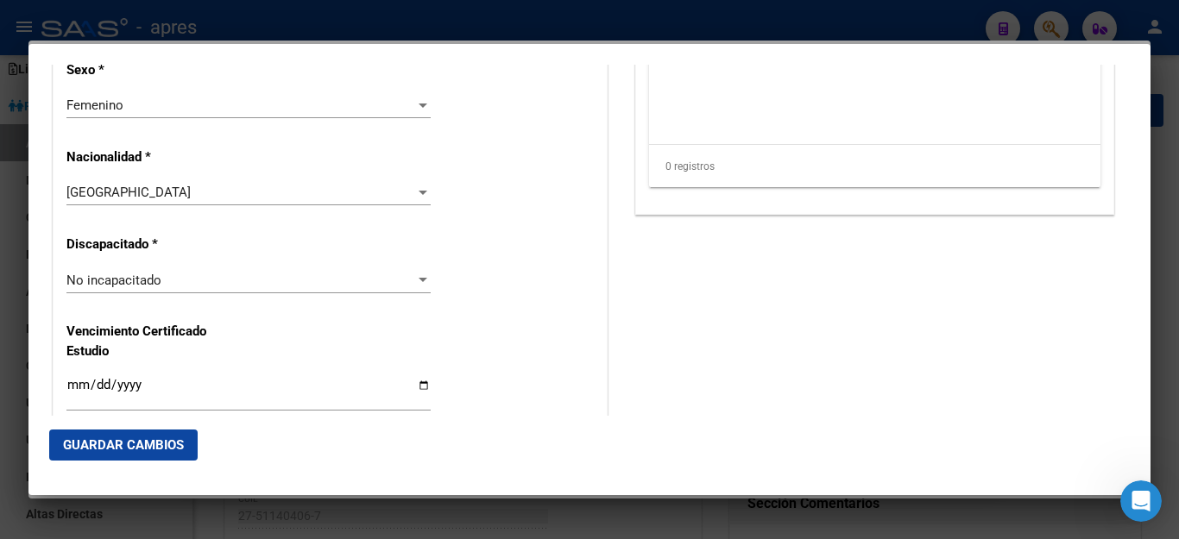
scroll to position [1381, 0]
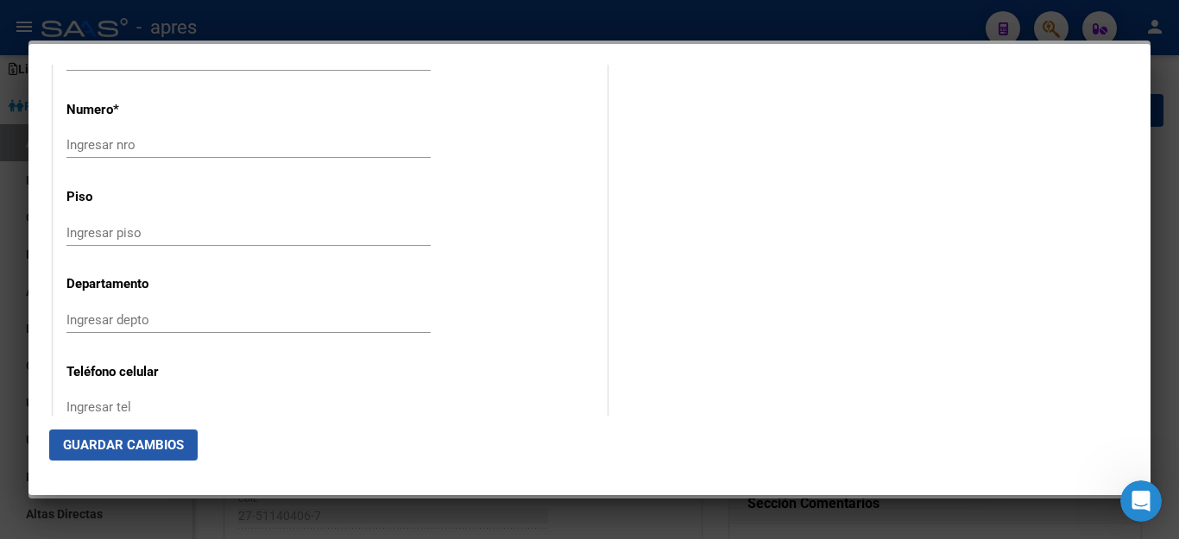
click at [148, 438] on span "Guardar Cambios" at bounding box center [123, 446] width 121 height 16
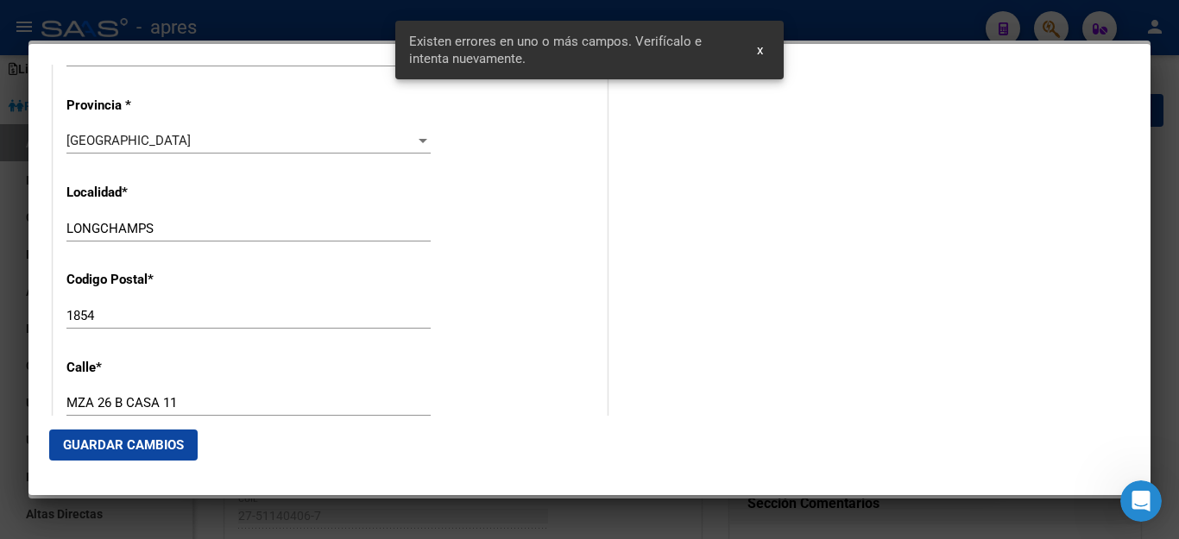
scroll to position [1834, 0]
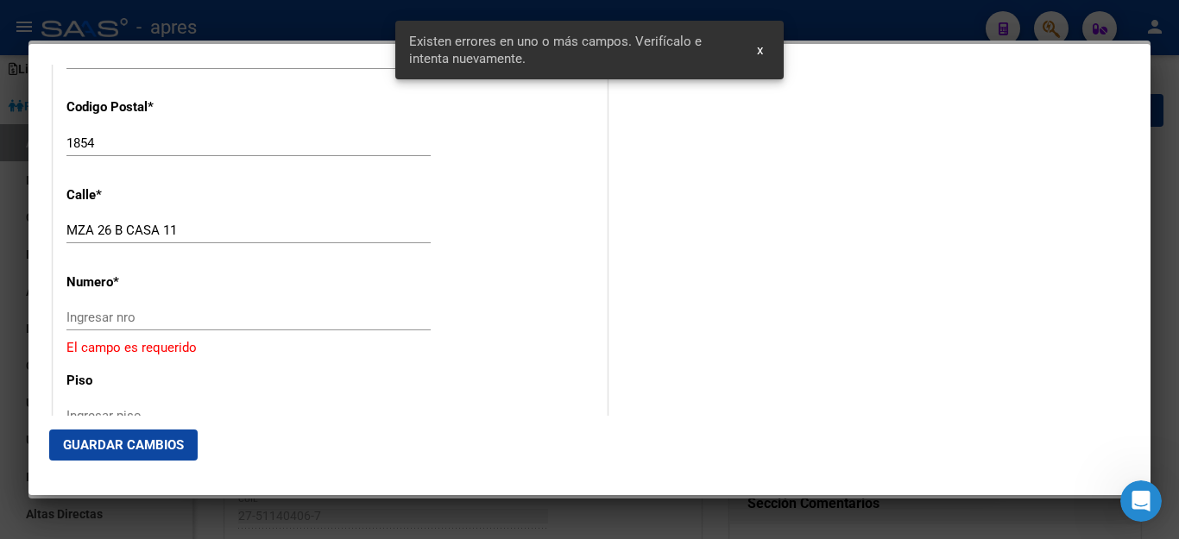
click at [129, 305] on div "Ingresar nro" at bounding box center [248, 318] width 364 height 26
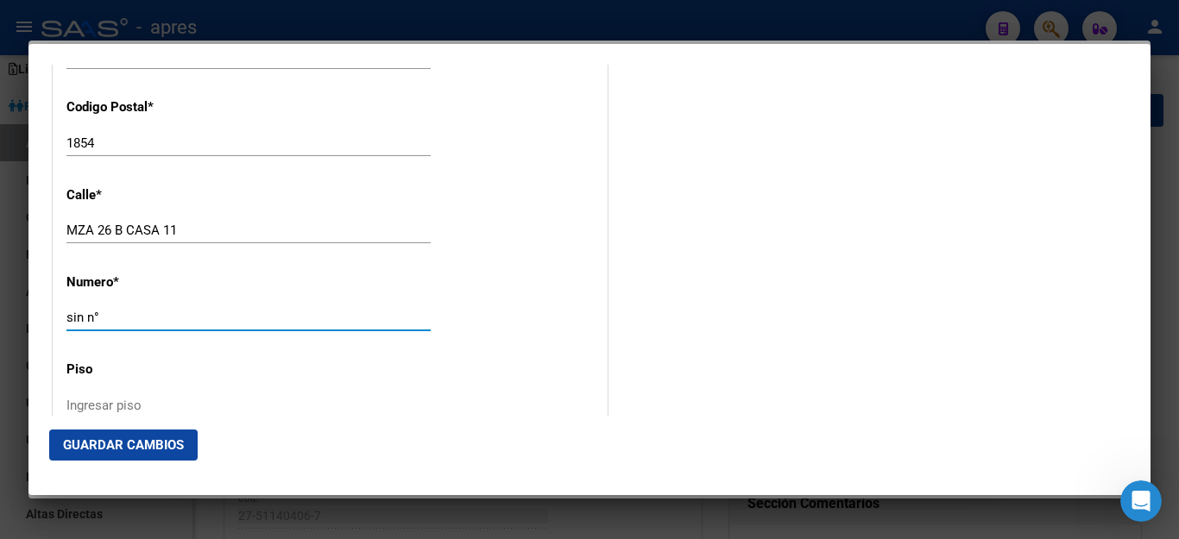
type input "sin n°"
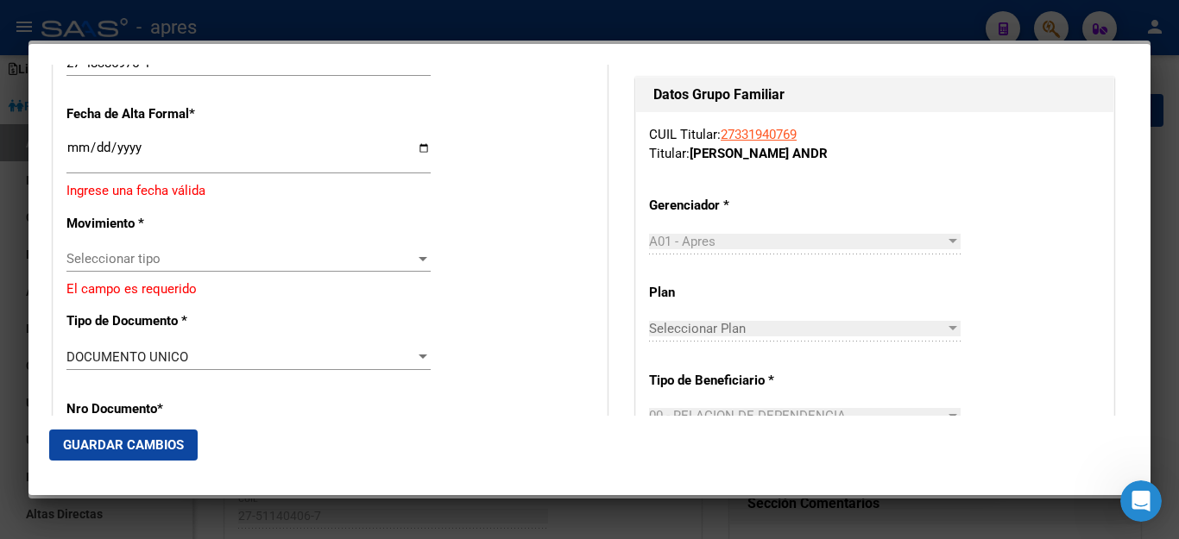
scroll to position [367, 0]
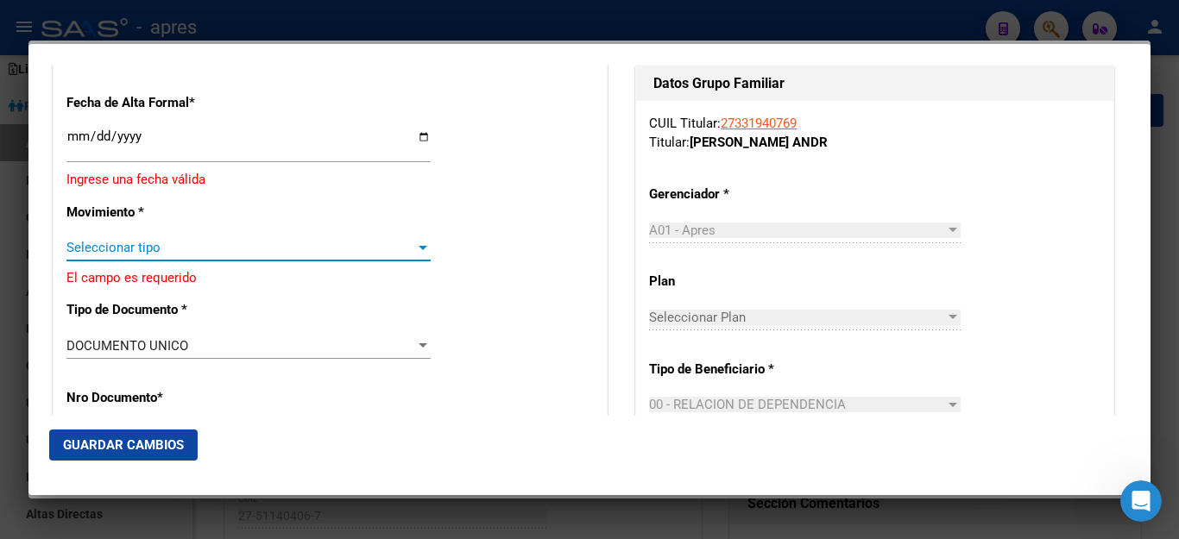
click at [126, 240] on span "Seleccionar tipo" at bounding box center [240, 248] width 349 height 16
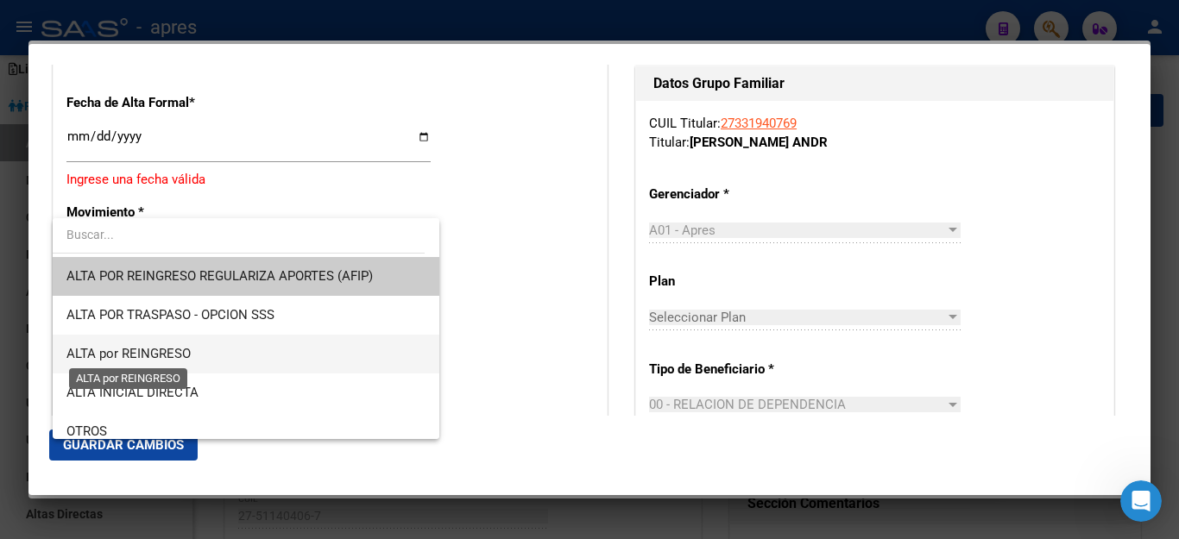
scroll to position [173, 0]
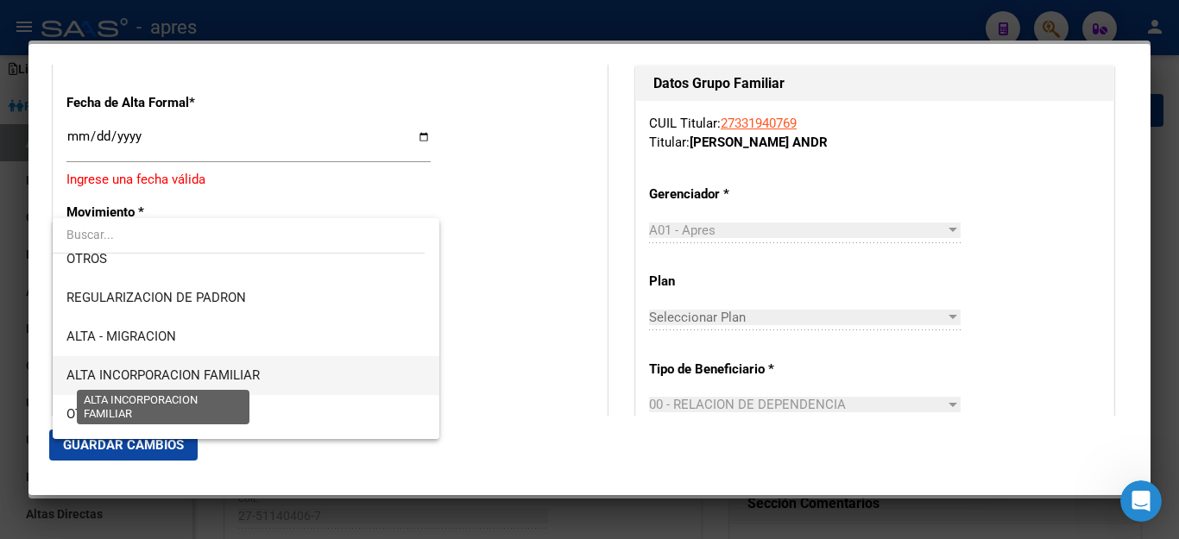
click at [130, 376] on span "ALTA INCORPORACION FAMILIAR" at bounding box center [162, 376] width 193 height 16
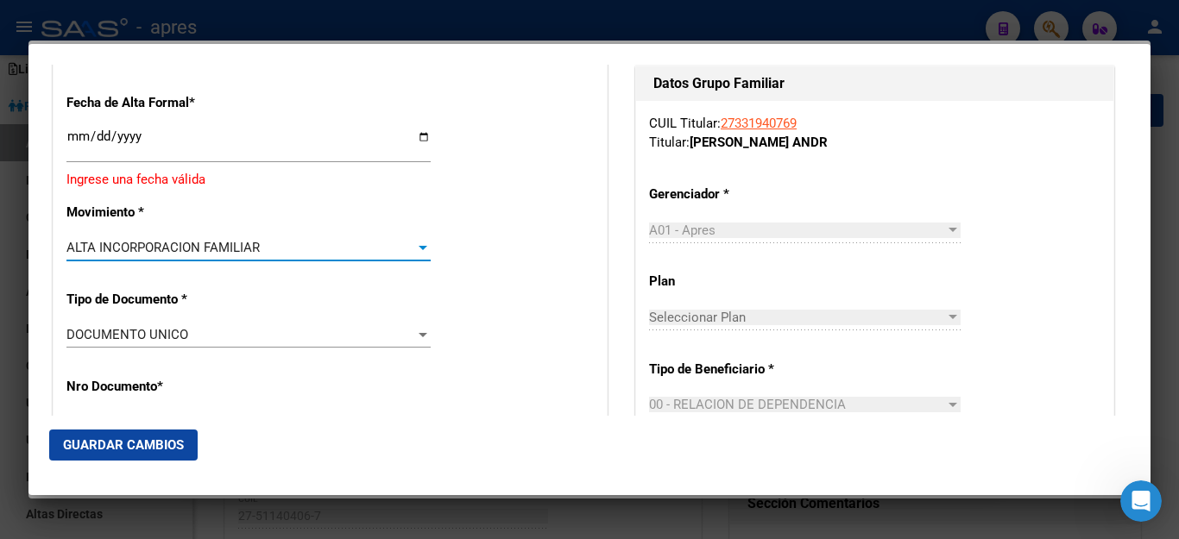
click at [155, 133] on input "Ingresar fecha" at bounding box center [248, 143] width 364 height 28
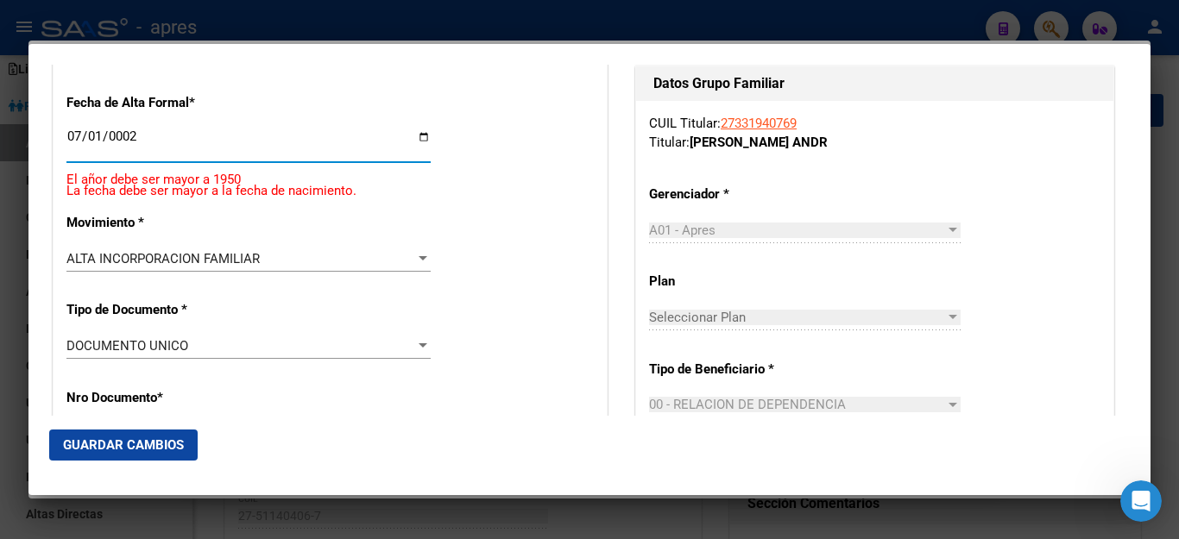
scroll to position [407, 0]
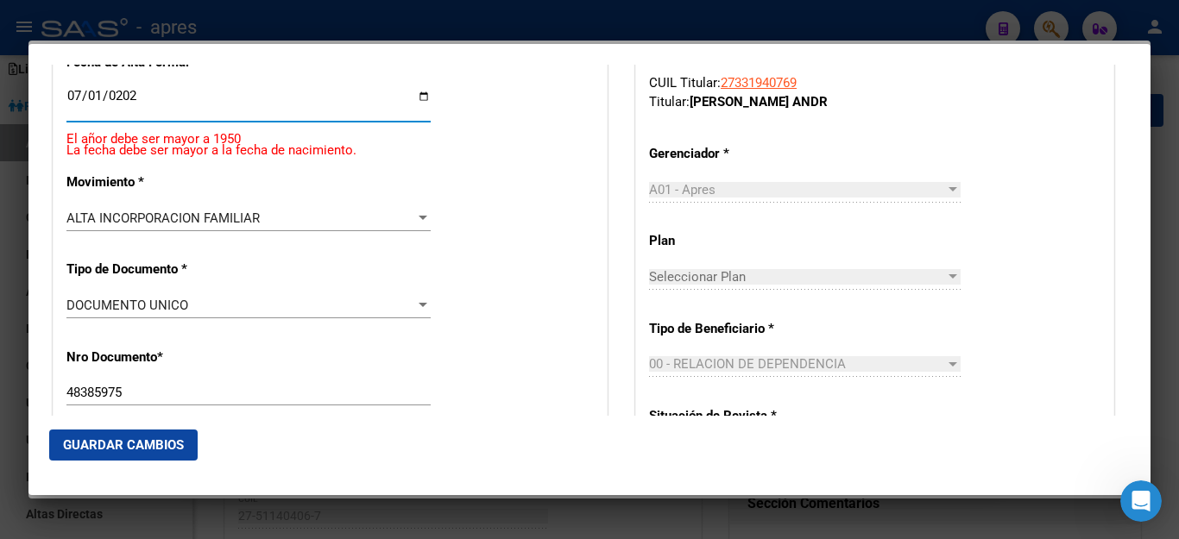
type input "2025-07-01"
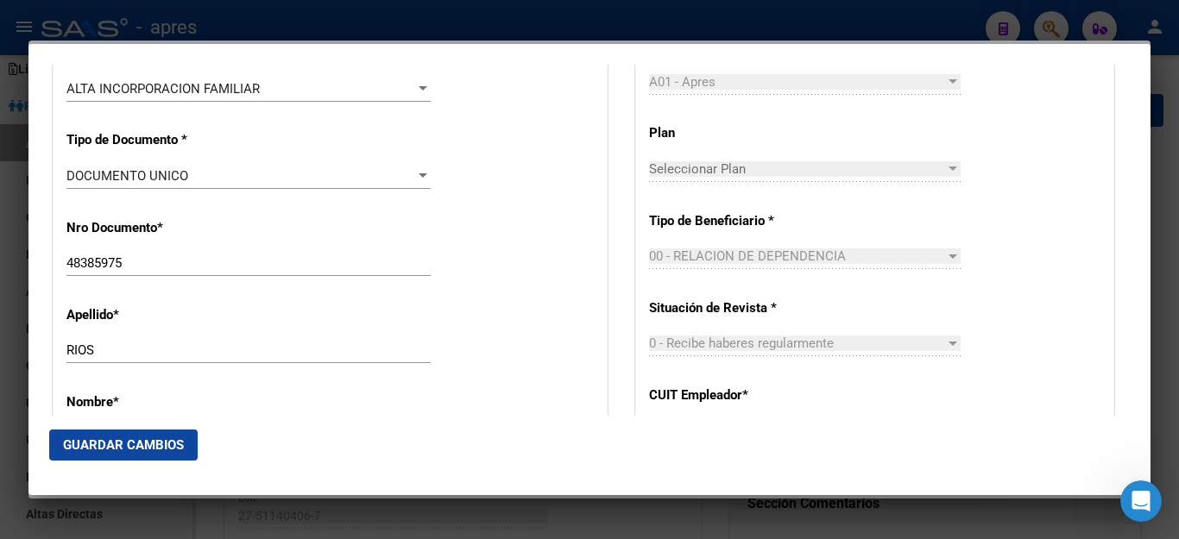
scroll to position [518, 0]
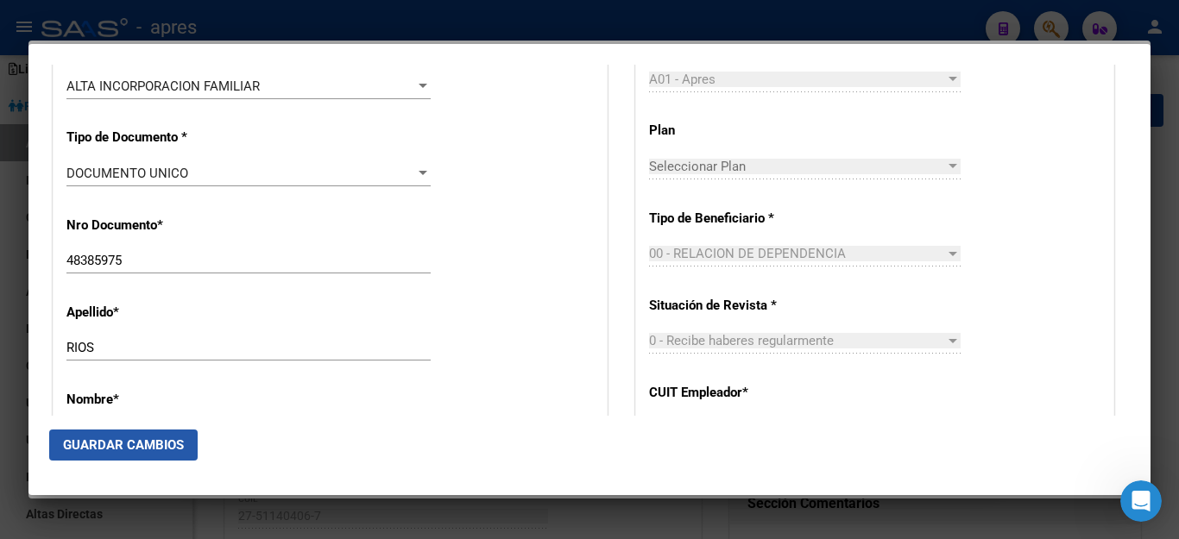
click at [152, 443] on span "Guardar Cambios" at bounding box center [123, 446] width 121 height 16
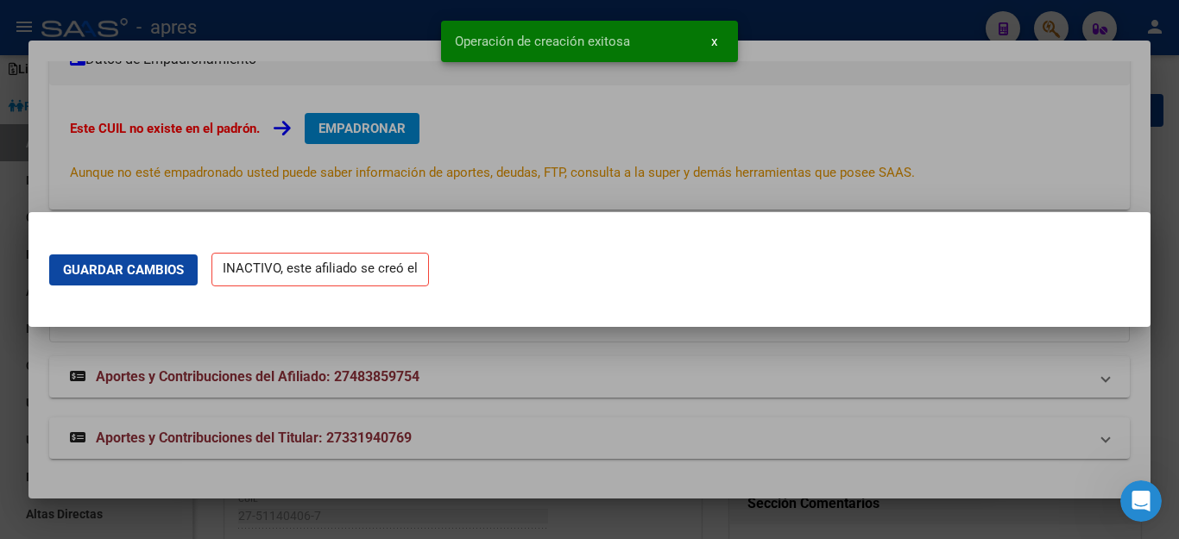
scroll to position [0, 0]
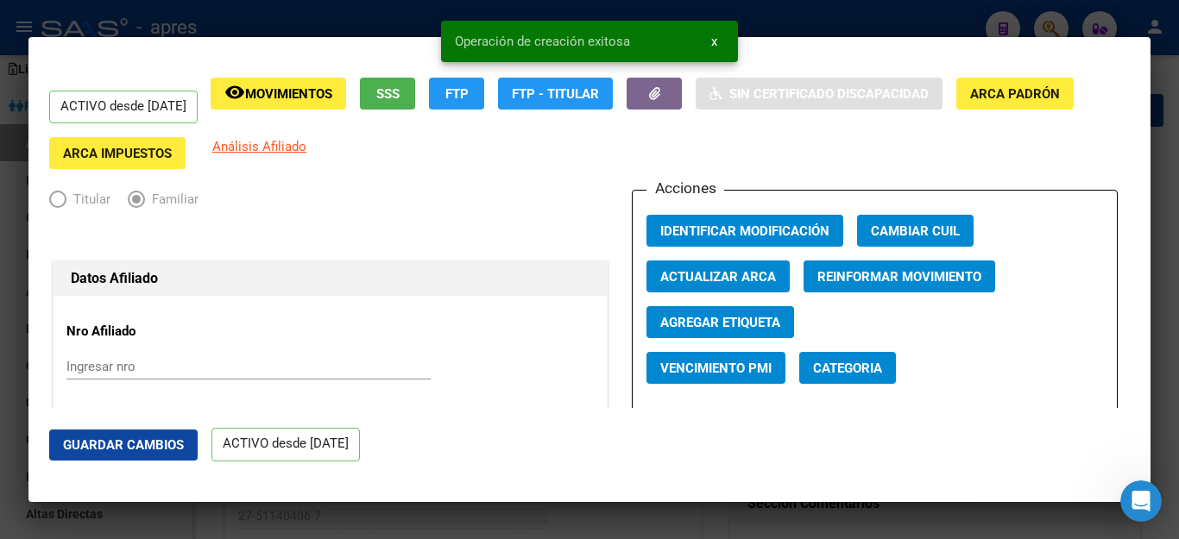
click at [748, 535] on div at bounding box center [589, 269] width 1179 height 539
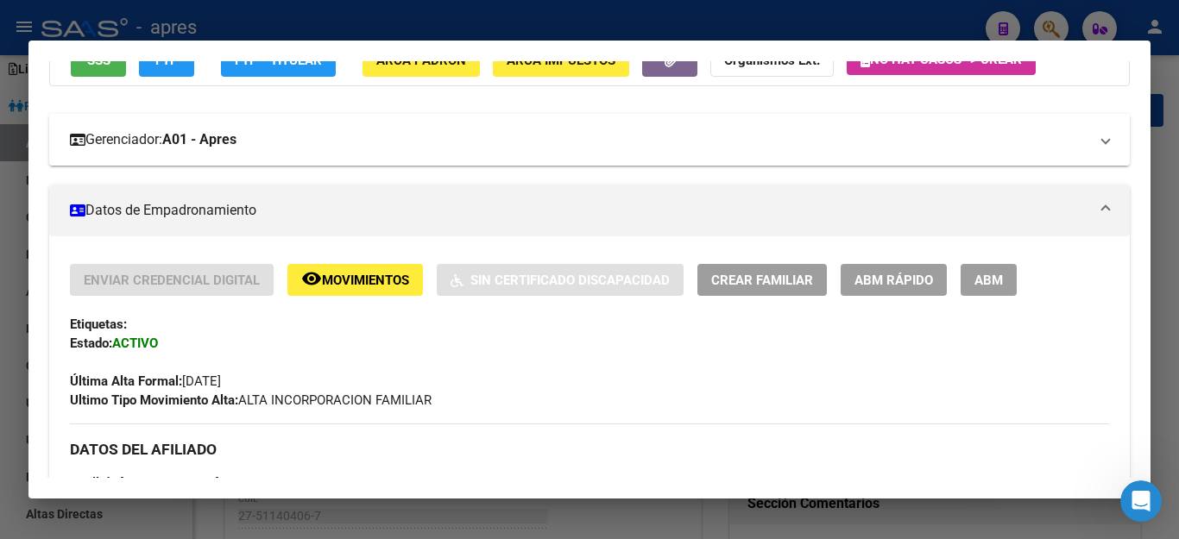
scroll to position [155, 0]
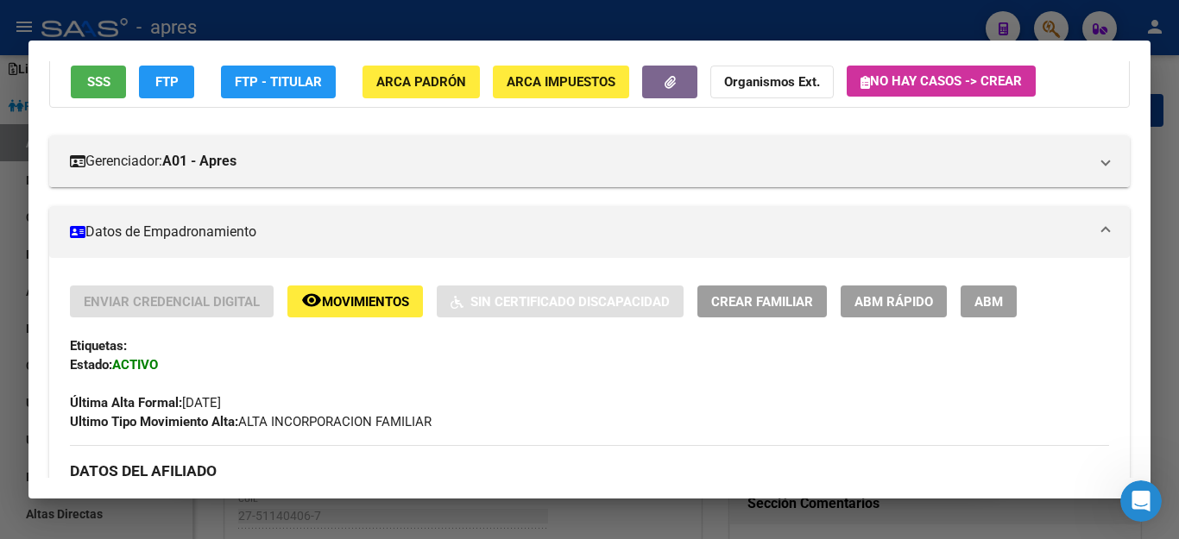
click at [995, 298] on span "ABM" at bounding box center [988, 302] width 28 height 16
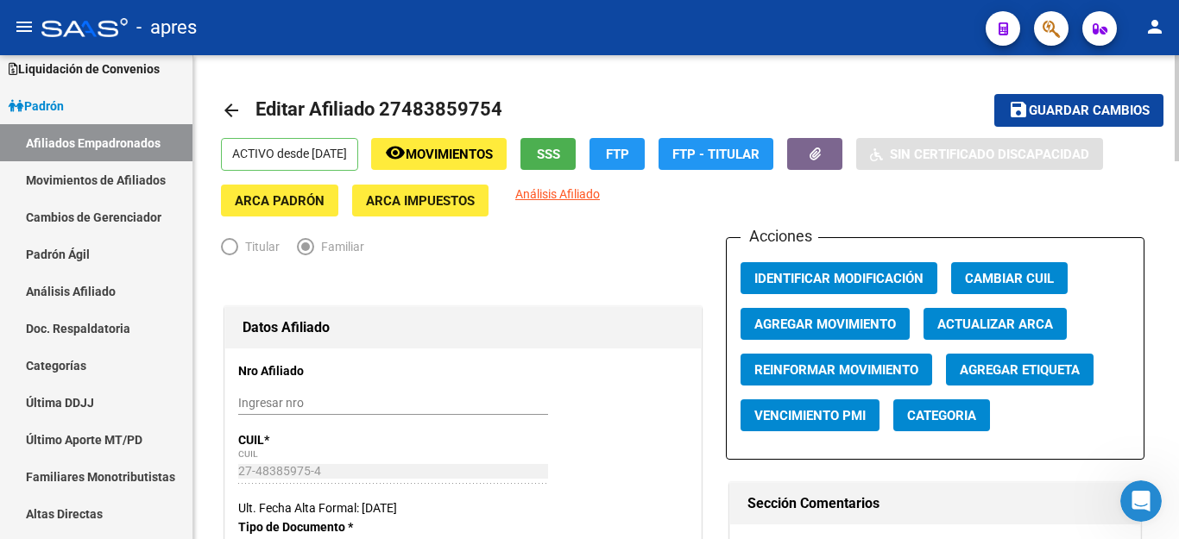
click at [839, 324] on span "Agregar Movimiento" at bounding box center [825, 325] width 142 height 16
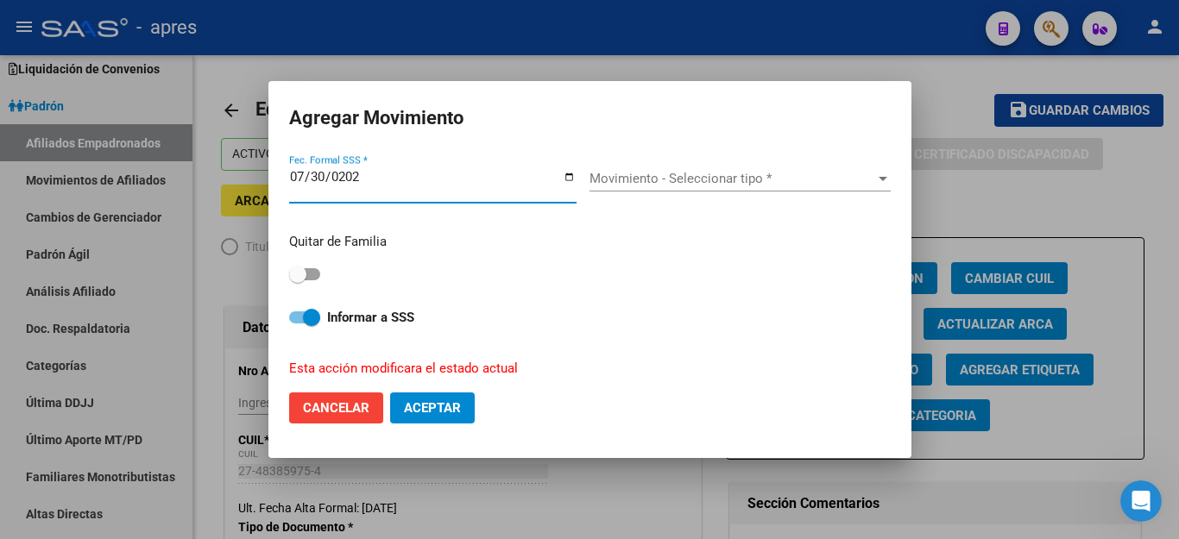
type input "[DATE]"
click at [651, 184] on span "Movimiento - Seleccionar tipo *" at bounding box center [732, 179] width 286 height 16
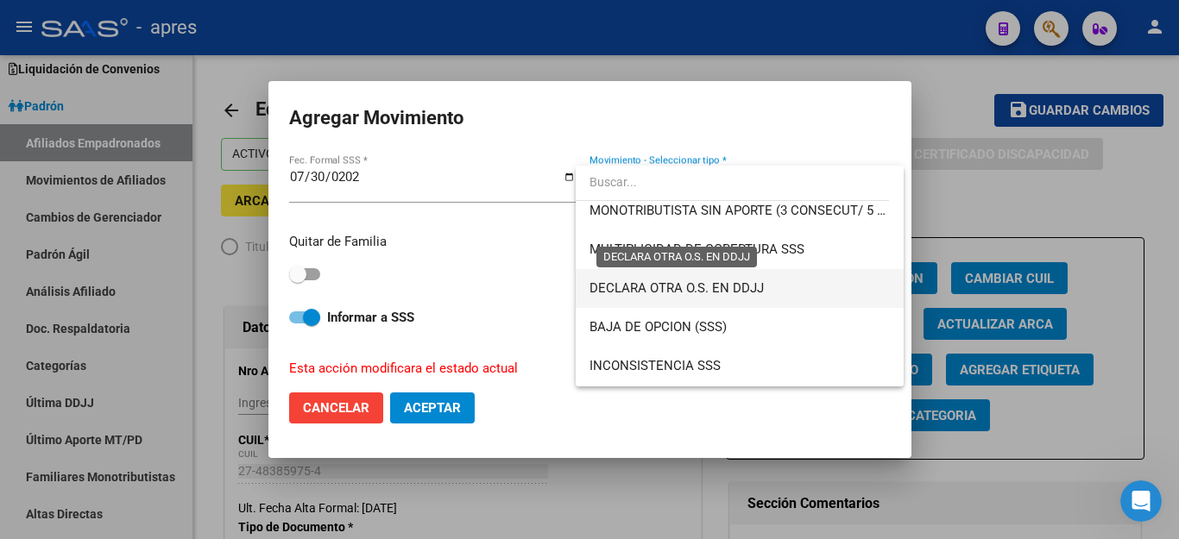
scroll to position [604, 0]
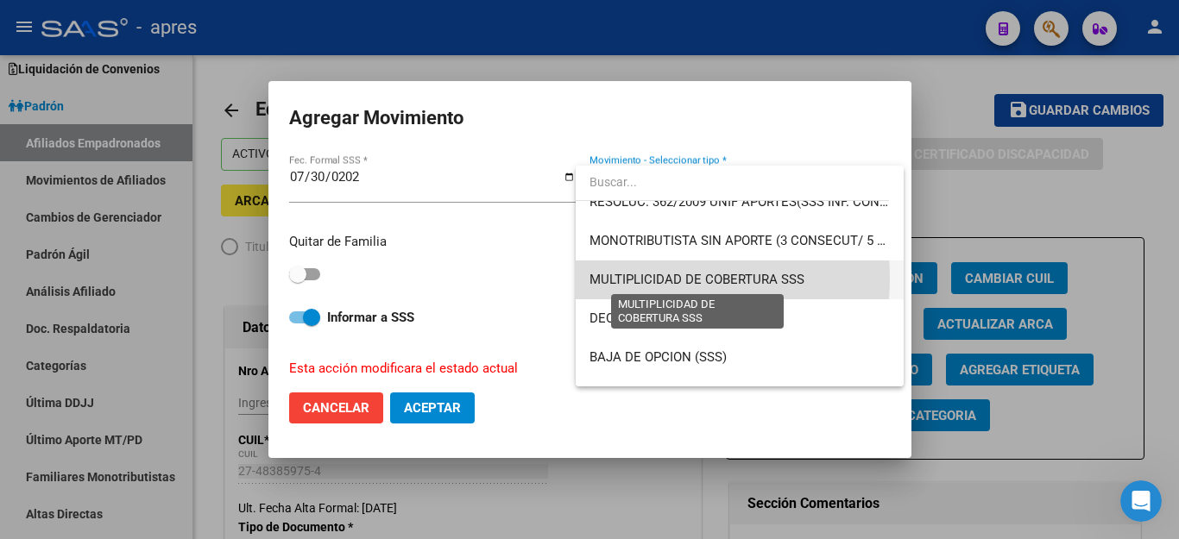
click at [630, 278] on span "MULTIPLICIDAD DE COBERTURA SSS" at bounding box center [696, 280] width 215 height 16
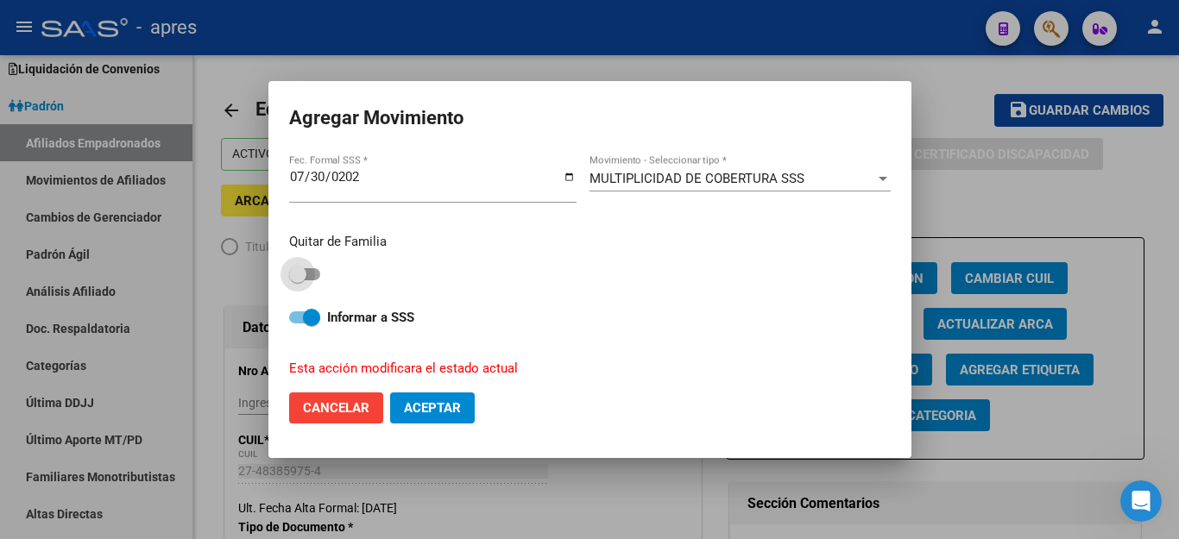
click at [295, 273] on span at bounding box center [297, 274] width 17 height 17
click at [297, 280] on input "checkbox" at bounding box center [297, 280] width 1 height 1
checkbox input "true"
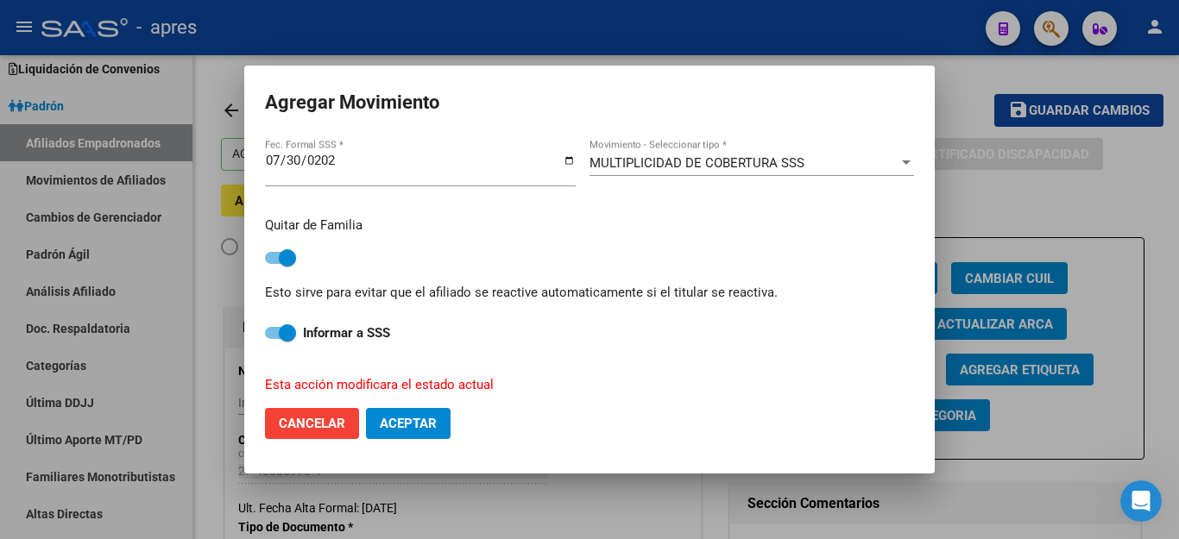
click at [418, 427] on button "Aceptar" at bounding box center [408, 423] width 85 height 31
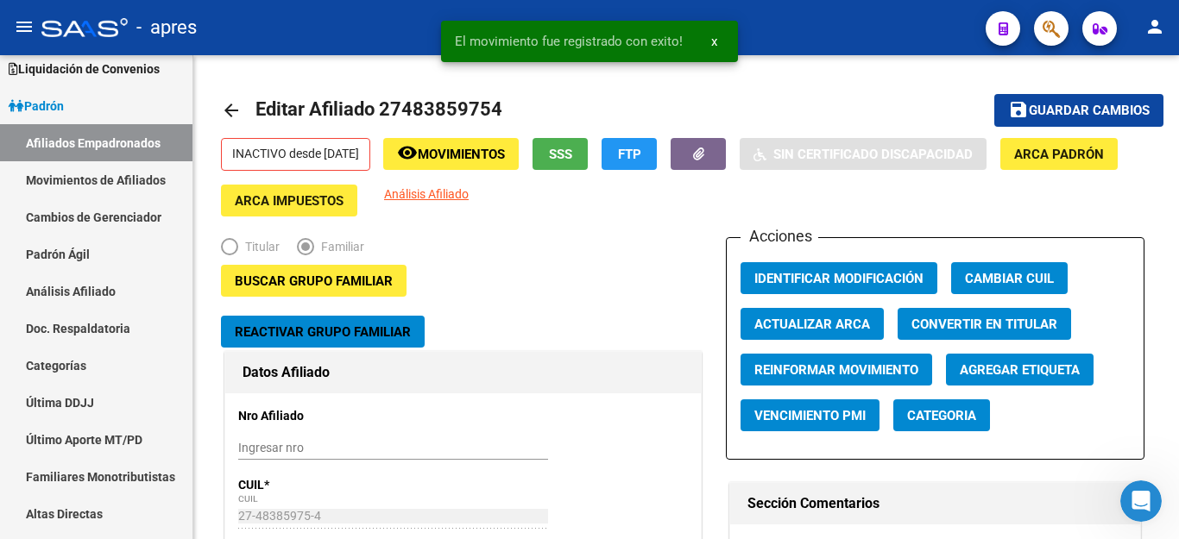
click at [1044, 31] on icon "button" at bounding box center [1050, 29] width 17 height 20
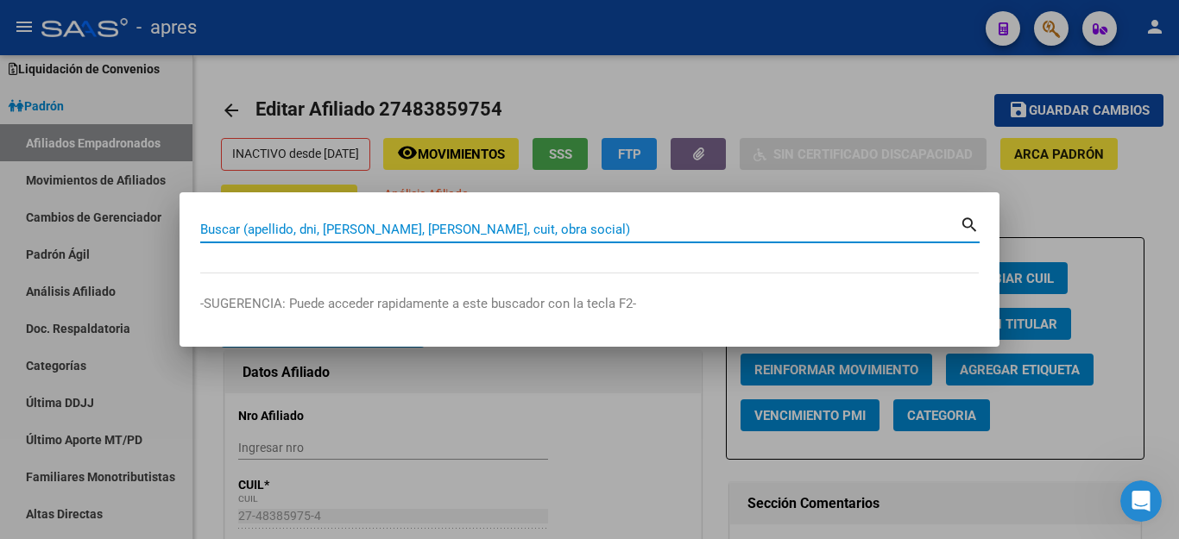
paste input "58710645"
type input "58710645"
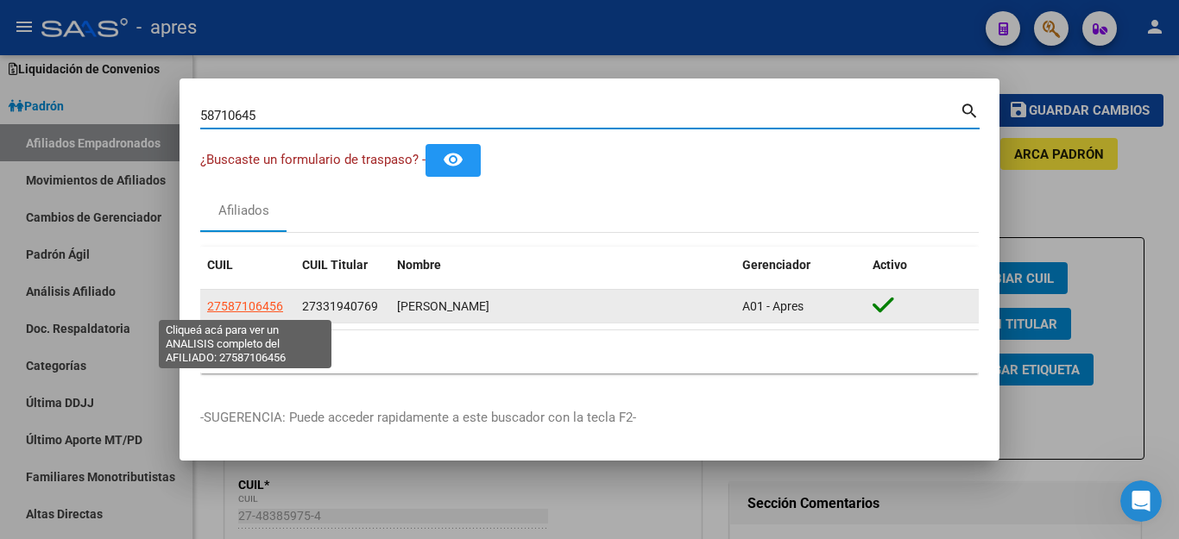
click at [252, 307] on span "27587106456" at bounding box center [245, 306] width 76 height 14
type textarea "27587106456"
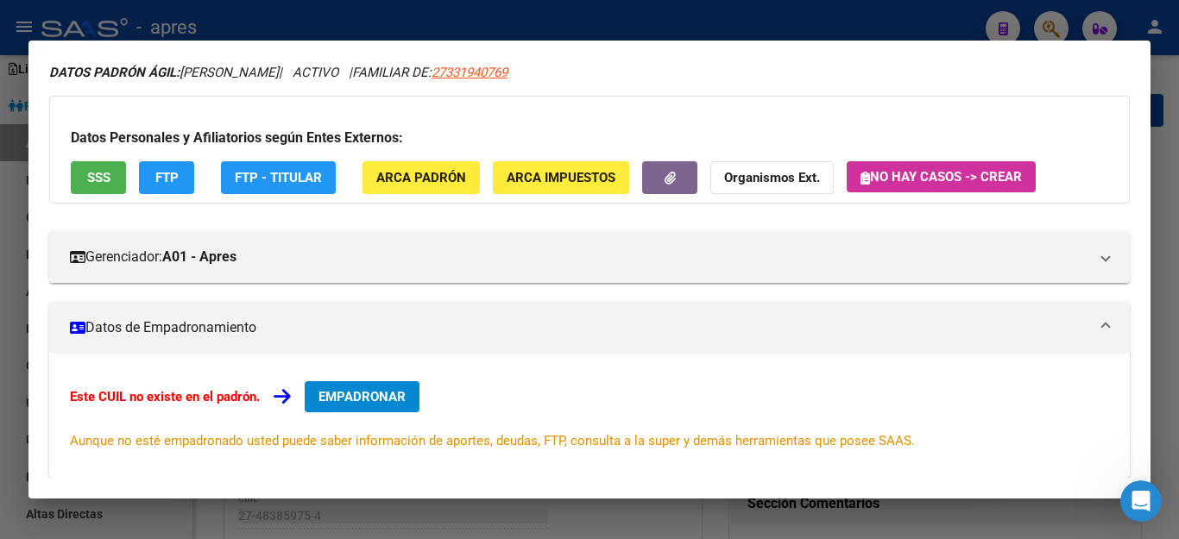
scroll to position [173, 0]
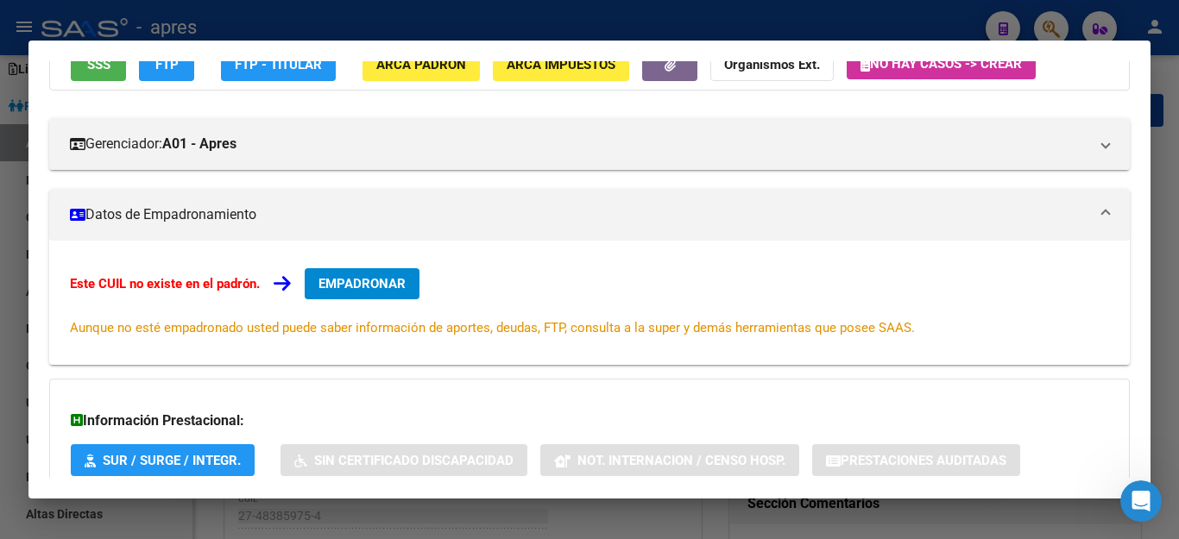
click at [352, 275] on button "EMPADRONAR" at bounding box center [362, 283] width 115 height 31
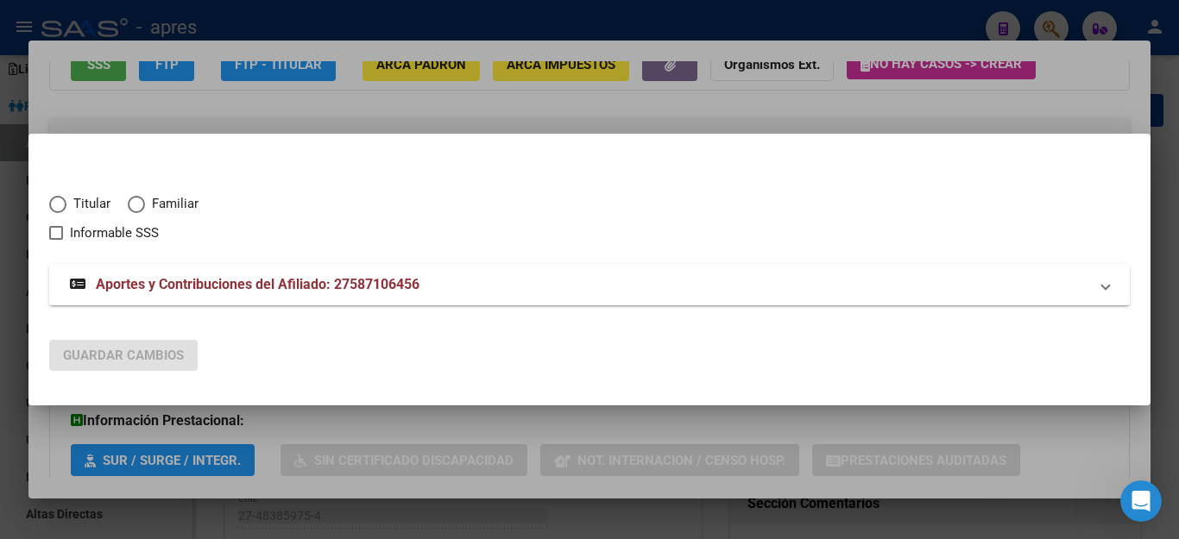
click at [115, 192] on div "Titular Familiar Informable SSS" at bounding box center [589, 208] width 1080 height 70
click at [131, 198] on span "Elija una opción" at bounding box center [136, 204] width 17 height 17
click at [131, 198] on input "Familiar" at bounding box center [136, 204] width 17 height 17
radio input "true"
checkbox input "true"
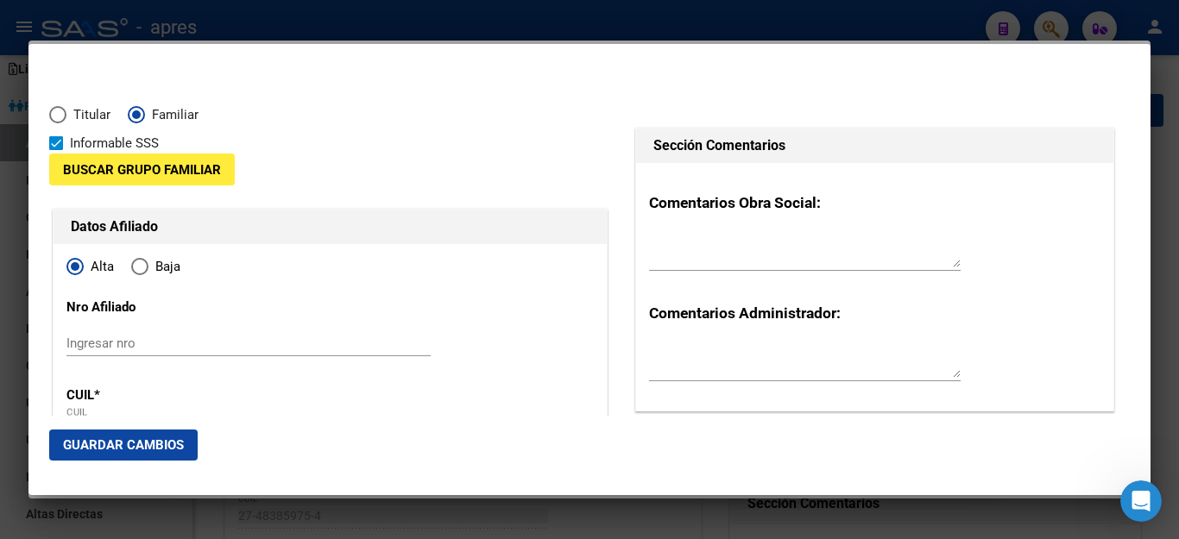
radio input "true"
type input "27-58710645-6"
click at [73, 138] on span "Informable SSS" at bounding box center [114, 143] width 89 height 21
click at [56, 150] on input "Informable SSS" at bounding box center [55, 150] width 1 height 1
checkbox input "false"
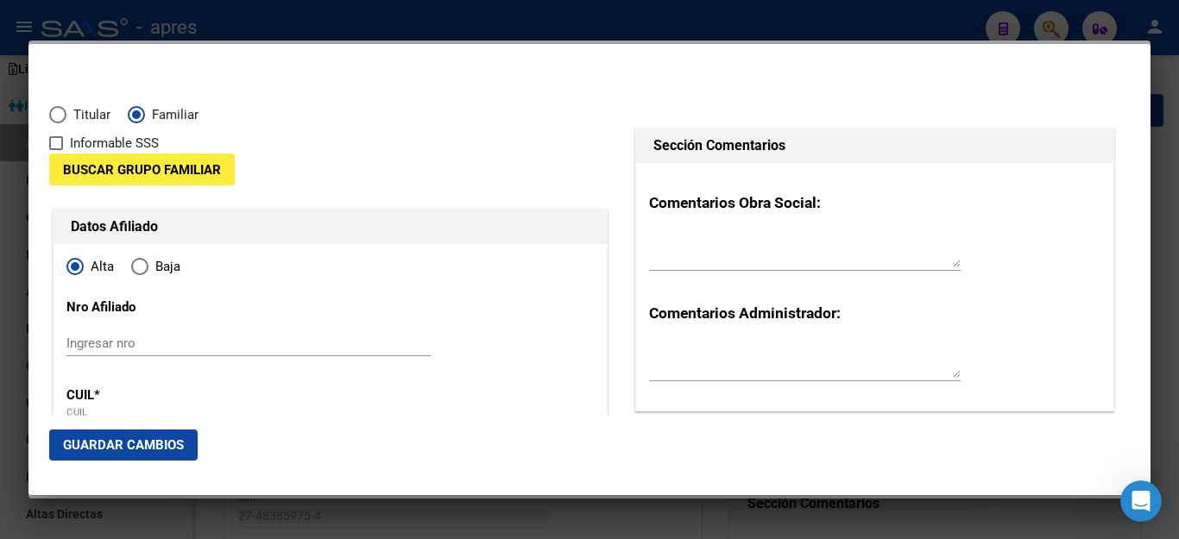
type input "58710645"
type input "RIOS"
type input "PILAR"
type input "2021-01-26"
type input "LONGCHAMPS"
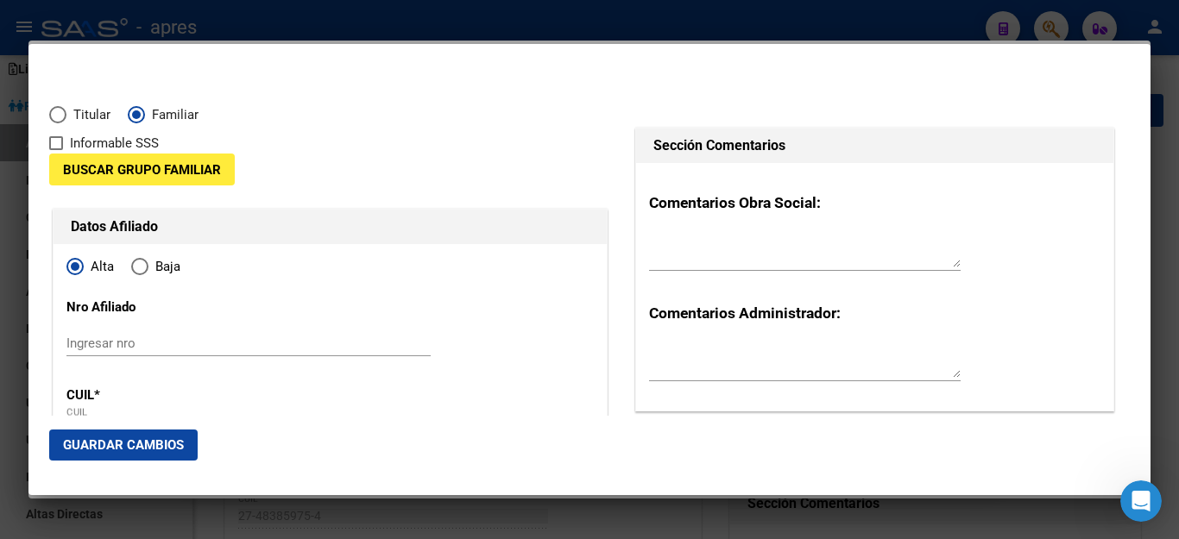
type input "1854"
type input "MZA 26B CASA 11"
click at [86, 157] on button "Buscar Grupo Familiar" at bounding box center [142, 170] width 186 height 32
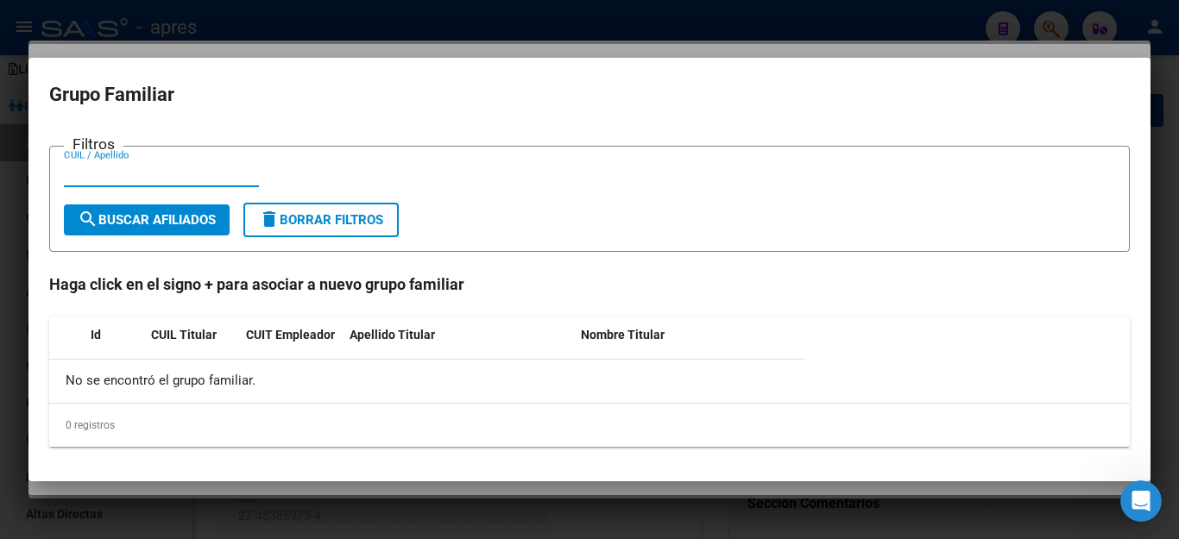
paste input "27331940769"
type input "27331940769"
click at [173, 220] on span "search Buscar Afiliados" at bounding box center [147, 220] width 138 height 16
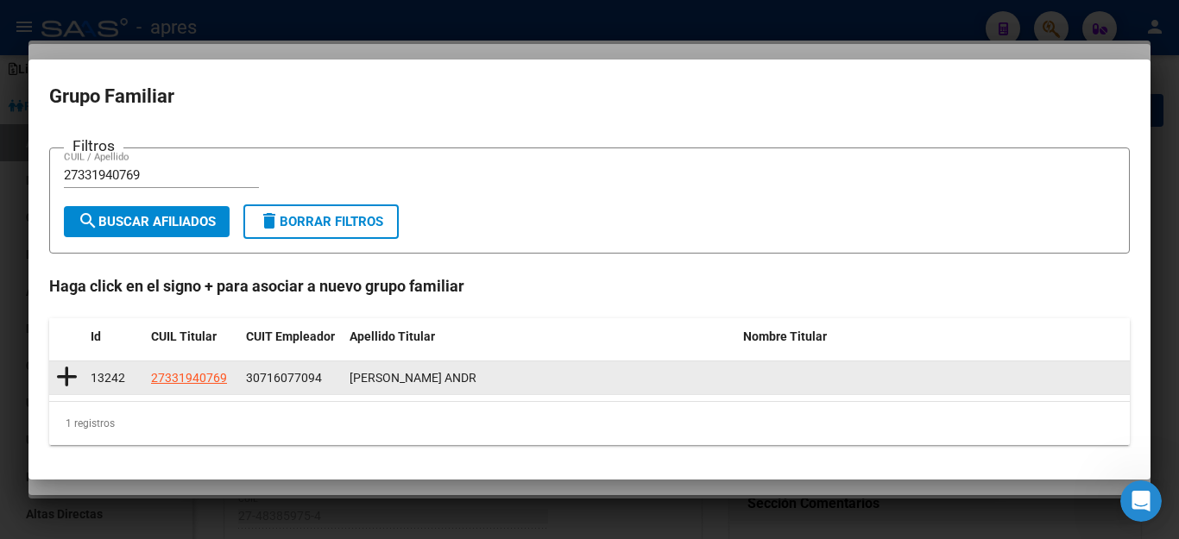
click at [60, 376] on icon at bounding box center [67, 377] width 22 height 24
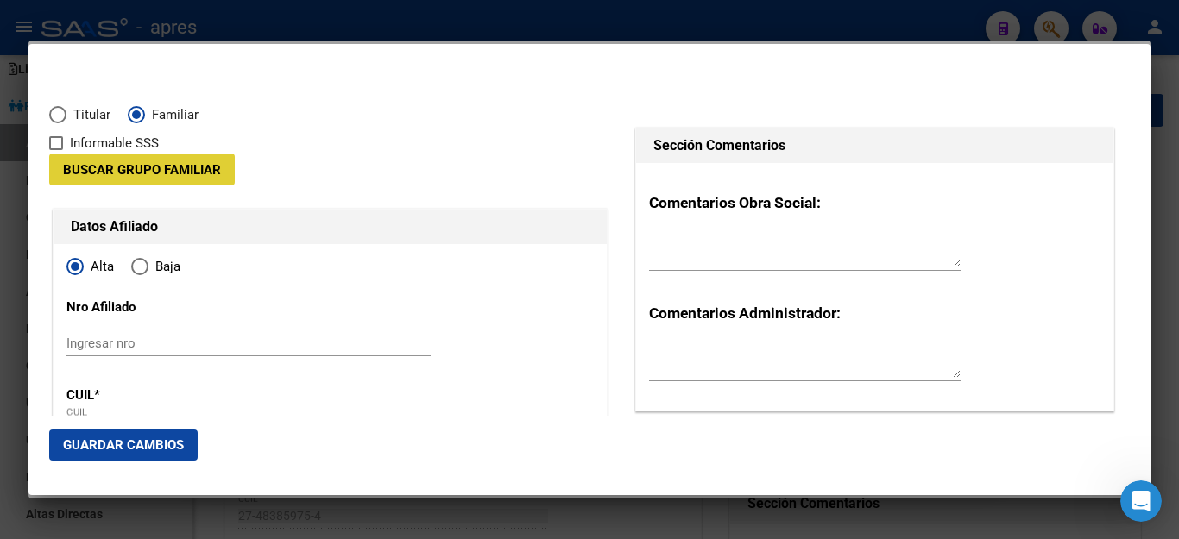
type input "30-71607709-4"
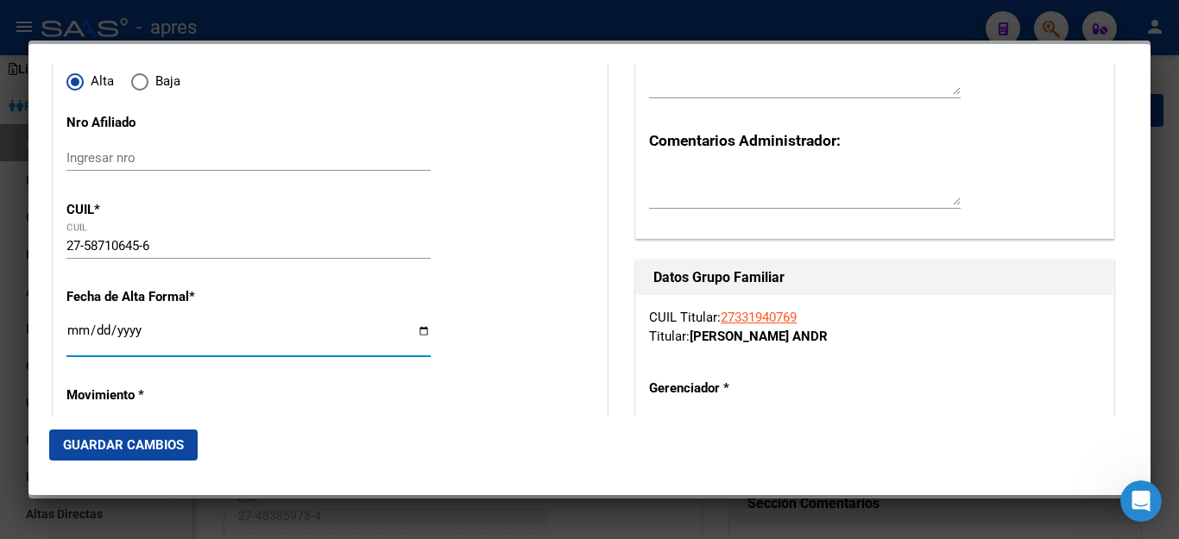
click at [123, 337] on input "Ingresar fecha" at bounding box center [248, 338] width 364 height 28
click at [76, 337] on input "Ingresar fecha" at bounding box center [248, 338] width 364 height 28
type input "2025-07-01"
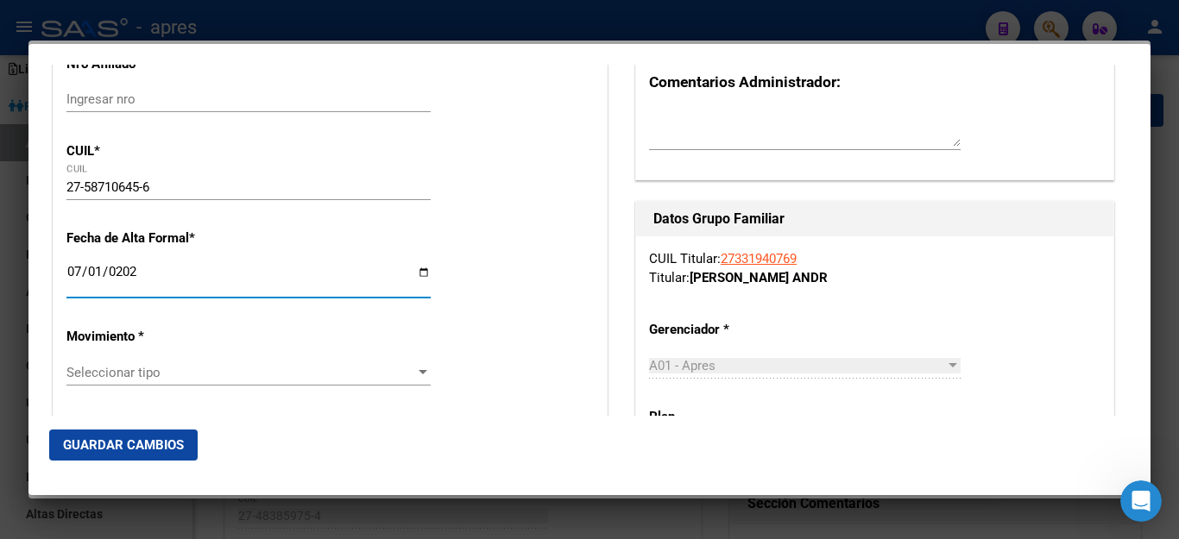
scroll to position [431, 0]
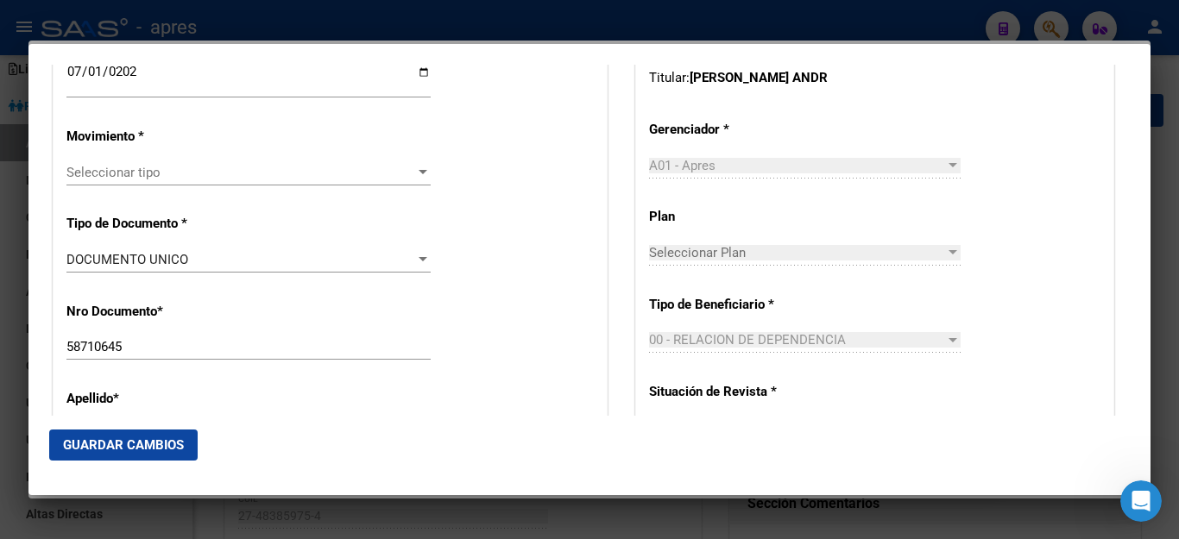
click at [270, 170] on div "Seleccionar tipo Seleccionar tipo" at bounding box center [248, 173] width 364 height 26
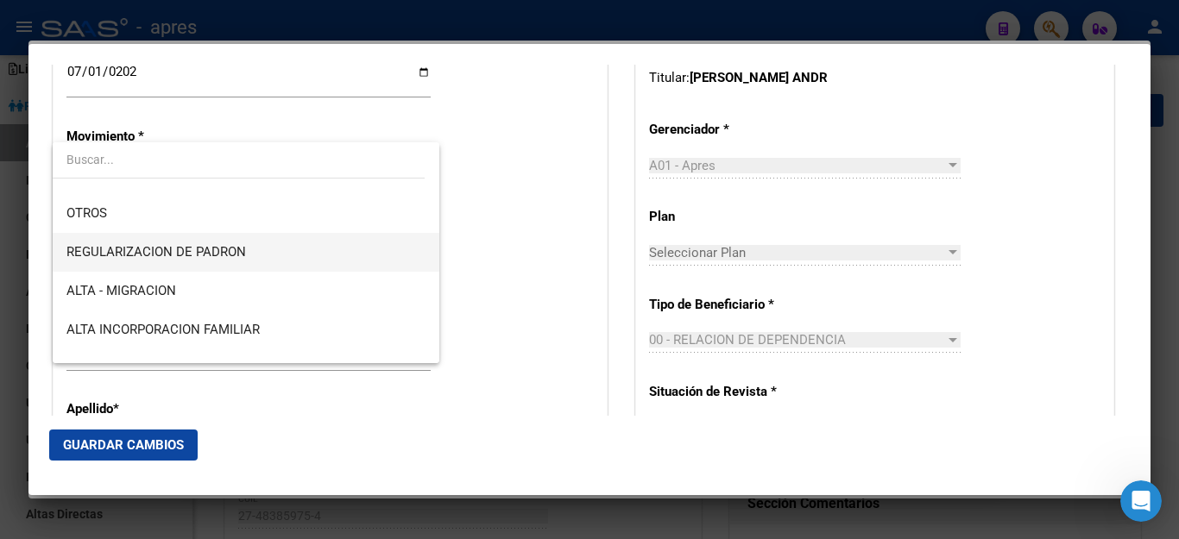
scroll to position [173, 0]
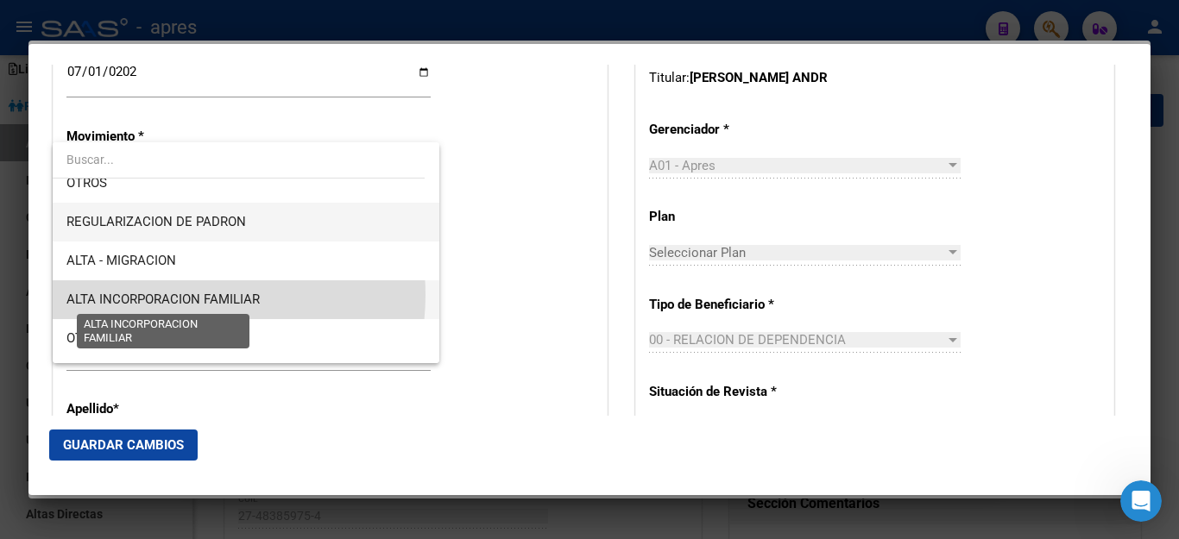
click at [186, 295] on span "ALTA INCORPORACION FAMILIAR" at bounding box center [162, 300] width 193 height 16
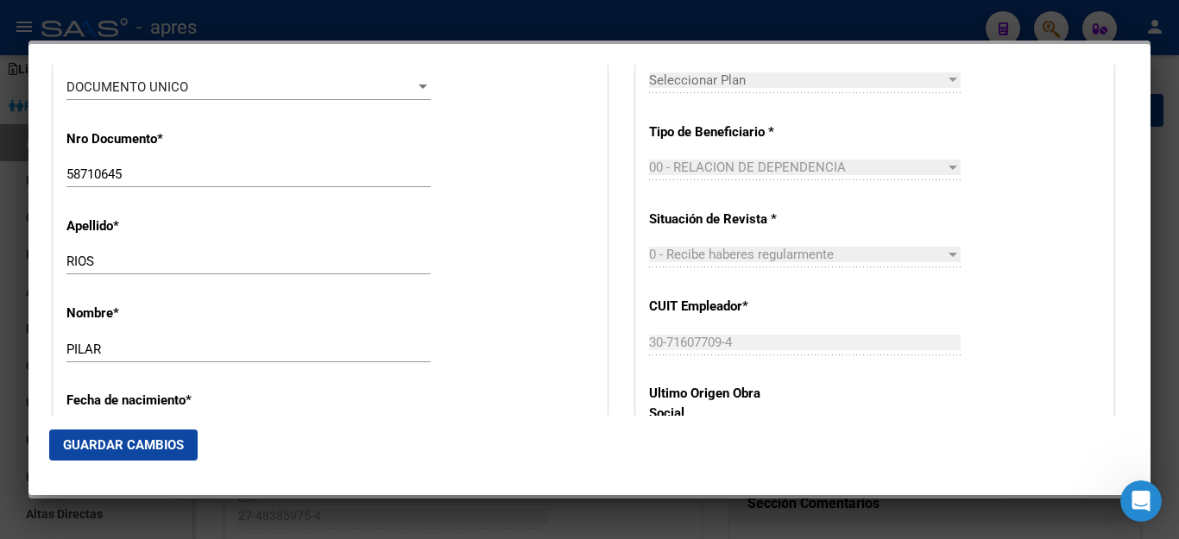
scroll to position [690, 0]
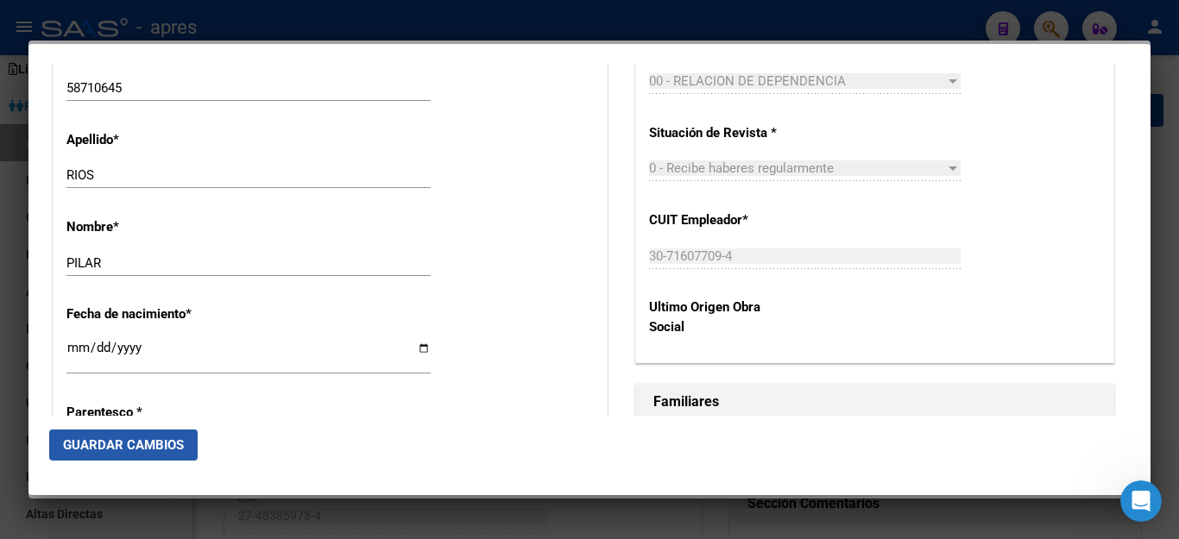
click at [142, 447] on span "Guardar Cambios" at bounding box center [123, 446] width 121 height 16
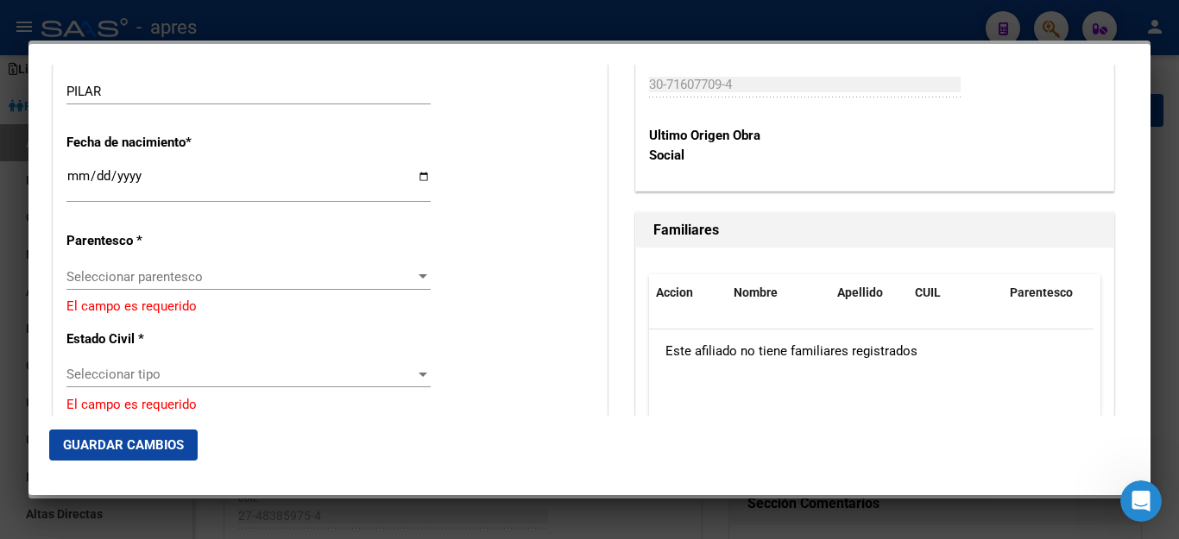
scroll to position [863, 0]
click at [268, 268] on span "Seleccionar parentesco" at bounding box center [240, 276] width 349 height 16
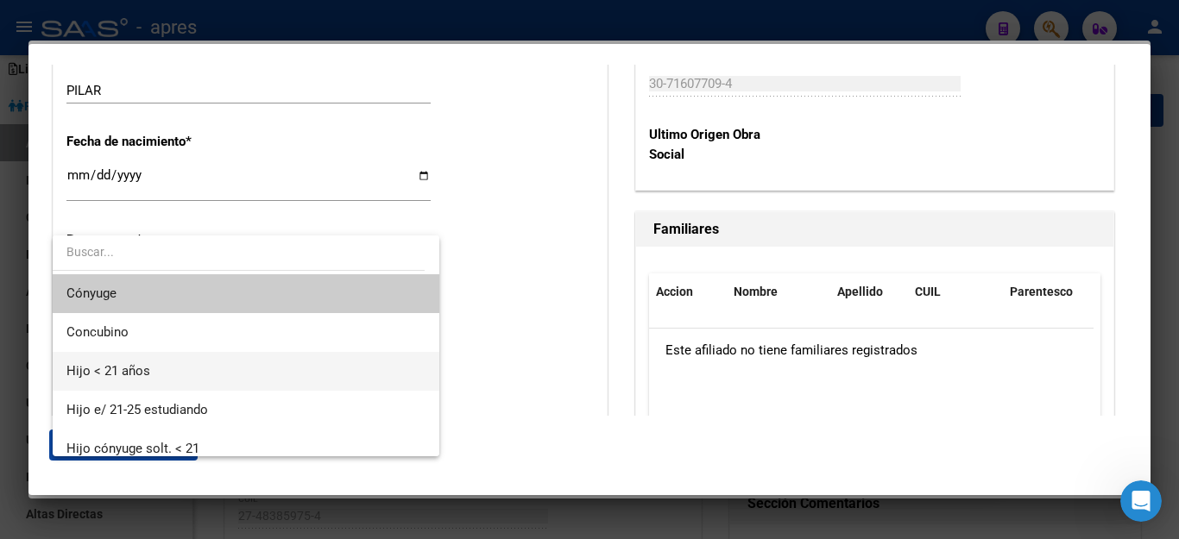
click at [227, 366] on span "Hijo < 21 años" at bounding box center [245, 371] width 359 height 39
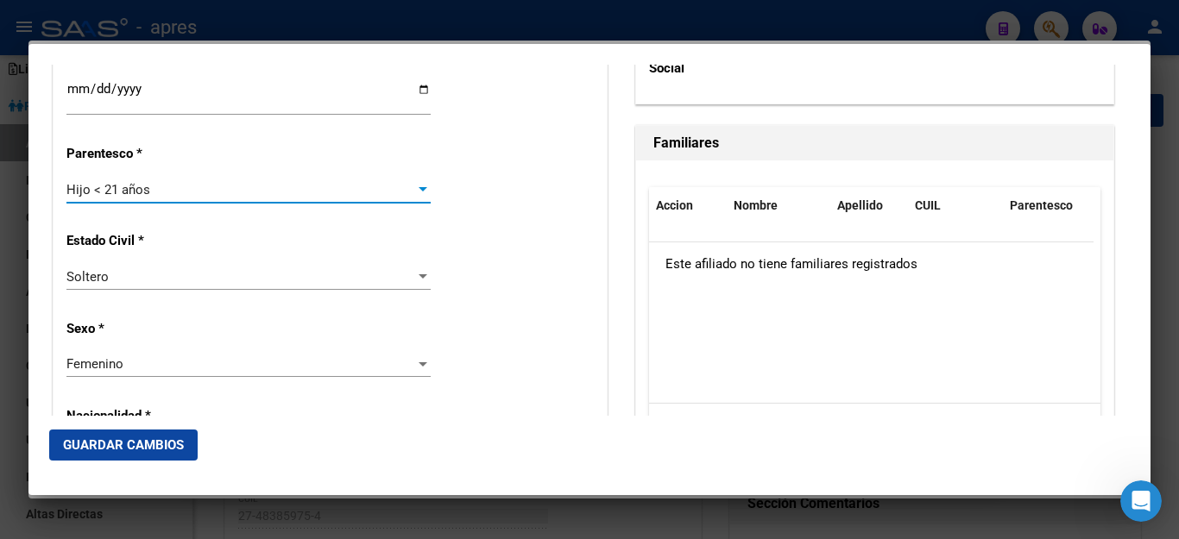
scroll to position [1208, 0]
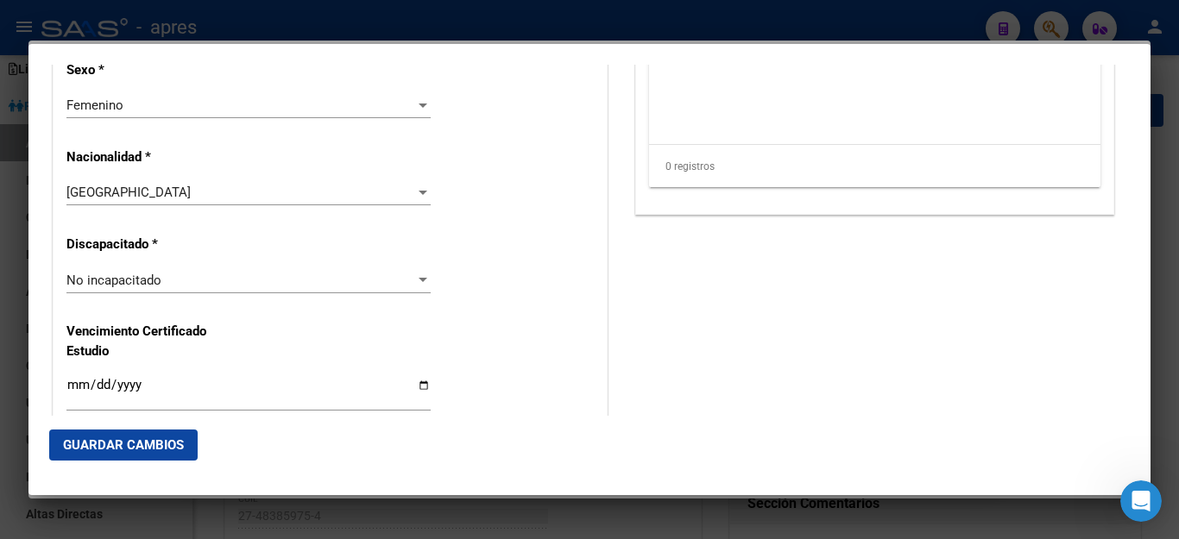
click at [161, 438] on span "Guardar Cambios" at bounding box center [123, 446] width 121 height 16
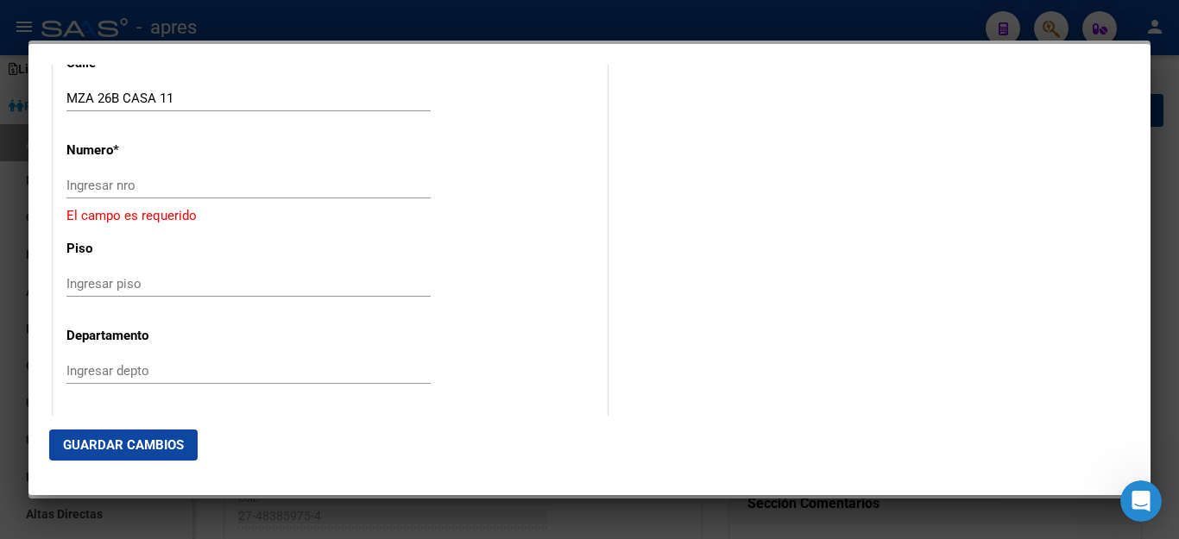
scroll to position [1985, 0]
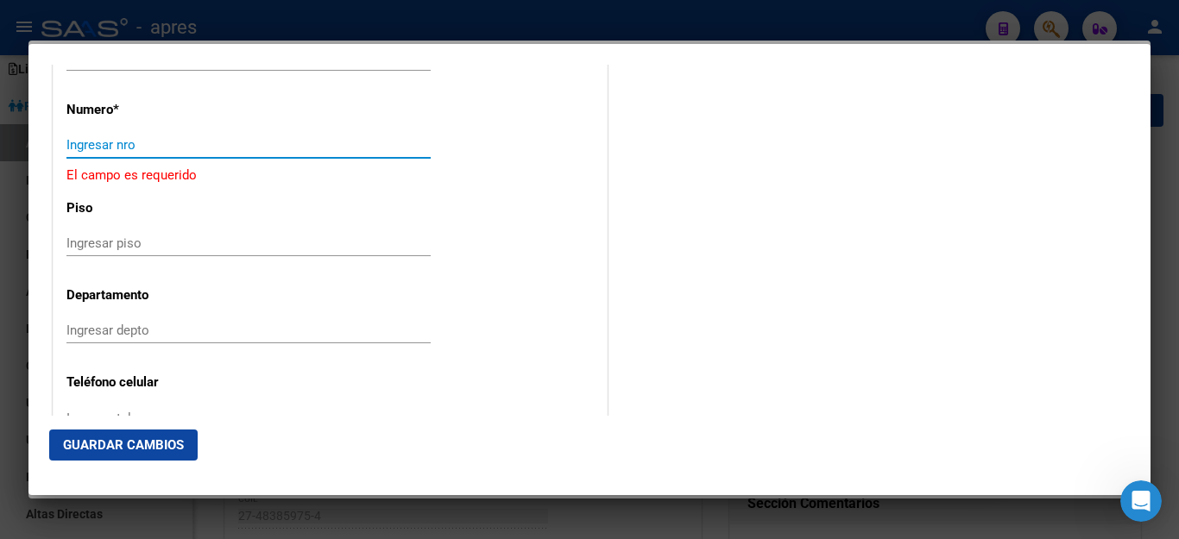
click at [185, 137] on input "Ingresar nro" at bounding box center [248, 145] width 364 height 16
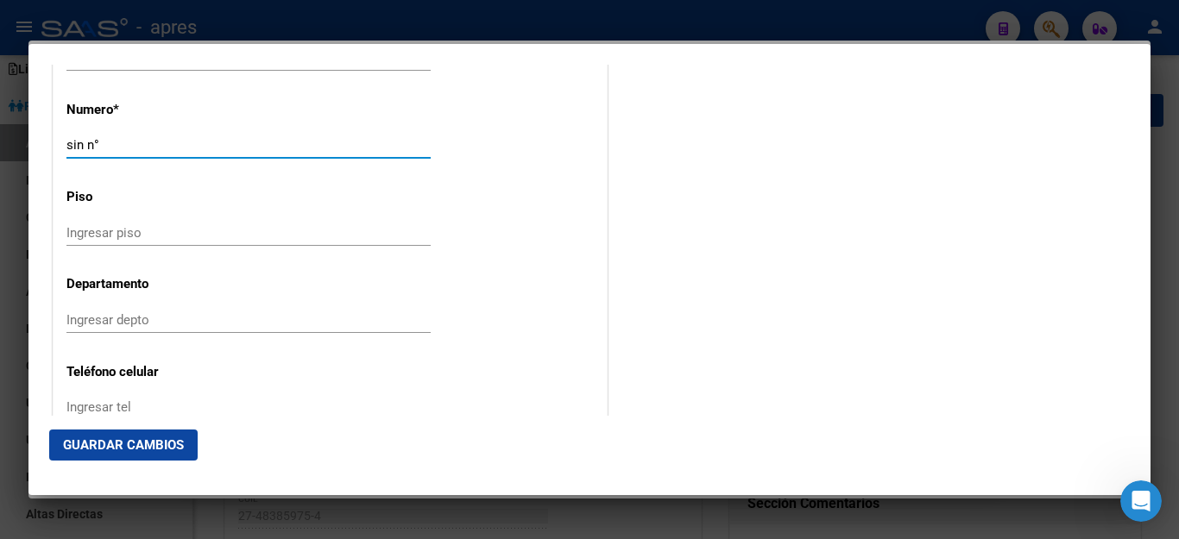
type input "sin n°"
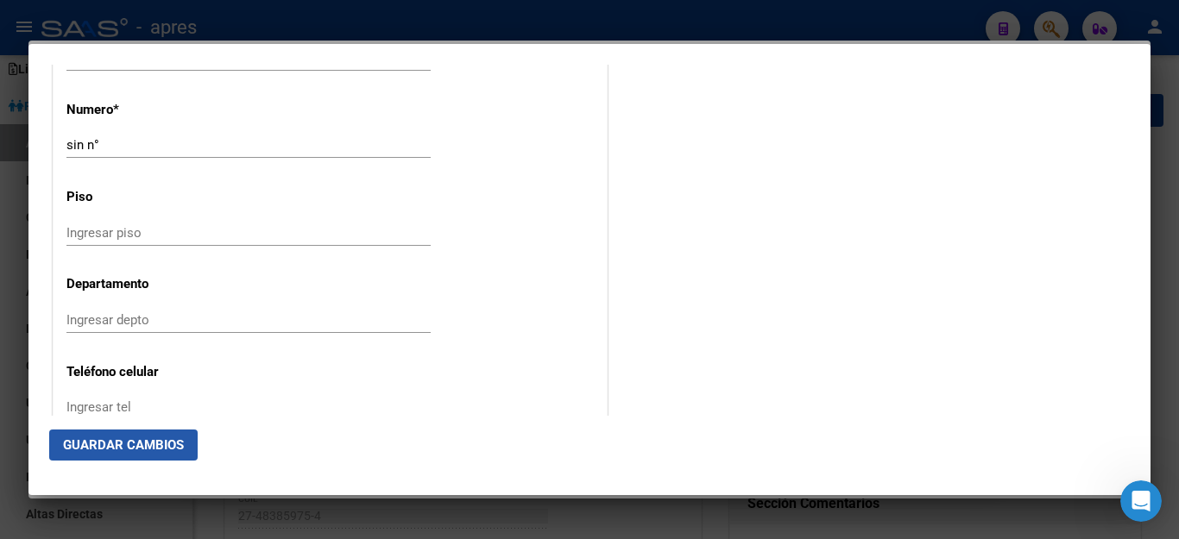
click at [152, 444] on span "Guardar Cambios" at bounding box center [123, 446] width 121 height 16
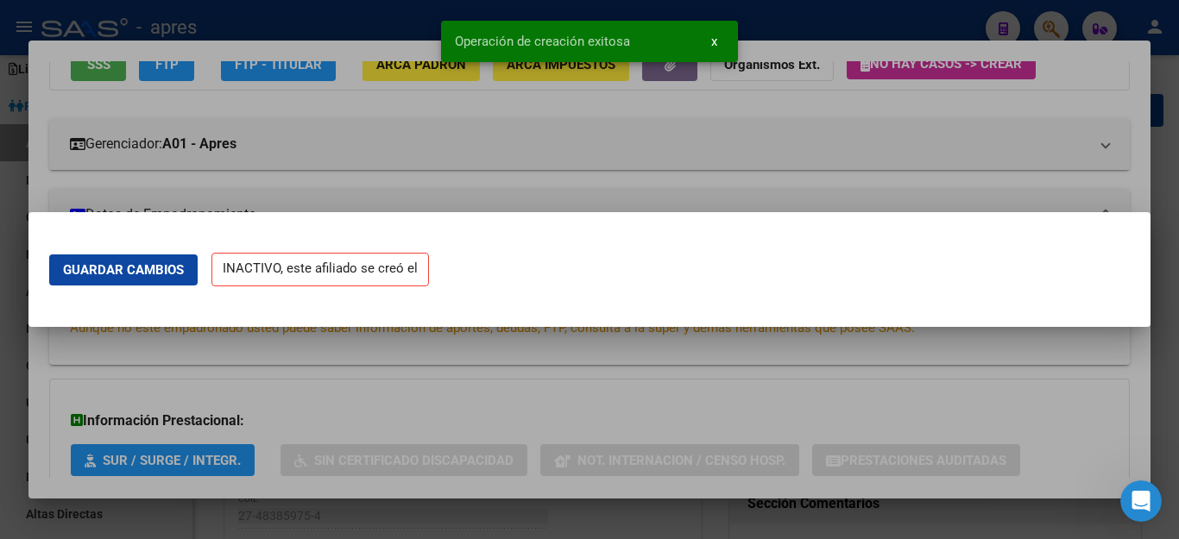
scroll to position [0, 0]
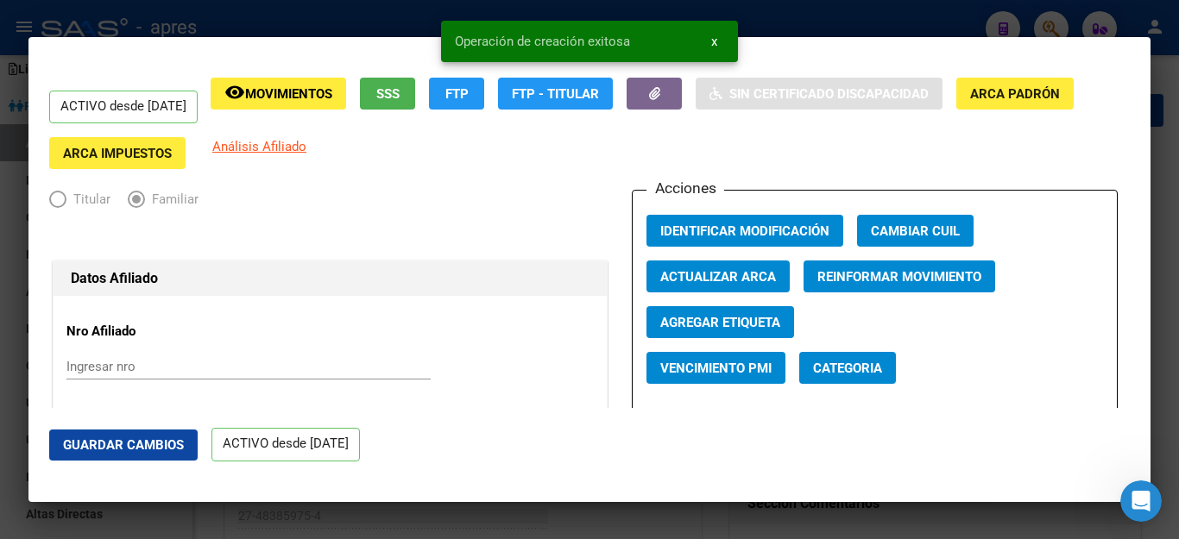
click at [778, 524] on div at bounding box center [589, 269] width 1179 height 539
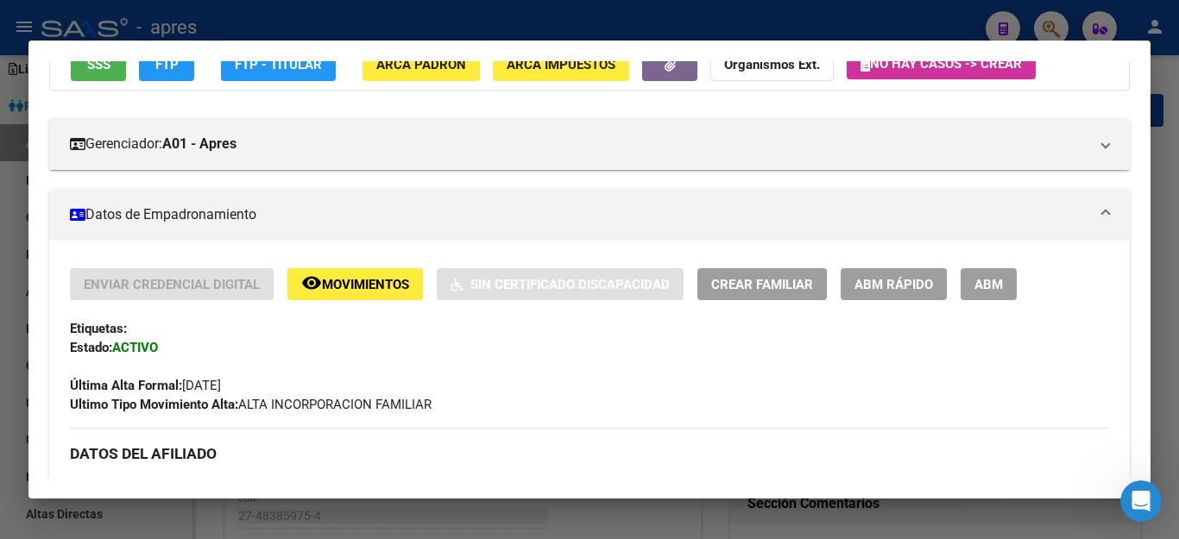
click at [800, 525] on div at bounding box center [589, 269] width 1179 height 539
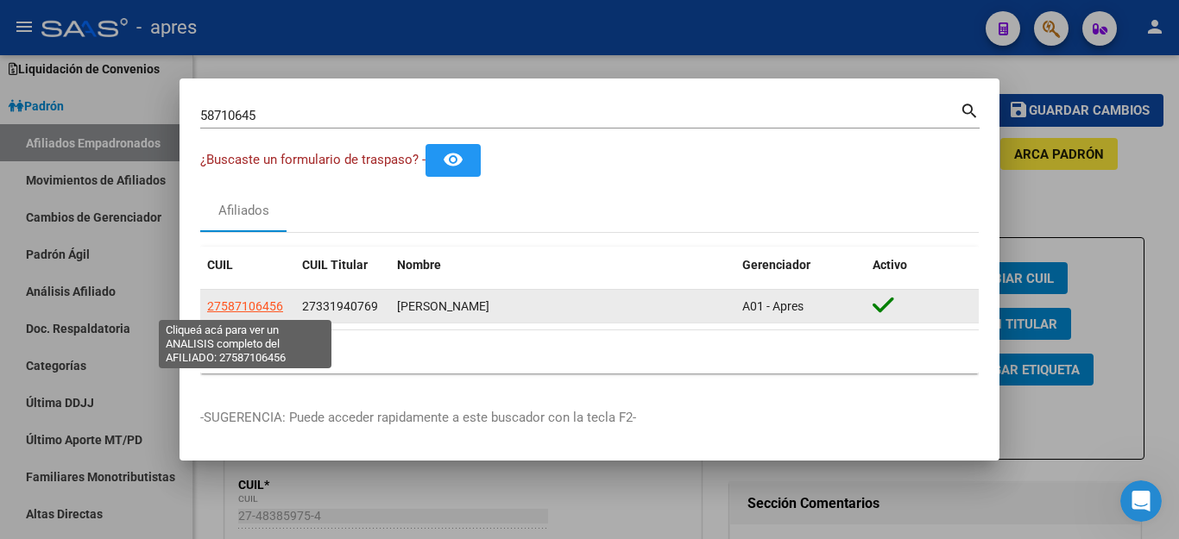
click at [241, 306] on span "27587106456" at bounding box center [245, 306] width 76 height 14
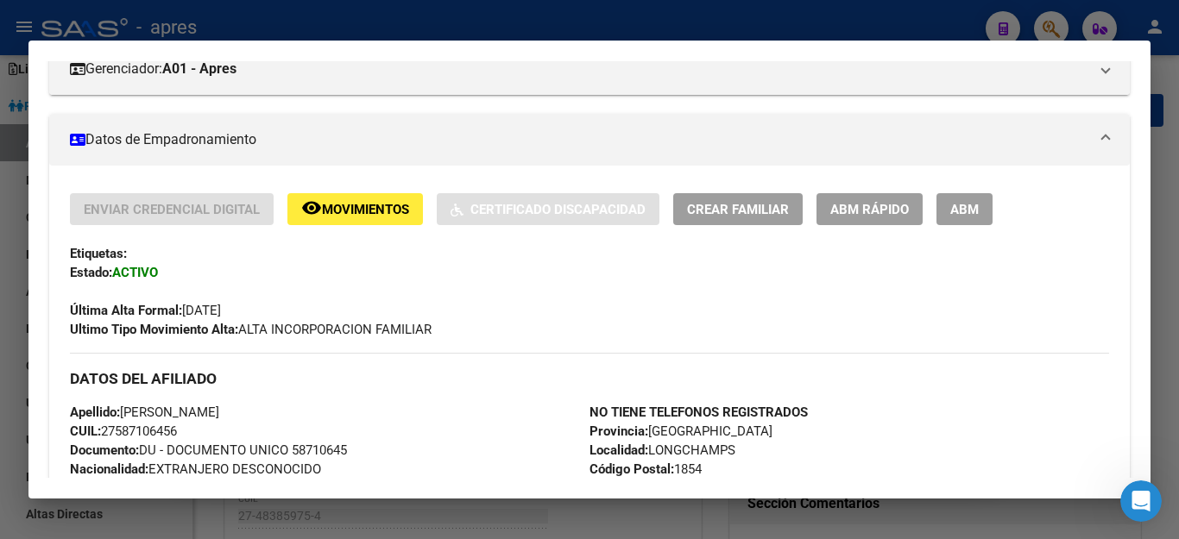
scroll to position [173, 0]
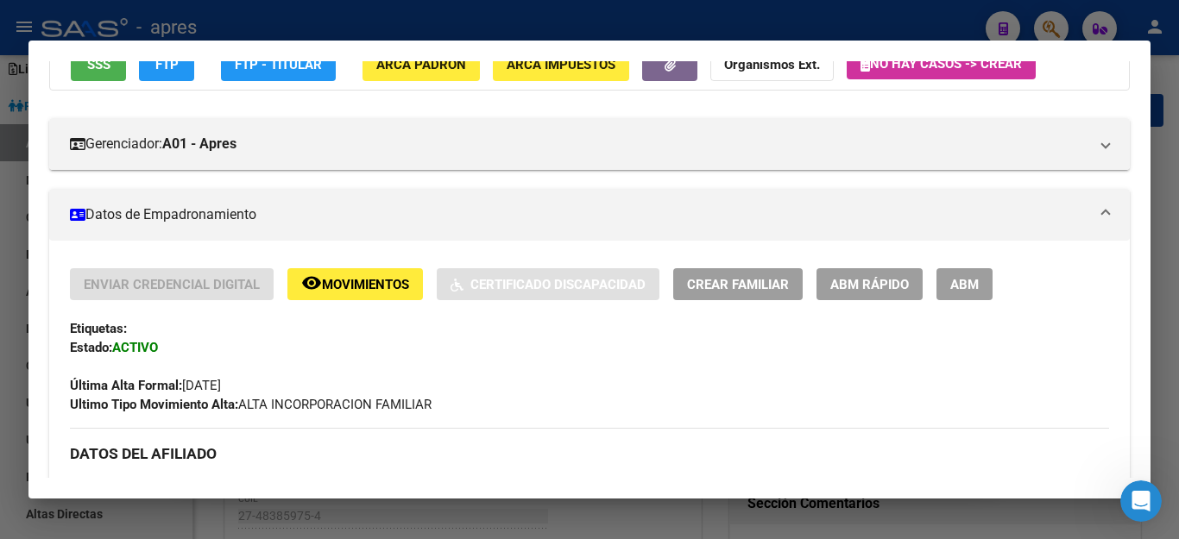
click at [952, 290] on span "ABM" at bounding box center [964, 285] width 28 height 16
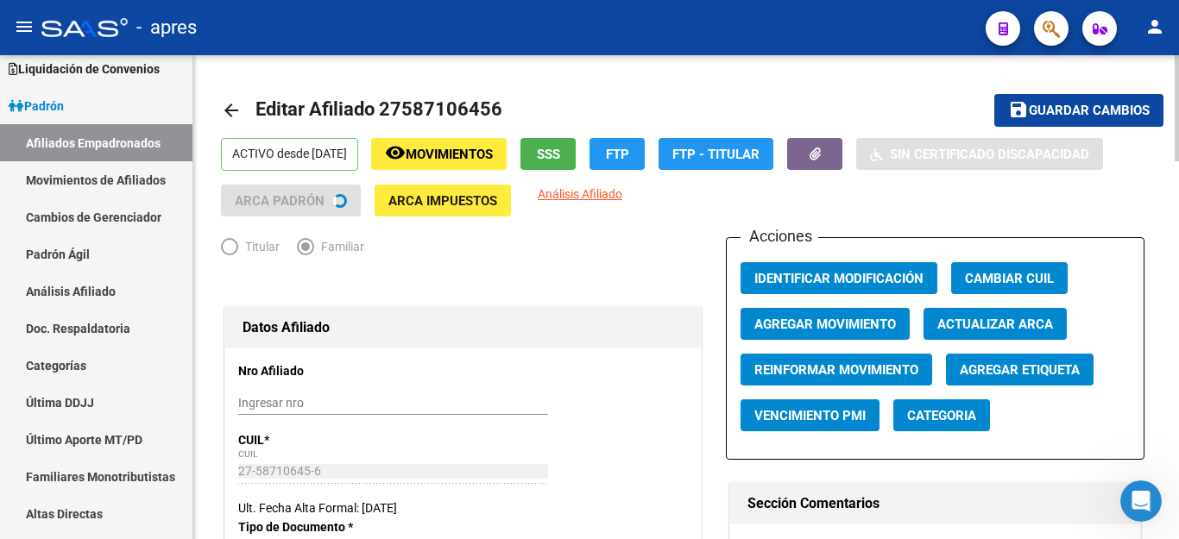
click at [860, 325] on span "Agregar Movimiento" at bounding box center [825, 325] width 142 height 16
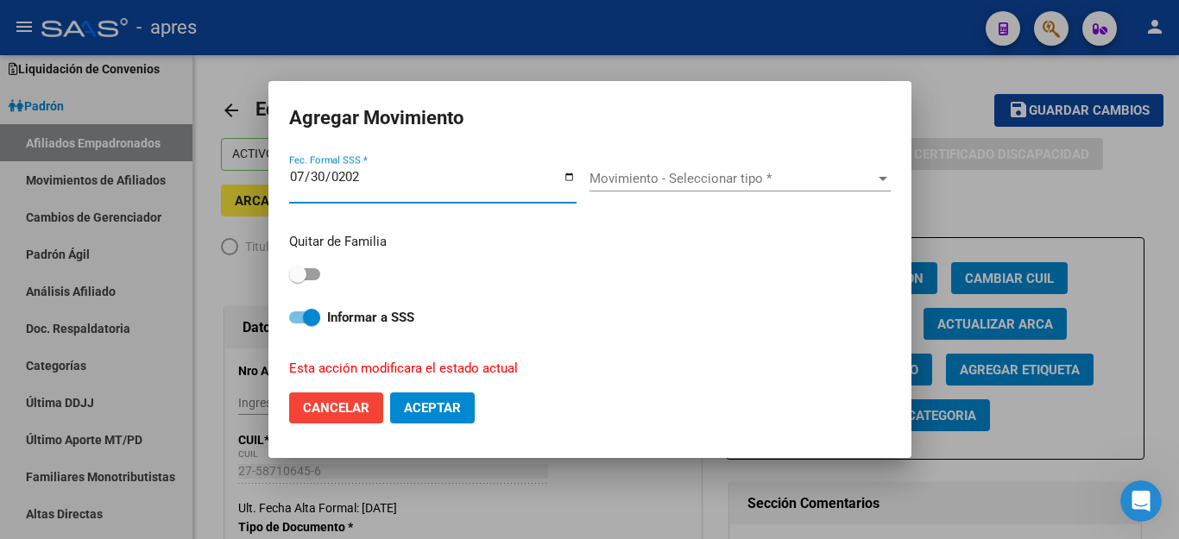
type input "[DATE]"
click at [649, 180] on span "Movimiento - Seleccionar tipo *" at bounding box center [732, 179] width 286 height 16
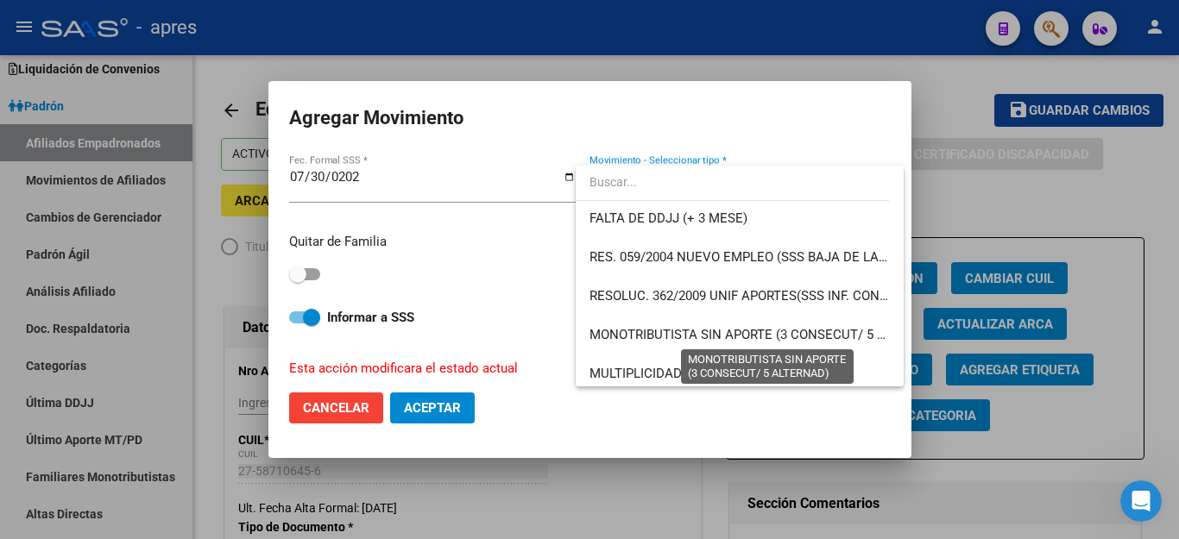
scroll to position [518, 0]
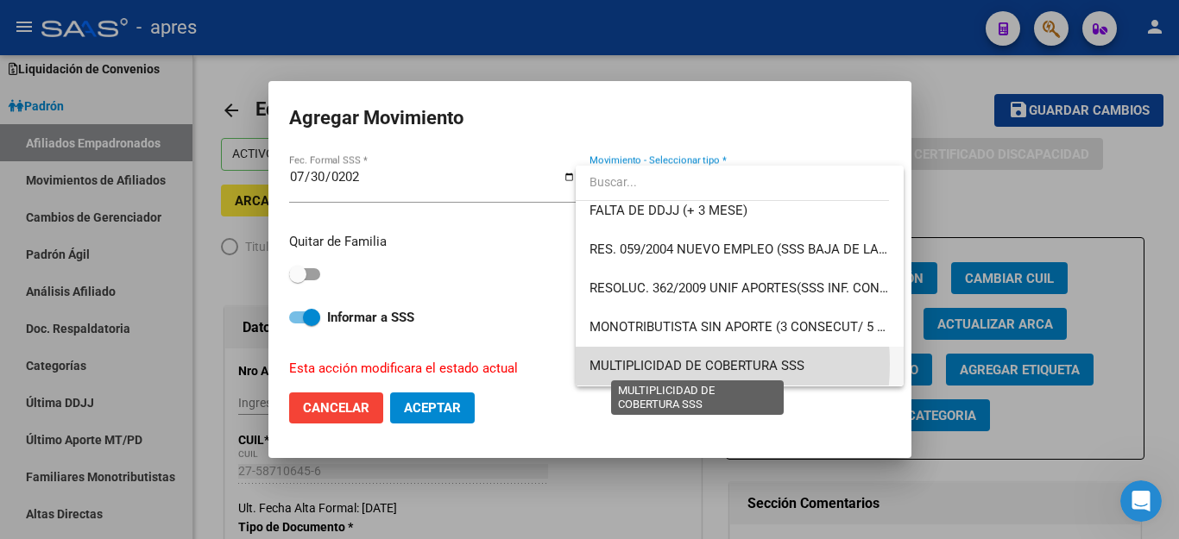
click at [649, 364] on span "MULTIPLICIDAD DE COBERTURA SSS" at bounding box center [696, 366] width 215 height 16
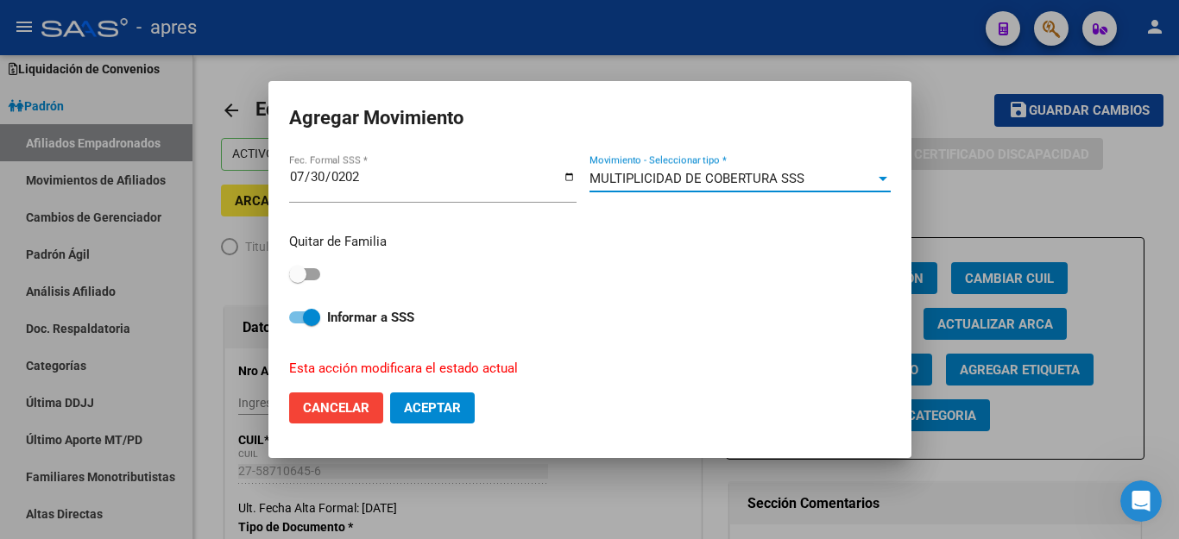
click at [302, 266] on span at bounding box center [297, 274] width 17 height 17
click at [298, 280] on input "checkbox" at bounding box center [297, 280] width 1 height 1
checkbox input "true"
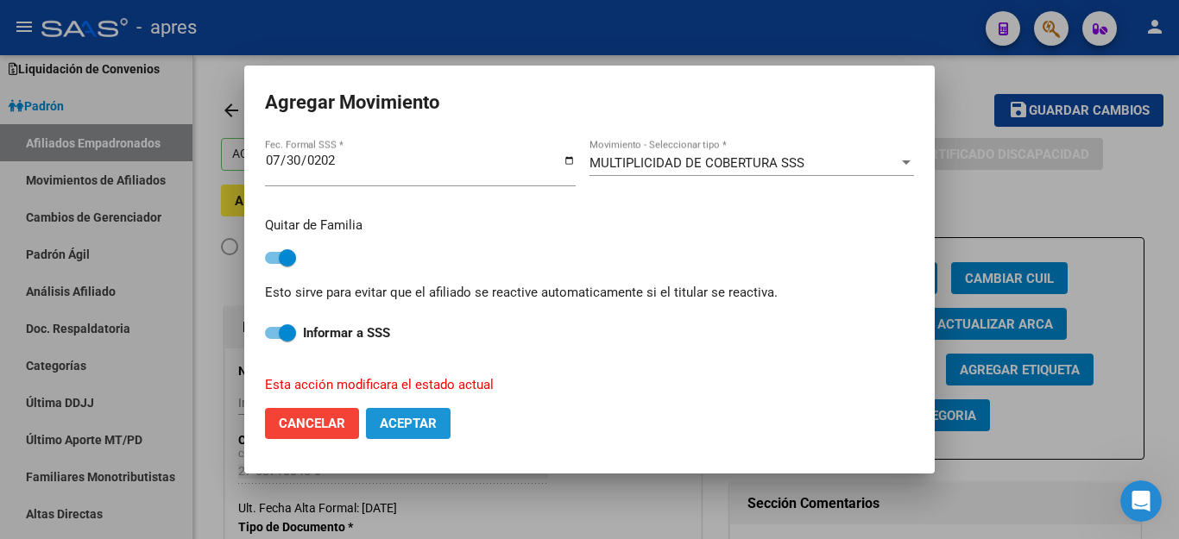
click at [423, 429] on button "Aceptar" at bounding box center [408, 423] width 85 height 31
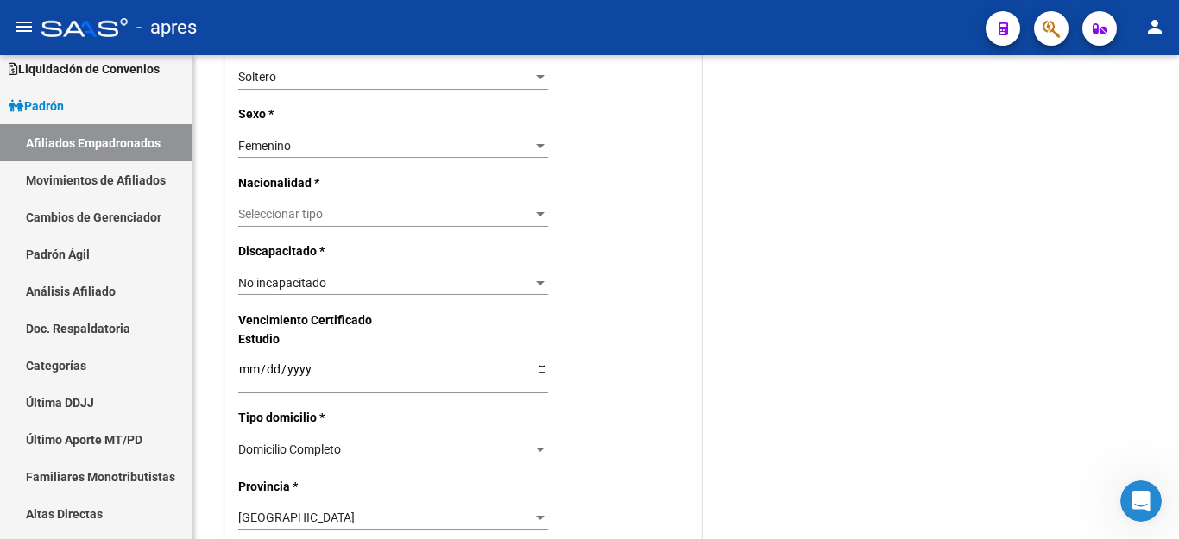
scroll to position [745, 0]
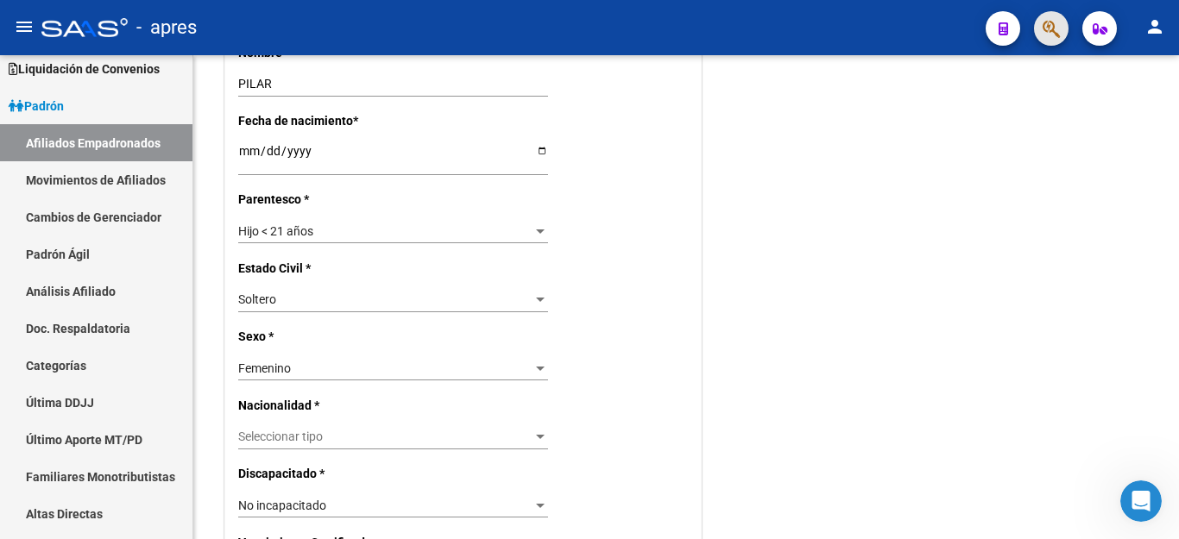
click at [1049, 16] on span "button" at bounding box center [1050, 28] width 17 height 35
click at [1034, 11] on button "button" at bounding box center [1051, 28] width 35 height 35
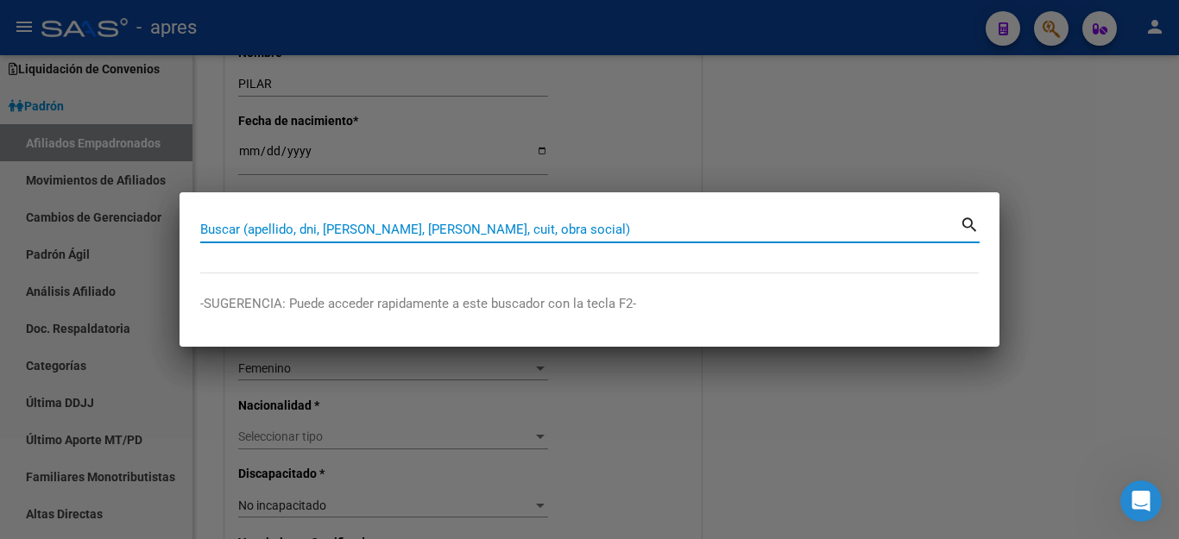
paste input "58710645"
type input "58710645"
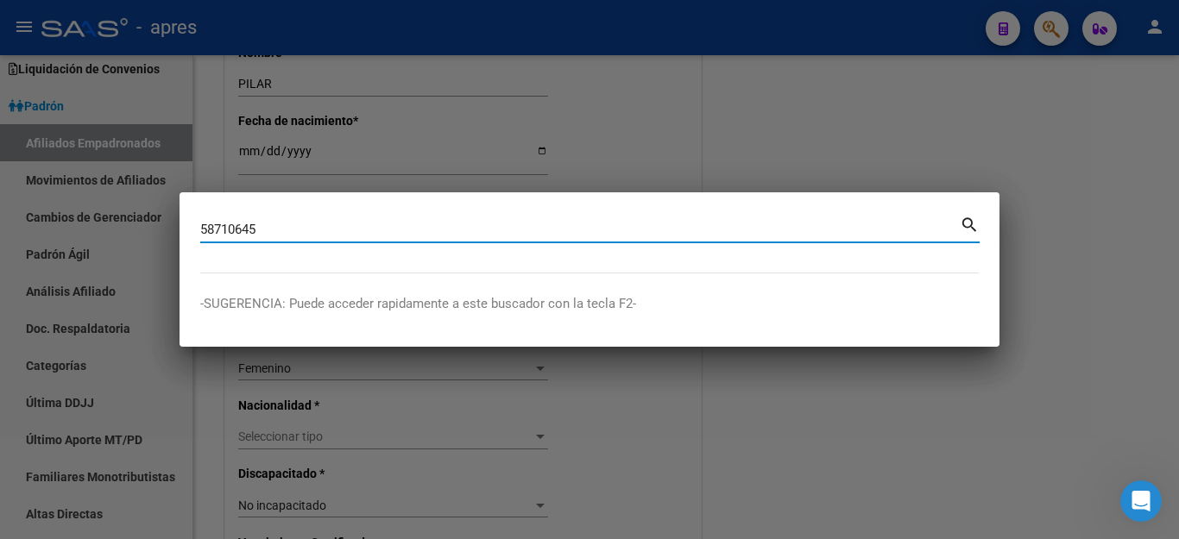
type input "58710645"
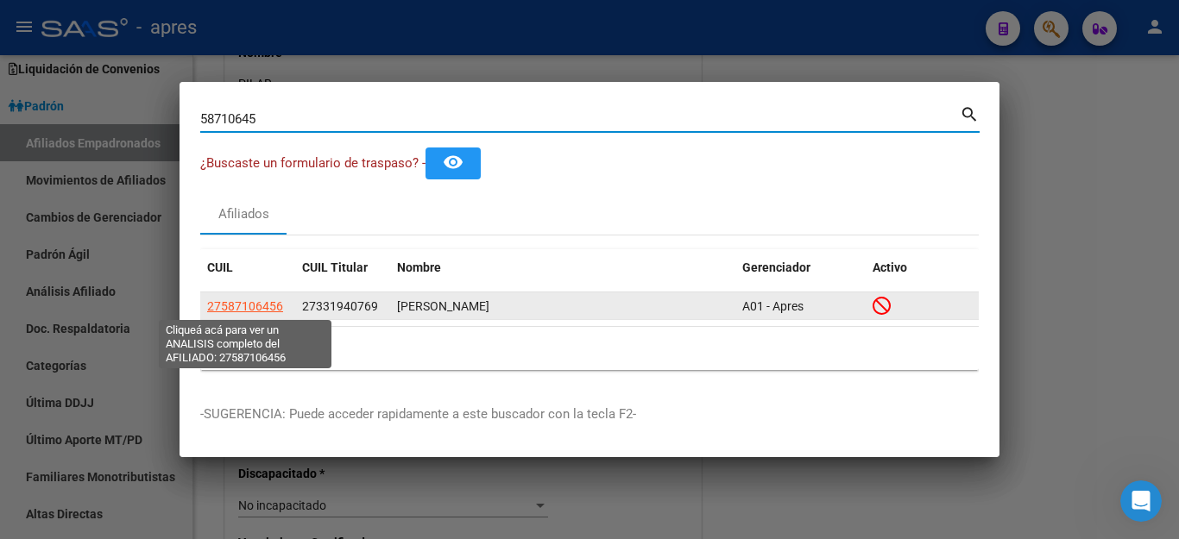
click at [273, 303] on span "27587106456" at bounding box center [245, 306] width 76 height 14
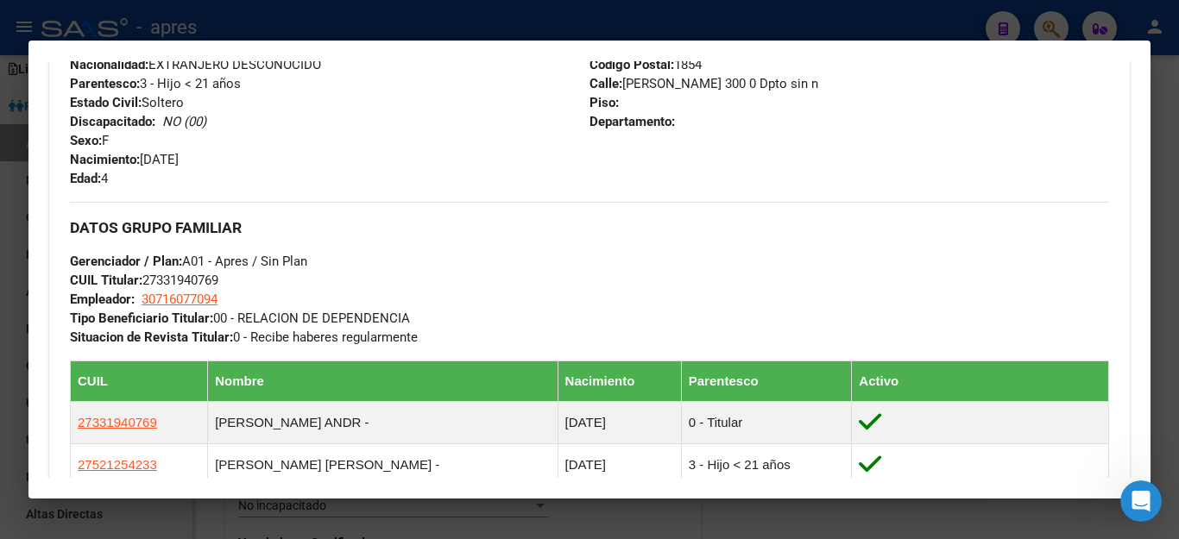
scroll to position [777, 0]
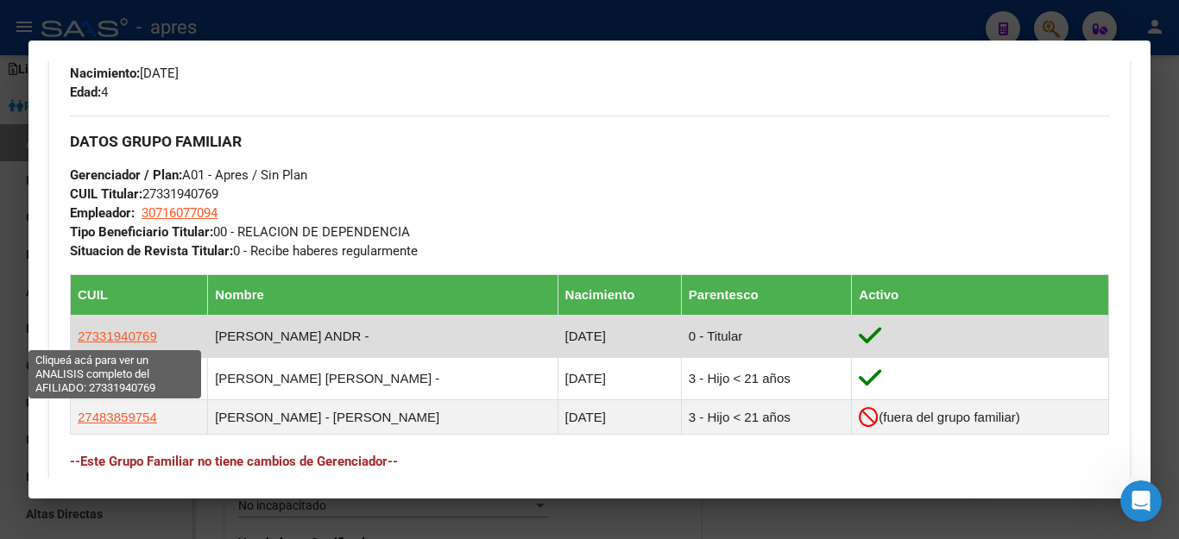
click at [142, 332] on span "27331940769" at bounding box center [117, 336] width 79 height 15
type textarea "27331940769"
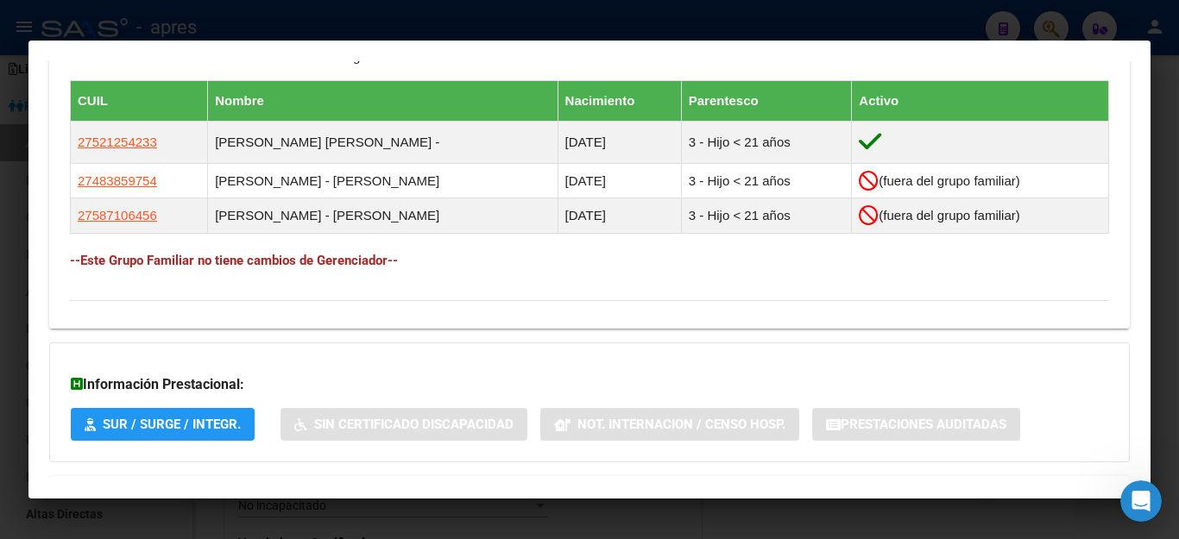
scroll to position [949, 0]
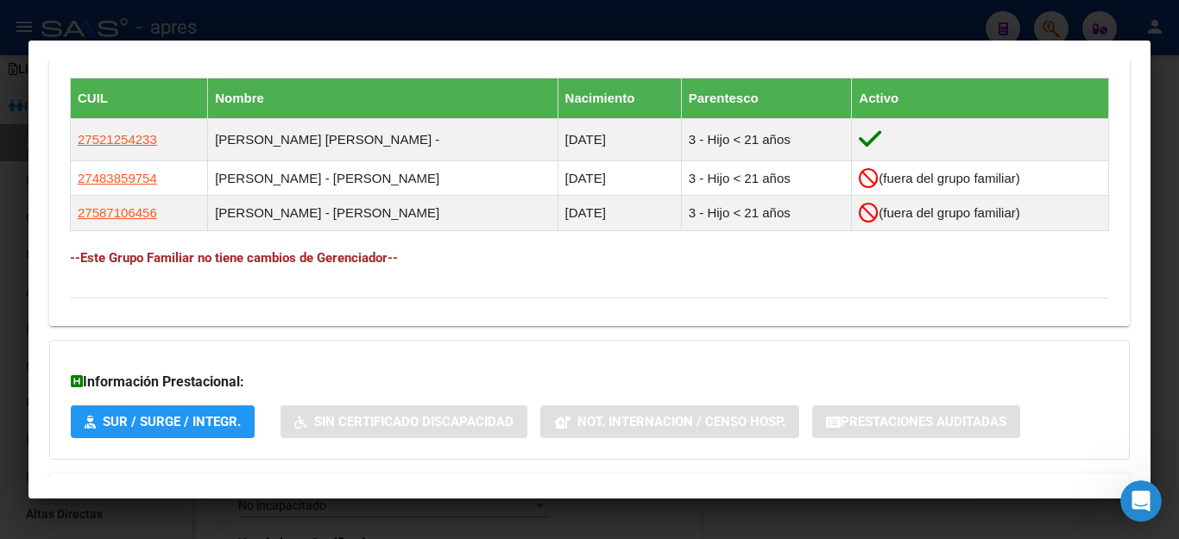
click at [672, 521] on div at bounding box center [589, 269] width 1179 height 539
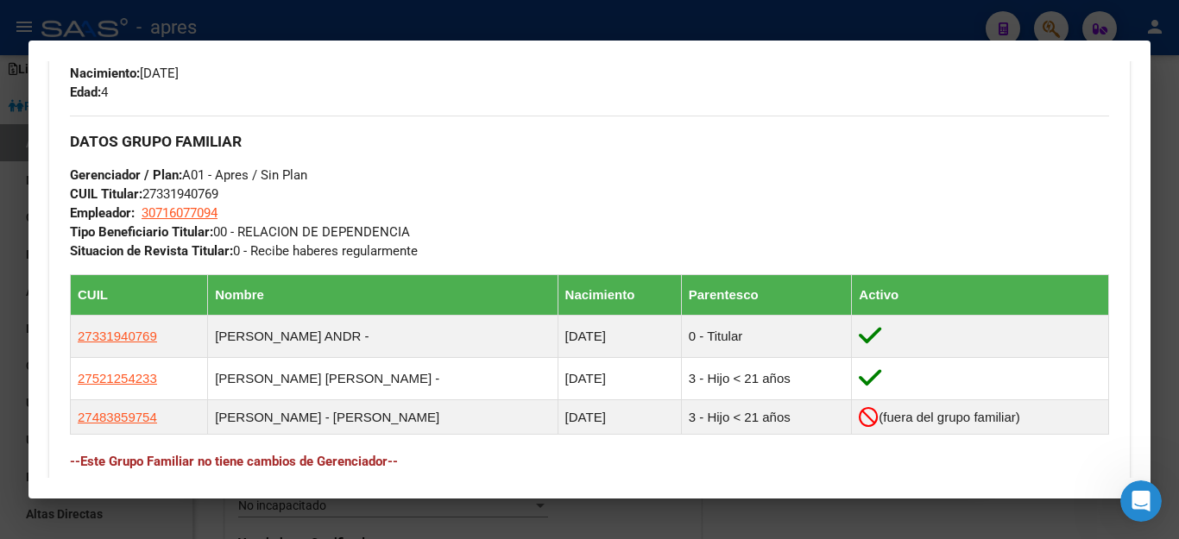
click at [672, 521] on div at bounding box center [589, 269] width 1179 height 539
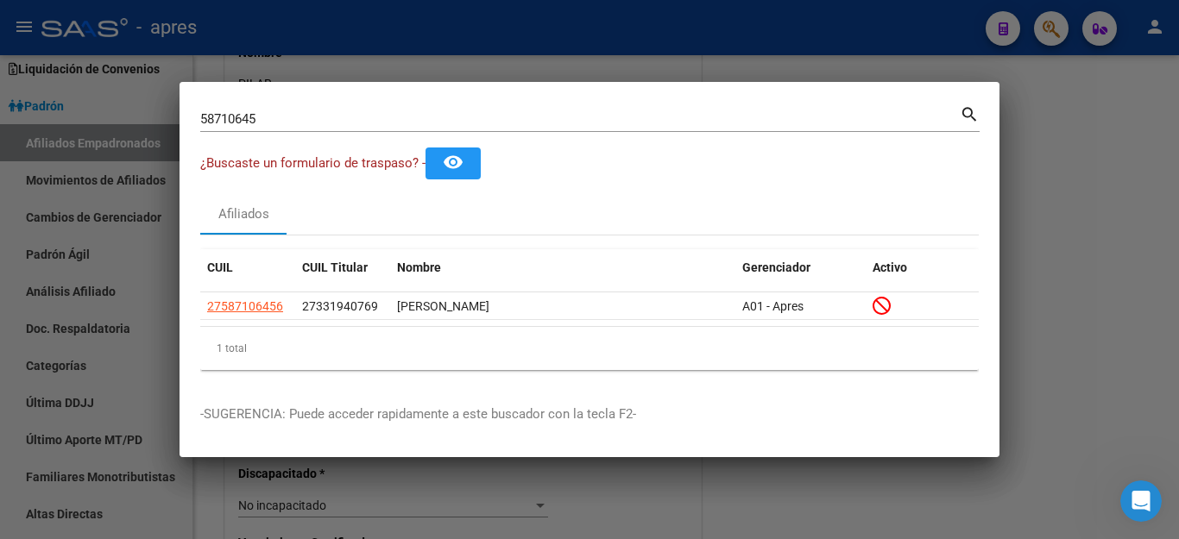
click at [672, 521] on div at bounding box center [589, 269] width 1179 height 539
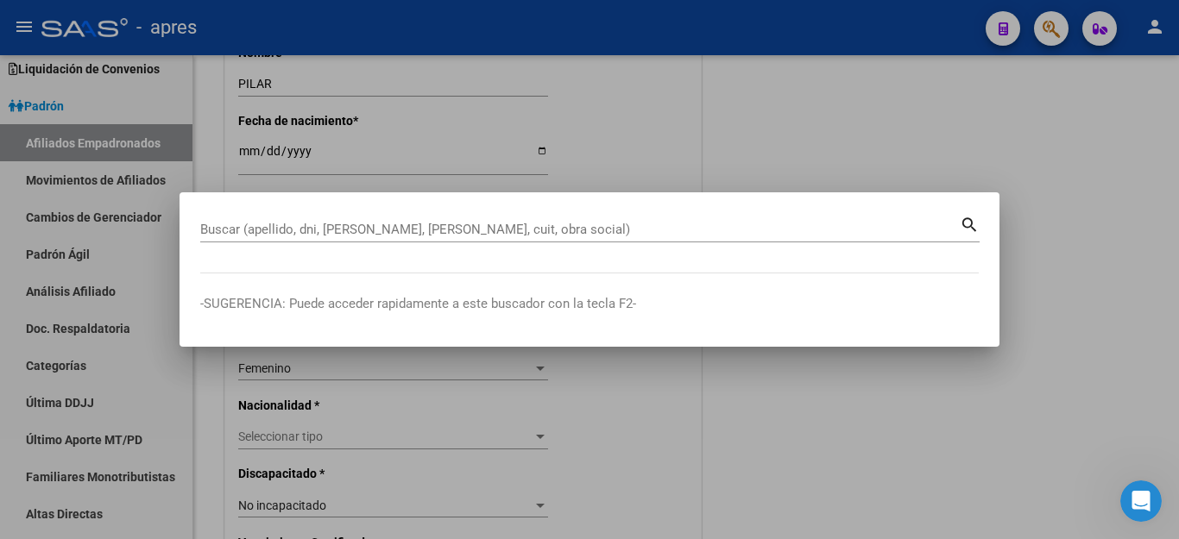
click at [963, 101] on div at bounding box center [589, 269] width 1179 height 539
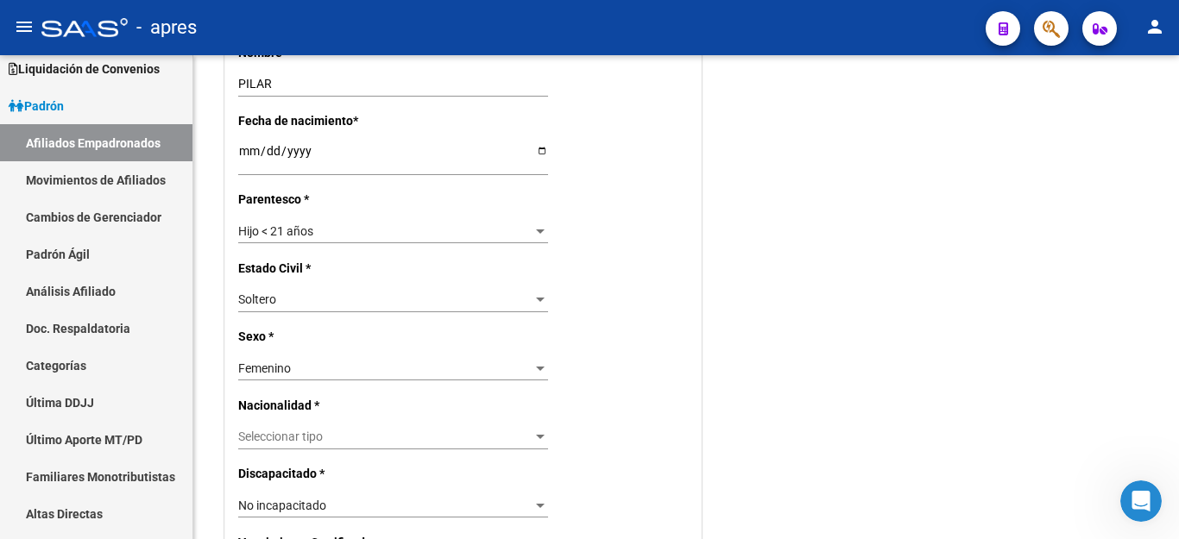
click at [1046, 30] on icon "button" at bounding box center [1050, 29] width 17 height 20
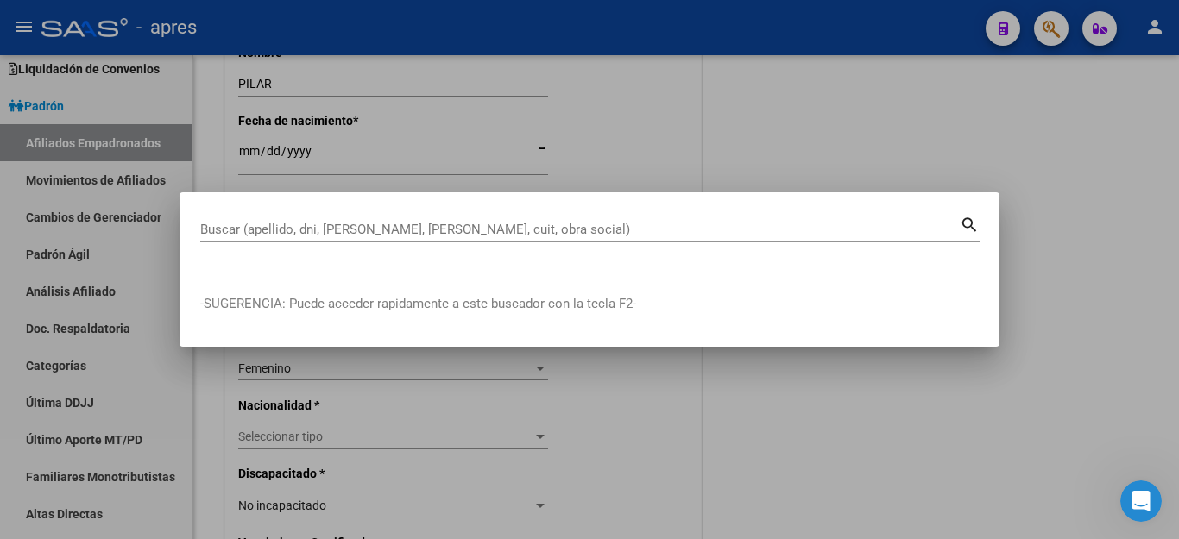
paste input "56649403"
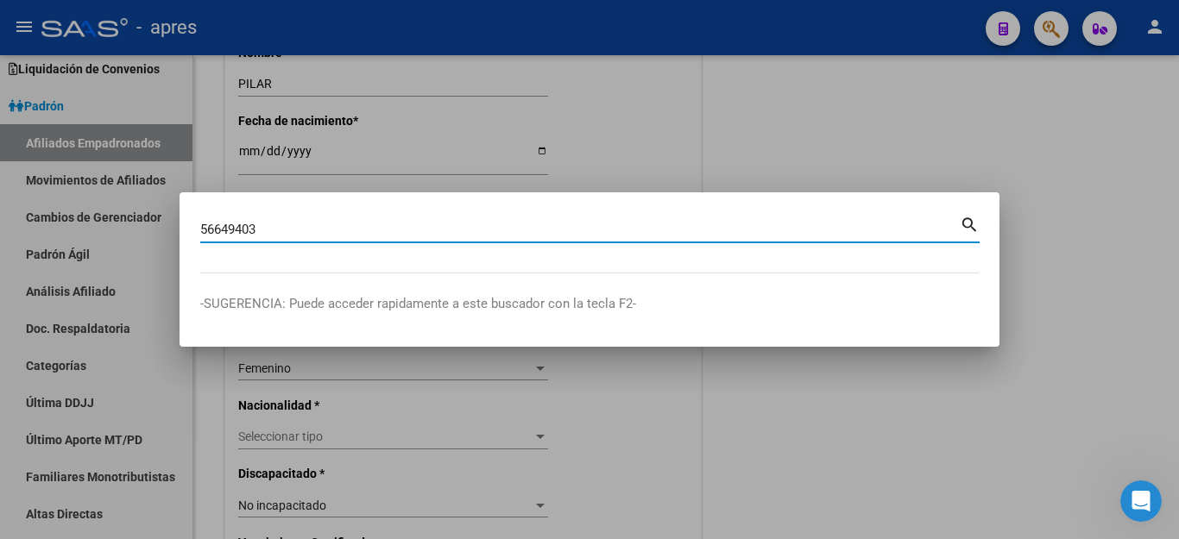
type input "56649403"
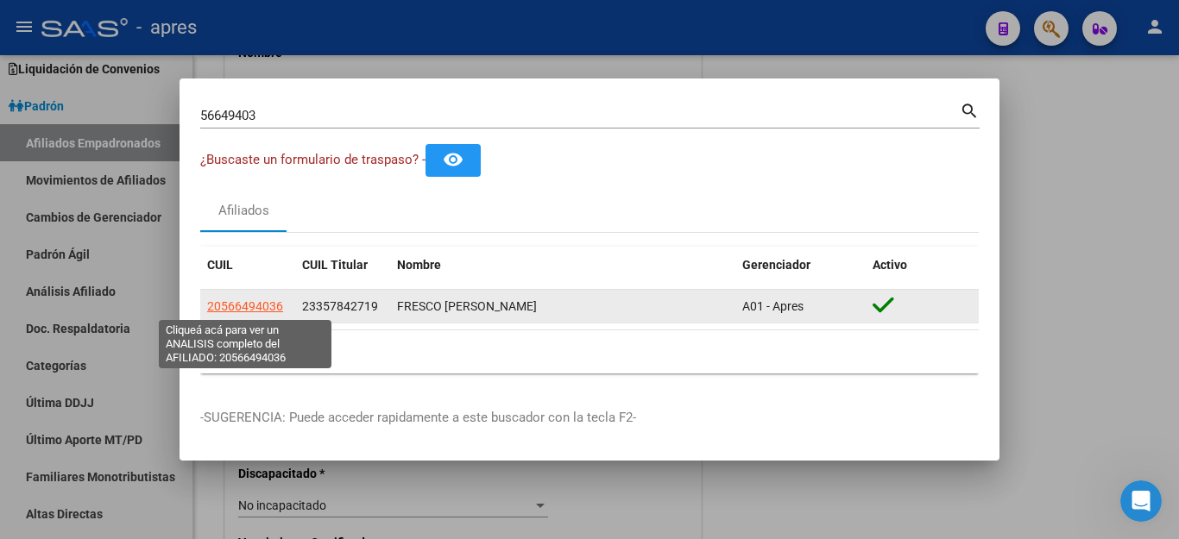
click at [235, 304] on span "20566494036" at bounding box center [245, 306] width 76 height 14
type textarea "20566494036"
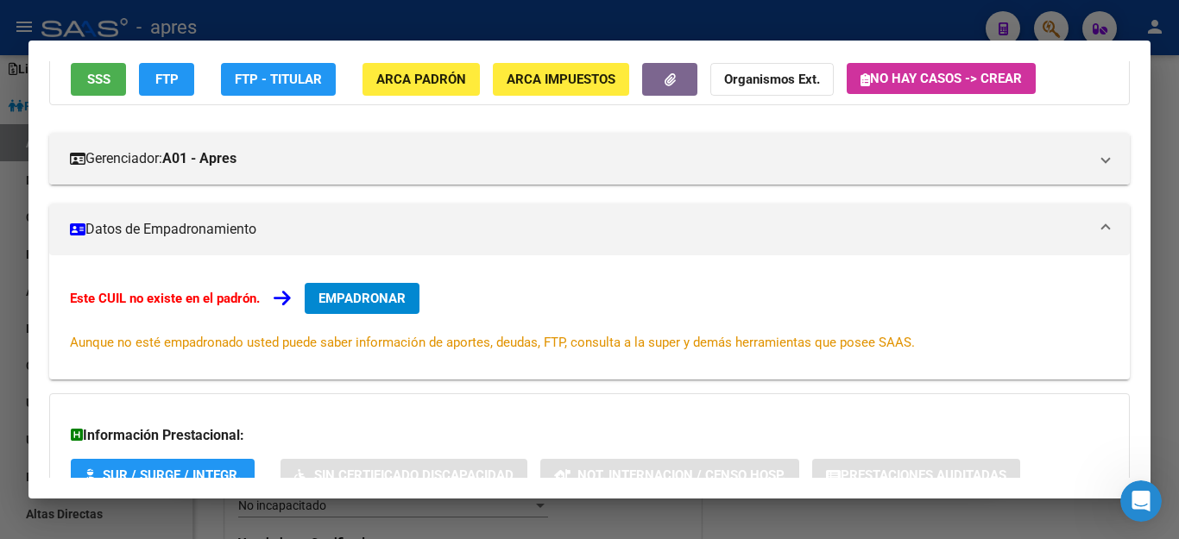
scroll to position [173, 0]
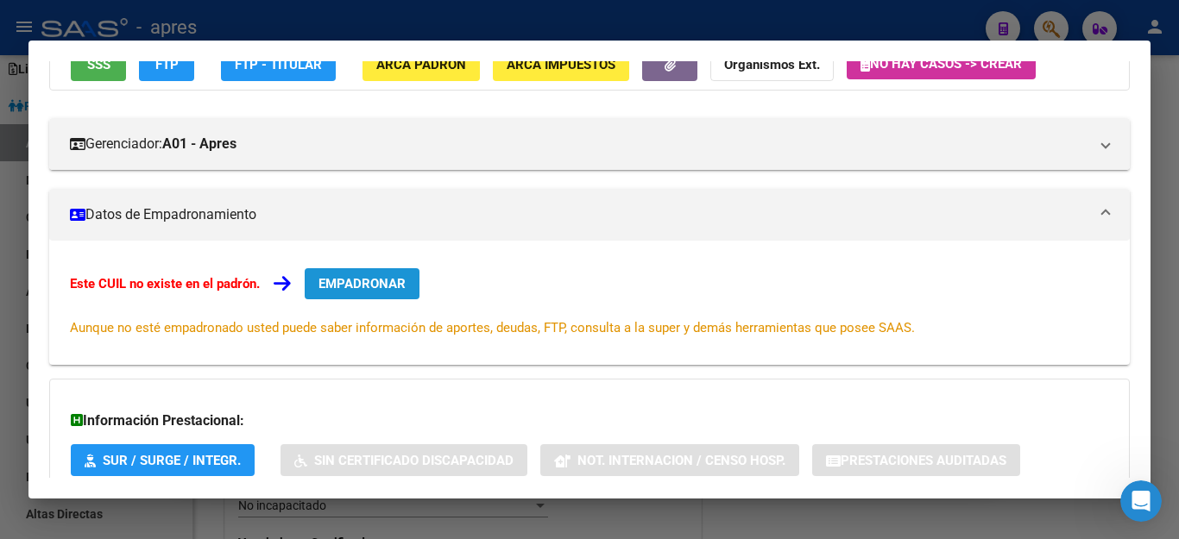
click at [381, 291] on span "EMPADRONAR" at bounding box center [361, 284] width 87 height 16
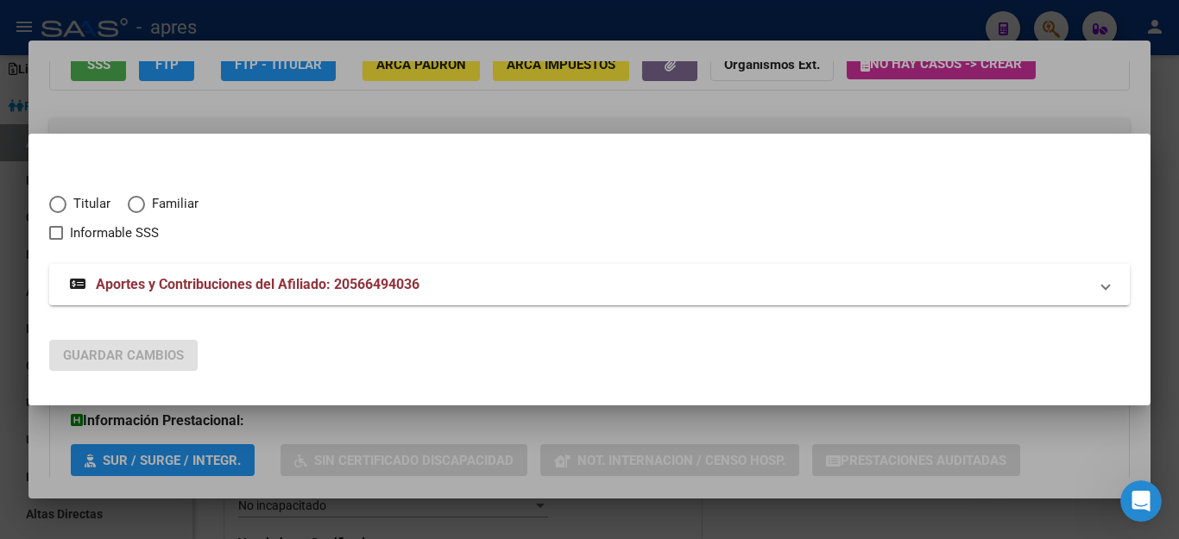
click at [138, 208] on span "Elija una opción" at bounding box center [136, 204] width 17 height 17
click at [138, 208] on input "Familiar" at bounding box center [136, 204] width 17 height 17
radio input "true"
checkbox input "true"
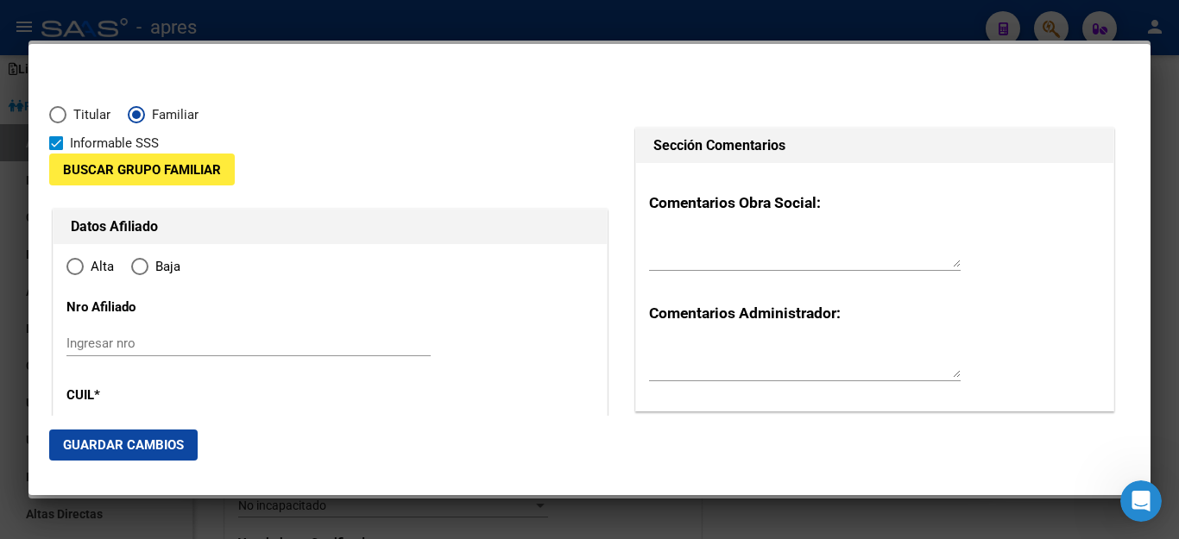
type input "20-56649403-6"
radio input "true"
click at [63, 141] on label "Informable SSS" at bounding box center [104, 143] width 110 height 21
click at [56, 150] on input "Informable SSS" at bounding box center [55, 150] width 1 height 1
checkbox input "false"
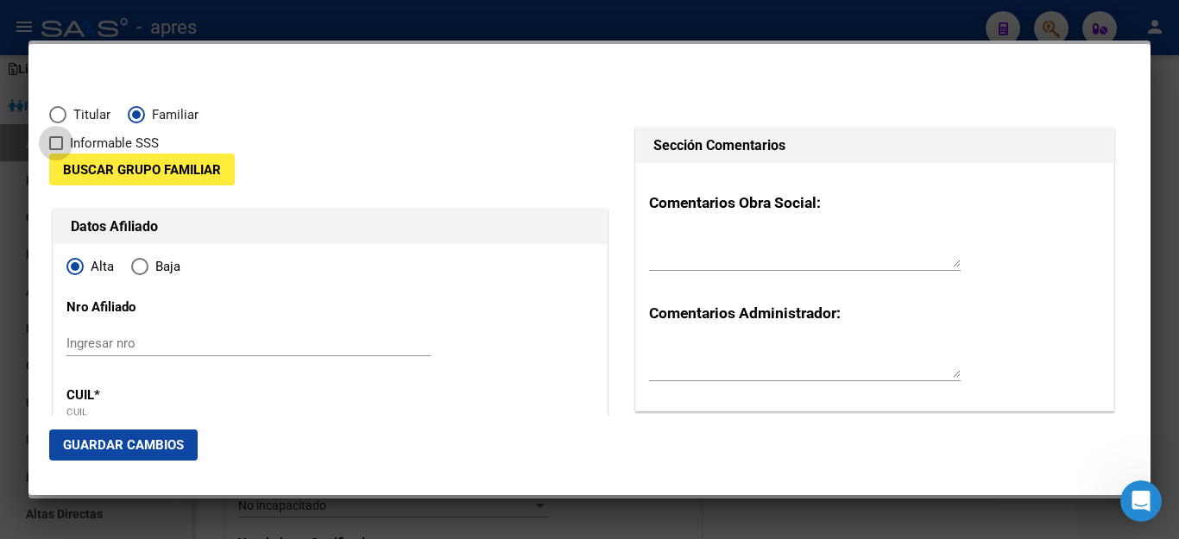
type input "56649403"
type input "FRESCO"
type input "JUAN MANUEL"
type input "2017-11-27"
type input "EZPELETA"
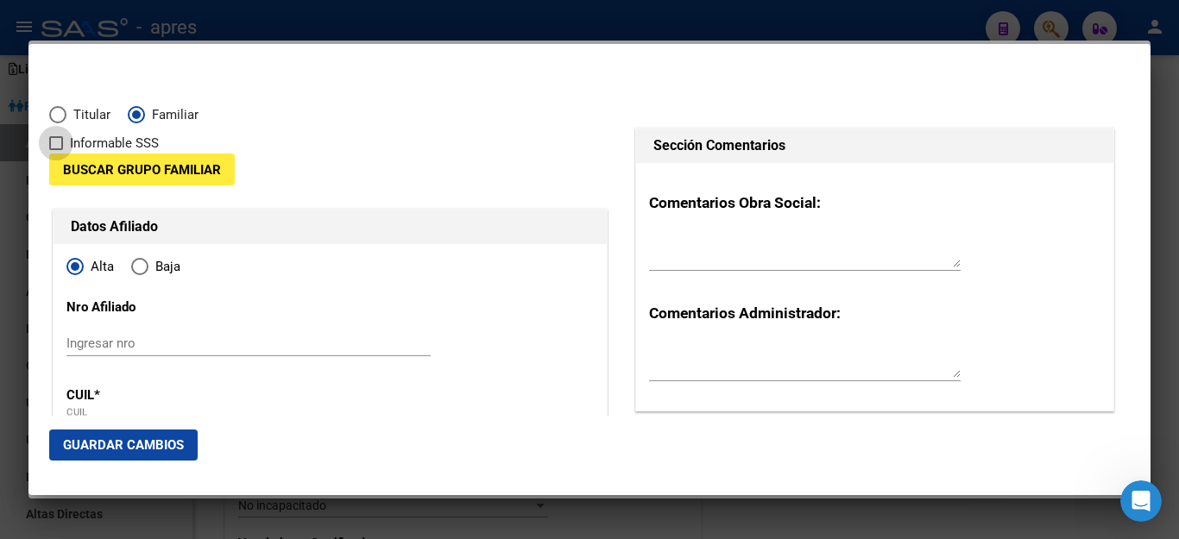
type input "1882"
type input "[GEOGRAPHIC_DATA]"
type input "2563"
click at [88, 164] on span "Buscar Grupo Familiar" at bounding box center [142, 170] width 158 height 16
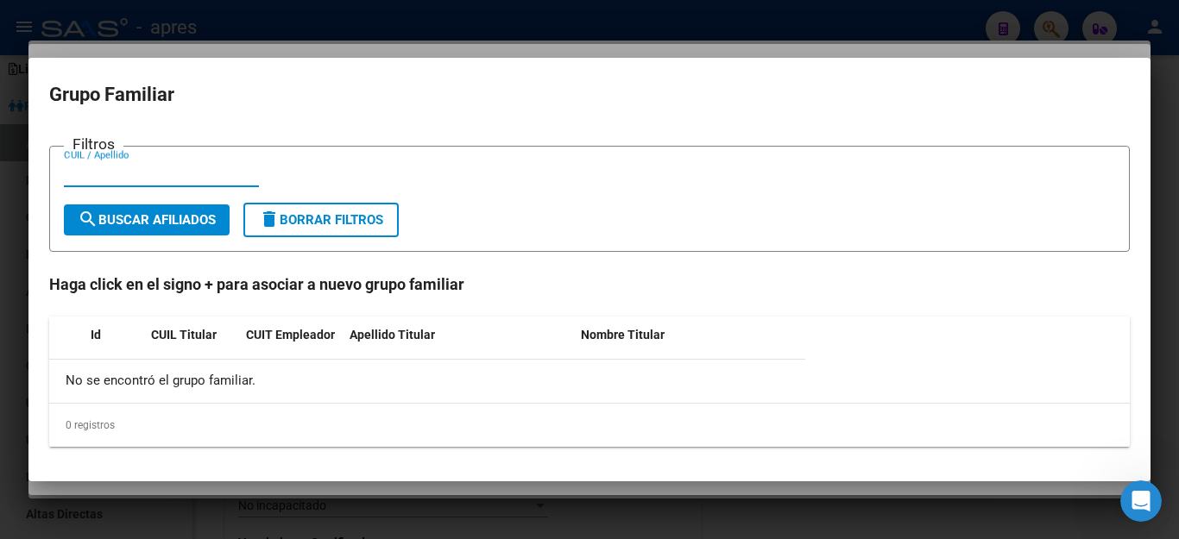
paste input "35784271"
drag, startPoint x: 134, startPoint y: 170, endPoint x: 0, endPoint y: 114, distance: 145.0
click at [0, 114] on div "56649403 Buscar (apellido, dni, cuil, nro traspaso, cuit, obra social) search ¿…" at bounding box center [589, 269] width 1179 height 539
paste input "23357842719"
type input "23357842719"
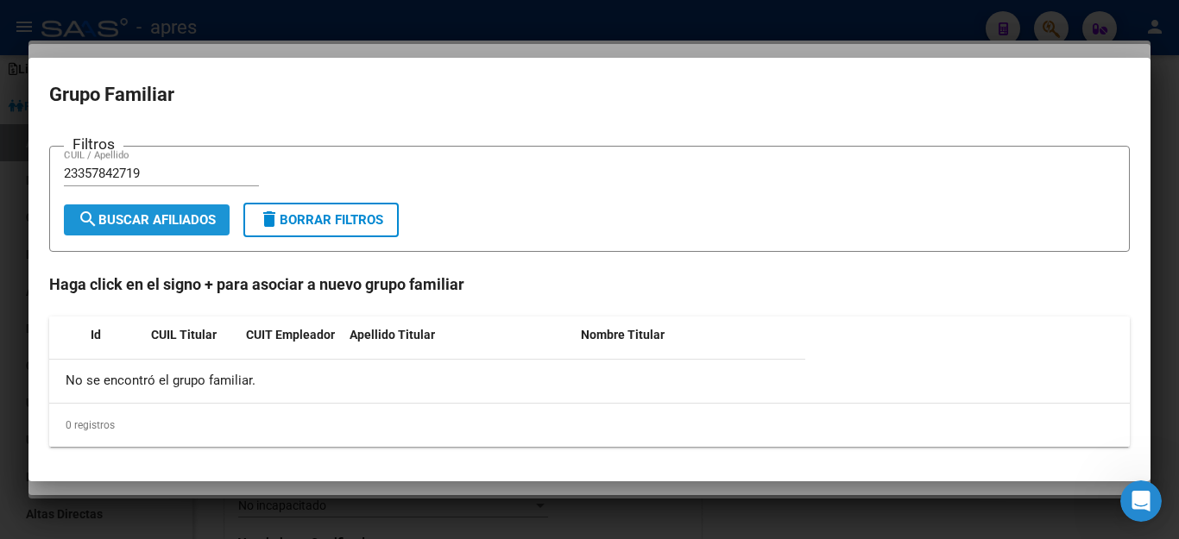
click at [195, 227] on span "search Buscar Afiliados" at bounding box center [147, 220] width 138 height 16
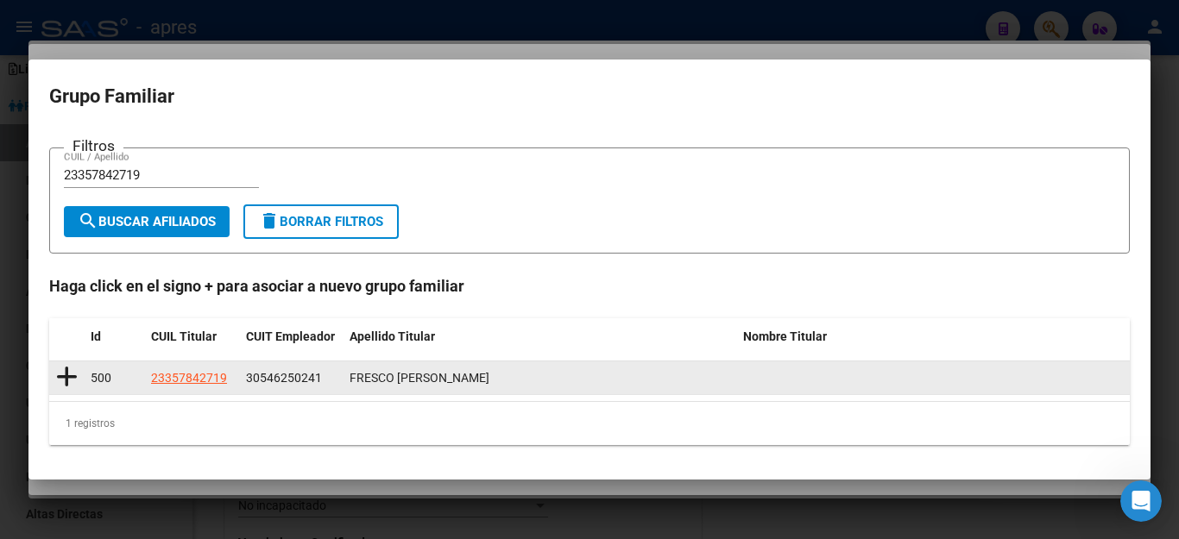
click at [65, 369] on icon at bounding box center [67, 377] width 22 height 24
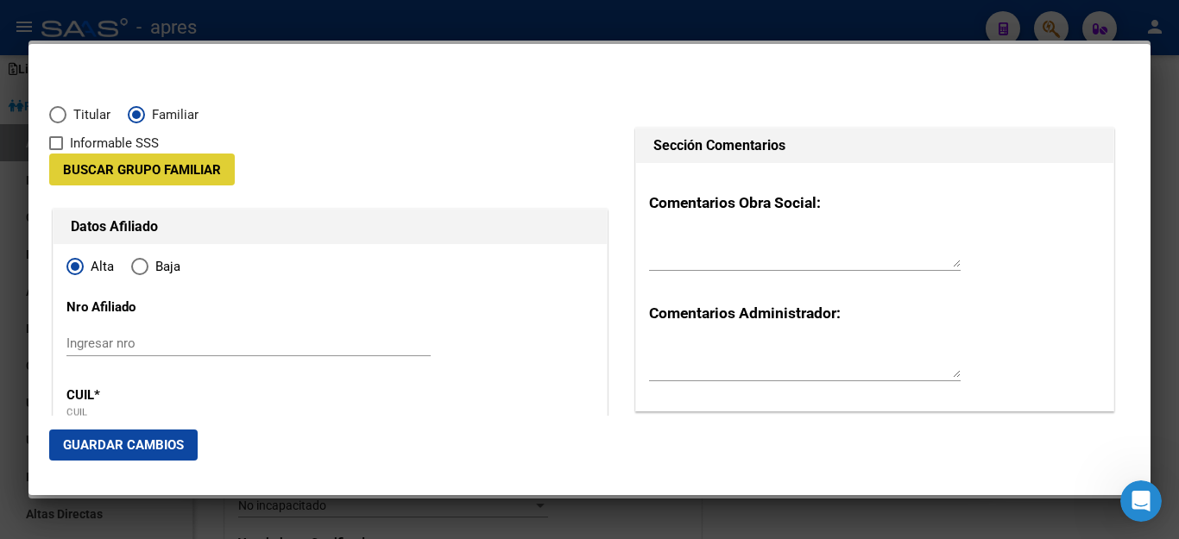
type input "30-54625024-1"
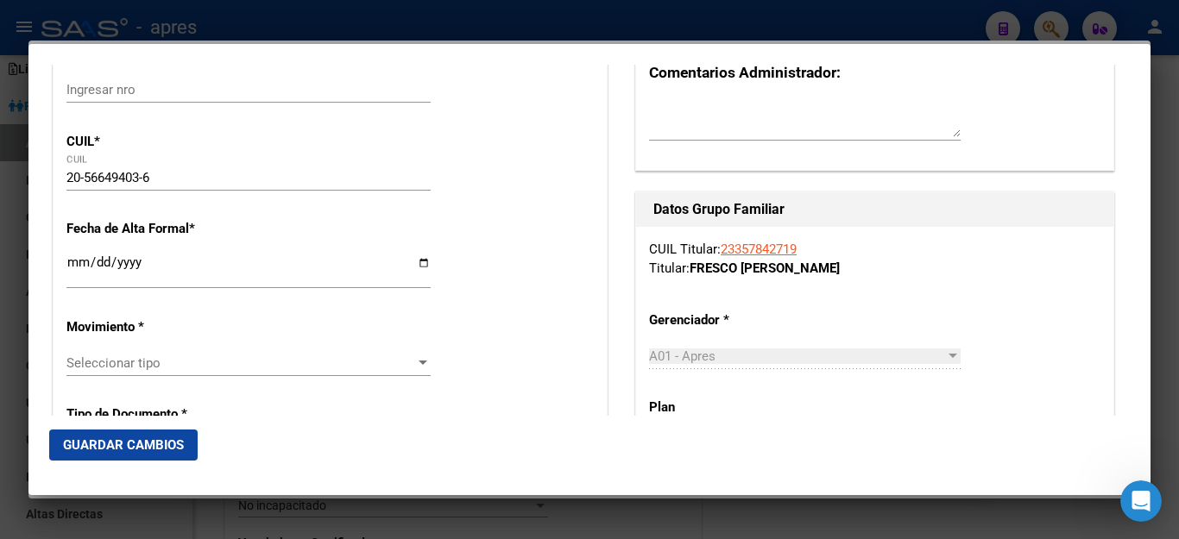
scroll to position [259, 0]
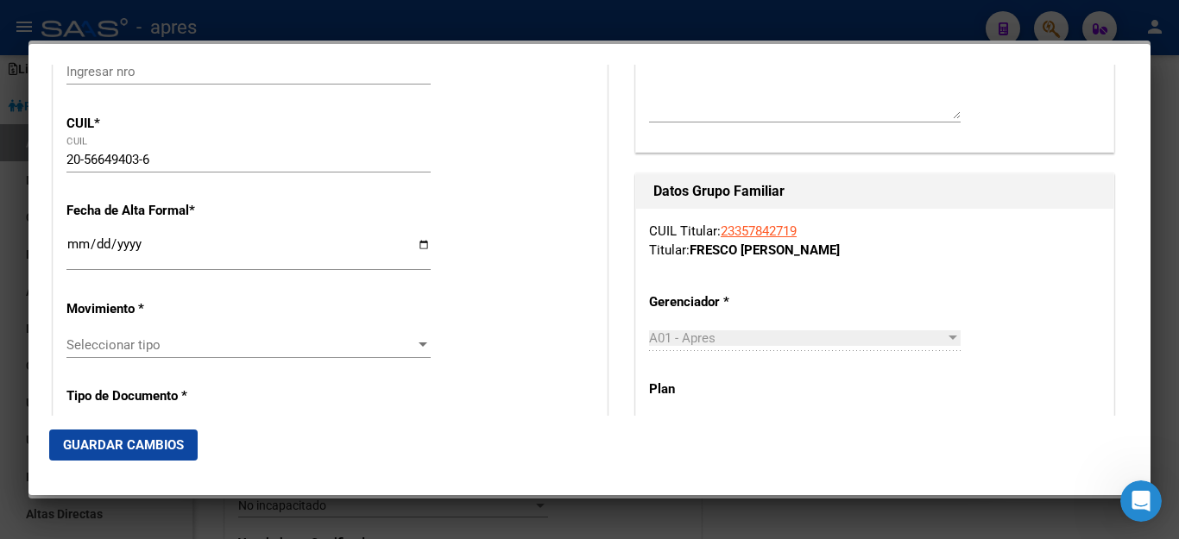
click at [135, 239] on input "Ingresar fecha" at bounding box center [248, 251] width 364 height 28
drag, startPoint x: 72, startPoint y: 249, endPoint x: 282, endPoint y: 246, distance: 210.6
click at [282, 246] on input "Ingresar fecha" at bounding box center [248, 251] width 364 height 28
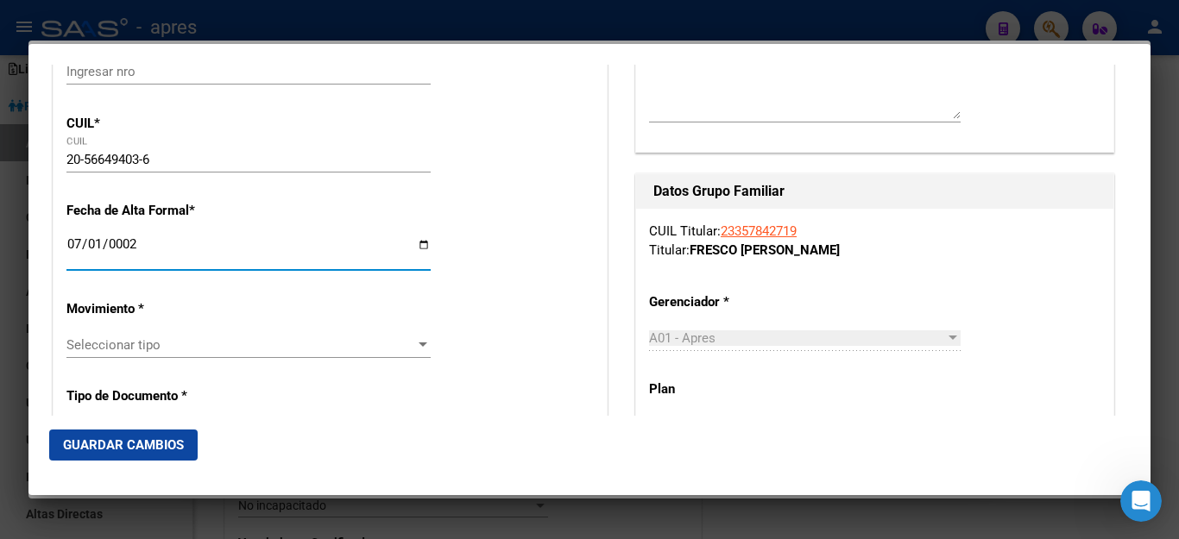
scroll to position [300, 0]
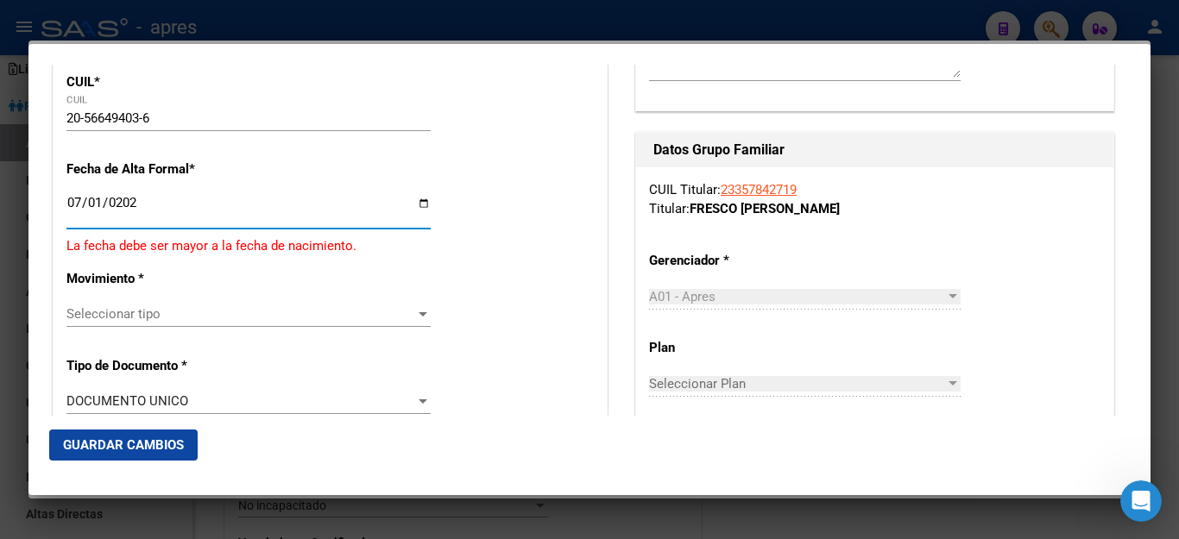
type input "2025-07-01"
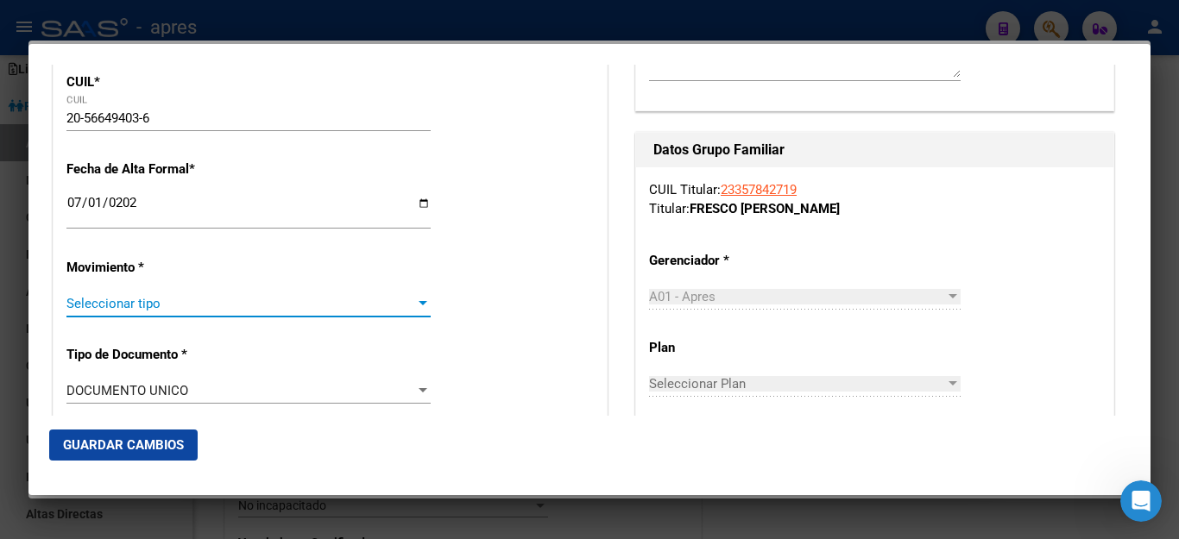
click at [267, 298] on span "Seleccionar tipo" at bounding box center [240, 304] width 349 height 16
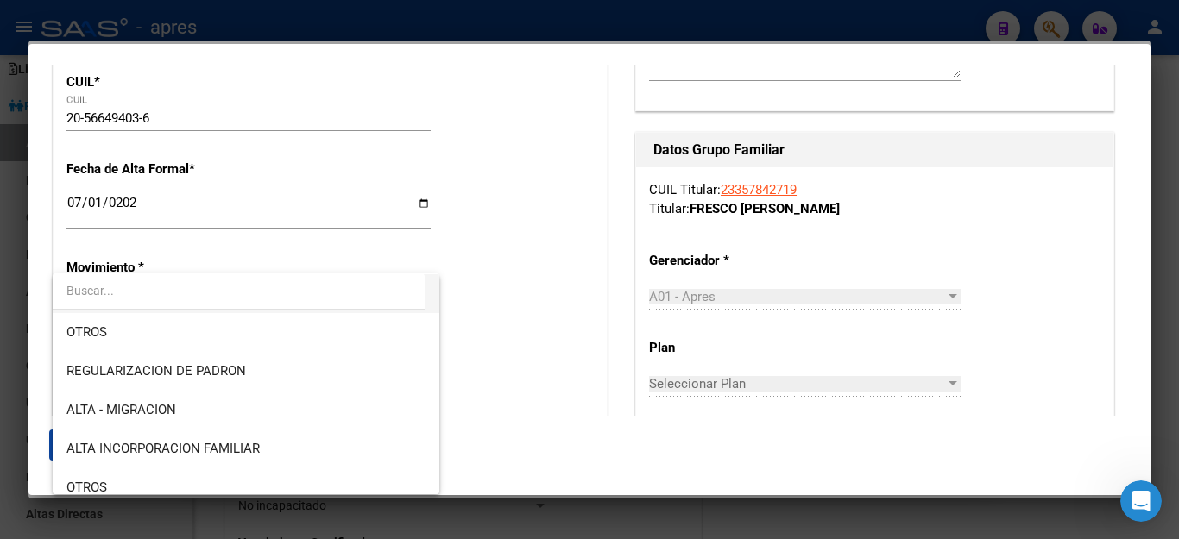
scroll to position [173, 0]
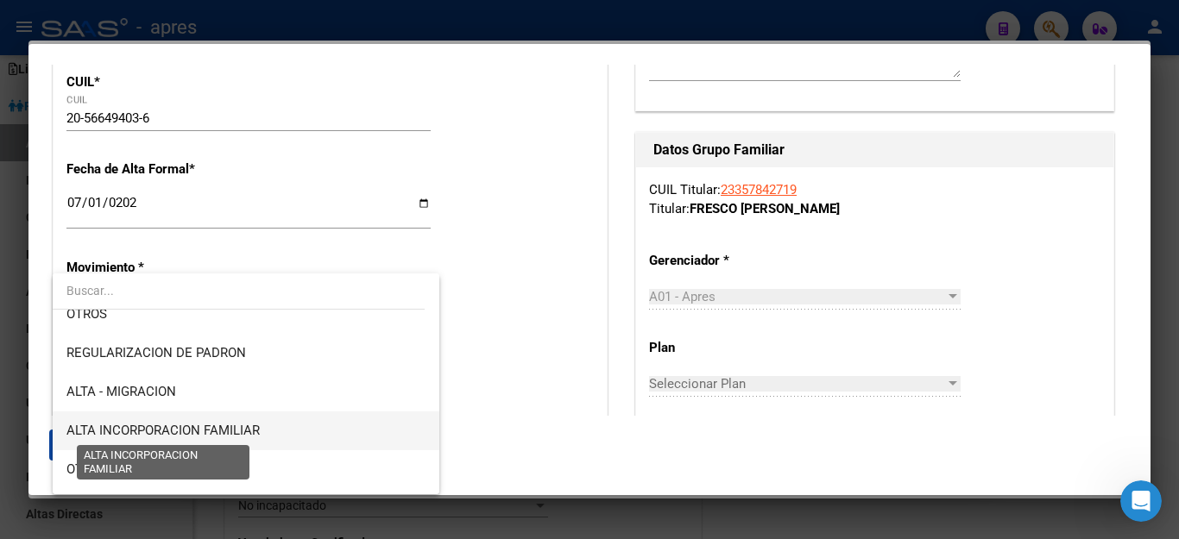
click at [224, 435] on span "ALTA INCORPORACION FAMILIAR" at bounding box center [162, 431] width 193 height 16
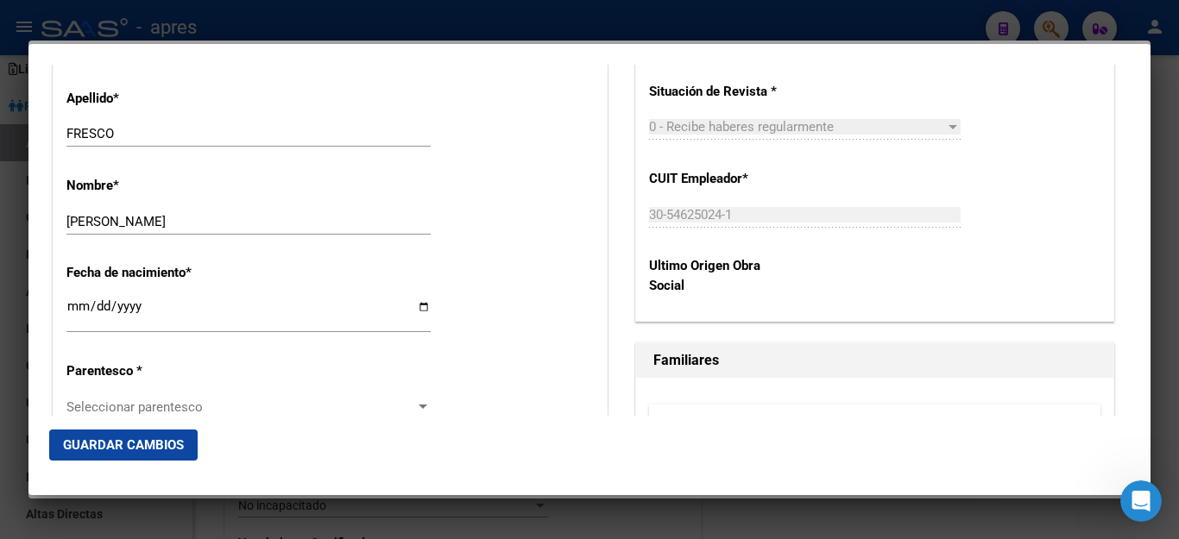
scroll to position [818, 0]
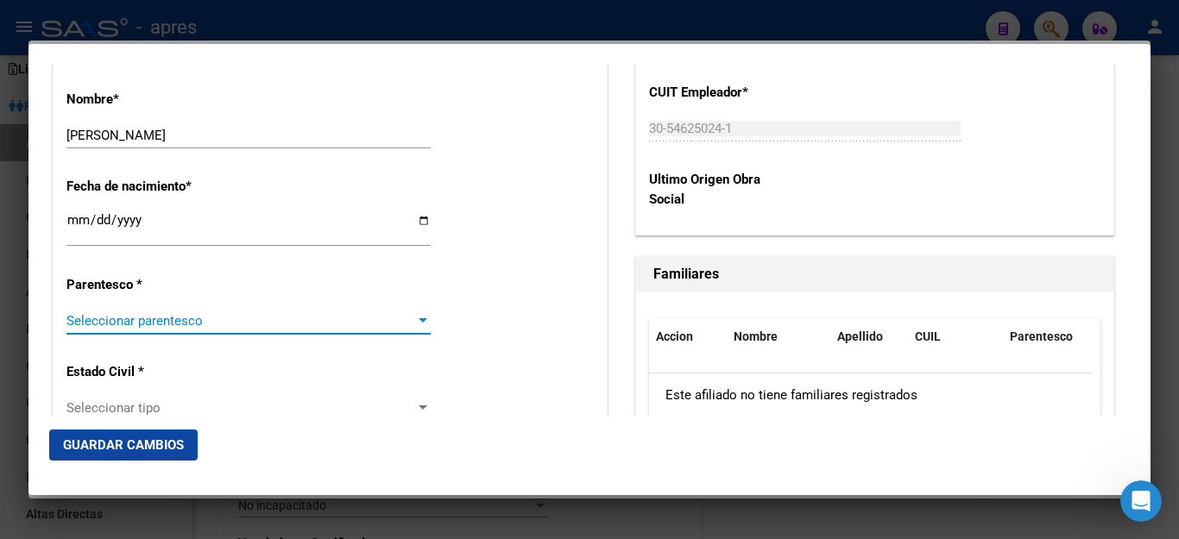
click at [211, 313] on span "Seleccionar parentesco" at bounding box center [240, 321] width 349 height 16
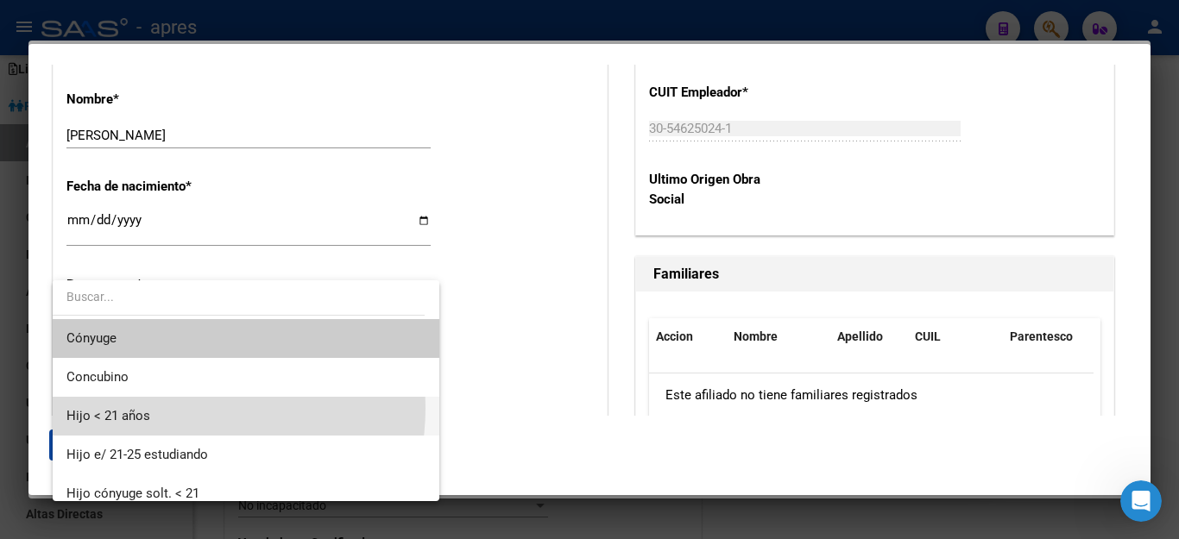
click at [173, 408] on span "Hijo < 21 años" at bounding box center [245, 416] width 359 height 39
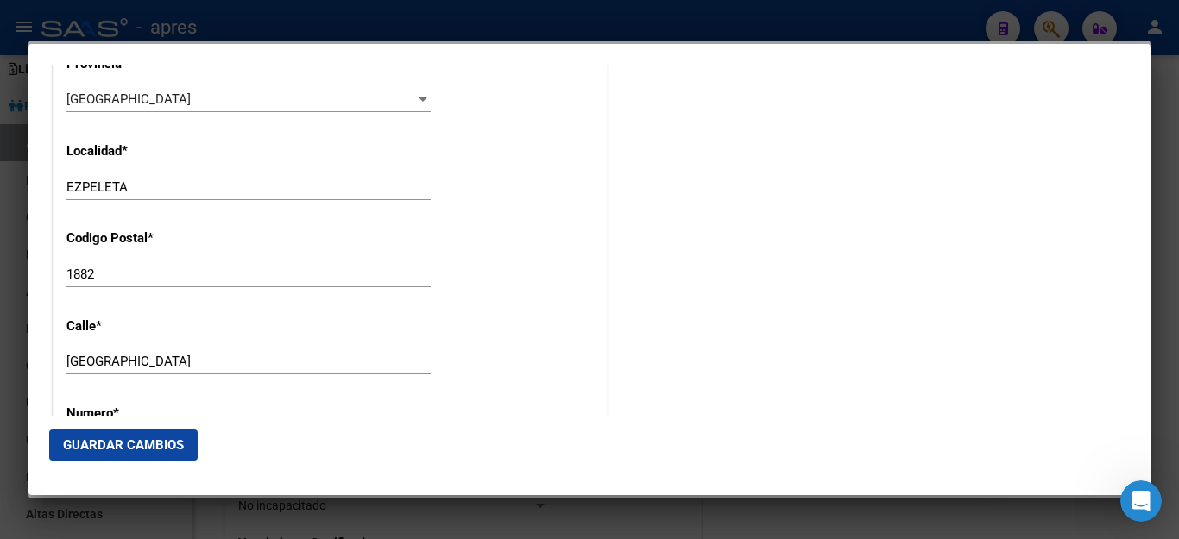
scroll to position [1854, 0]
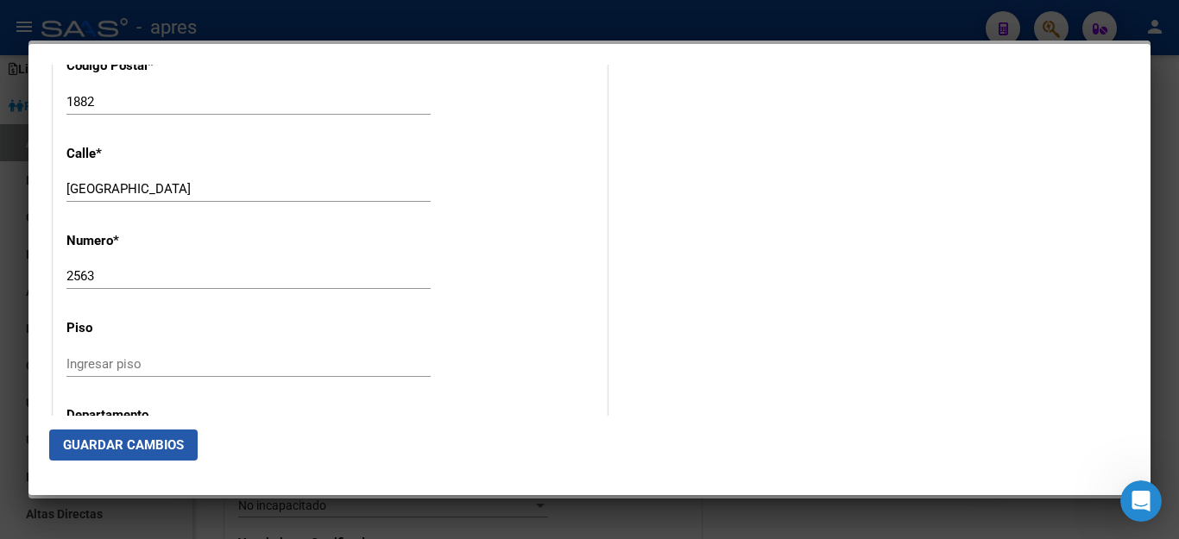
click at [146, 447] on span "Guardar Cambios" at bounding box center [123, 446] width 121 height 16
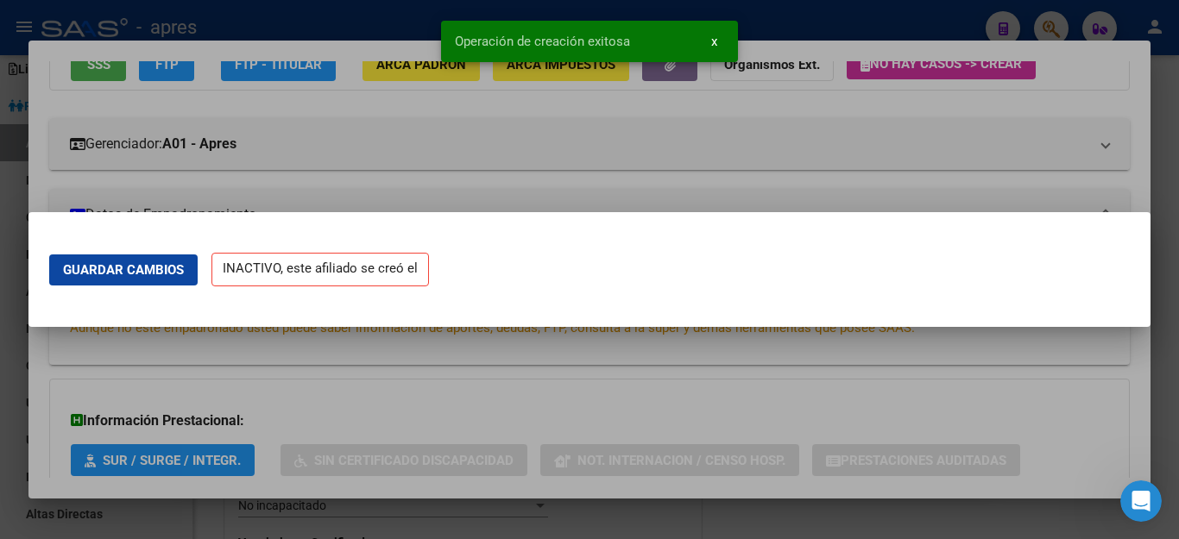
scroll to position [0, 0]
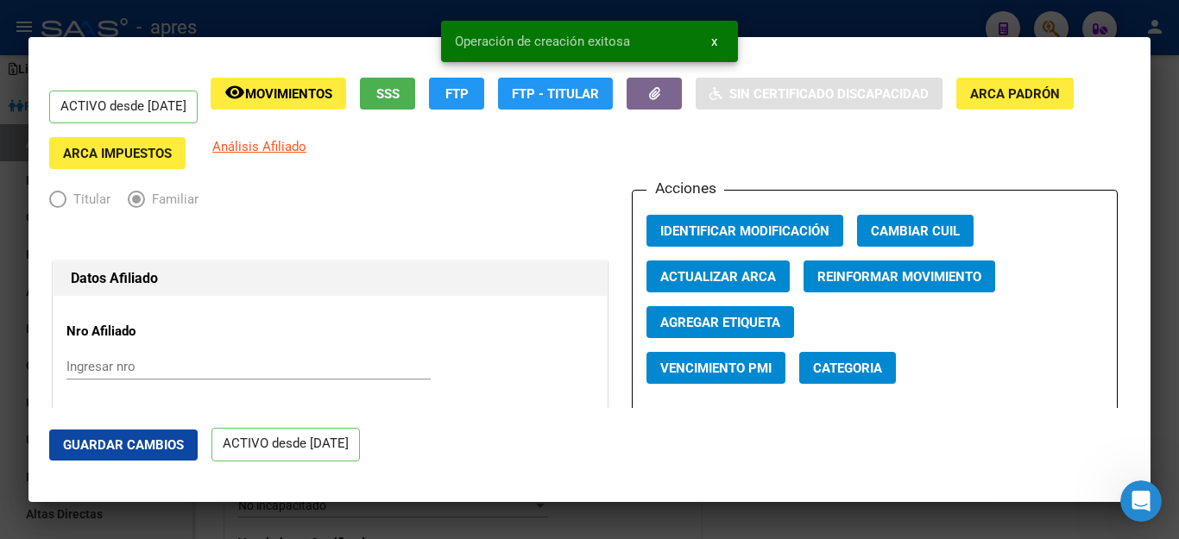
click at [721, 513] on div at bounding box center [589, 269] width 1179 height 539
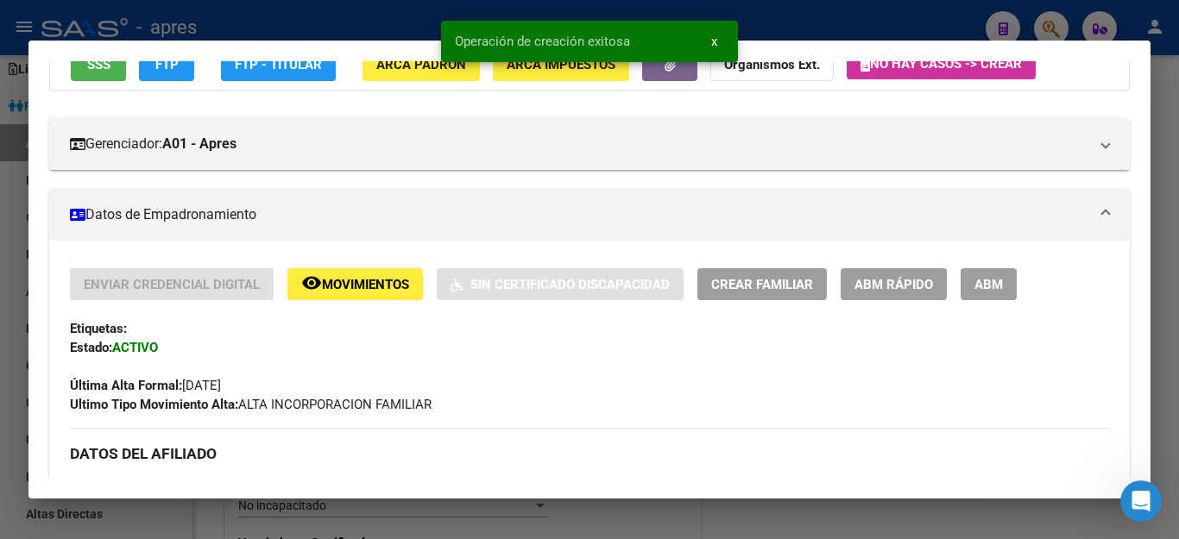
click at [641, 528] on div at bounding box center [589, 269] width 1179 height 539
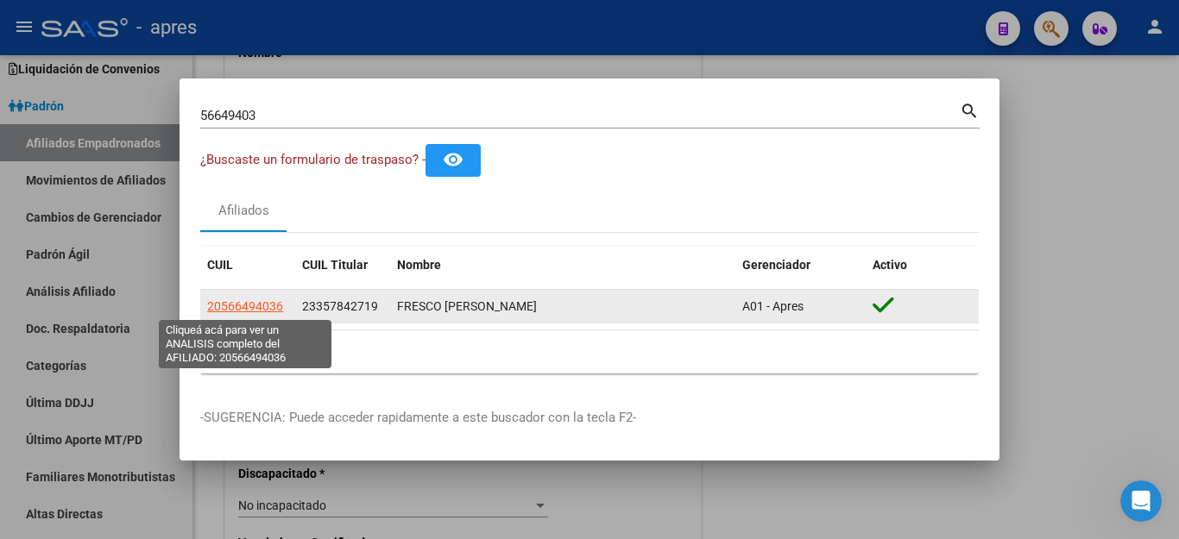
click at [268, 304] on span "20566494036" at bounding box center [245, 306] width 76 height 14
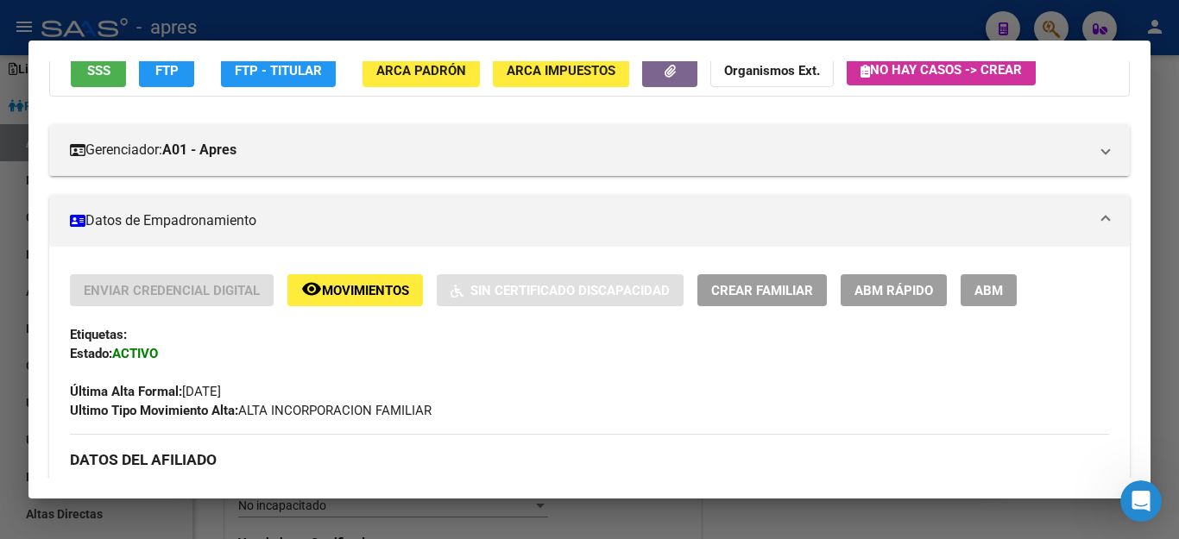
scroll to position [173, 0]
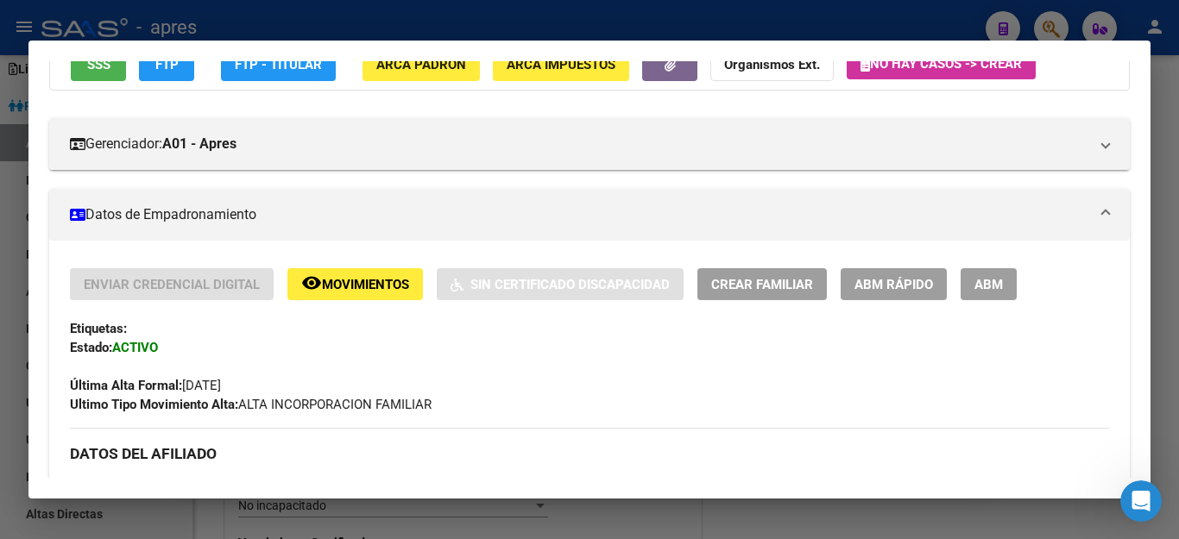
click at [1006, 287] on button "ABM" at bounding box center [989, 284] width 56 height 32
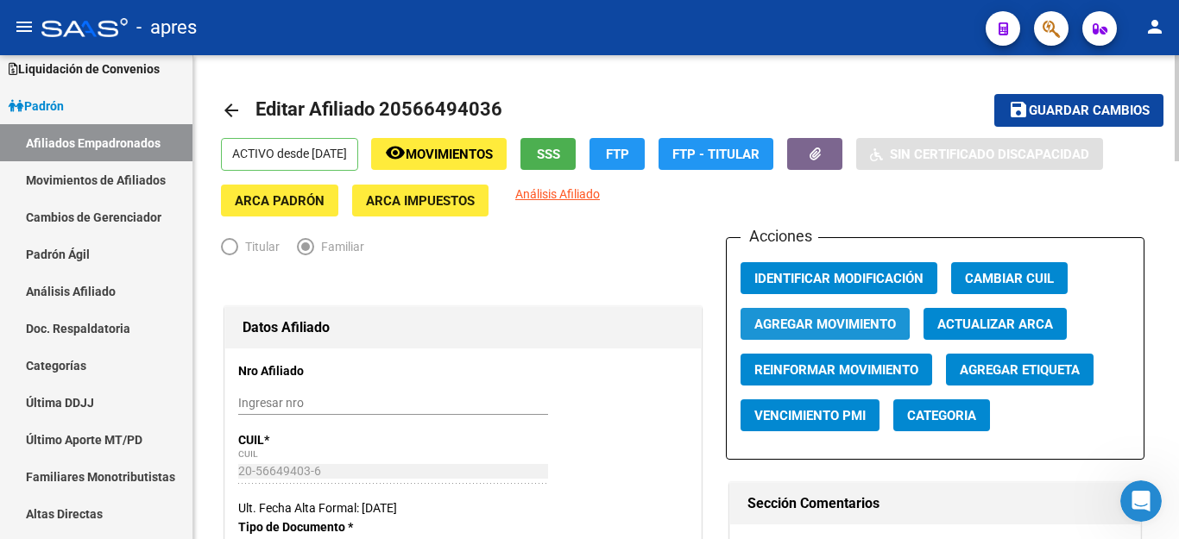
click at [797, 318] on span "Agregar Movimiento" at bounding box center [825, 325] width 142 height 16
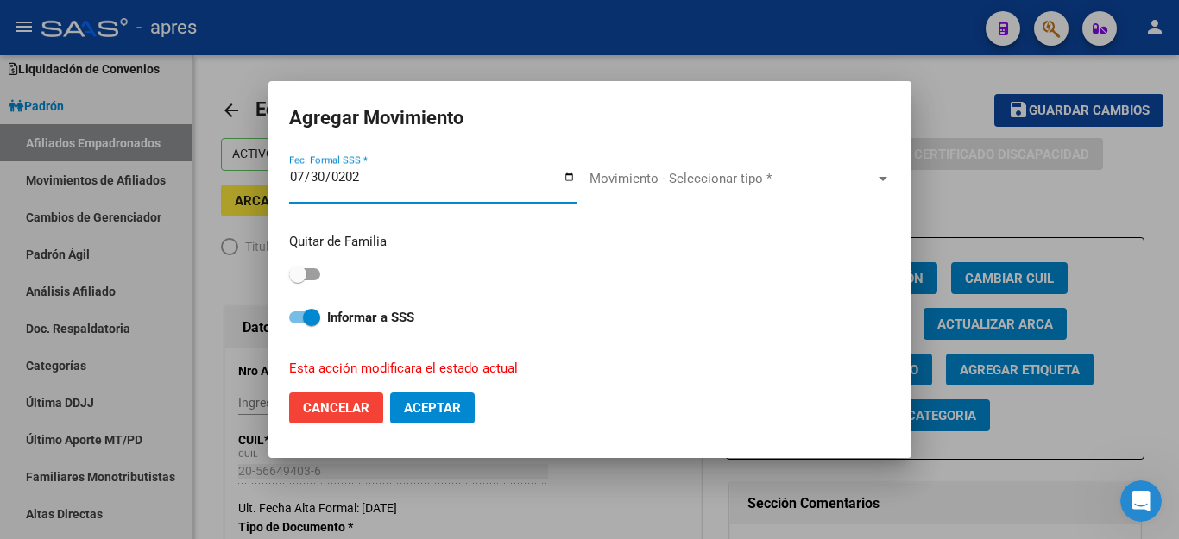
type input "[DATE]"
click at [390, 393] on button "Aceptar" at bounding box center [432, 408] width 85 height 31
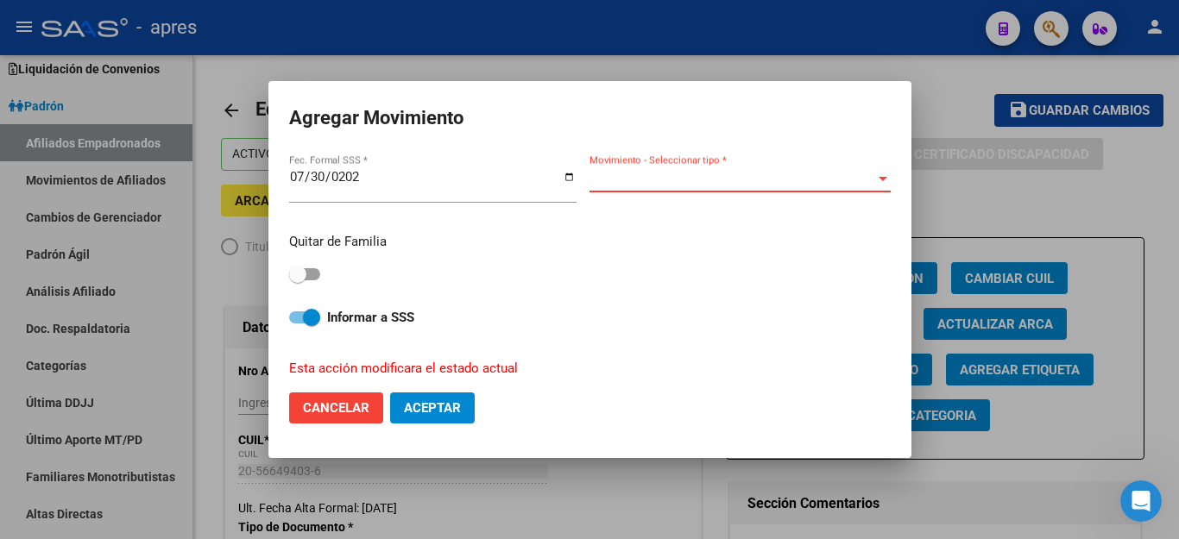
click at [664, 184] on span "Movimiento - Seleccionar tipo *" at bounding box center [732, 179] width 286 height 16
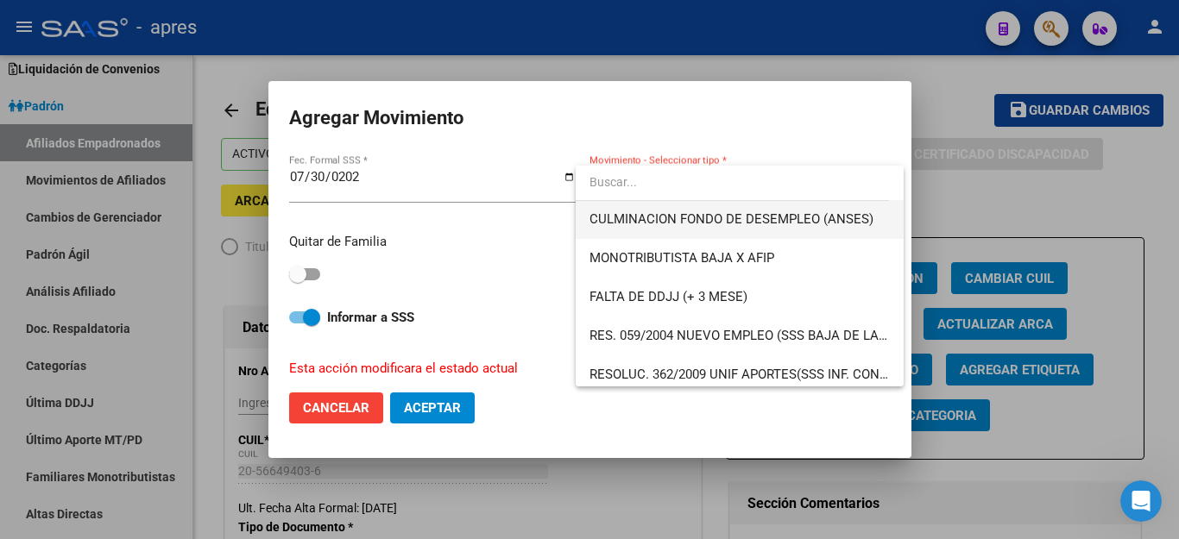
scroll to position [518, 0]
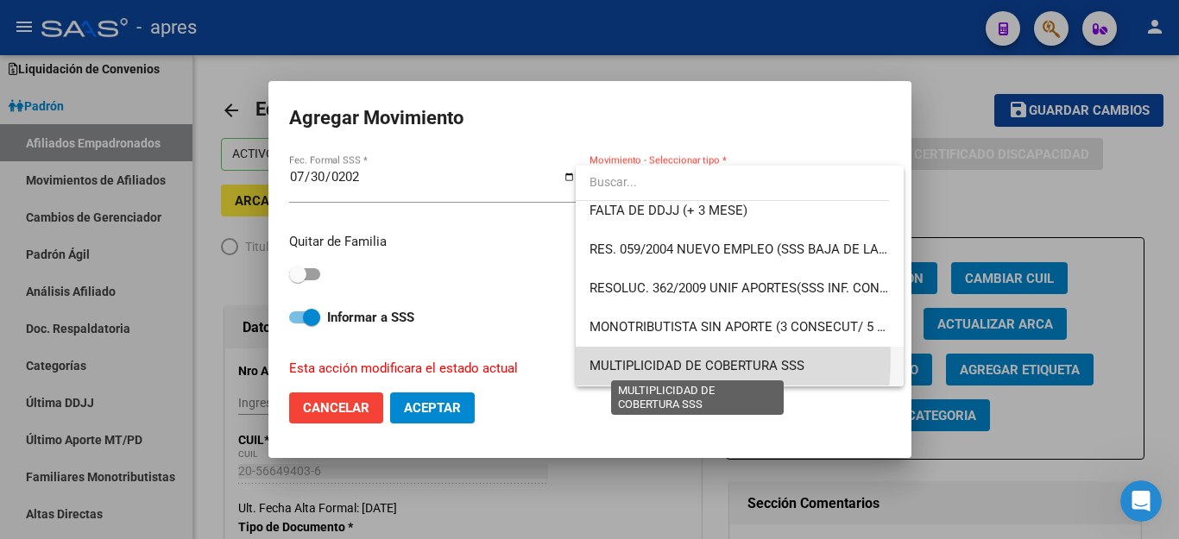
click at [633, 358] on span "MULTIPLICIDAD DE COBERTURA SSS" at bounding box center [696, 366] width 215 height 16
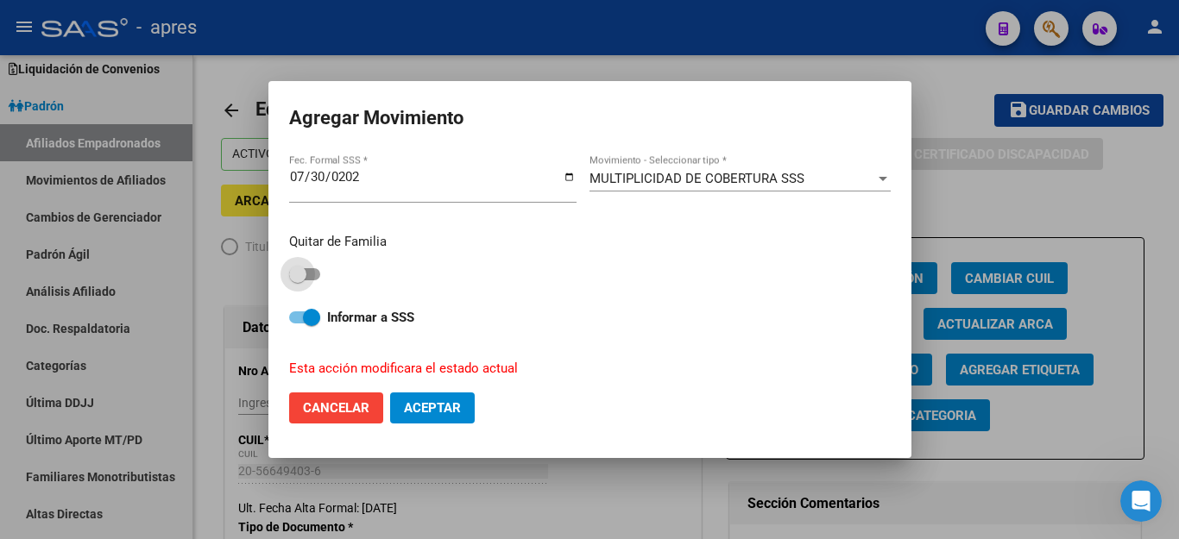
click at [300, 266] on span at bounding box center [297, 274] width 17 height 17
click at [298, 280] on input "checkbox" at bounding box center [297, 280] width 1 height 1
checkbox input "true"
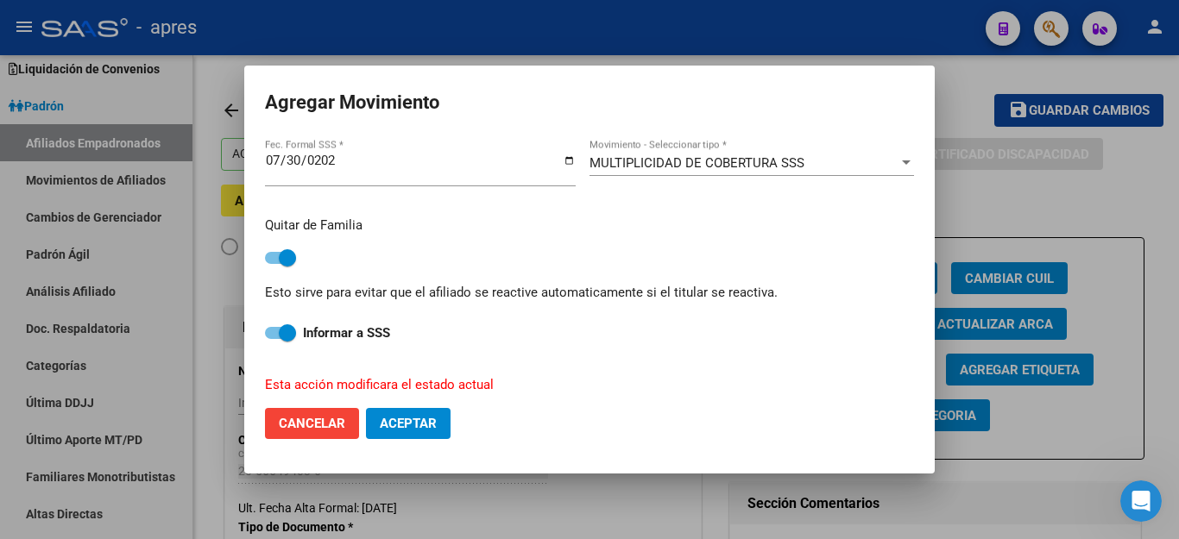
click at [402, 425] on span "Aceptar" at bounding box center [408, 424] width 57 height 16
checkbox input "false"
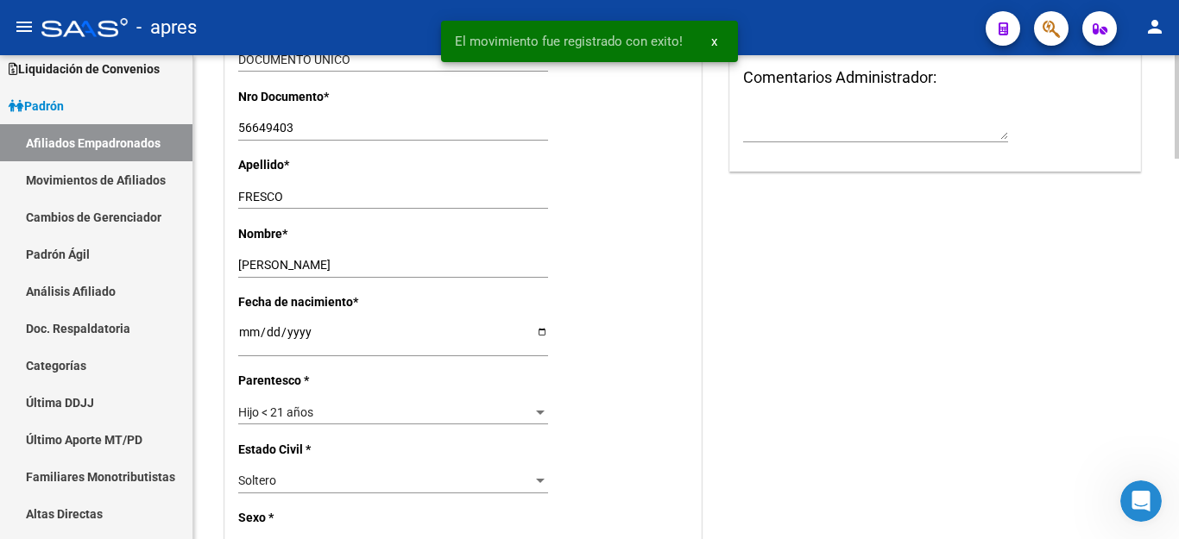
scroll to position [0, 0]
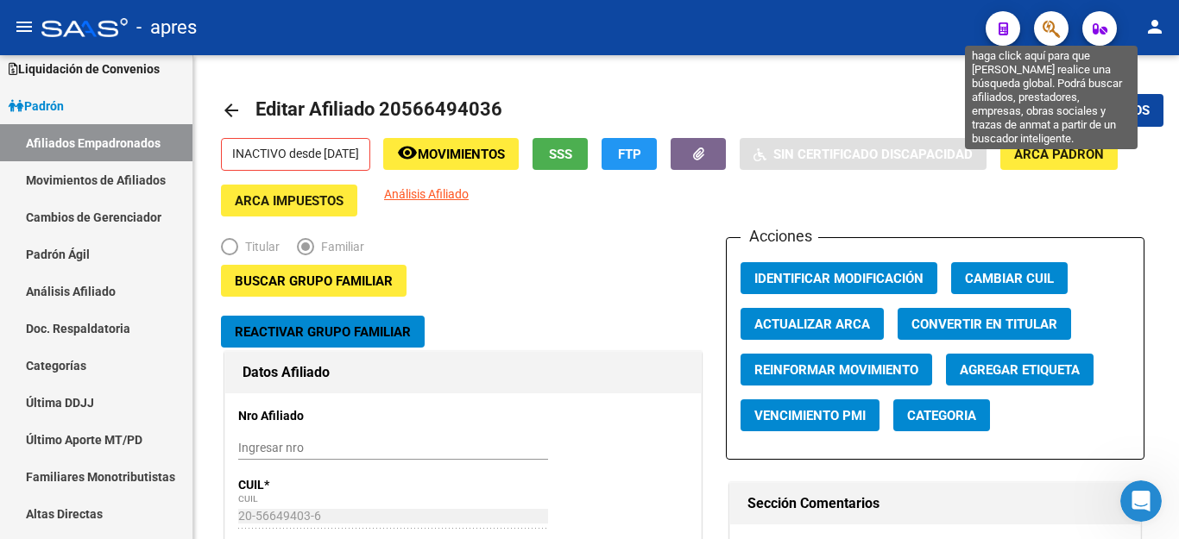
click at [1057, 35] on icon "button" at bounding box center [1050, 29] width 17 height 20
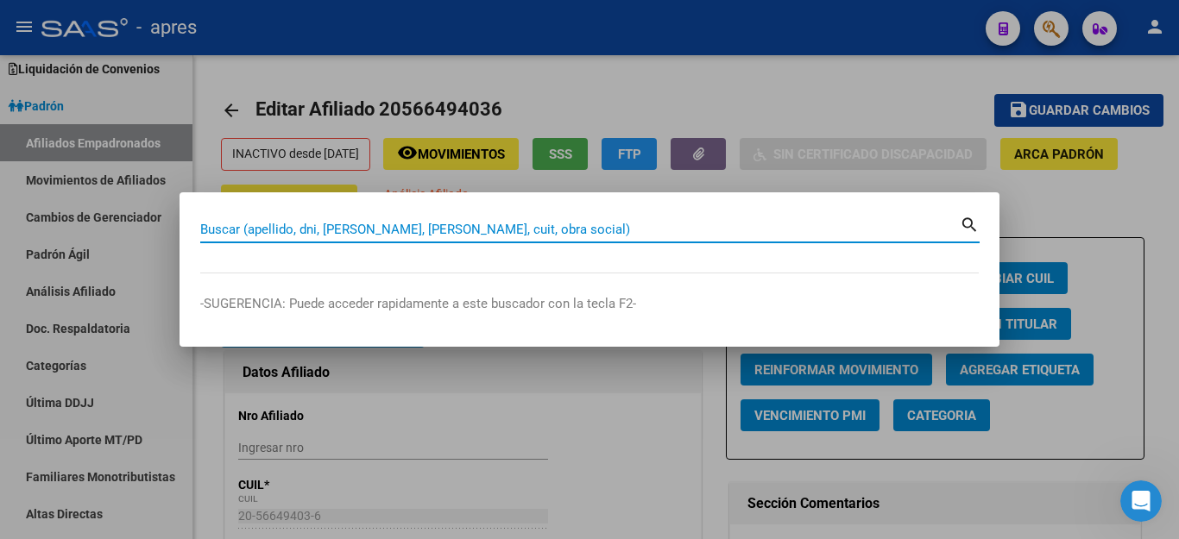
paste input "27438682738"
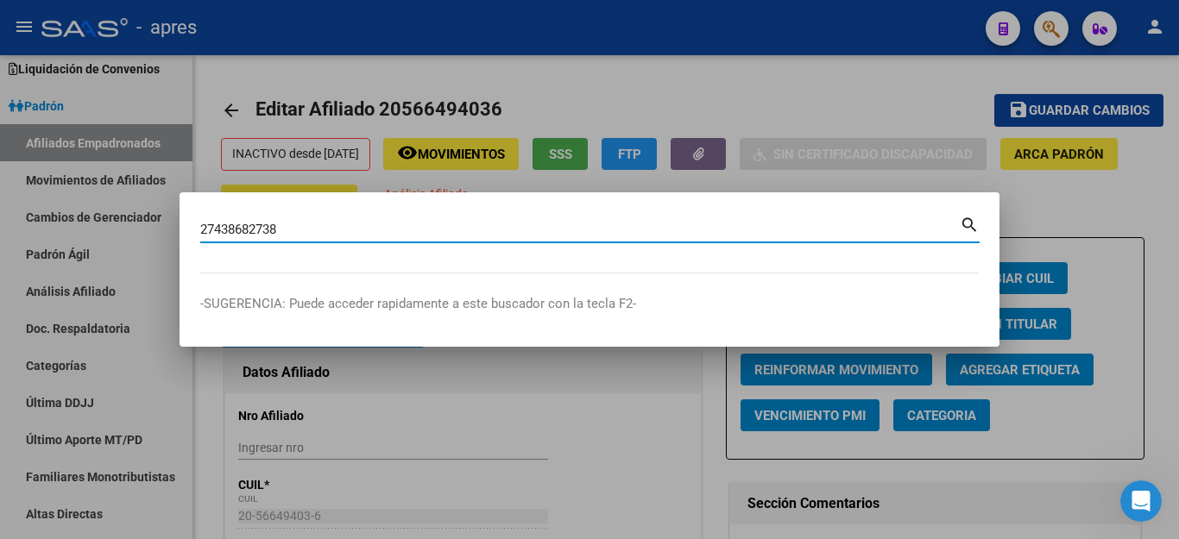
type input "27438682738"
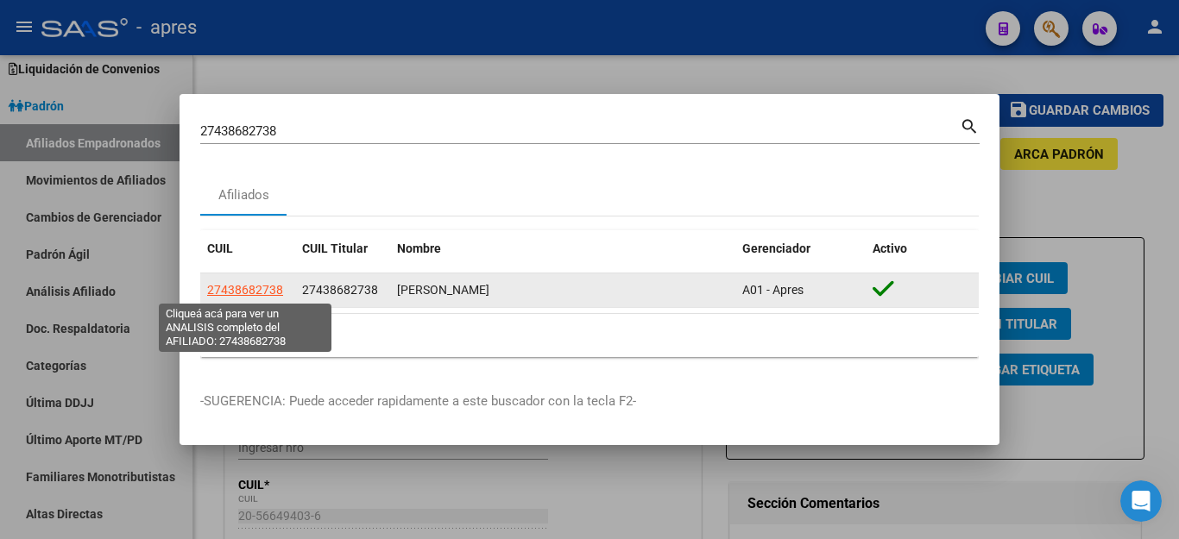
click at [219, 287] on span "27438682738" at bounding box center [245, 290] width 76 height 14
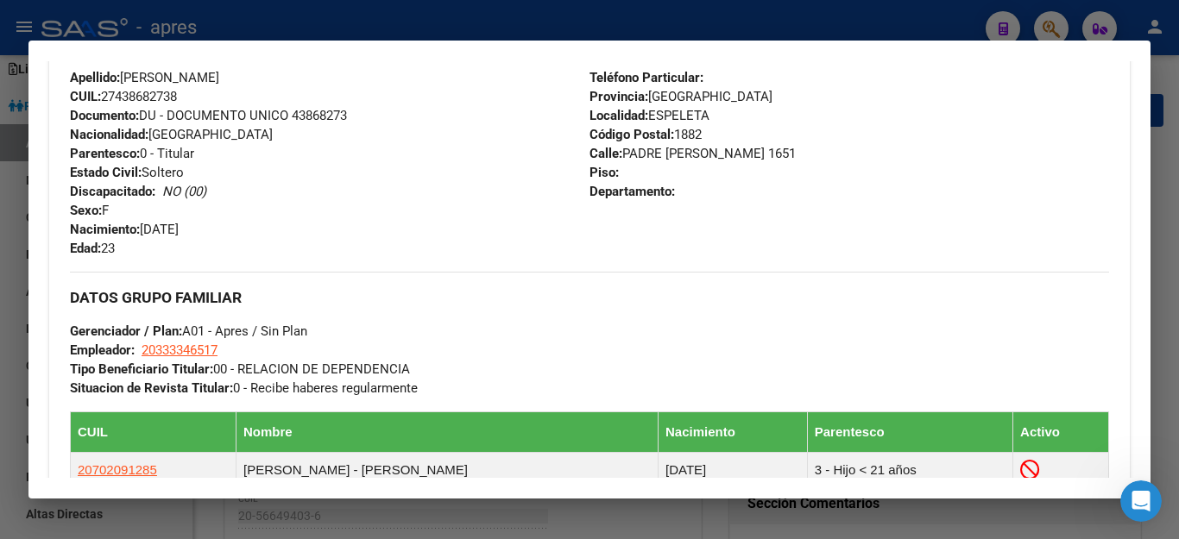
scroll to position [777, 0]
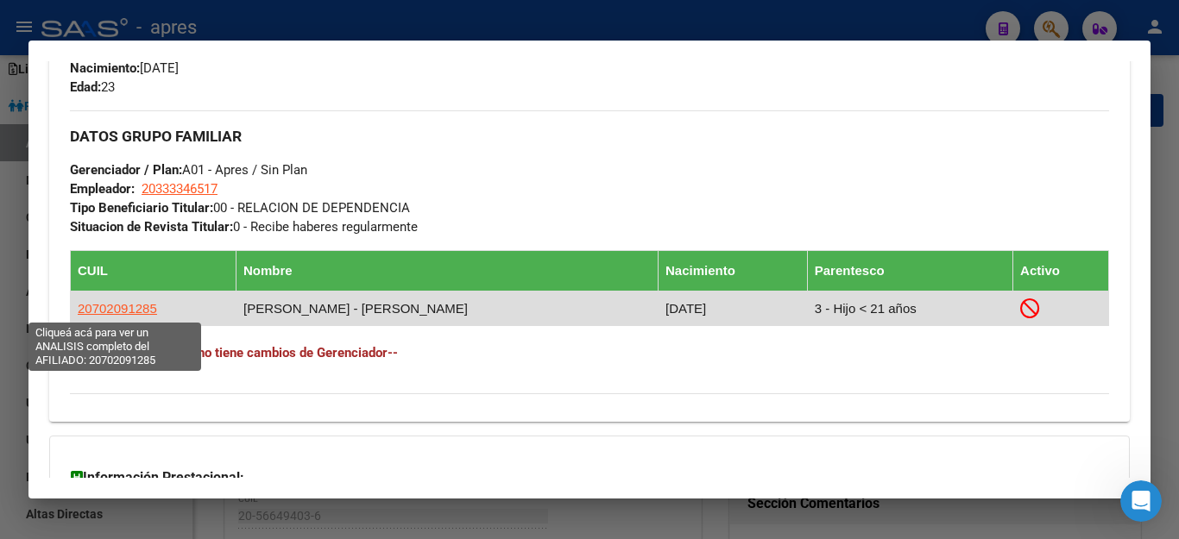
click at [134, 313] on span "20702091285" at bounding box center [117, 308] width 79 height 15
type textarea "20702091285"
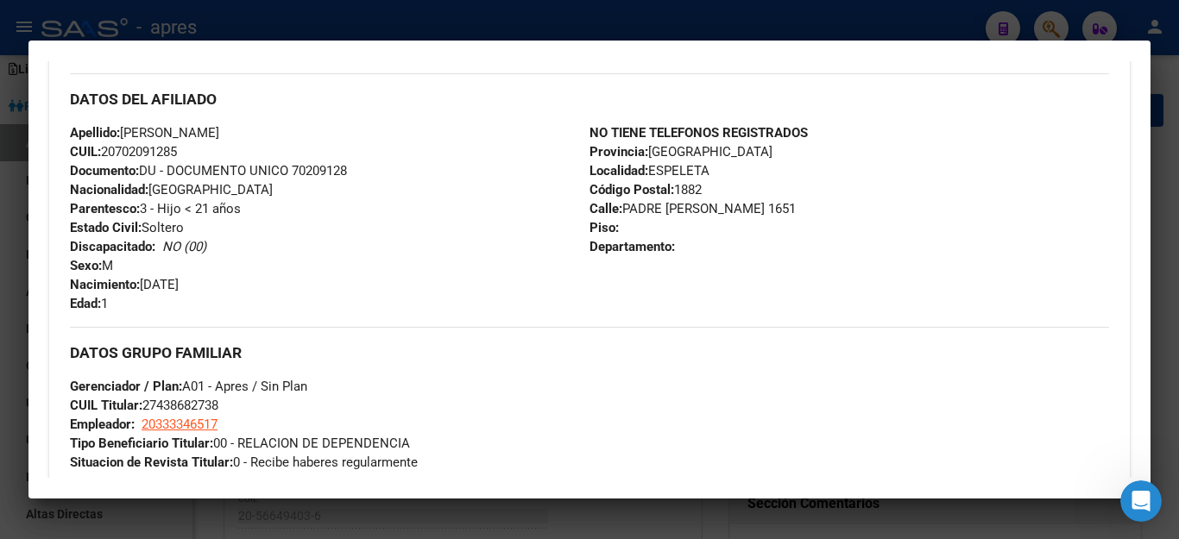
scroll to position [518, 0]
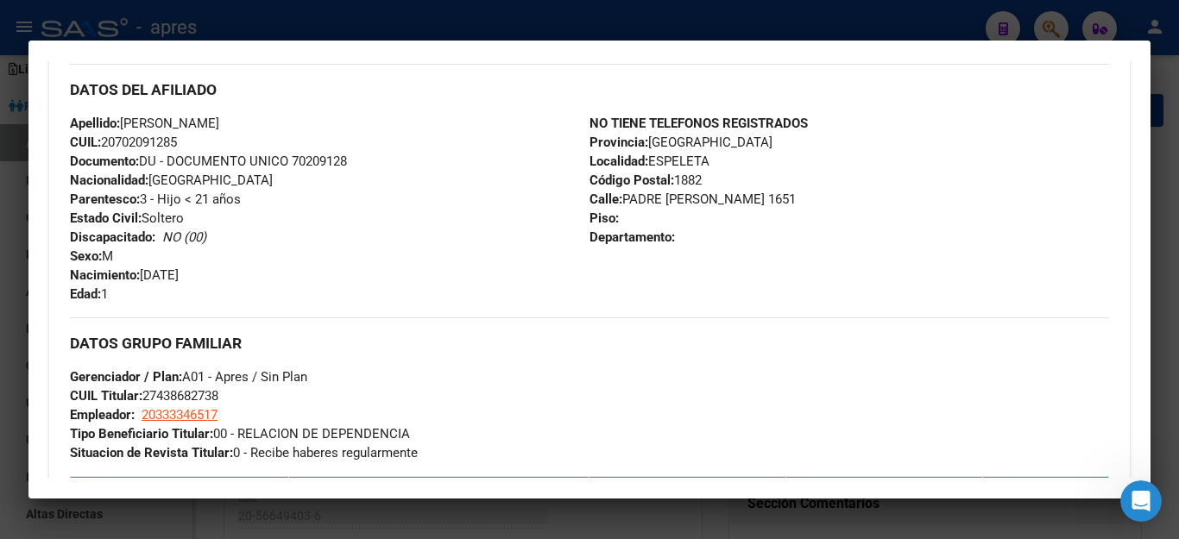
click at [388, 513] on div at bounding box center [589, 269] width 1179 height 539
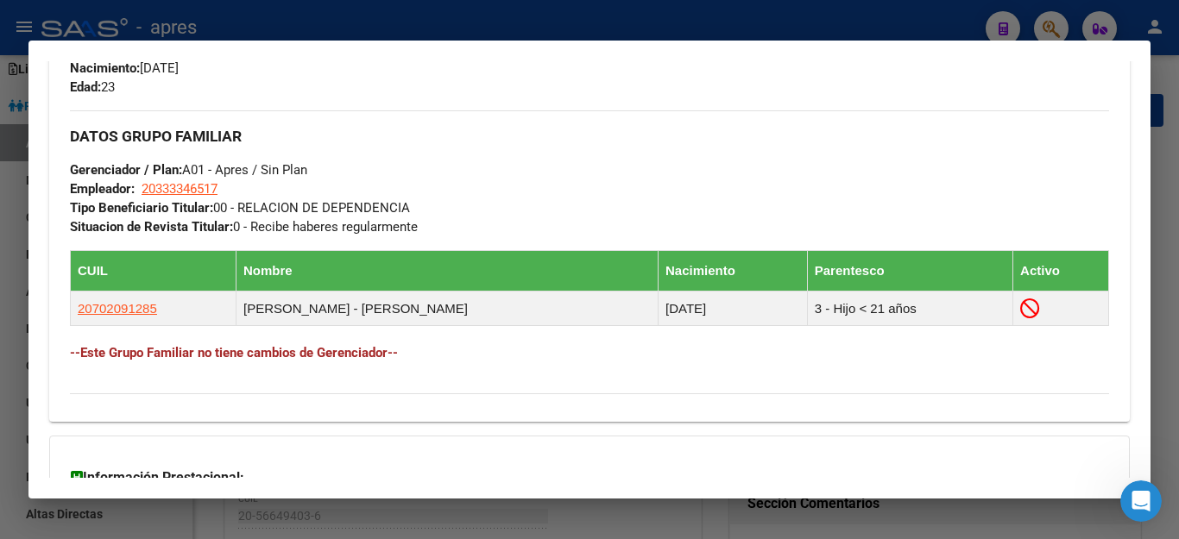
click at [373, 532] on div at bounding box center [589, 269] width 1179 height 539
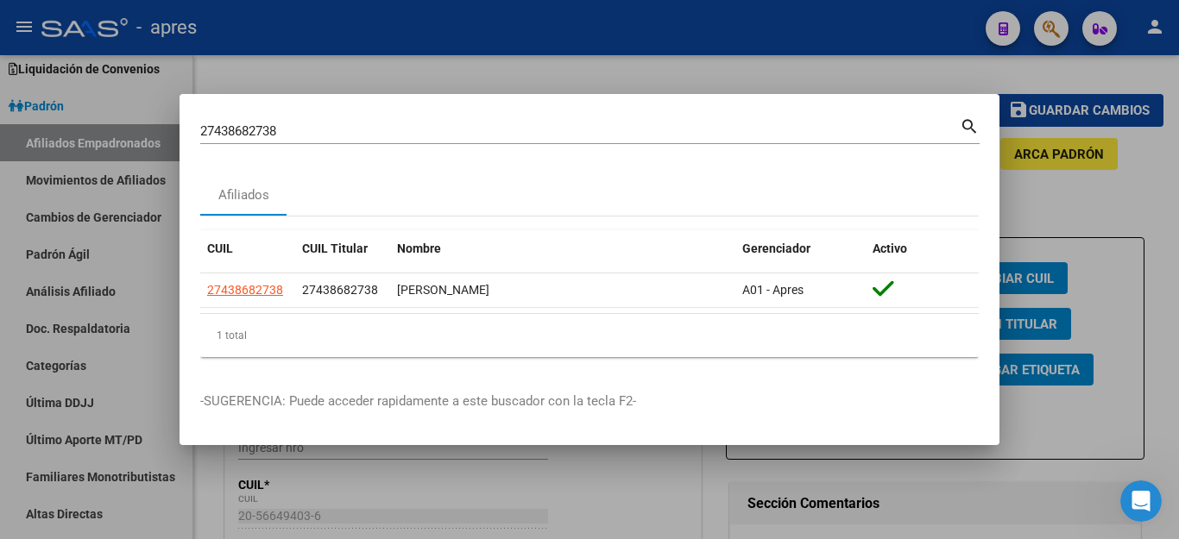
click at [190, 518] on div at bounding box center [589, 269] width 1179 height 539
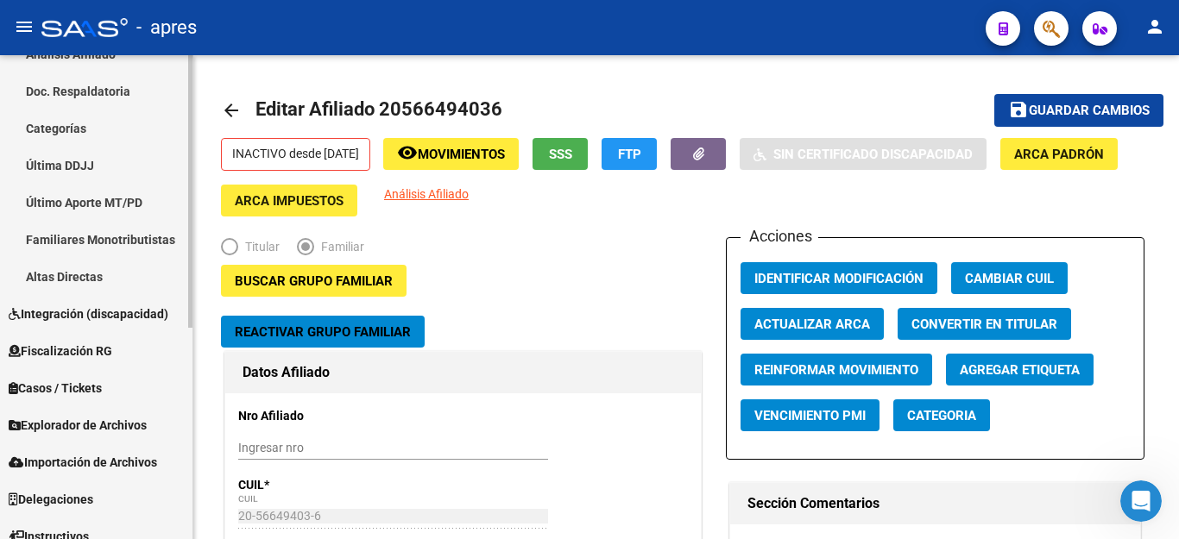
scroll to position [376, 0]
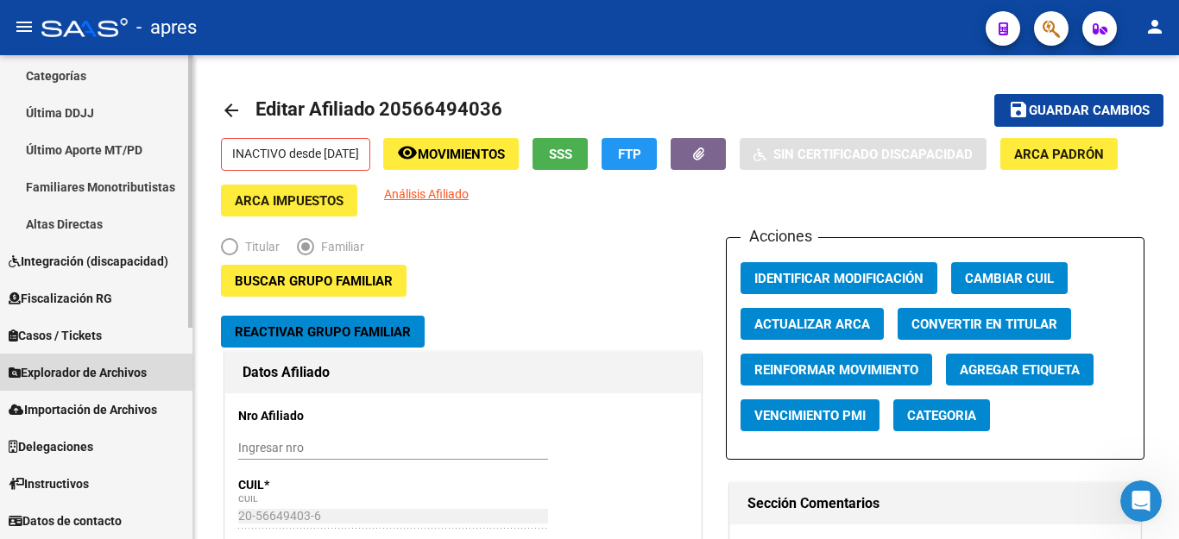
click at [40, 369] on span "Explorador de Archivos" at bounding box center [78, 372] width 138 height 19
click at [91, 374] on span "Explorador de Archivos" at bounding box center [78, 372] width 138 height 19
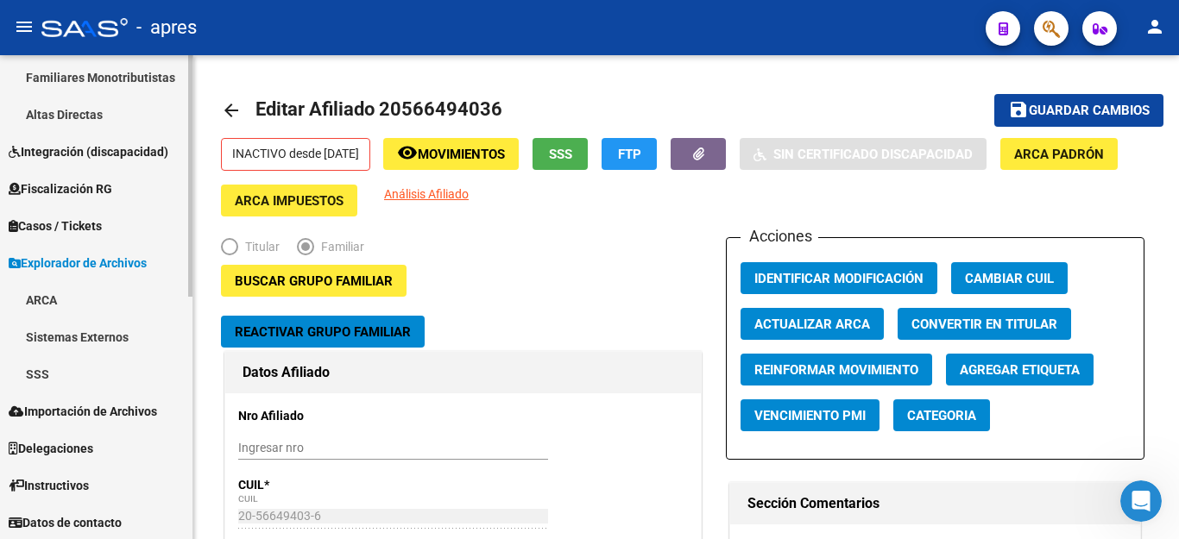
scroll to position [488, 0]
click at [36, 374] on link "SSS" at bounding box center [96, 372] width 192 height 37
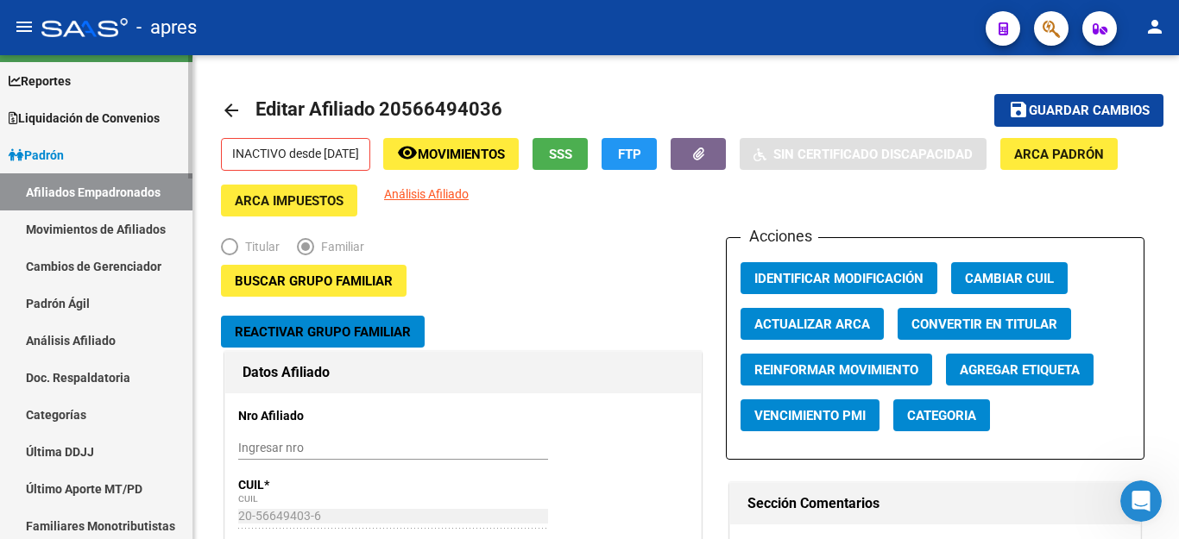
scroll to position [0, 0]
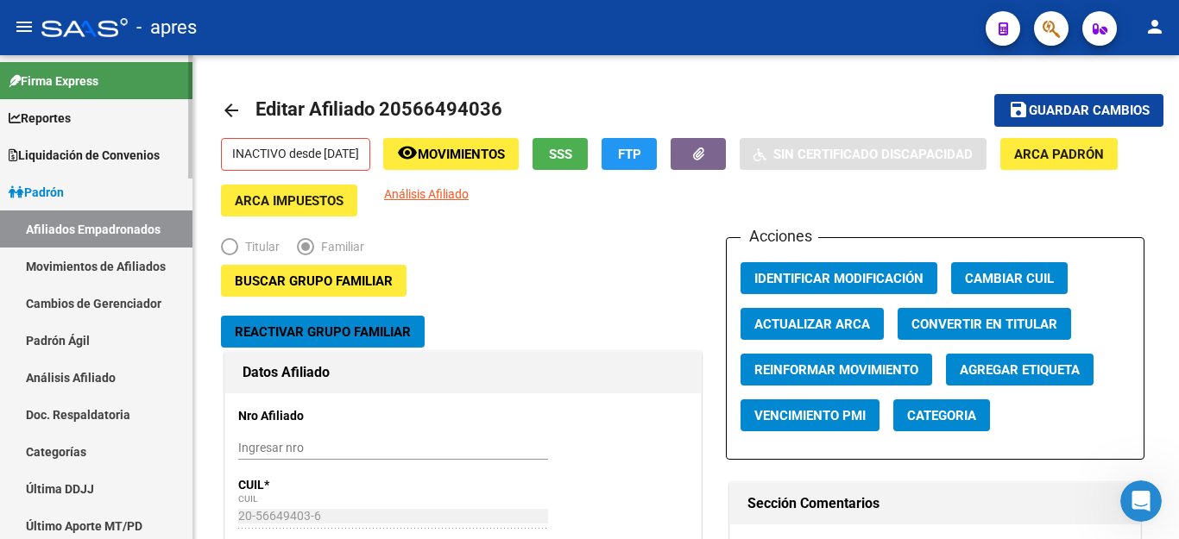
click at [134, 261] on link "Movimientos de Afiliados" at bounding box center [96, 266] width 192 height 37
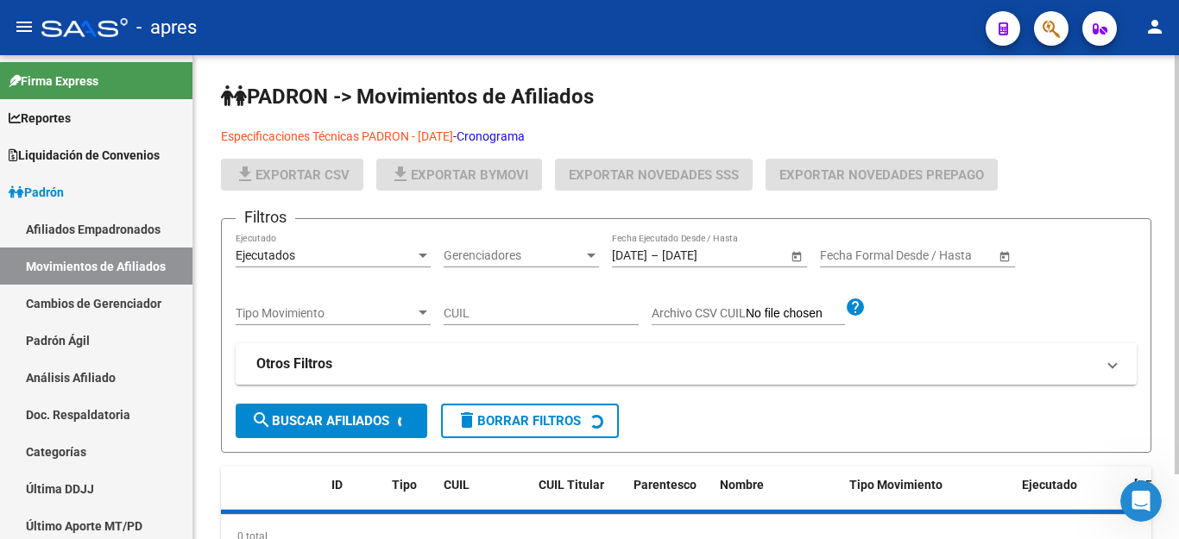
click at [506, 311] on input "CUIL" at bounding box center [541, 313] width 195 height 15
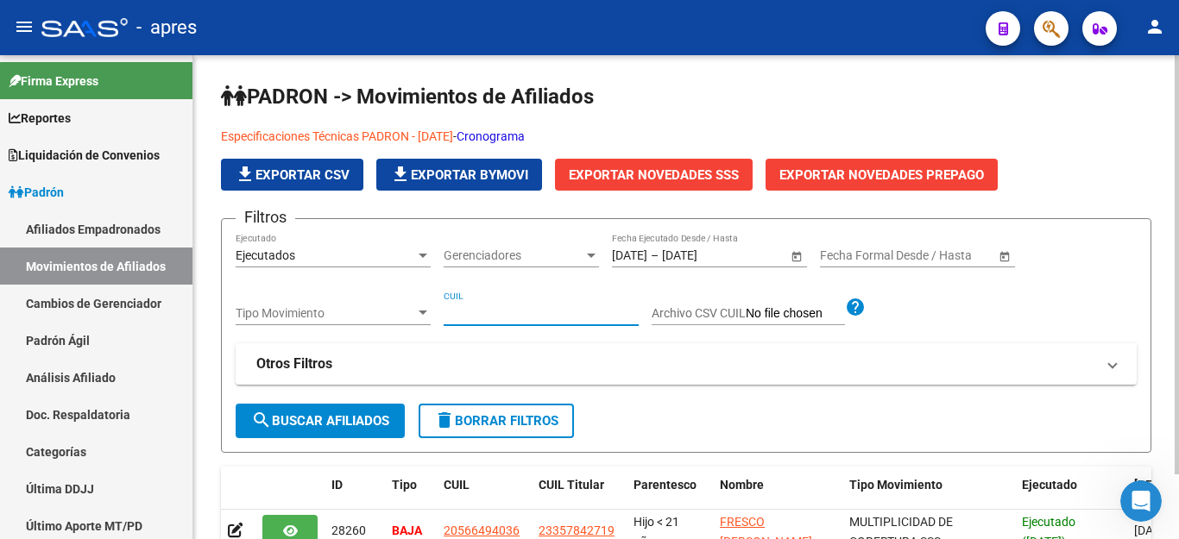
paste input "20702091285"
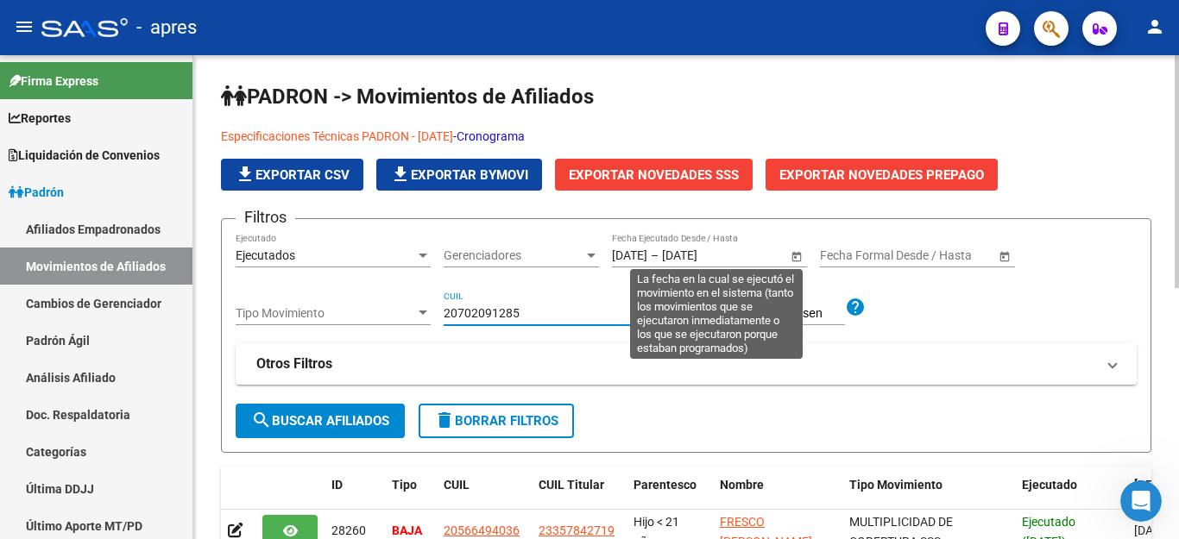
type input "20702091285"
click at [797, 253] on span "Open calendar" at bounding box center [796, 256] width 41 height 41
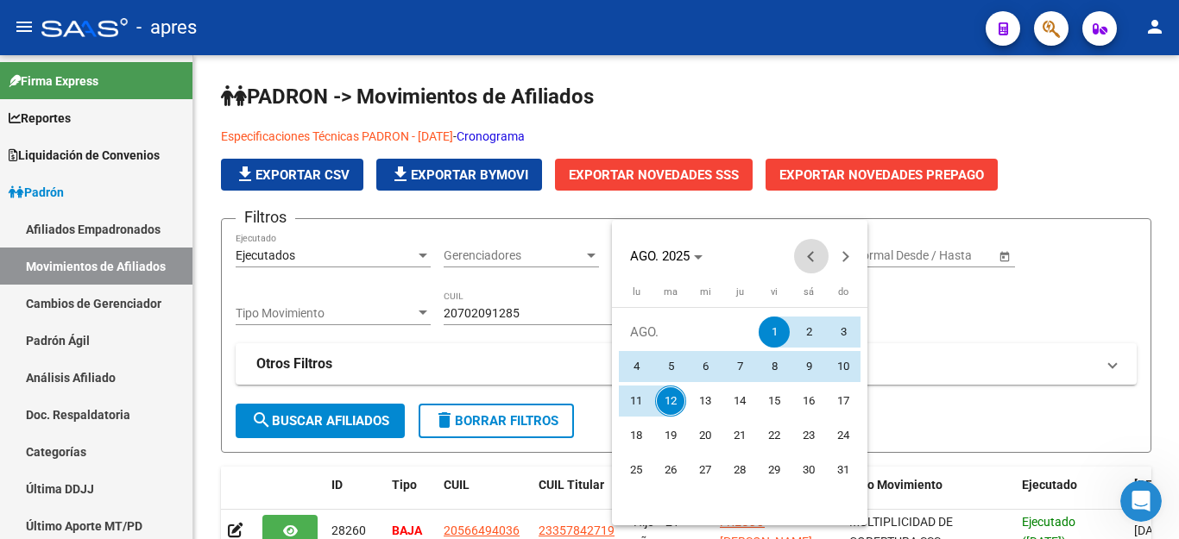
click at [804, 255] on span "Previous month" at bounding box center [811, 256] width 35 height 35
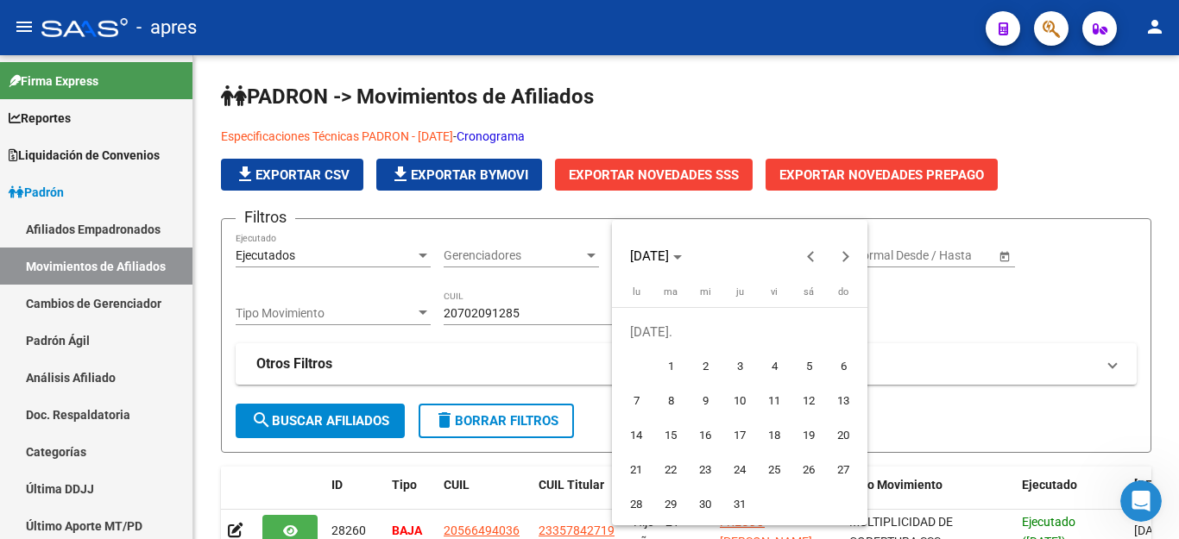
click at [674, 365] on span "1" at bounding box center [670, 366] width 31 height 31
type input "1/7/2025"
click at [846, 259] on button "Next month" at bounding box center [845, 256] width 35 height 35
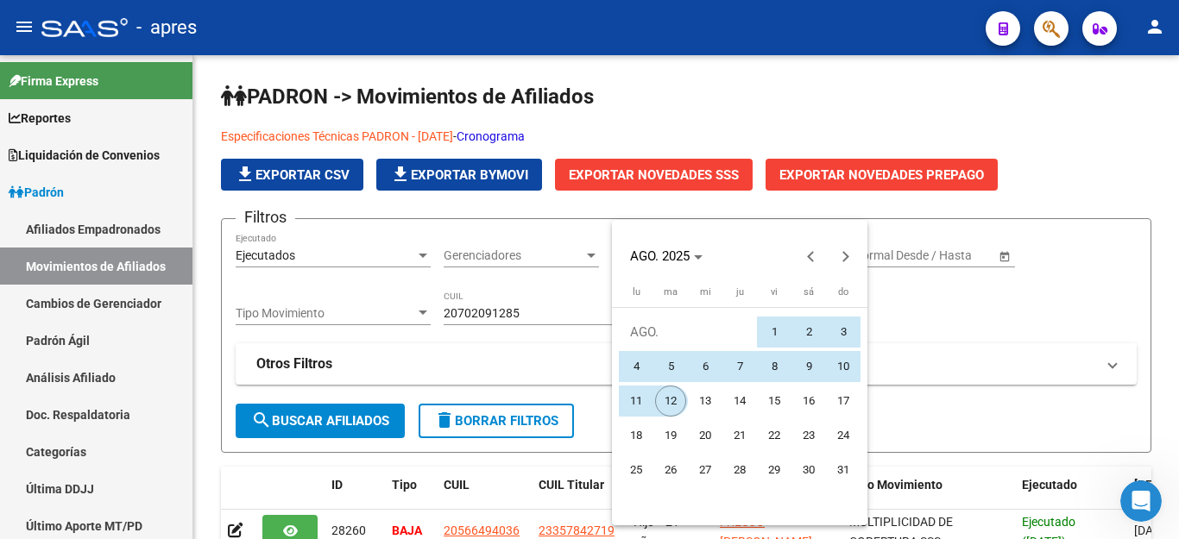
click at [663, 394] on span "12" at bounding box center [670, 401] width 31 height 31
type input "[DATE]"
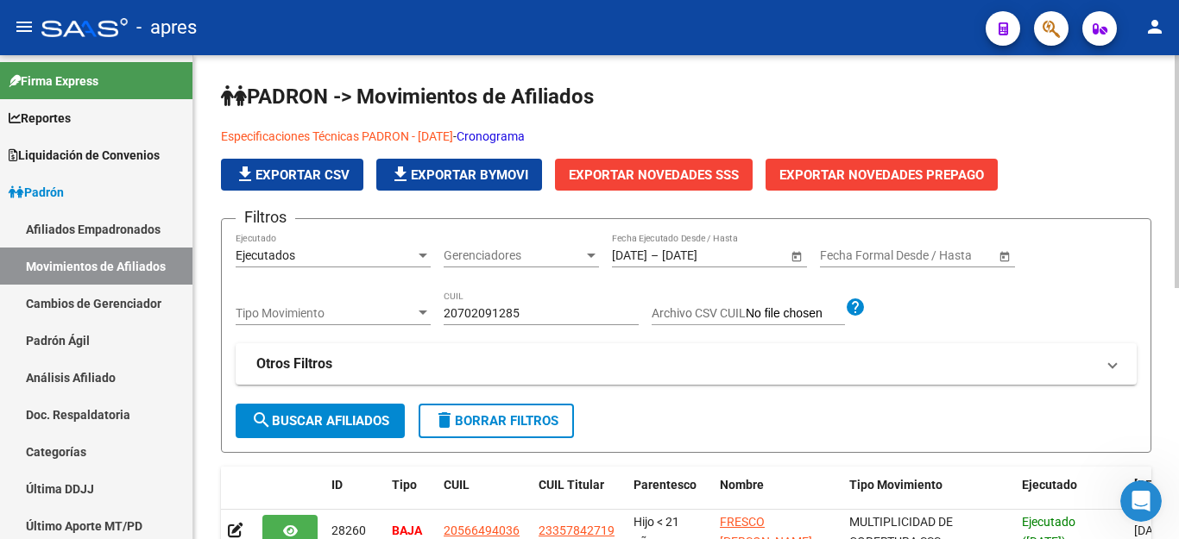
click at [362, 429] on button "search Buscar Afiliados" at bounding box center [320, 421] width 169 height 35
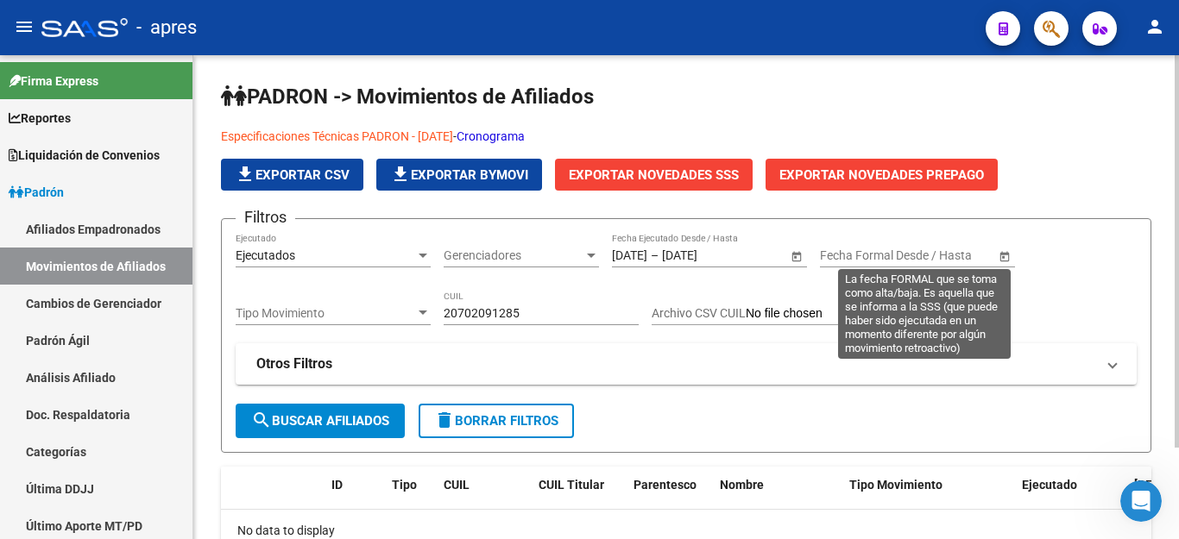
click at [925, 249] on input "text" at bounding box center [930, 256] width 85 height 15
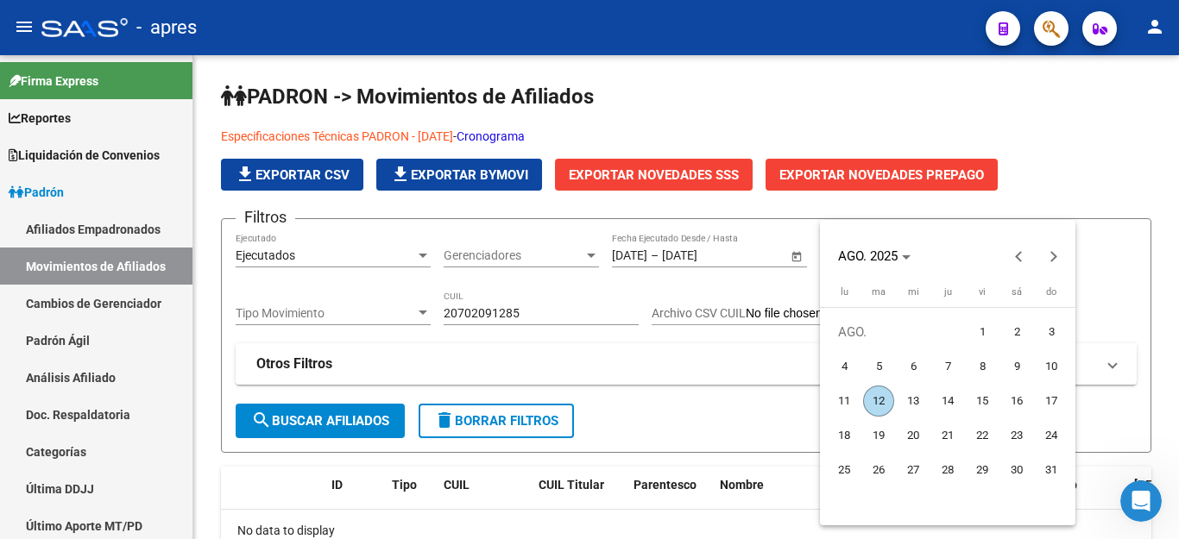
click at [486, 368] on div at bounding box center [589, 269] width 1179 height 539
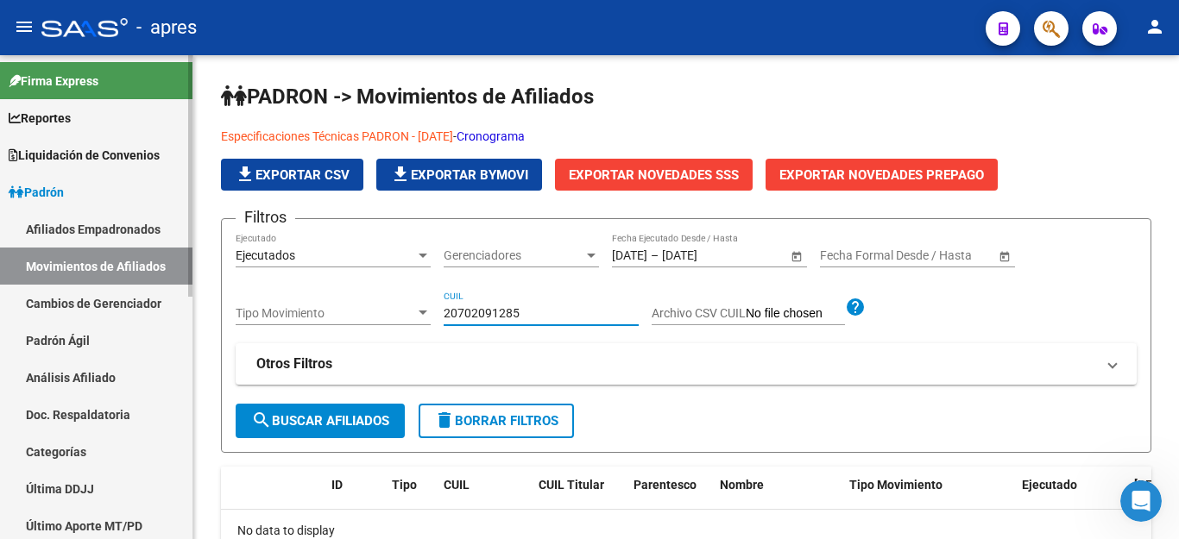
drag, startPoint x: 548, startPoint y: 313, endPoint x: 65, endPoint y: 278, distance: 484.6
click at [65, 278] on mat-sidenav-container "Firma Express Reportes Ingresos Percibidos Análisis de todos los conceptos (his…" at bounding box center [589, 297] width 1179 height 484
paste input "59507569"
type input "59507569"
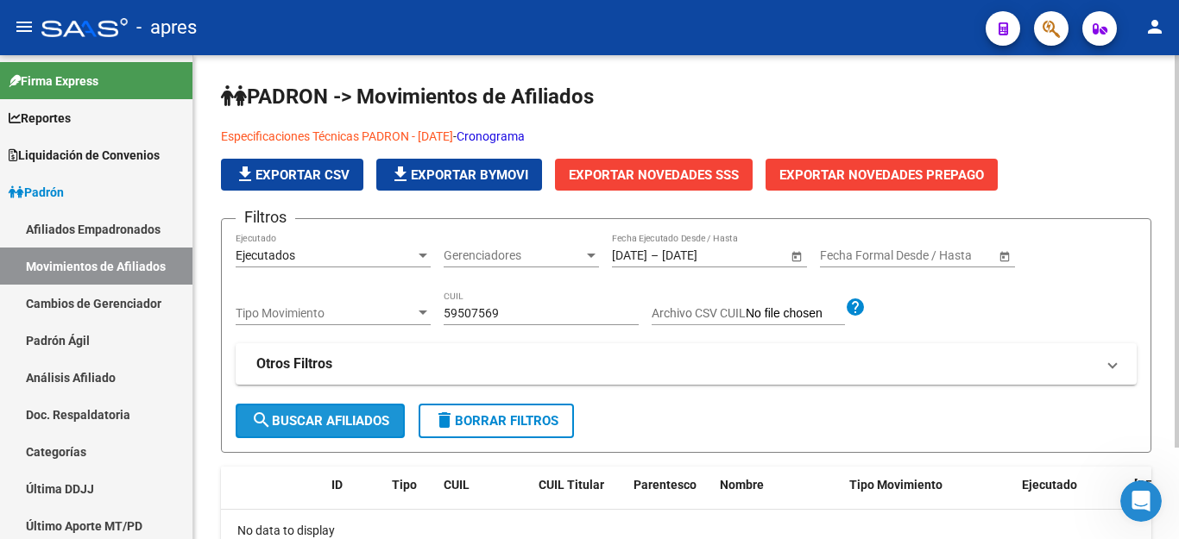
click at [253, 411] on mat-icon "search" at bounding box center [261, 420] width 21 height 21
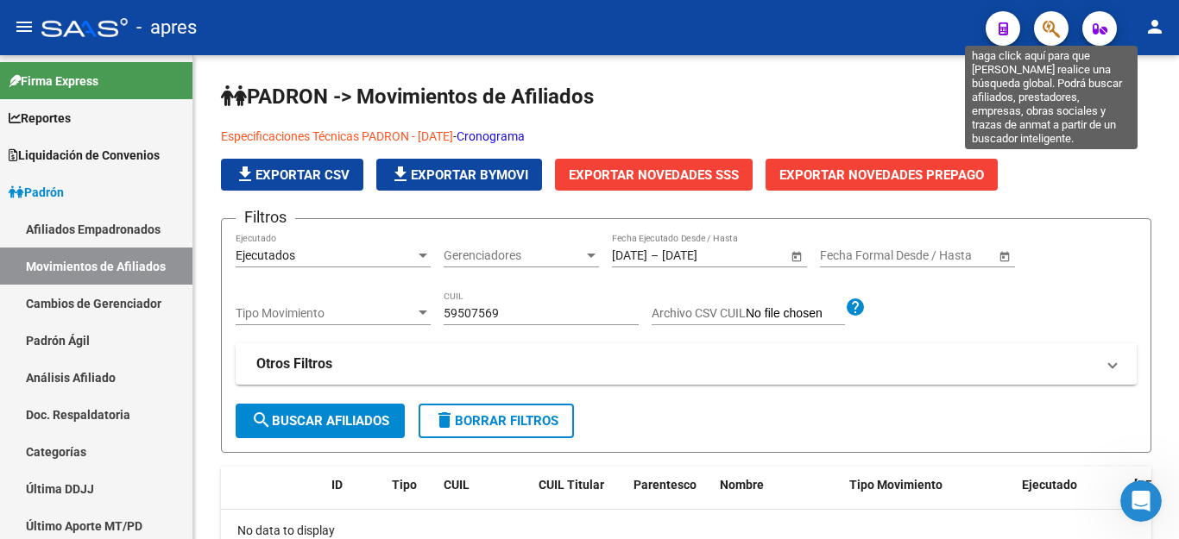
click at [1059, 24] on icon "button" at bounding box center [1050, 29] width 17 height 20
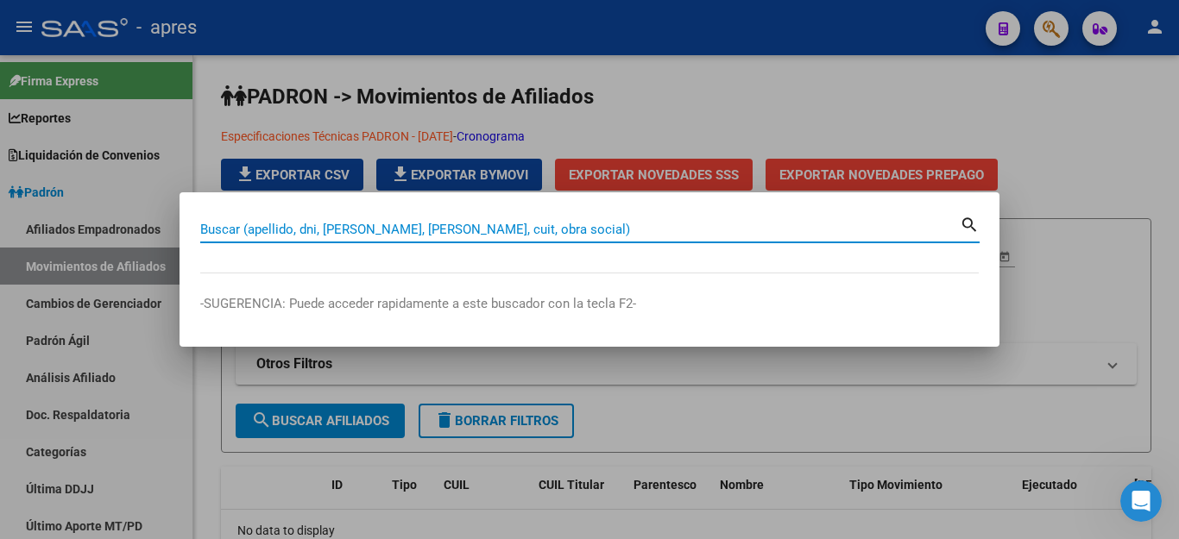
paste input "59507569"
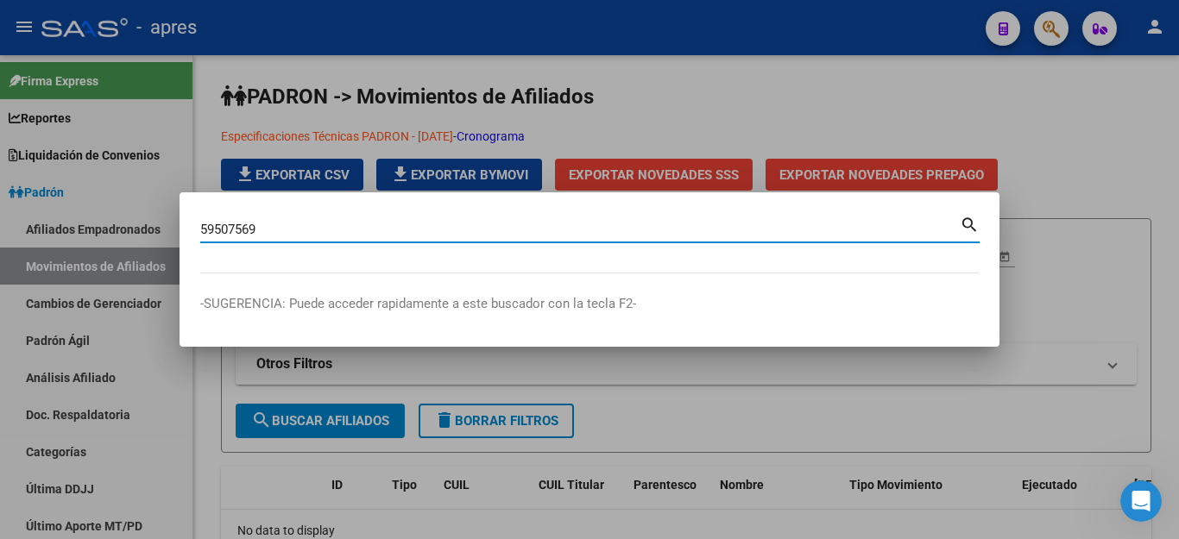
type input "59507569"
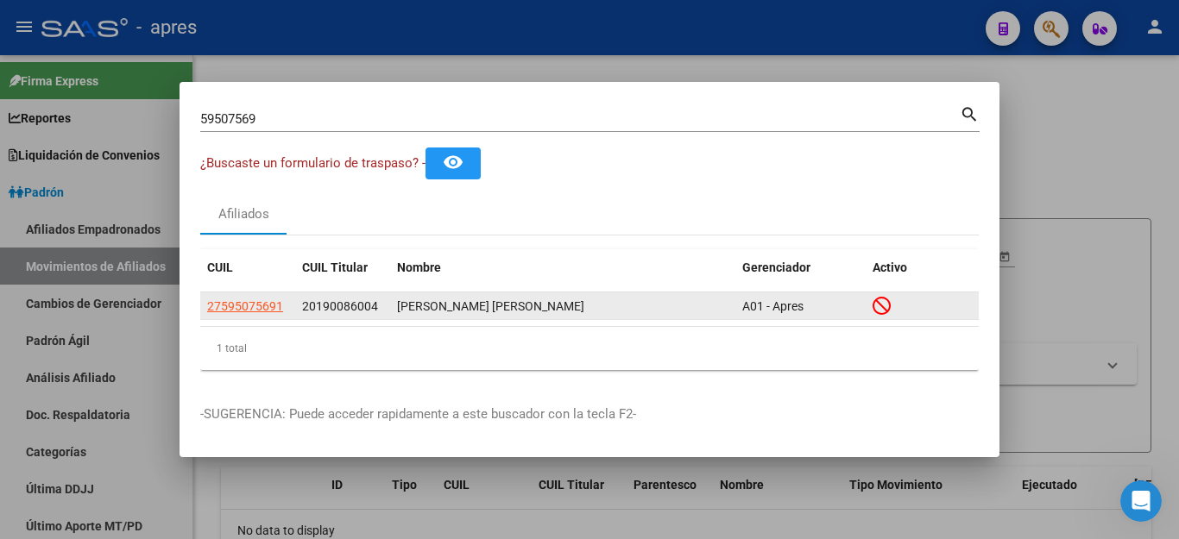
drag, startPoint x: 203, startPoint y: 306, endPoint x: 303, endPoint y: 312, distance: 100.2
click at [303, 312] on div "27595075691 20190086004 VIDELA DE MARCO CIELO BELEN A01 - Apres" at bounding box center [589, 307] width 778 height 28
copy span "27595075691"
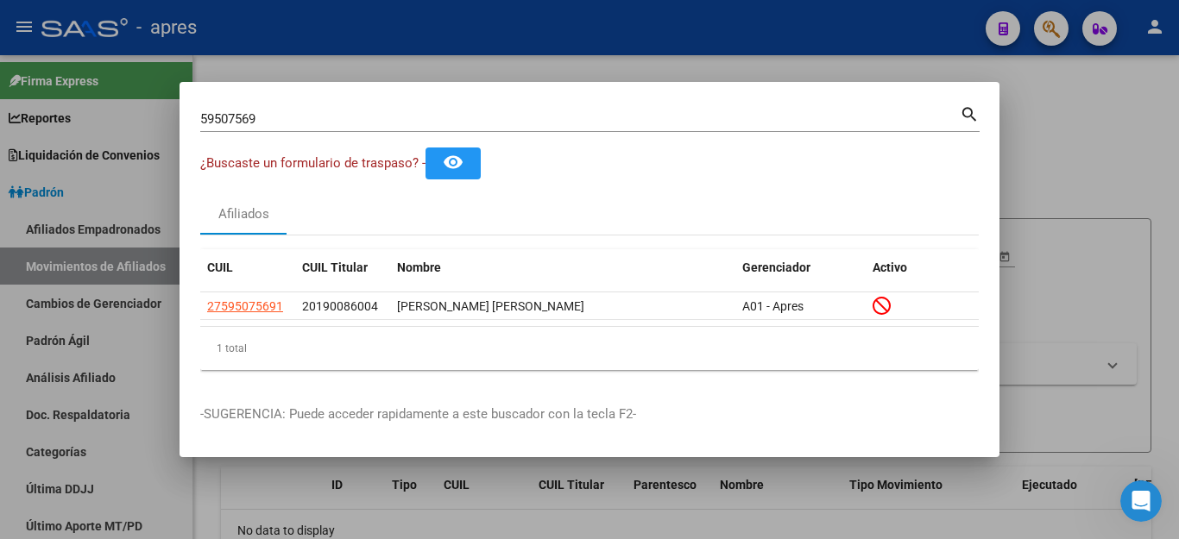
click at [1059, 305] on div at bounding box center [589, 269] width 1179 height 539
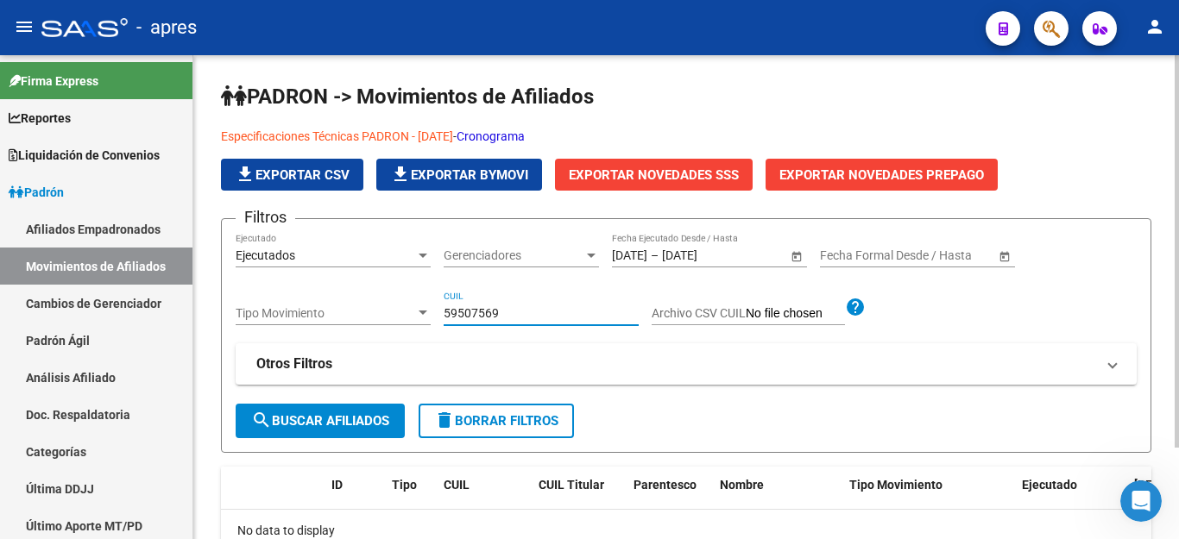
drag, startPoint x: 562, startPoint y: 312, endPoint x: 306, endPoint y: 311, distance: 255.4
click at [306, 311] on div "Filtros Ejecutados Ejecutado Gerenciadores Gerenciadores 1/7/2025 1/7/2025 – 12…" at bounding box center [686, 318] width 901 height 170
paste input "27595075691"
type input "27595075691"
click at [300, 416] on span "search Buscar Afiliados" at bounding box center [320, 421] width 138 height 16
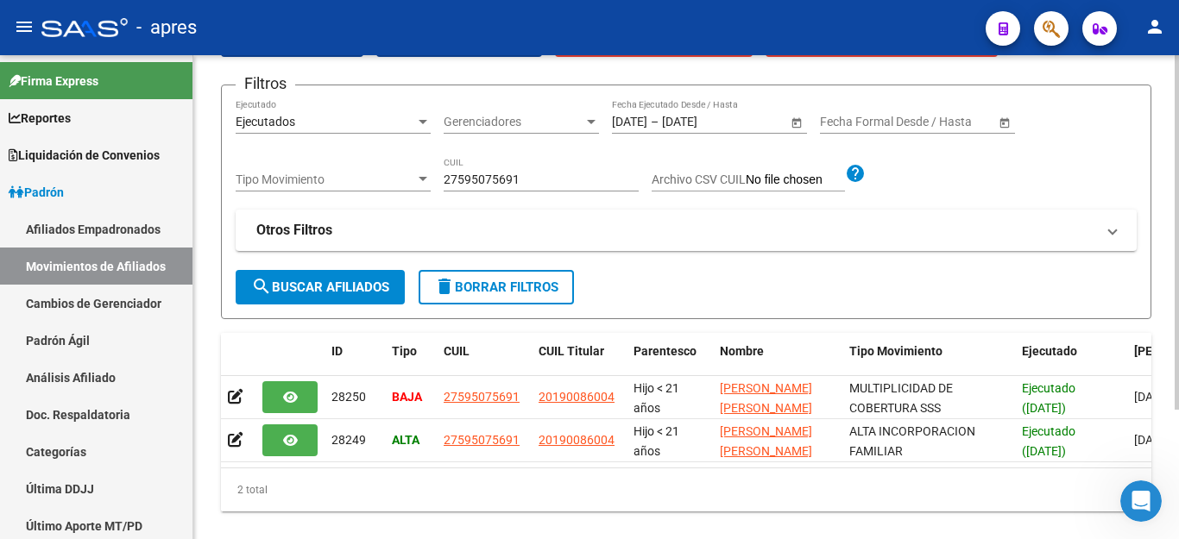
scroll to position [176, 0]
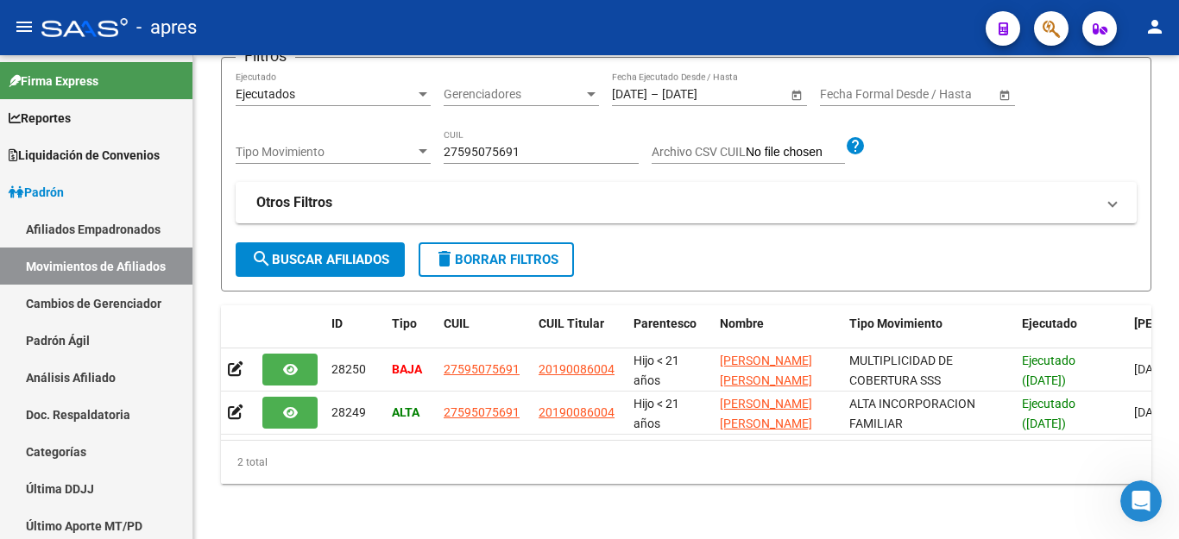
click at [1145, 496] on icon "Abrir Intercom Messenger" at bounding box center [1141, 502] width 28 height 28
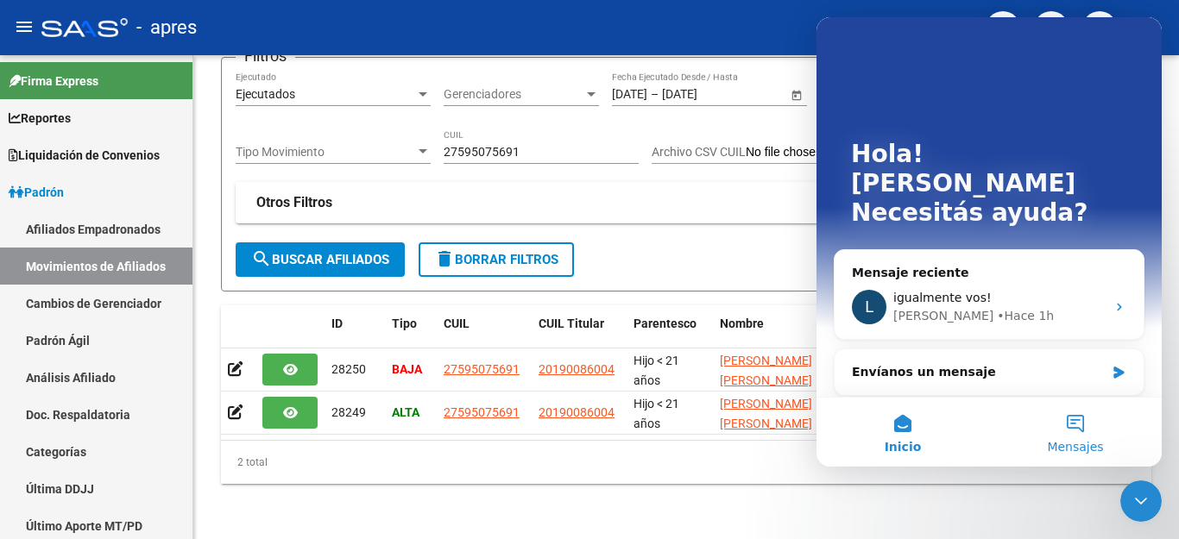
click at [1075, 429] on button "Mensajes" at bounding box center [1075, 432] width 173 height 69
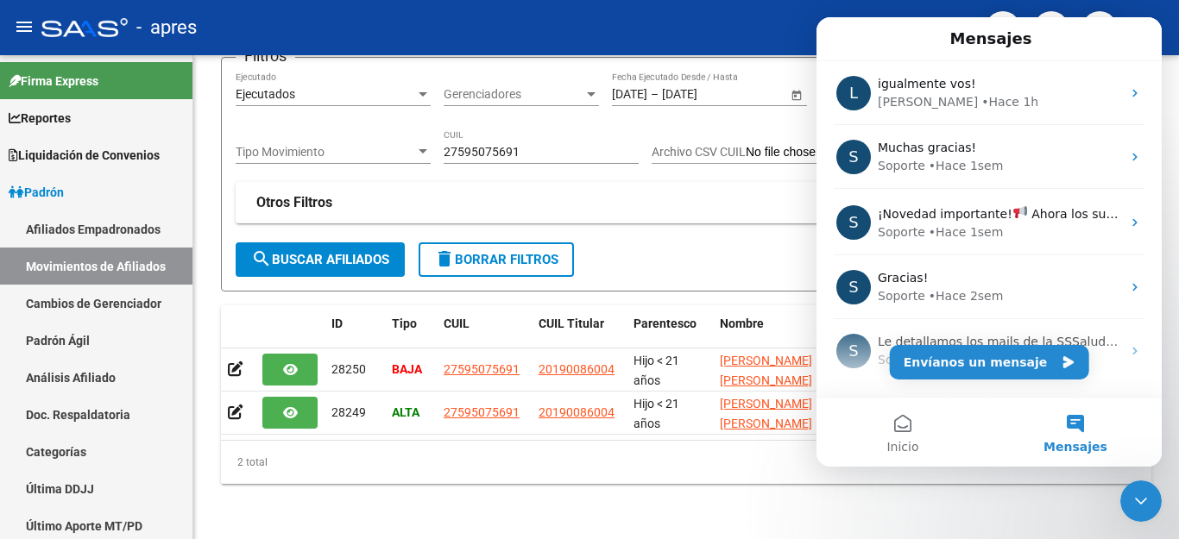
click at [1076, 436] on button "Mensajes" at bounding box center [1075, 432] width 173 height 69
click at [1073, 422] on button "Mensajes" at bounding box center [1075, 432] width 173 height 69
click at [986, 351] on button "Envíanos un mensaje" at bounding box center [989, 362] width 199 height 35
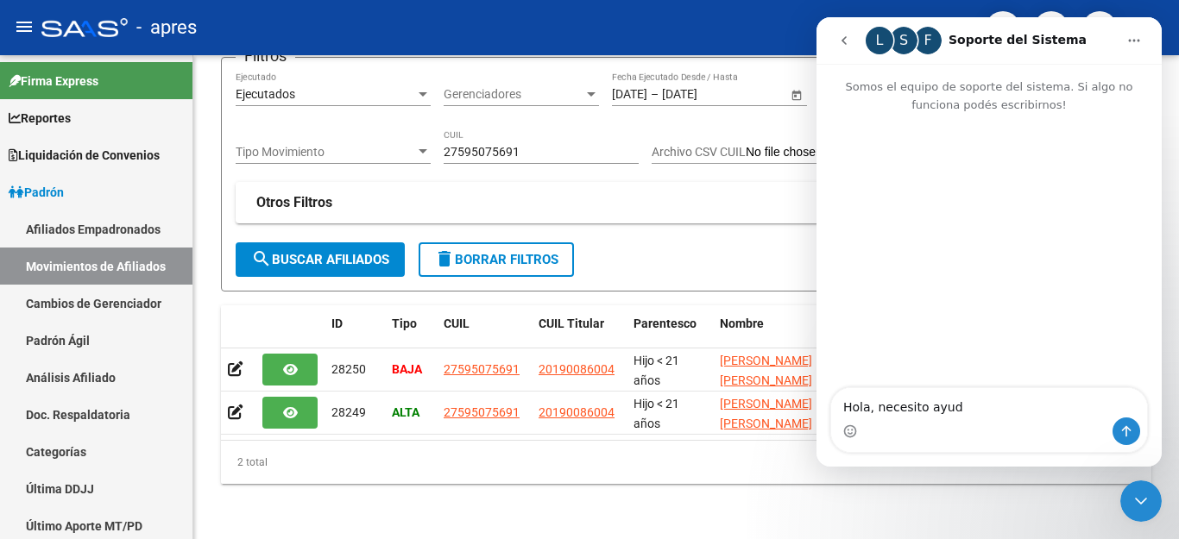
type textarea "Hola, necesito ayuda"
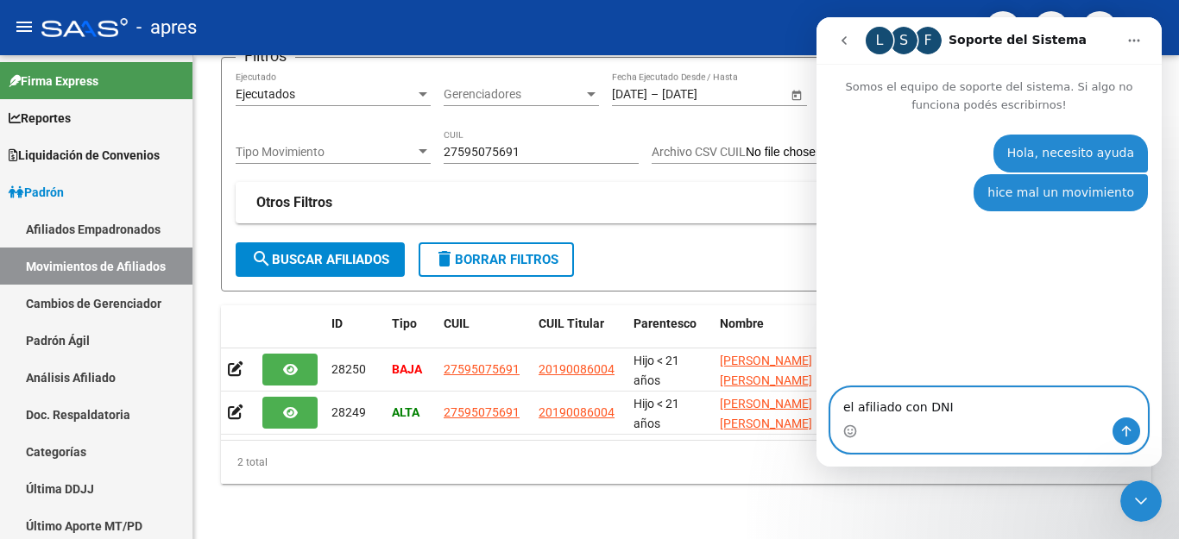
paste textarea "70209128"
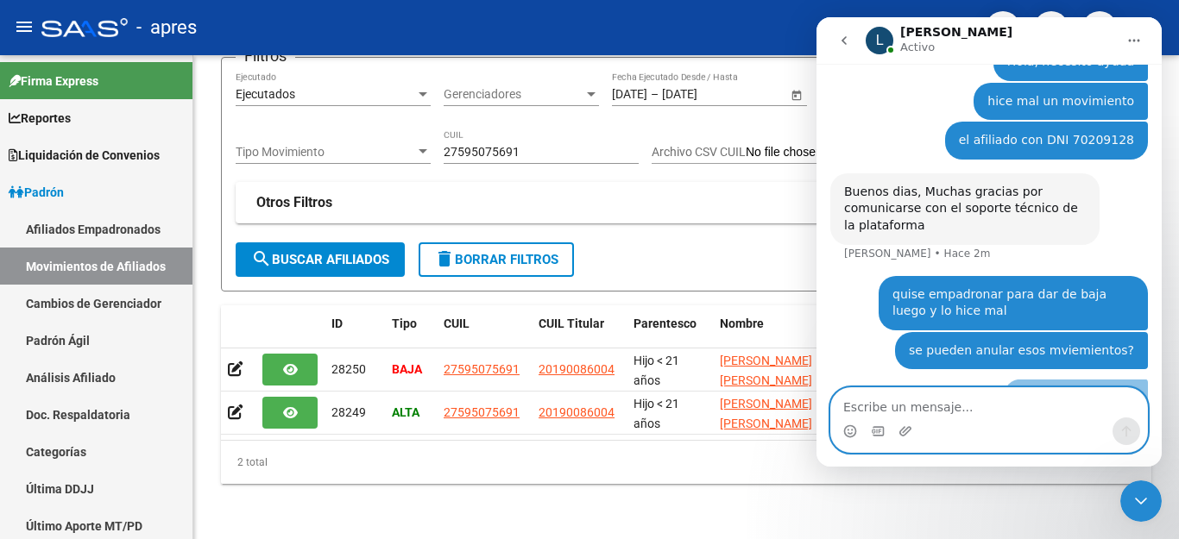
scroll to position [131, 0]
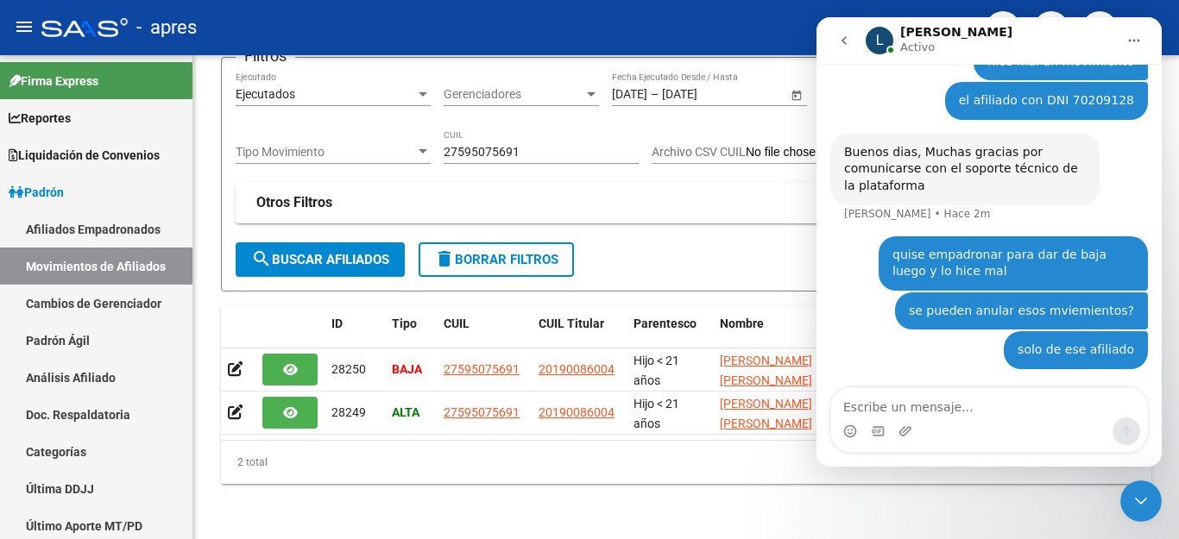
click at [1143, 499] on icon "Cerrar Intercom Messenger" at bounding box center [1141, 501] width 21 height 21
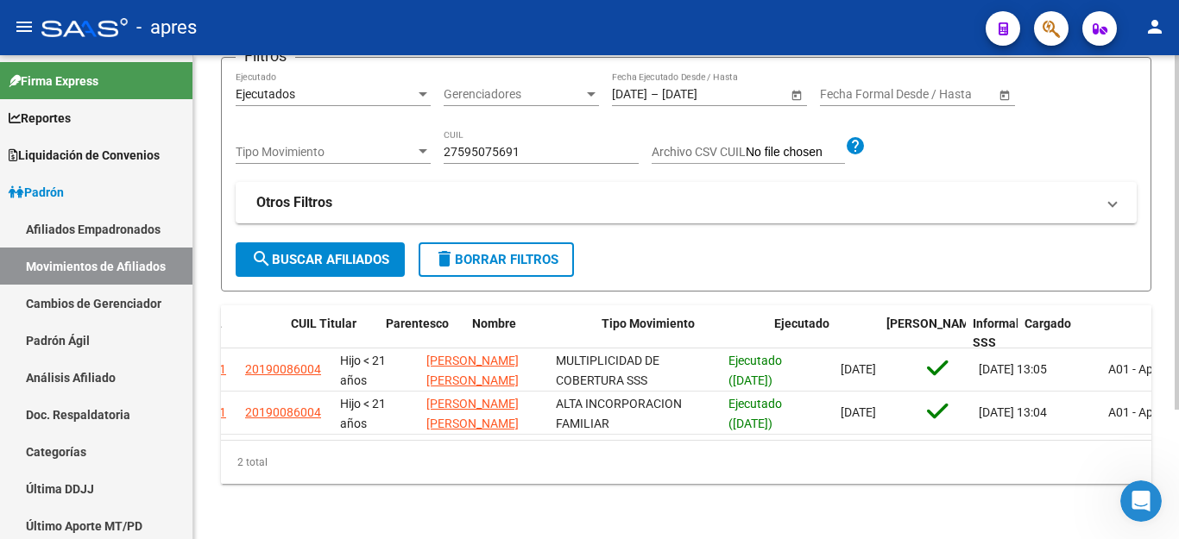
scroll to position [0, 0]
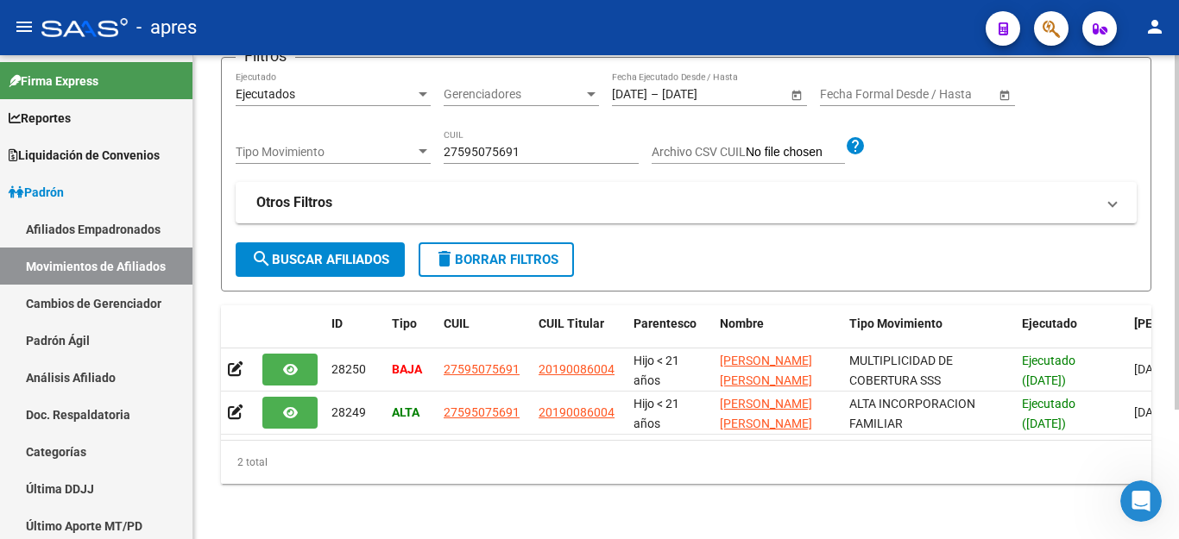
click at [595, 508] on div "PADRON -> Movimientos de Afiliados Especificaciones Técnicas PADRON - Agosto 20…" at bounding box center [686, 217] width 986 height 646
click at [1125, 505] on div "Abrir Intercom Messenger" at bounding box center [1140, 501] width 57 height 57
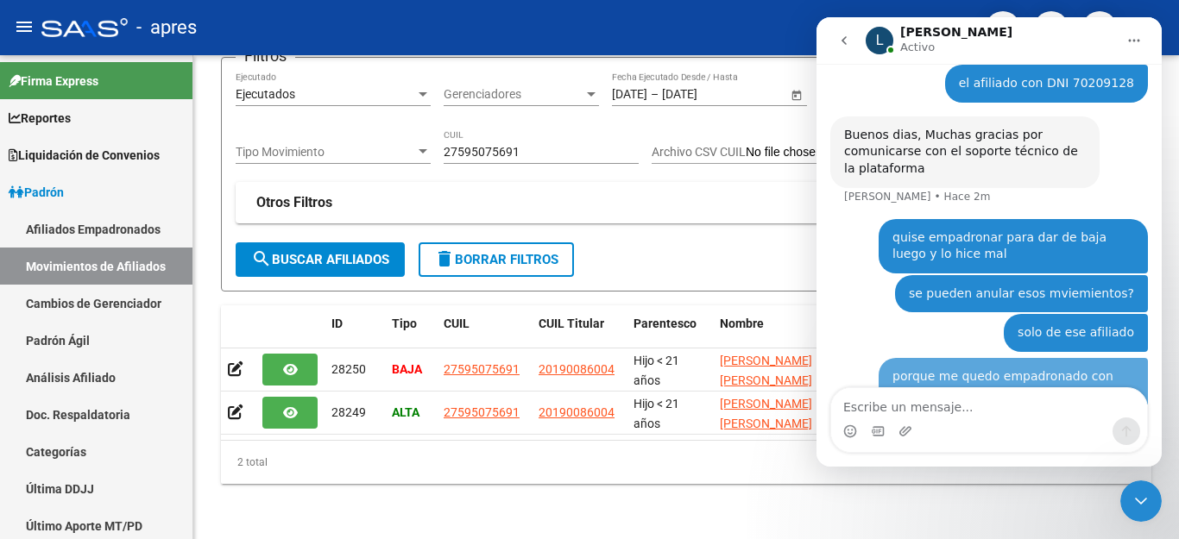
scroll to position [187, 0]
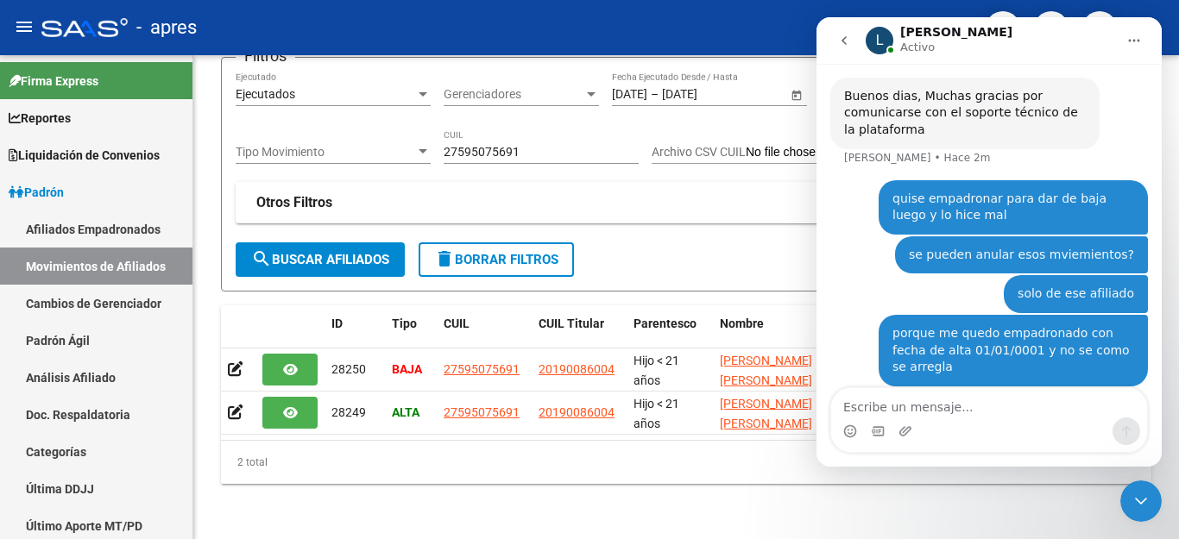
click at [1131, 497] on div "Cerrar Intercom Messenger" at bounding box center [1140, 501] width 41 height 41
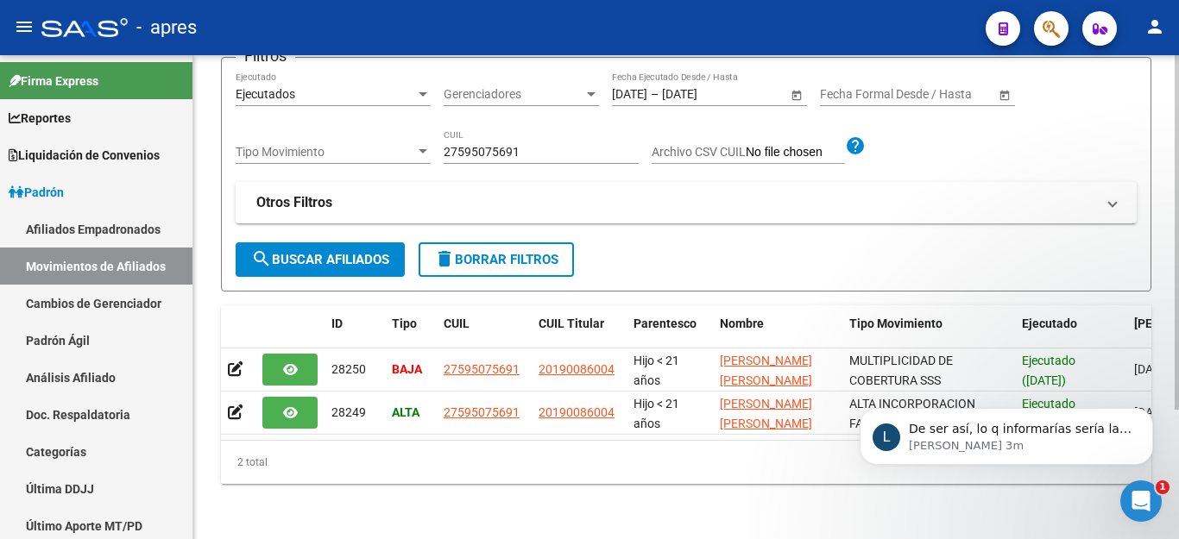
scroll to position [0, 0]
click at [1157, 492] on span "1" at bounding box center [1163, 488] width 14 height 14
click at [1141, 495] on icon "Abrir Intercom Messenger" at bounding box center [1141, 501] width 12 height 14
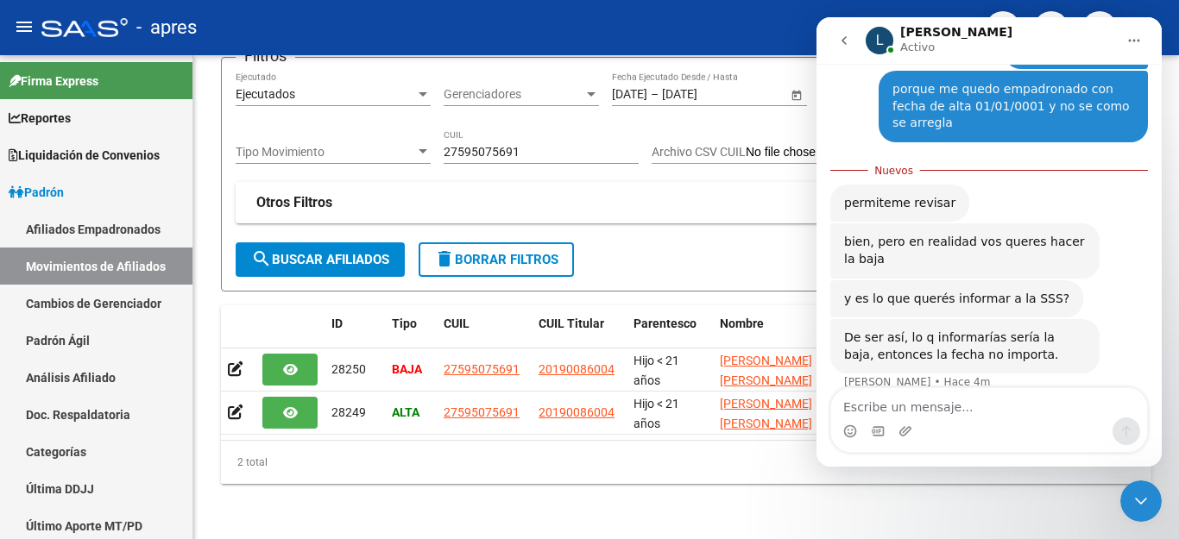
scroll to position [419, 0]
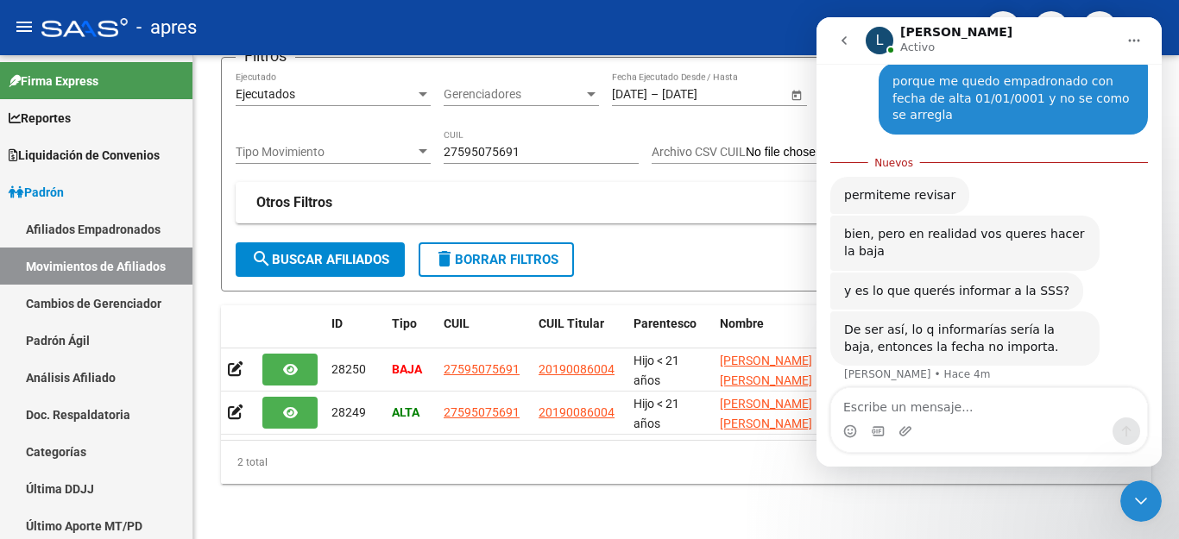
click at [966, 394] on textarea "Escribe un mensaje..." at bounding box center [989, 402] width 316 height 29
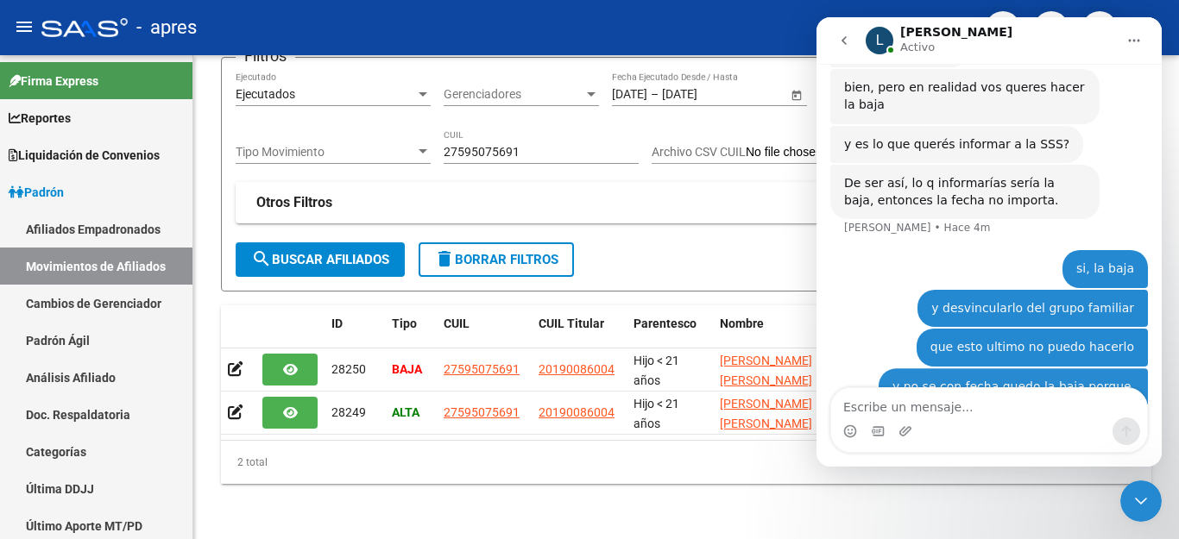
scroll to position [577, 0]
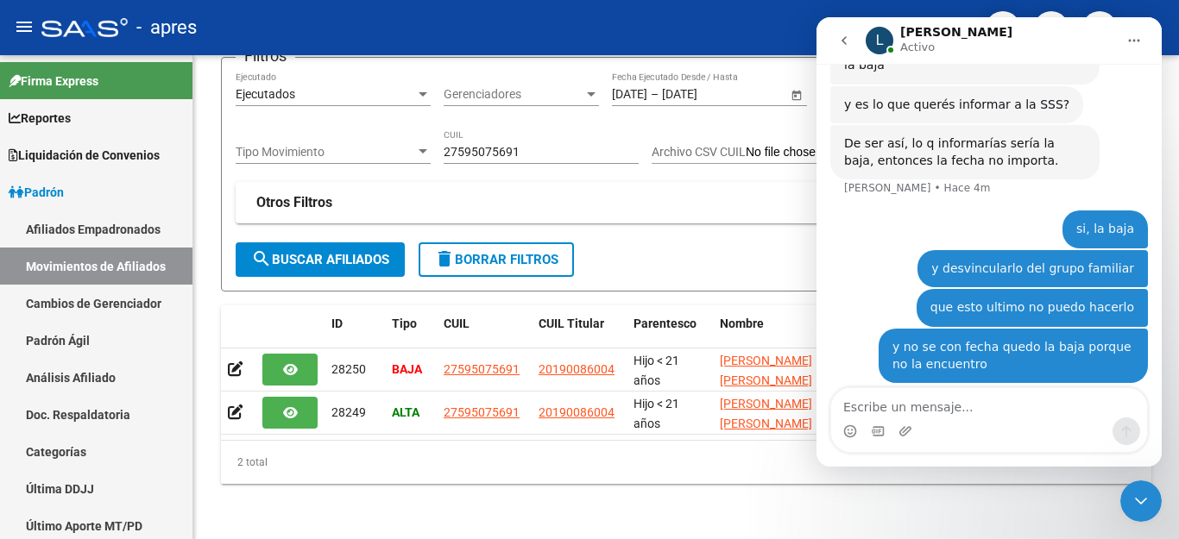
click at [1143, 504] on icon "Cerrar Intercom Messenger" at bounding box center [1141, 501] width 21 height 21
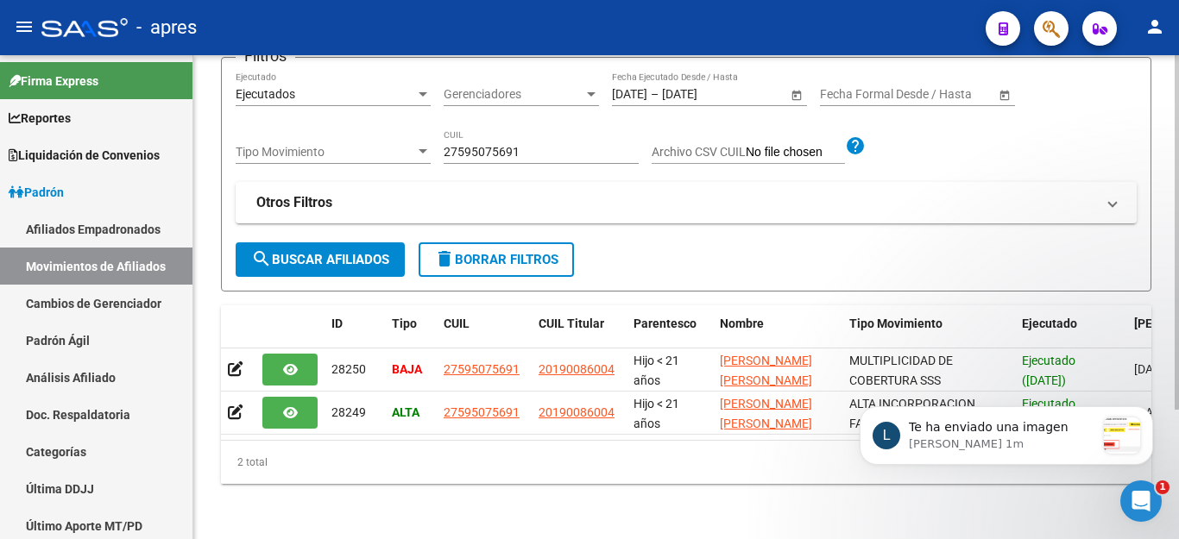
scroll to position [862, 0]
click at [1149, 500] on icon "Abrir Intercom Messenger" at bounding box center [1141, 502] width 28 height 28
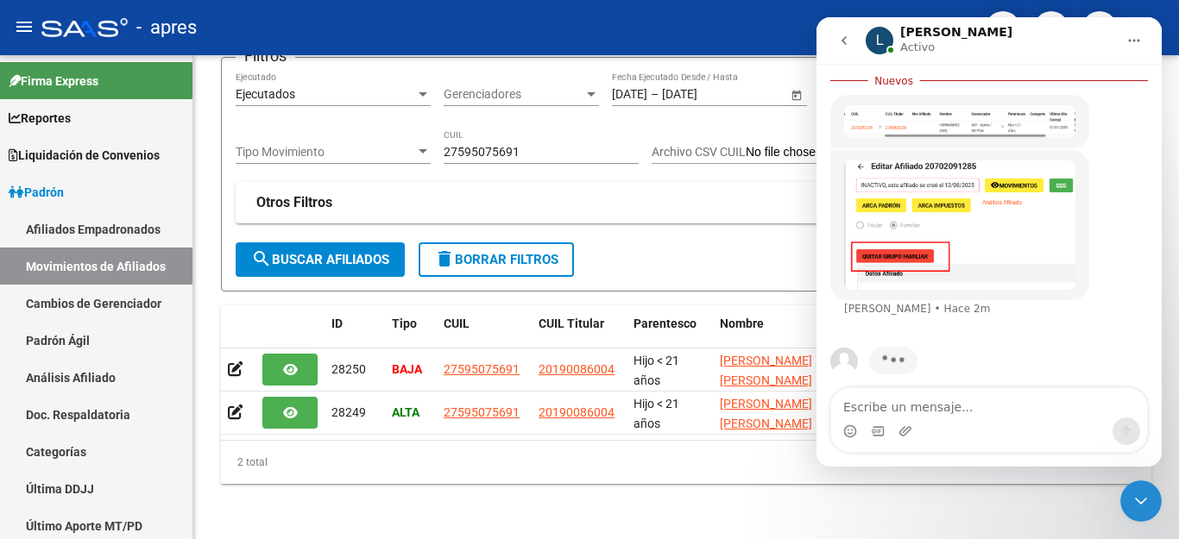
scroll to position [824, 0]
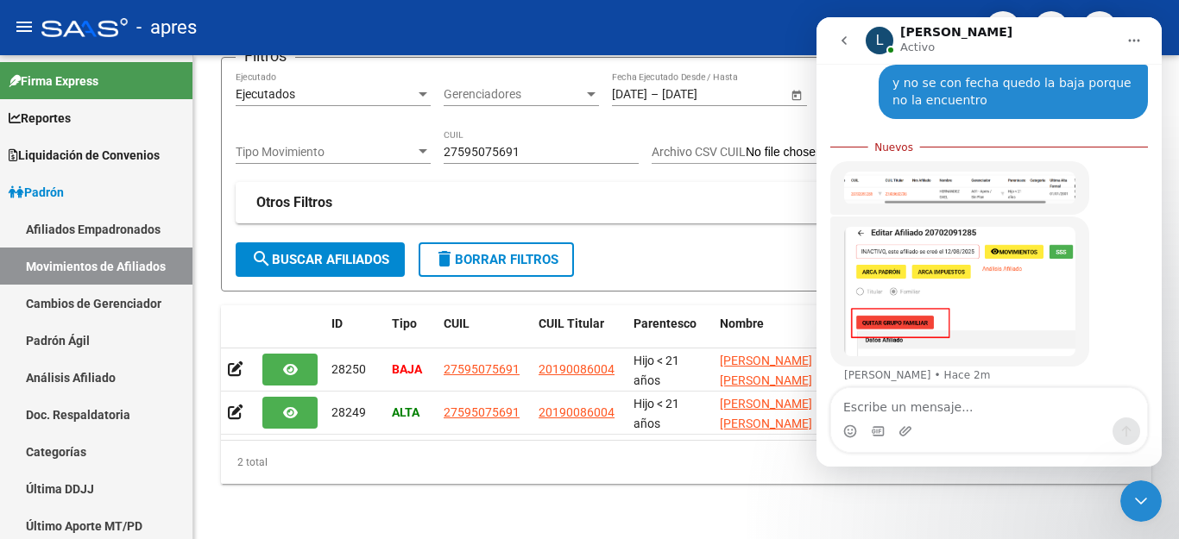
click at [944, 292] on img "Ludmila dice…" at bounding box center [959, 291] width 231 height 129
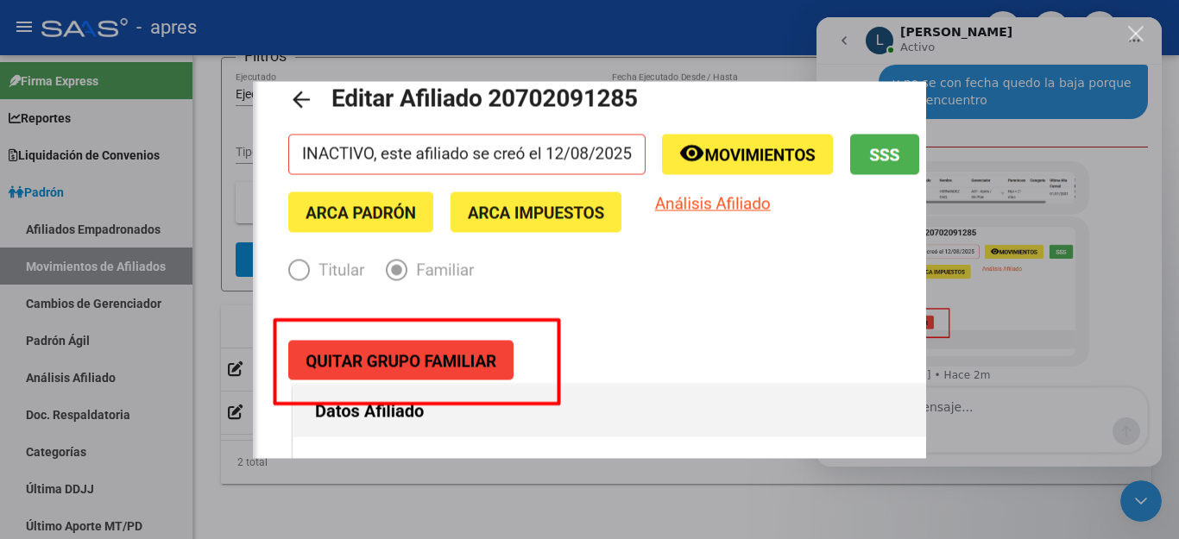
click at [1015, 307] on div "Intercom Messenger" at bounding box center [589, 269] width 1179 height 539
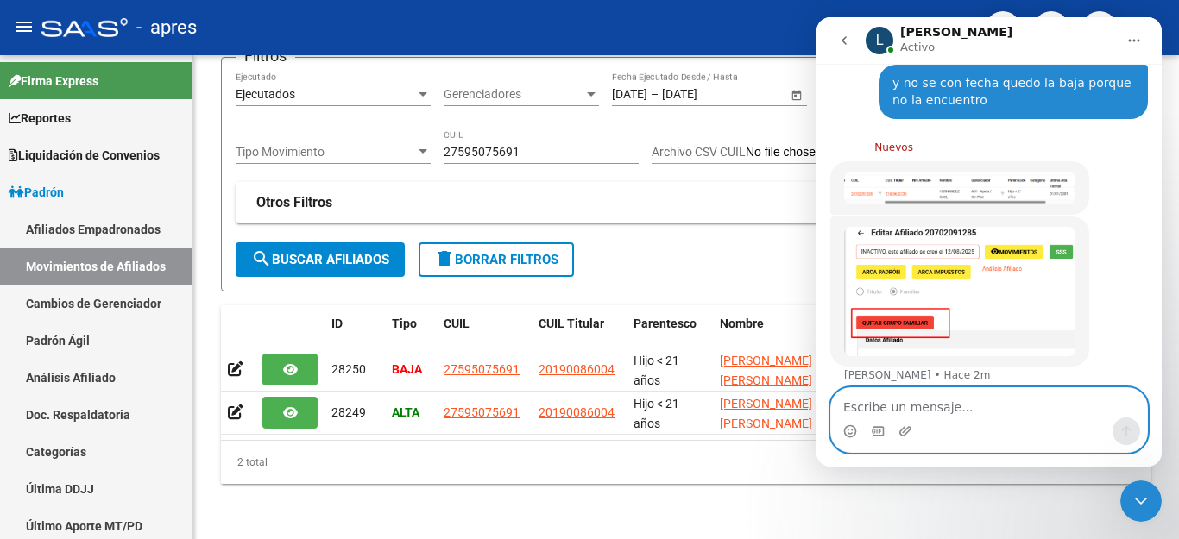
click at [964, 405] on textarea "Escribe un mensaje..." at bounding box center [989, 402] width 316 height 29
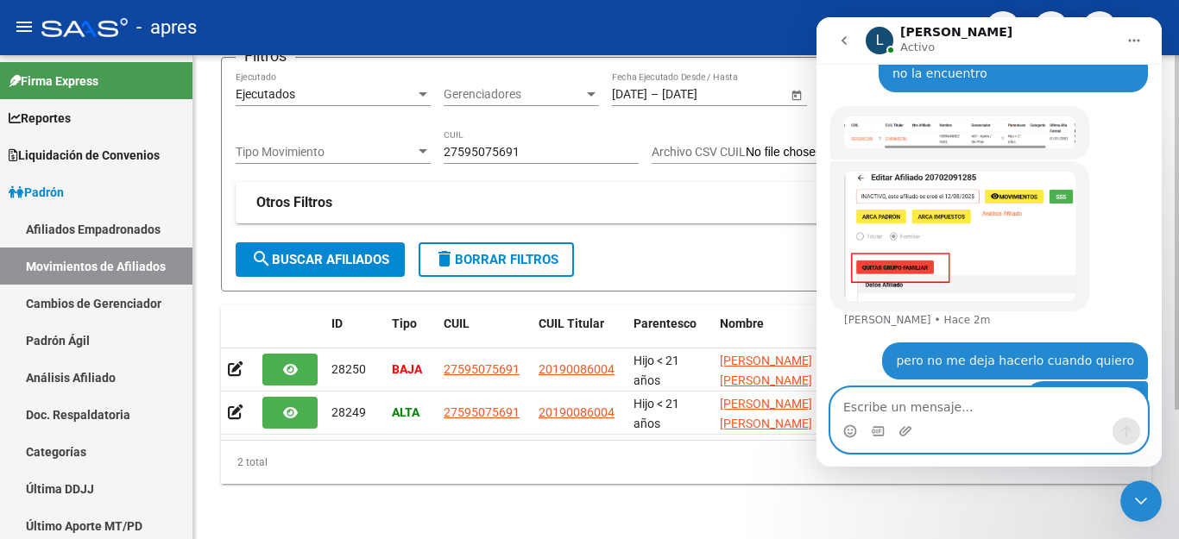
scroll to position [886, 0]
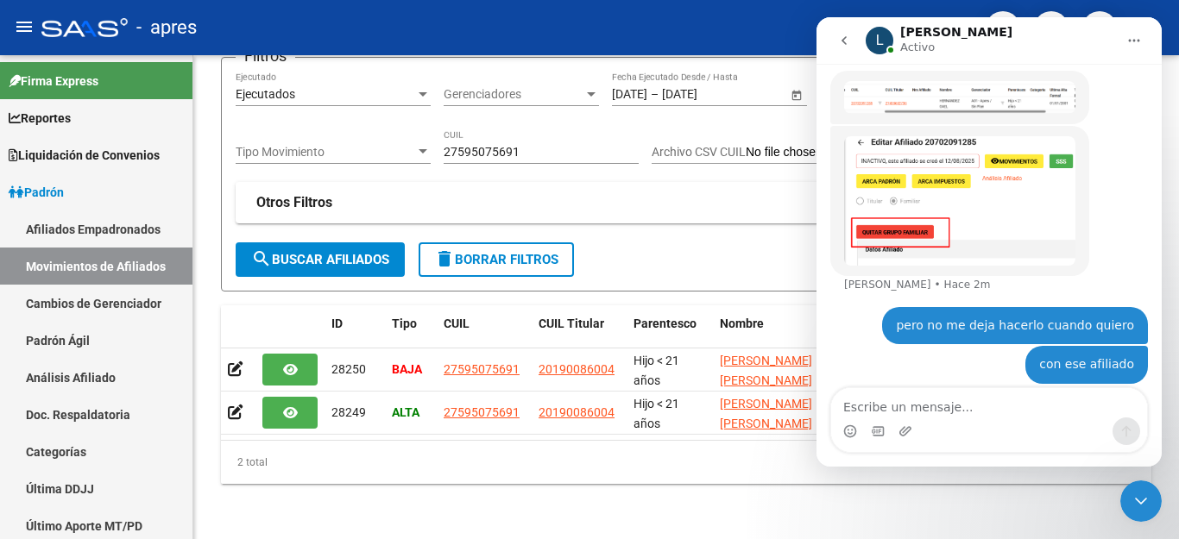
click at [1142, 507] on icon "Cerrar Intercom Messenger" at bounding box center [1141, 501] width 21 height 21
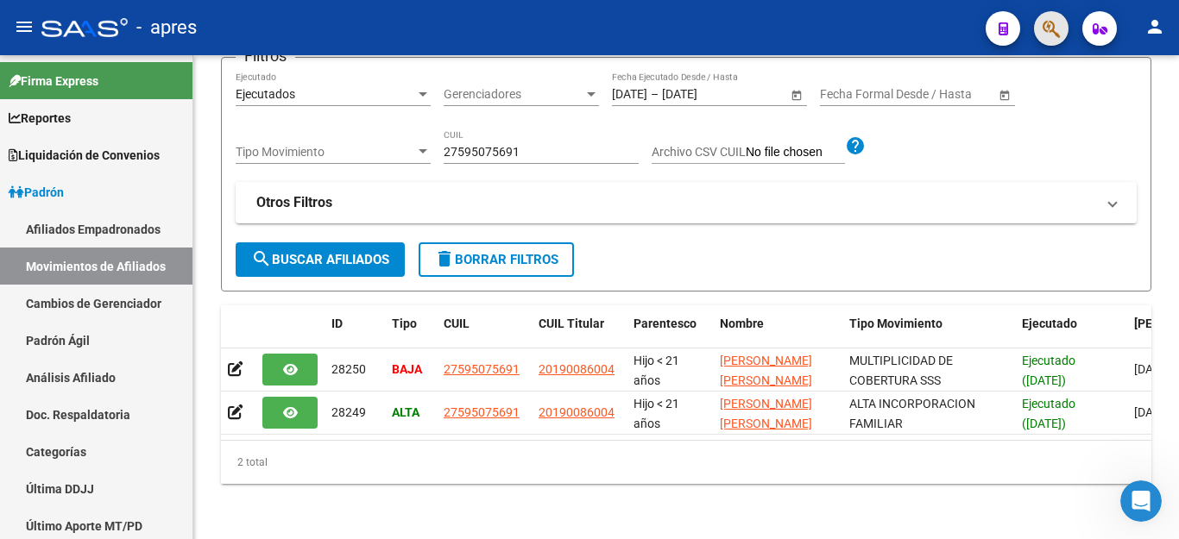
click at [1040, 38] on button "button" at bounding box center [1051, 28] width 35 height 35
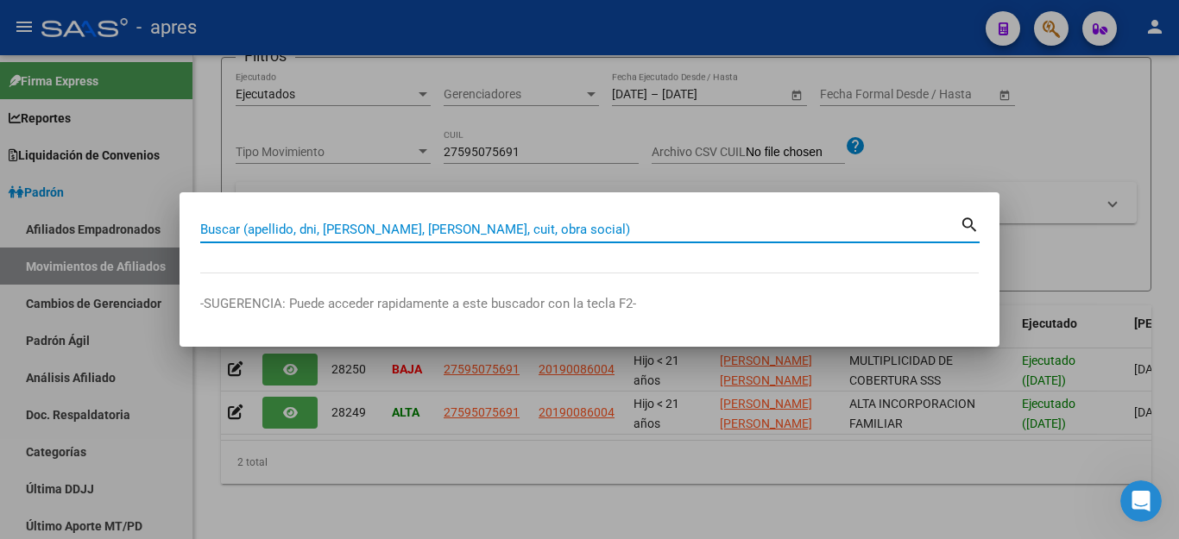
paste input "70209128"
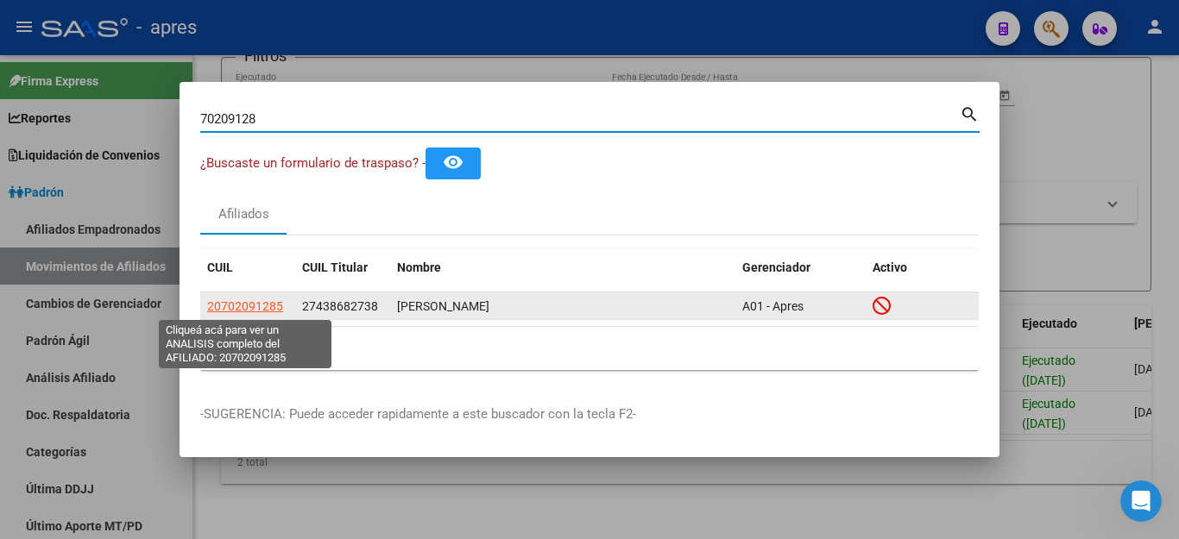
click at [235, 307] on span "20702091285" at bounding box center [245, 306] width 76 height 14
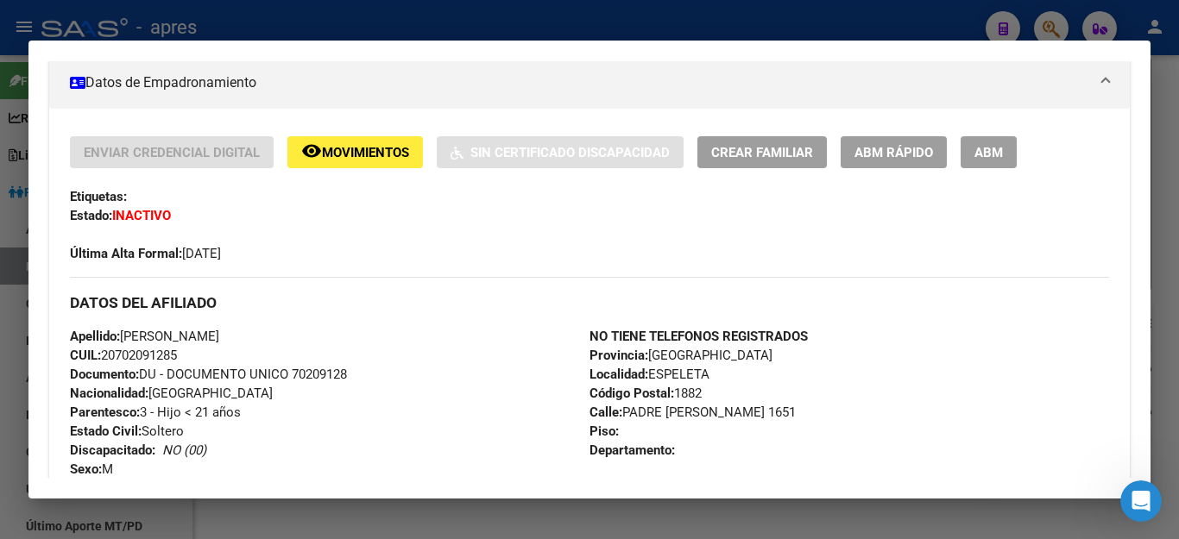
scroll to position [259, 0]
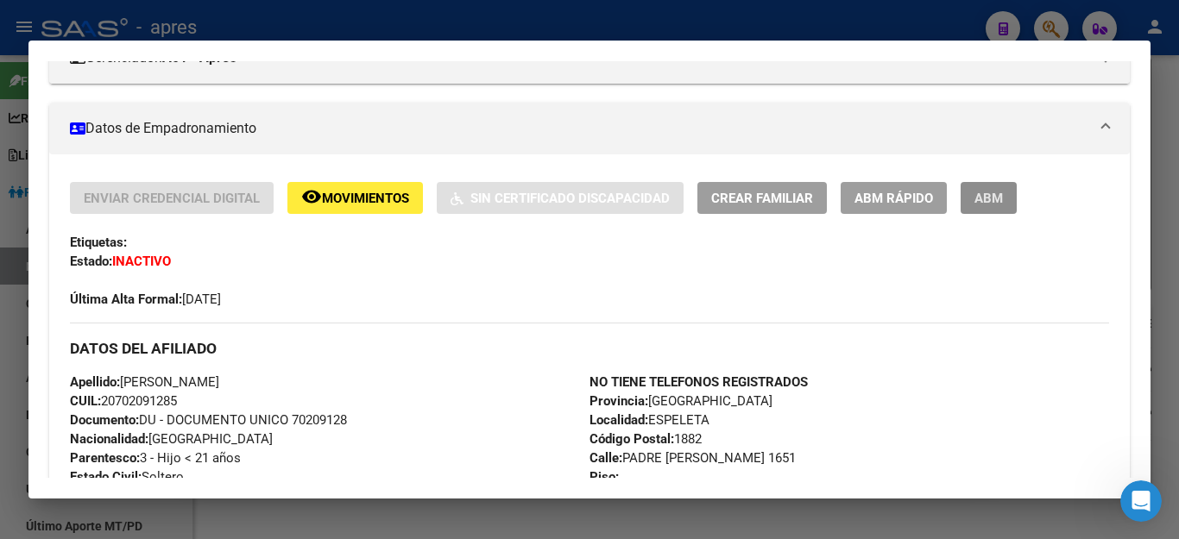
click at [978, 202] on span "ABM" at bounding box center [988, 199] width 28 height 16
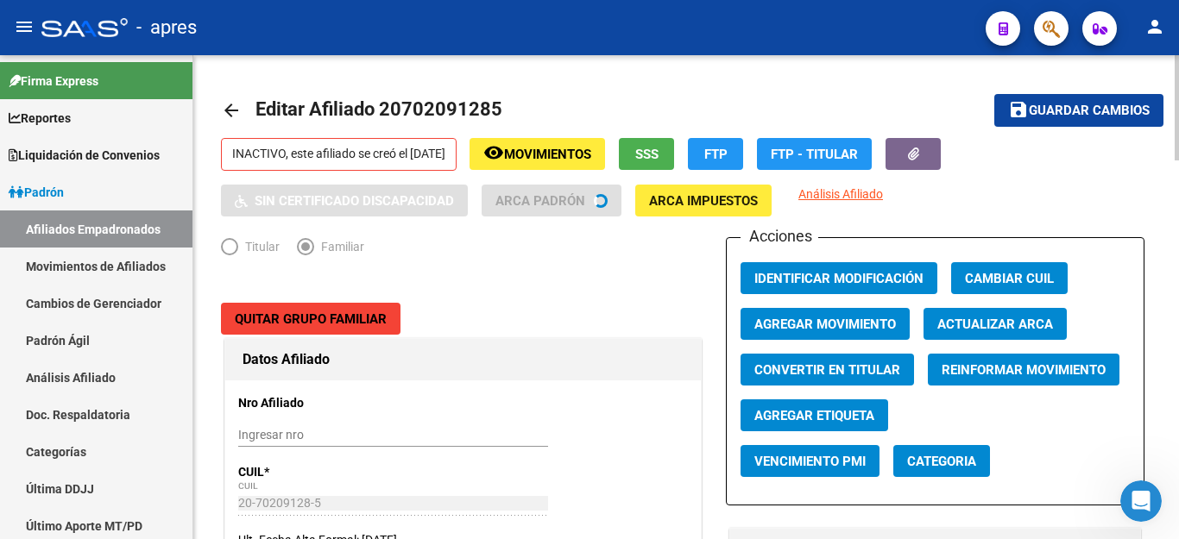
click at [325, 322] on span "Quitar Grupo Familiar" at bounding box center [311, 320] width 152 height 16
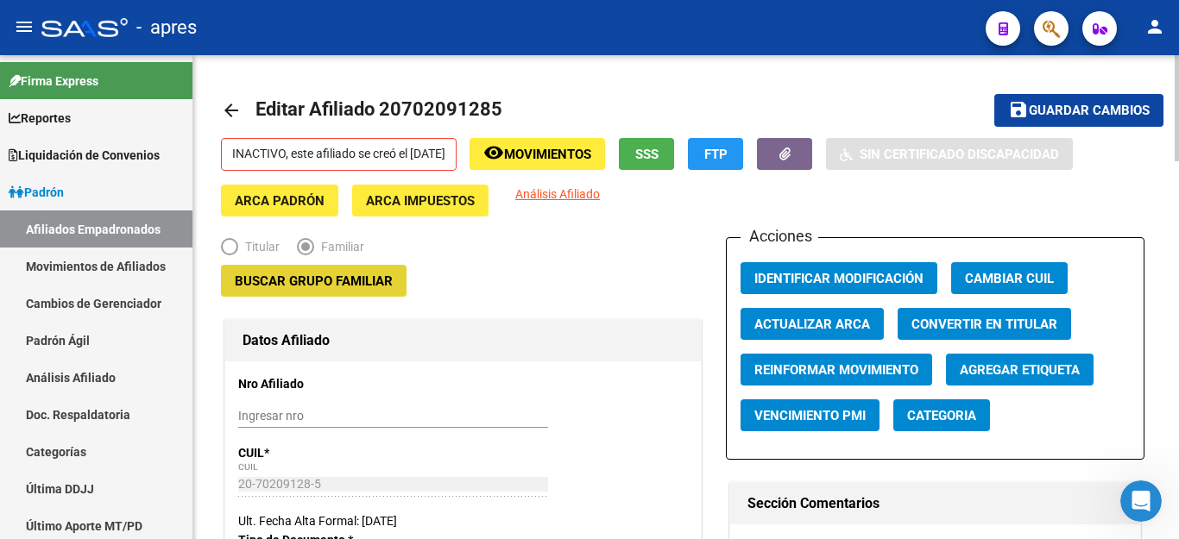
click at [346, 282] on span "Buscar Grupo Familiar" at bounding box center [314, 282] width 158 height 16
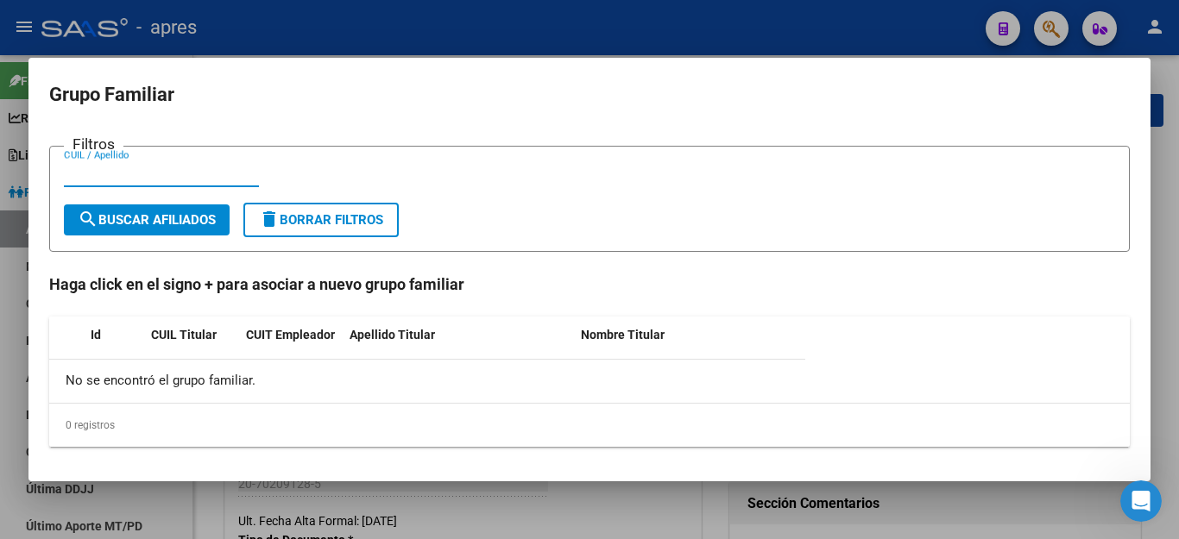
paste input "27438682738"
click at [163, 224] on span "search Buscar Afiliados" at bounding box center [147, 220] width 138 height 16
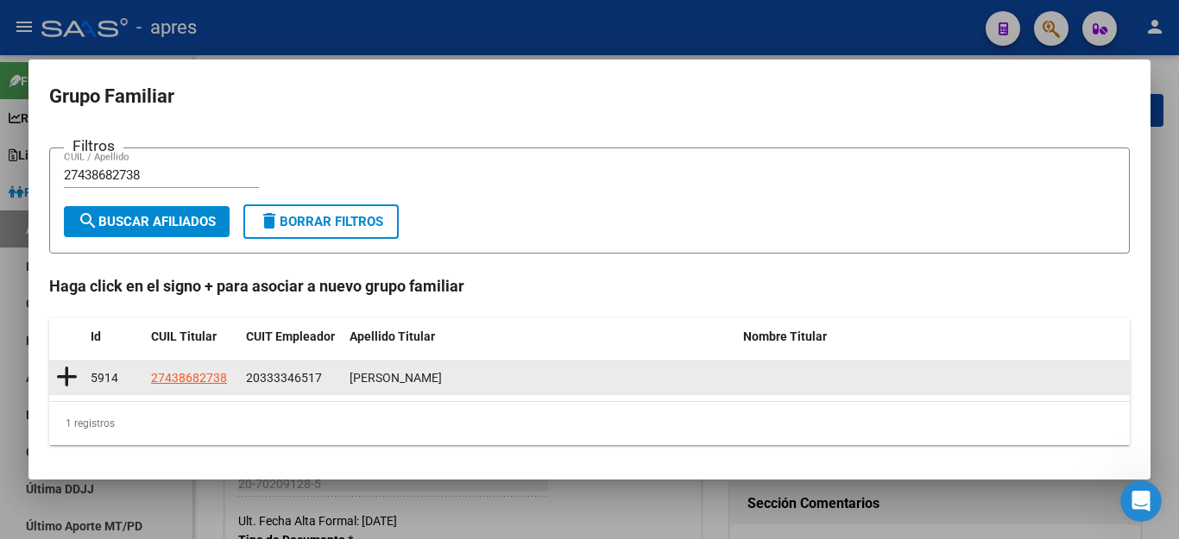
click at [67, 374] on icon at bounding box center [67, 377] width 22 height 24
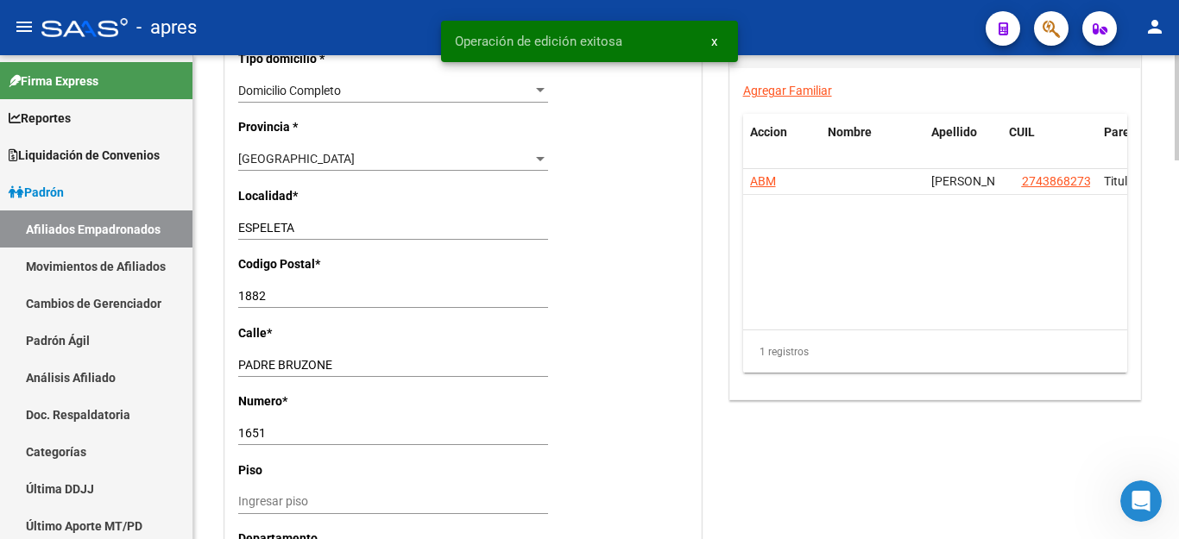
scroll to position [1726, 0]
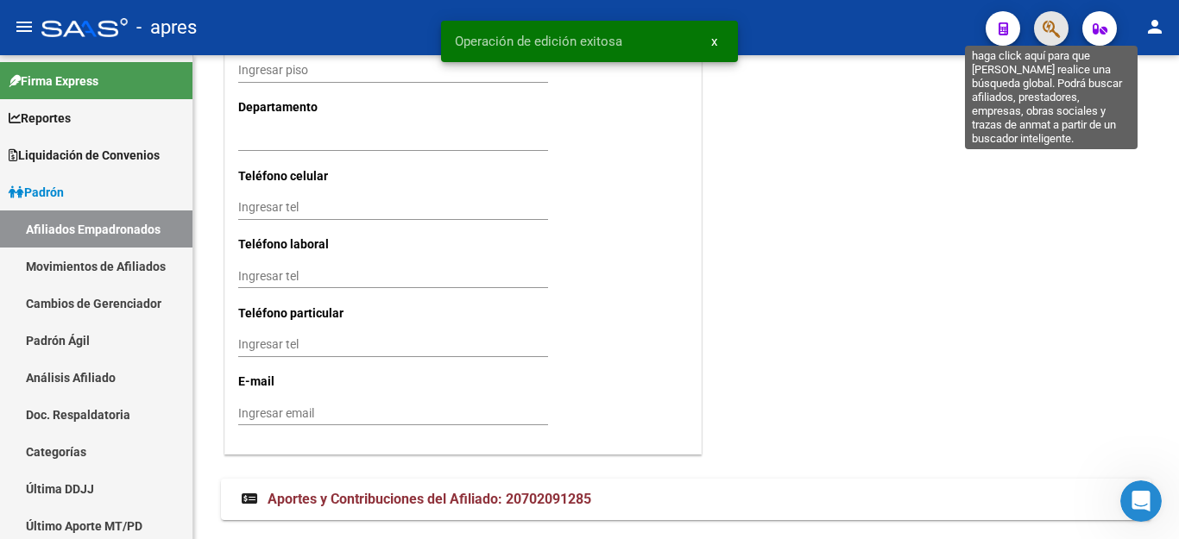
click at [1057, 29] on icon "button" at bounding box center [1050, 29] width 17 height 20
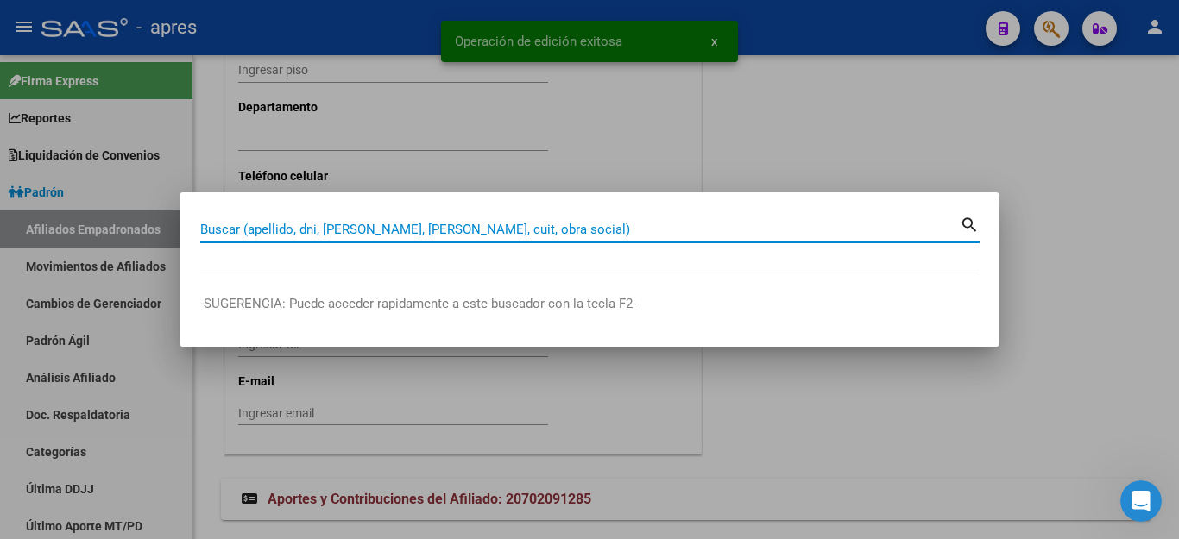
paste input "27438682738"
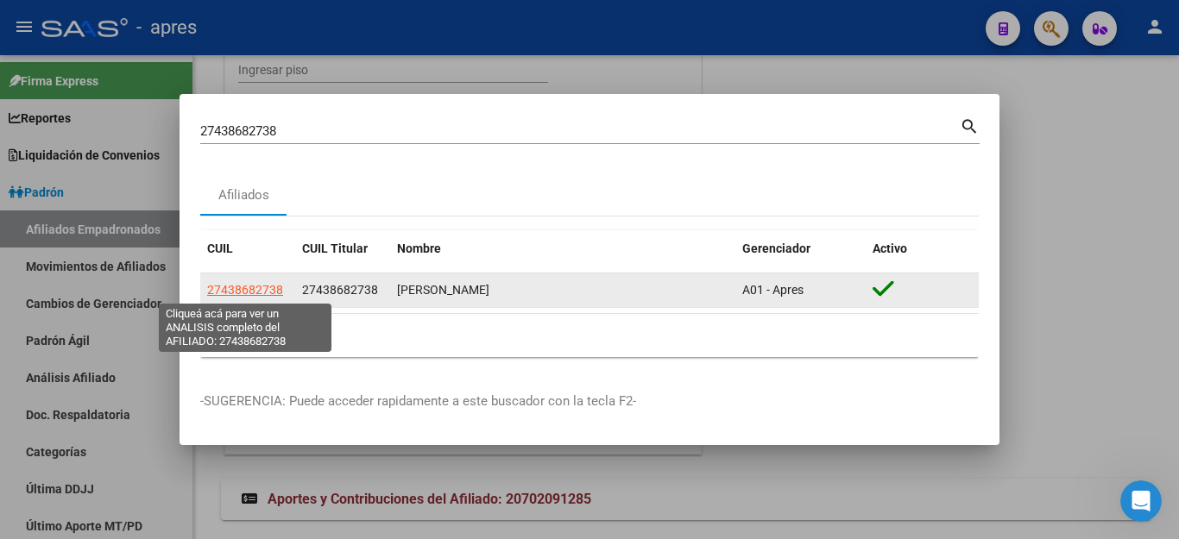
click at [236, 286] on span "27438682738" at bounding box center [245, 290] width 76 height 14
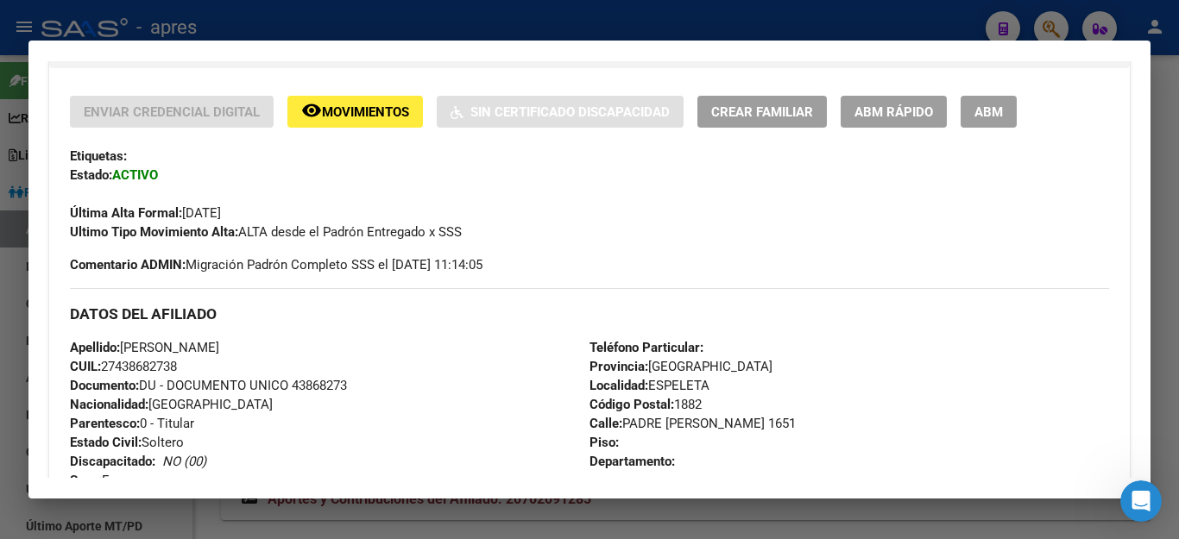
scroll to position [777, 0]
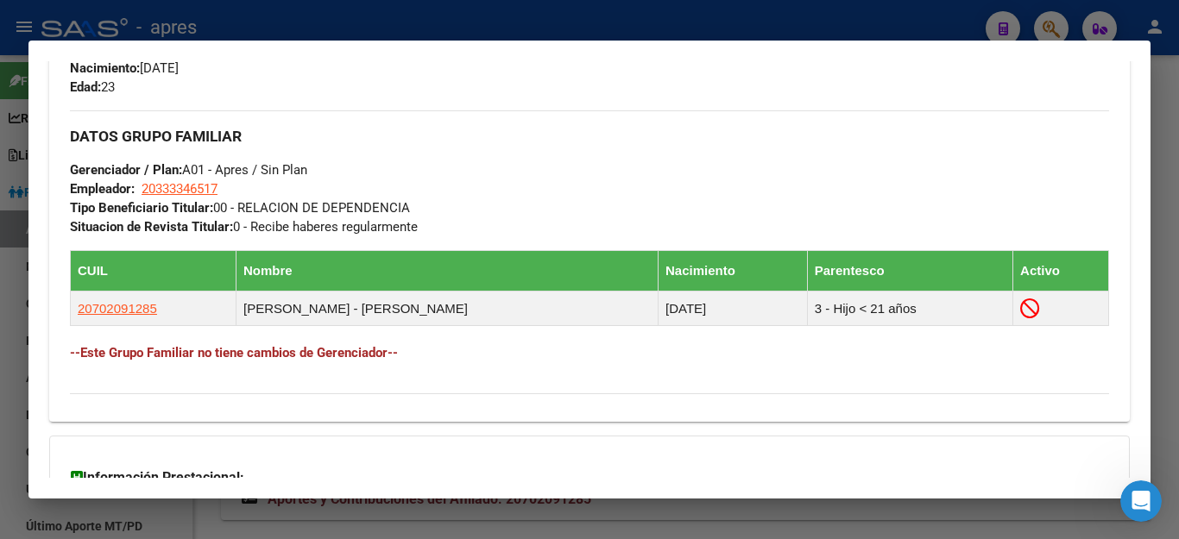
click at [854, 527] on div at bounding box center [589, 269] width 1179 height 539
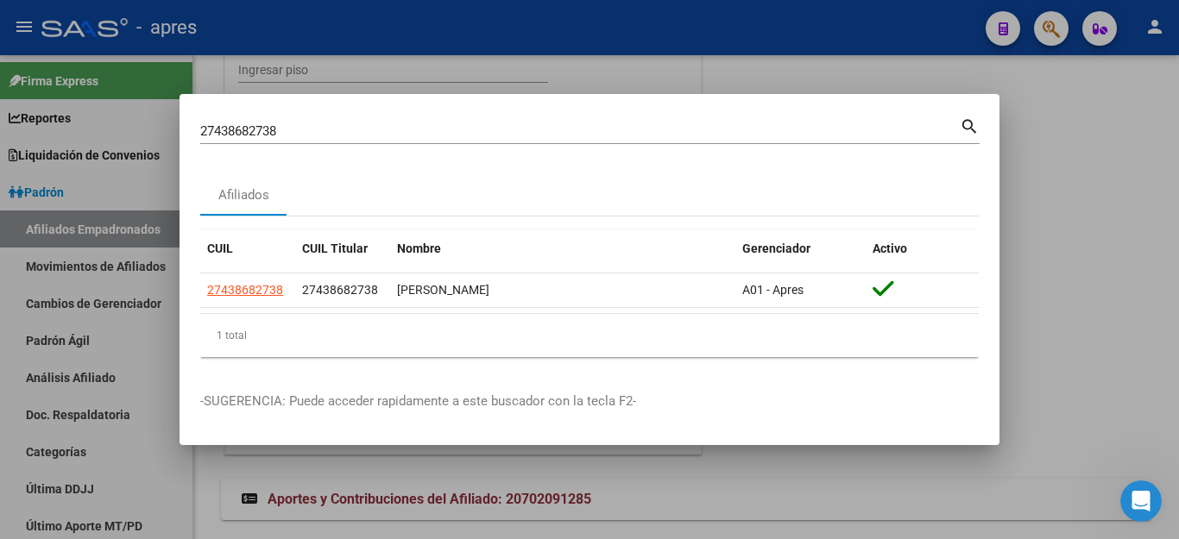
click at [898, 507] on div at bounding box center [589, 269] width 1179 height 539
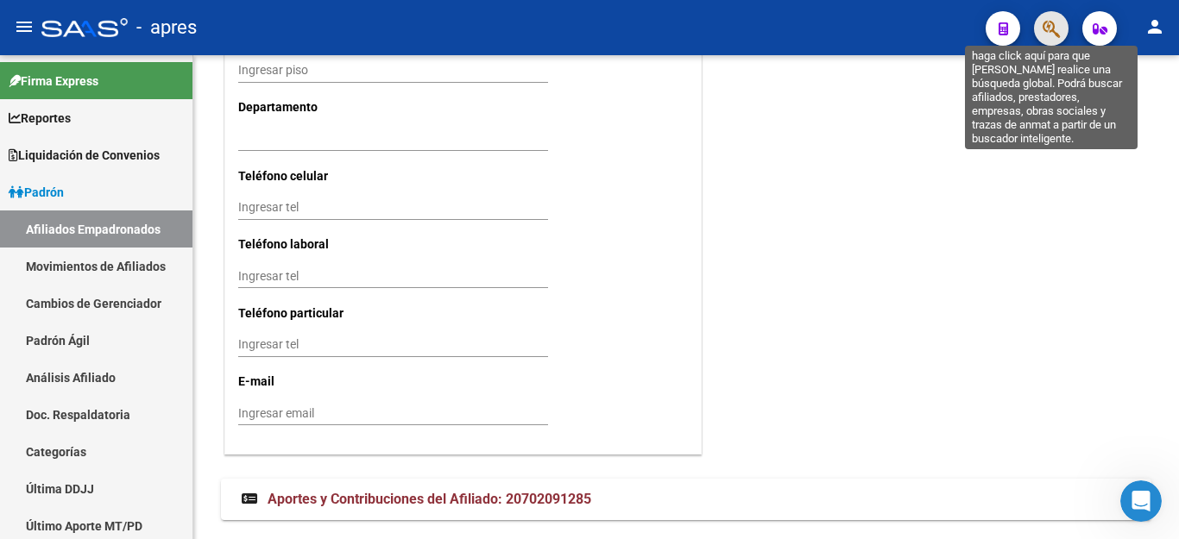
click at [1055, 31] on icon "button" at bounding box center [1050, 29] width 17 height 20
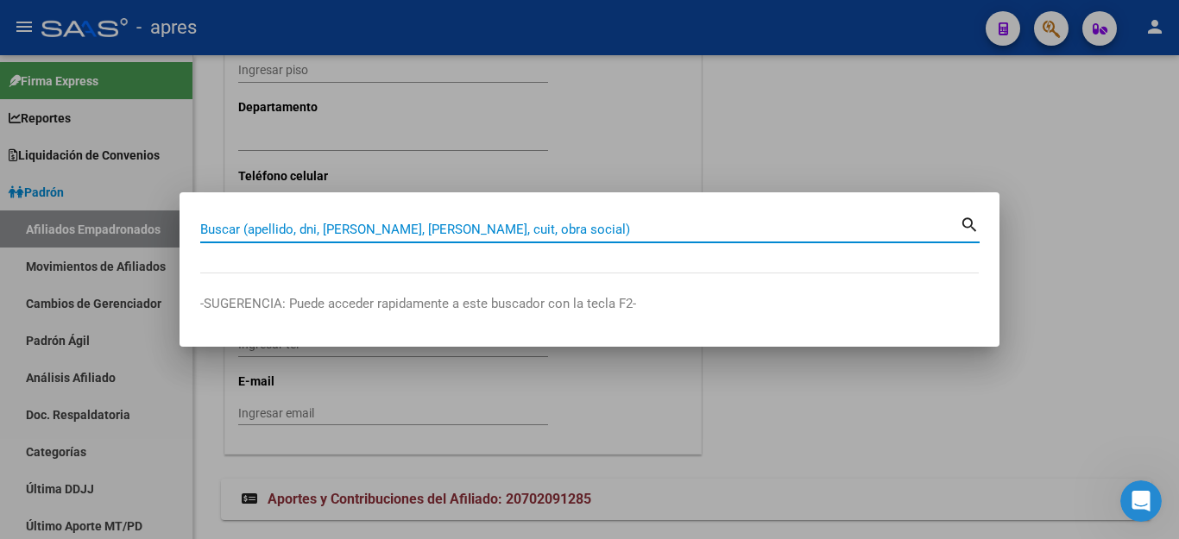
paste input "27438682738"
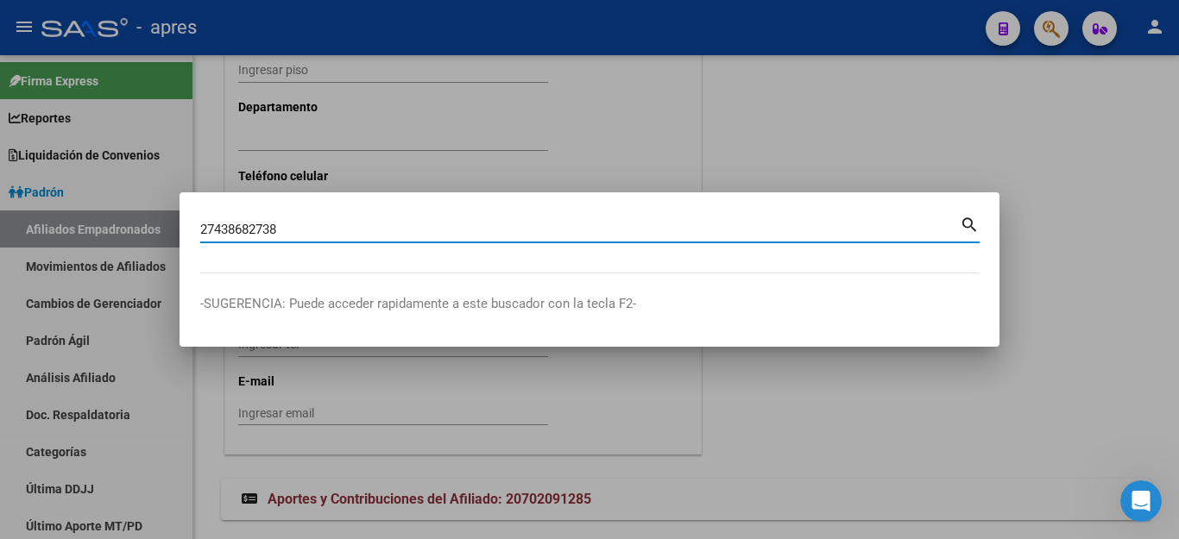
type input "27438682738"
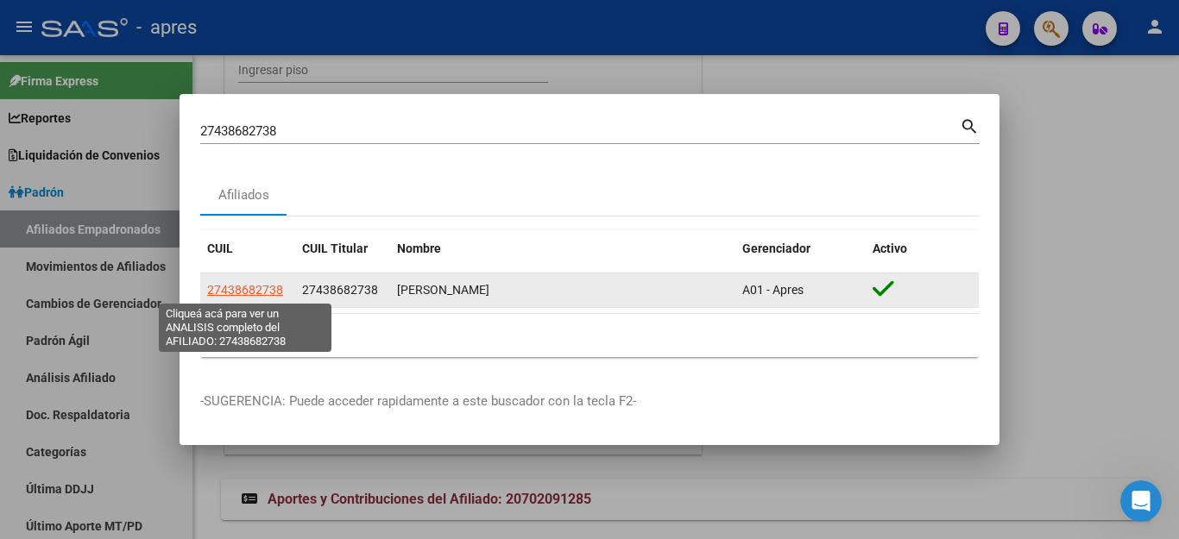
click at [252, 294] on span "27438682738" at bounding box center [245, 290] width 76 height 14
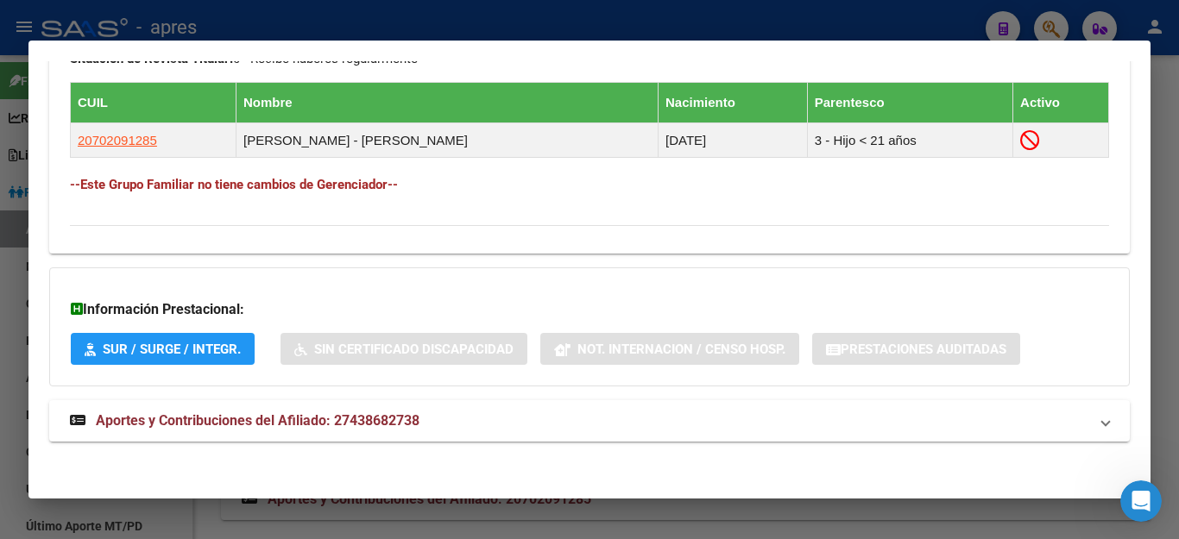
scroll to position [948, 0]
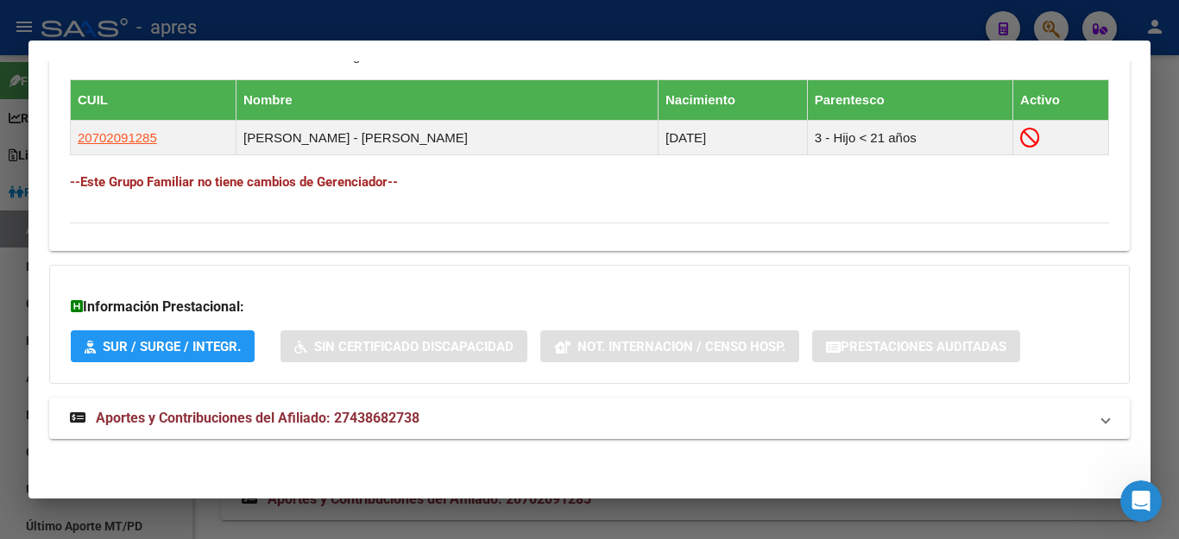
click at [908, 520] on div at bounding box center [589, 269] width 1179 height 539
click at [1043, 30] on icon "button" at bounding box center [1050, 29] width 17 height 20
paste input "50306839"
type input "50306839"
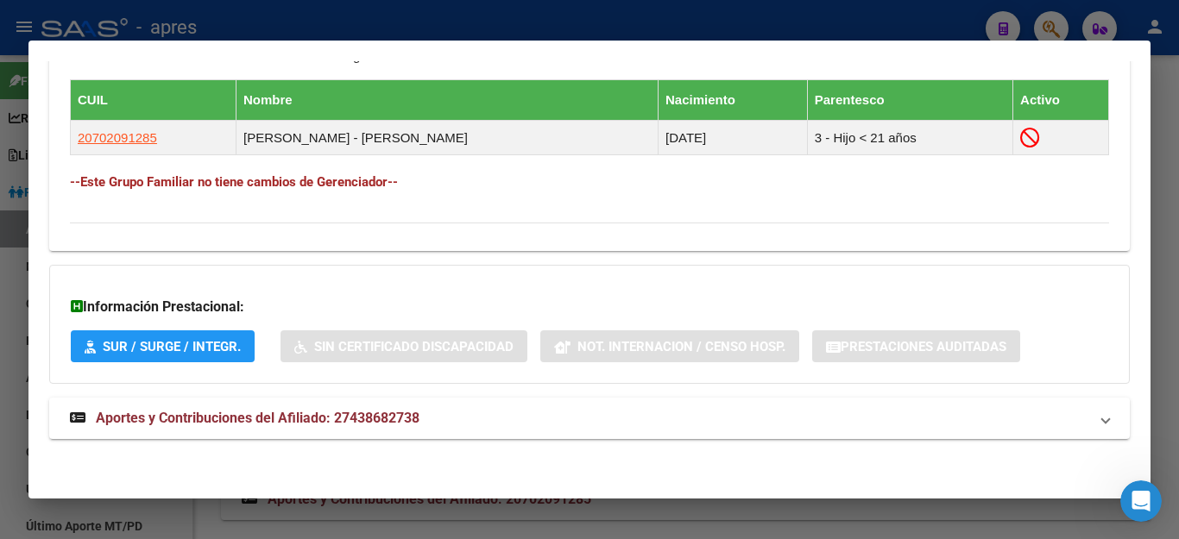
click span "20503068398"
type textarea "20503068398"
click at [644, 519] on div at bounding box center [589, 269] width 1179 height 539
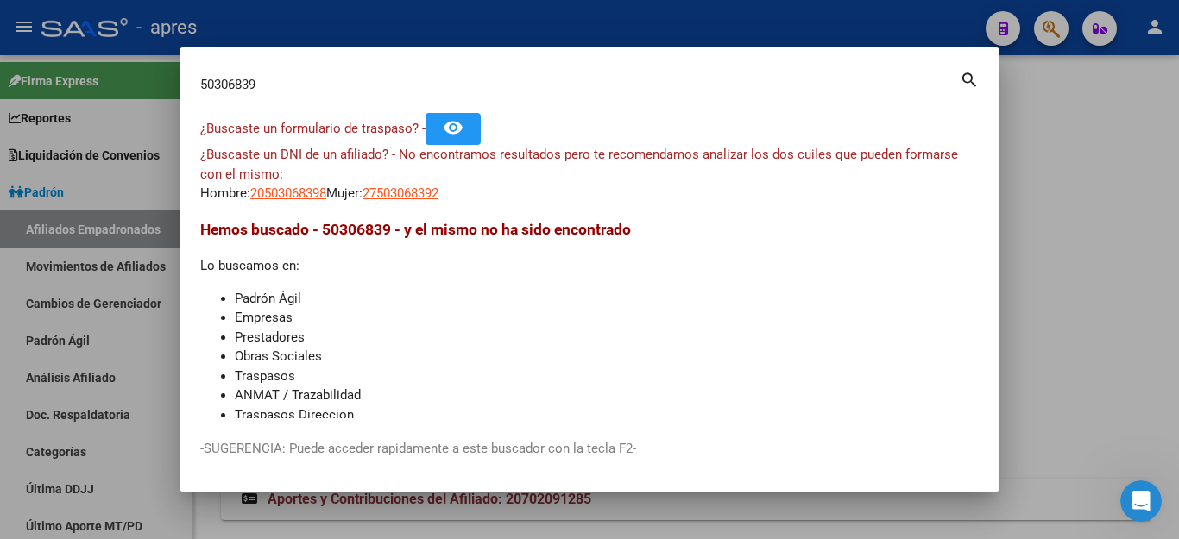
scroll to position [886, 0]
click at [1052, 195] on div at bounding box center [589, 269] width 1179 height 539
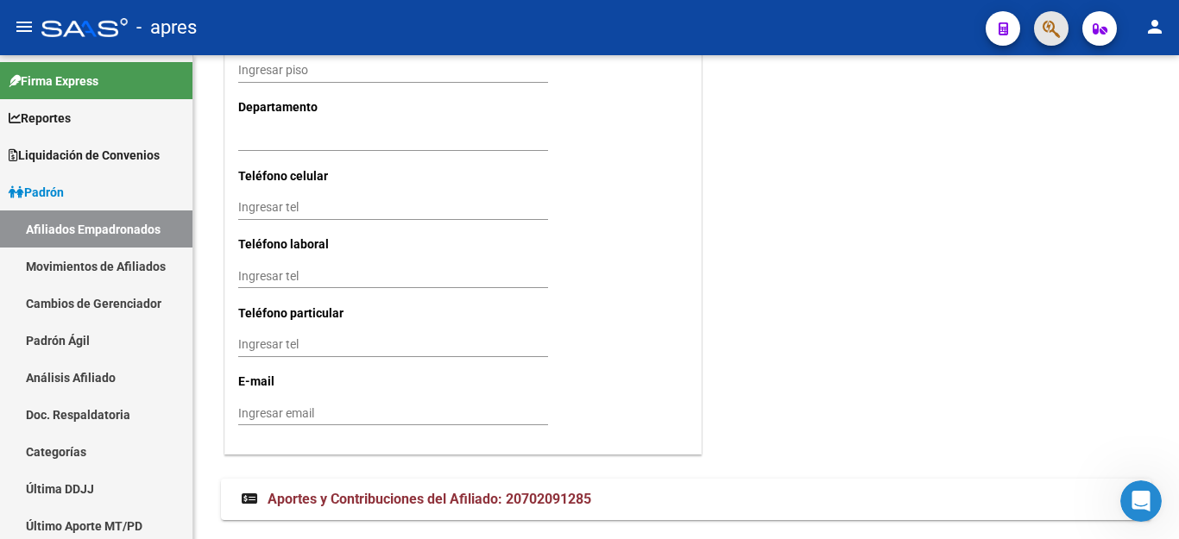
click at [1067, 23] on button "button" at bounding box center [1051, 28] width 35 height 35
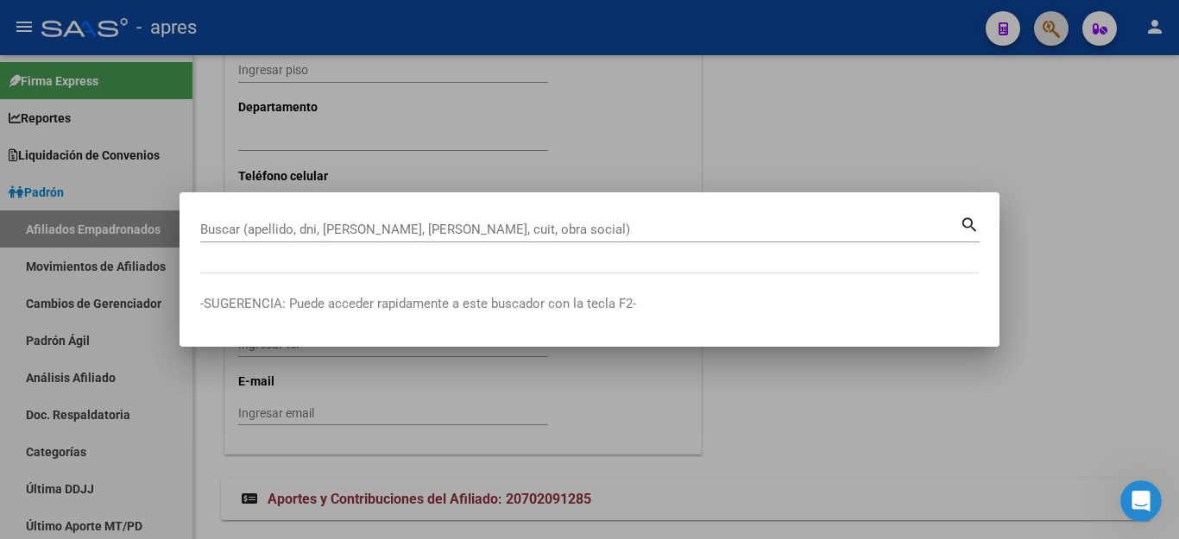
click at [1053, 23] on div at bounding box center [589, 269] width 1179 height 539
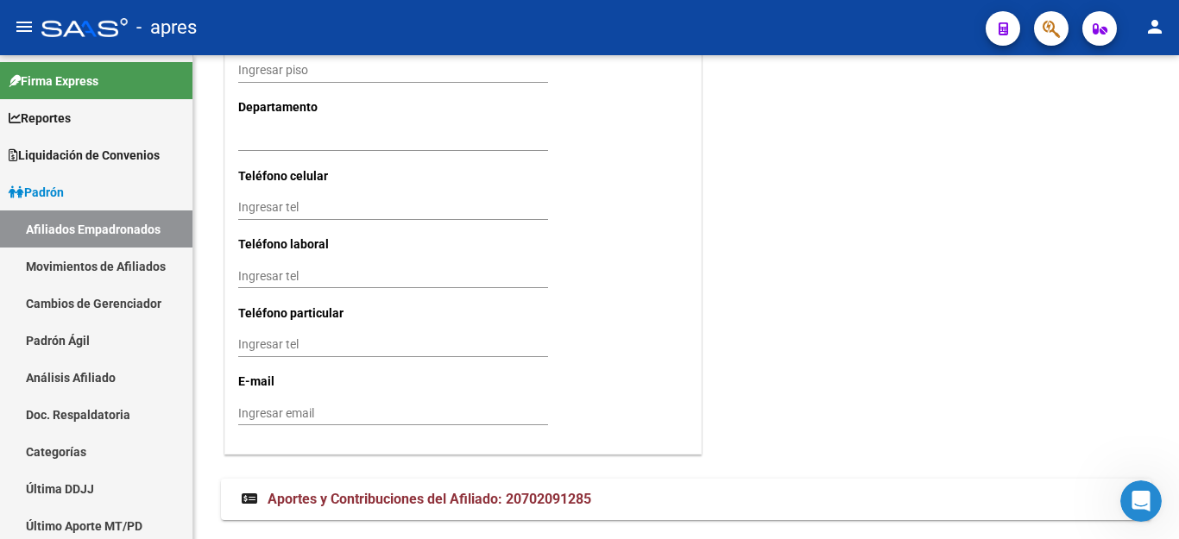
click at [1034, 11] on button "button" at bounding box center [1051, 28] width 35 height 35
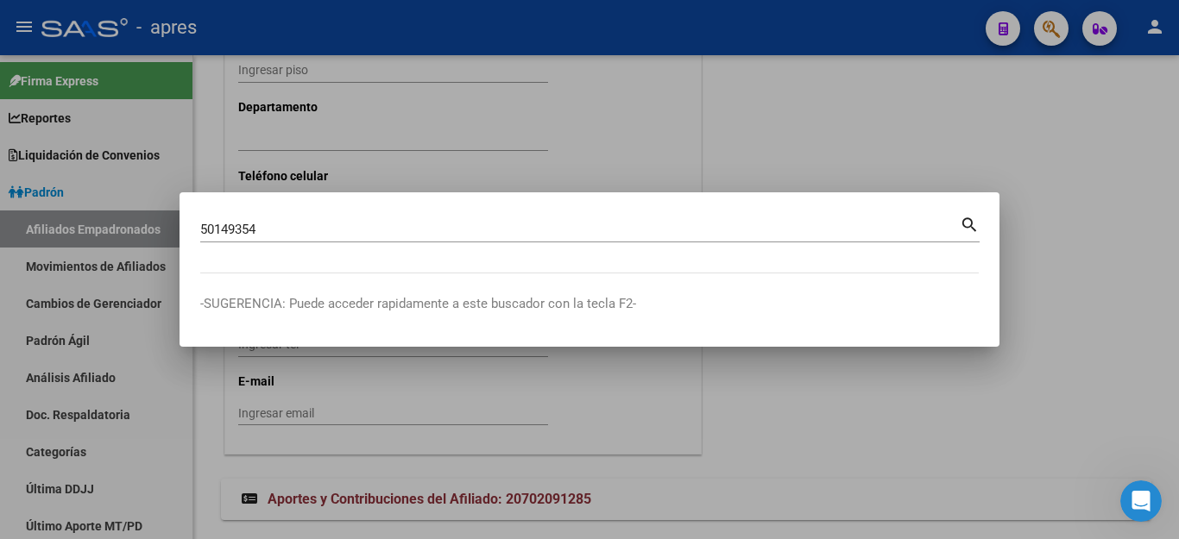
scroll to position [953, 0]
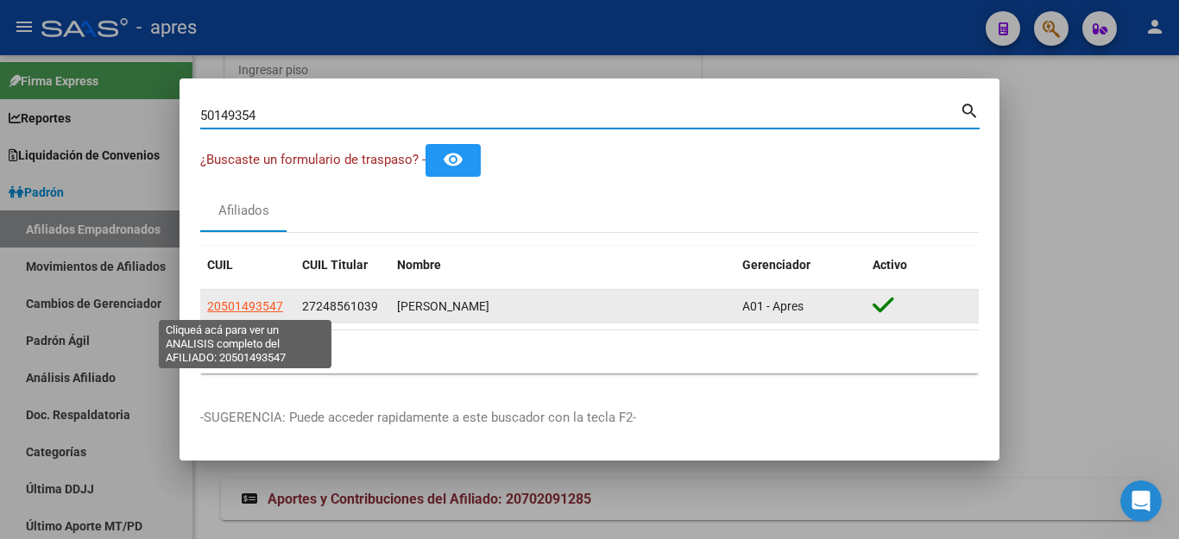
click at [264, 299] on span "20501493547" at bounding box center [245, 306] width 76 height 14
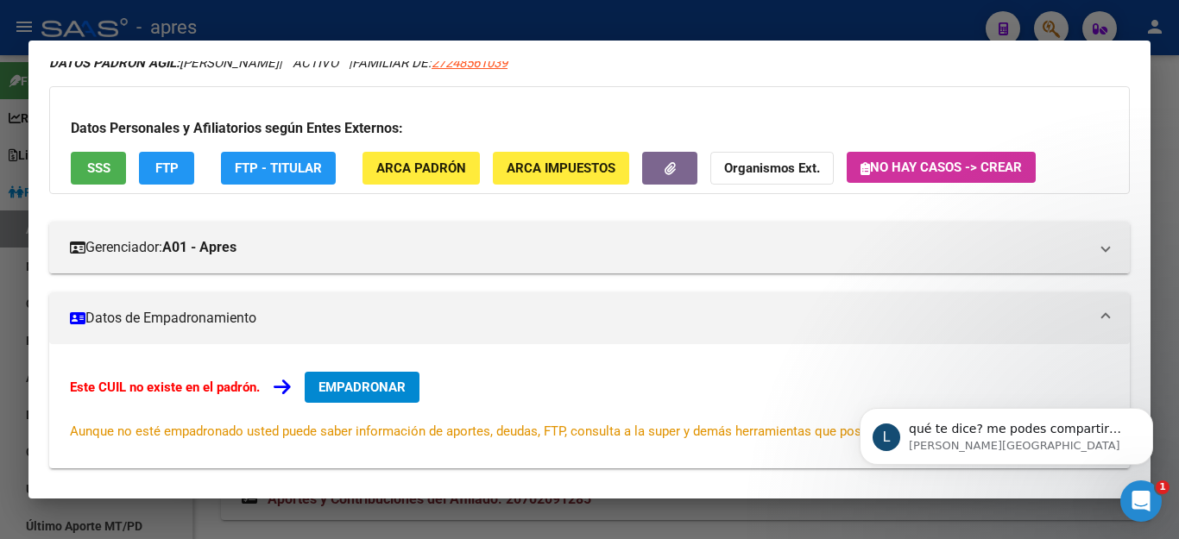
scroll to position [0, 0]
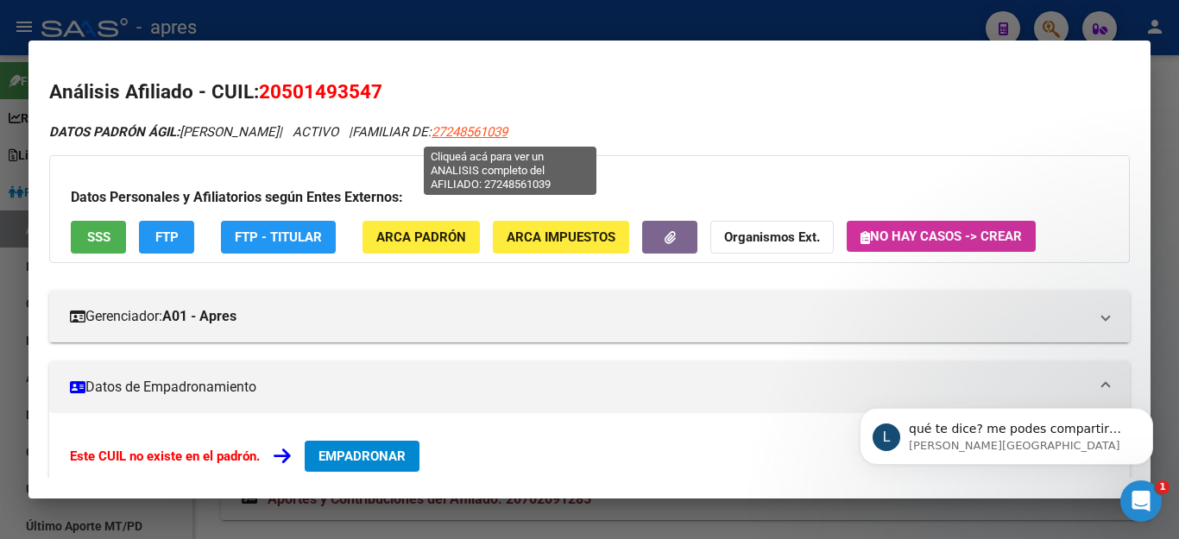
click at [507, 125] on span "27248561039" at bounding box center [469, 132] width 76 height 16
type textarea "27248561039"
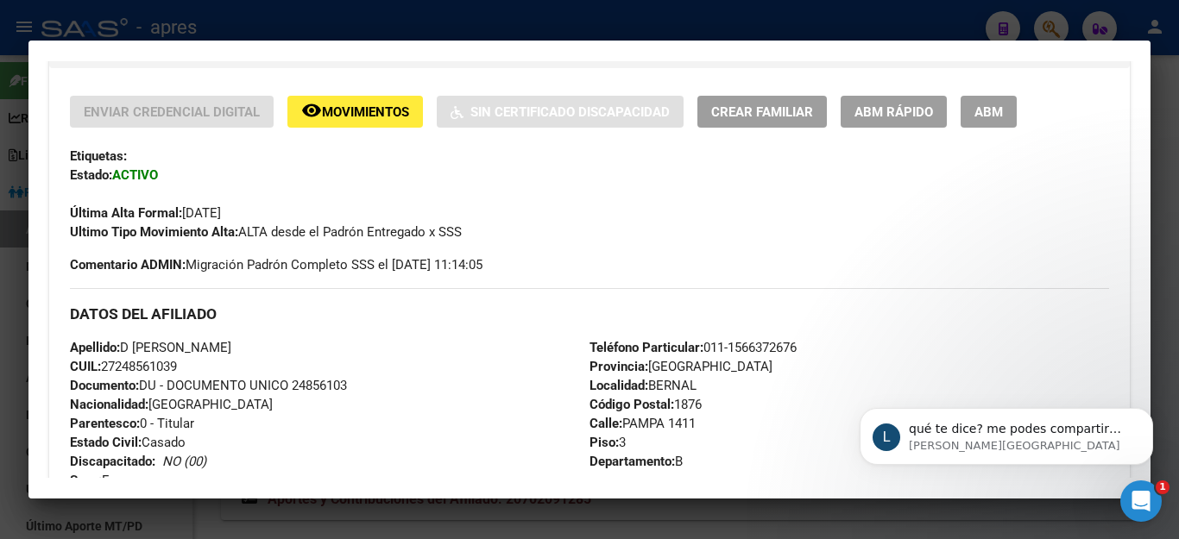
scroll to position [955, 0]
click at [463, 520] on div at bounding box center [589, 269] width 1179 height 539
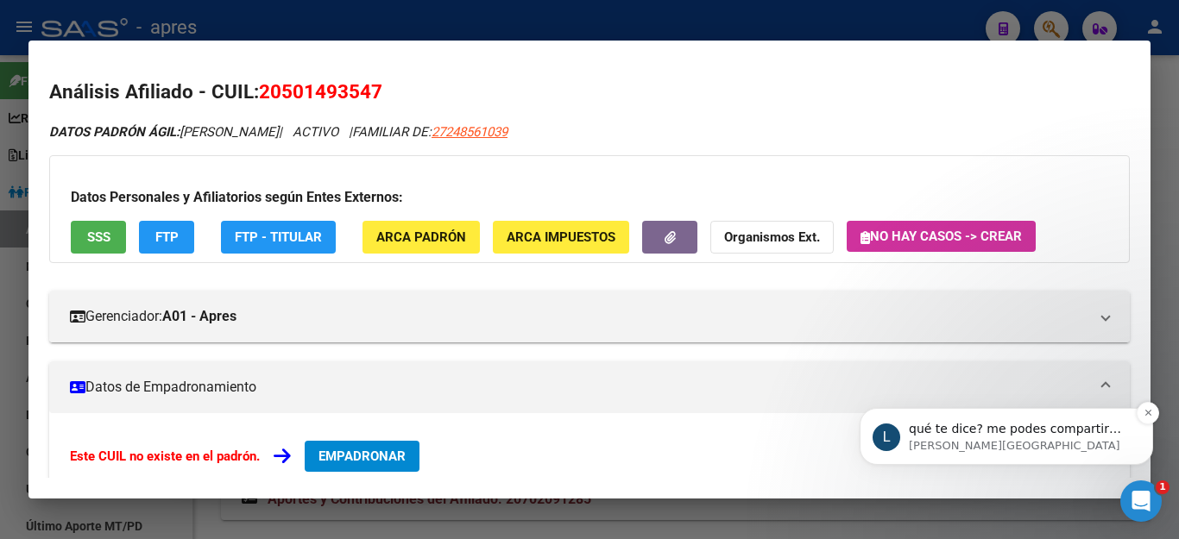
click at [931, 429] on p "qué te dice? me podes compartir una captura?" at bounding box center [1020, 429] width 223 height 17
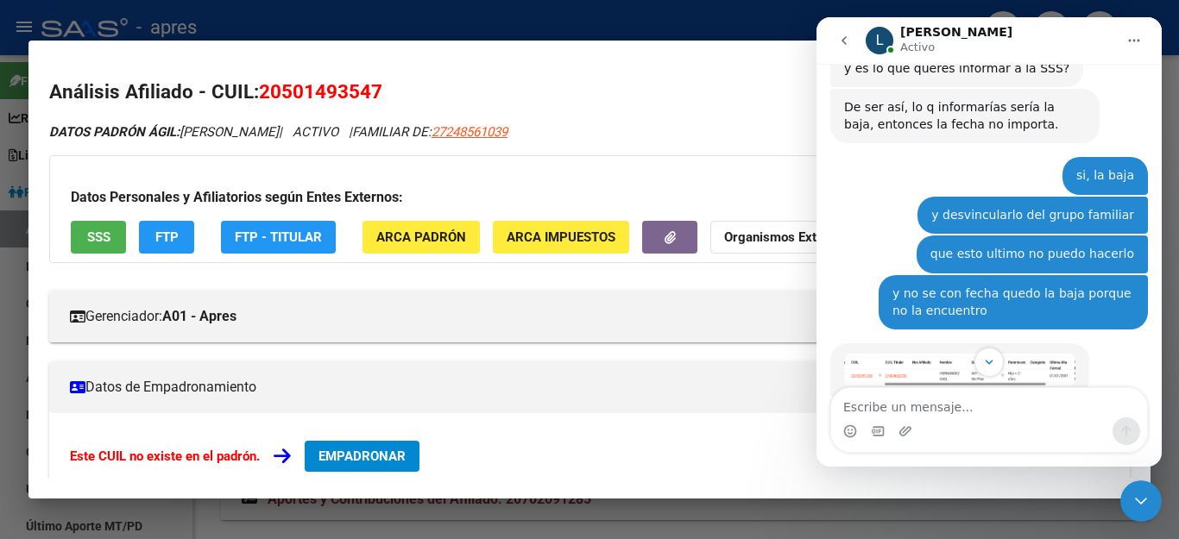
scroll to position [984, 0]
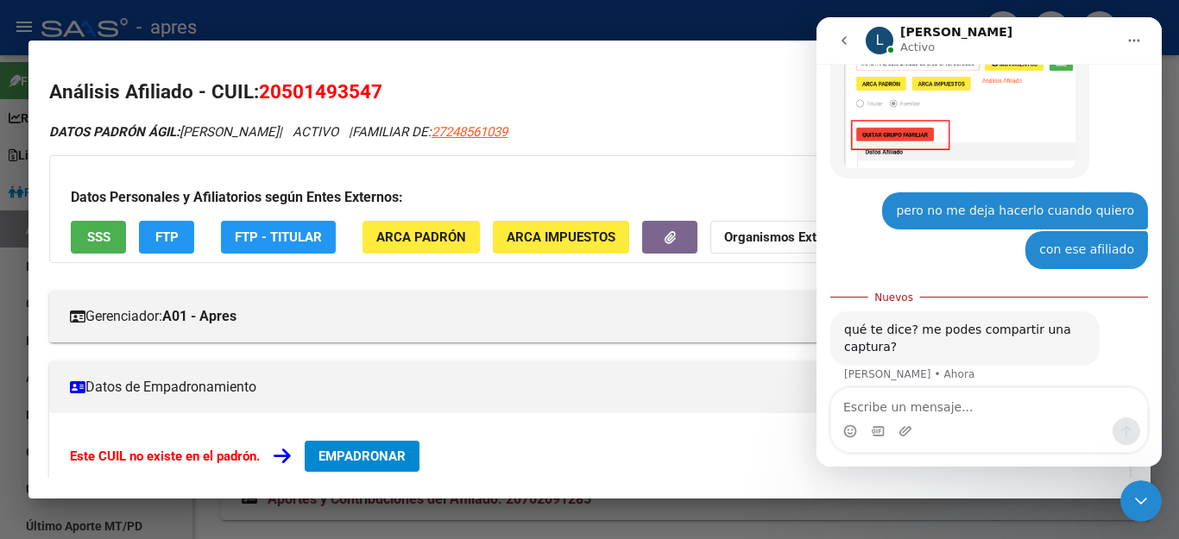
click at [532, 502] on div at bounding box center [589, 269] width 1179 height 539
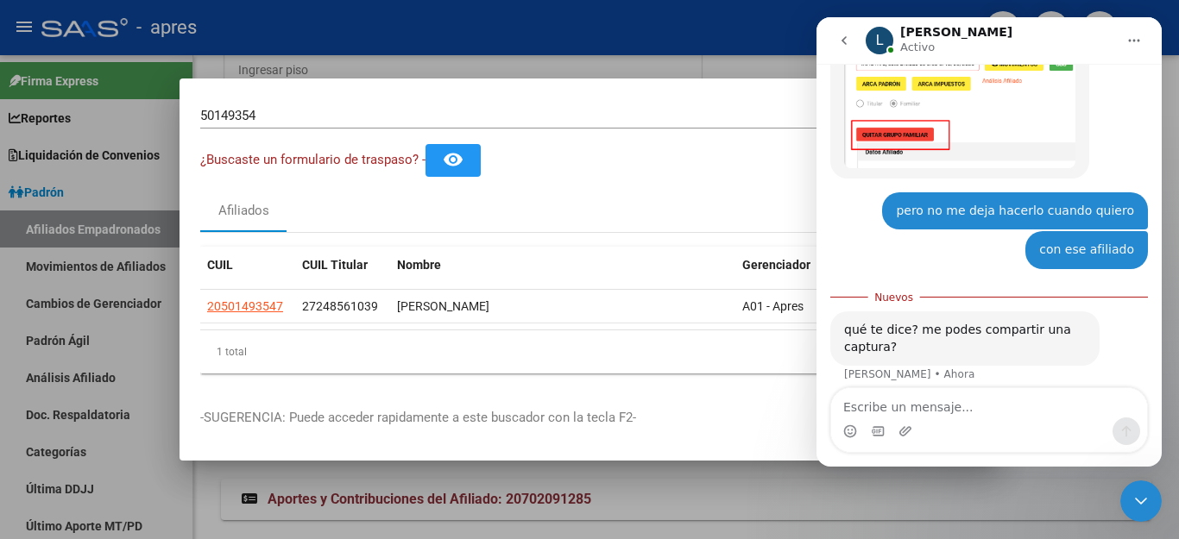
click at [639, 54] on div at bounding box center [589, 269] width 1179 height 539
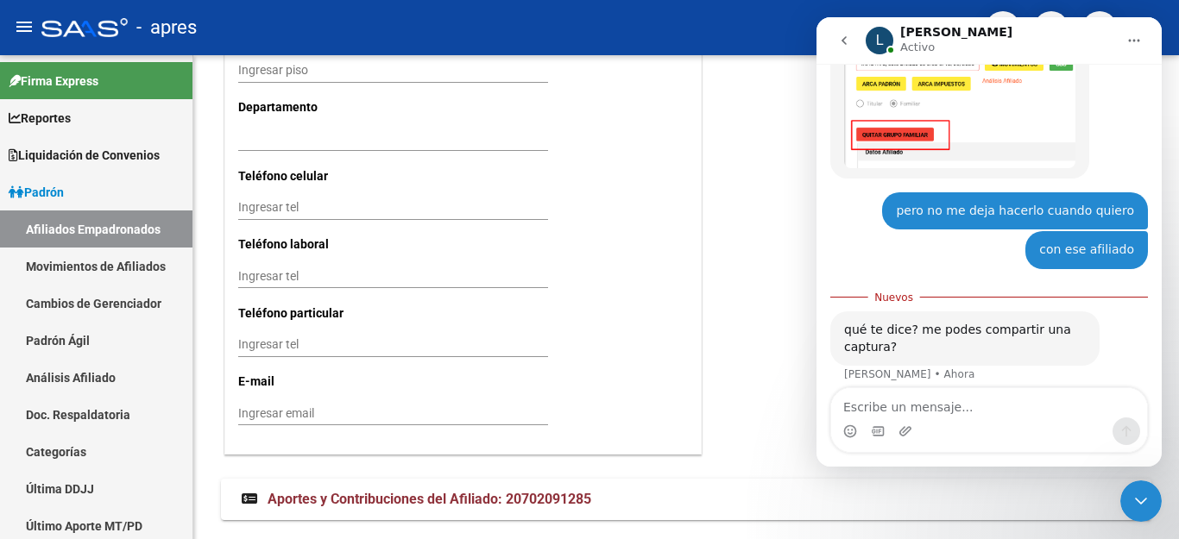
click at [1140, 501] on icon "Cerrar Intercom Messenger" at bounding box center [1141, 501] width 21 height 21
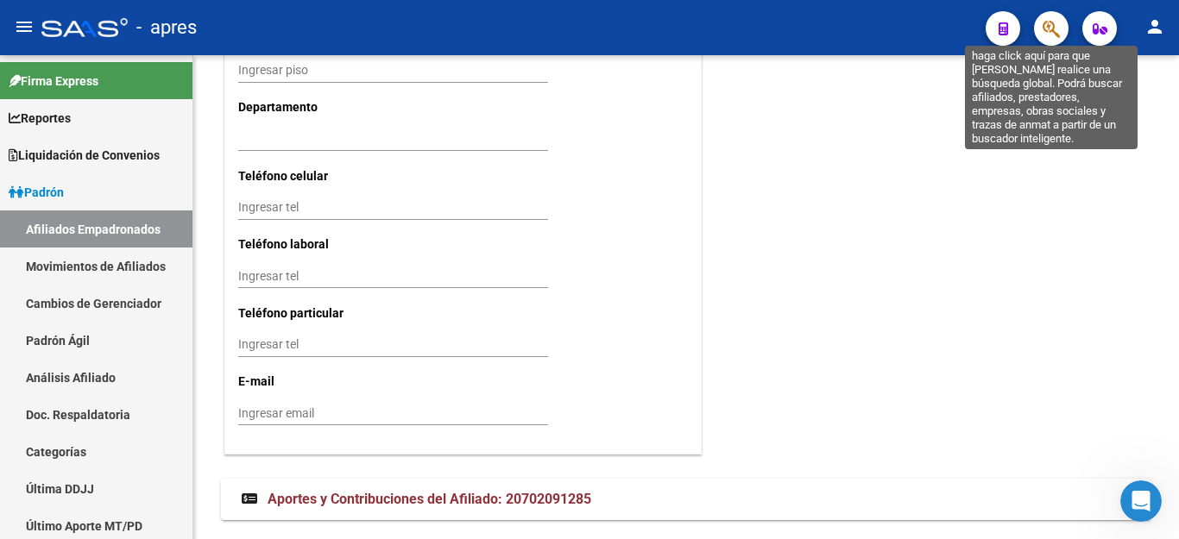
click at [1058, 32] on icon "button" at bounding box center [1050, 29] width 17 height 20
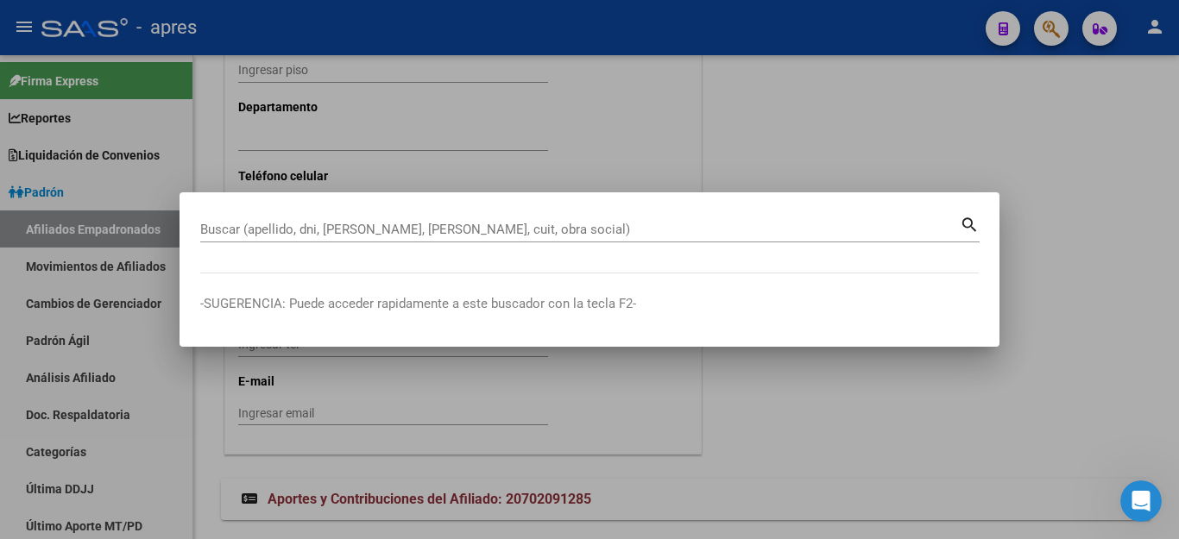
paste input "70209128"
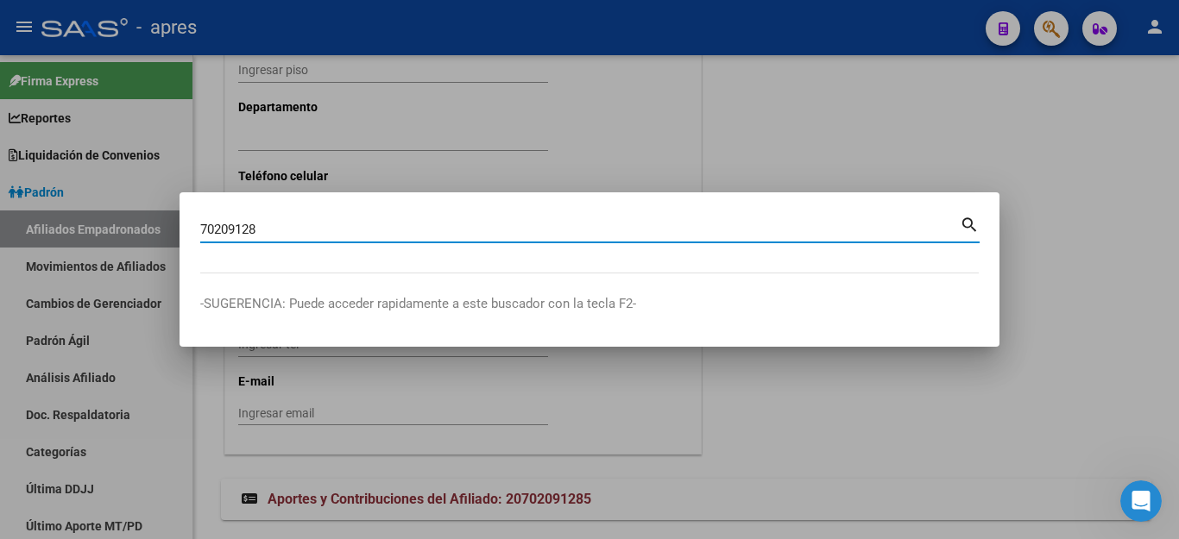
type input "70209128"
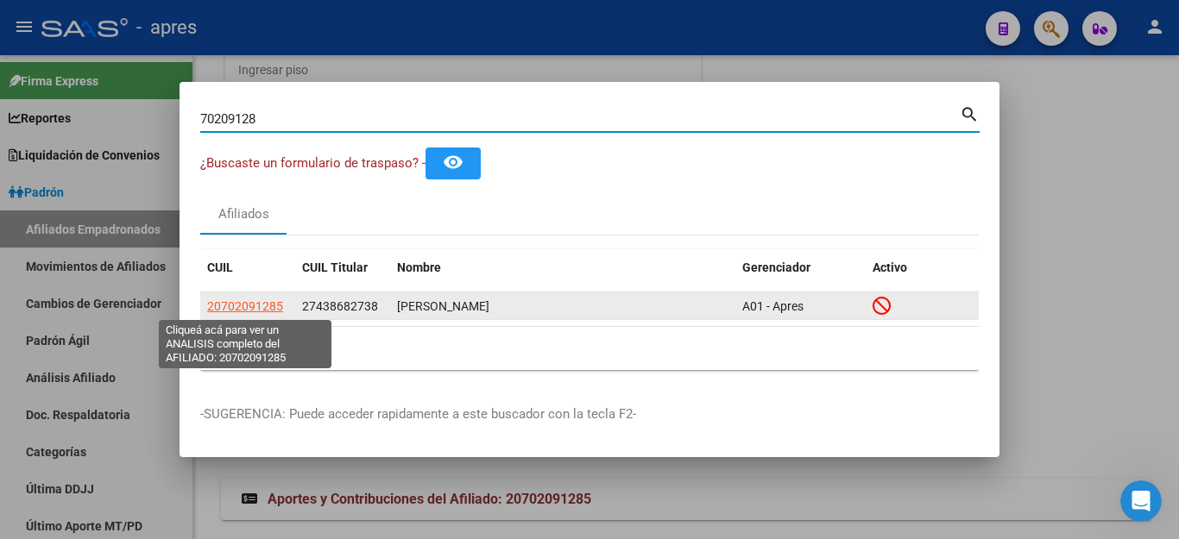
click at [261, 307] on span "20702091285" at bounding box center [245, 306] width 76 height 14
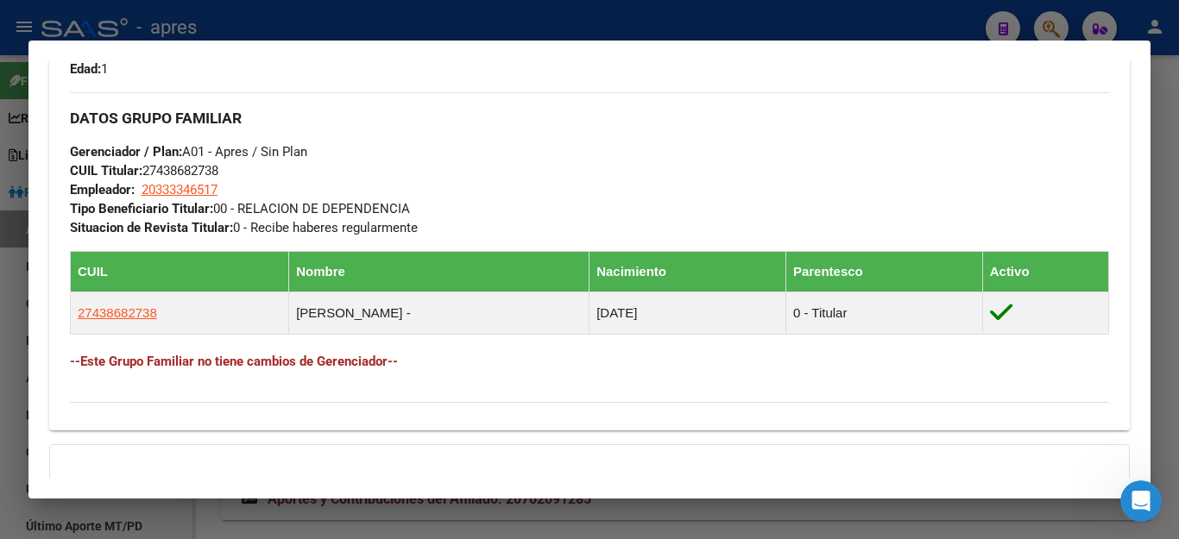
scroll to position [863, 0]
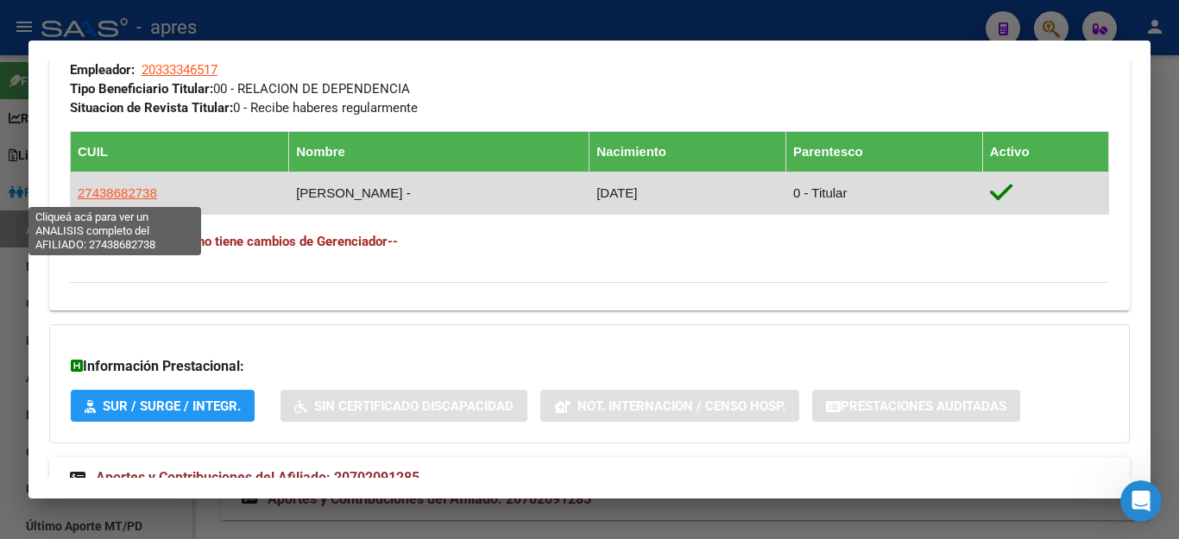
click at [105, 196] on span "27438682738" at bounding box center [117, 193] width 79 height 15
type textarea "27438682738"
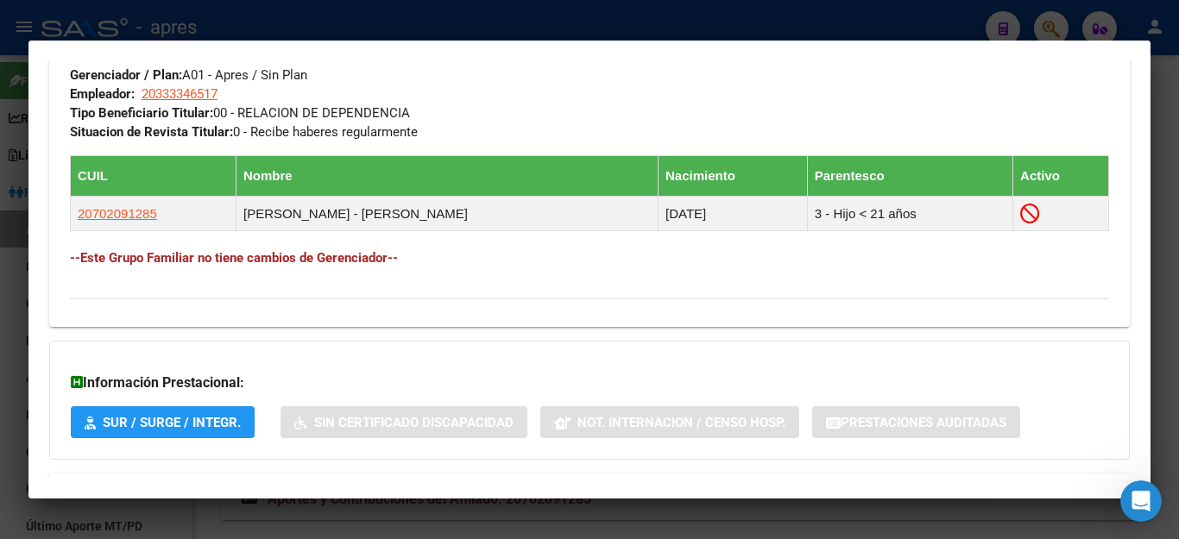
scroll to position [853, 0]
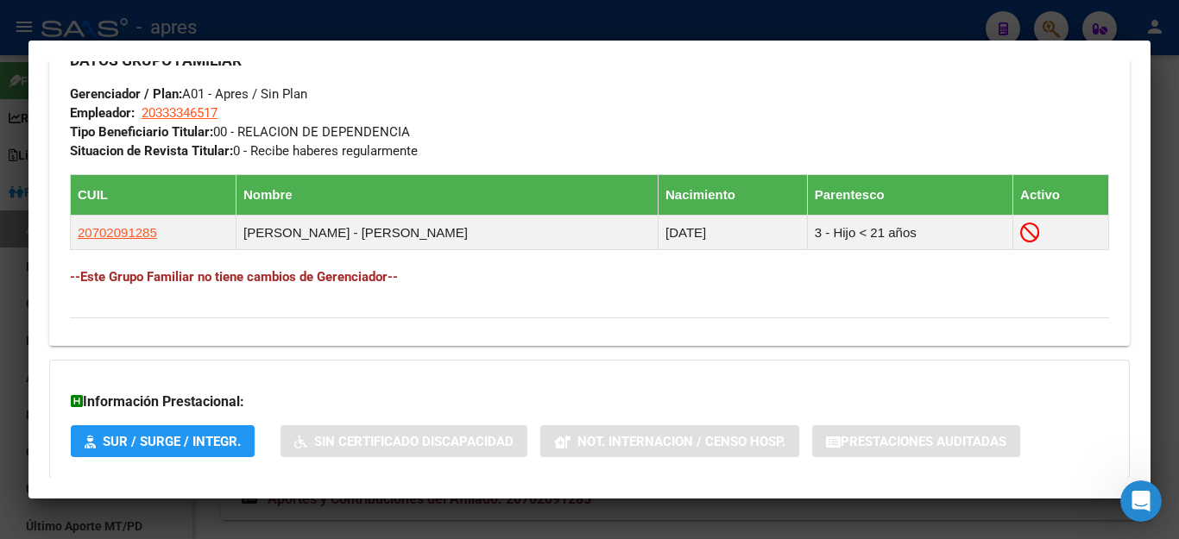
click at [1154, 497] on icon "Abrir Intercom Messenger" at bounding box center [1141, 502] width 28 height 28
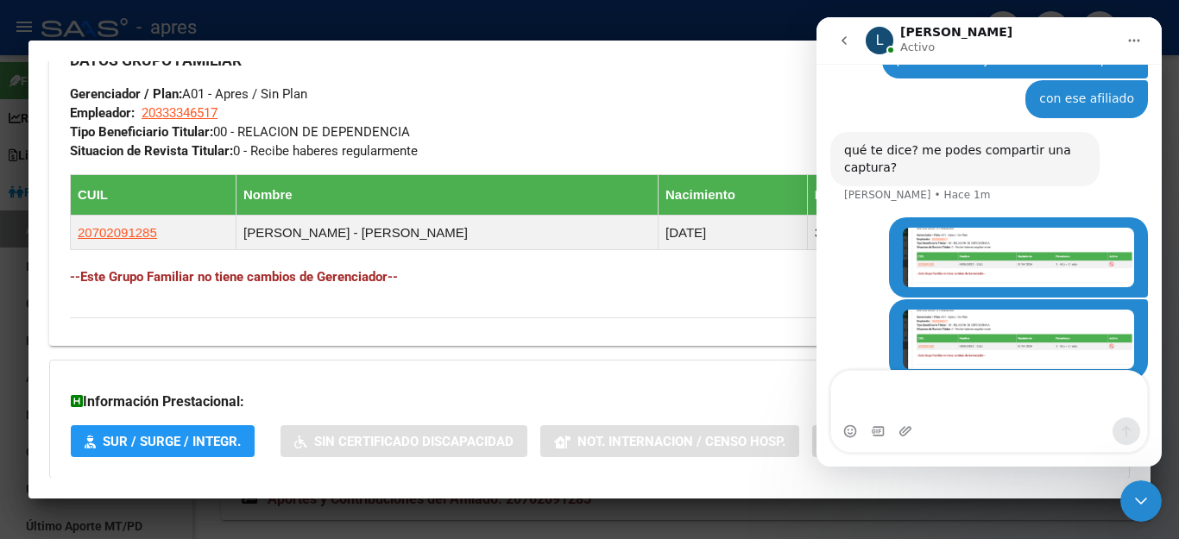
scroll to position [1148, 0]
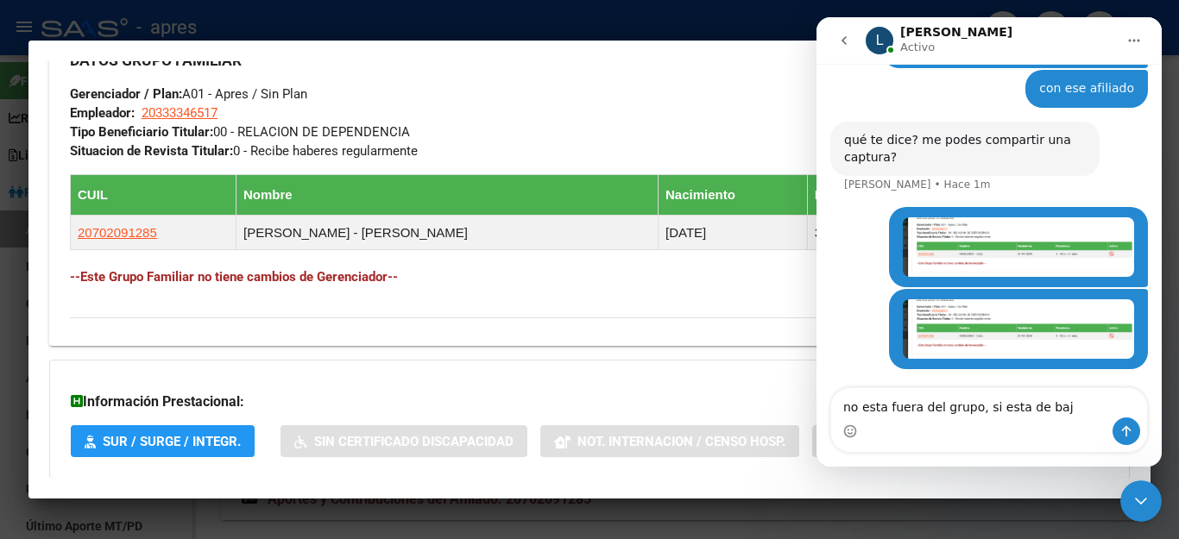
type textarea "no esta fuera del grupo, si esta de baja"
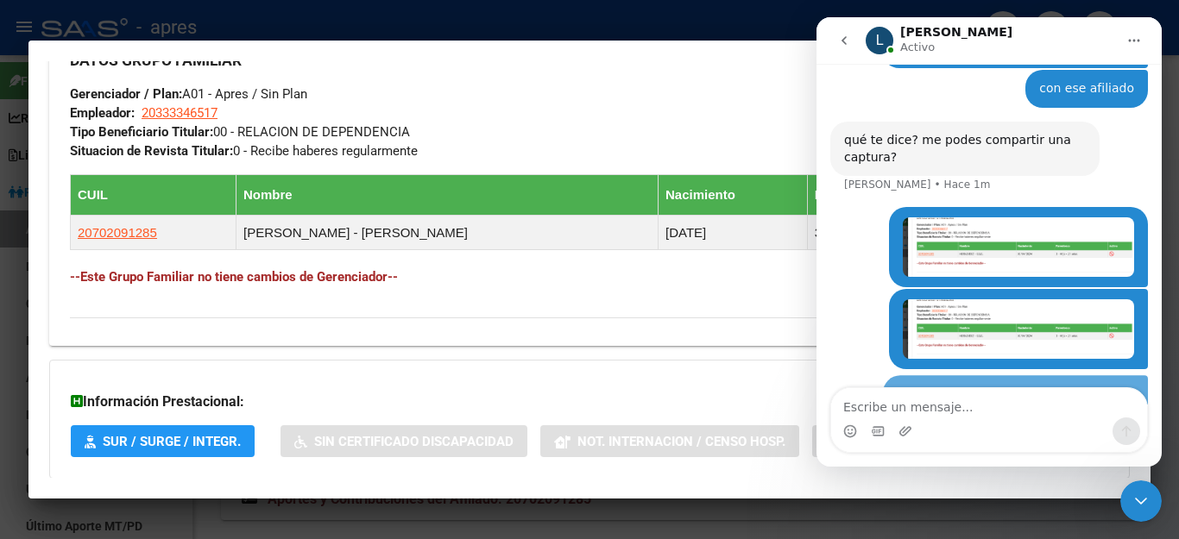
scroll to position [1187, 0]
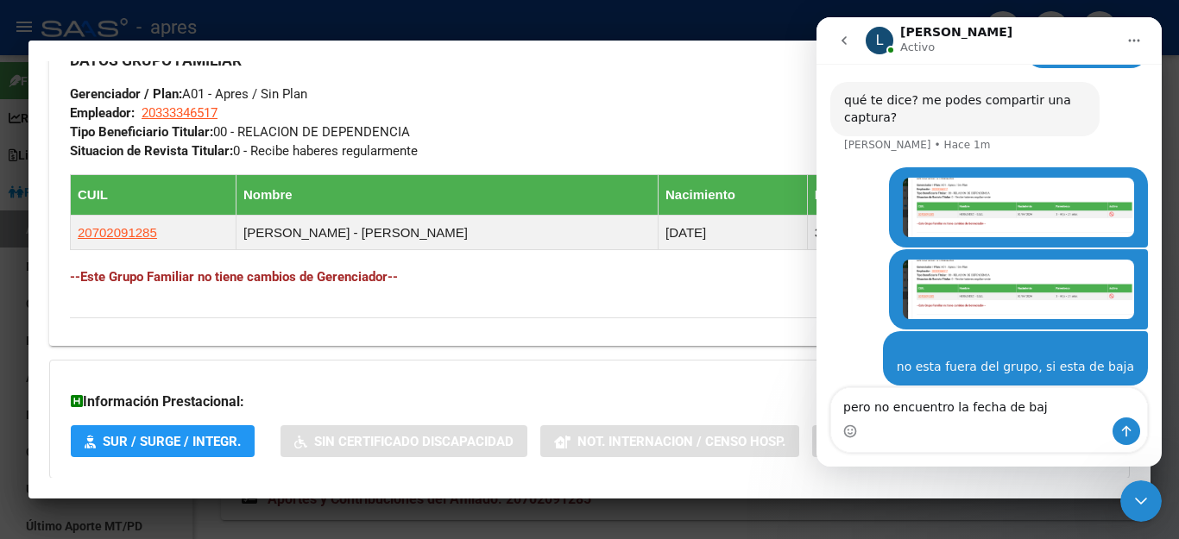
type textarea "pero no encuentro la fecha de baja"
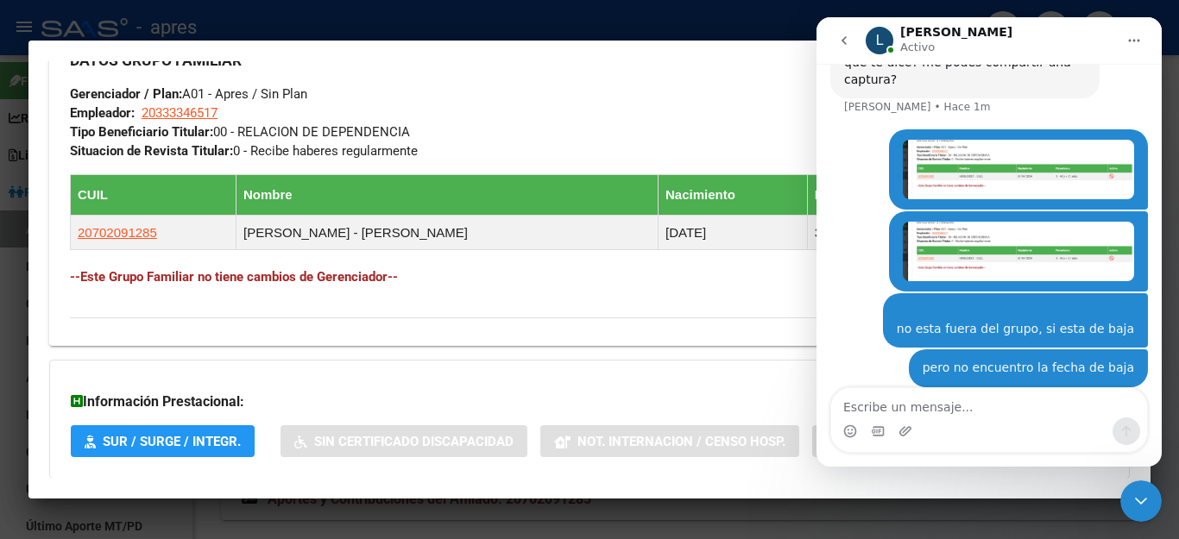
scroll to position [1226, 0]
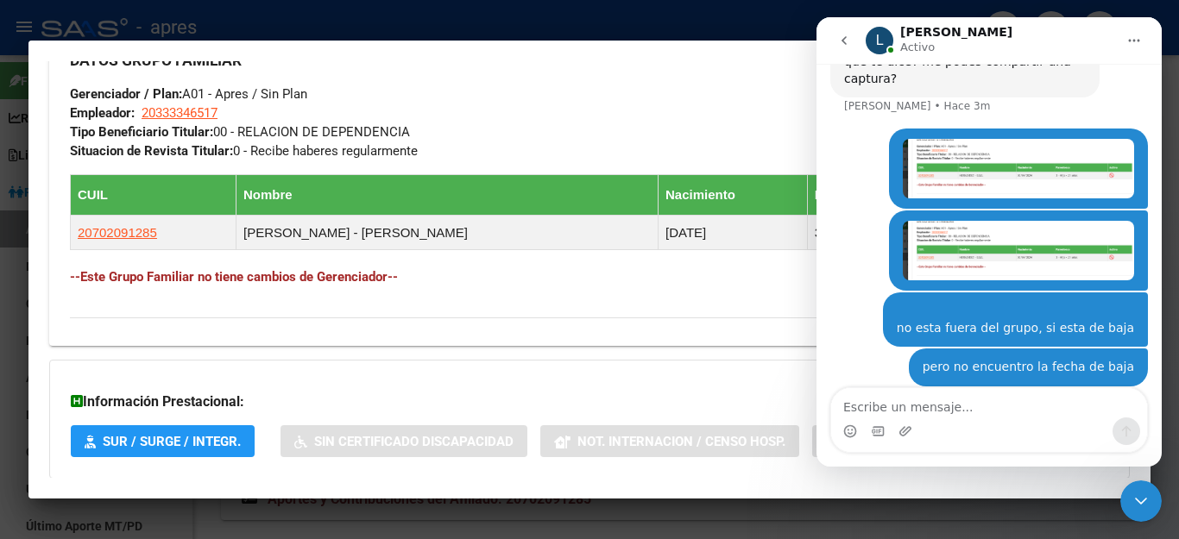
click at [1151, 504] on div "Cerrar Intercom Messenger" at bounding box center [1140, 501] width 41 height 41
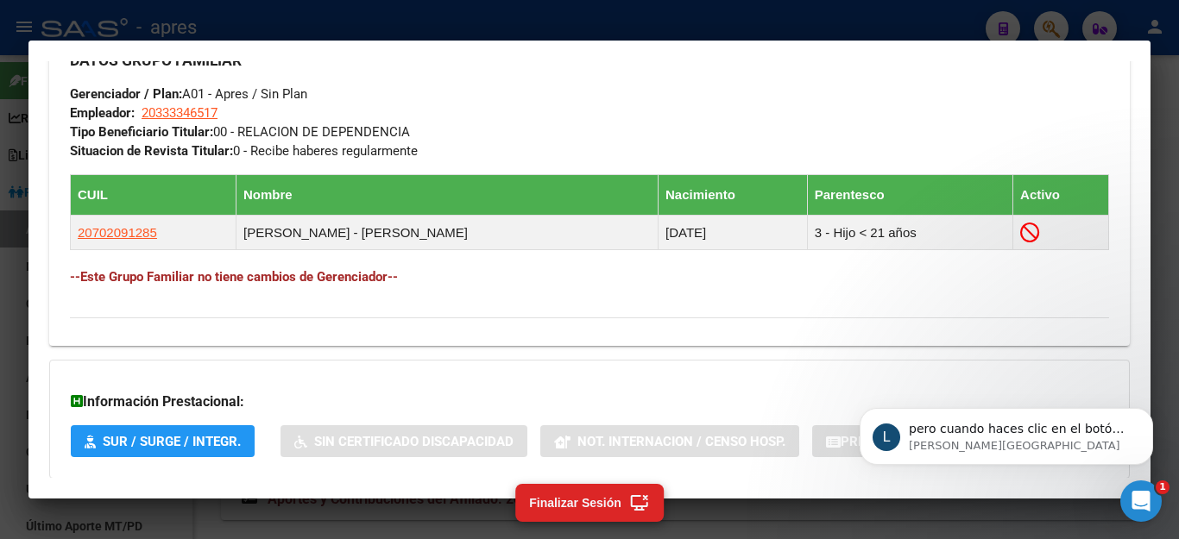
scroll to position [0, 0]
click at [1143, 494] on icon "Abrir Intercom Messenger" at bounding box center [1141, 502] width 28 height 28
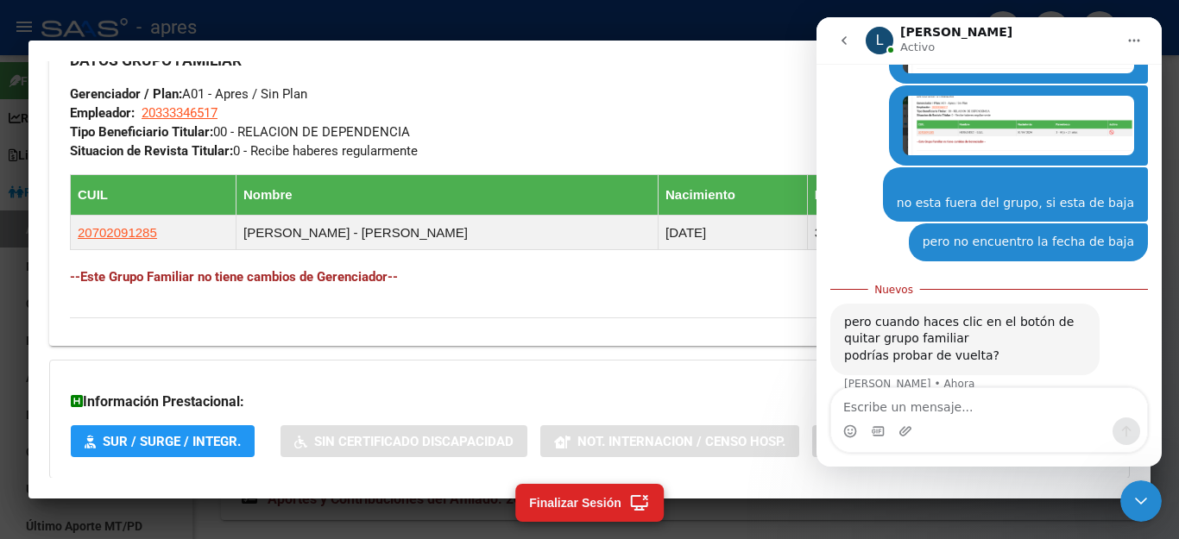
scroll to position [1340, 0]
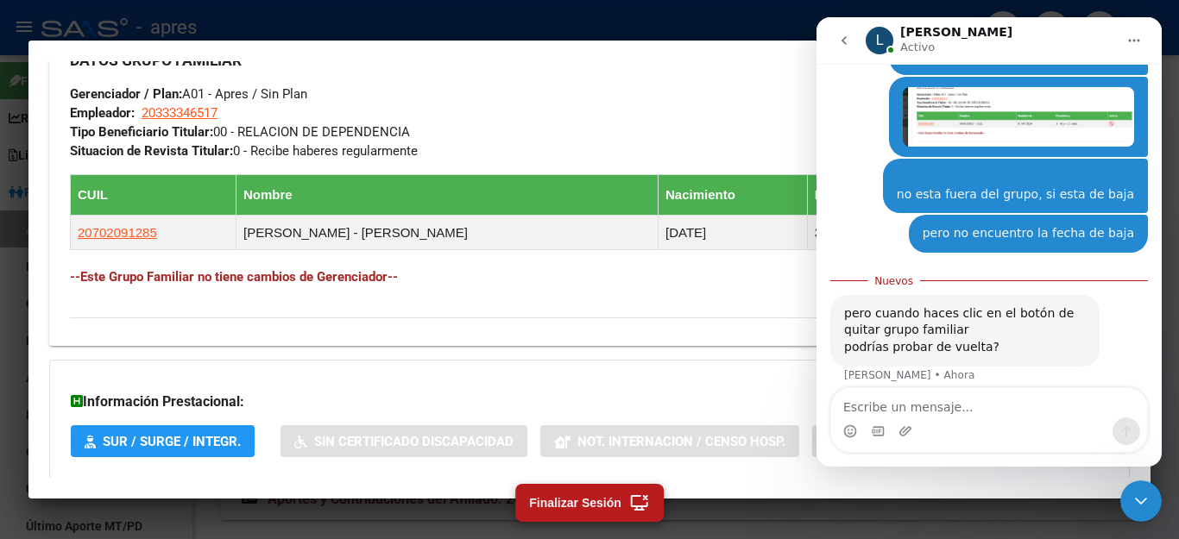
click at [646, 501] on icon at bounding box center [639, 503] width 22 height 21
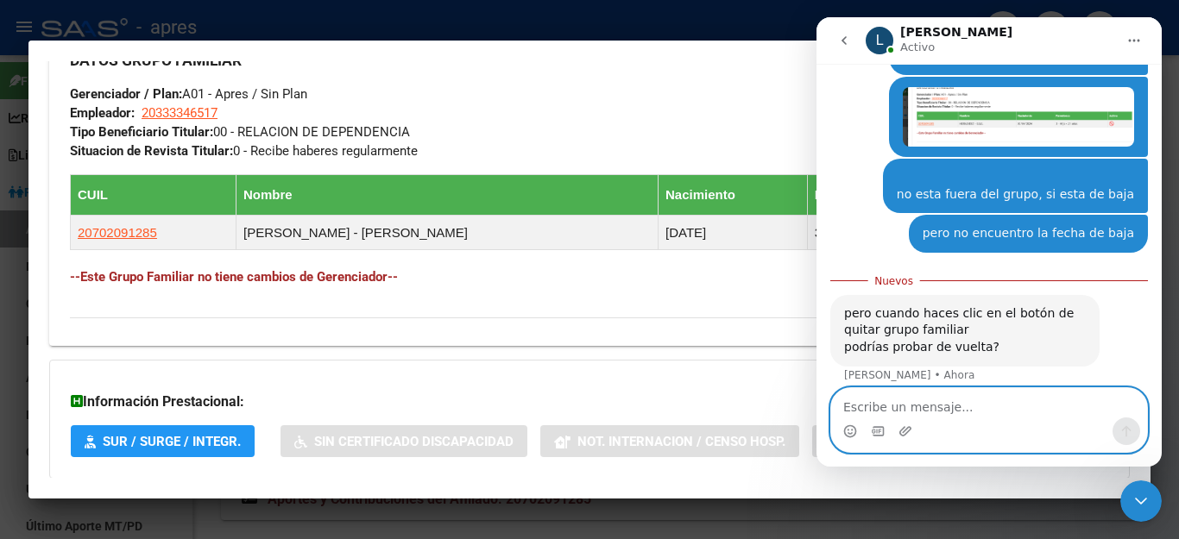
click at [910, 403] on textarea "Escribe un mensaje..." at bounding box center [989, 402] width 316 height 29
type textarea "si"
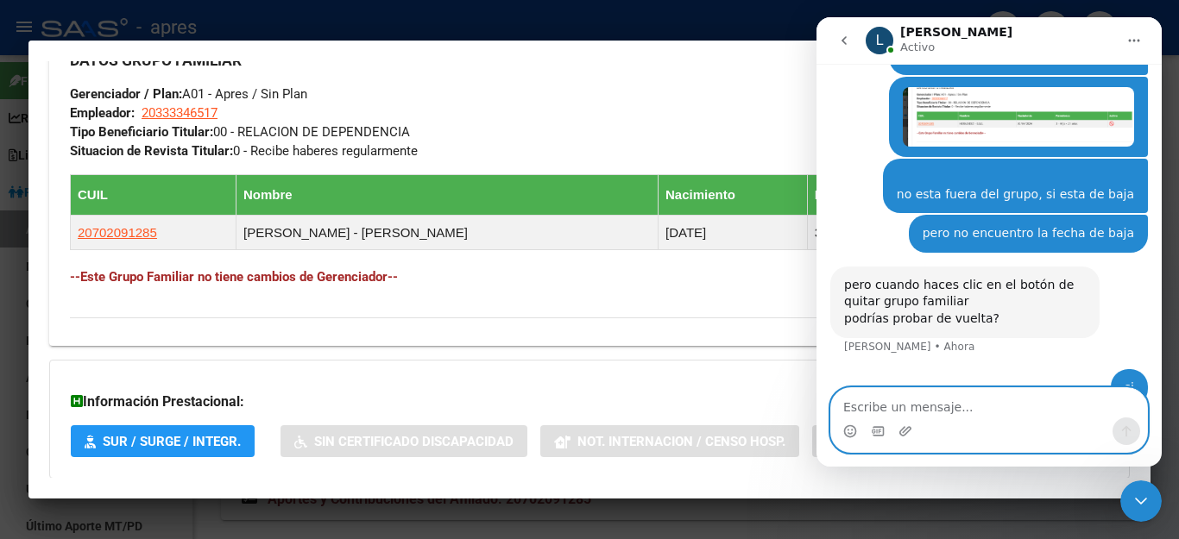
scroll to position [1364, 0]
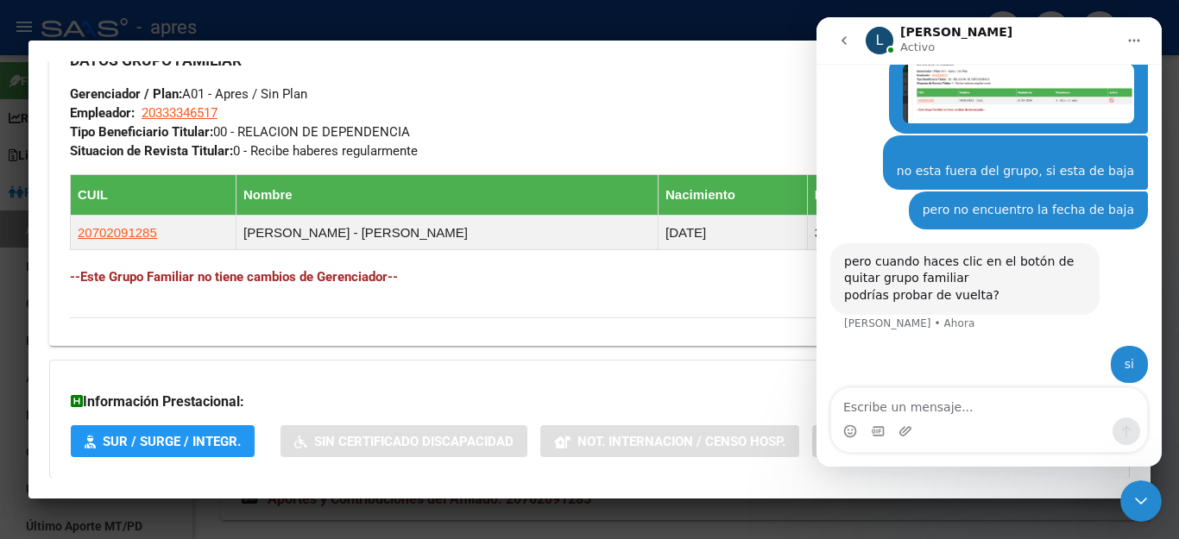
click at [505, 363] on div "Información Prestacional: SUR / SURGE / INTEGR. Sin Certificado Discapacidad No…" at bounding box center [589, 419] width 1080 height 119
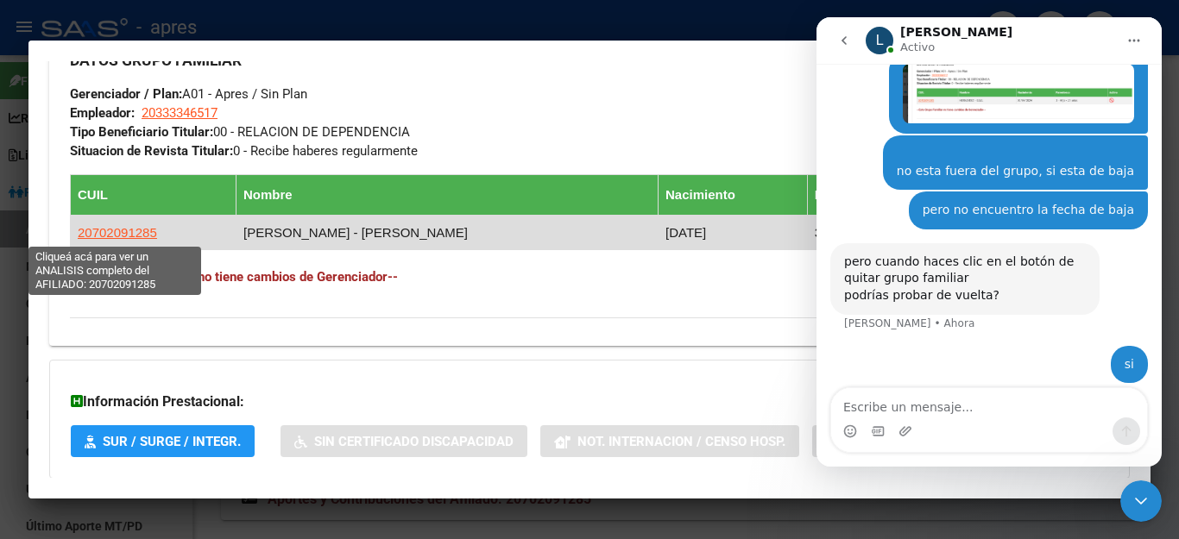
click at [133, 234] on span "20702091285" at bounding box center [117, 232] width 79 height 15
type textarea "20702091285"
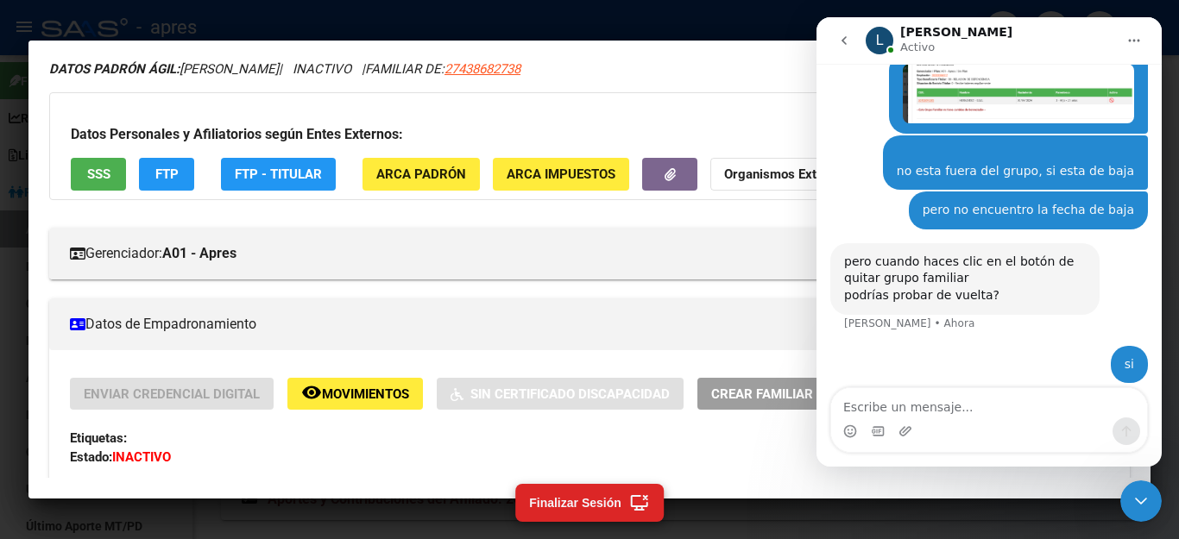
scroll to position [259, 0]
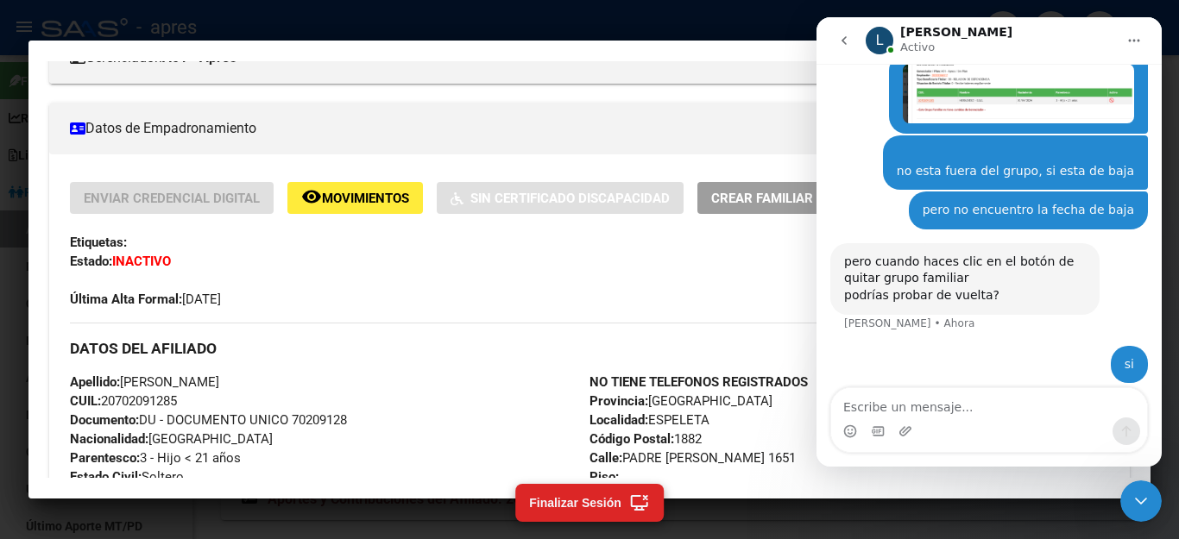
click at [1143, 523] on div at bounding box center [589, 269] width 1179 height 539
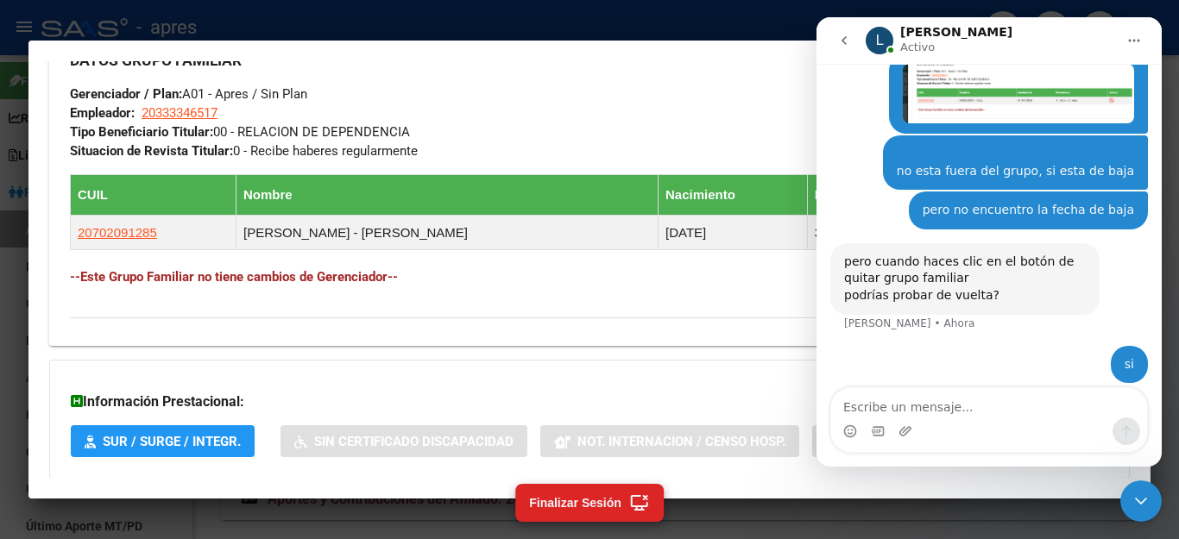
click at [1137, 492] on icon "Cerrar Intercom Messenger" at bounding box center [1141, 501] width 21 height 21
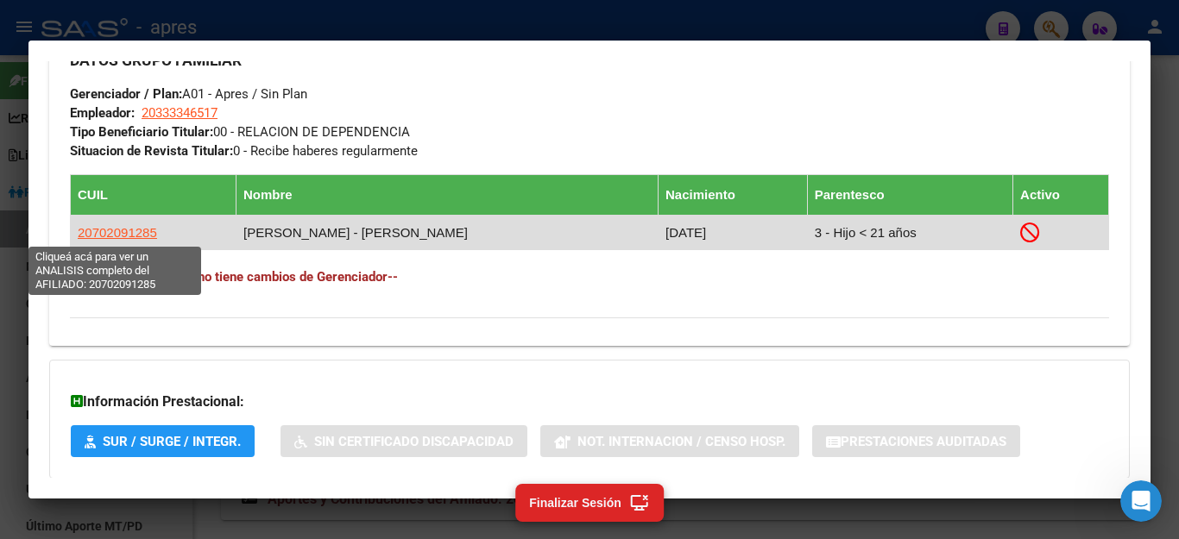
click at [101, 232] on span "20702091285" at bounding box center [117, 232] width 79 height 15
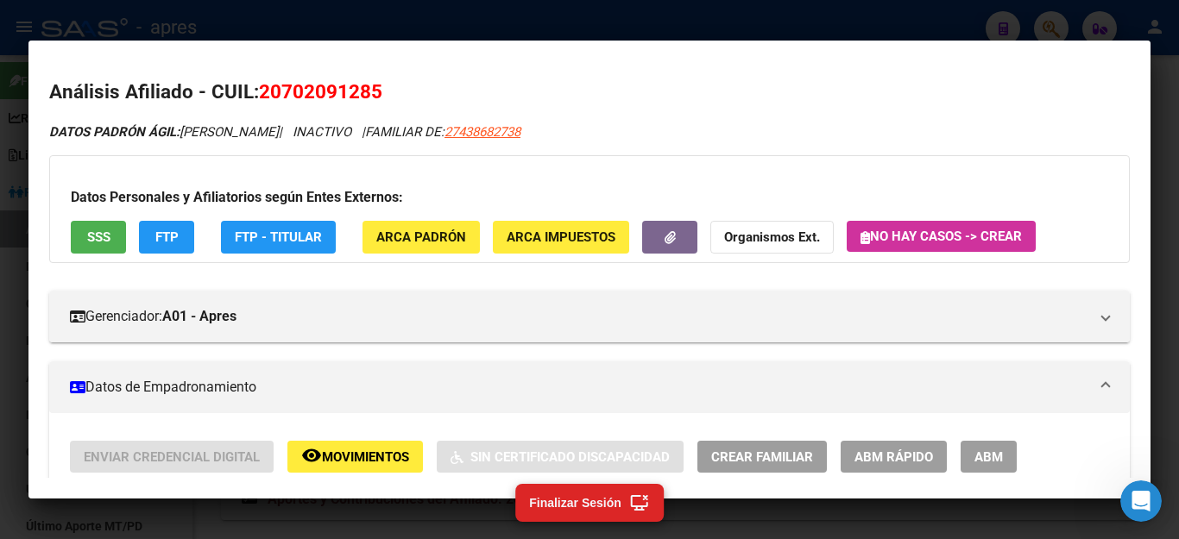
click at [991, 447] on button "ABM" at bounding box center [989, 457] width 56 height 32
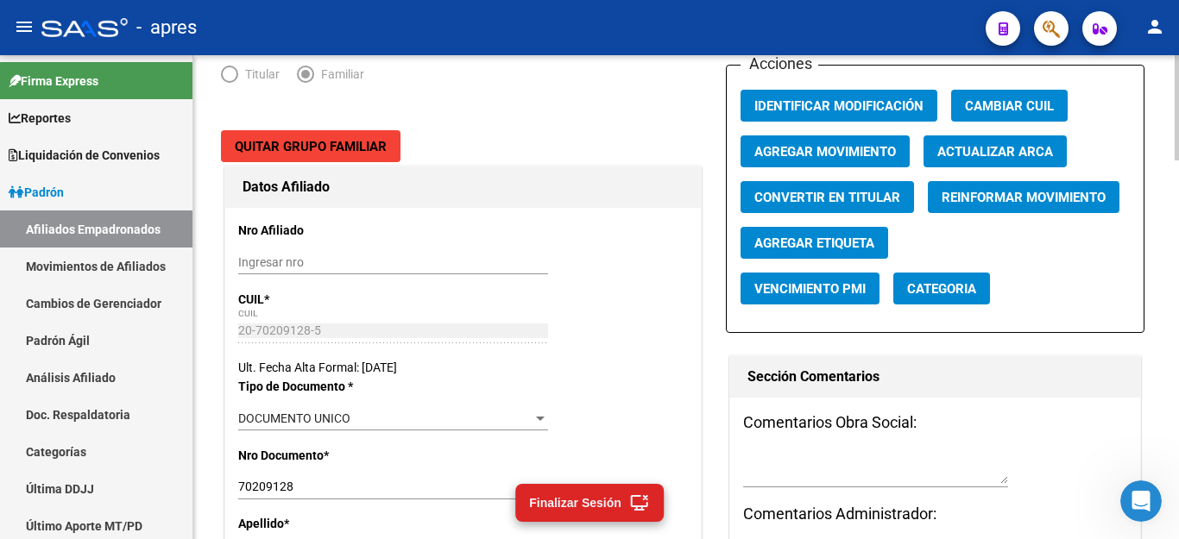
scroll to position [0, 0]
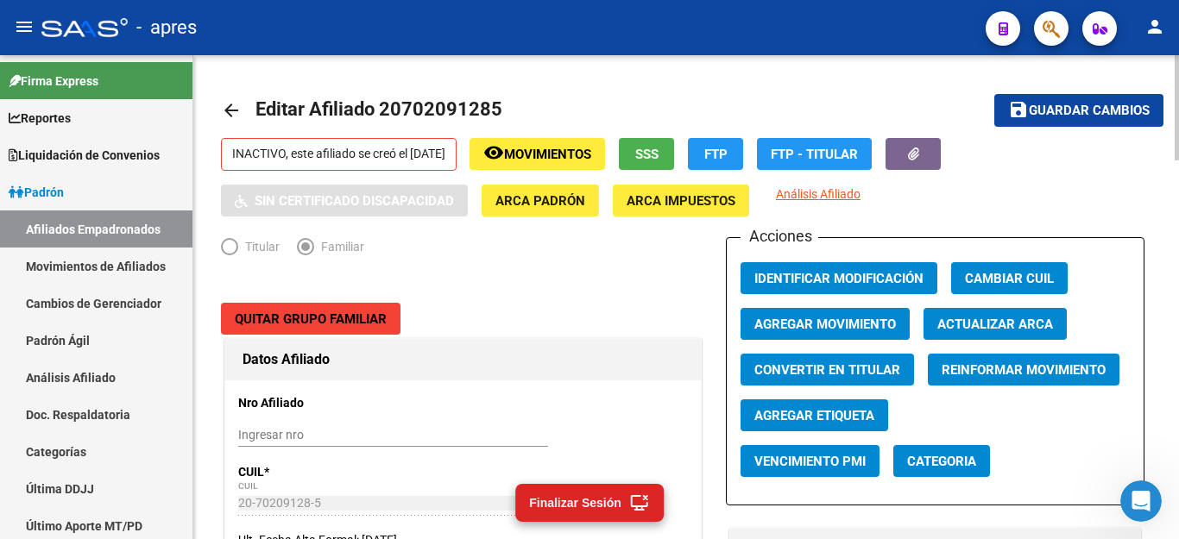
click at [287, 312] on span "Quitar Grupo Familiar" at bounding box center [311, 320] width 152 height 16
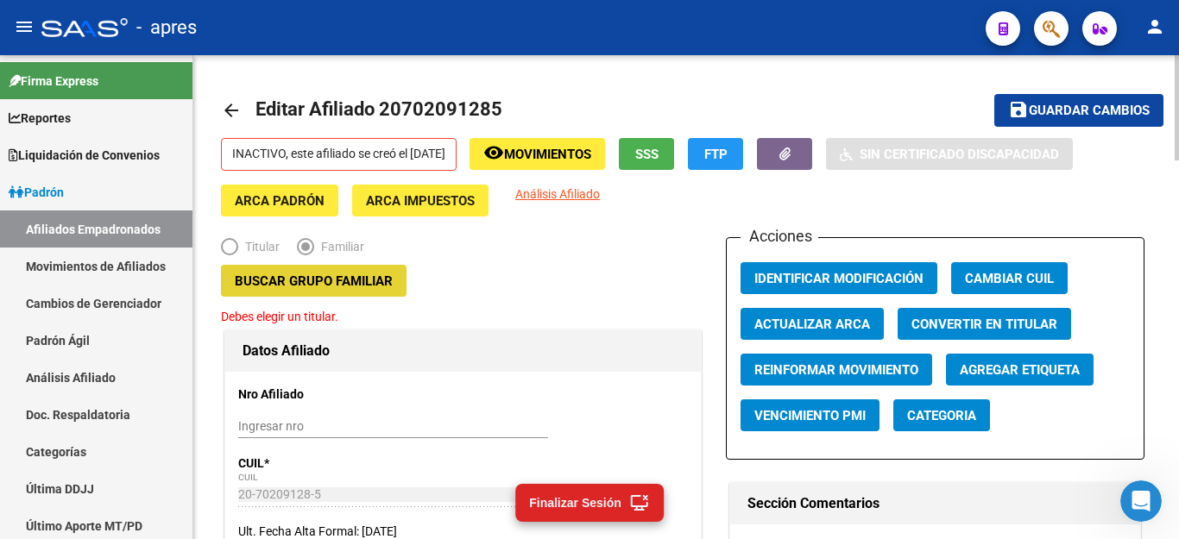
click at [367, 277] on span "Buscar Grupo Familiar" at bounding box center [314, 282] width 158 height 16
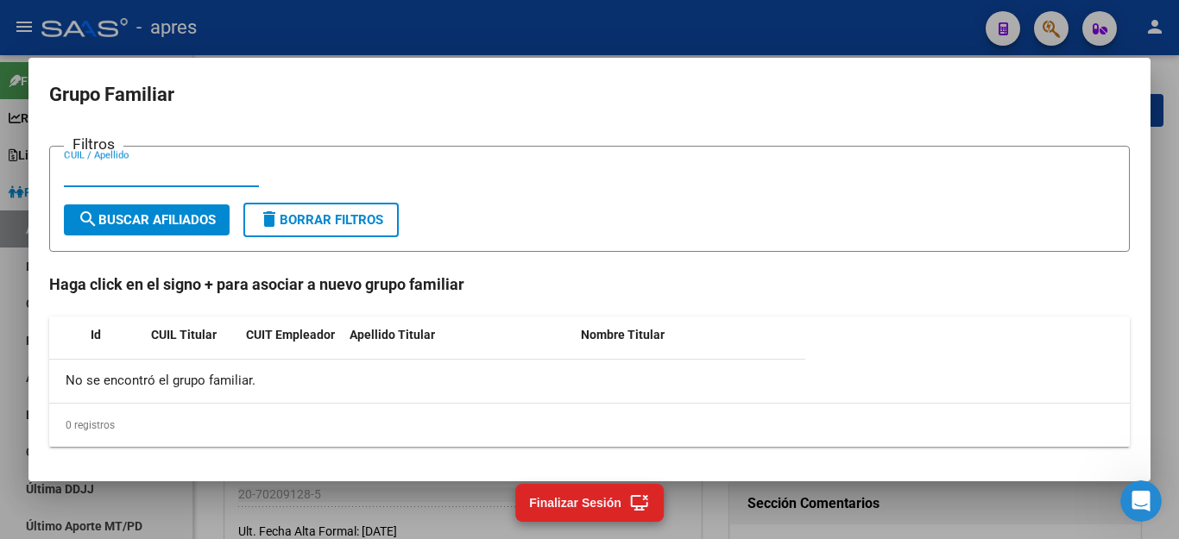
paste input "27438682738"
type input "27438682738"
click at [172, 224] on span "search Buscar Afiliados" at bounding box center [147, 220] width 138 height 16
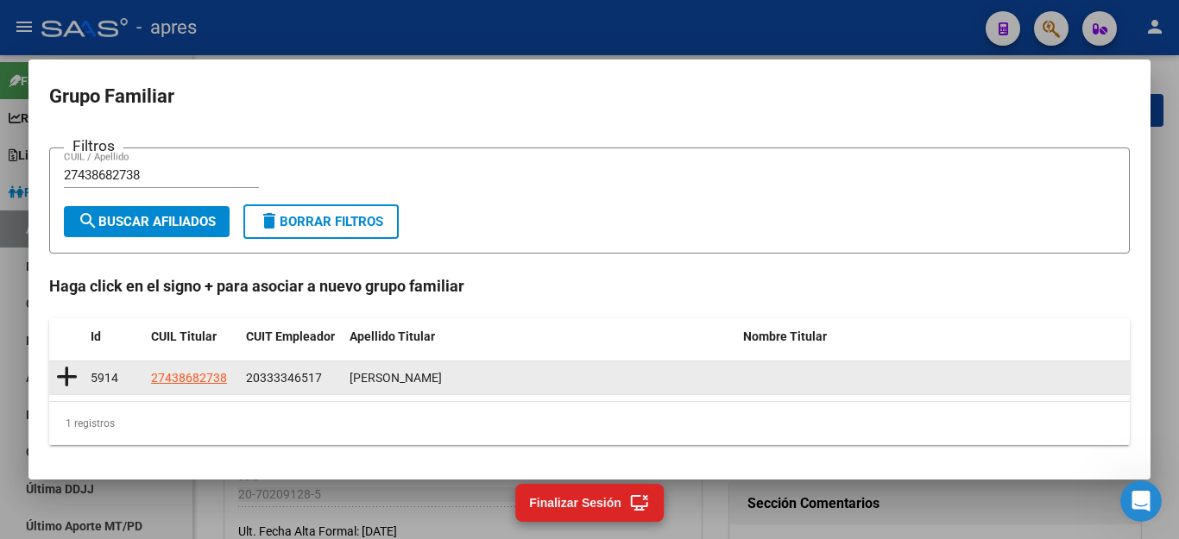
click at [64, 375] on icon at bounding box center [67, 377] width 22 height 24
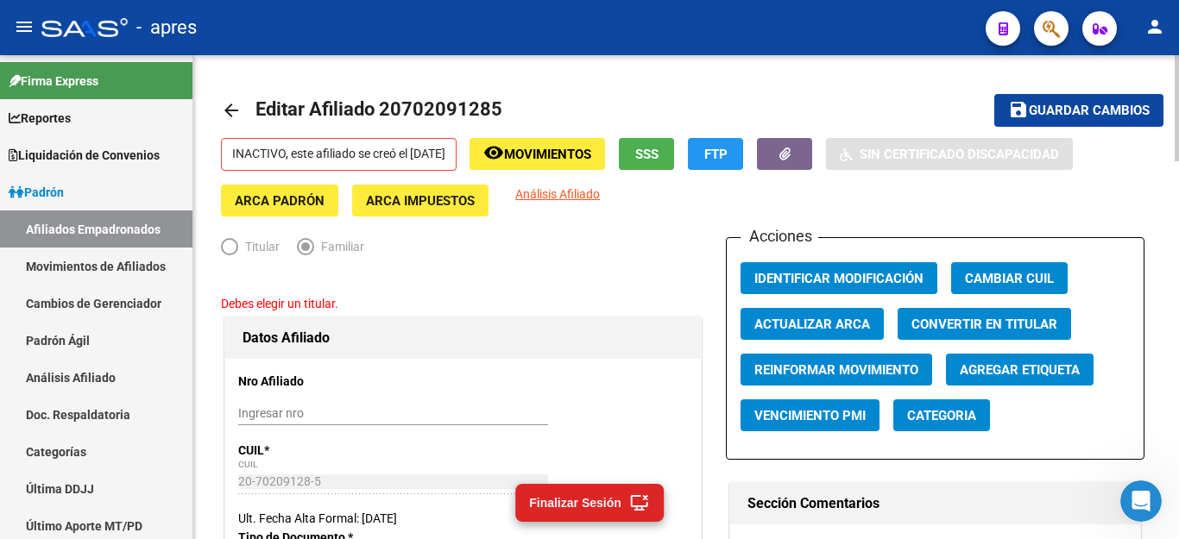
type input "20-33334651-7"
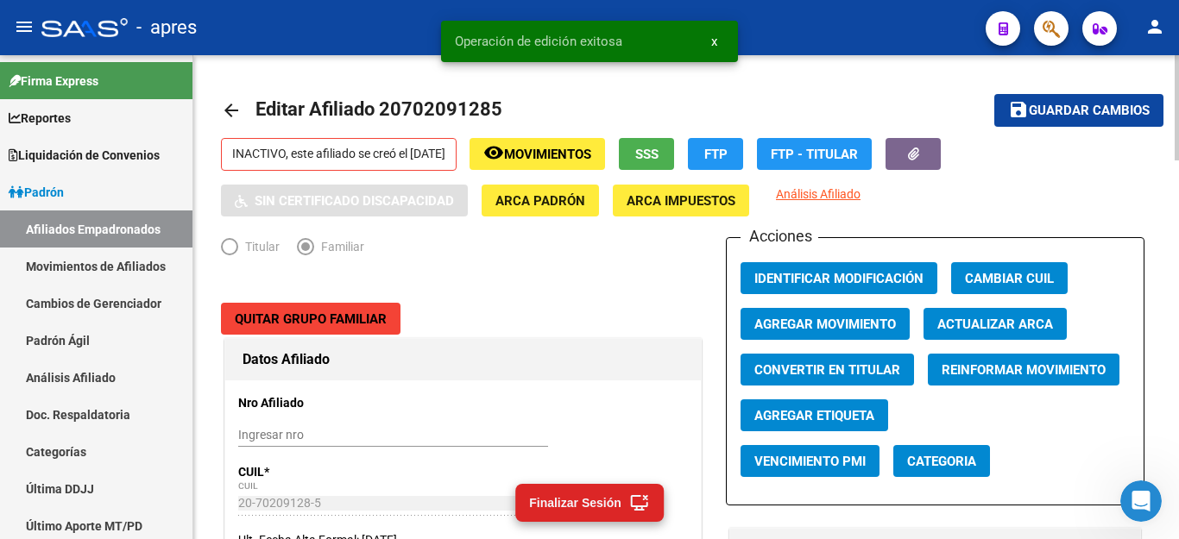
click at [1089, 110] on span "Guardar cambios" at bounding box center [1089, 112] width 121 height 16
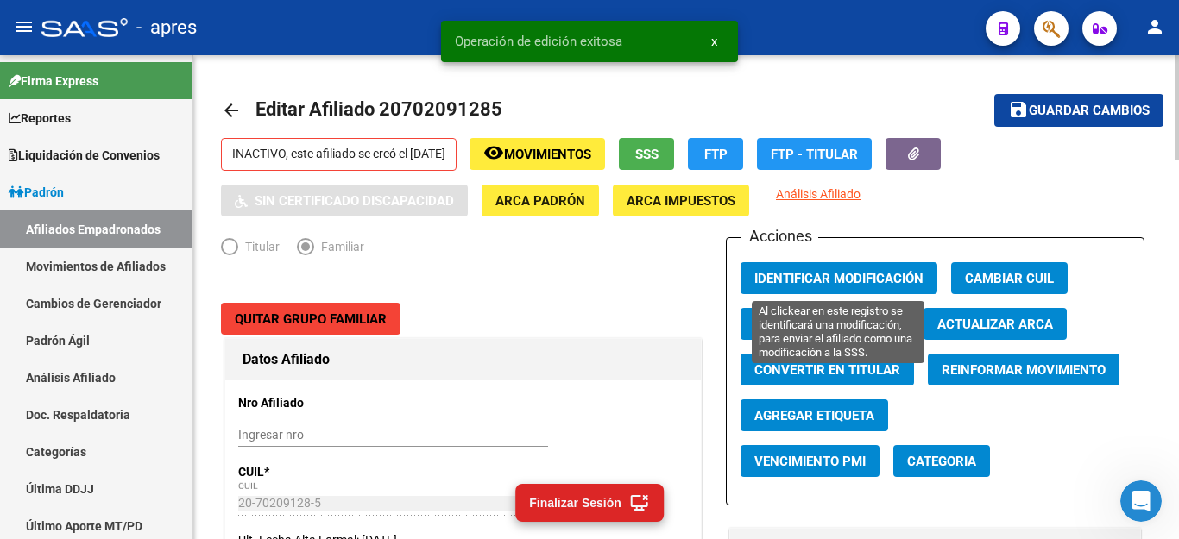
click at [847, 272] on span "Identificar Modificación" at bounding box center [838, 279] width 169 height 16
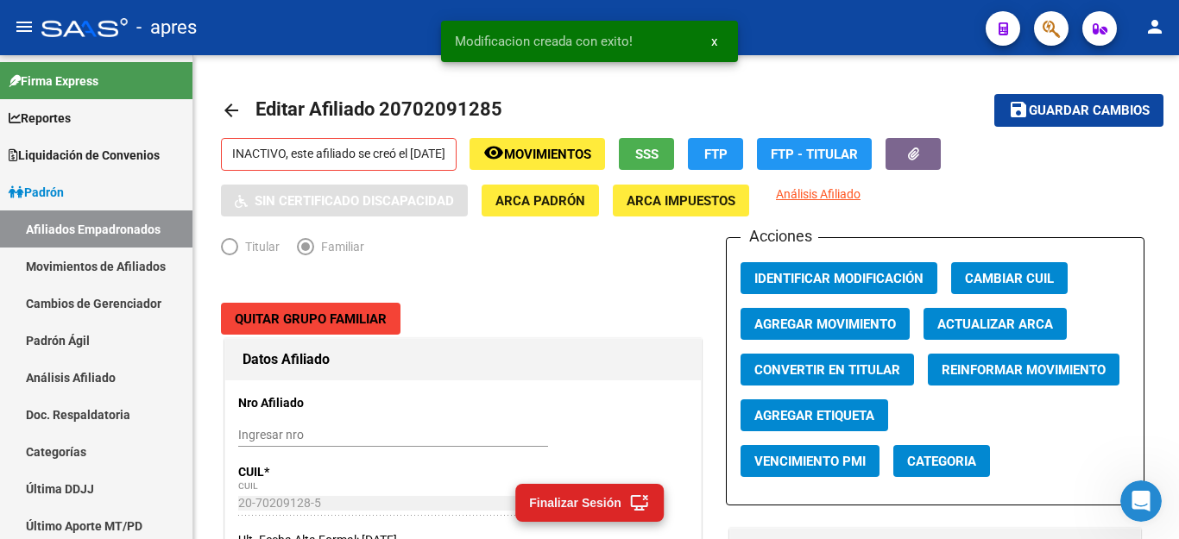
click at [1060, 30] on icon "button" at bounding box center [1050, 29] width 17 height 20
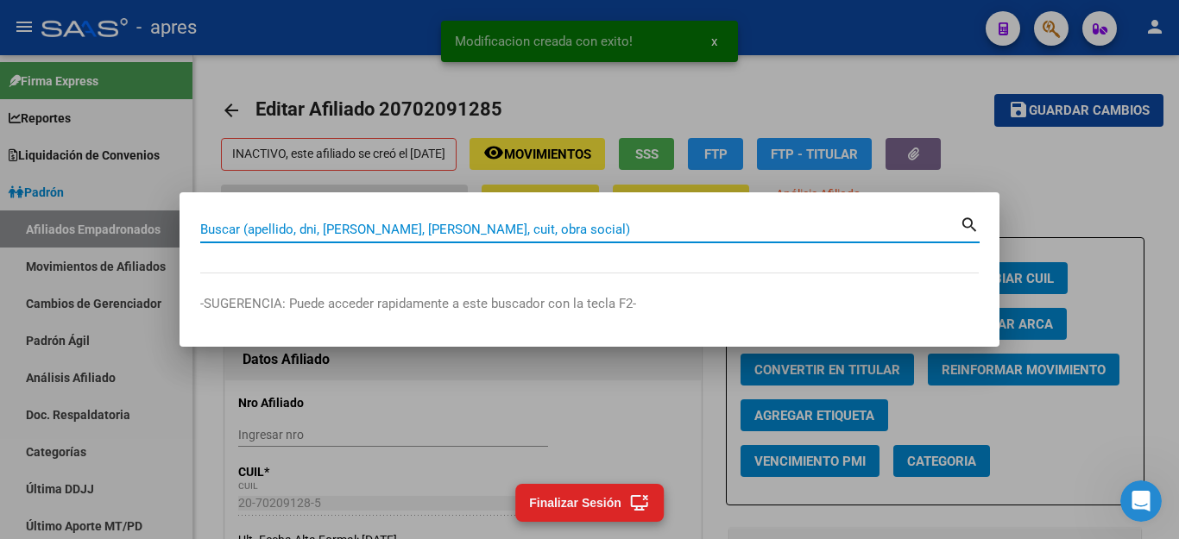
paste input "27438682738"
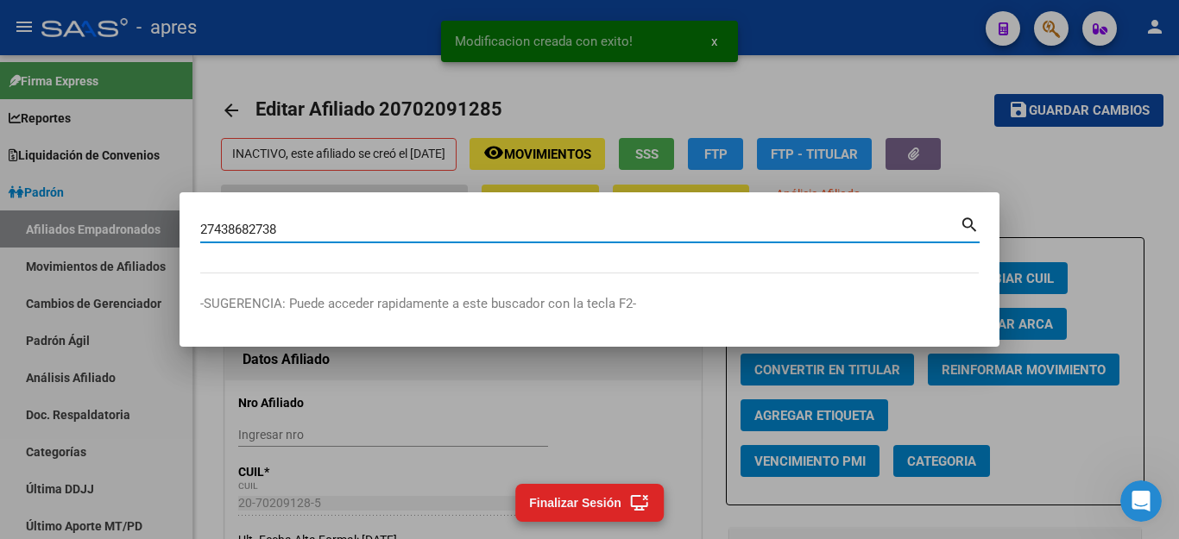
type input "27438682738"
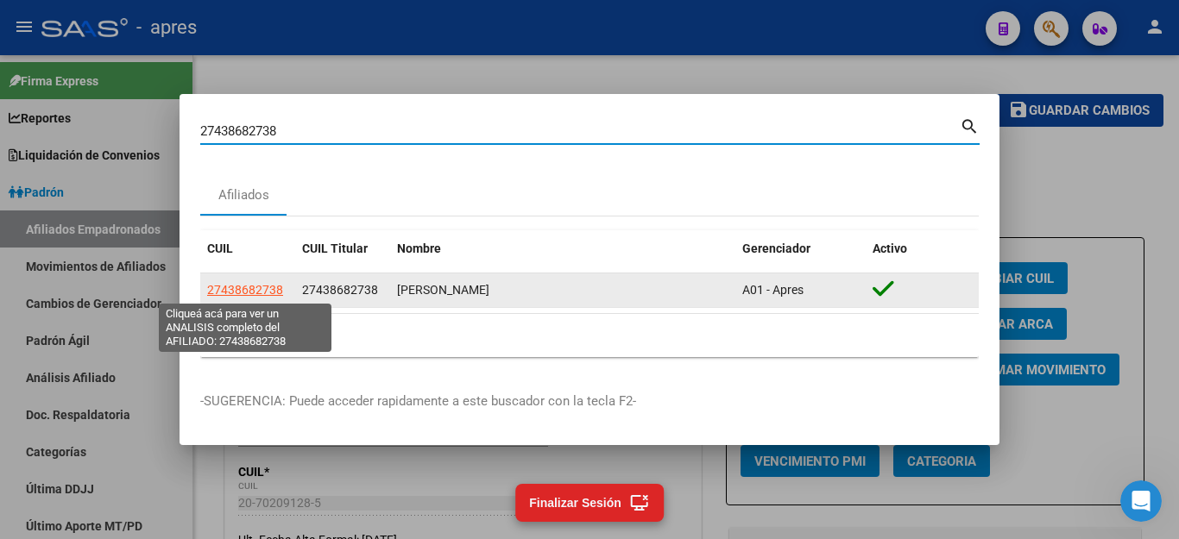
click at [224, 289] on span "27438682738" at bounding box center [245, 290] width 76 height 14
type textarea "27438682738"
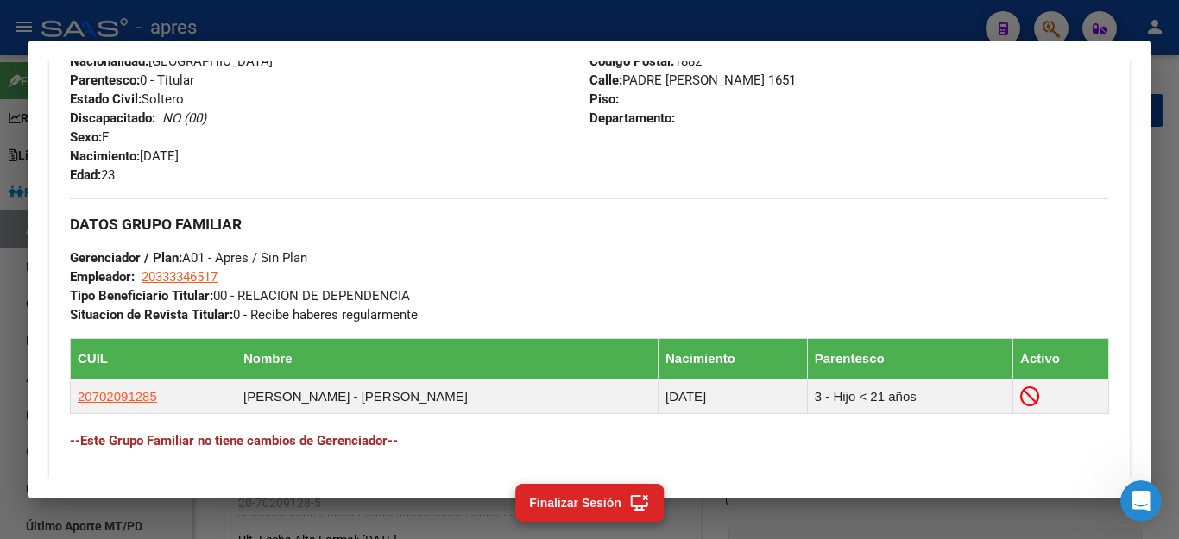
scroll to position [861, 0]
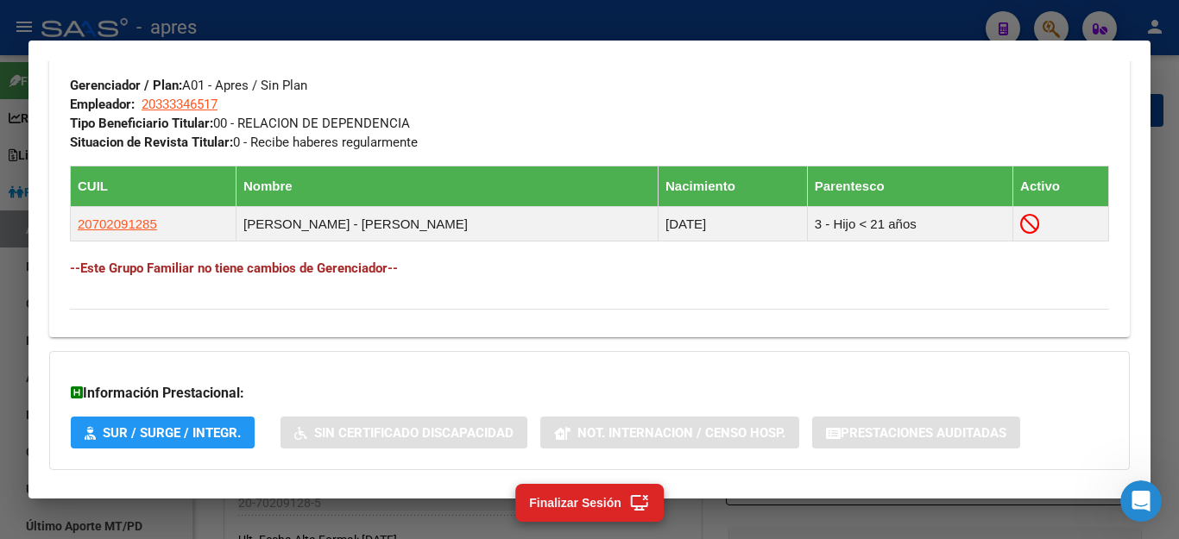
click at [1143, 509] on icon "Abrir Intercom Messenger" at bounding box center [1141, 502] width 28 height 28
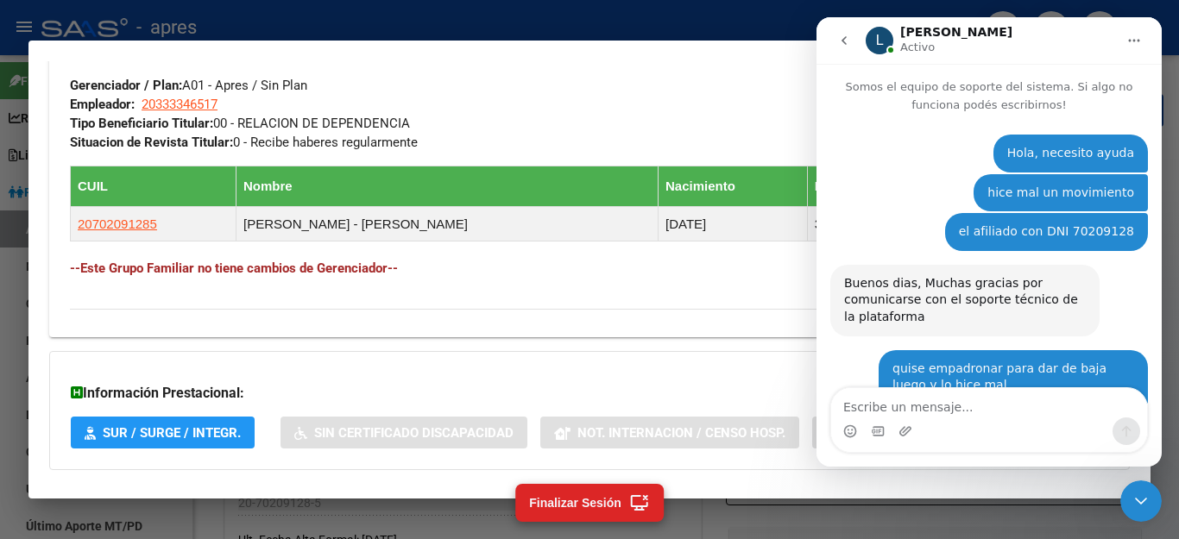
scroll to position [1364, 0]
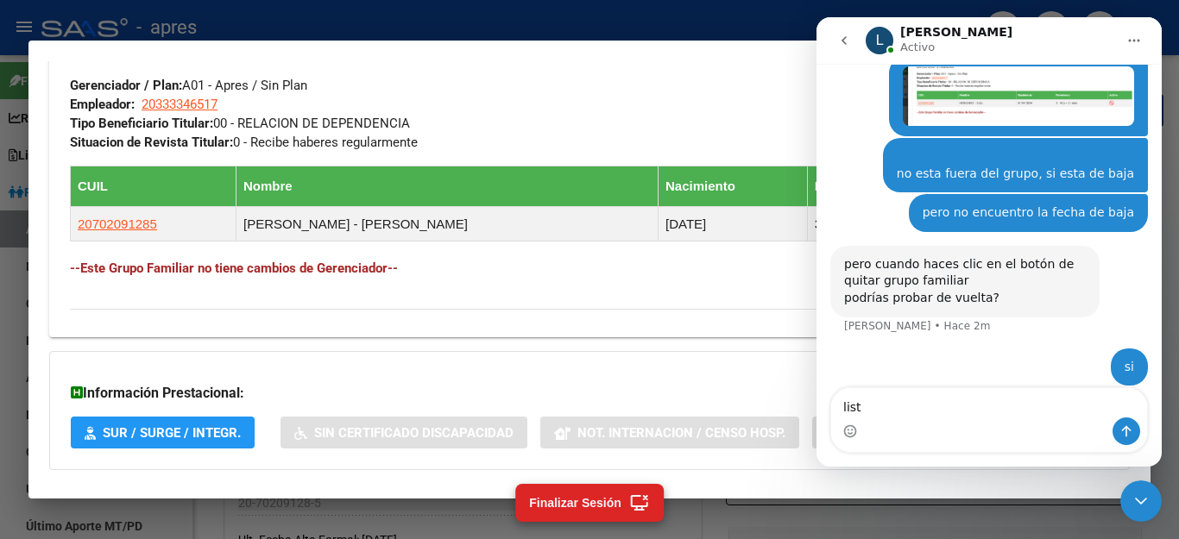
type textarea "listo"
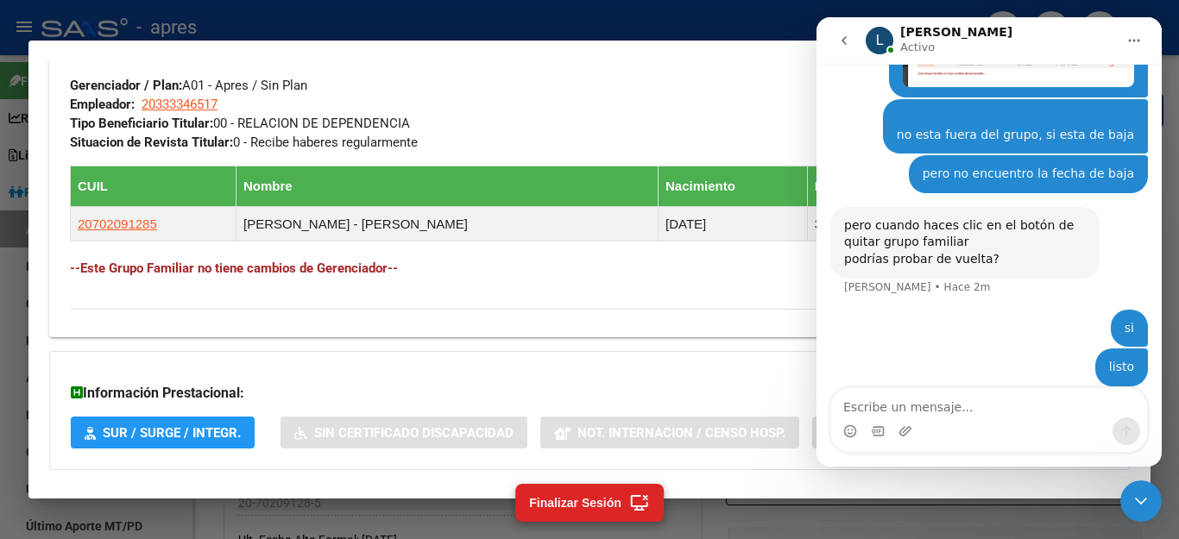
click at [448, 28] on div at bounding box center [589, 269] width 1179 height 539
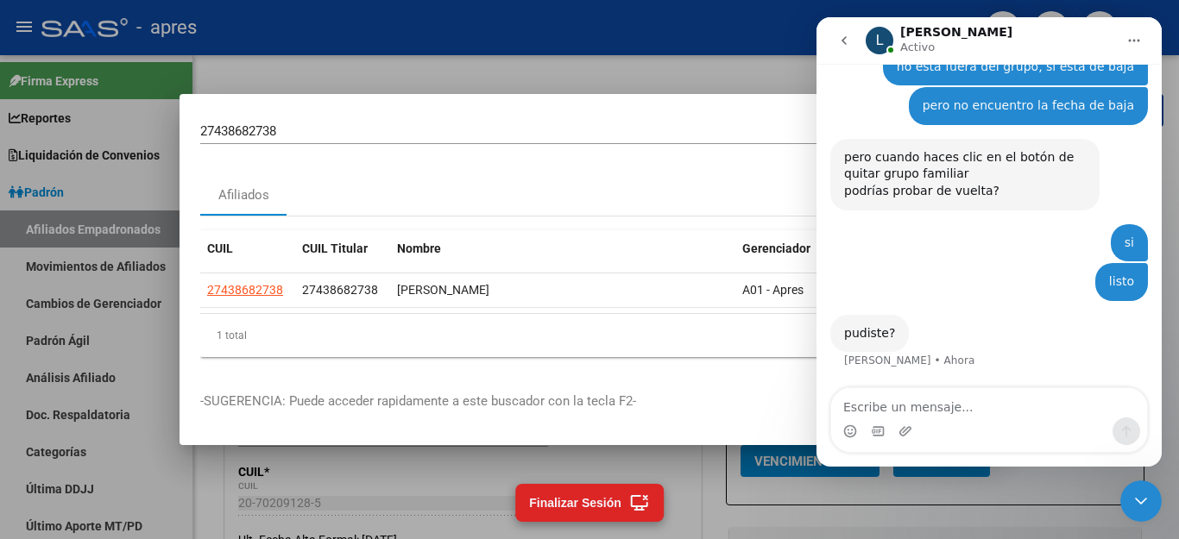
scroll to position [1454, 0]
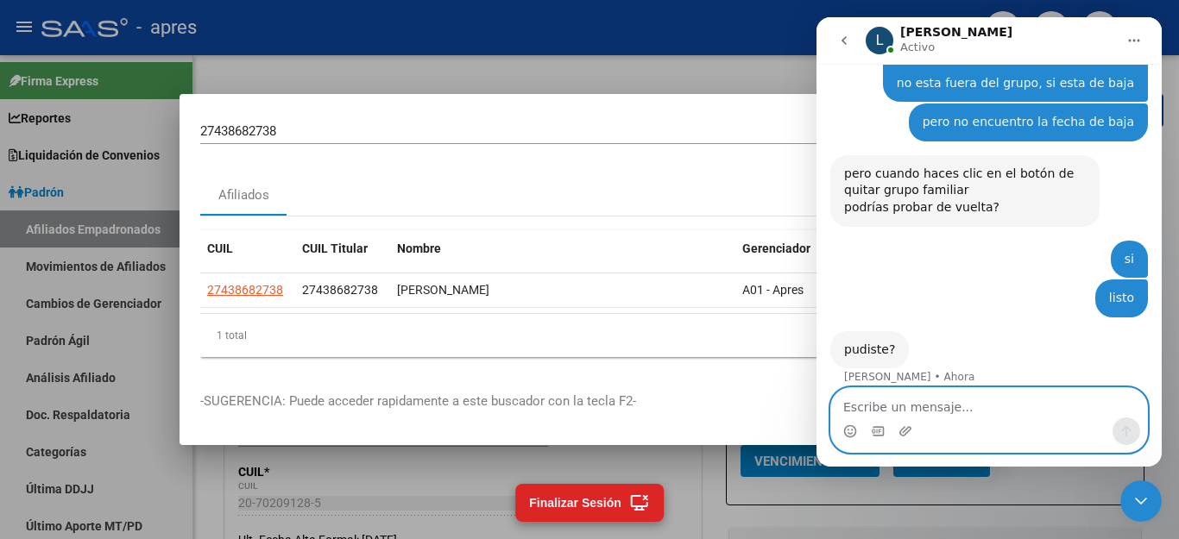
click at [889, 404] on textarea "Escribe un mensaje..." at bounding box center [989, 402] width 316 height 29
type textarea "queda igual"
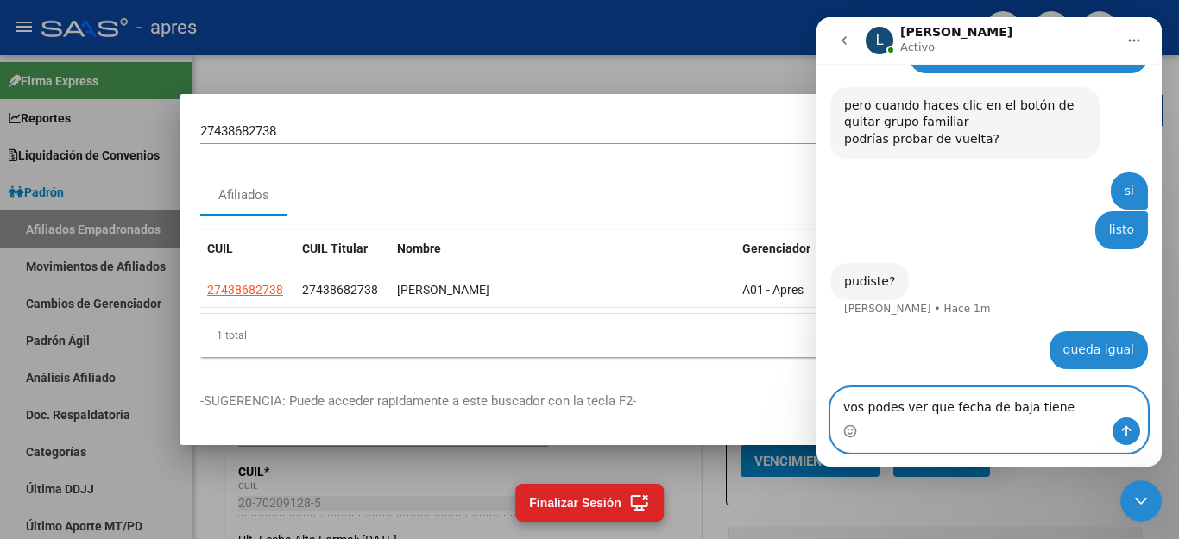
scroll to position [1571, 0]
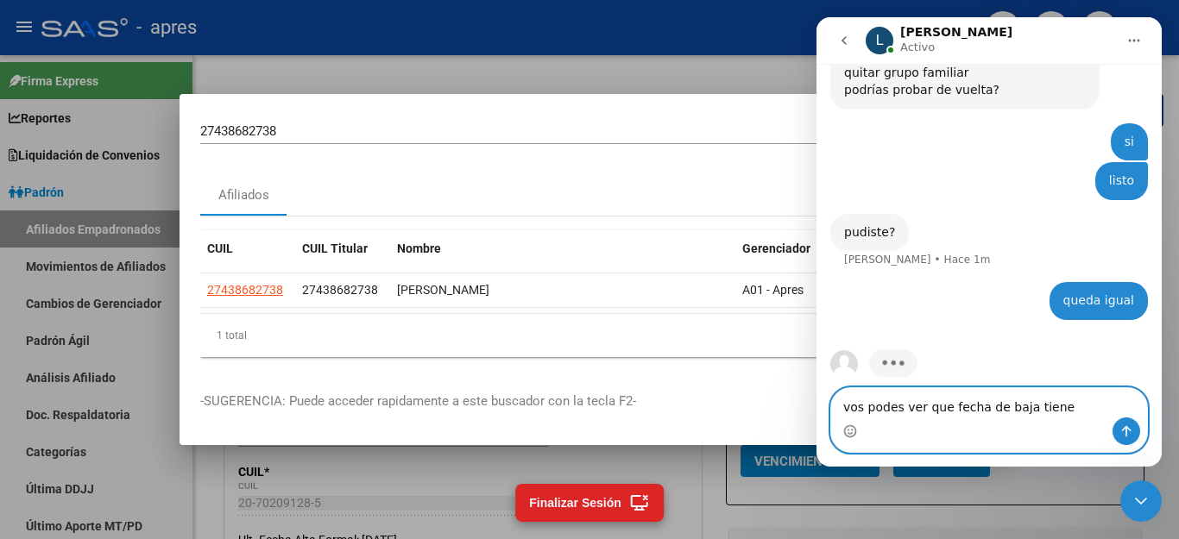
type textarea "vos podes ver que fecha de baja tiene?"
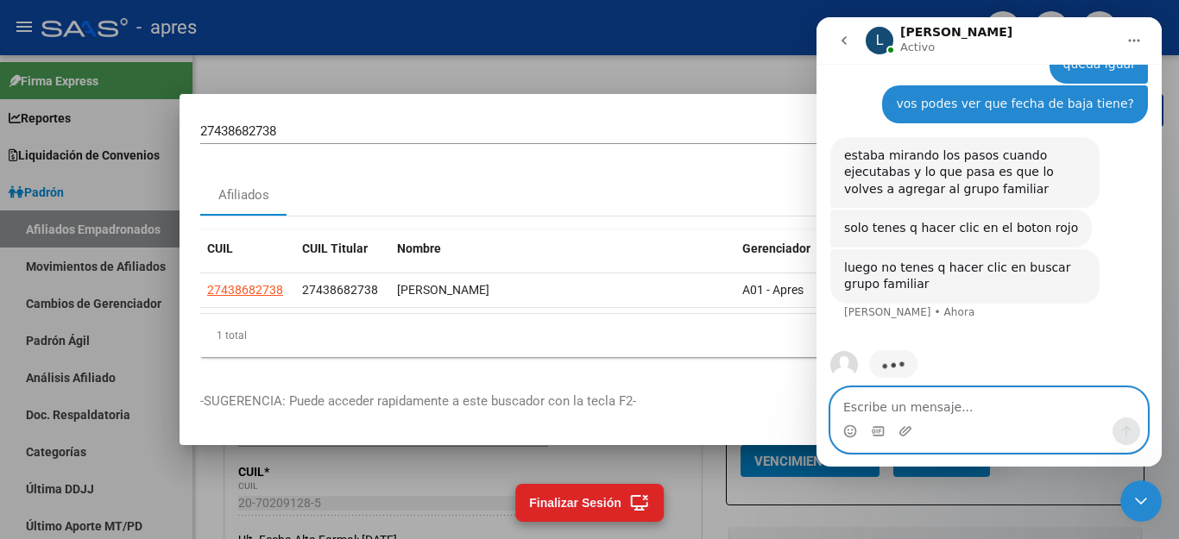
scroll to position [1792, 0]
click at [956, 405] on textarea "Escribe un mensaje..." at bounding box center [989, 402] width 316 height 29
type textarea "ahhh no sabia"
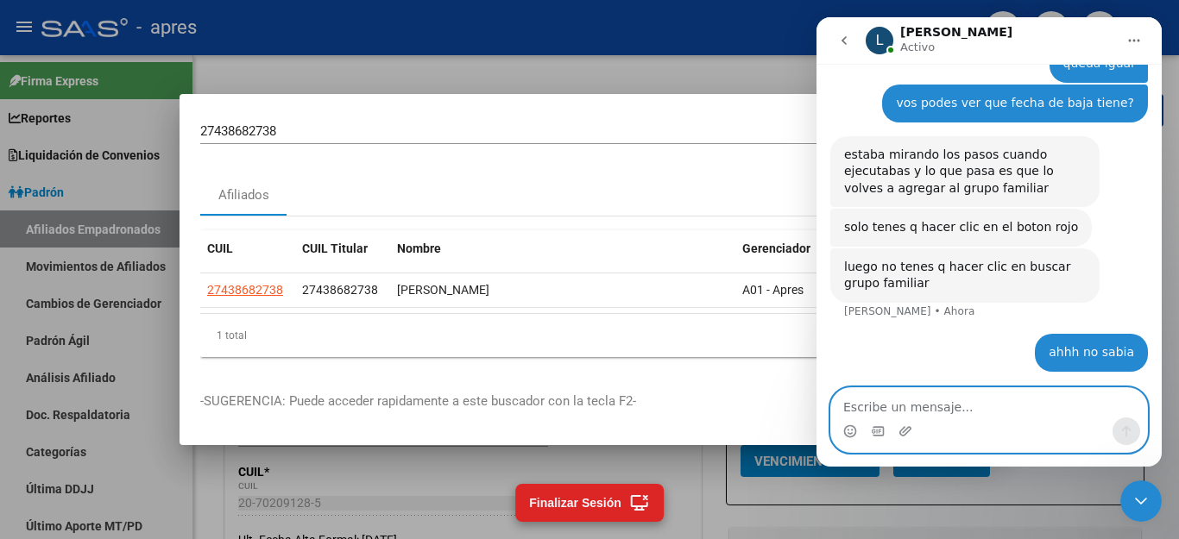
scroll to position [1843, 0]
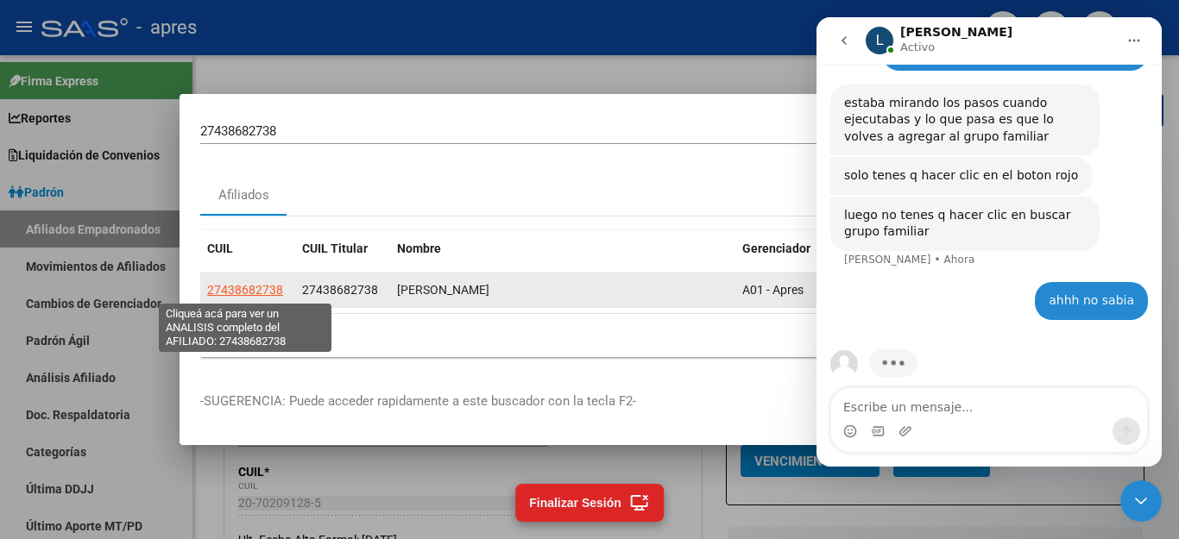
click at [225, 287] on span "27438682738" at bounding box center [245, 290] width 76 height 14
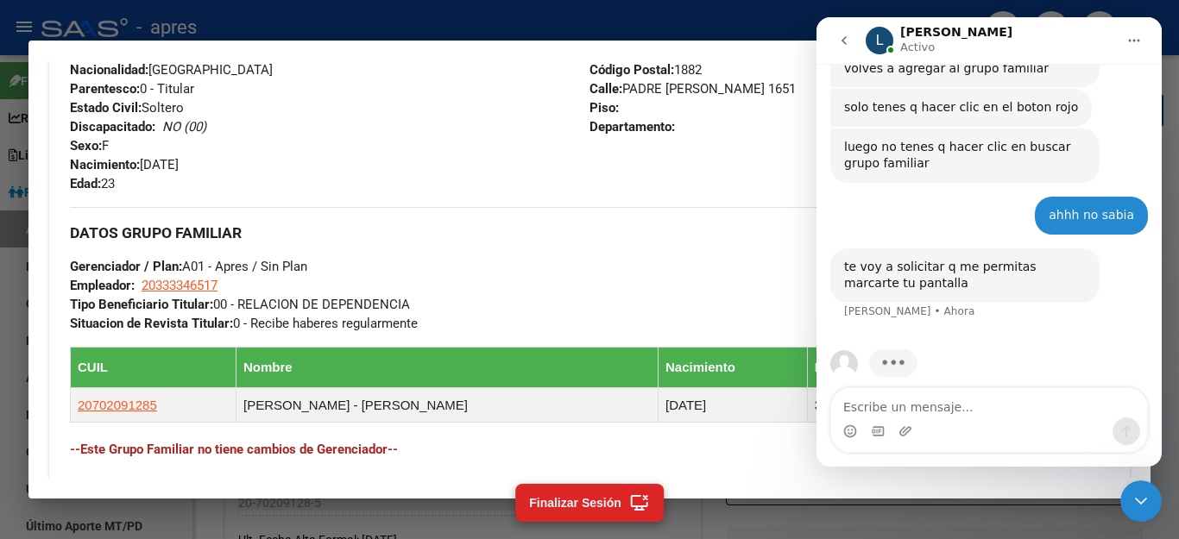
scroll to position [948, 0]
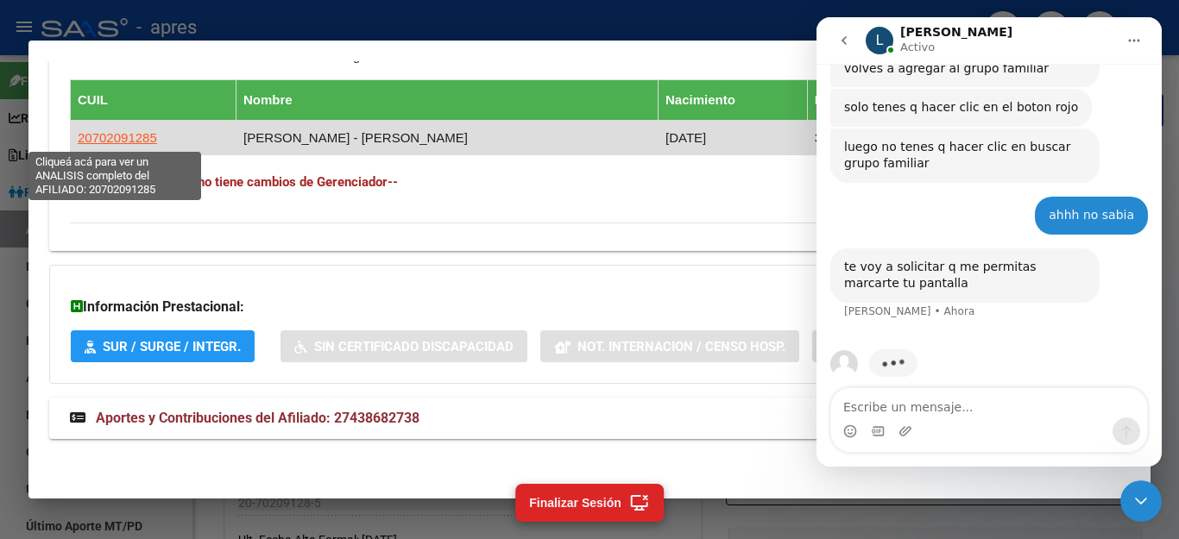
click at [98, 131] on span "20702091285" at bounding box center [117, 137] width 79 height 15
type textarea "20702091285"
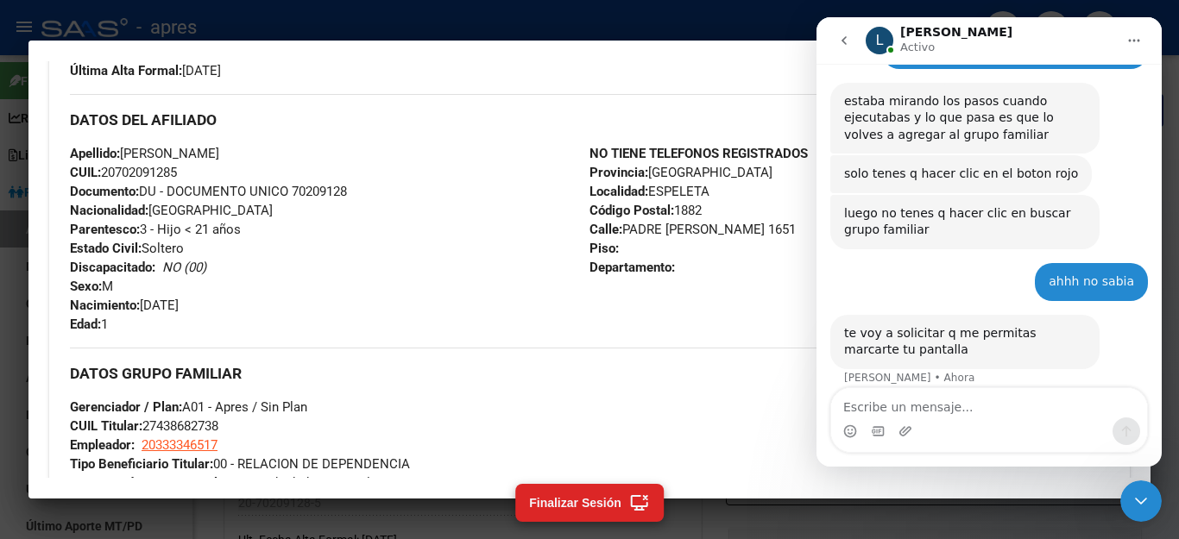
scroll to position [259, 0]
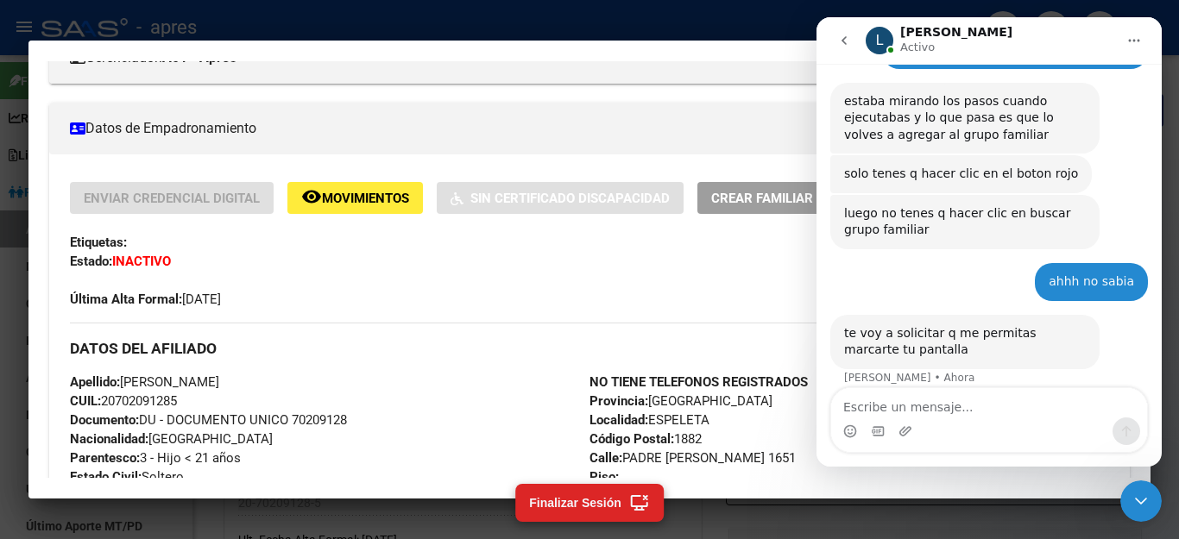
click at [1153, 505] on div "Cerrar Intercom Messenger" at bounding box center [1140, 501] width 41 height 41
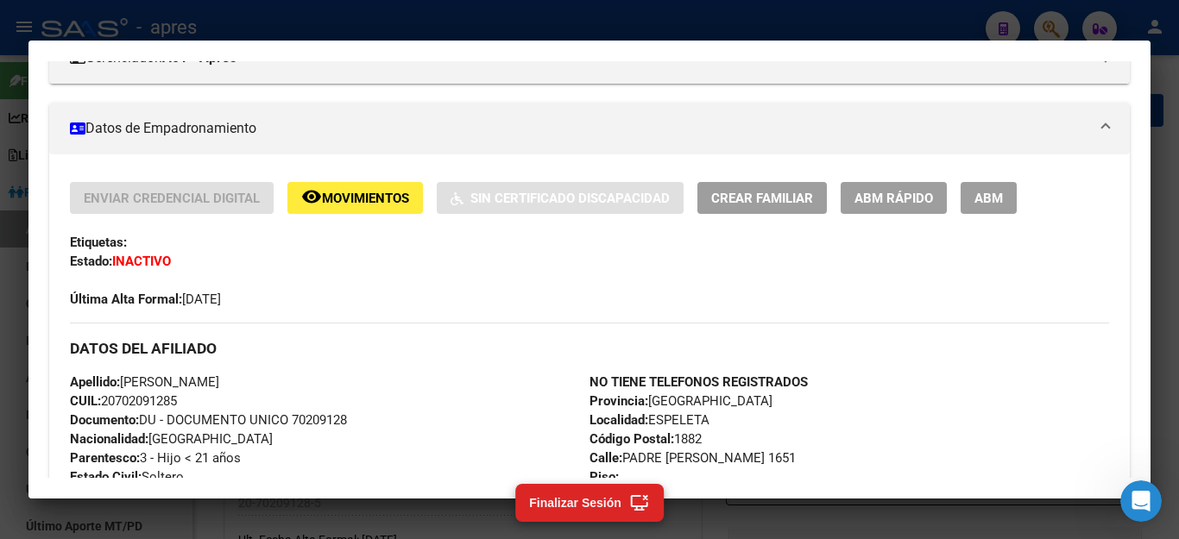
click at [992, 199] on span "ABM" at bounding box center [988, 199] width 28 height 16
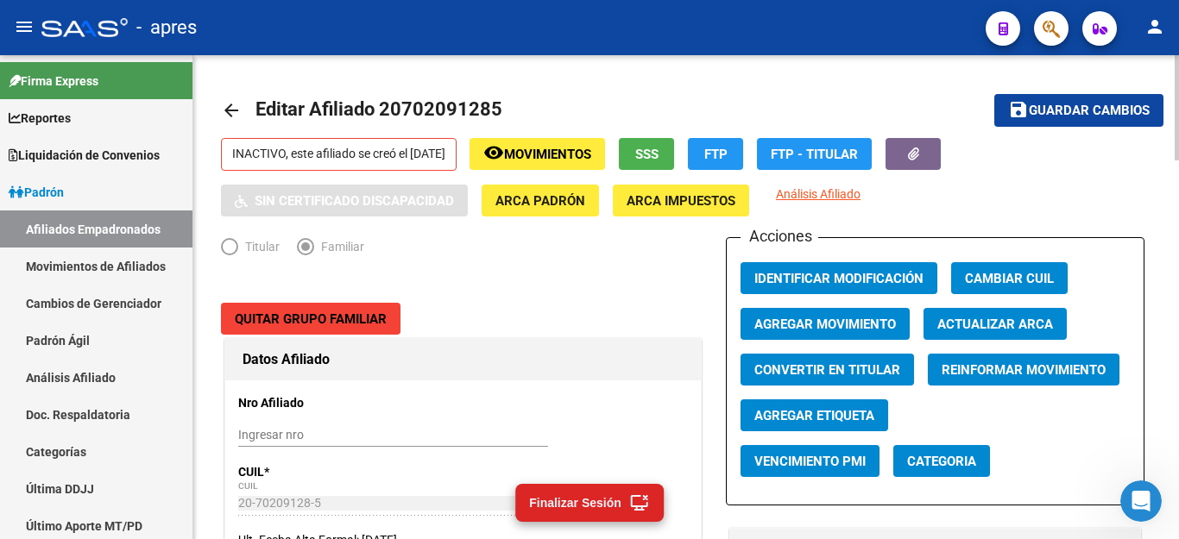
click at [324, 313] on span "Quitar Grupo Familiar" at bounding box center [311, 320] width 152 height 16
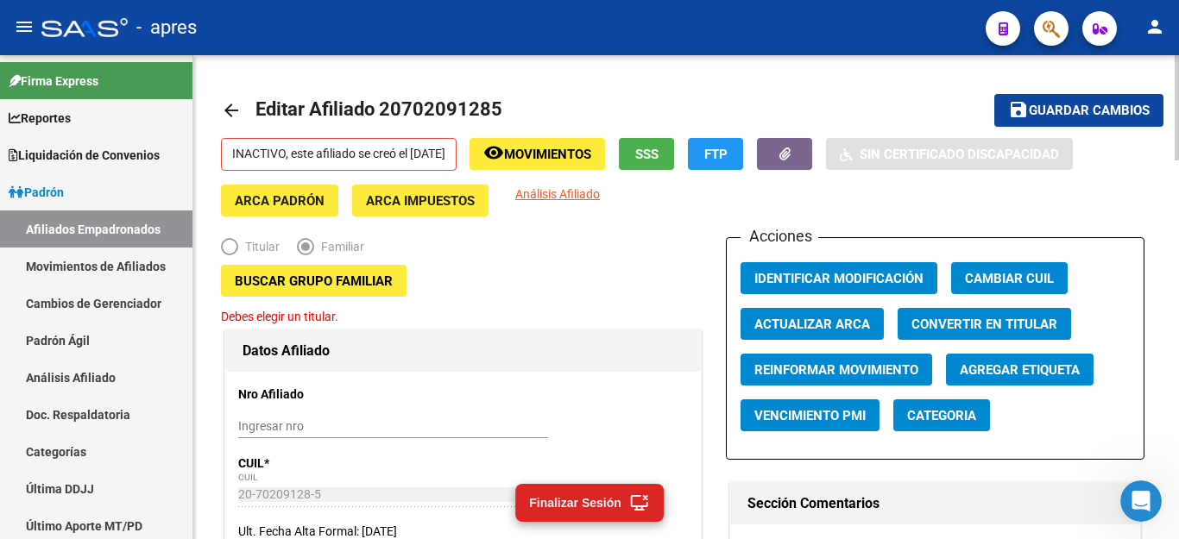
click at [1065, 110] on span "Guardar cambios" at bounding box center [1089, 112] width 121 height 16
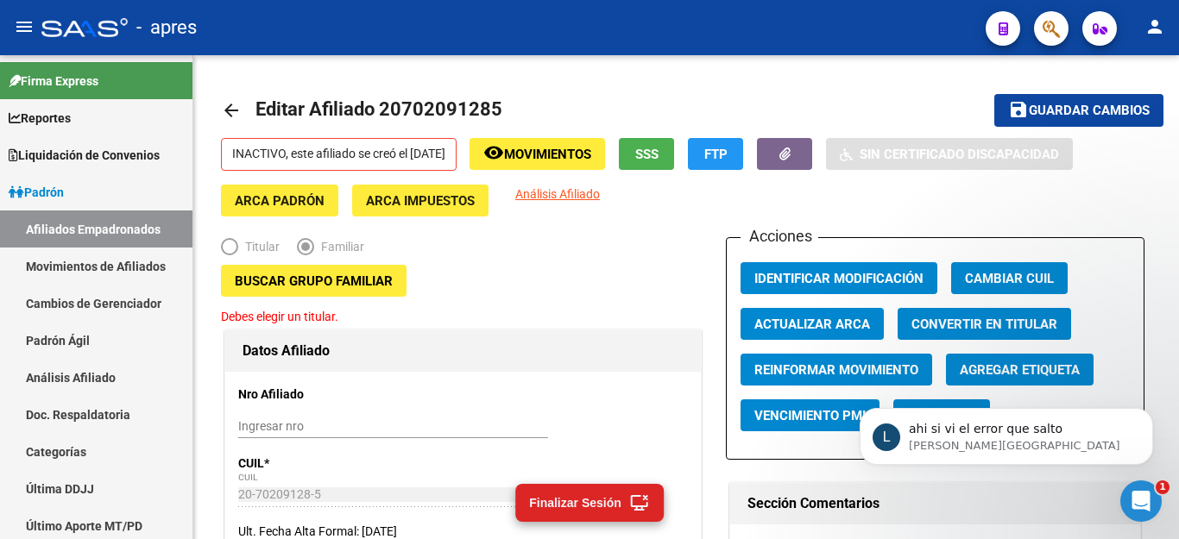
scroll to position [0, 0]
click at [1151, 494] on div "Abrir Intercom Messenger" at bounding box center [1140, 501] width 57 height 57
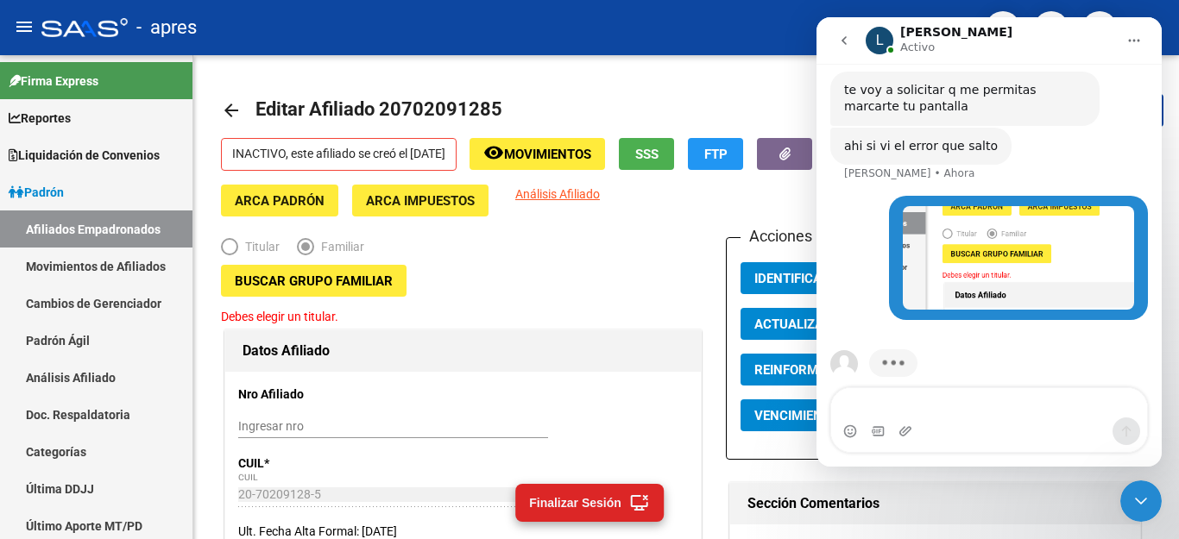
scroll to position [2039, 0]
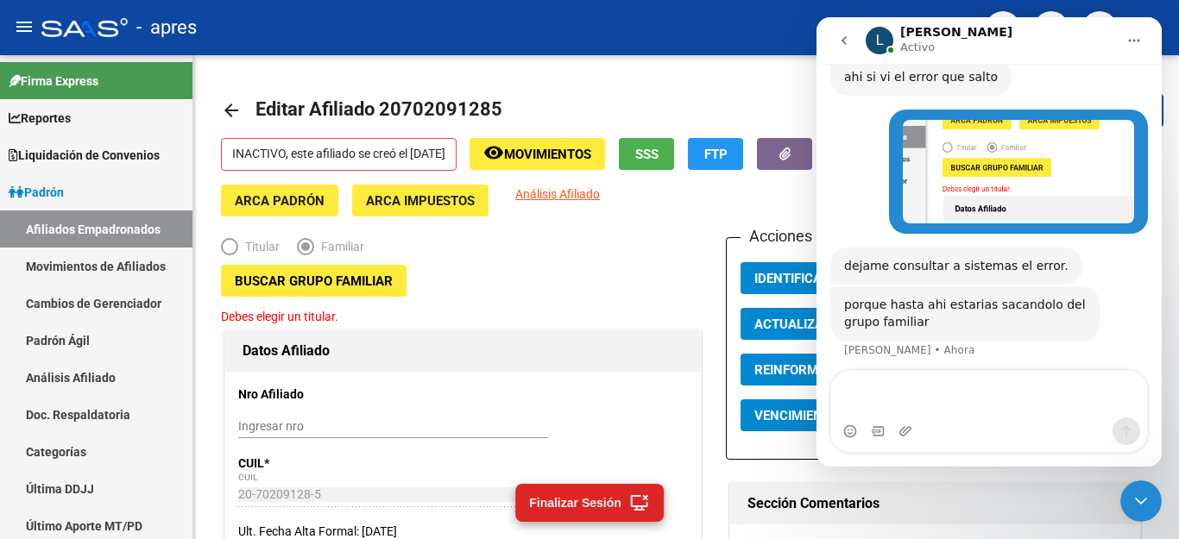
scroll to position [2214, 0]
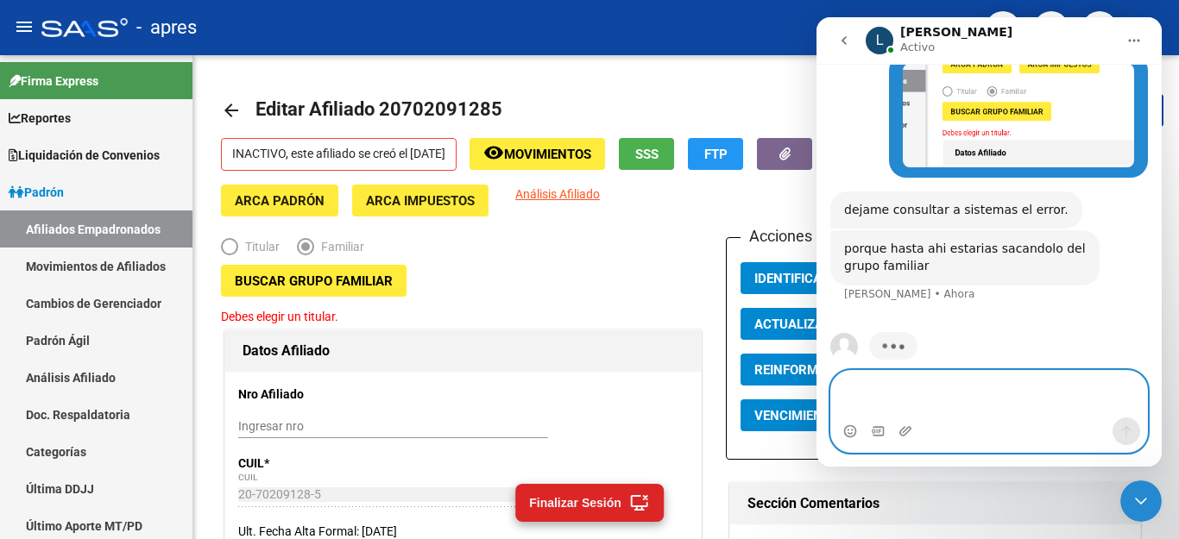
click at [950, 372] on textarea "Escribe un mensaje..." at bounding box center [989, 394] width 316 height 47
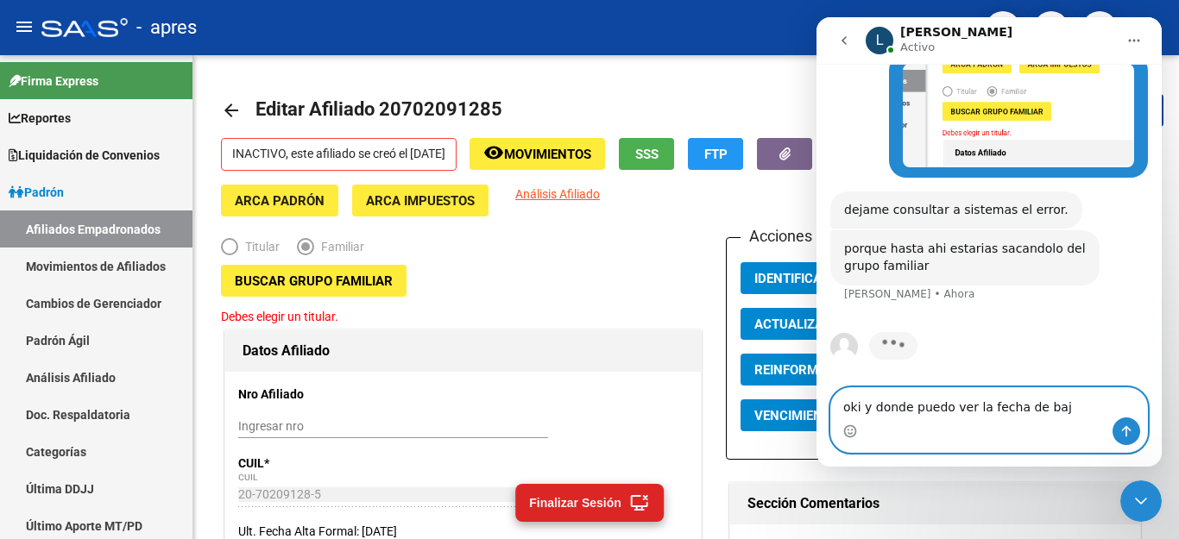
type textarea "oki y donde puedo ver la fecha de baja"
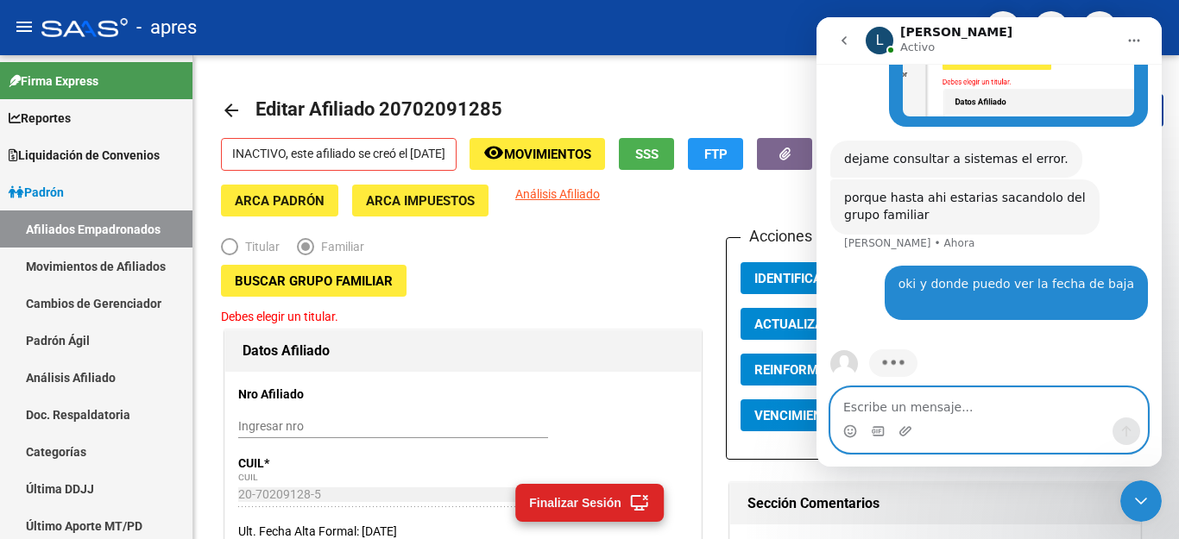
scroll to position [2198, 0]
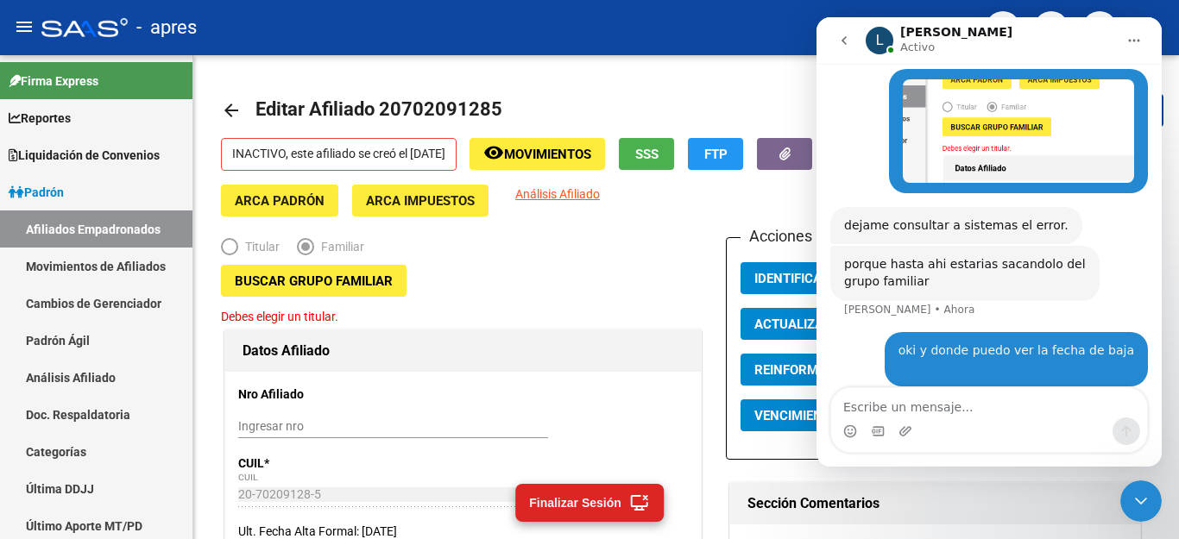
click at [1136, 507] on icon "Cerrar Intercom Messenger" at bounding box center [1141, 501] width 21 height 21
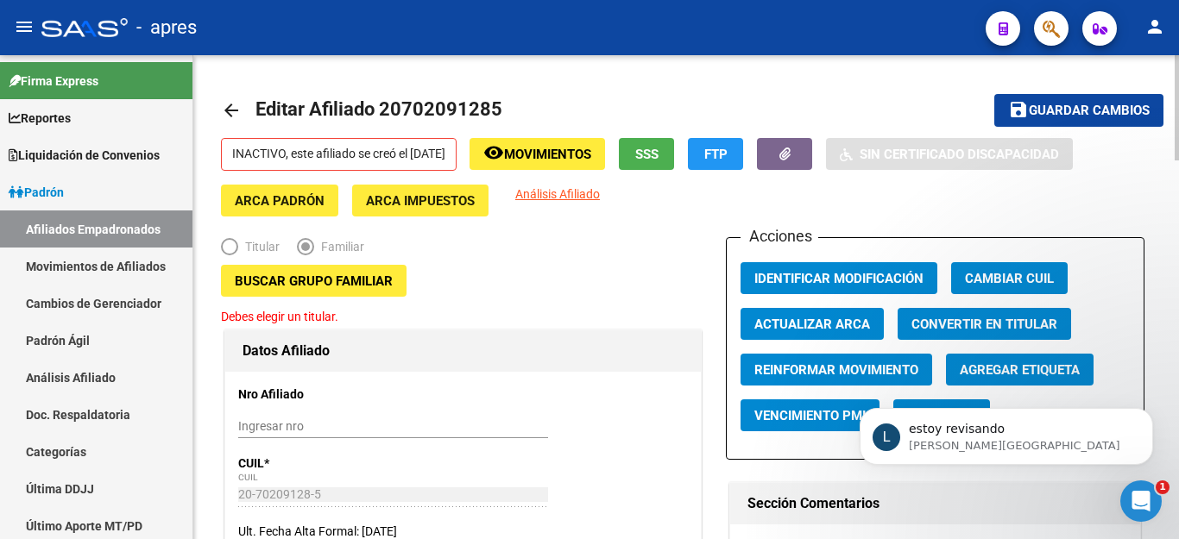
scroll to position [2250, 0]
click at [1149, 501] on icon "Abrir Intercom Messenger" at bounding box center [1141, 502] width 28 height 28
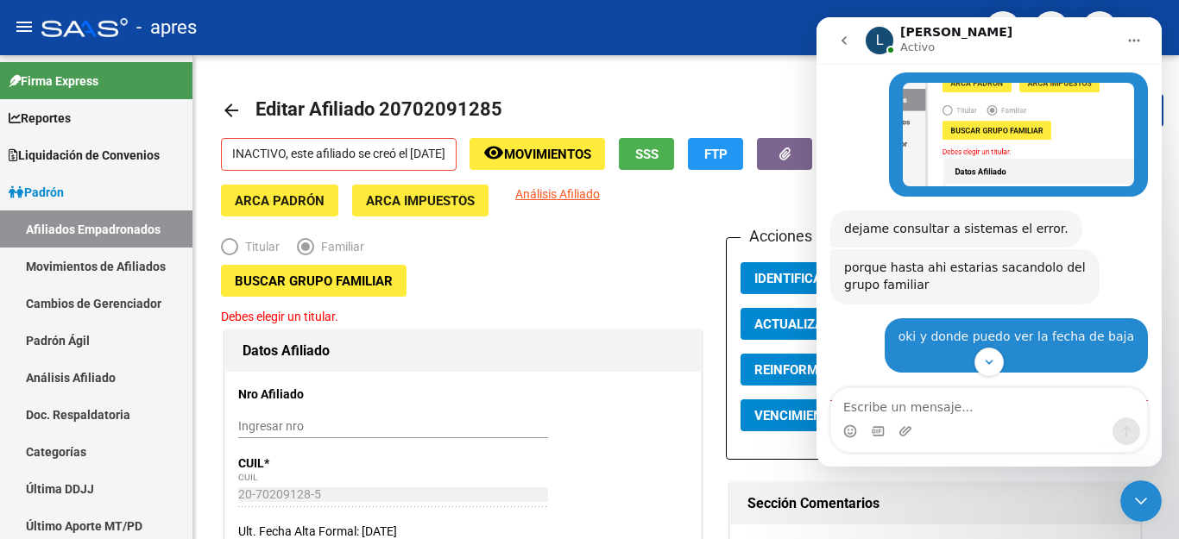
scroll to position [2278, 0]
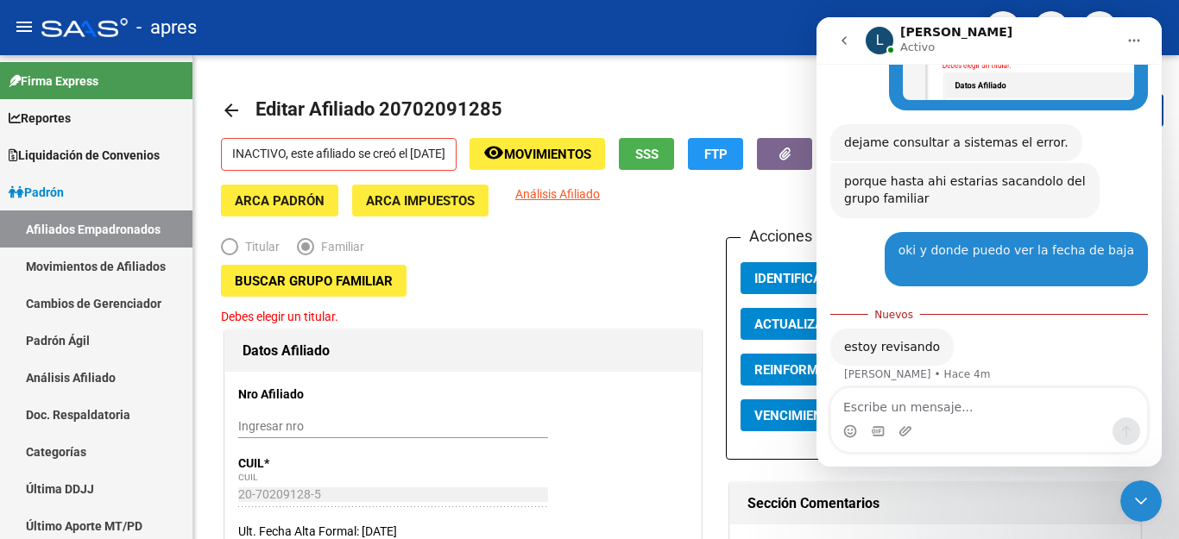
click at [961, 422] on div "Intercom Messenger" at bounding box center [989, 432] width 316 height 28
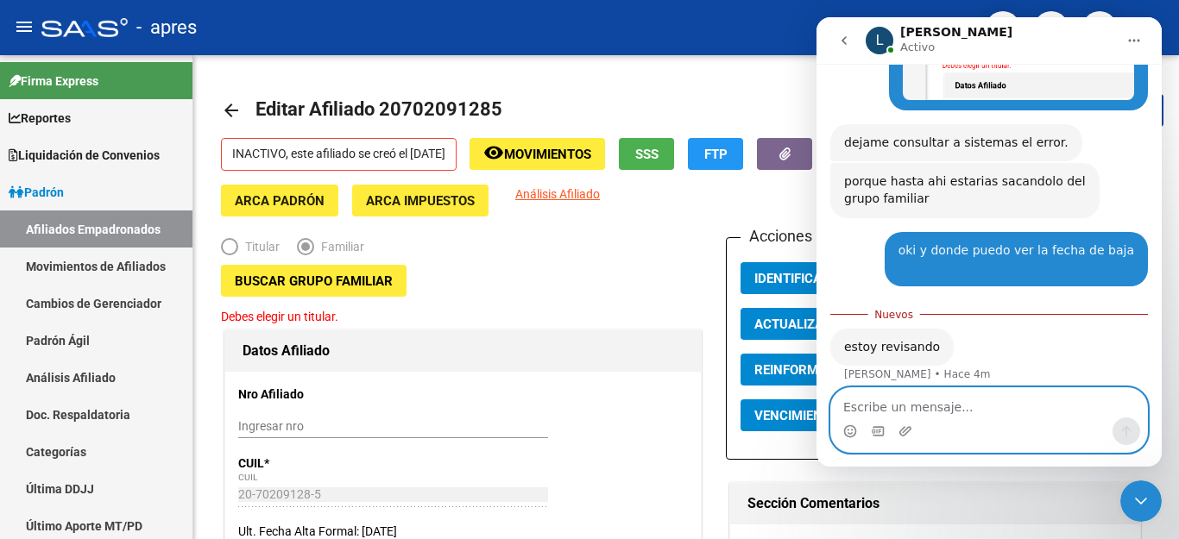
click at [932, 413] on textarea "Escribe un mensaje..." at bounding box center [989, 402] width 316 height 29
type textarea "oki, gracias"
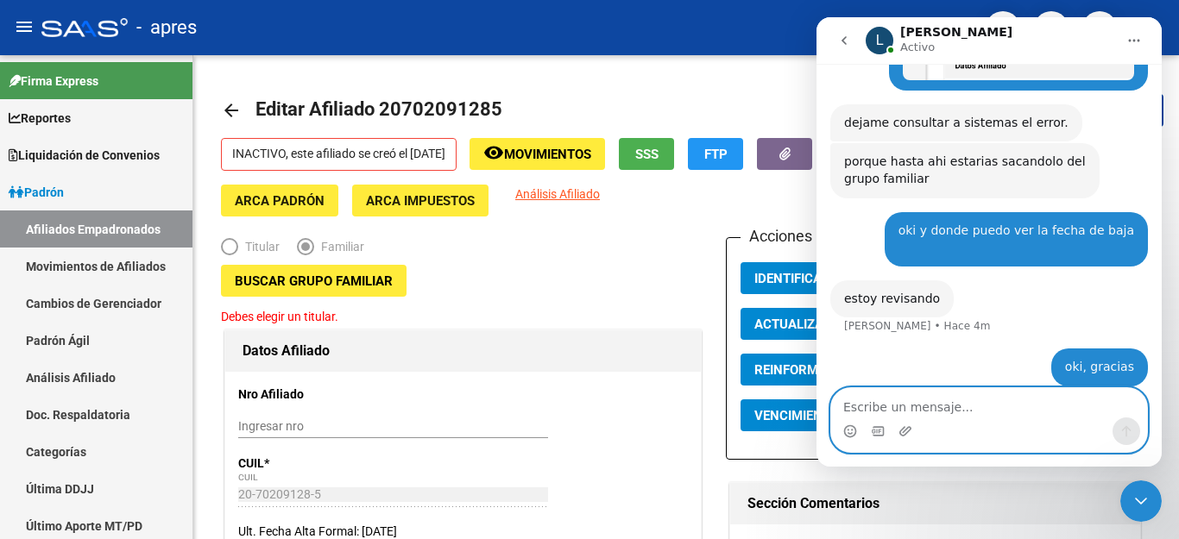
scroll to position [2301, 0]
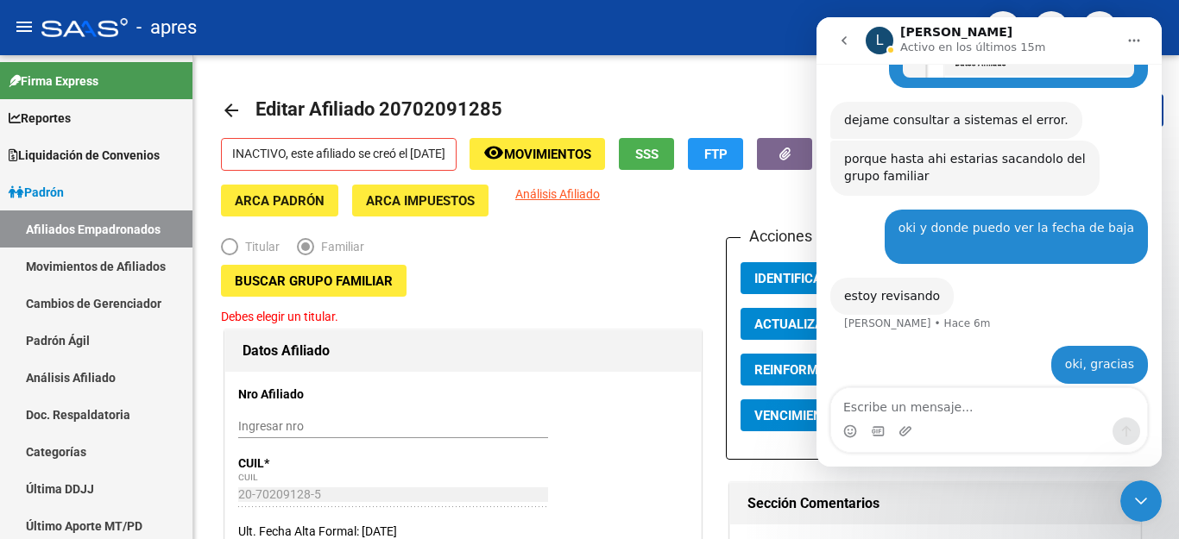
click at [1136, 500] on icon "Cerrar Intercom Messenger" at bounding box center [1141, 501] width 12 height 7
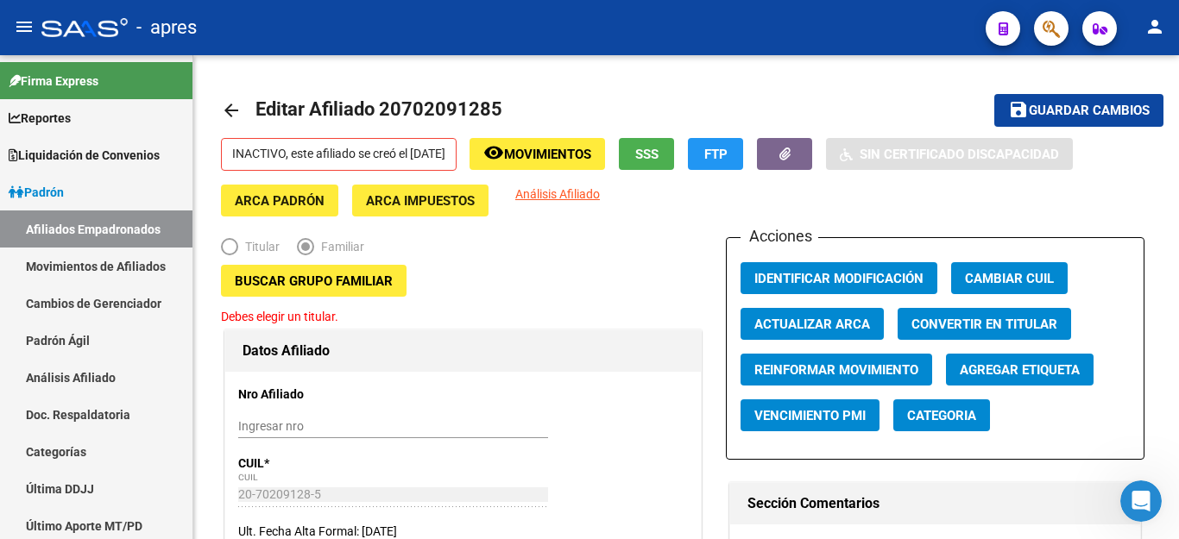
click at [1061, 22] on button "button" at bounding box center [1051, 28] width 35 height 35
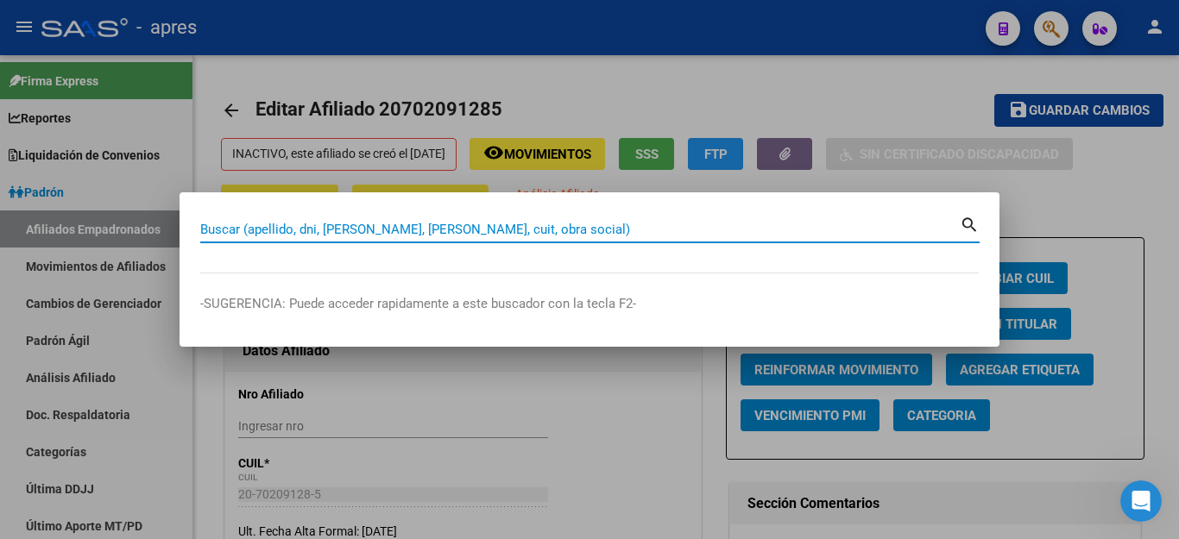
paste input "57474191"
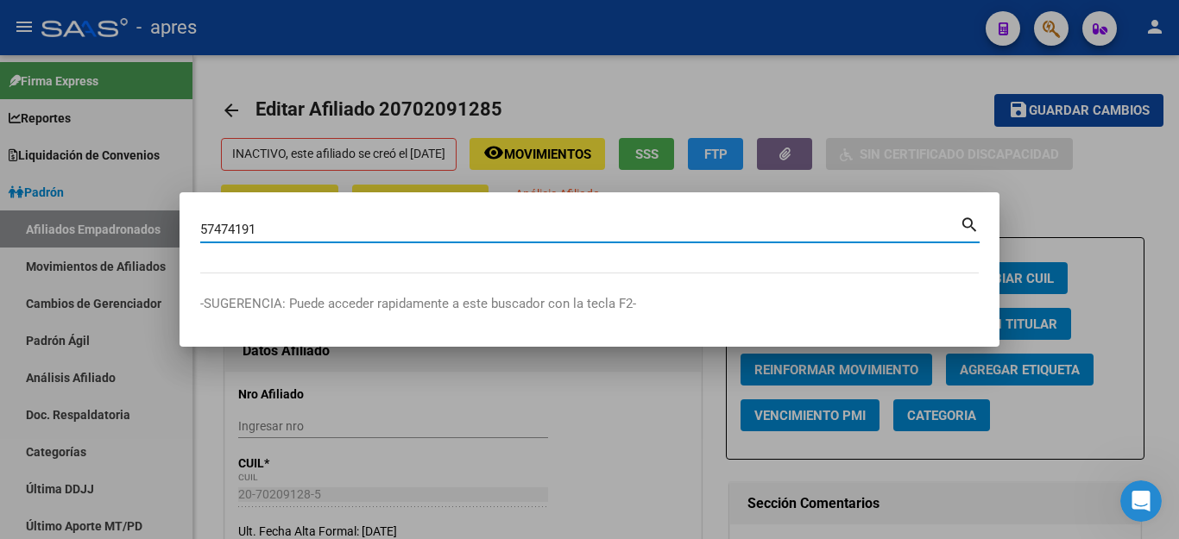
type input "57474191"
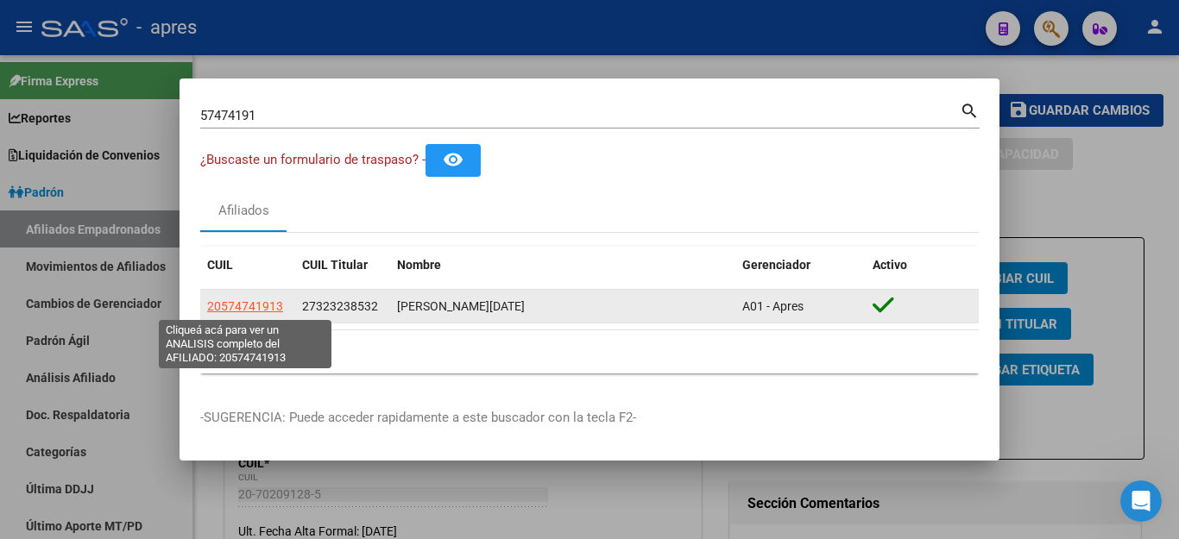
click at [253, 304] on span "20574741913" at bounding box center [245, 306] width 76 height 14
type textarea "20574741913"
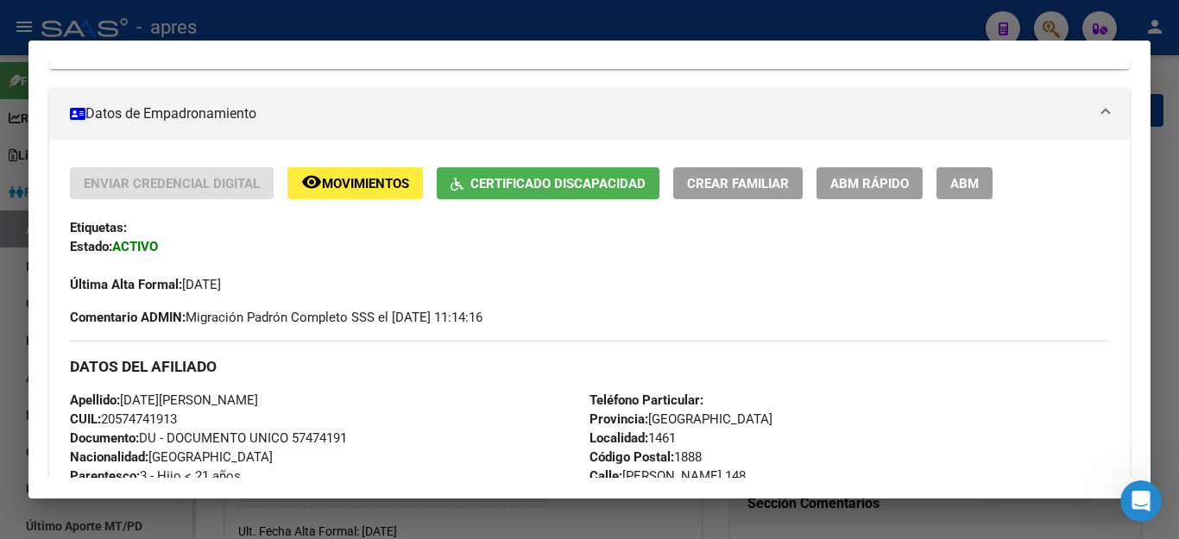
scroll to position [173, 0]
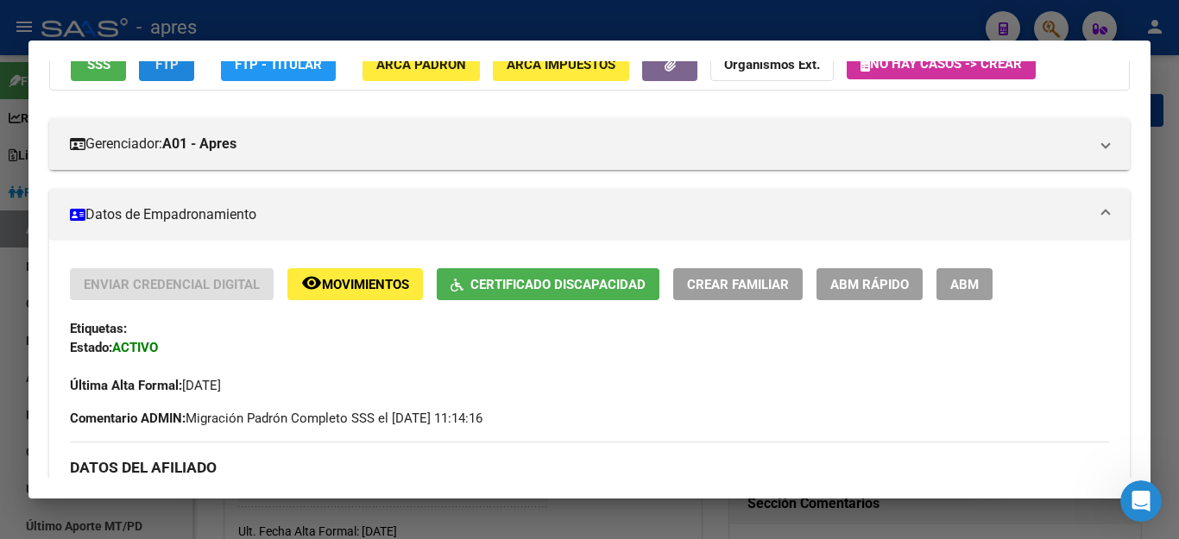
click at [166, 75] on button "FTP" at bounding box center [166, 64] width 55 height 32
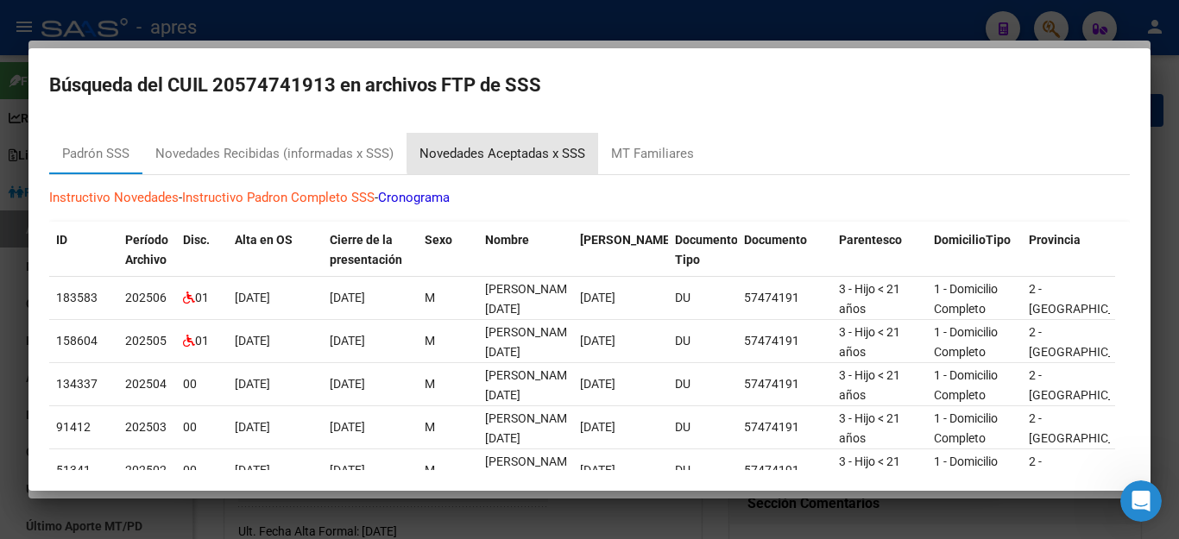
click at [559, 149] on div "Novedades Aceptadas x SSS" at bounding box center [502, 154] width 166 height 20
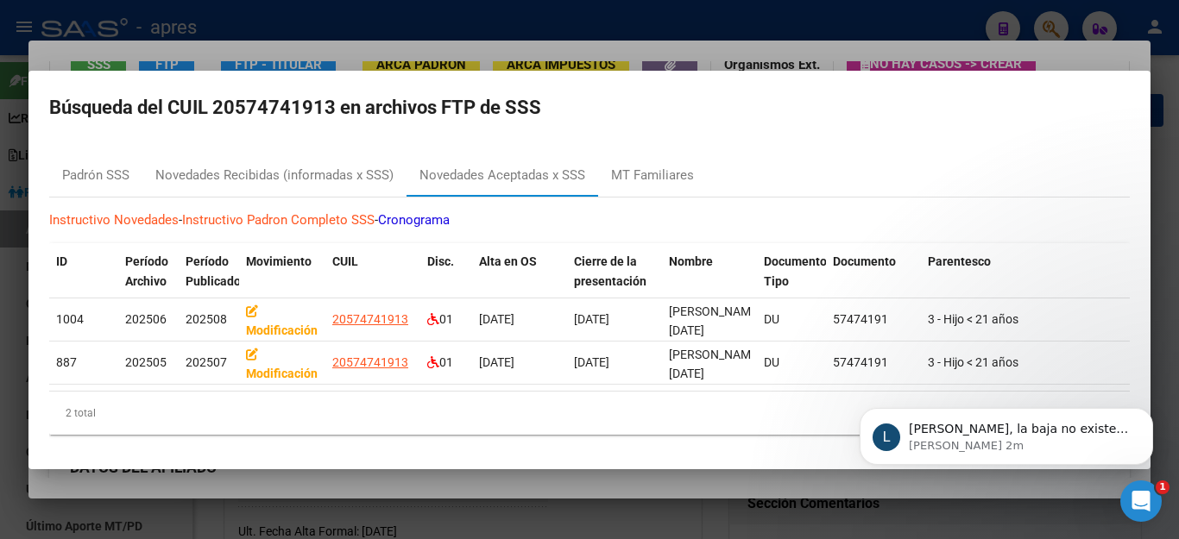
scroll to position [2549, 0]
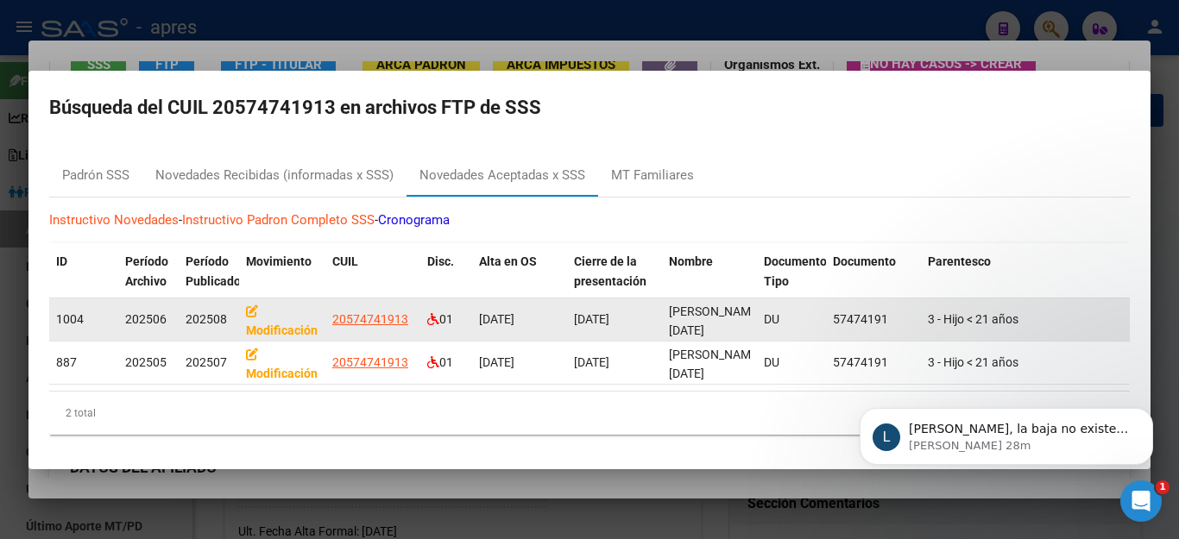
drag, startPoint x: 328, startPoint y: 310, endPoint x: 414, endPoint y: 310, distance: 86.3
click at [414, 310] on datatable-body-cell "20574741913" at bounding box center [372, 320] width 95 height 42
copy span "20574741913"
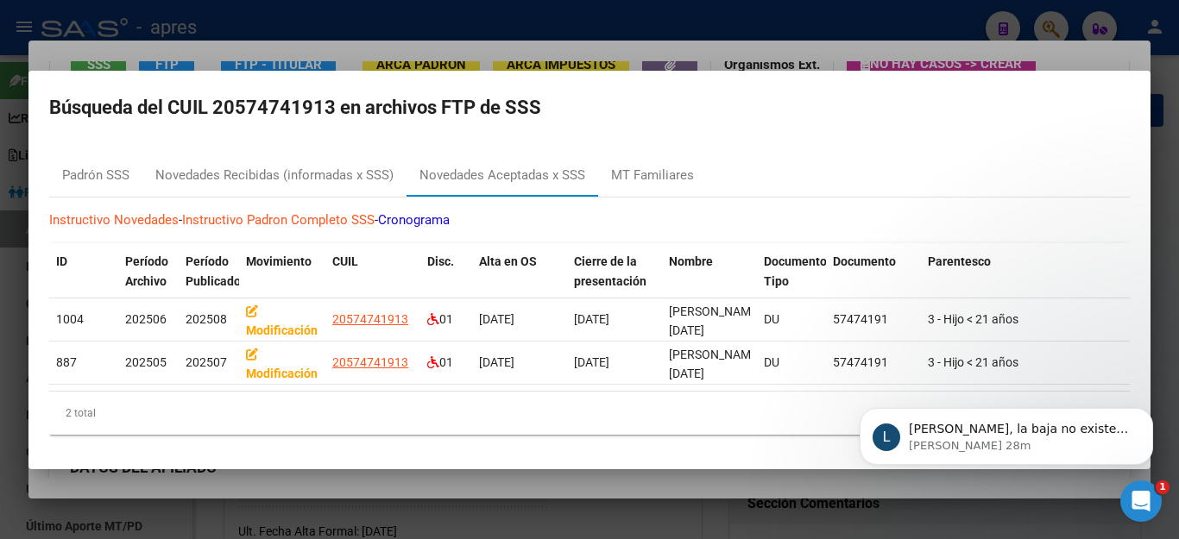
click at [740, 527] on div at bounding box center [589, 269] width 1179 height 539
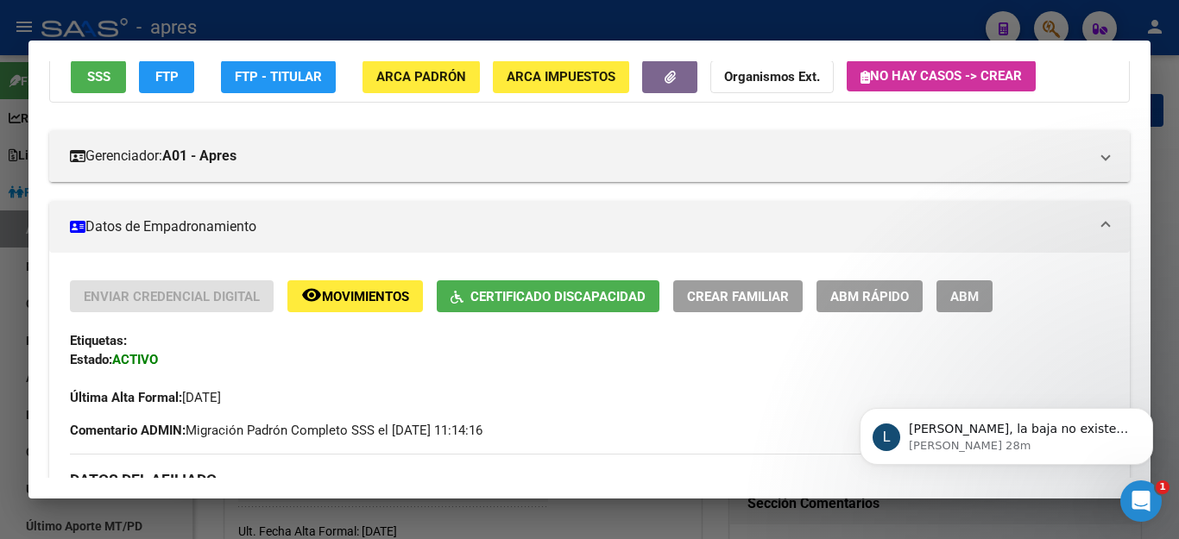
scroll to position [0, 0]
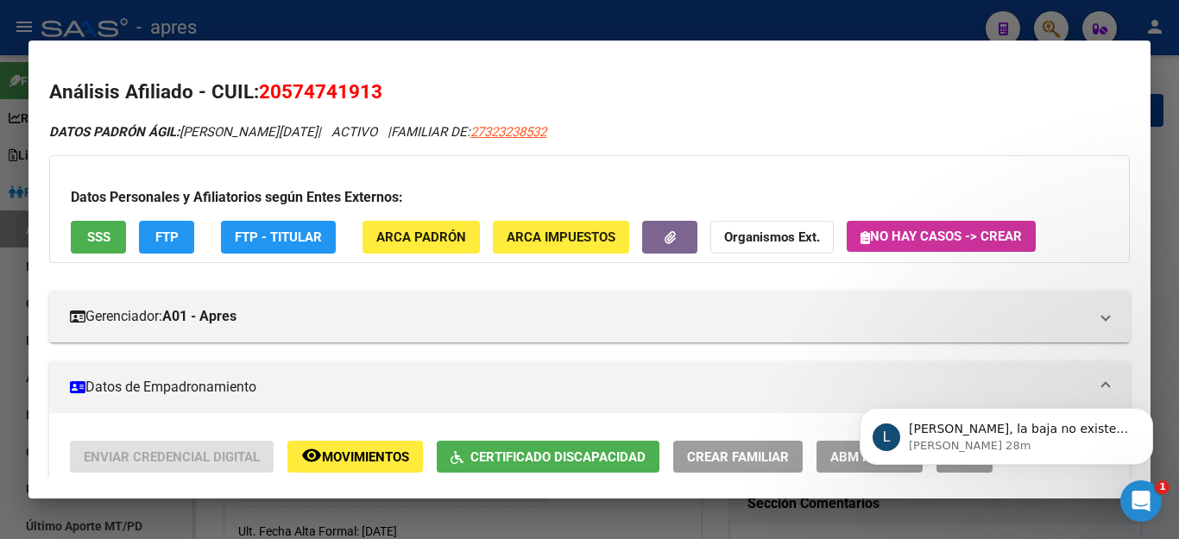
click at [845, 18] on div at bounding box center [589, 269] width 1179 height 539
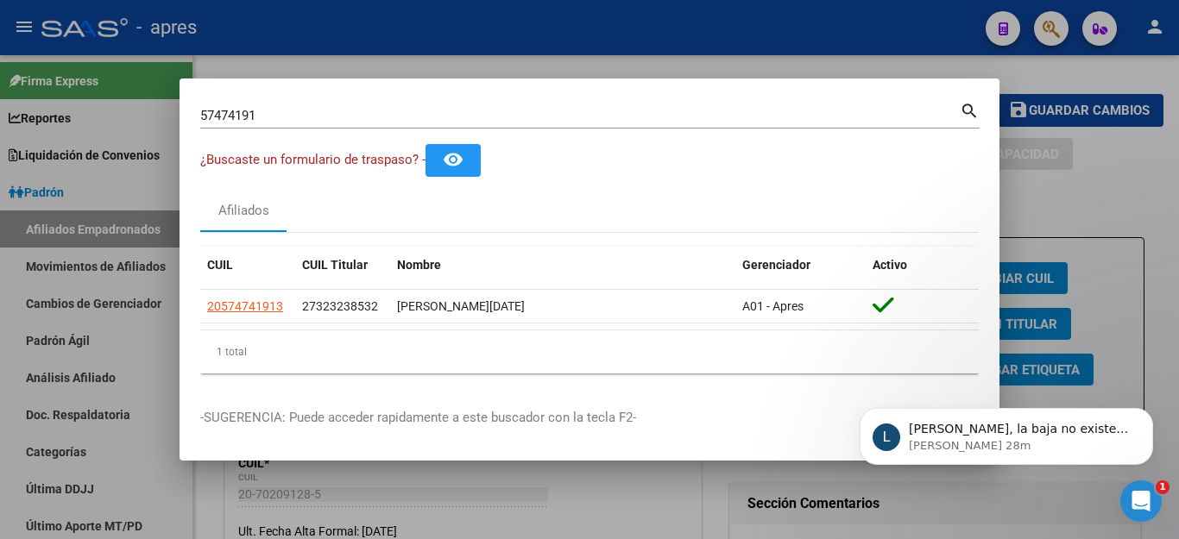
click at [1069, 82] on div at bounding box center [589, 269] width 1179 height 539
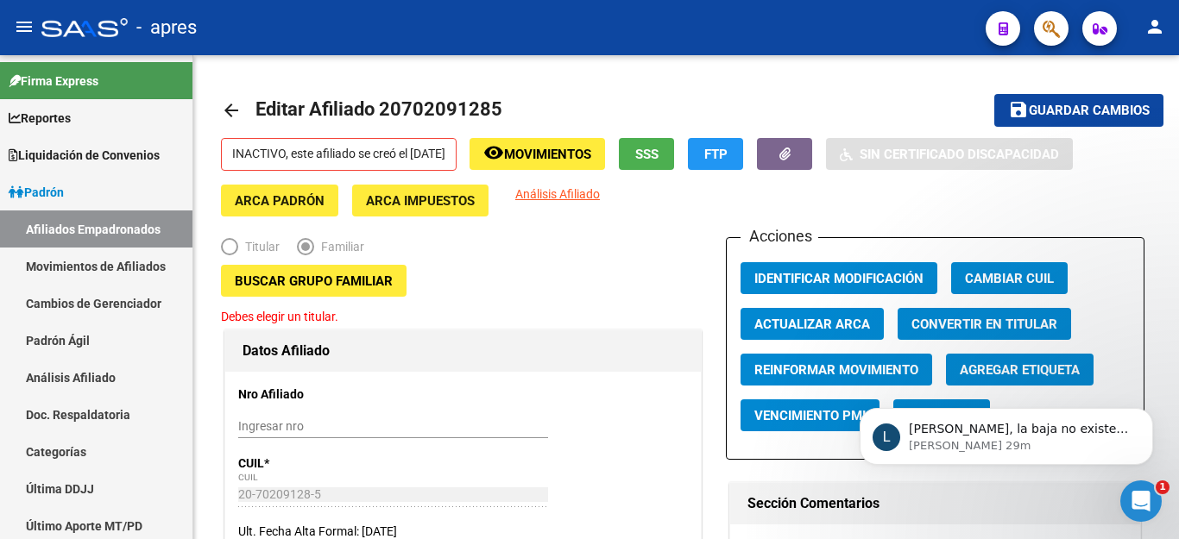
click at [488, 35] on div "- apres" at bounding box center [506, 28] width 930 height 38
click at [1134, 495] on icon "Abrir Intercom Messenger" at bounding box center [1141, 502] width 28 height 28
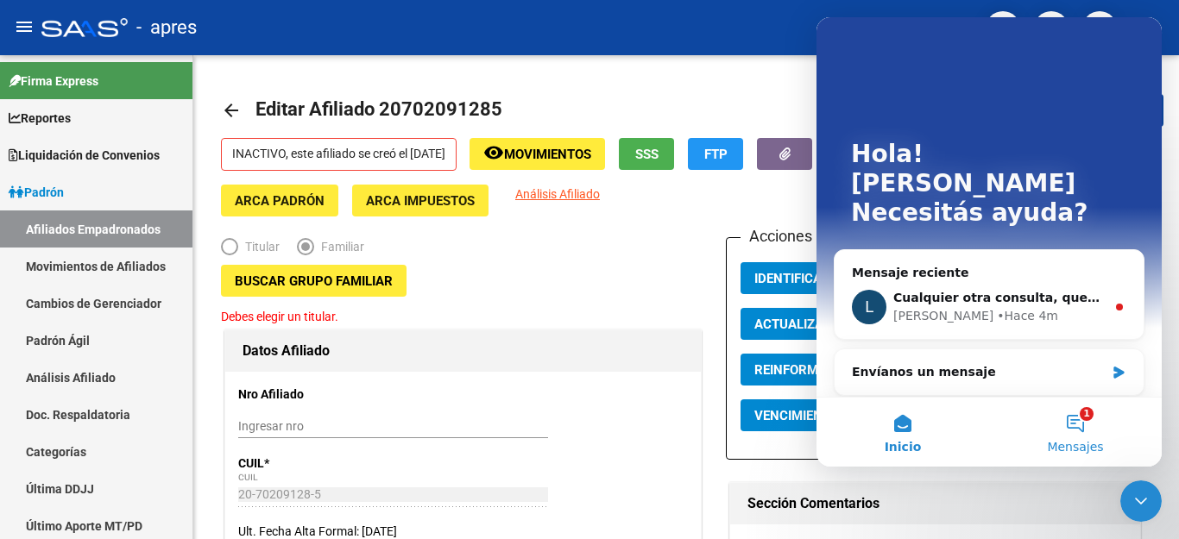
click at [1073, 430] on button "1 Mensajes" at bounding box center [1075, 432] width 173 height 69
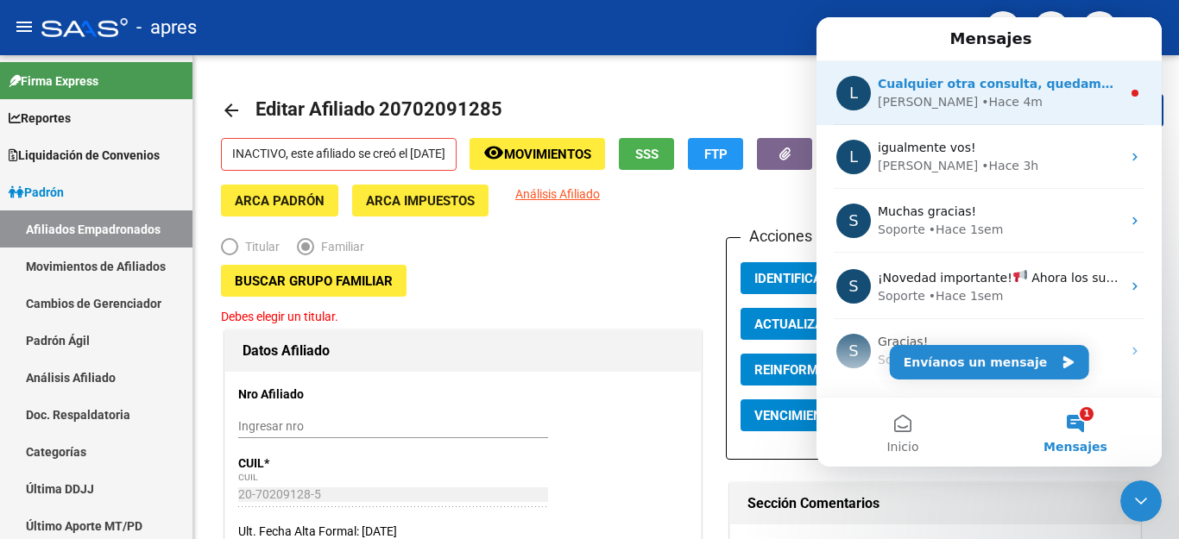
click at [953, 85] on span "Cualquier otra consulta, quedamos a disposición." at bounding box center [1046, 84] width 337 height 14
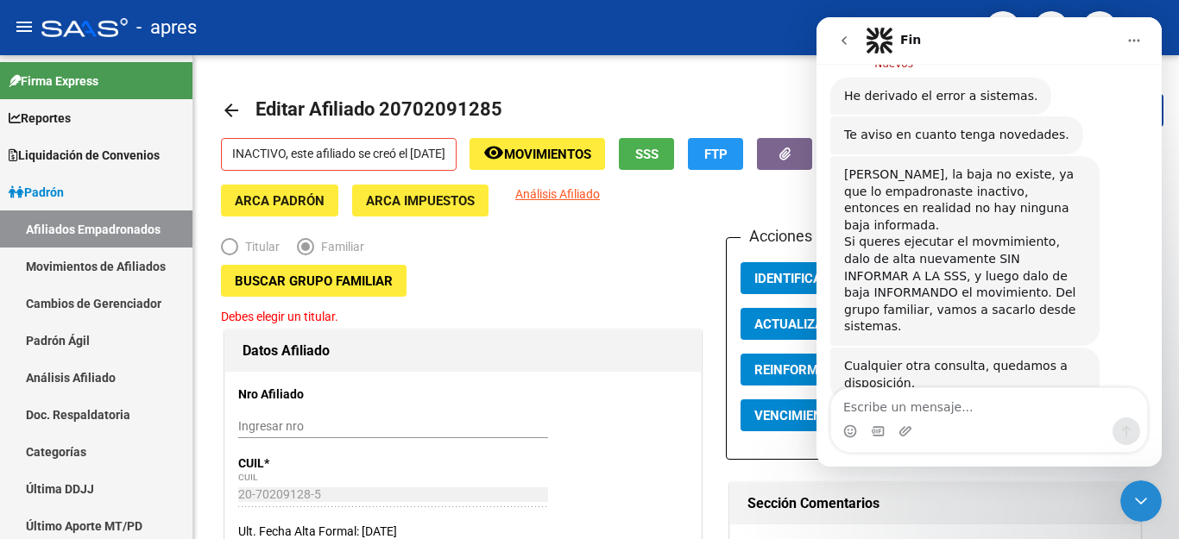
scroll to position [2634, 0]
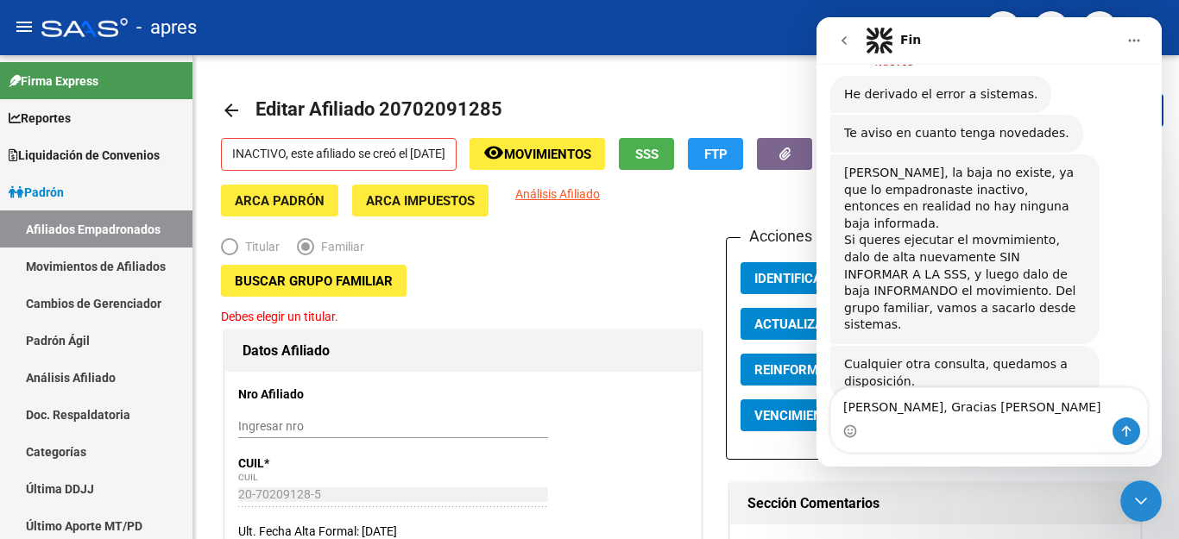
type textarea "AH OKI, Gracias Ludmila!"
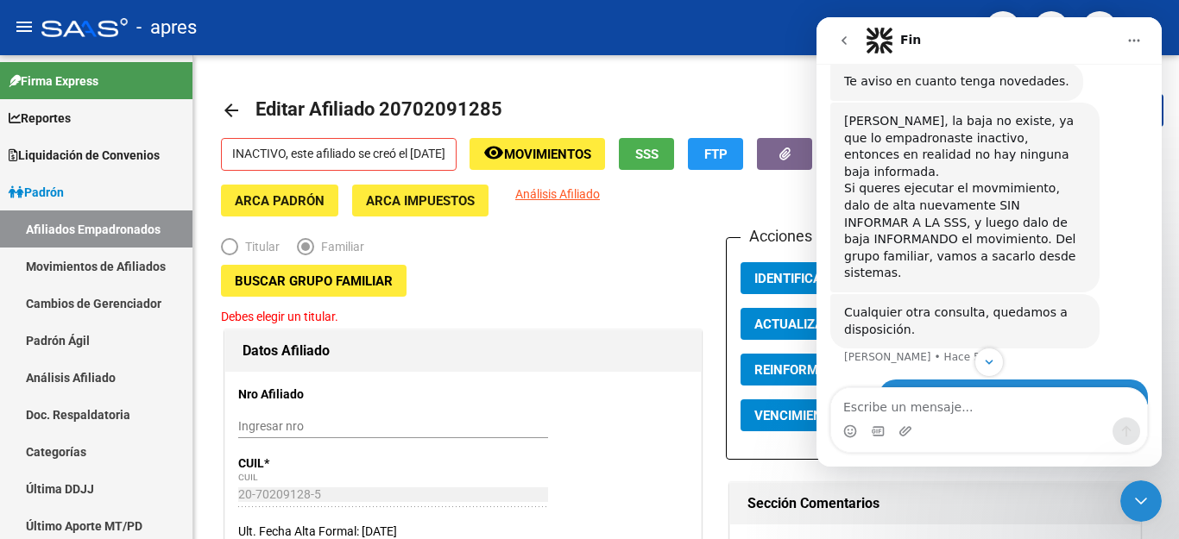
scroll to position [2226, 0]
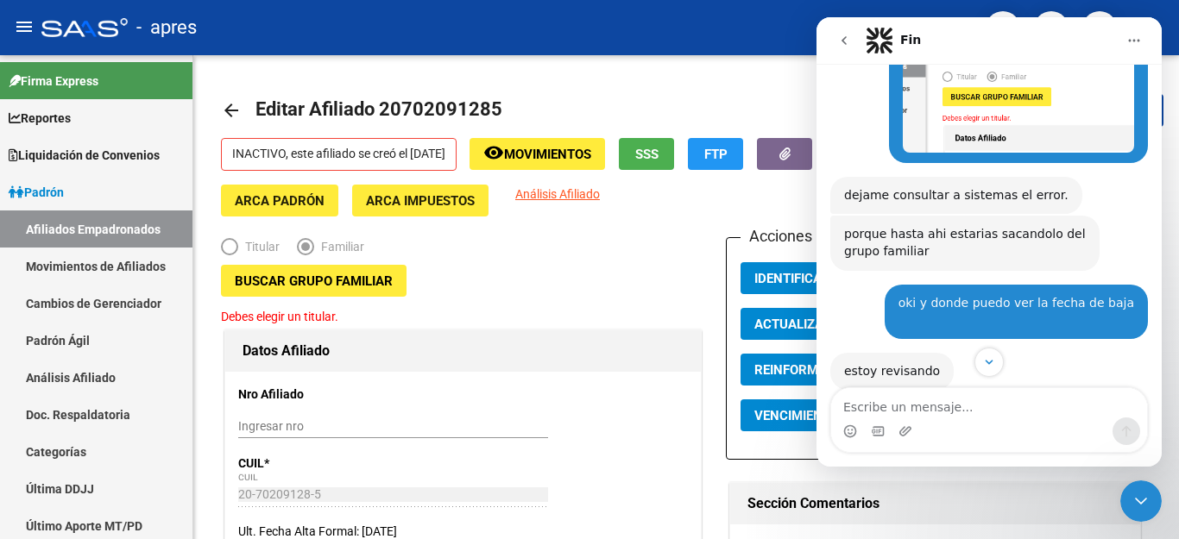
click at [847, 38] on icon "go back" at bounding box center [844, 41] width 14 height 14
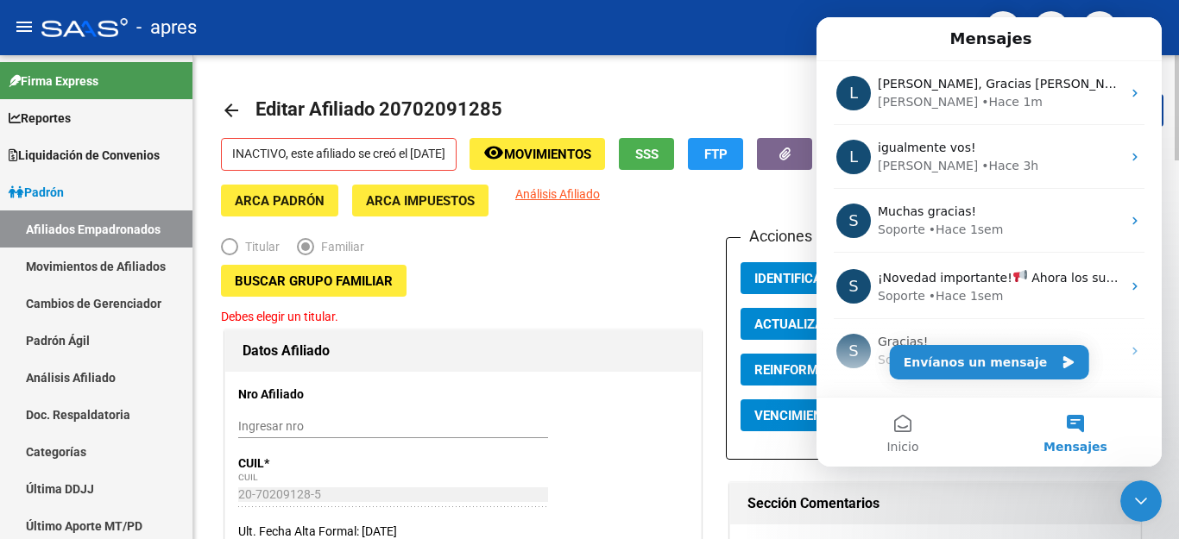
click at [594, 365] on h1 "Datos Afiliado" at bounding box center [462, 351] width 441 height 28
